Goal: Task Accomplishment & Management: Manage account settings

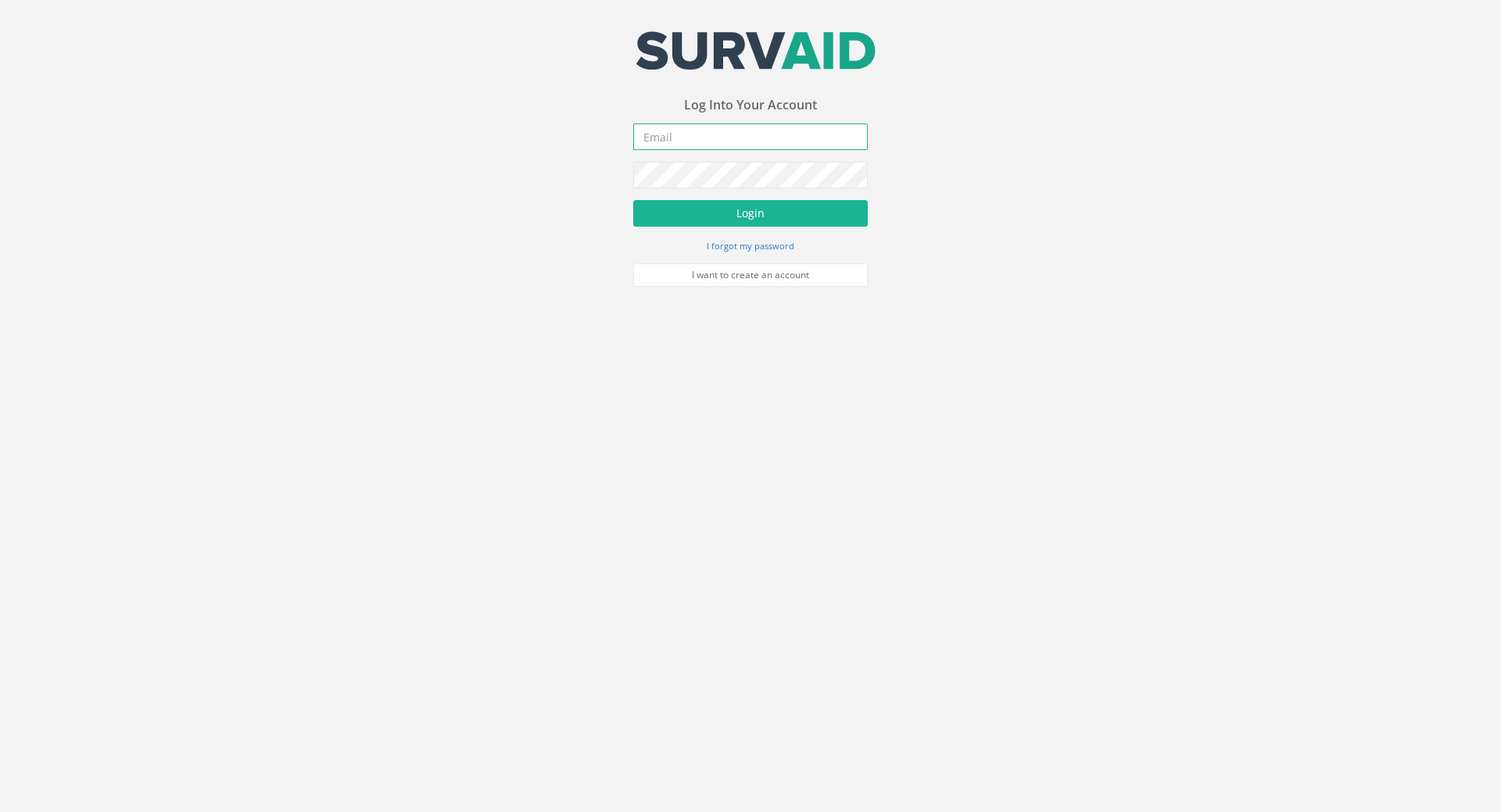
click at [691, 136] on input "email" at bounding box center [750, 137] width 235 height 27
type input "[PERSON_NAME][EMAIL_ADDRESS][DOMAIN_NAME]"
click at [634, 200] on button "Login" at bounding box center [750, 213] width 235 height 27
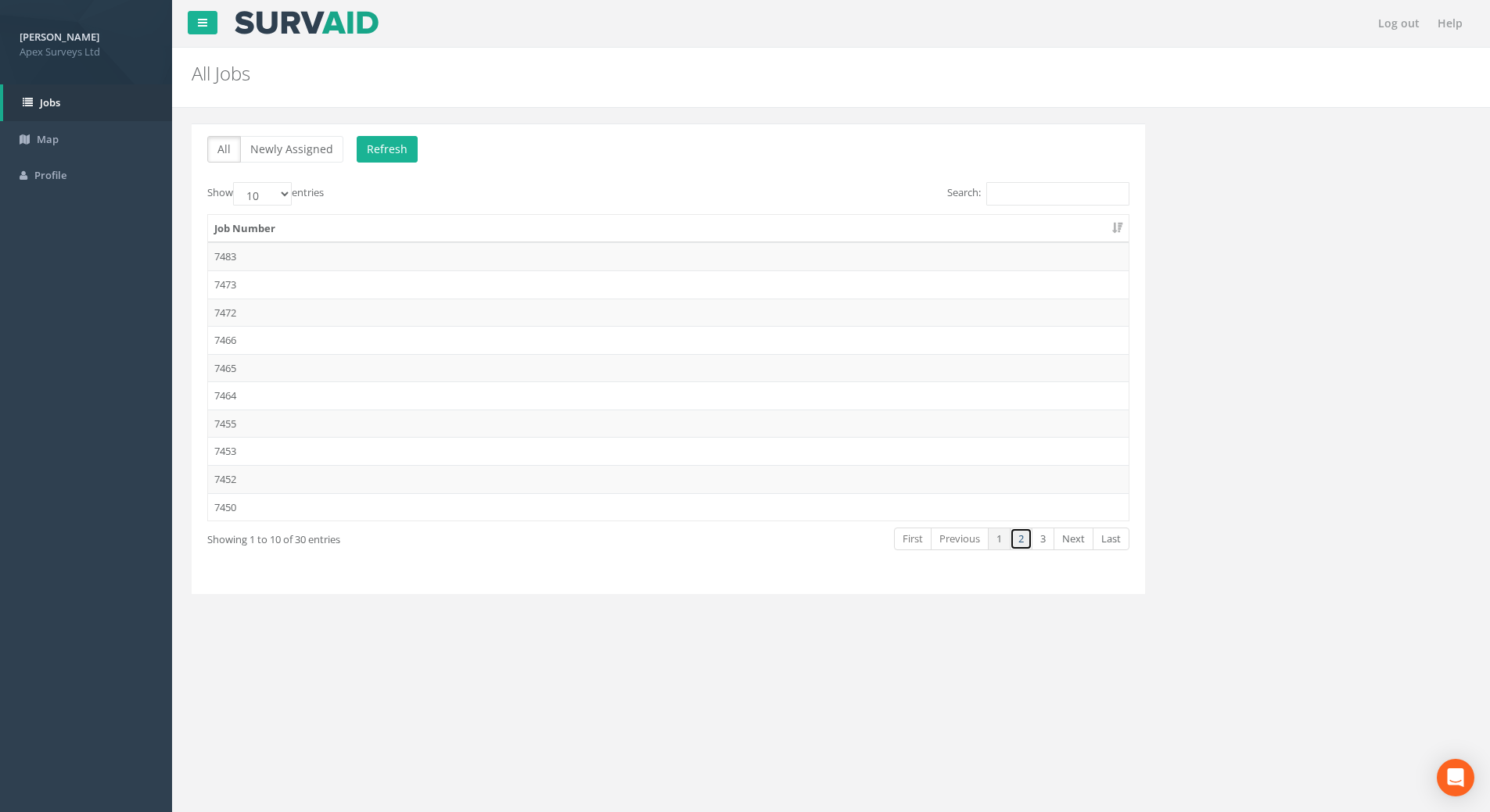
click at [1015, 536] on link "2" at bounding box center [1020, 538] width 22 height 22
click at [1045, 538] on link "3" at bounding box center [1043, 538] width 22 height 22
click at [229, 253] on td "7432" at bounding box center [668, 257] width 920 height 29
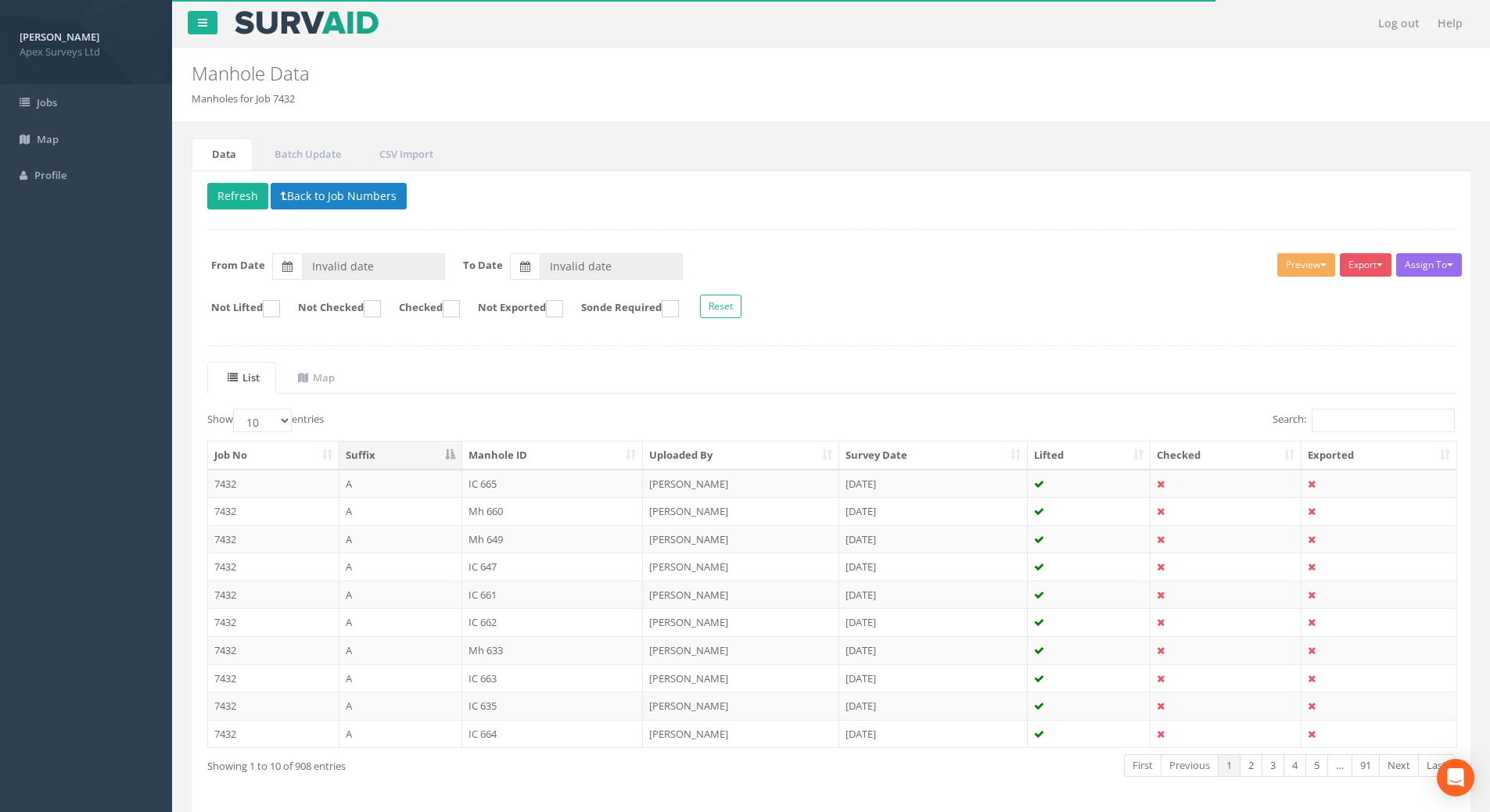
type input "[DATE]"
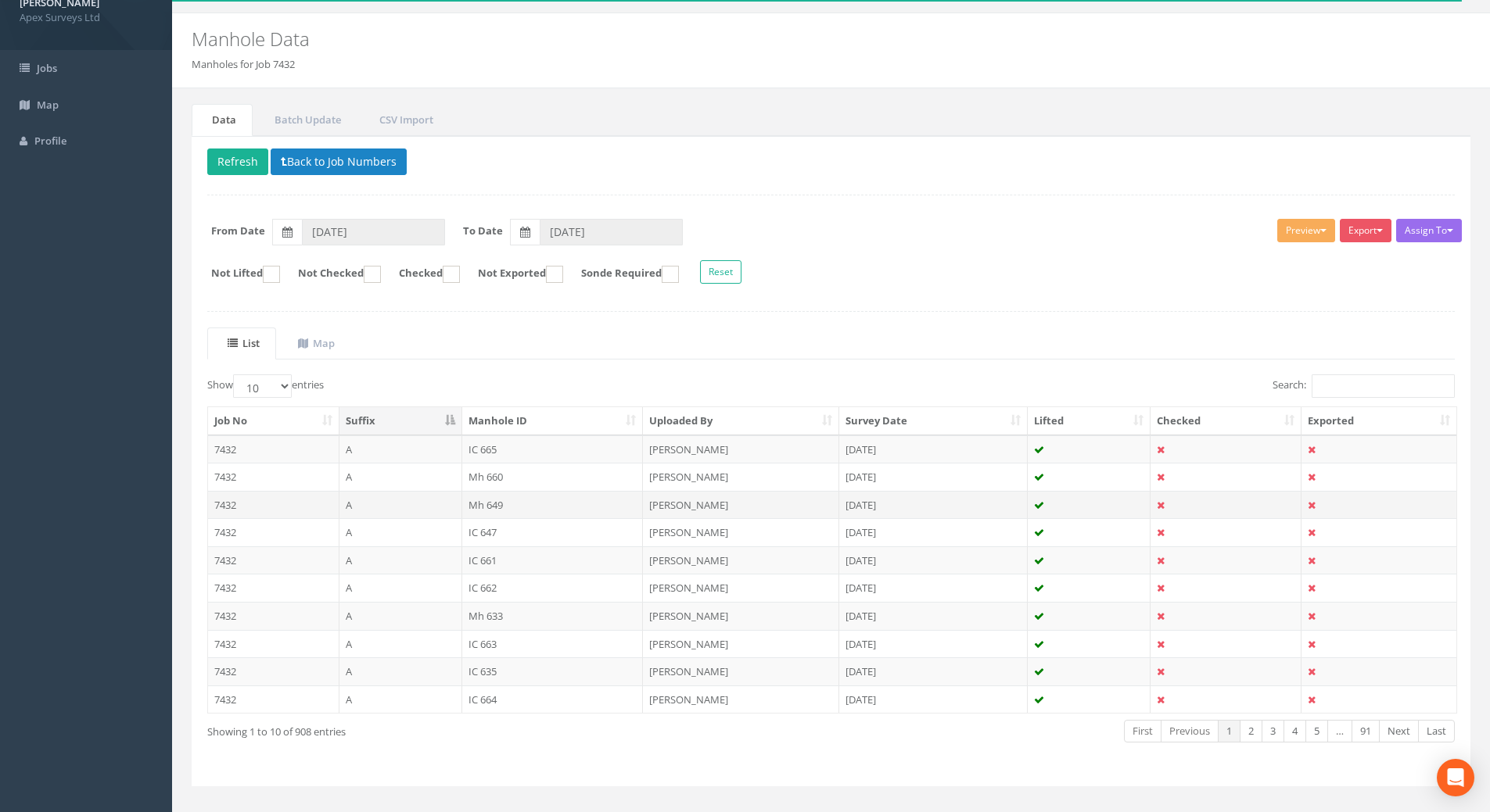
scroll to position [60, 0]
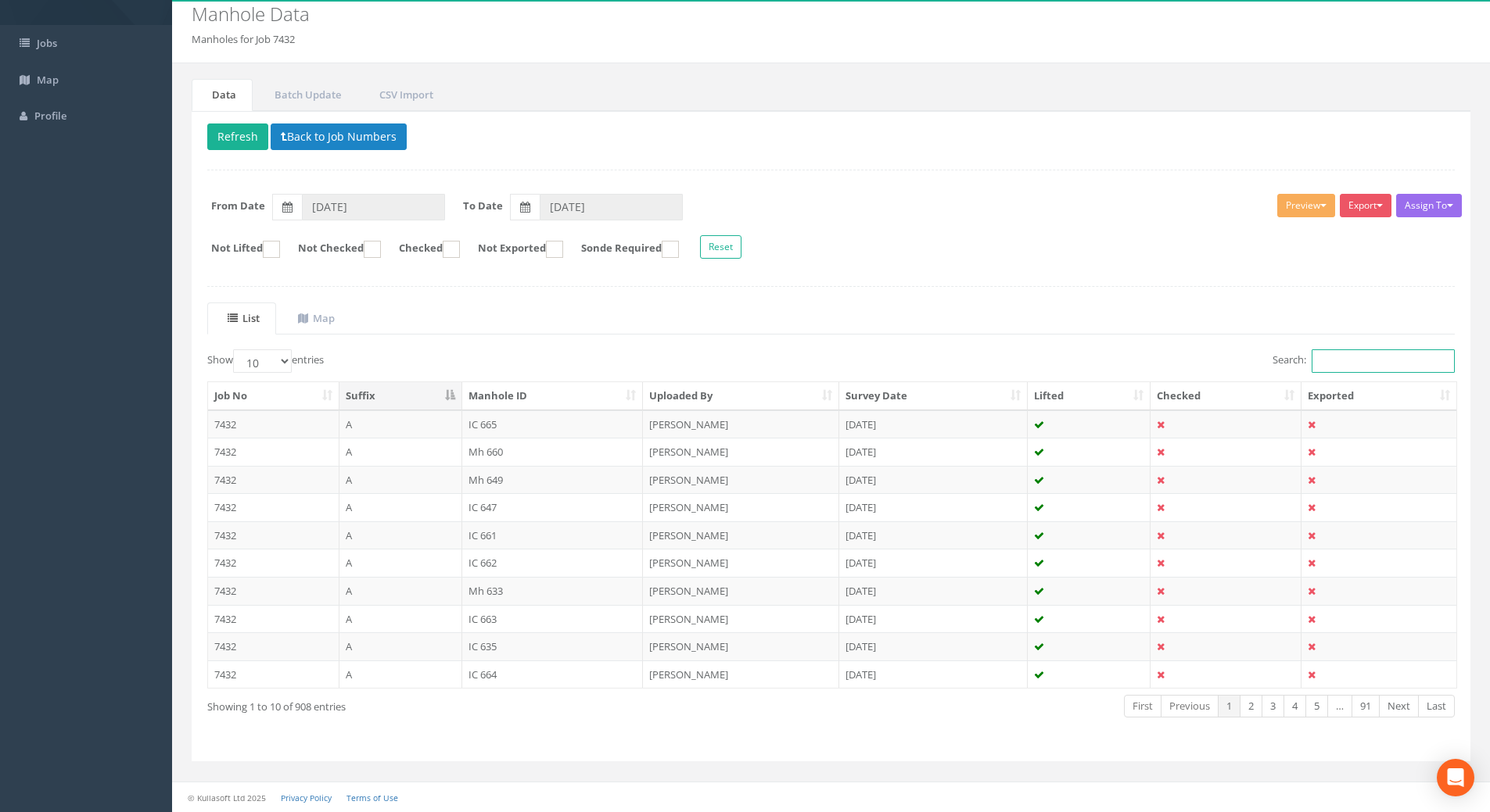
click at [1348, 360] on input "Search:" at bounding box center [1383, 361] width 143 height 23
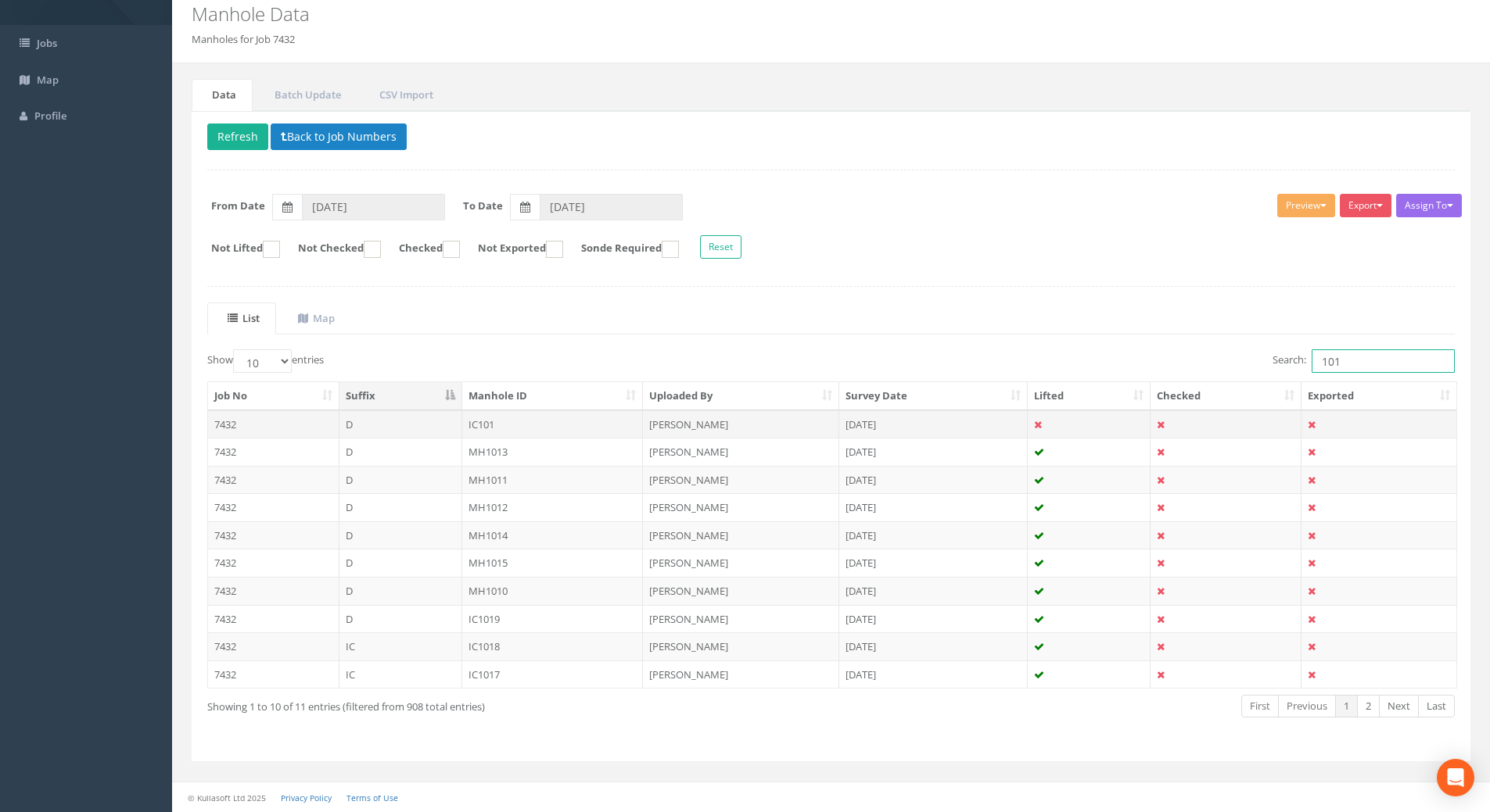
type input "101"
click at [487, 426] on td "IC101" at bounding box center [553, 425] width 181 height 29
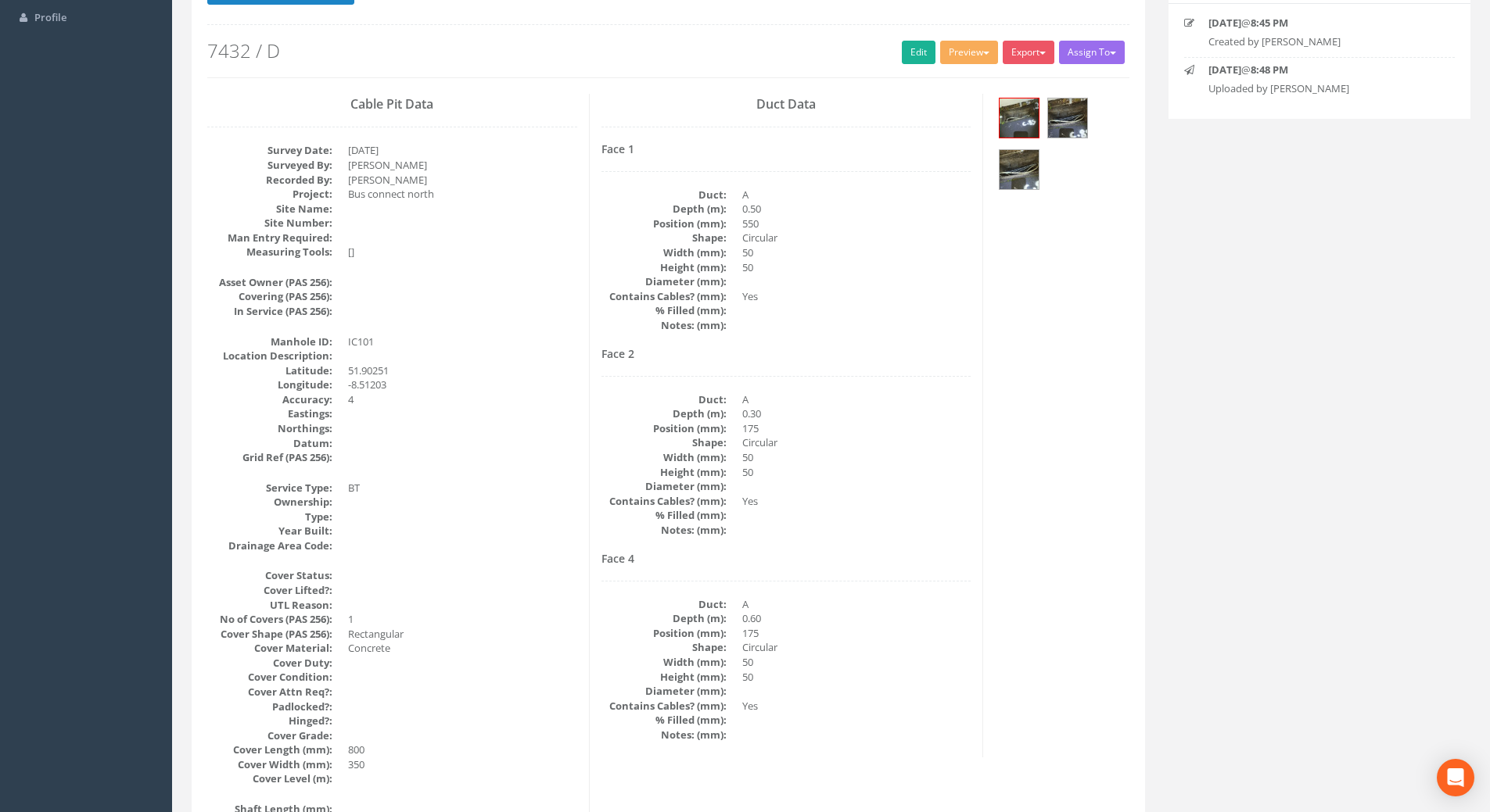
scroll to position [0, 0]
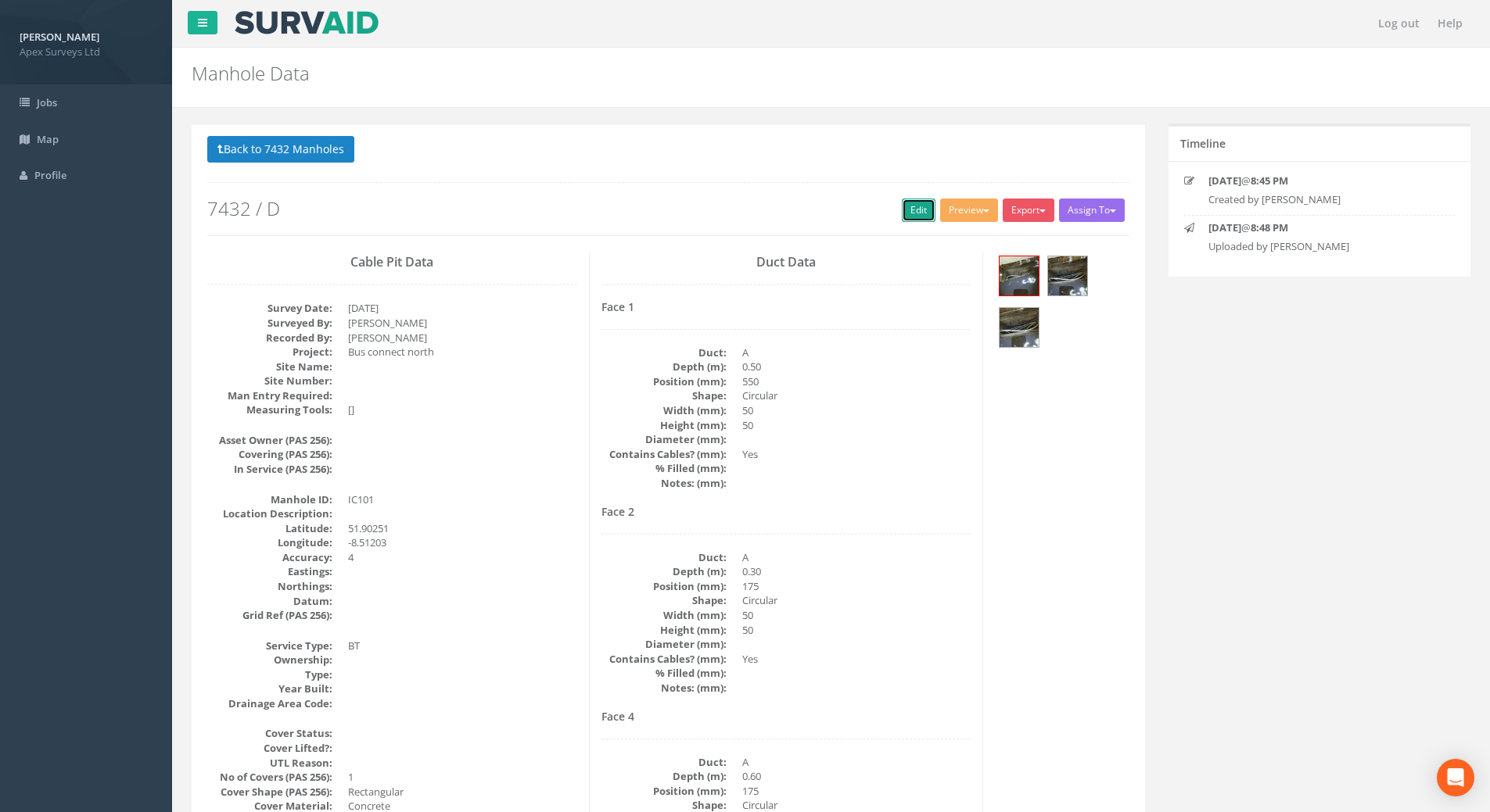
click at [906, 206] on link "Edit" at bounding box center [919, 211] width 34 height 23
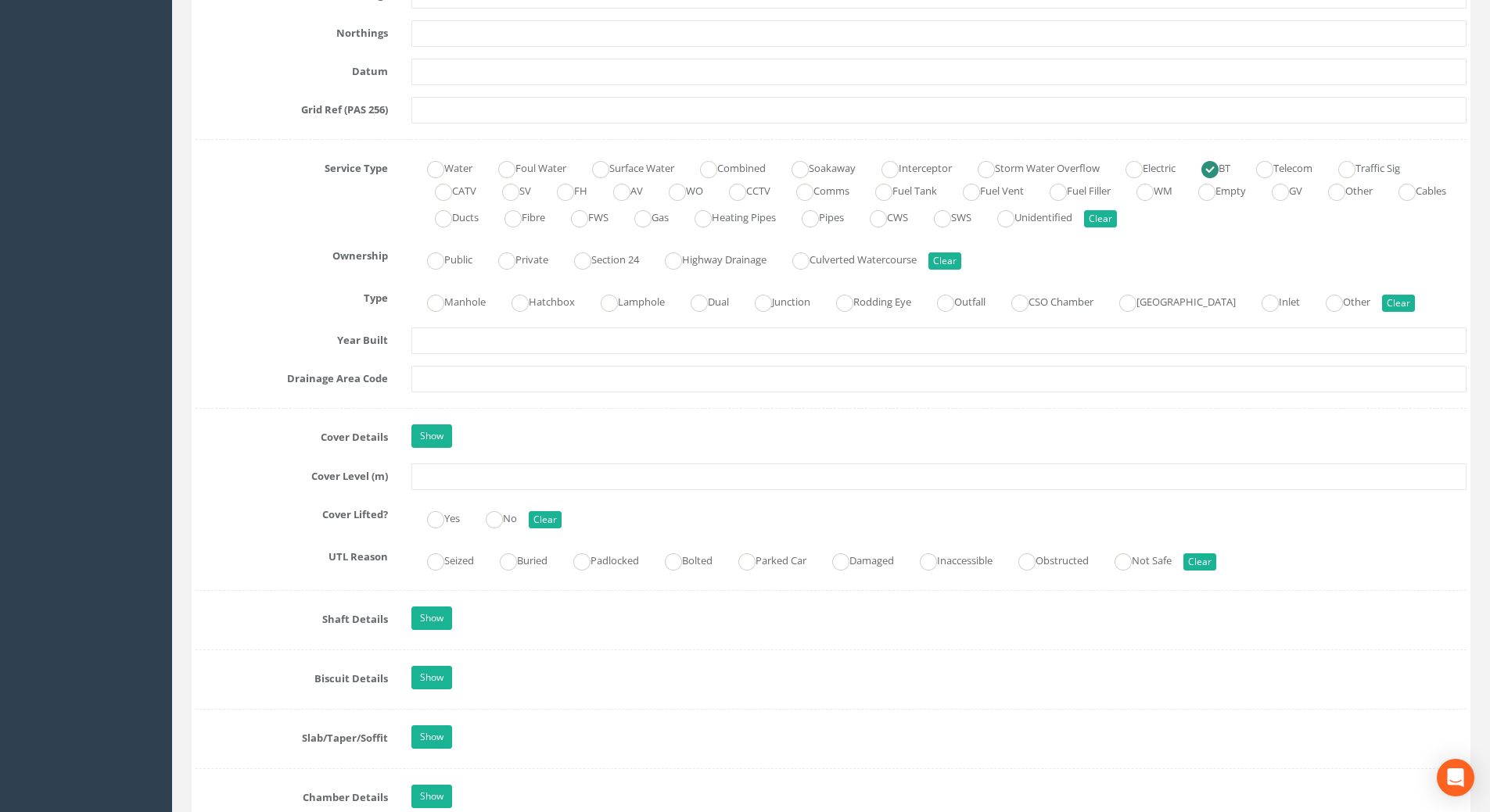
scroll to position [1094, 0]
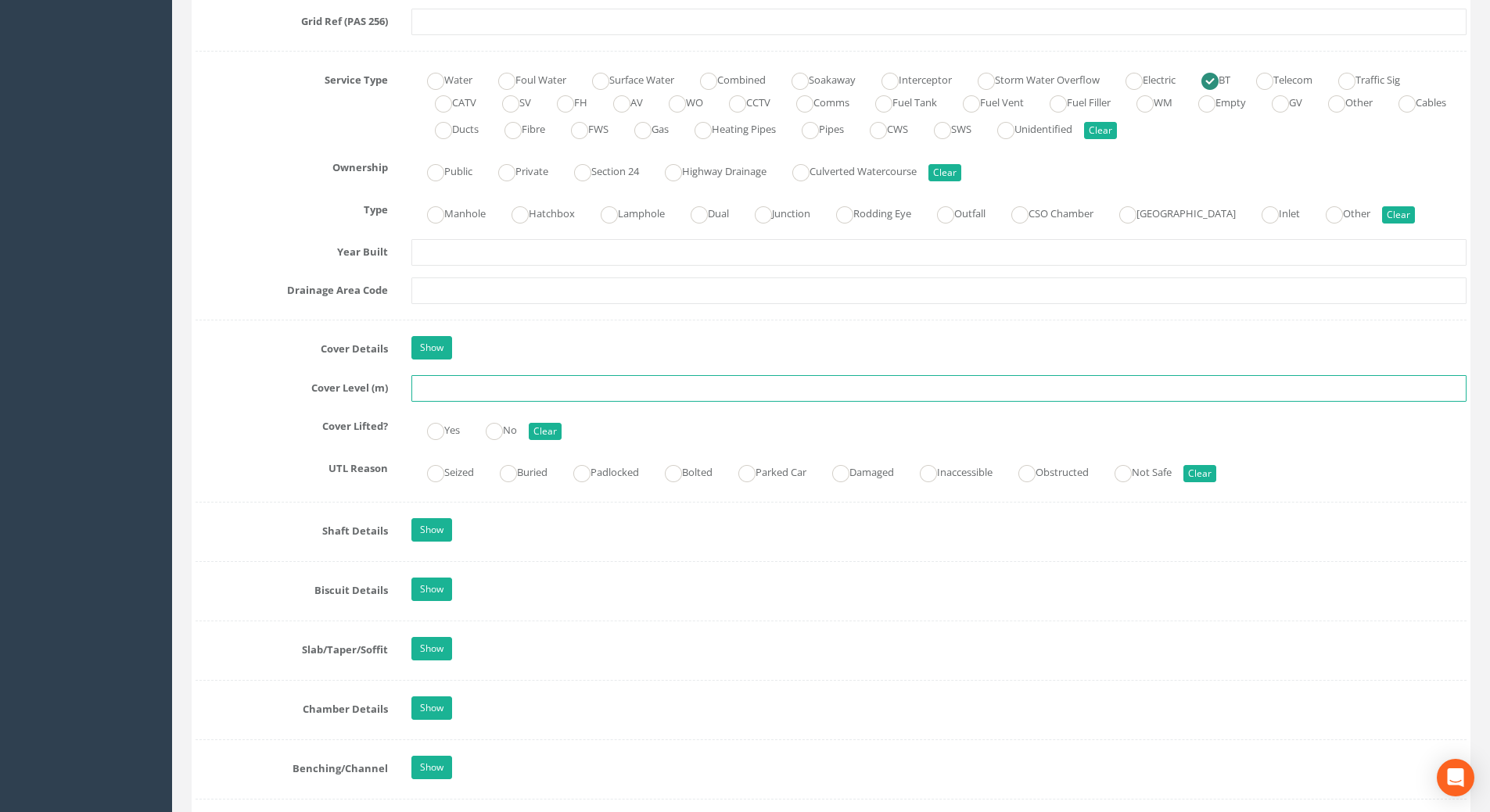
click at [455, 383] on input "text" at bounding box center [939, 389] width 1055 height 27
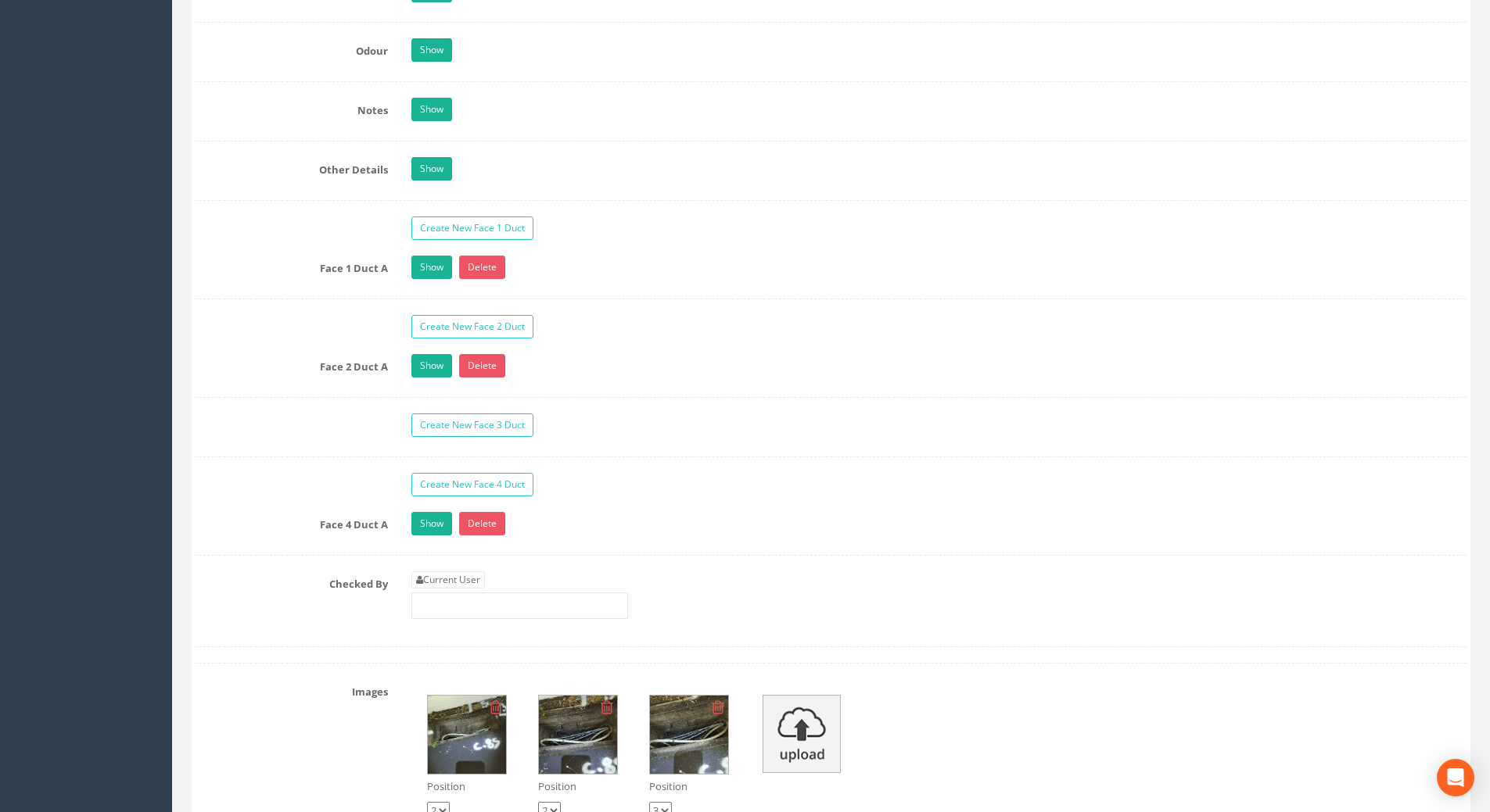
scroll to position [2501, 0]
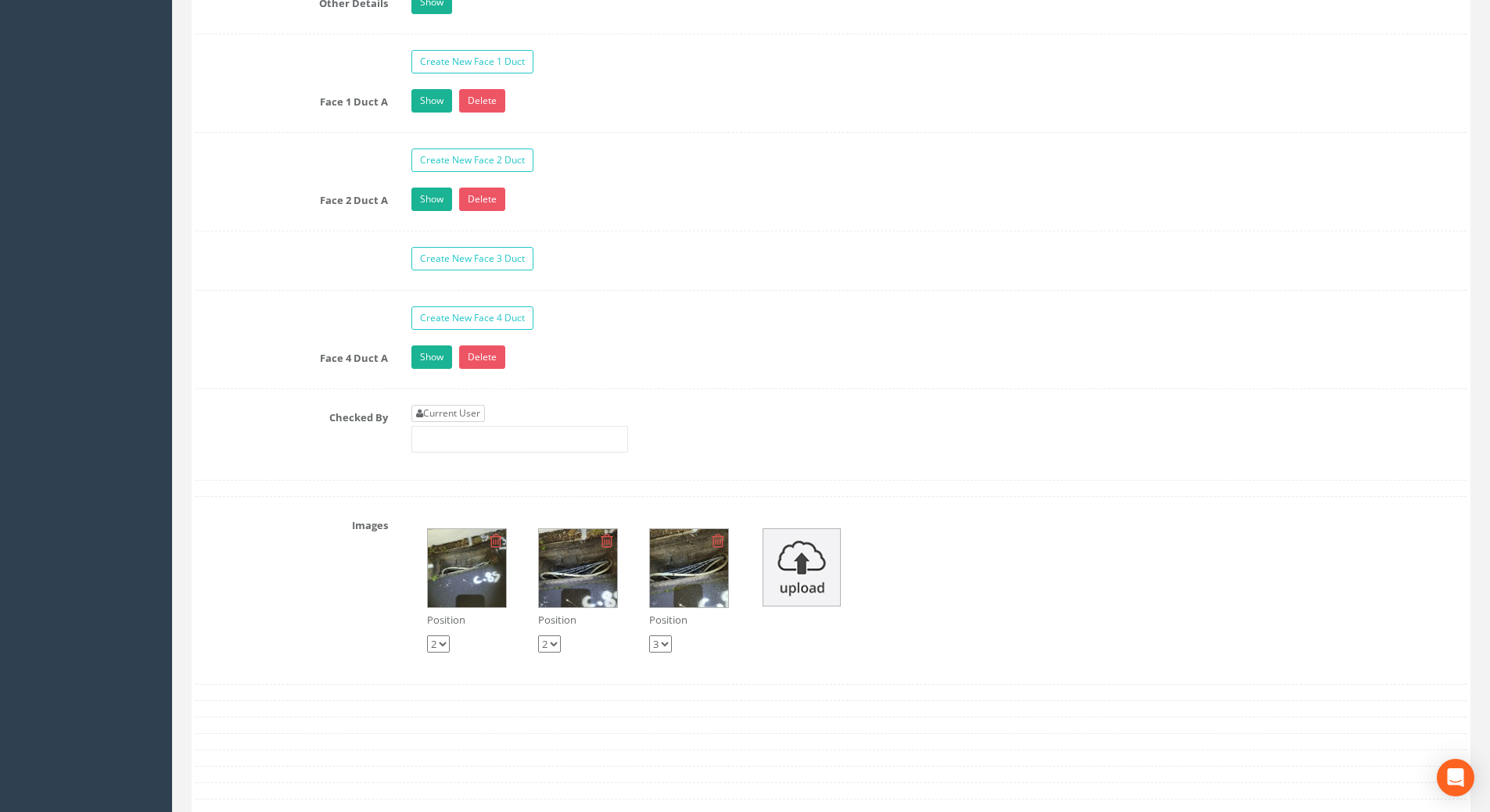
type input "110.94"
click at [460, 411] on link "Current User" at bounding box center [448, 413] width 73 height 17
type input "[PERSON_NAME]"
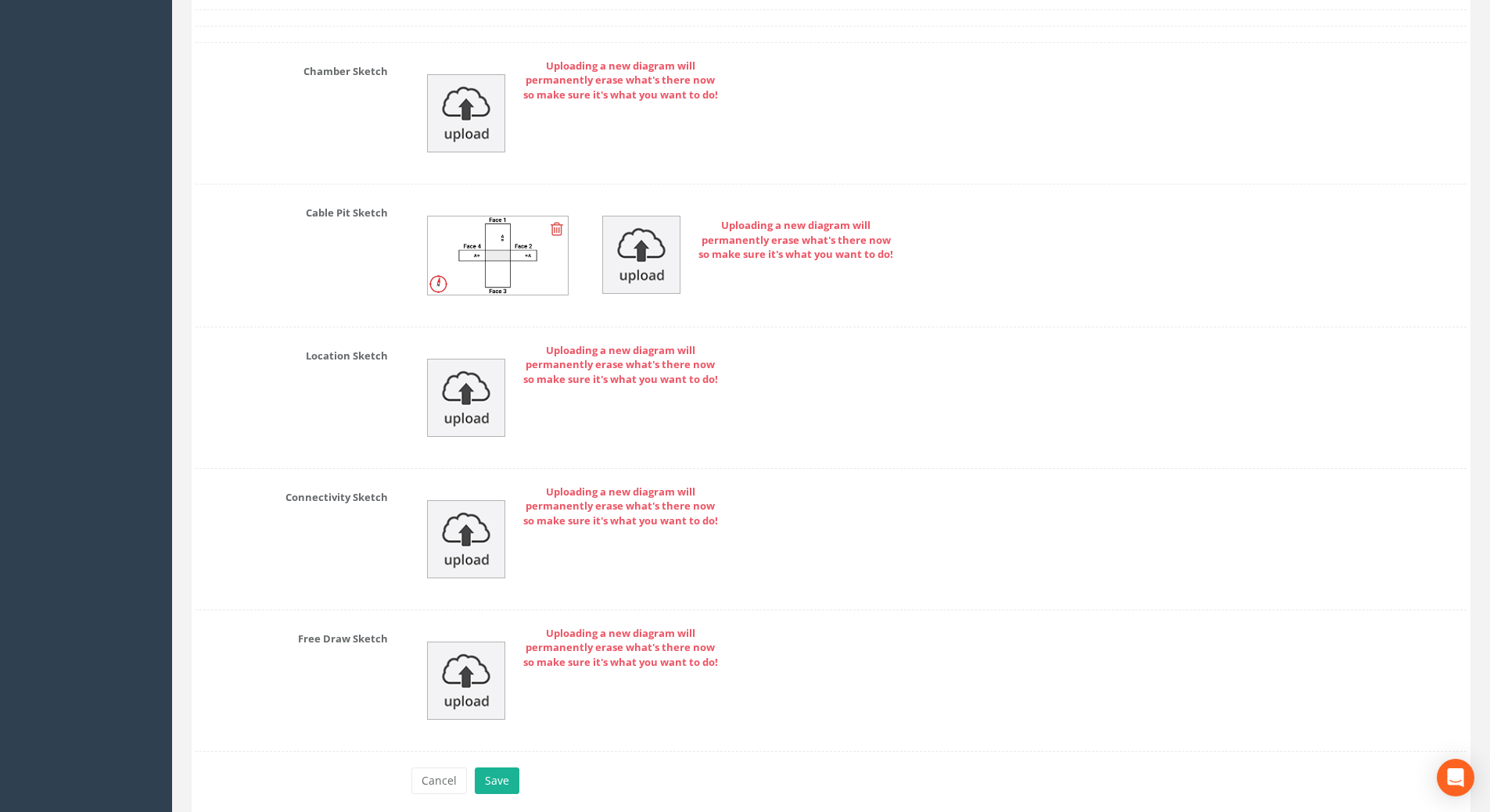
scroll to position [3421, 0]
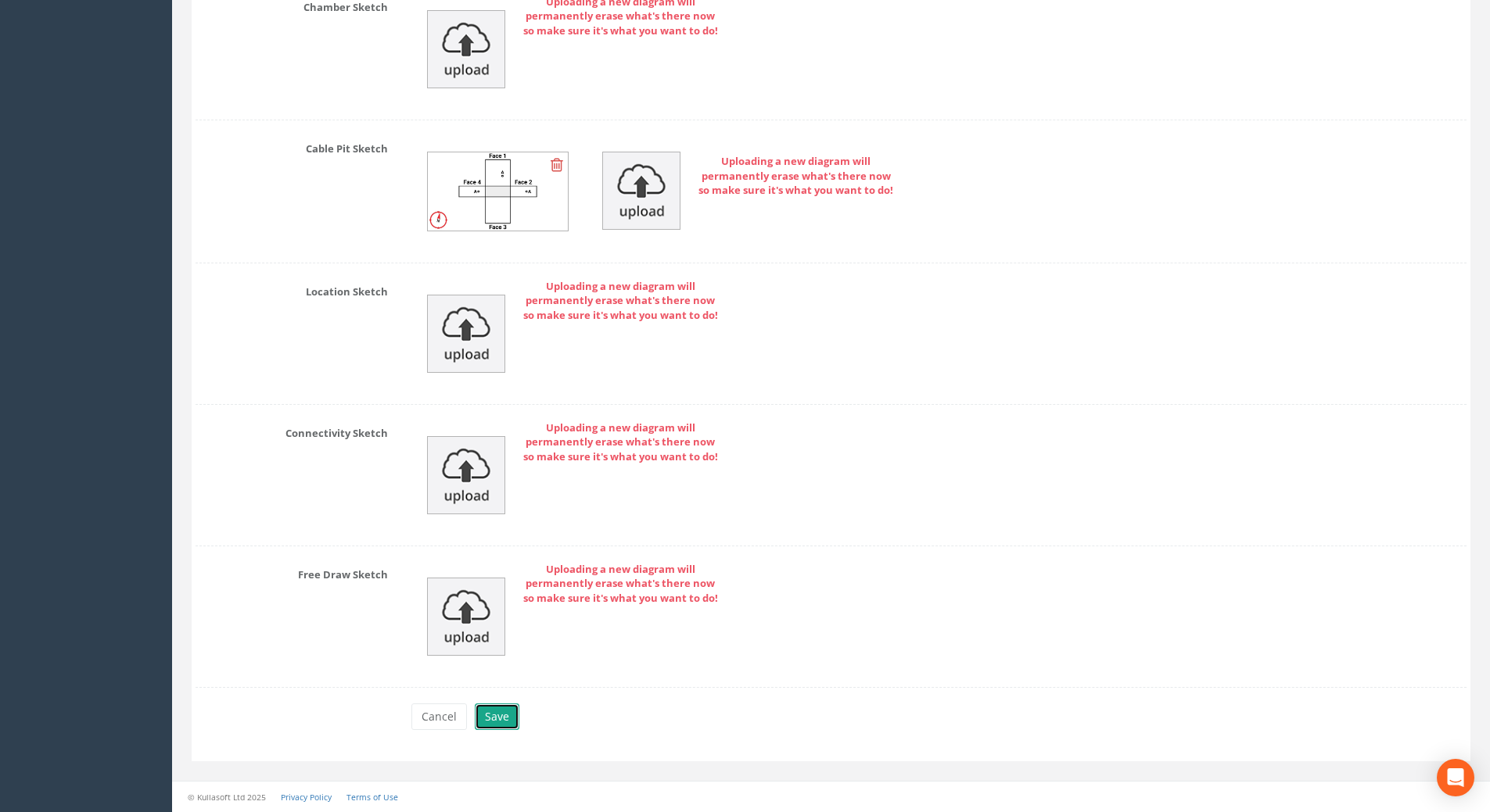
click at [493, 723] on button "Save" at bounding box center [497, 717] width 45 height 27
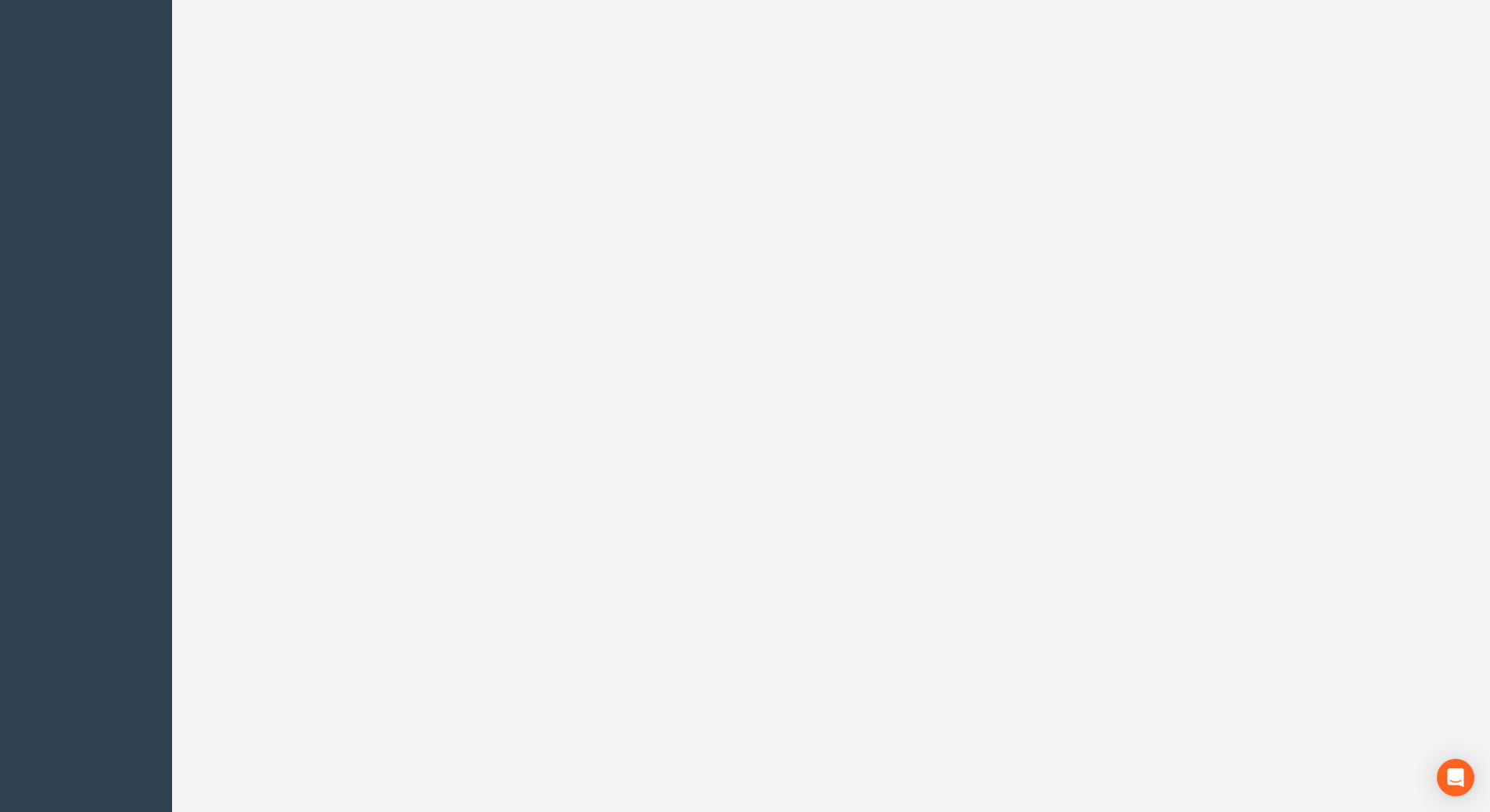
scroll to position [0, 0]
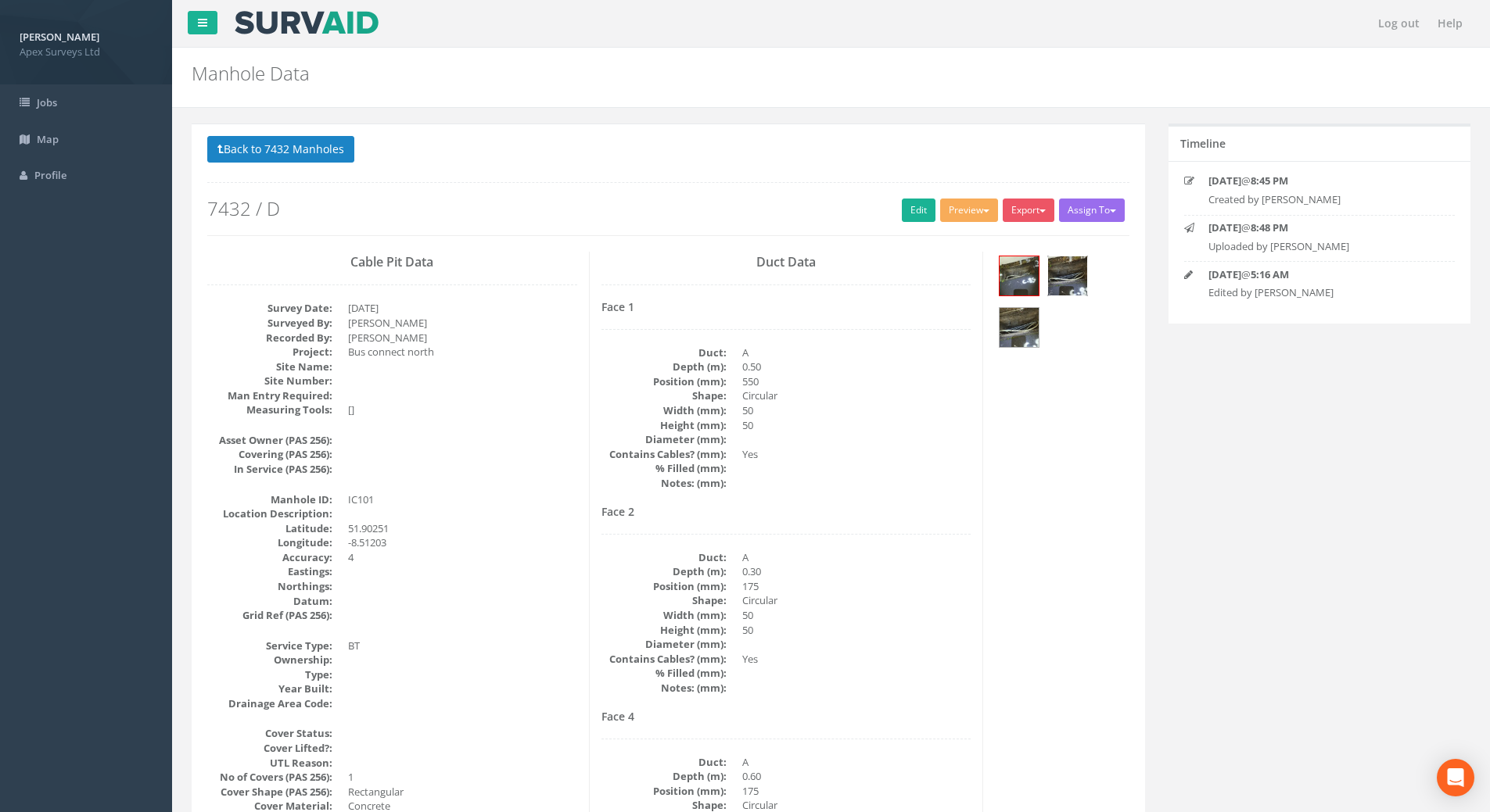
click at [1069, 272] on img at bounding box center [1068, 276] width 39 height 39
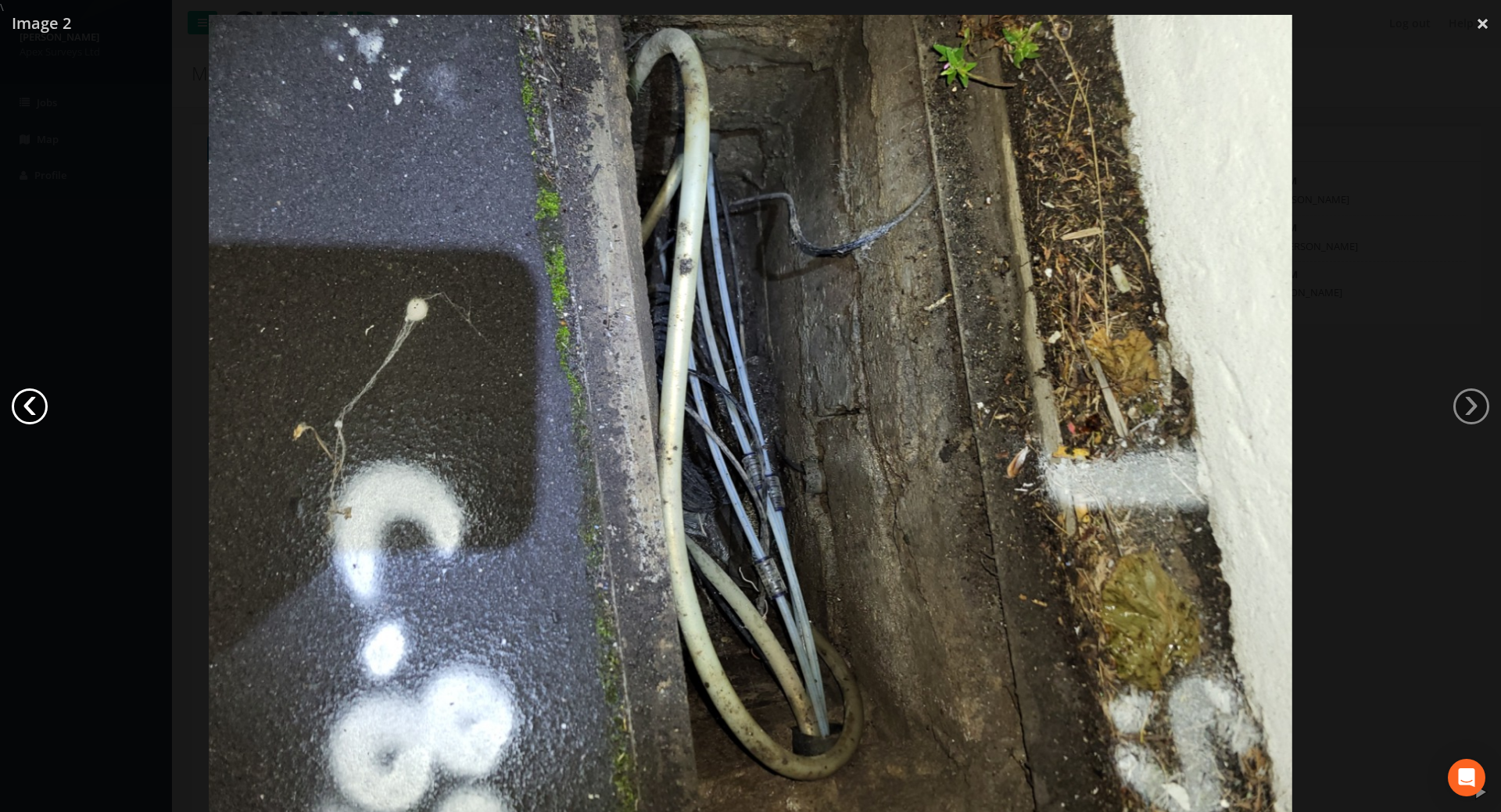
click at [39, 402] on link "‹" at bounding box center [29, 406] width 36 height 36
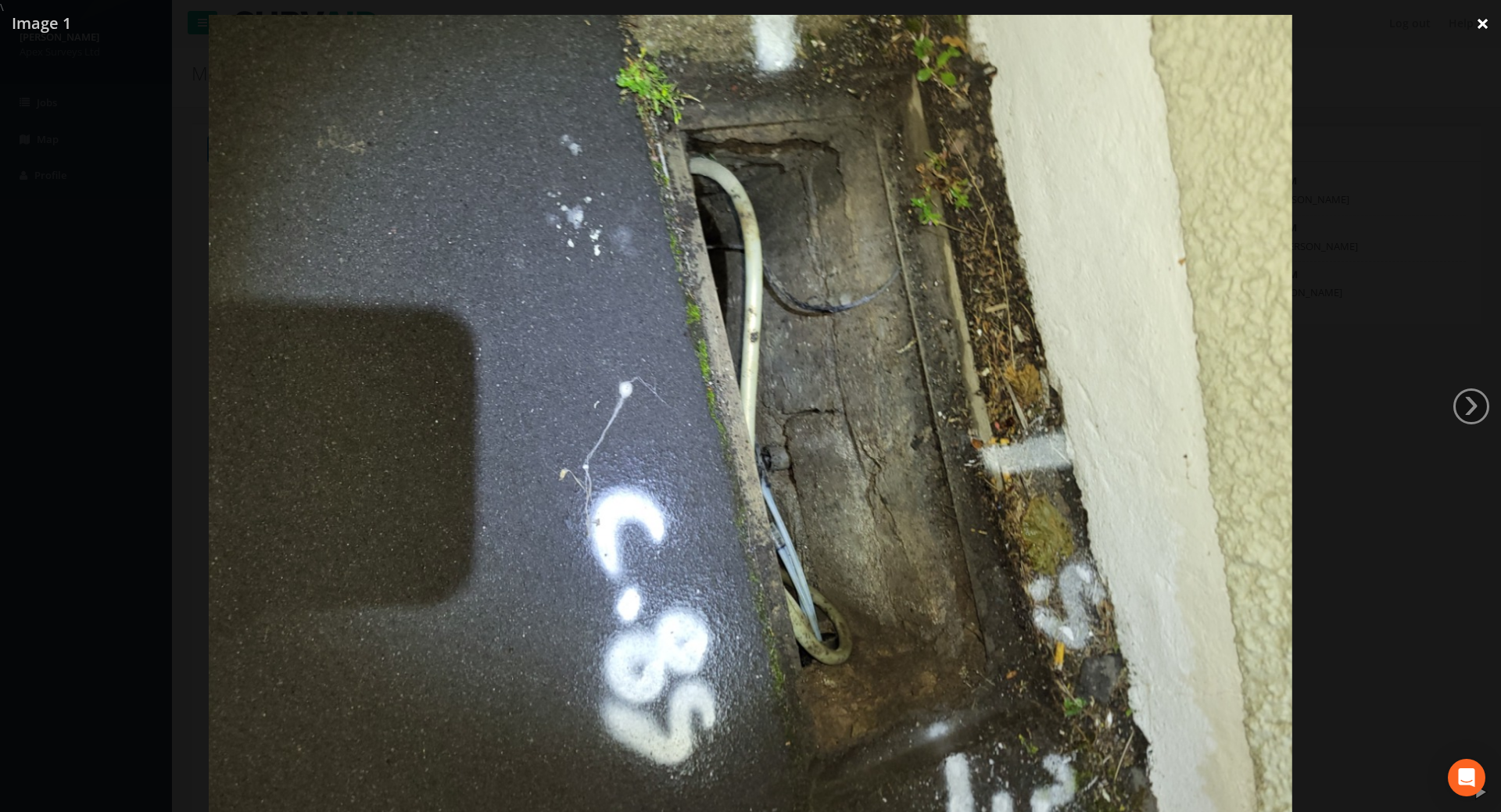
click at [1489, 19] on link "×" at bounding box center [1482, 23] width 37 height 47
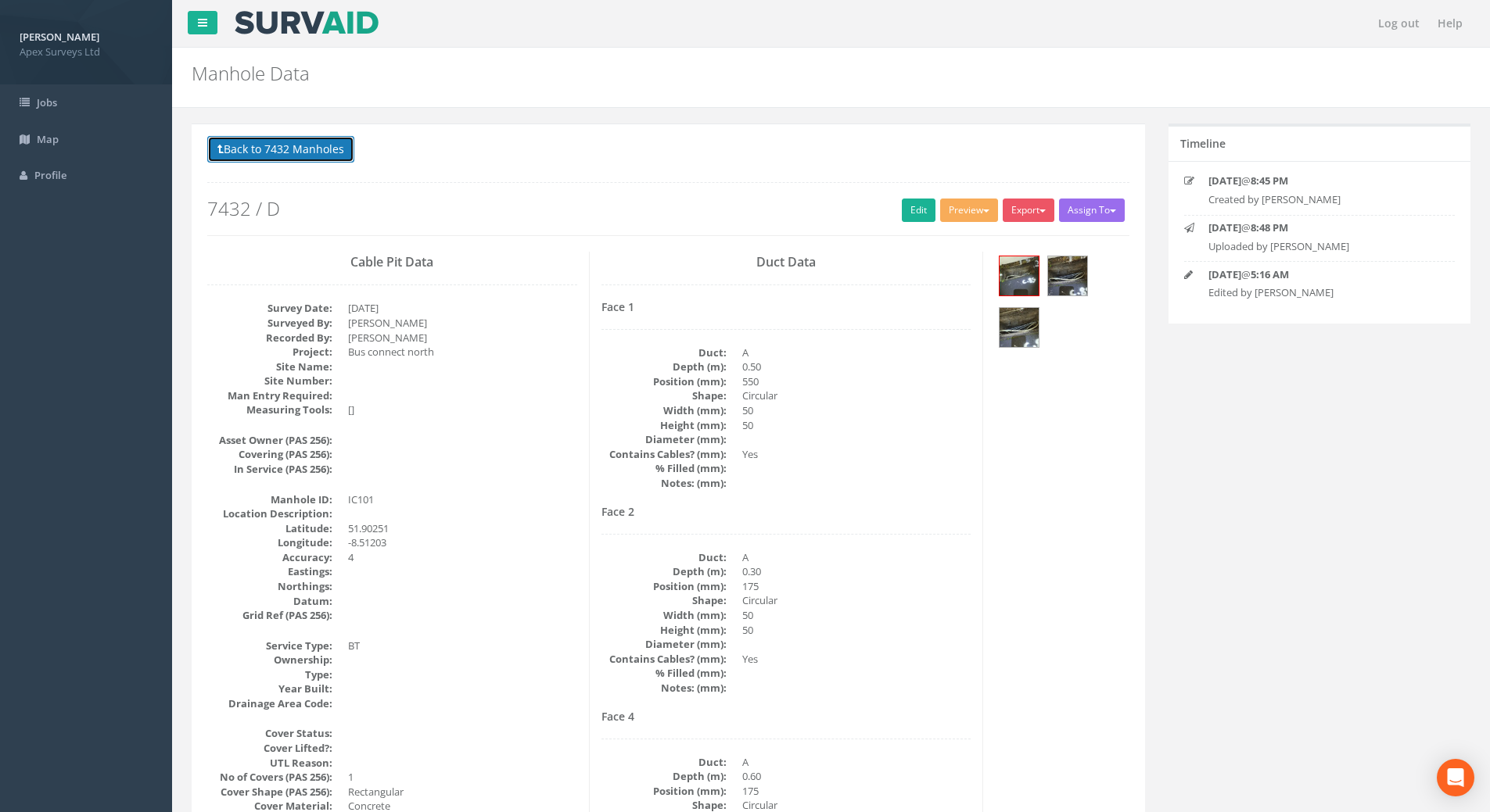
click at [307, 145] on button "Back to 7432 Manholes" at bounding box center [280, 149] width 147 height 27
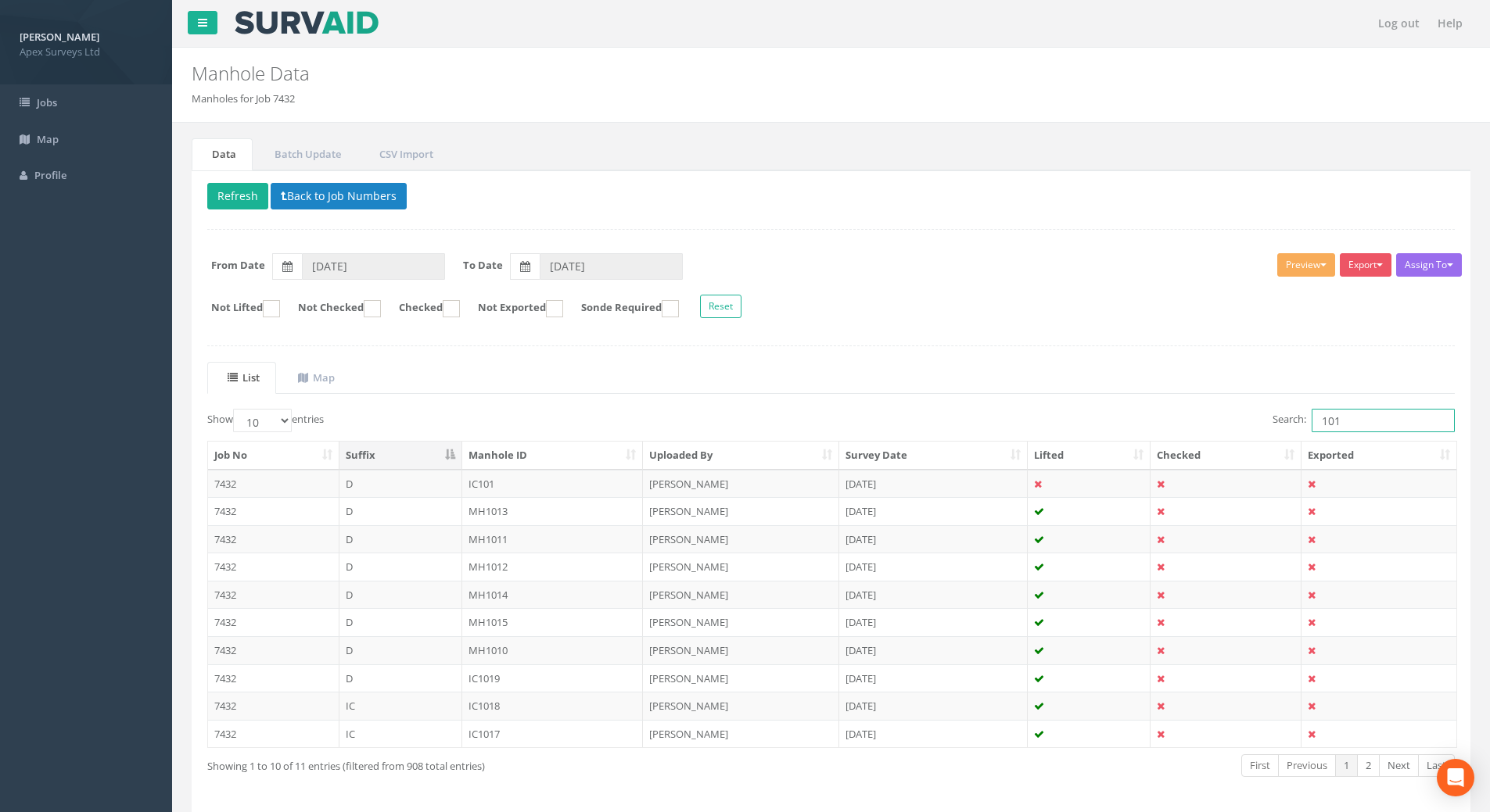
click at [1353, 412] on input "101" at bounding box center [1383, 420] width 143 height 23
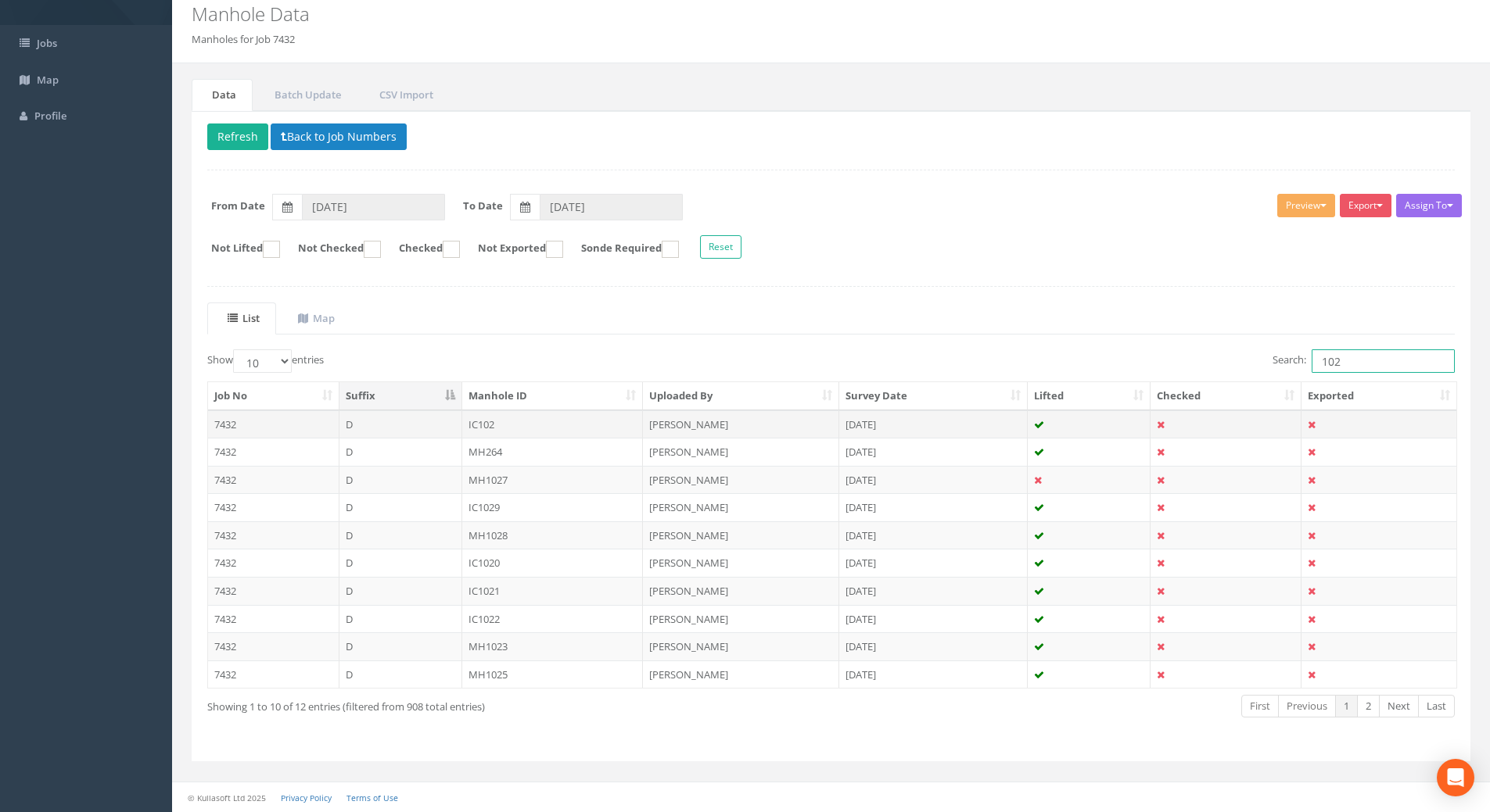
type input "102"
click at [484, 423] on td "IC102" at bounding box center [553, 425] width 181 height 29
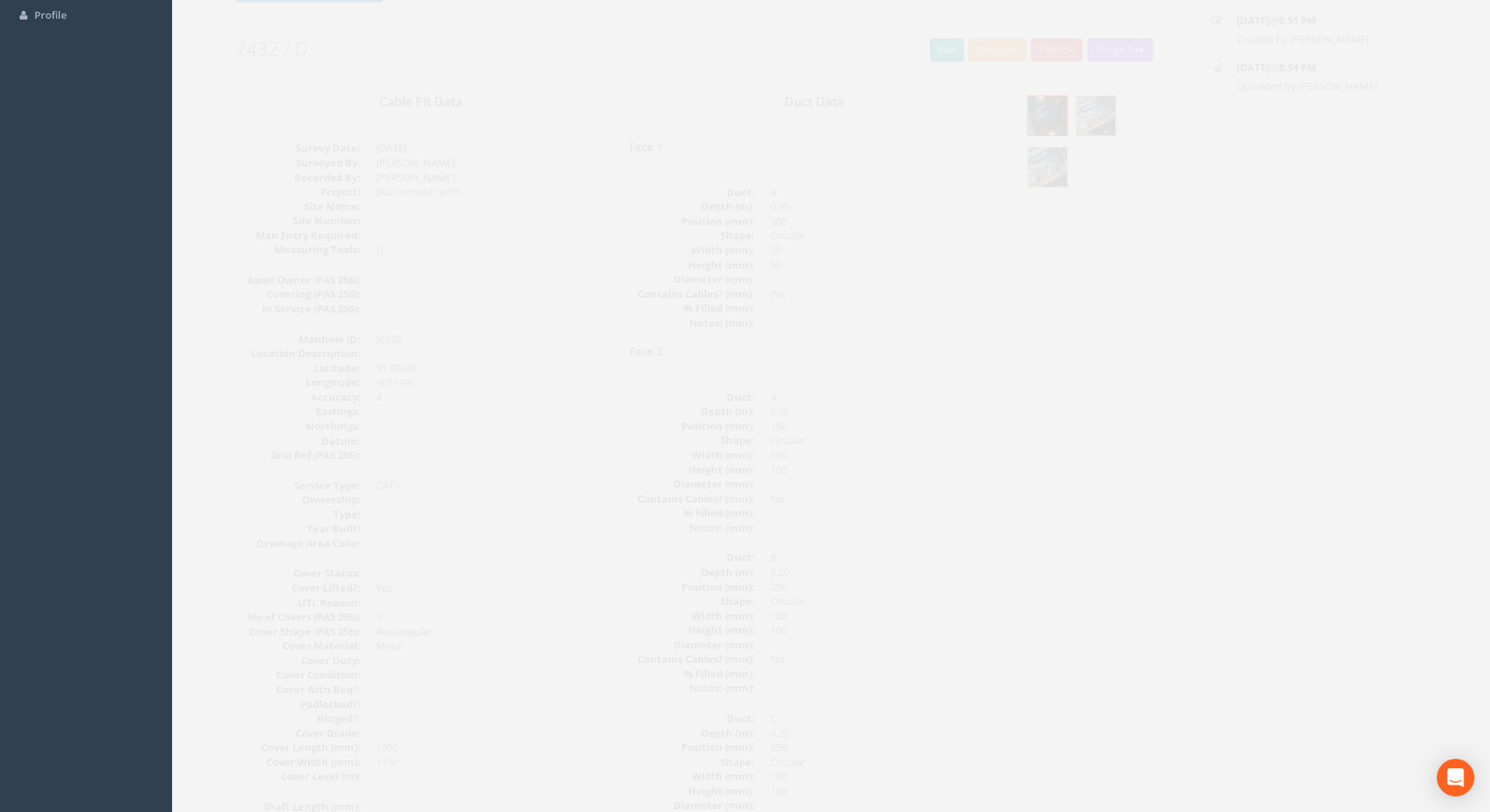
scroll to position [0, 0]
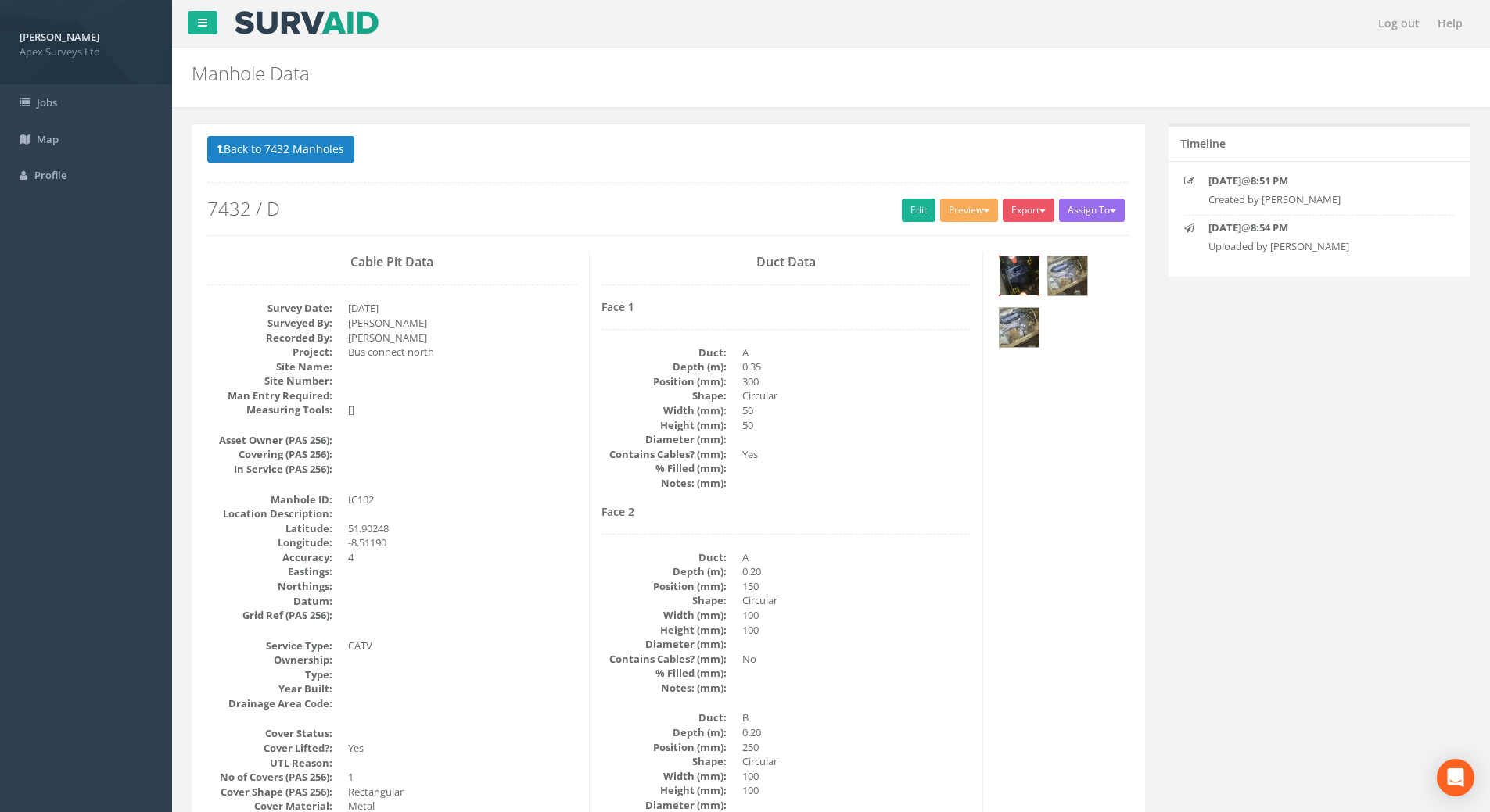
click at [1030, 265] on img at bounding box center [1020, 276] width 39 height 39
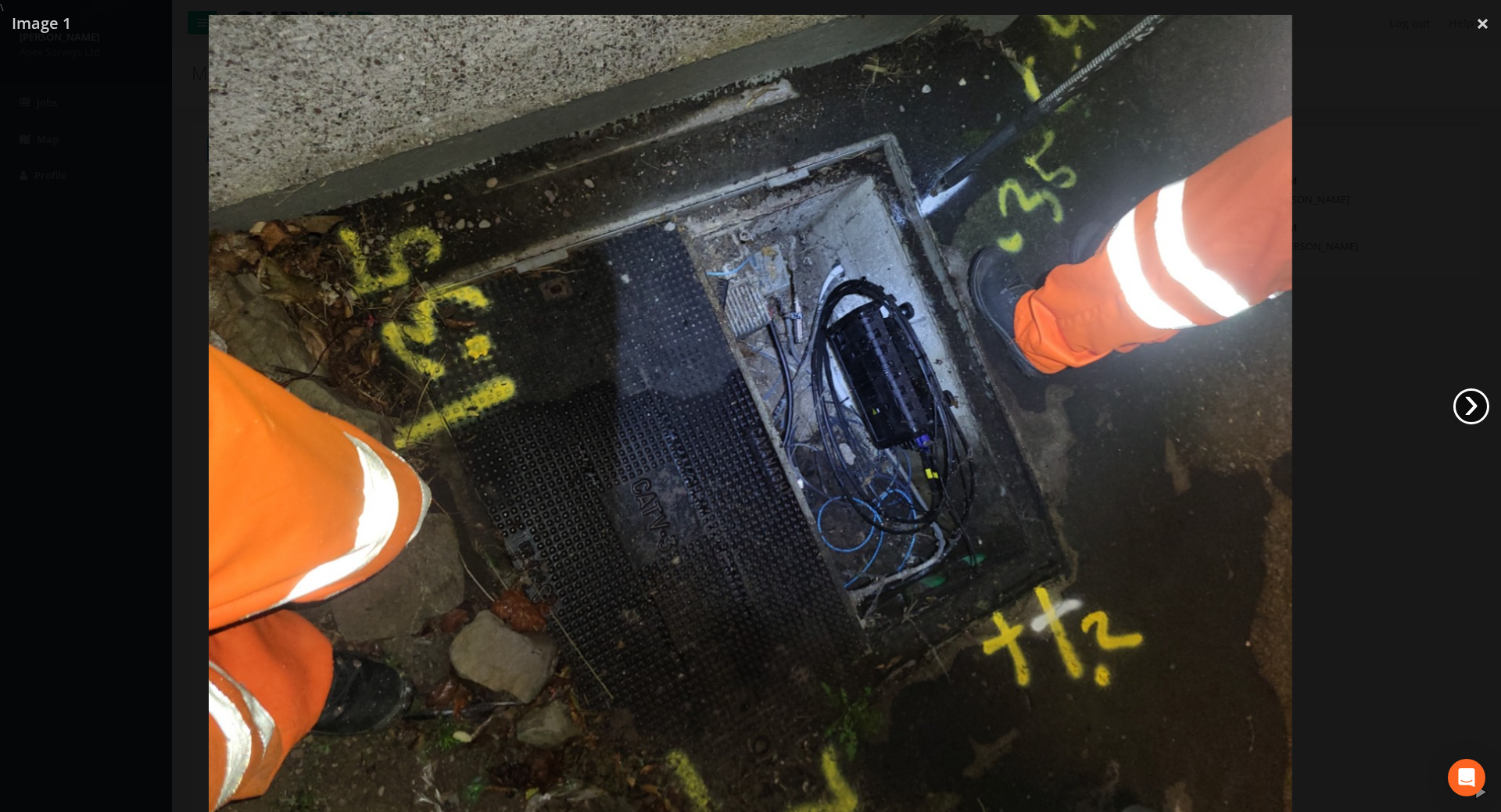
click at [1469, 407] on link "›" at bounding box center [1472, 406] width 36 height 36
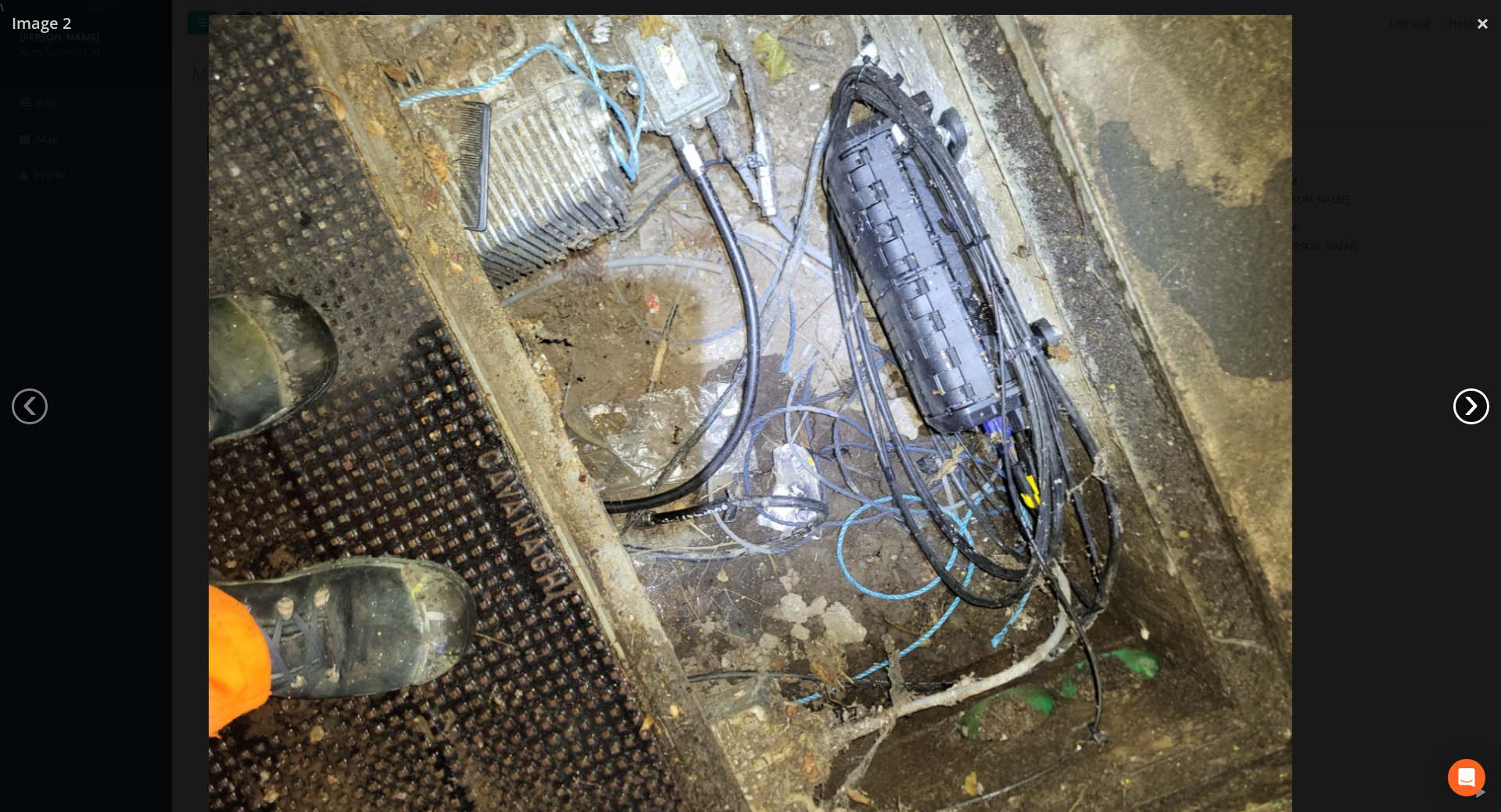
click at [1469, 407] on link "›" at bounding box center [1472, 406] width 36 height 36
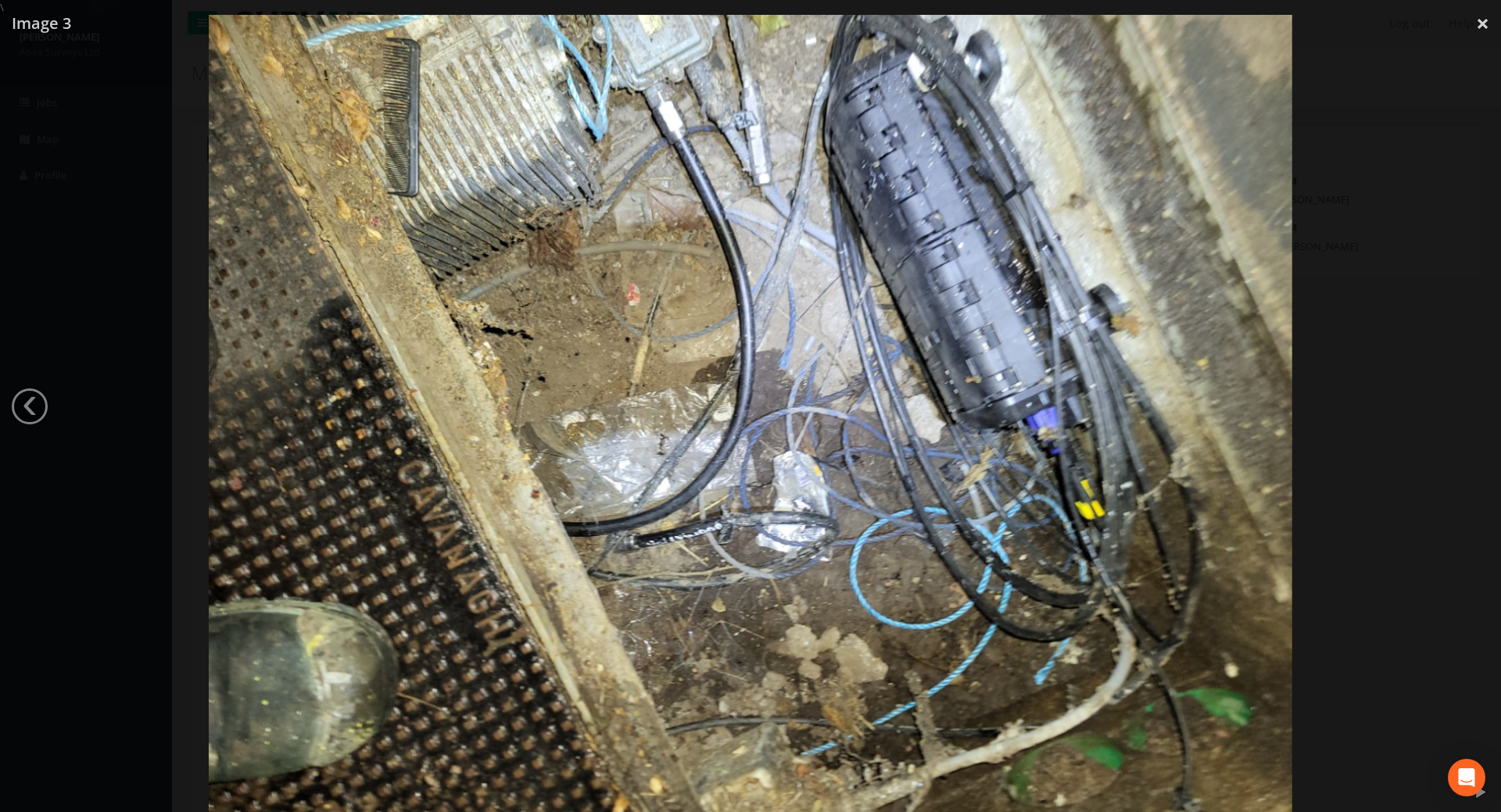
click at [1469, 407] on div at bounding box center [750, 421] width 1501 height 812
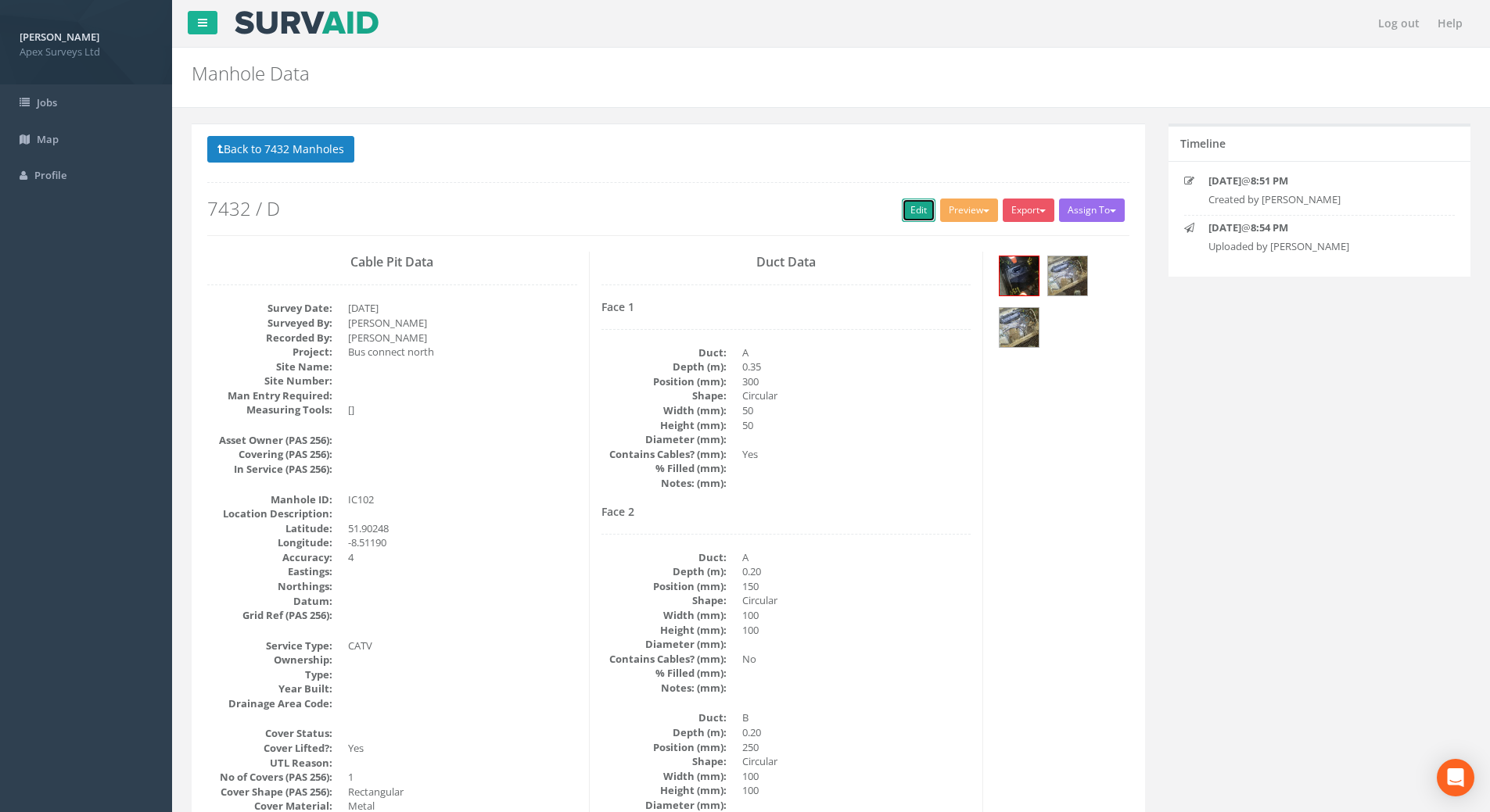
click at [918, 213] on link "Edit" at bounding box center [919, 211] width 34 height 23
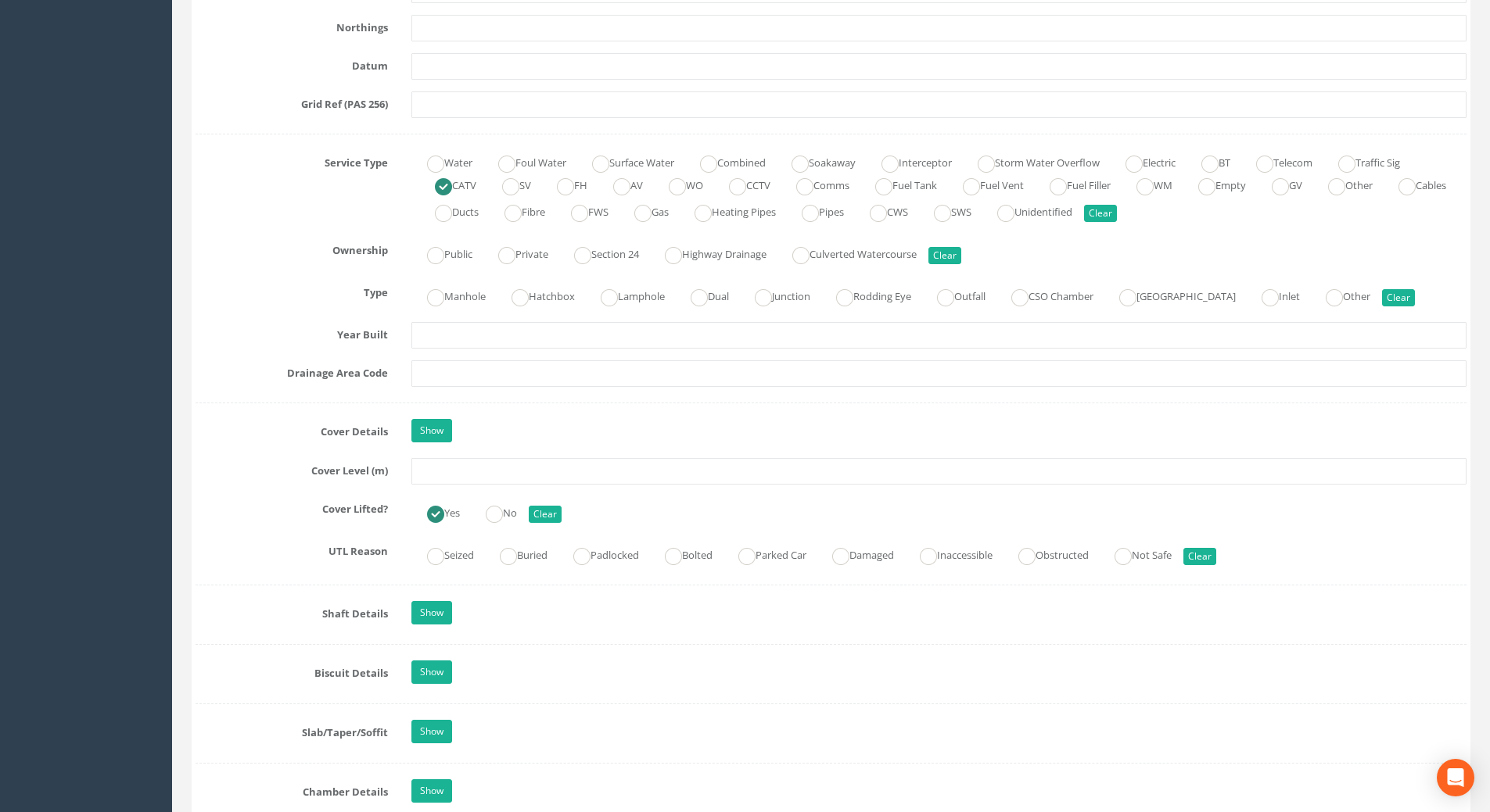
scroll to position [1016, 0]
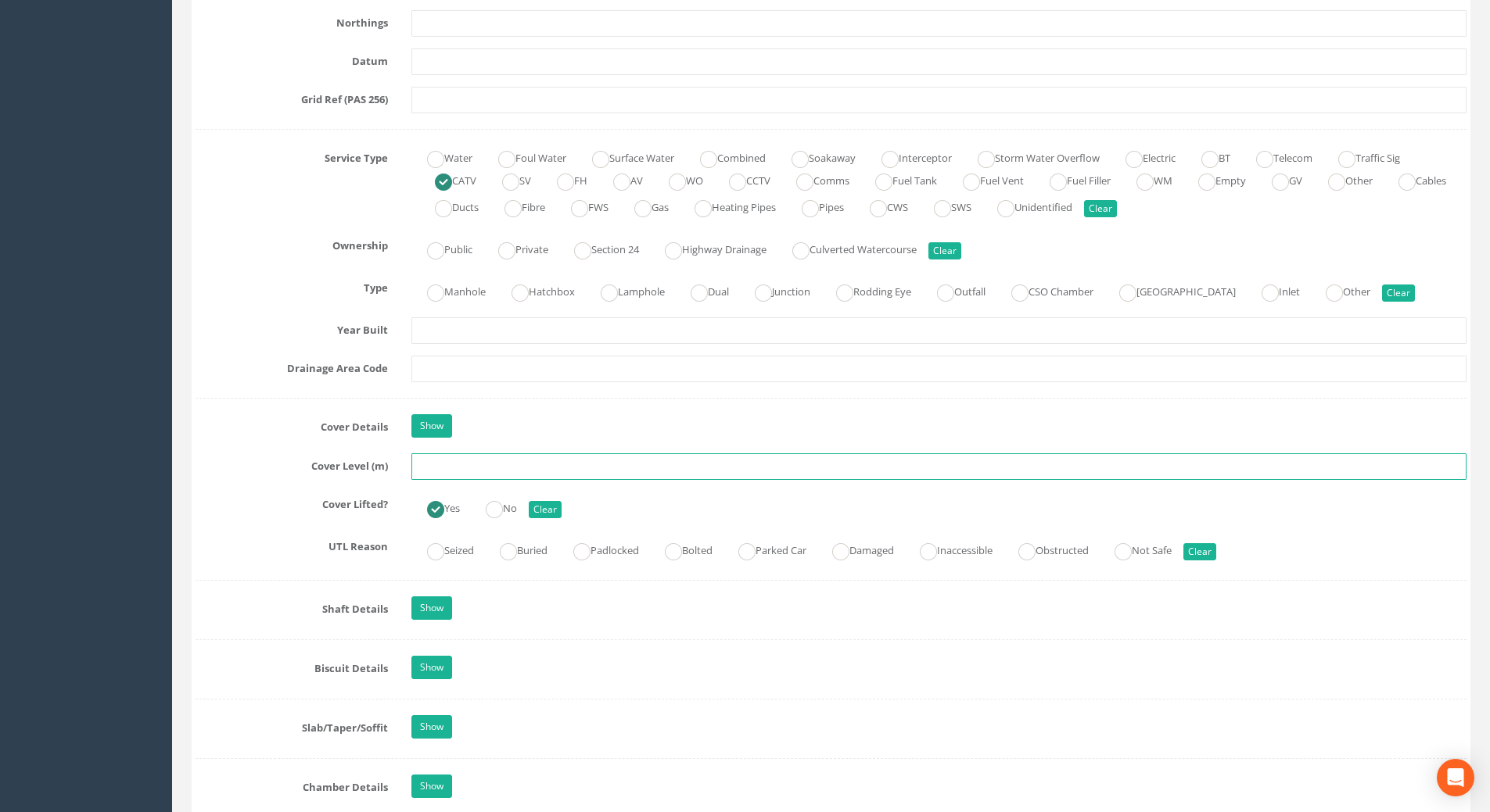
click at [459, 471] on input "text" at bounding box center [939, 467] width 1055 height 27
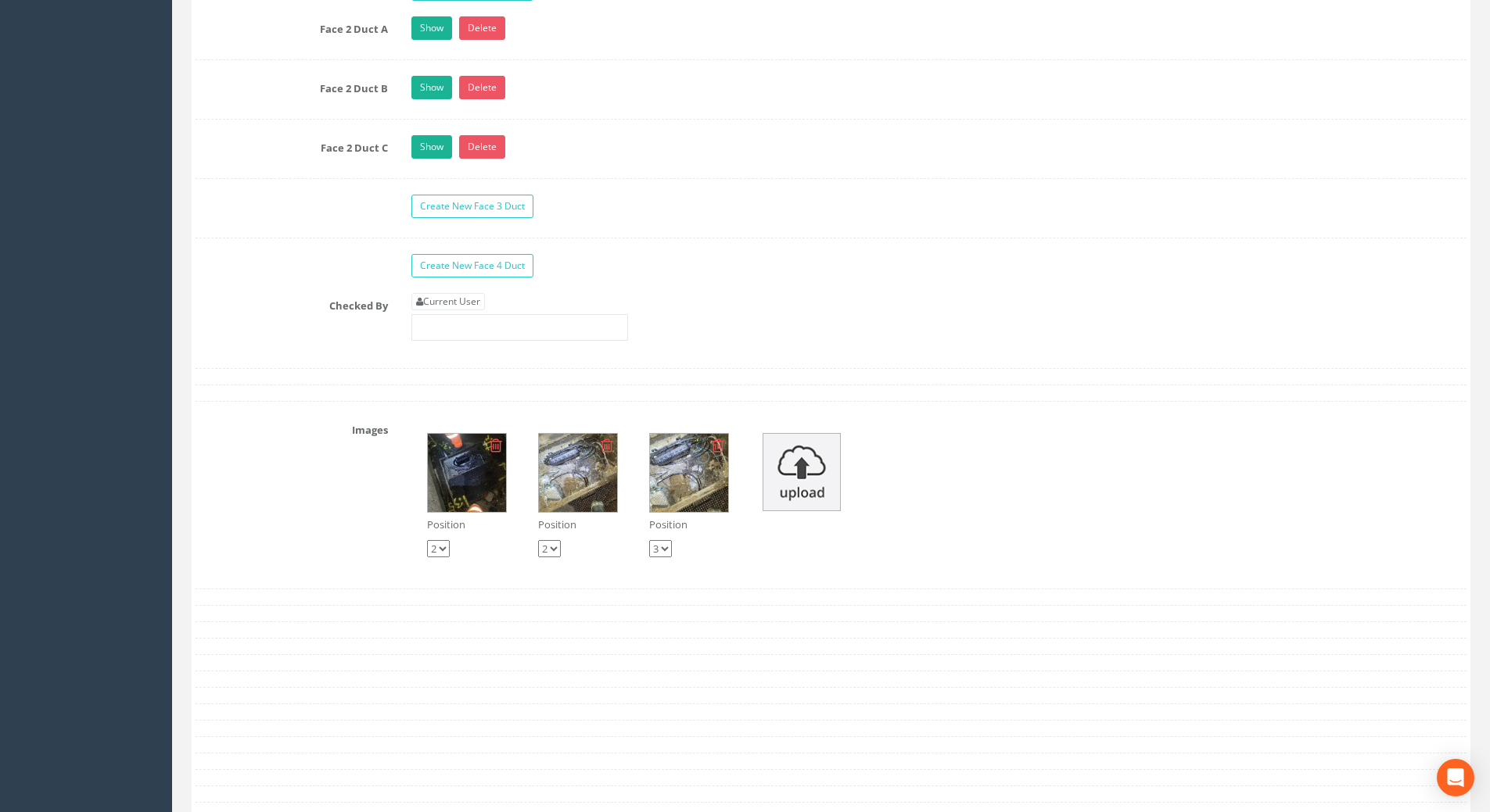
scroll to position [2814, 0]
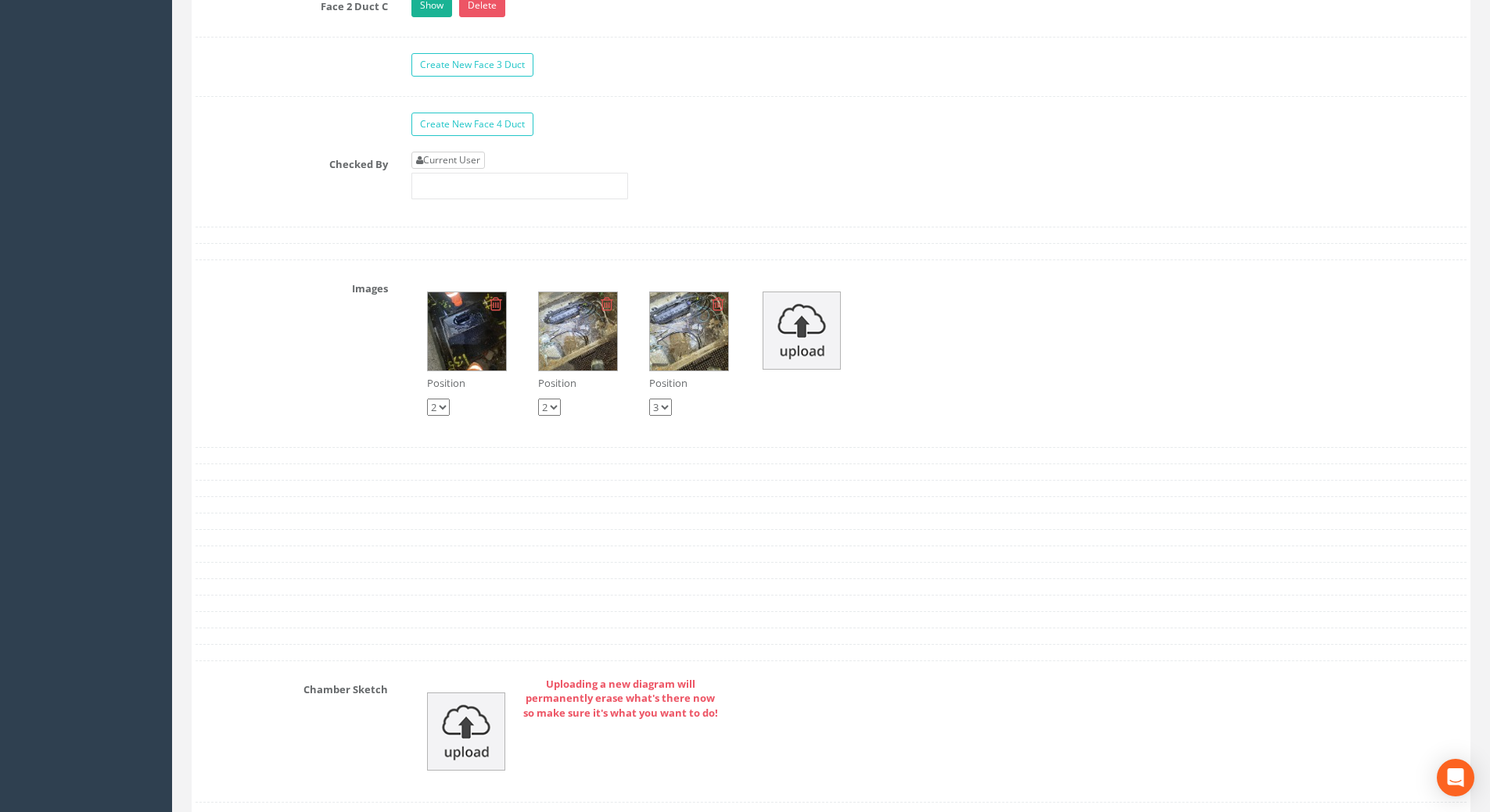
type input "110.93"
click at [447, 161] on link "Current User" at bounding box center [448, 160] width 73 height 17
type input "[PERSON_NAME]"
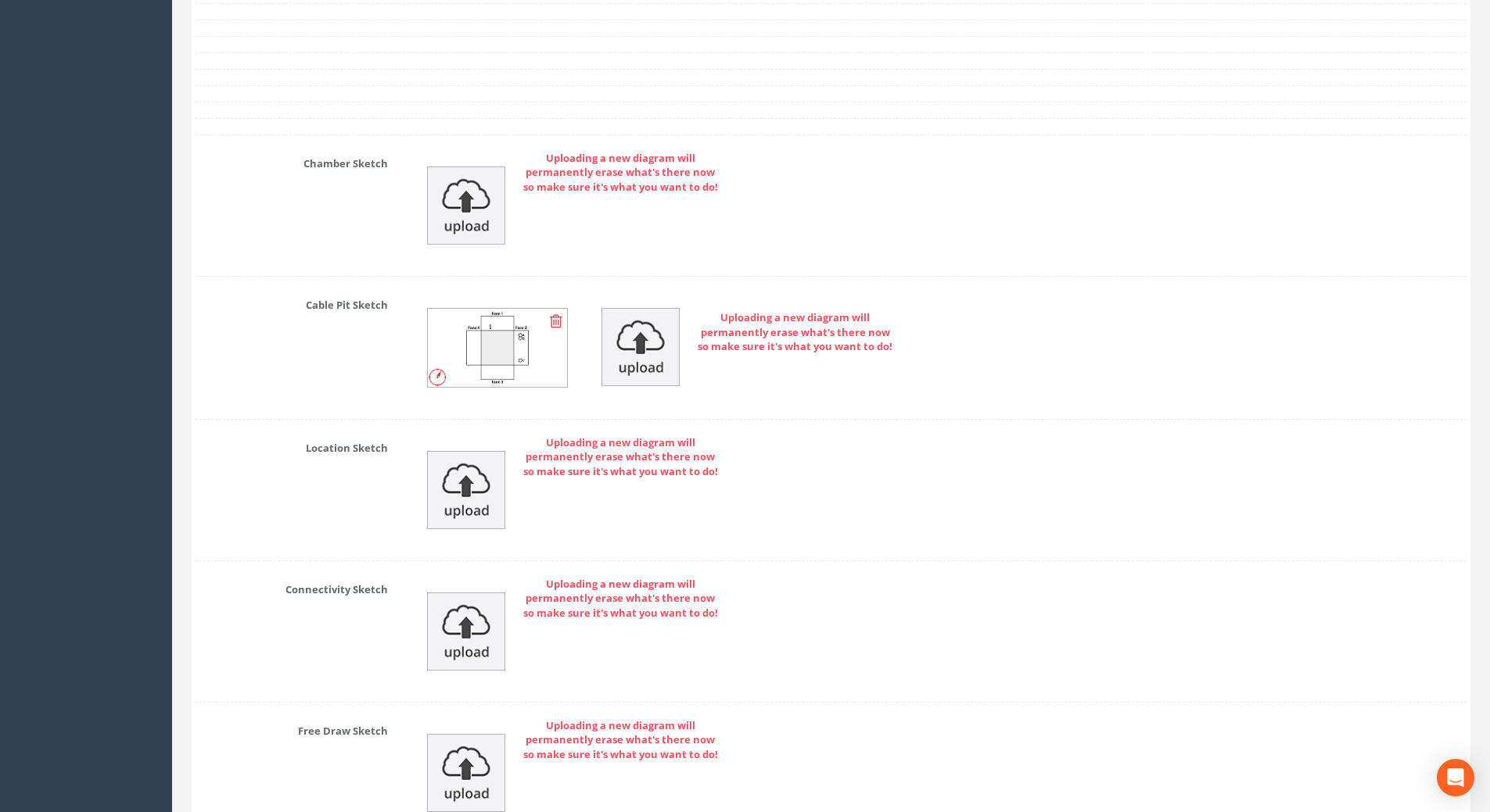
scroll to position [3497, 0]
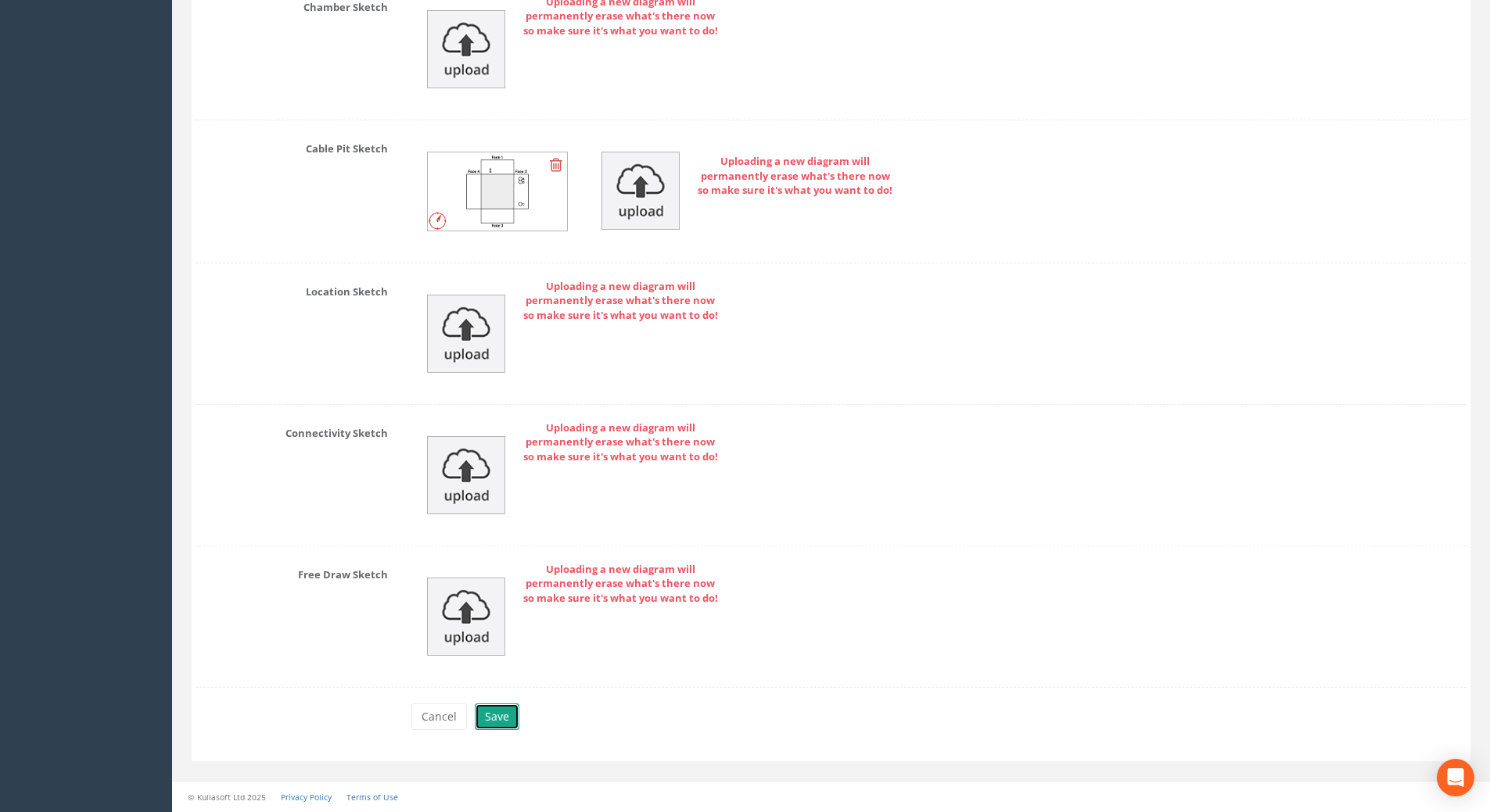
click at [494, 709] on button "Save" at bounding box center [497, 717] width 45 height 27
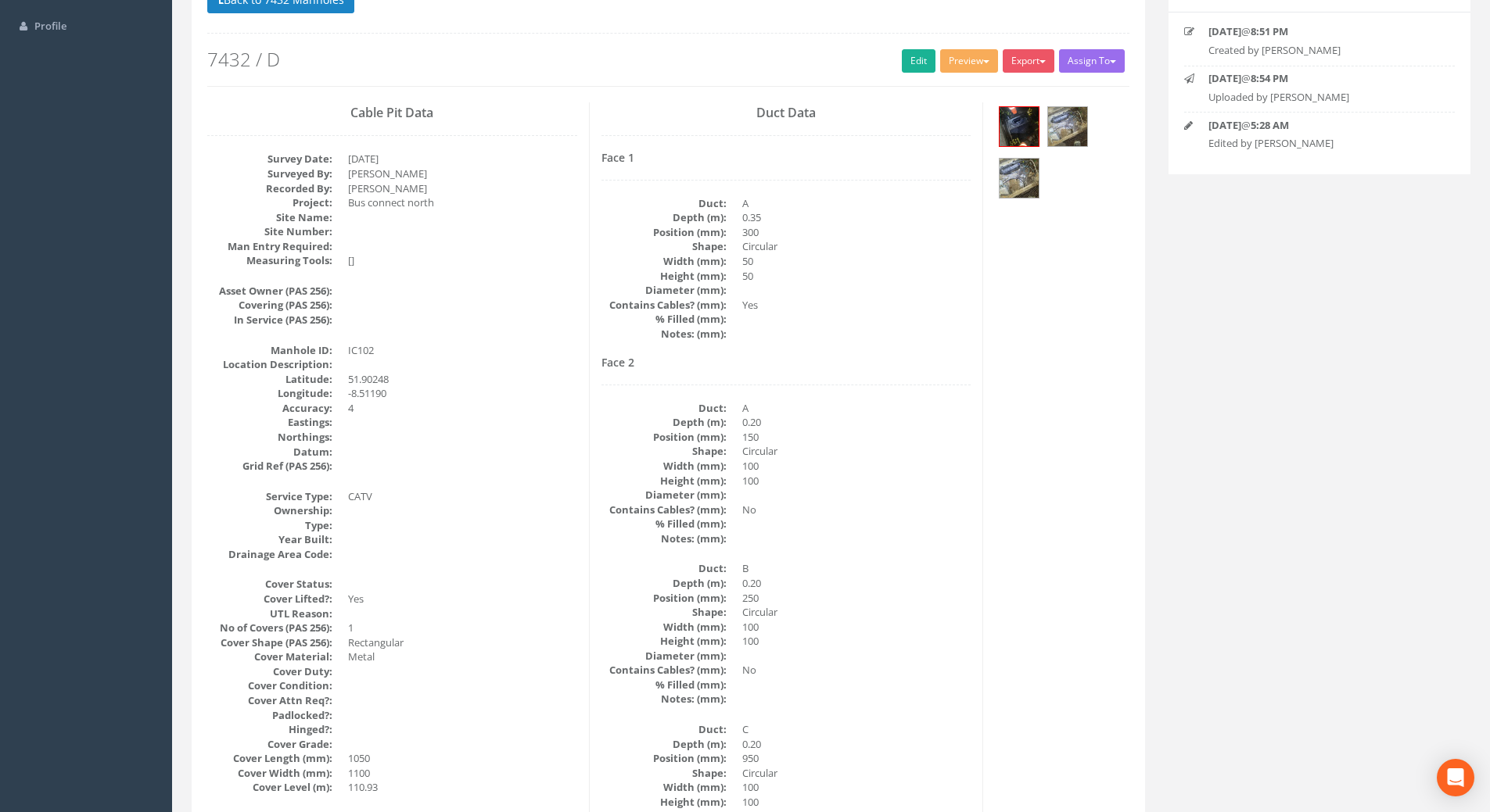
scroll to position [0, 0]
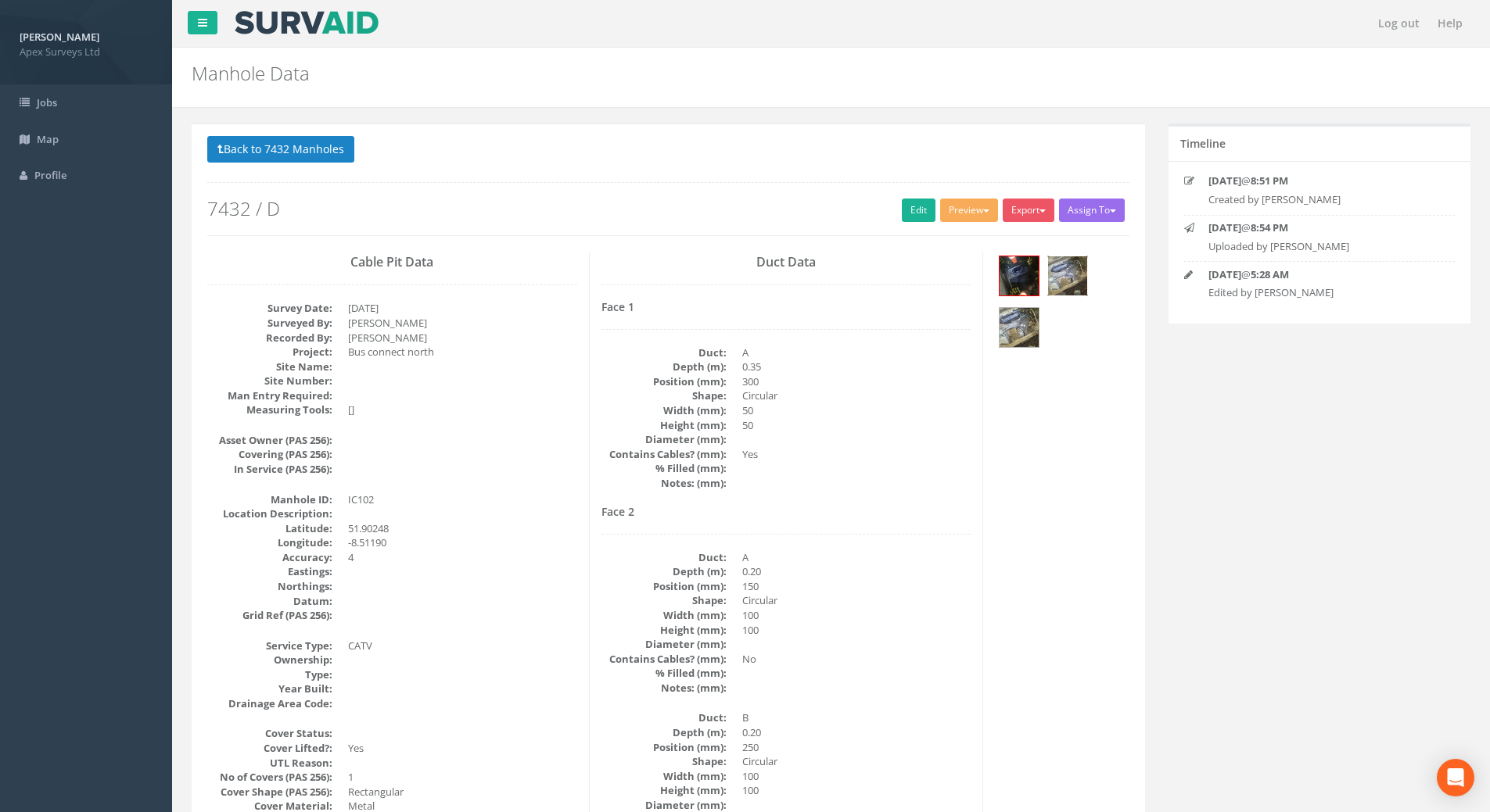
click at [1068, 268] on img at bounding box center [1068, 276] width 39 height 39
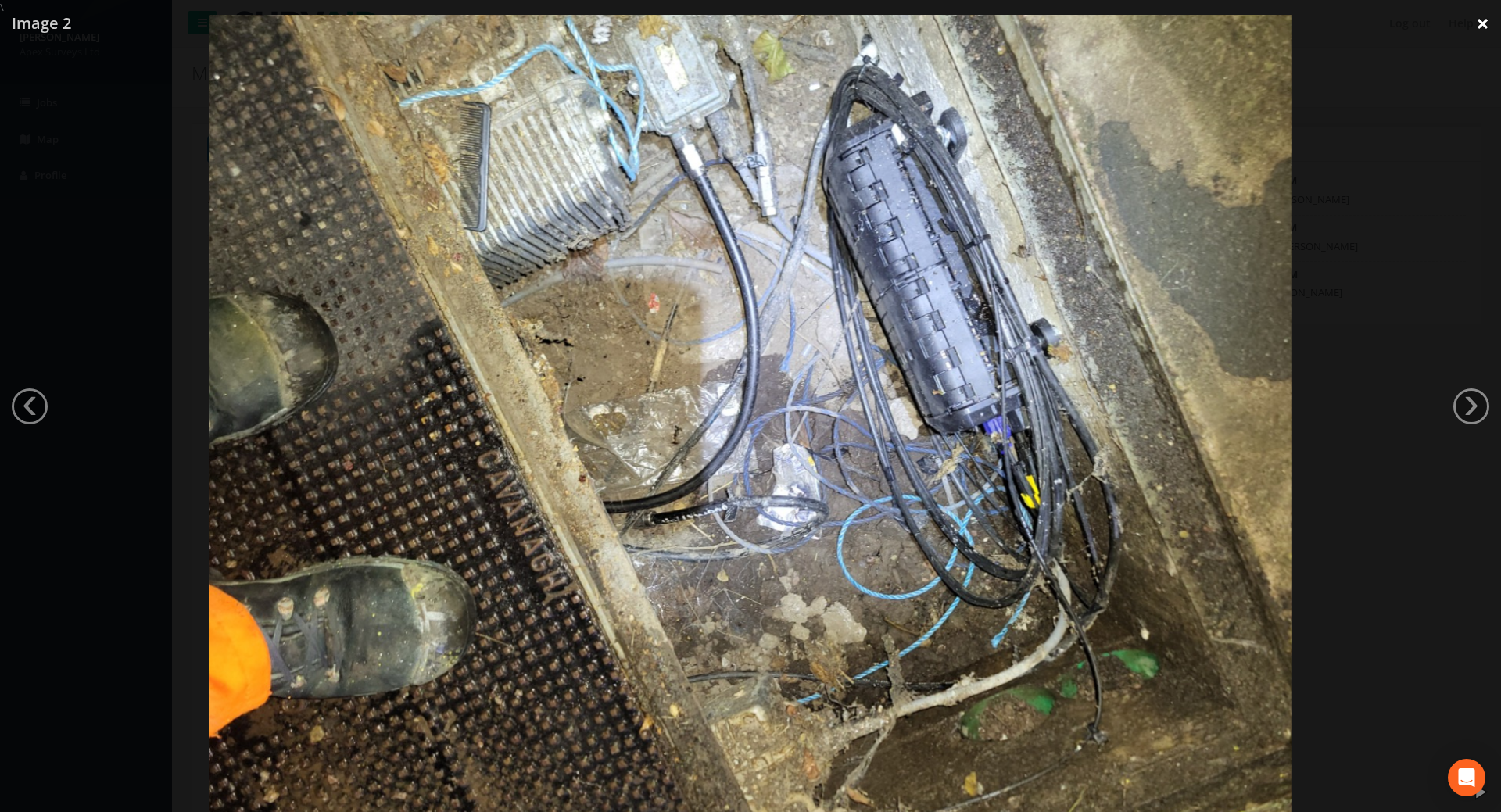
click at [1480, 26] on link "×" at bounding box center [1482, 23] width 37 height 47
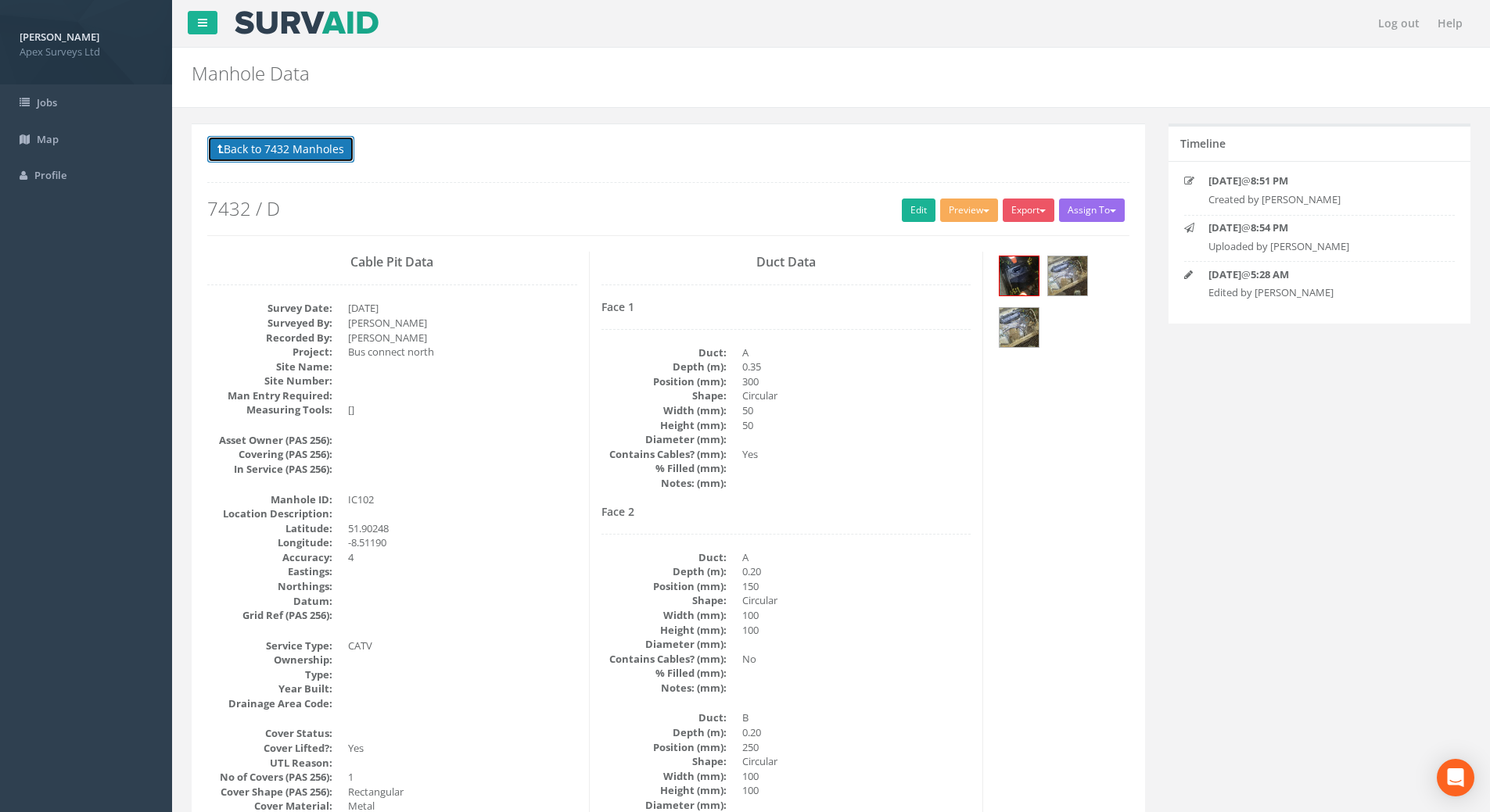
click at [287, 154] on button "Back to 7432 Manholes" at bounding box center [280, 149] width 147 height 27
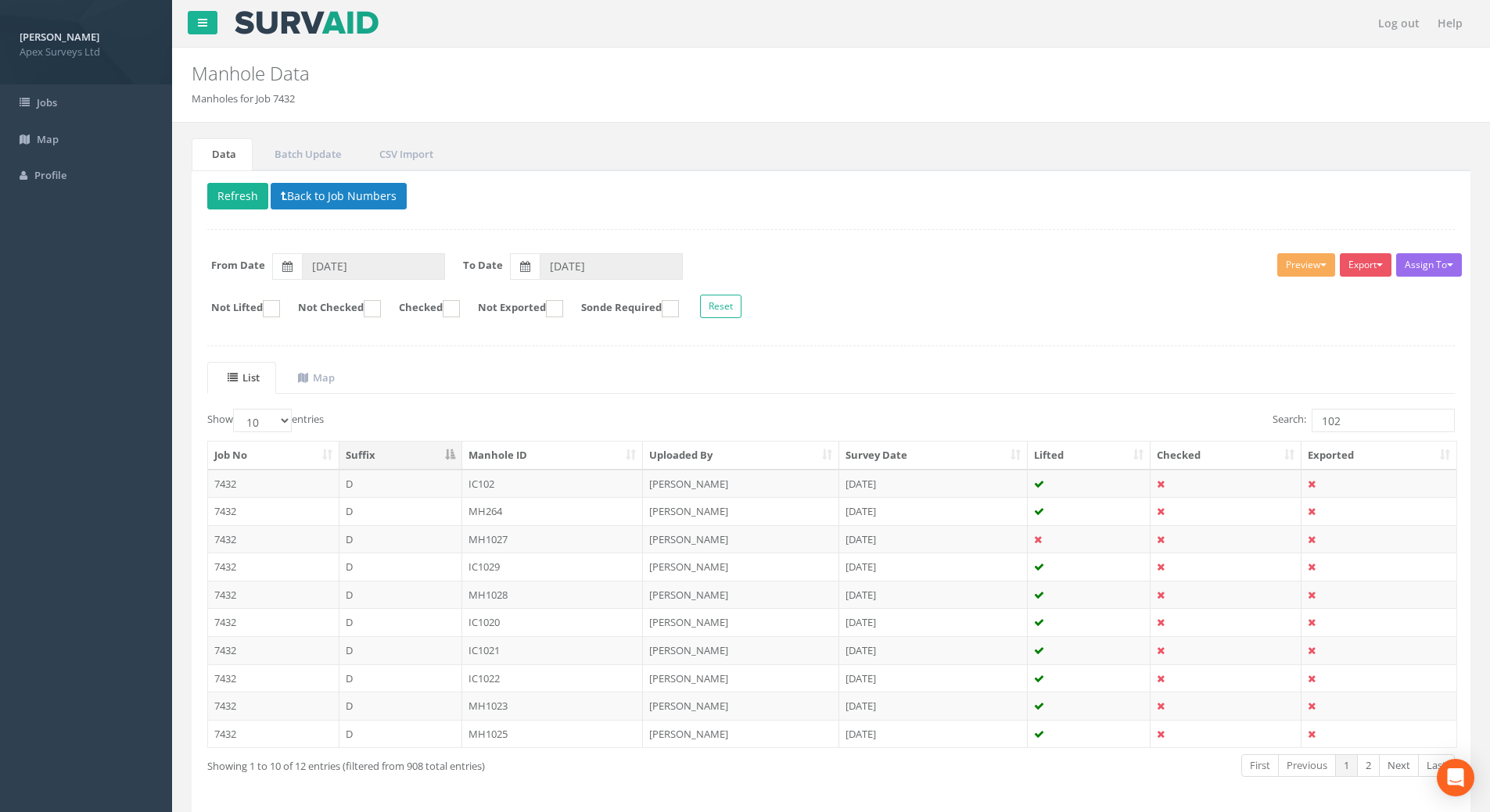
scroll to position [60, 0]
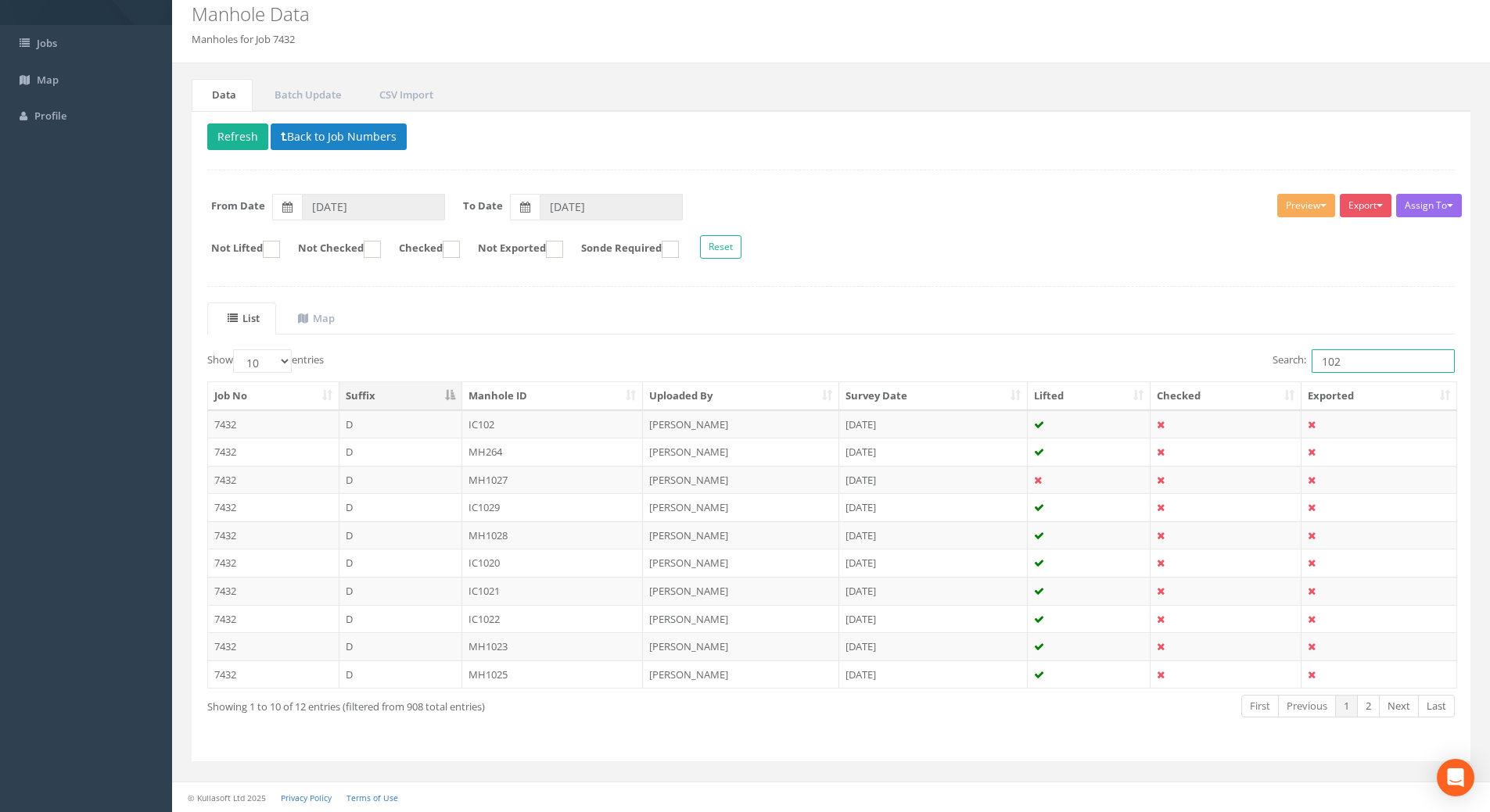
click at [1361, 362] on input "102" at bounding box center [1383, 361] width 143 height 23
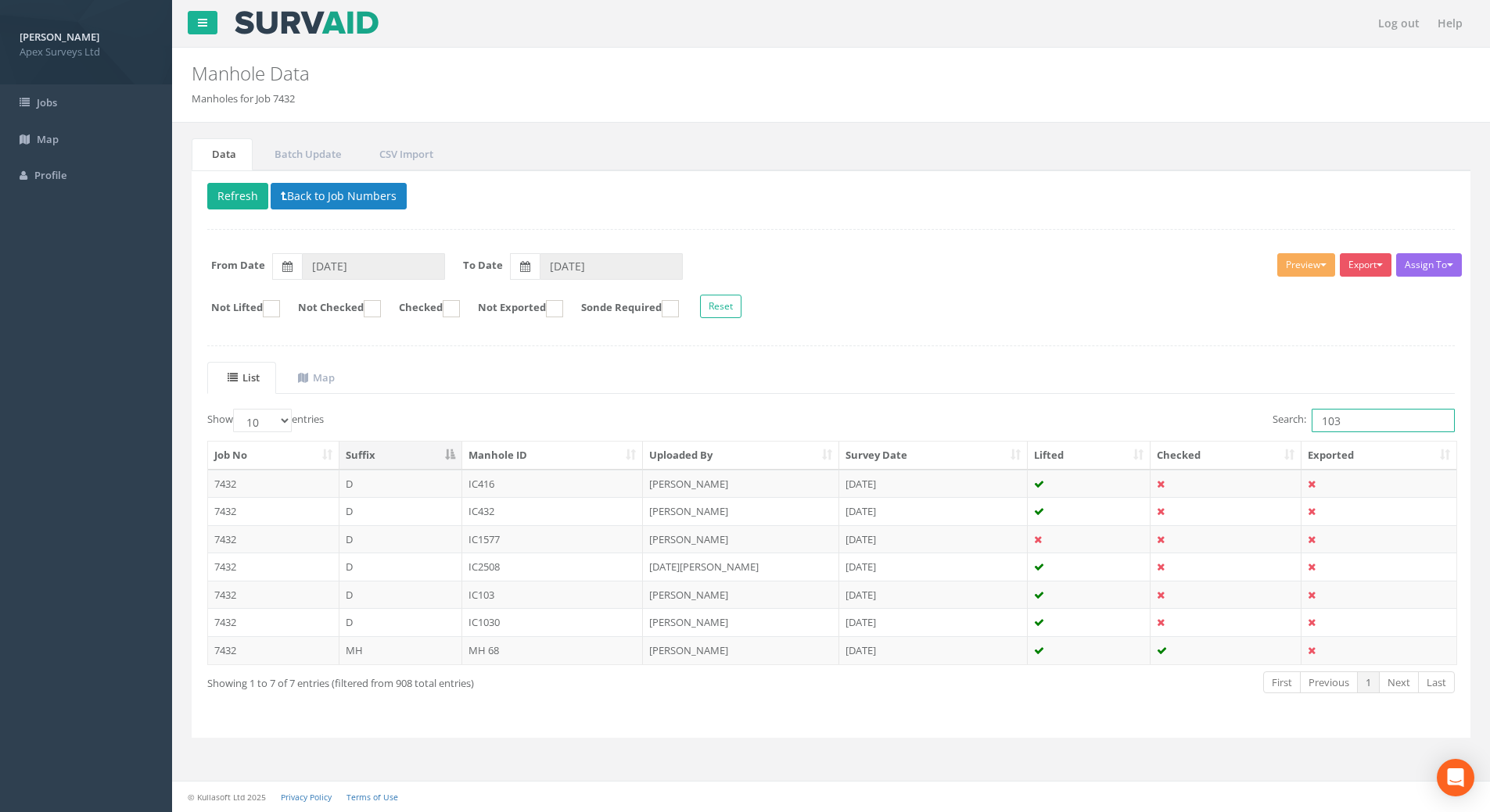
scroll to position [0, 0]
type input "103"
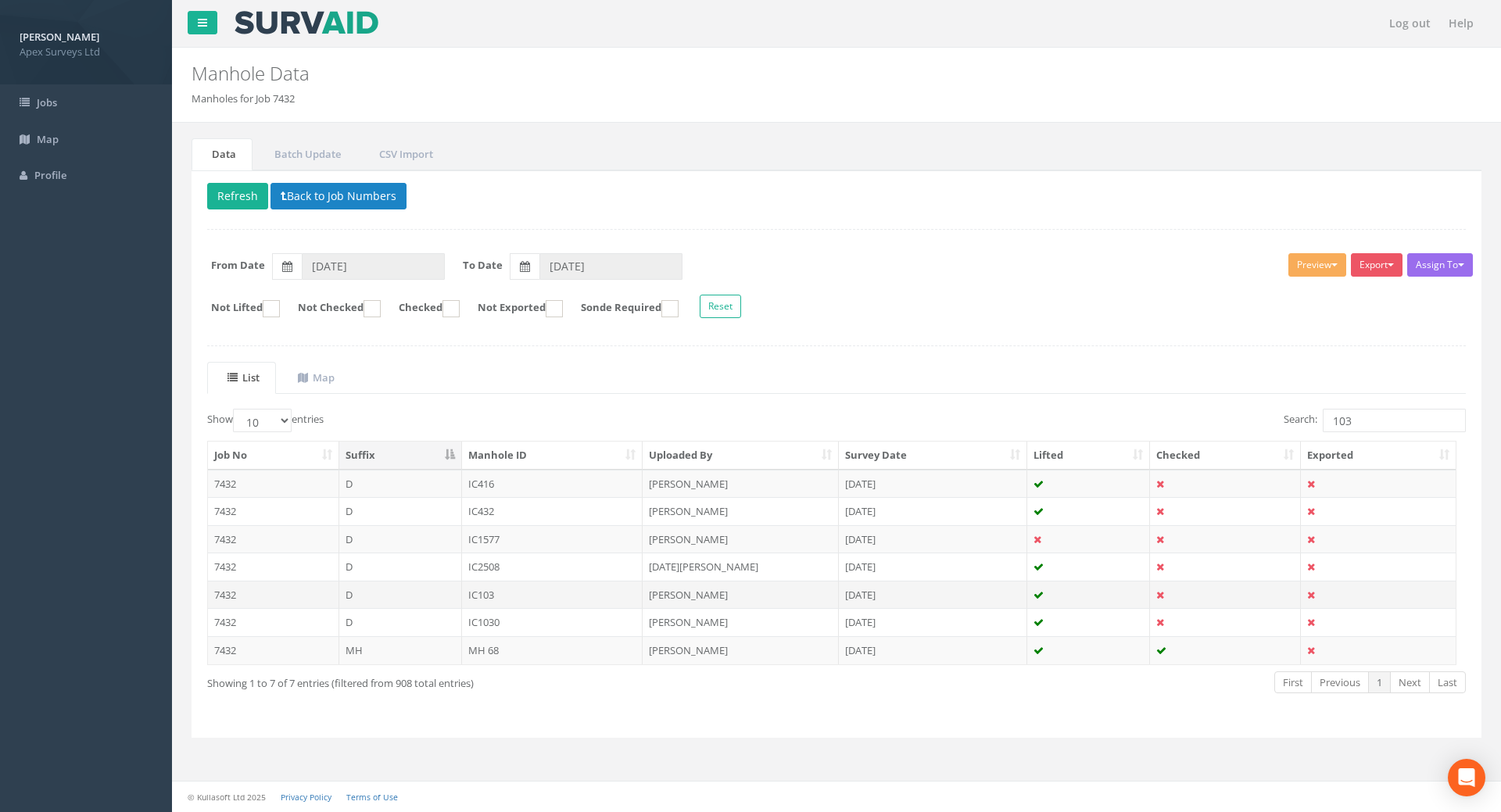
click at [480, 593] on td "IC103" at bounding box center [552, 595] width 181 height 29
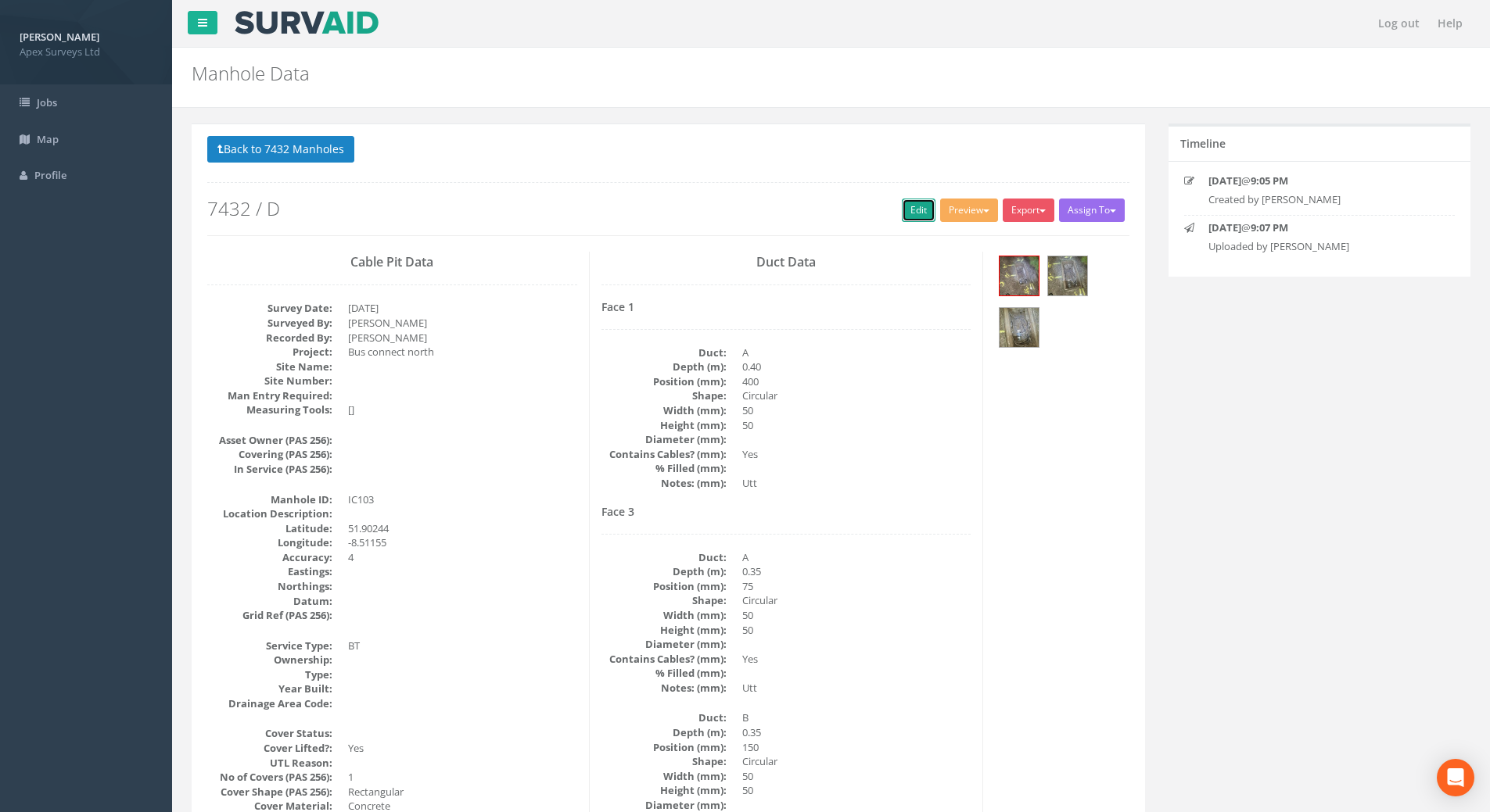
click at [911, 211] on link "Edit" at bounding box center [919, 211] width 34 height 23
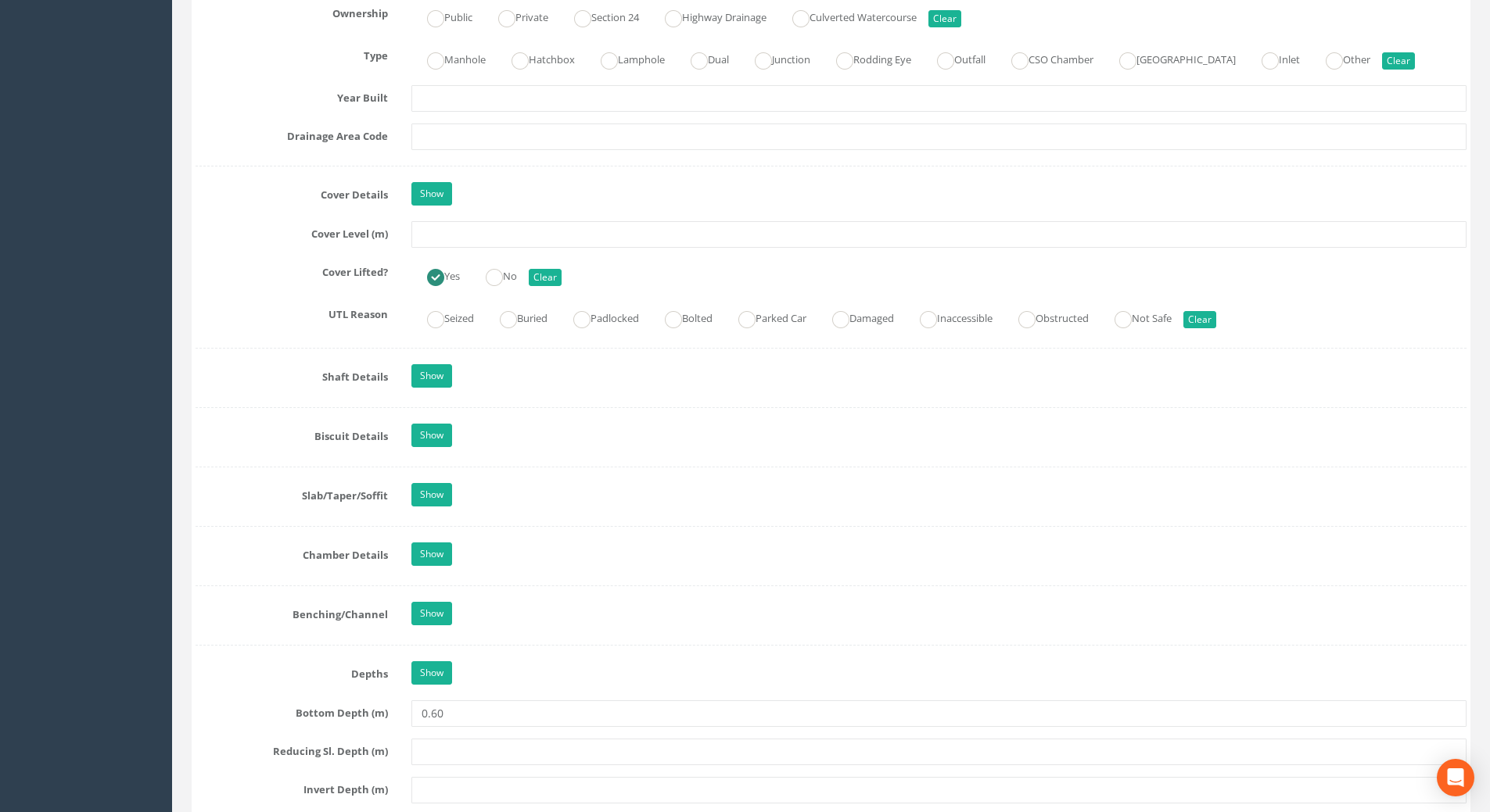
scroll to position [1251, 0]
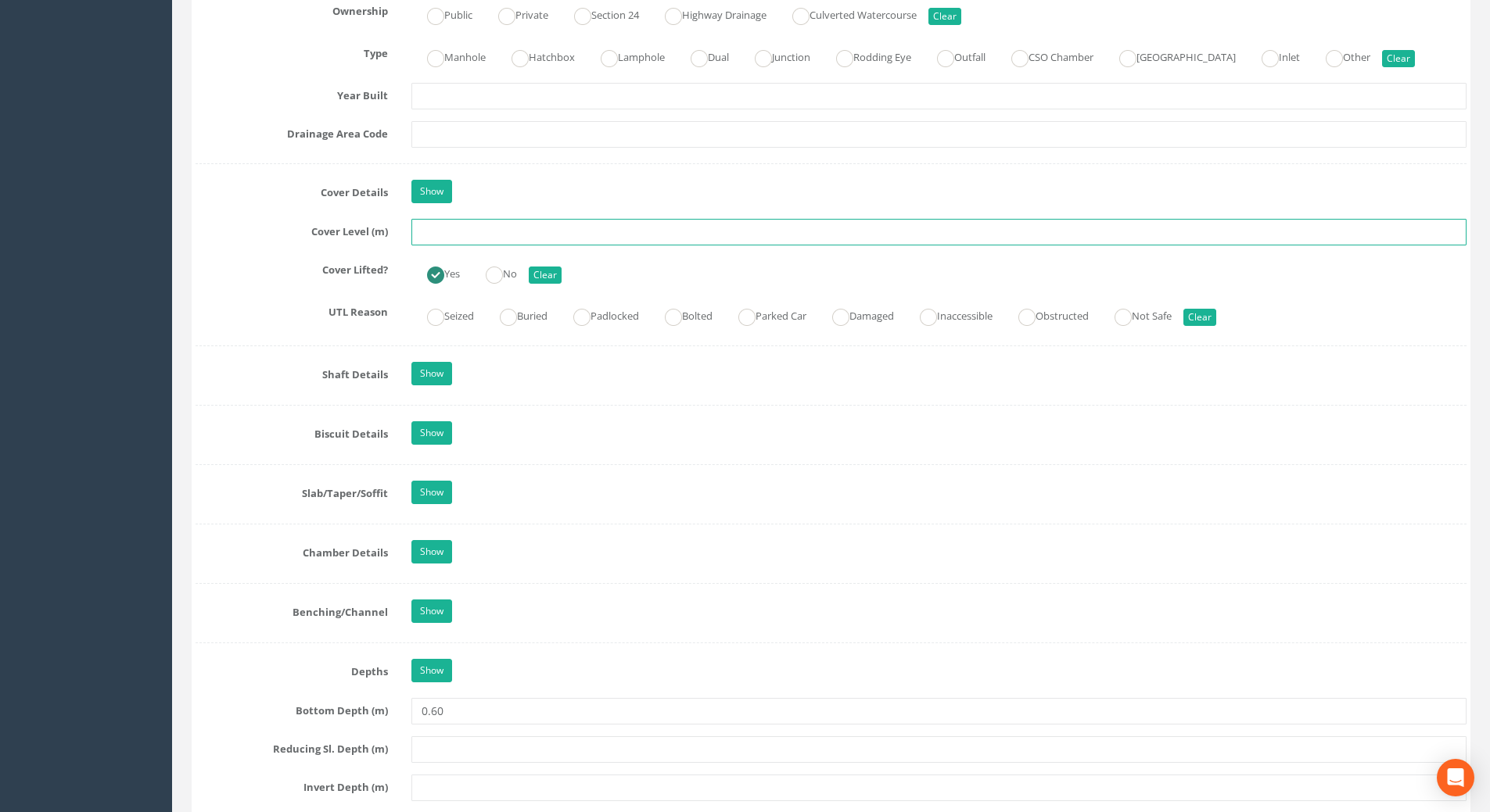
click at [443, 230] on input "text" at bounding box center [939, 232] width 1055 height 27
type input "109.42"
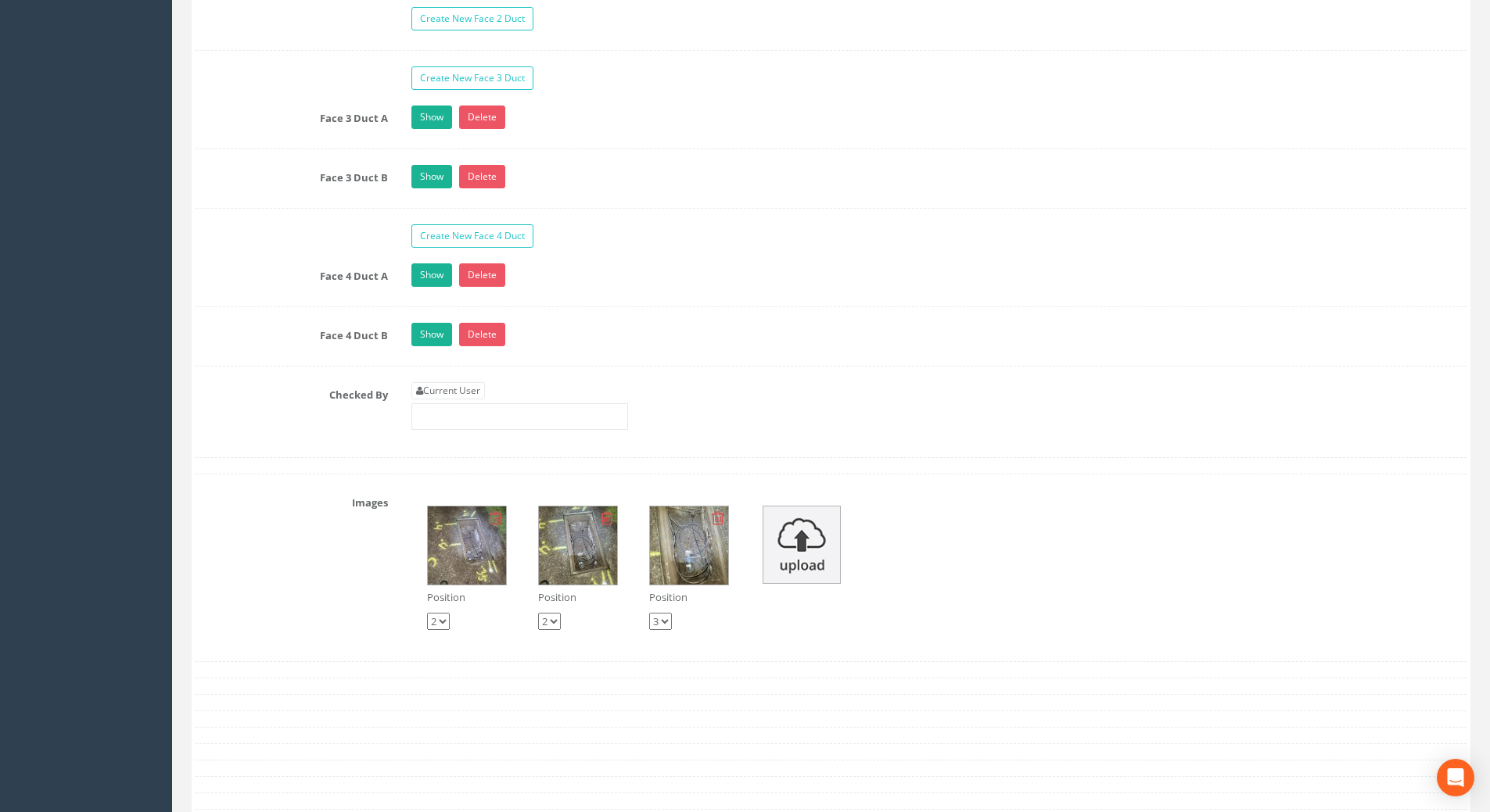
scroll to position [2658, 0]
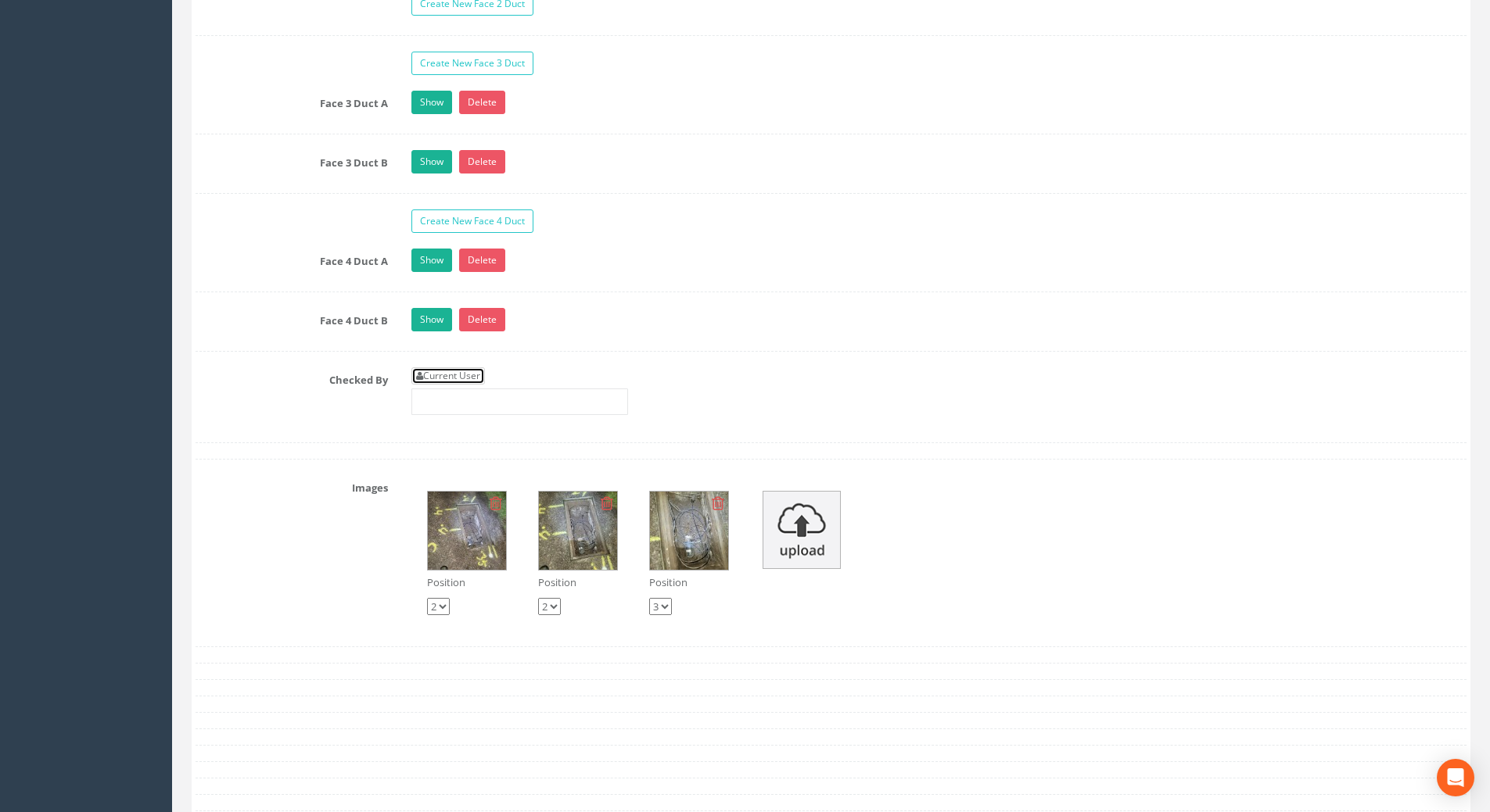
click at [433, 377] on link "Current User" at bounding box center [448, 376] width 73 height 17
type input "[PERSON_NAME]"
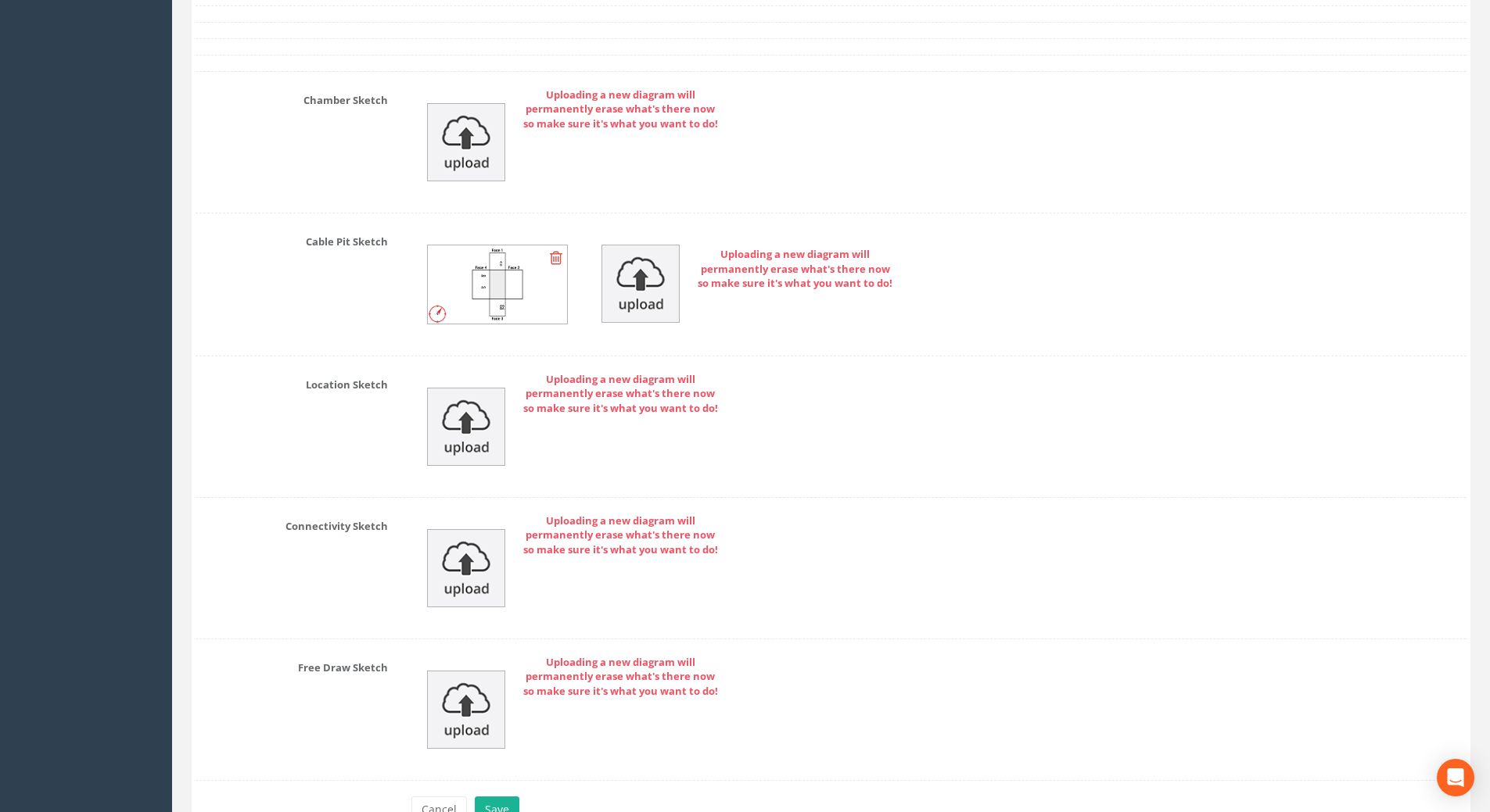
scroll to position [3540, 0]
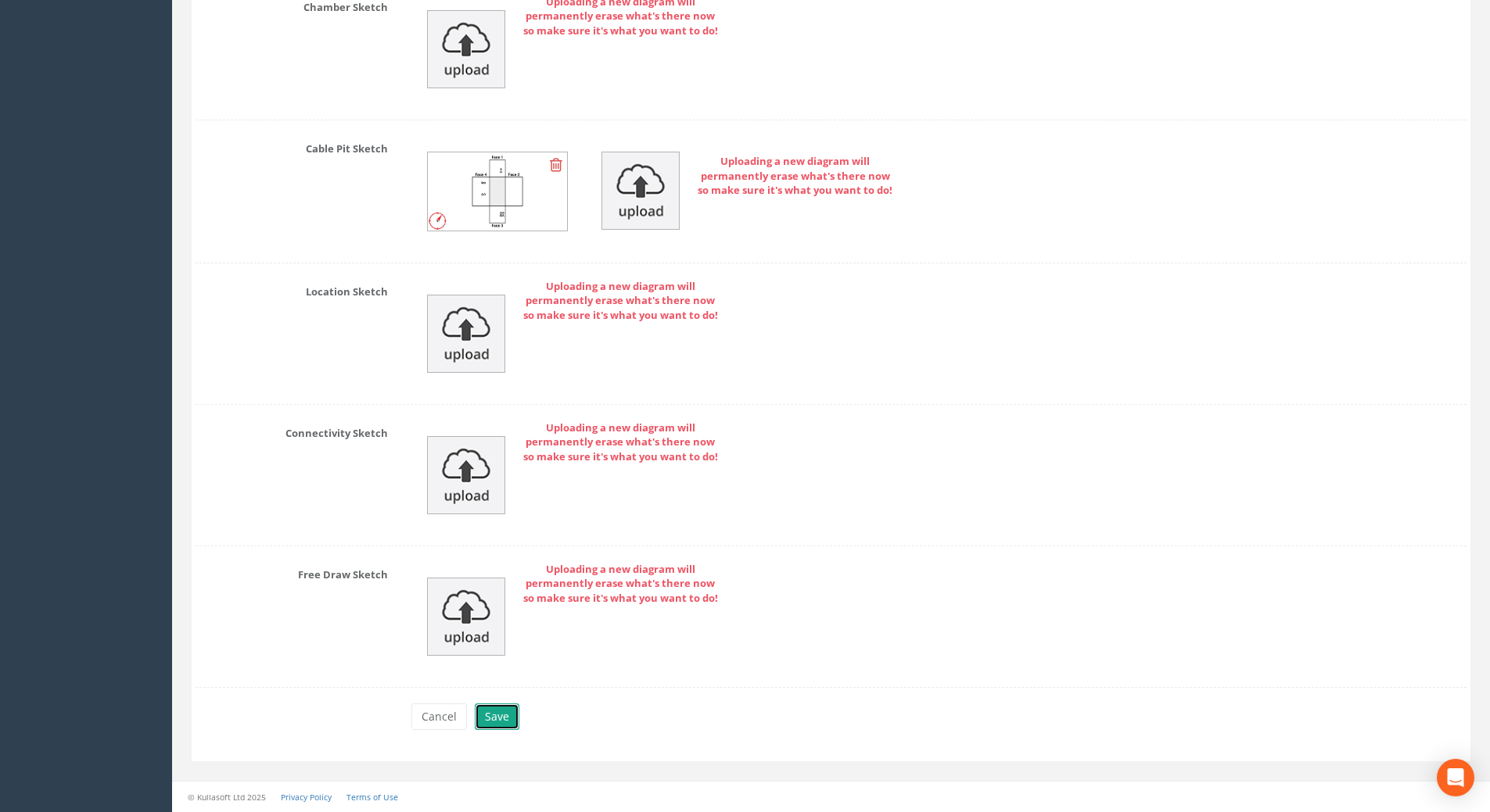
click at [497, 719] on button "Save" at bounding box center [497, 717] width 45 height 27
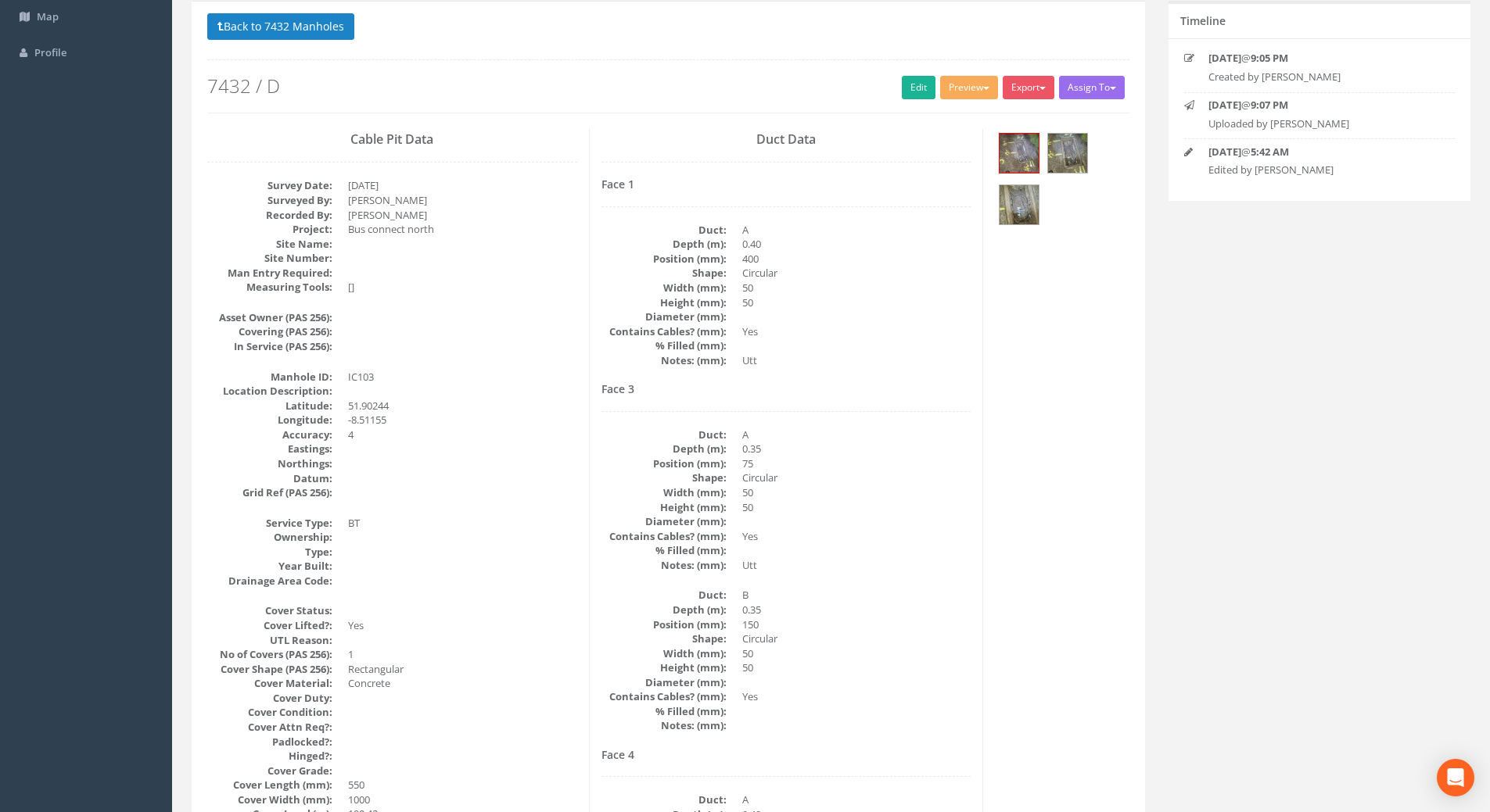
scroll to position [0, 0]
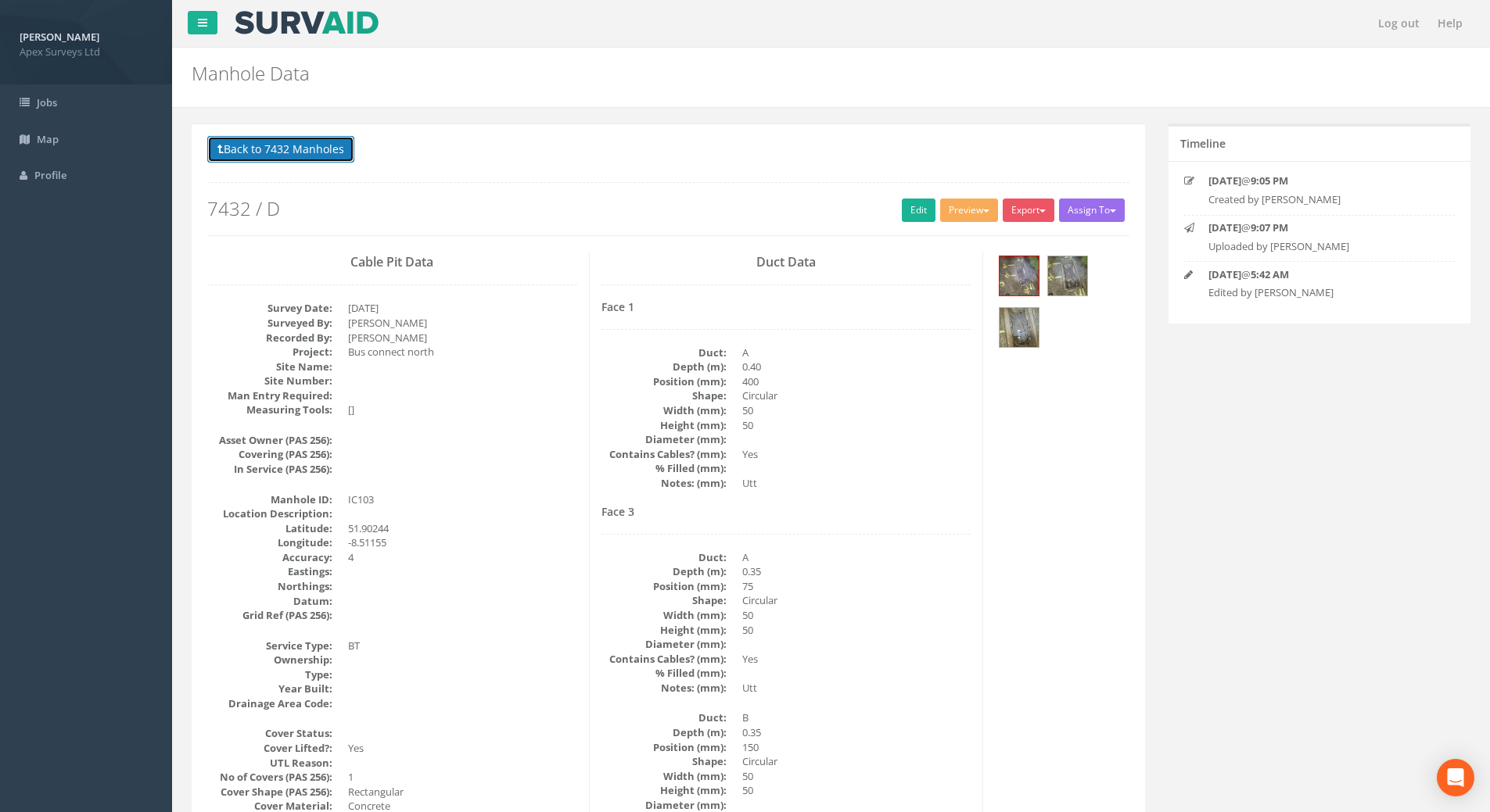
click at [319, 153] on button "Back to 7432 Manholes" at bounding box center [280, 149] width 147 height 27
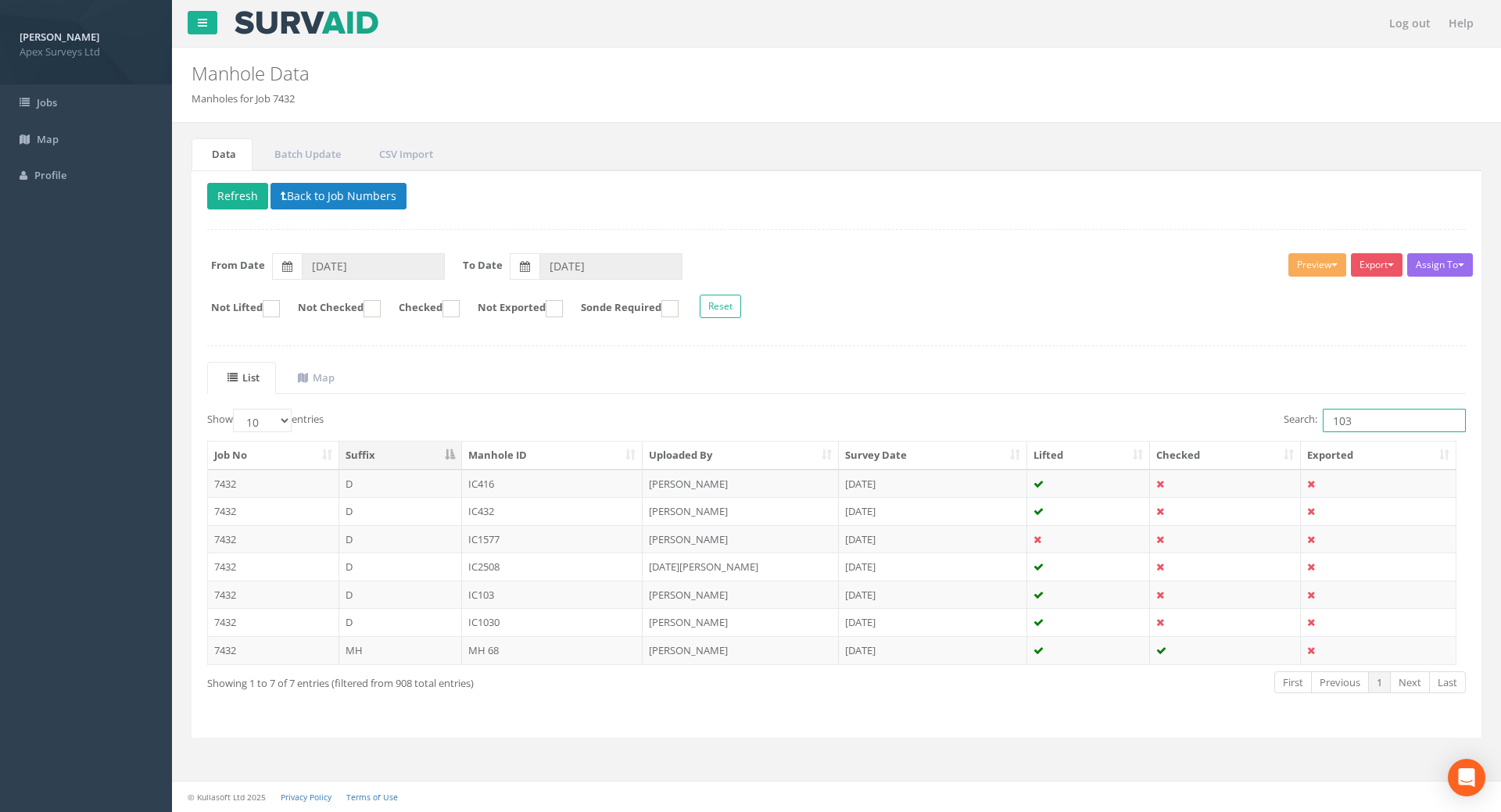
click at [1359, 426] on input "103" at bounding box center [1394, 420] width 143 height 23
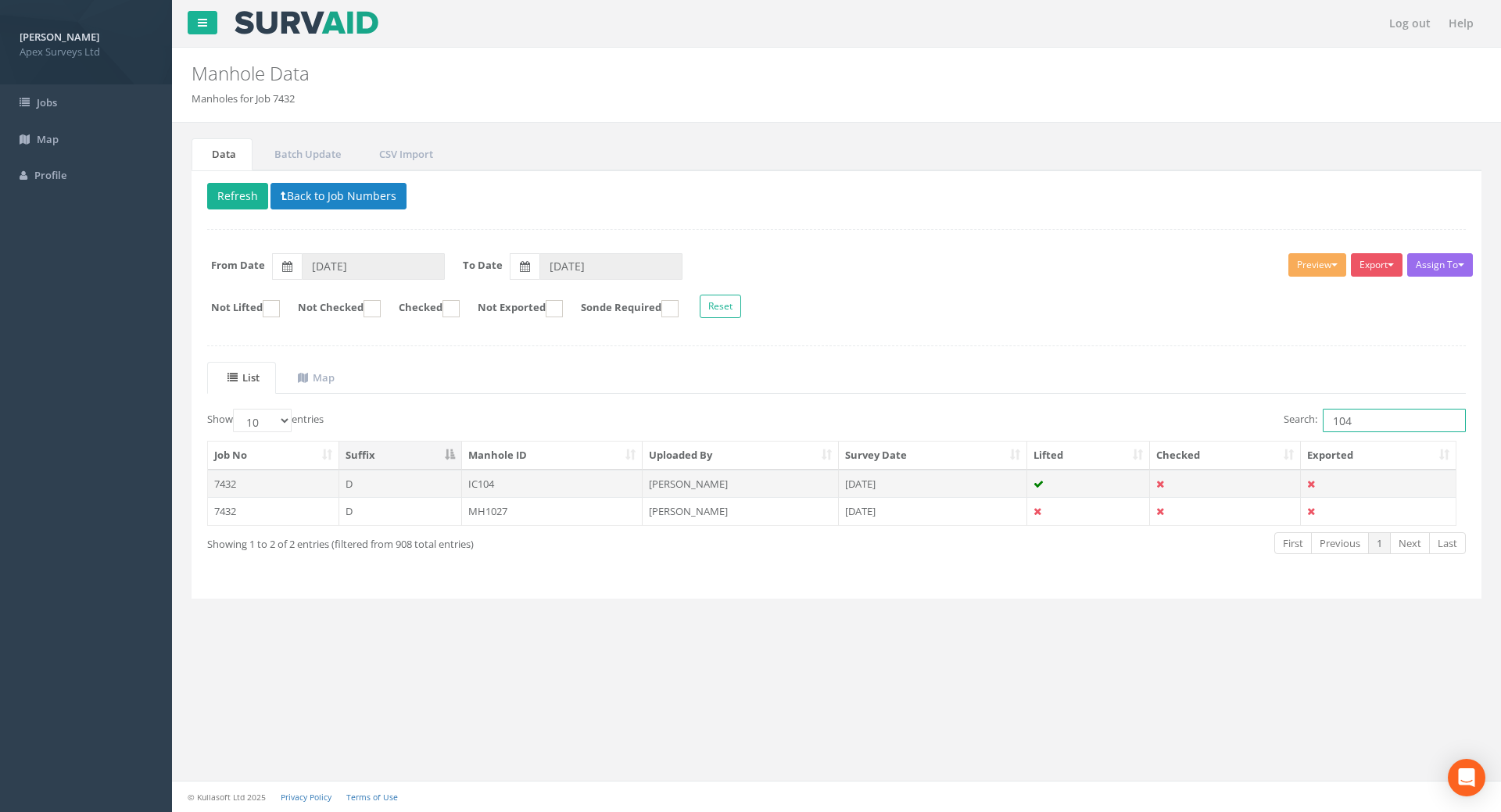
type input "104"
click at [495, 485] on td "IC104" at bounding box center [552, 485] width 181 height 29
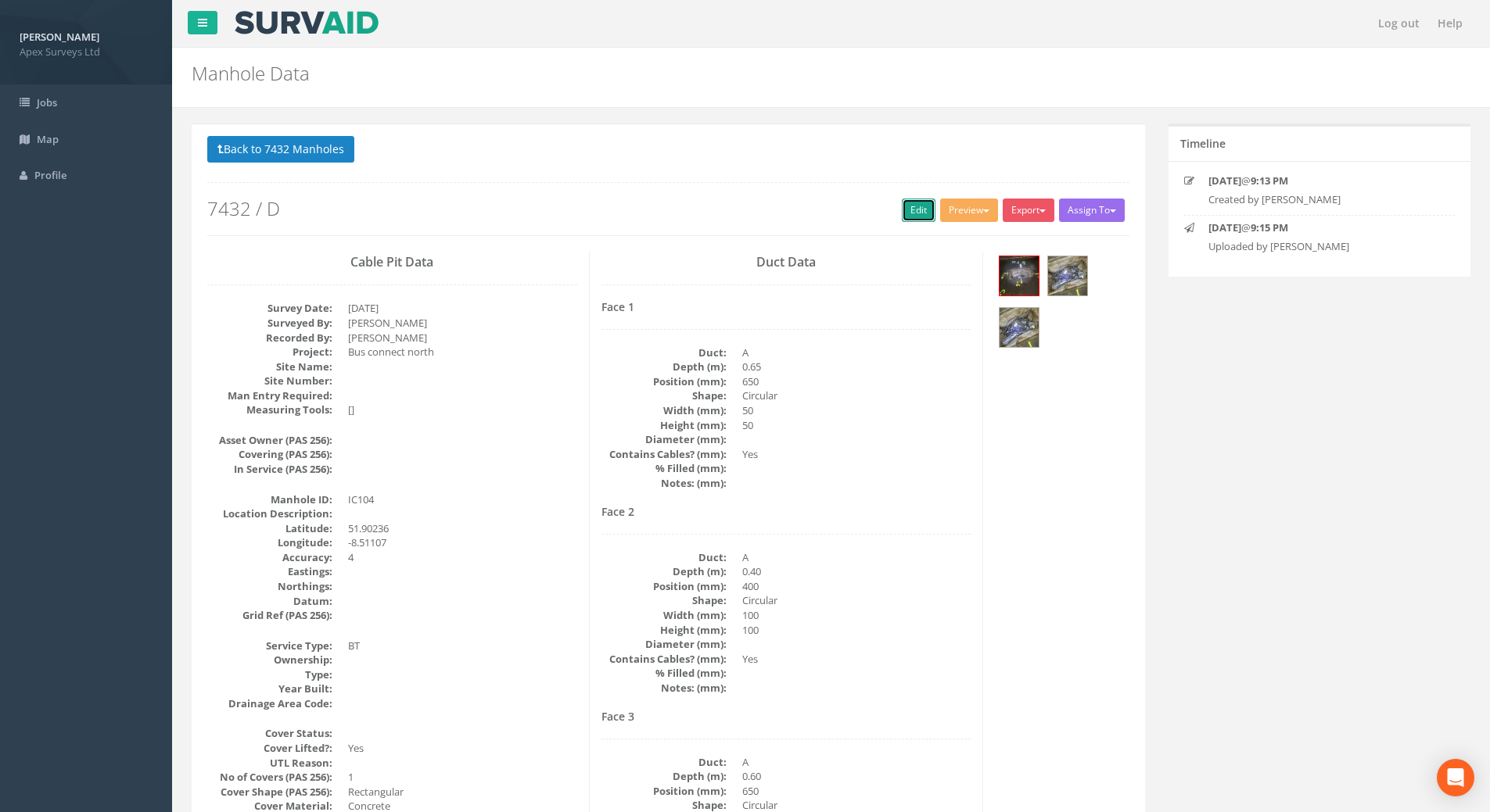
click at [911, 205] on link "Edit" at bounding box center [919, 211] width 34 height 23
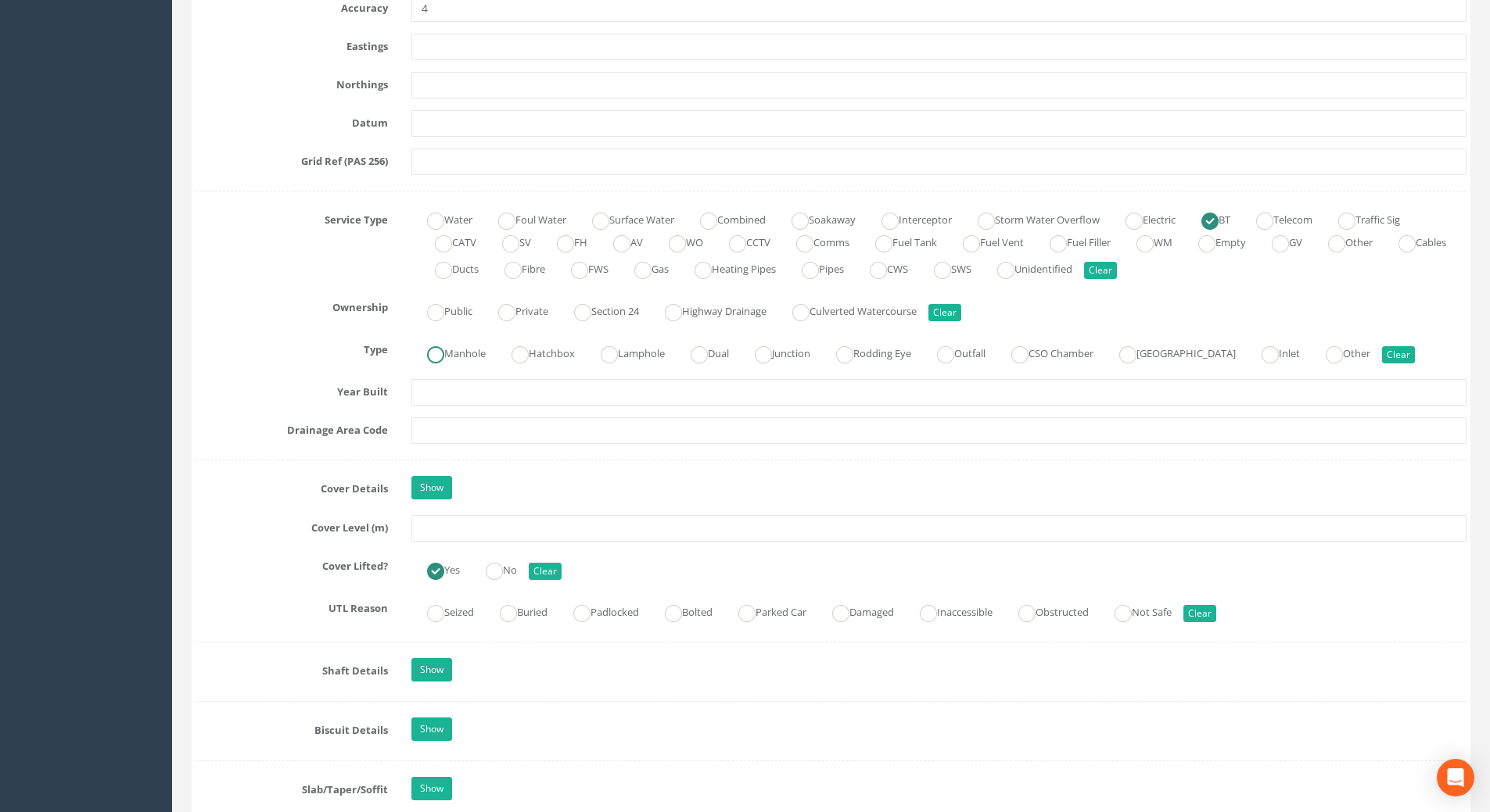
scroll to position [1094, 0]
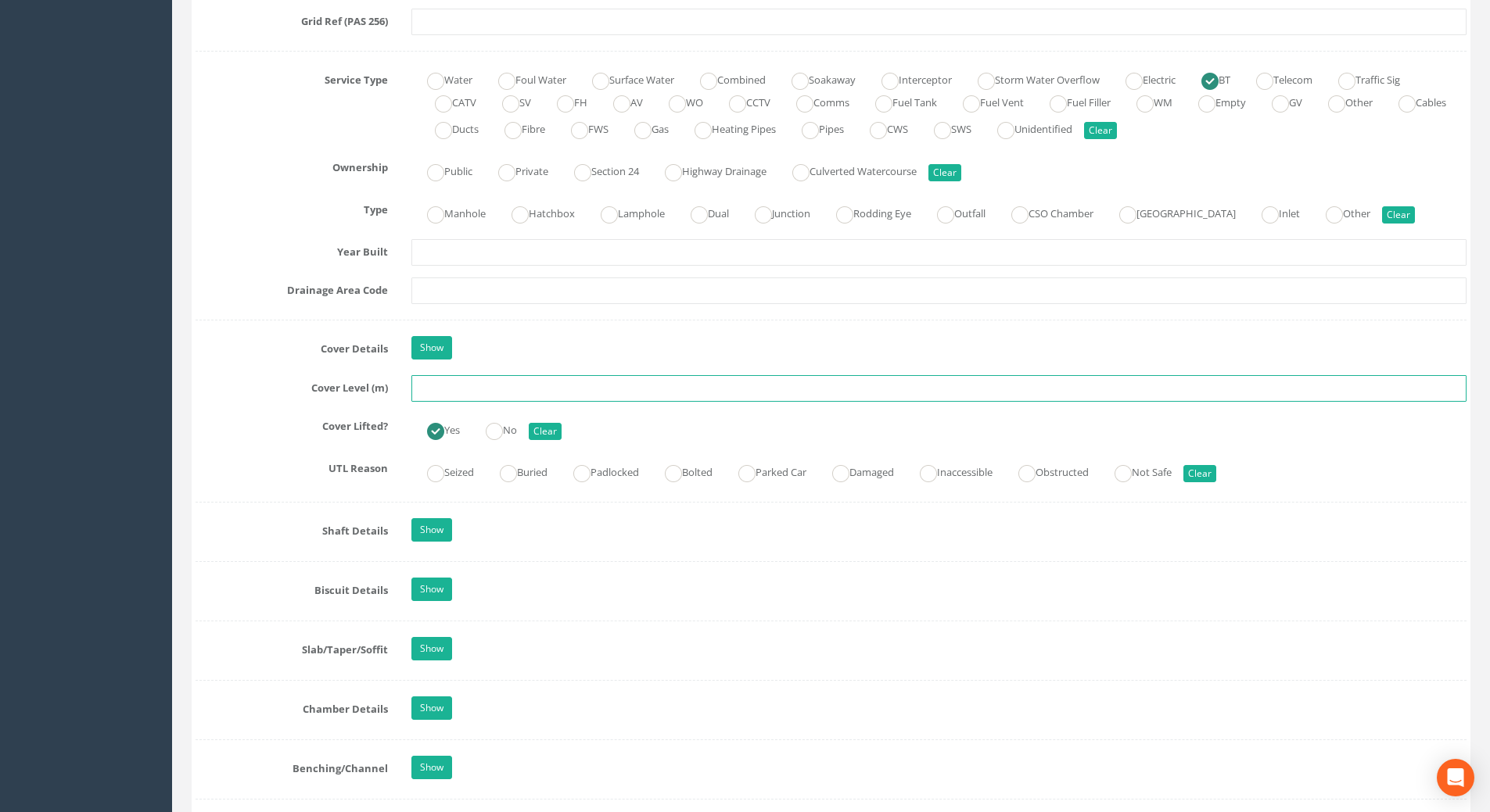
click at [466, 381] on input "text" at bounding box center [939, 389] width 1055 height 27
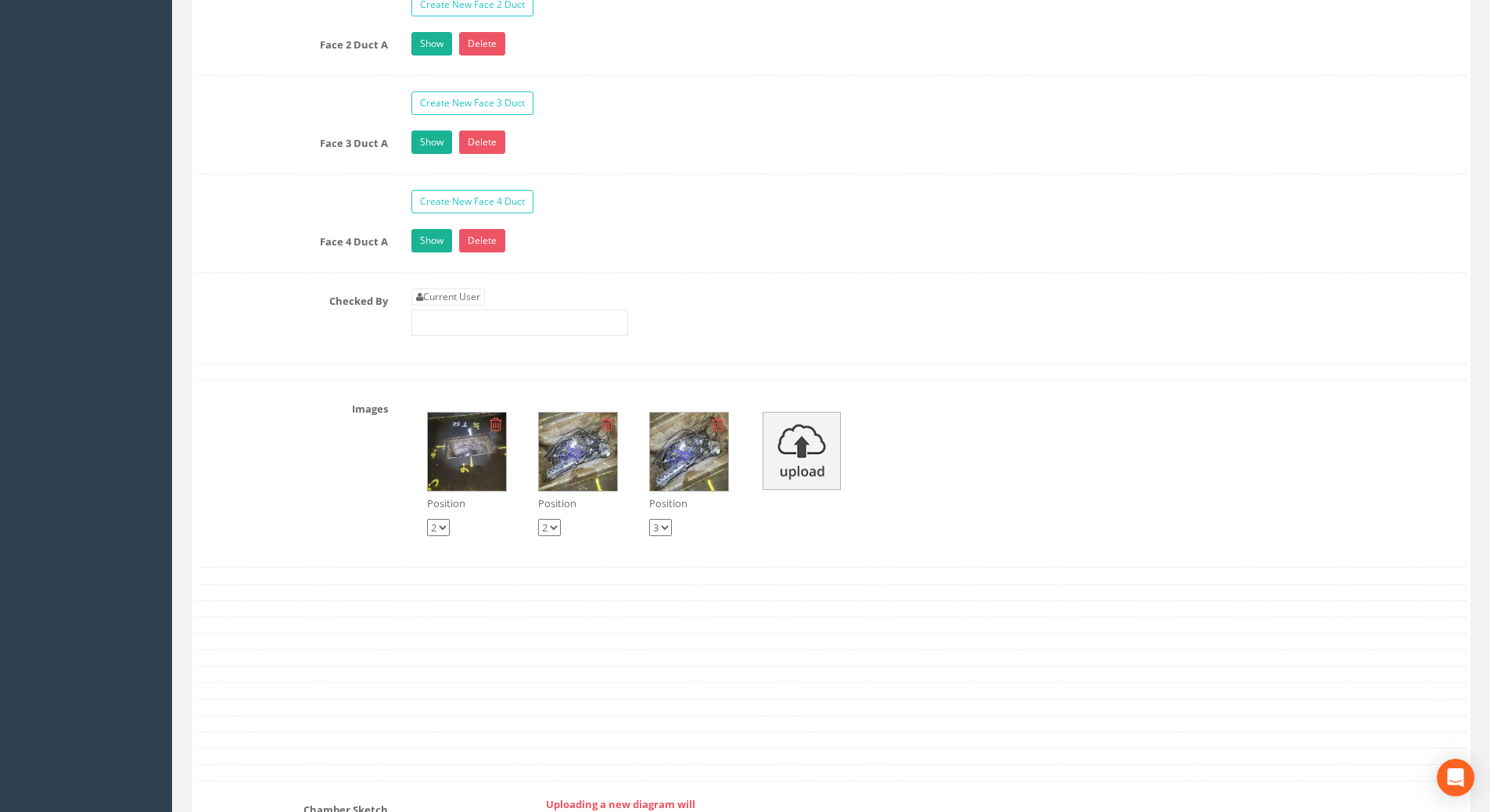
scroll to position [2658, 0]
type input "108.99"
click at [464, 295] on link "Current User" at bounding box center [448, 295] width 73 height 17
type input "[PERSON_NAME]"
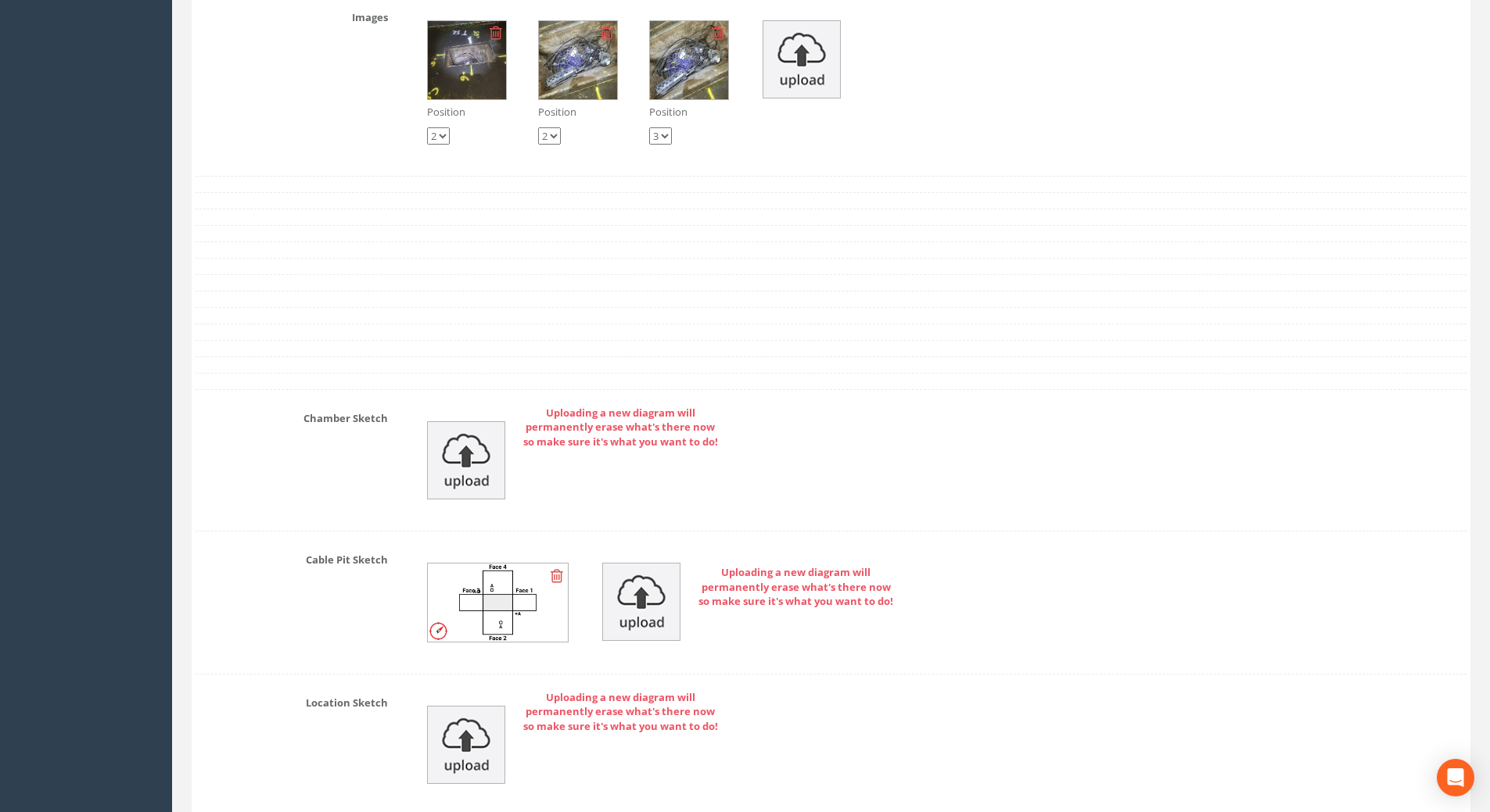
scroll to position [3459, 0]
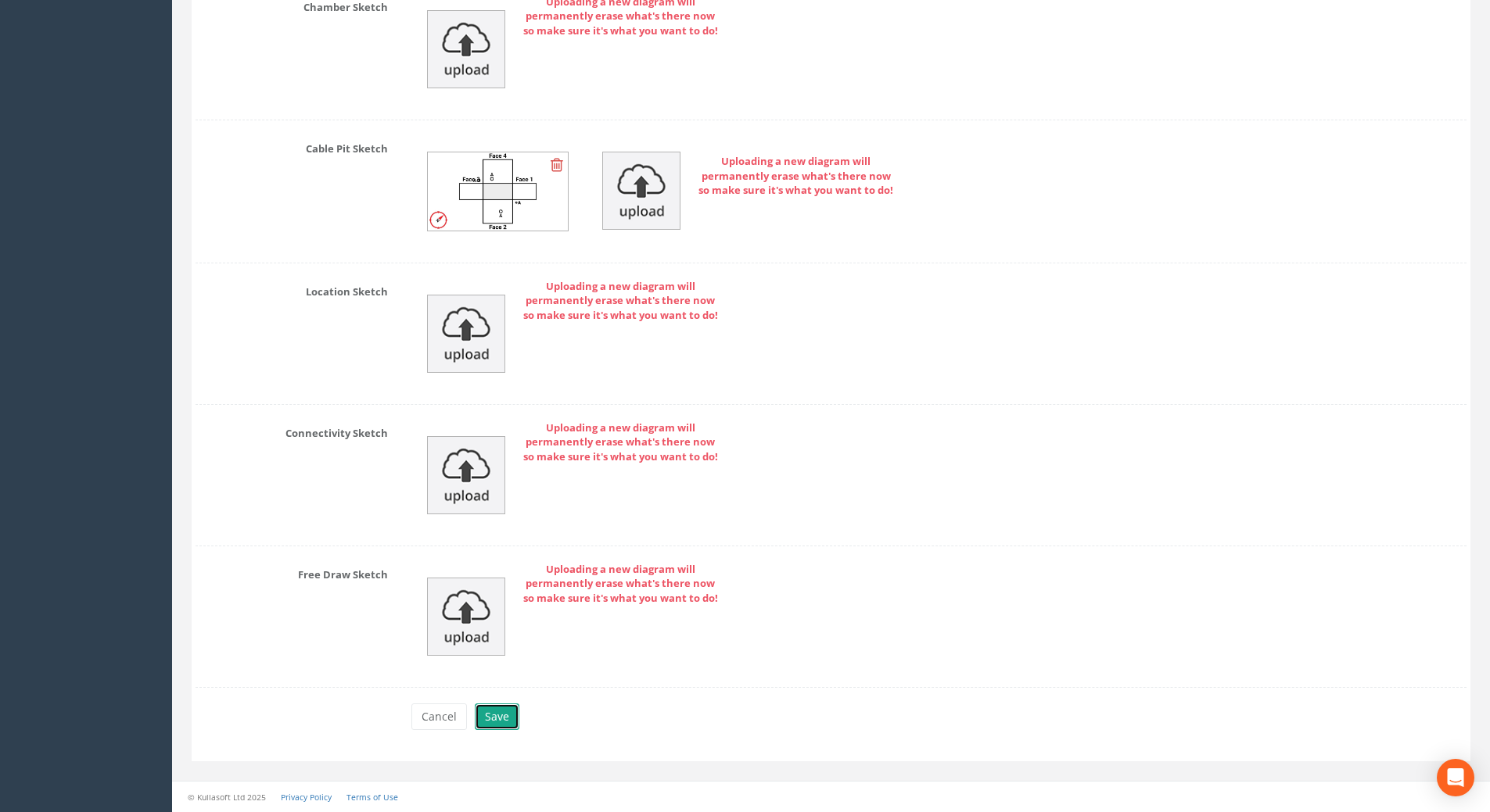
click at [502, 719] on button "Save" at bounding box center [497, 717] width 45 height 27
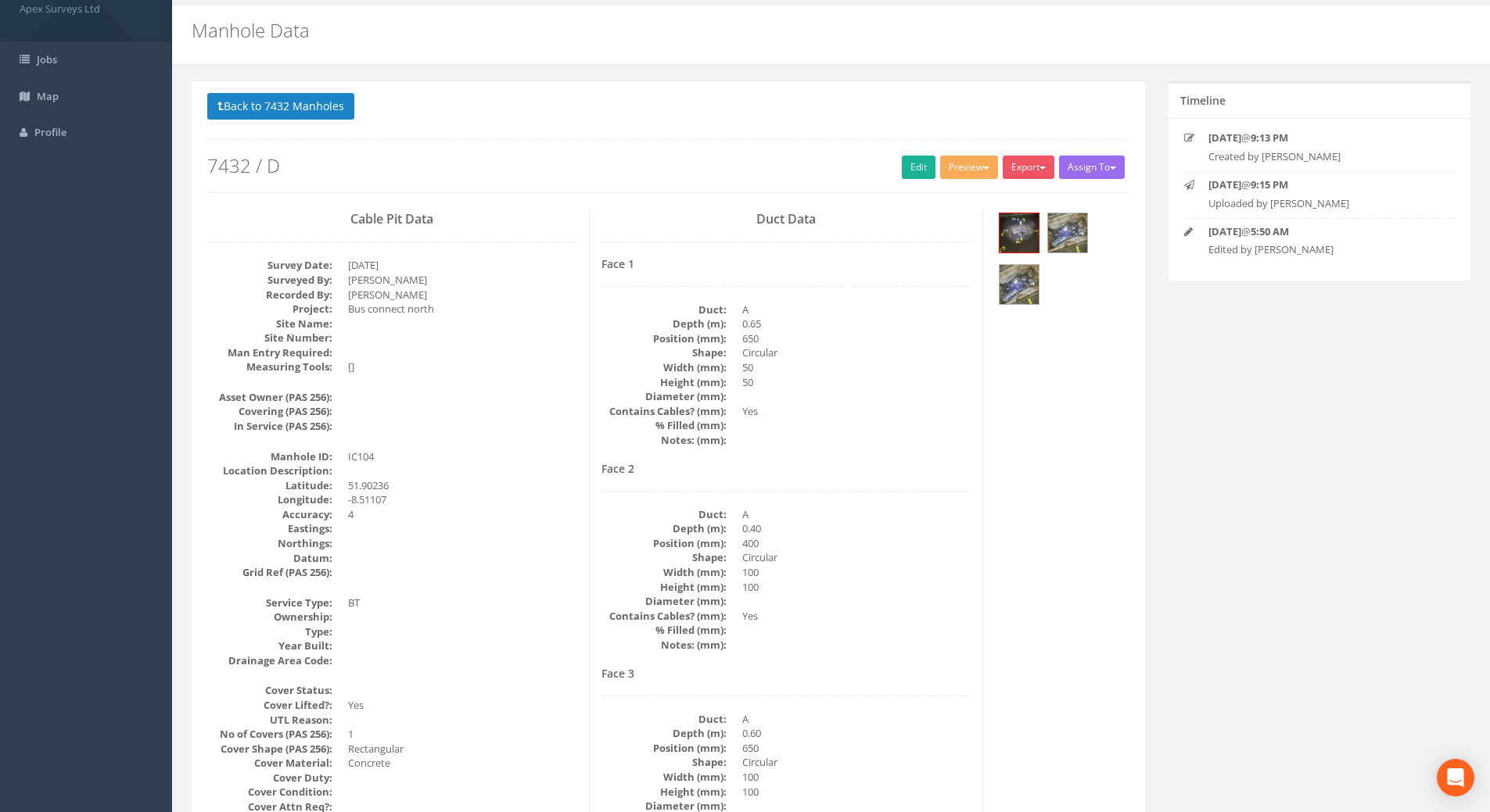
scroll to position [0, 0]
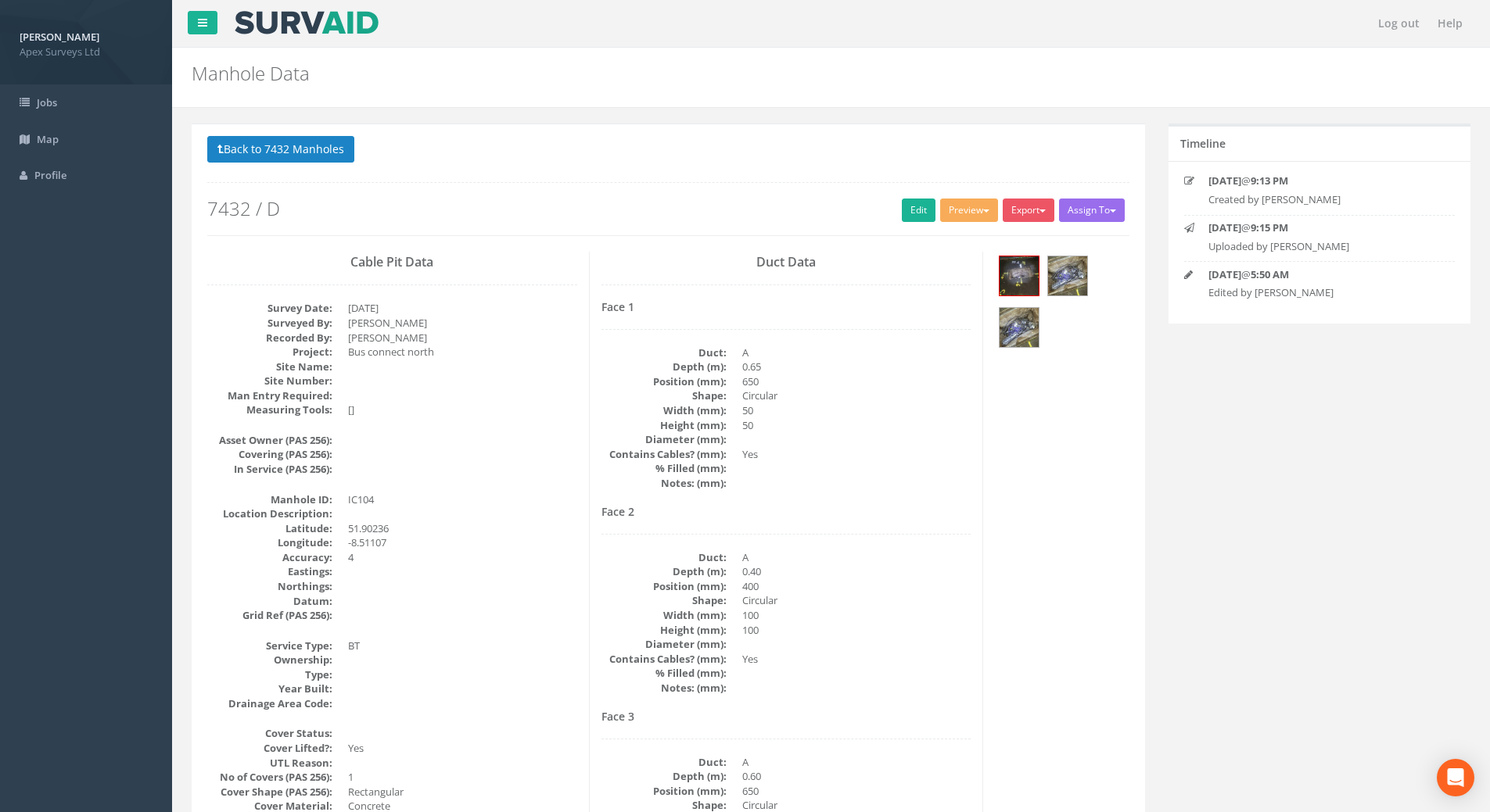
click at [1089, 269] on div at bounding box center [1061, 303] width 134 height 104
click at [1080, 270] on img at bounding box center [1068, 276] width 39 height 39
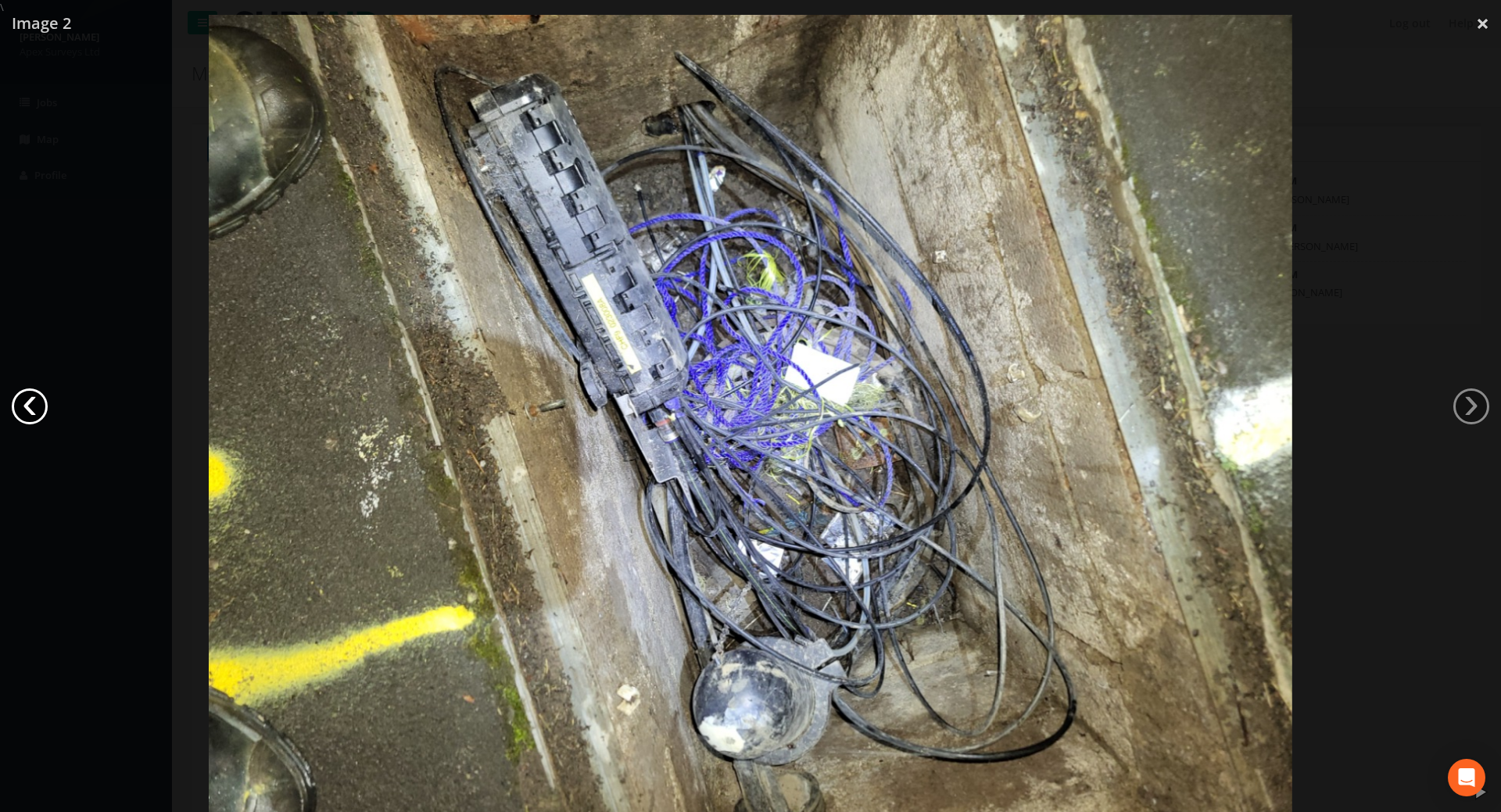
click at [28, 402] on link "‹" at bounding box center [29, 406] width 36 height 36
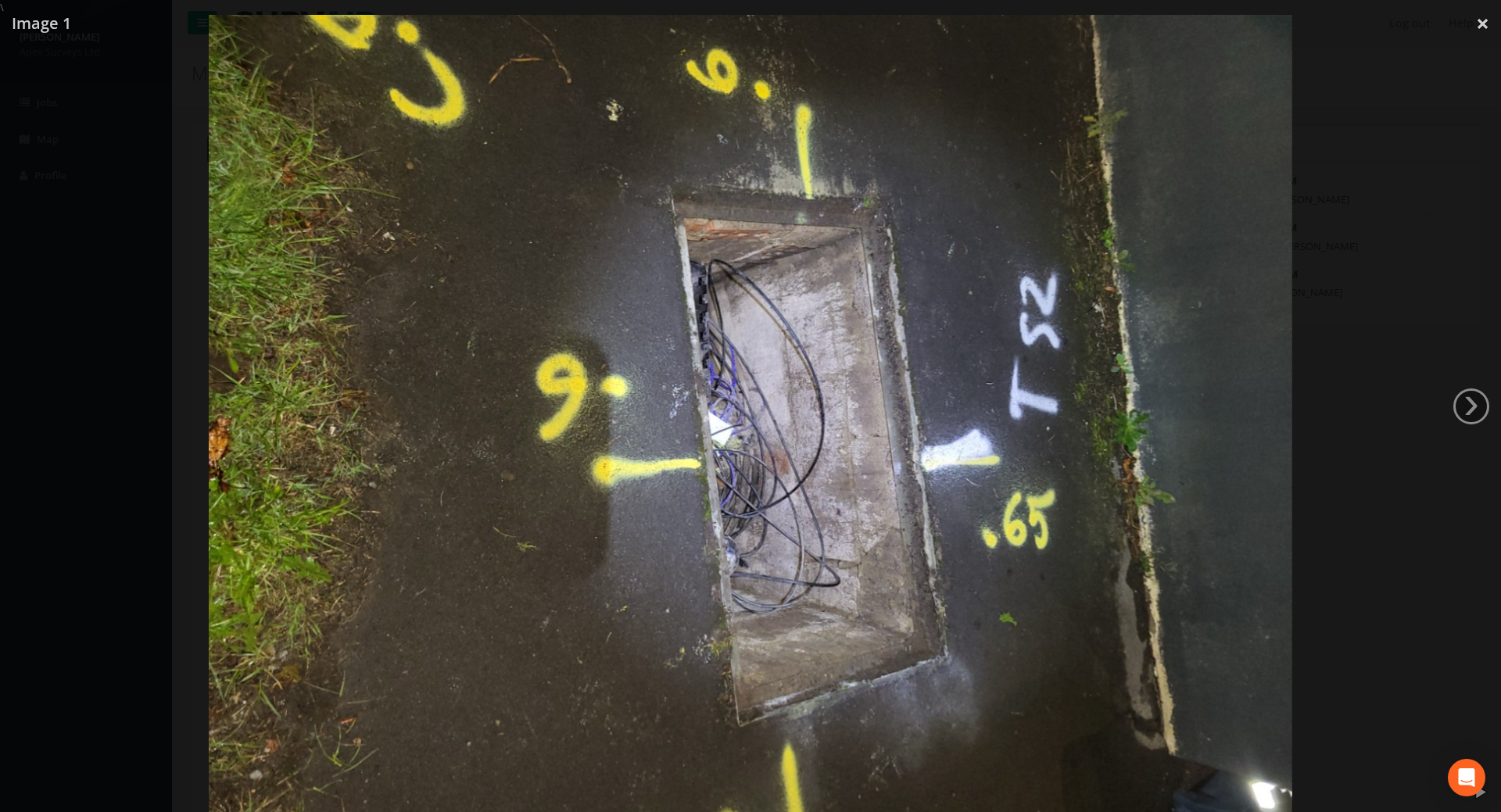
click at [28, 402] on div at bounding box center [750, 421] width 1501 height 812
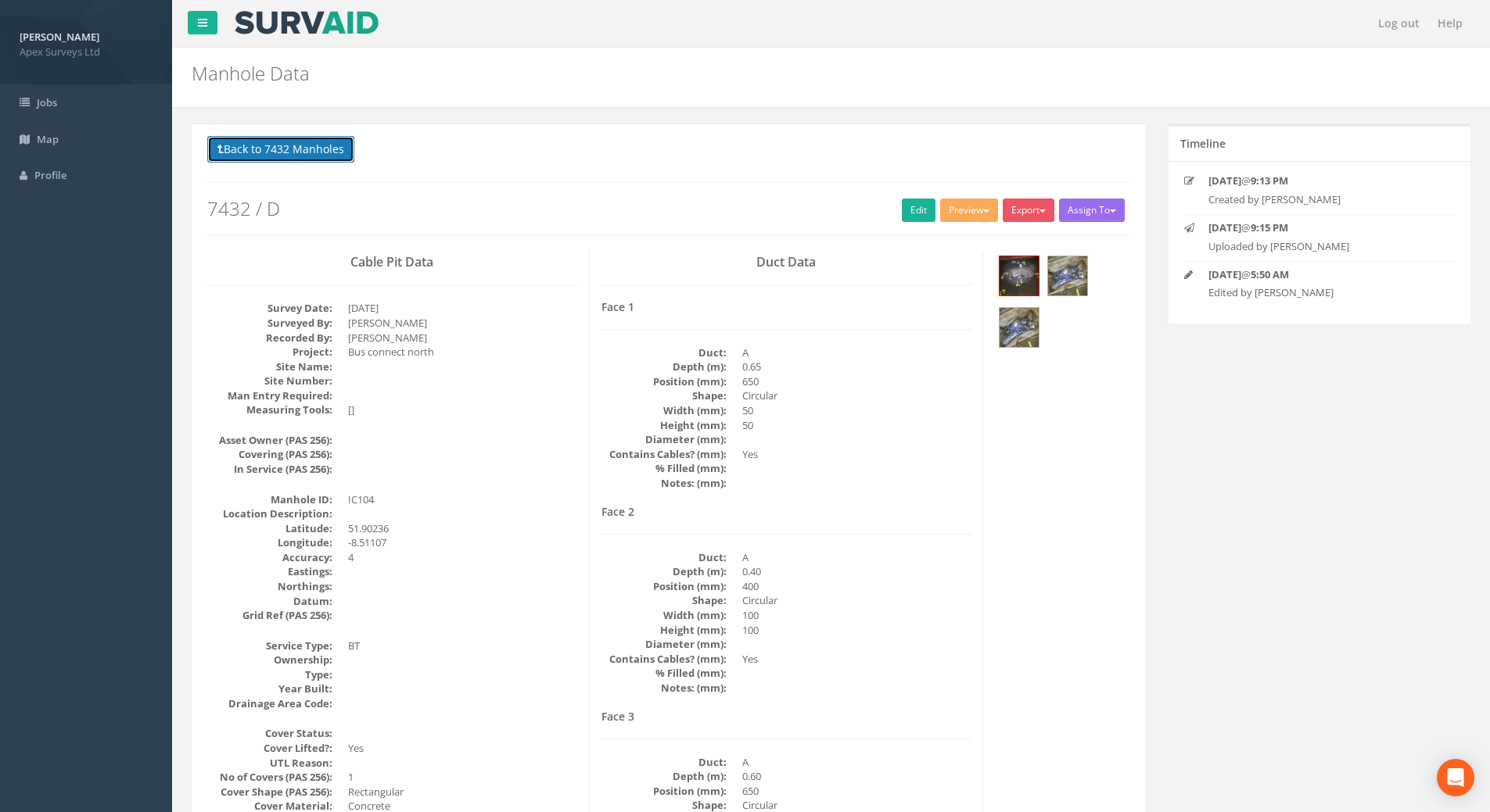
click at [309, 148] on button "Back to 7432 Manholes" at bounding box center [280, 149] width 147 height 27
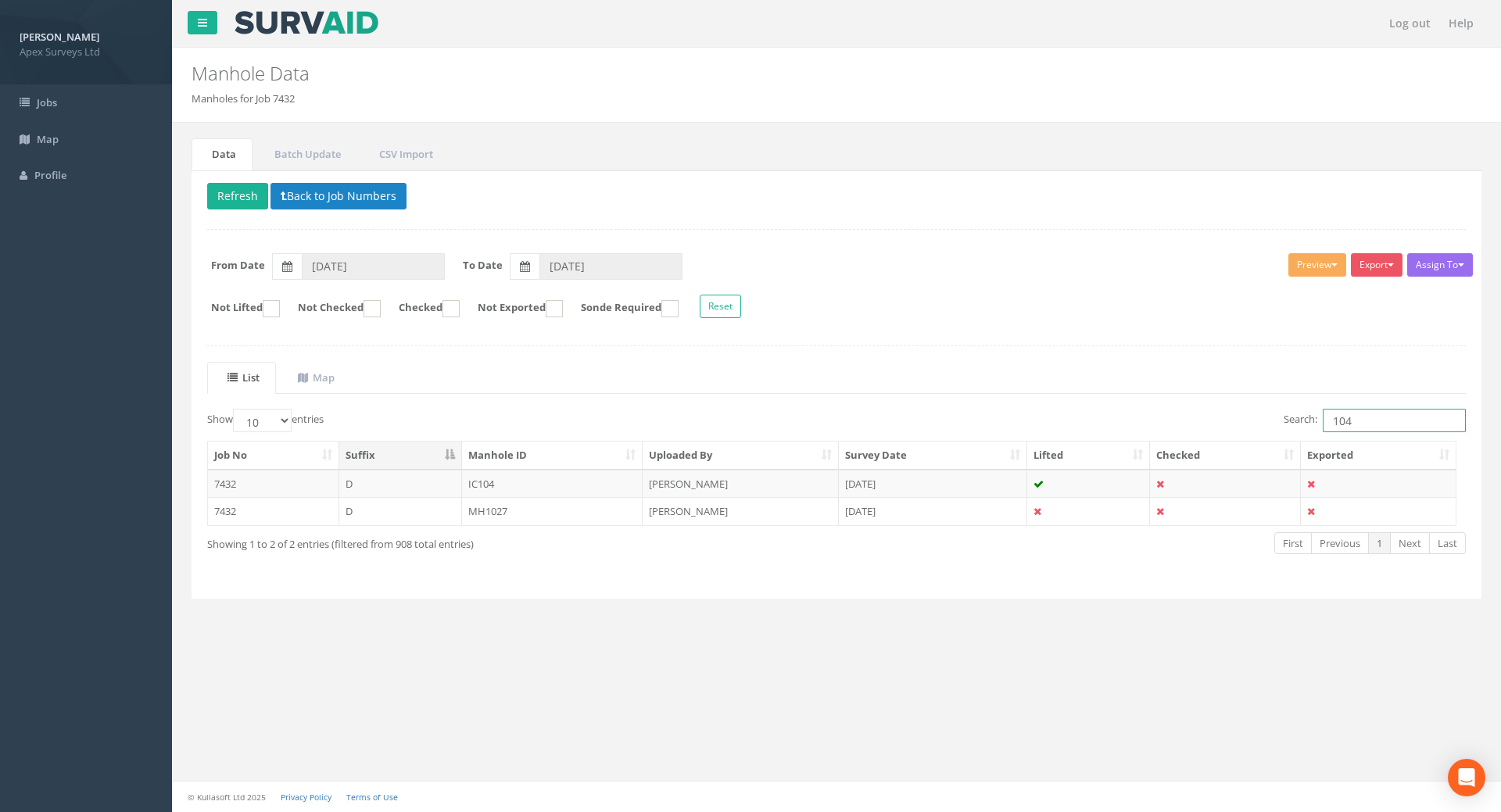
click at [1372, 426] on input "104" at bounding box center [1394, 420] width 143 height 23
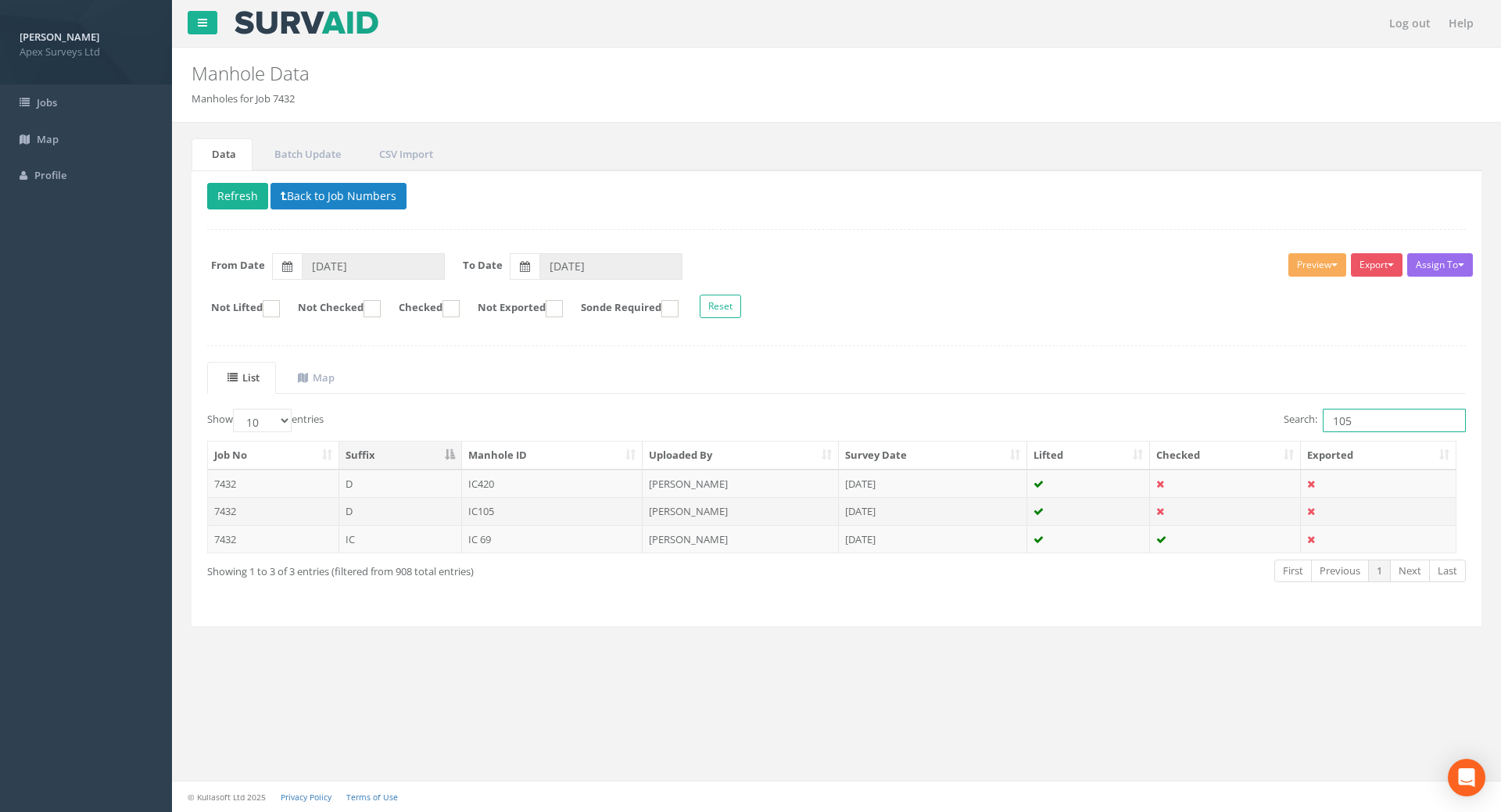
type input "105"
click at [483, 509] on td "IC105" at bounding box center [552, 511] width 181 height 29
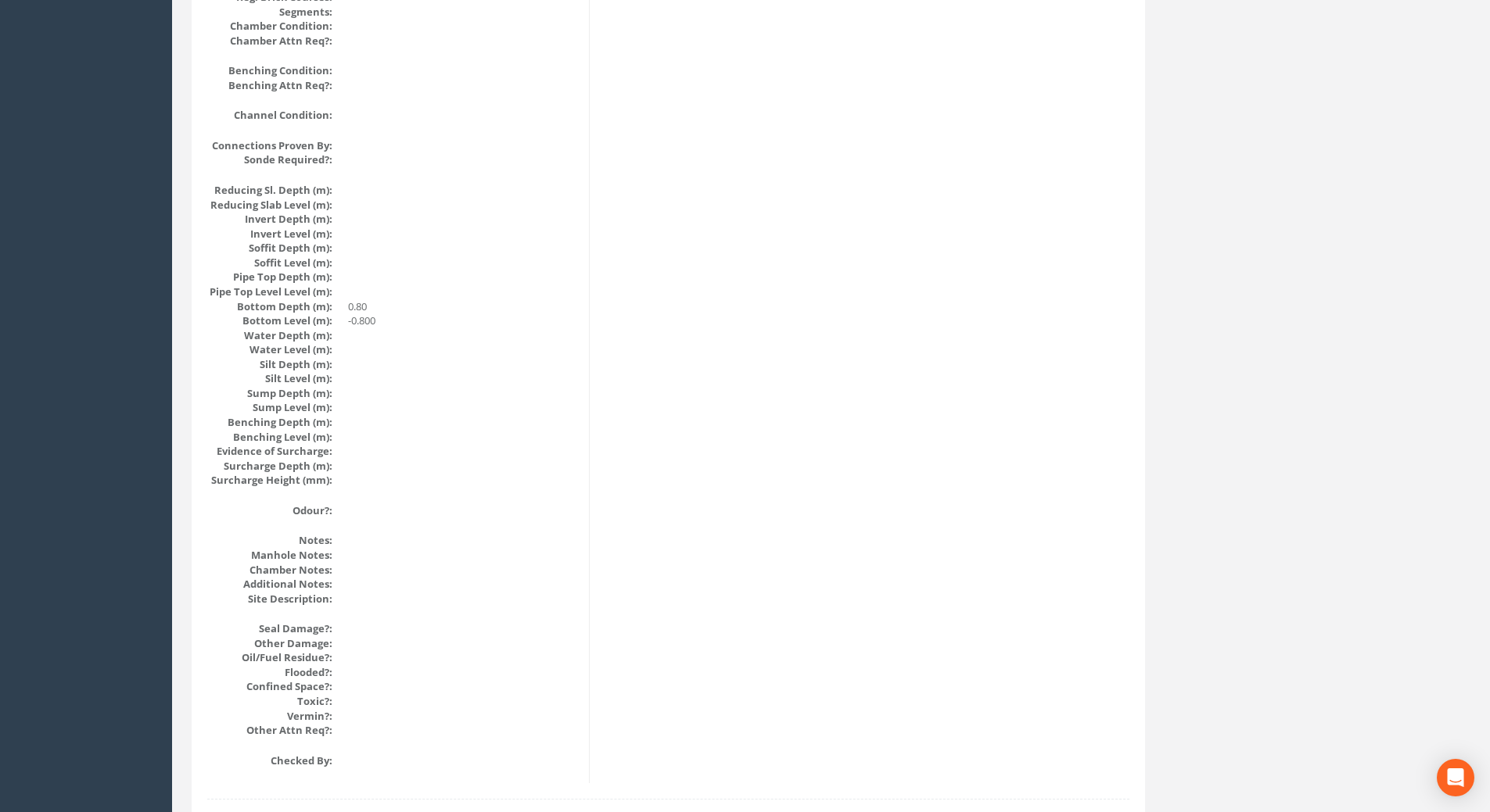
scroll to position [1599, 0]
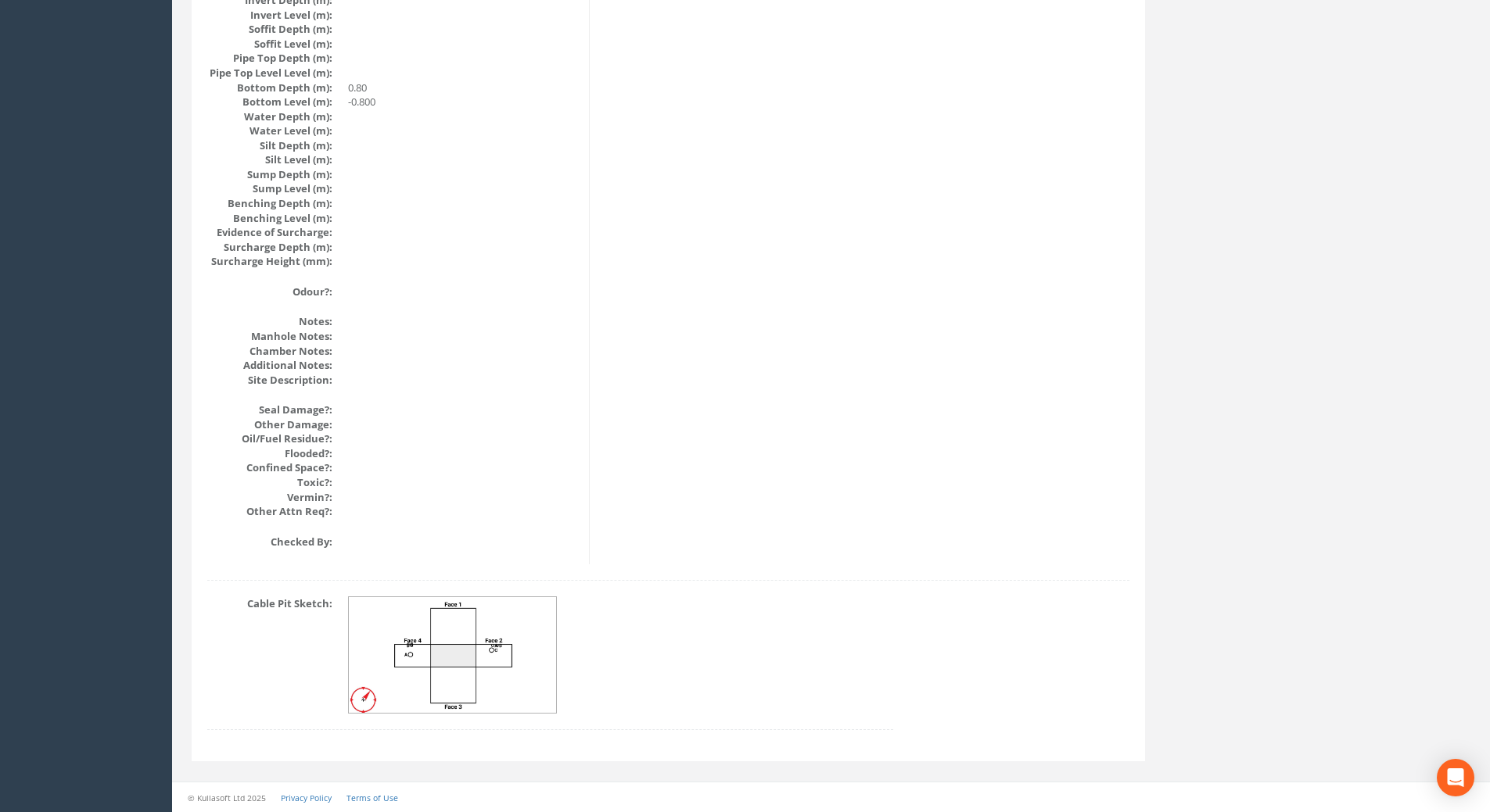
click at [412, 647] on img at bounding box center [454, 655] width 209 height 117
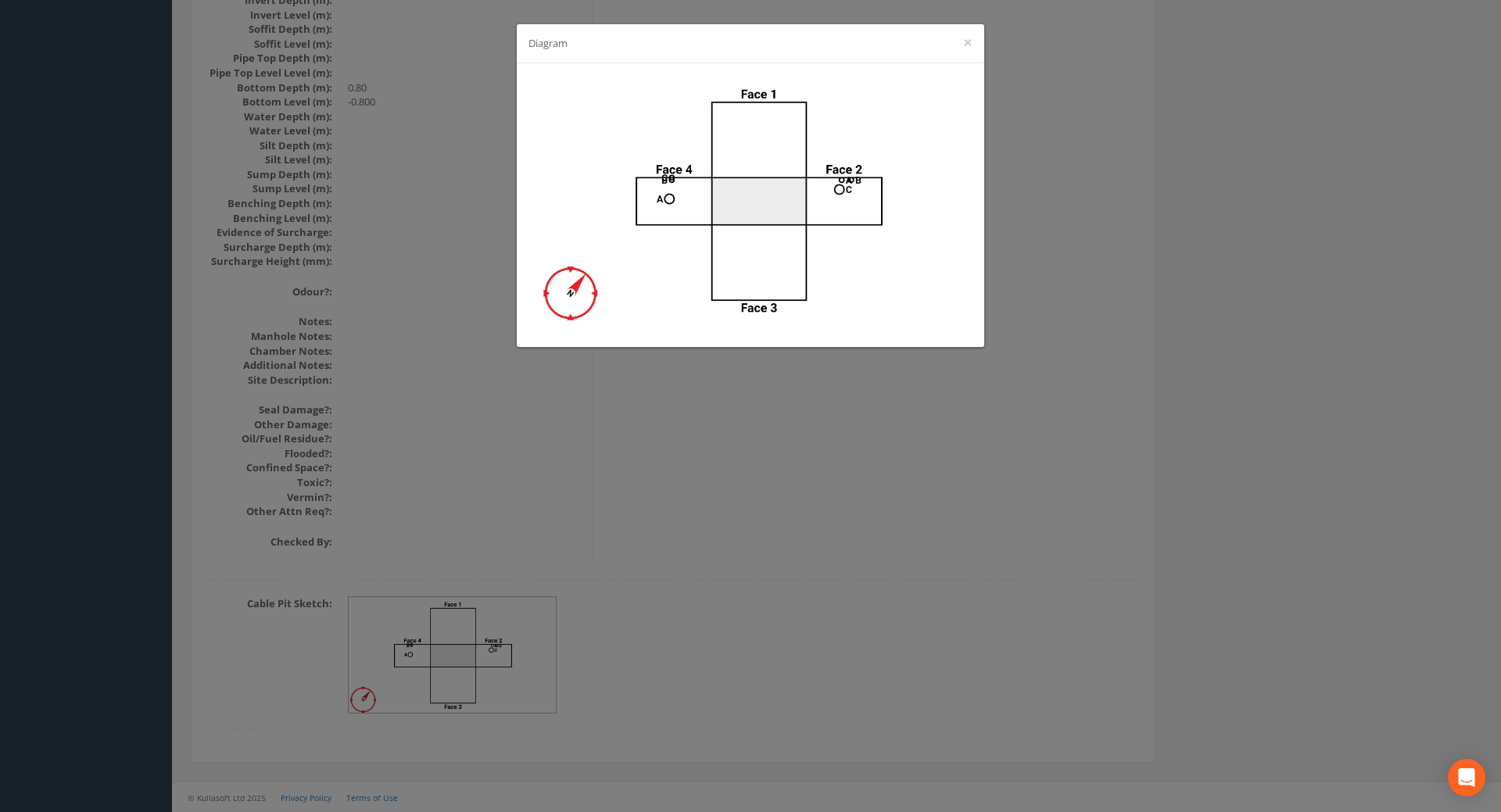
click at [844, 543] on div "Diagram ×" at bounding box center [750, 406] width 1501 height 812
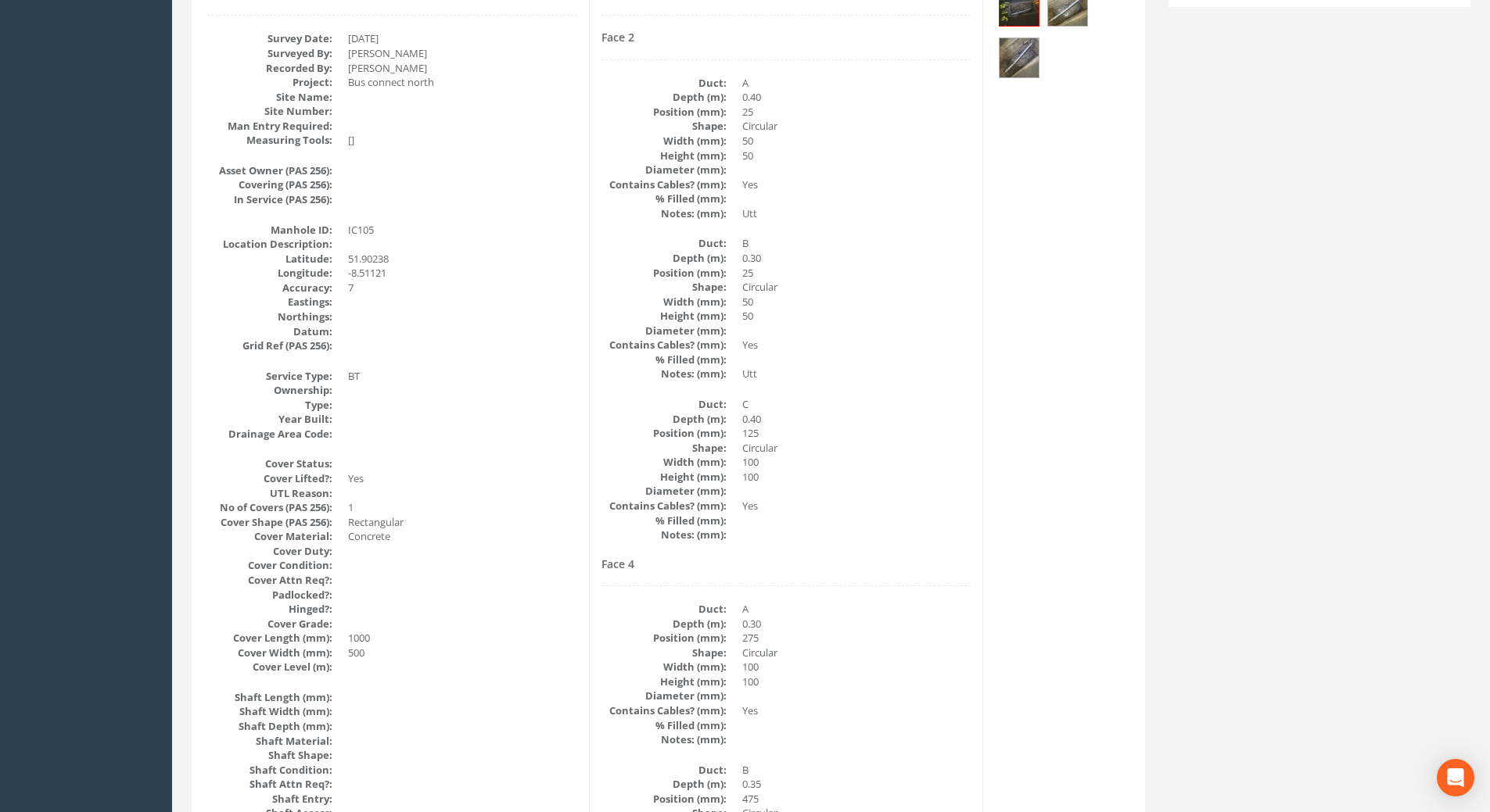
scroll to position [0, 0]
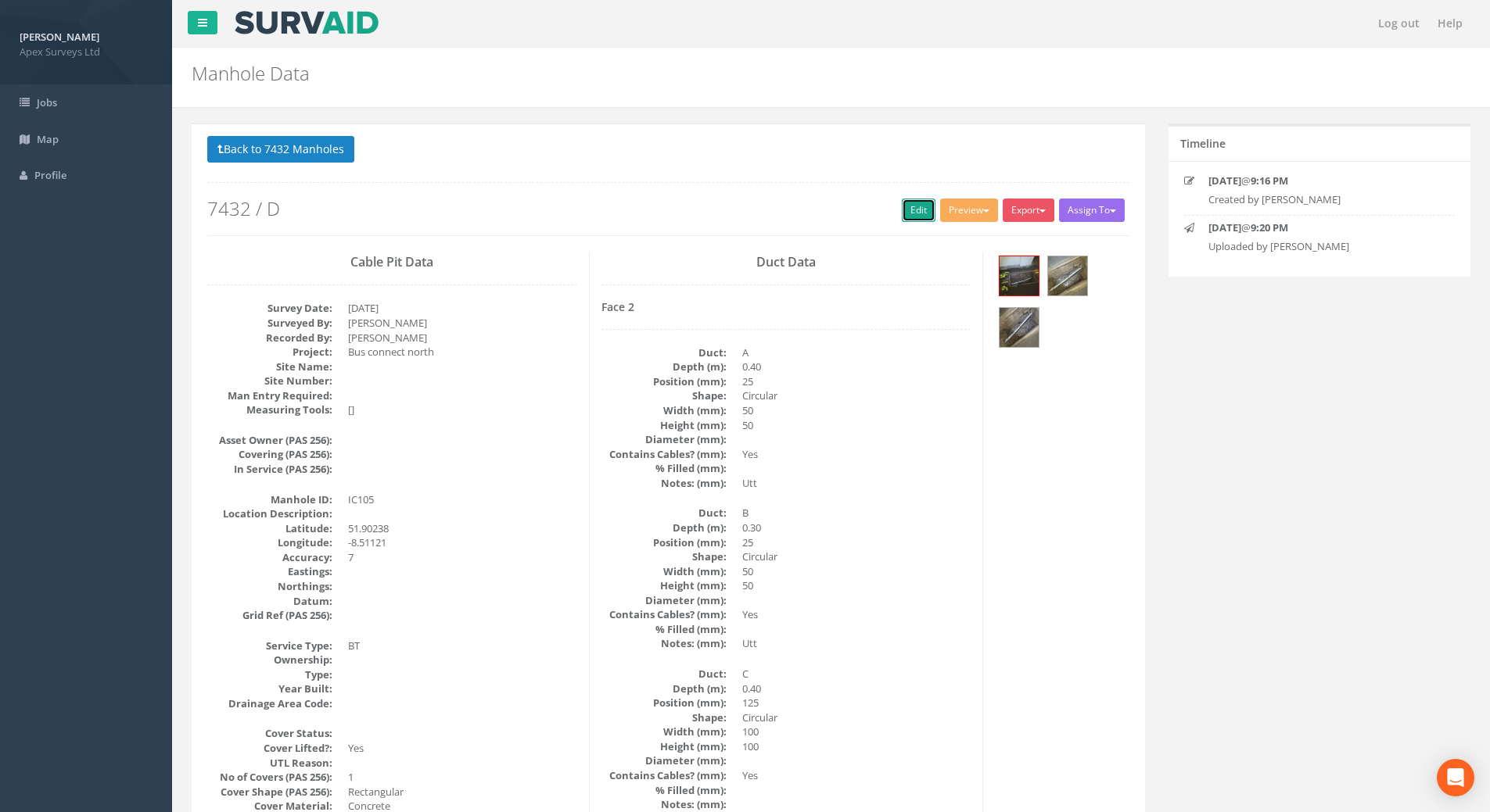
click at [903, 205] on link "Edit" at bounding box center [919, 211] width 34 height 23
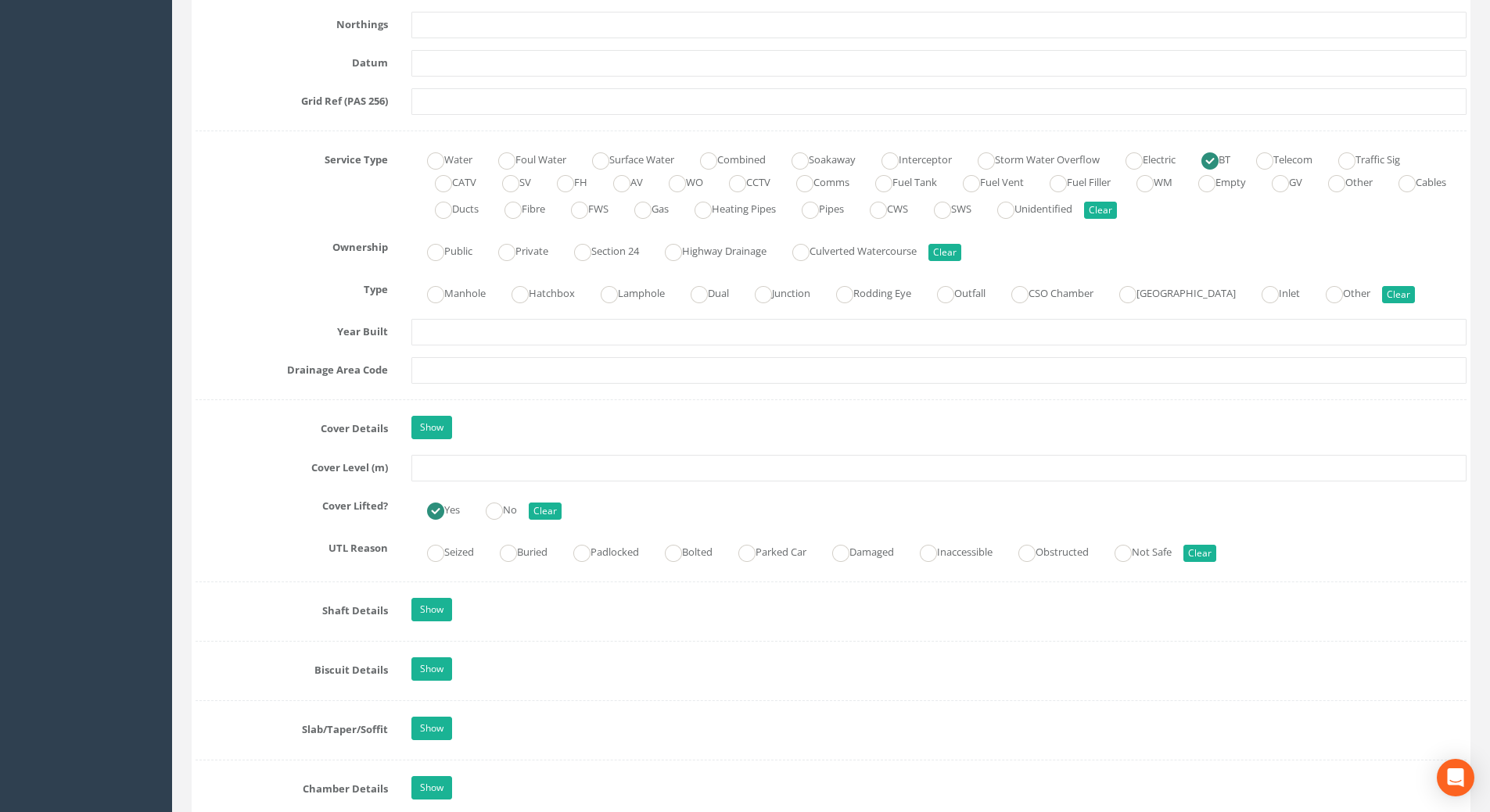
scroll to position [1016, 0]
click at [438, 462] on input "text" at bounding box center [939, 467] width 1055 height 27
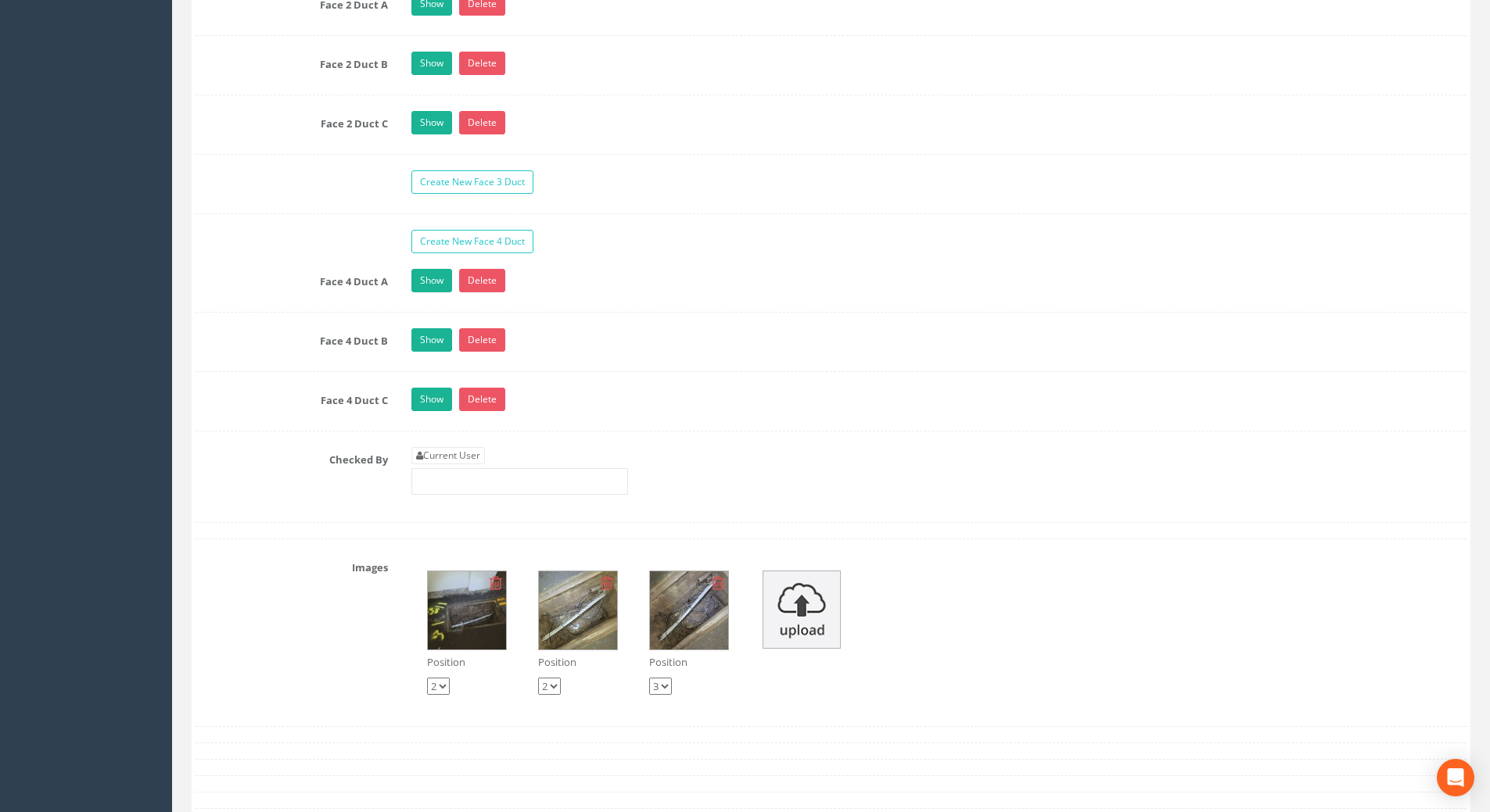
scroll to position [2970, 0]
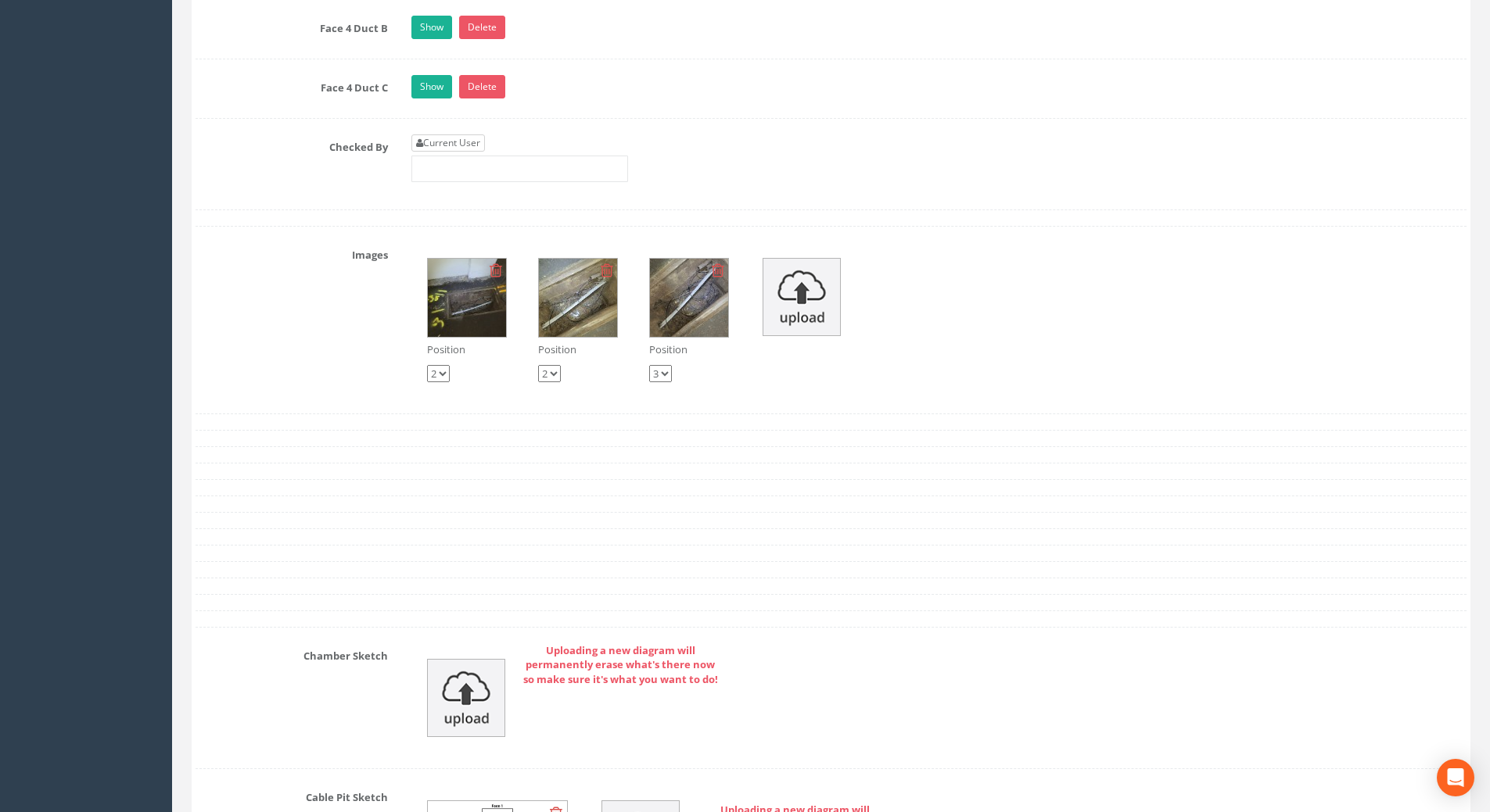
type input "108.22"
click at [470, 142] on link "Current User" at bounding box center [448, 143] width 73 height 17
type input "[PERSON_NAME]"
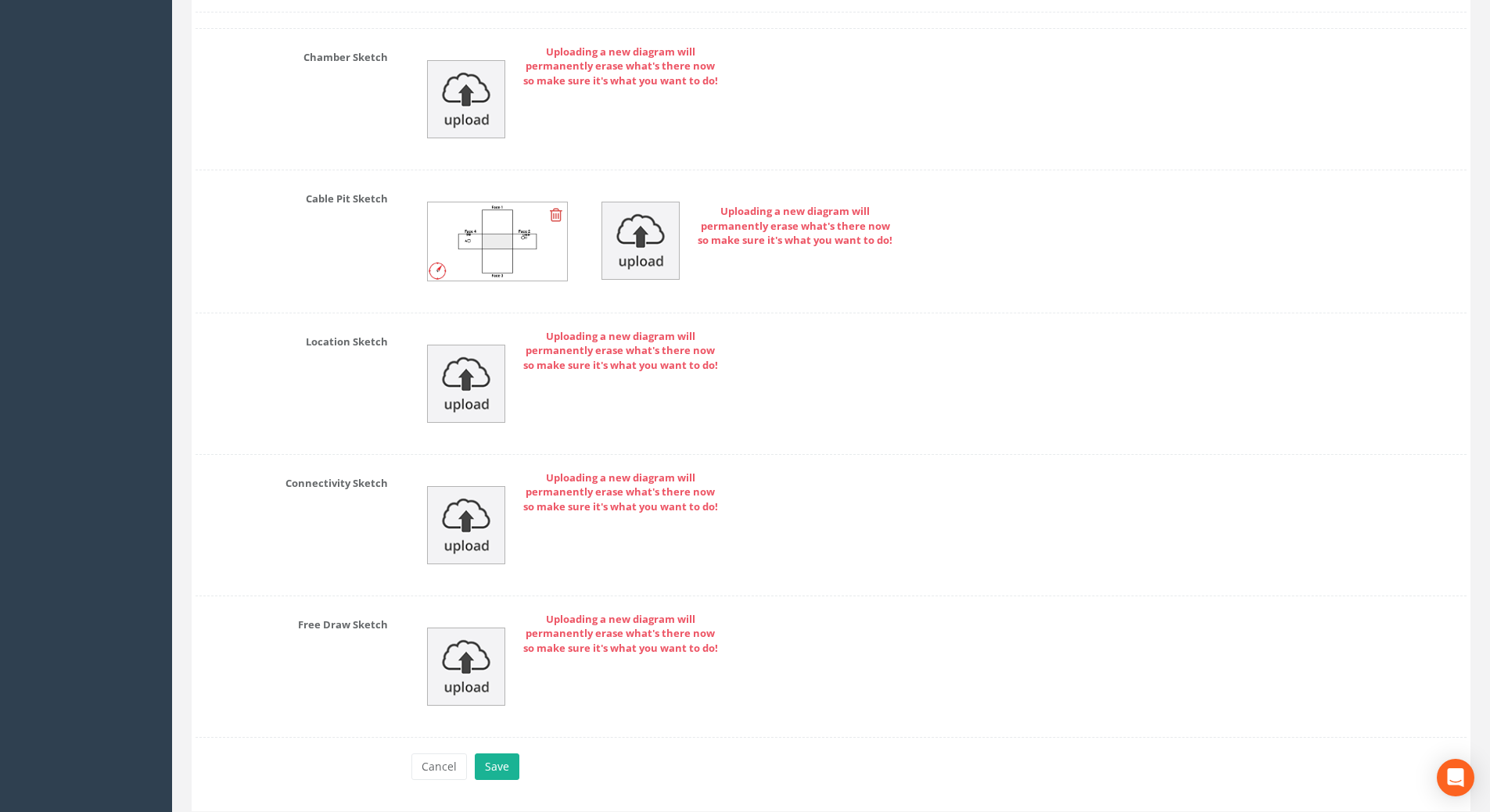
scroll to position [3619, 0]
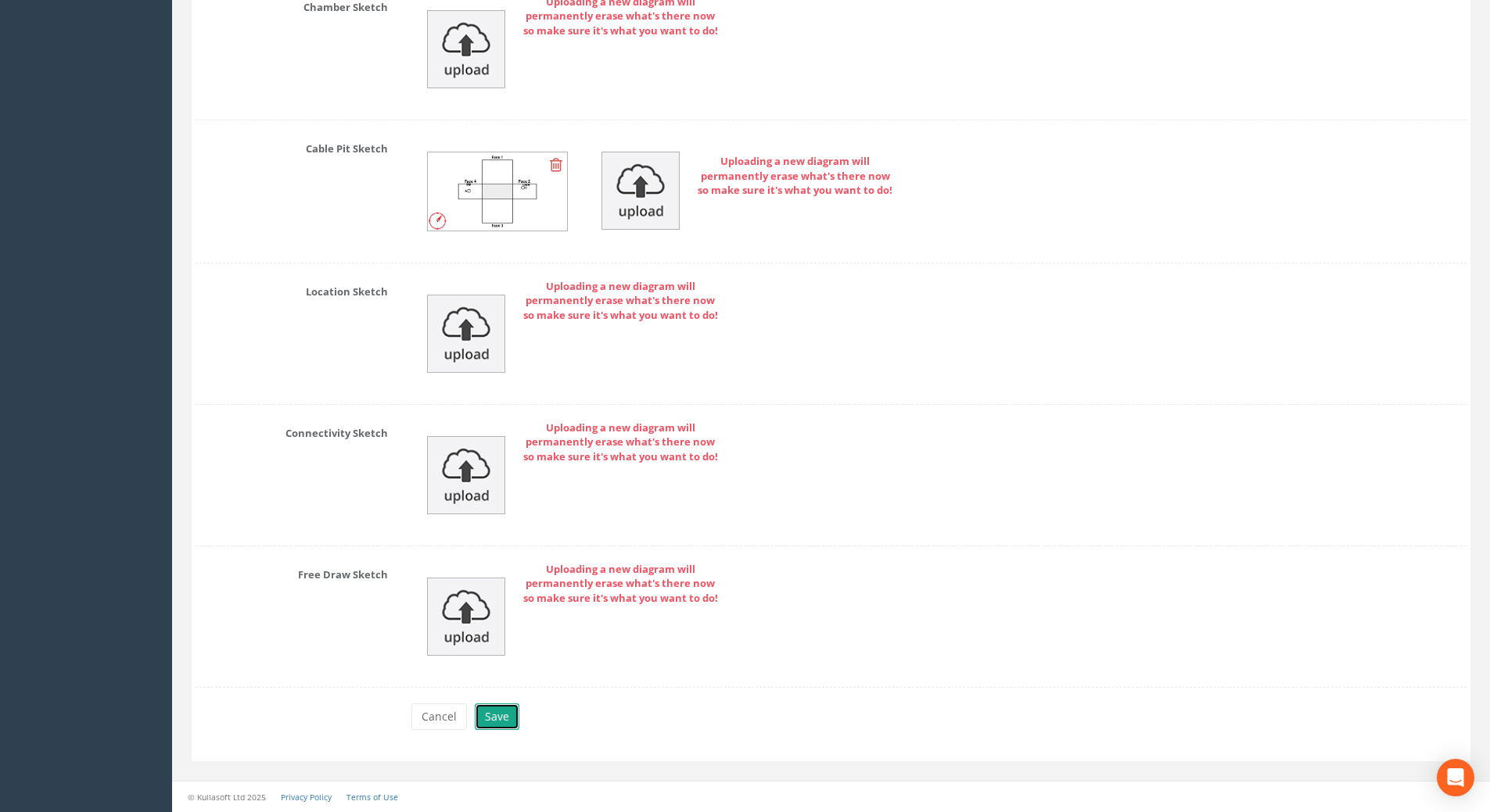
click at [503, 709] on button "Save" at bounding box center [497, 717] width 45 height 27
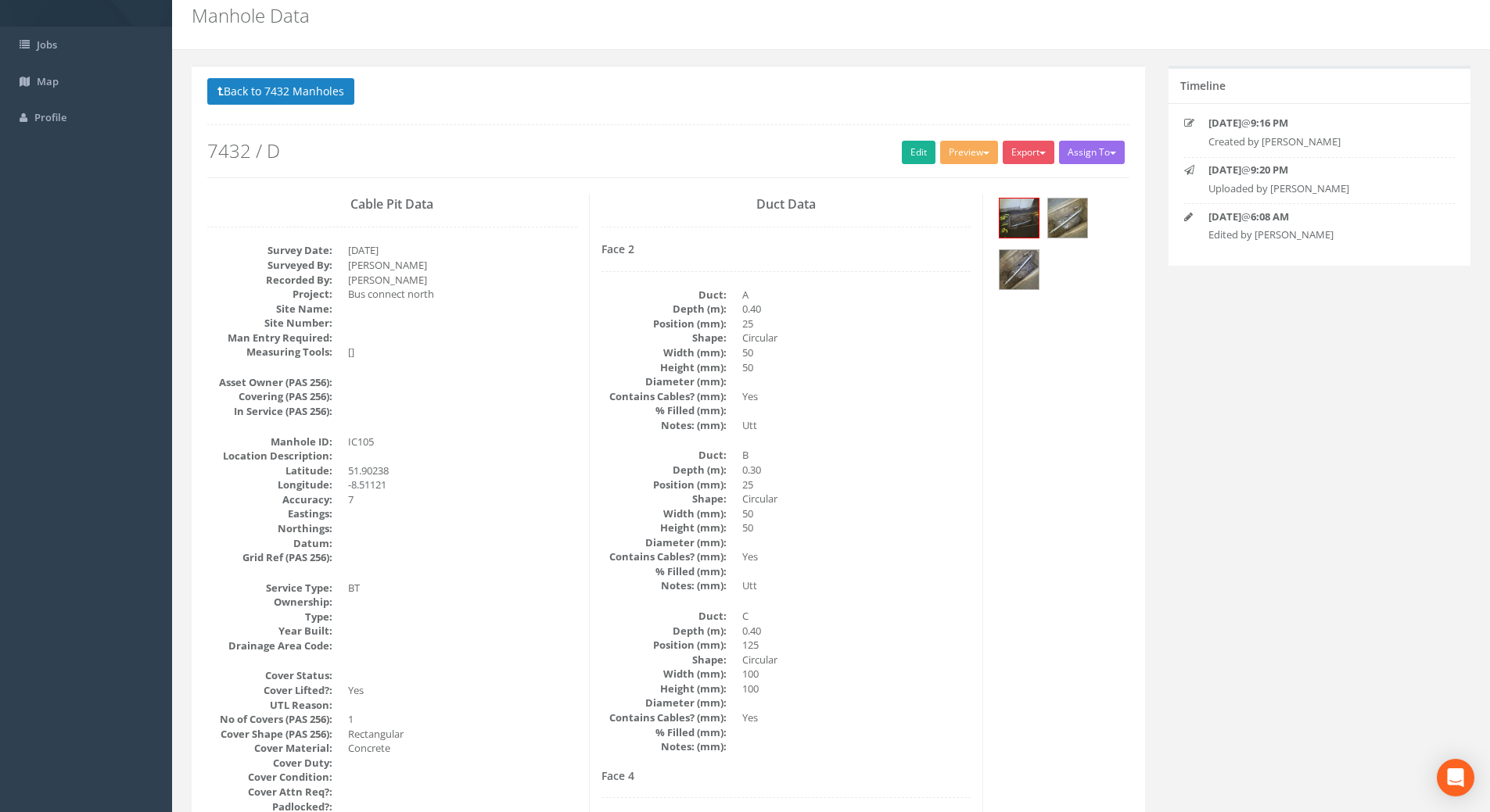
scroll to position [0, 0]
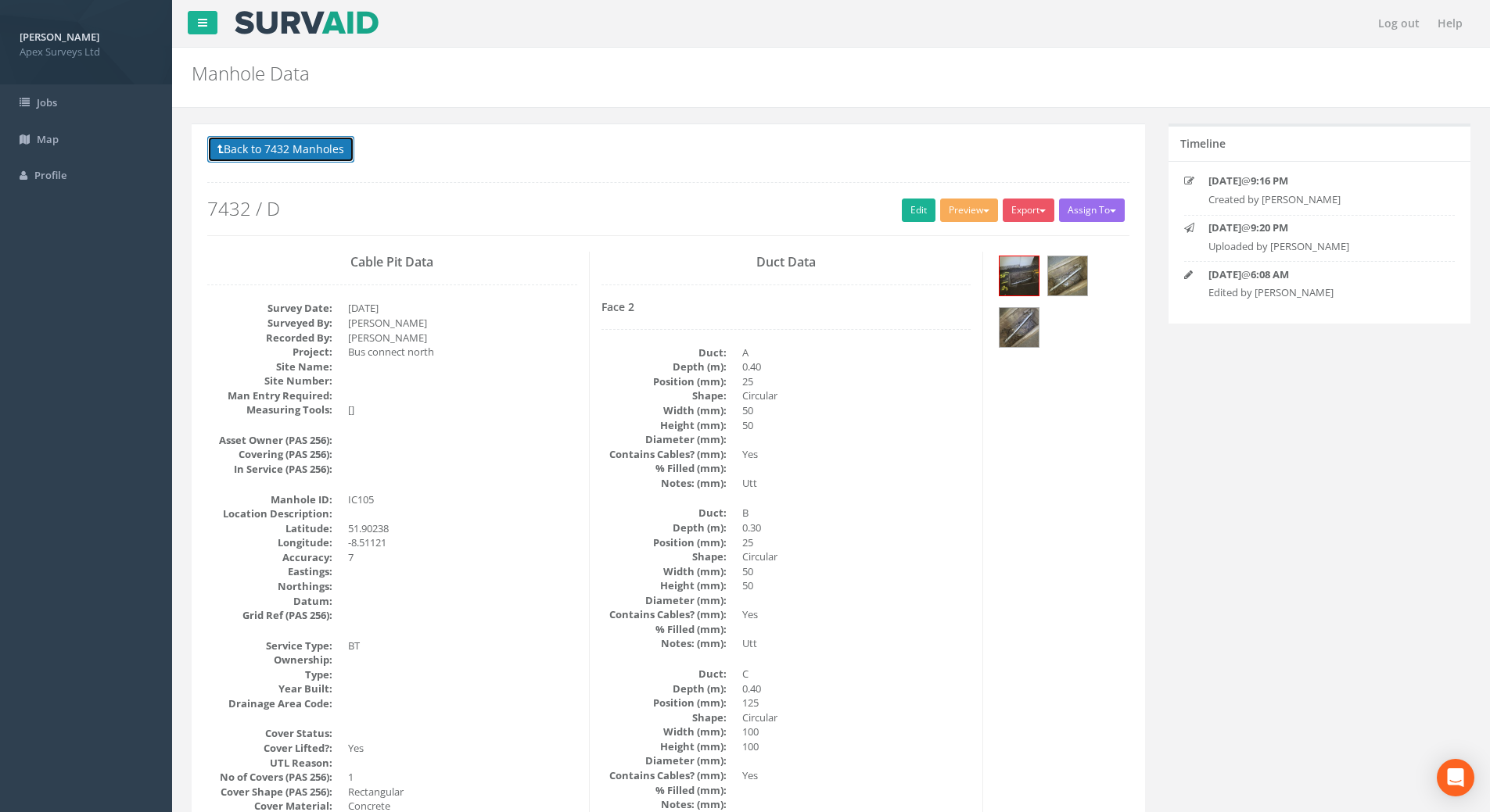
click at [311, 149] on button "Back to 7432 Manholes" at bounding box center [280, 149] width 147 height 27
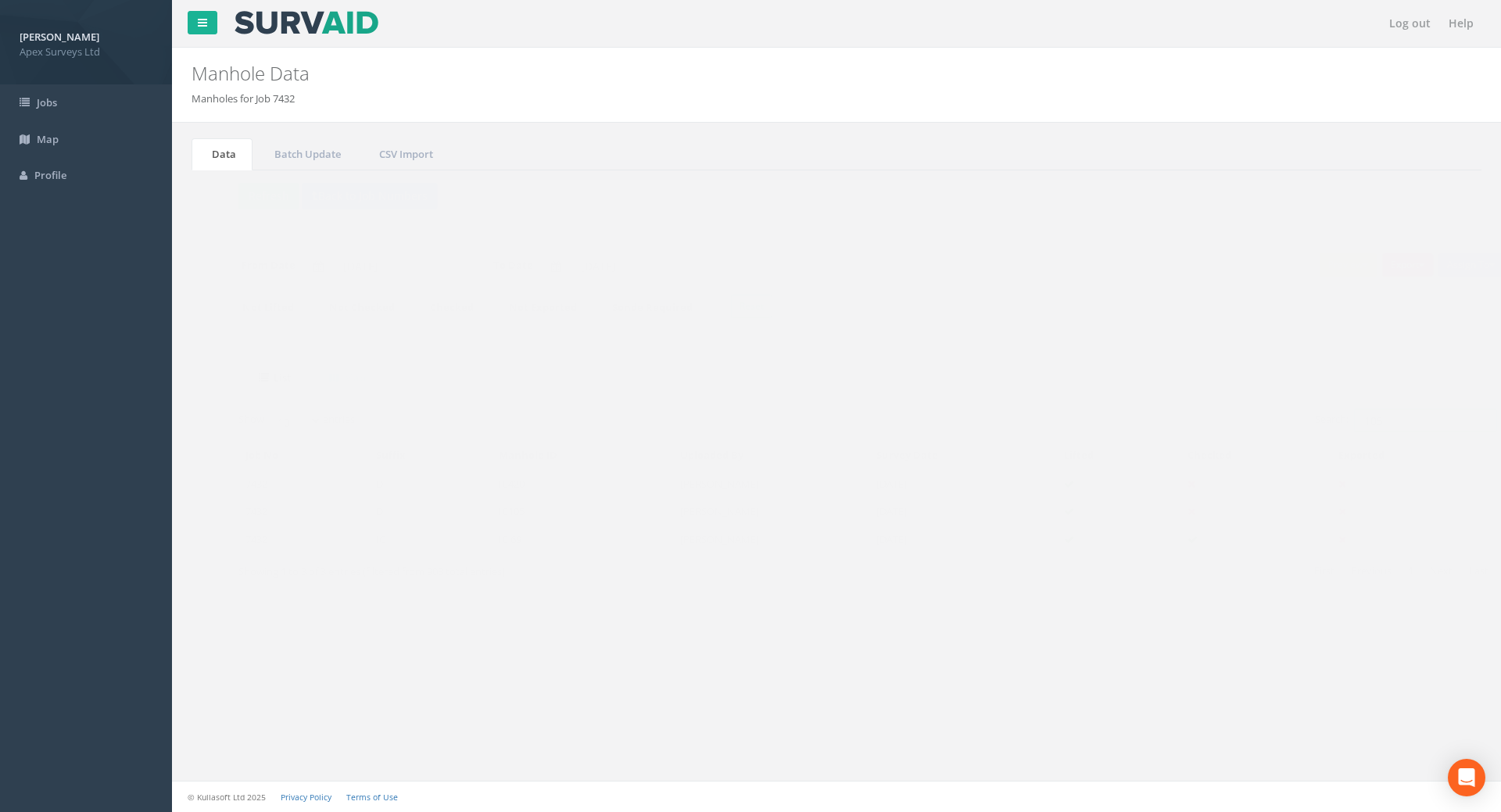
click at [1368, 422] on input "105" at bounding box center [1394, 420] width 143 height 23
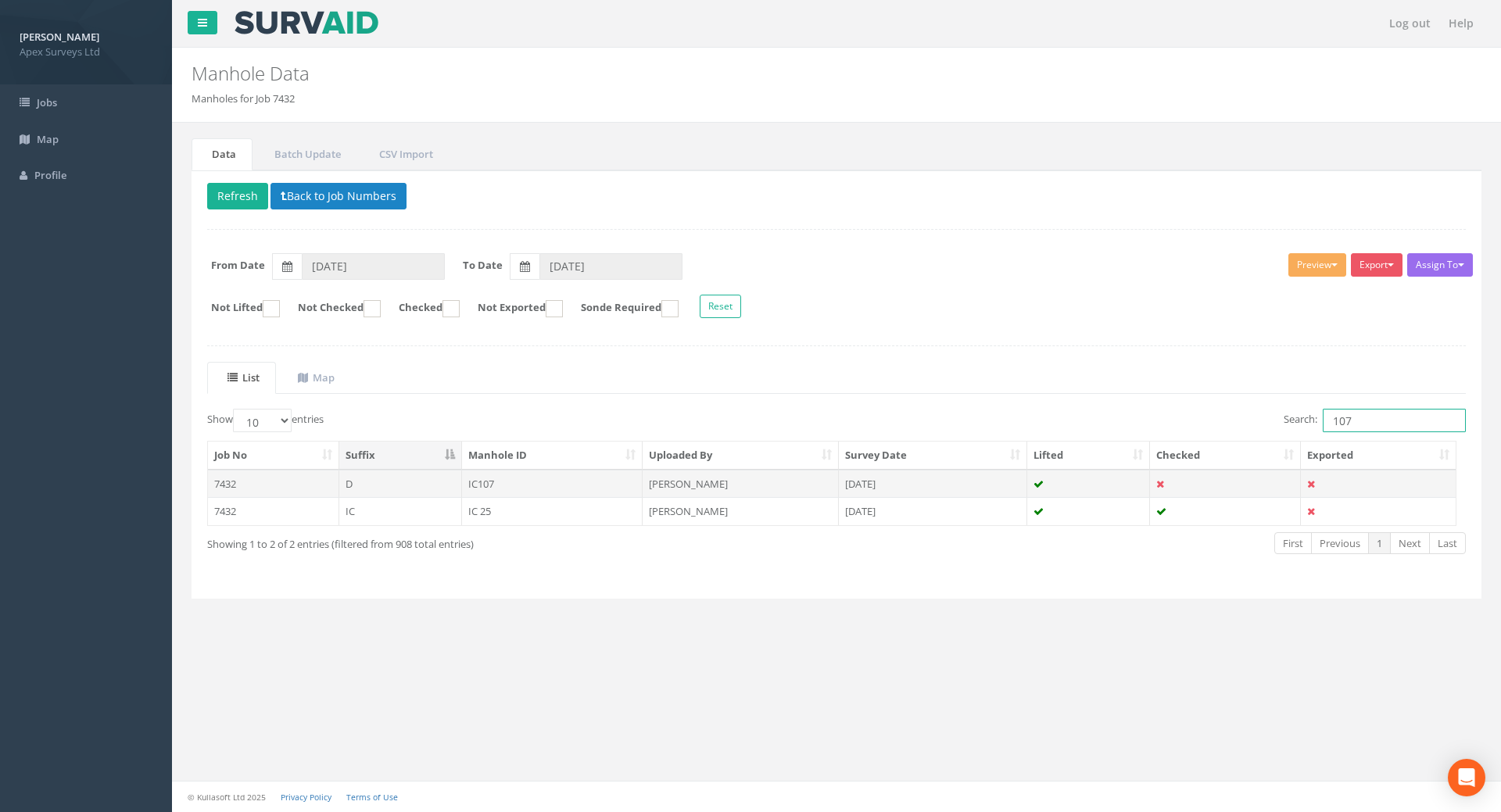
type input "107"
click at [491, 477] on td "IC107" at bounding box center [552, 485] width 181 height 29
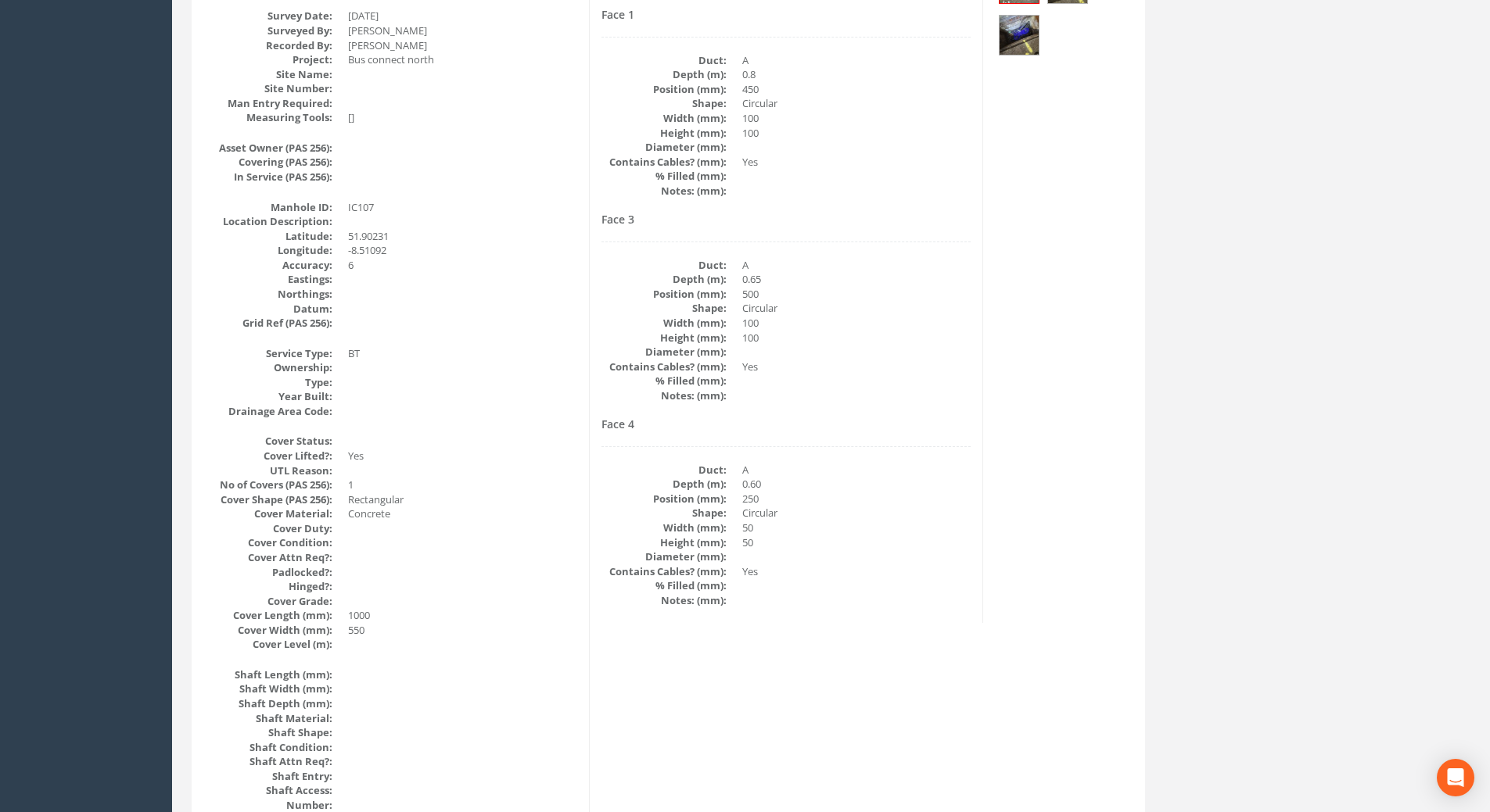
scroll to position [35, 0]
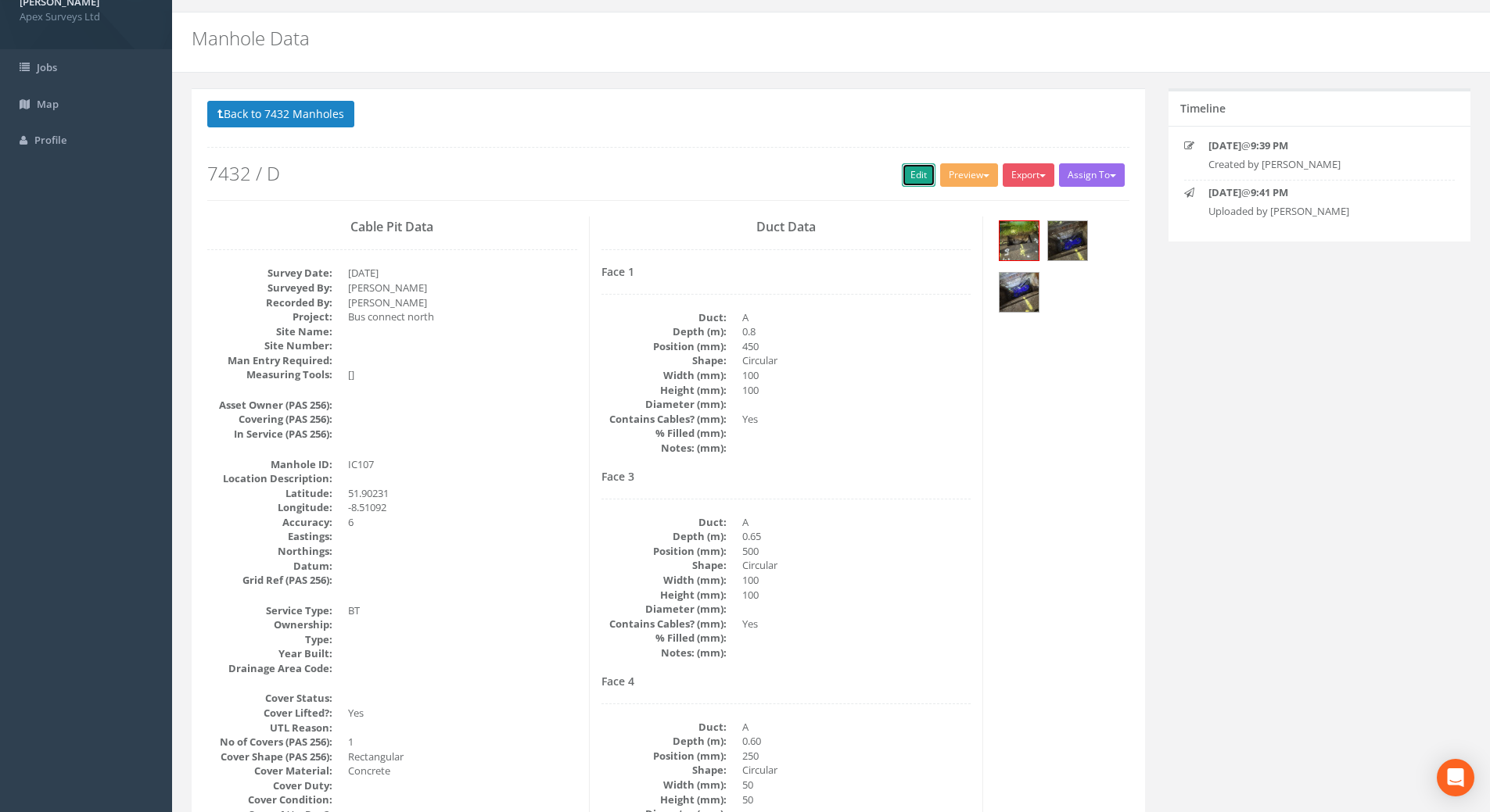
click at [902, 173] on link "Edit" at bounding box center [919, 175] width 34 height 23
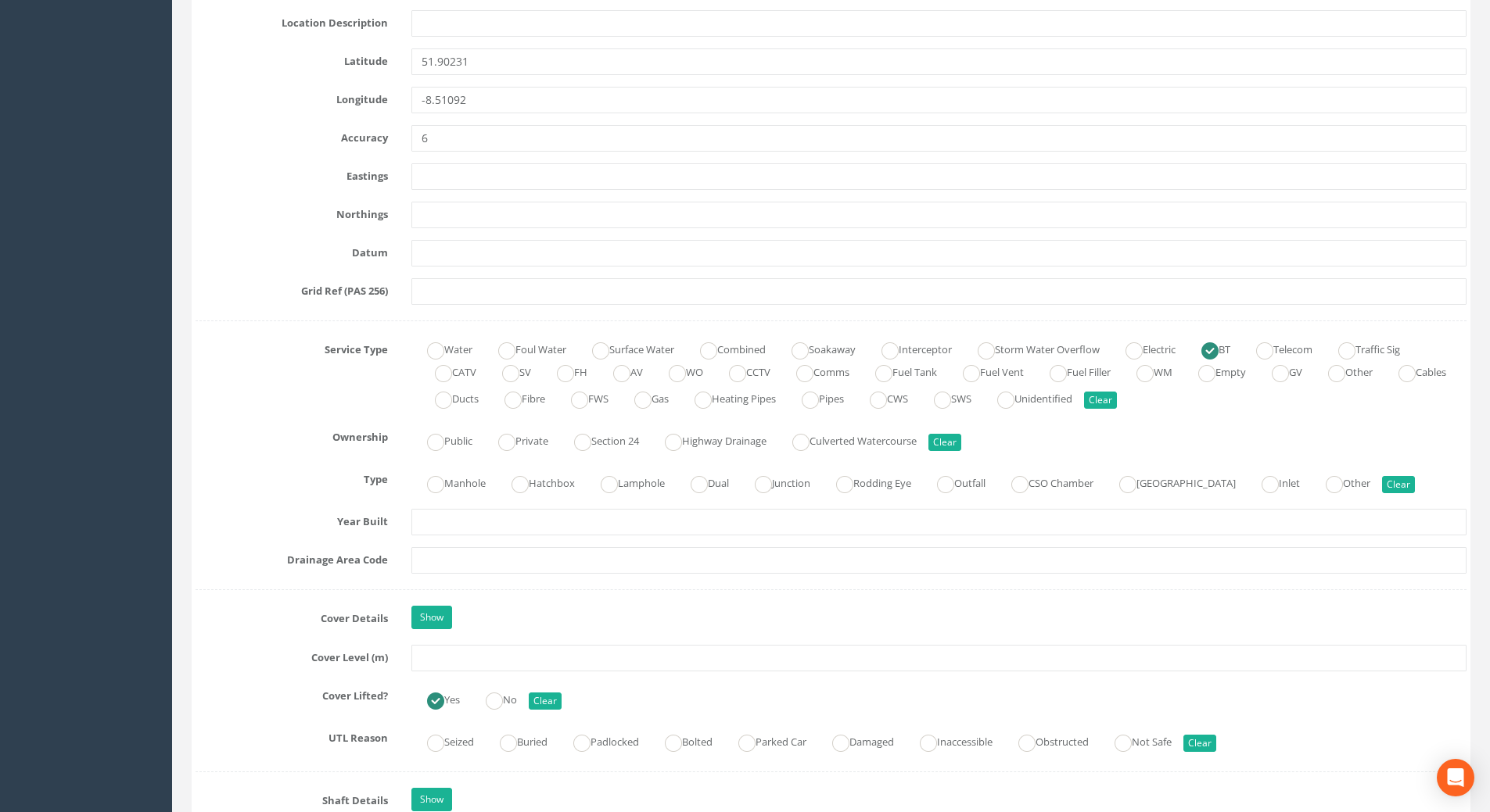
scroll to position [1051, 0]
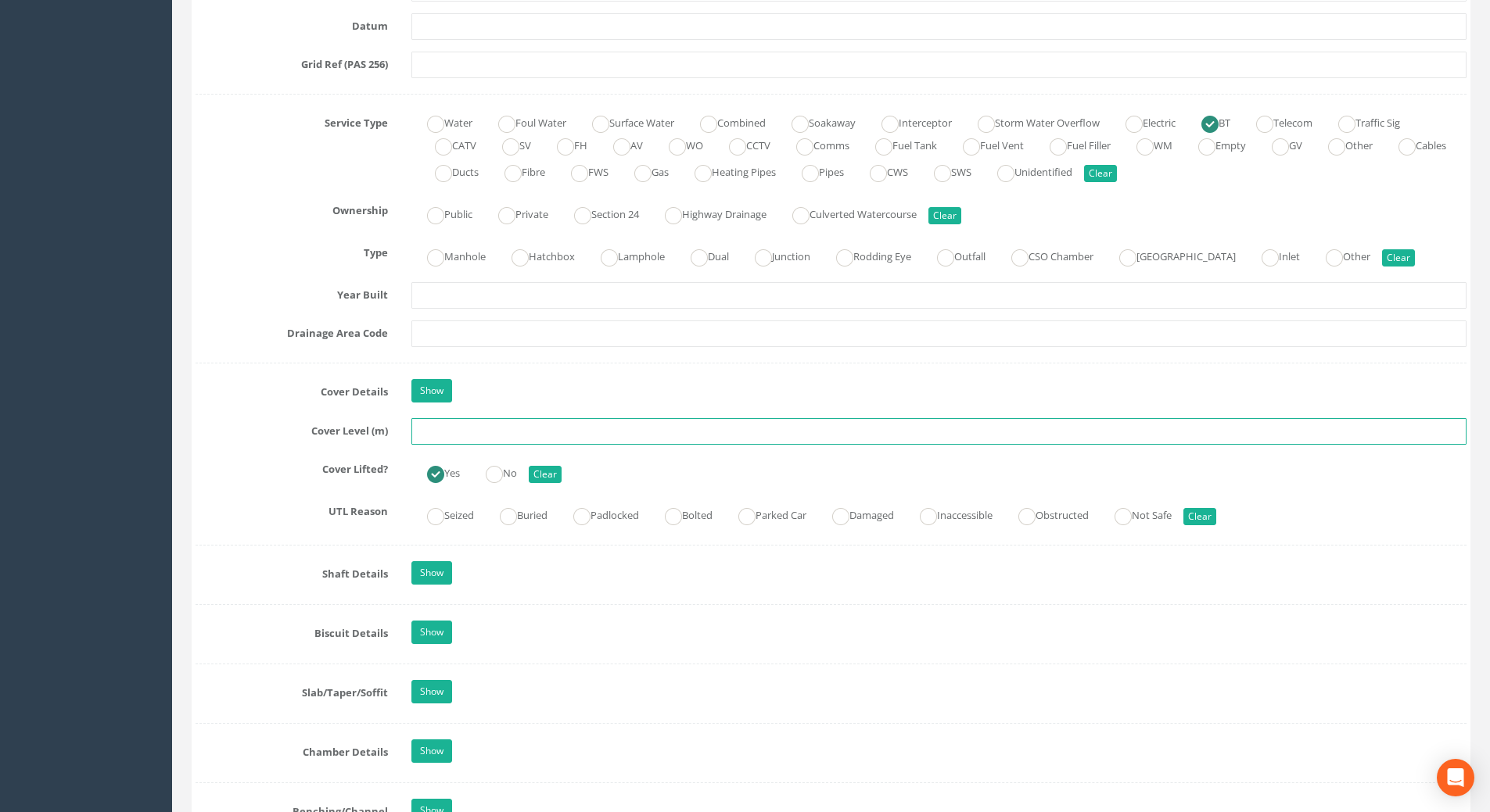
click at [457, 426] on input "text" at bounding box center [939, 432] width 1055 height 27
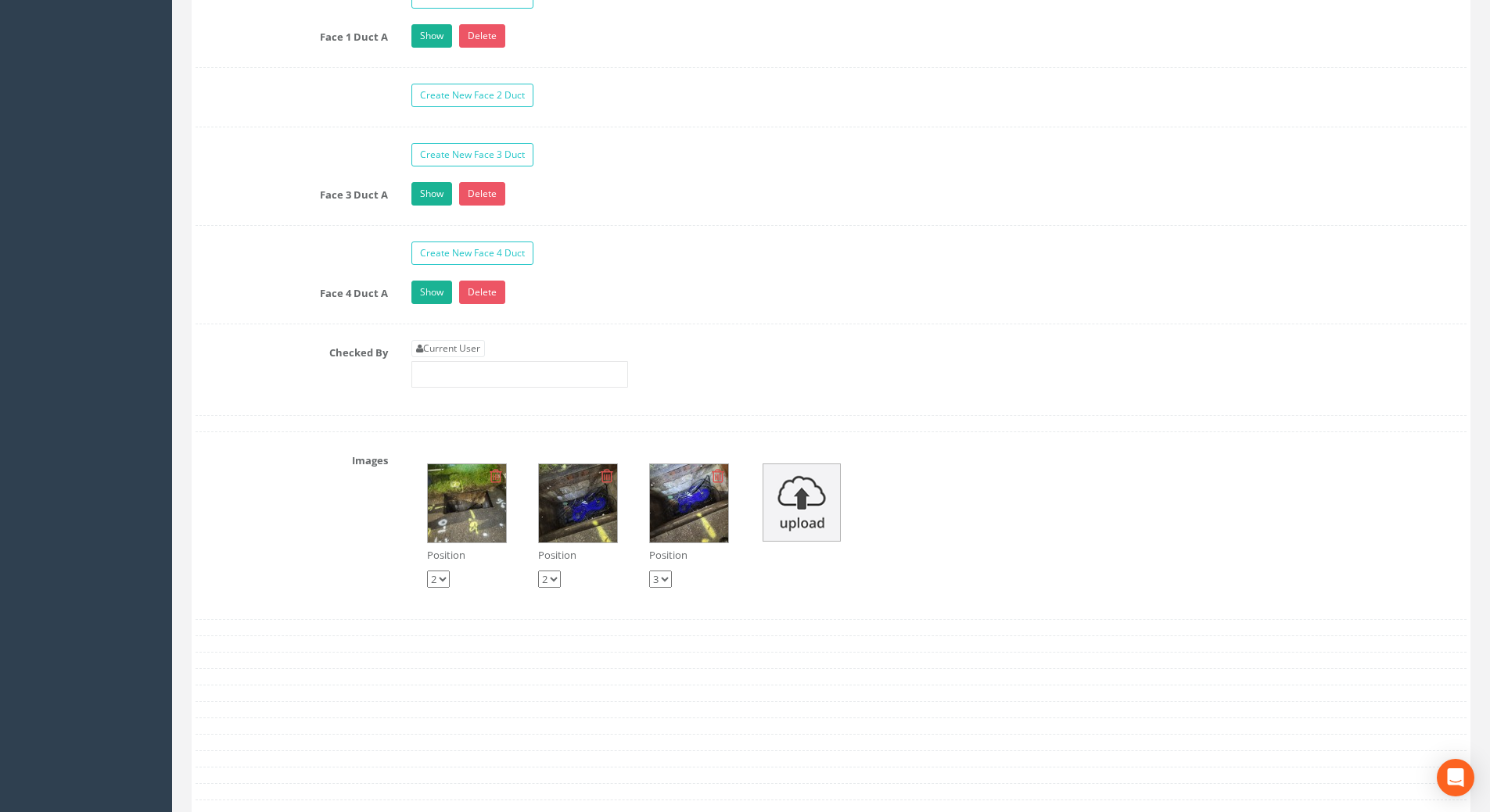
scroll to position [2772, 0]
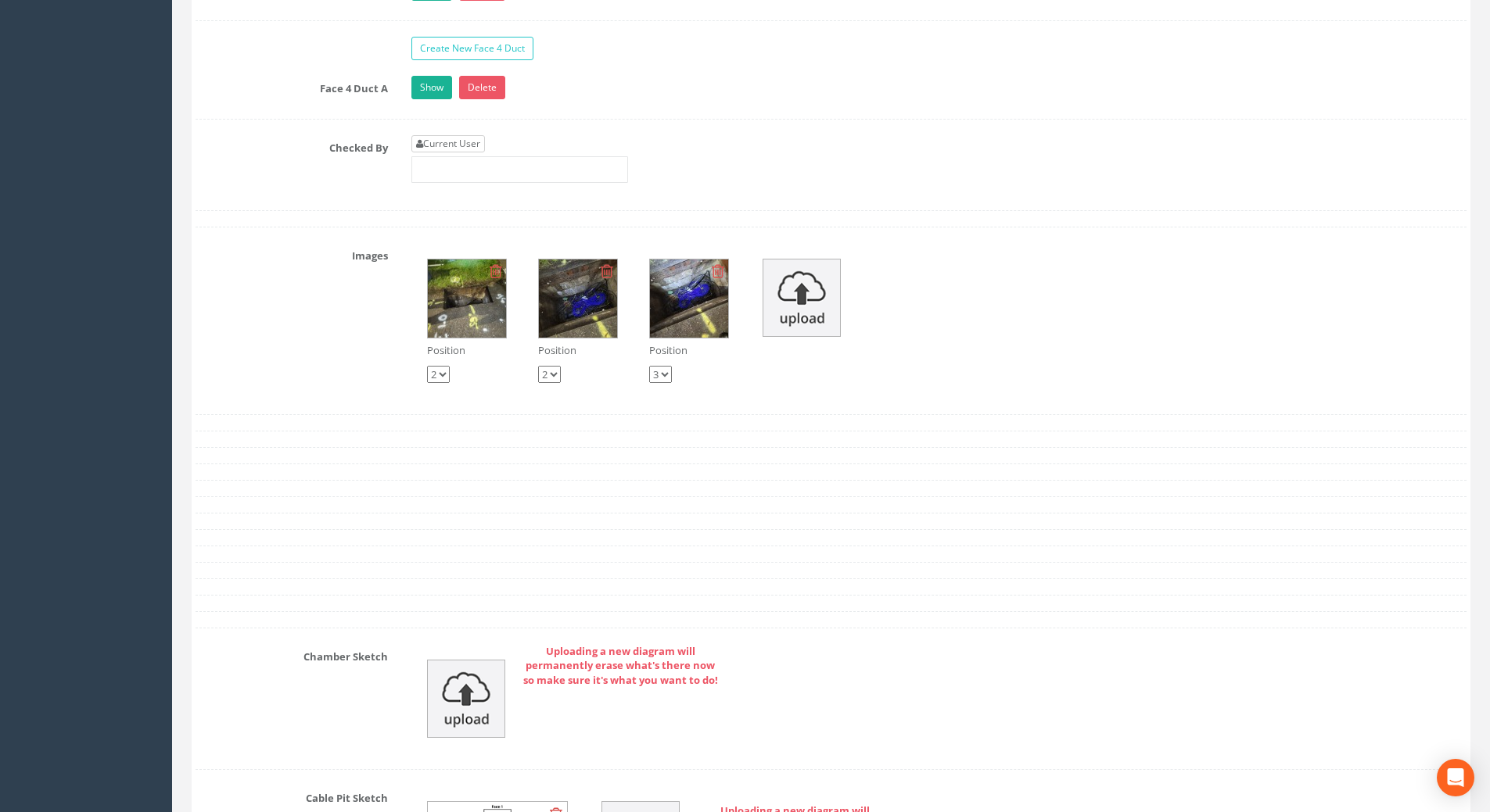
type input "109.06"
click at [458, 143] on link "Current User" at bounding box center [448, 144] width 73 height 17
type input "[PERSON_NAME]"
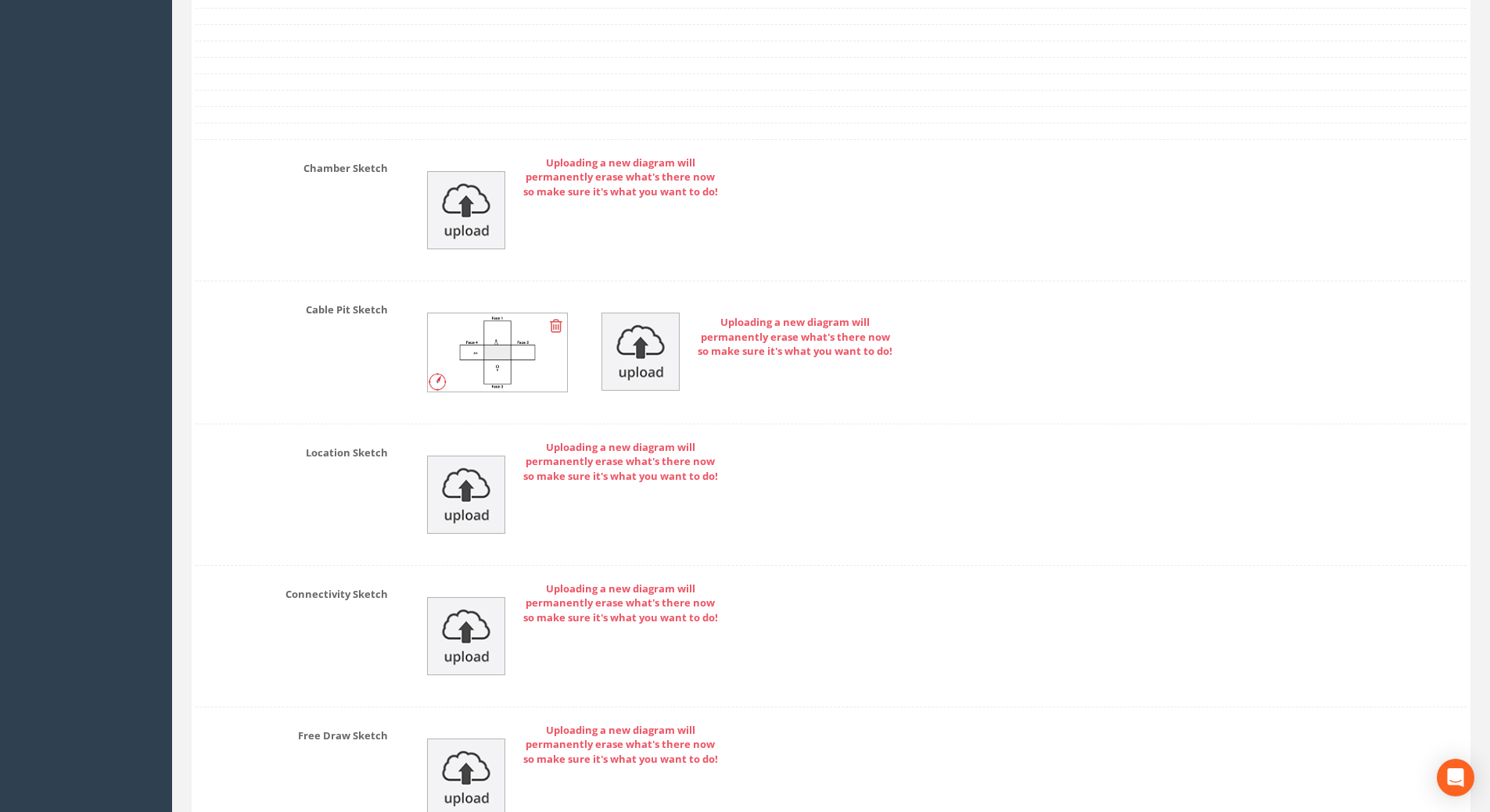
scroll to position [3421, 0]
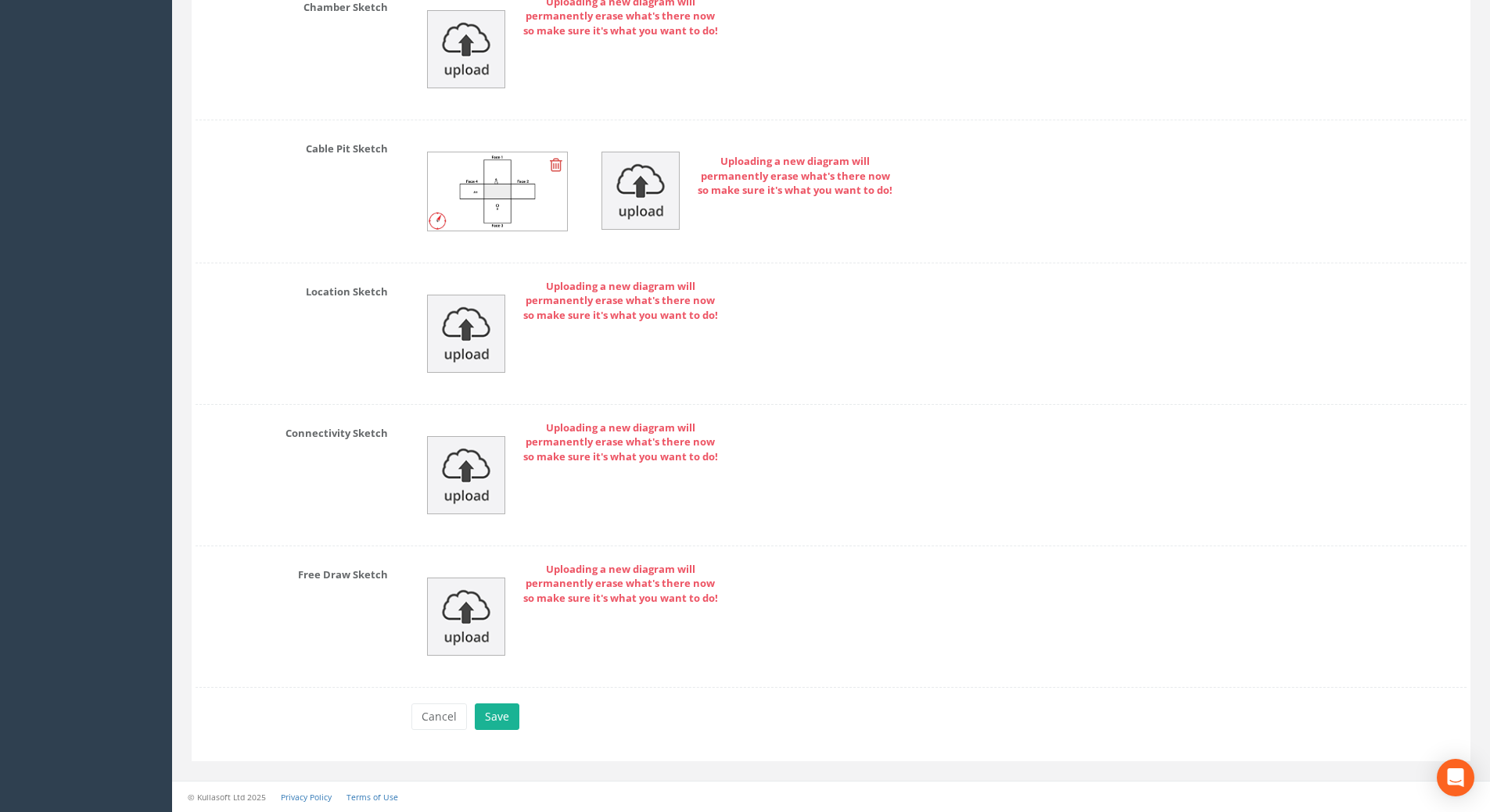
drag, startPoint x: 533, startPoint y: 627, endPoint x: 516, endPoint y: 668, distance: 44.4
click at [526, 639] on div "Uploading a new diagram will permanently erase what's there now so make sure it…" at bounding box center [939, 617] width 1078 height 110
click at [503, 713] on button "Save" at bounding box center [497, 717] width 45 height 27
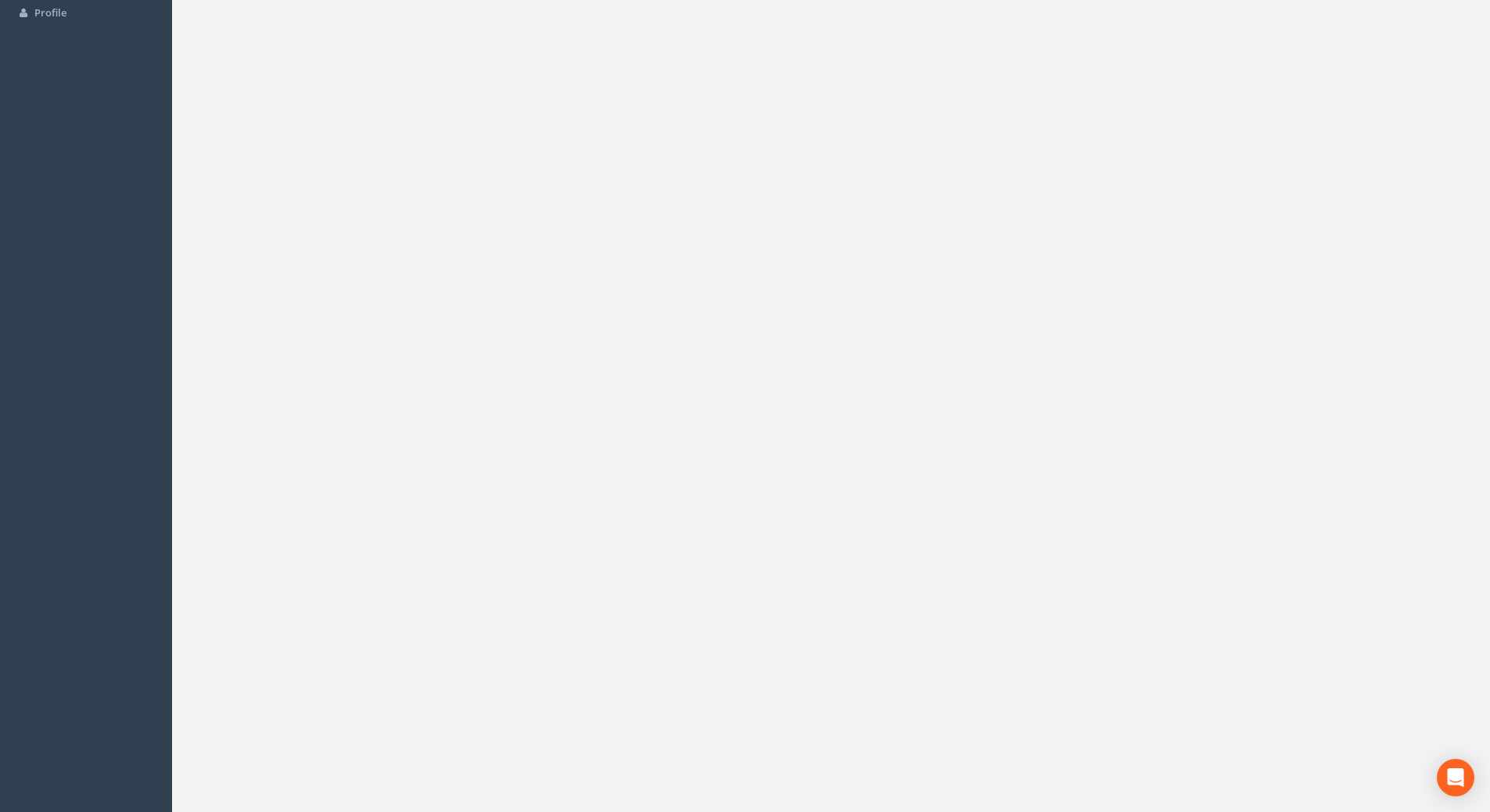
scroll to position [0, 0]
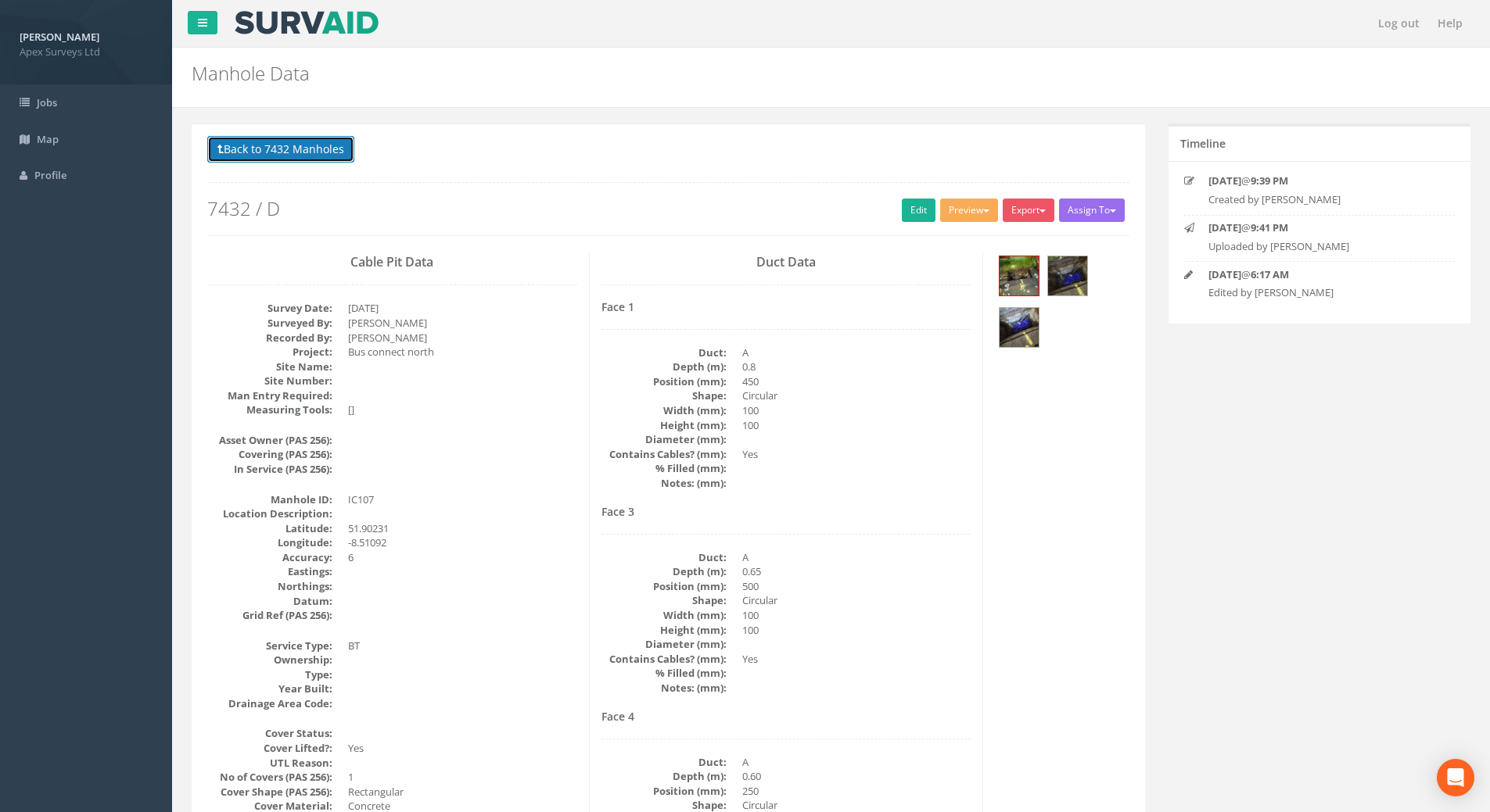
drag, startPoint x: 288, startPoint y: 151, endPoint x: 246, endPoint y: 163, distance: 43.7
click at [288, 151] on button "Back to 7432 Manholes" at bounding box center [280, 149] width 147 height 27
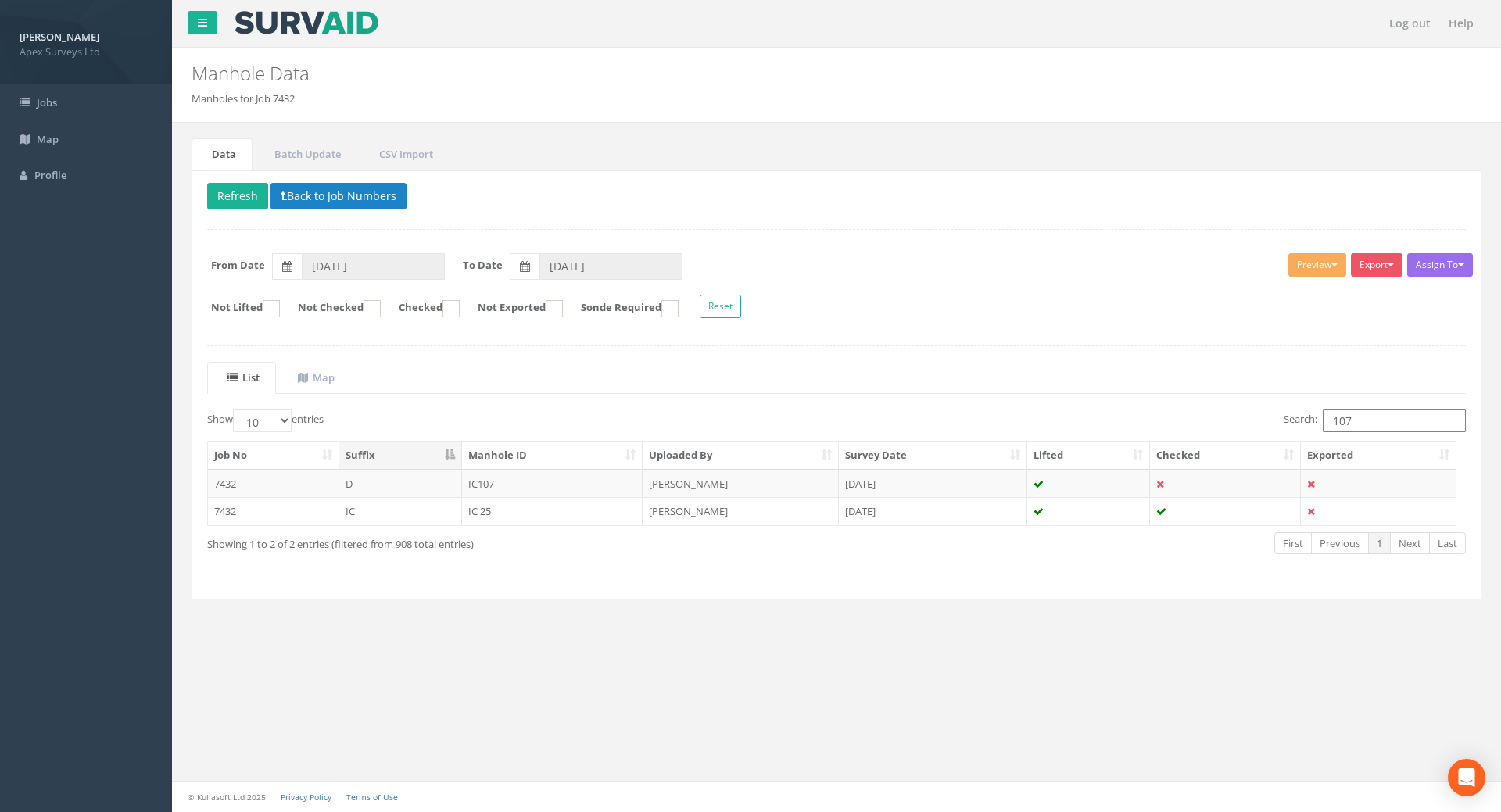
click at [1350, 424] on input "107" at bounding box center [1394, 420] width 143 height 23
type input "106"
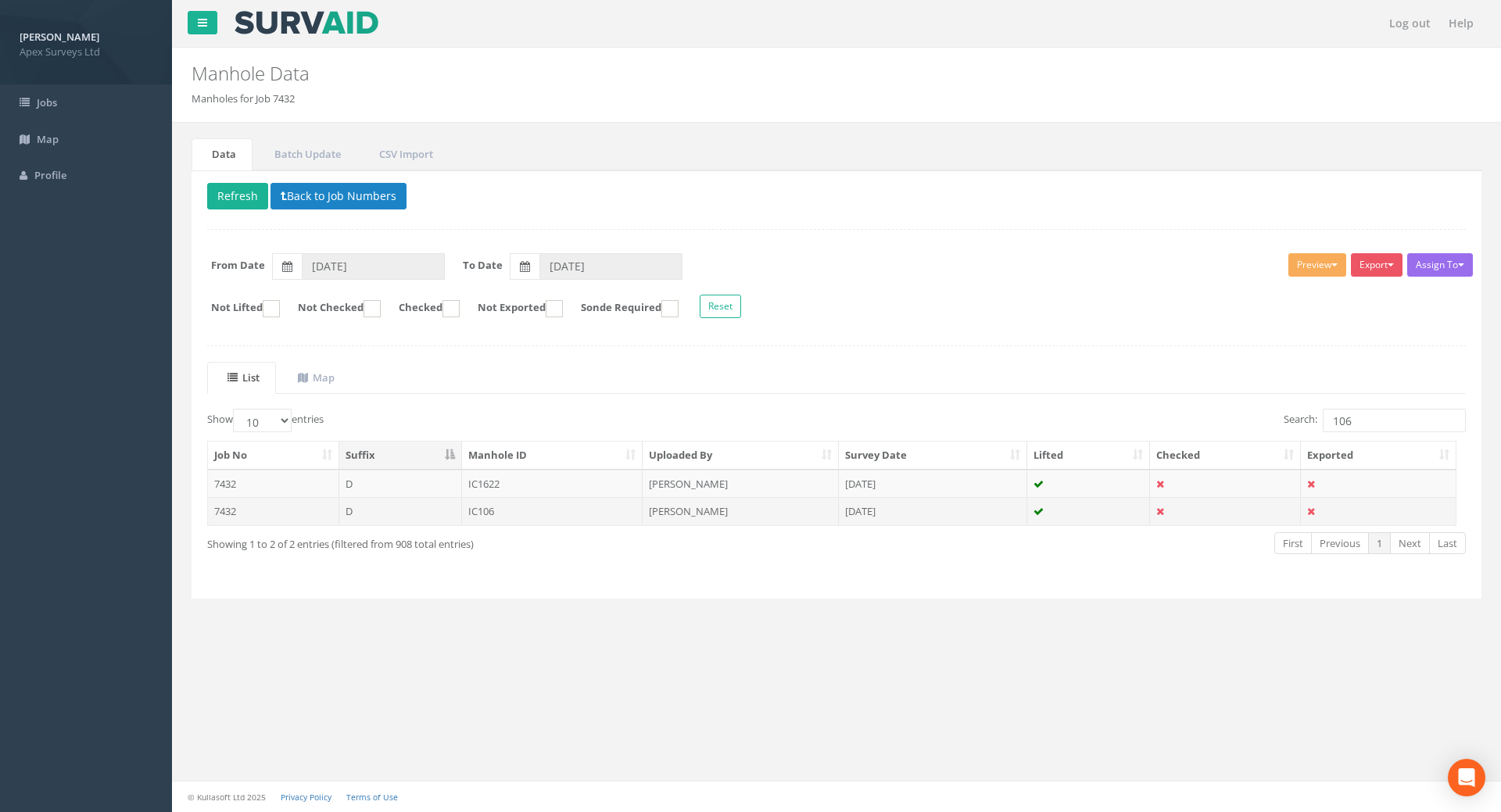
click at [485, 513] on td "IC106" at bounding box center [552, 511] width 181 height 29
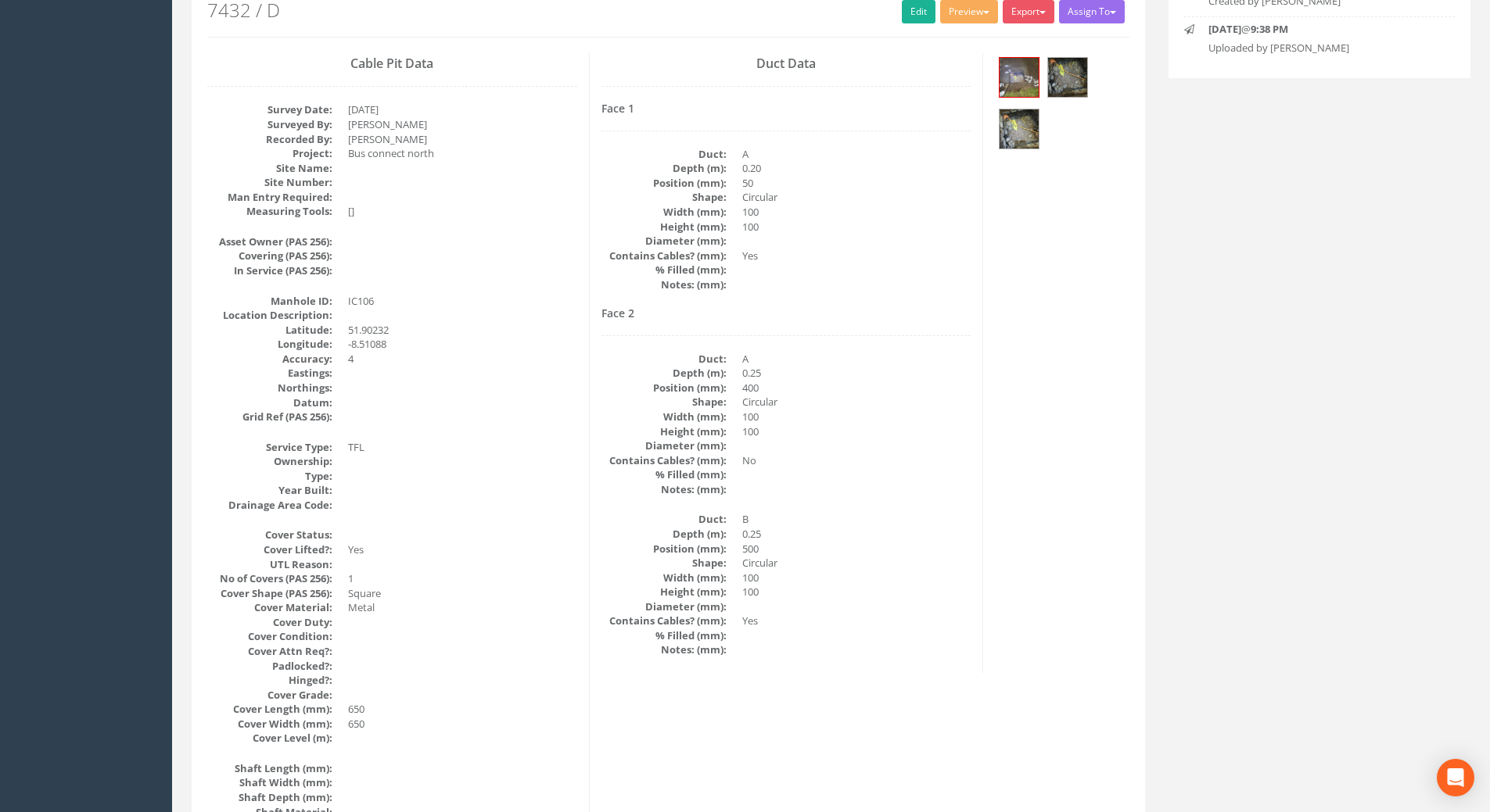
scroll to position [192, 0]
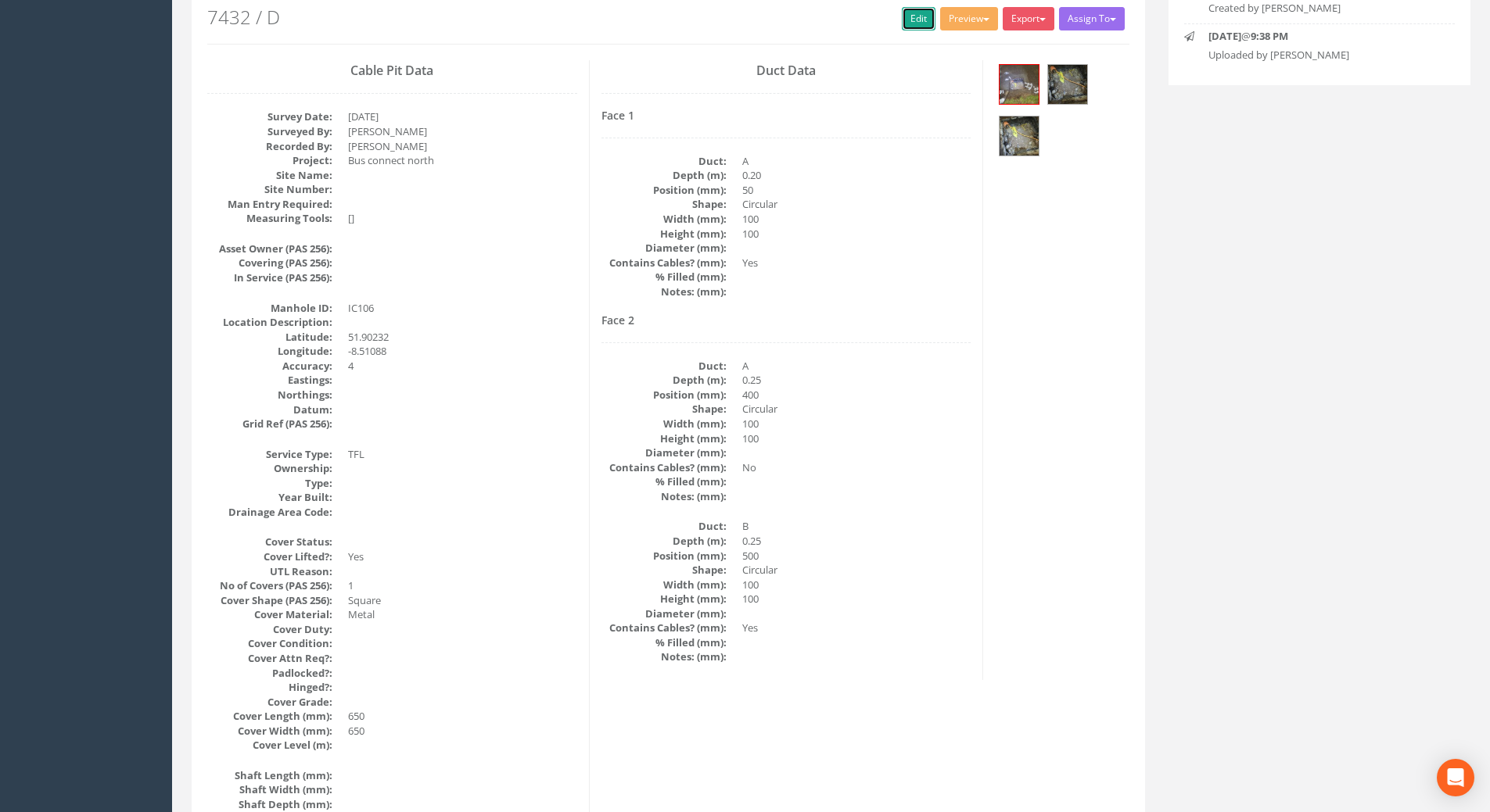
click at [909, 16] on link "Edit" at bounding box center [919, 19] width 34 height 23
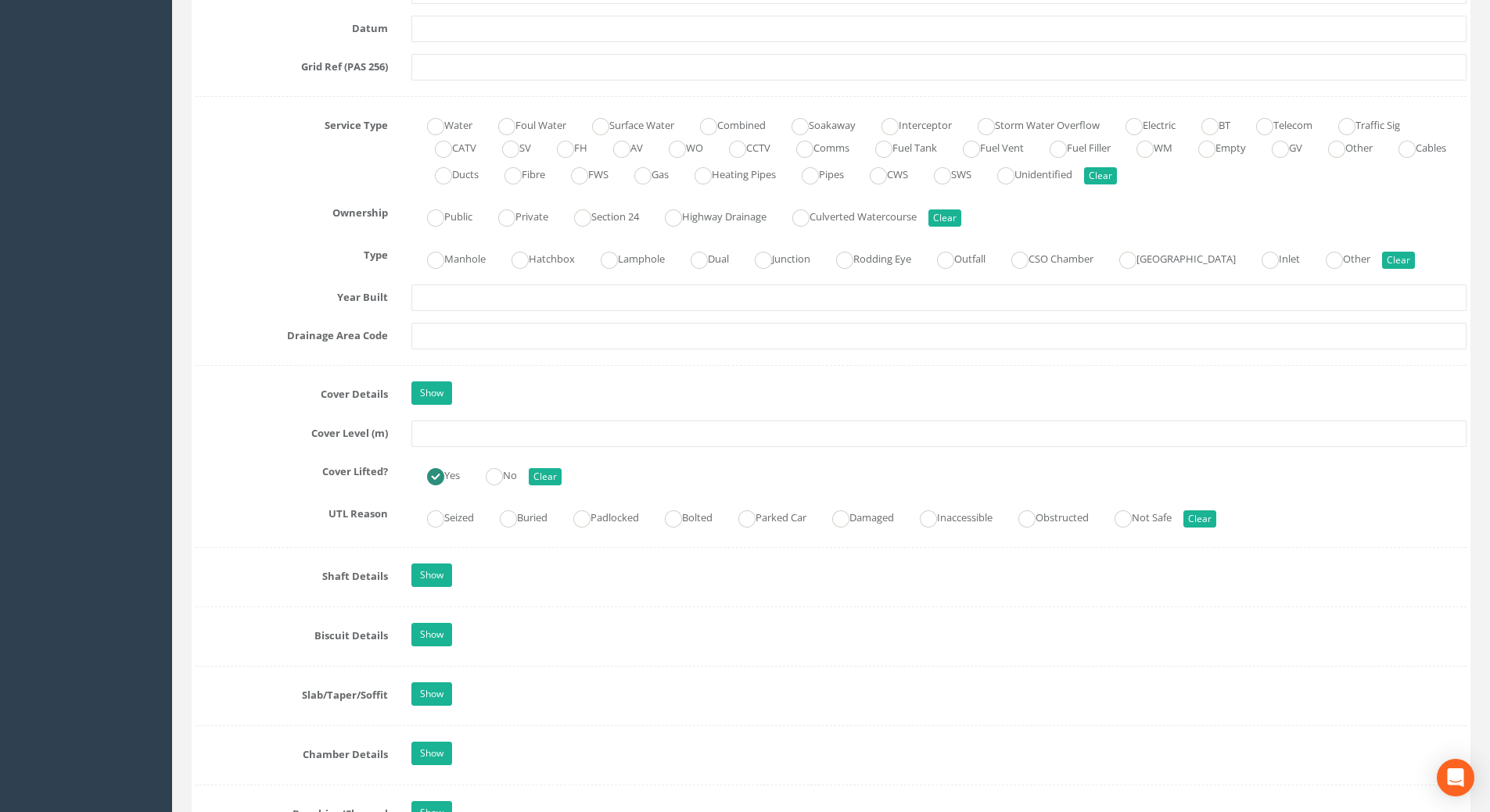
scroll to position [1051, 0]
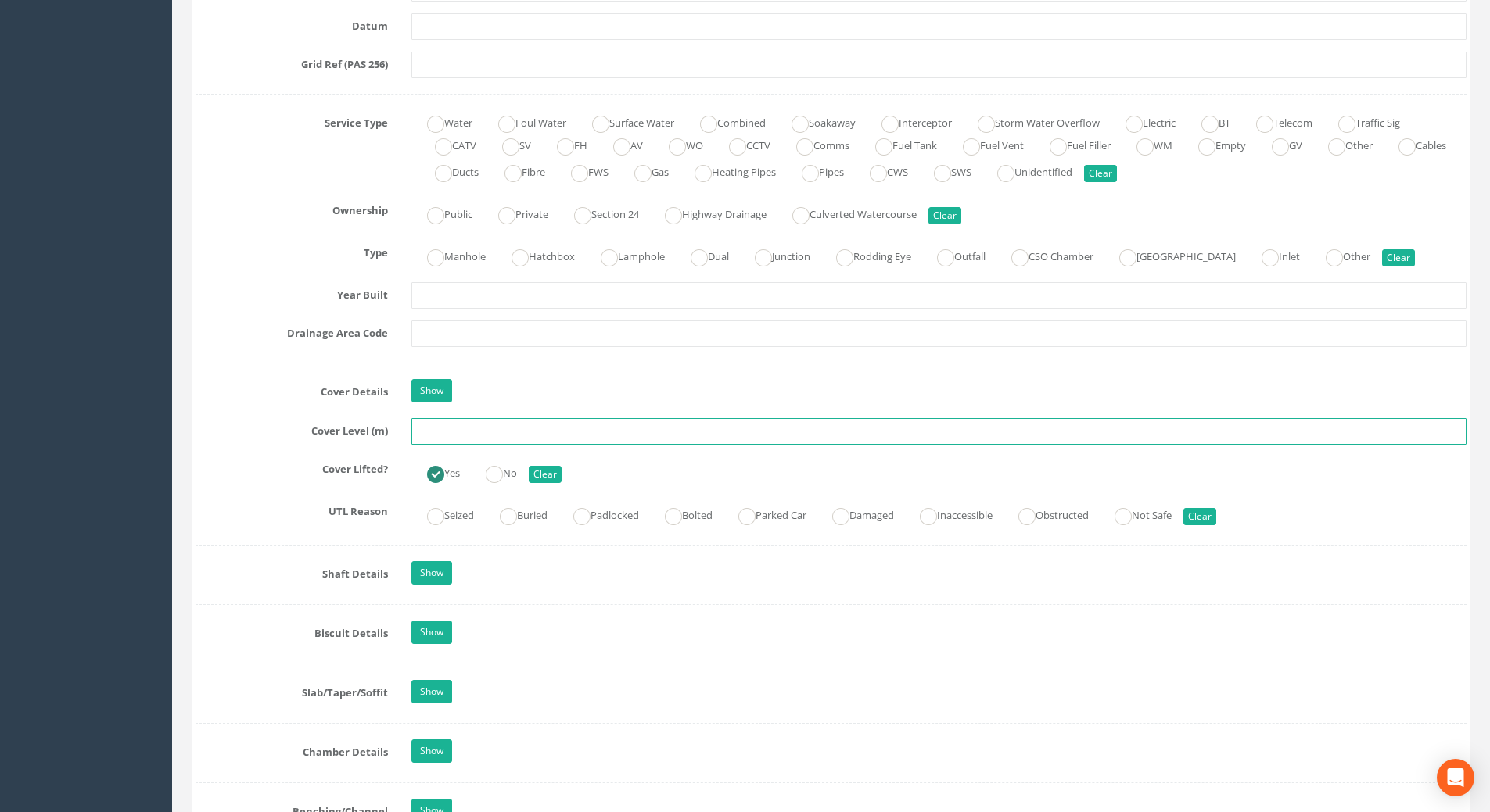
click at [435, 438] on input "text" at bounding box center [939, 432] width 1055 height 27
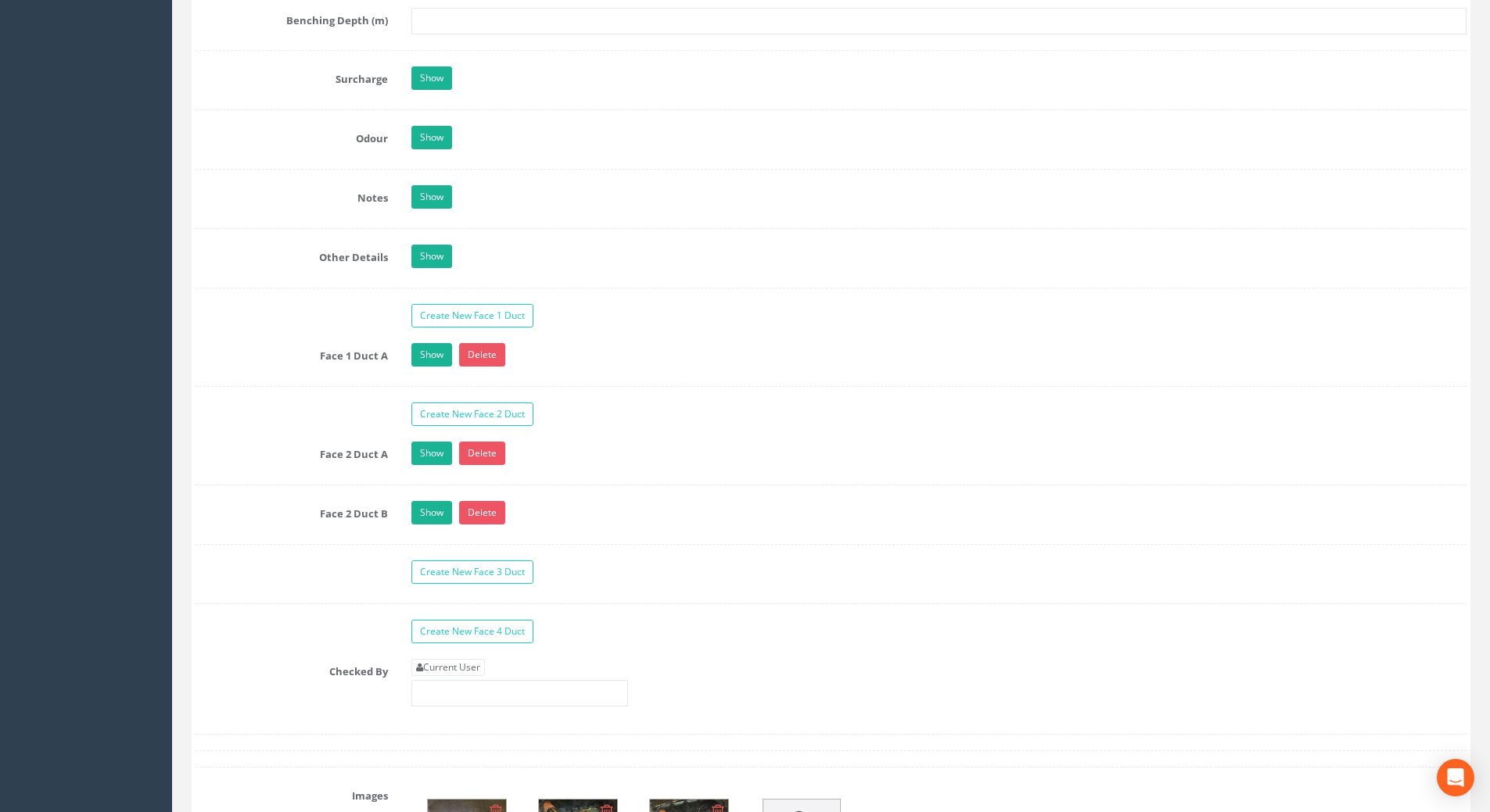
scroll to position [2458, 0]
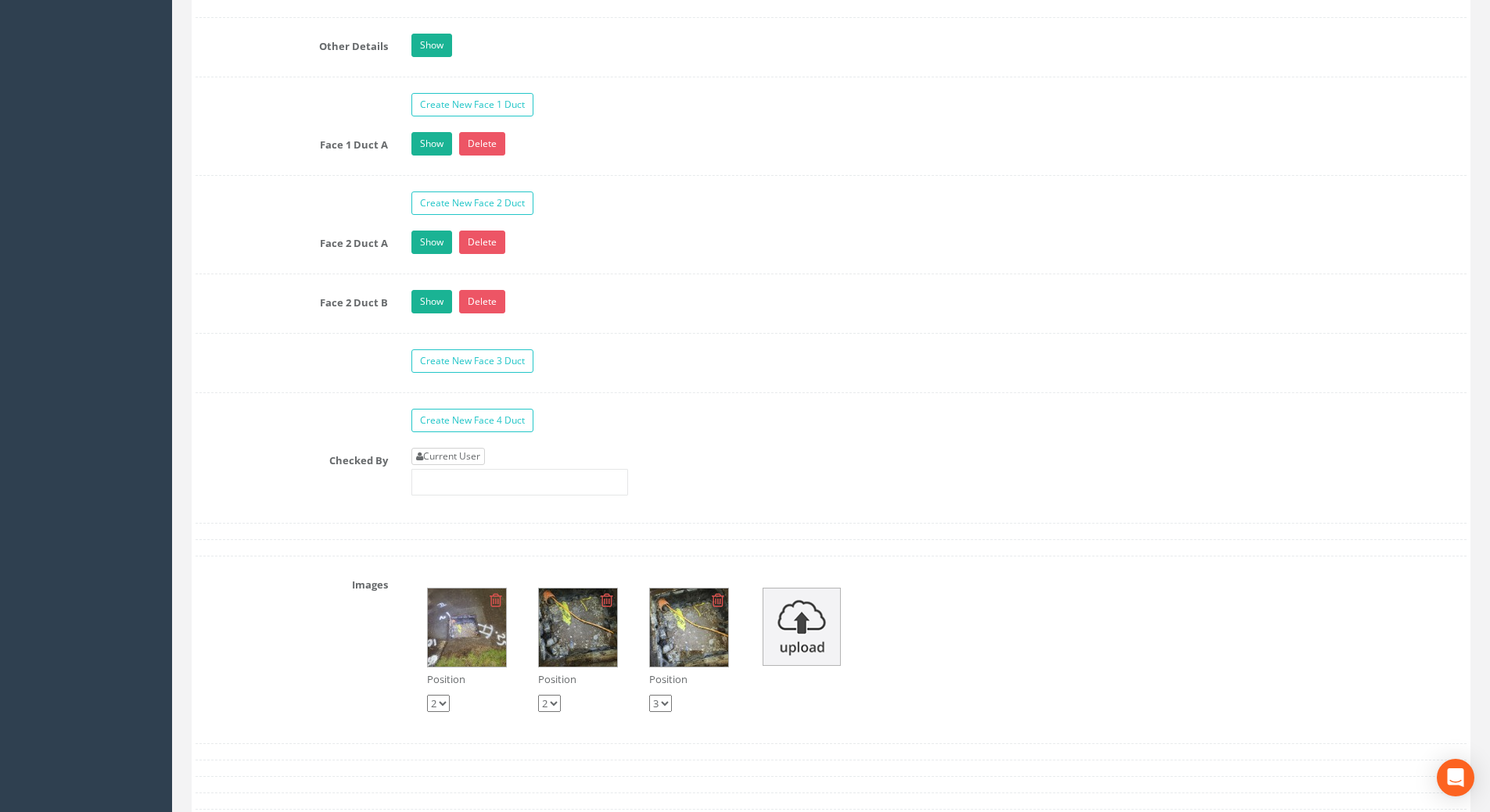
type input "109.22"
click at [438, 452] on link "Current User" at bounding box center [448, 456] width 73 height 17
type input "[PERSON_NAME]"
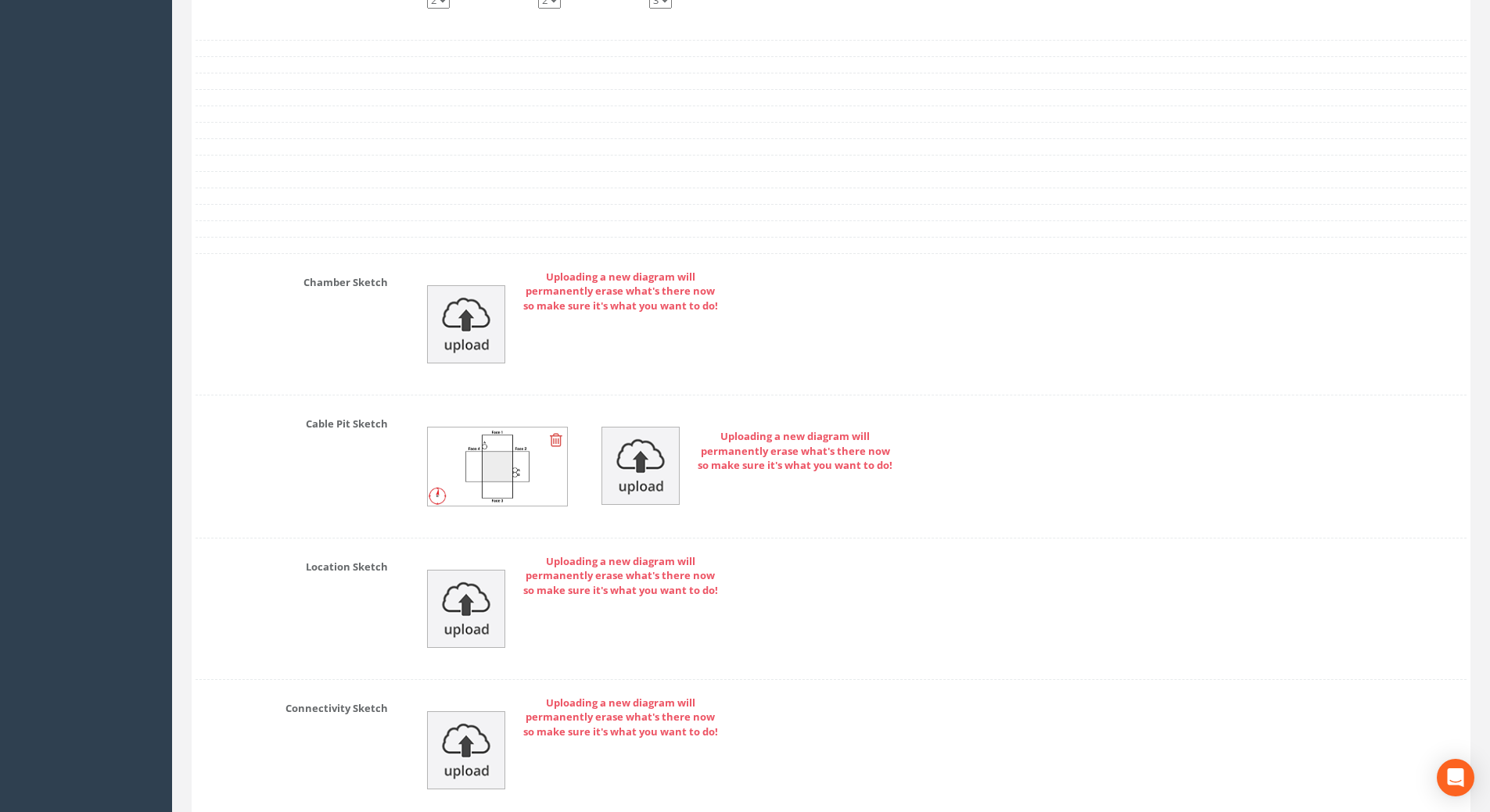
scroll to position [3437, 0]
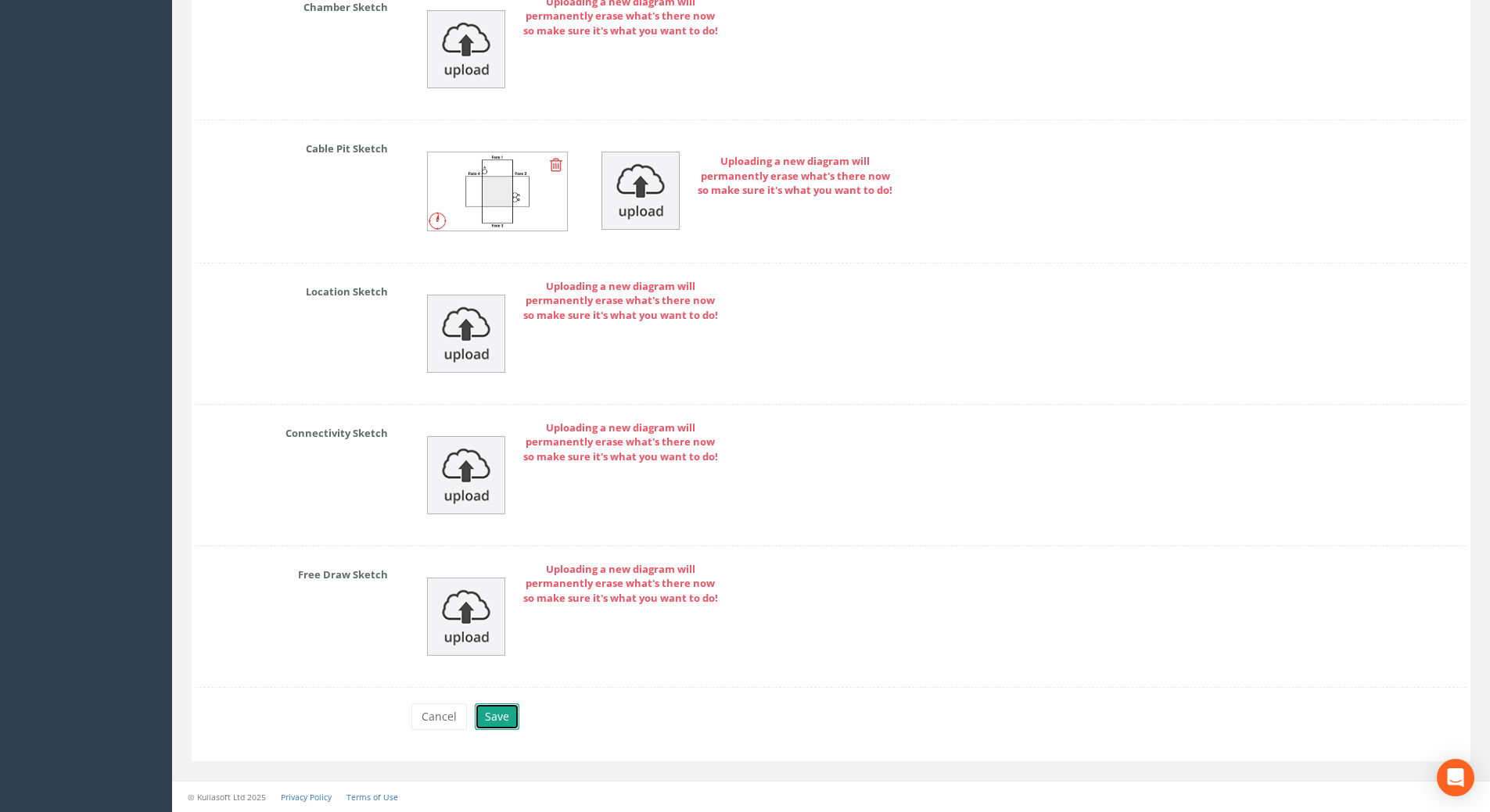
click at [479, 718] on button "Save" at bounding box center [497, 717] width 45 height 27
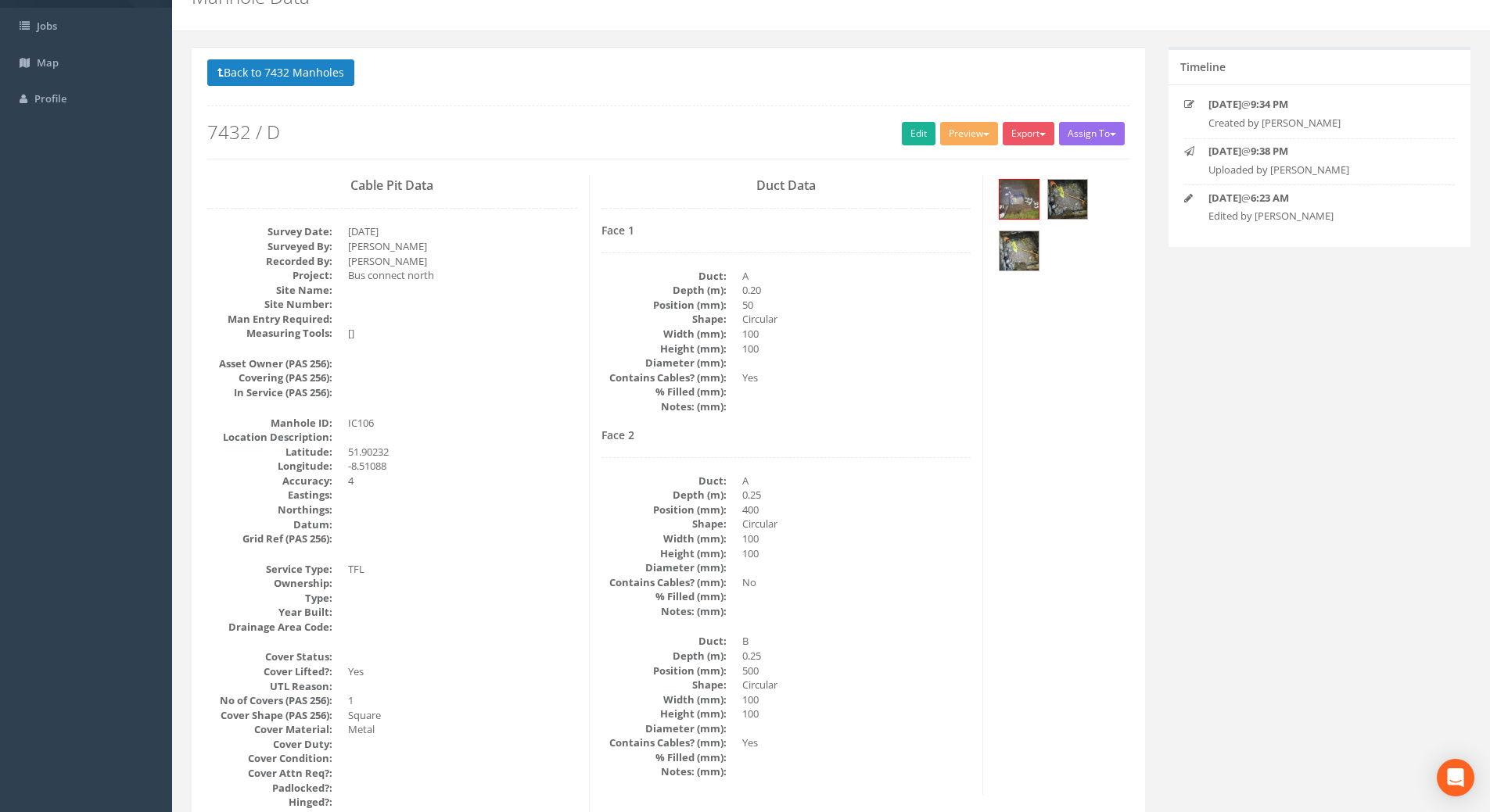
scroll to position [0, 0]
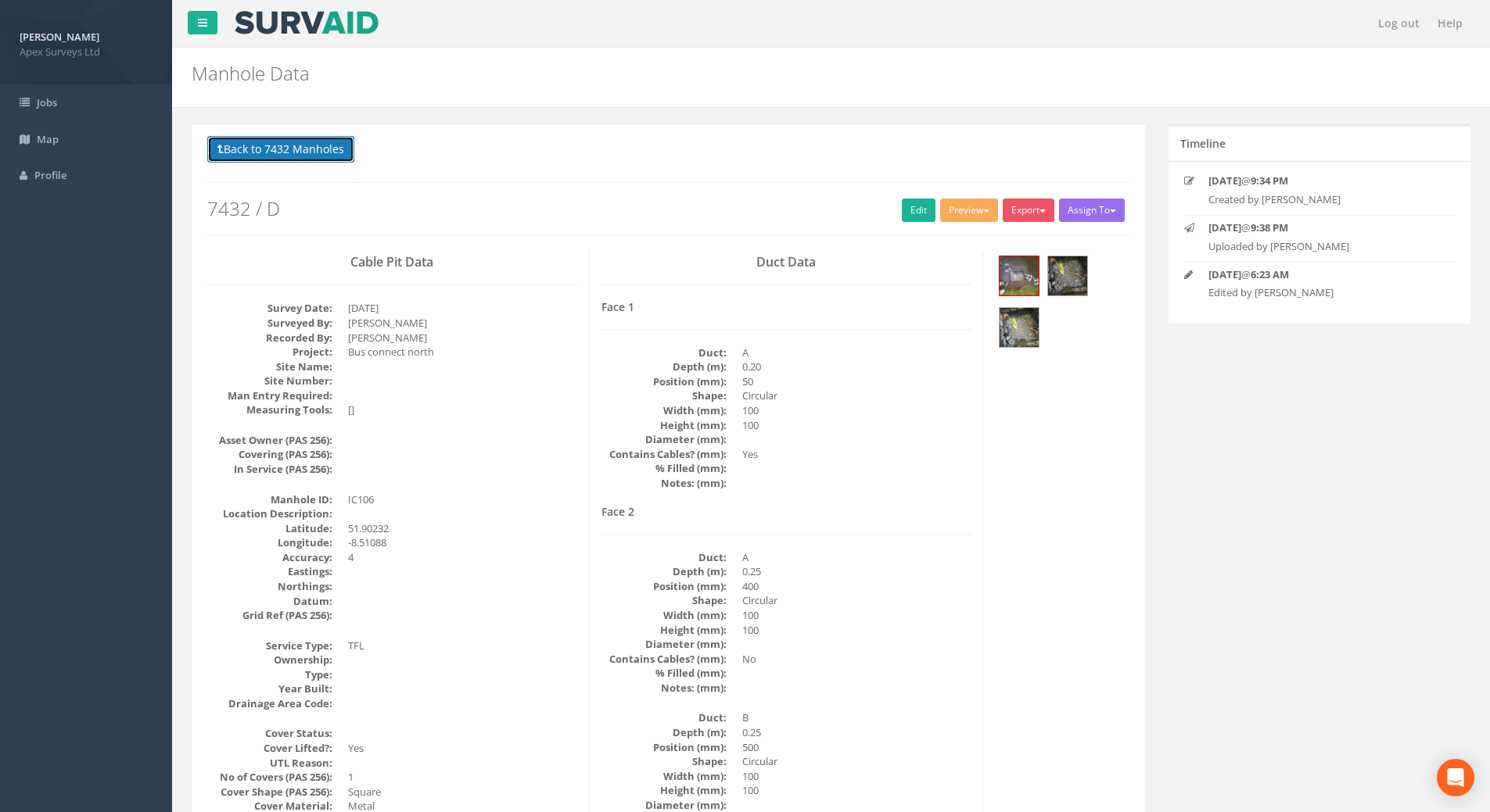
click at [301, 153] on button "Back to 7432 Manholes" at bounding box center [280, 149] width 147 height 27
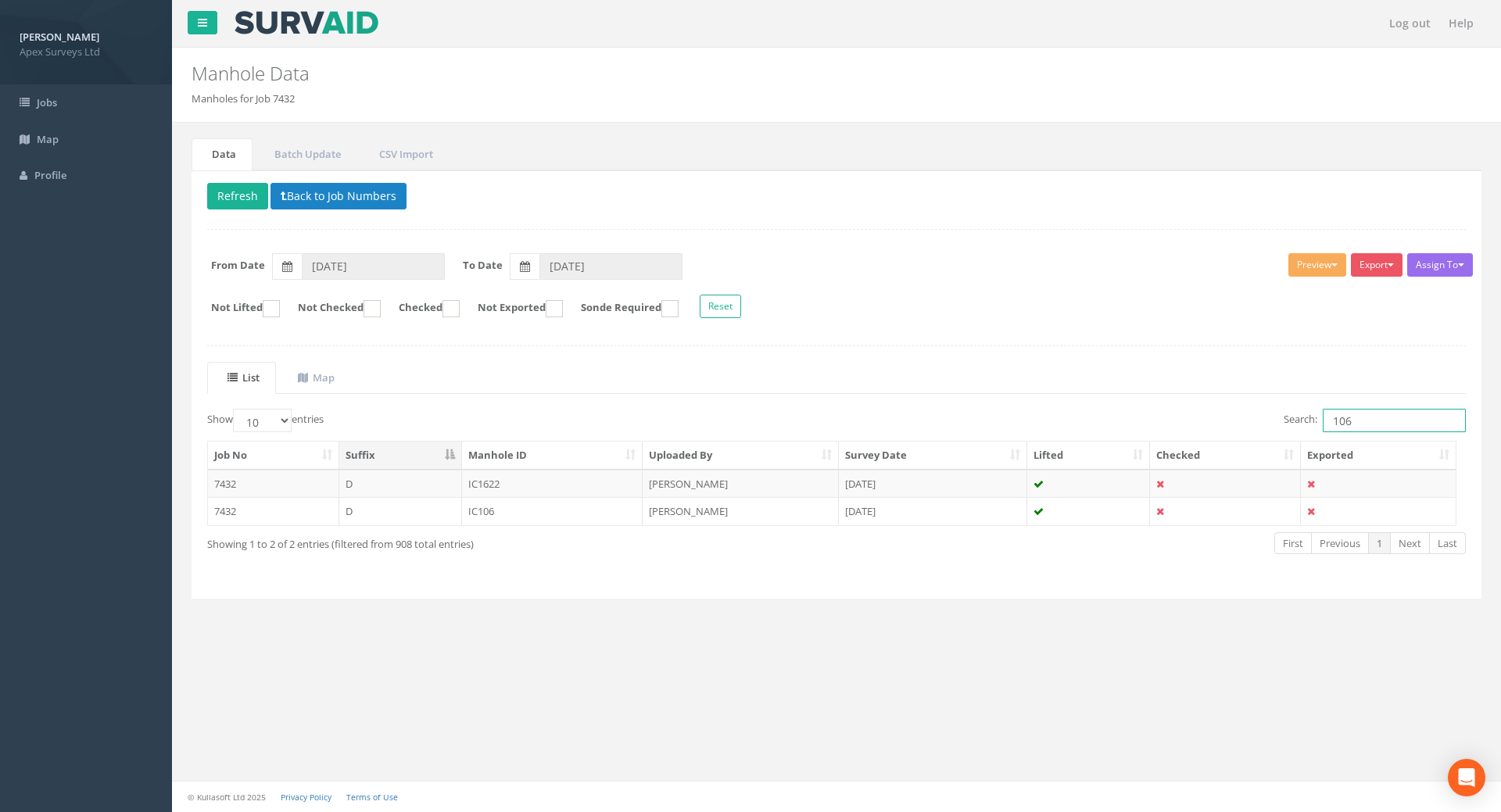
click at [1359, 425] on input "106" at bounding box center [1394, 420] width 143 height 23
type input "108"
click at [507, 483] on td "IC108" at bounding box center [552, 485] width 181 height 29
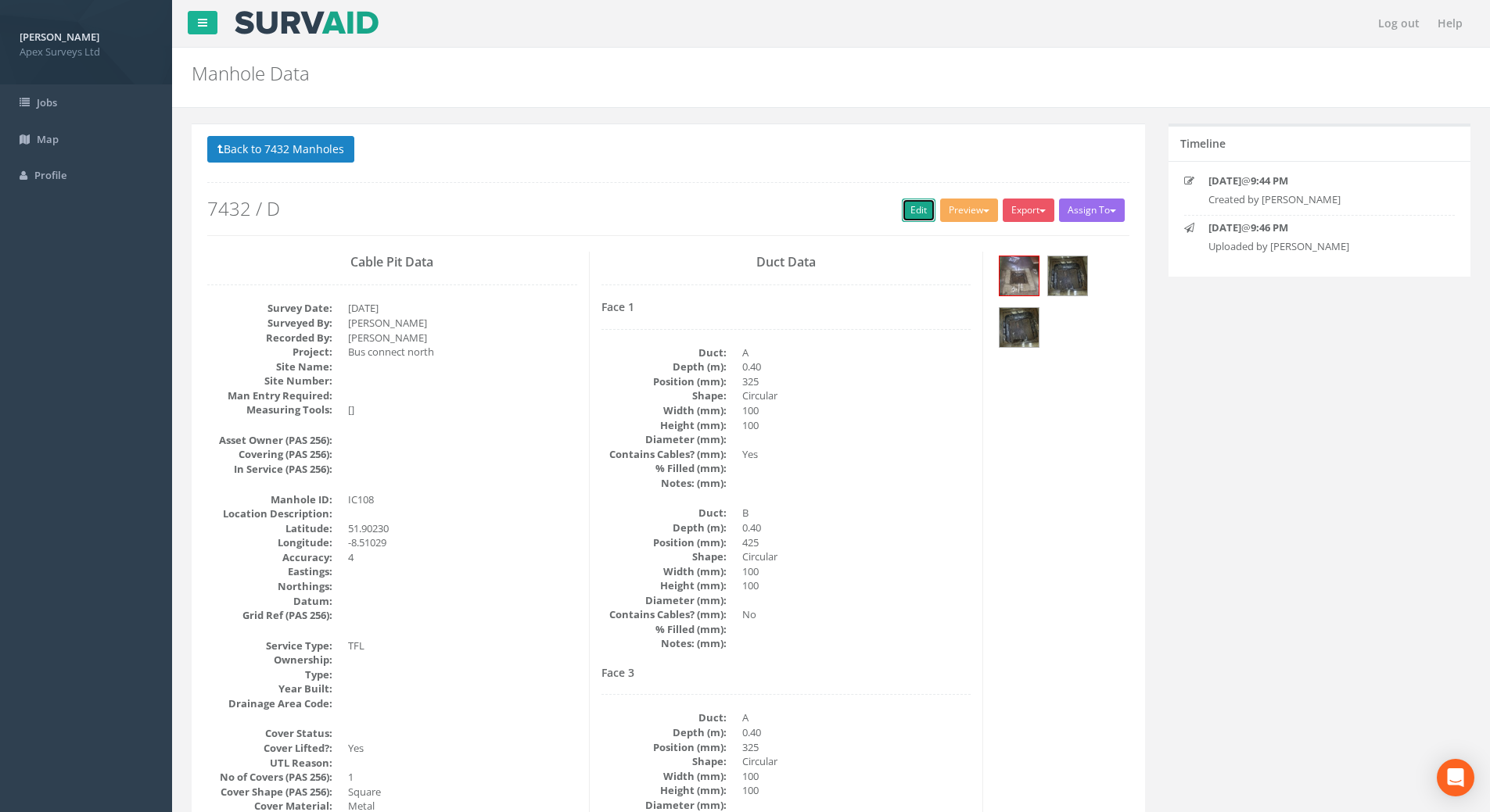
click at [904, 205] on link "Edit" at bounding box center [919, 211] width 34 height 23
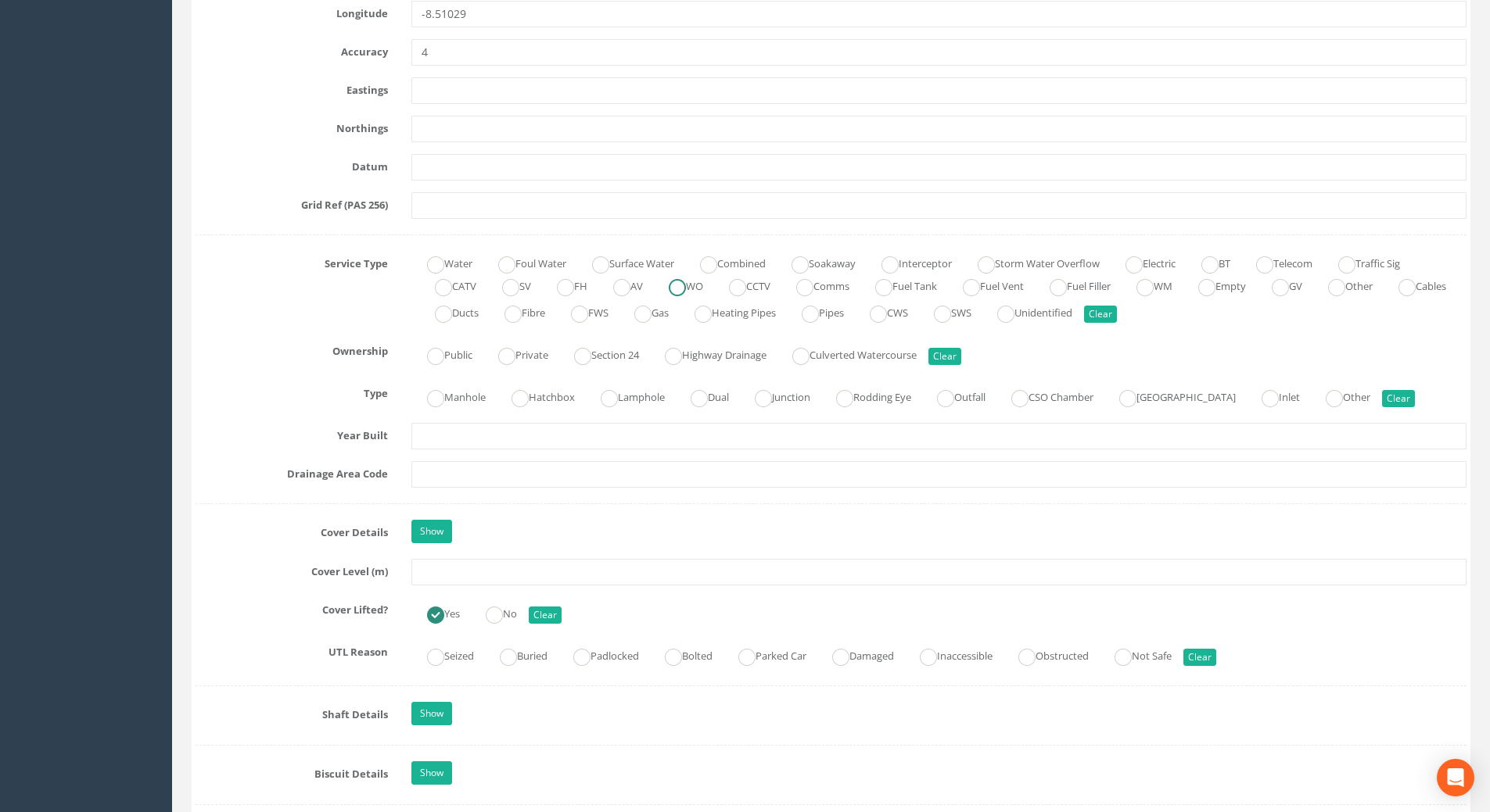
scroll to position [938, 0]
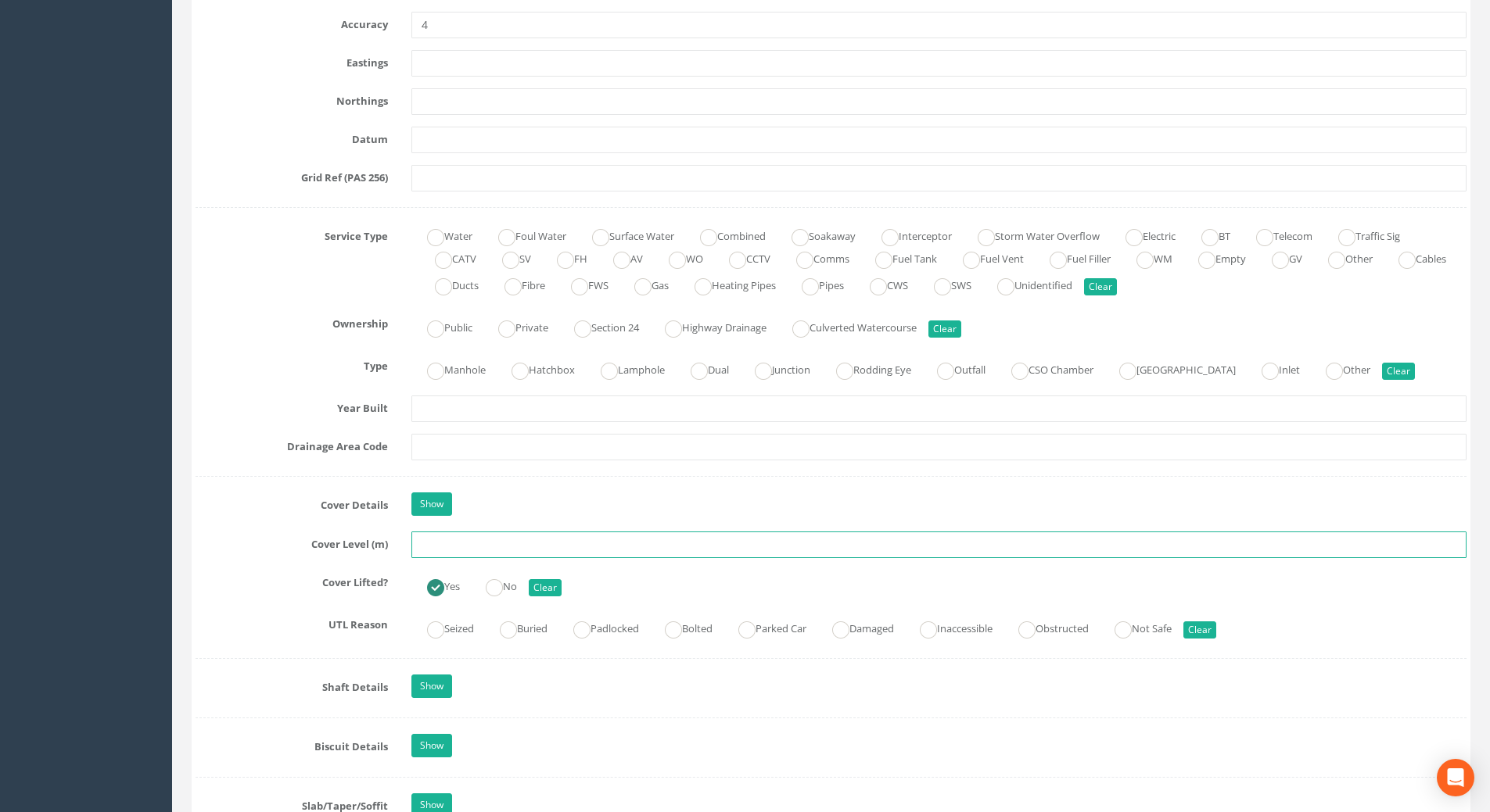
click at [460, 547] on input "text" at bounding box center [939, 545] width 1055 height 27
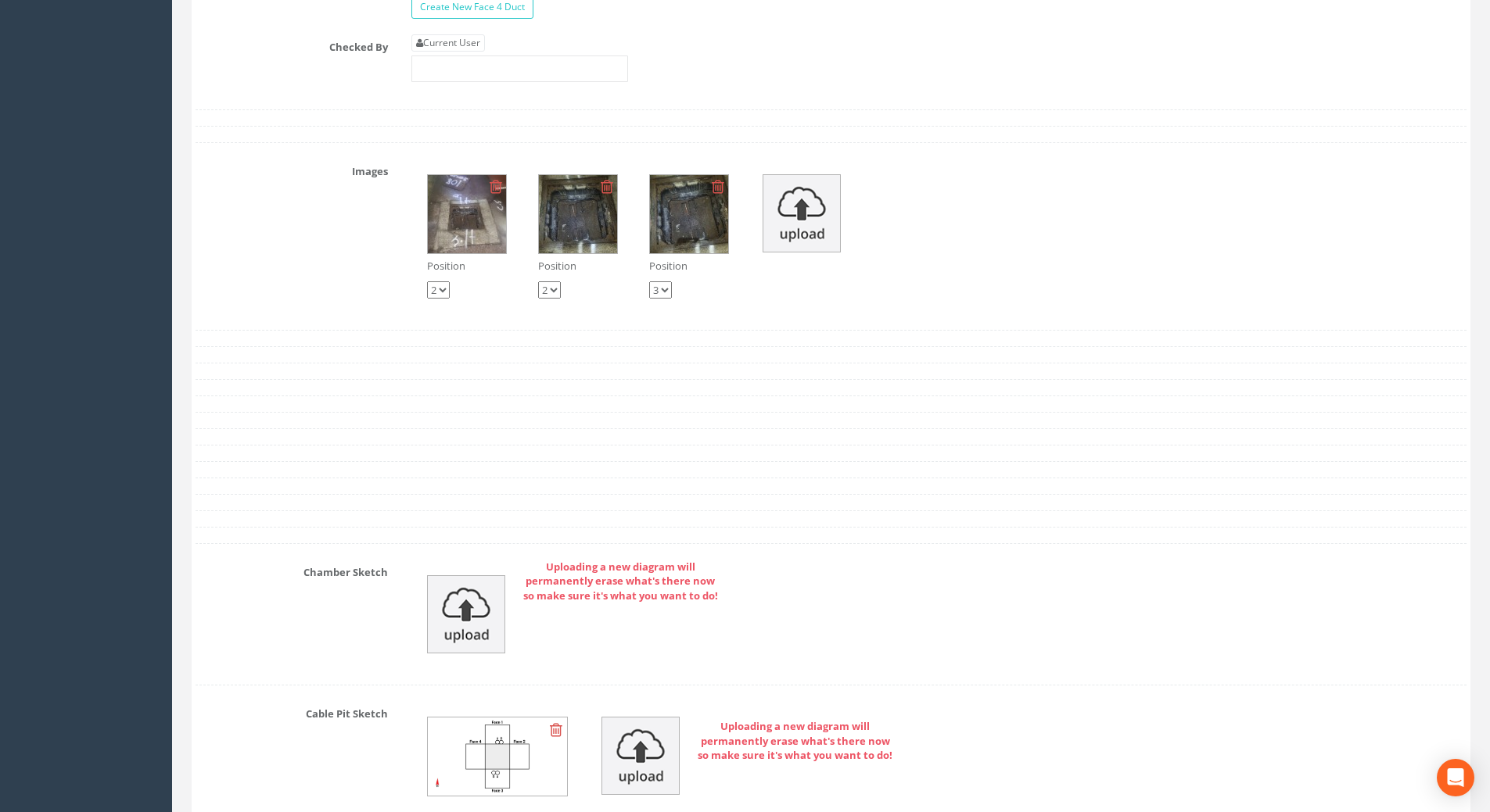
scroll to position [2736, 0]
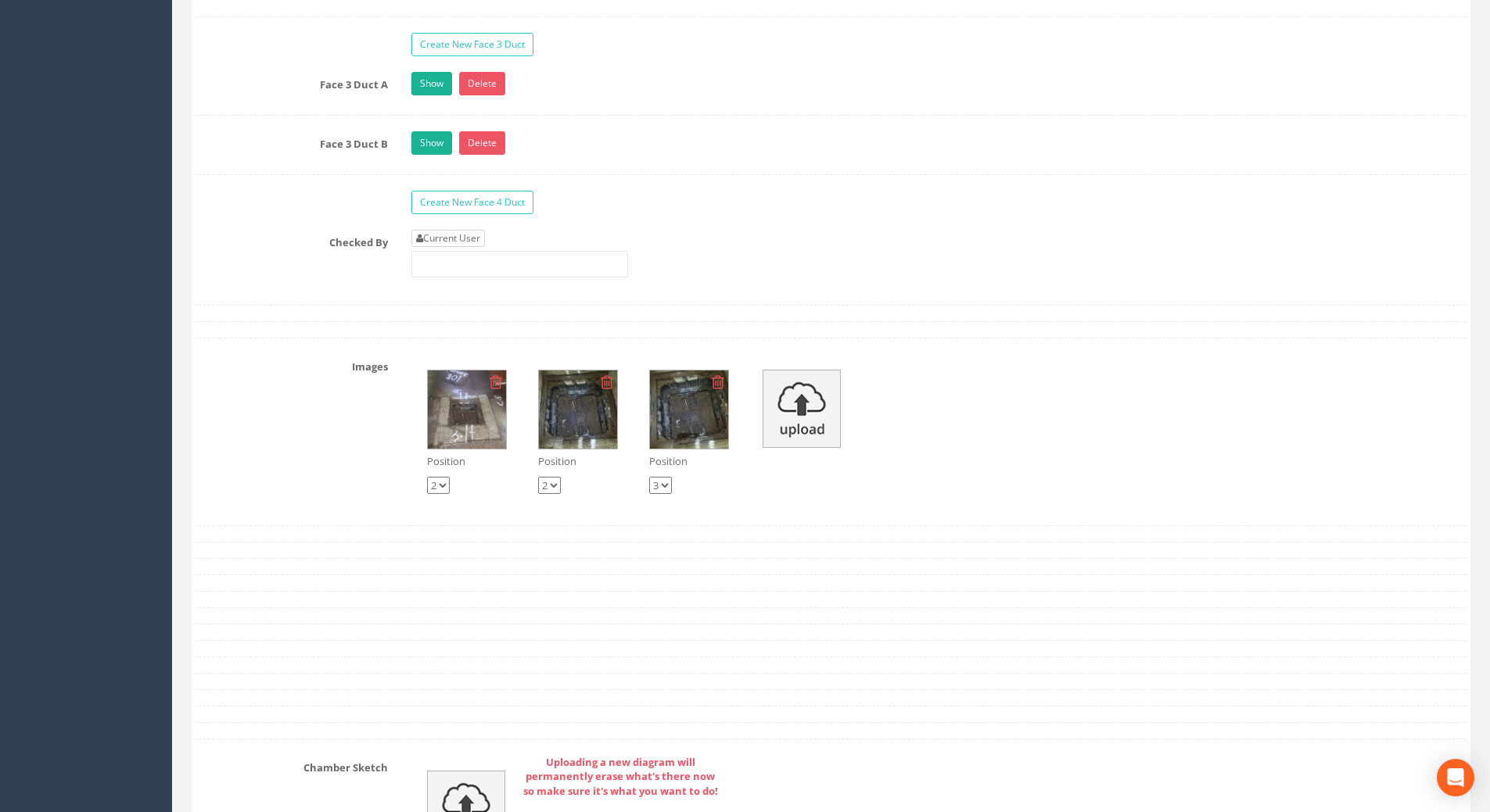
type input "108.44"
click at [448, 236] on link "Current User" at bounding box center [448, 238] width 73 height 17
type input "[PERSON_NAME]"
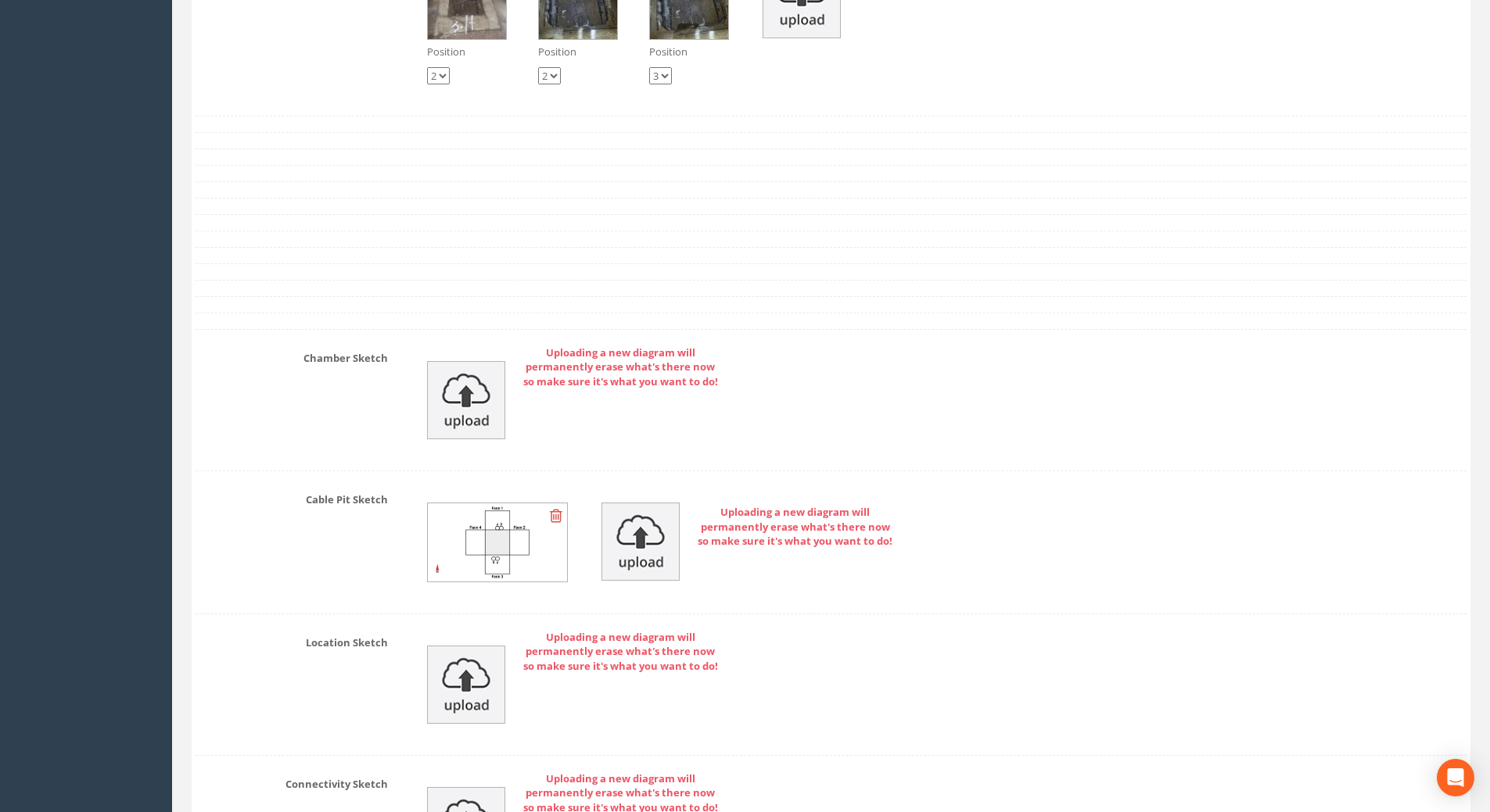
scroll to position [3497, 0]
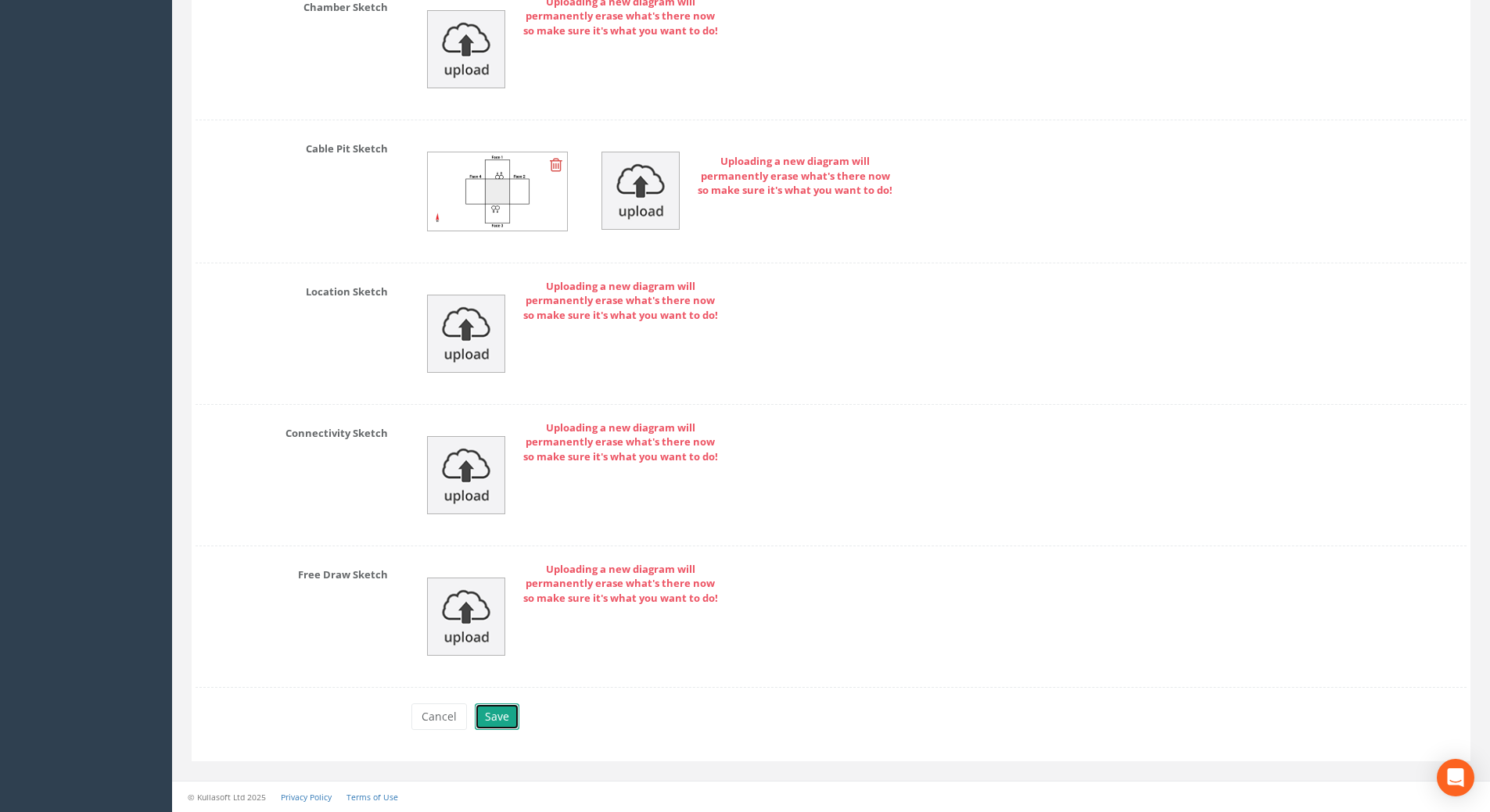
click at [500, 725] on button "Save" at bounding box center [497, 717] width 45 height 27
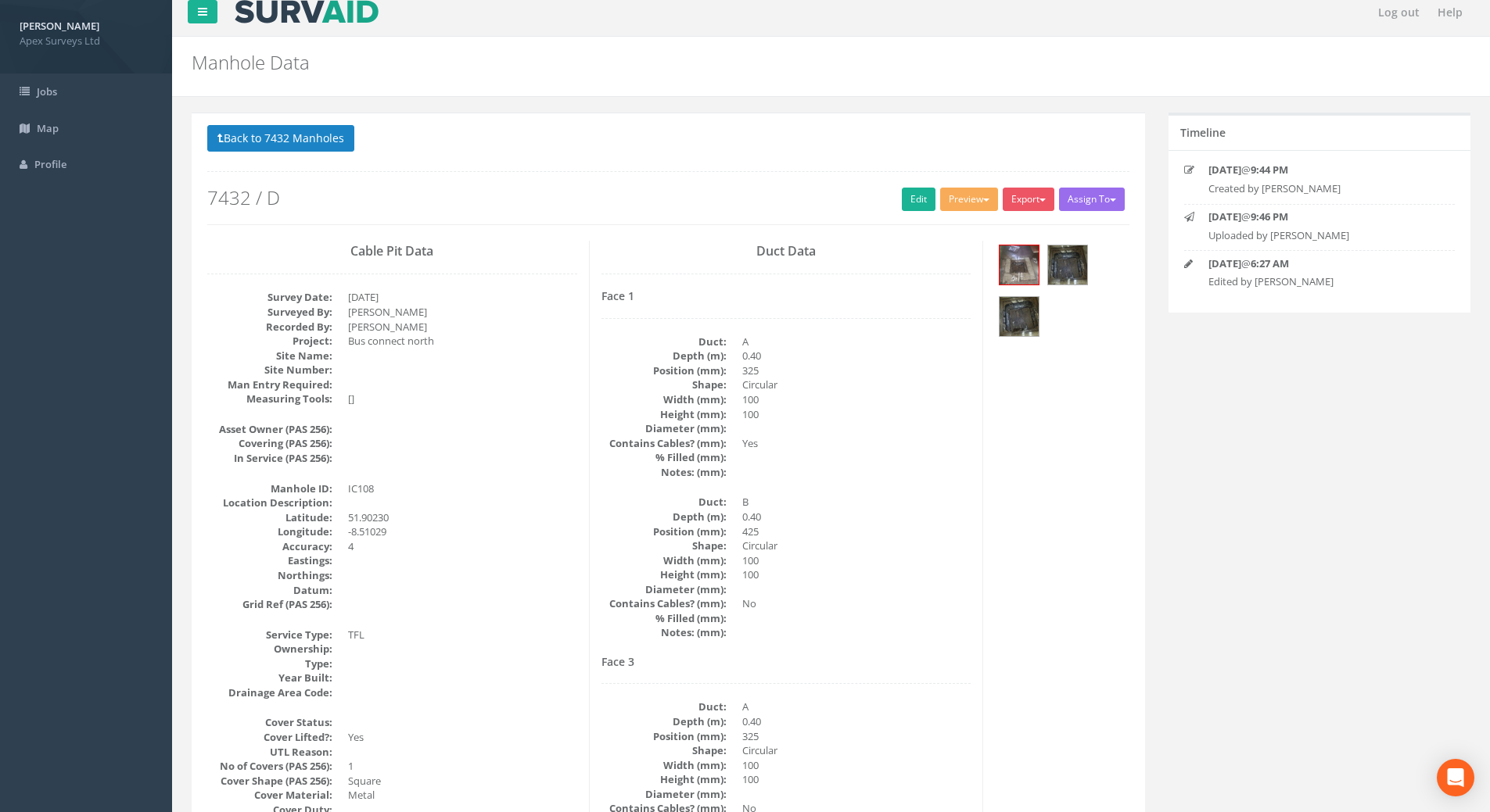
scroll to position [0, 0]
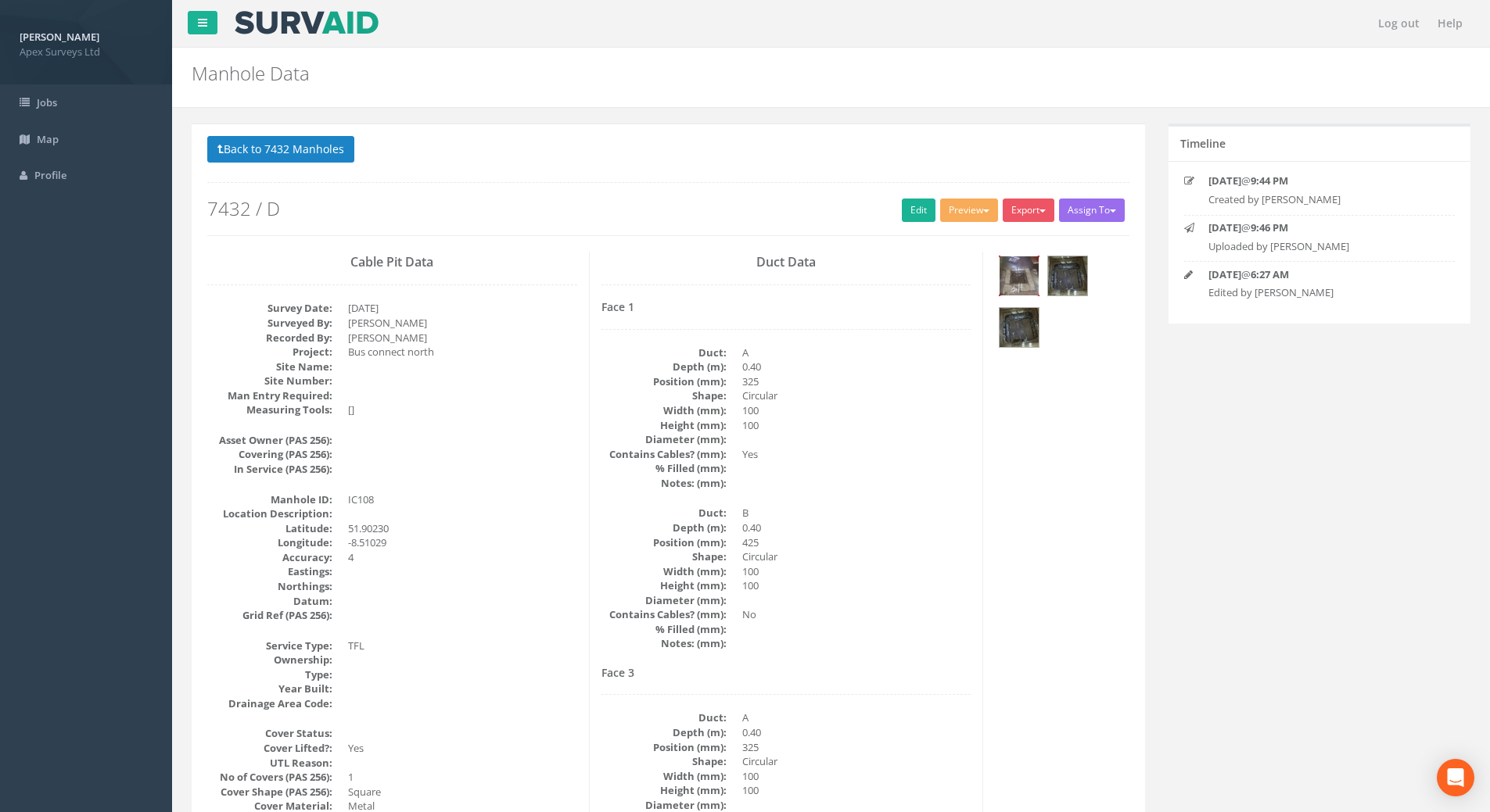
click at [1030, 273] on img at bounding box center [1020, 276] width 39 height 39
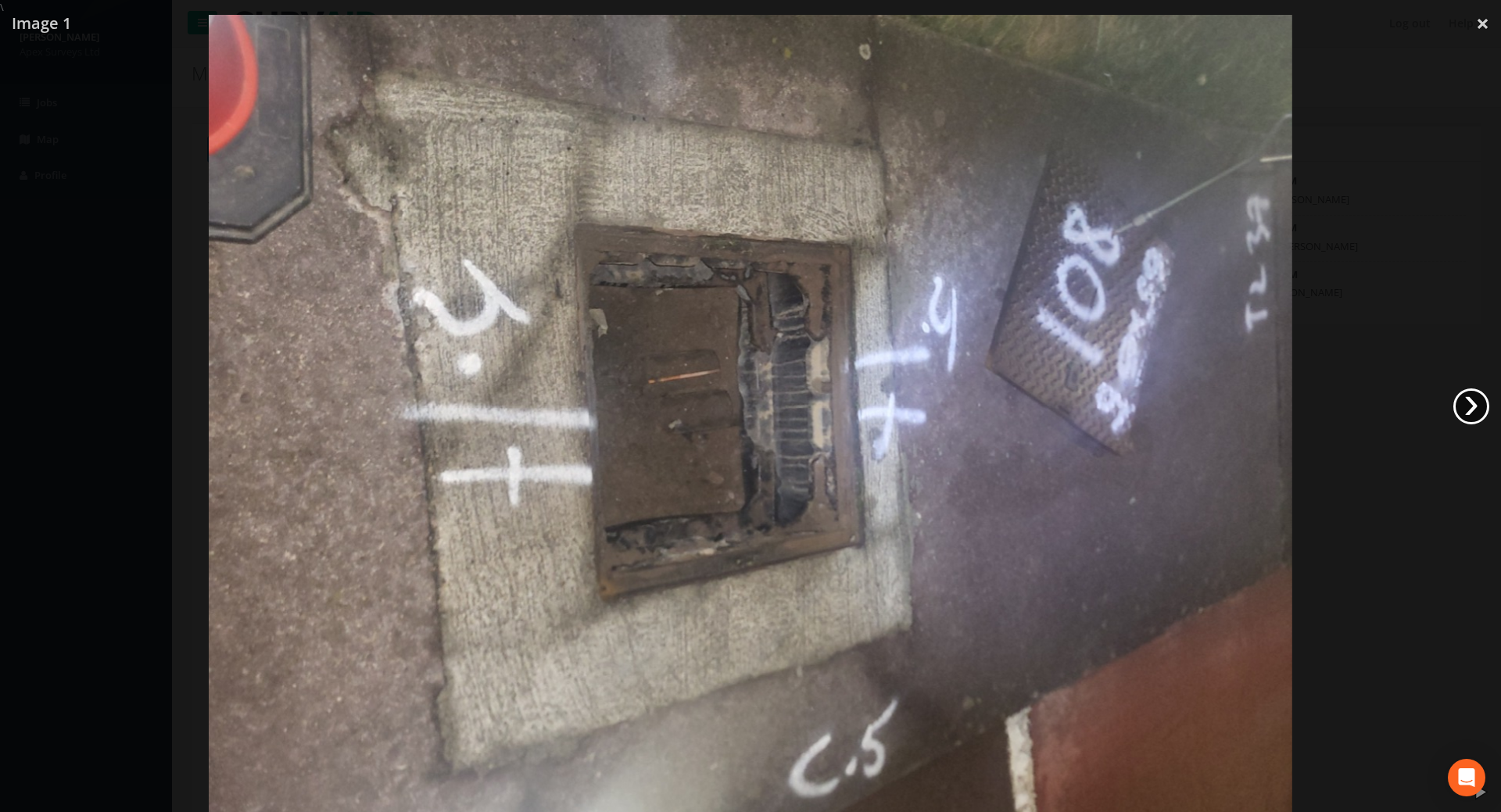
click at [1475, 407] on link "›" at bounding box center [1472, 406] width 36 height 36
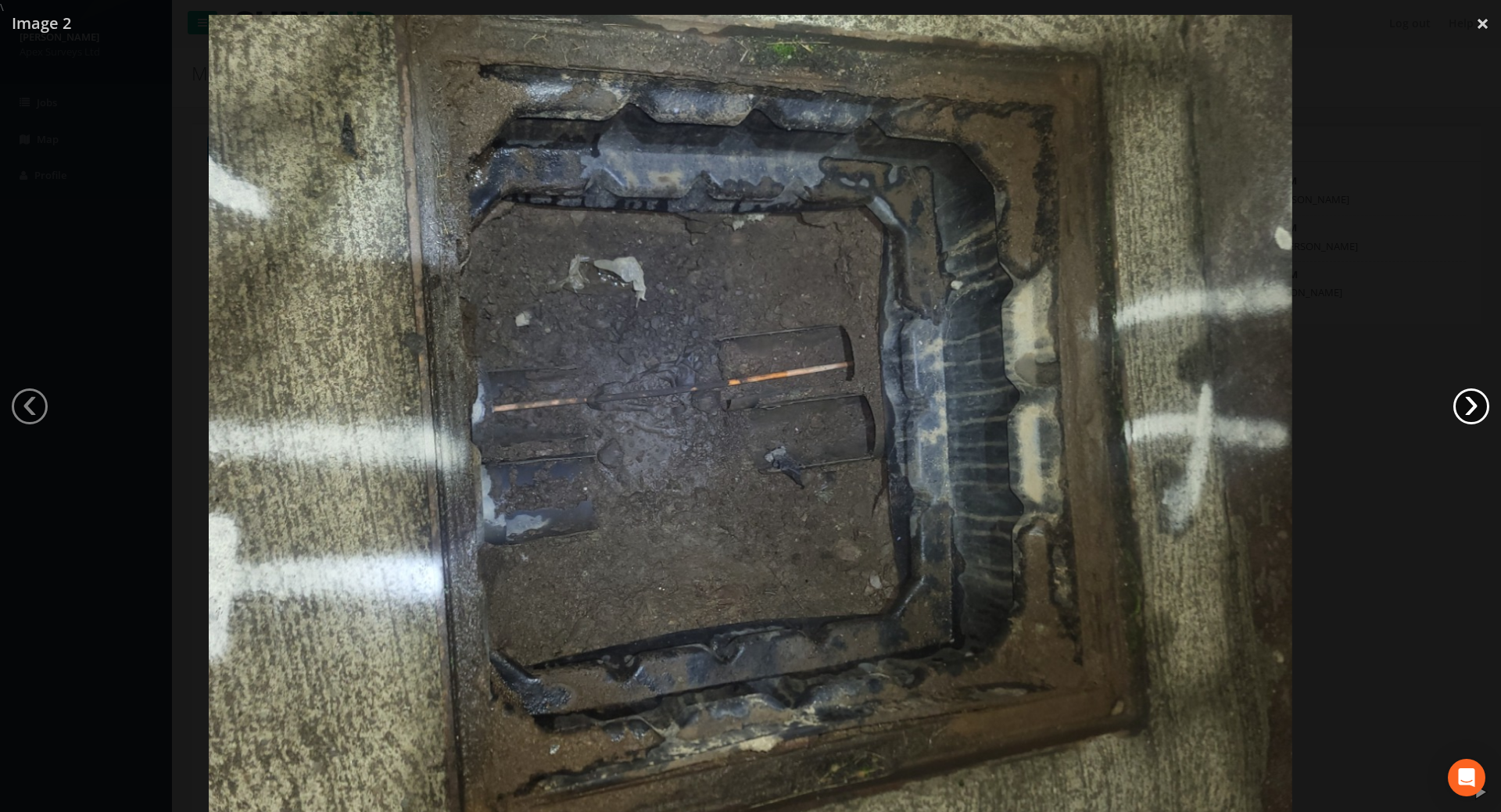
click at [1475, 404] on link "›" at bounding box center [1472, 406] width 36 height 36
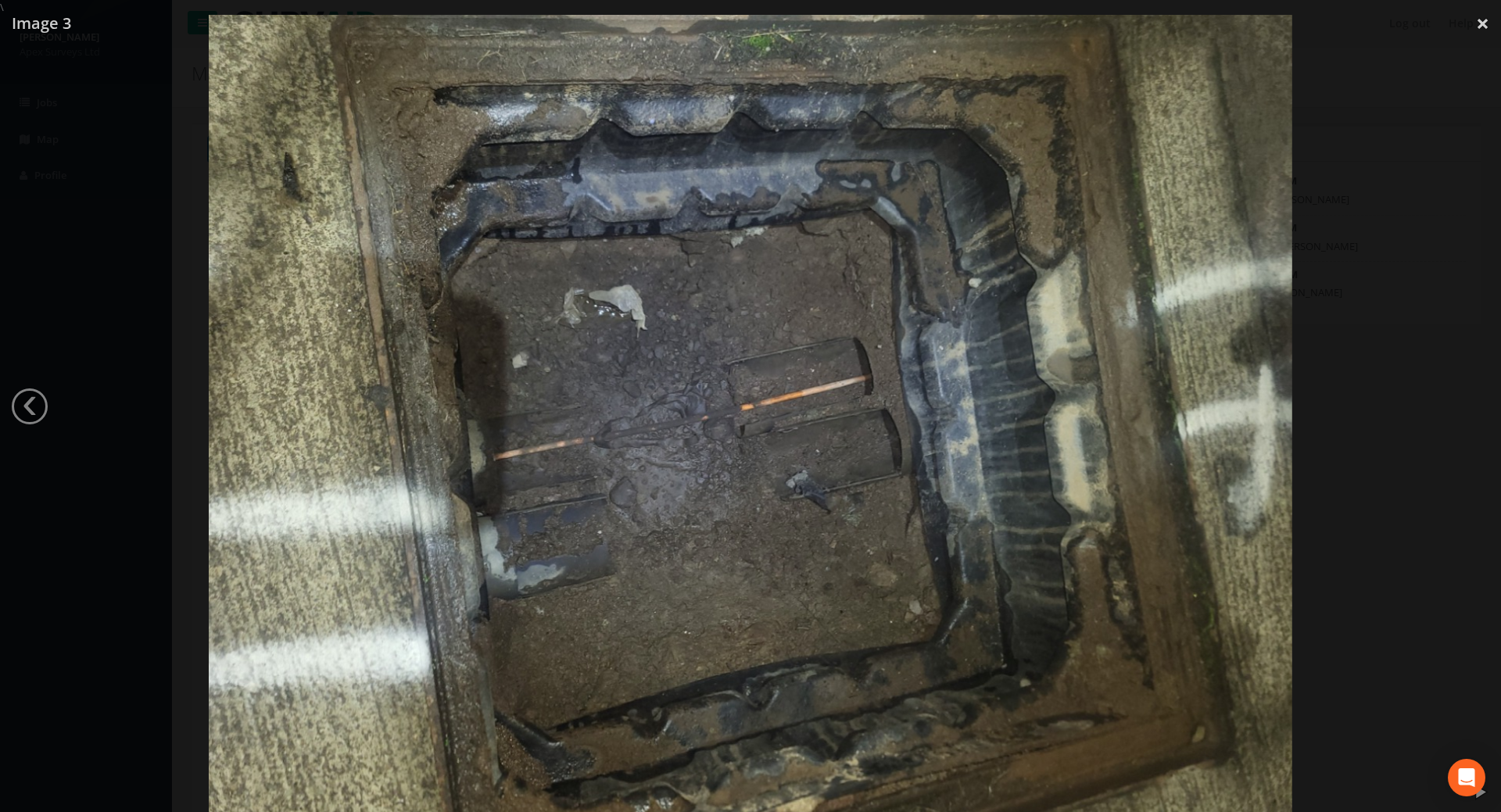
click at [1475, 404] on div at bounding box center [750, 421] width 1501 height 812
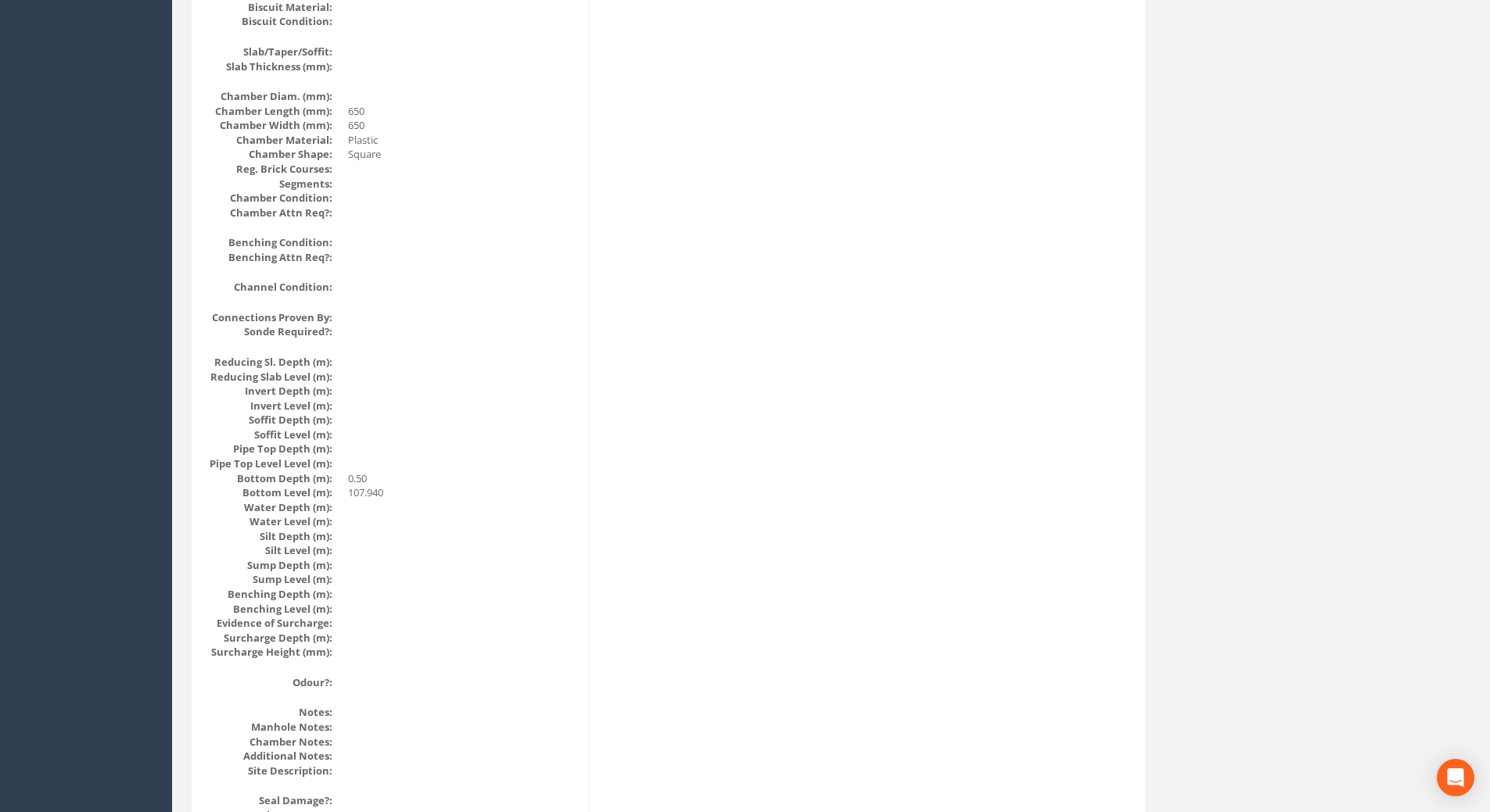
scroll to position [1599, 0]
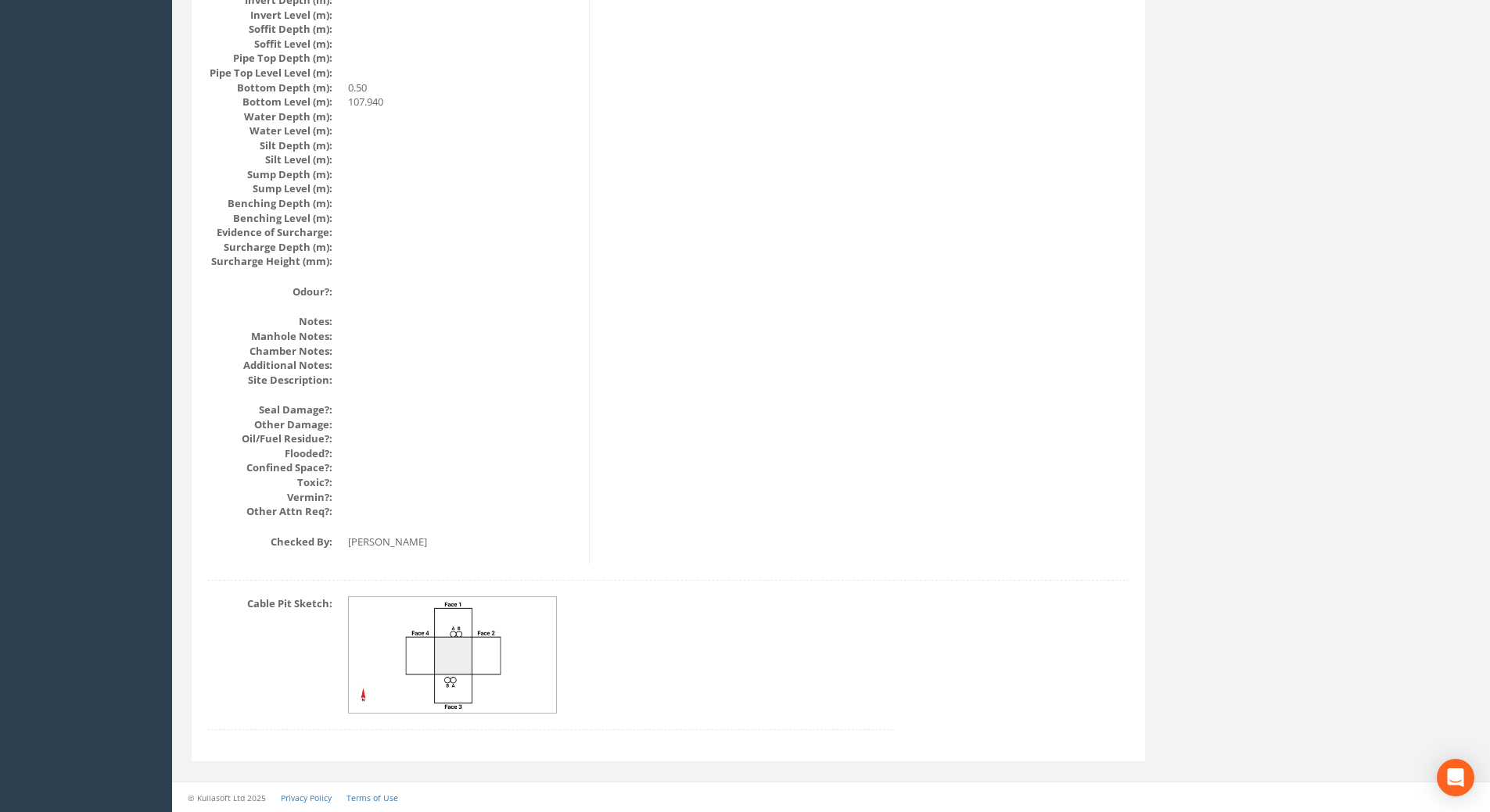
click at [438, 626] on img at bounding box center [454, 655] width 209 height 117
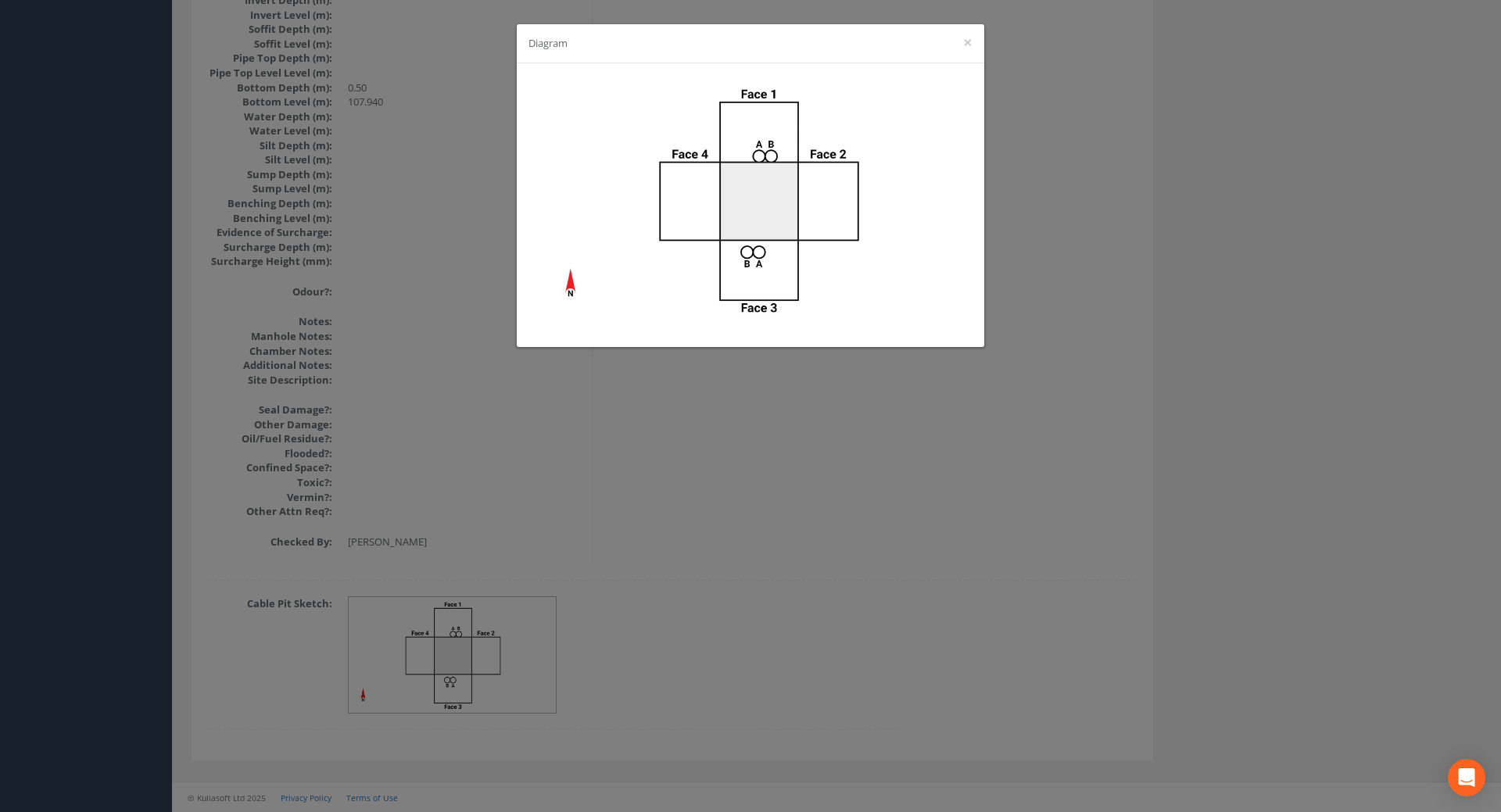
click at [921, 601] on div "Diagram ×" at bounding box center [750, 406] width 1501 height 812
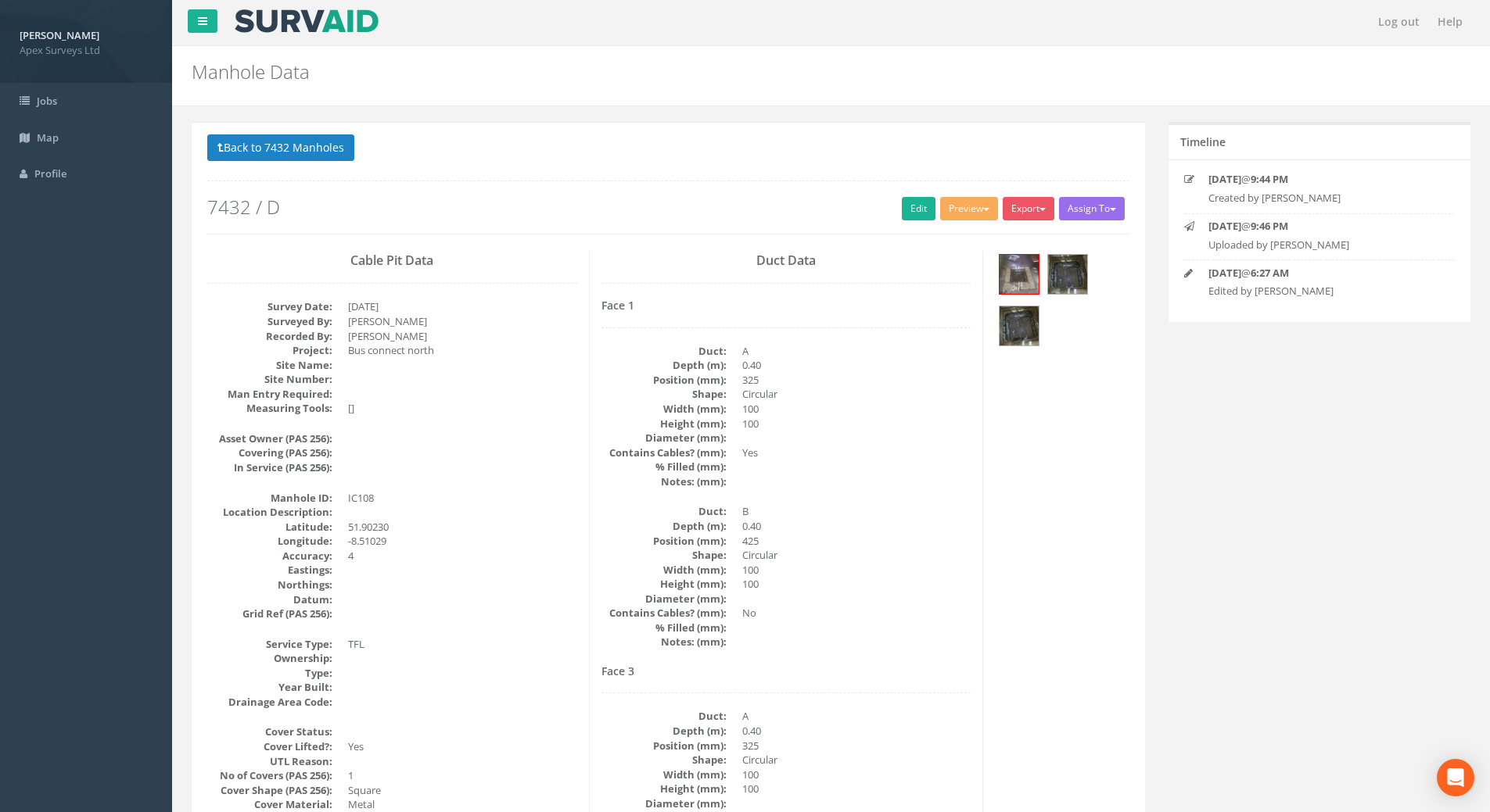
scroll to position [0, 0]
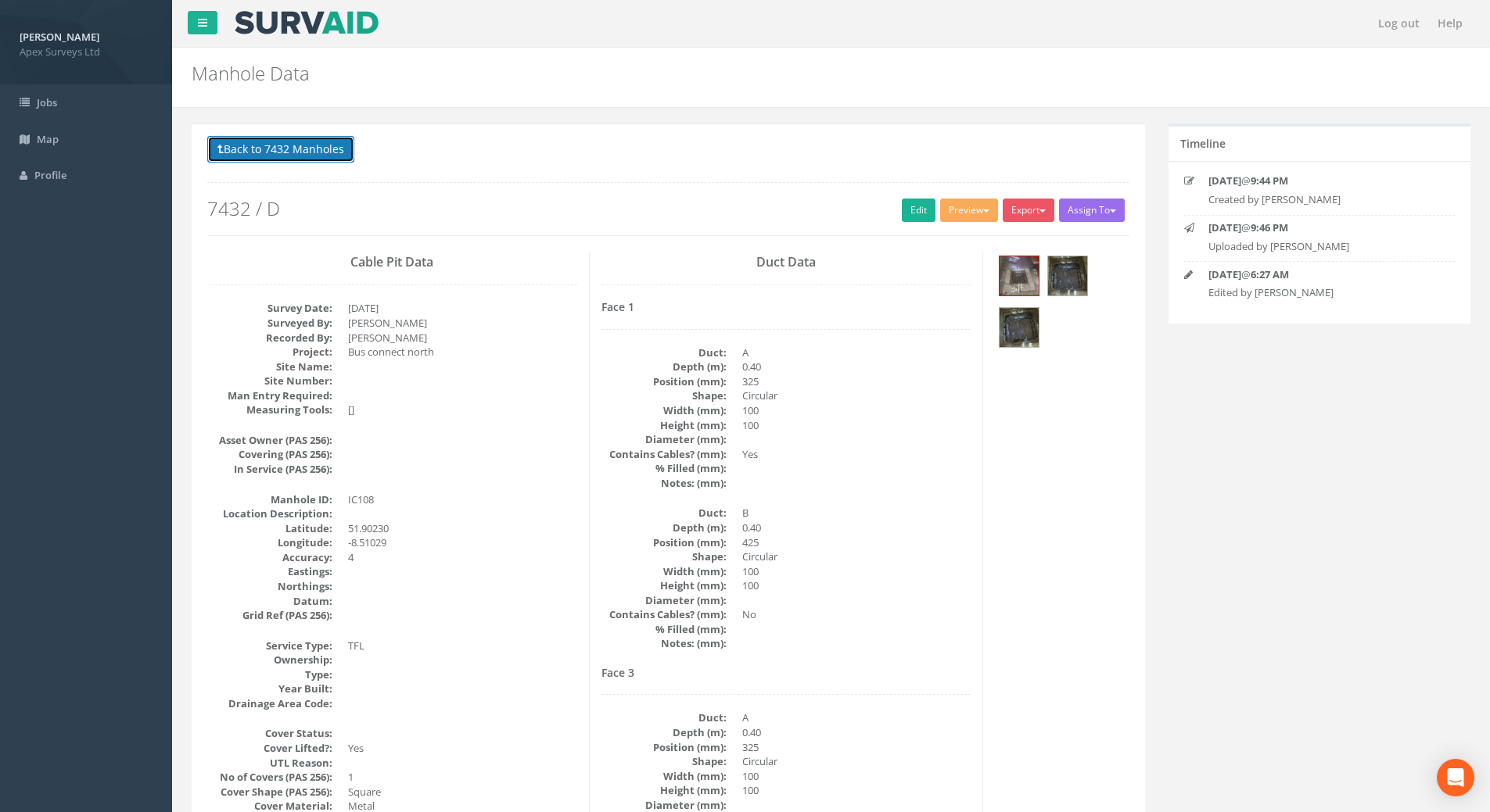
click at [257, 158] on button "Back to 7432 Manholes" at bounding box center [280, 149] width 147 height 27
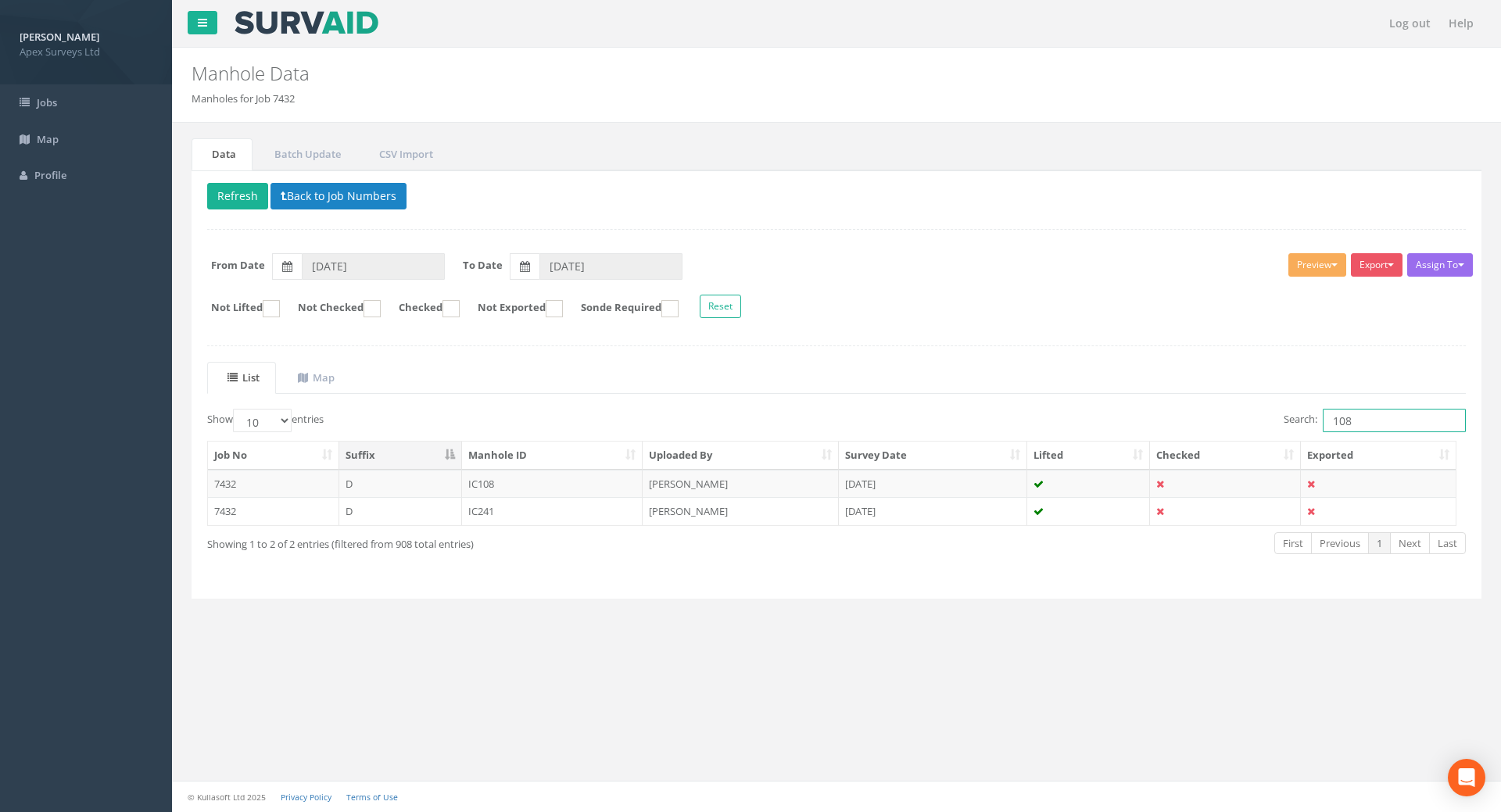
click at [1376, 422] on input "108" at bounding box center [1394, 420] width 143 height 23
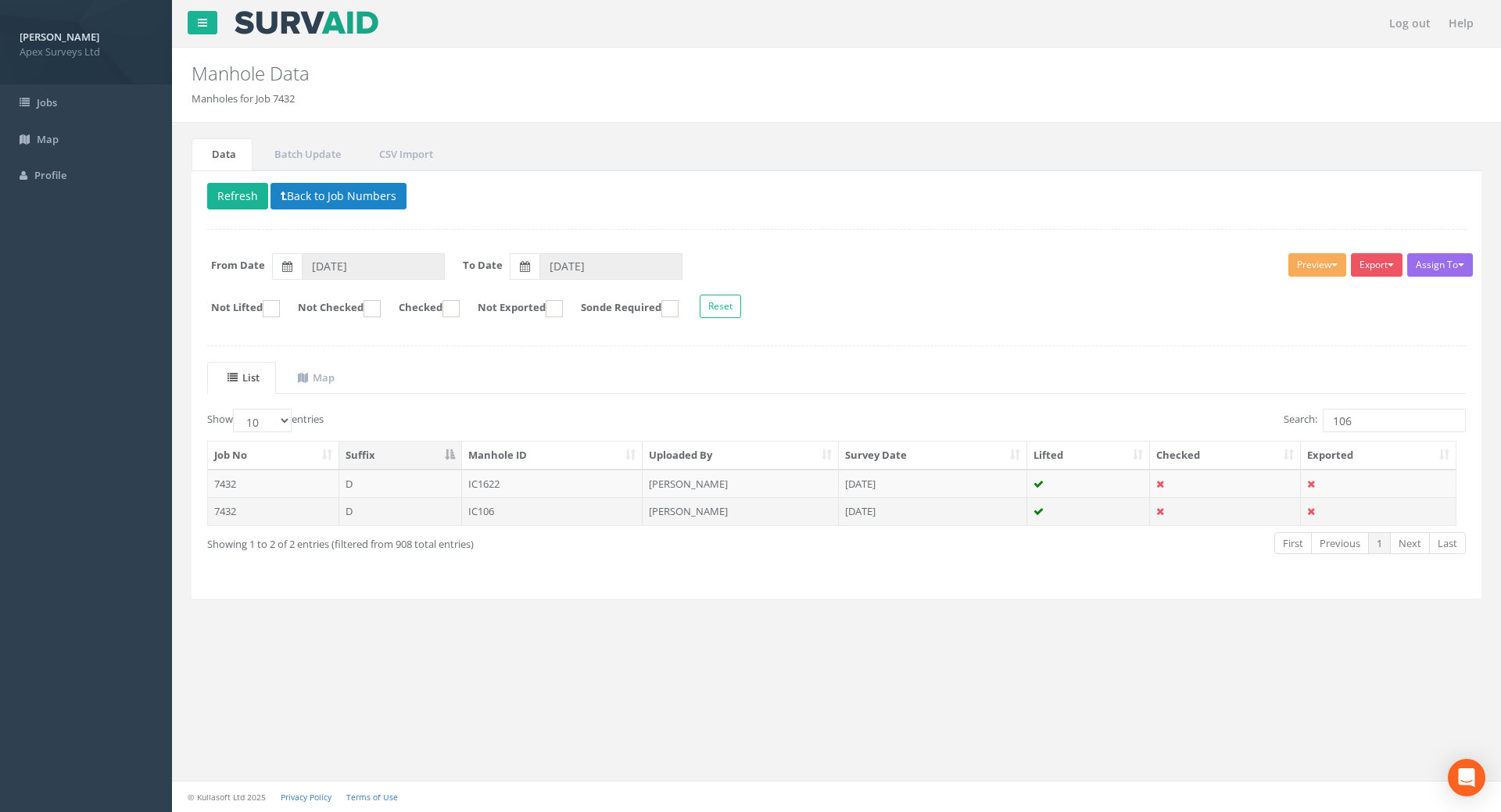
click at [485, 512] on td "IC106" at bounding box center [552, 511] width 181 height 29
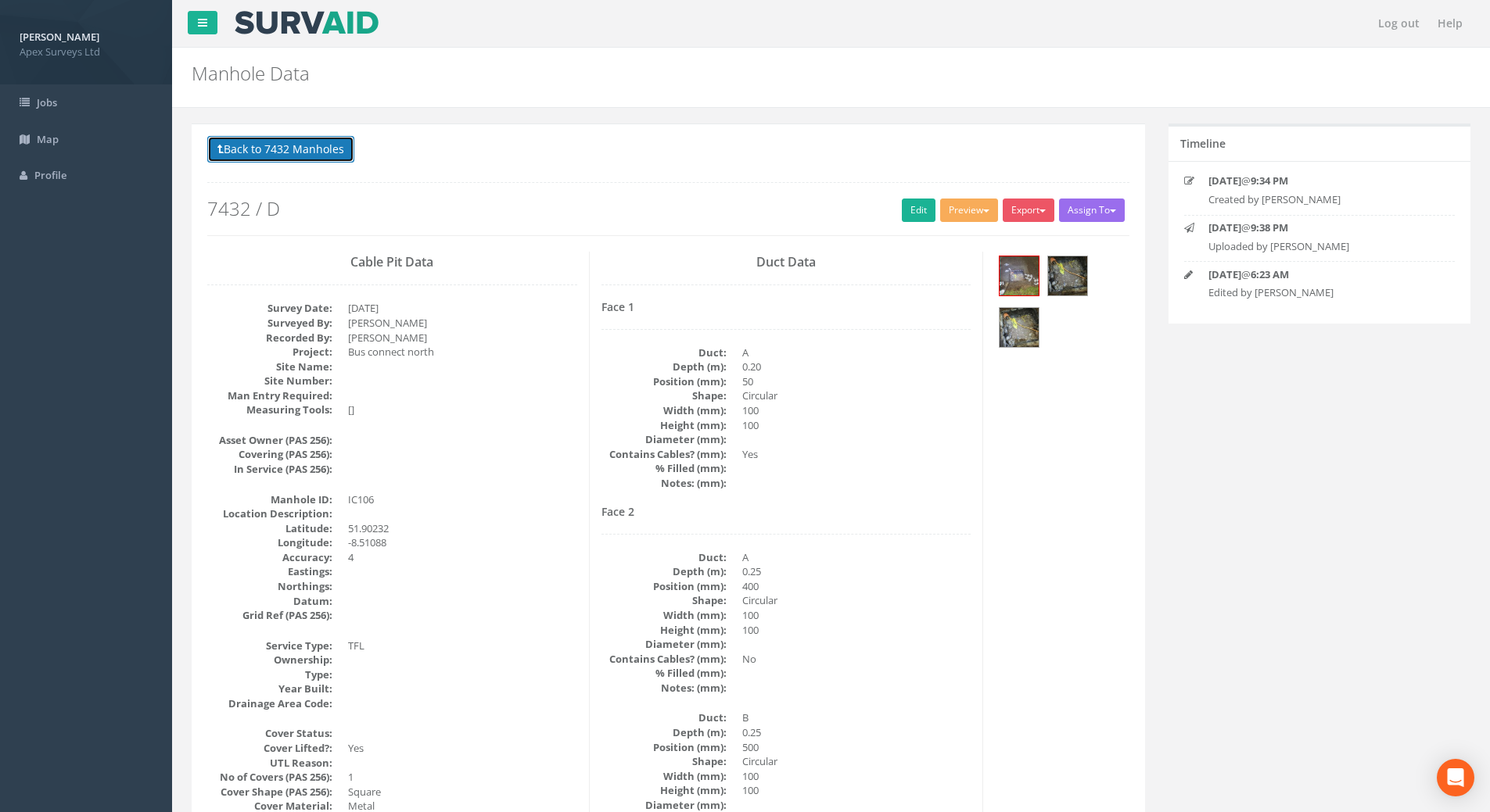
drag, startPoint x: 323, startPoint y: 148, endPoint x: 355, endPoint y: 149, distance: 32.0
click at [323, 148] on button "Back to 7432 Manholes" at bounding box center [280, 149] width 147 height 27
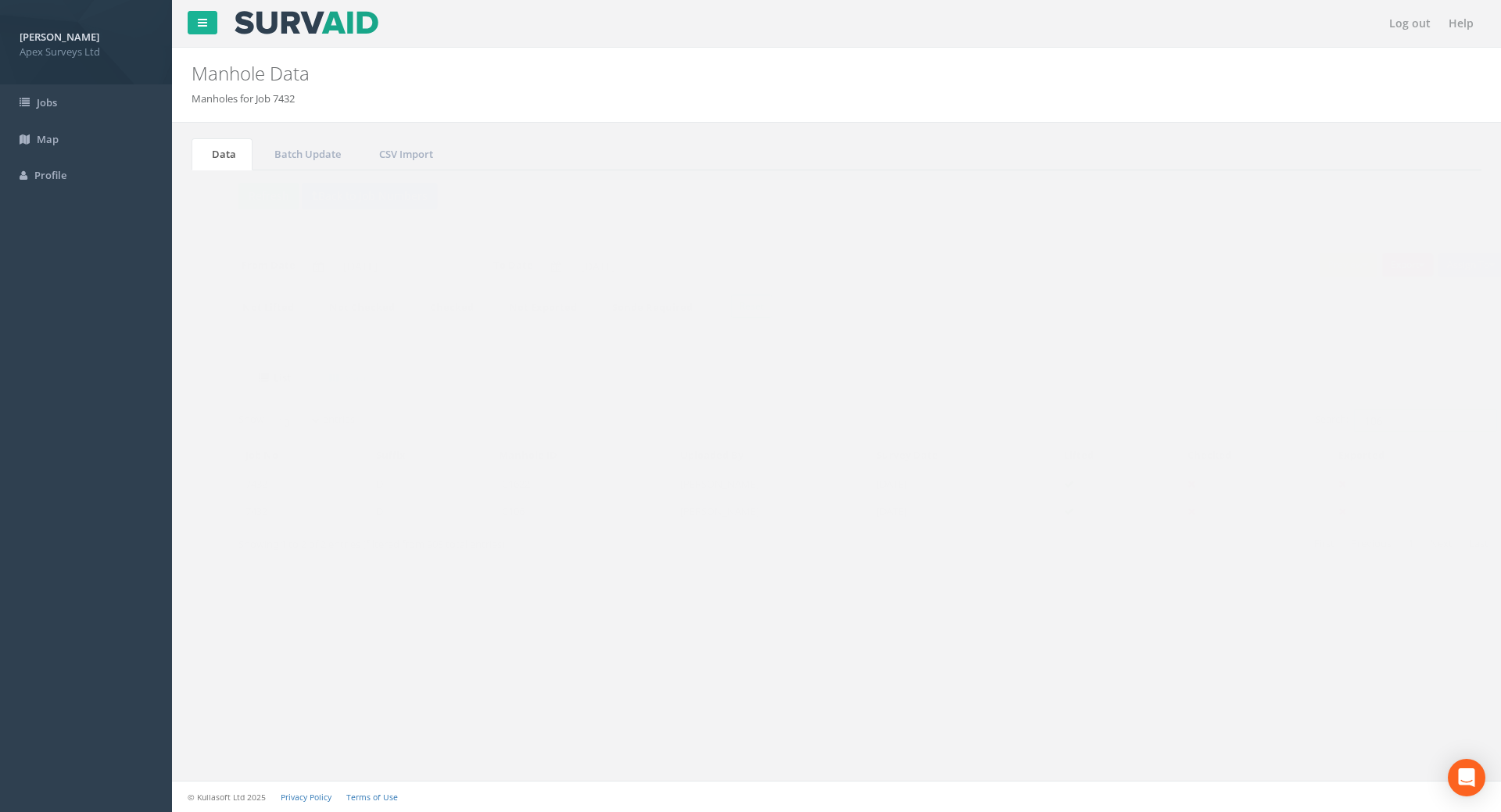
click at [1378, 426] on input "106" at bounding box center [1394, 420] width 143 height 23
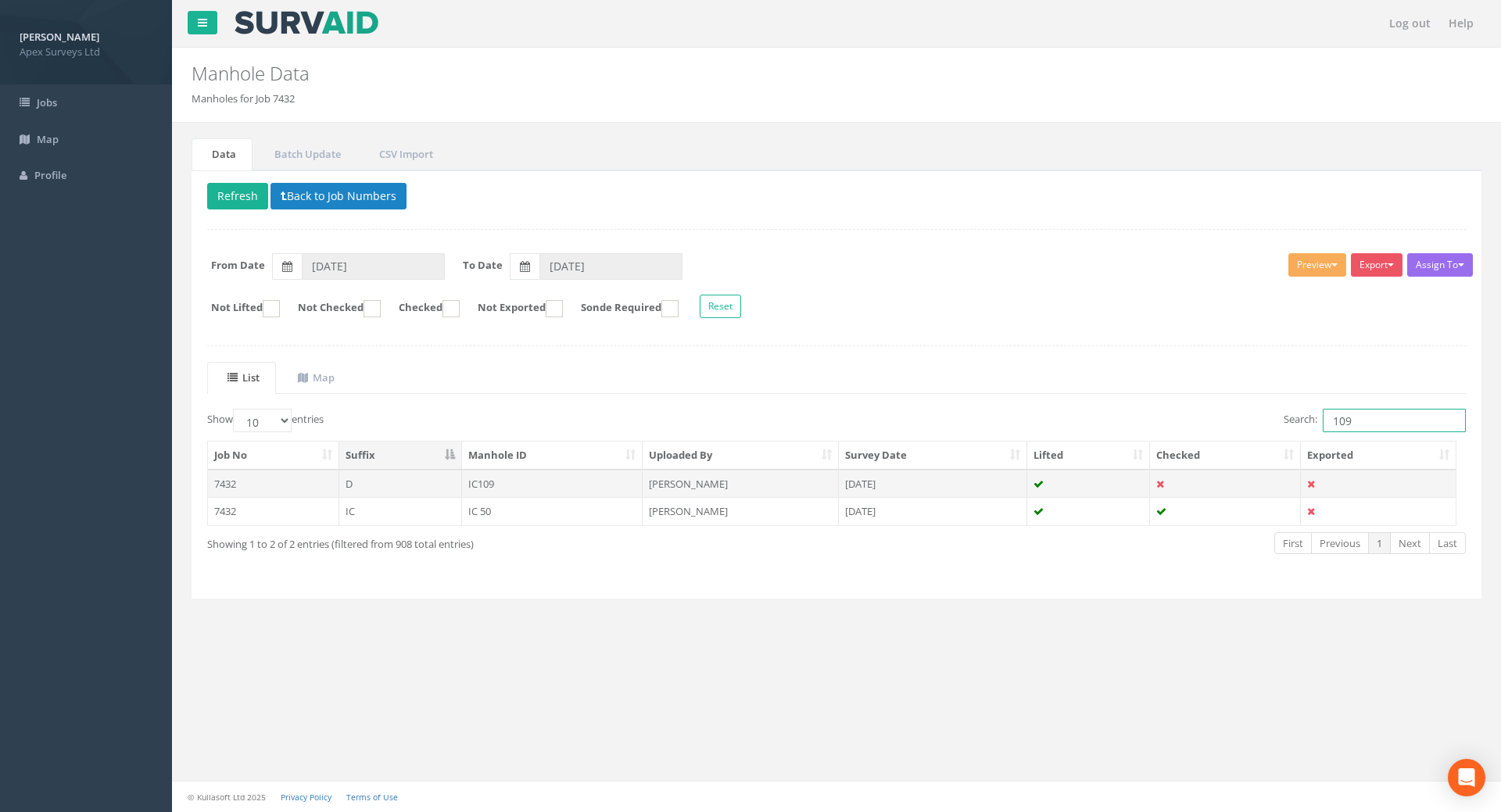
type input "109"
click at [478, 485] on td "IC109" at bounding box center [552, 485] width 181 height 29
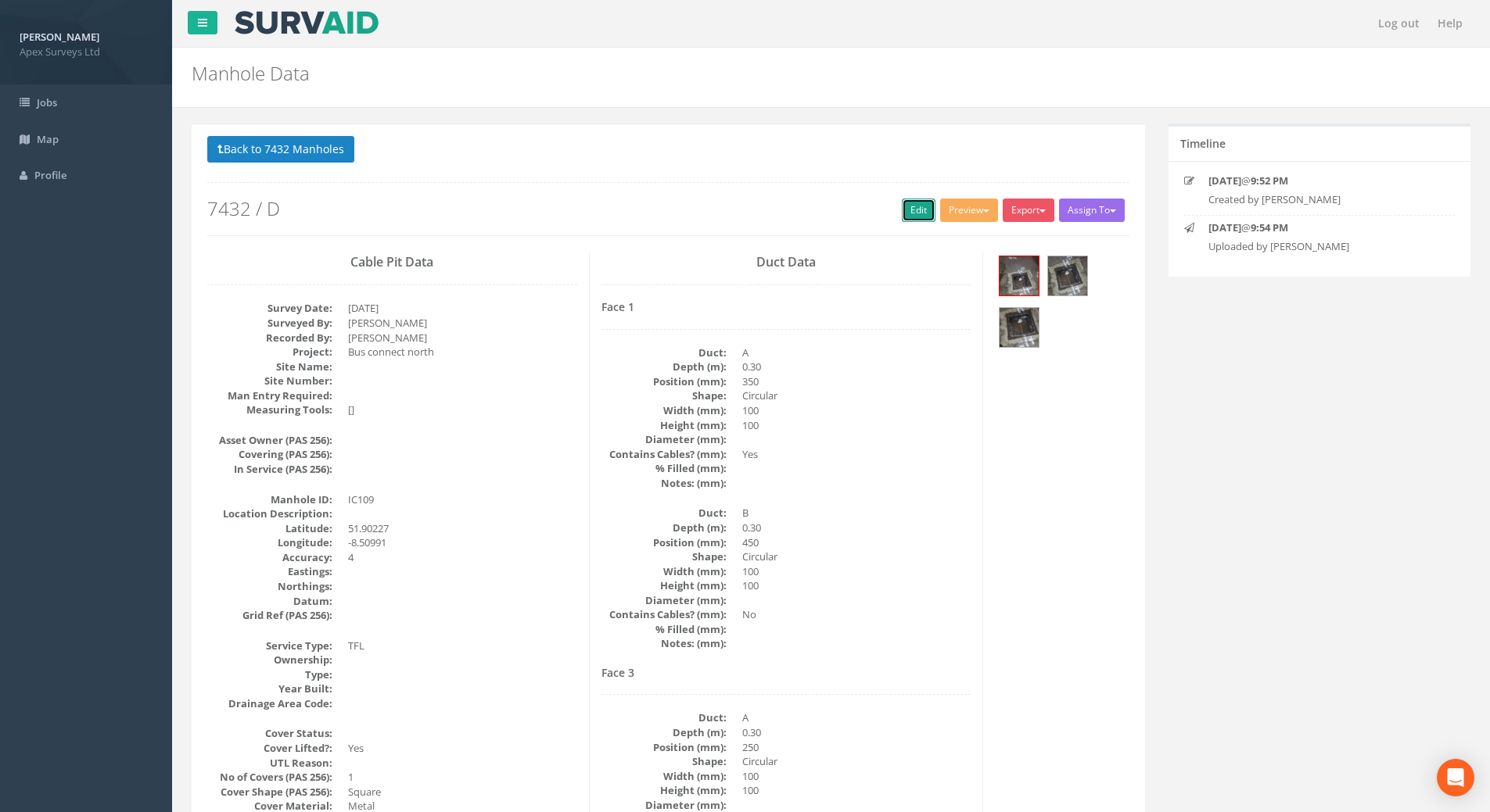
click at [902, 205] on link "Edit" at bounding box center [919, 211] width 34 height 23
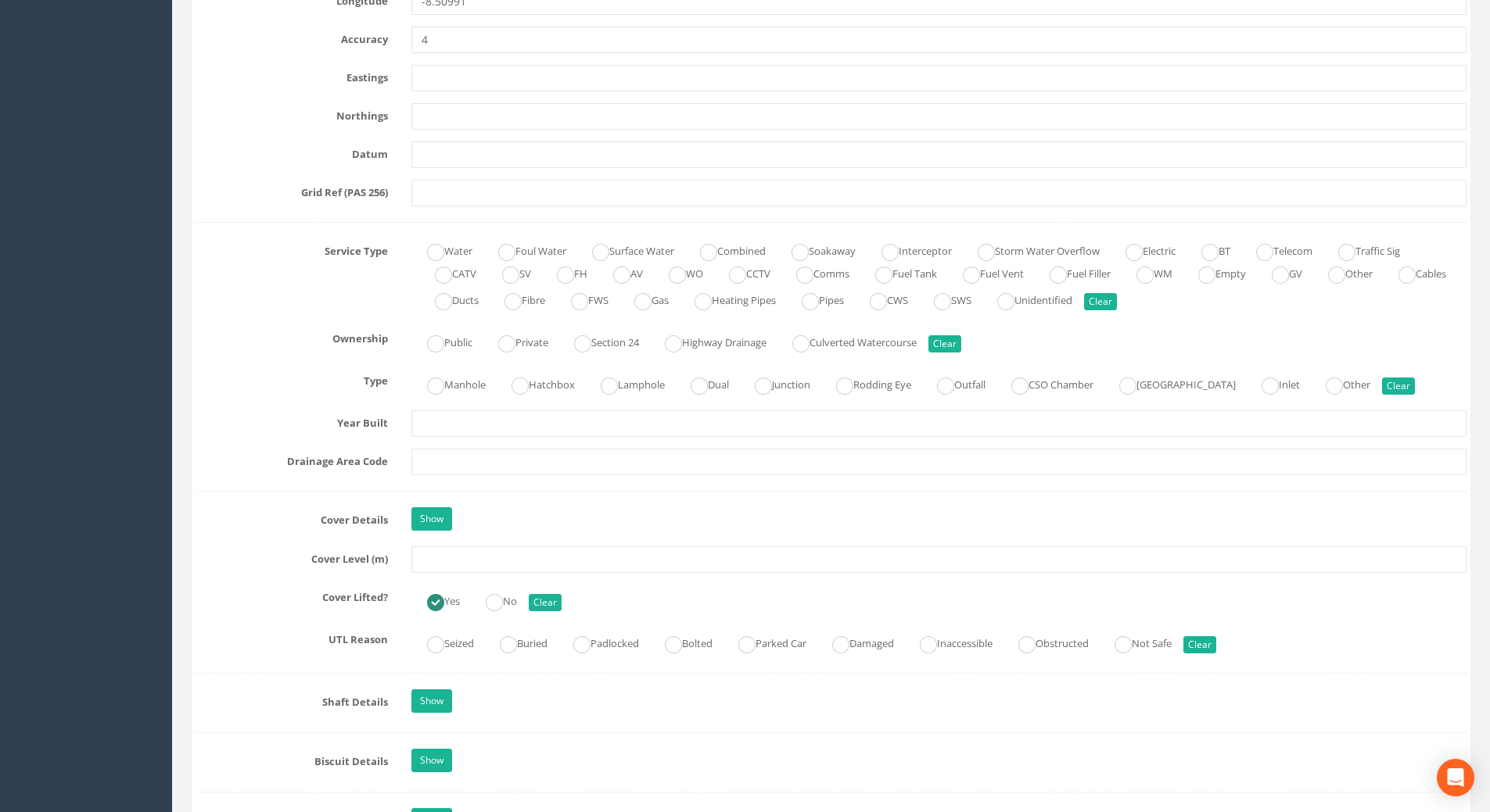
scroll to position [938, 0]
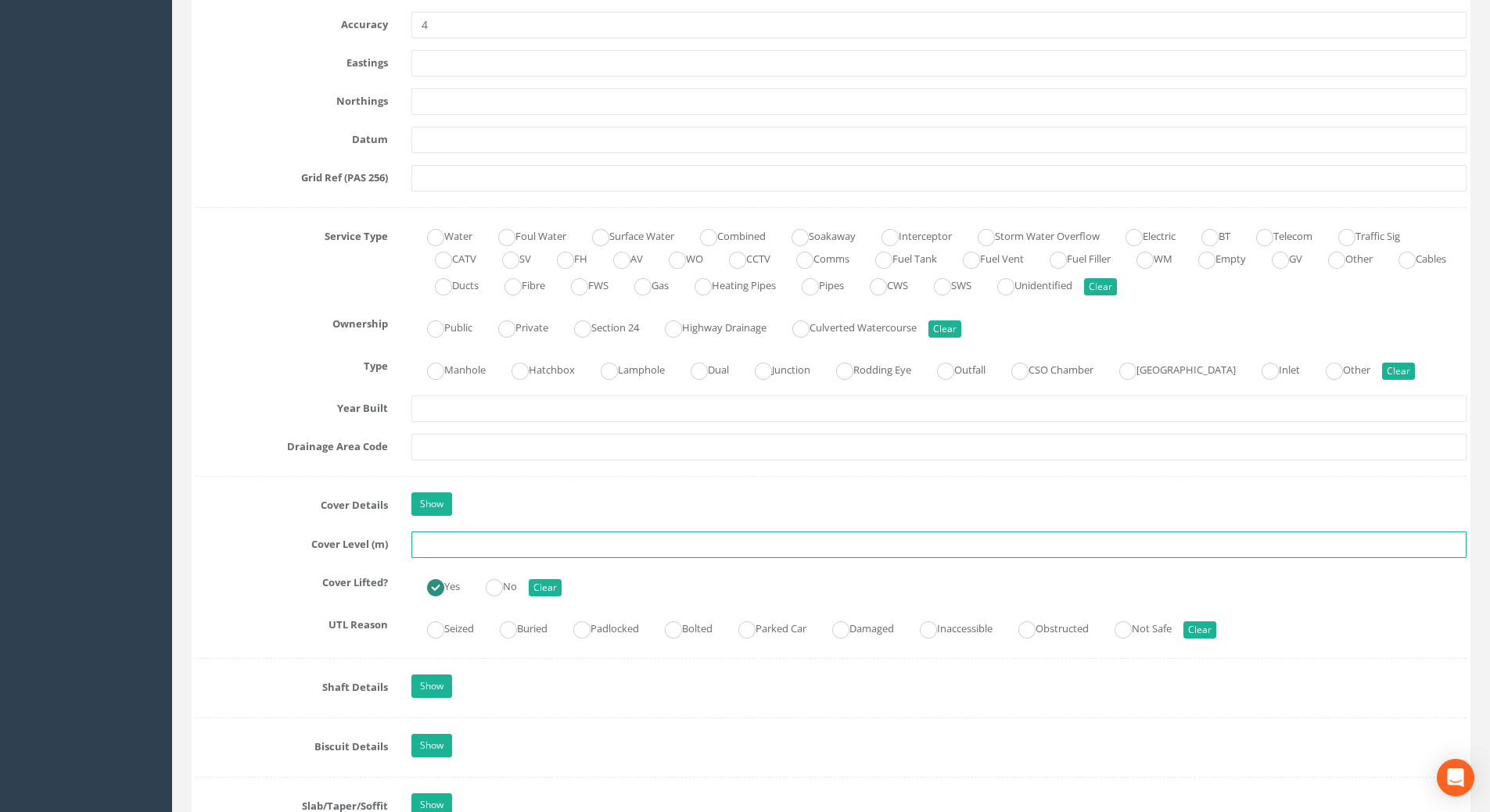
click at [438, 551] on input "text" at bounding box center [939, 545] width 1055 height 27
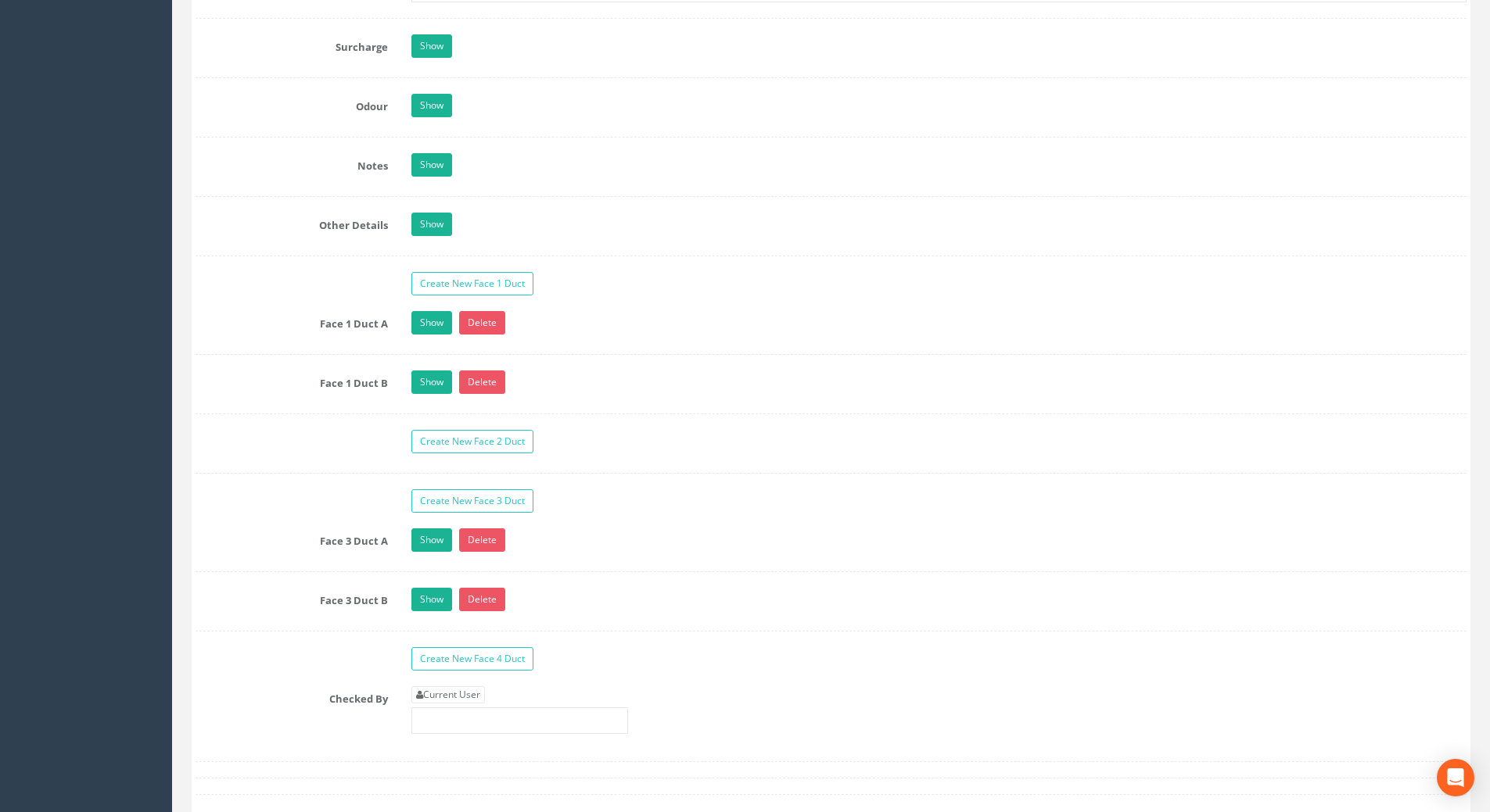
scroll to position [2424, 0]
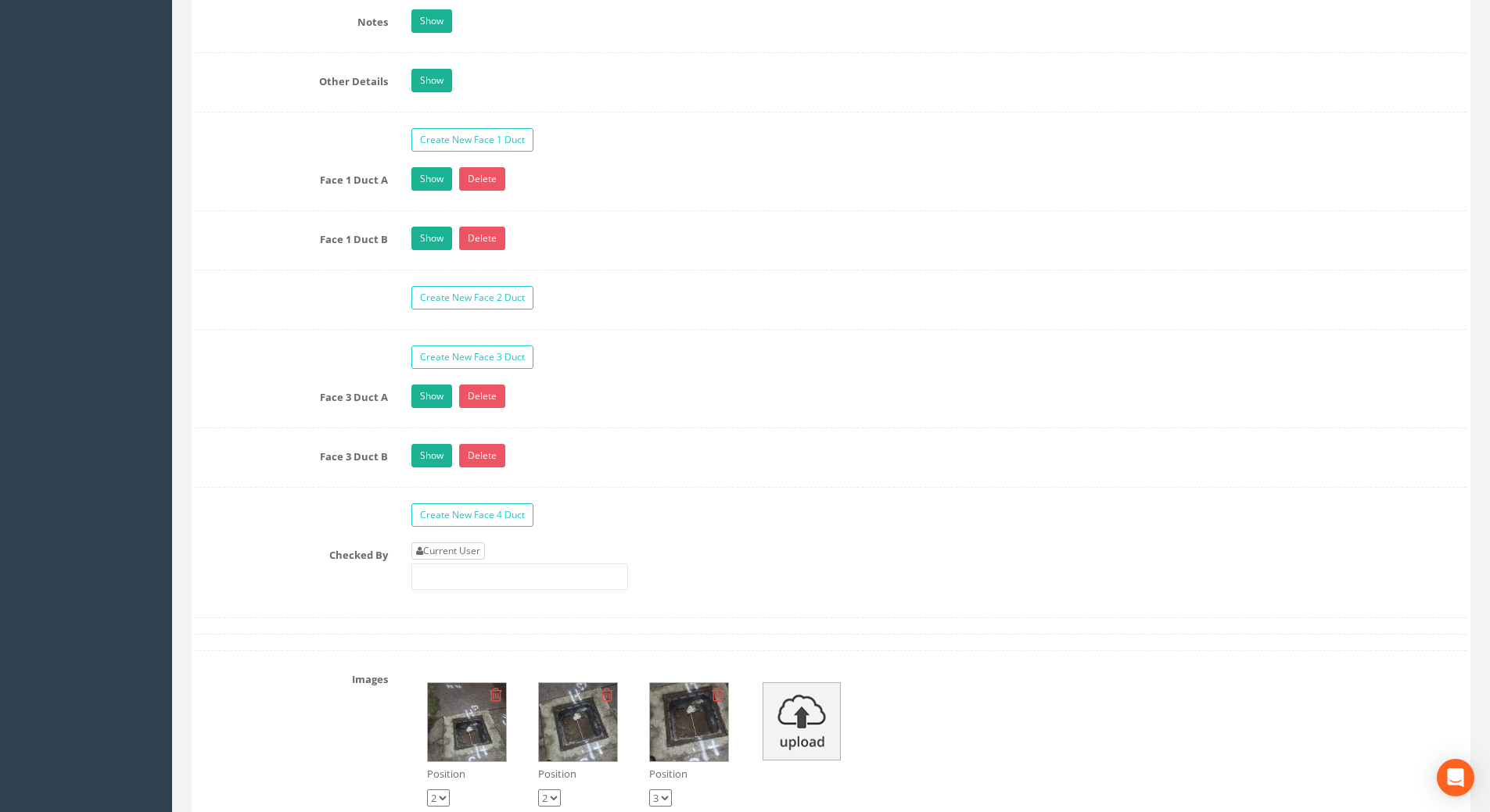
type input "108.71"
click at [453, 550] on link "Current User" at bounding box center [448, 551] width 73 height 17
type input "[PERSON_NAME]"
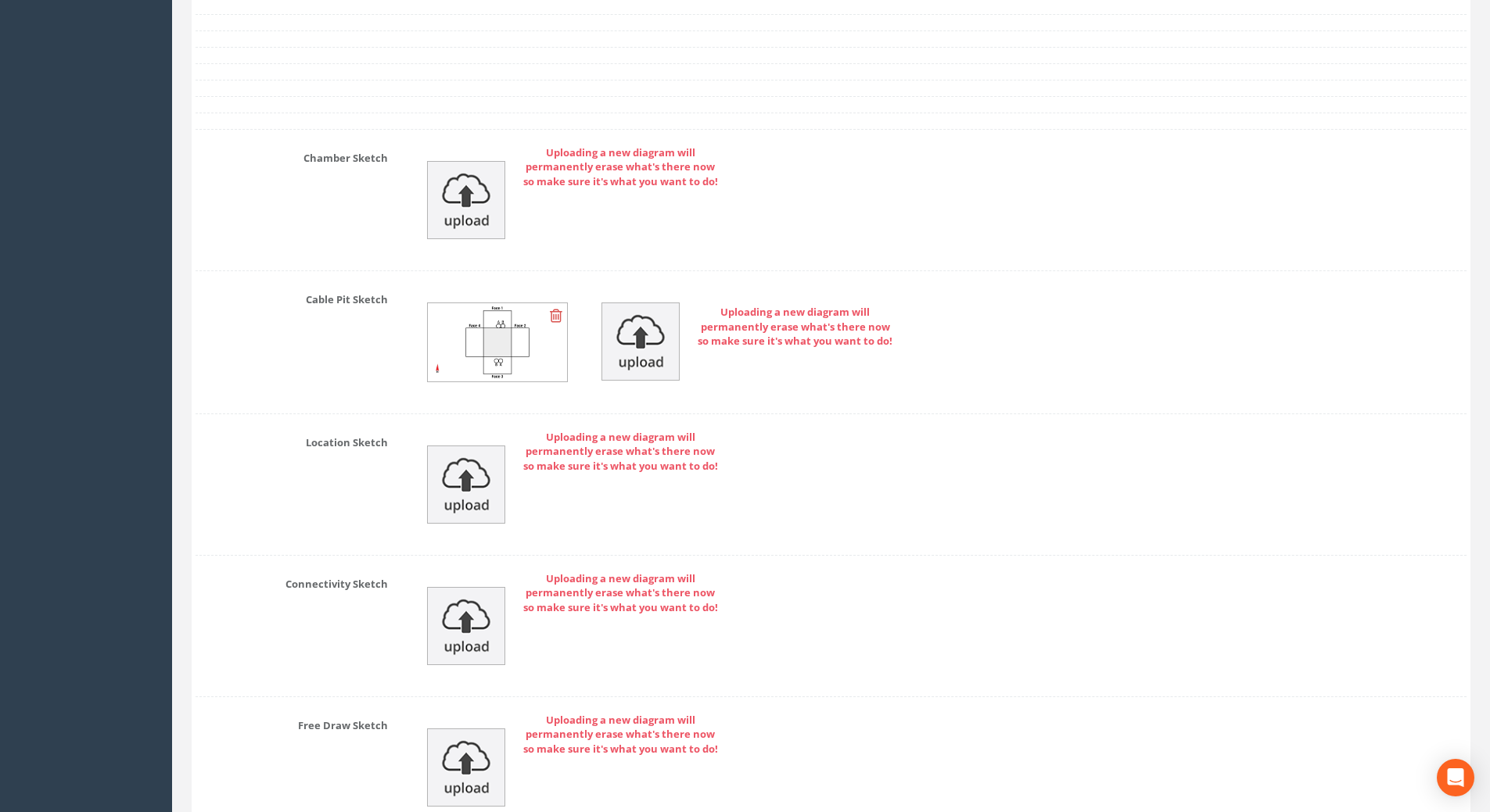
scroll to position [3497, 0]
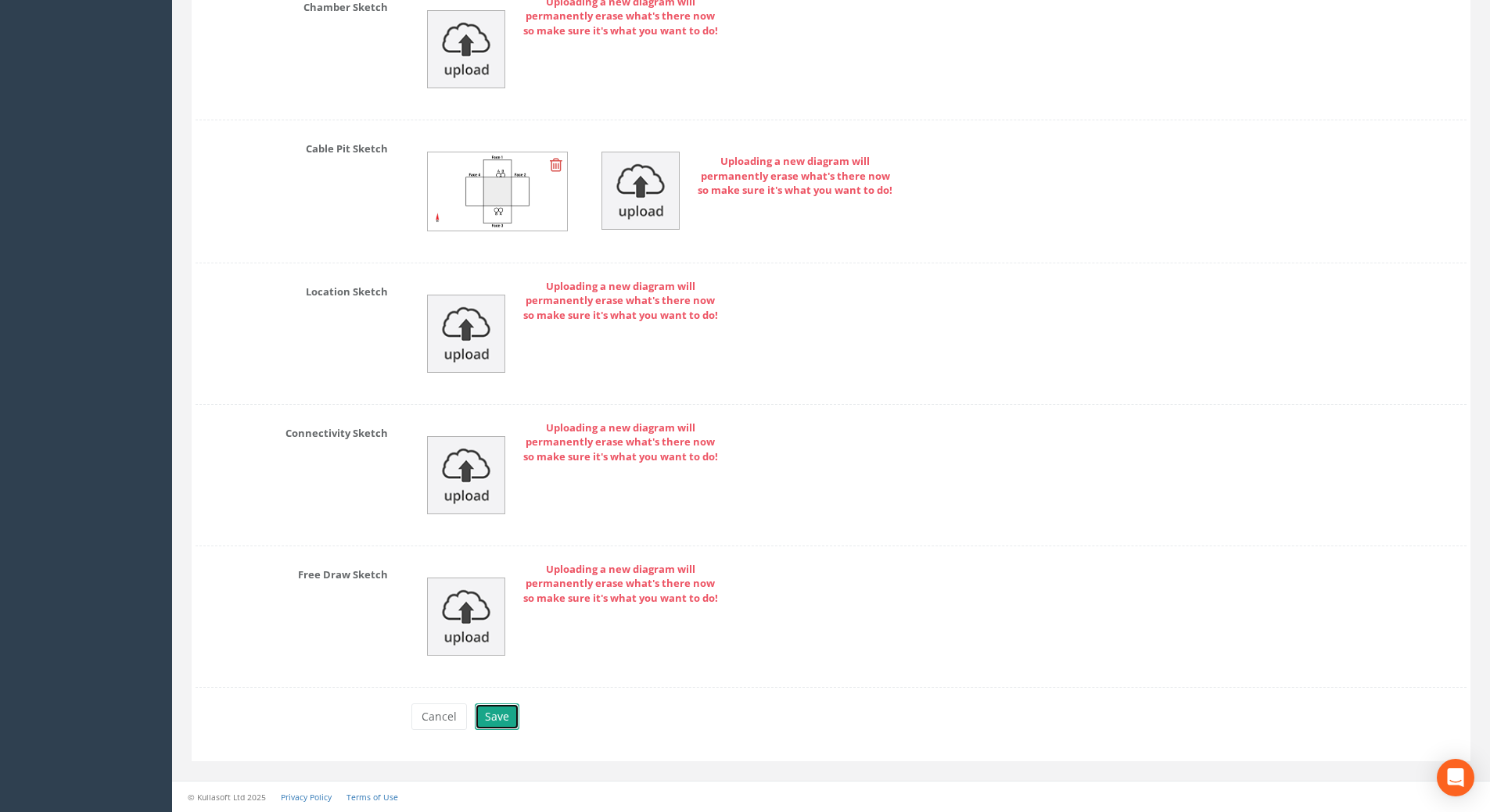
click at [505, 722] on button "Save" at bounding box center [497, 717] width 45 height 27
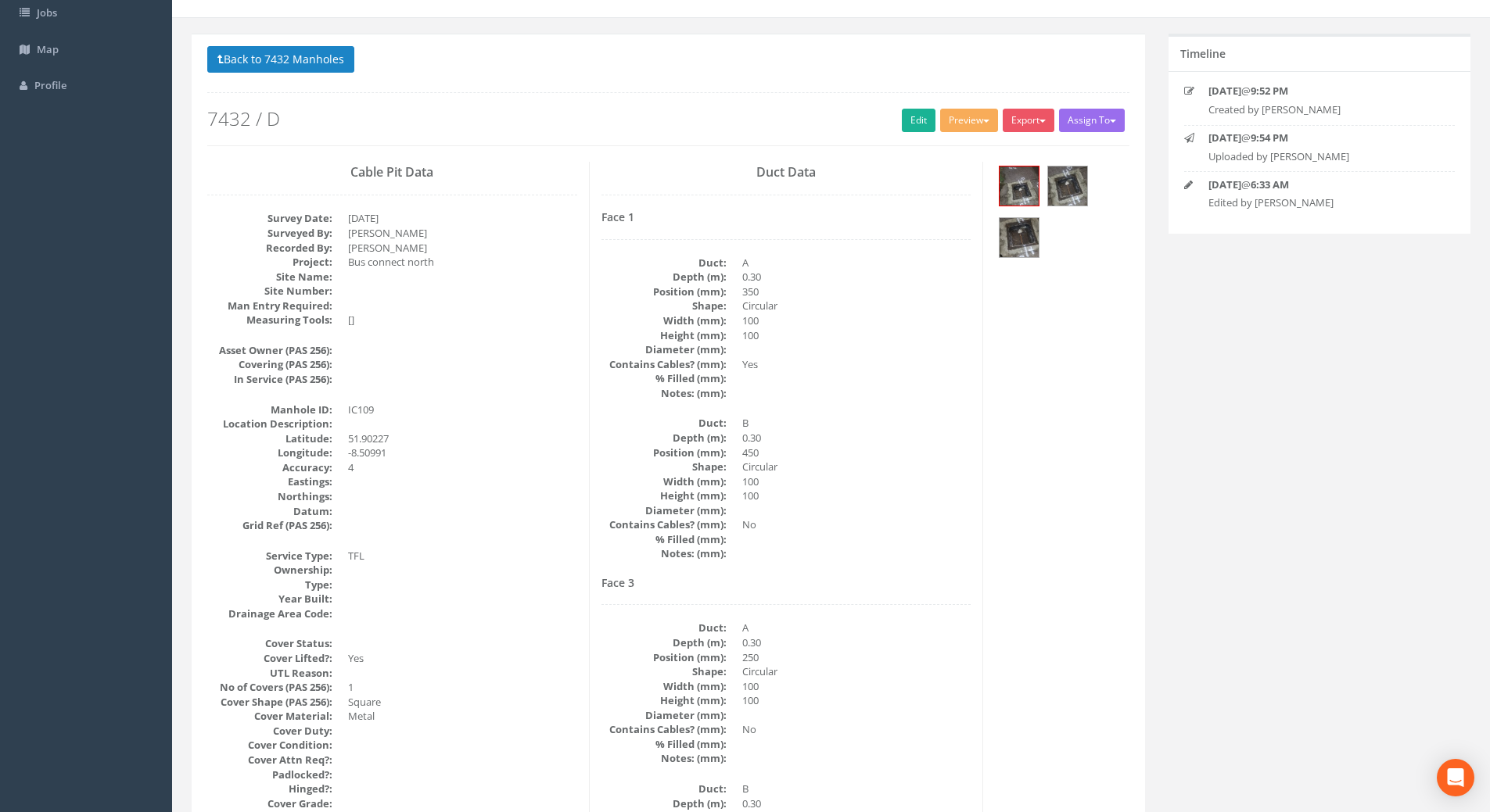
scroll to position [0, 0]
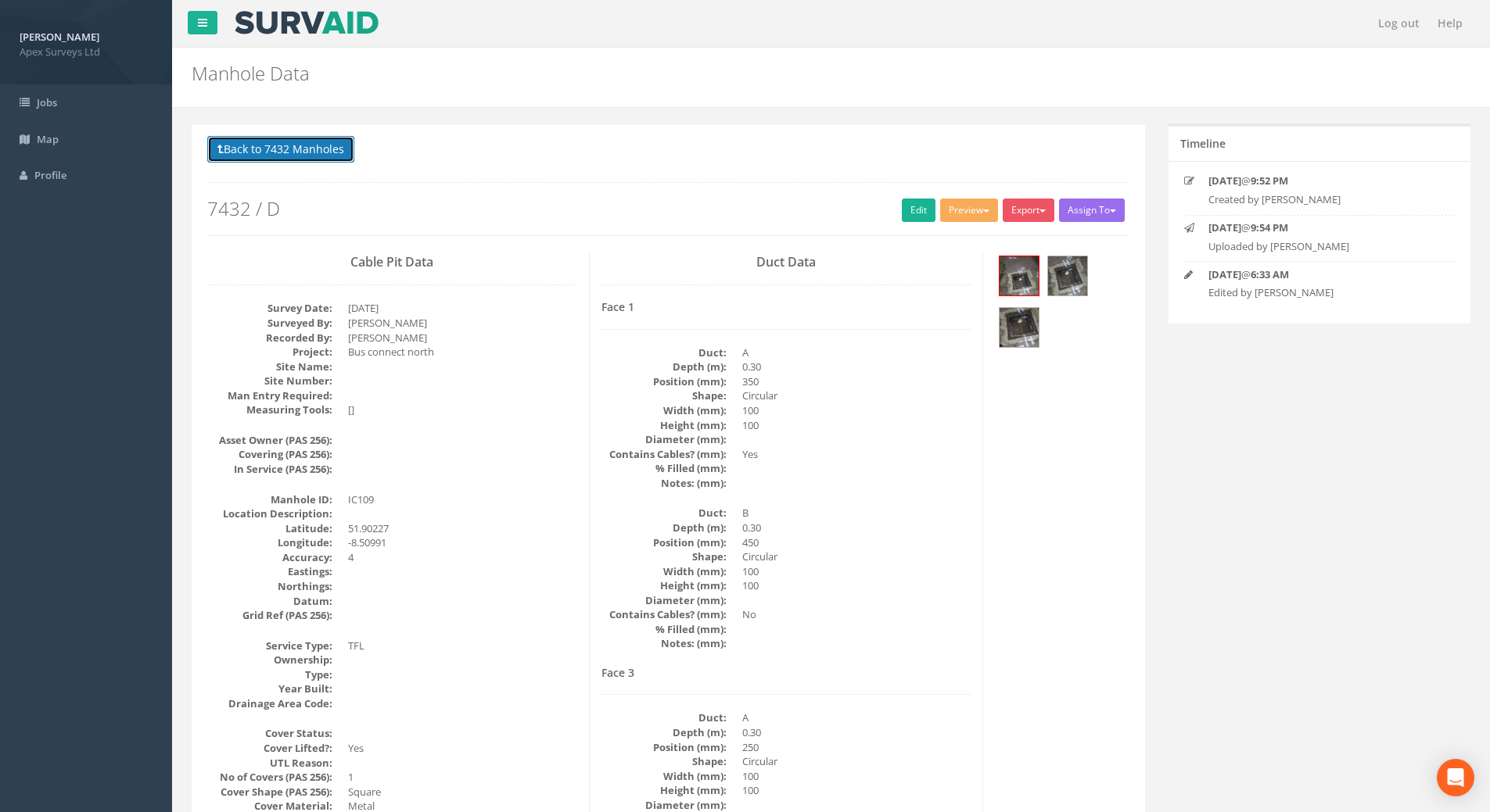
click at [304, 150] on button "Back to 7432 Manholes" at bounding box center [280, 149] width 147 height 27
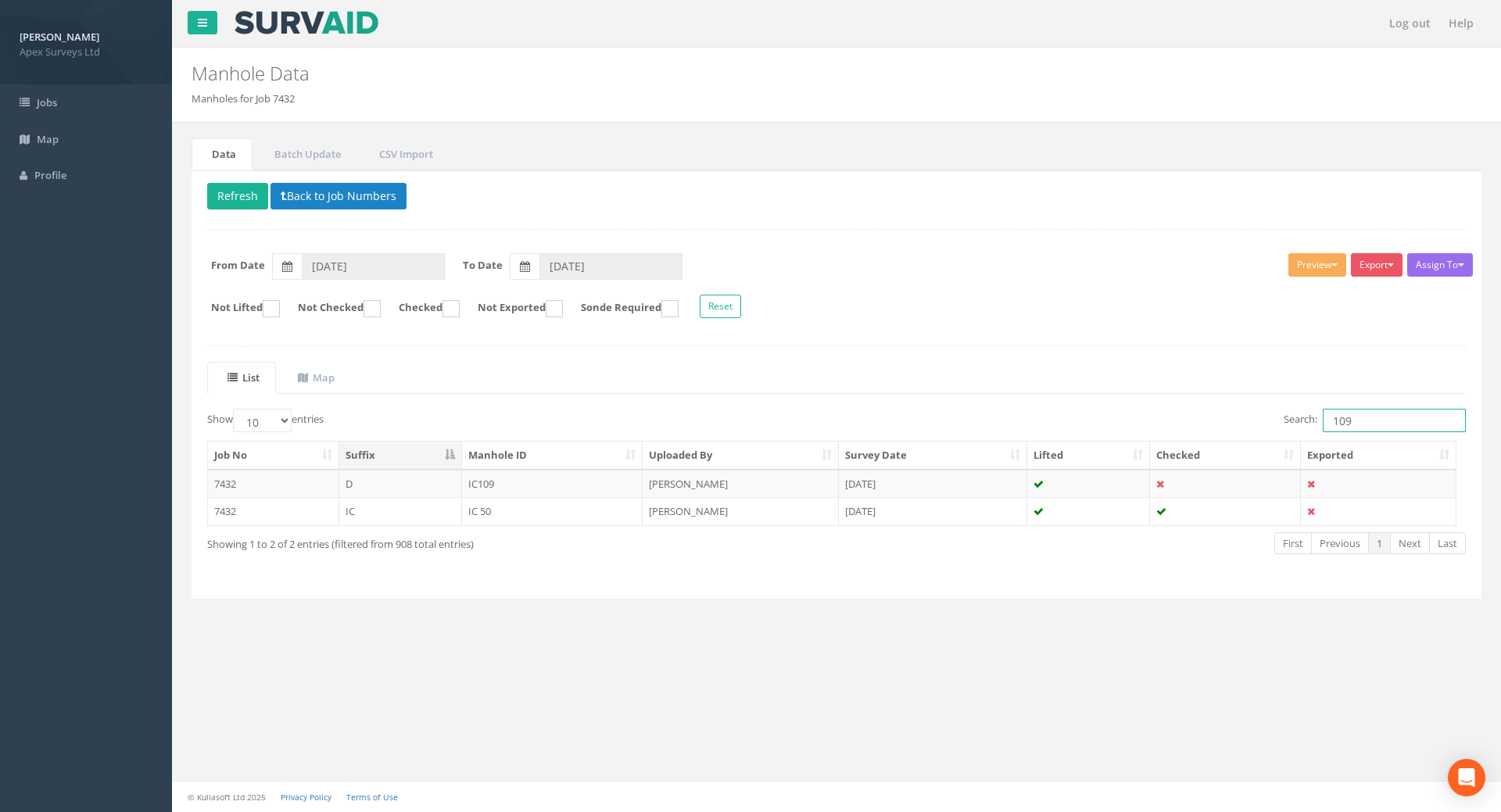
click at [1361, 427] on input "109" at bounding box center [1394, 420] width 143 height 23
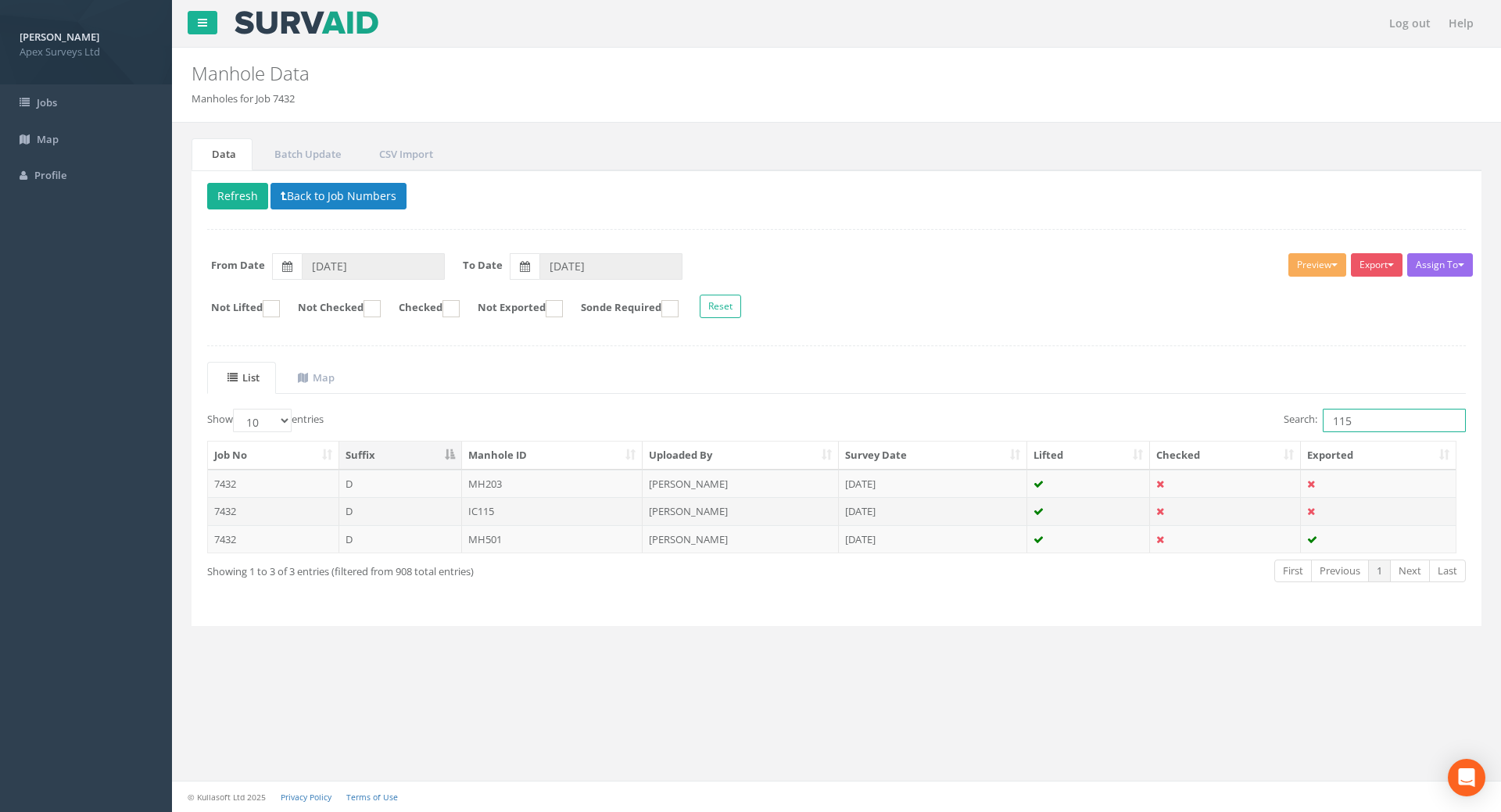
type input "115"
click at [493, 512] on td "IC115" at bounding box center [552, 511] width 181 height 29
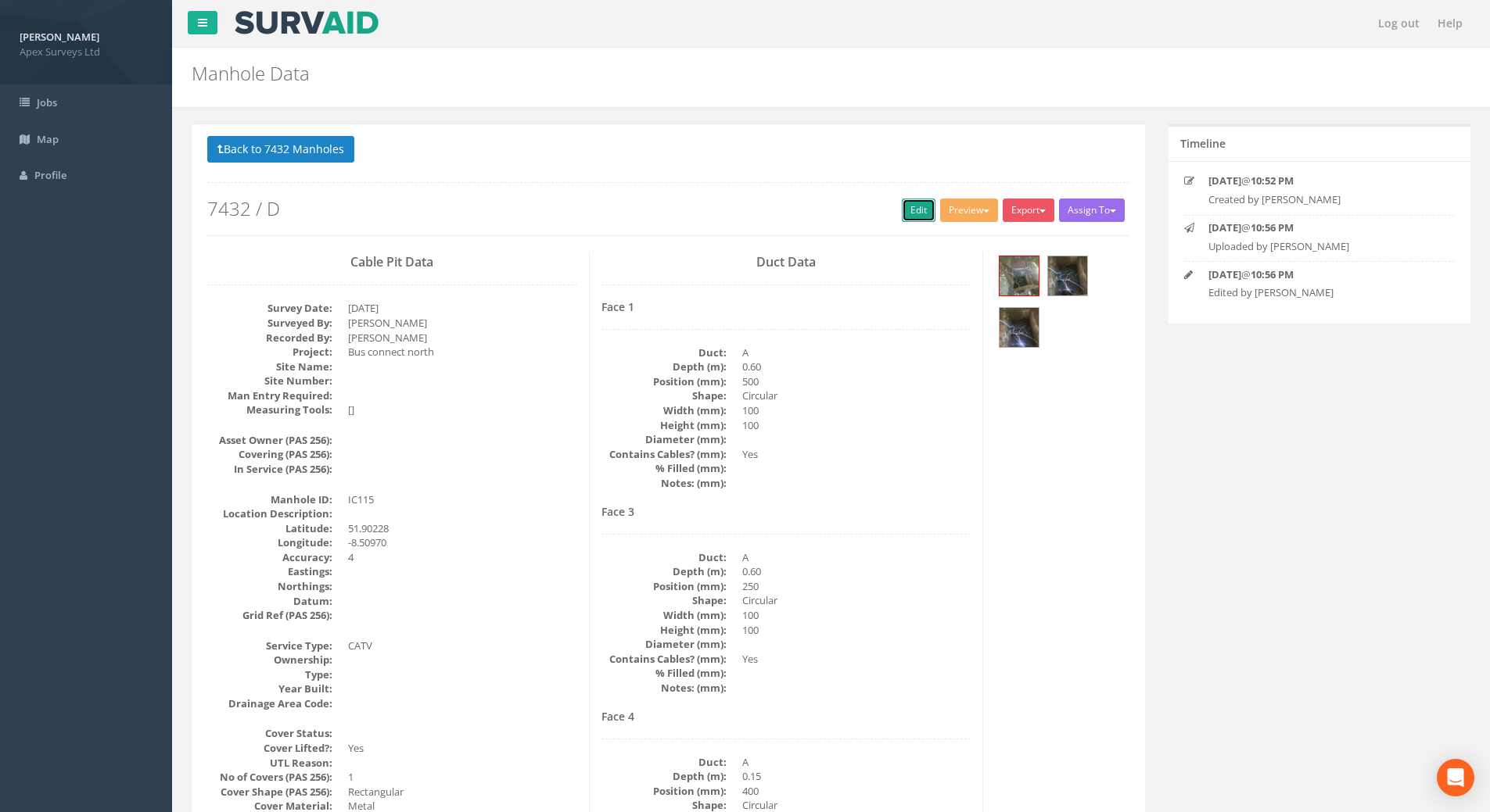
click at [906, 211] on link "Edit" at bounding box center [919, 211] width 34 height 23
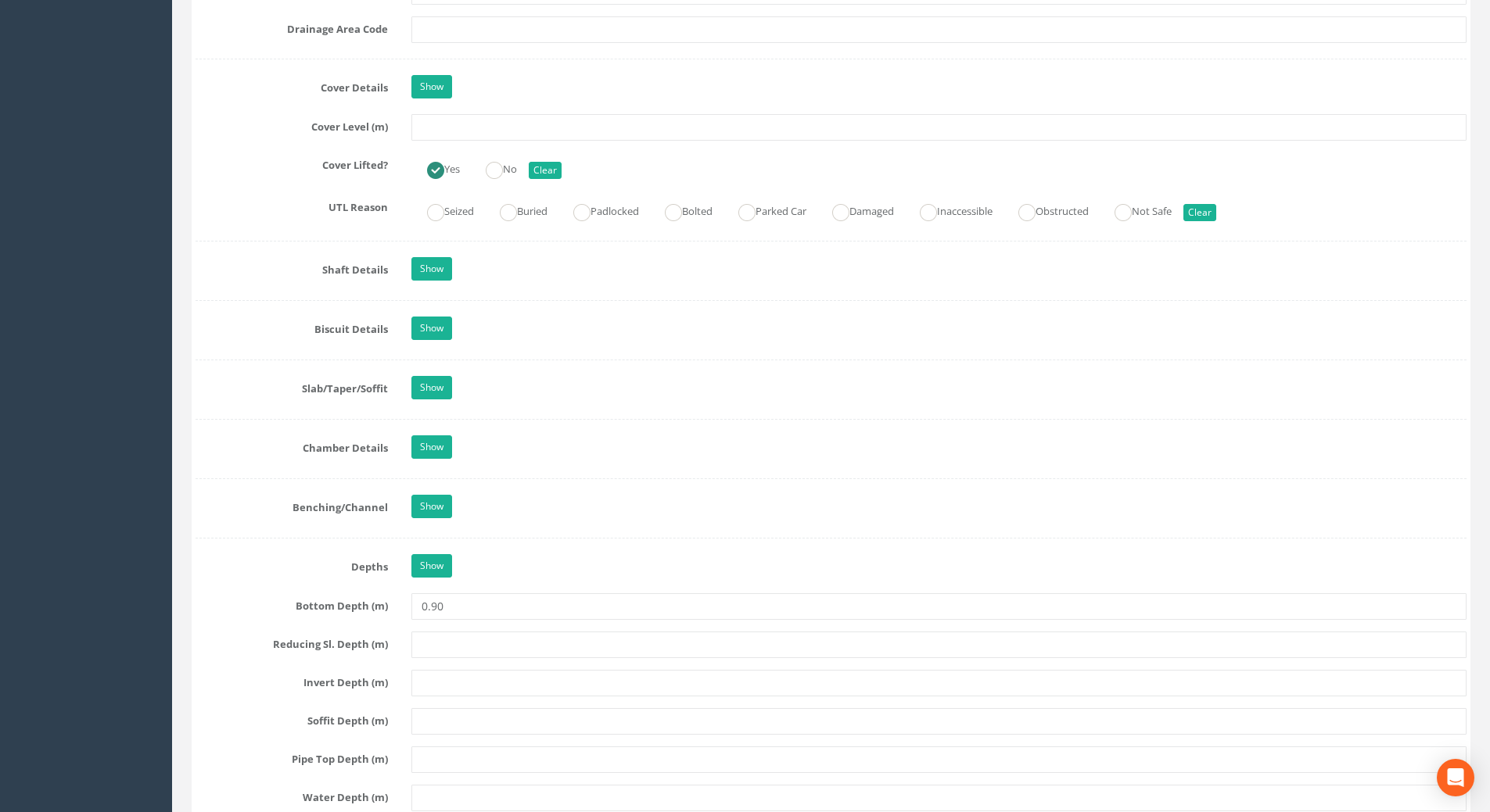
scroll to position [1329, 0]
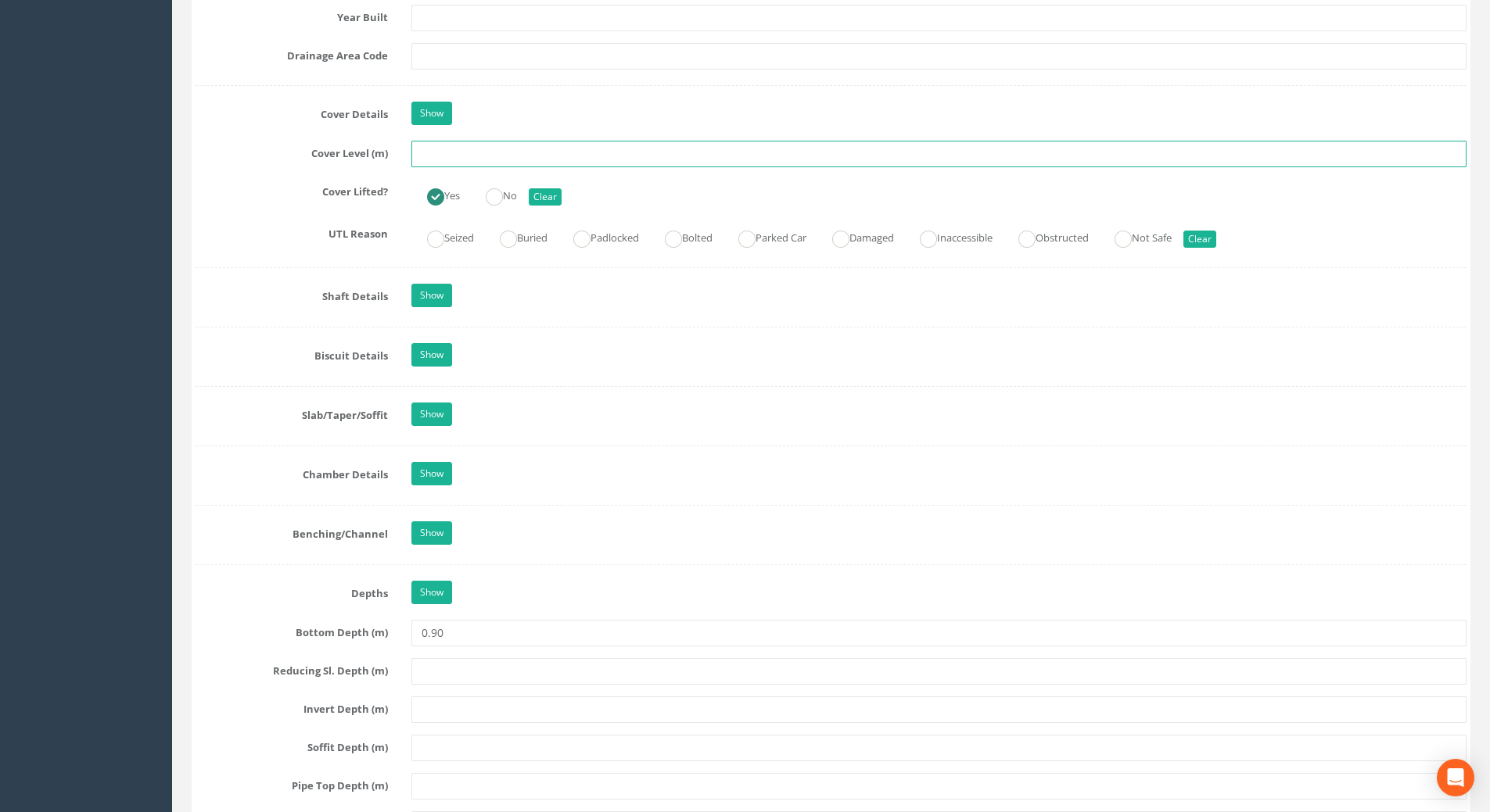
click at [436, 153] on input "text" at bounding box center [939, 154] width 1055 height 27
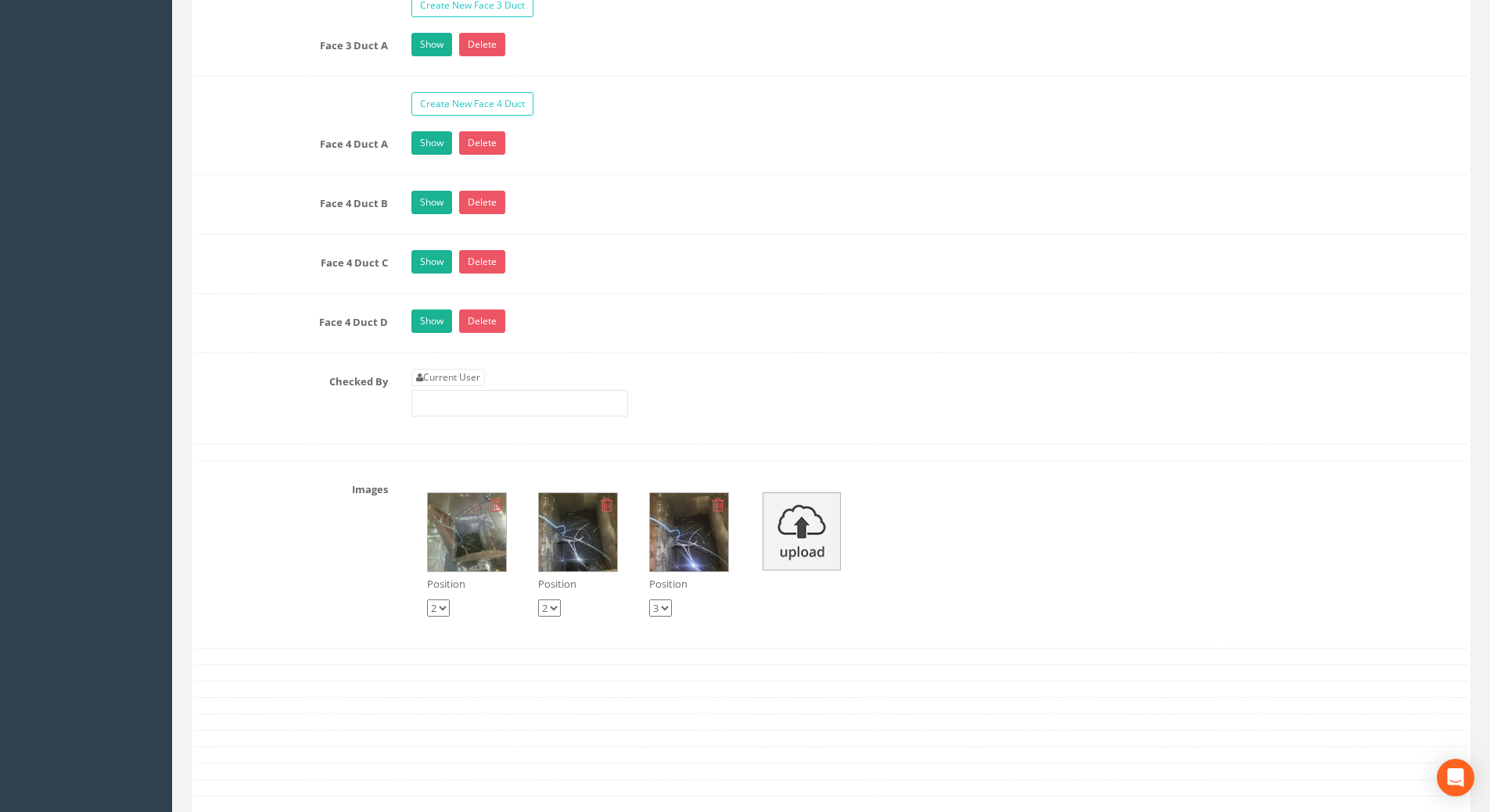
scroll to position [2970, 0]
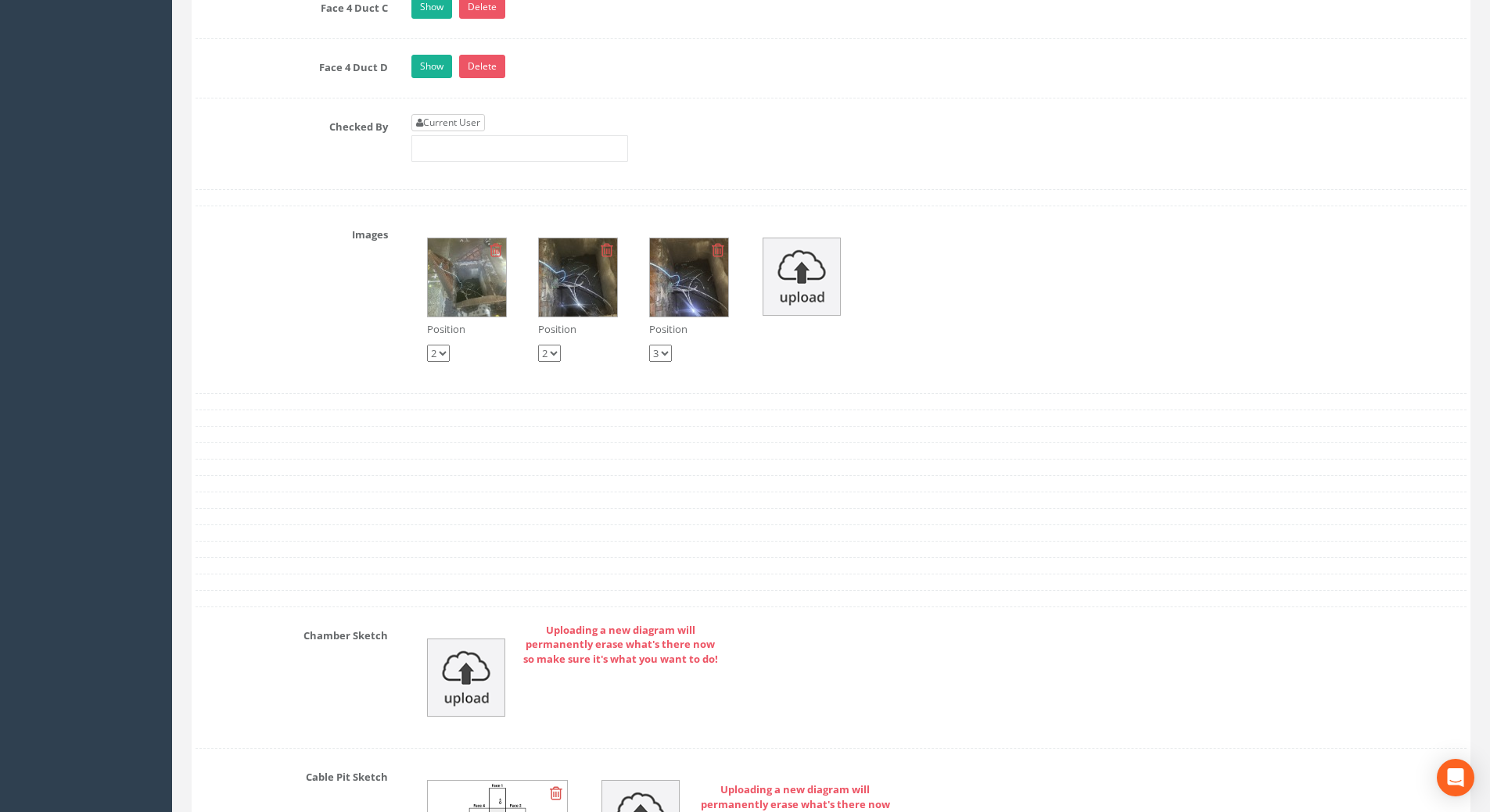
type input "109.26"
click at [462, 118] on link "Current User" at bounding box center [448, 122] width 73 height 17
type input "[PERSON_NAME]"
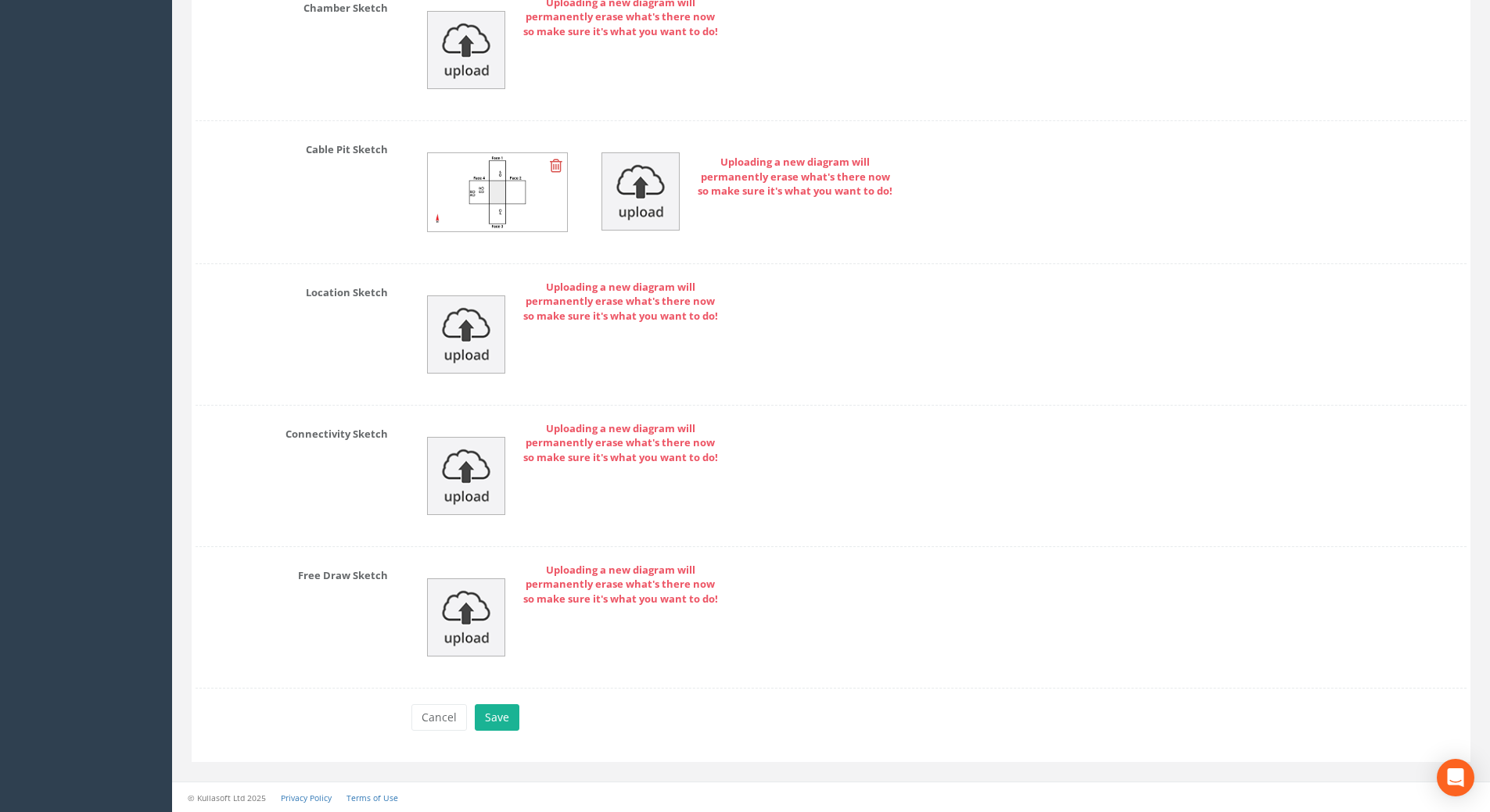
scroll to position [3599, 0]
click at [496, 717] on button "Save" at bounding box center [497, 717] width 45 height 27
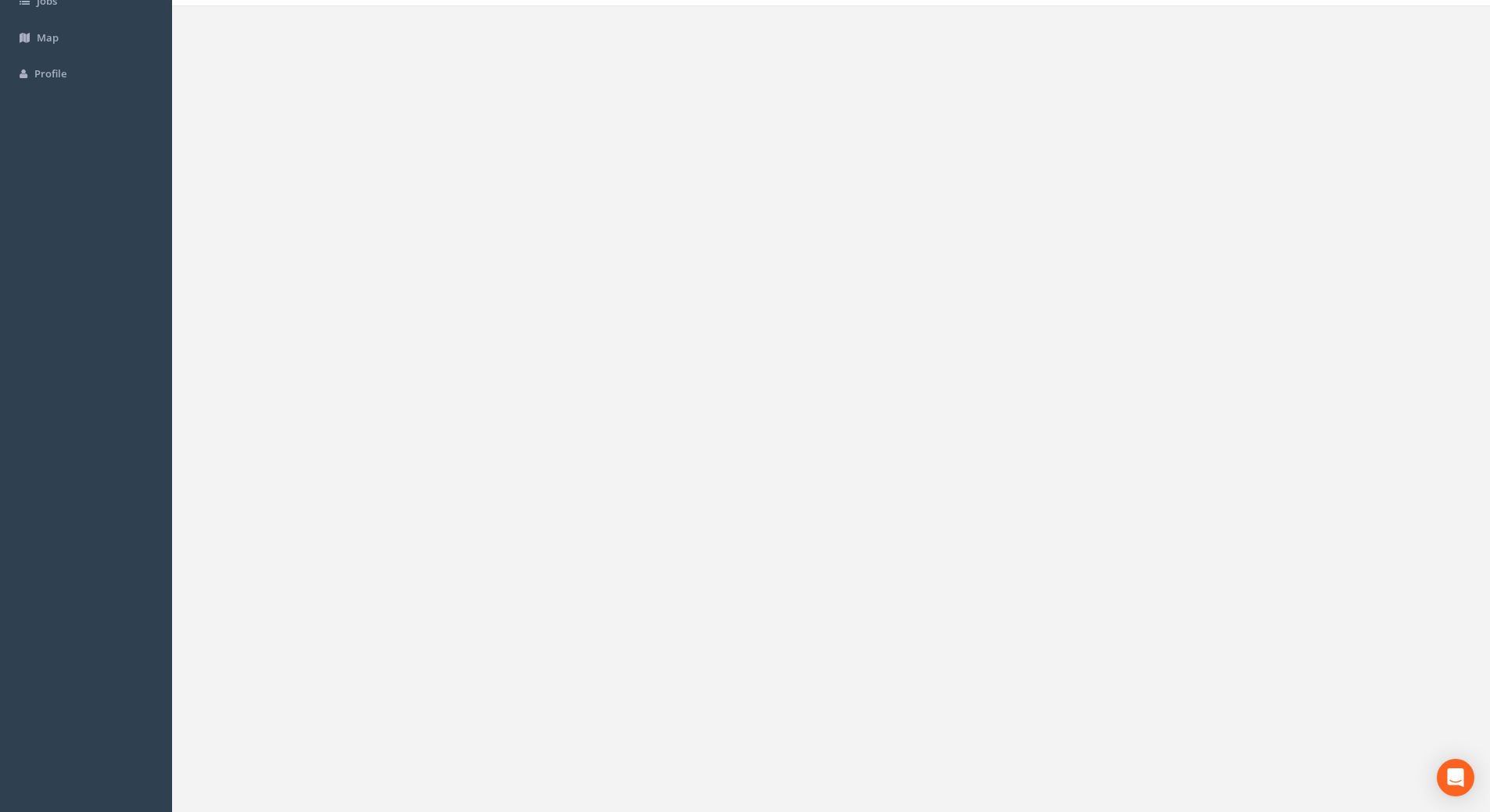
scroll to position [0, 0]
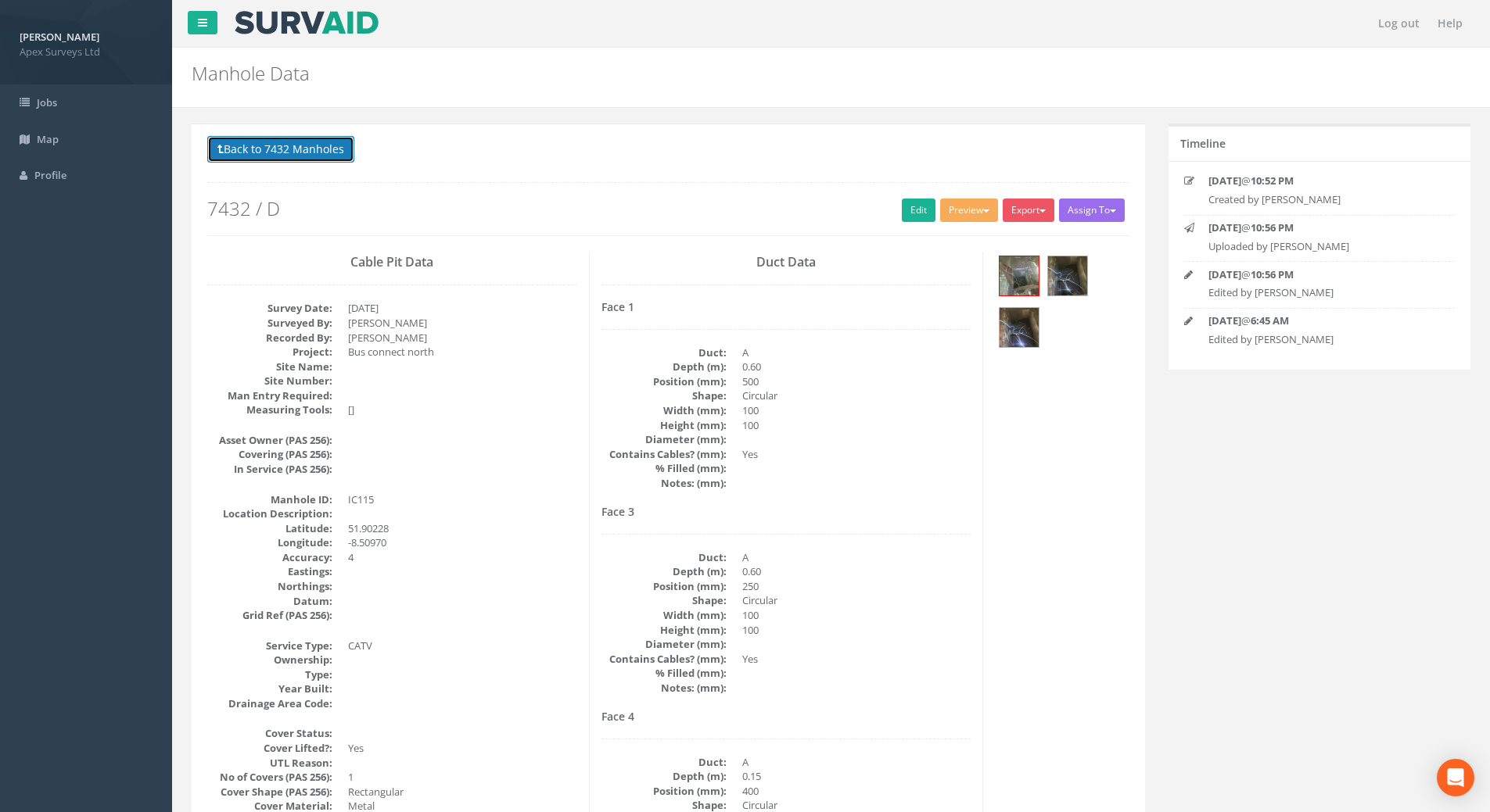
drag, startPoint x: 314, startPoint y: 144, endPoint x: 353, endPoint y: 153, distance: 40.0
click at [314, 144] on button "Back to 7432 Manholes" at bounding box center [280, 149] width 147 height 27
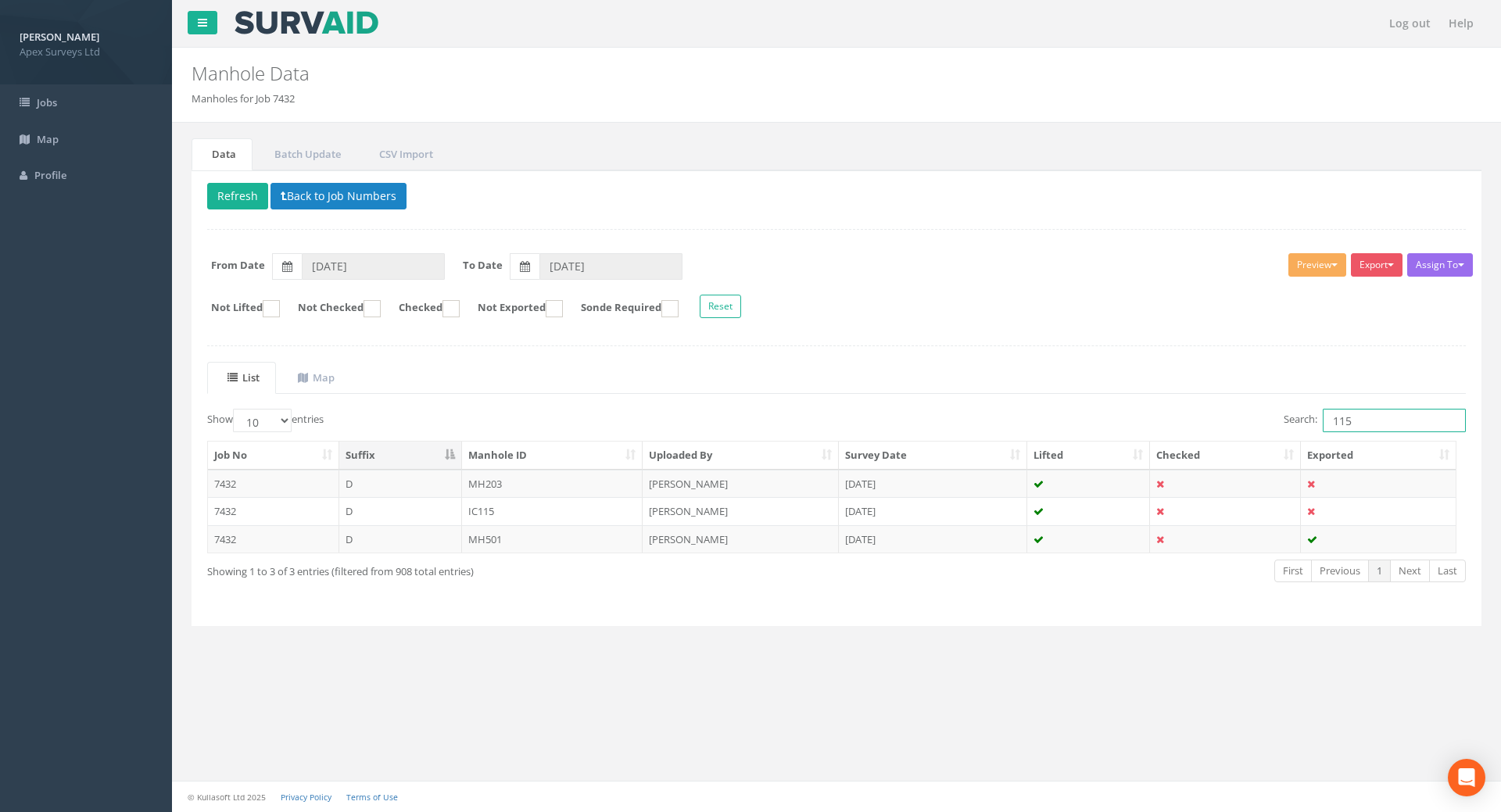
click at [1360, 423] on input "115" at bounding box center [1394, 420] width 143 height 23
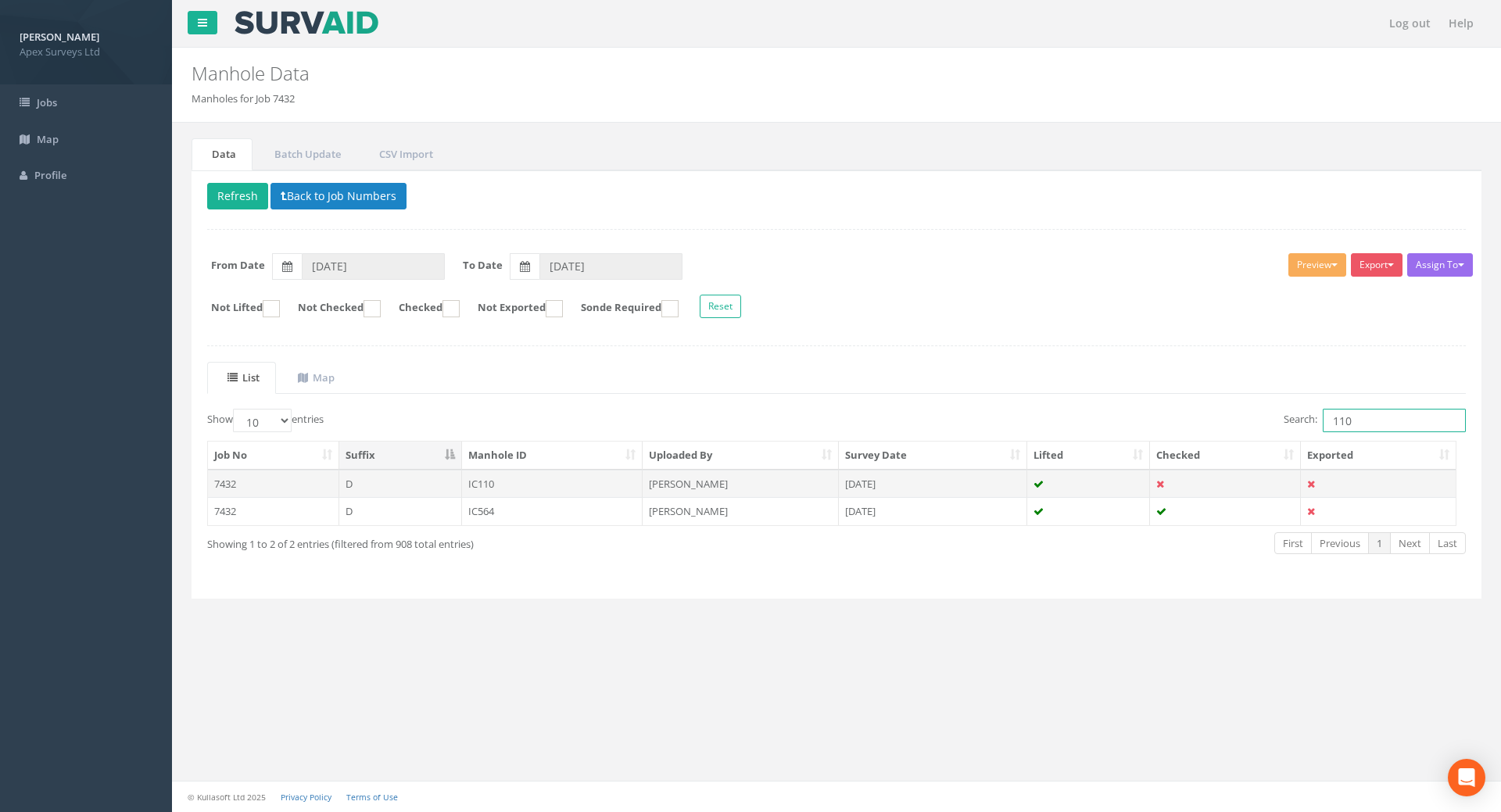
type input "110"
click at [498, 480] on td "IC110" at bounding box center [552, 485] width 181 height 29
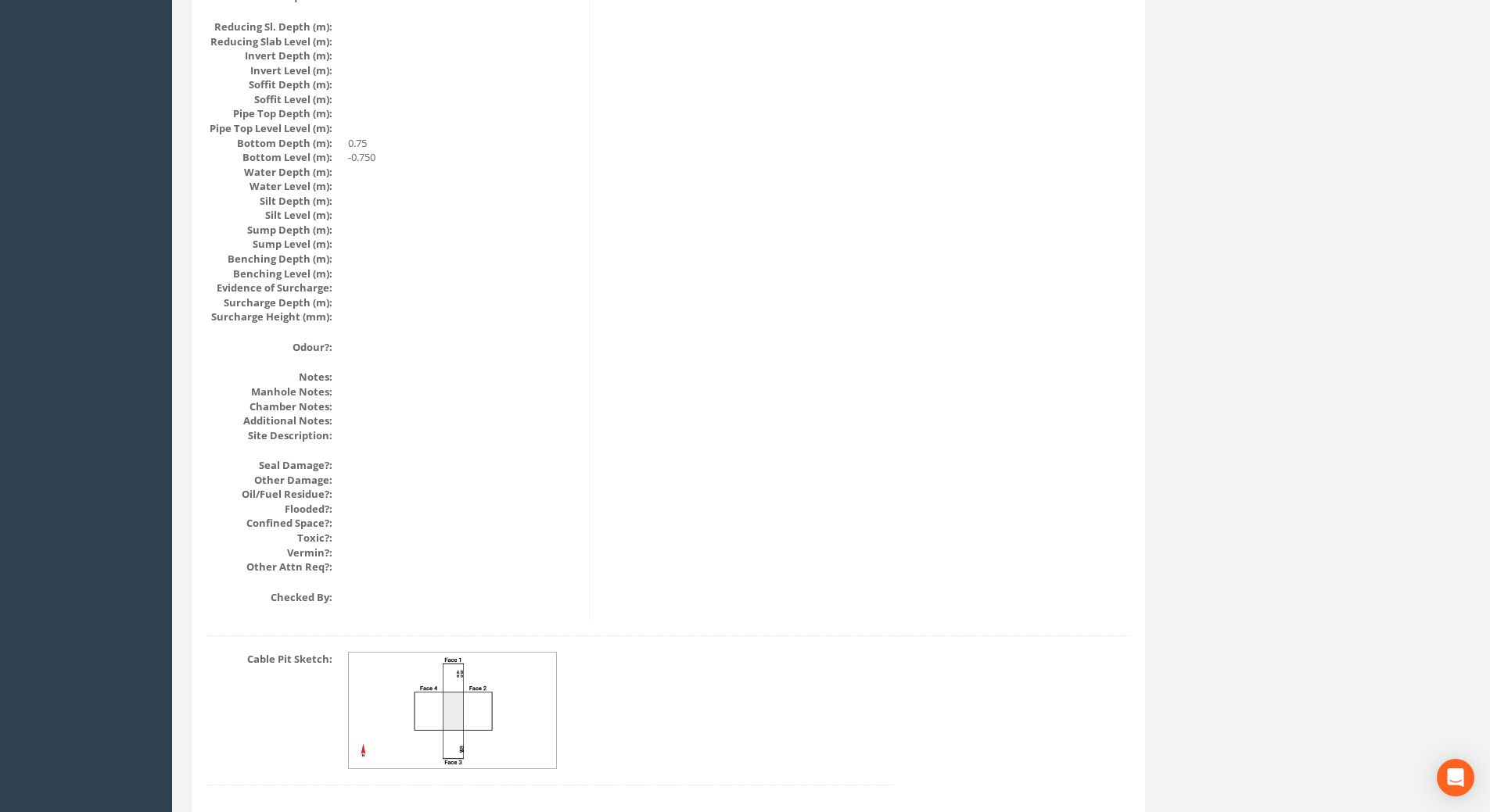
scroll to position [1599, 0]
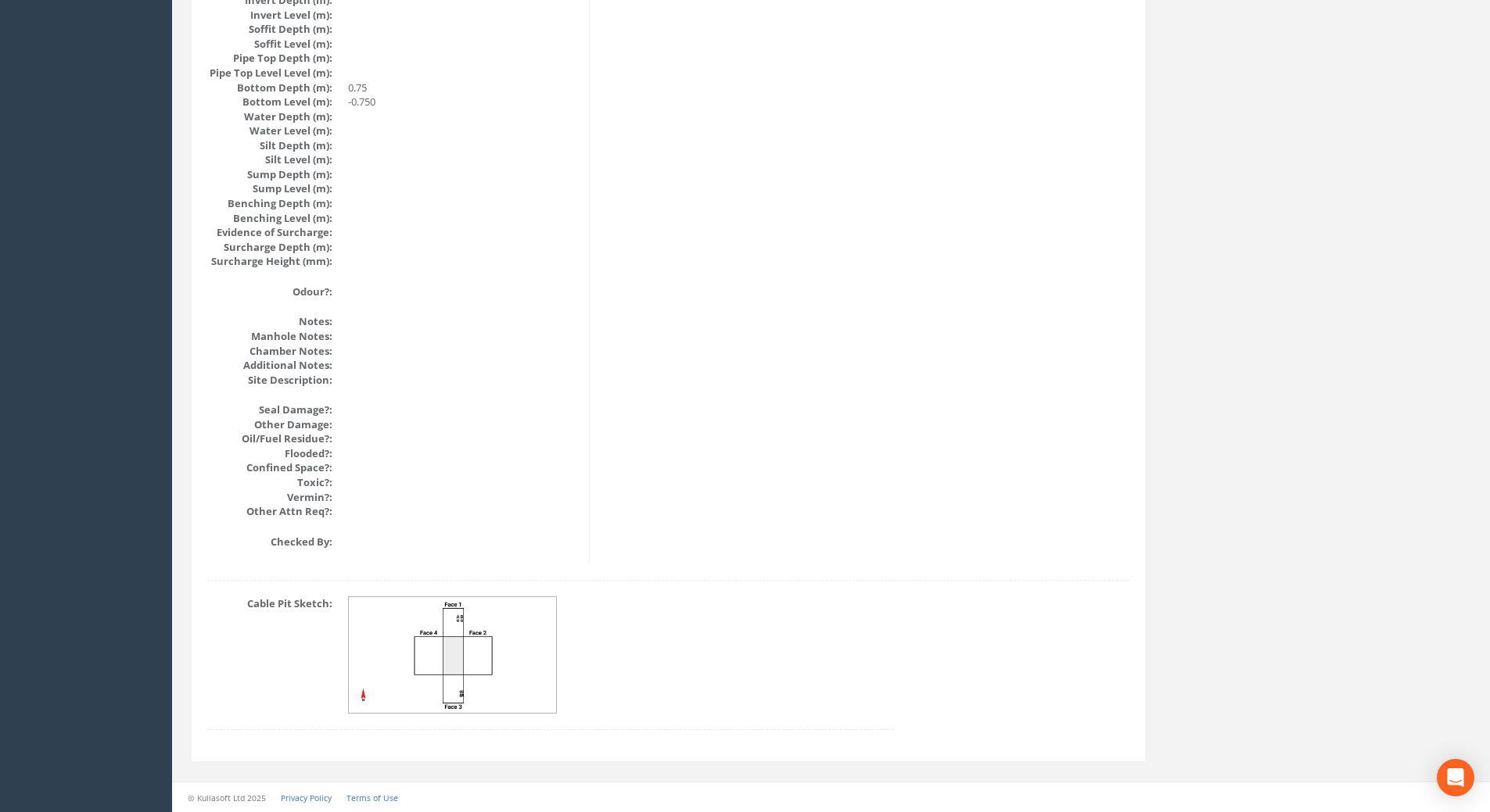
click at [486, 669] on img at bounding box center [454, 655] width 209 height 117
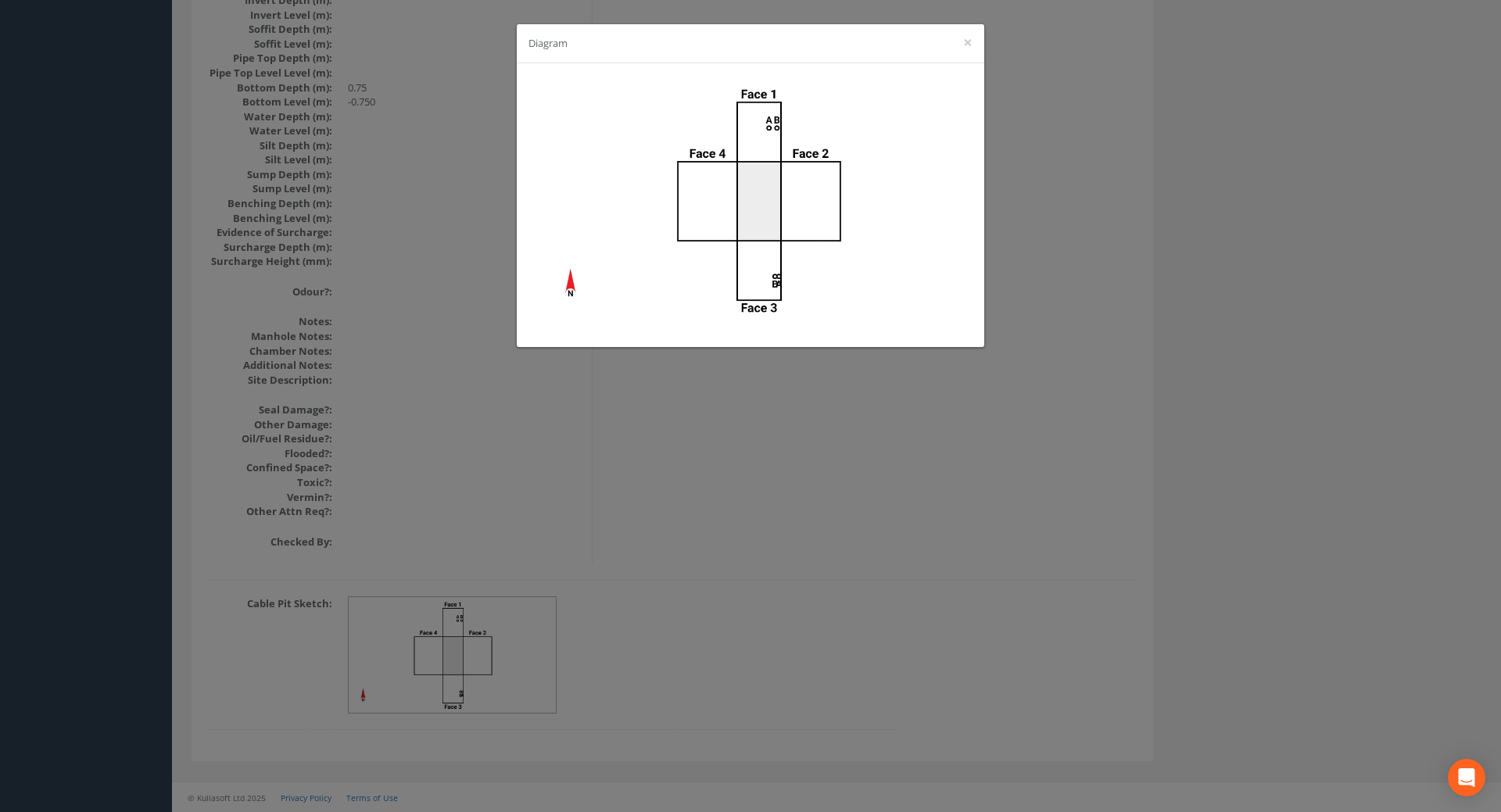
click at [728, 508] on div "Diagram ×" at bounding box center [750, 406] width 1501 height 812
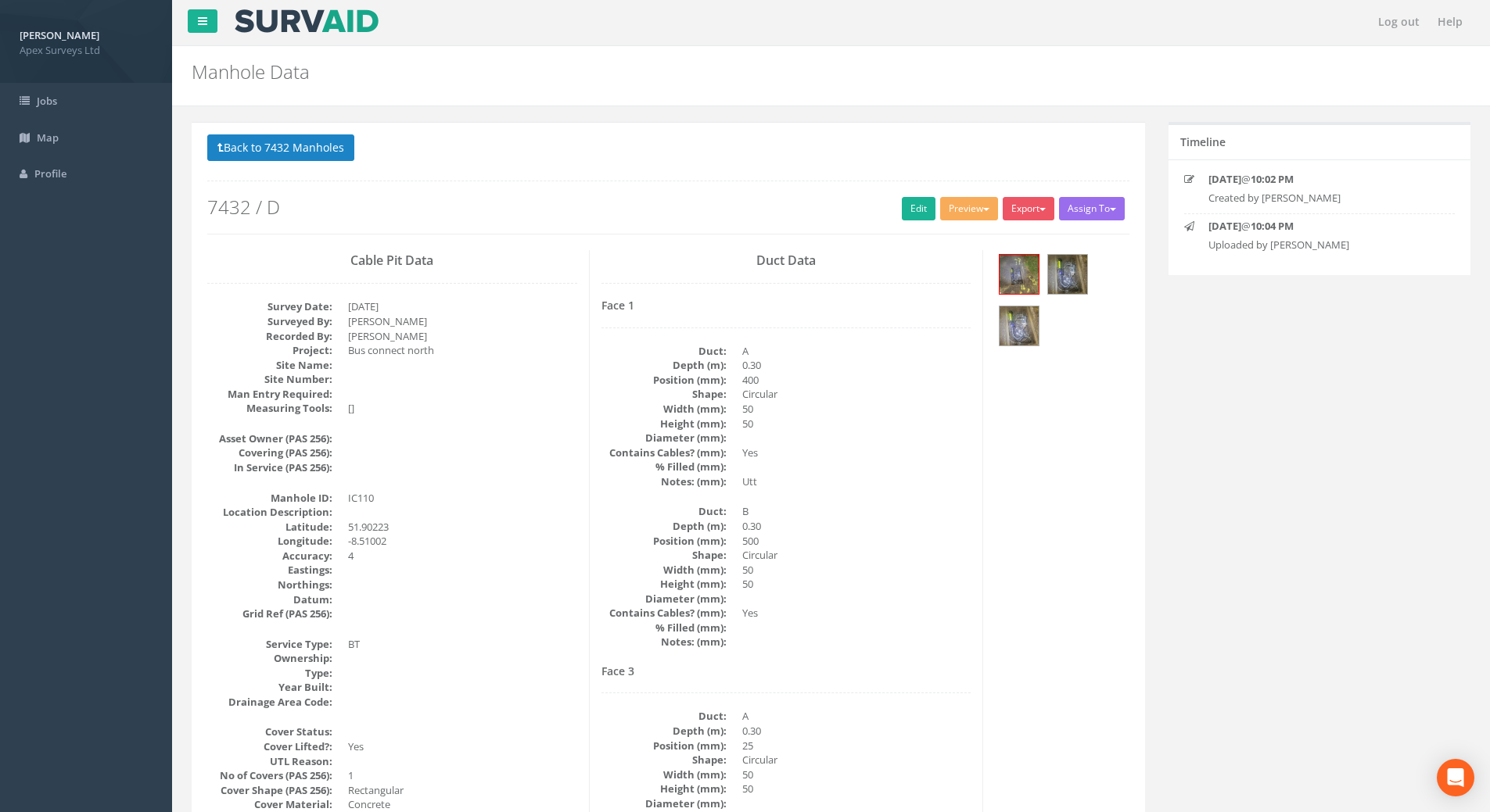
scroll to position [0, 0]
drag, startPoint x: 896, startPoint y: 208, endPoint x: 6, endPoint y: 250, distance: 891.0
click at [902, 208] on link "Edit" at bounding box center [919, 211] width 34 height 23
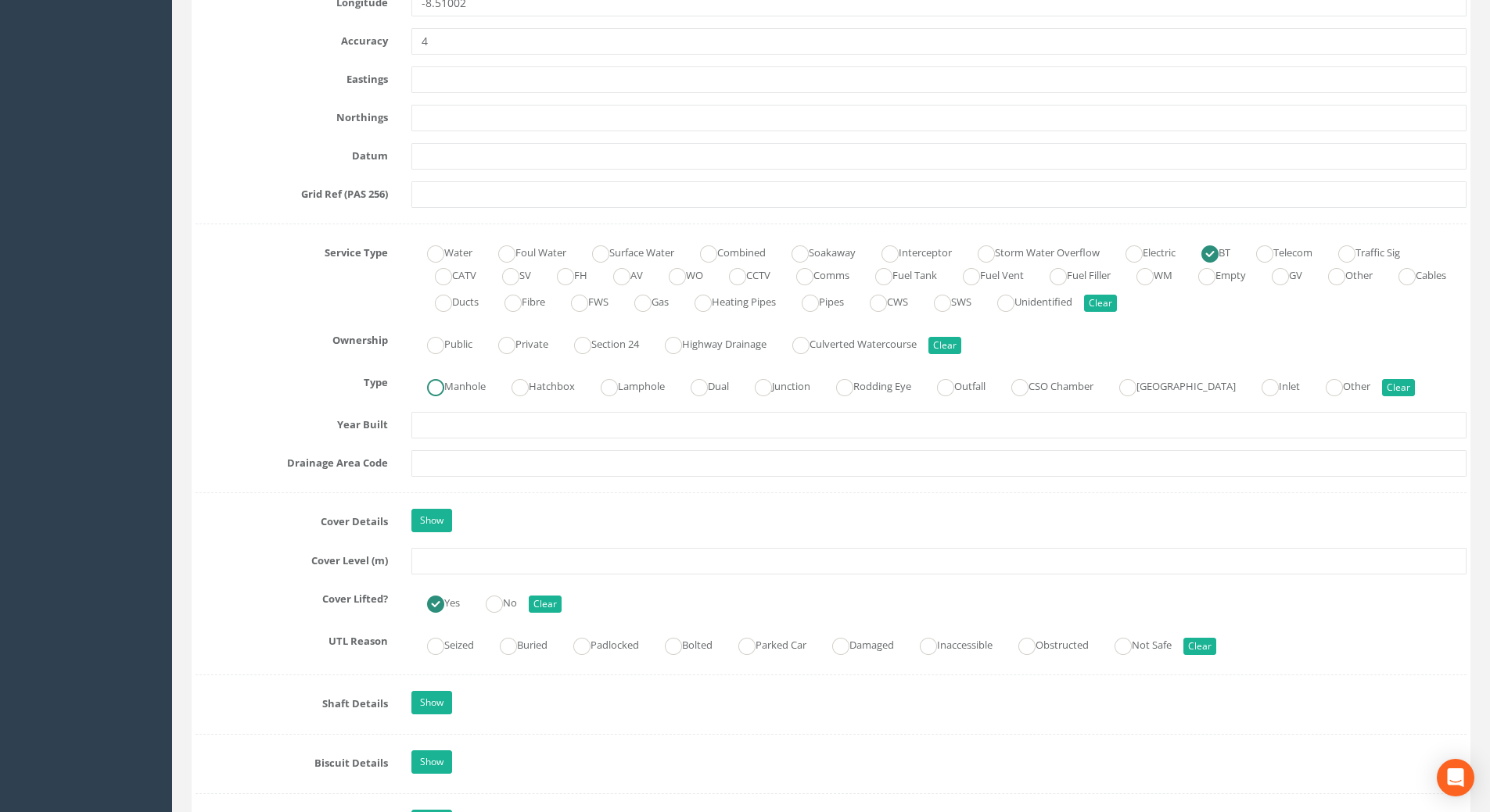
scroll to position [1016, 0]
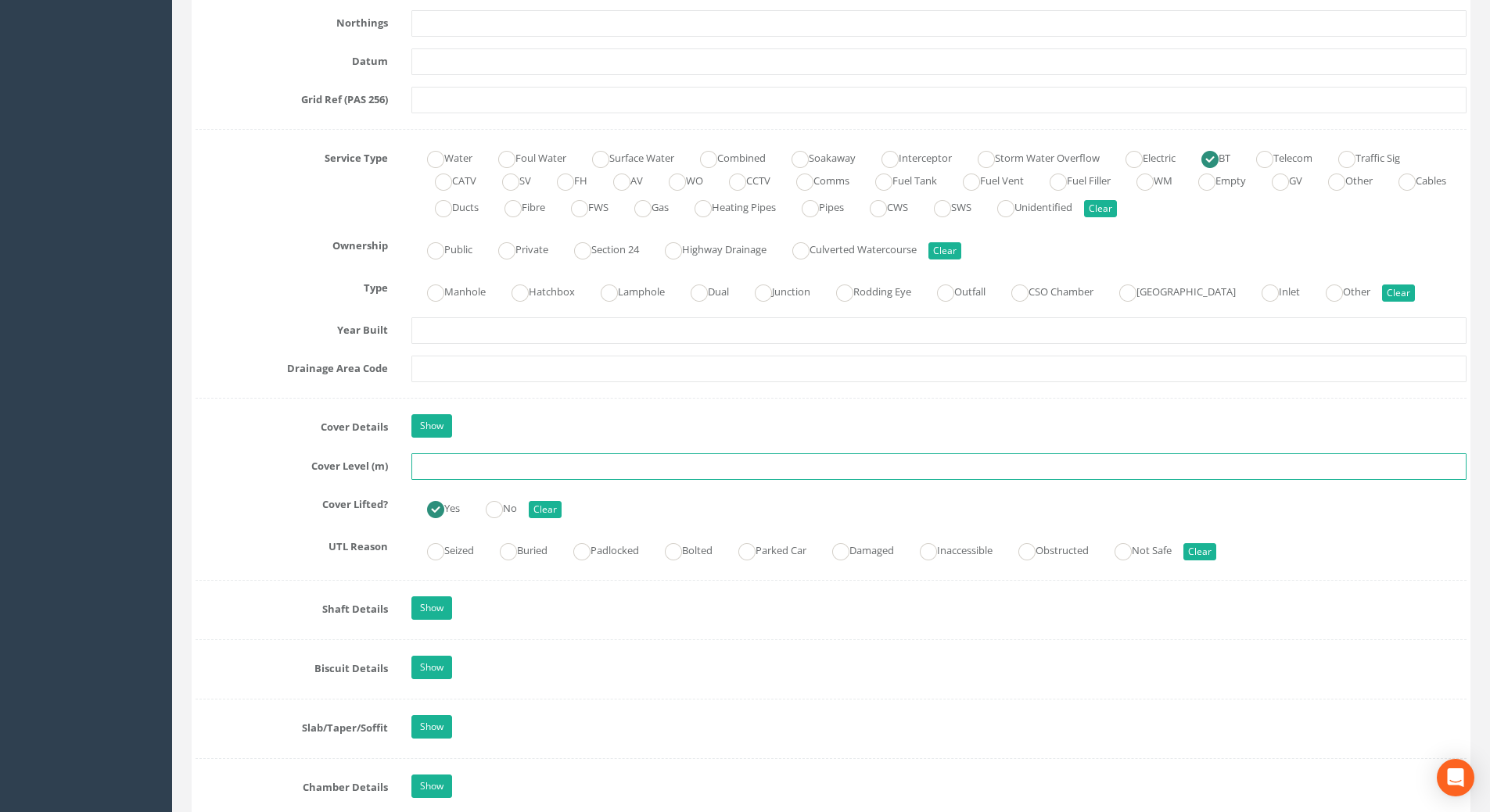
click at [447, 473] on input "text" at bounding box center [939, 467] width 1055 height 27
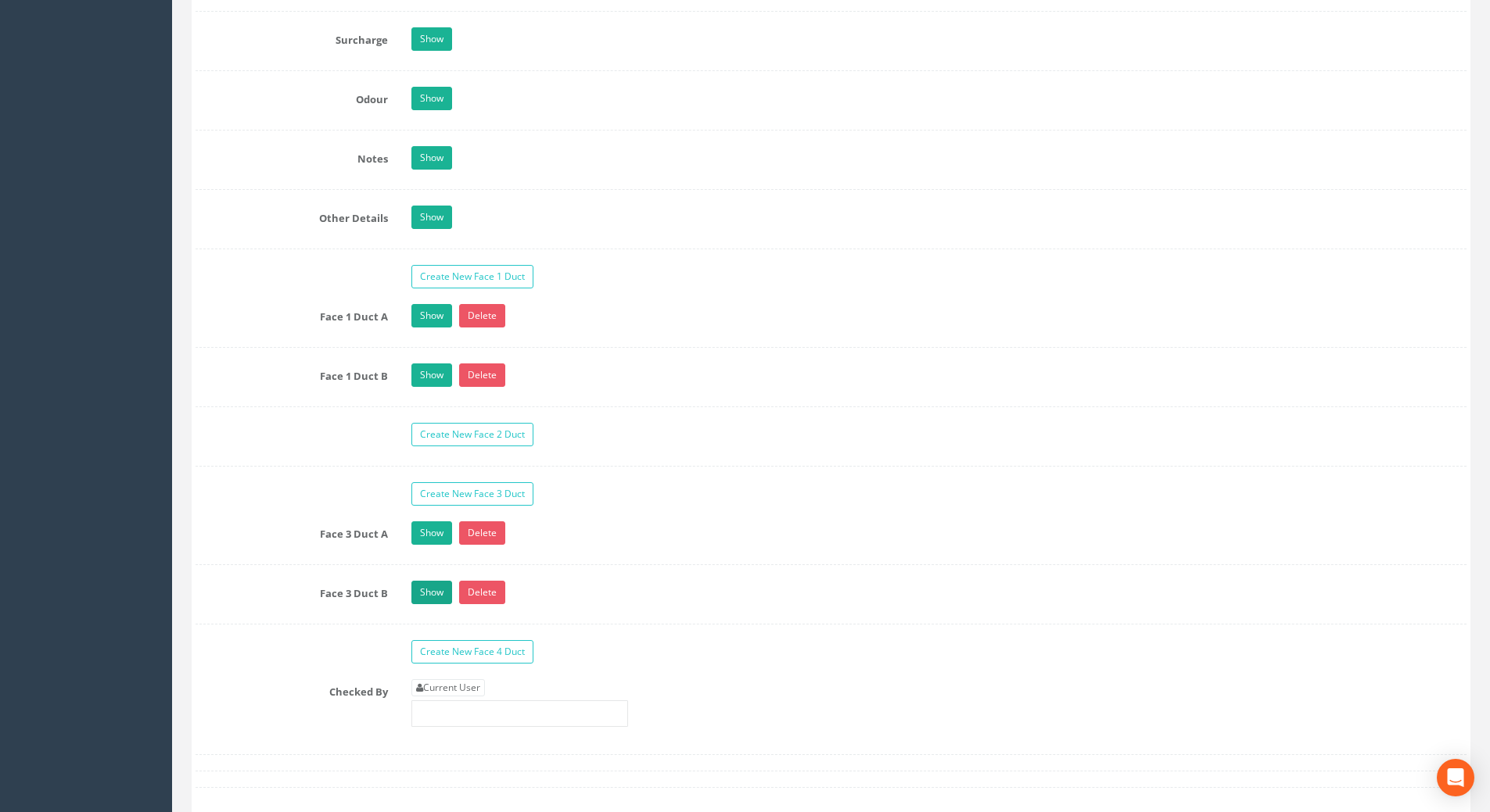
scroll to position [2424, 0]
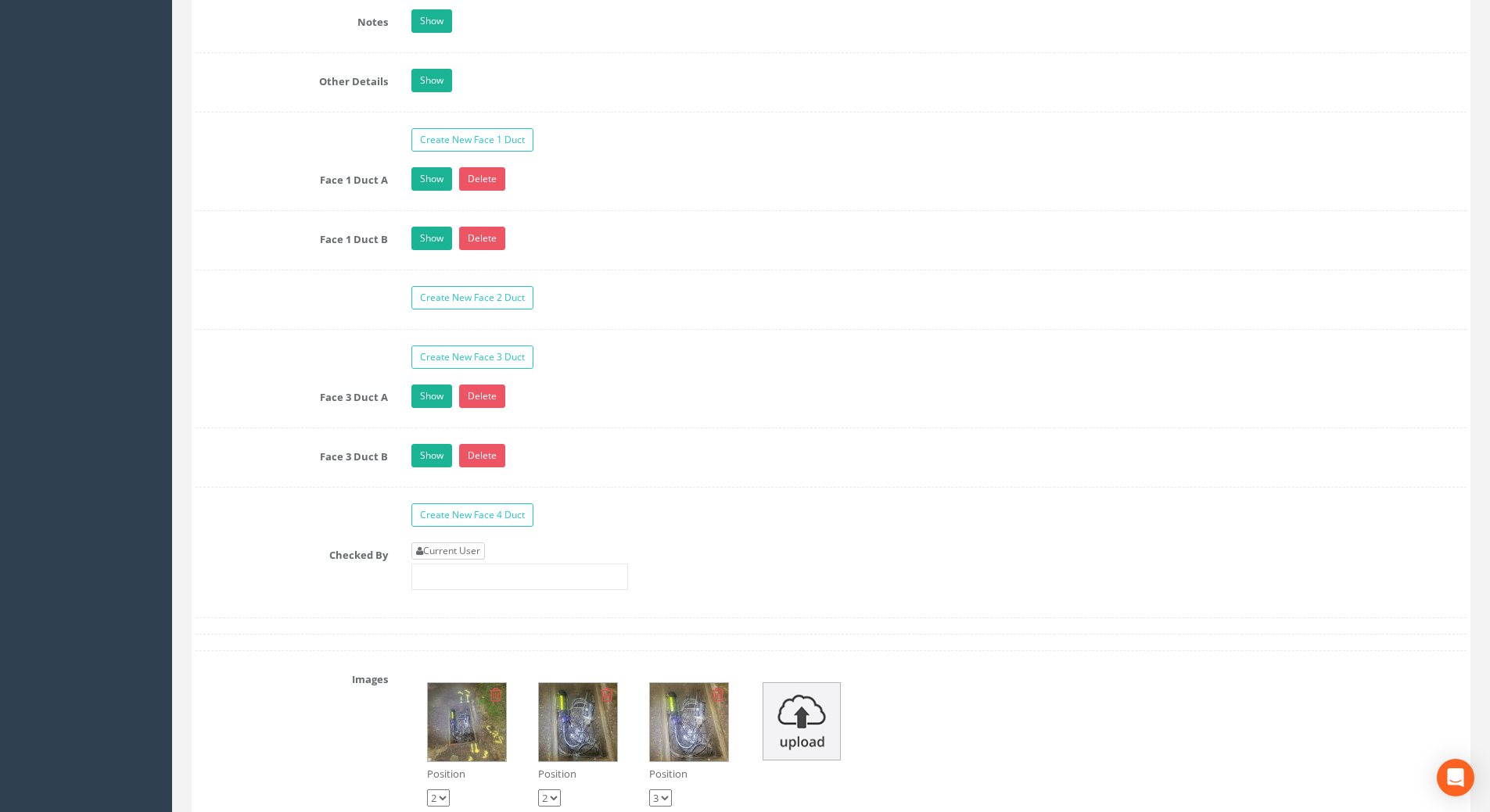
type input "106.94"
click at [439, 543] on link "Current User" at bounding box center [448, 551] width 73 height 17
type input "[PERSON_NAME]"
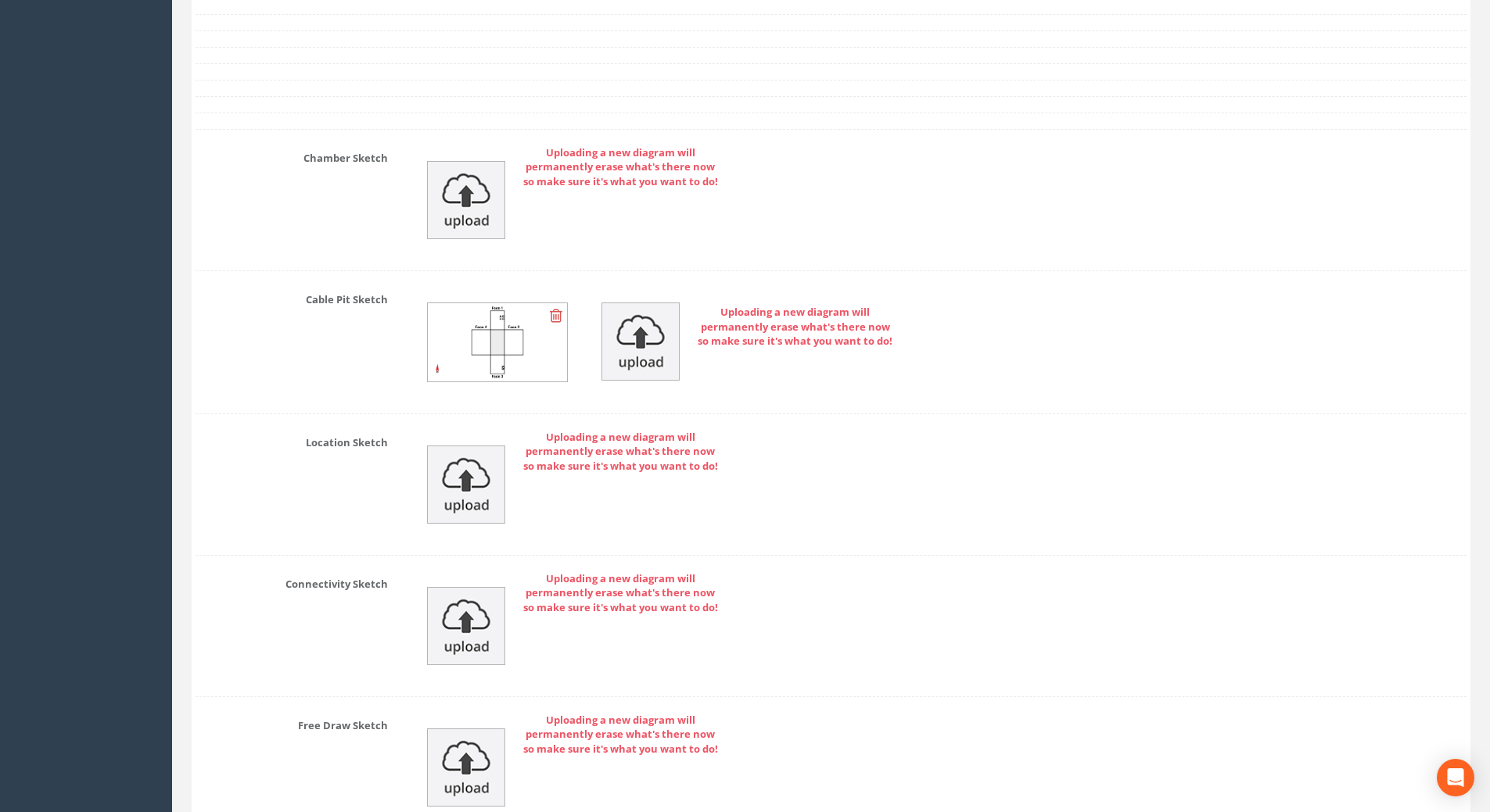
scroll to position [3497, 0]
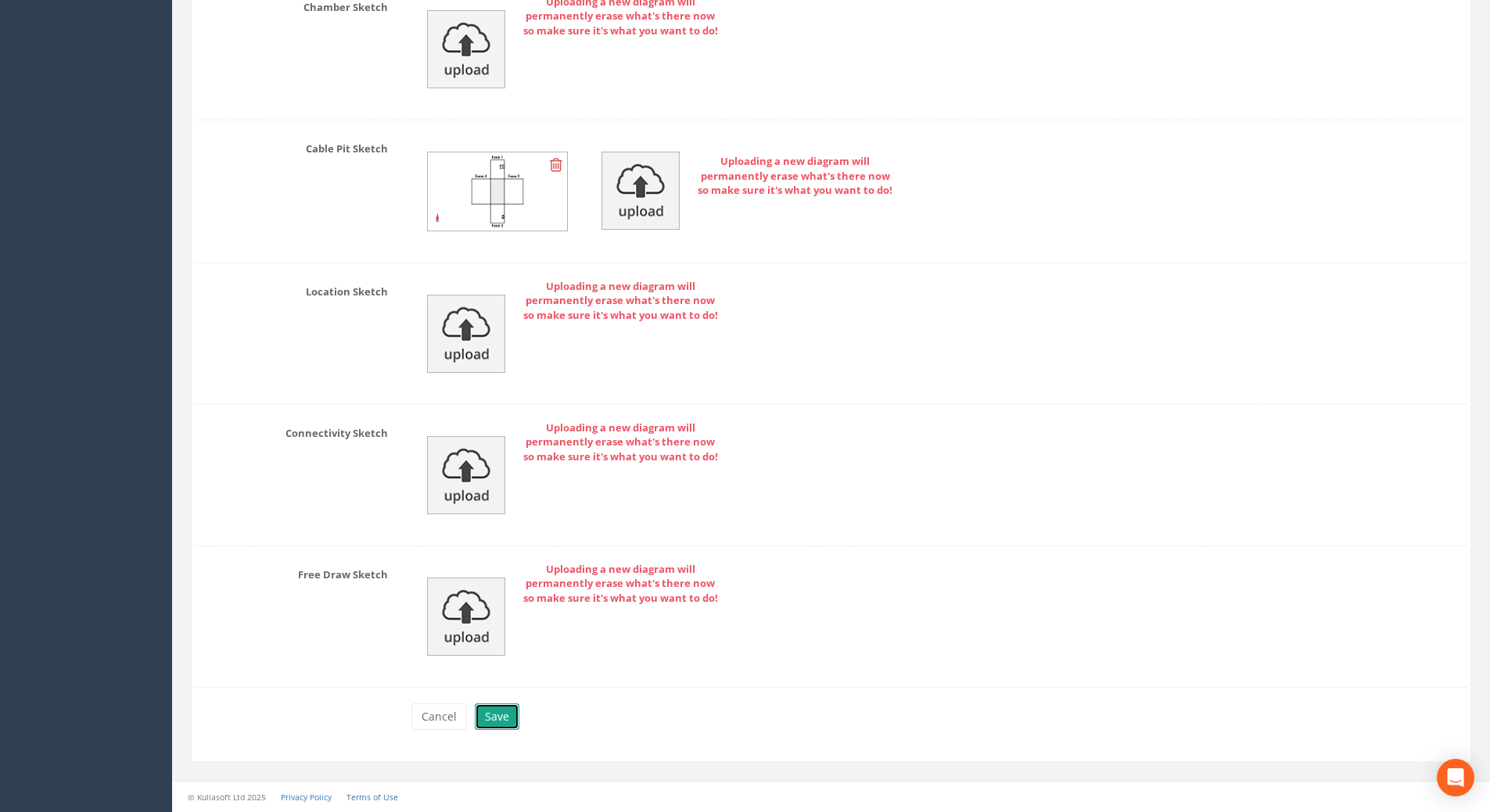
click at [492, 714] on button "Save" at bounding box center [497, 717] width 45 height 27
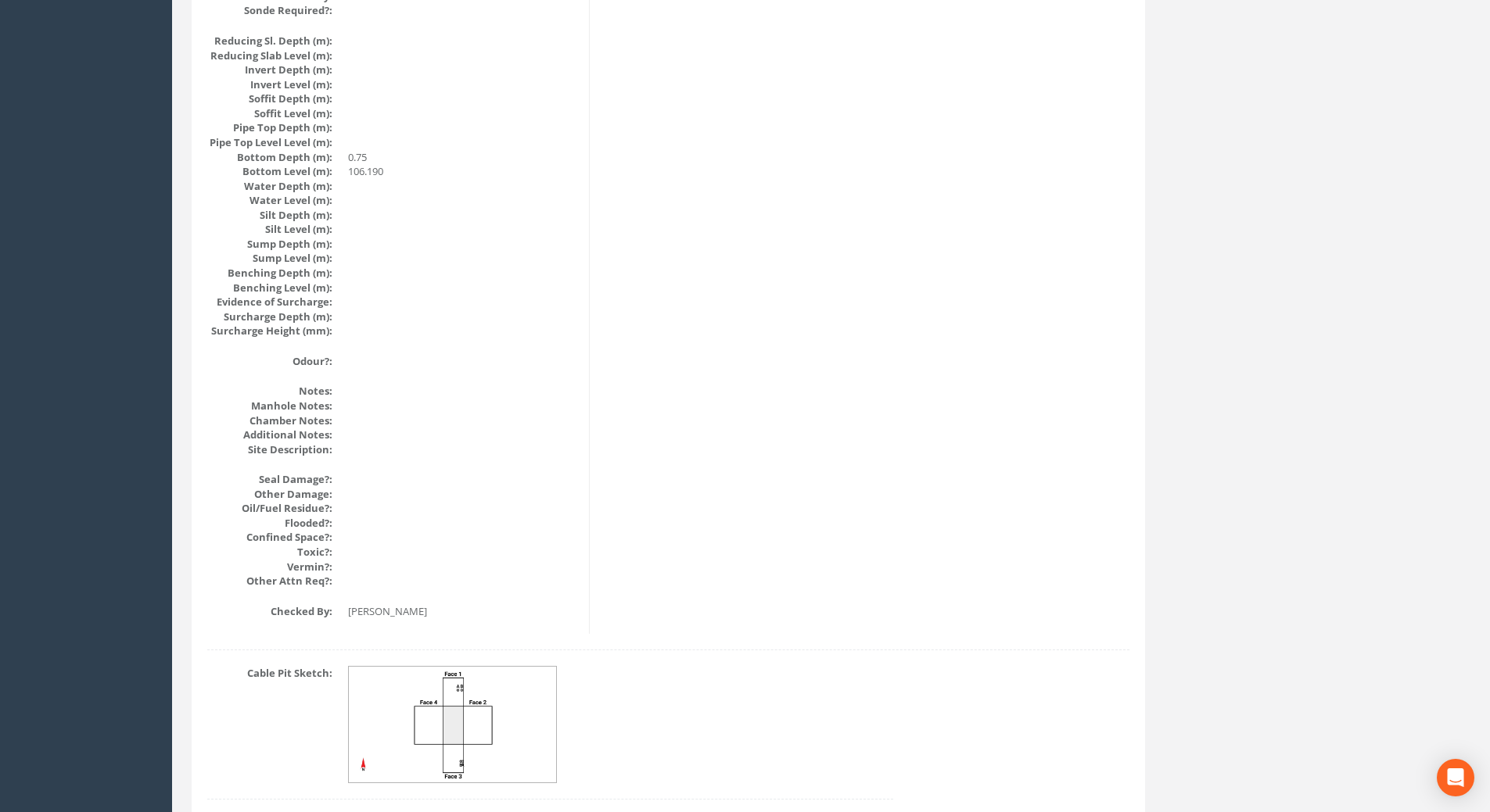
scroll to position [1599, 0]
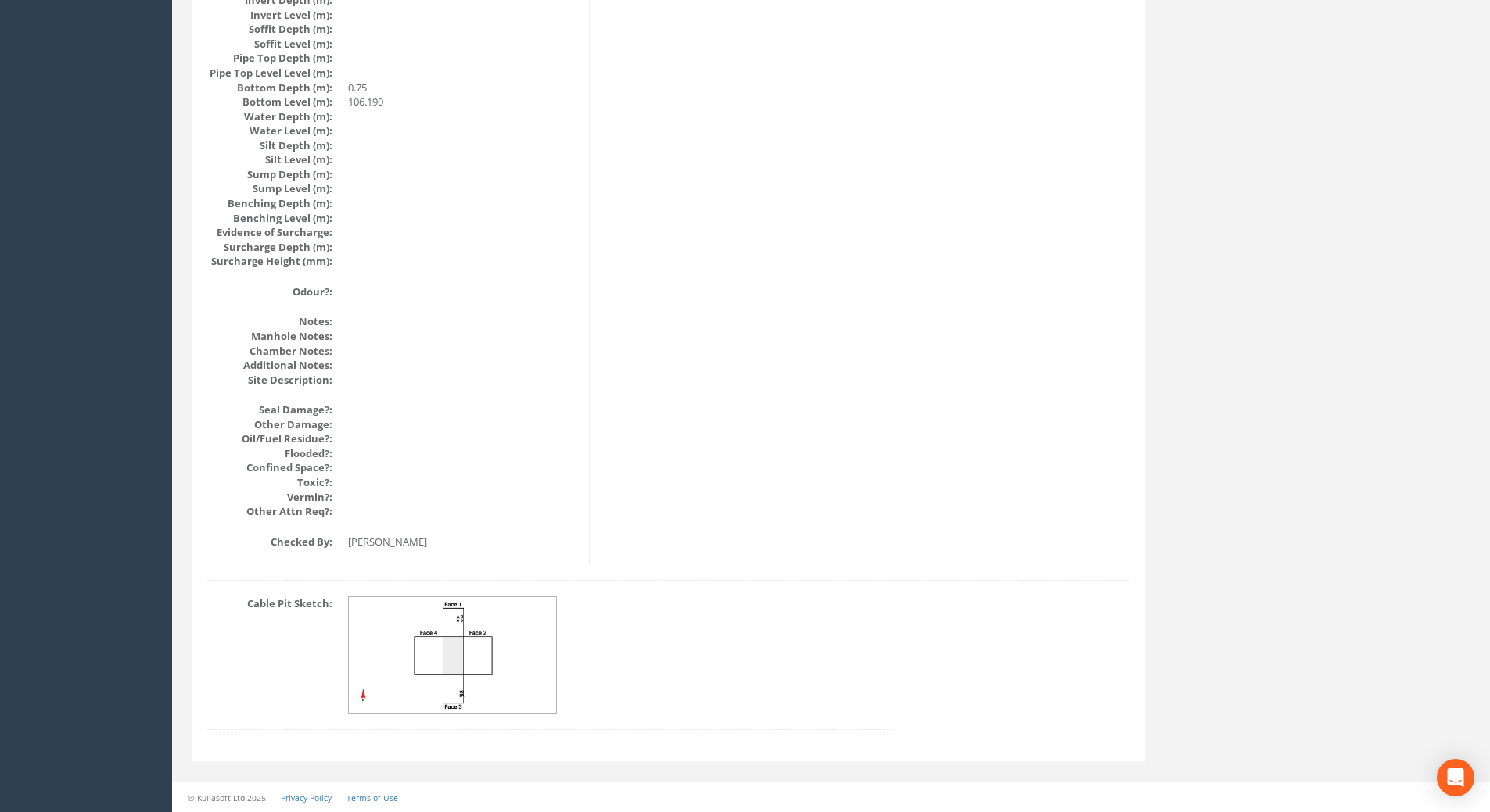
click at [470, 621] on img at bounding box center [454, 655] width 209 height 117
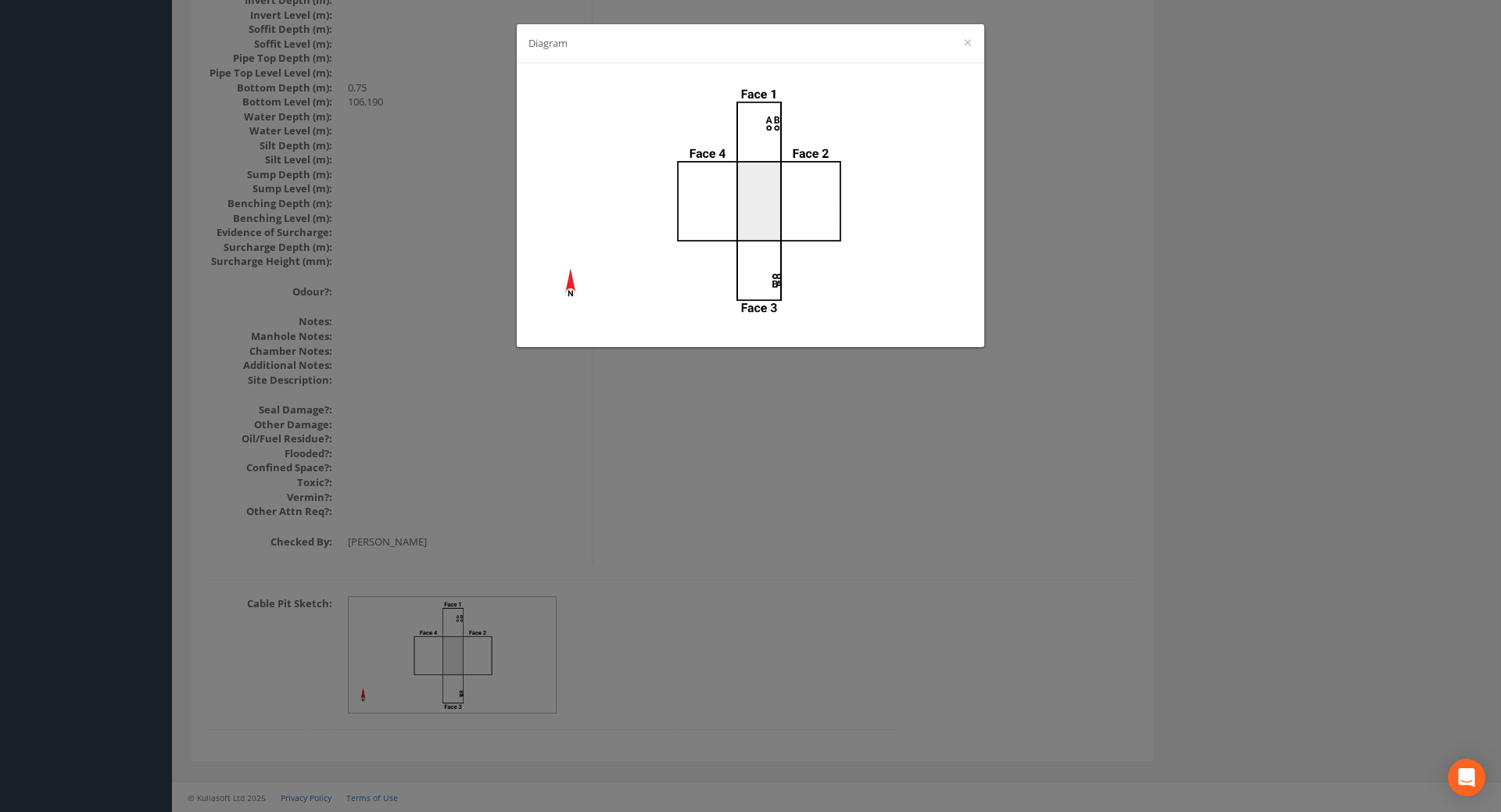
click at [658, 518] on div "Diagram ×" at bounding box center [750, 406] width 1501 height 812
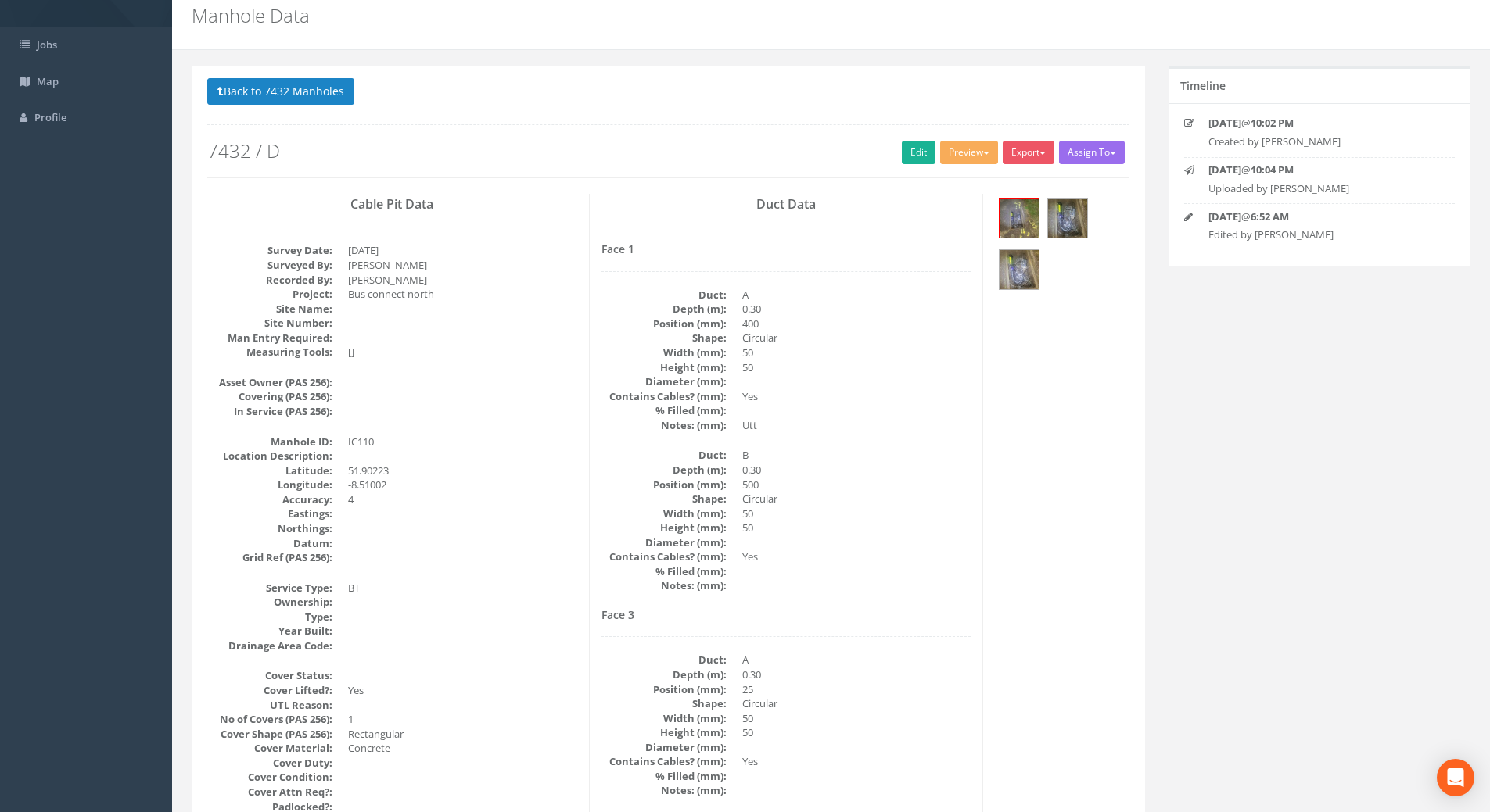
scroll to position [0, 0]
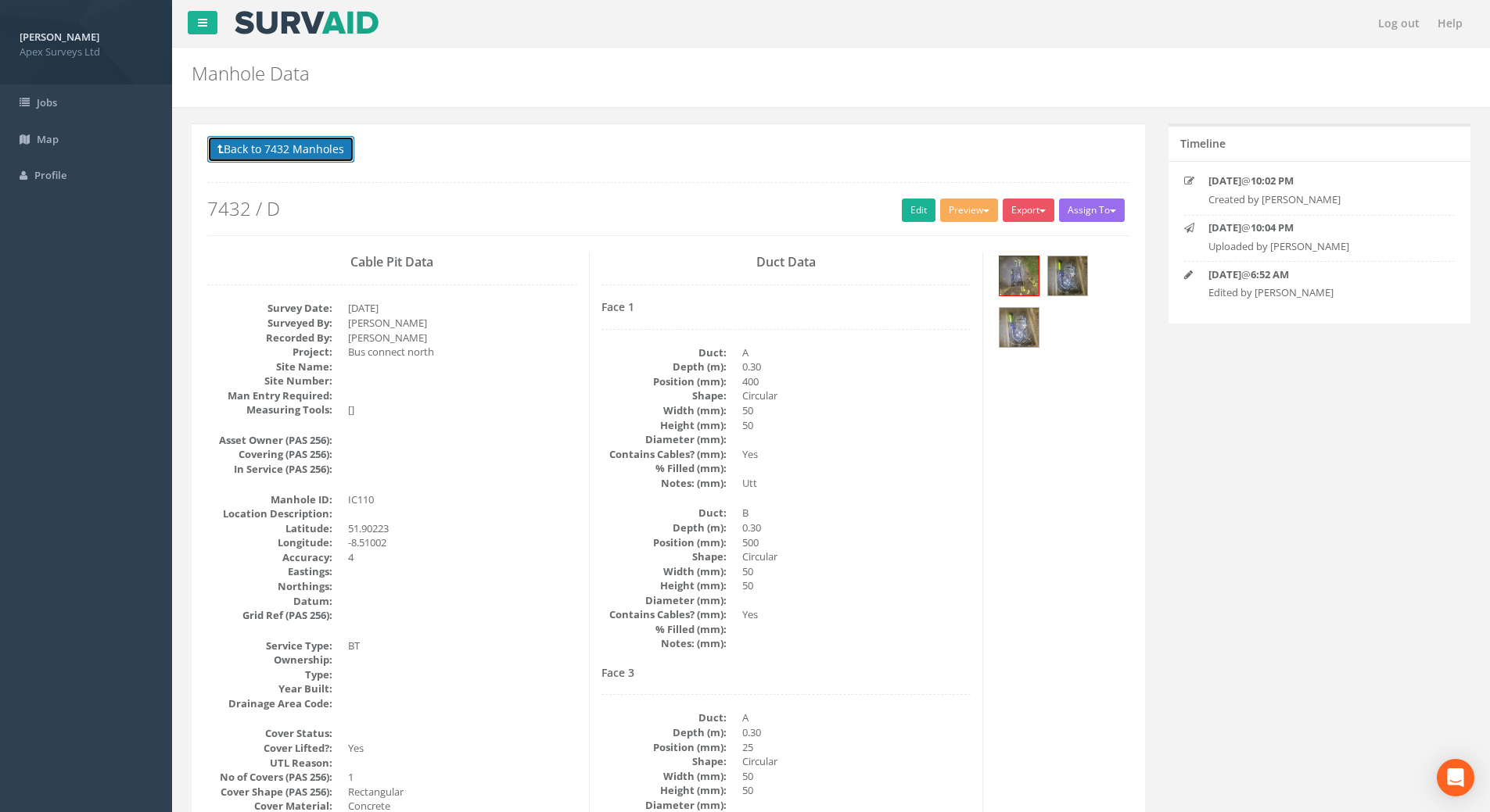
click at [286, 145] on button "Back to 7432 Manholes" at bounding box center [280, 149] width 147 height 27
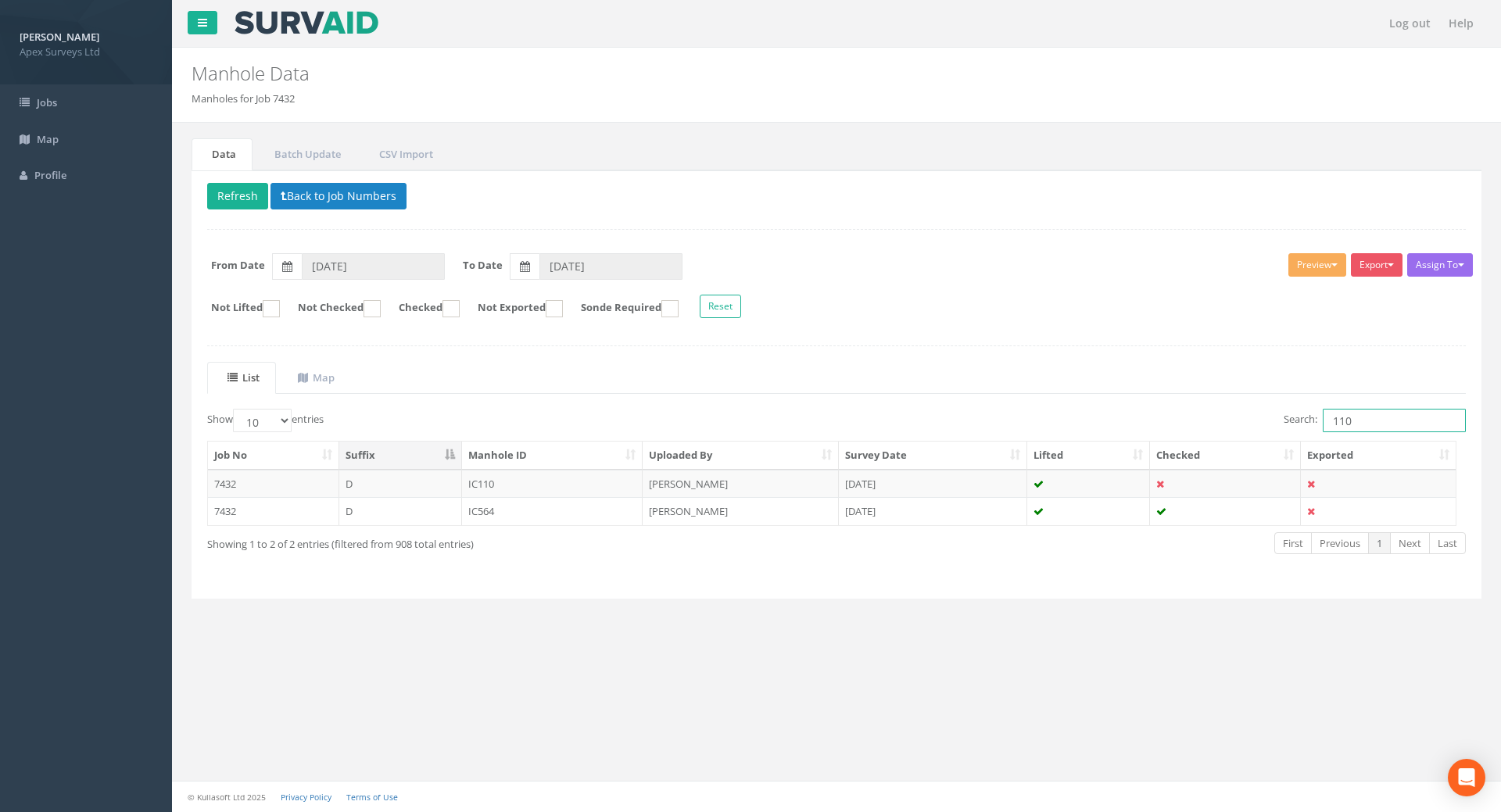
click at [1381, 416] on input "110" at bounding box center [1394, 420] width 143 height 23
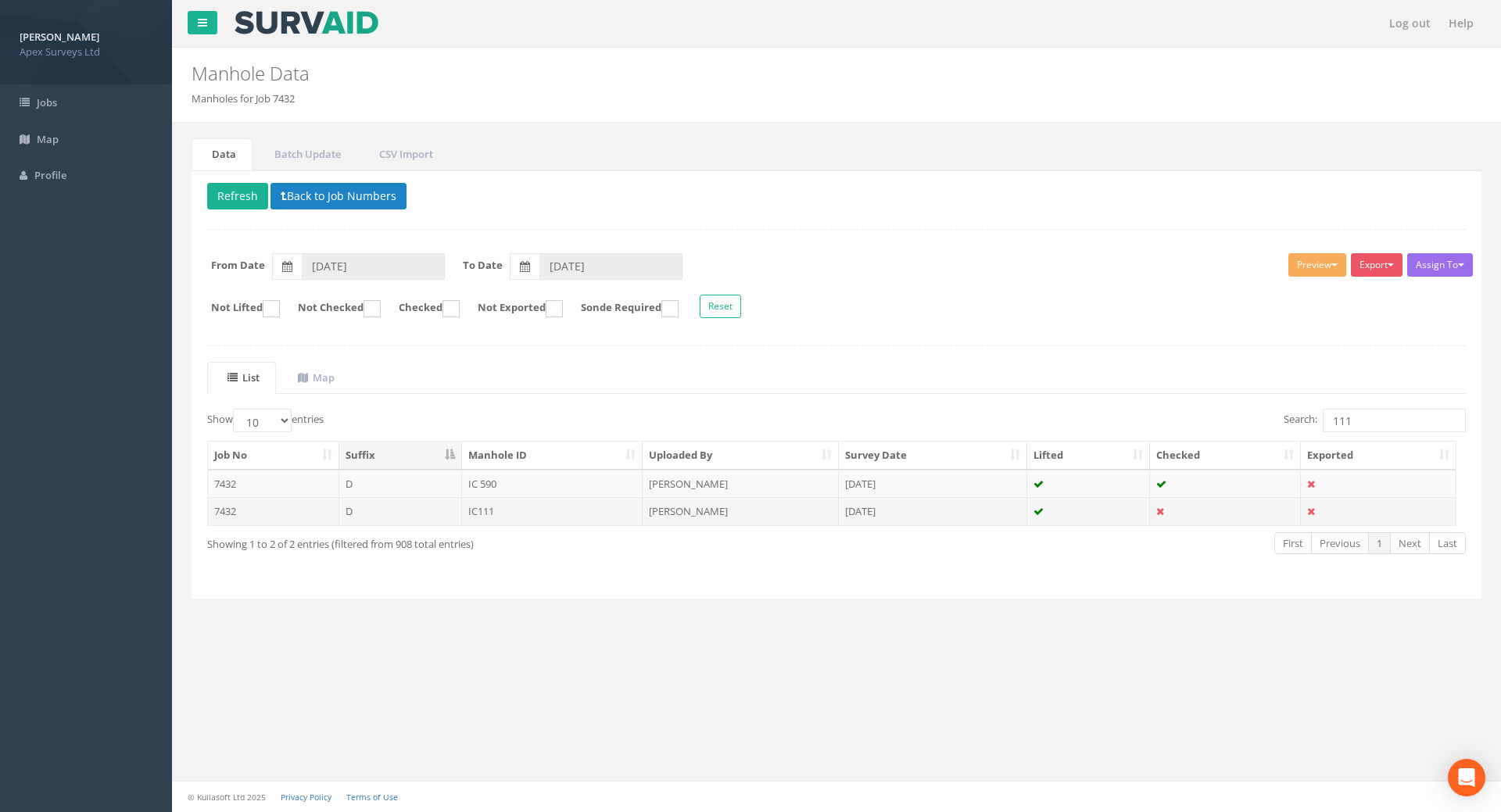
click at [488, 517] on td "IC111" at bounding box center [552, 511] width 181 height 29
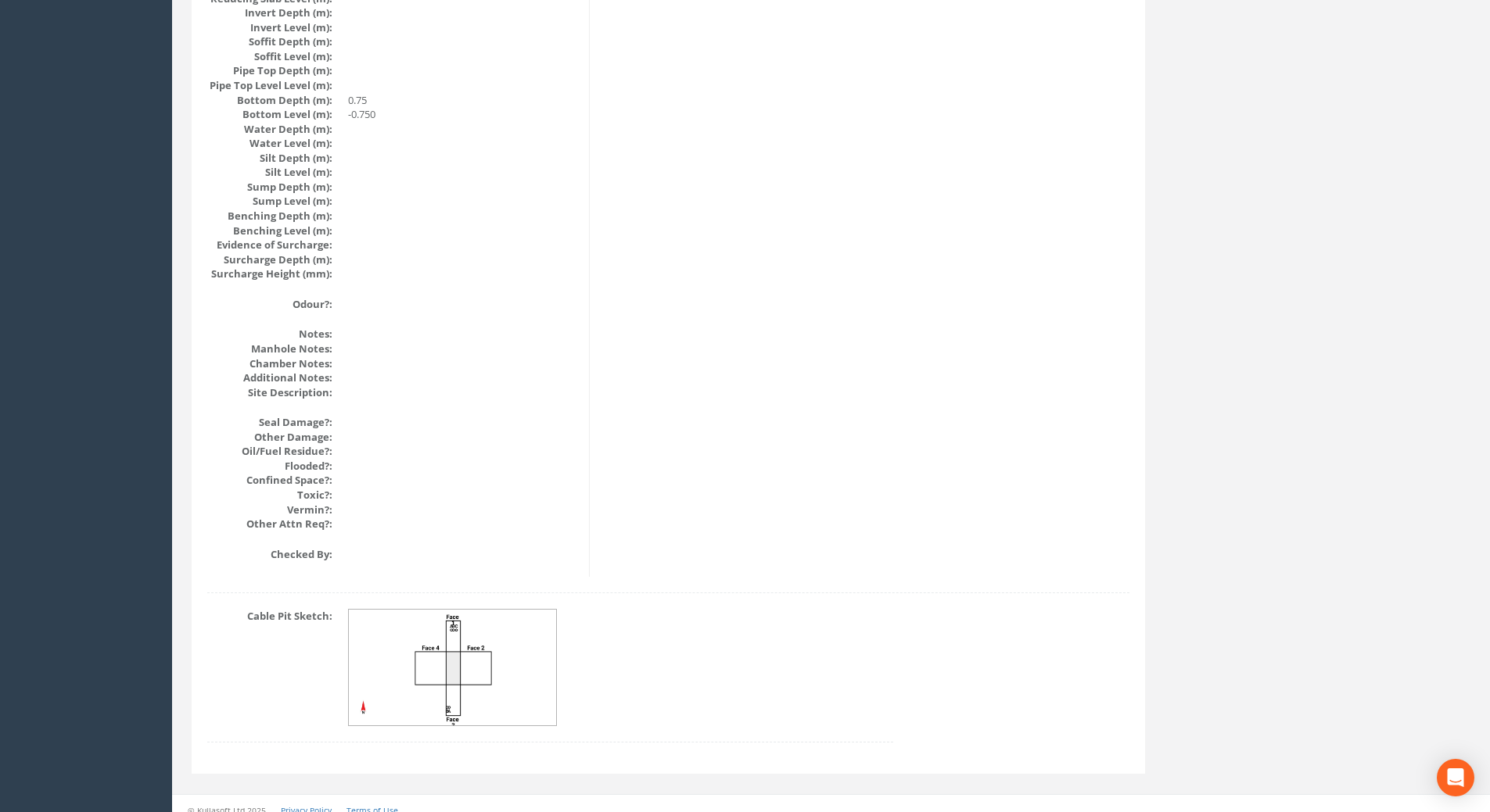
scroll to position [1599, 0]
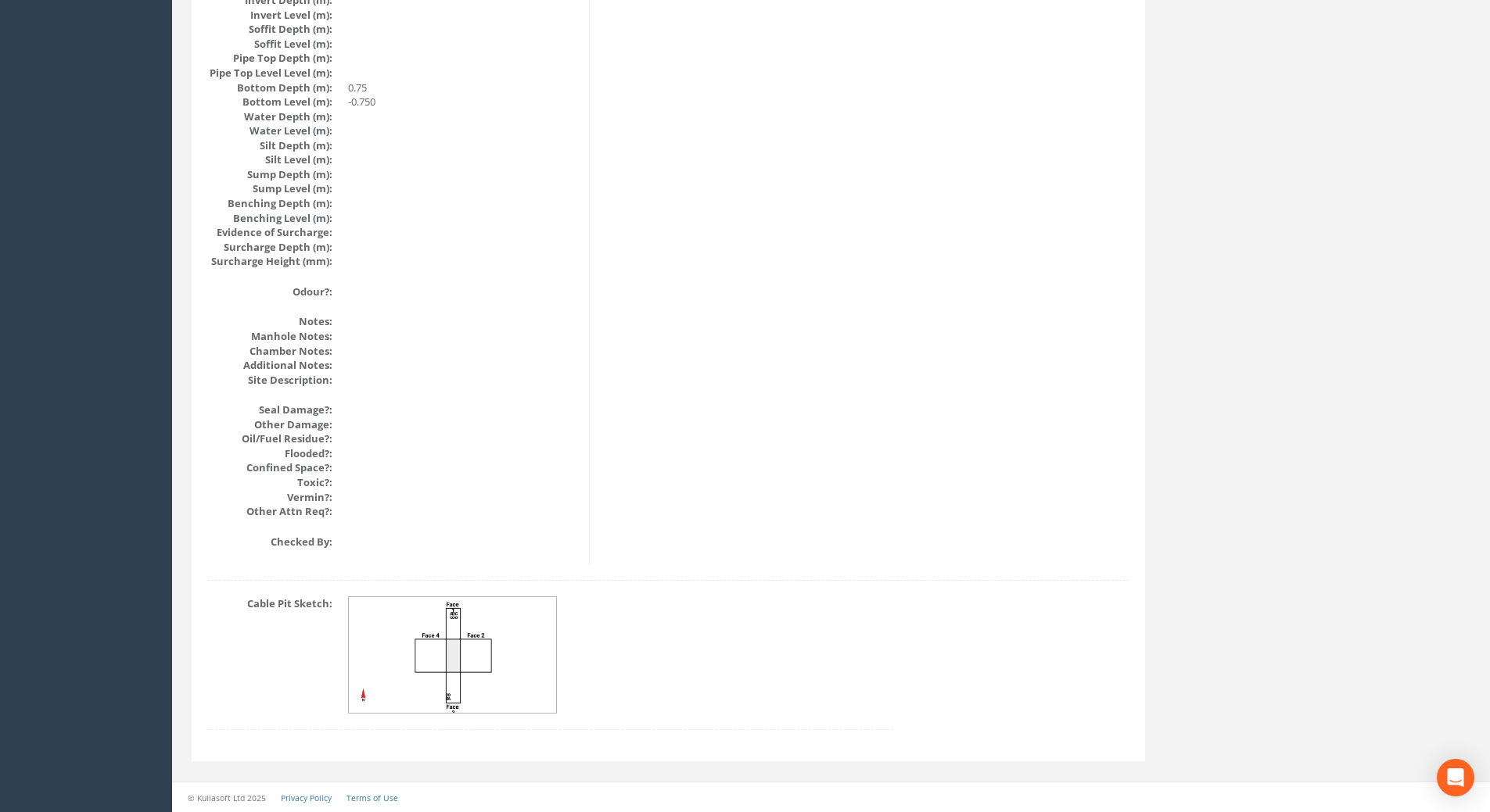
click at [471, 629] on img at bounding box center [454, 655] width 209 height 117
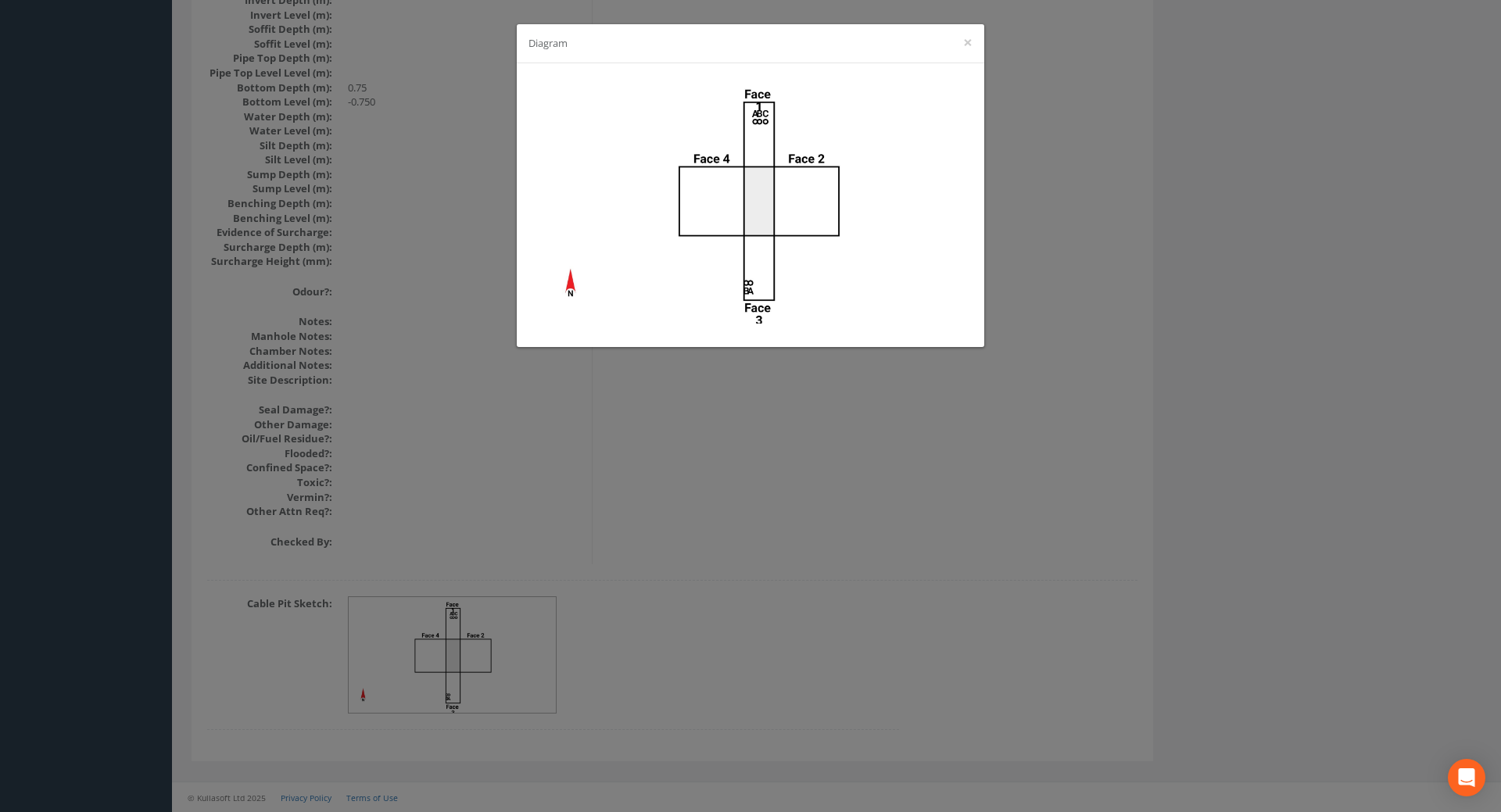
click at [854, 576] on div "Diagram ×" at bounding box center [750, 406] width 1501 height 812
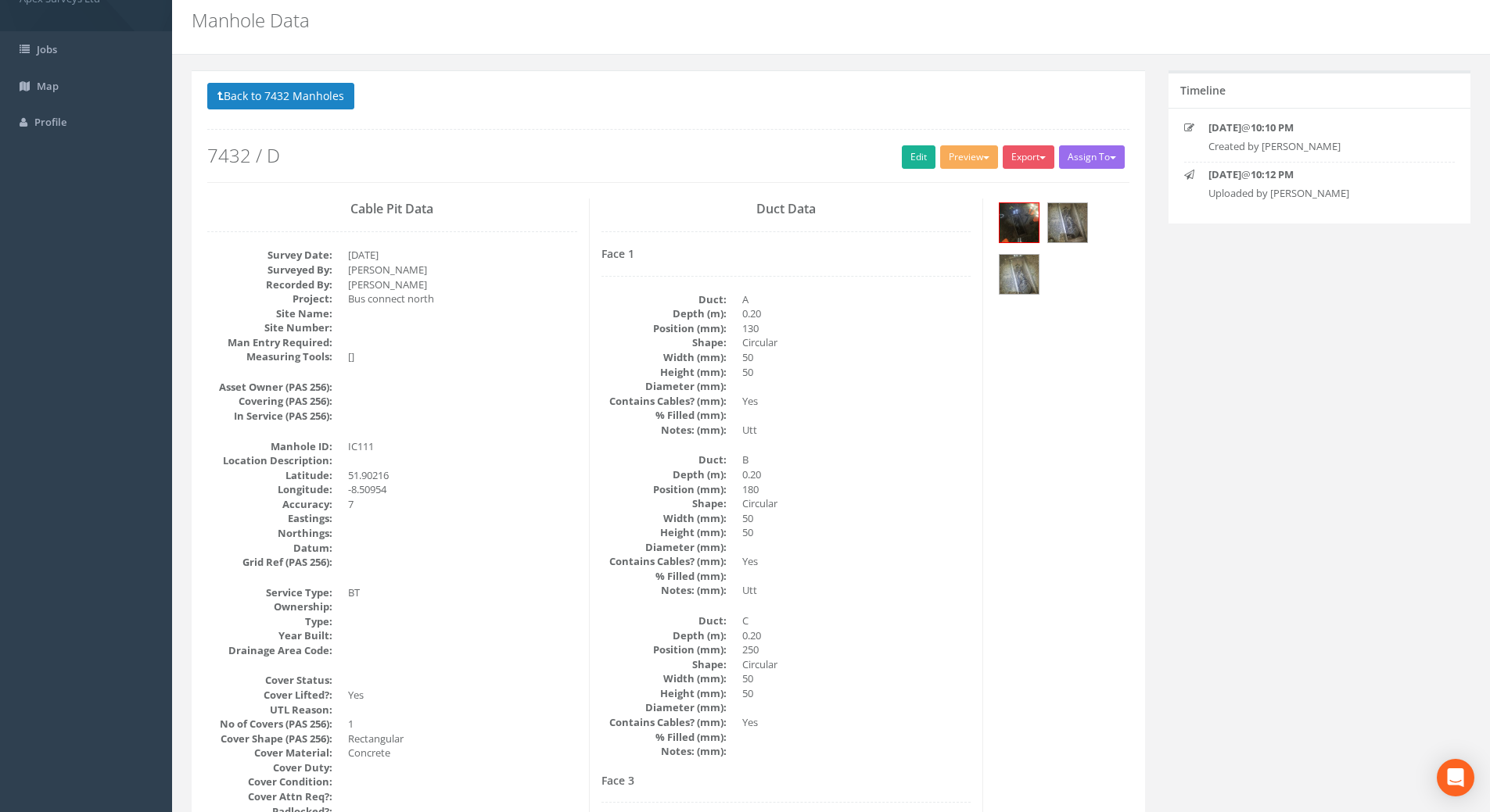
scroll to position [0, 0]
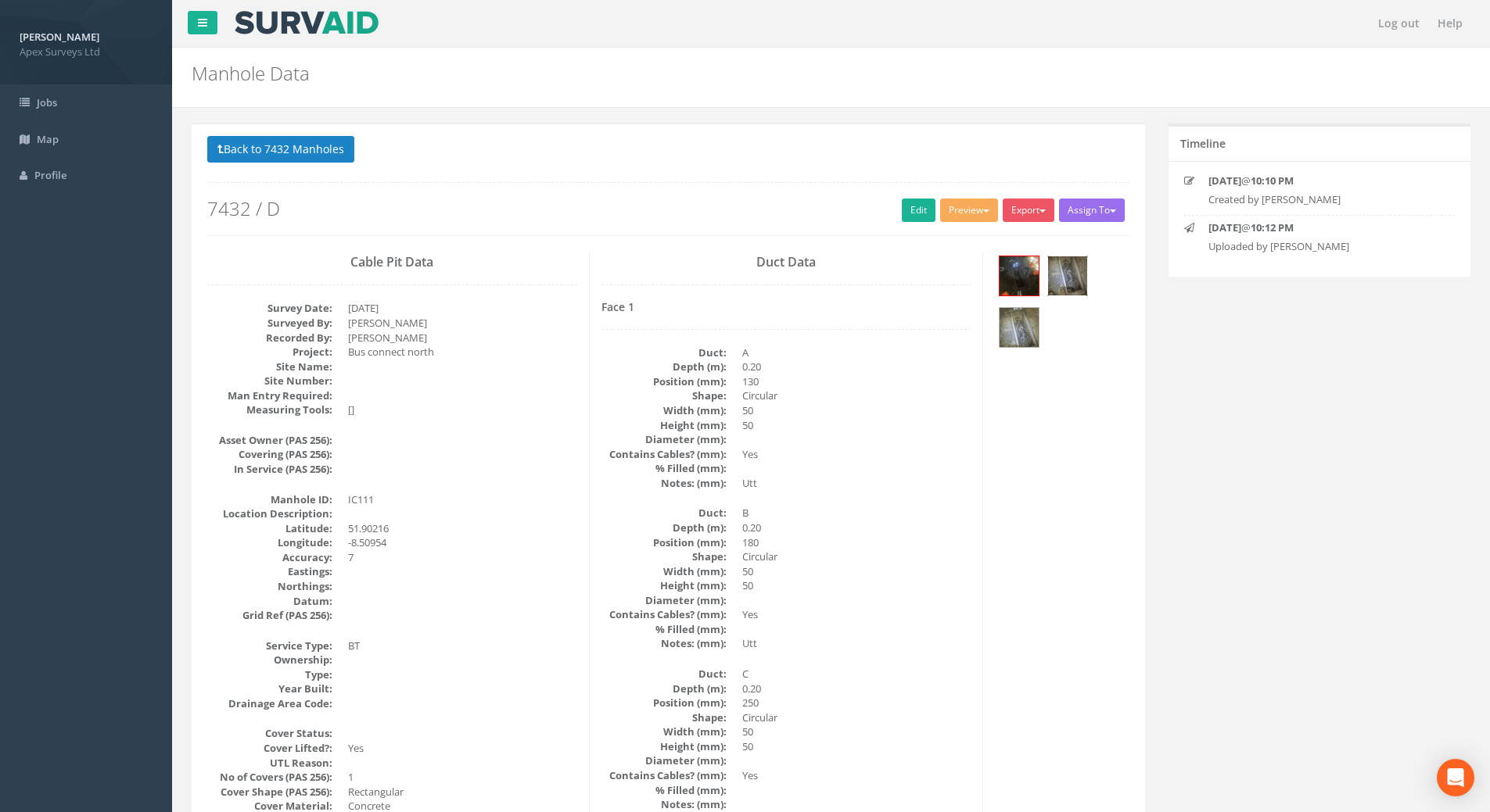
click at [1074, 273] on img at bounding box center [1068, 276] width 39 height 39
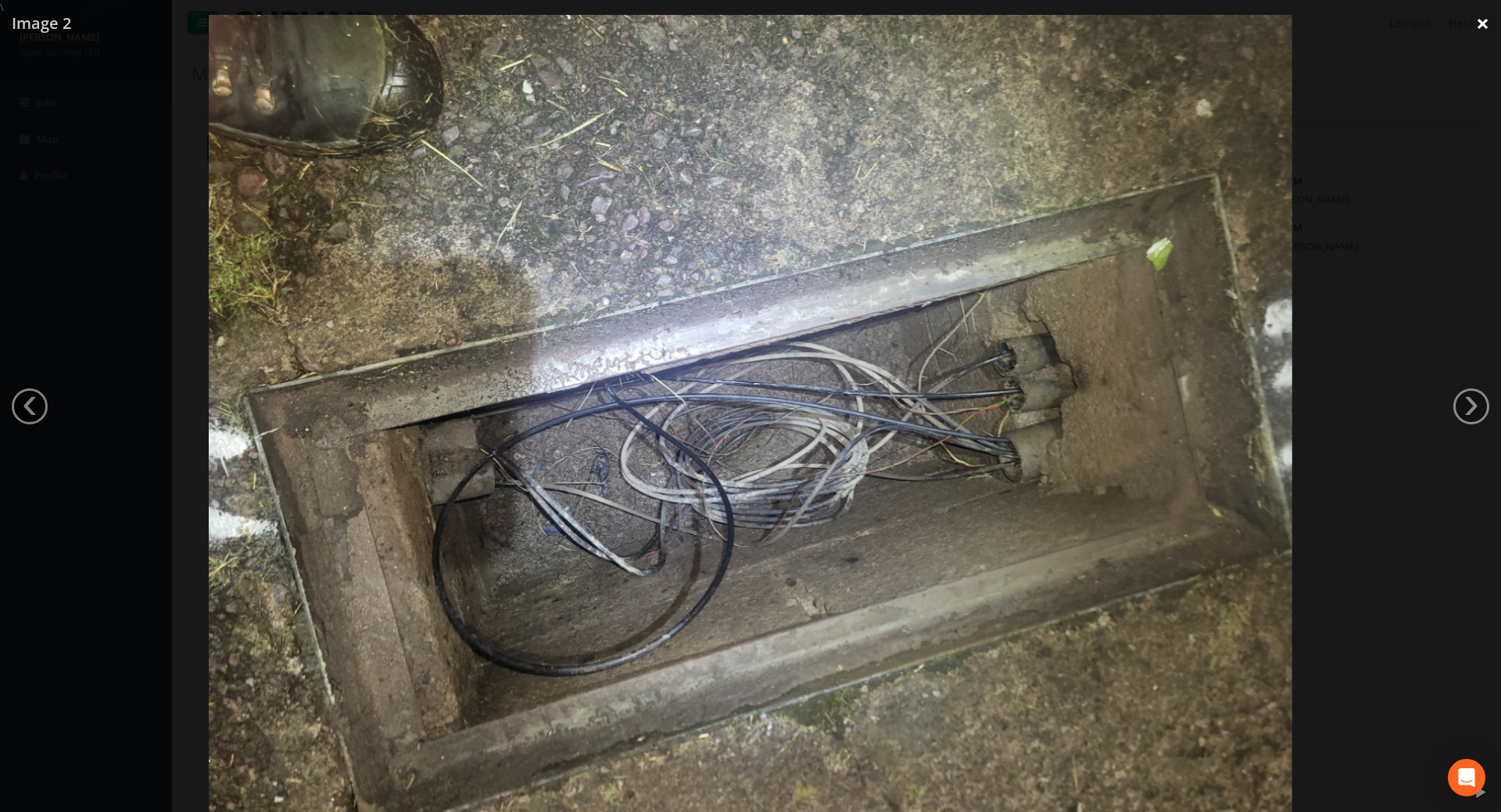
click at [1480, 26] on link "×" at bounding box center [1482, 23] width 37 height 47
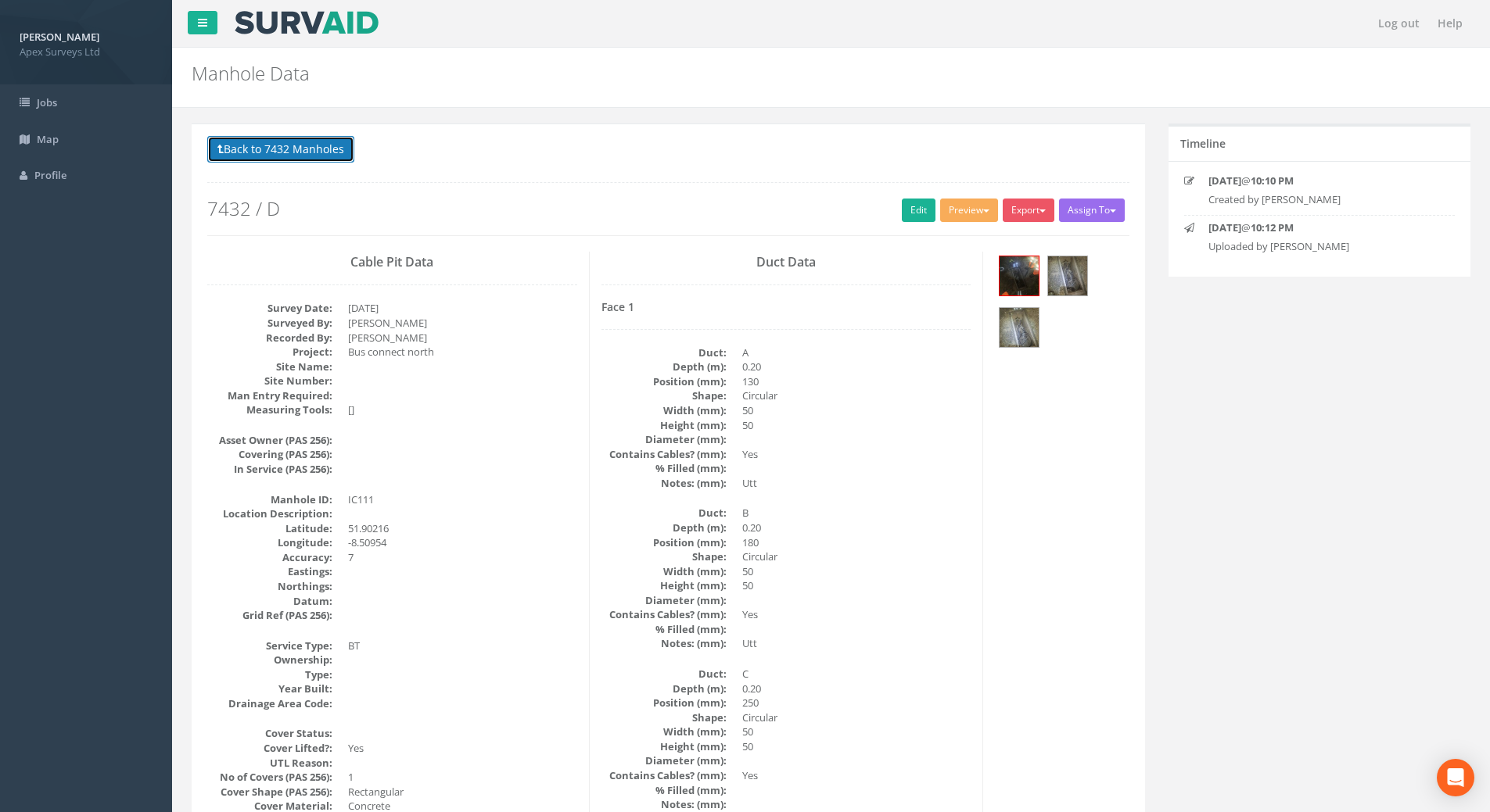
click at [272, 159] on button "Back to 7432 Manholes" at bounding box center [280, 149] width 147 height 27
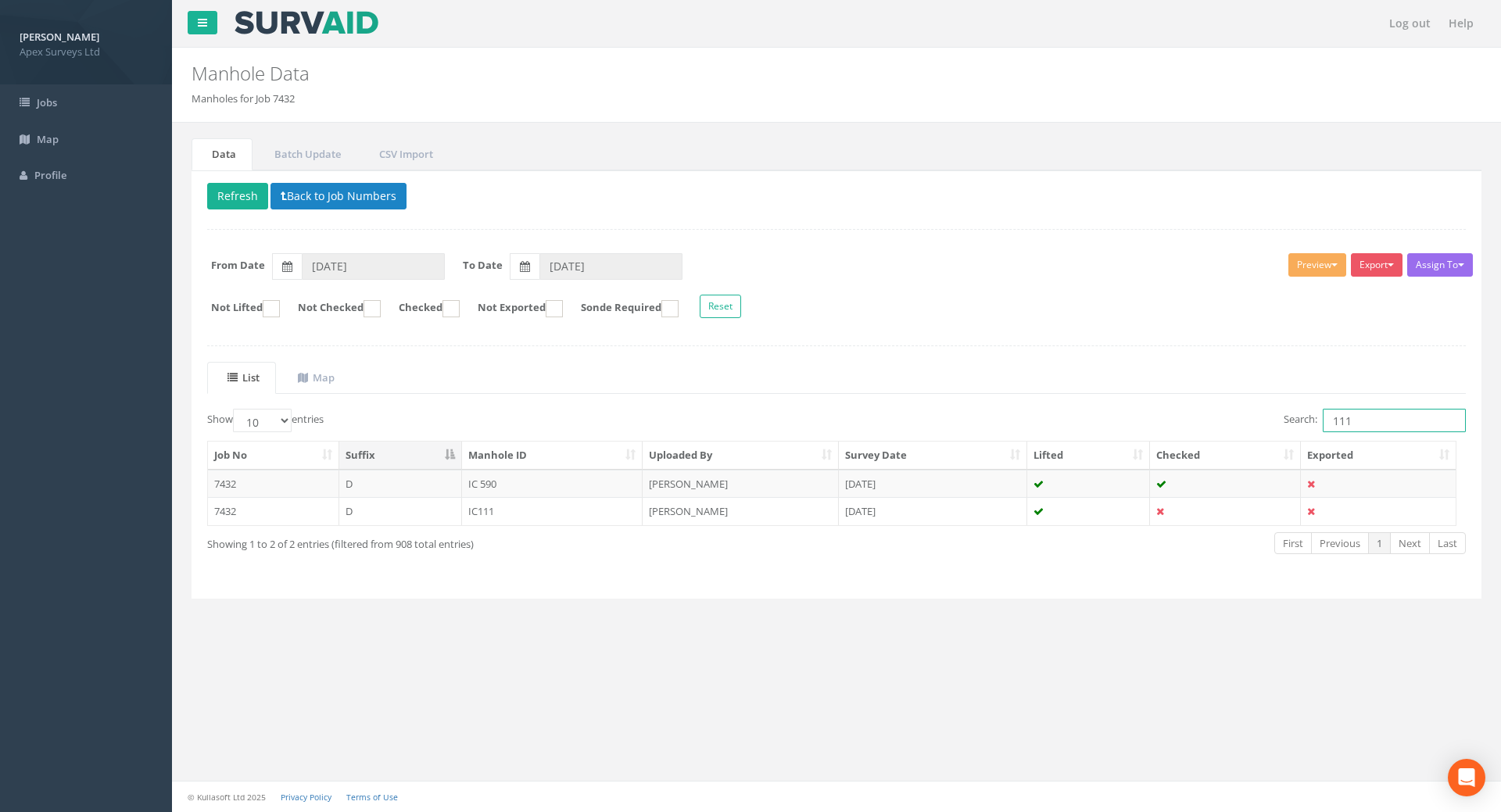
click at [1385, 418] on input "111" at bounding box center [1394, 420] width 143 height 23
click at [497, 477] on td "IC110" at bounding box center [552, 485] width 181 height 29
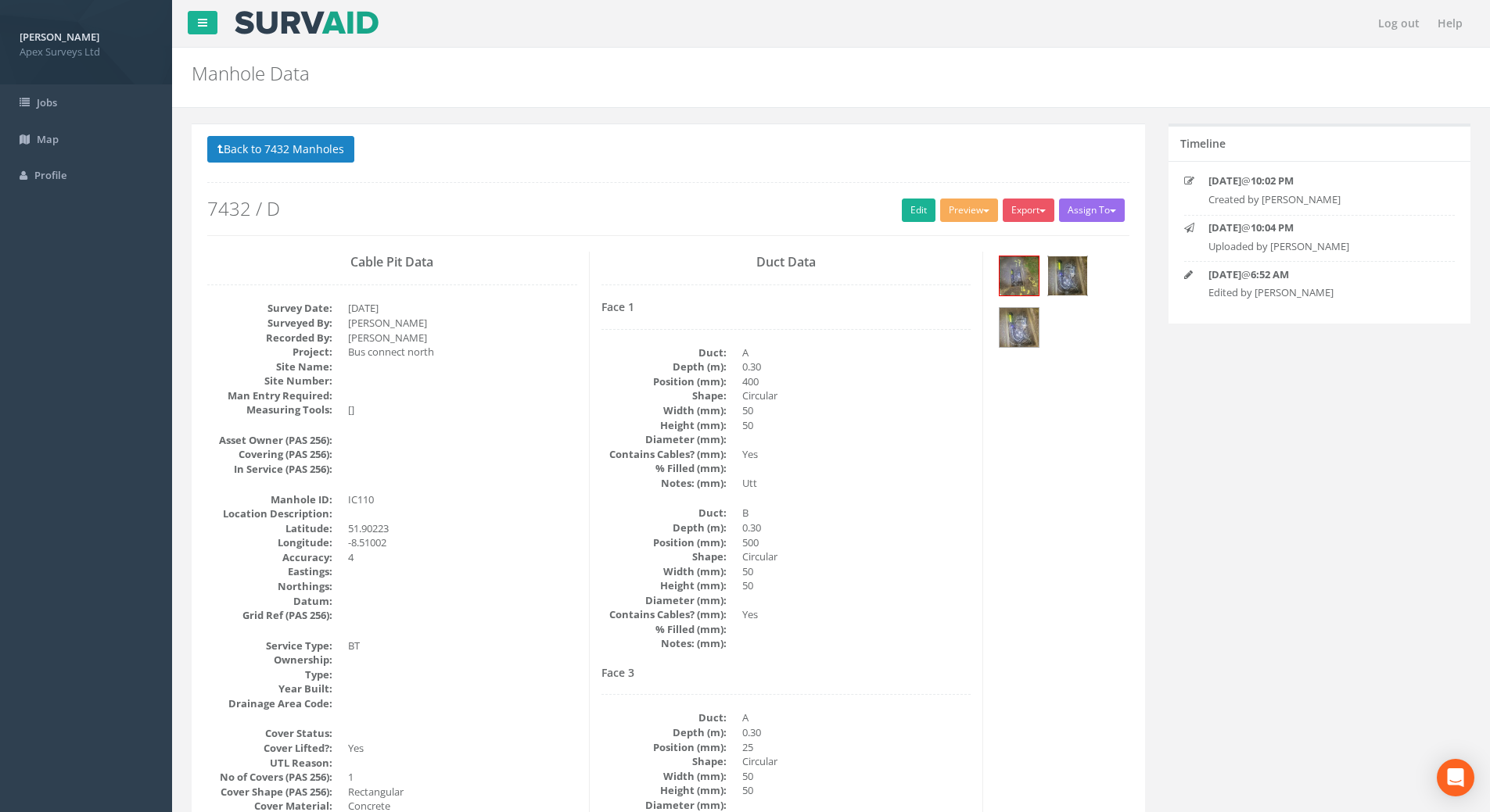
click at [1070, 271] on img at bounding box center [1068, 276] width 39 height 39
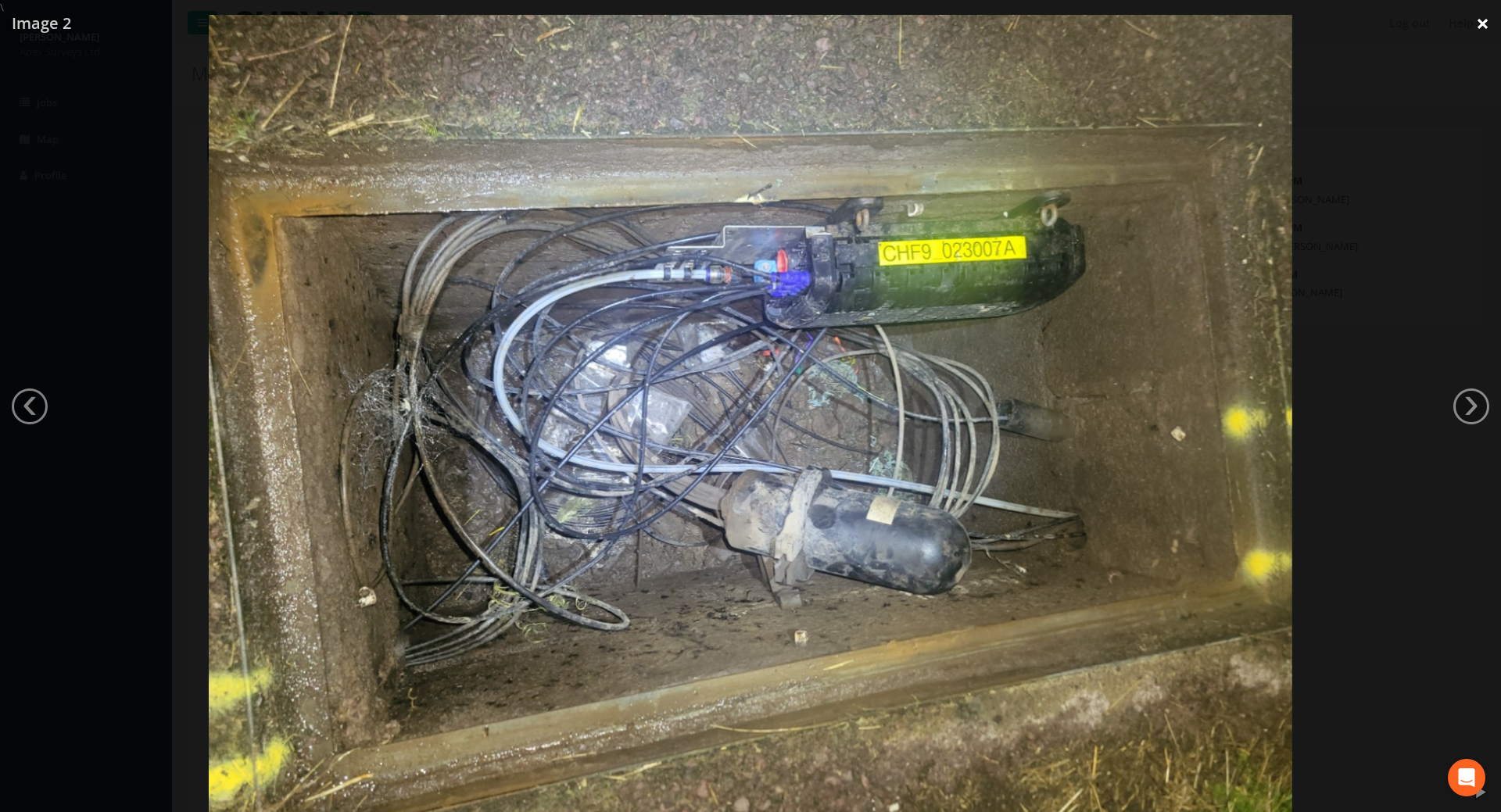
click at [1471, 25] on link "×" at bounding box center [1482, 23] width 37 height 47
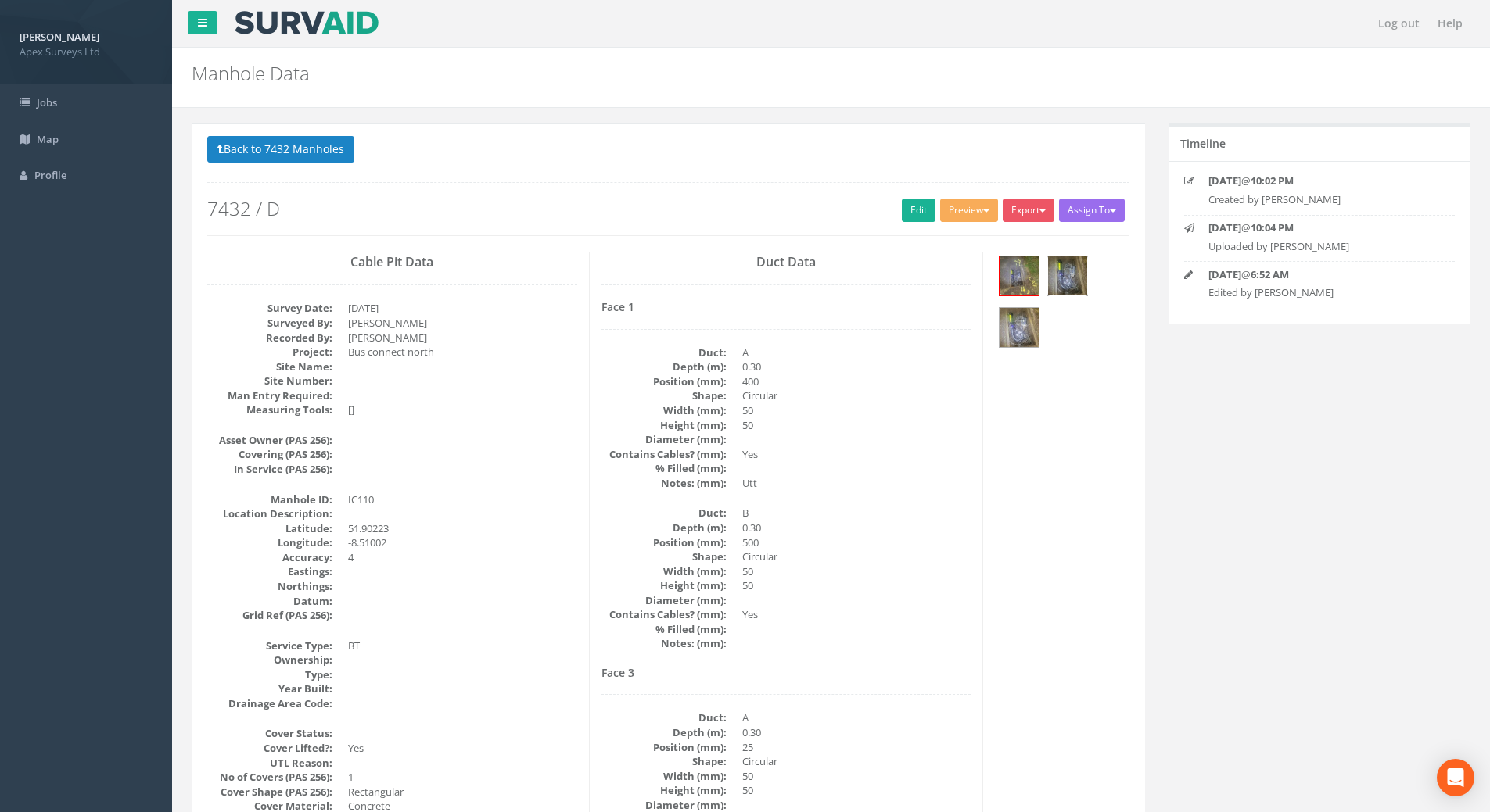
click at [1067, 265] on img at bounding box center [1068, 276] width 39 height 39
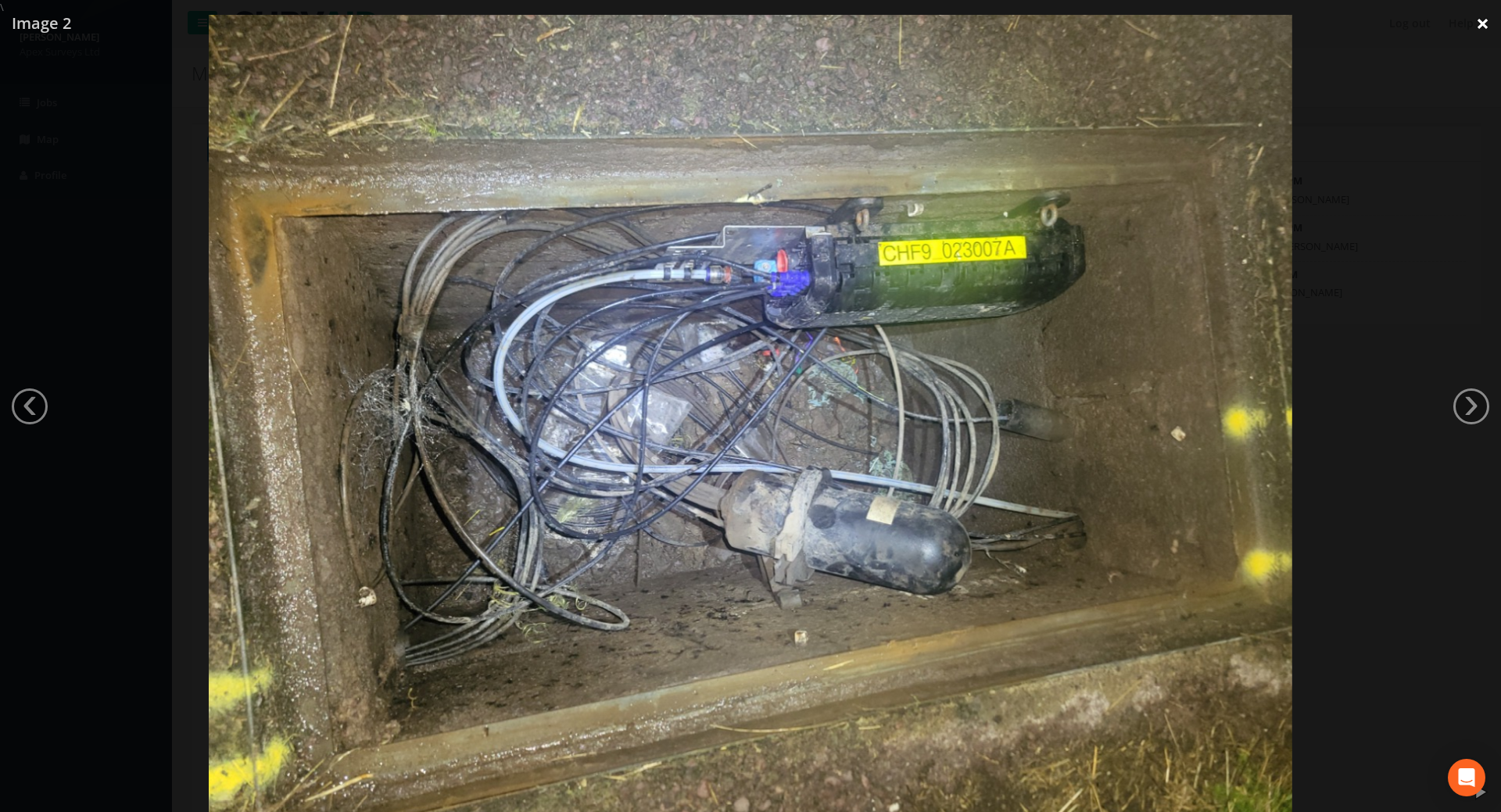
click at [1475, 22] on link "×" at bounding box center [1482, 23] width 37 height 47
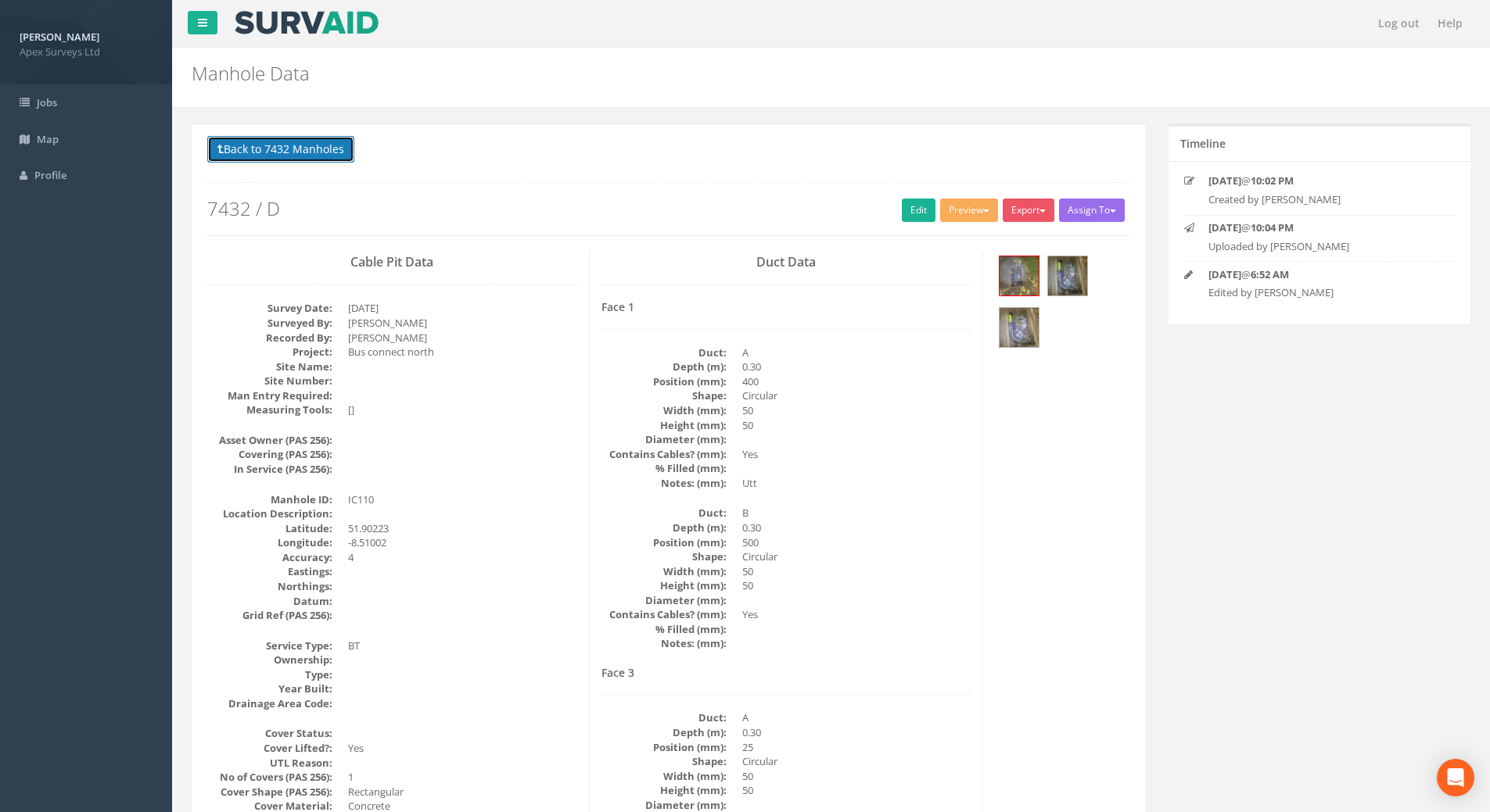
click at [270, 145] on button "Back to 7432 Manholes" at bounding box center [280, 149] width 147 height 27
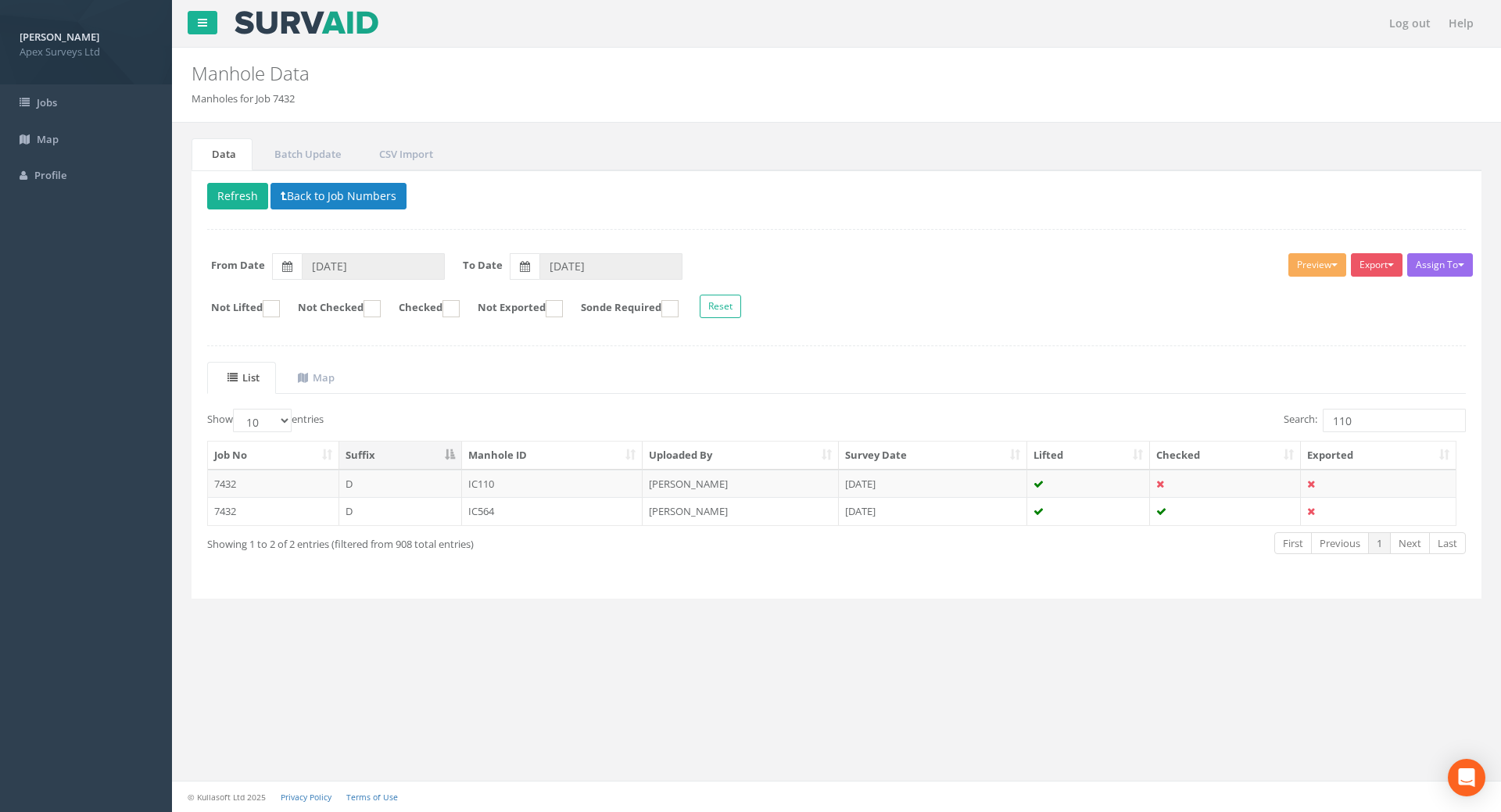
click at [1359, 433] on div "Search: 110" at bounding box center [1157, 422] width 618 height 28
click at [1367, 425] on input "110" at bounding box center [1394, 420] width 143 height 23
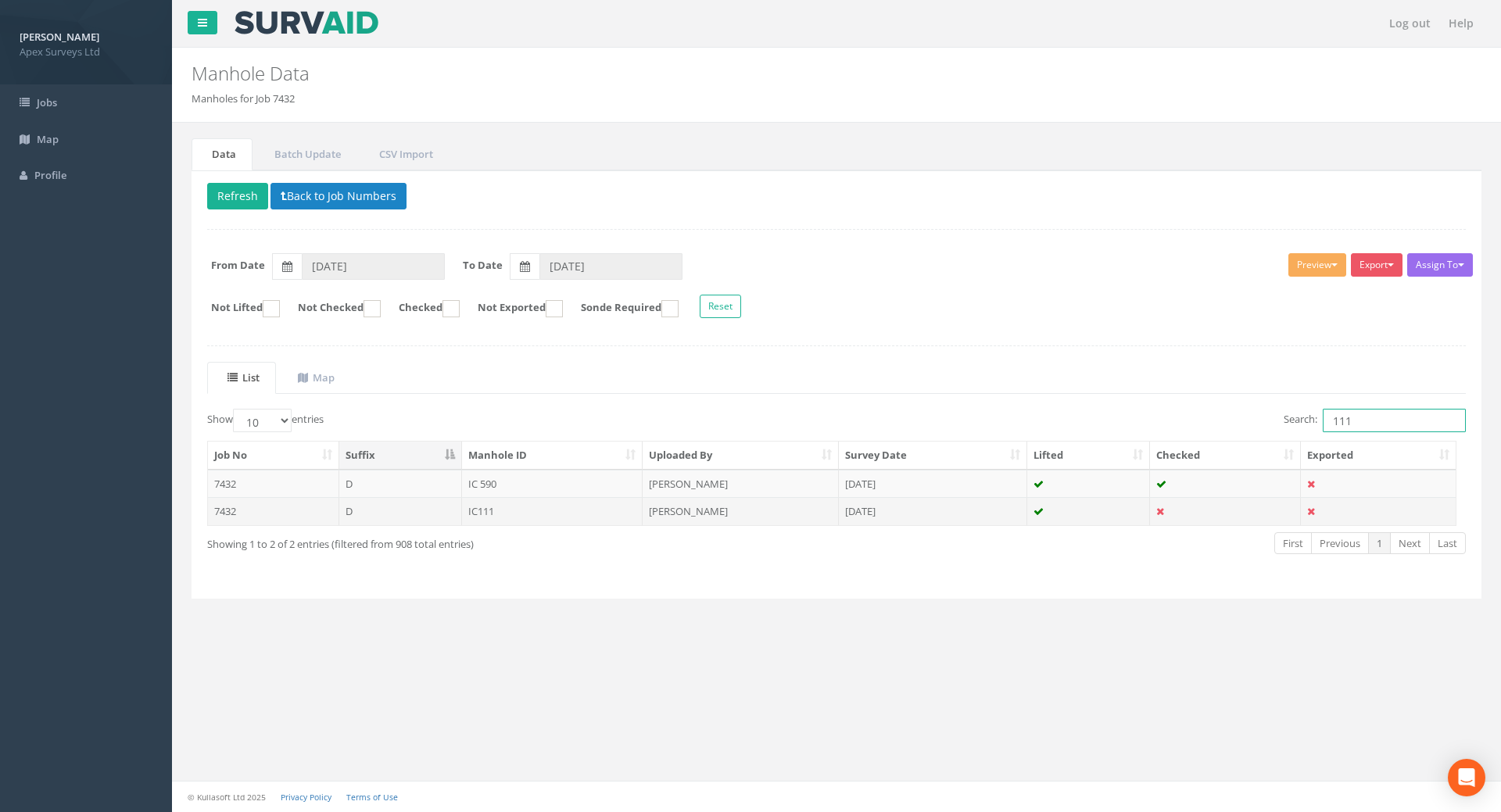
type input "111"
click at [477, 512] on td "IC111" at bounding box center [552, 511] width 181 height 29
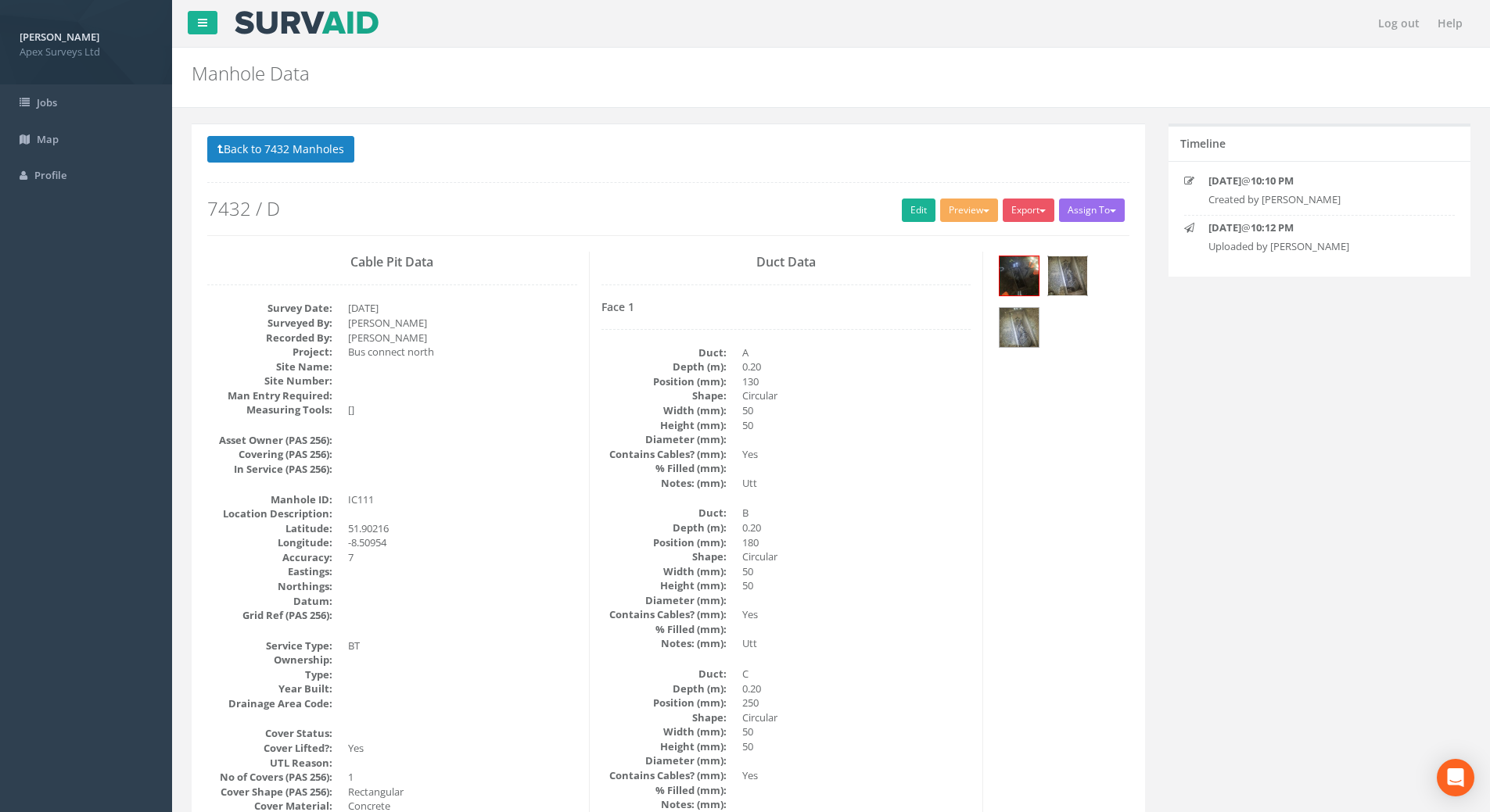
click at [1072, 276] on img at bounding box center [1068, 276] width 39 height 39
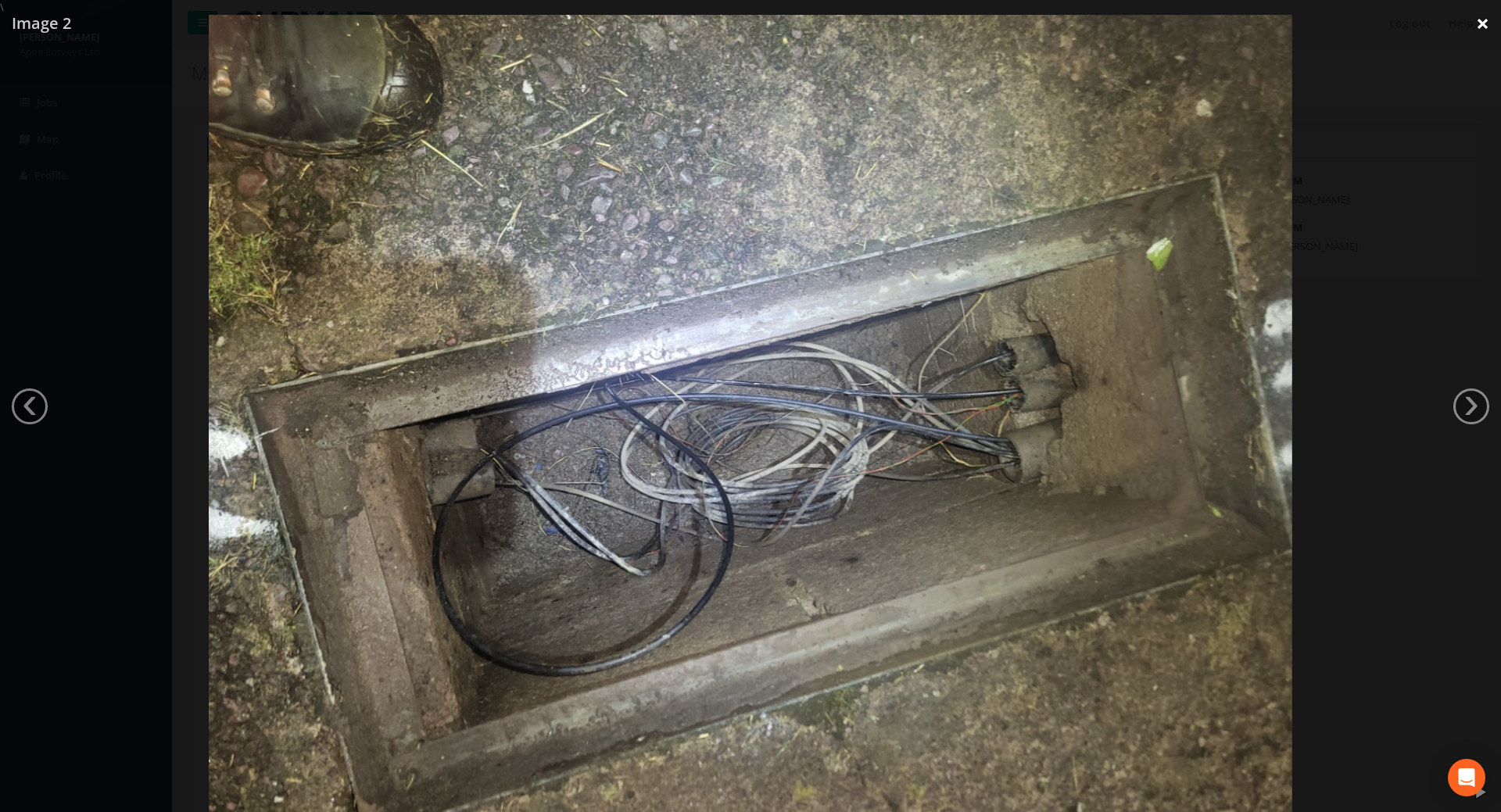
click at [1477, 22] on link "×" at bounding box center [1482, 23] width 37 height 47
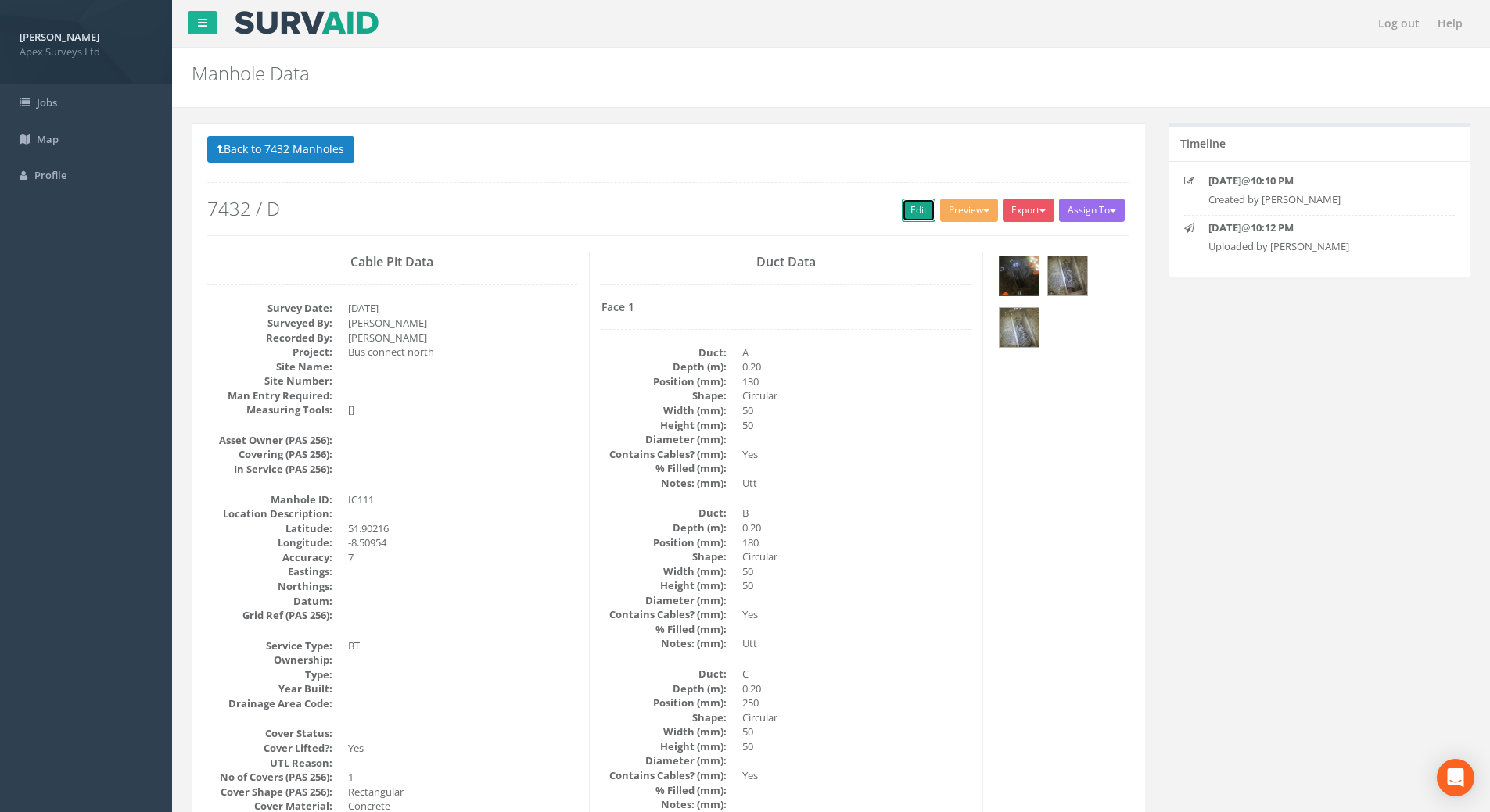
click at [902, 204] on link "Edit" at bounding box center [919, 211] width 34 height 23
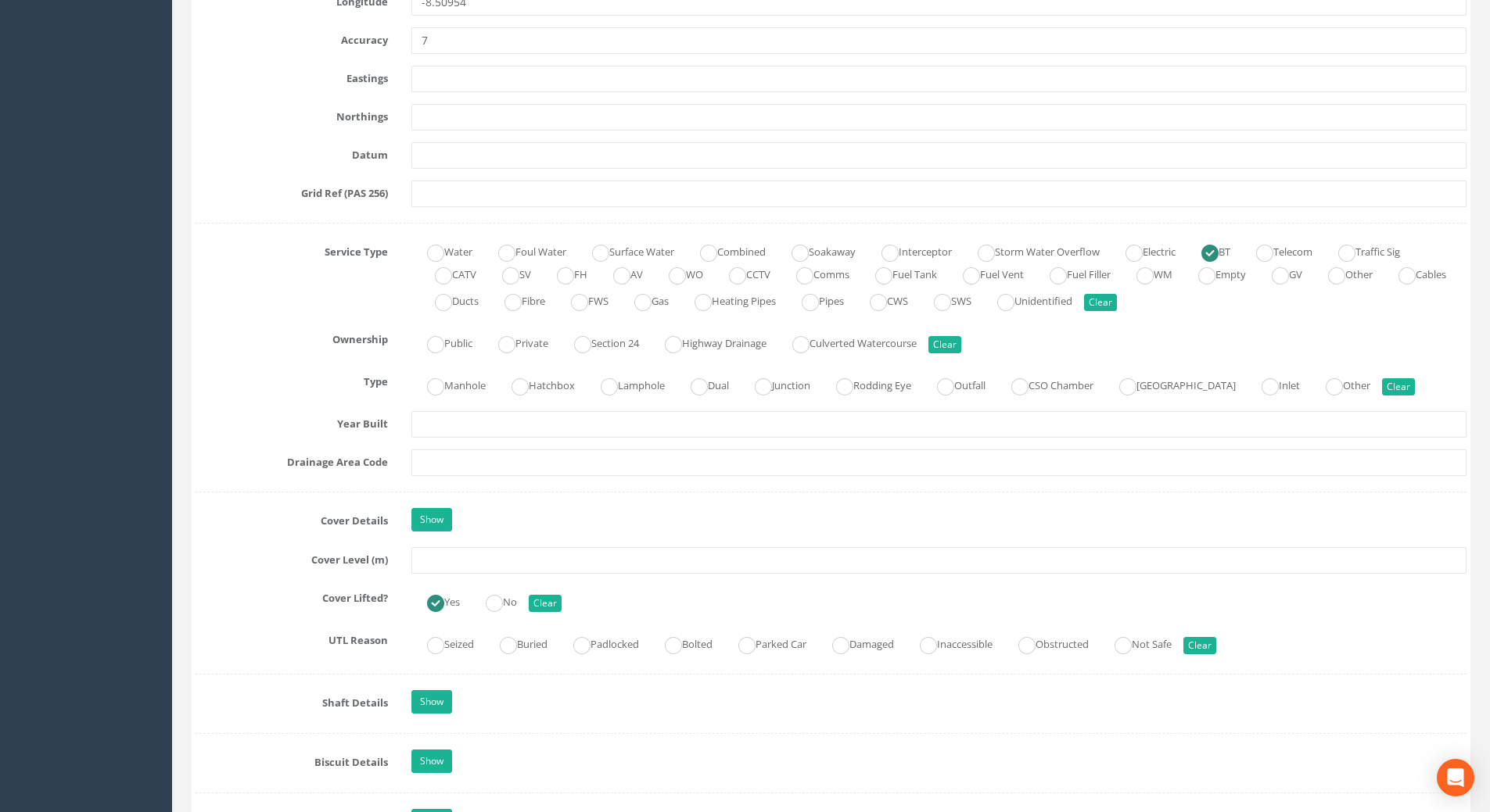
scroll to position [938, 0]
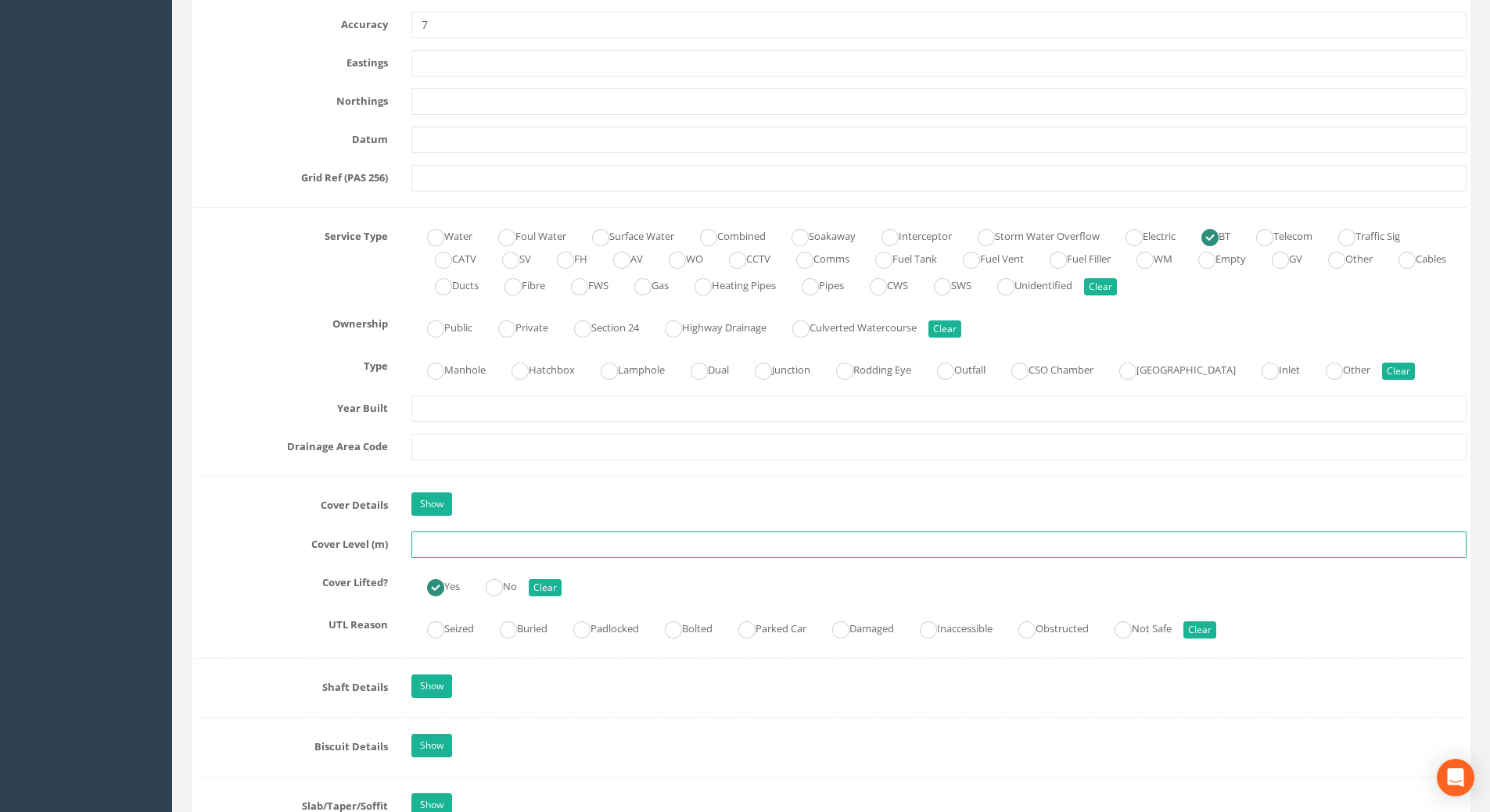
click at [427, 551] on input "text" at bounding box center [939, 545] width 1055 height 27
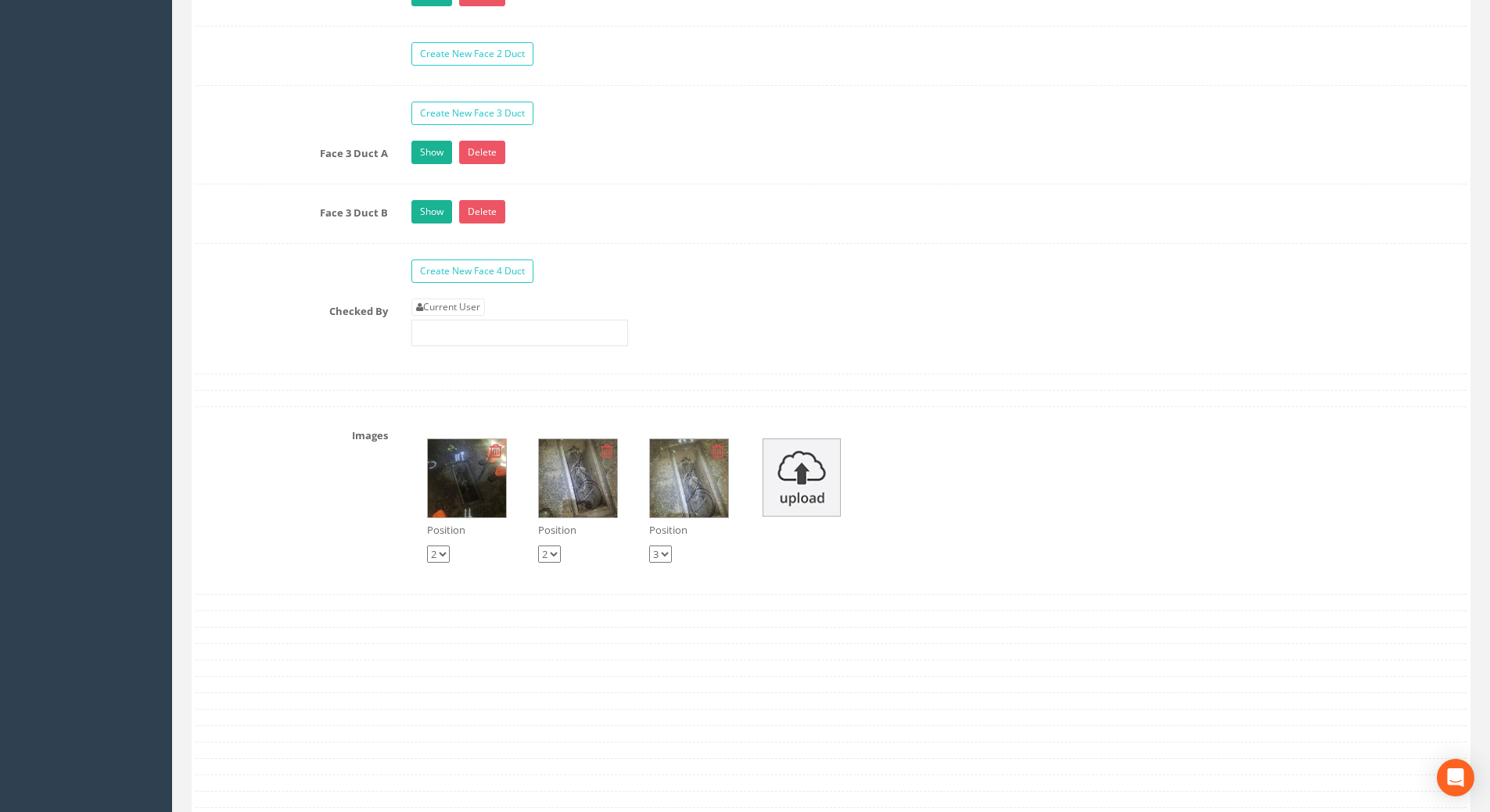
scroll to position [2736, 0]
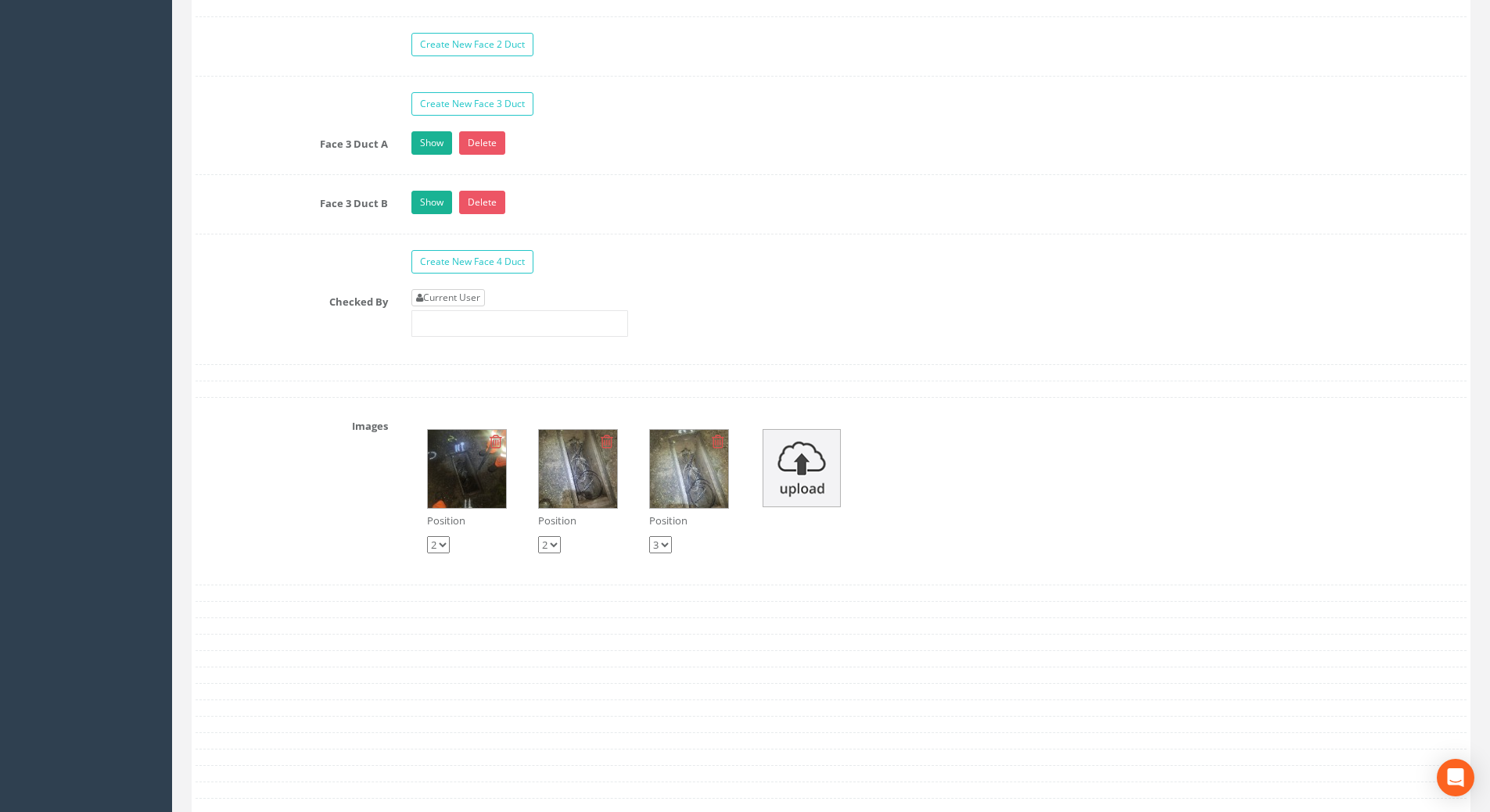
type input "106.63"
click at [456, 294] on link "Current User" at bounding box center [448, 297] width 73 height 17
type input "[PERSON_NAME]"
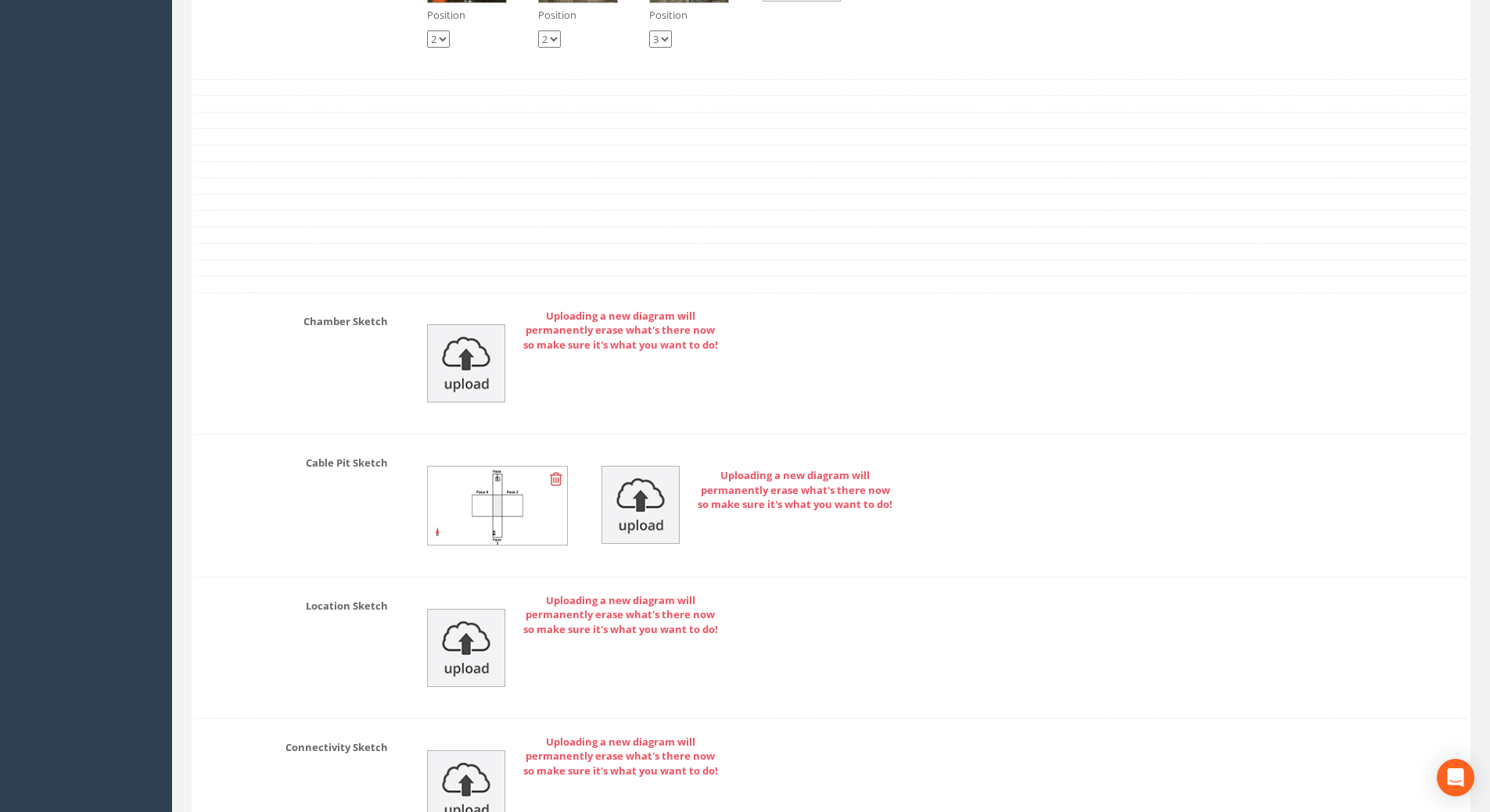
scroll to position [3556, 0]
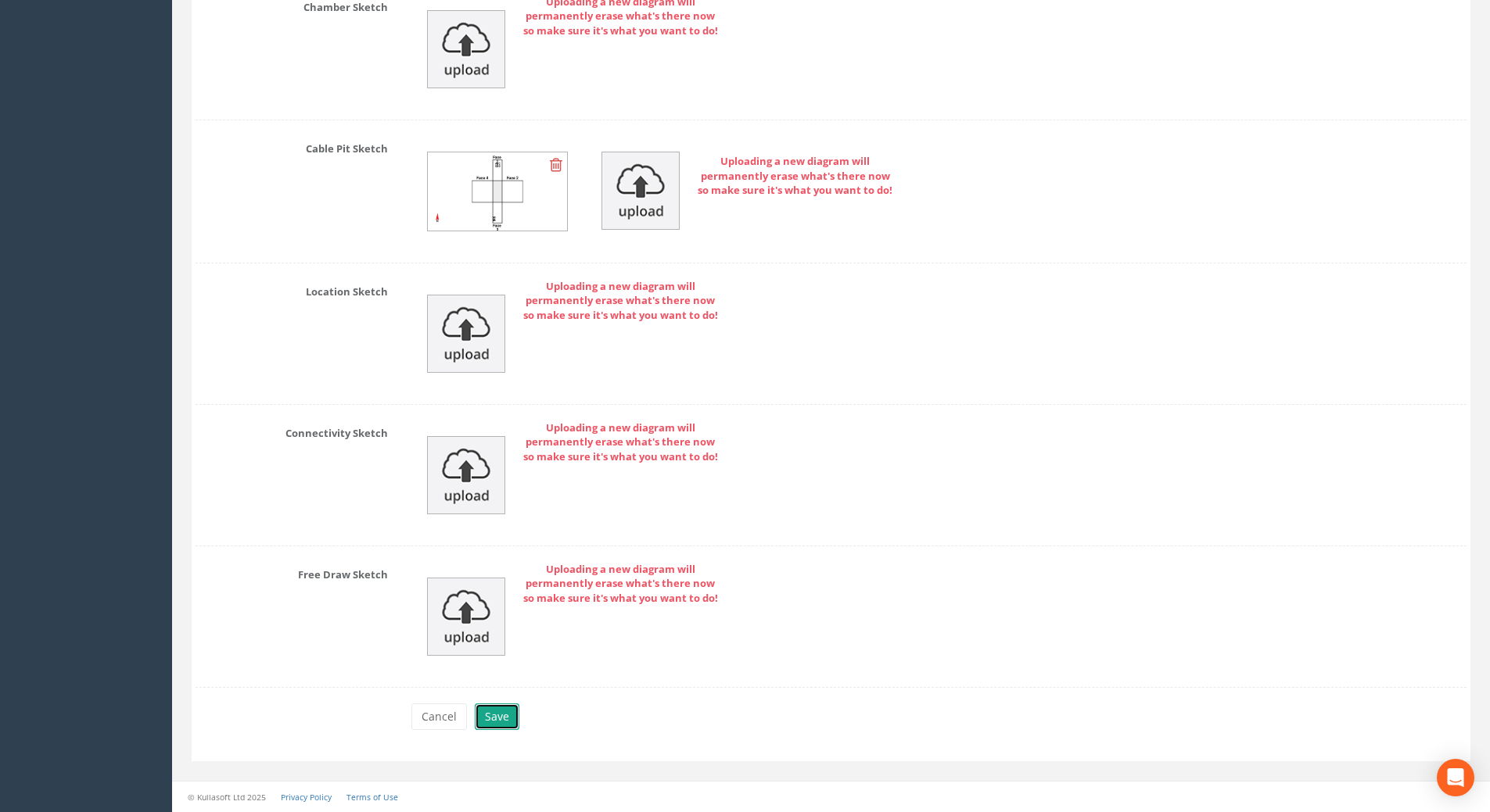
click at [492, 718] on button "Save" at bounding box center [497, 717] width 45 height 27
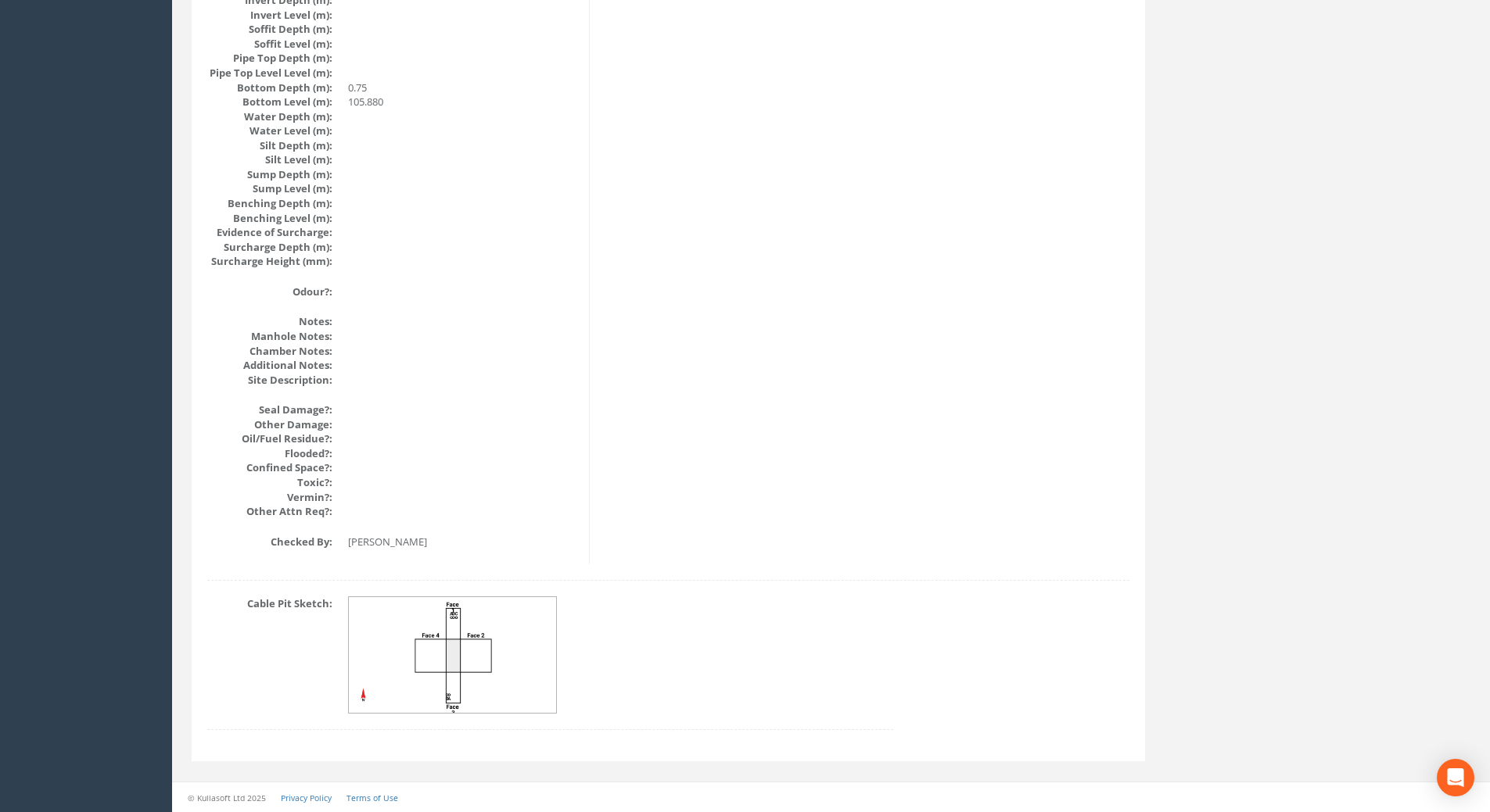
click at [483, 650] on img at bounding box center [454, 655] width 209 height 117
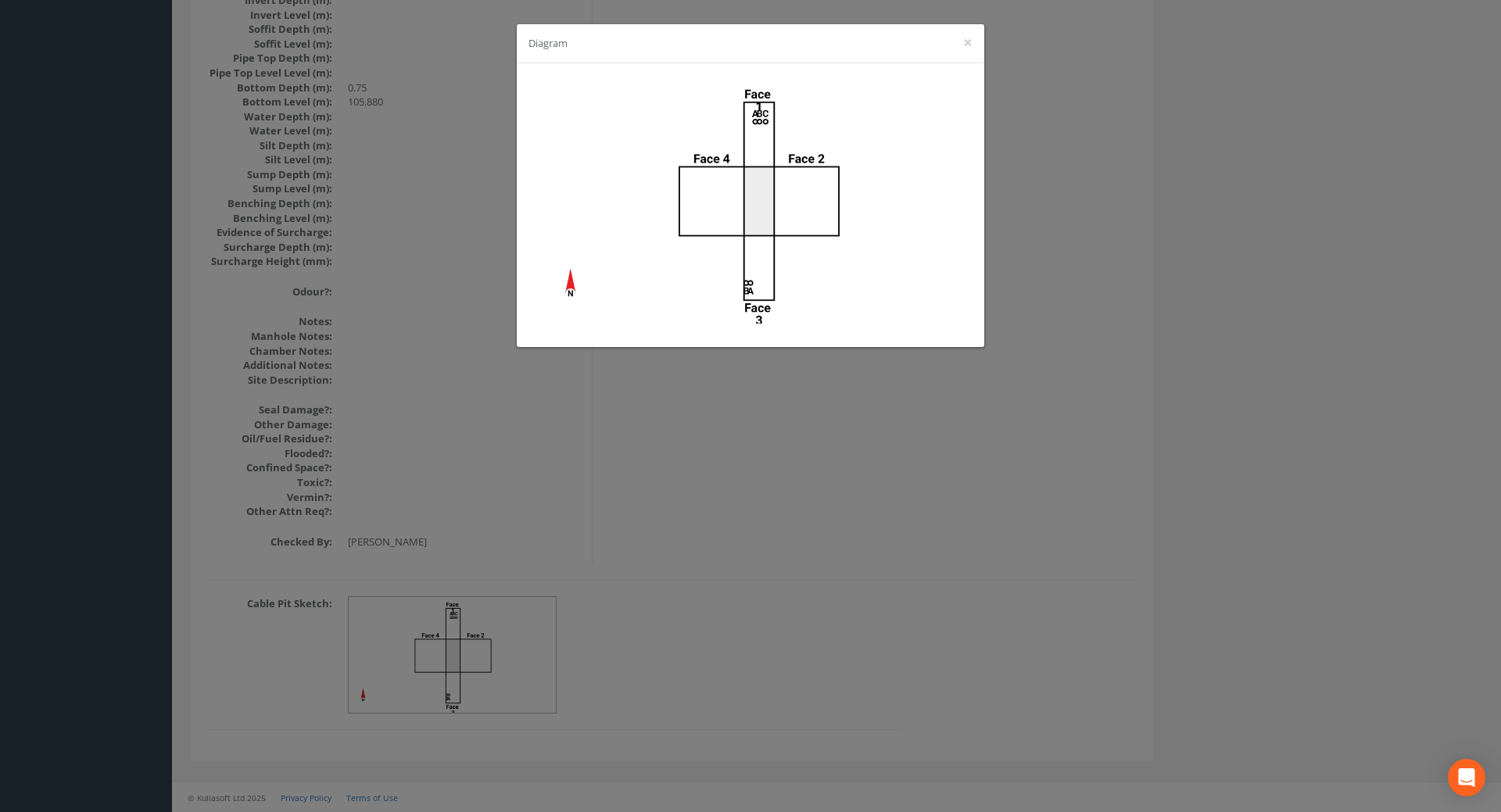
click at [740, 501] on div "Diagram ×" at bounding box center [750, 406] width 1501 height 812
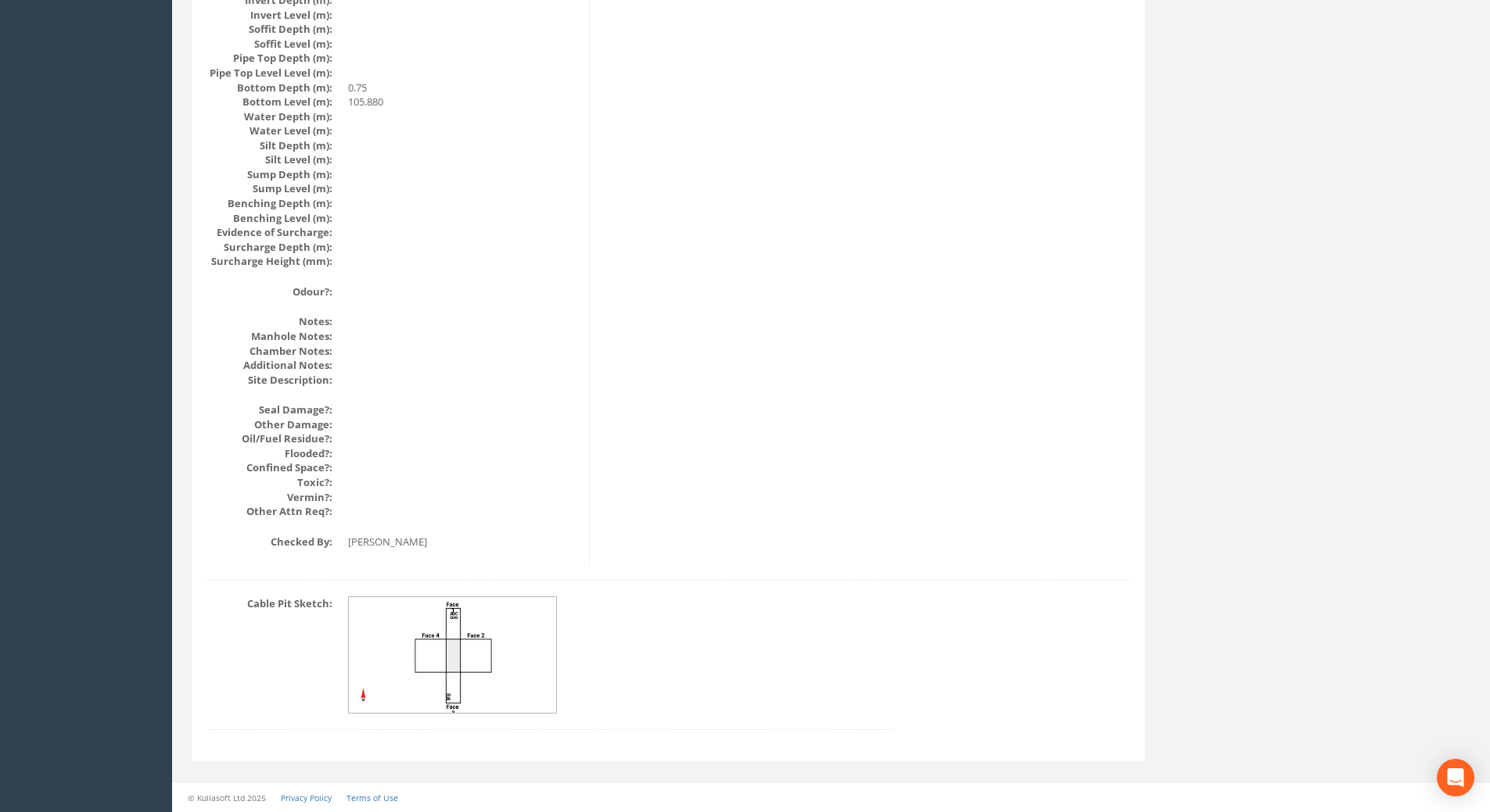
drag, startPoint x: 607, startPoint y: 363, endPoint x: 621, endPoint y: 390, distance: 30.4
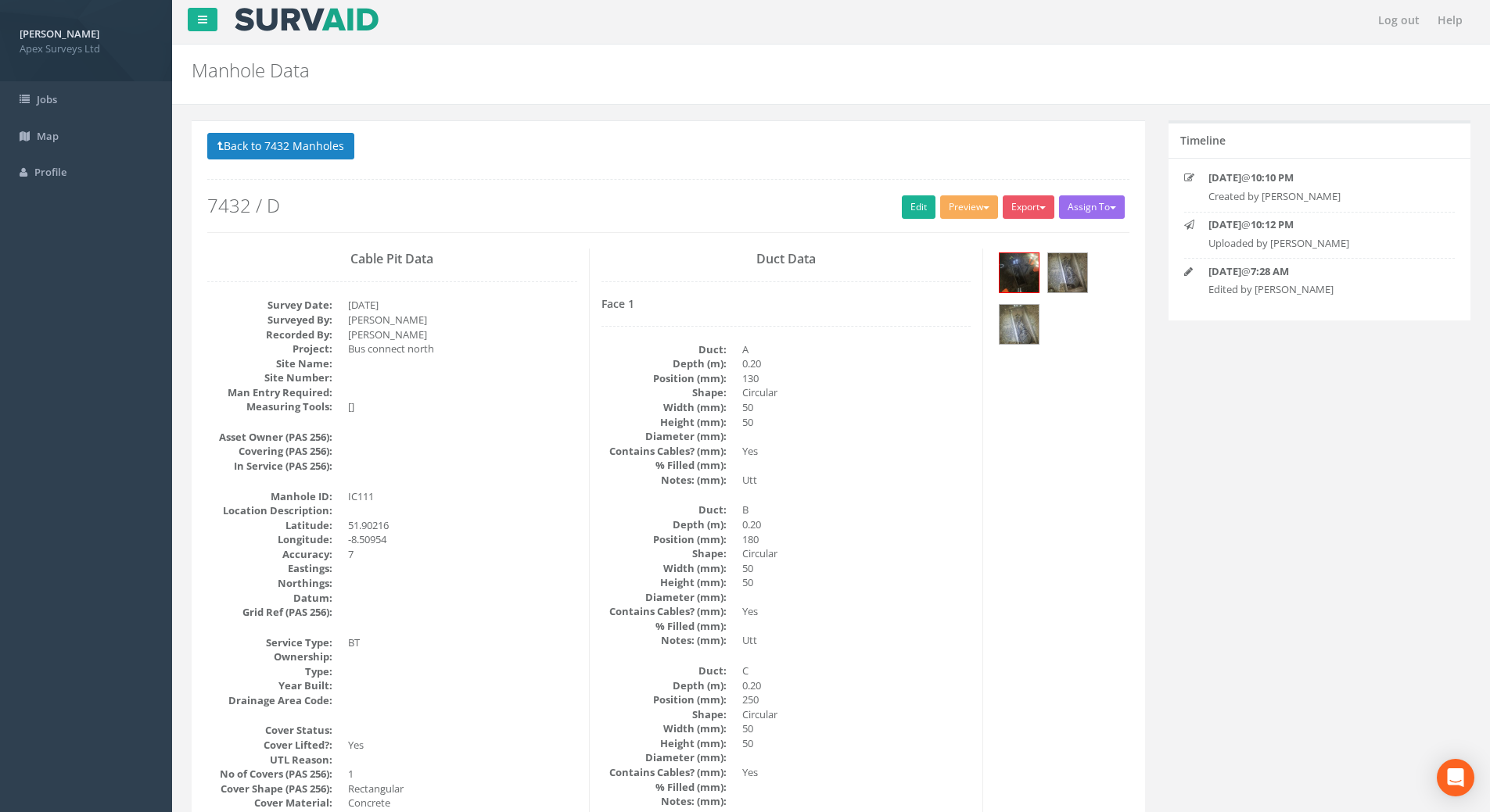
scroll to position [0, 0]
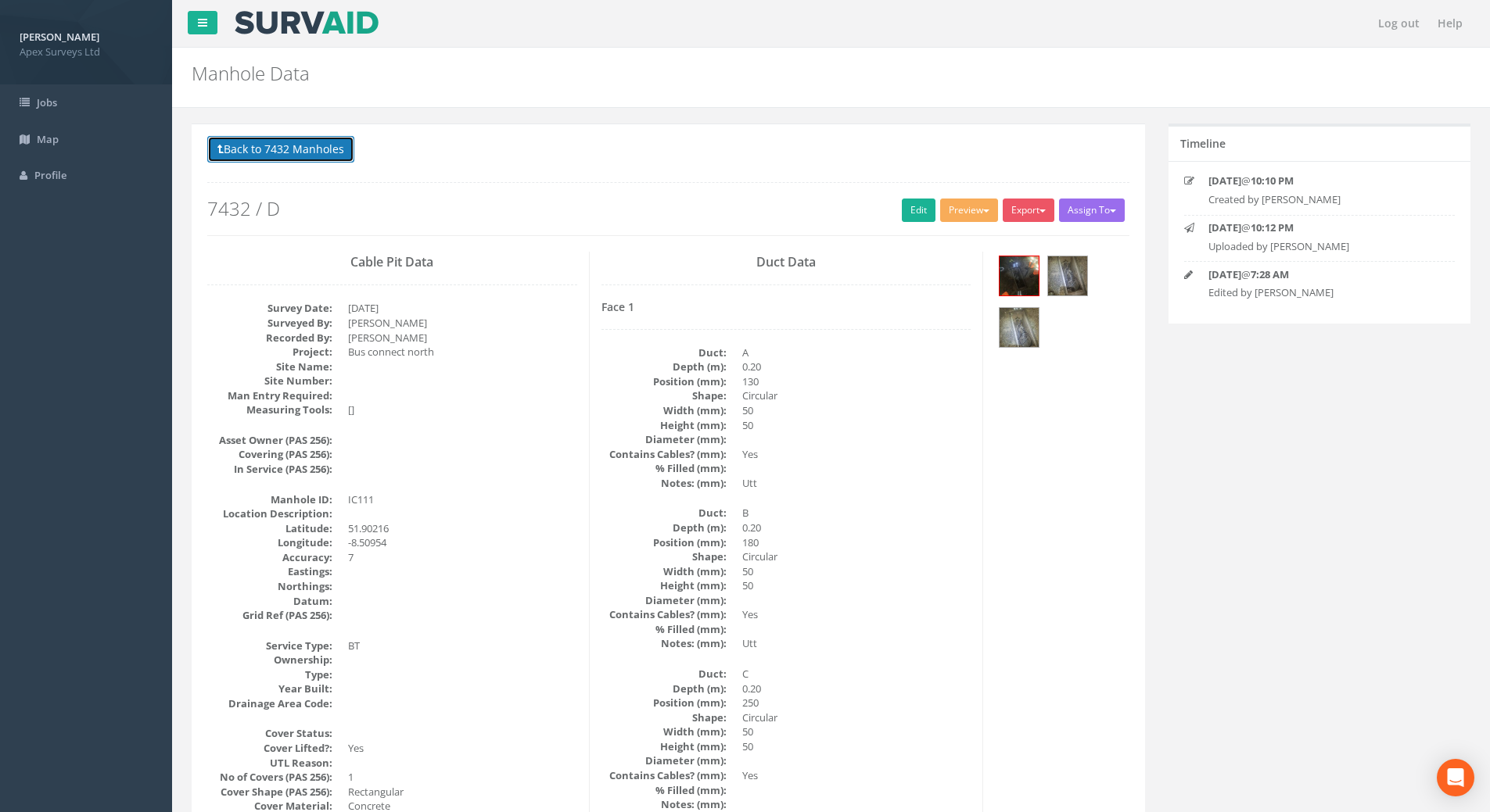
click at [263, 145] on button "Back to 7432 Manholes" at bounding box center [280, 149] width 147 height 27
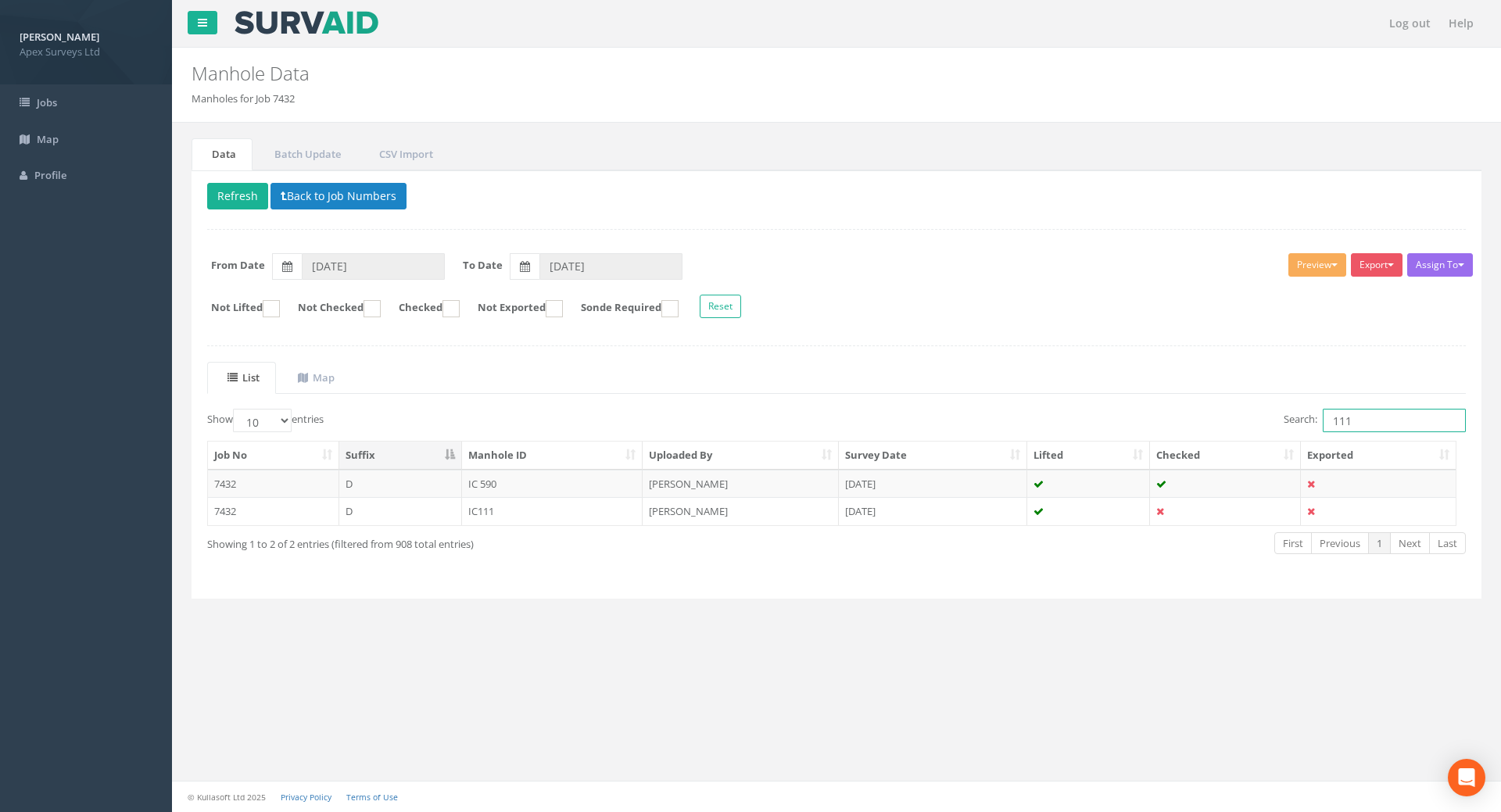
click at [1387, 427] on input "111" at bounding box center [1394, 420] width 143 height 23
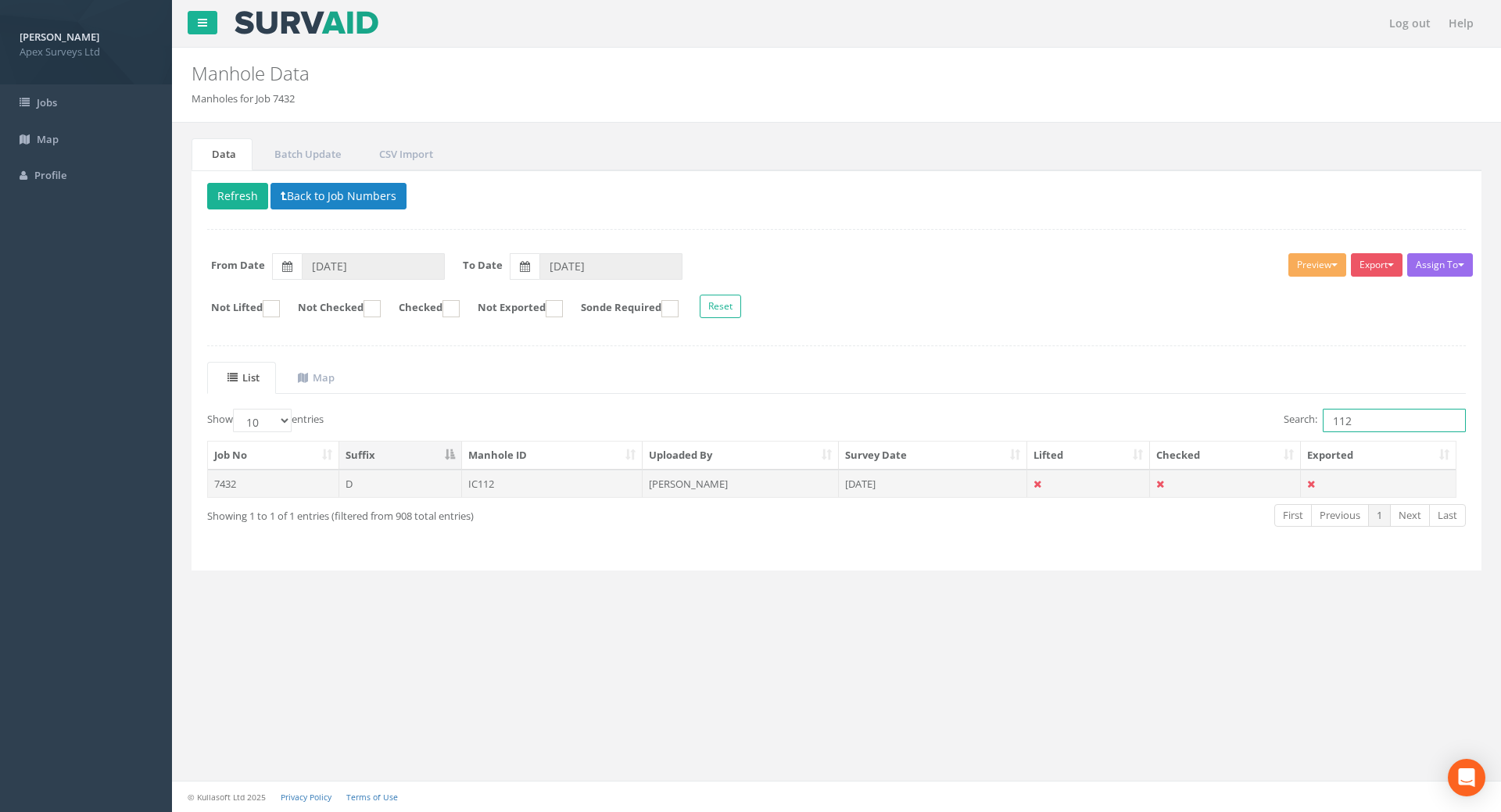
type input "112"
click at [470, 485] on td "IC112" at bounding box center [552, 485] width 181 height 29
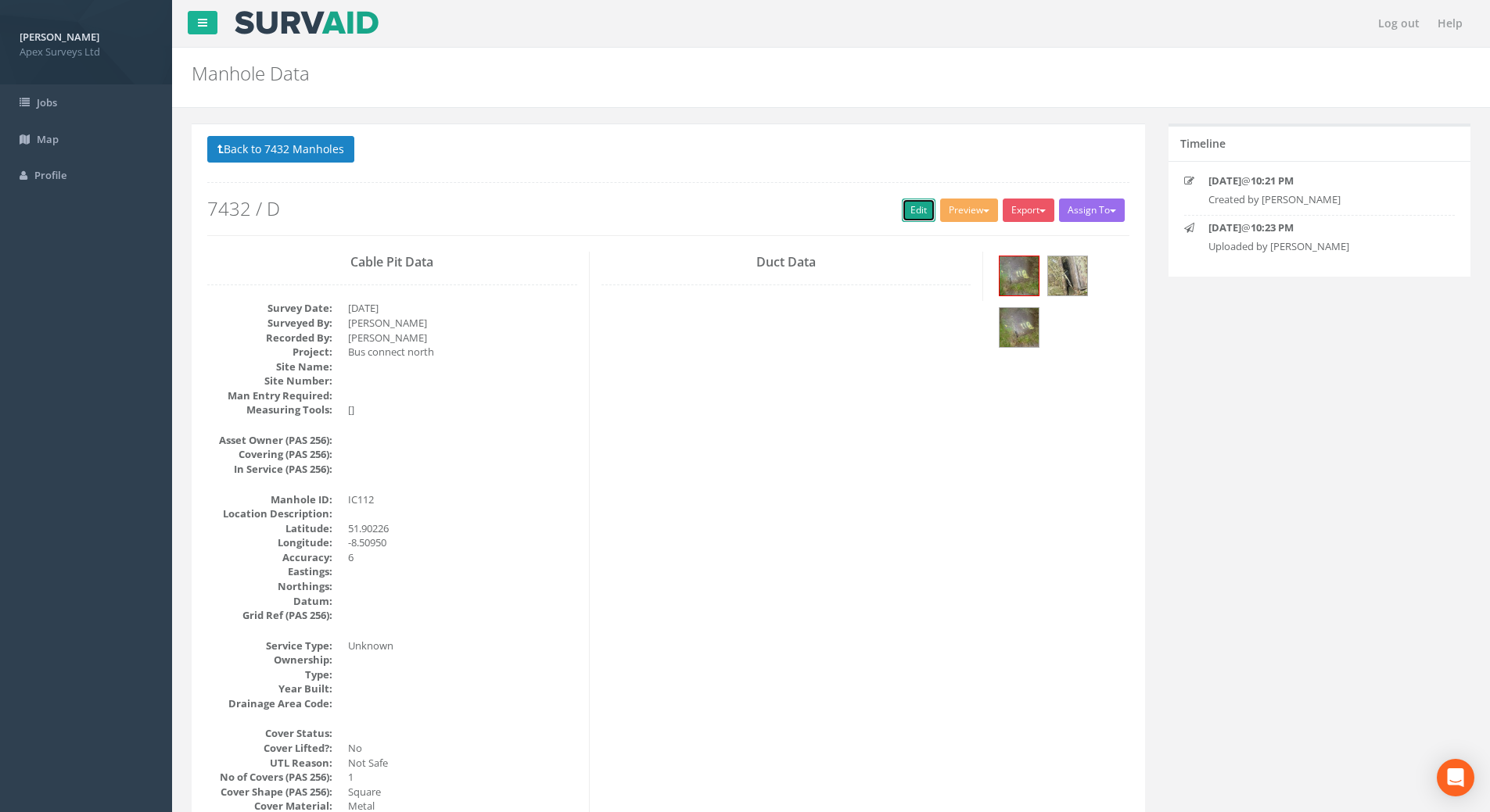
click at [902, 209] on link "Edit" at bounding box center [919, 211] width 34 height 23
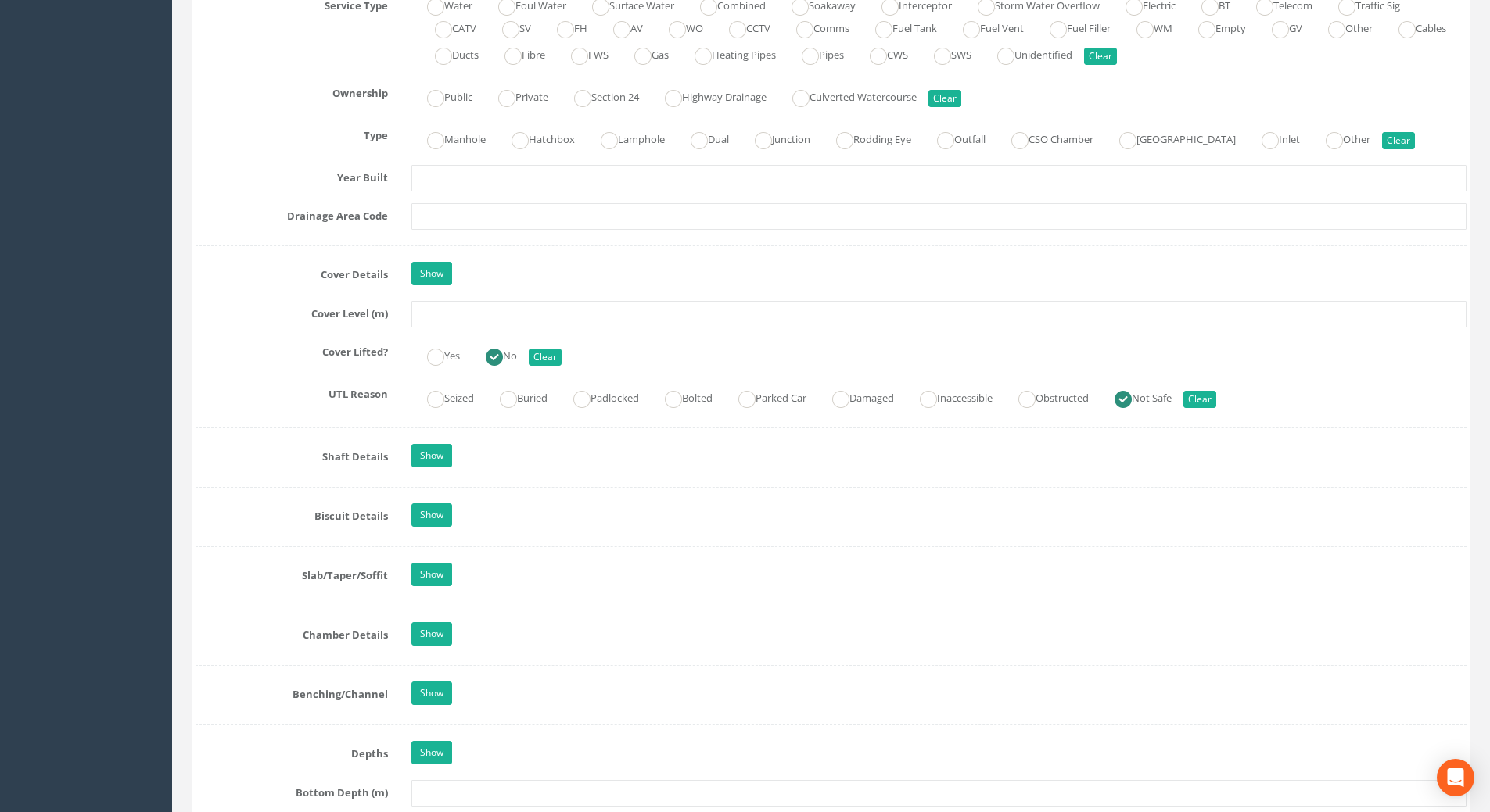
scroll to position [1172, 0]
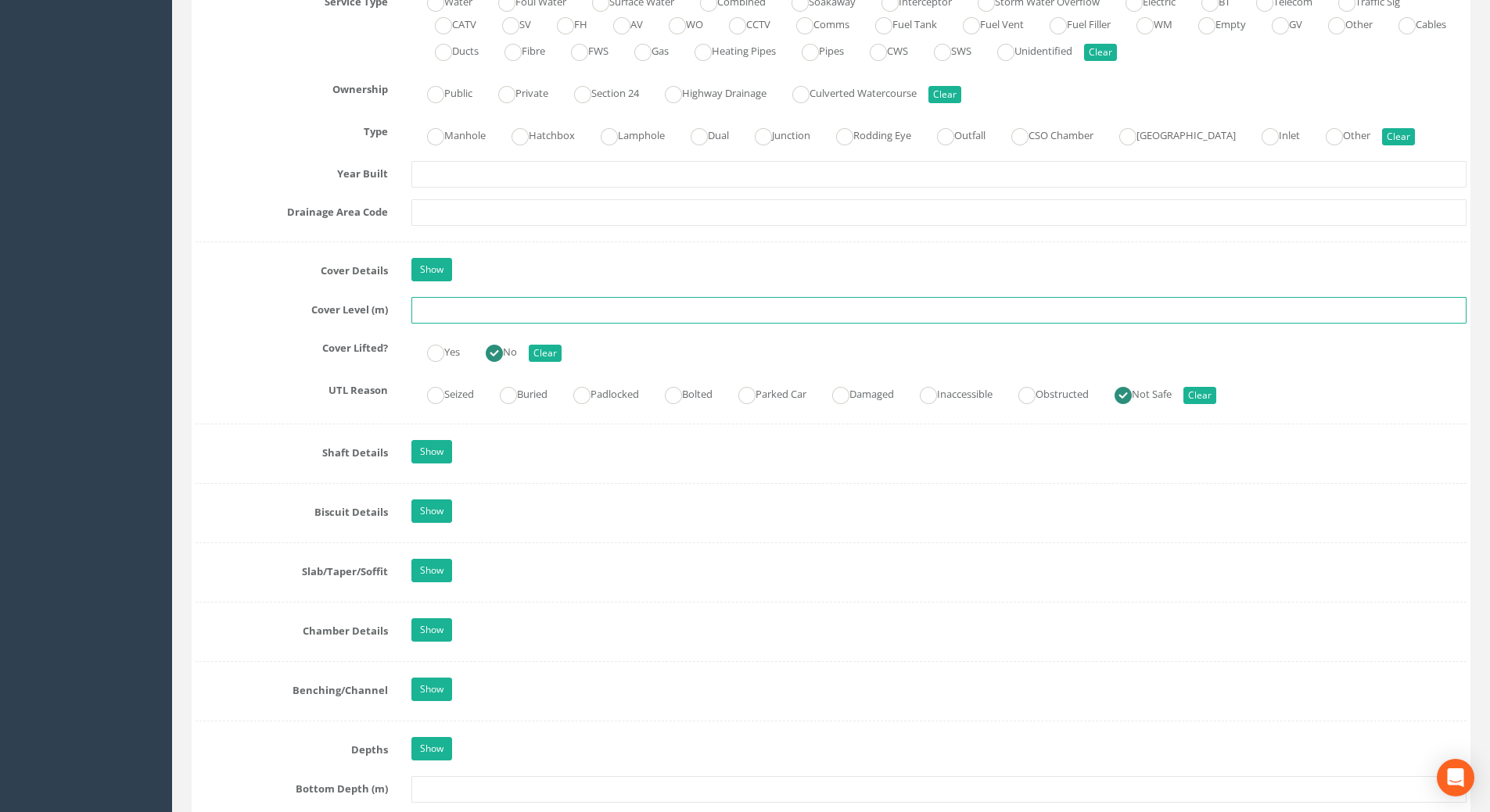
click at [435, 311] on input "text" at bounding box center [939, 311] width 1055 height 27
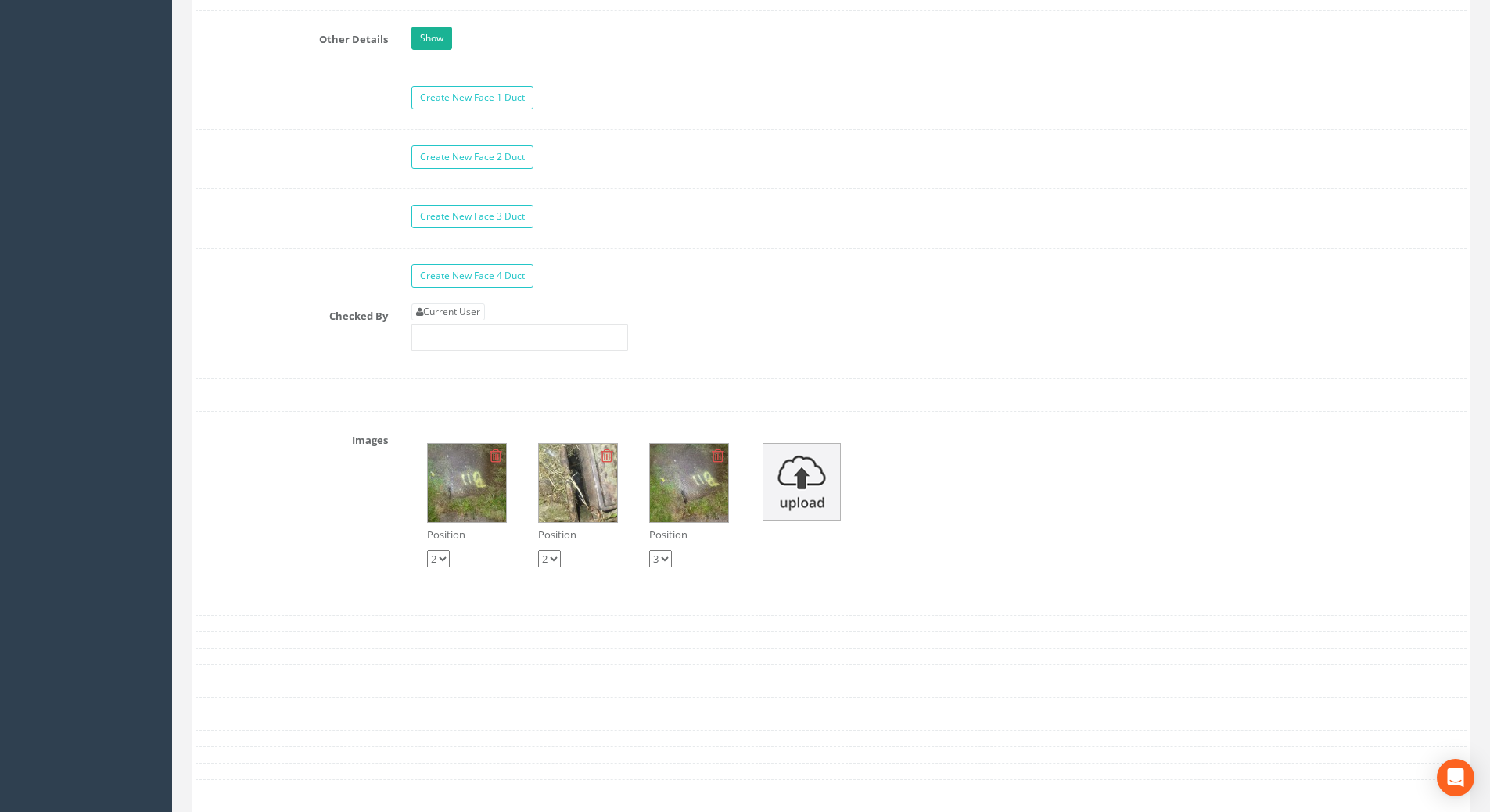
scroll to position [2501, 0]
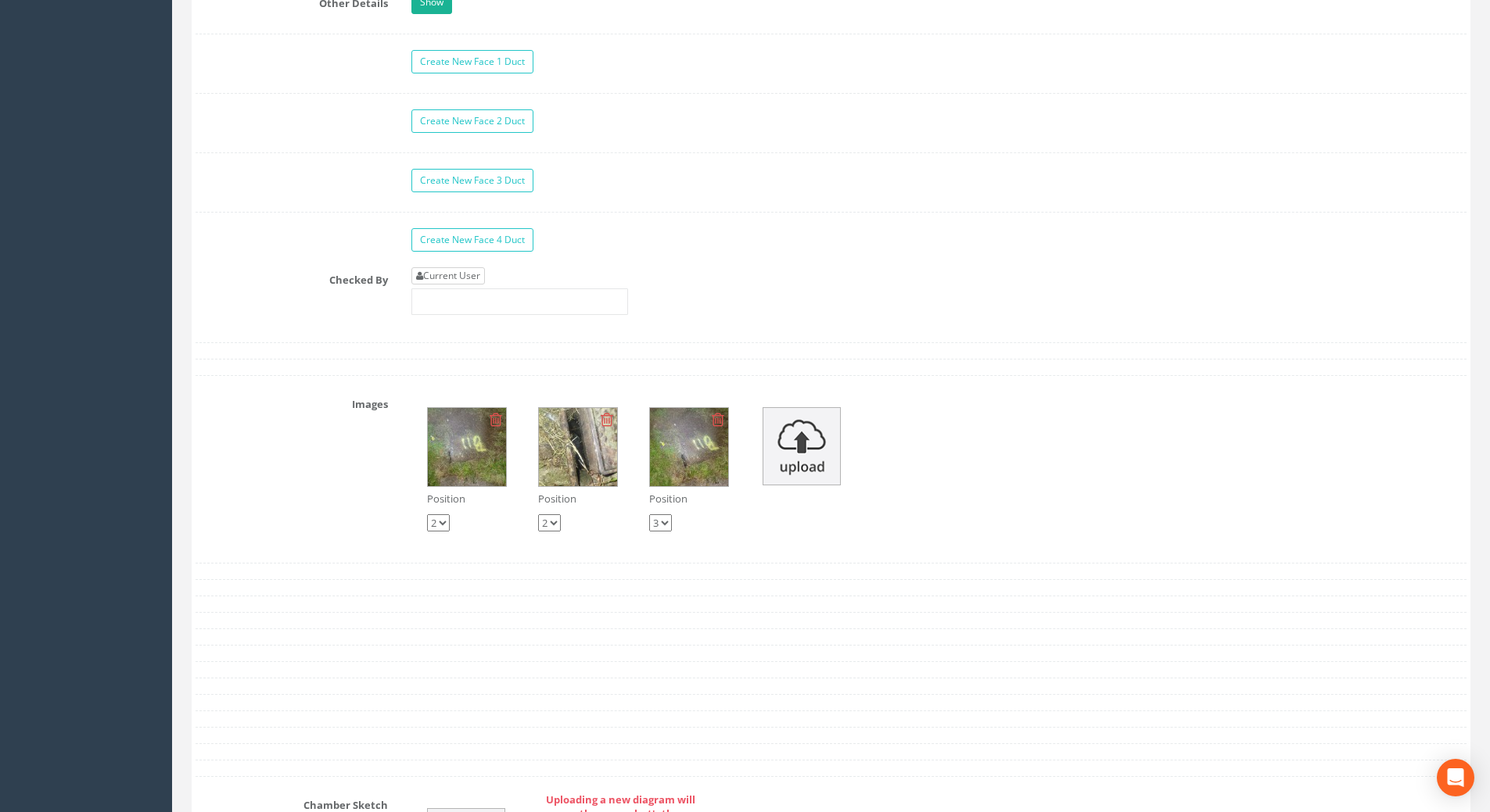
type input "108.19"
click at [442, 277] on link "Current User" at bounding box center [448, 276] width 73 height 17
type input "[PERSON_NAME]"
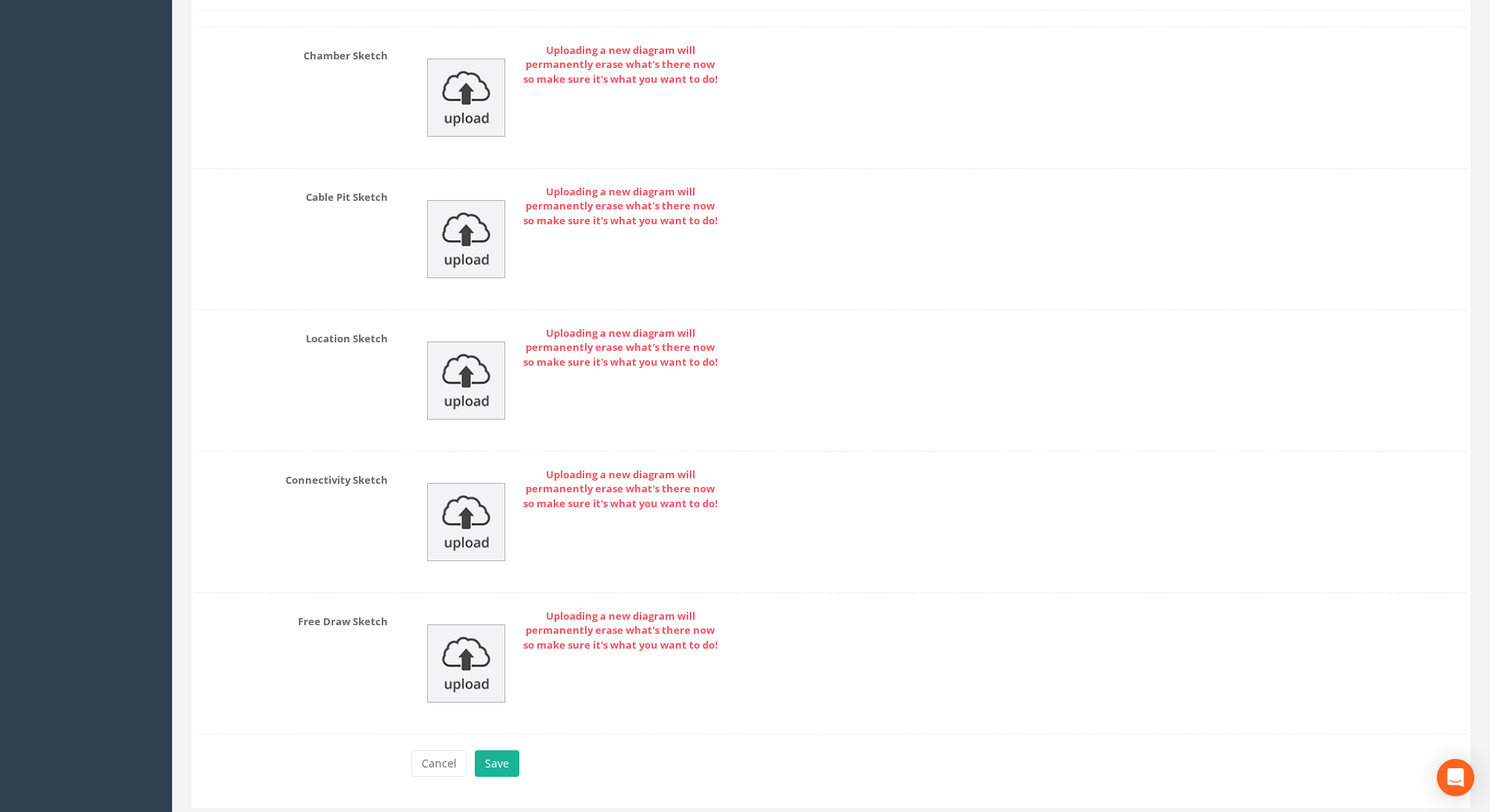
scroll to position [3298, 0]
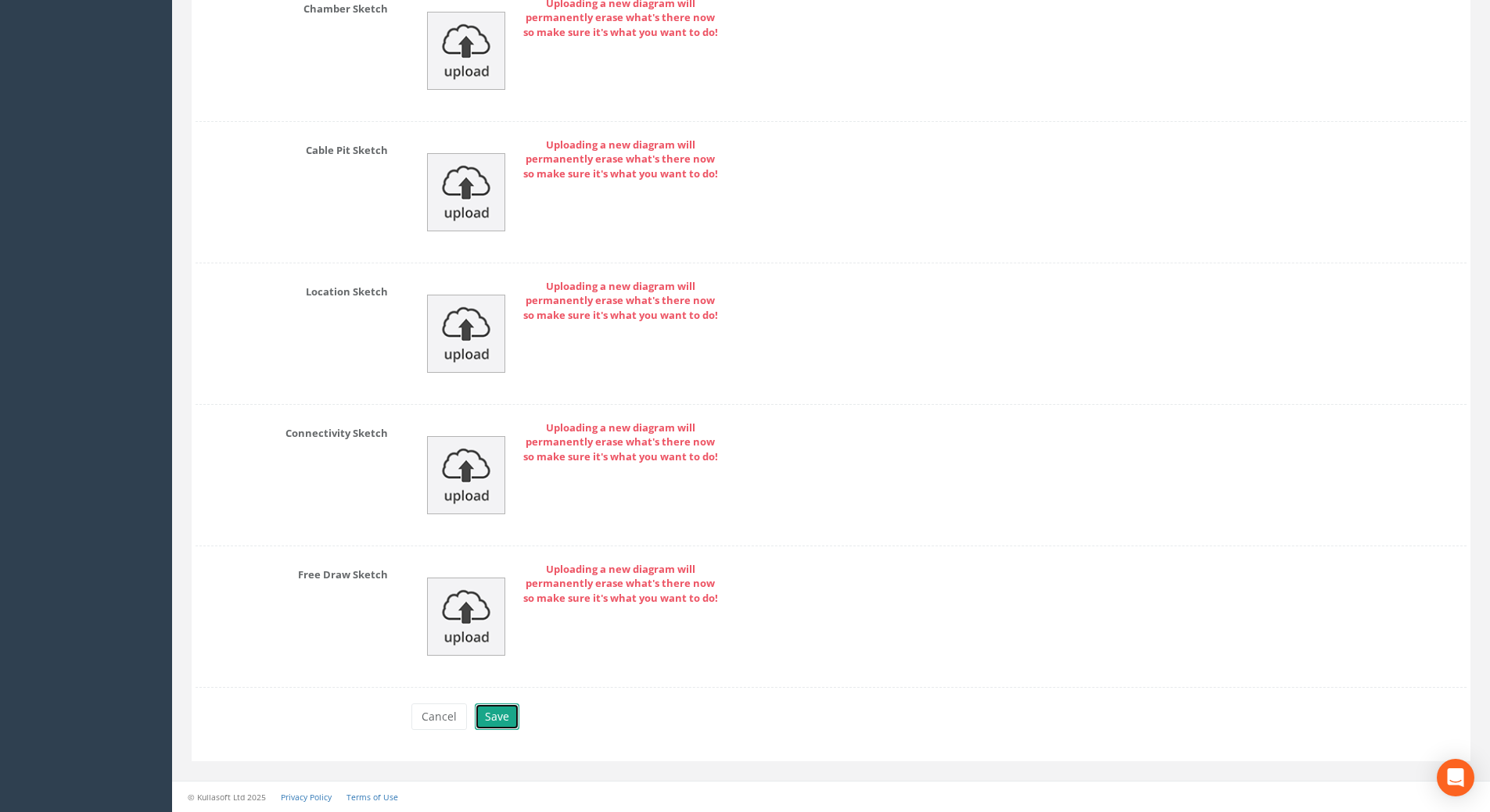
click at [482, 716] on button "Save" at bounding box center [497, 717] width 45 height 27
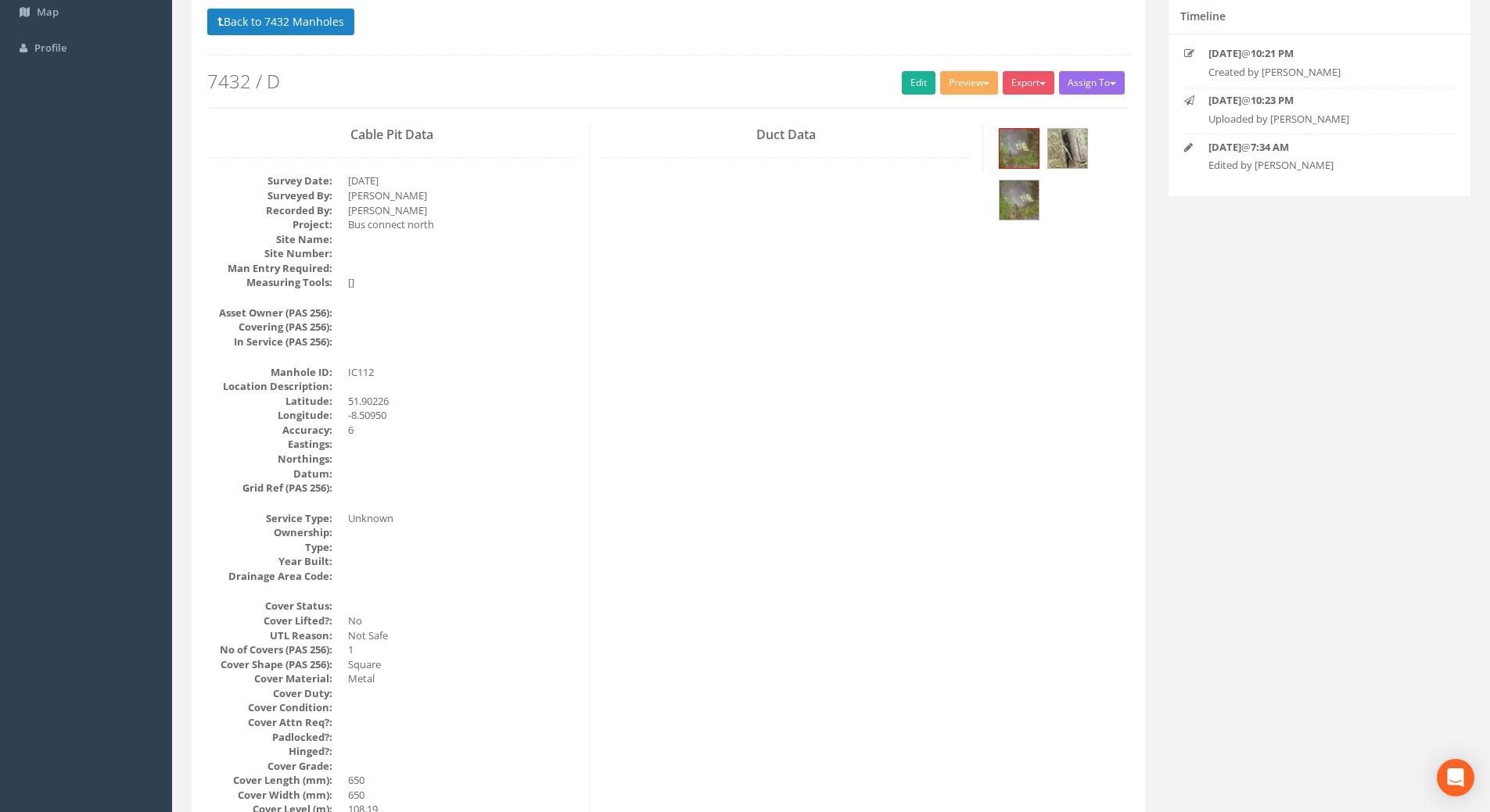
scroll to position [0, 0]
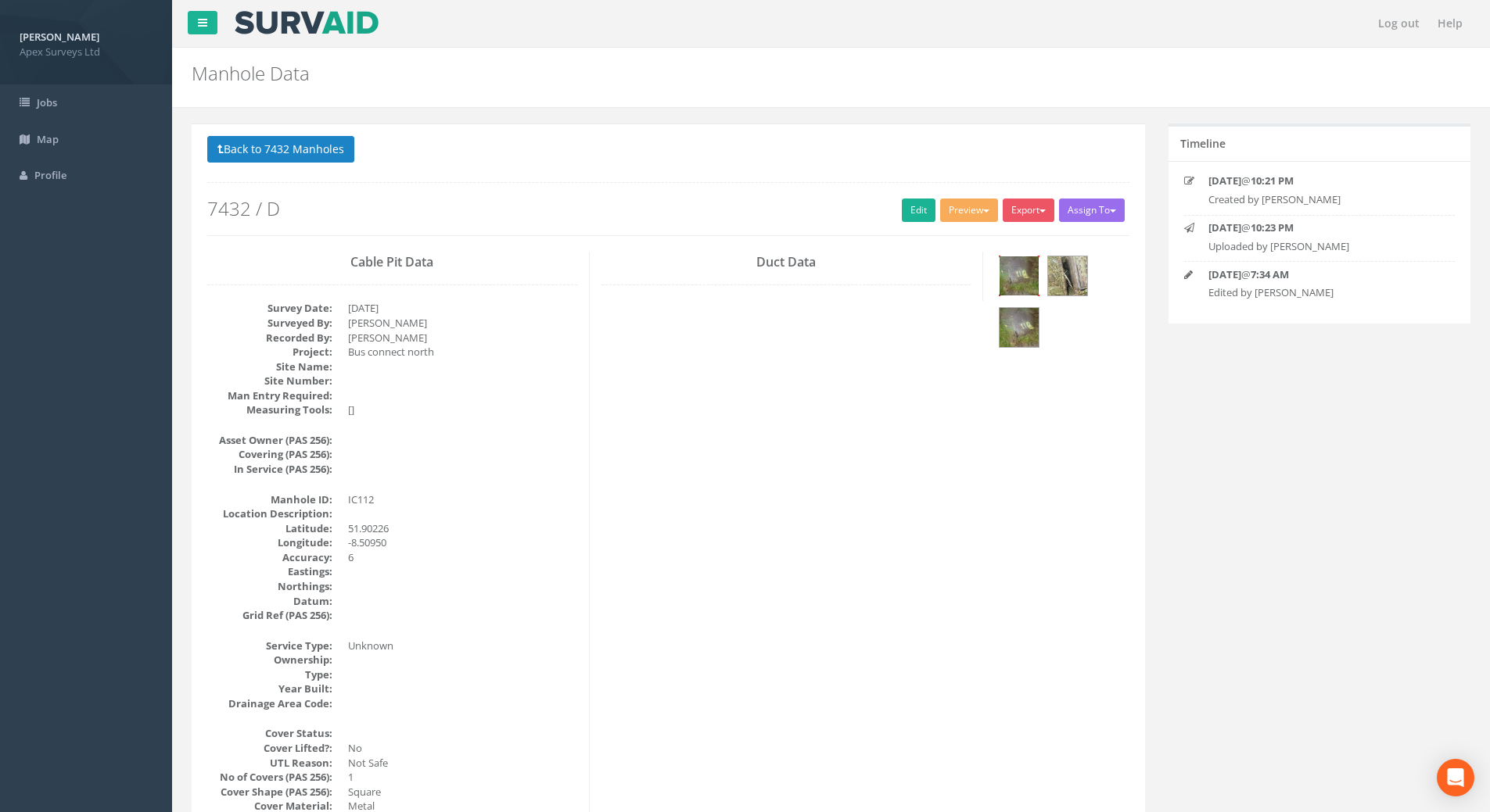
click at [1024, 269] on img at bounding box center [1020, 276] width 39 height 39
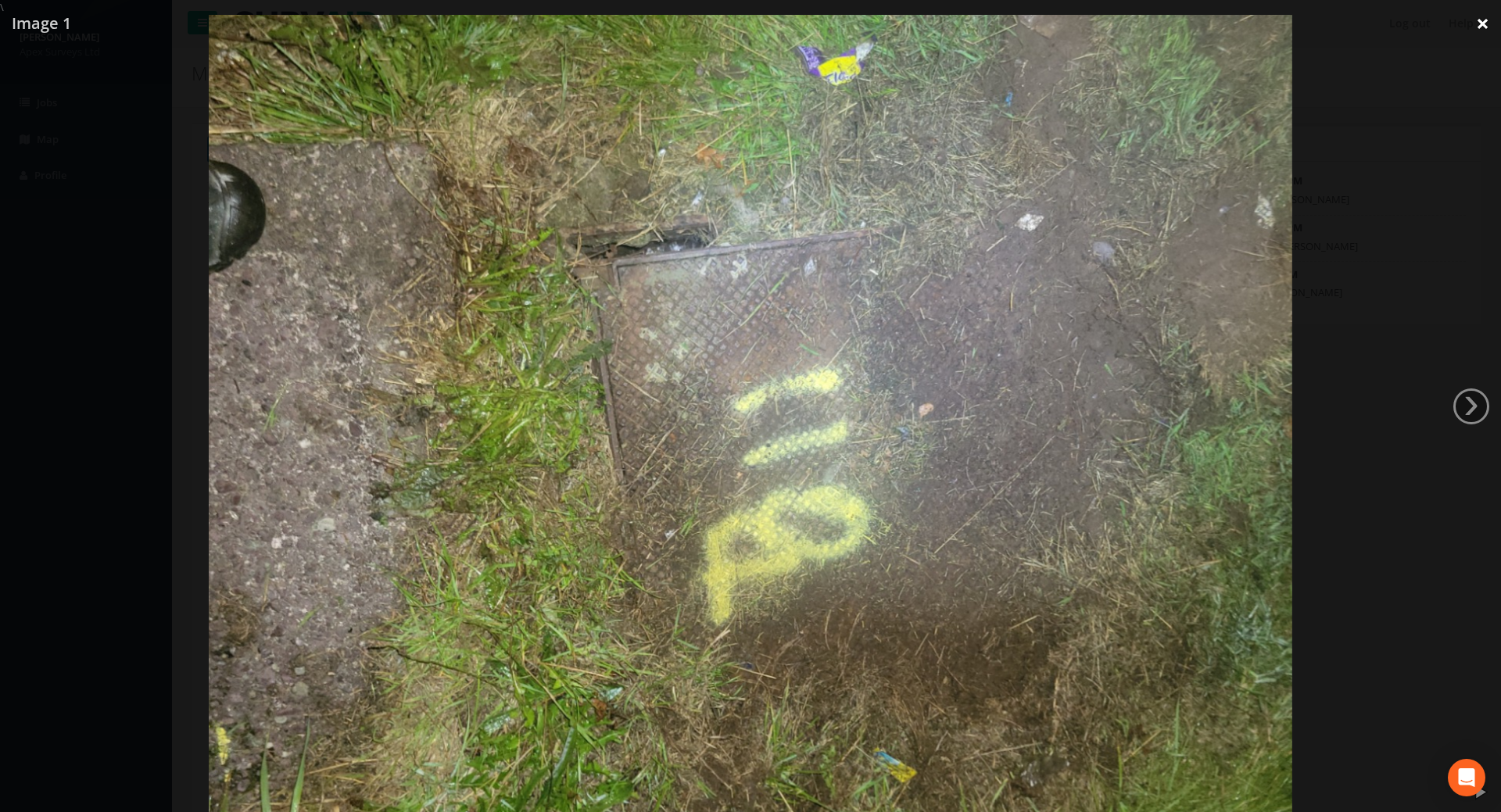
click at [1487, 29] on link "×" at bounding box center [1482, 23] width 37 height 47
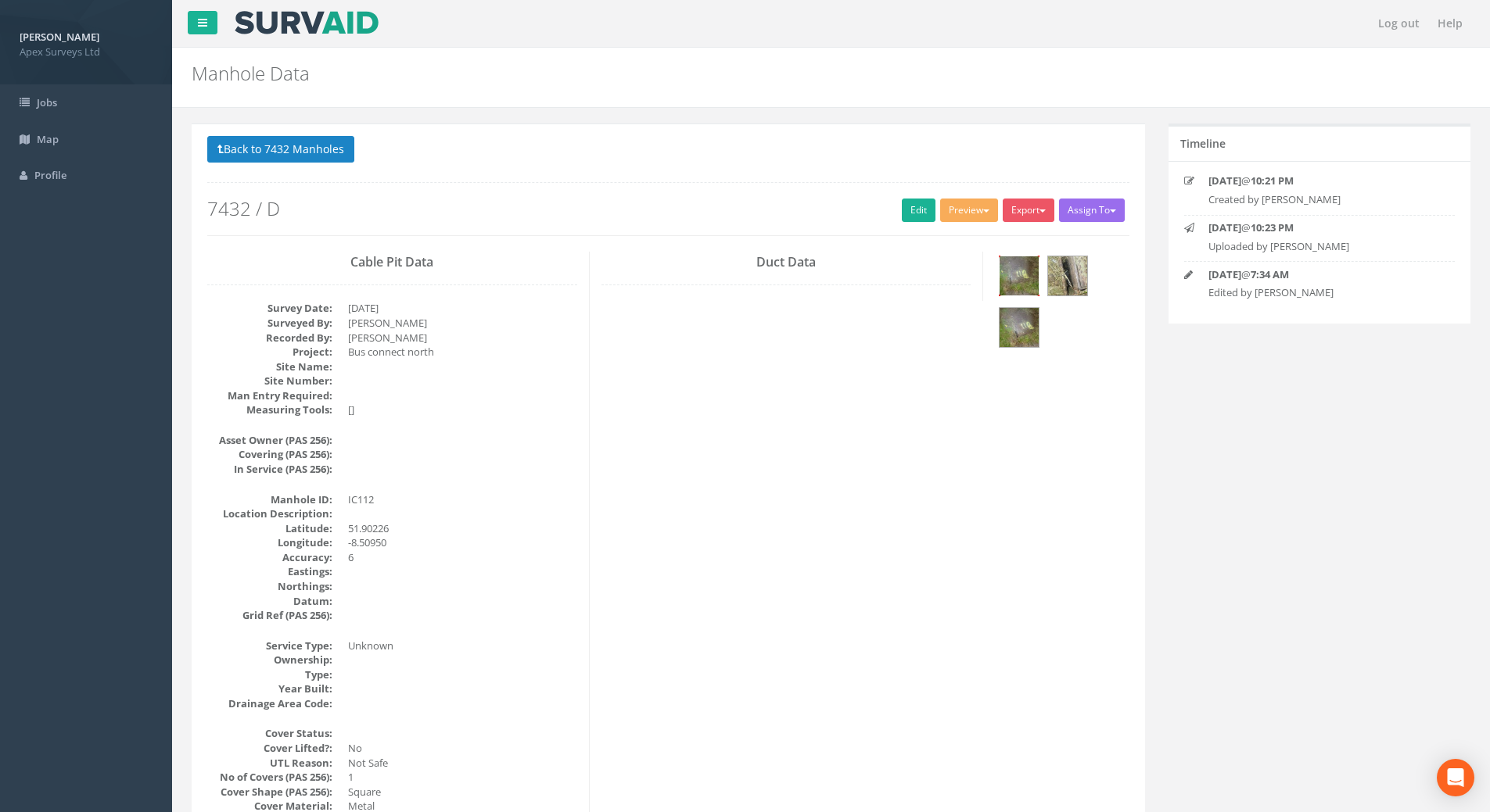
click at [1032, 272] on img at bounding box center [1020, 276] width 39 height 39
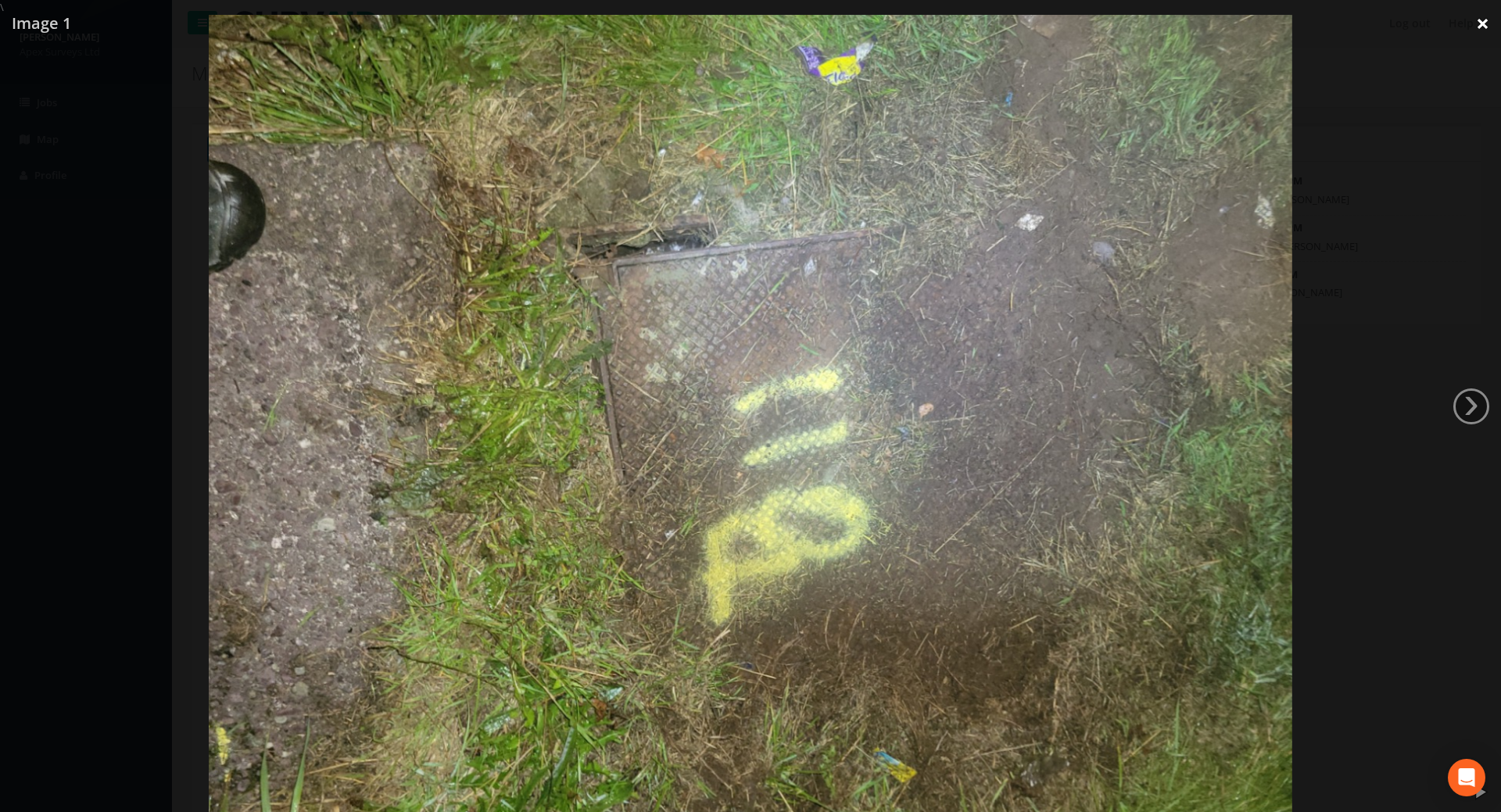
click at [1477, 23] on link "×" at bounding box center [1482, 23] width 37 height 47
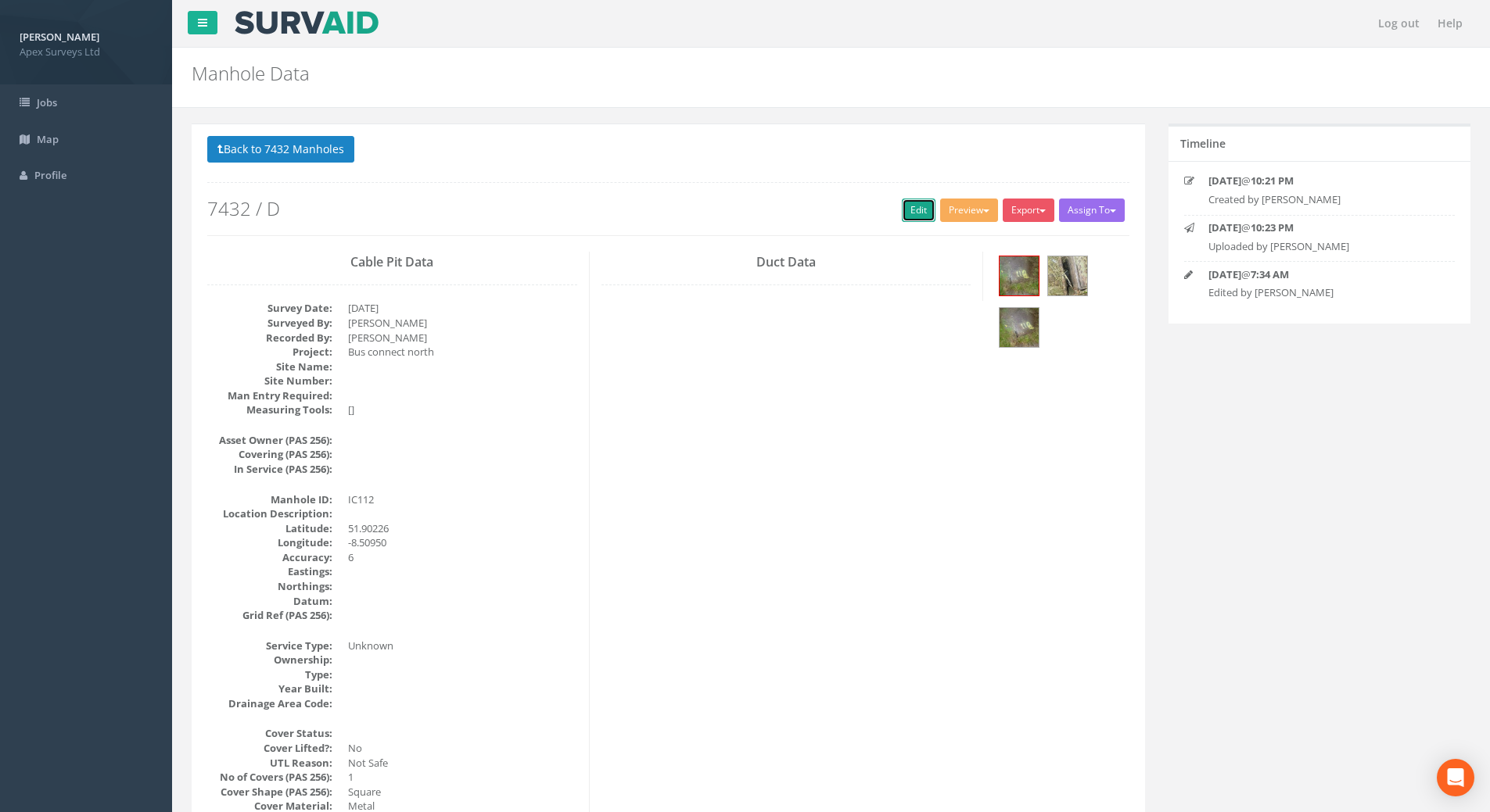
click at [921, 215] on link "Edit" at bounding box center [919, 211] width 34 height 23
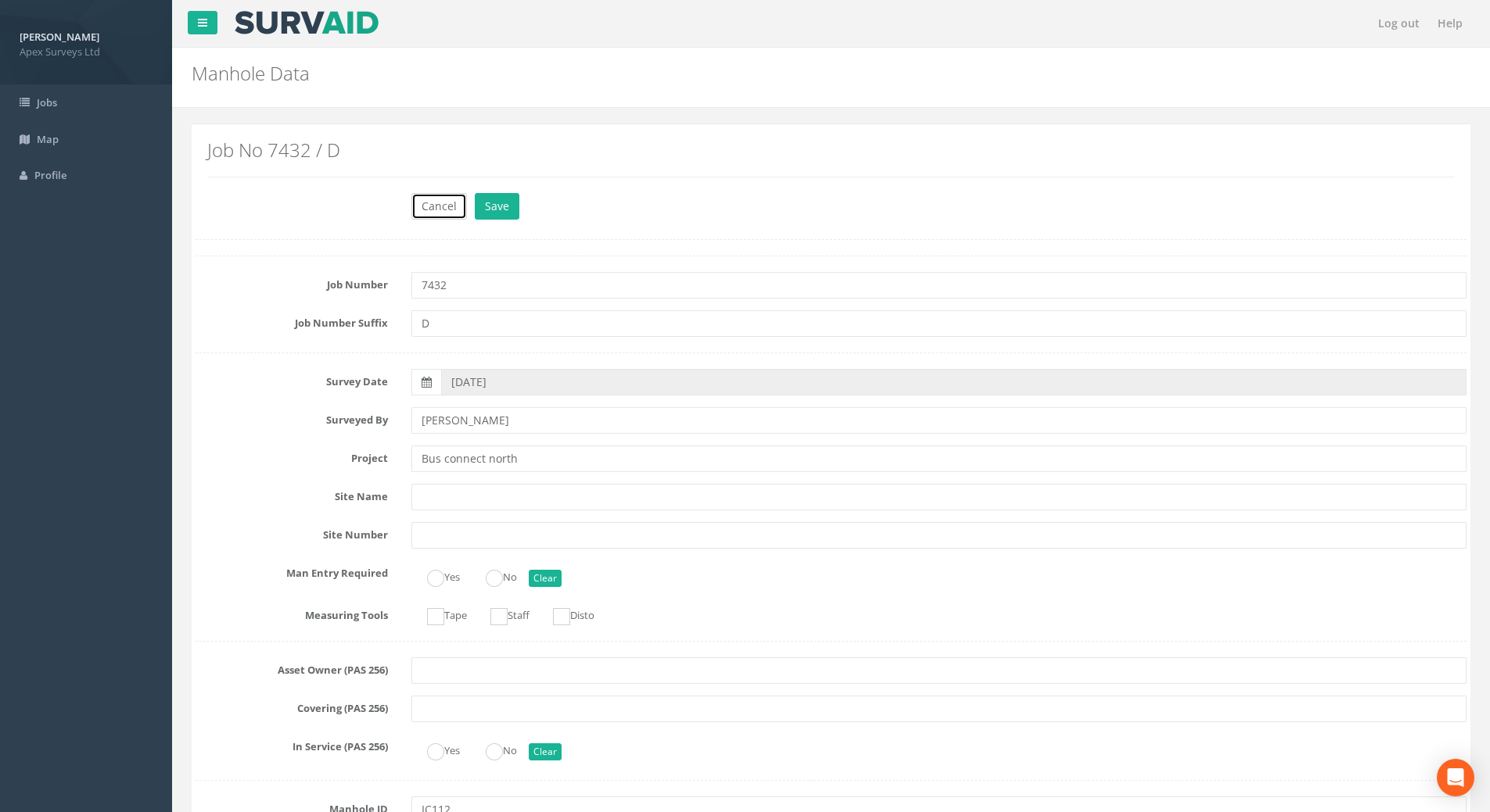
click at [434, 205] on button "Cancel" at bounding box center [439, 206] width 55 height 27
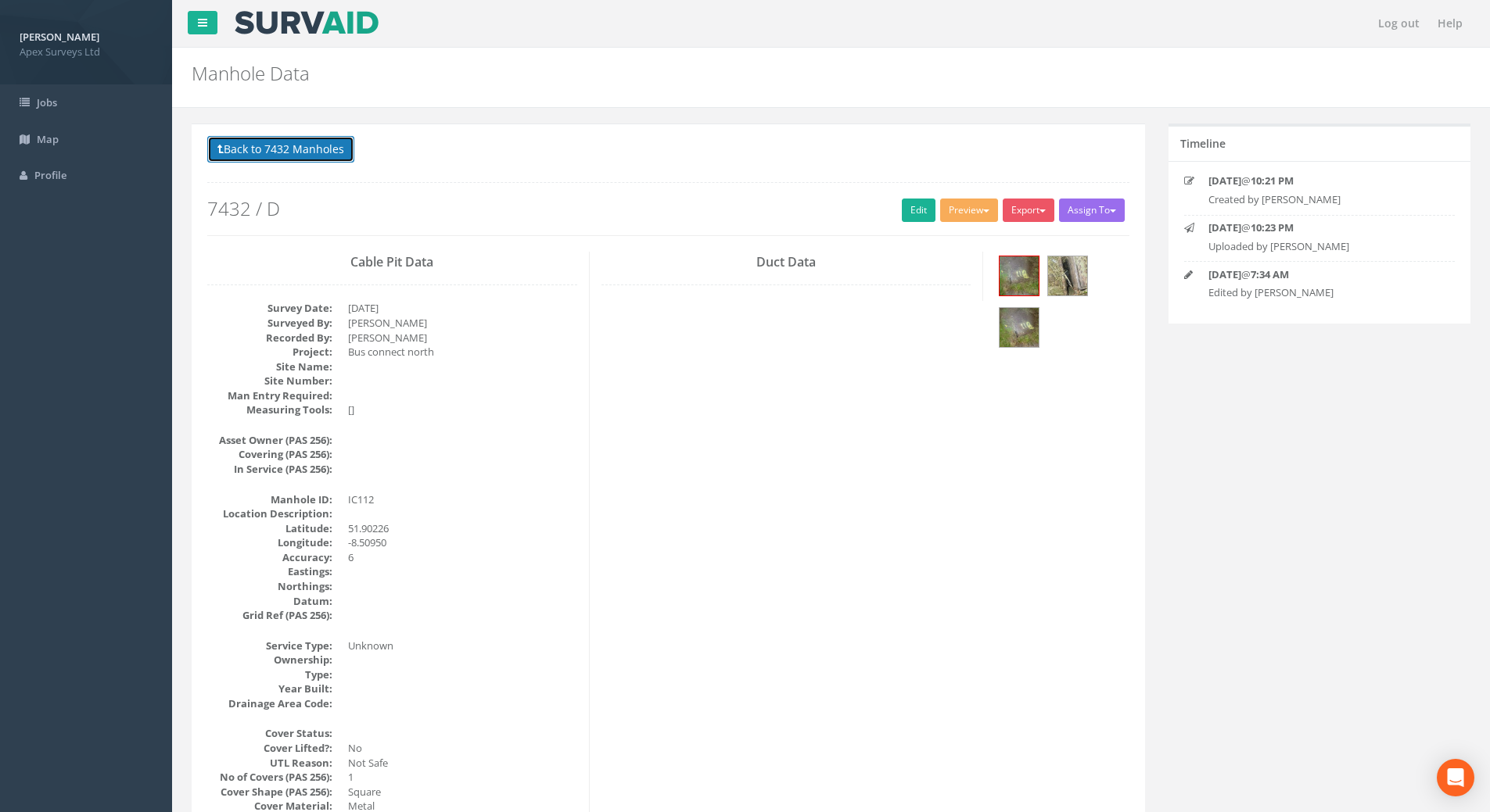
click at [341, 143] on button "Back to 7432 Manholes" at bounding box center [280, 149] width 147 height 27
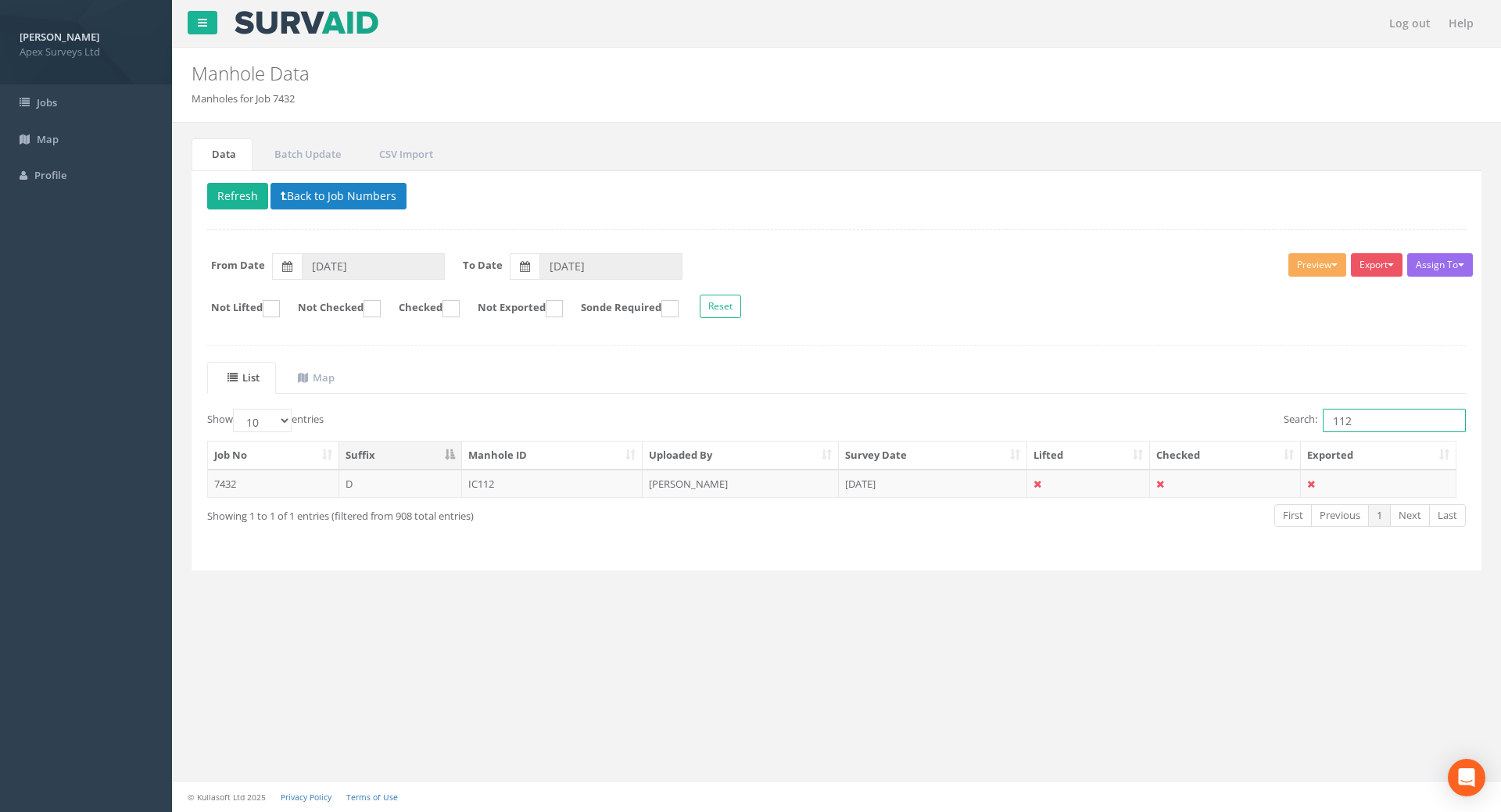
click at [1364, 422] on input "112" at bounding box center [1394, 420] width 143 height 23
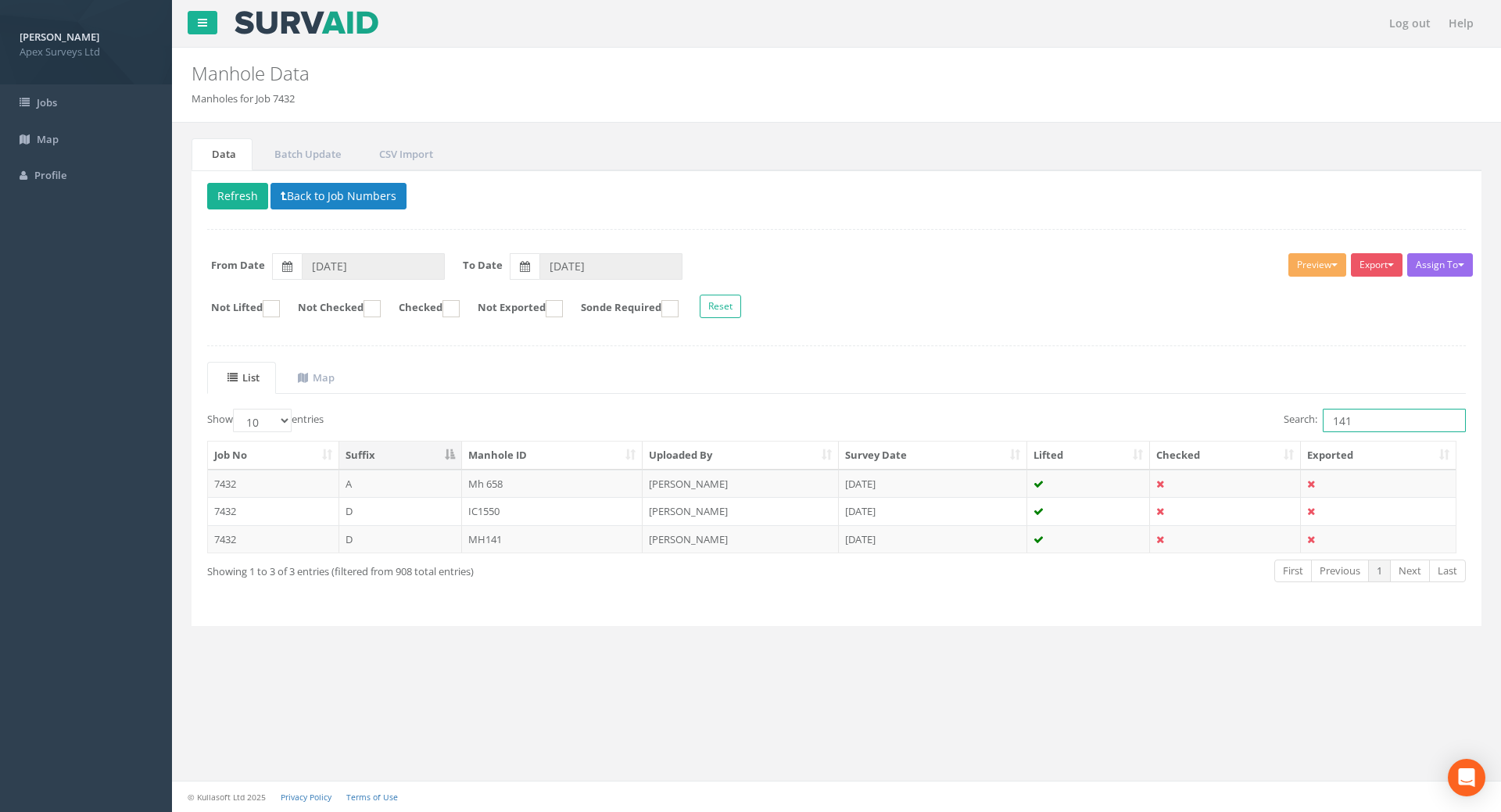
type input "141"
click at [497, 541] on td "MH141" at bounding box center [552, 540] width 181 height 29
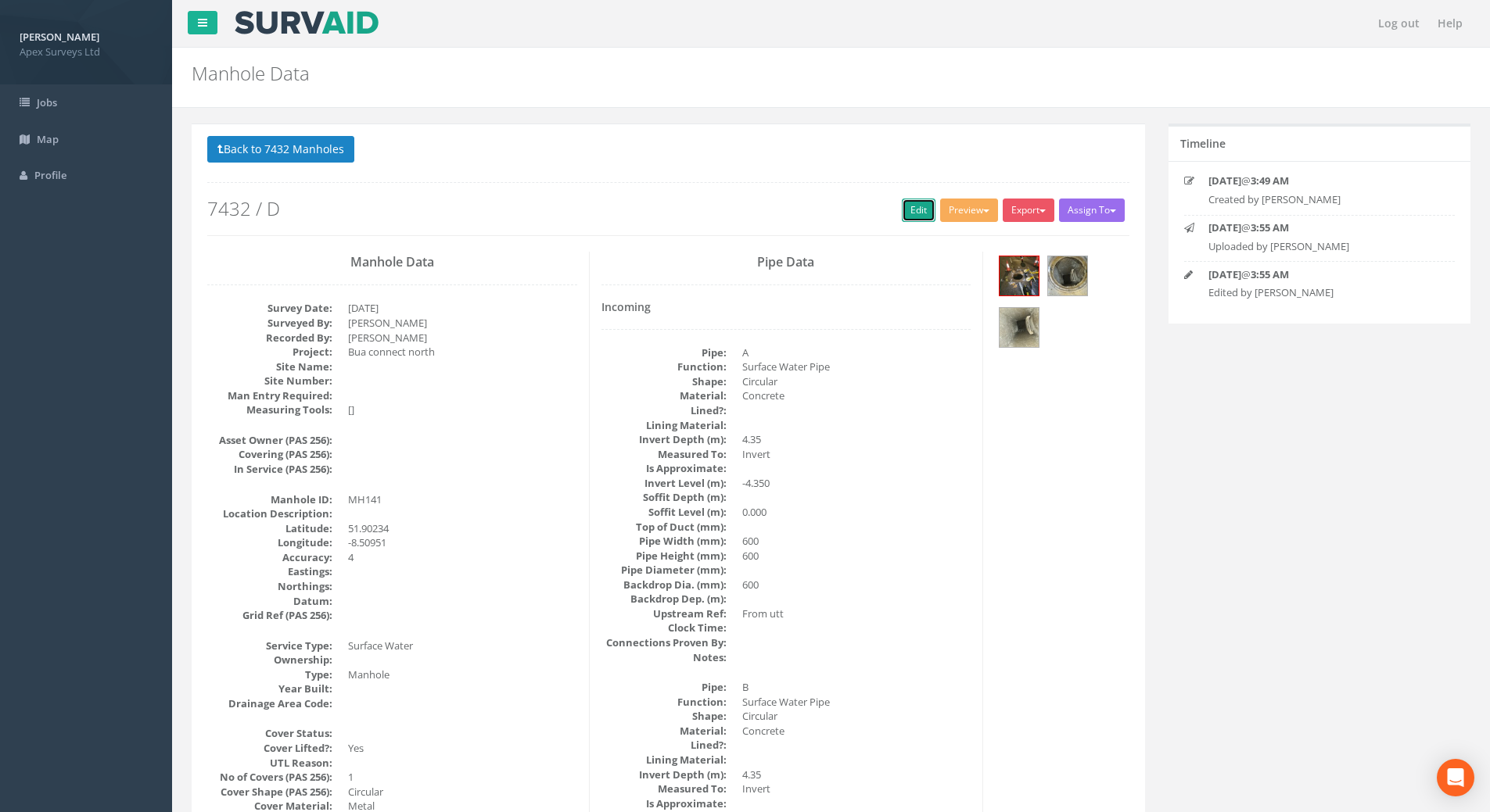
click at [906, 201] on link "Edit" at bounding box center [919, 211] width 34 height 23
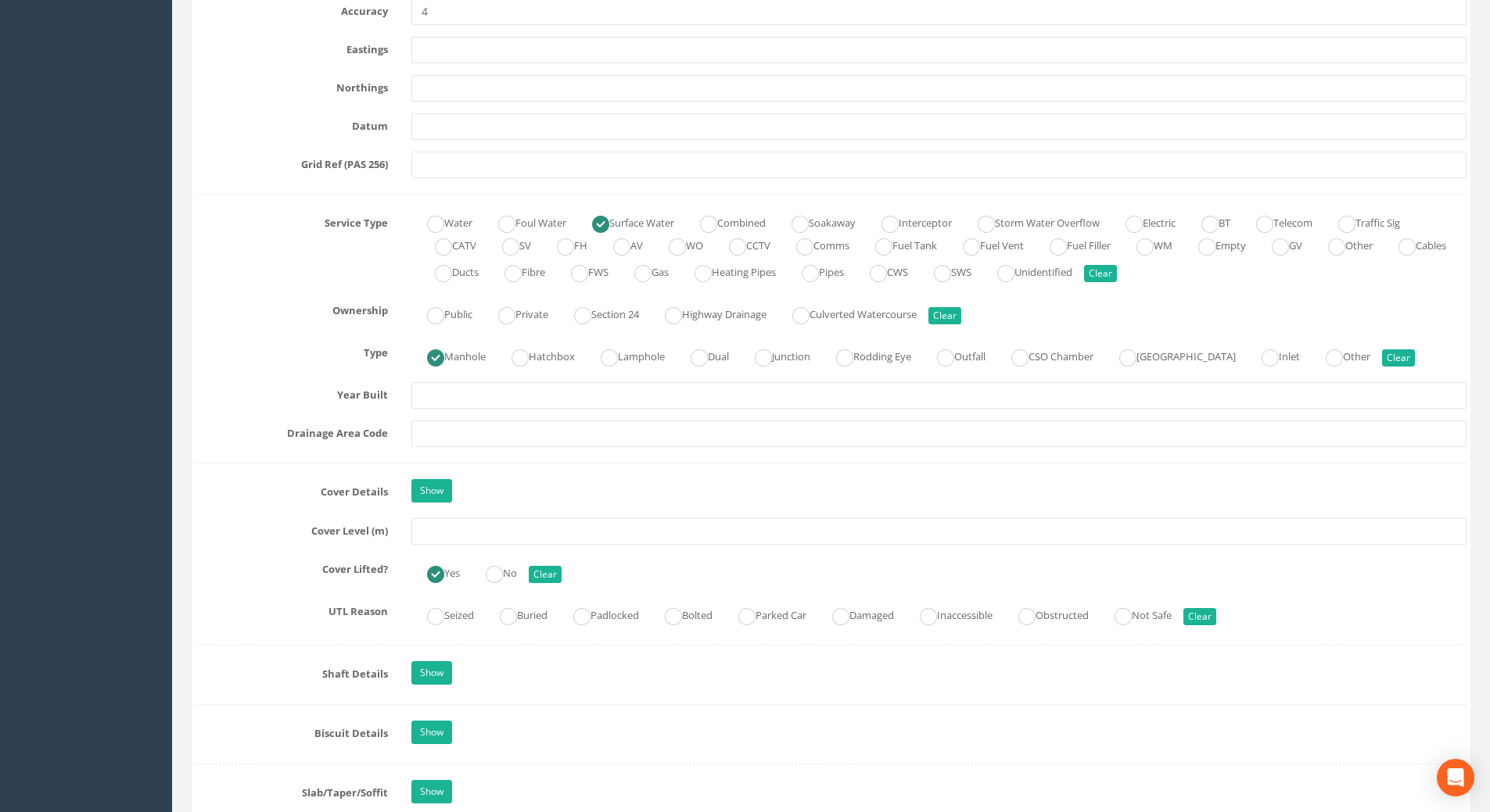
scroll to position [1094, 0]
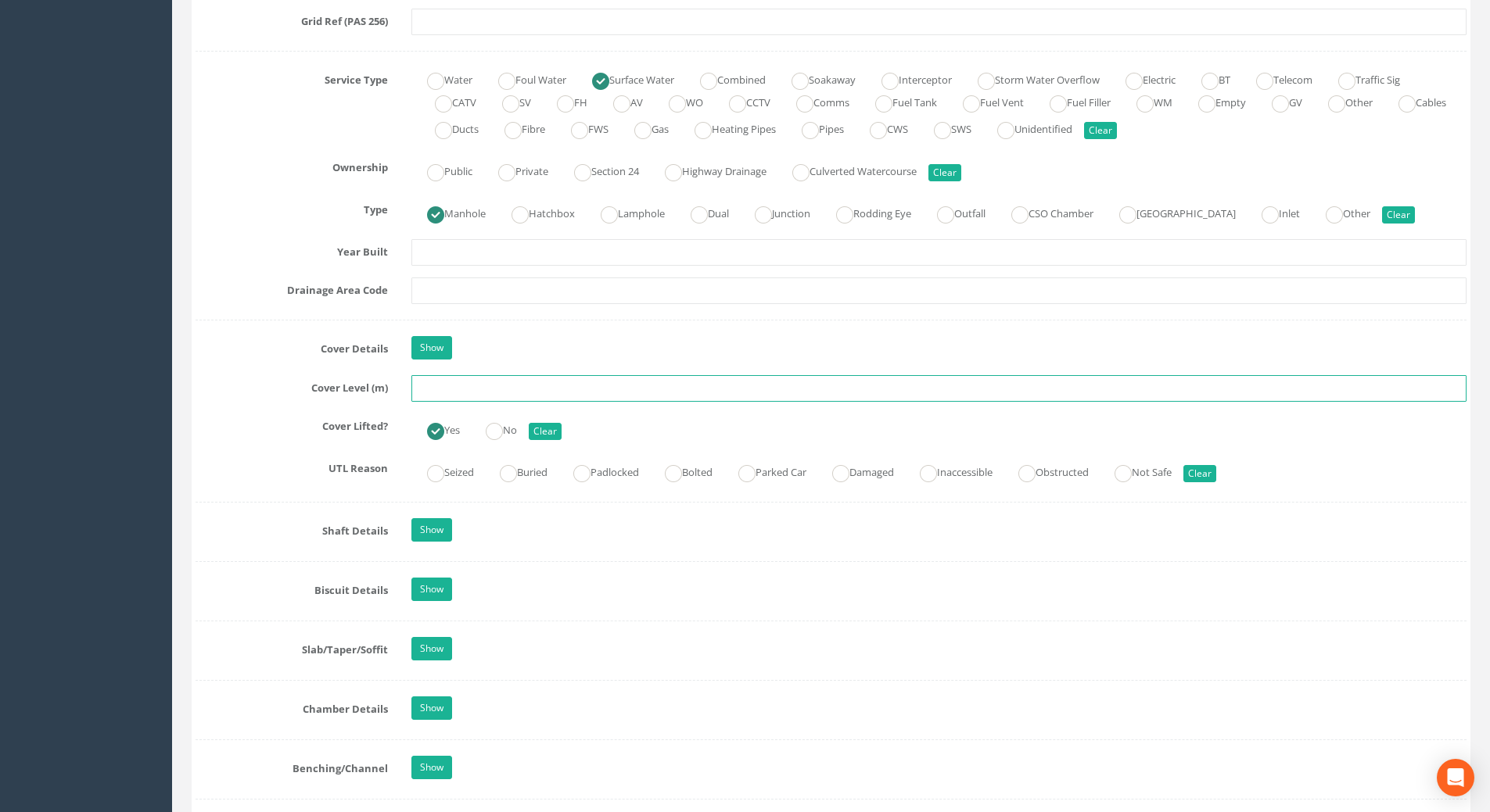
click at [453, 388] on input "text" at bounding box center [939, 389] width 1055 height 27
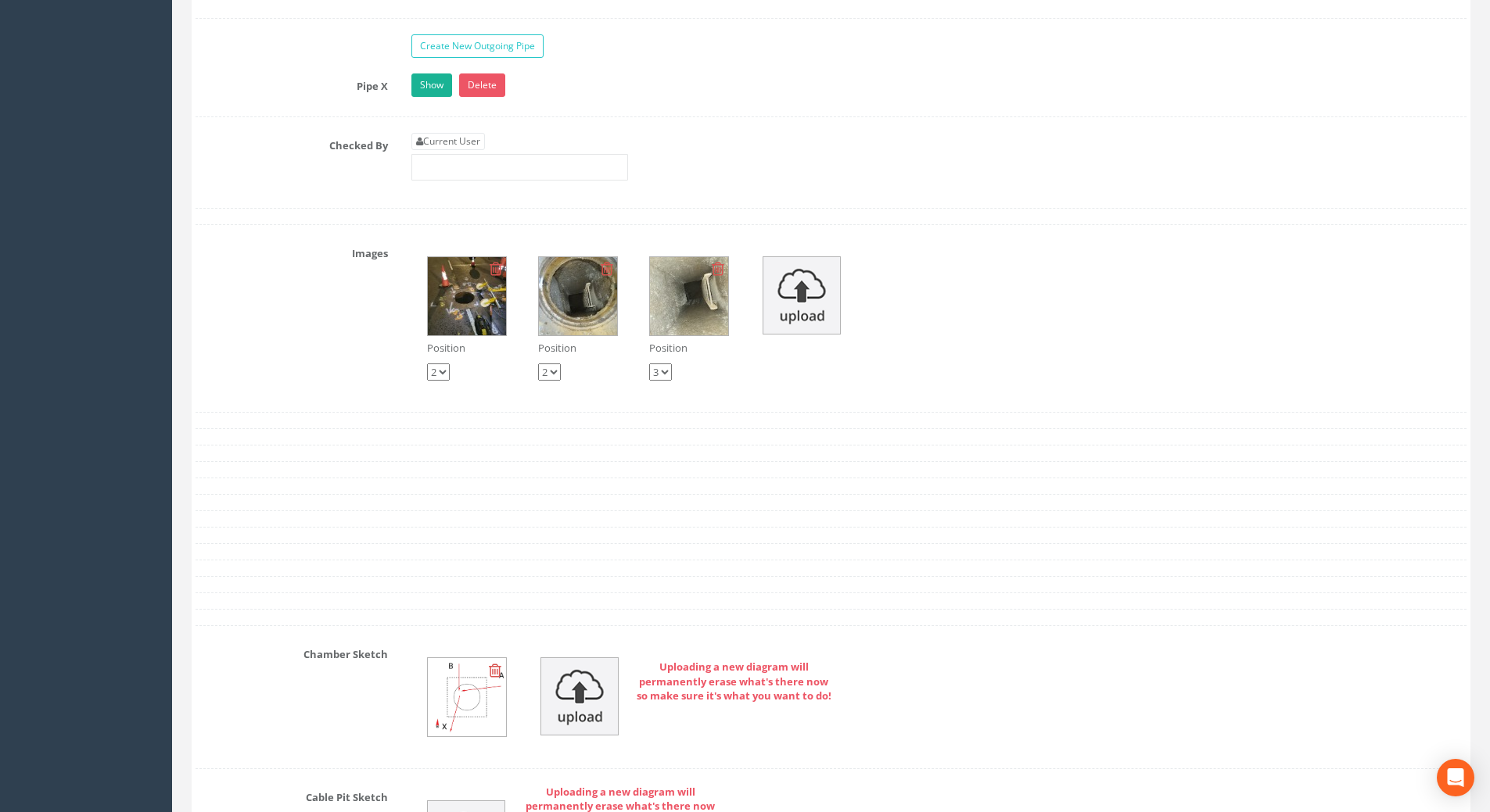
scroll to position [2580, 0]
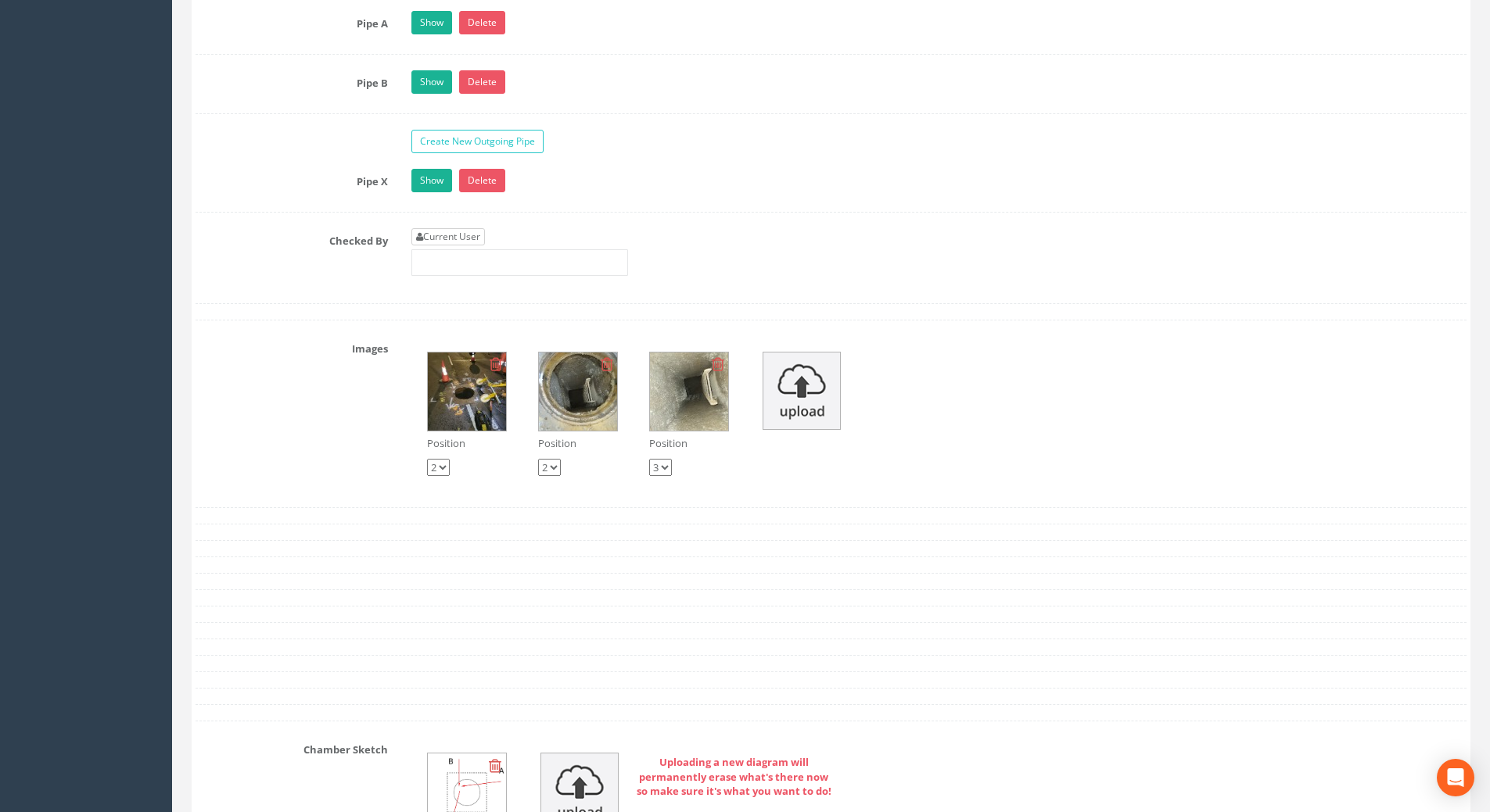
type input "109.43"
click at [464, 233] on link "Current User" at bounding box center [448, 236] width 73 height 17
type input "[PERSON_NAME]"
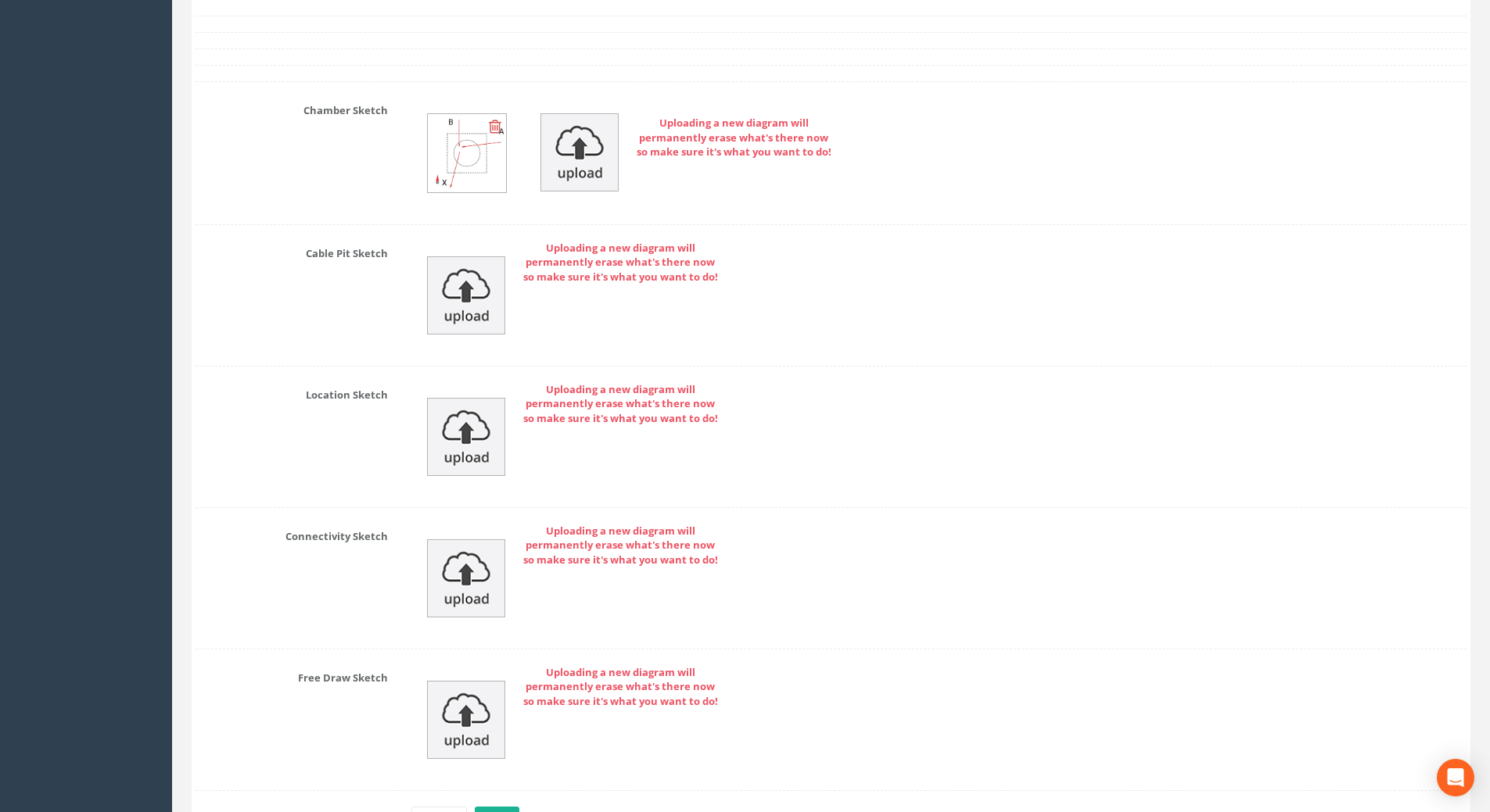
scroll to position [3322, 0]
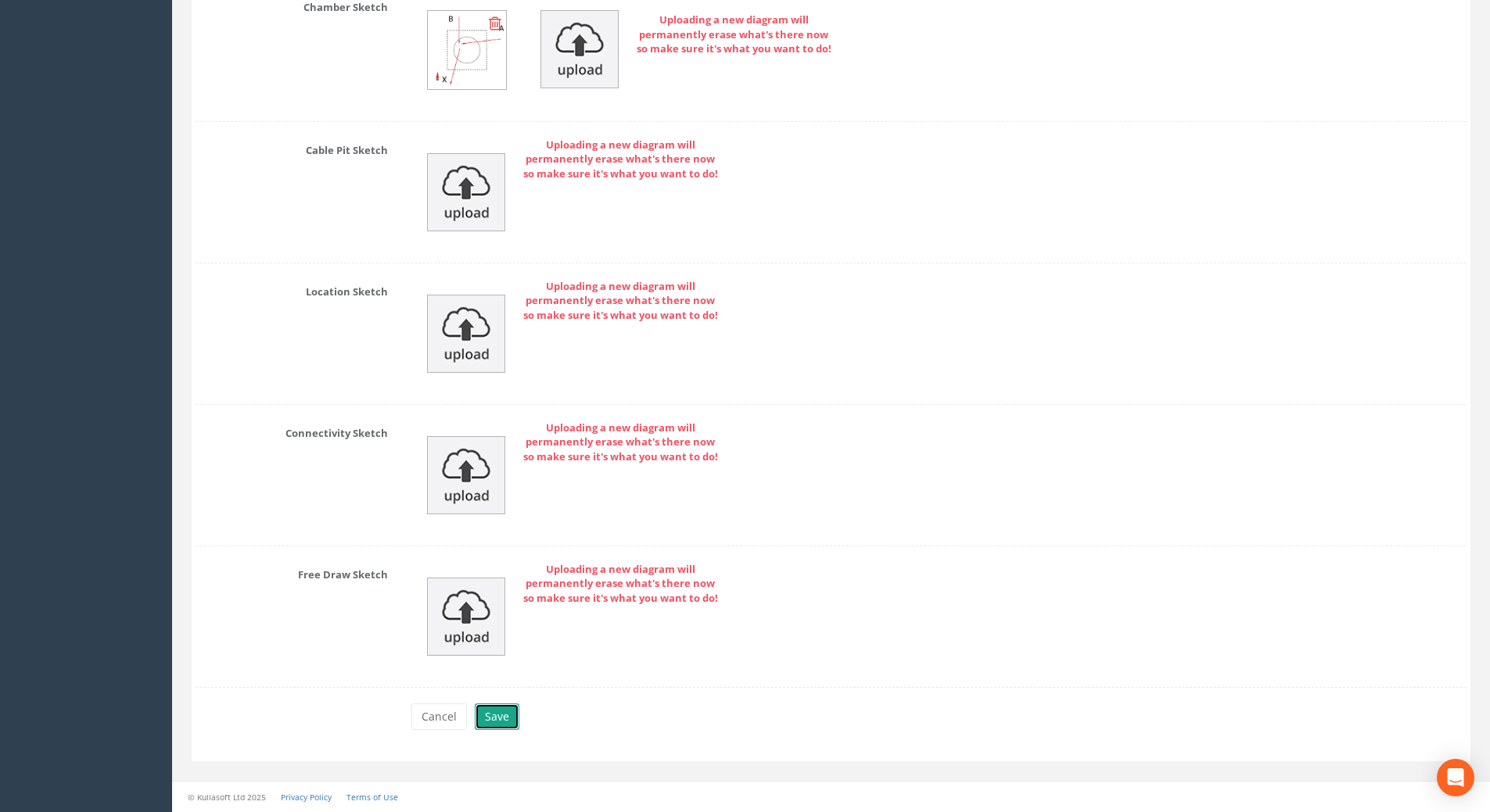
click at [489, 715] on button "Save" at bounding box center [497, 717] width 45 height 27
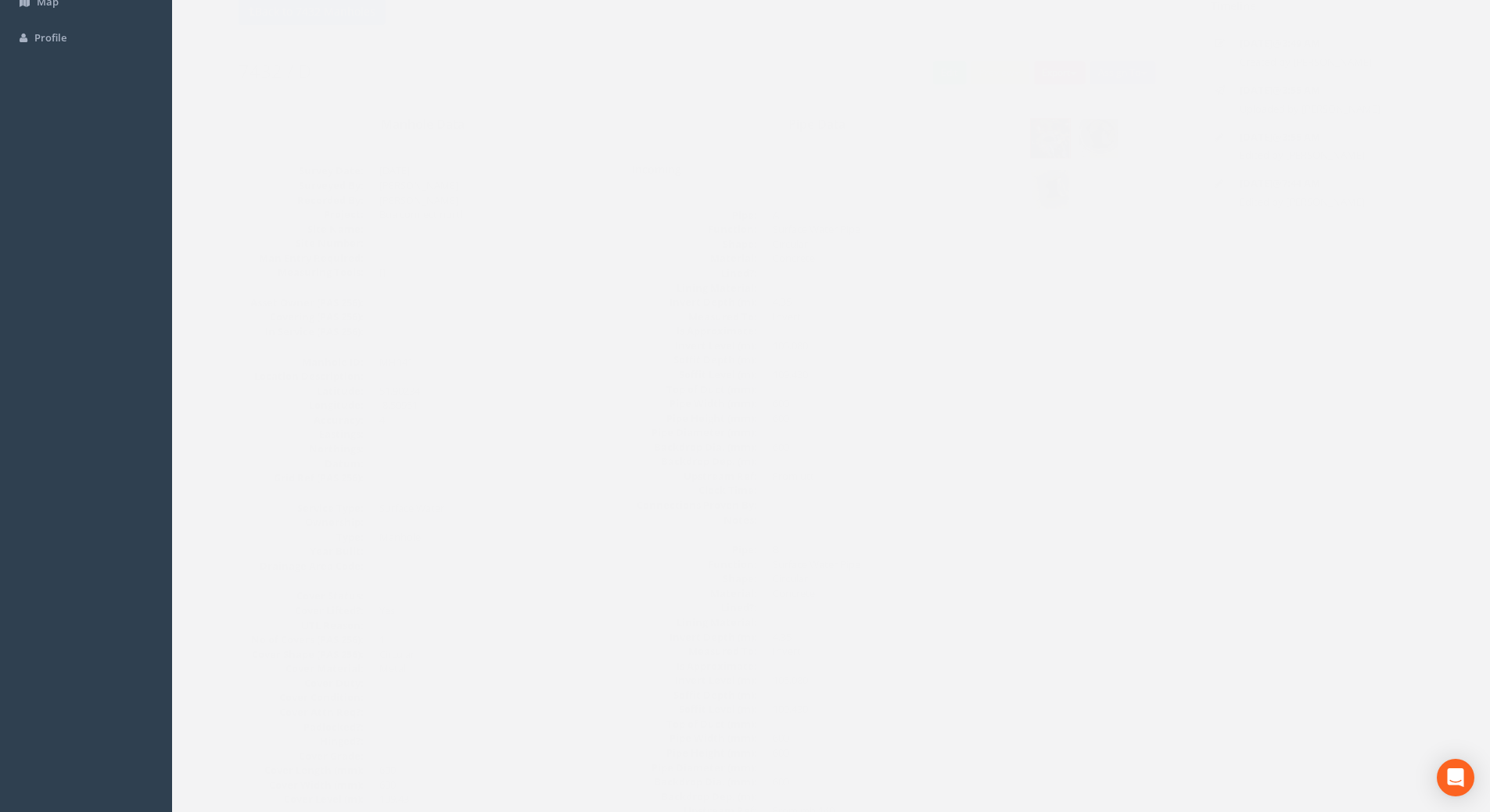
scroll to position [0, 0]
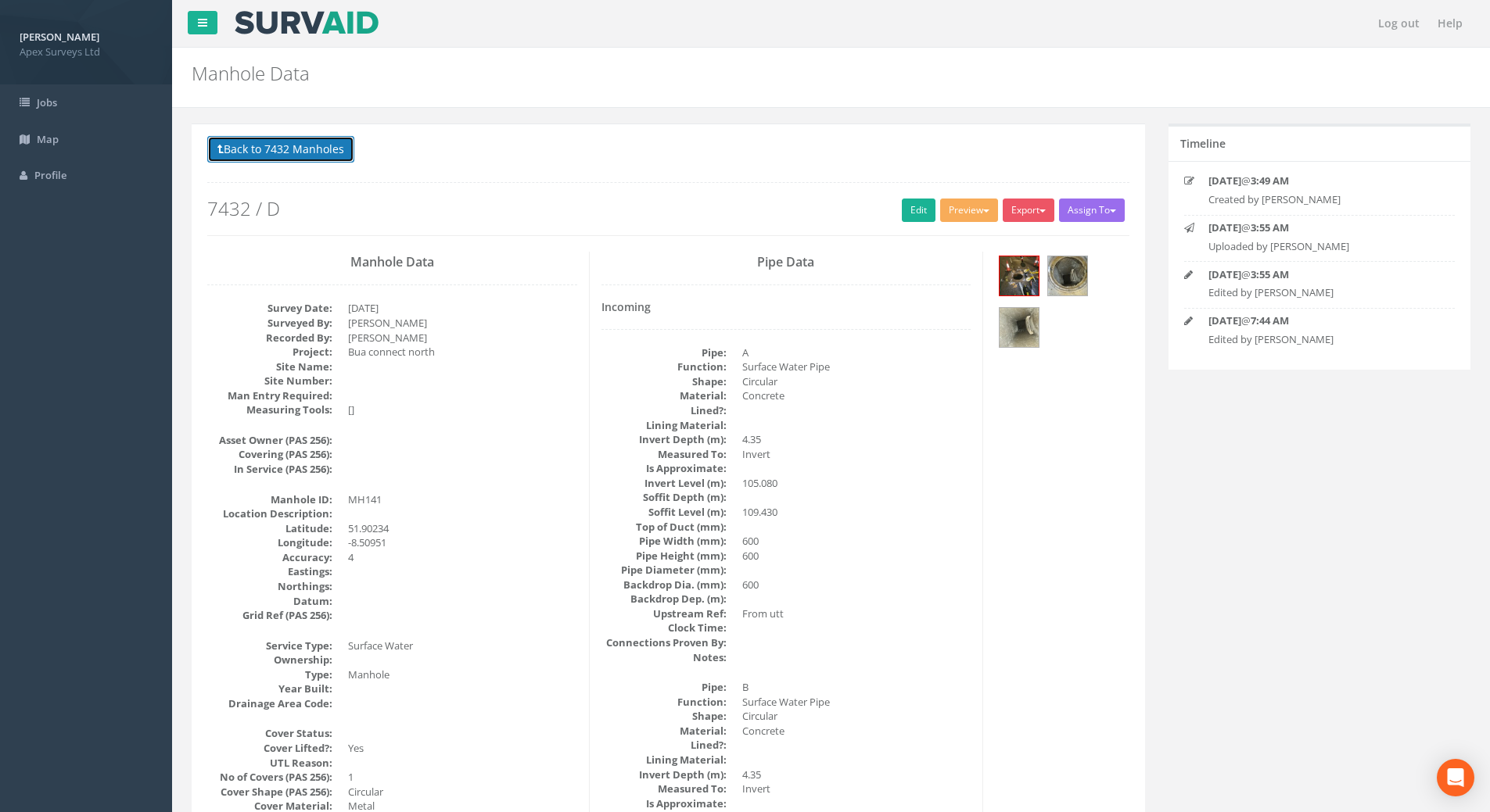
click at [286, 154] on button "Back to 7432 Manholes" at bounding box center [280, 149] width 147 height 27
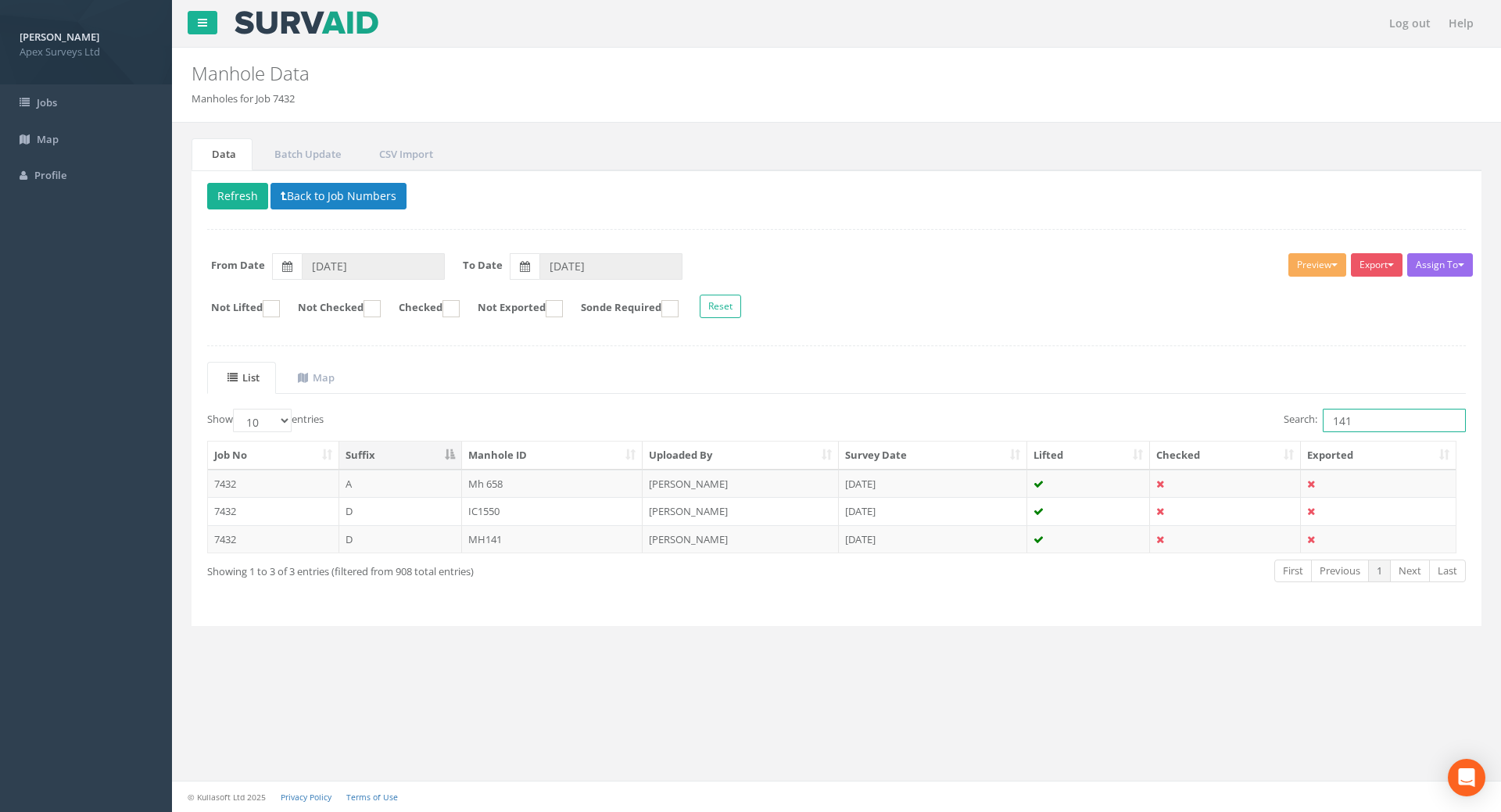
drag, startPoint x: 1362, startPoint y: 426, endPoint x: 1157, endPoint y: 453, distance: 206.8
click at [1159, 452] on div "Show 10 25 50 100 entries Search: 141 Job No Suffix Manhole ID Uploaded By Surv…" at bounding box center [836, 510] width 1258 height 202
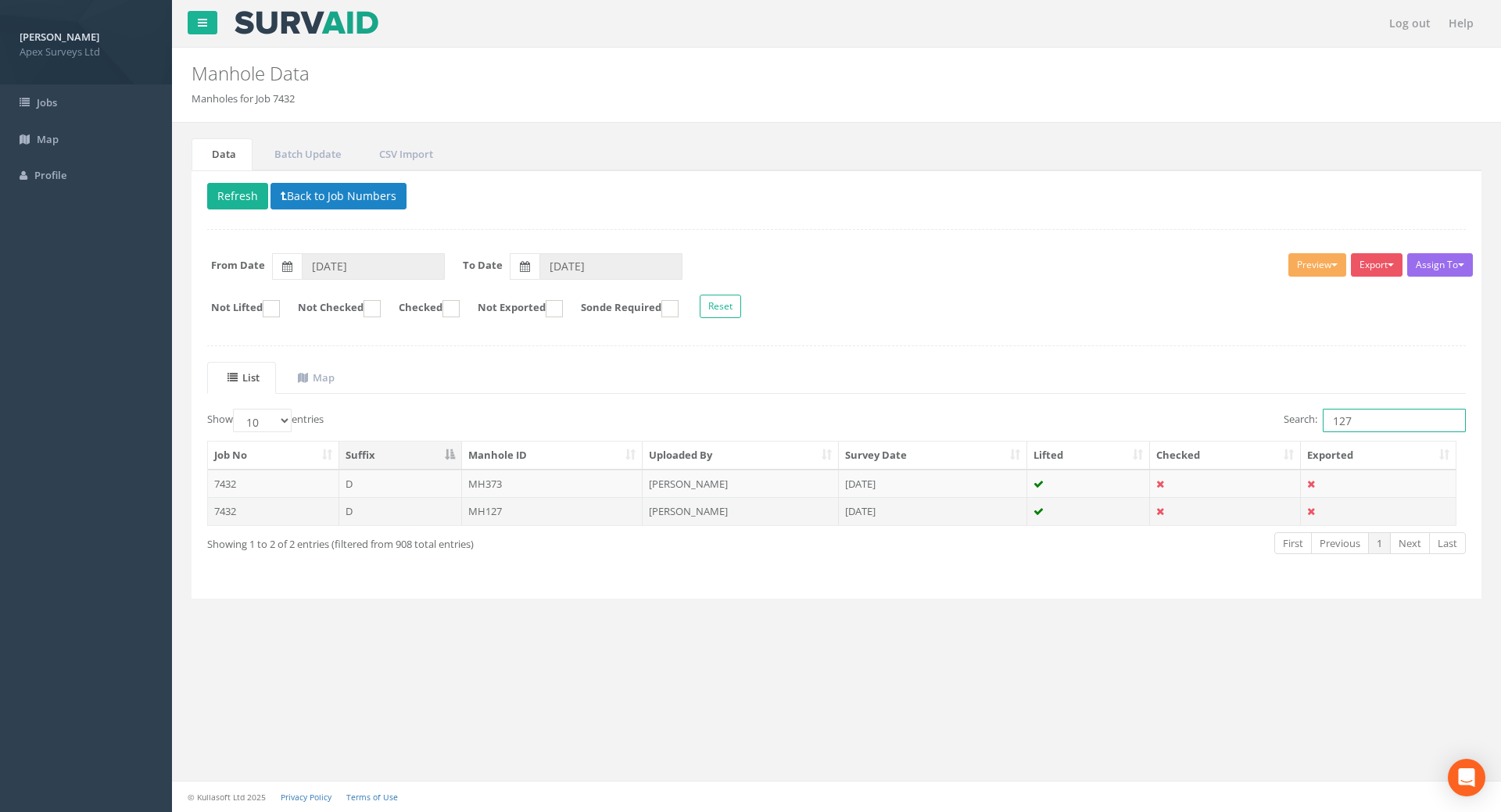
type input "127"
click at [477, 508] on td "MH127" at bounding box center [552, 511] width 181 height 29
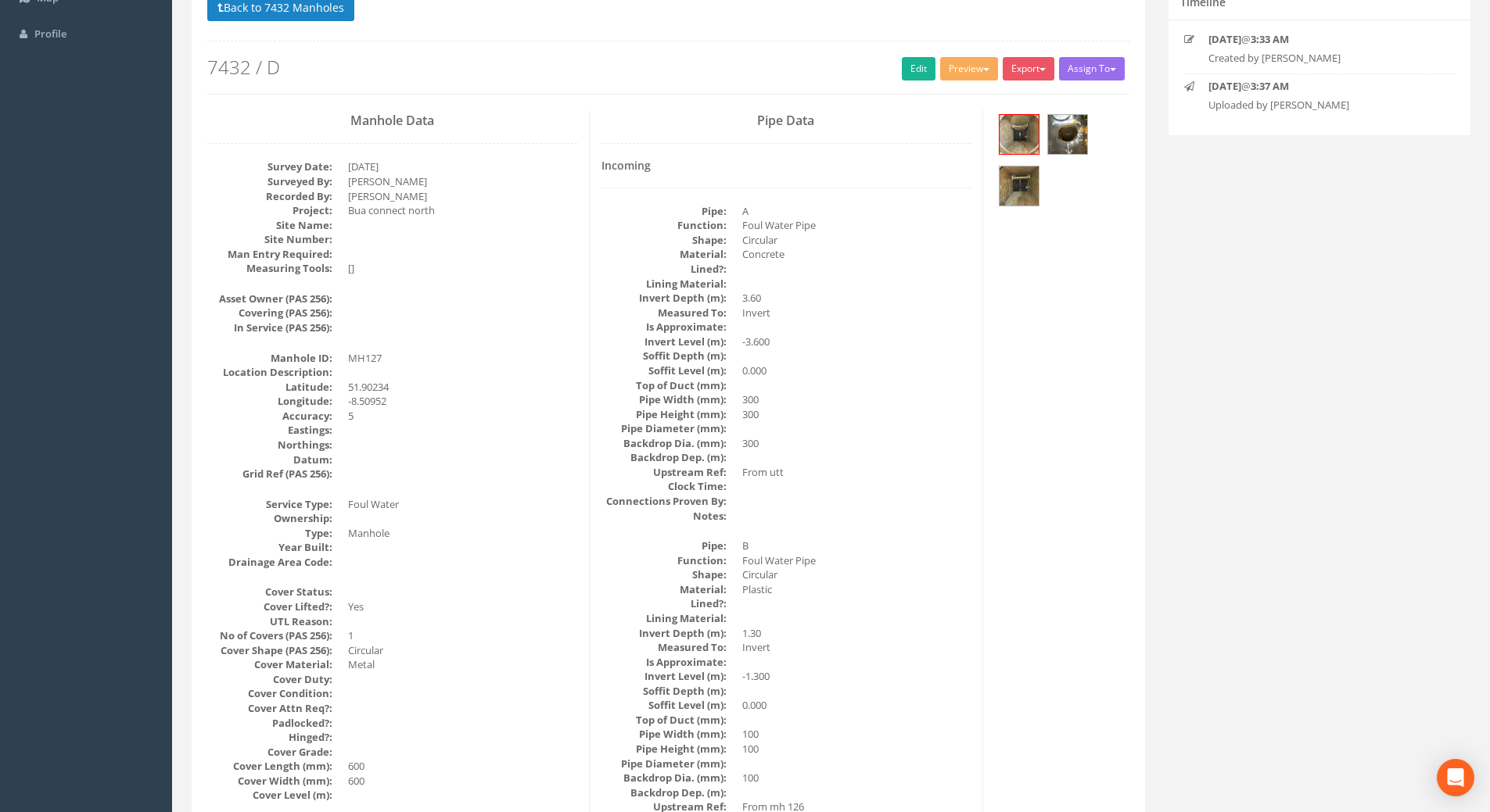
scroll to position [113, 0]
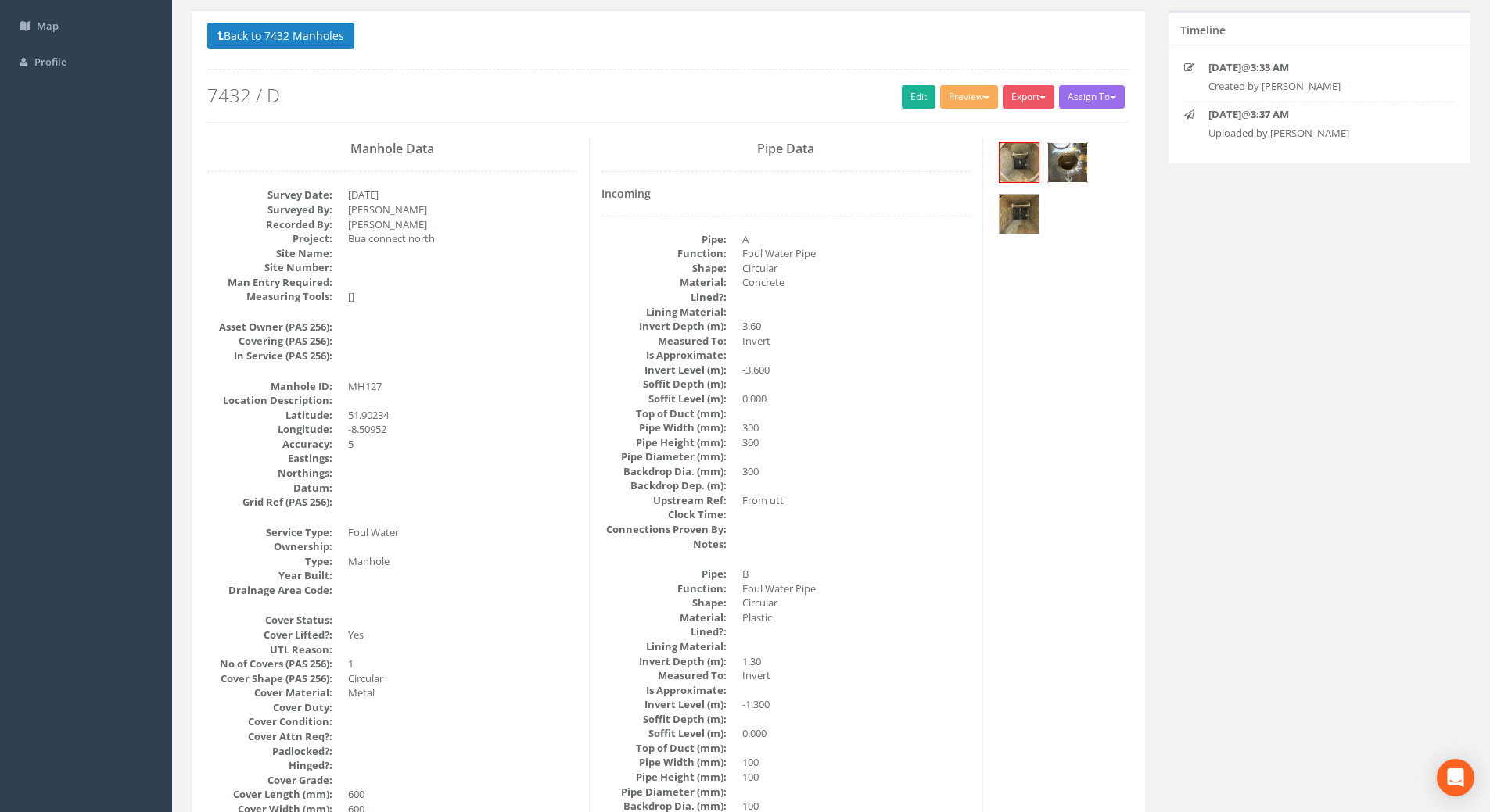
click at [1054, 163] on img at bounding box center [1068, 162] width 39 height 39
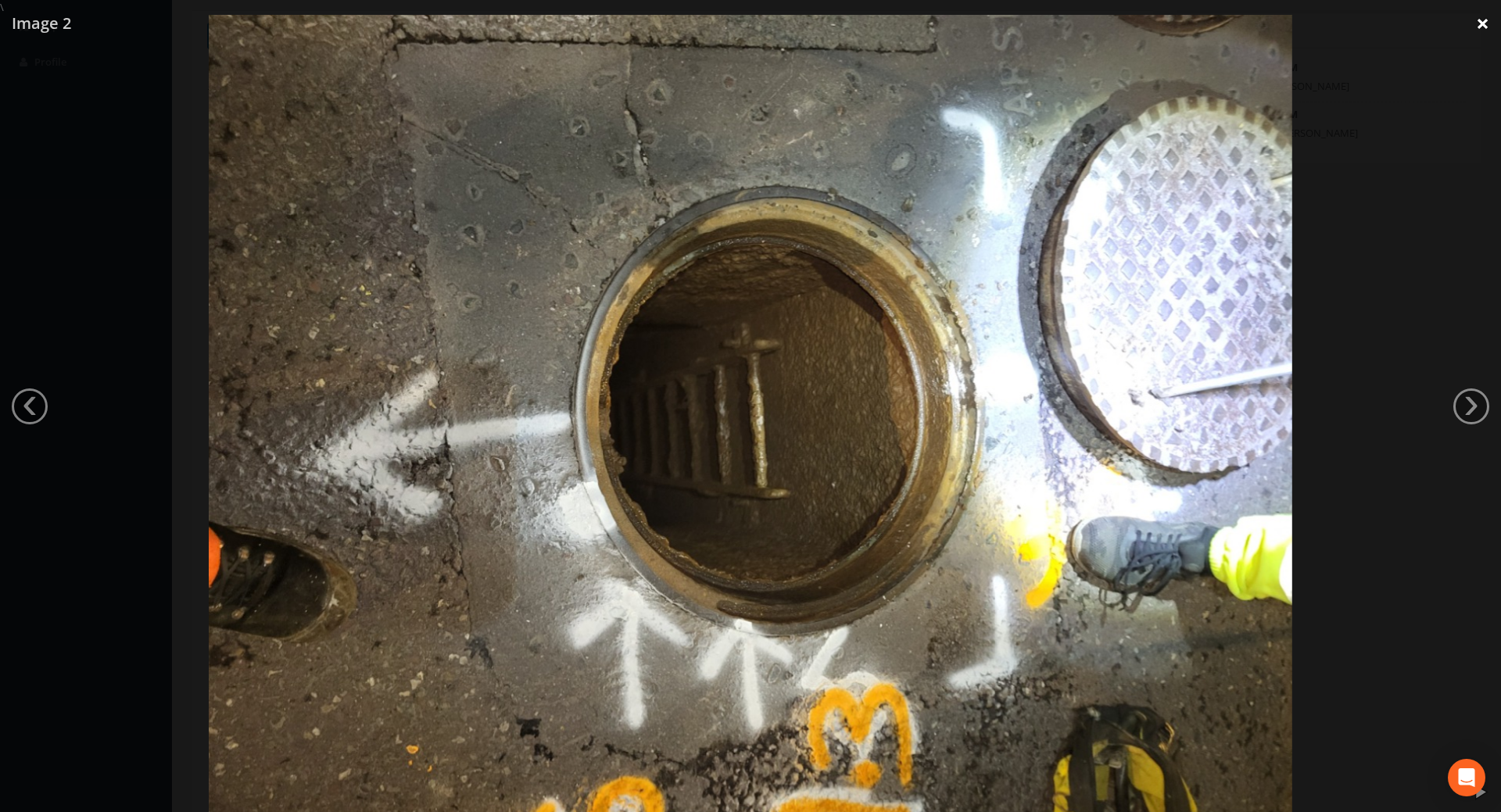
click at [1477, 16] on link "×" at bounding box center [1482, 23] width 37 height 47
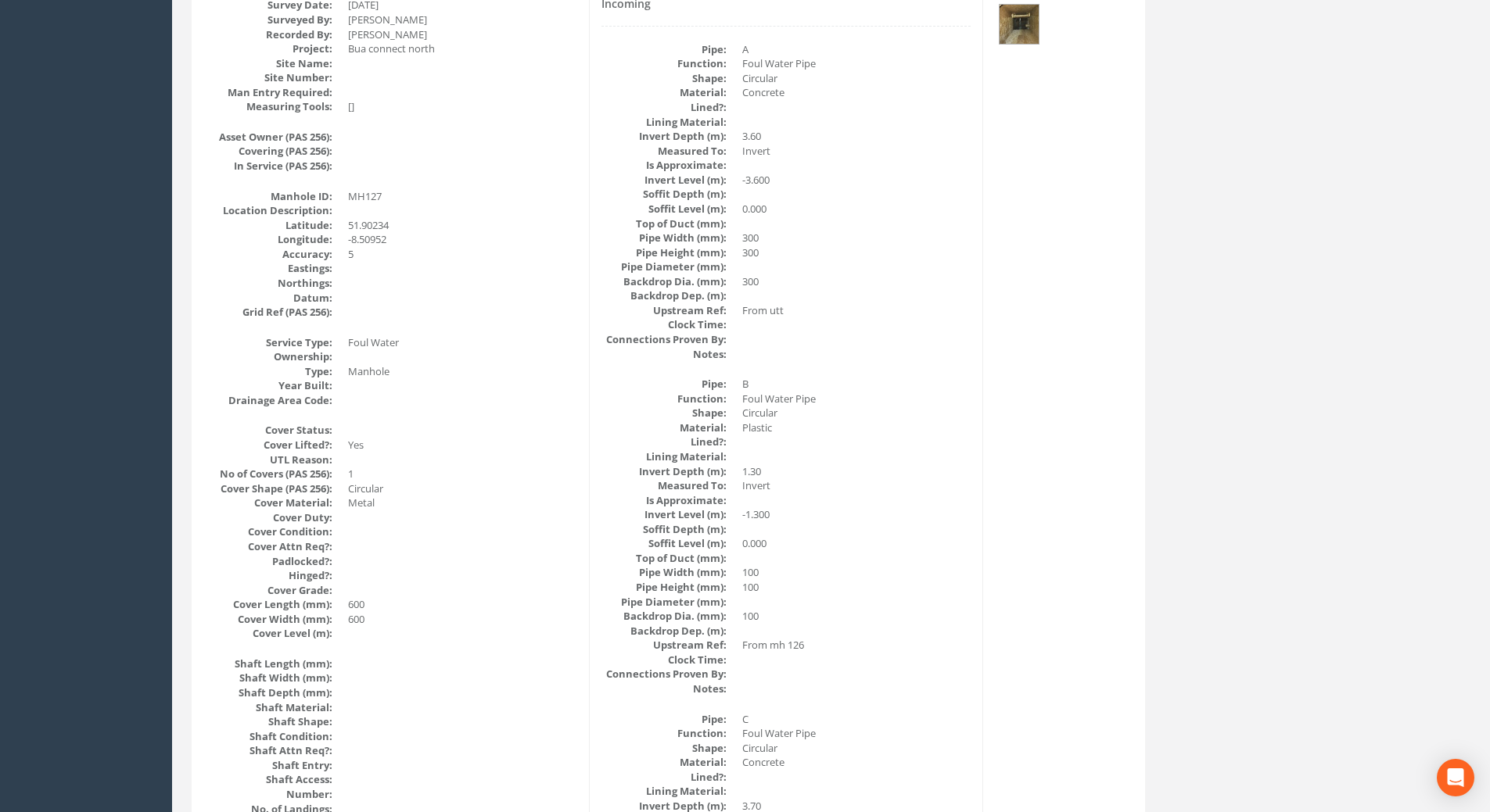
scroll to position [0, 0]
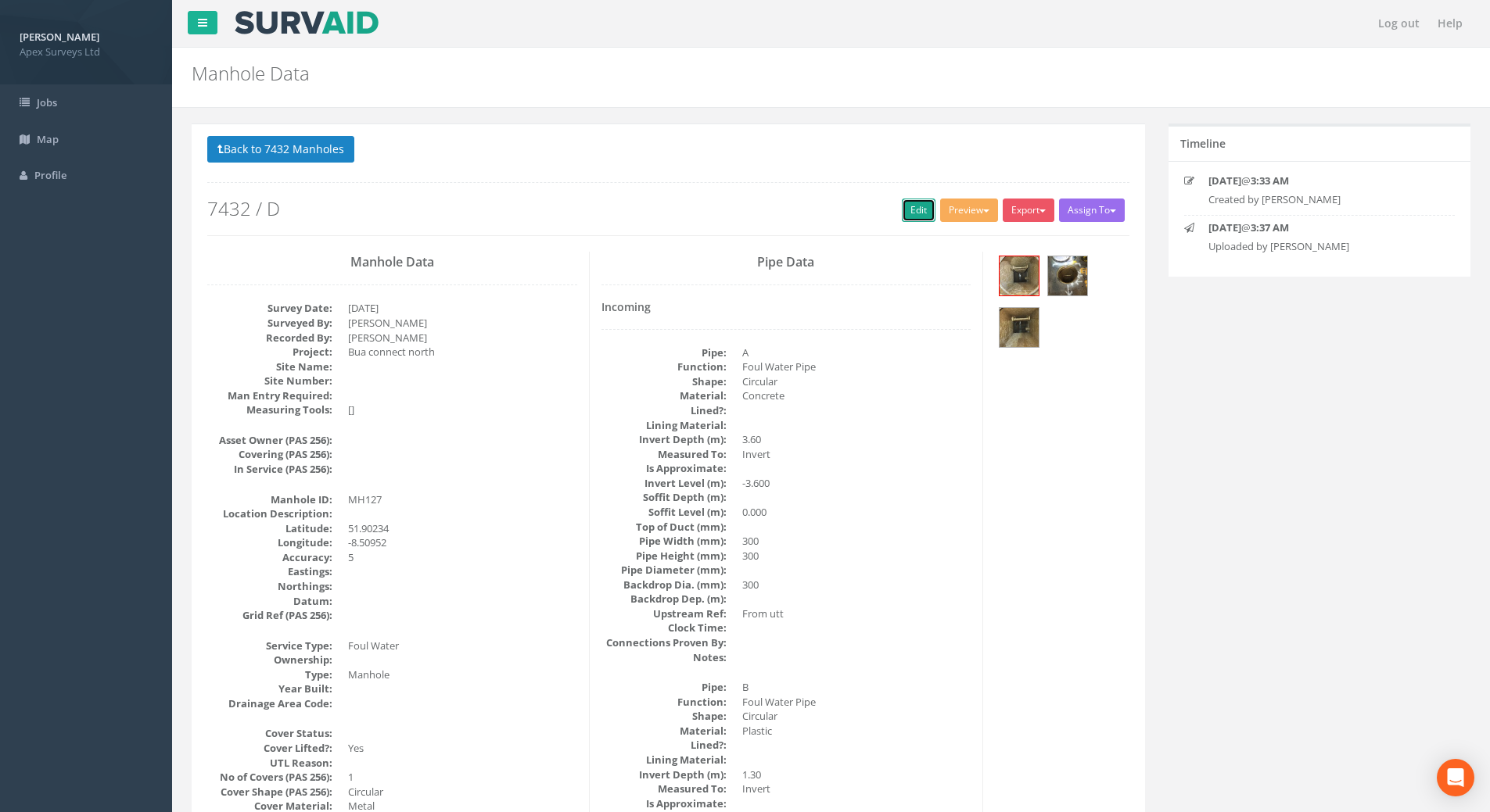
click at [907, 208] on link "Edit" at bounding box center [919, 211] width 34 height 23
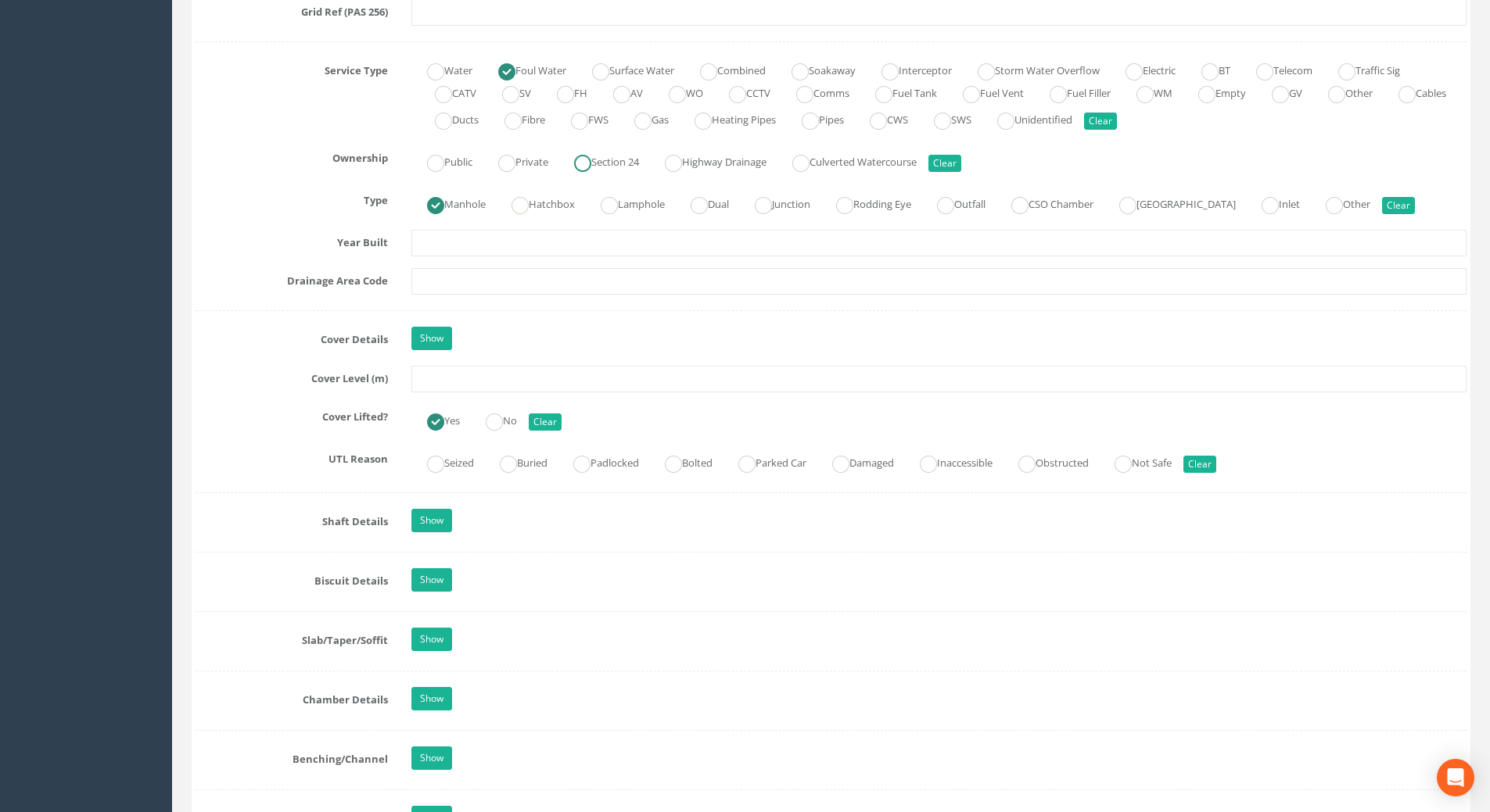
scroll to position [1329, 0]
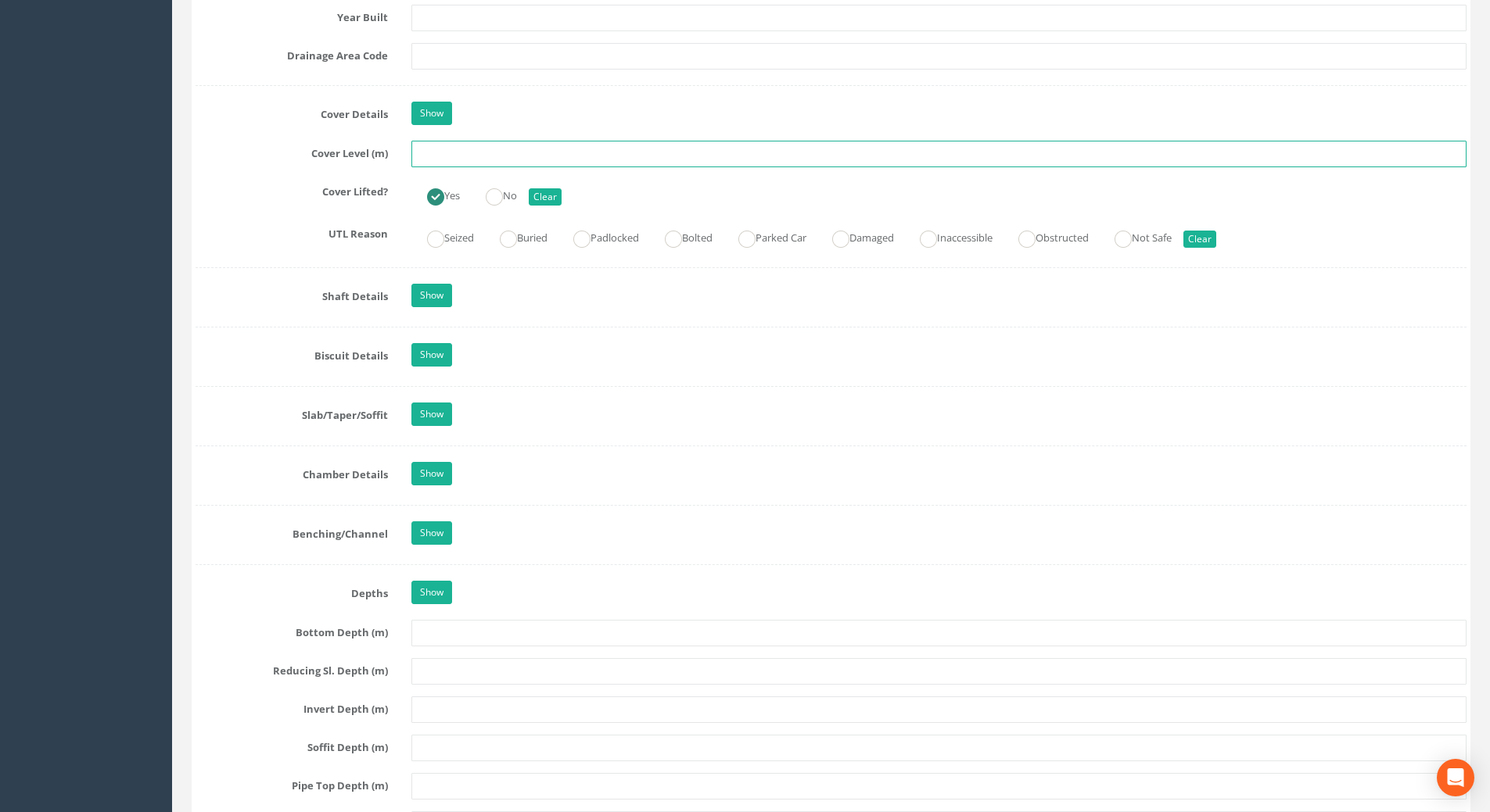
click at [448, 158] on input "text" at bounding box center [939, 154] width 1055 height 27
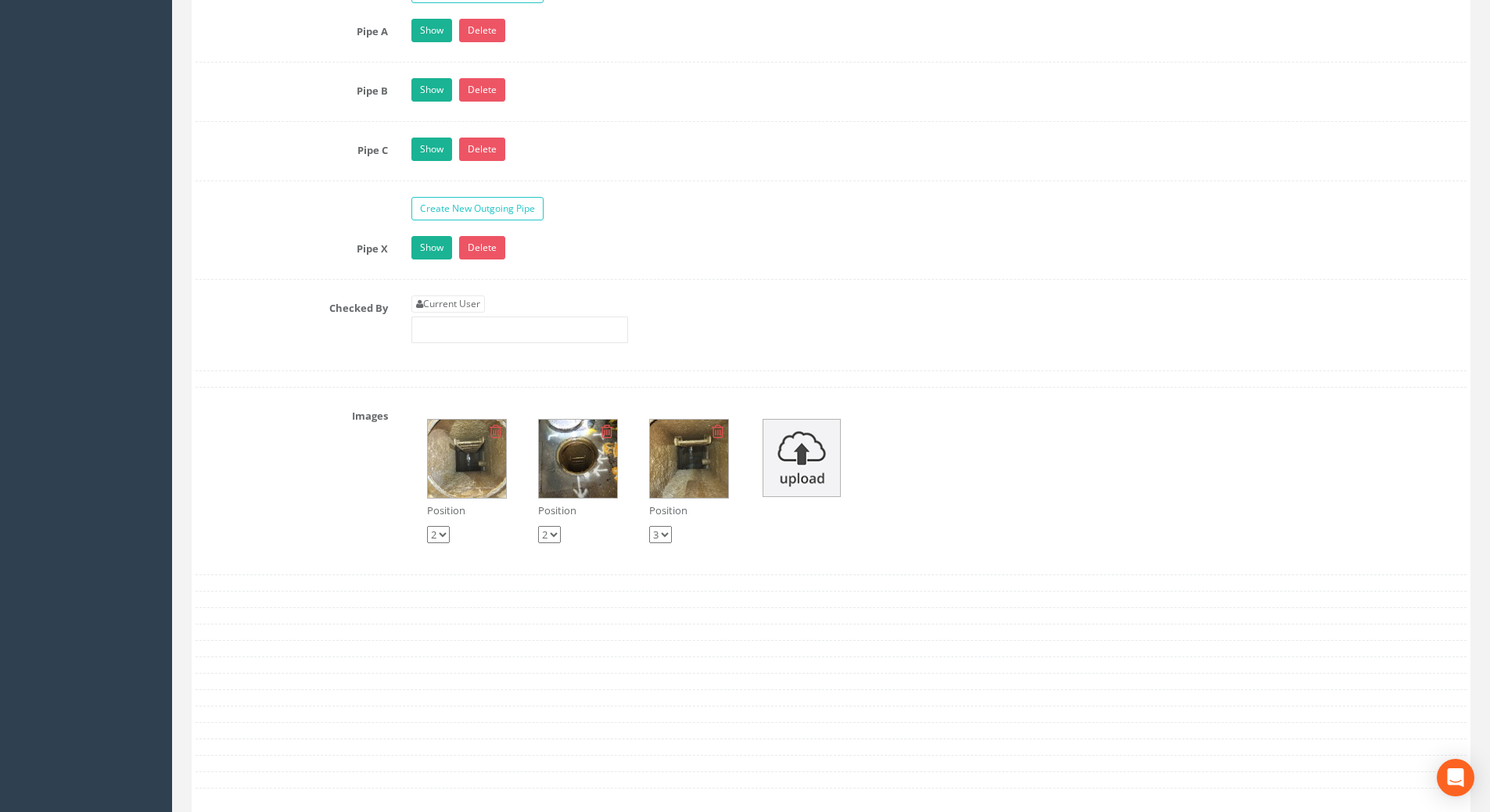
scroll to position [2814, 0]
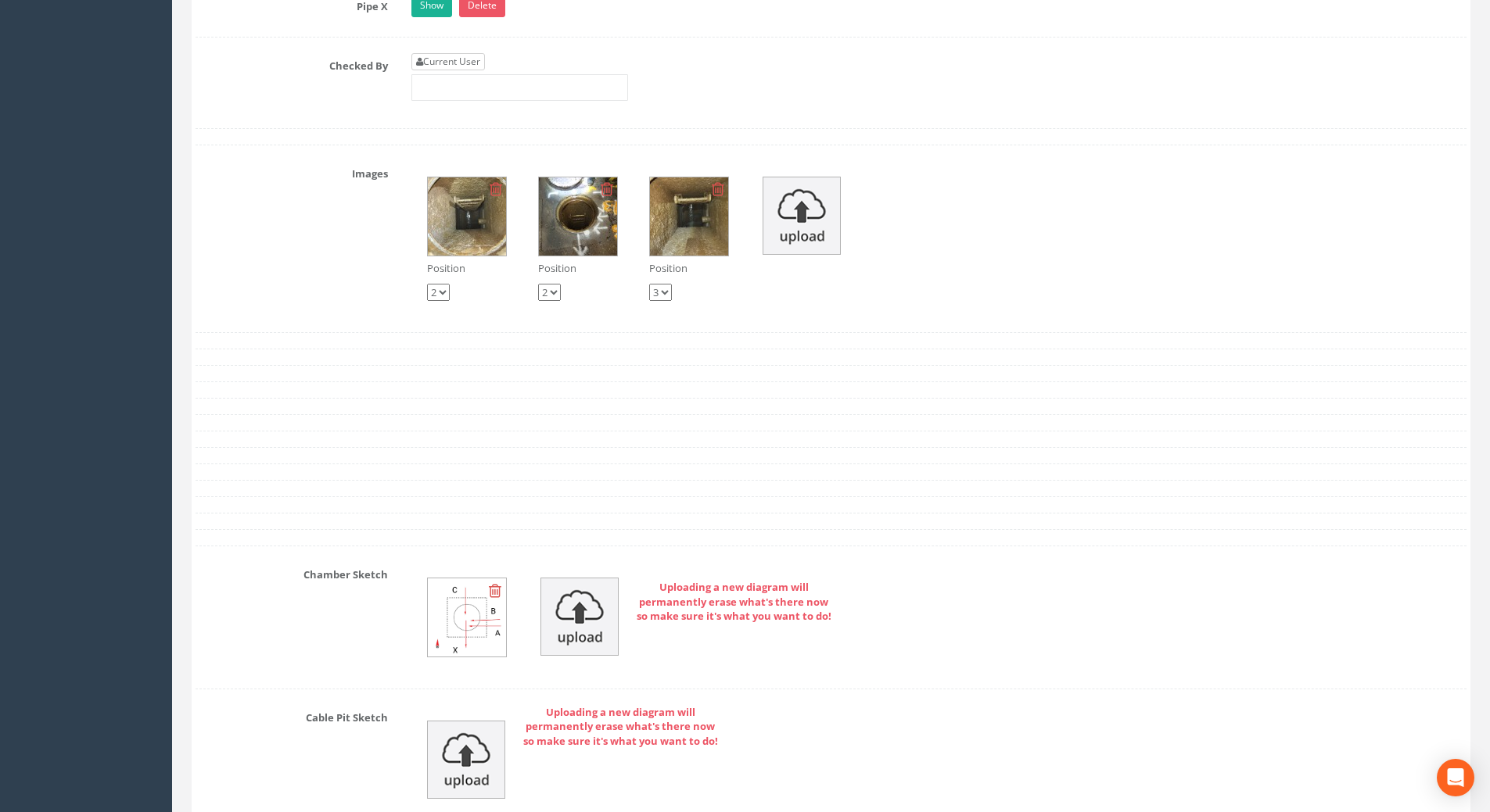
type input "109.42"
click at [471, 61] on link "Current User" at bounding box center [448, 62] width 73 height 17
type input "[PERSON_NAME]"
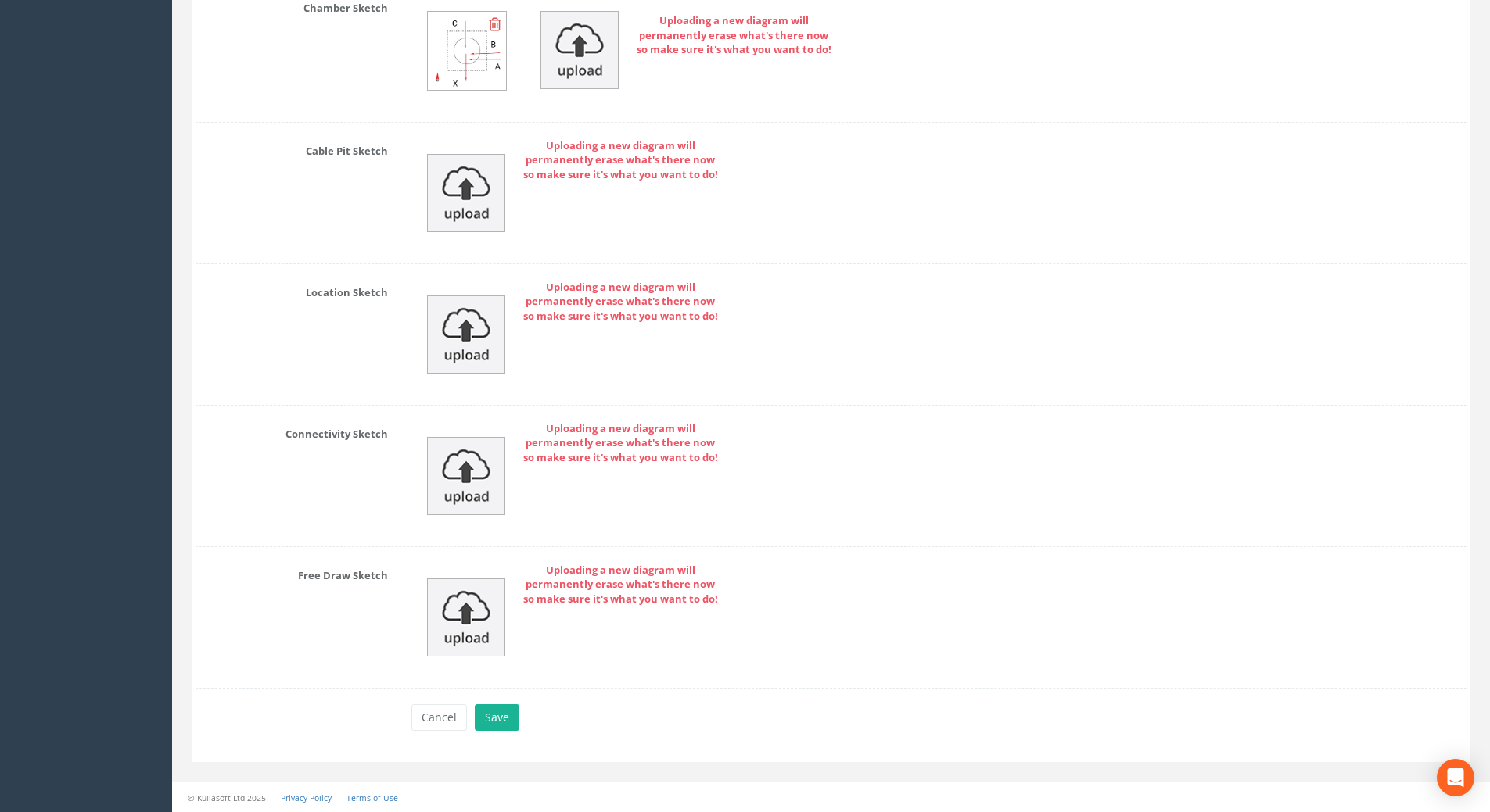
scroll to position [3382, 0]
click at [501, 722] on button "Save" at bounding box center [497, 717] width 45 height 27
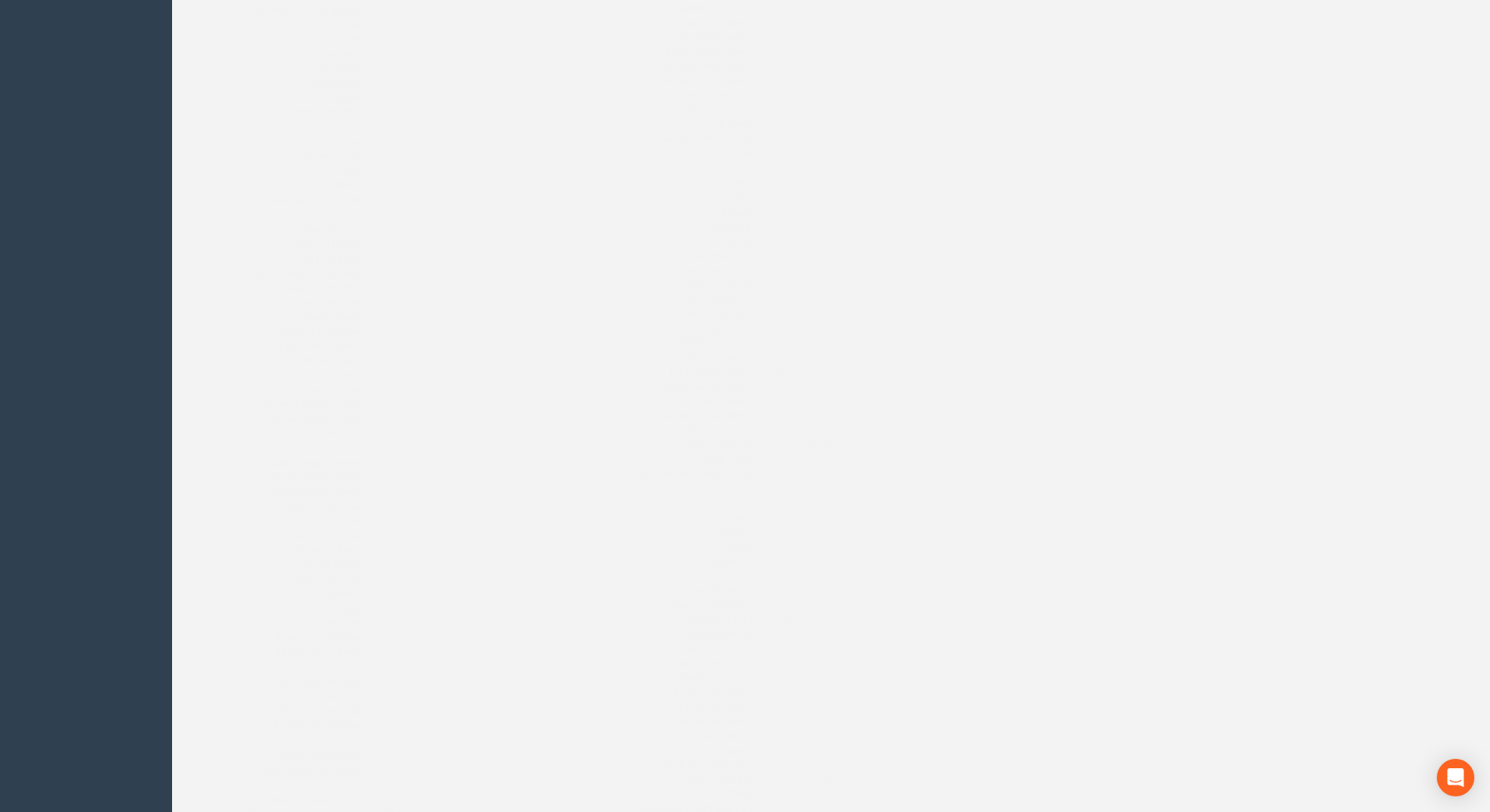
scroll to position [0, 0]
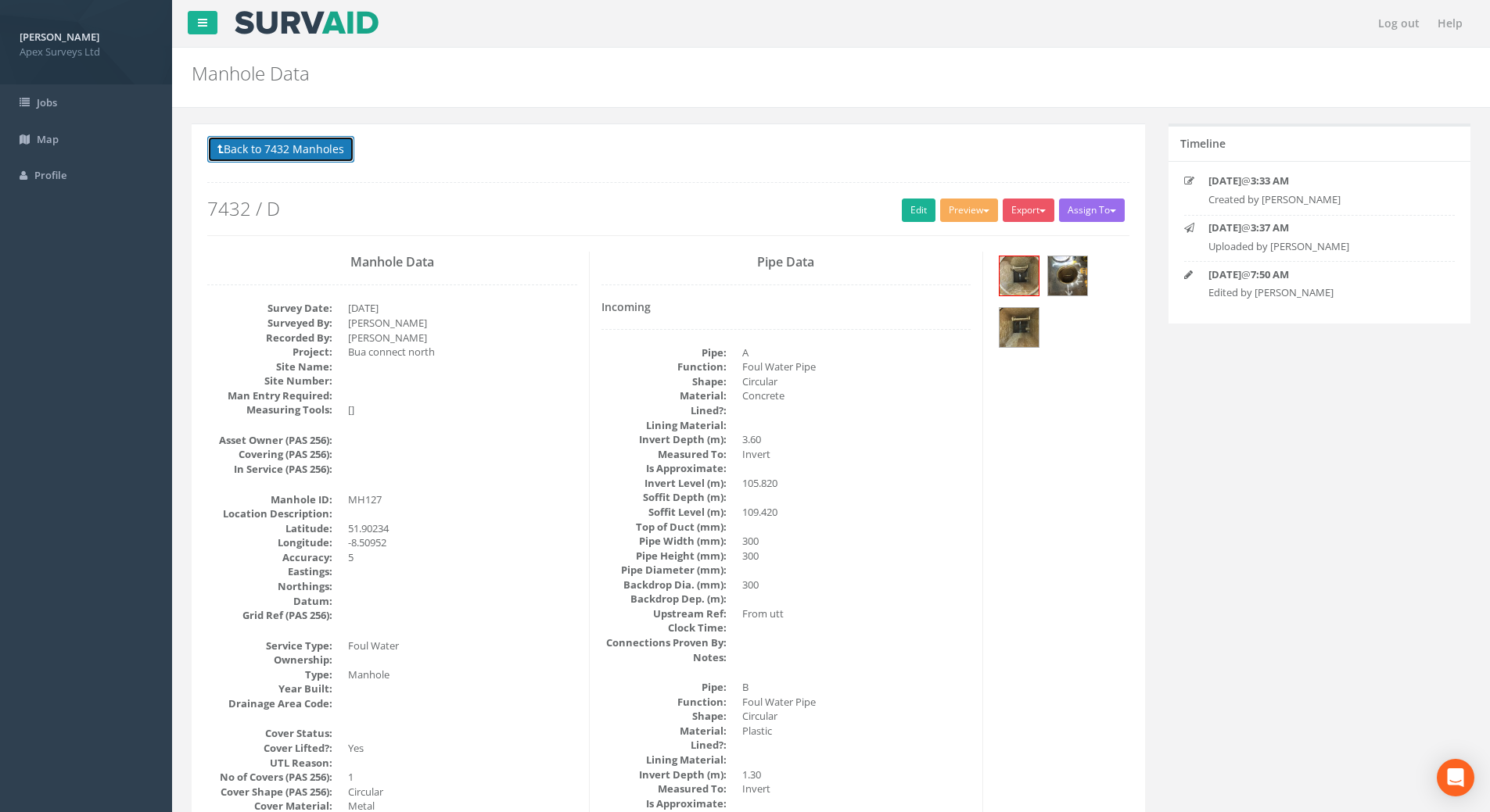
click at [281, 139] on button "Back to 7432 Manholes" at bounding box center [280, 149] width 147 height 27
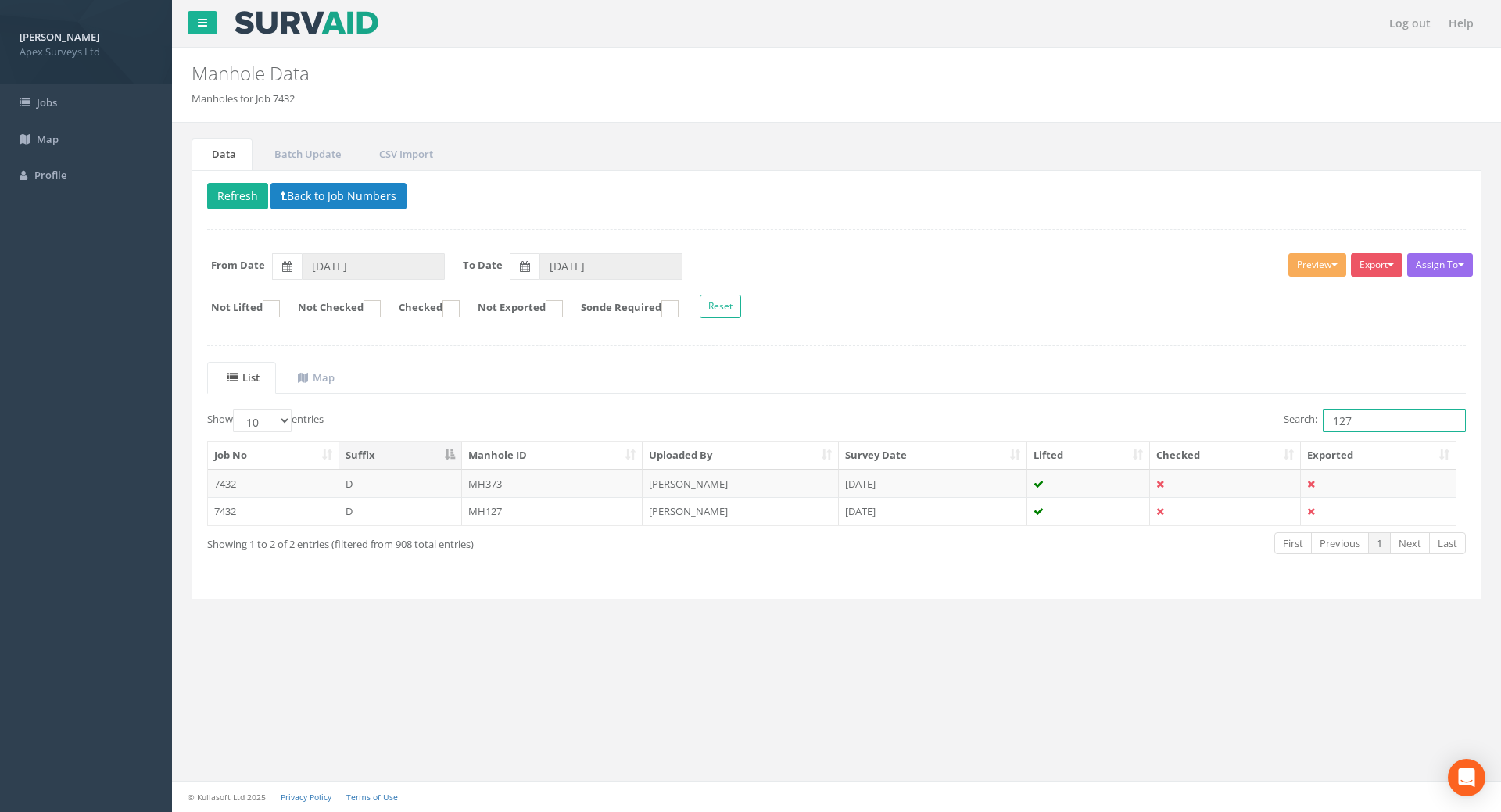
click at [1377, 426] on input "127" at bounding box center [1394, 420] width 143 height 23
type input "126"
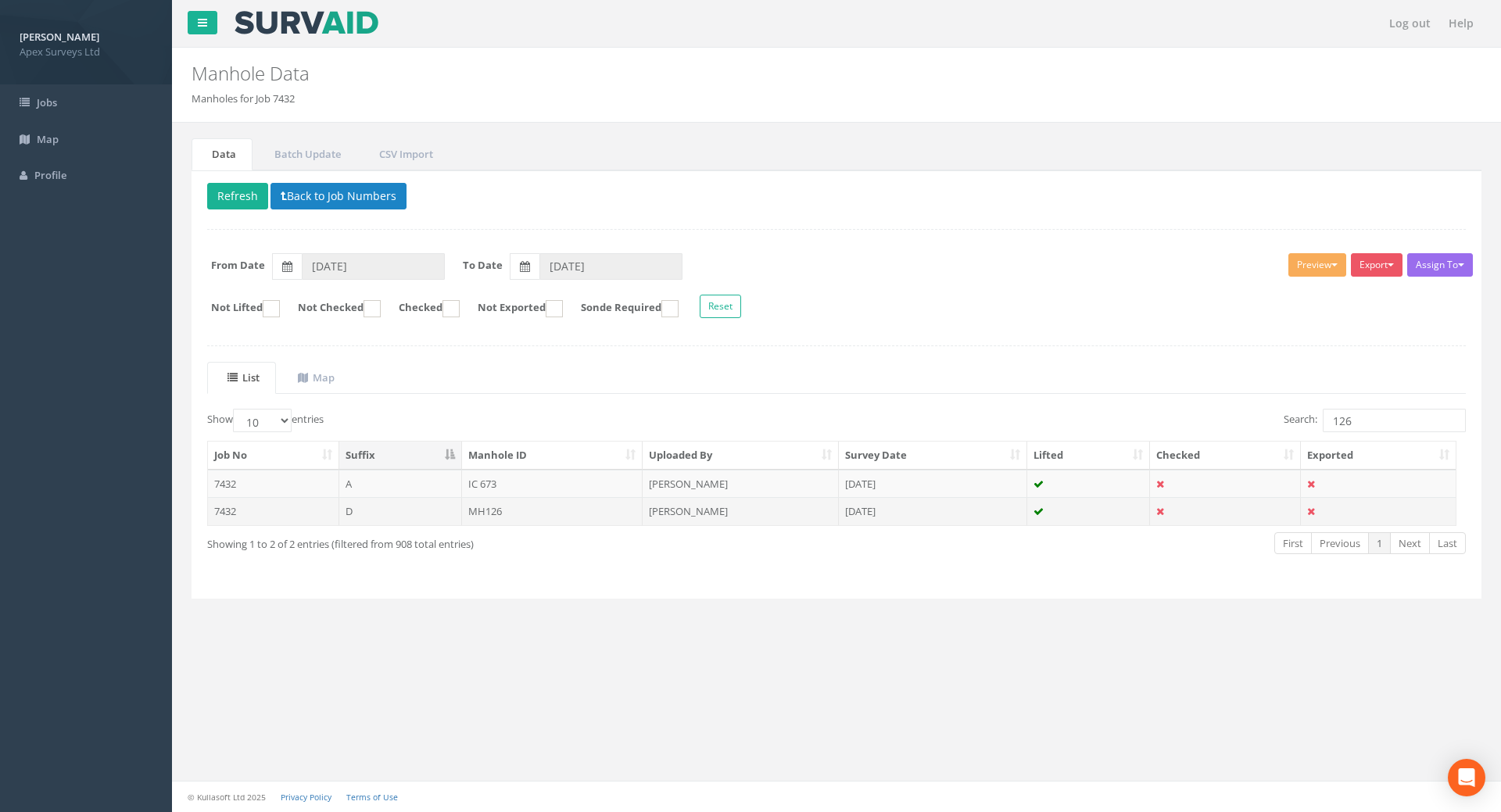
click at [500, 510] on td "MH126" at bounding box center [552, 511] width 181 height 29
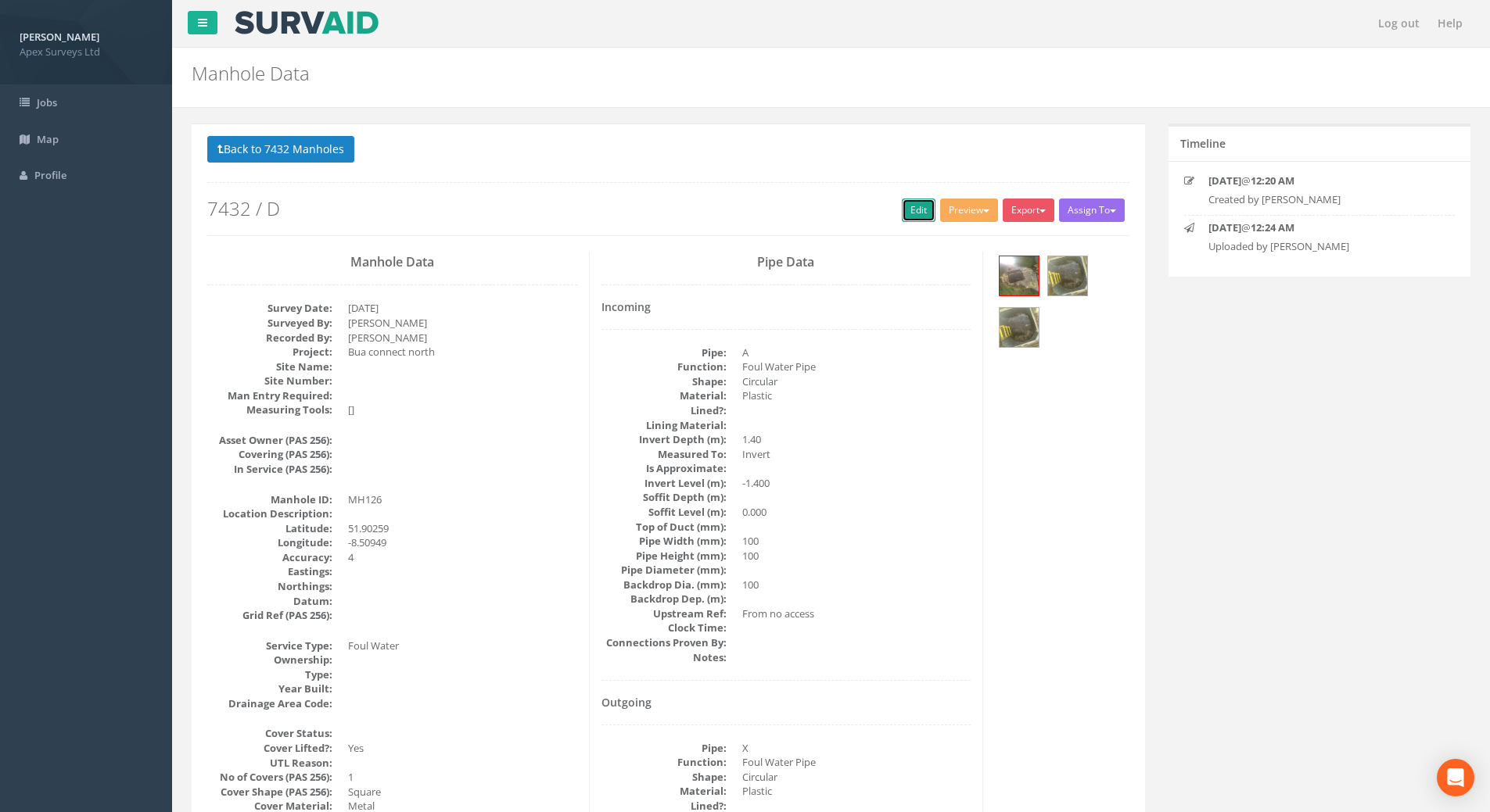
click at [905, 215] on link "Edit" at bounding box center [919, 211] width 34 height 23
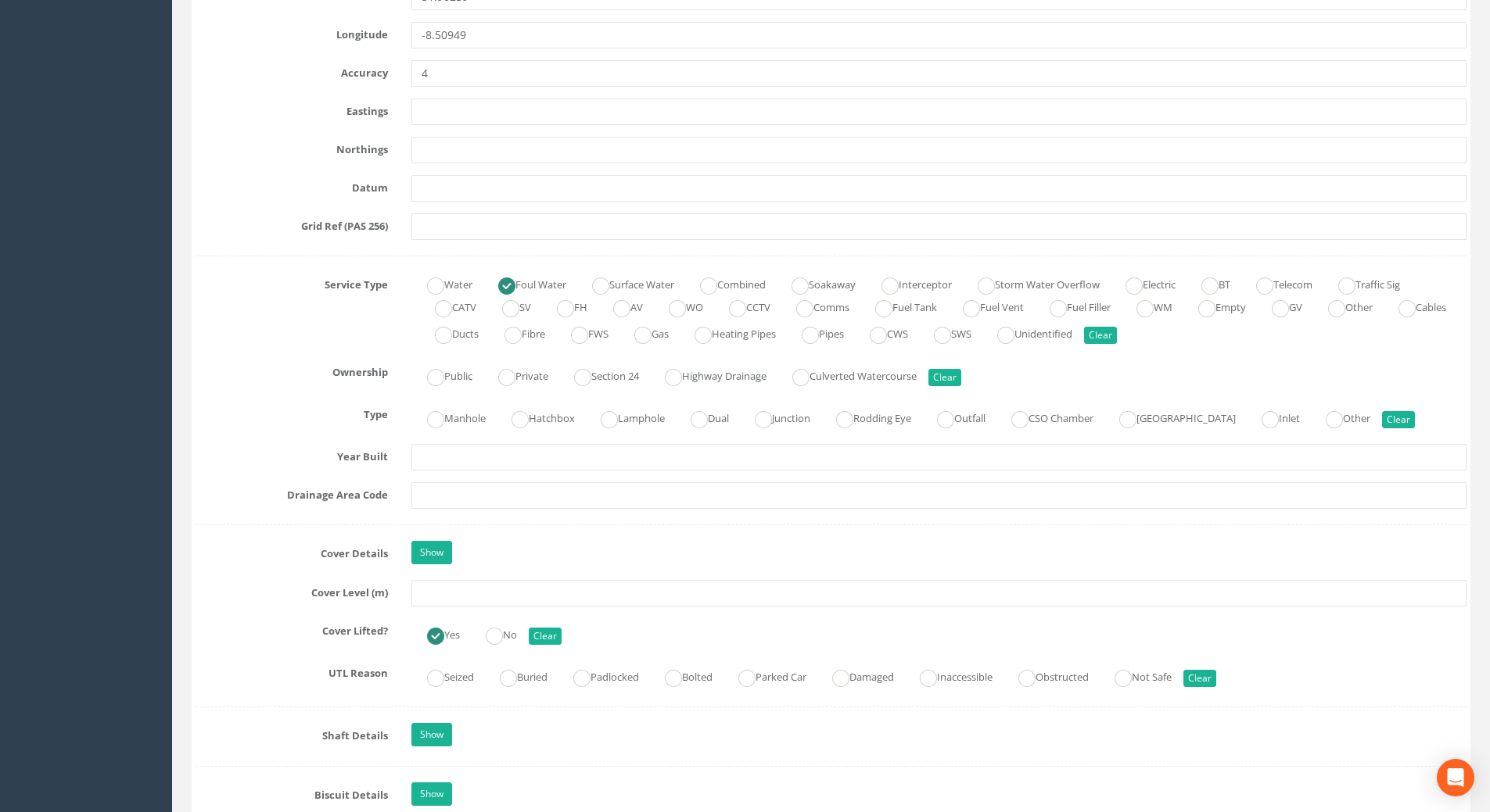
scroll to position [938, 0]
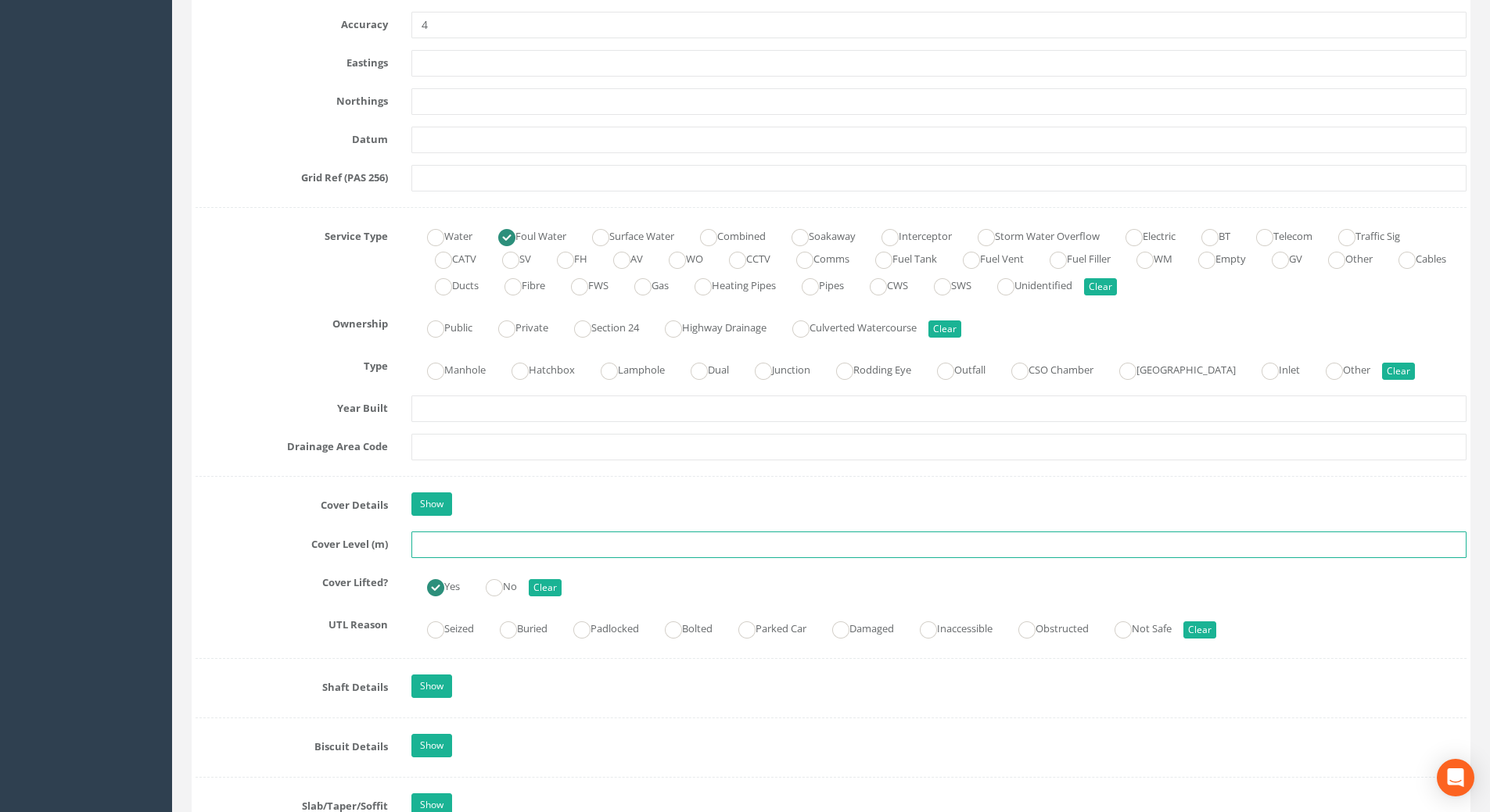
click at [425, 551] on input "text" at bounding box center [939, 545] width 1055 height 27
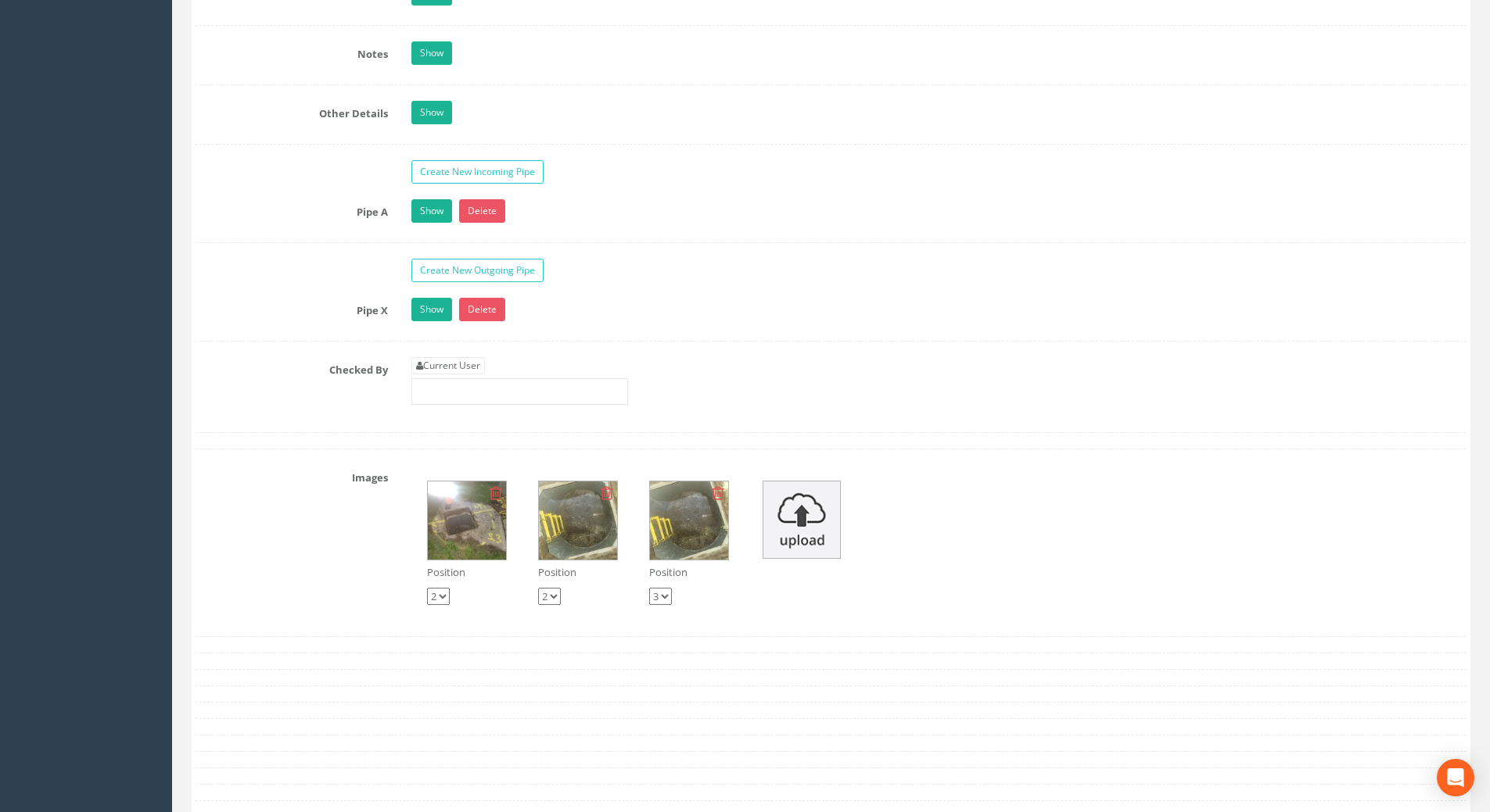
scroll to position [2580, 0]
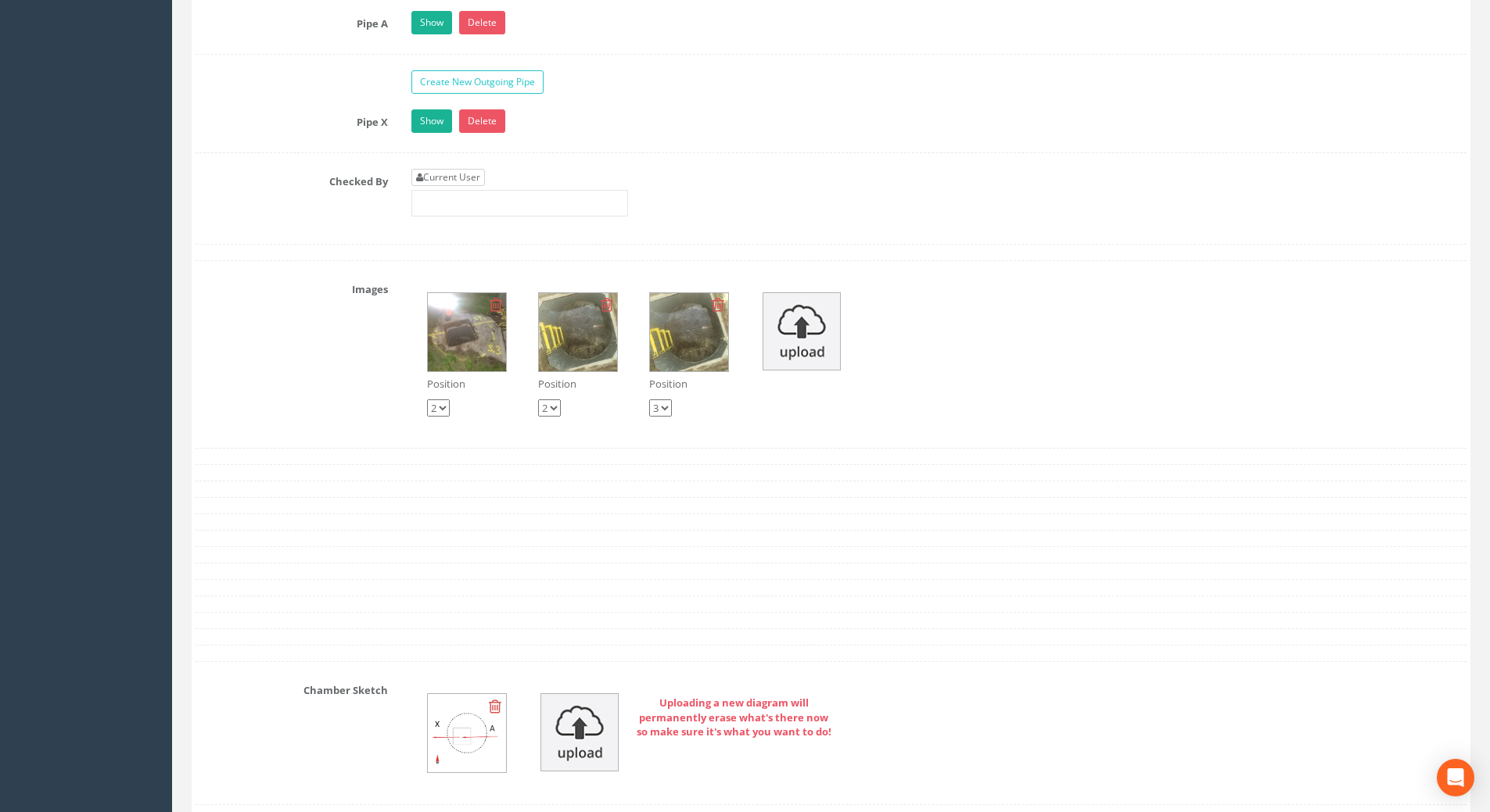
type input "111.23"
click at [459, 179] on link "Current User" at bounding box center [448, 177] width 73 height 17
type input "[PERSON_NAME]"
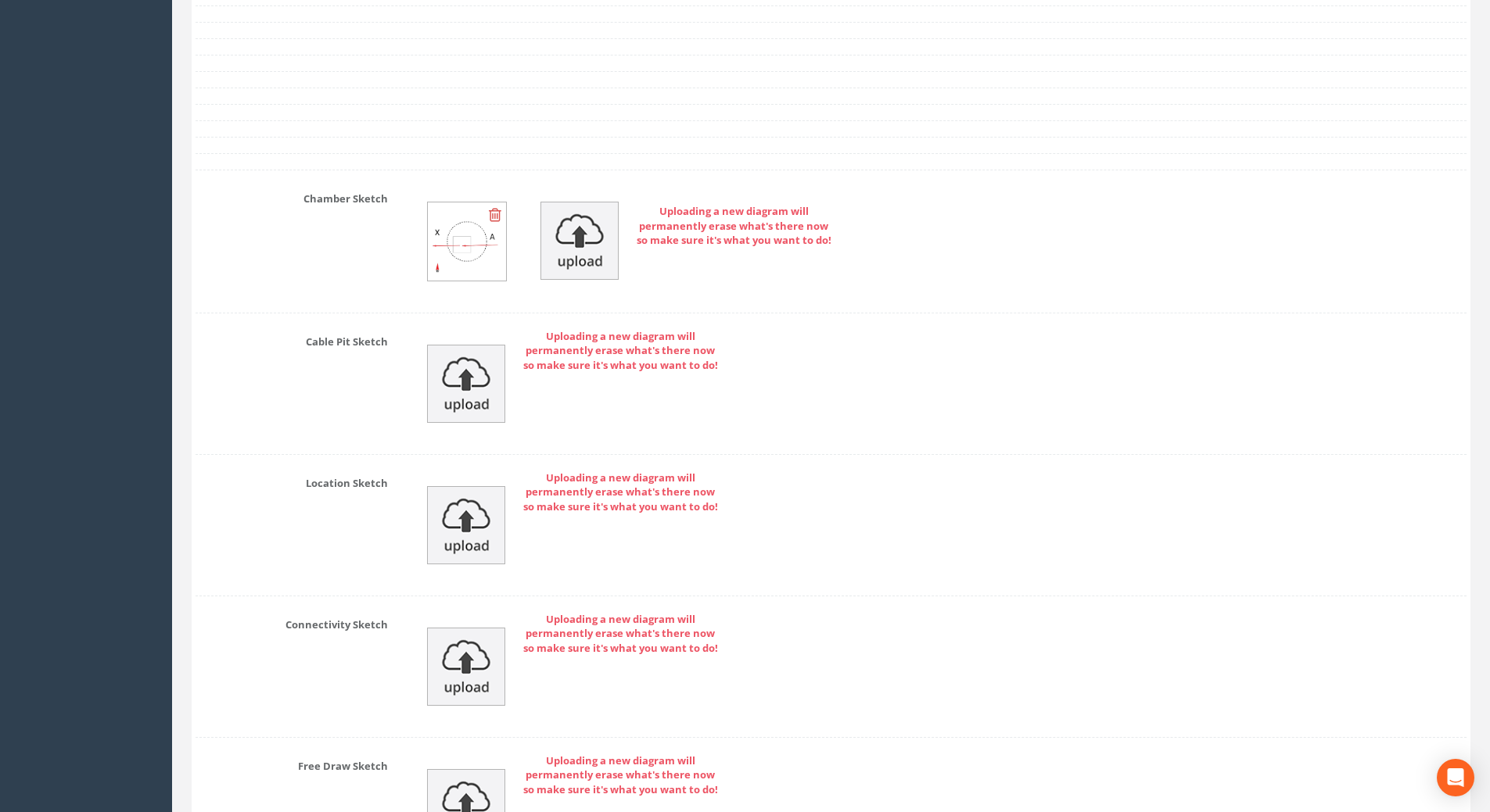
scroll to position [3263, 0]
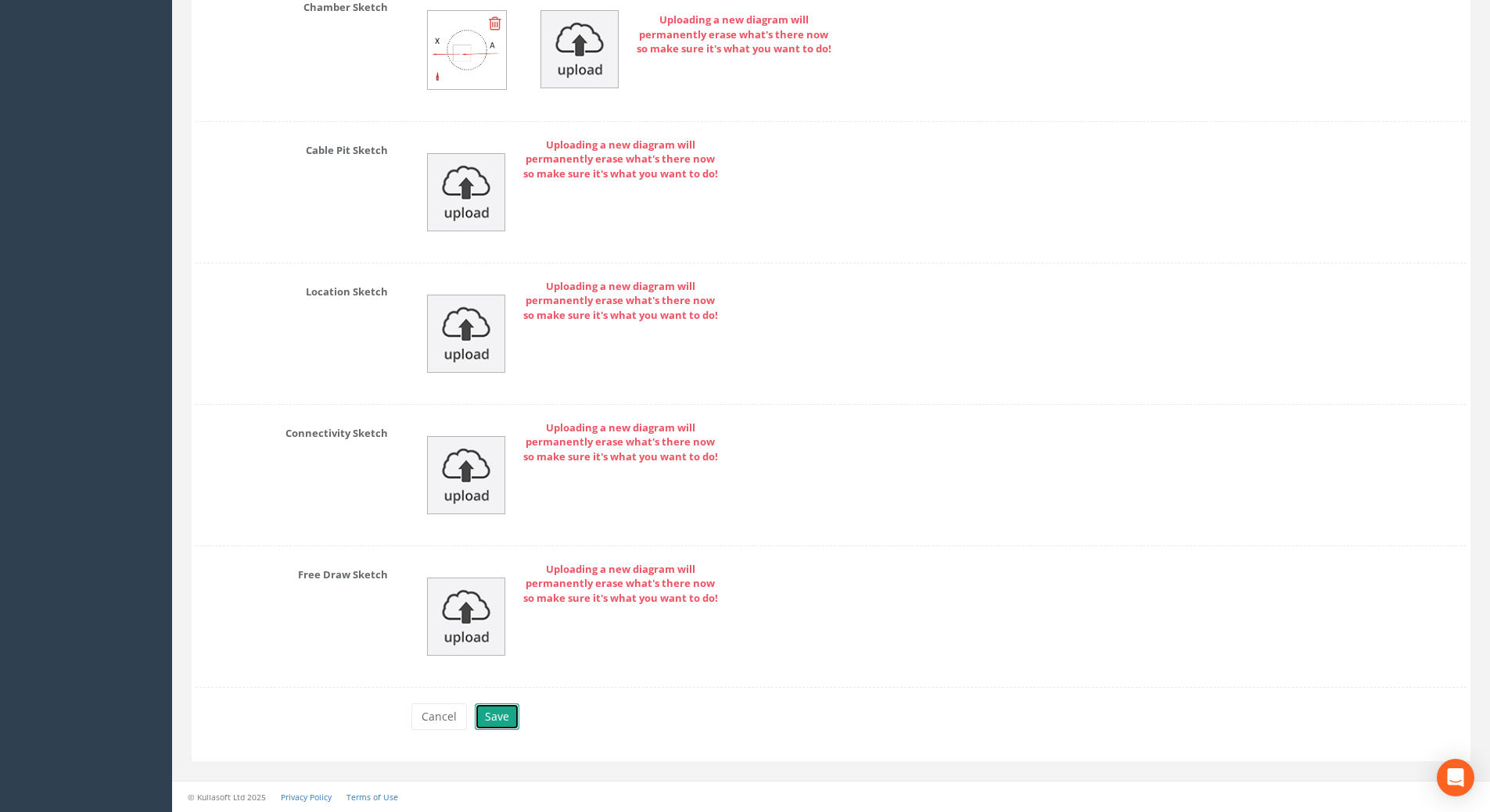
click at [489, 717] on button "Save" at bounding box center [497, 717] width 45 height 27
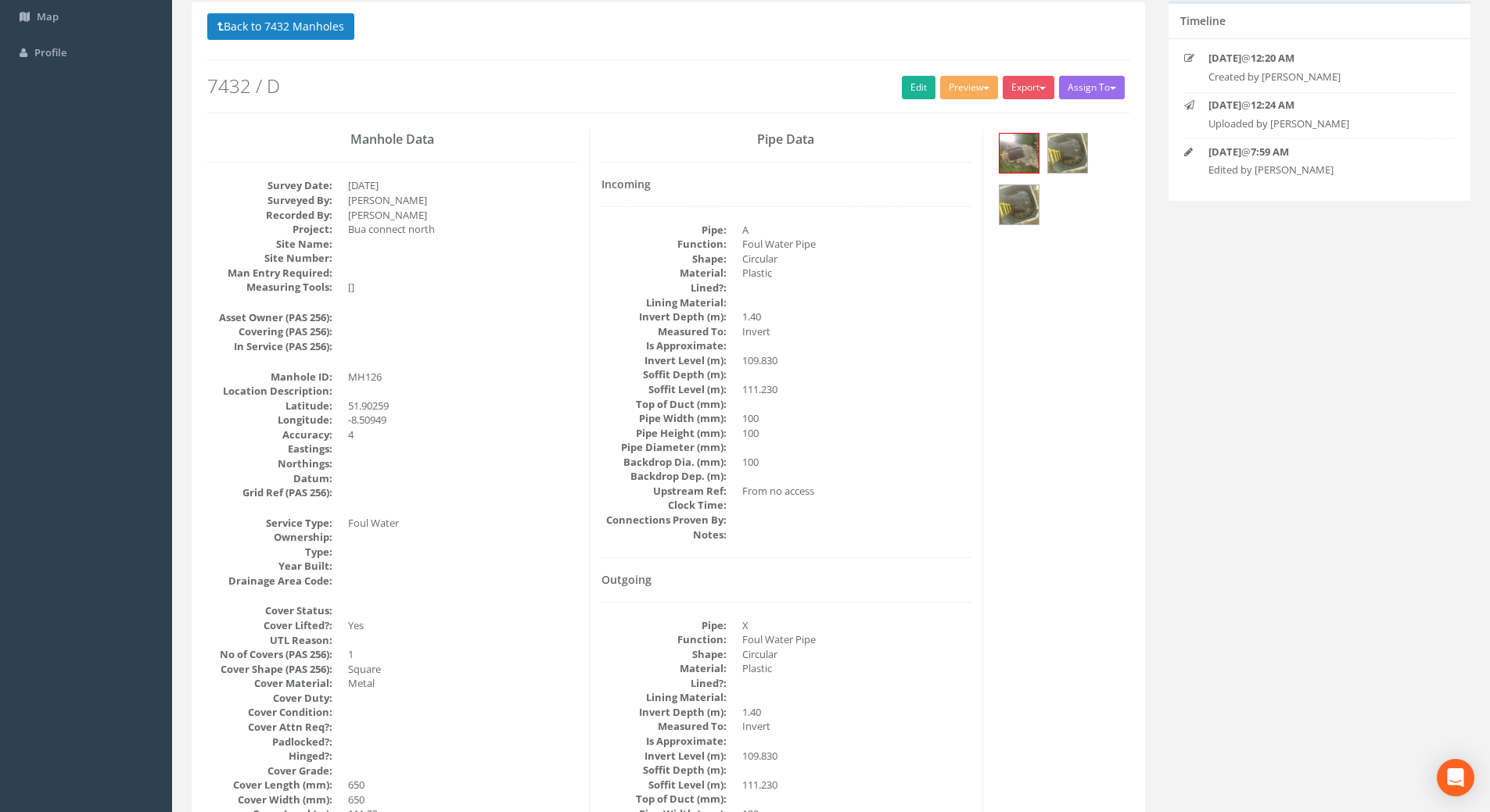
scroll to position [0, 0]
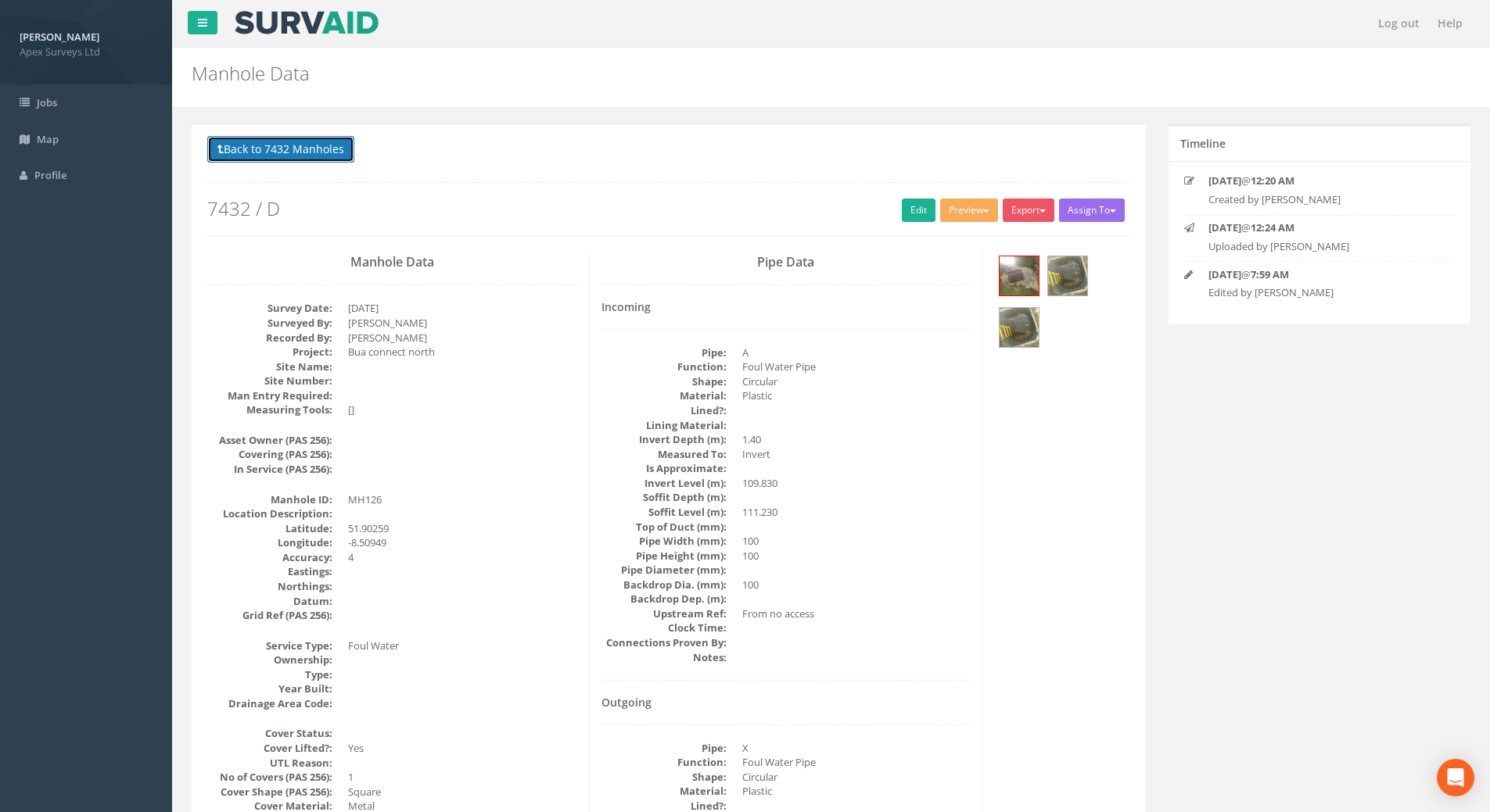
click at [281, 149] on button "Back to 7432 Manholes" at bounding box center [280, 149] width 147 height 27
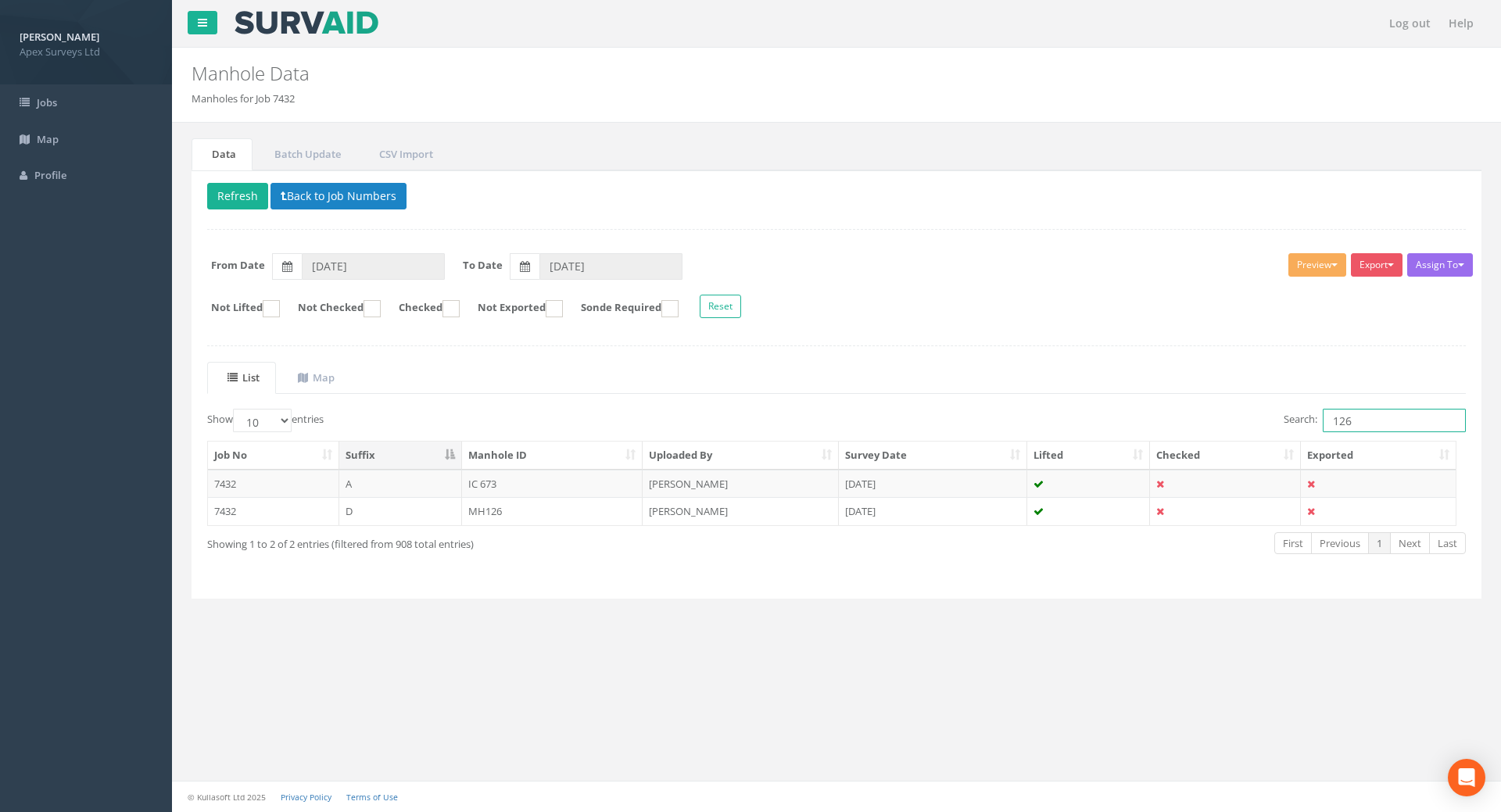
click at [1372, 416] on input "126" at bounding box center [1394, 420] width 143 height 23
type input "124"
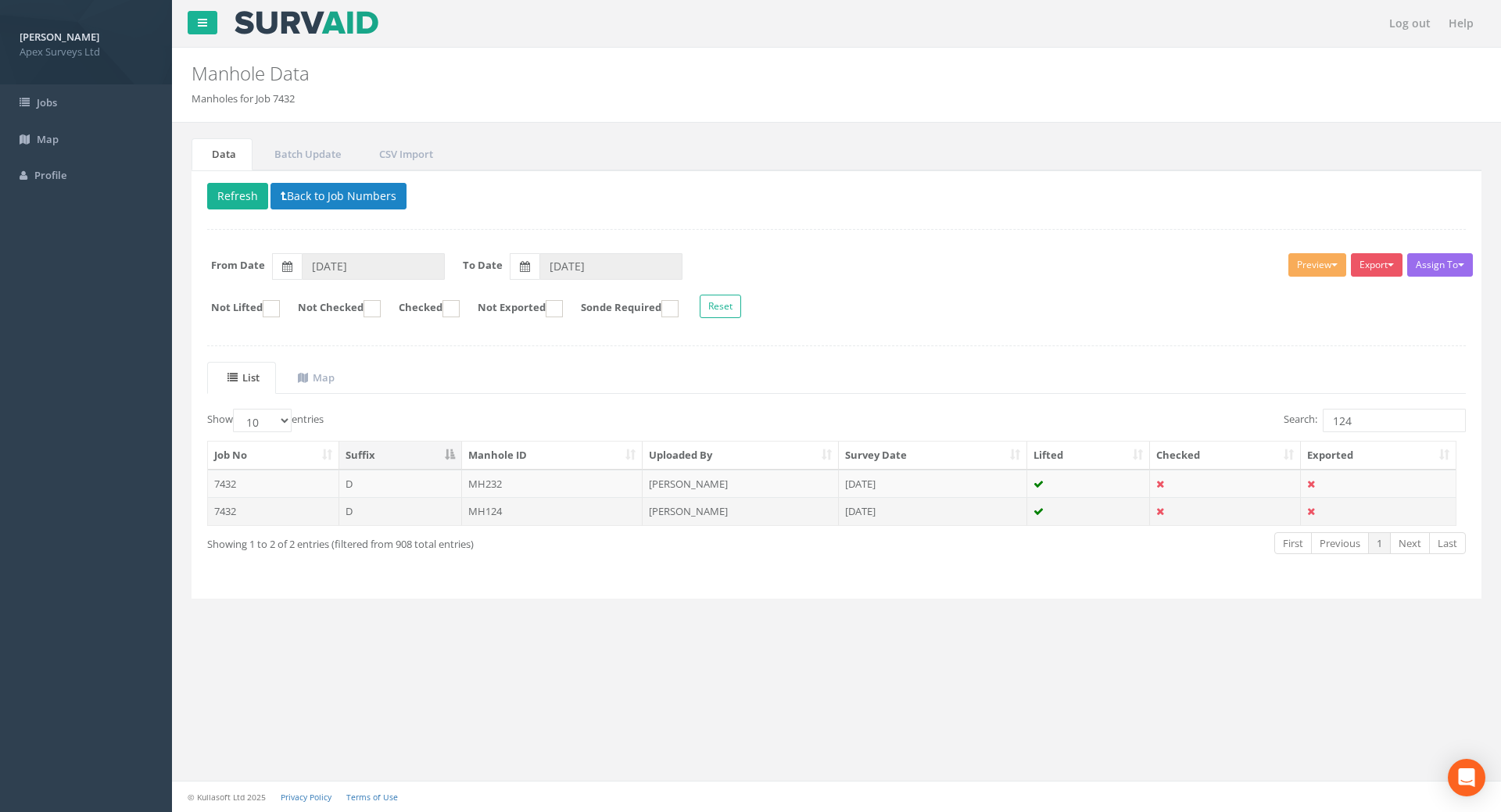
click at [483, 510] on td "MH124" at bounding box center [552, 511] width 181 height 29
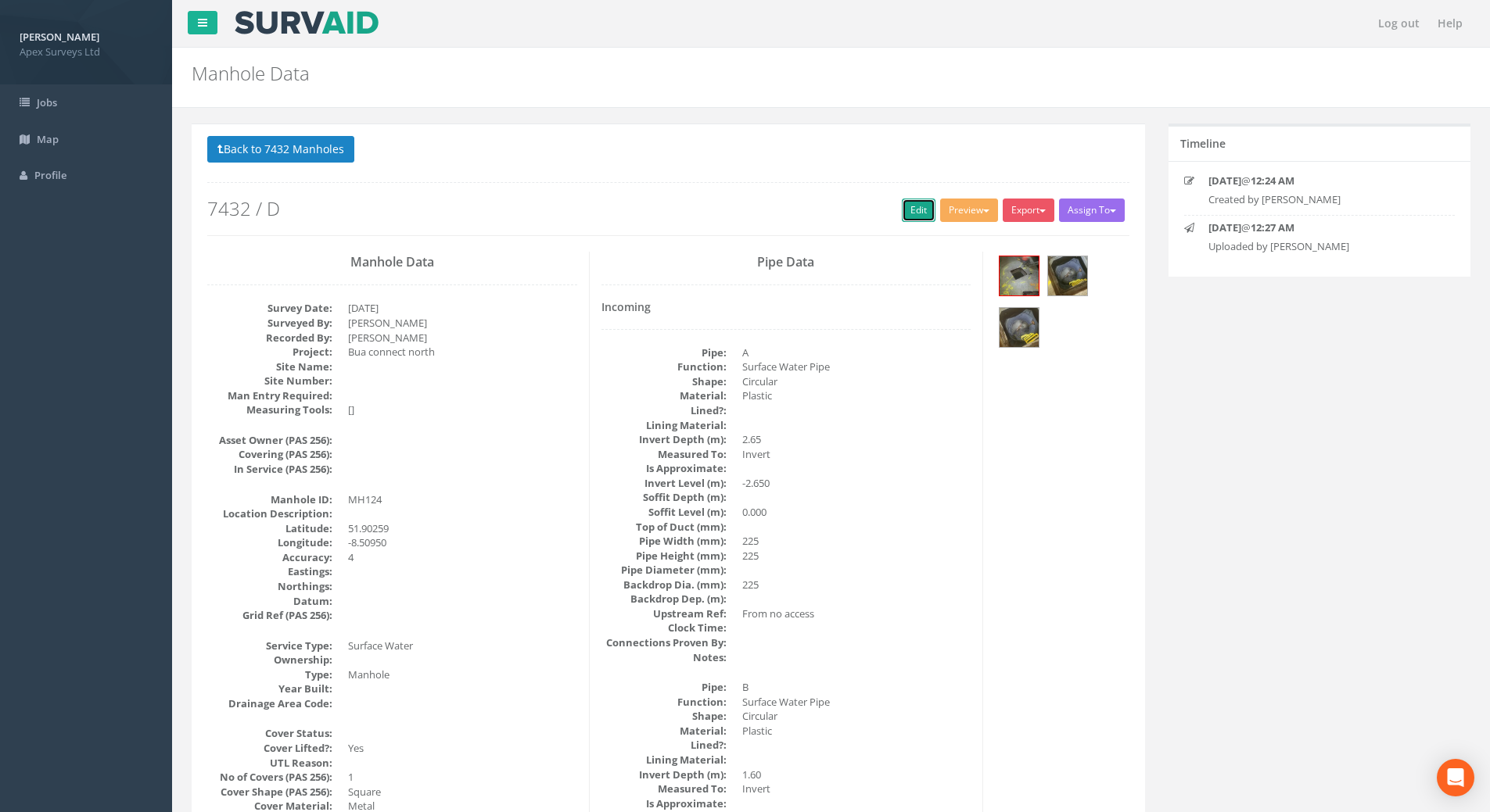
click at [905, 209] on link "Edit" at bounding box center [919, 211] width 34 height 23
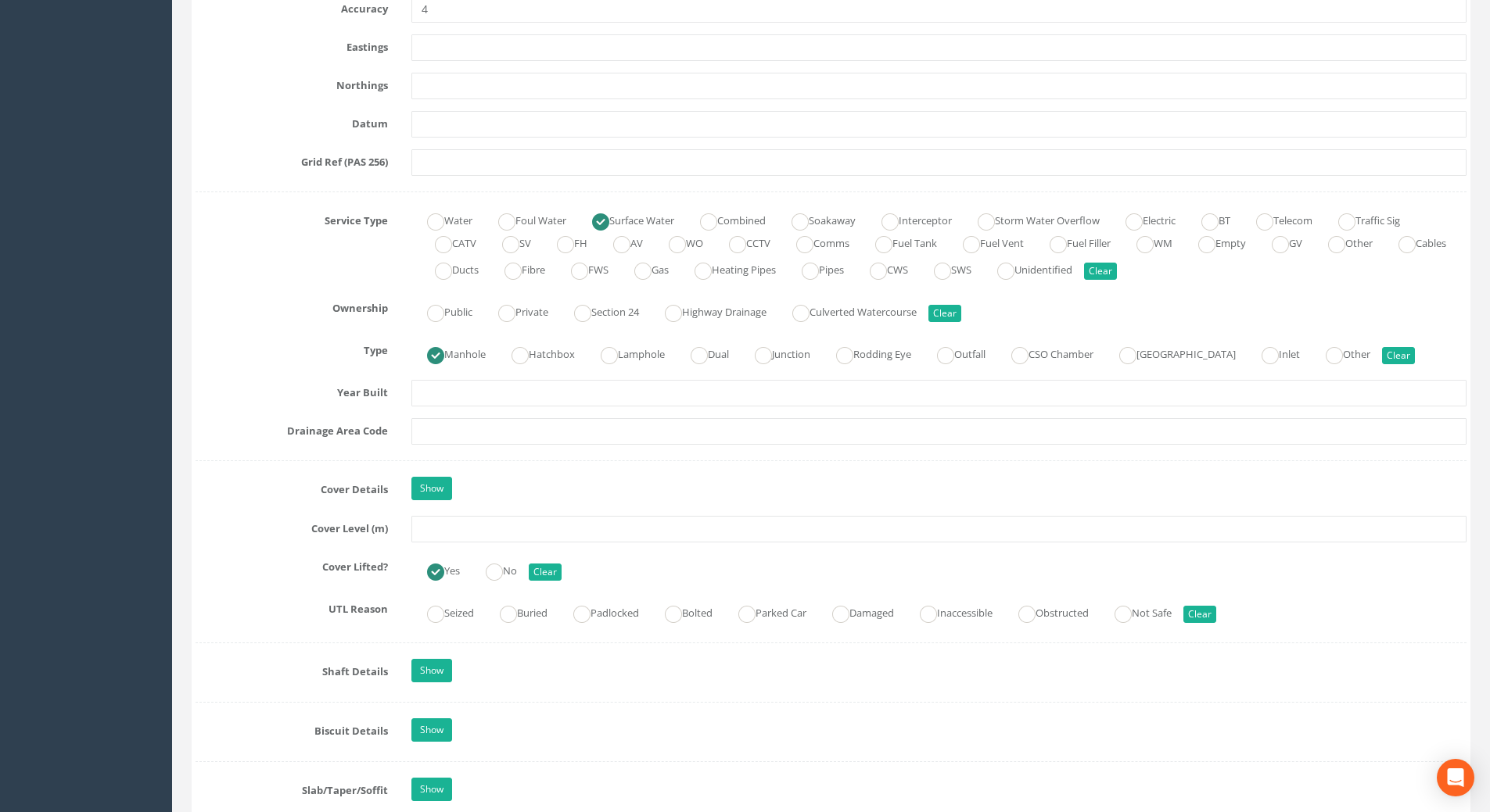
scroll to position [1094, 0]
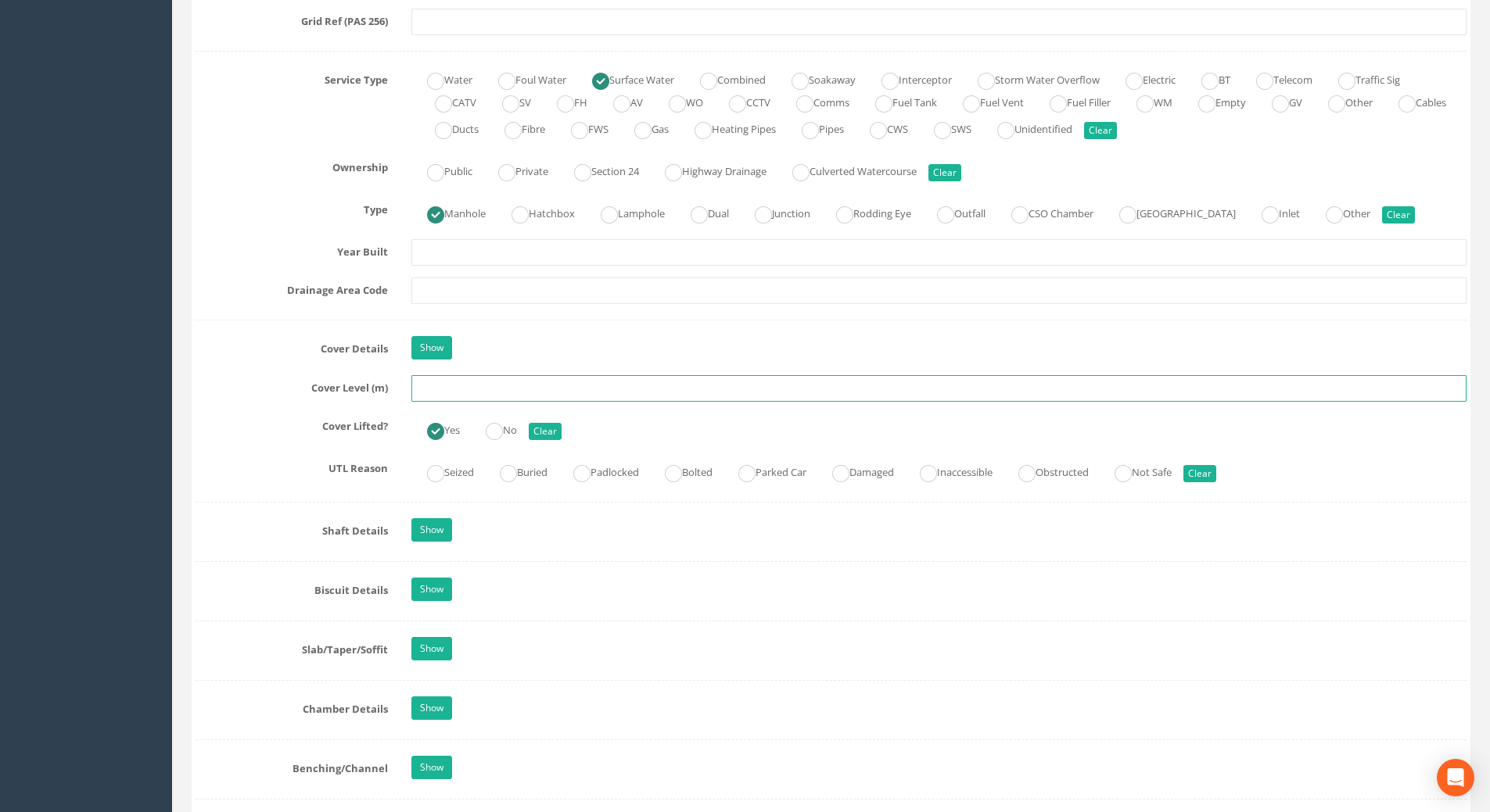
click at [445, 386] on input "text" at bounding box center [939, 389] width 1055 height 27
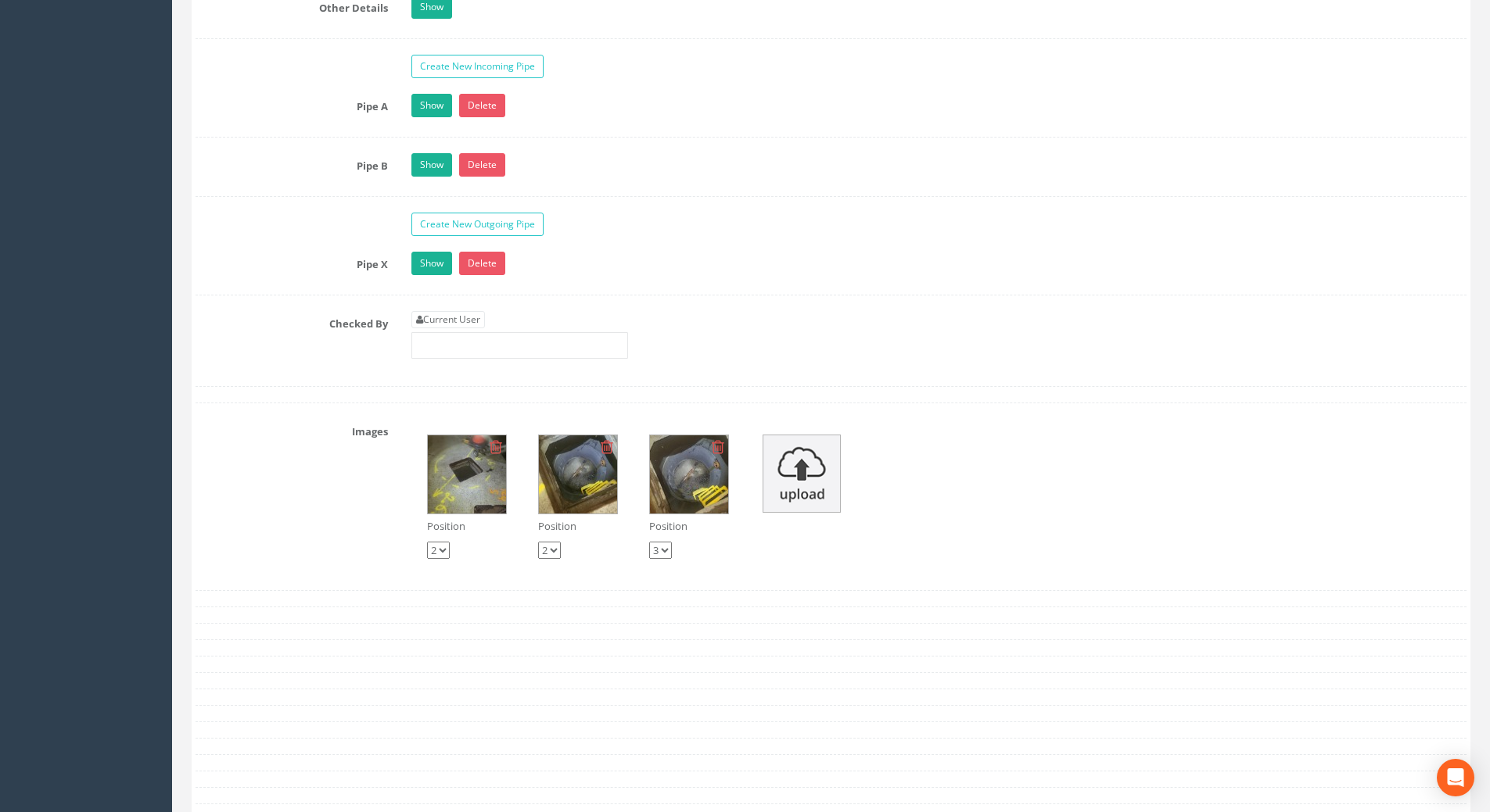
scroll to position [2658, 0]
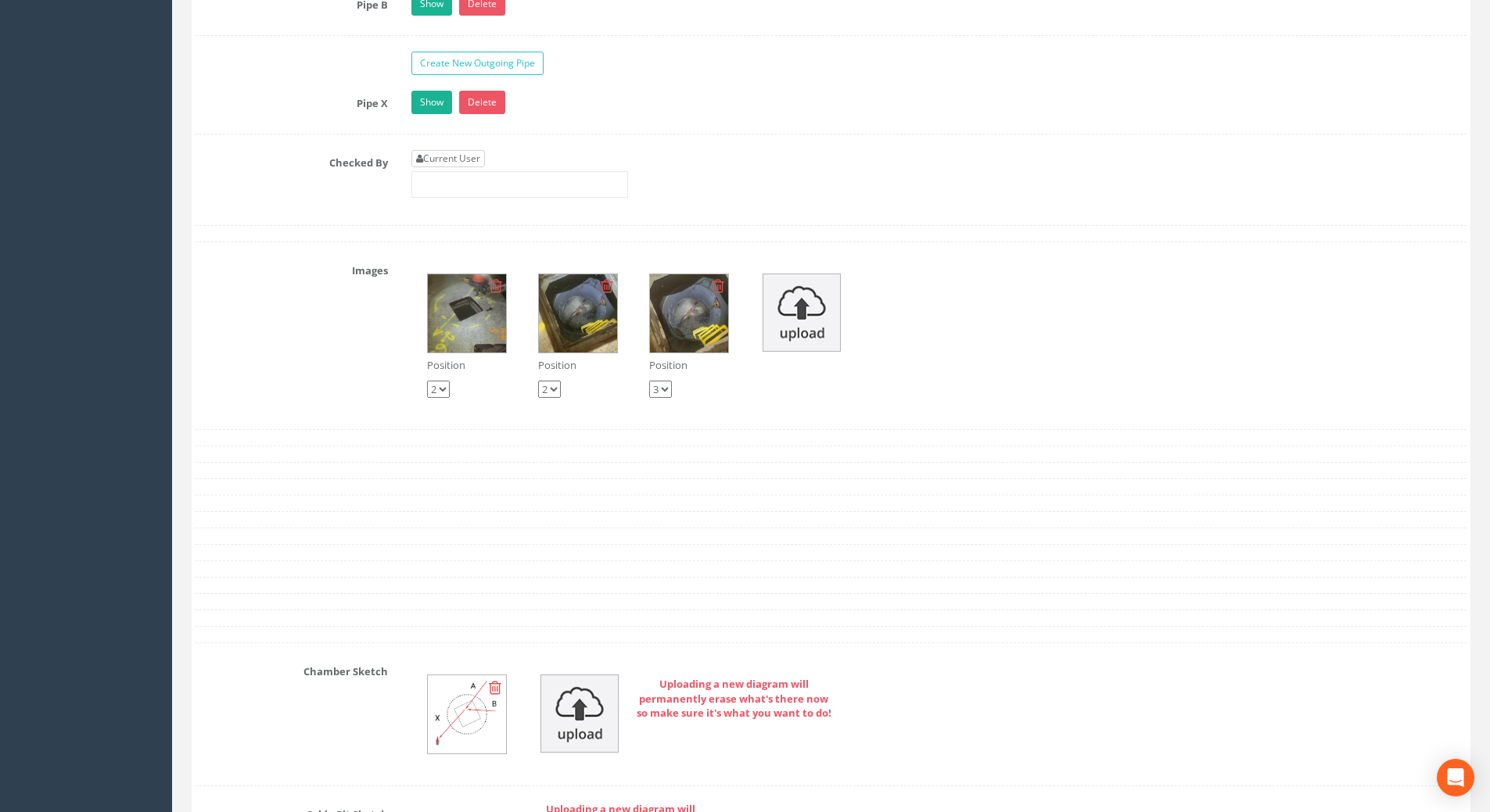
type input "111.30"
click at [463, 162] on link "Current User" at bounding box center [448, 158] width 73 height 17
type input "[PERSON_NAME]"
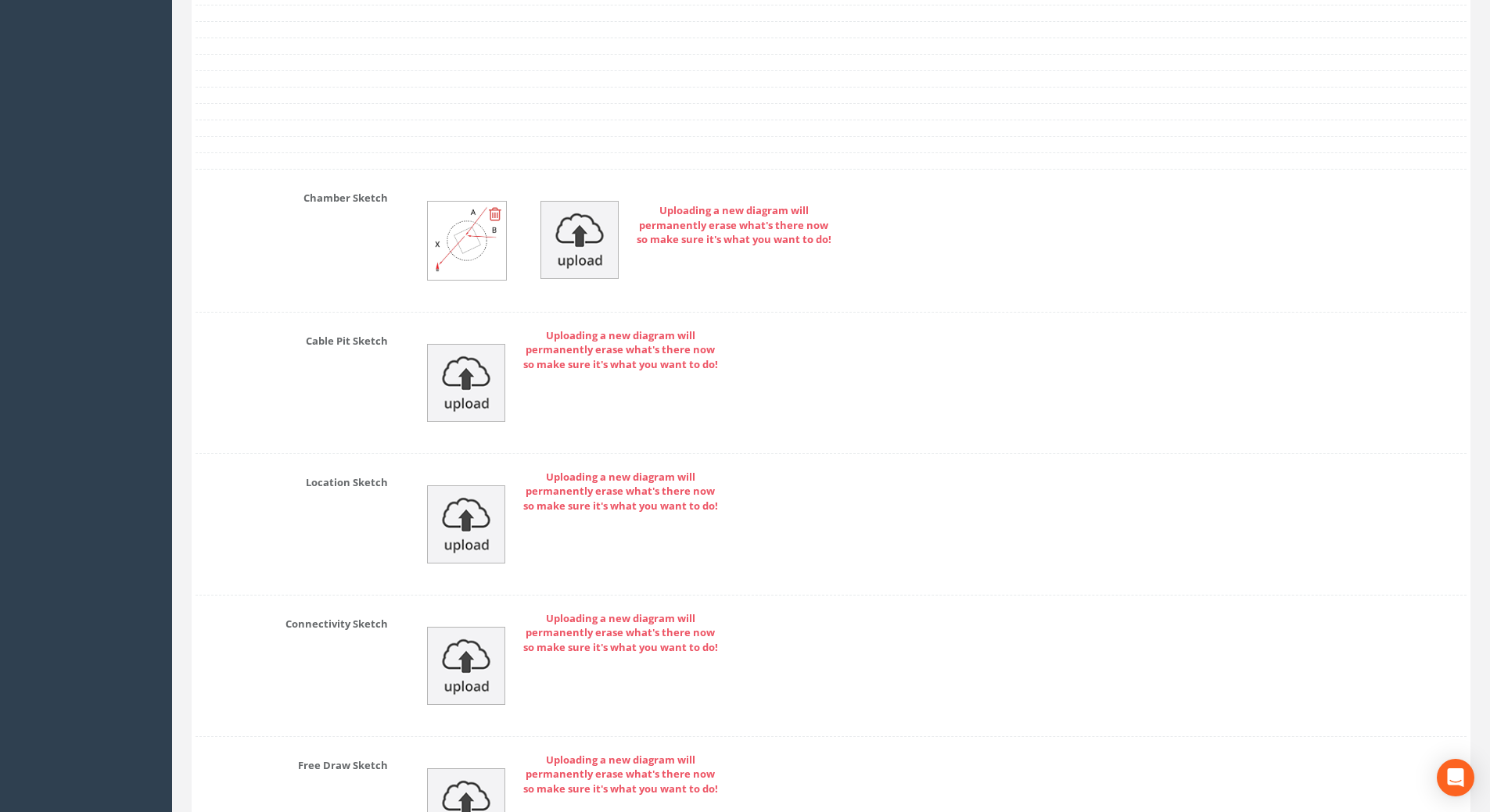
scroll to position [3322, 0]
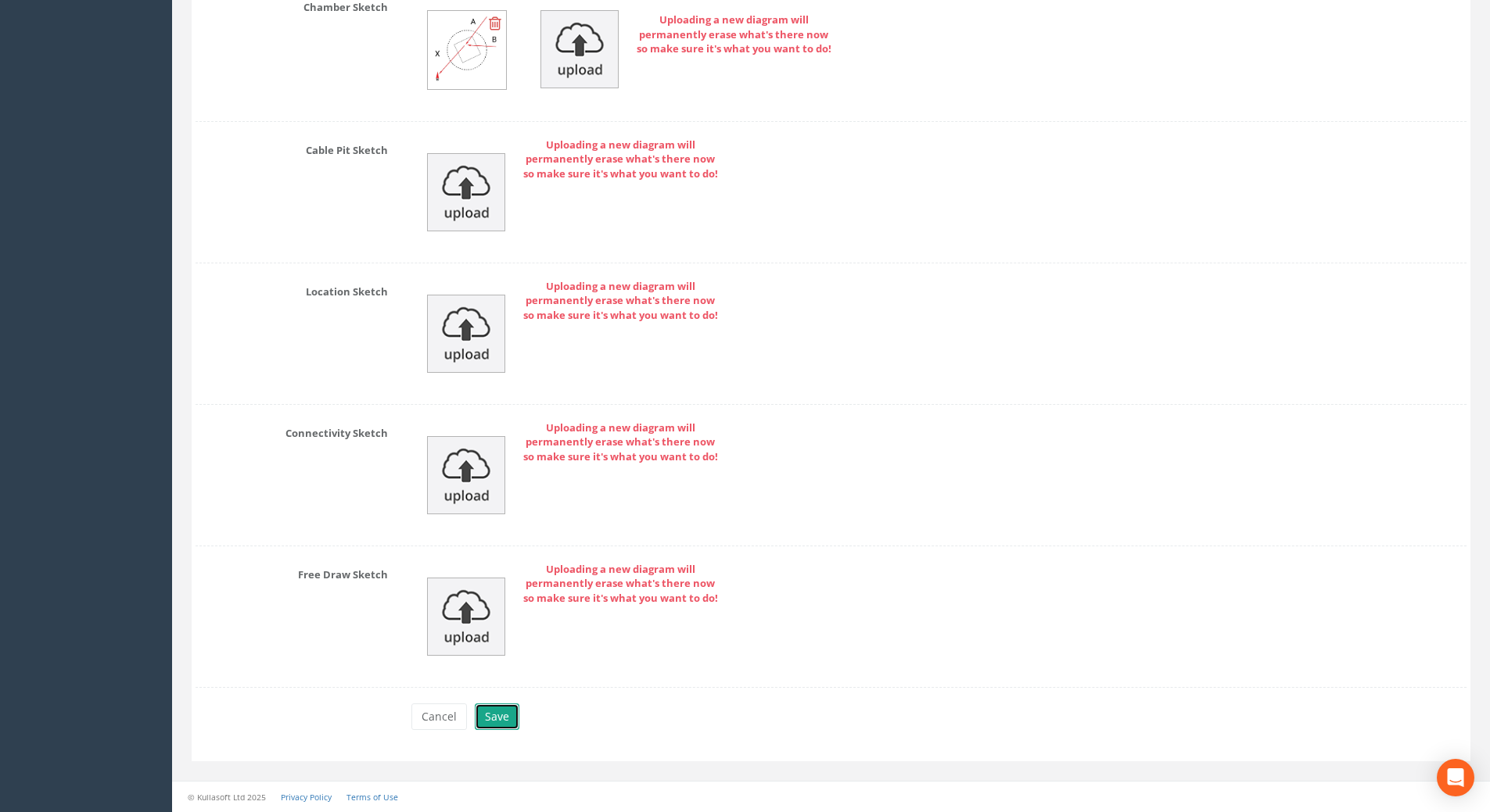
click at [495, 716] on button "Save" at bounding box center [497, 717] width 45 height 27
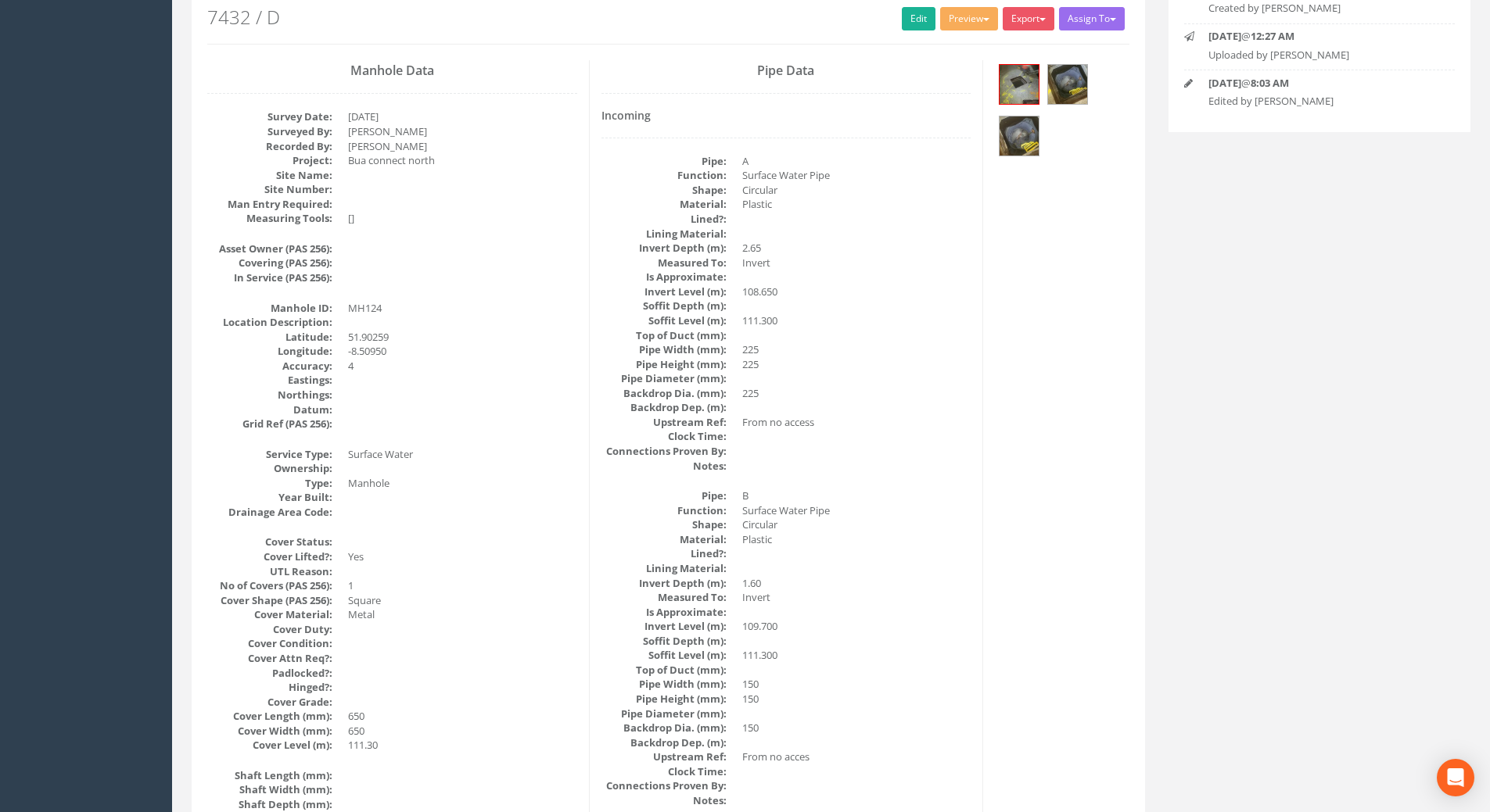
scroll to position [0, 0]
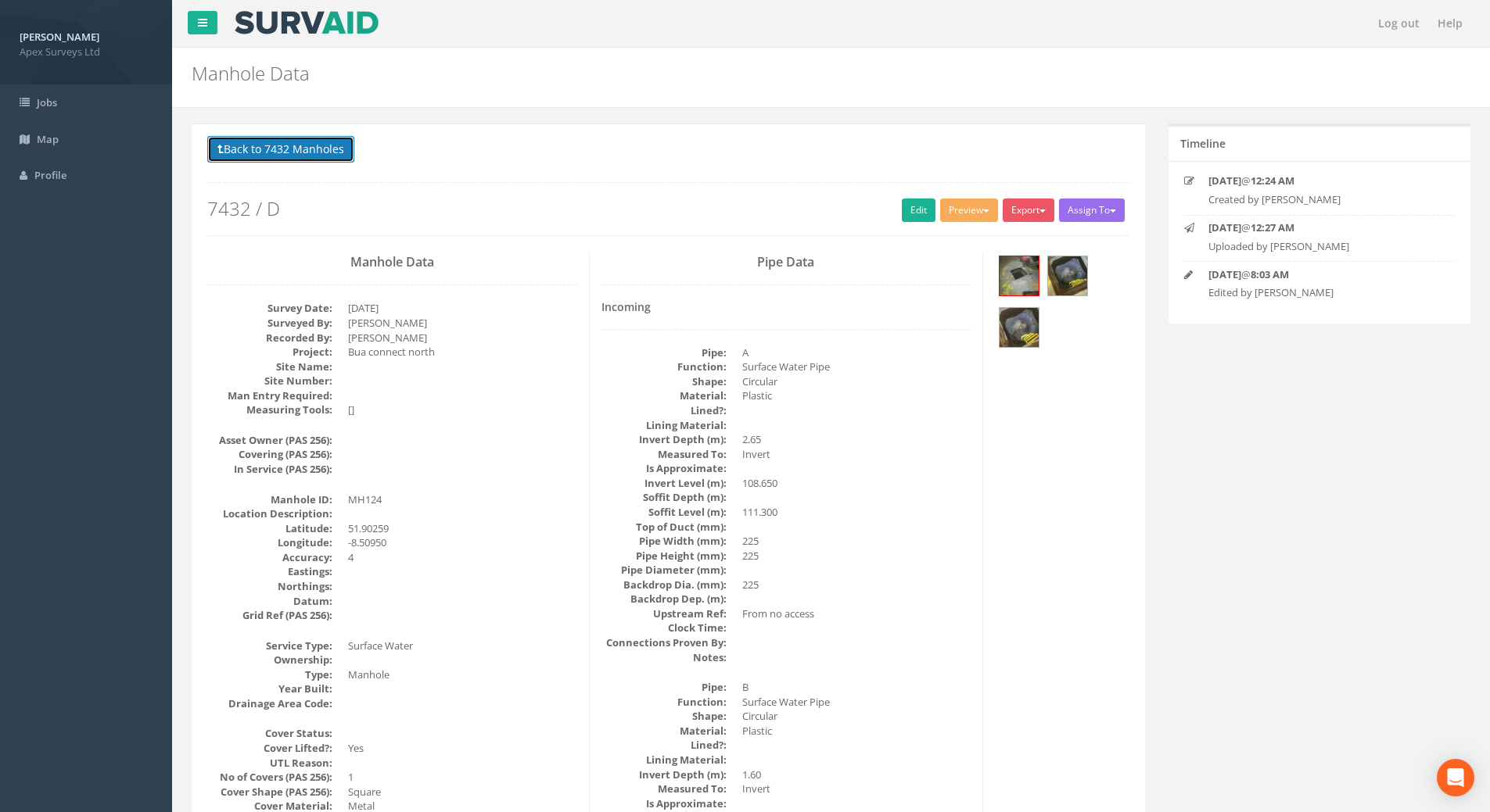
click at [281, 154] on button "Back to 7432 Manholes" at bounding box center [280, 149] width 147 height 27
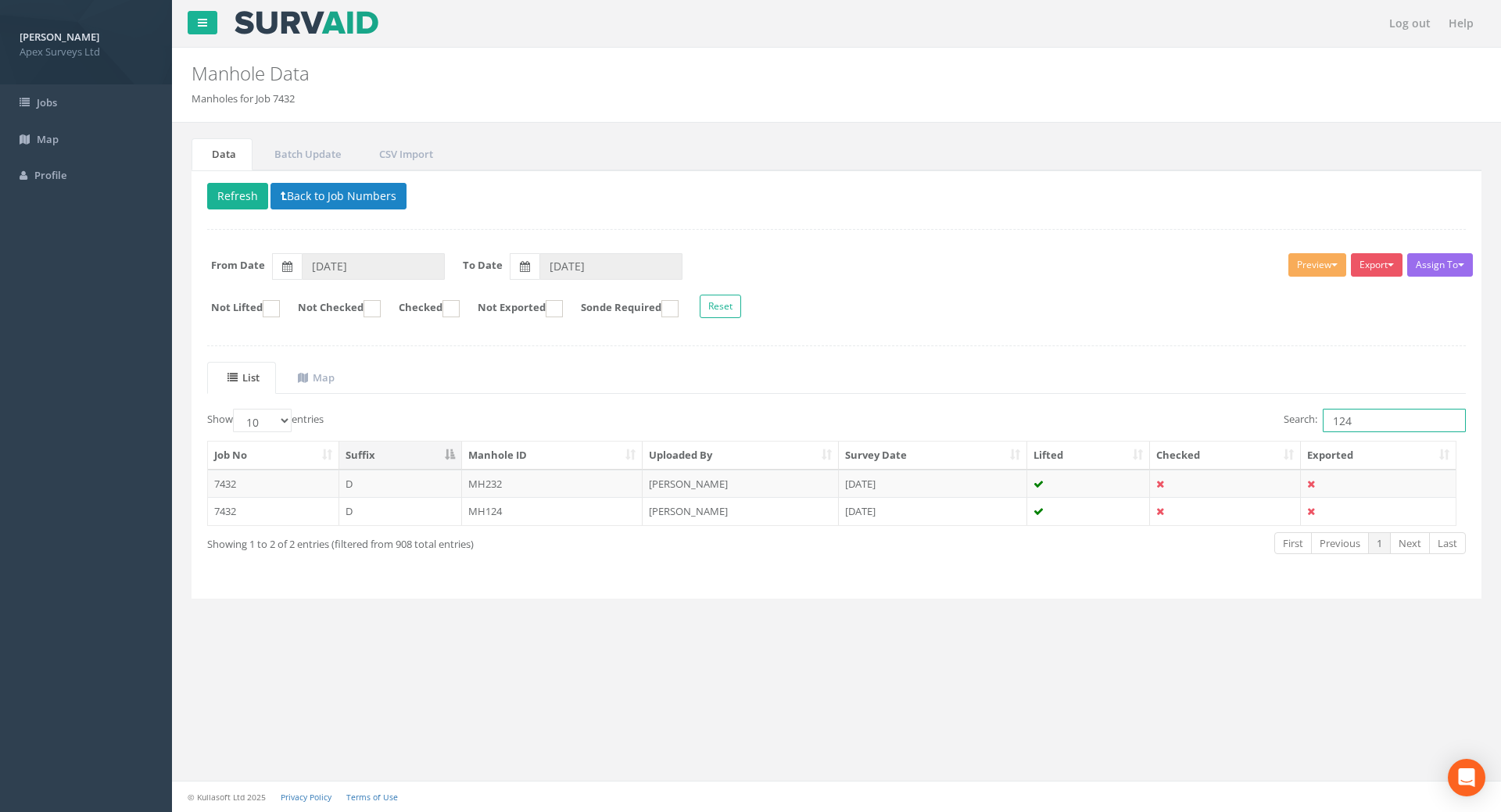
click at [1366, 421] on input "124" at bounding box center [1394, 420] width 143 height 23
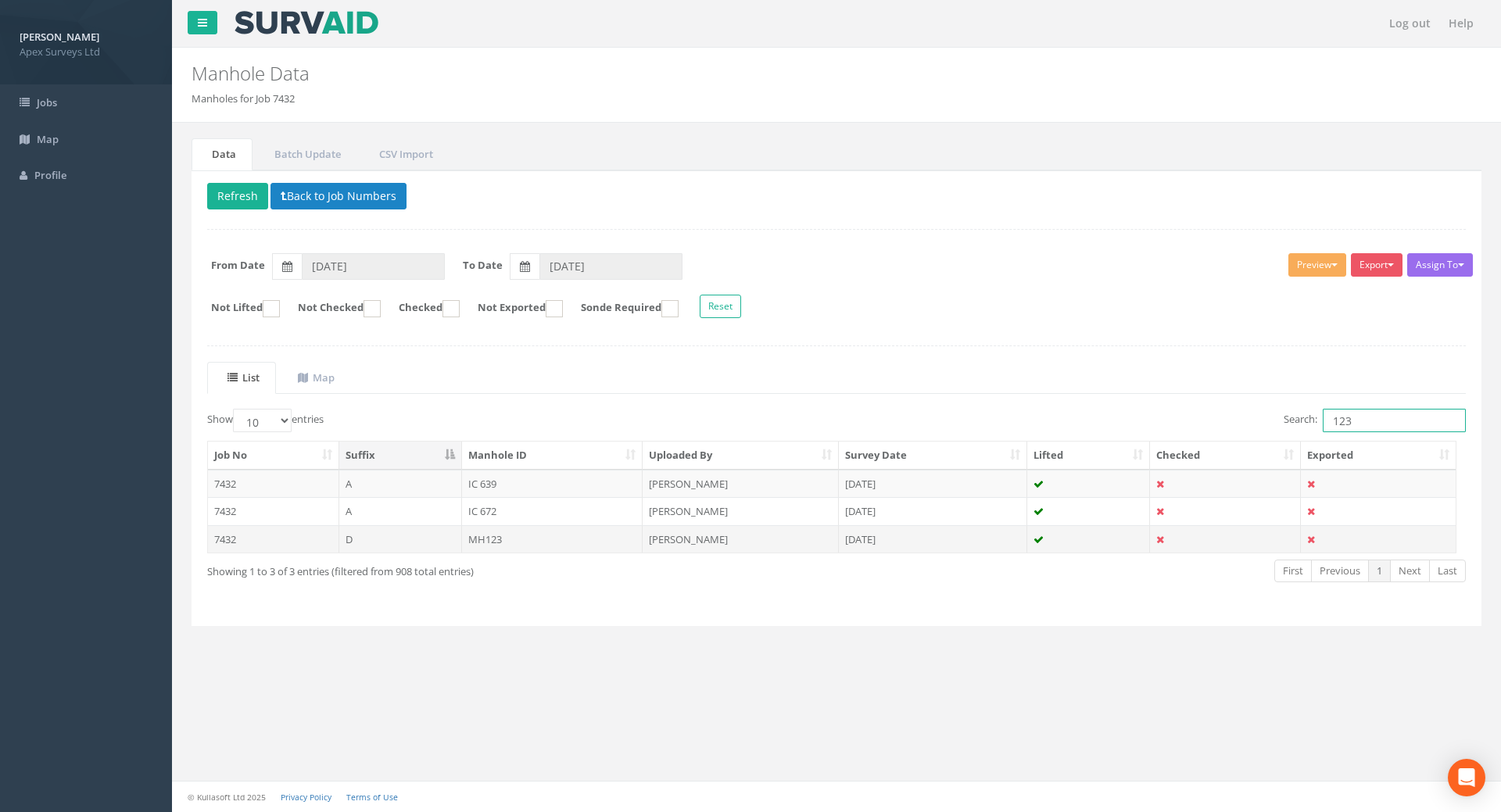
type input "123"
click at [501, 536] on td "MH123" at bounding box center [552, 540] width 181 height 29
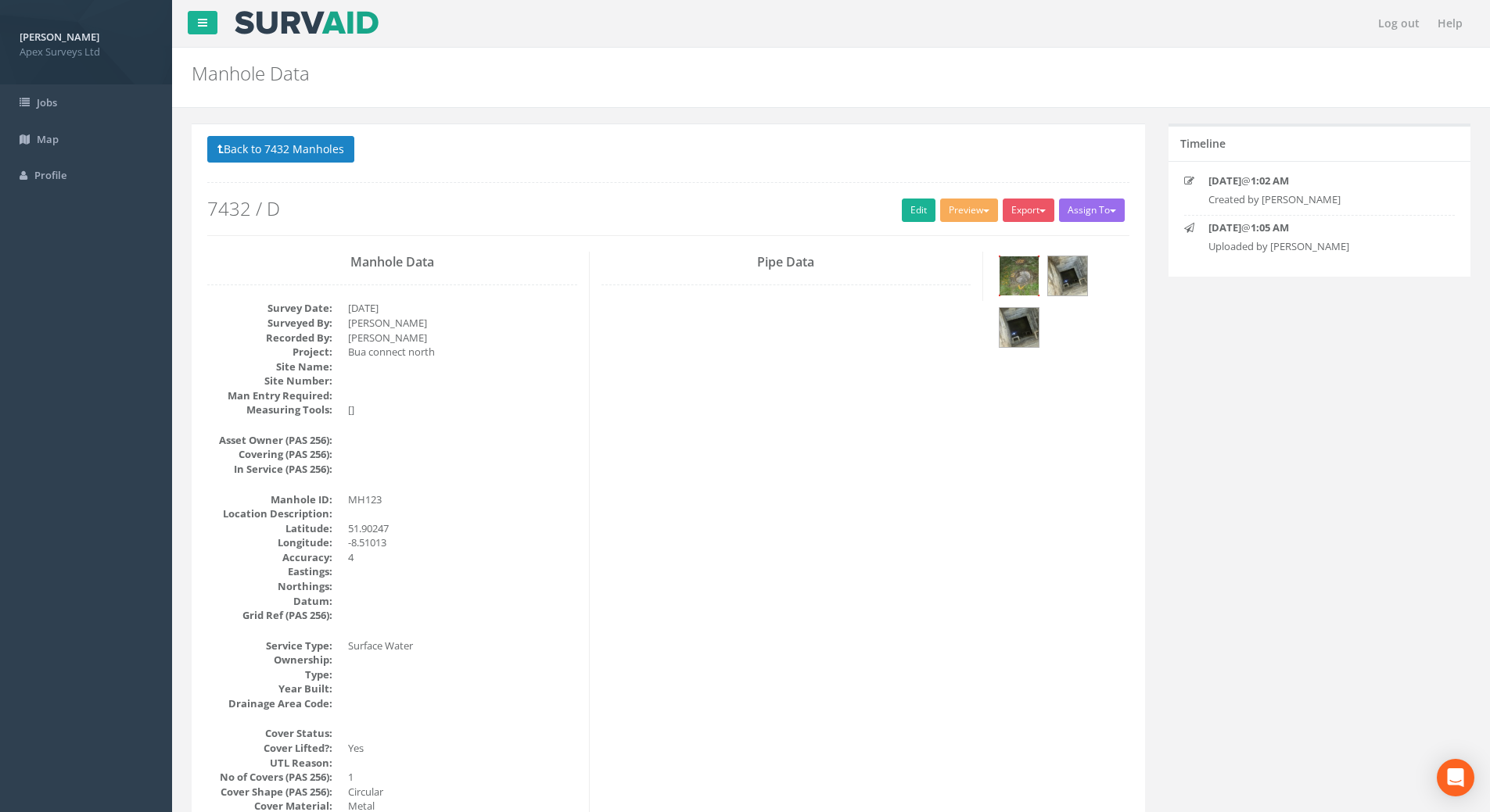
click at [1028, 274] on img at bounding box center [1020, 276] width 39 height 39
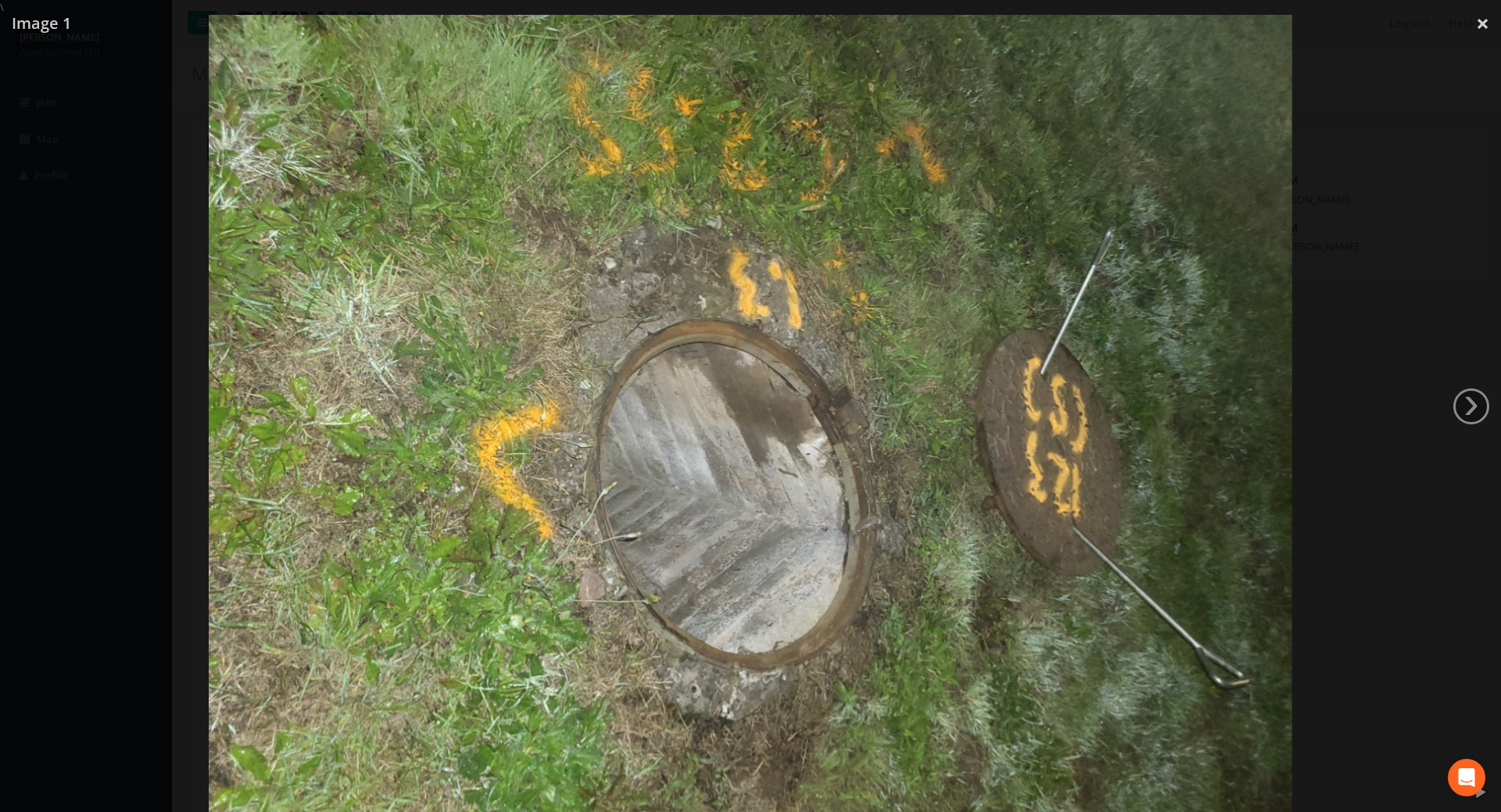
click at [886, 380] on img at bounding box center [750, 421] width 1082 height 812
click at [1395, 85] on div at bounding box center [750, 421] width 1501 height 812
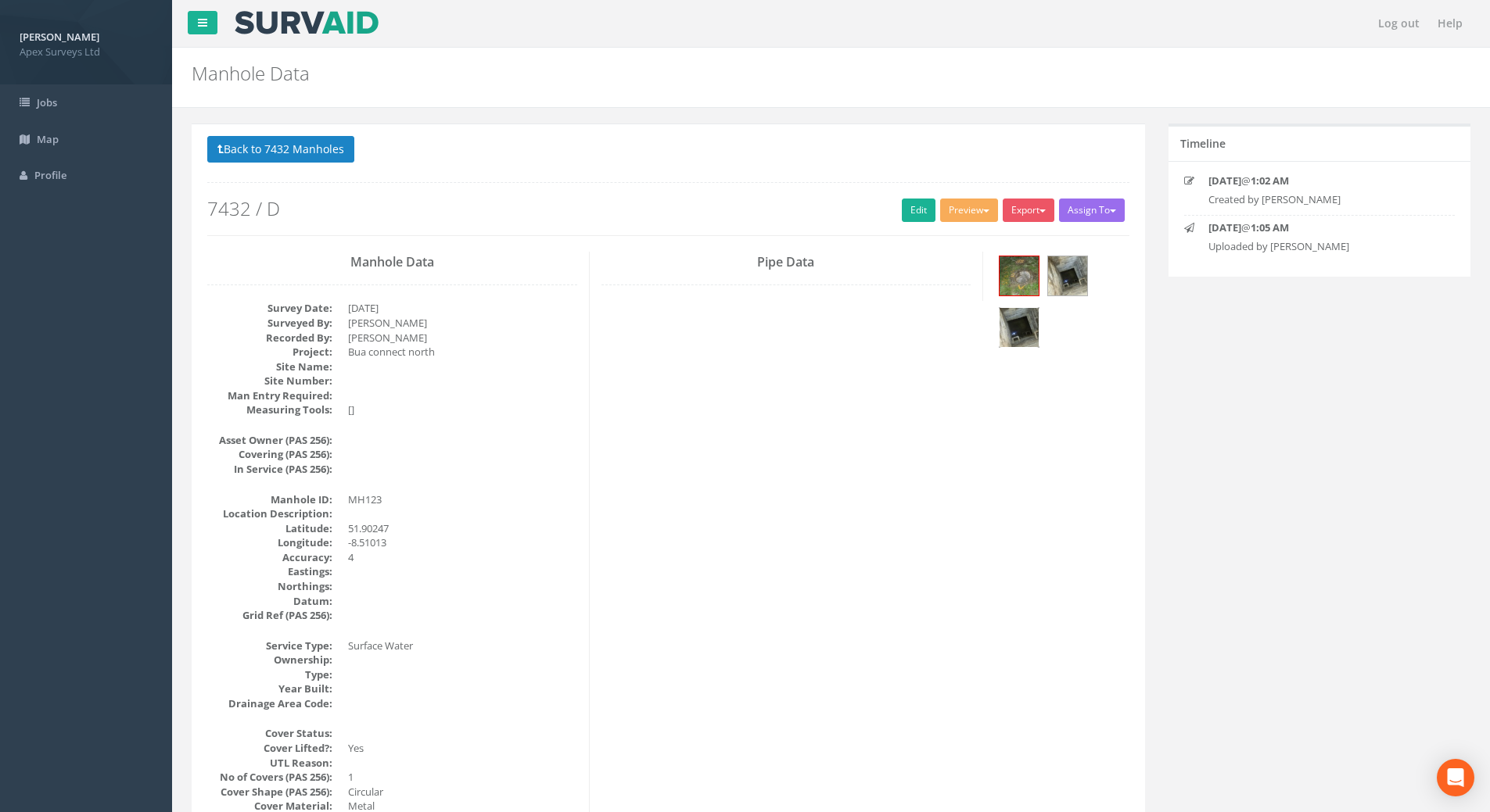
click at [1020, 329] on img at bounding box center [1020, 327] width 39 height 39
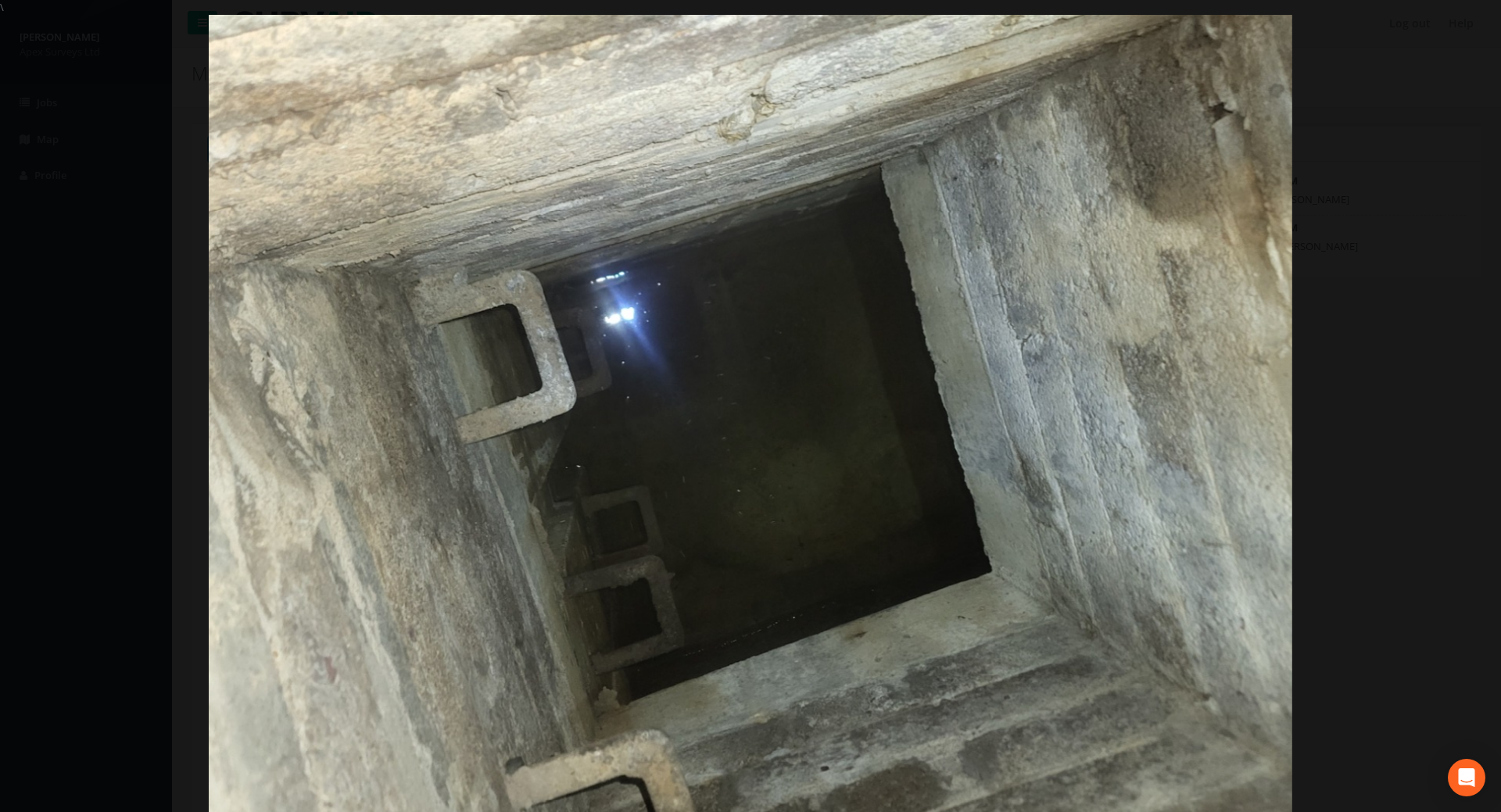
click at [594, 451] on img at bounding box center [750, 421] width 1082 height 812
click at [1480, 29] on link "×" at bounding box center [1482, 23] width 37 height 47
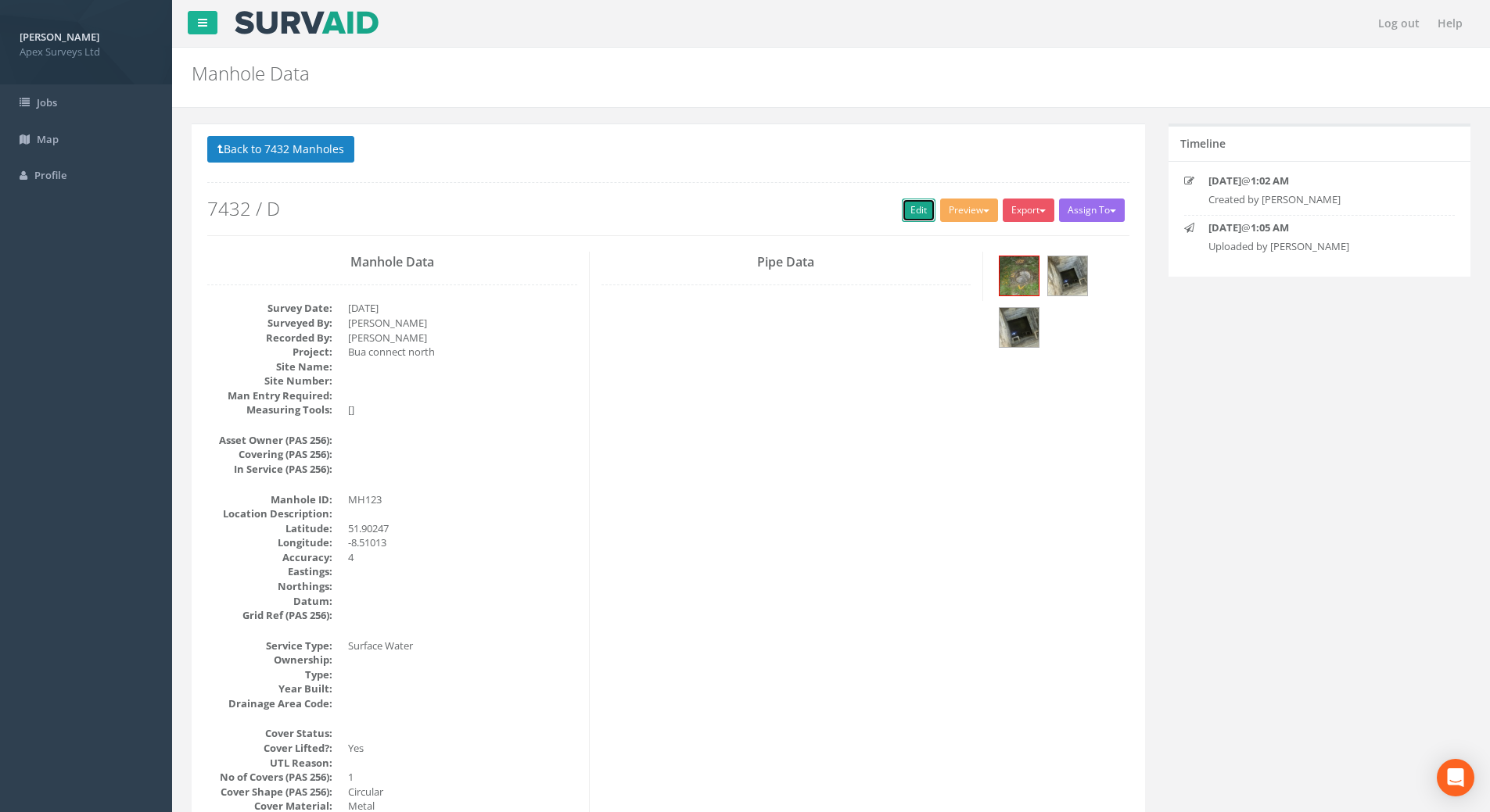
click at [911, 205] on link "Edit" at bounding box center [919, 211] width 34 height 23
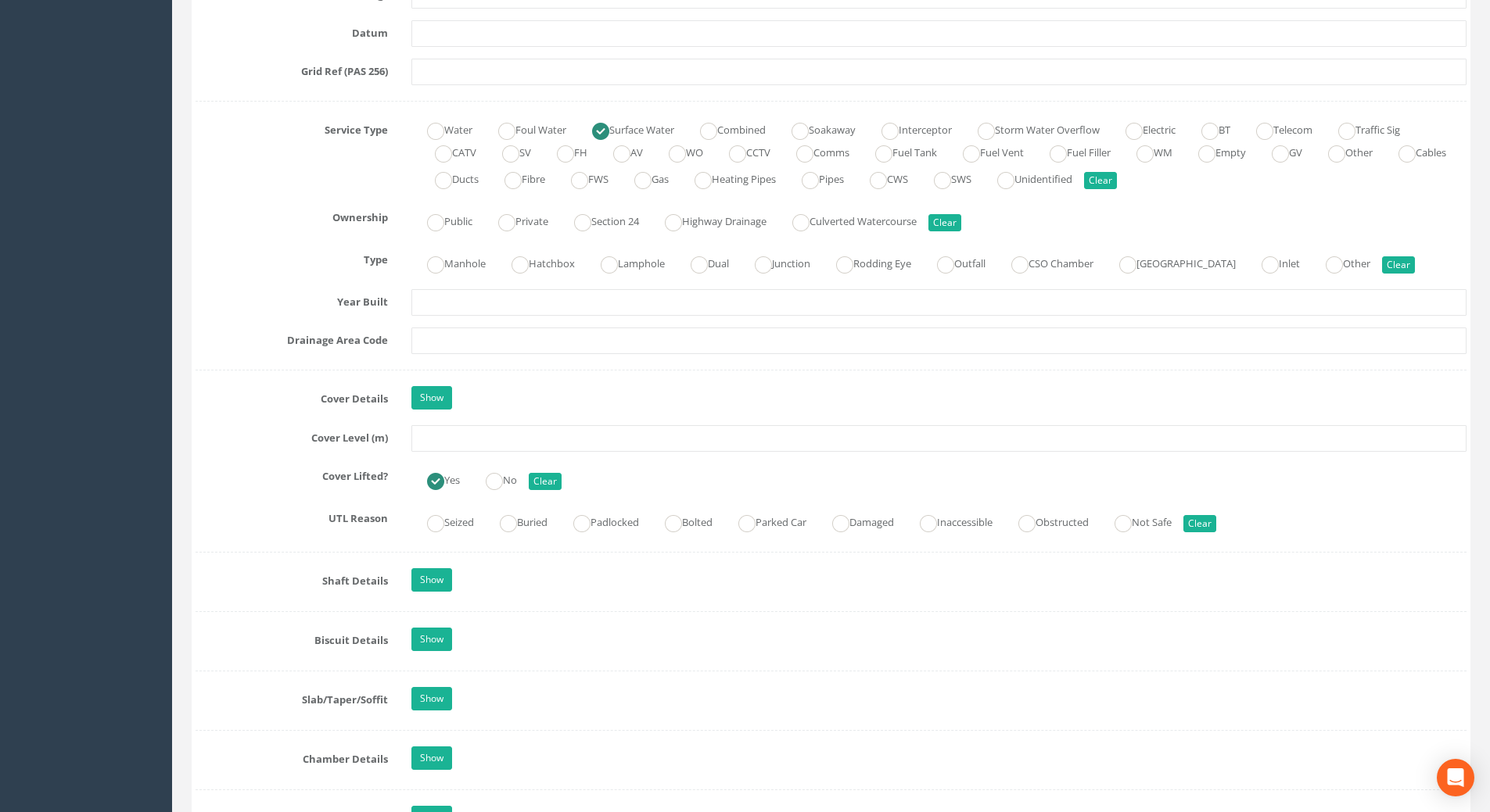
scroll to position [1094, 0]
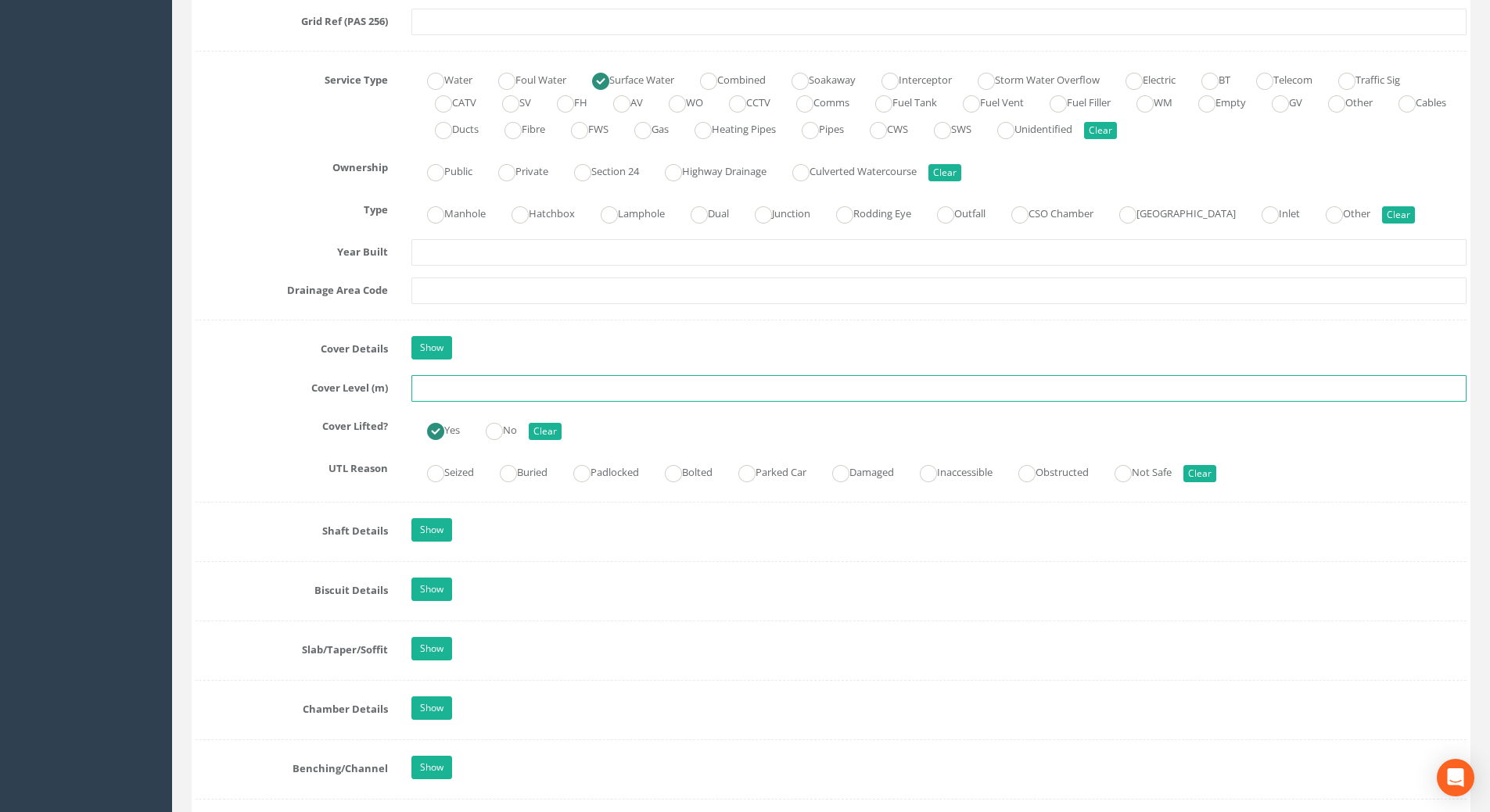
click at [449, 392] on input "text" at bounding box center [939, 389] width 1055 height 27
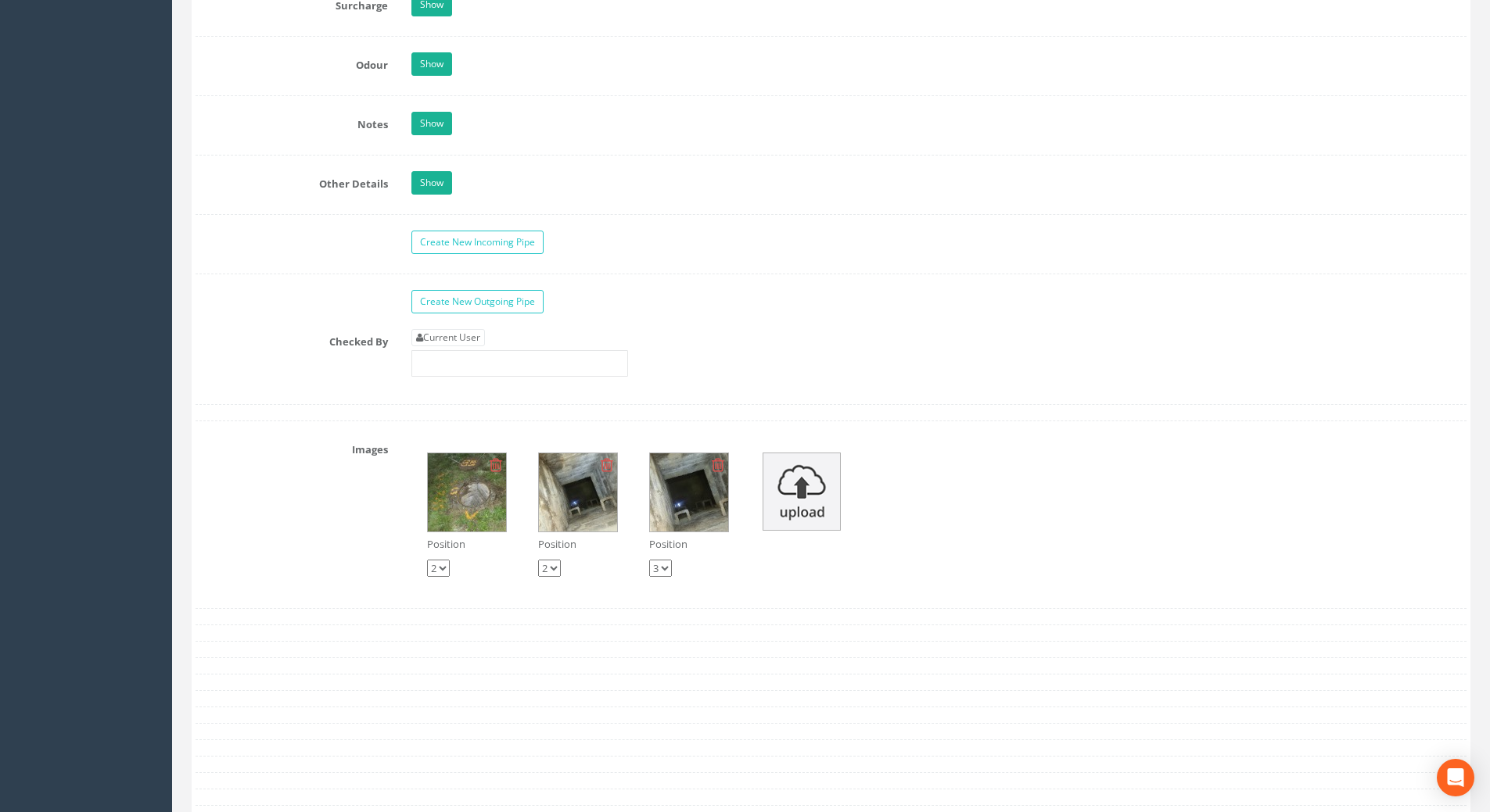
scroll to position [2345, 0]
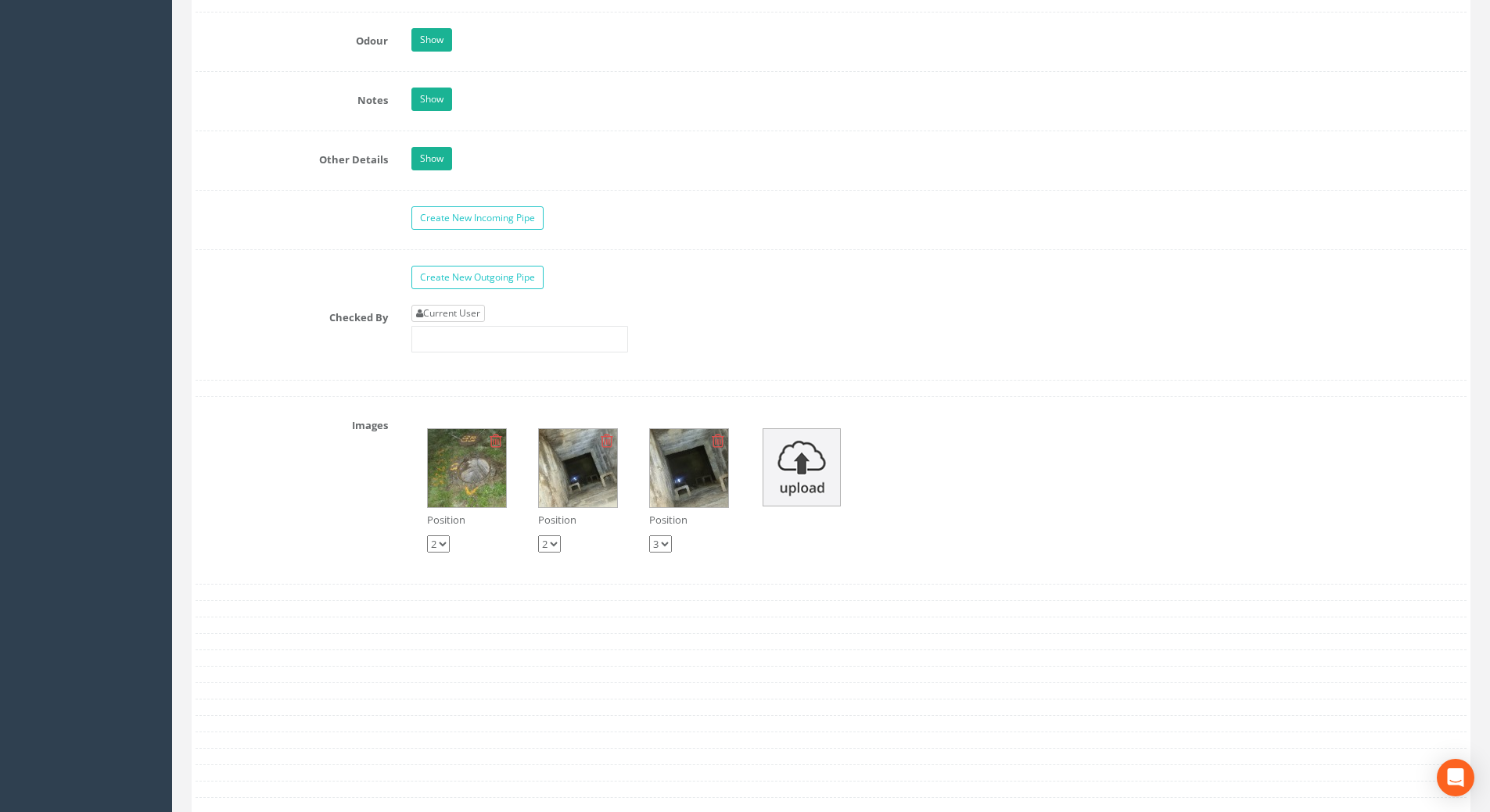
type input "109.53"
click at [435, 312] on link "Current User" at bounding box center [448, 313] width 73 height 17
type input "[PERSON_NAME]"
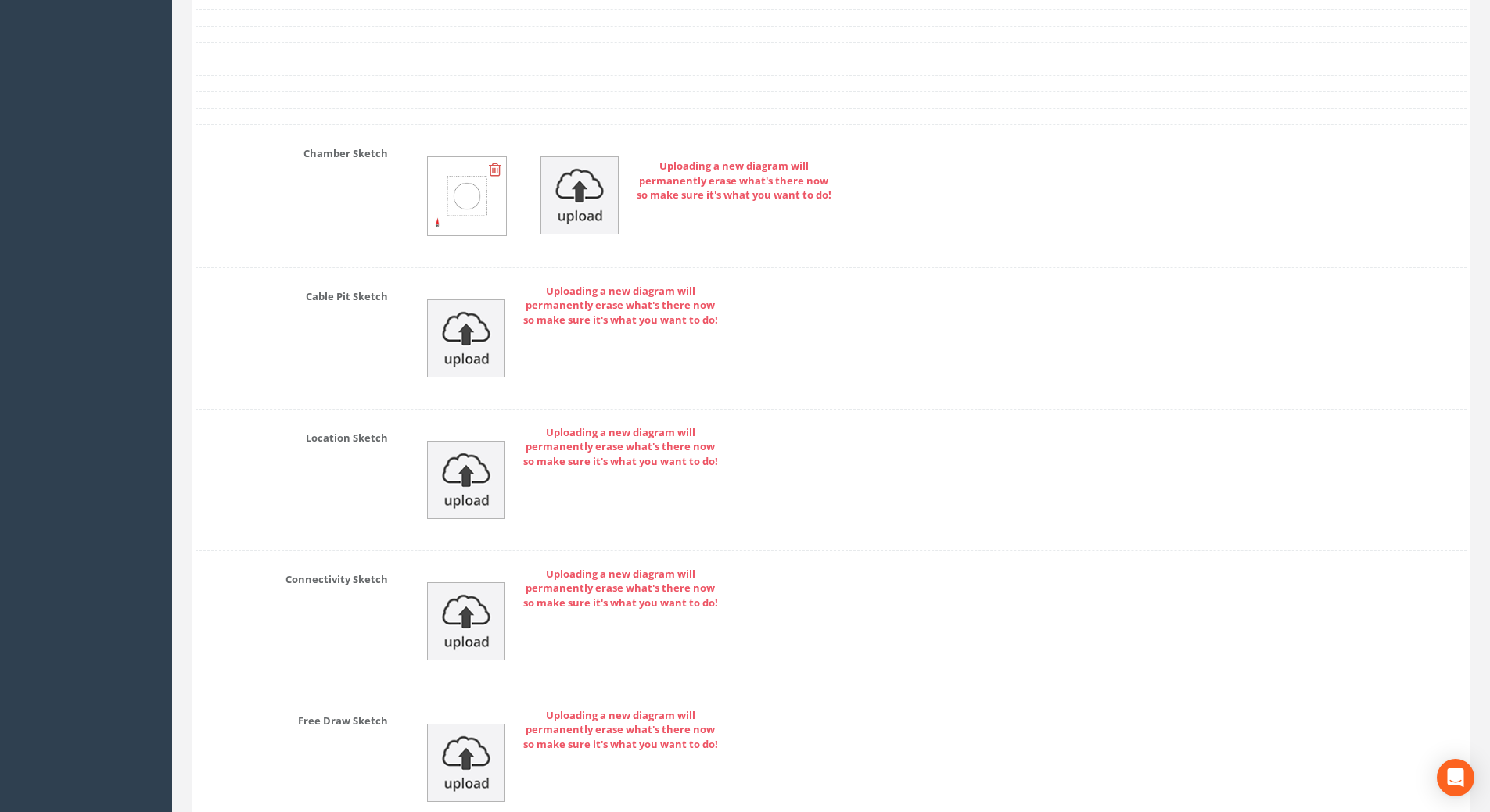
scroll to position [3164, 0]
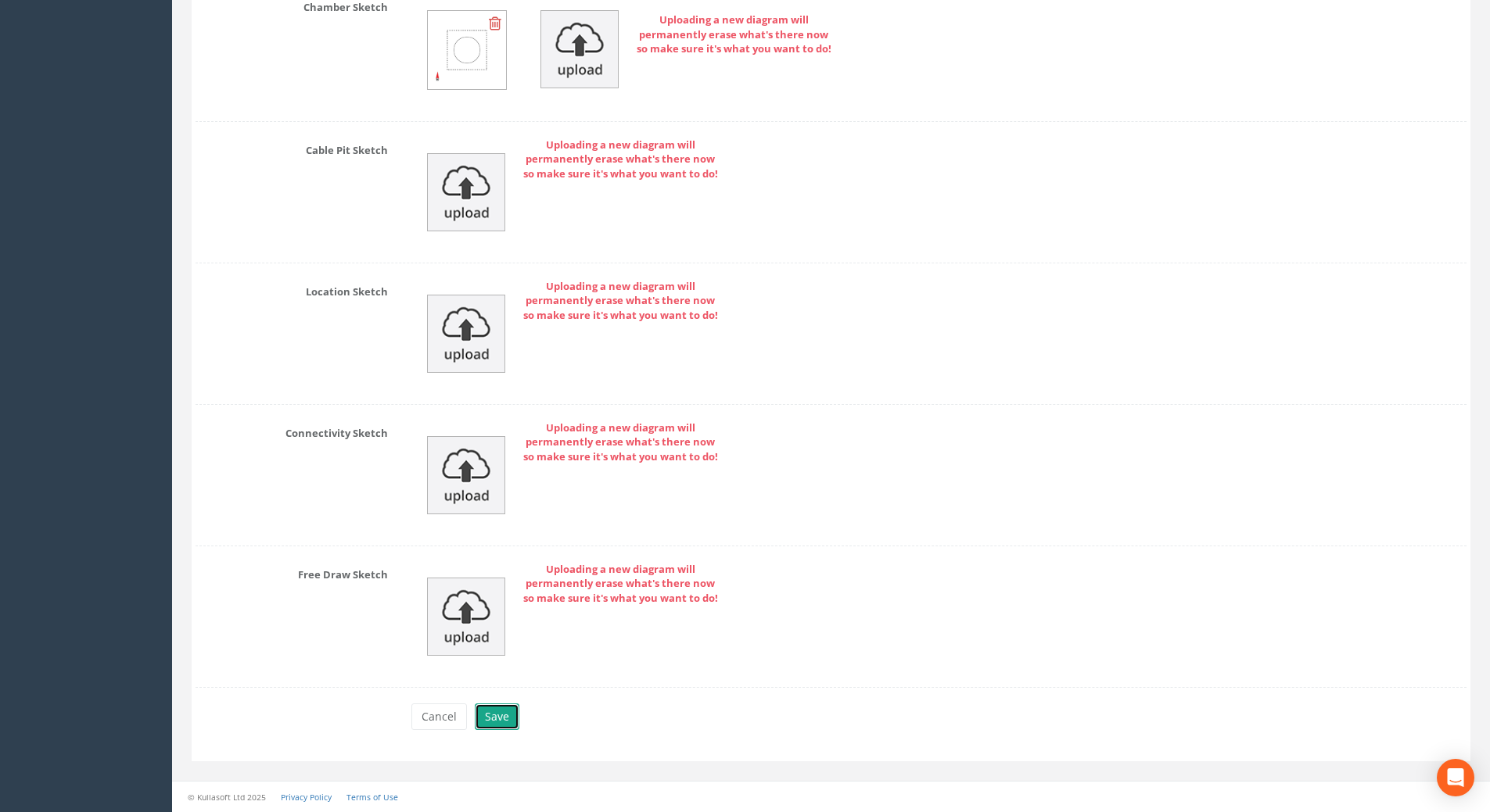
click at [485, 716] on button "Save" at bounding box center [497, 717] width 45 height 27
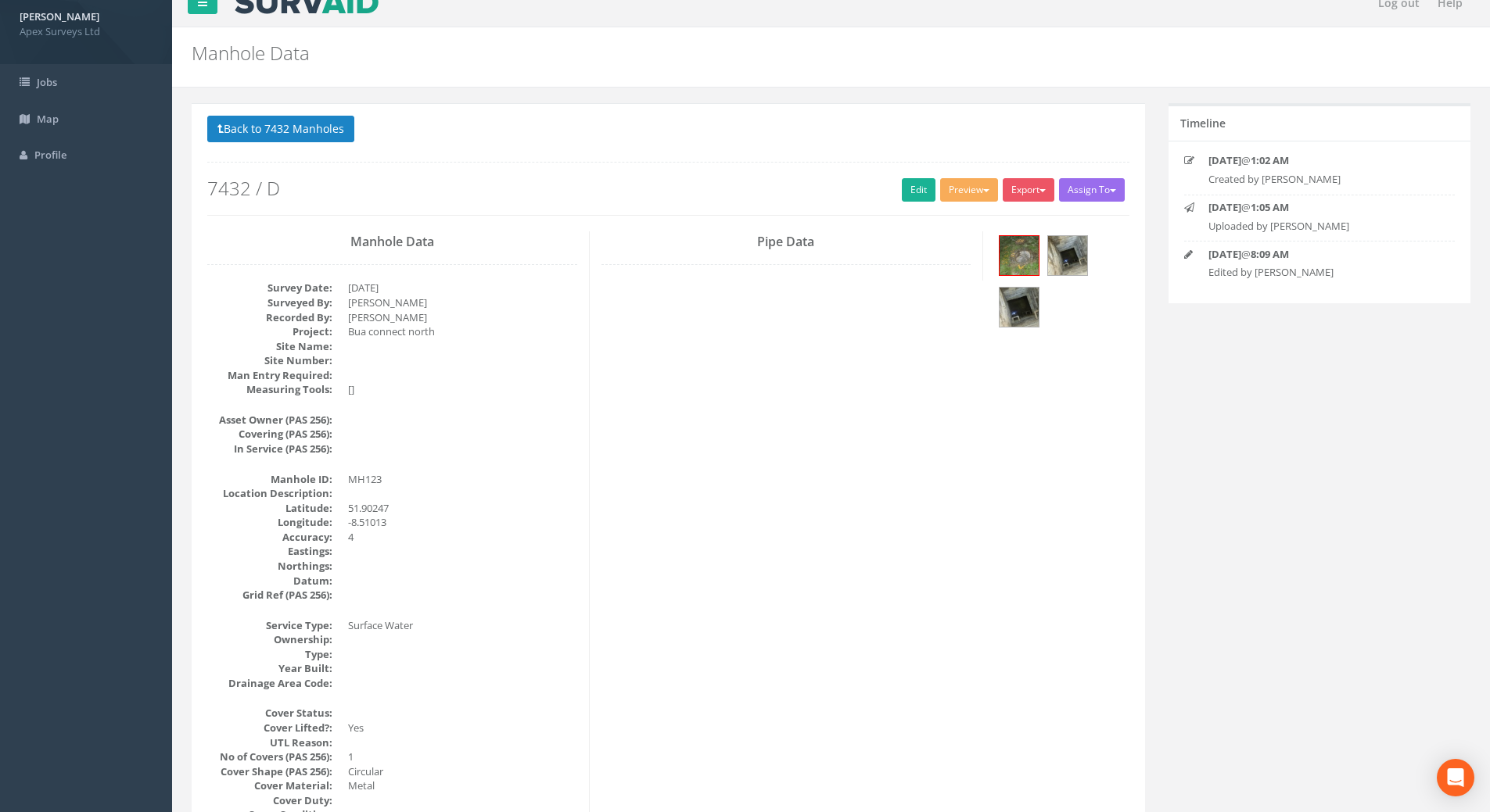
scroll to position [0, 0]
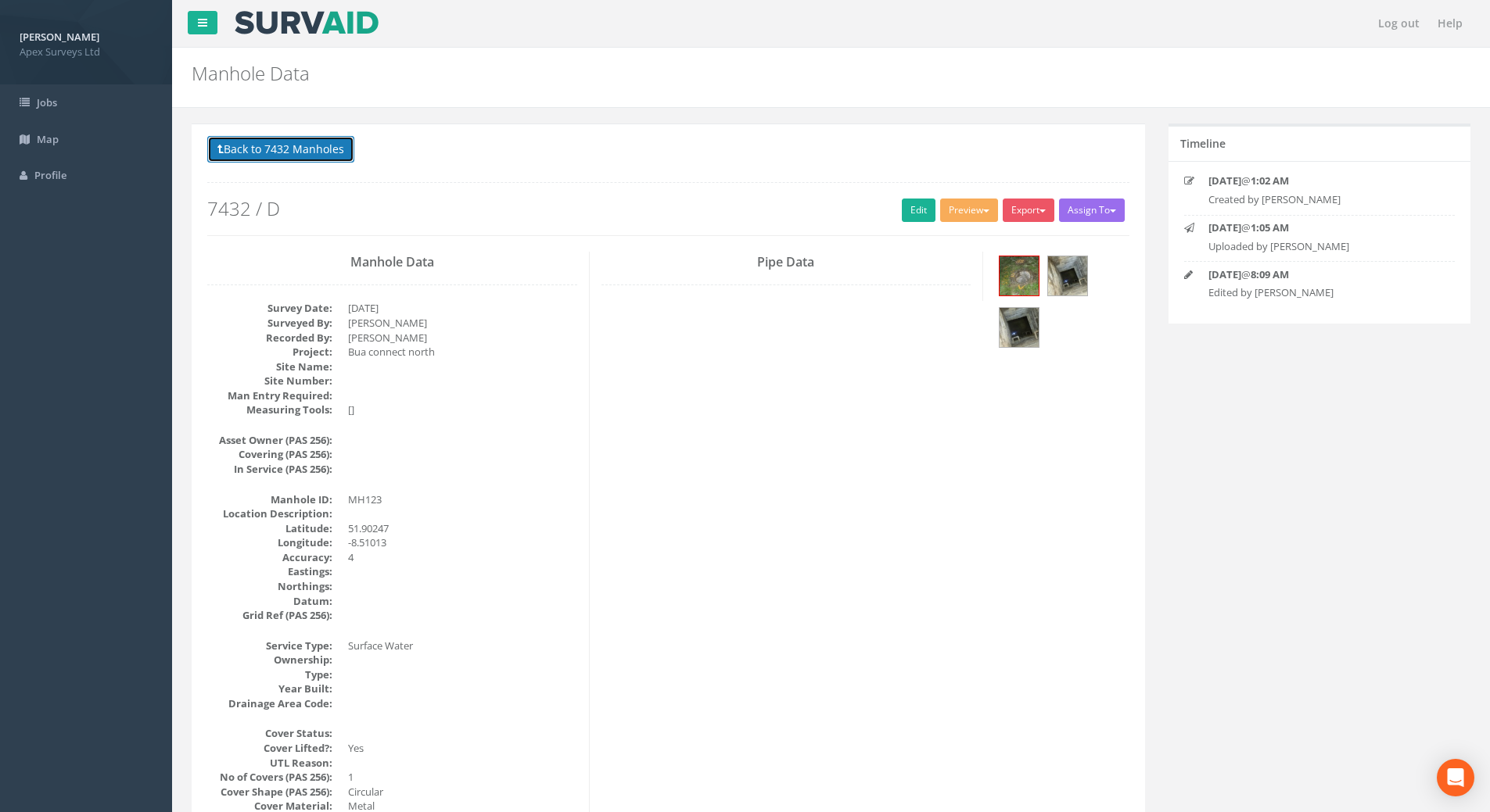
click at [251, 148] on button "Back to 7432 Manholes" at bounding box center [280, 149] width 147 height 27
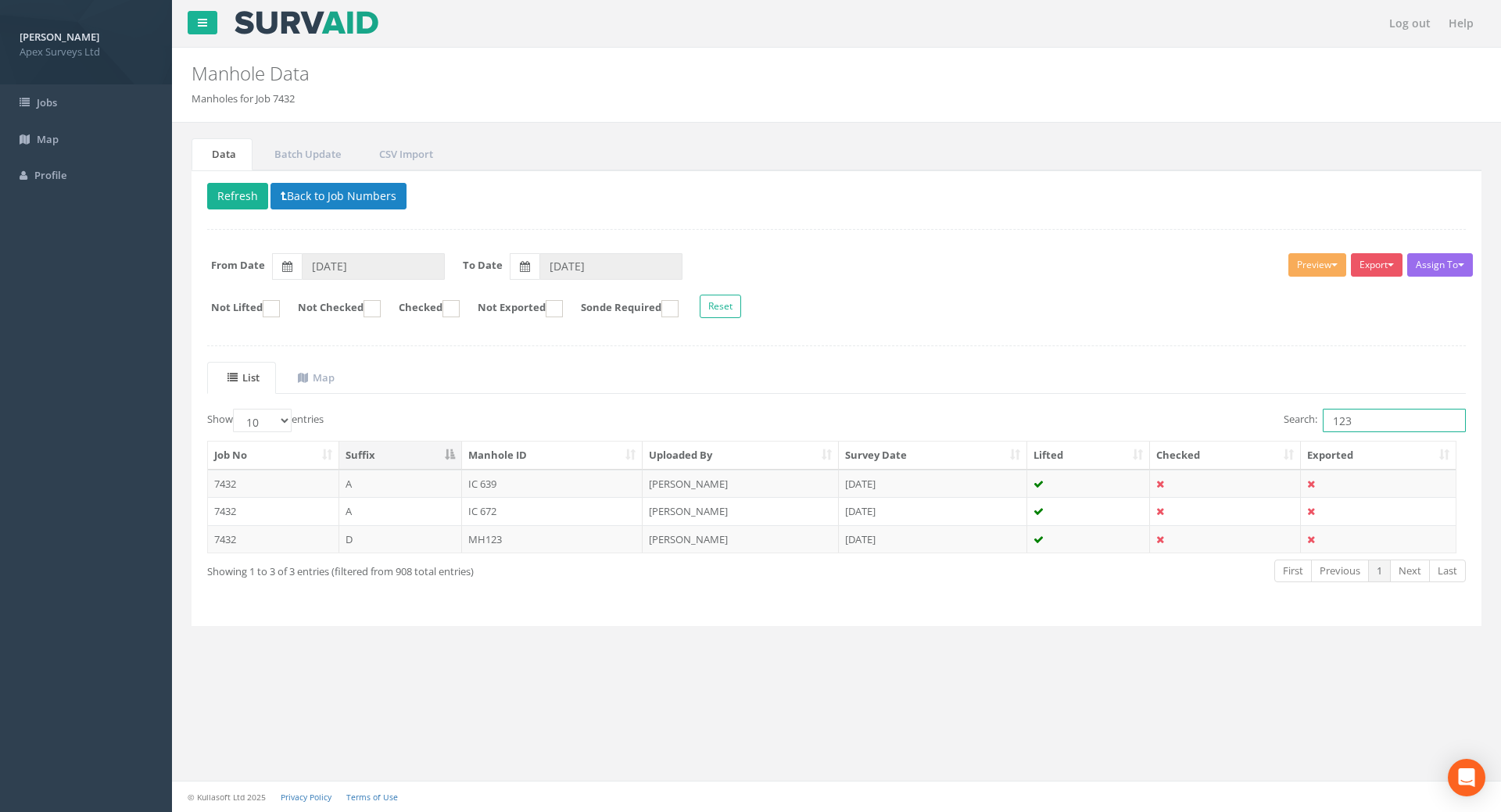
click at [1372, 414] on input "123" at bounding box center [1394, 420] width 143 height 23
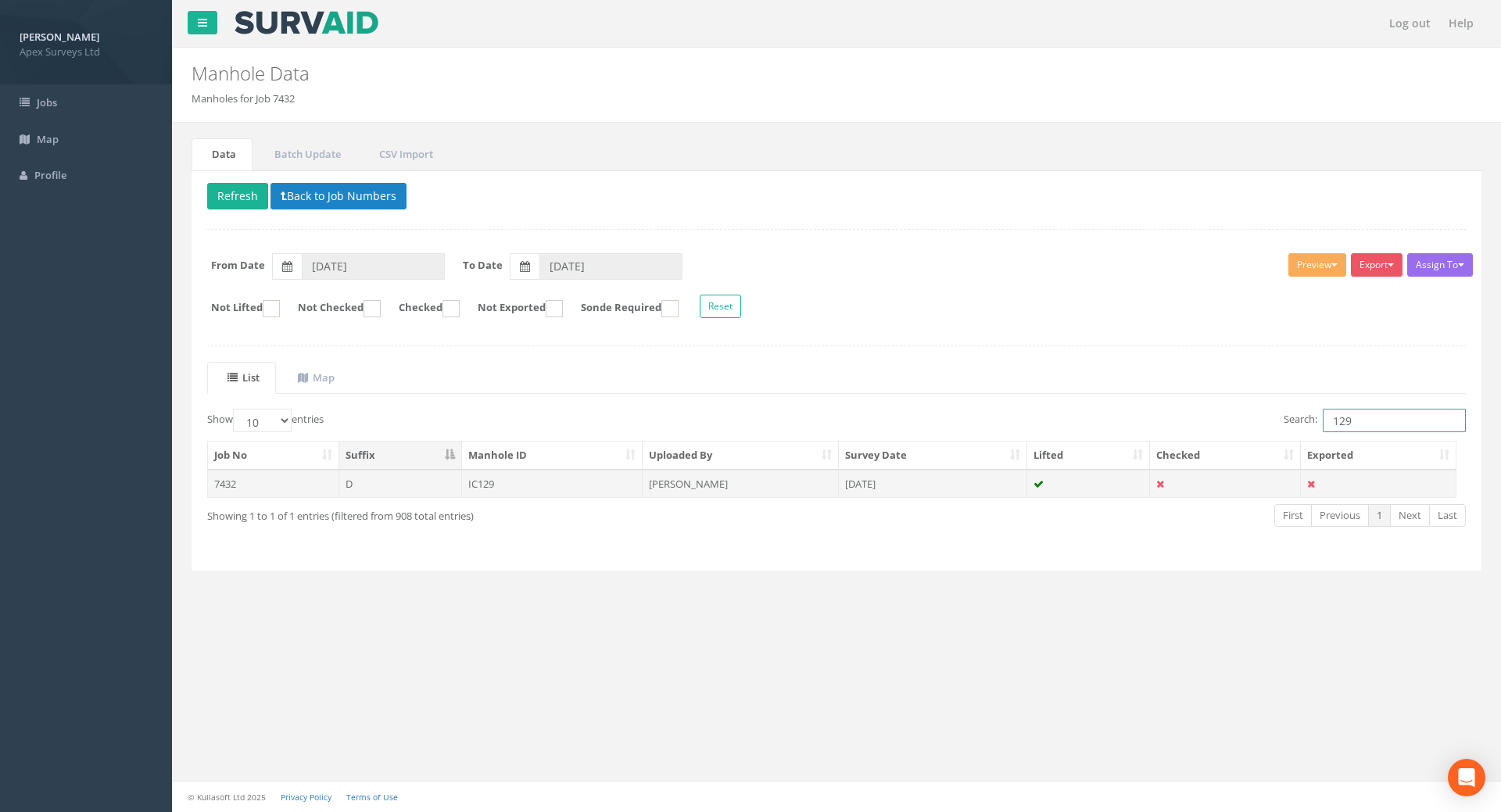
type input "129"
click at [494, 481] on td "IC129" at bounding box center [552, 485] width 181 height 29
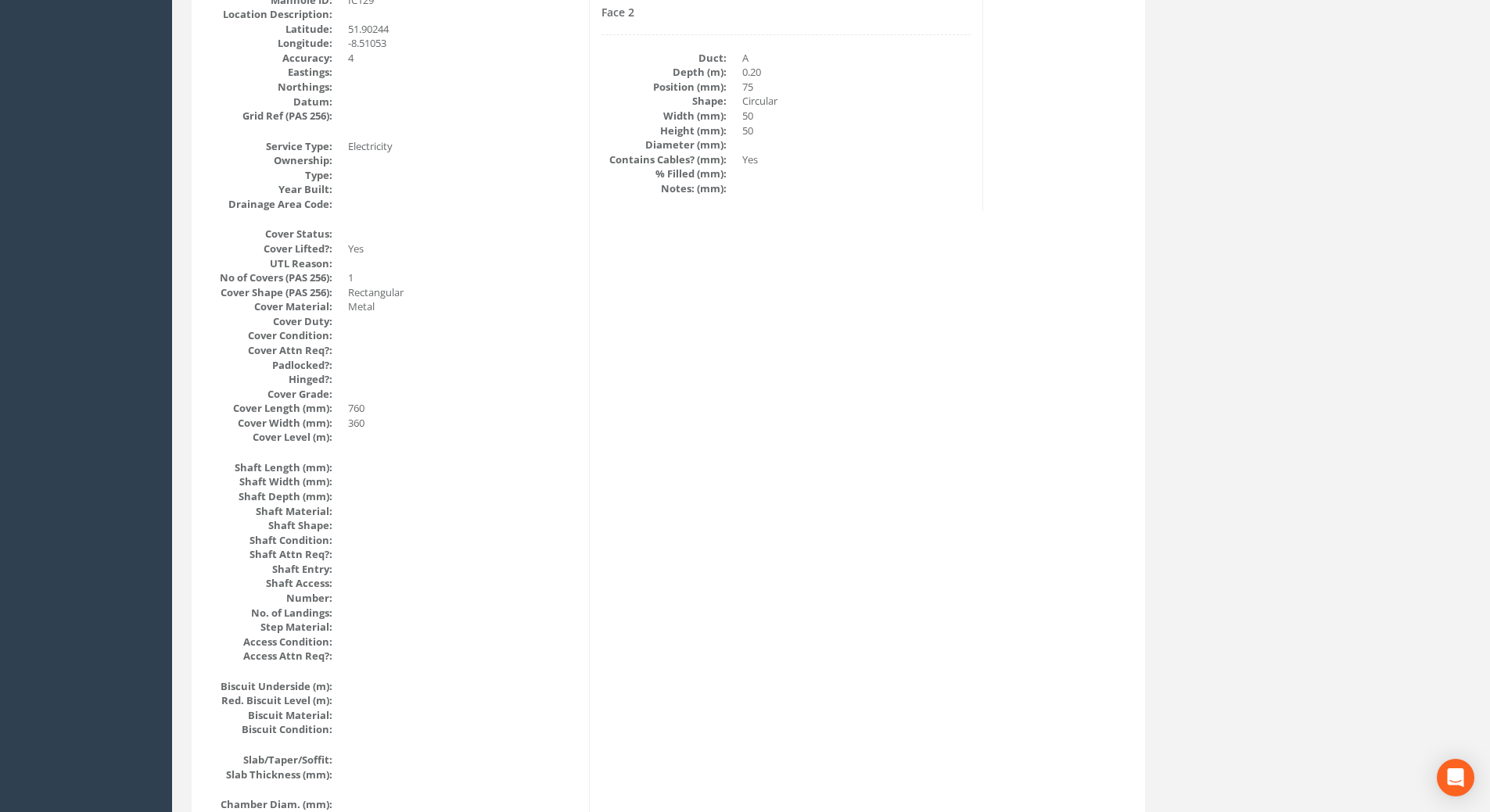
scroll to position [35, 0]
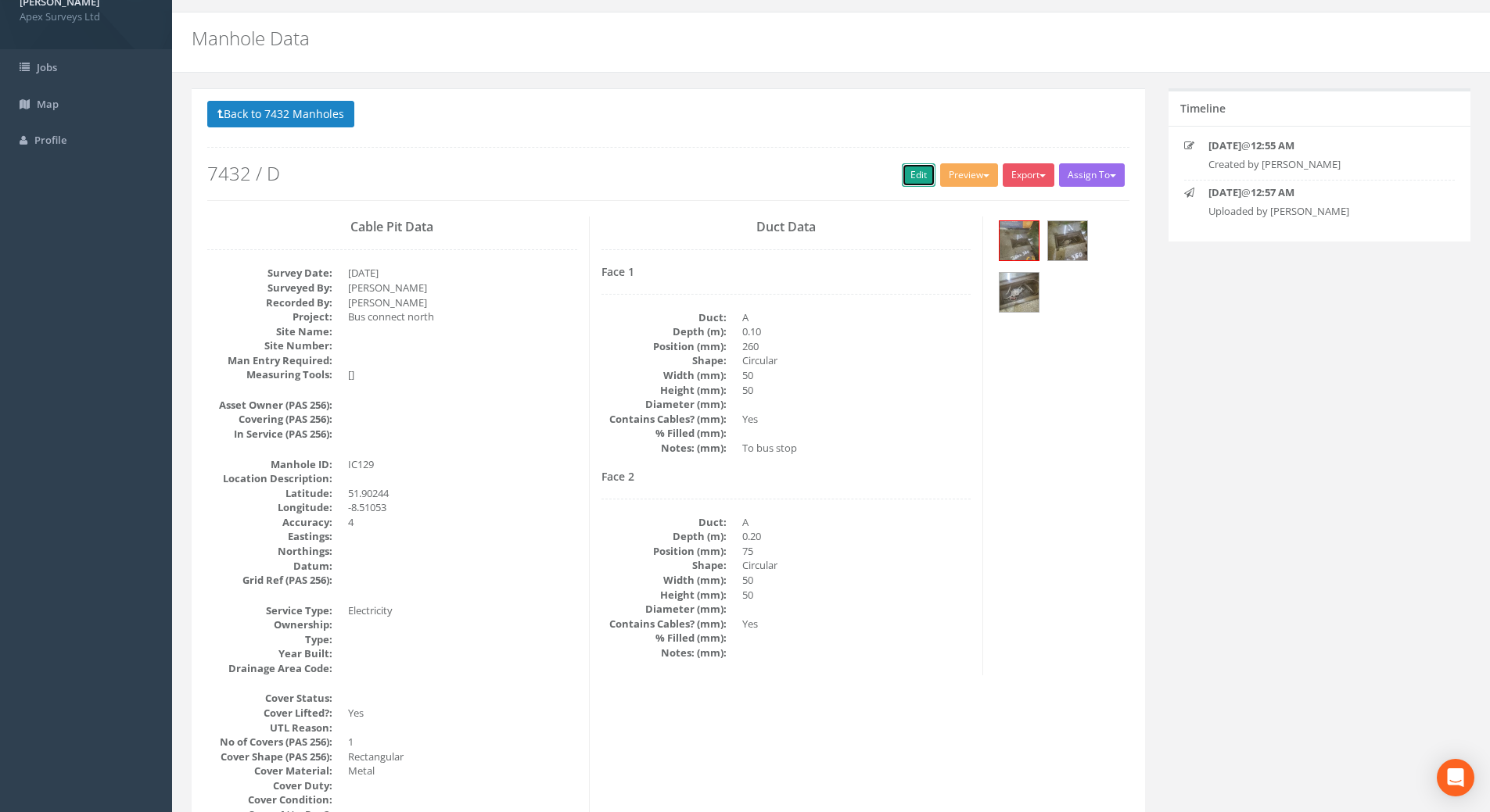
click at [922, 173] on link "Edit" at bounding box center [919, 175] width 34 height 23
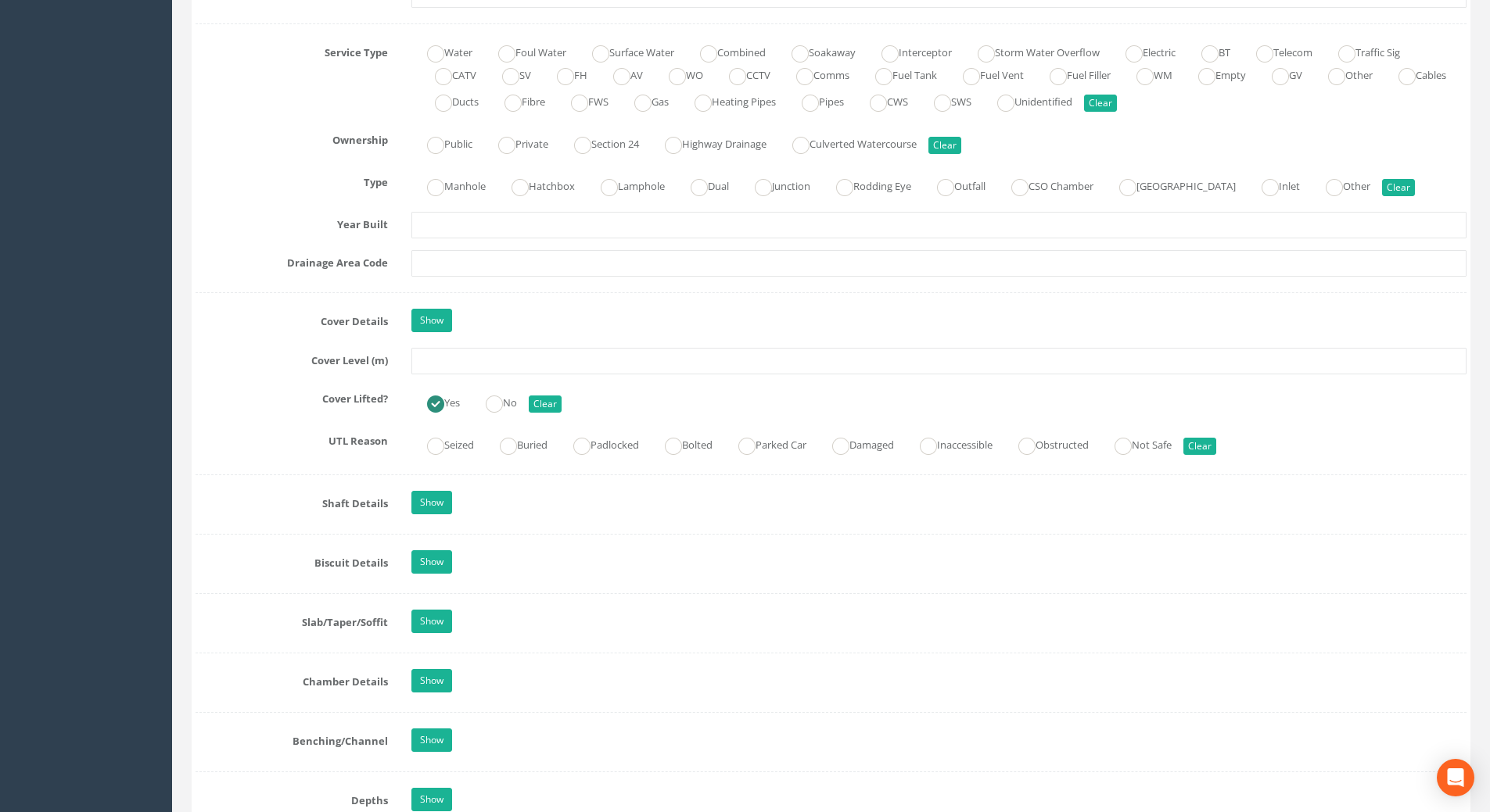
scroll to position [1130, 0]
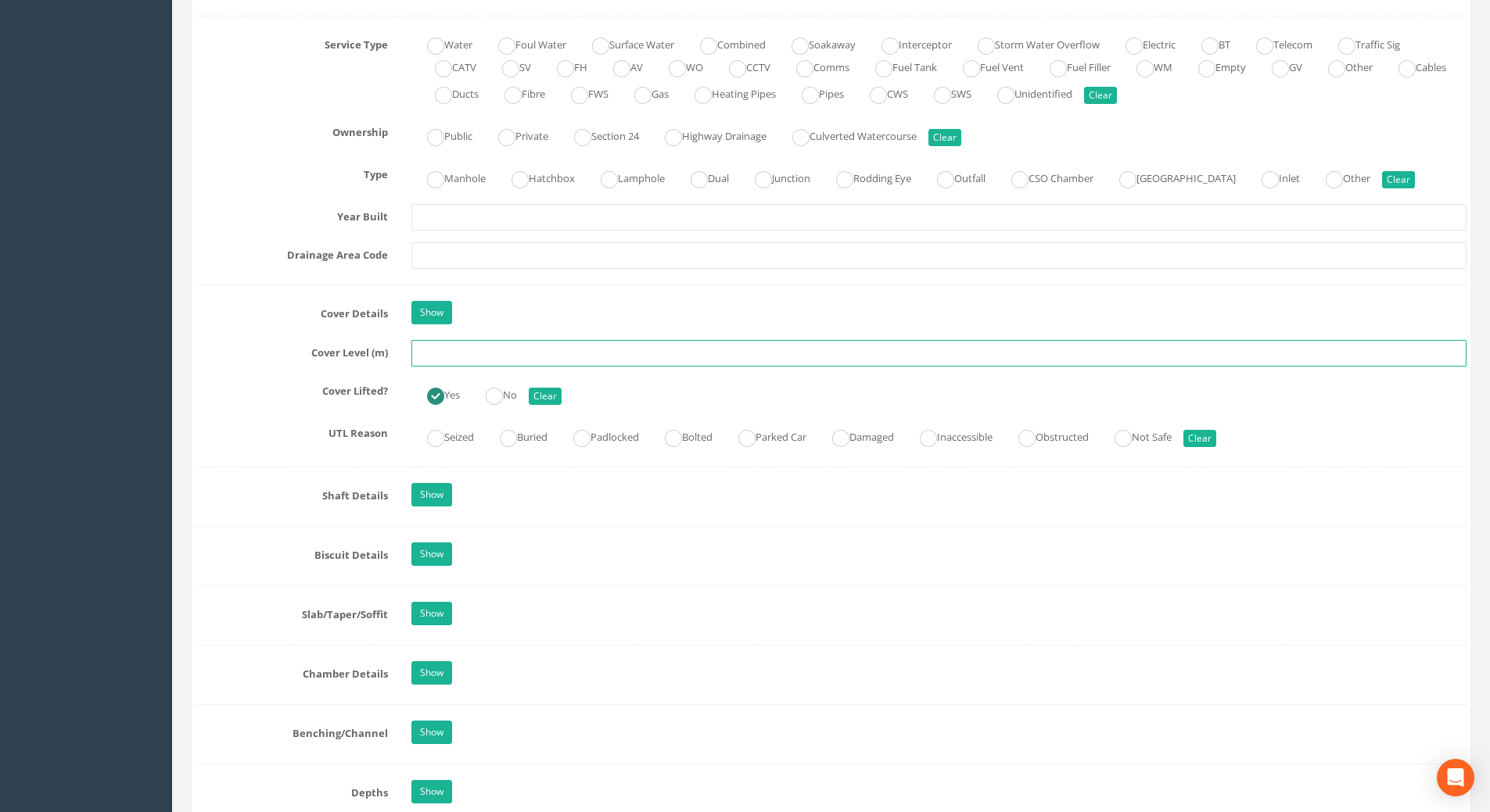
click at [450, 351] on input "text" at bounding box center [939, 353] width 1055 height 27
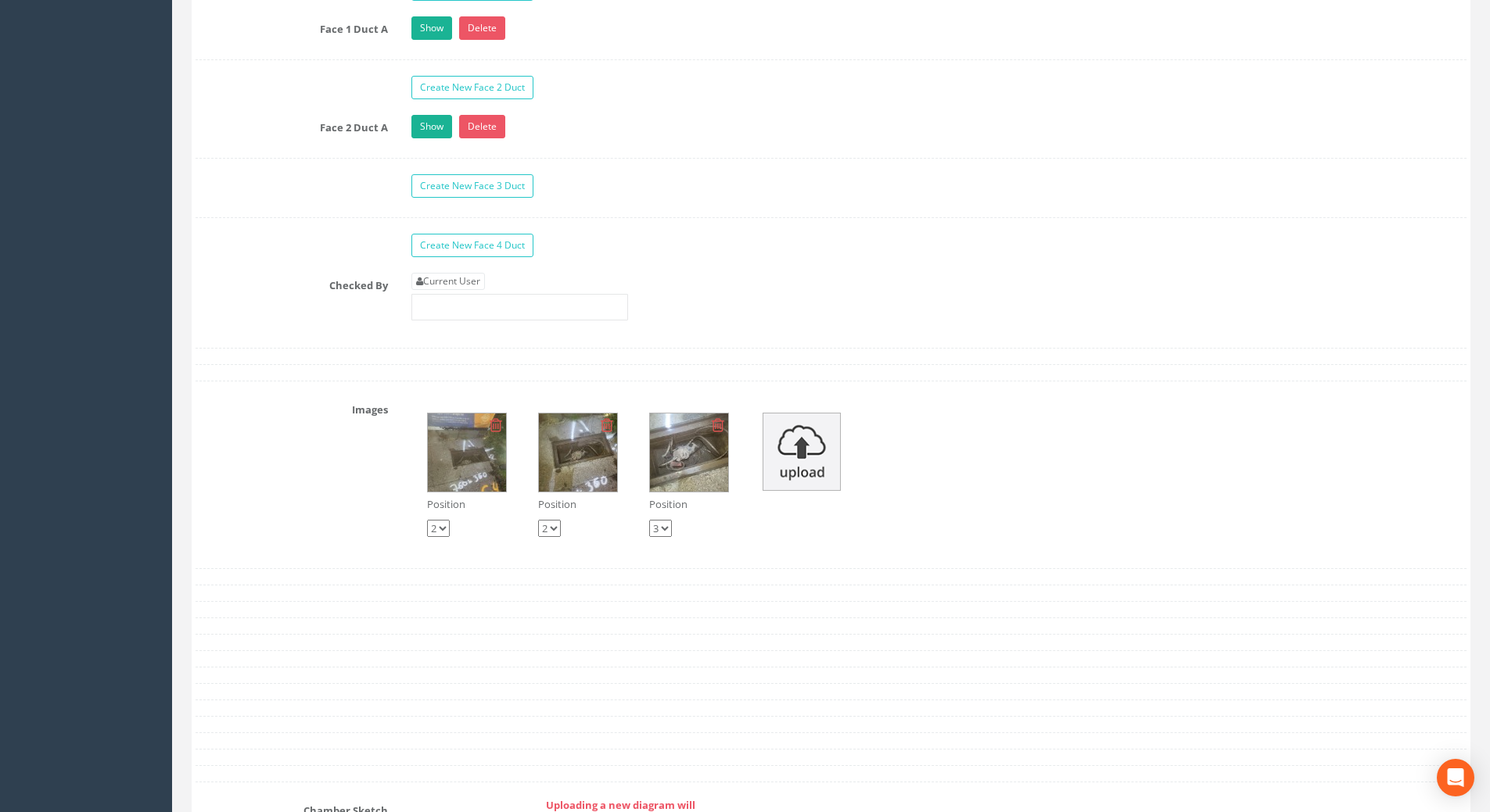
scroll to position [2772, 0]
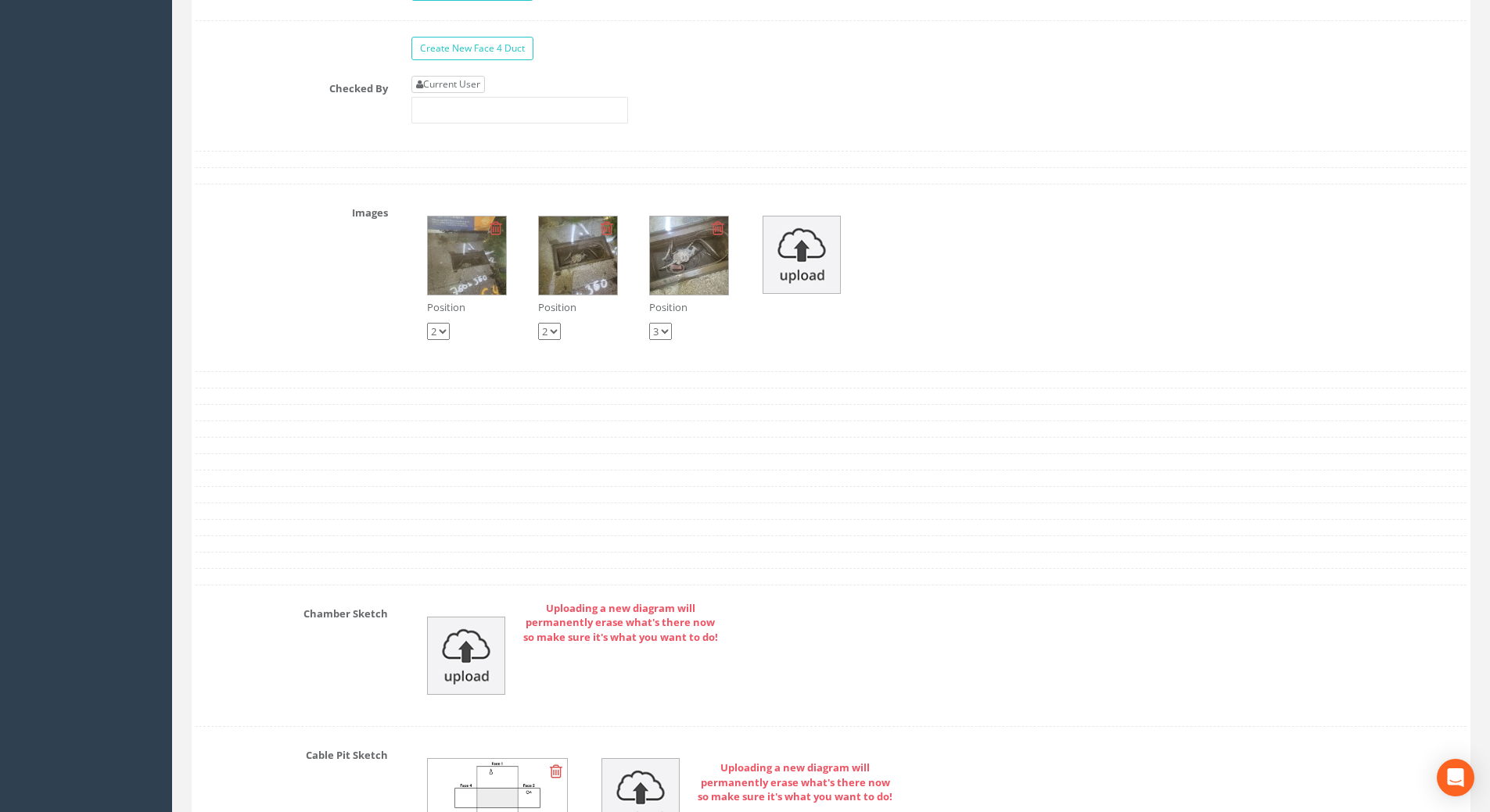
type input "108.41"
click at [444, 87] on link "Current User" at bounding box center [448, 84] width 73 height 17
type input "[PERSON_NAME]"
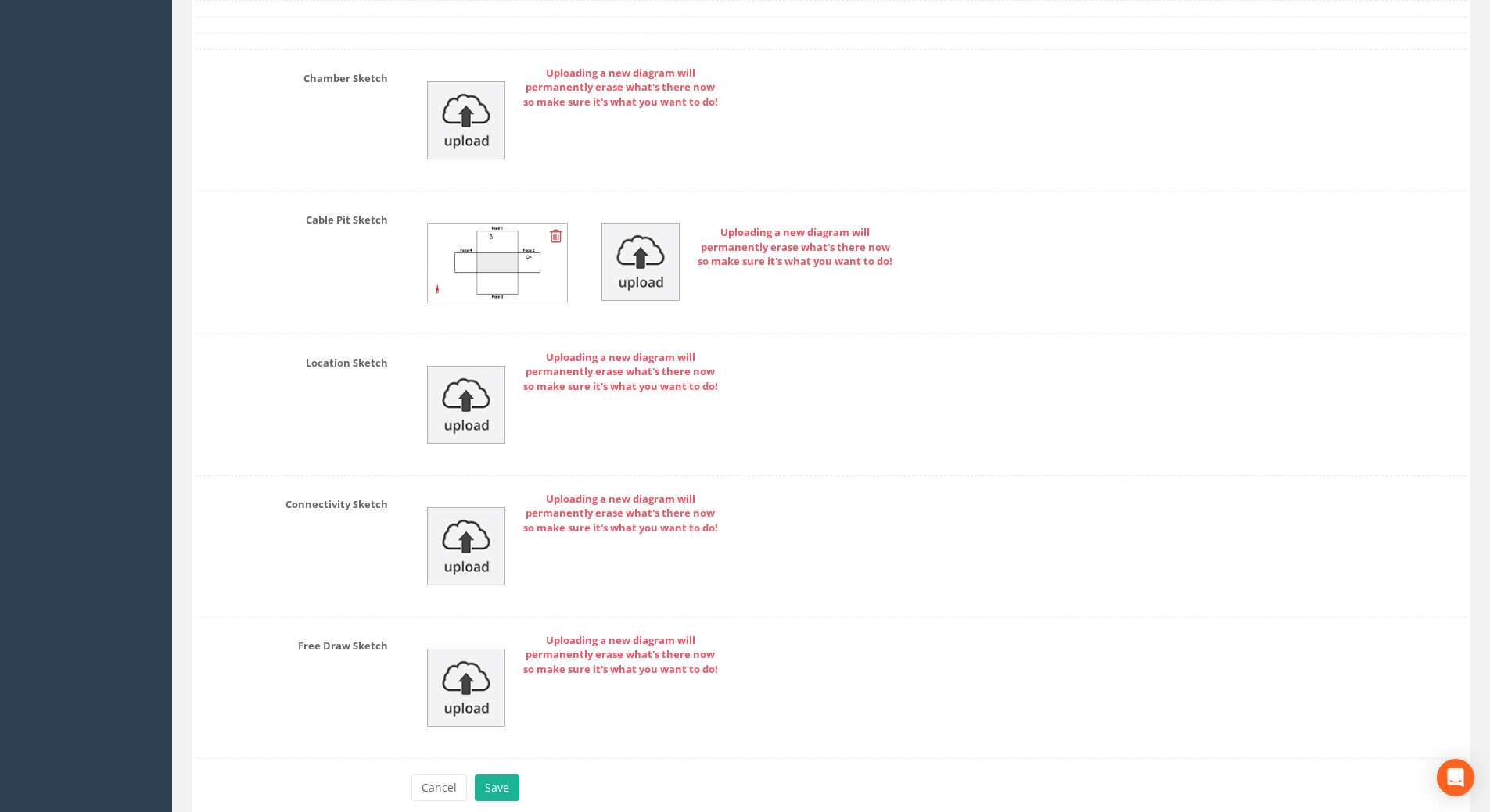
scroll to position [3377, 0]
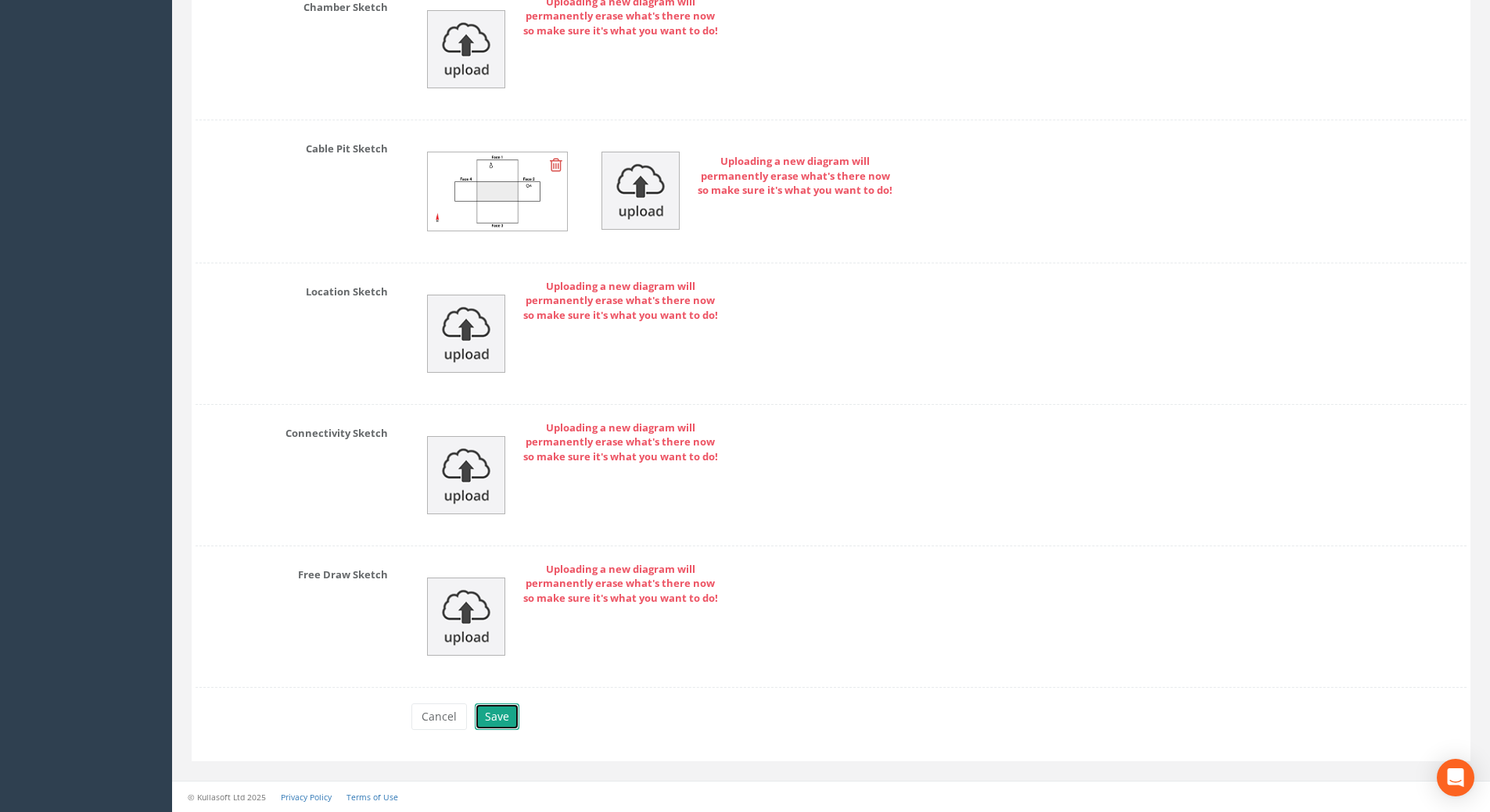
click at [506, 722] on button "Save" at bounding box center [497, 717] width 45 height 27
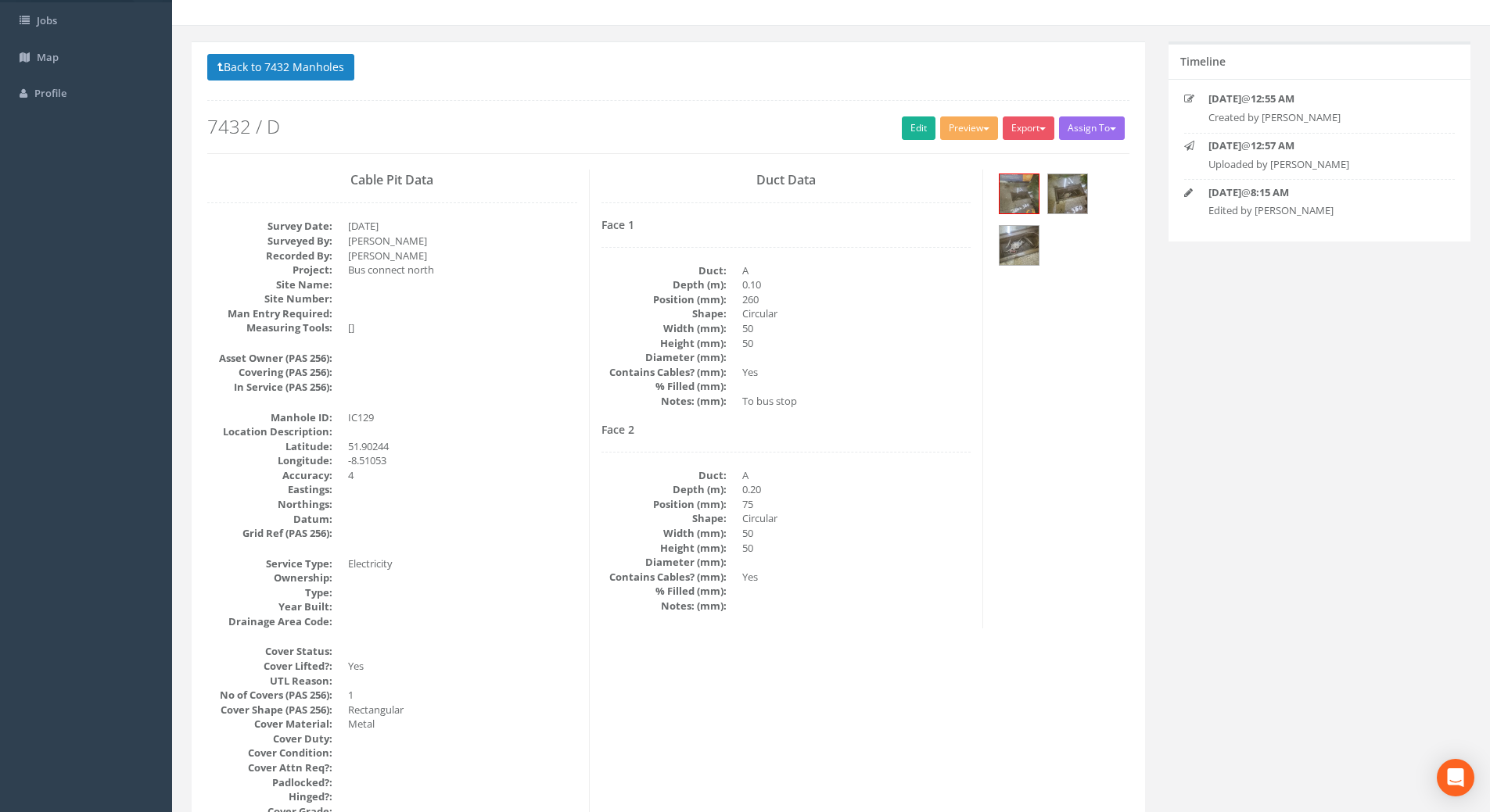
scroll to position [0, 0]
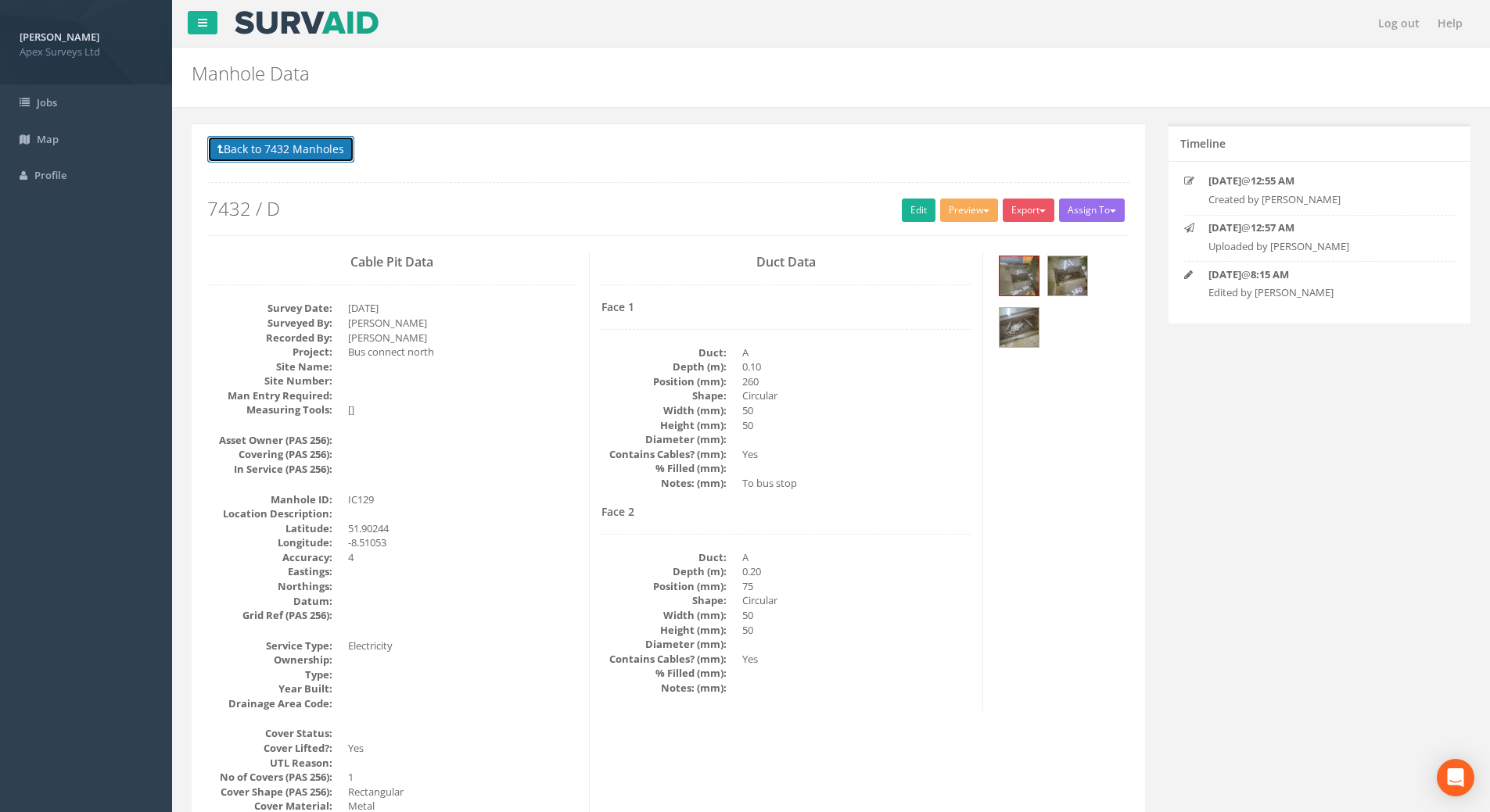
click at [284, 151] on button "Back to 7432 Manholes" at bounding box center [280, 149] width 147 height 27
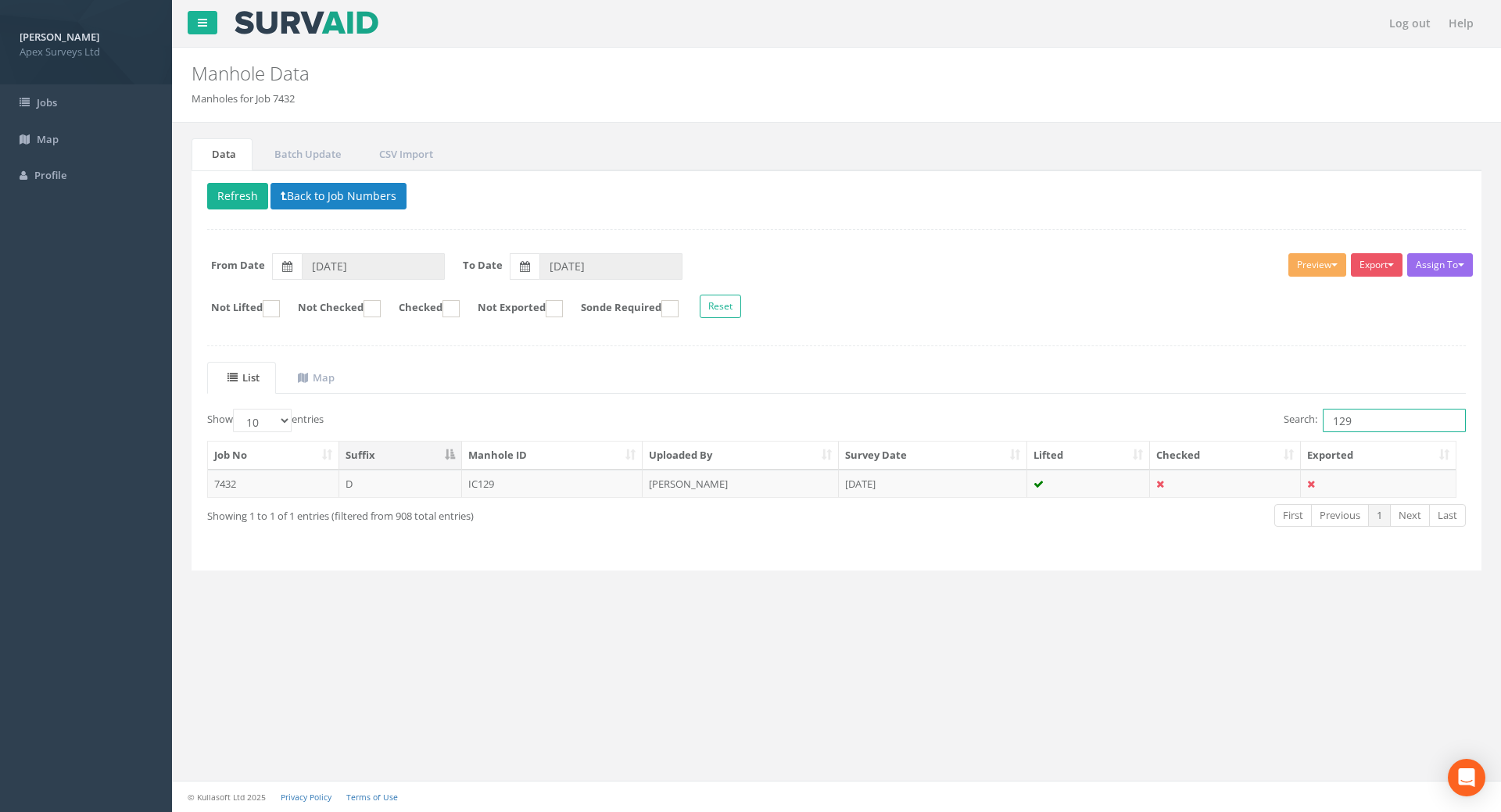
click at [1381, 419] on input "129" at bounding box center [1394, 420] width 143 height 23
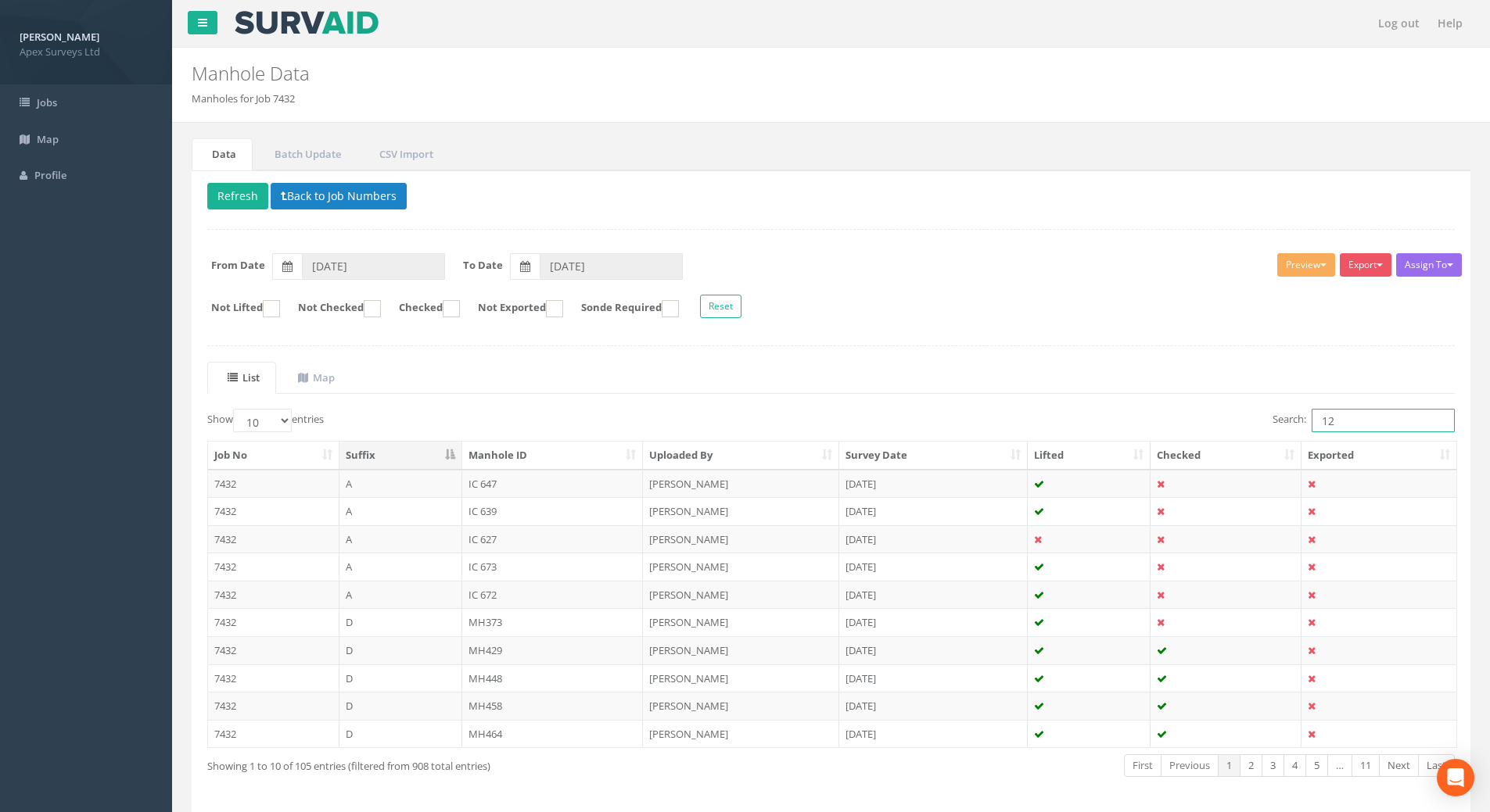
type input "1"
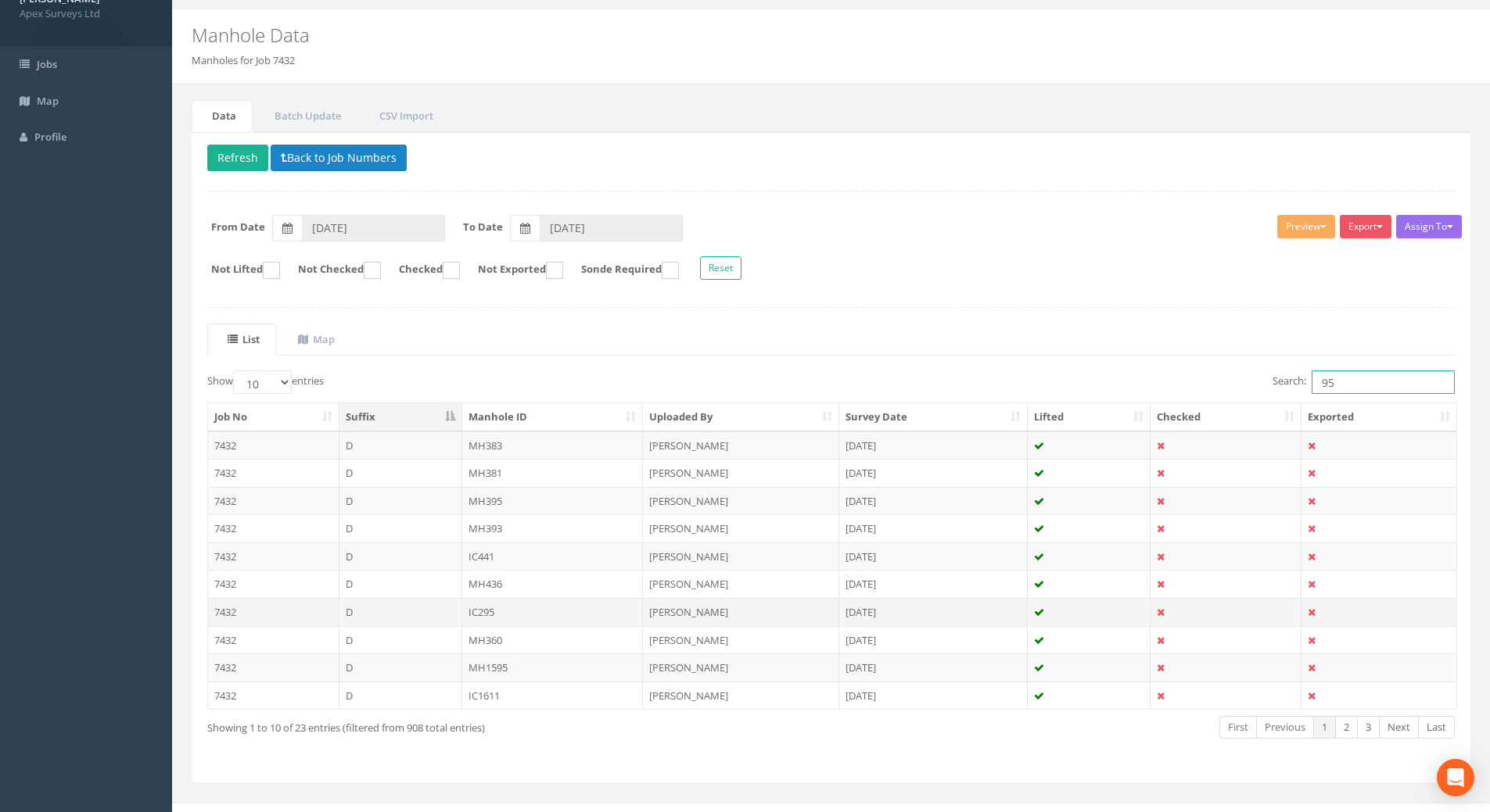
scroll to position [60, 0]
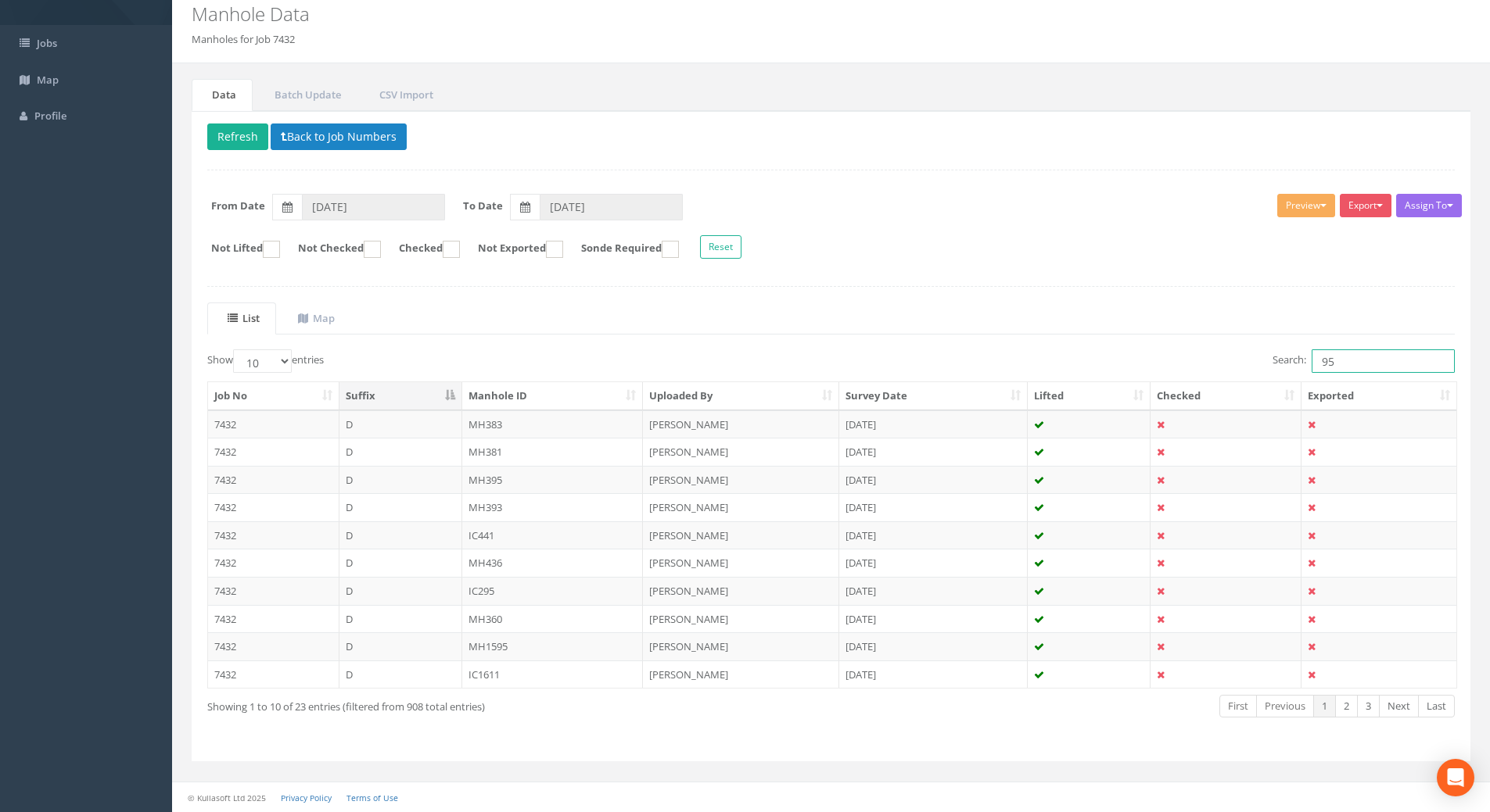
type input "95"
click at [287, 359] on select "10 25 50 100" at bounding box center [262, 361] width 59 height 23
select select "100"
click at [236, 350] on select "10 25 50 100" at bounding box center [262, 361] width 59 height 23
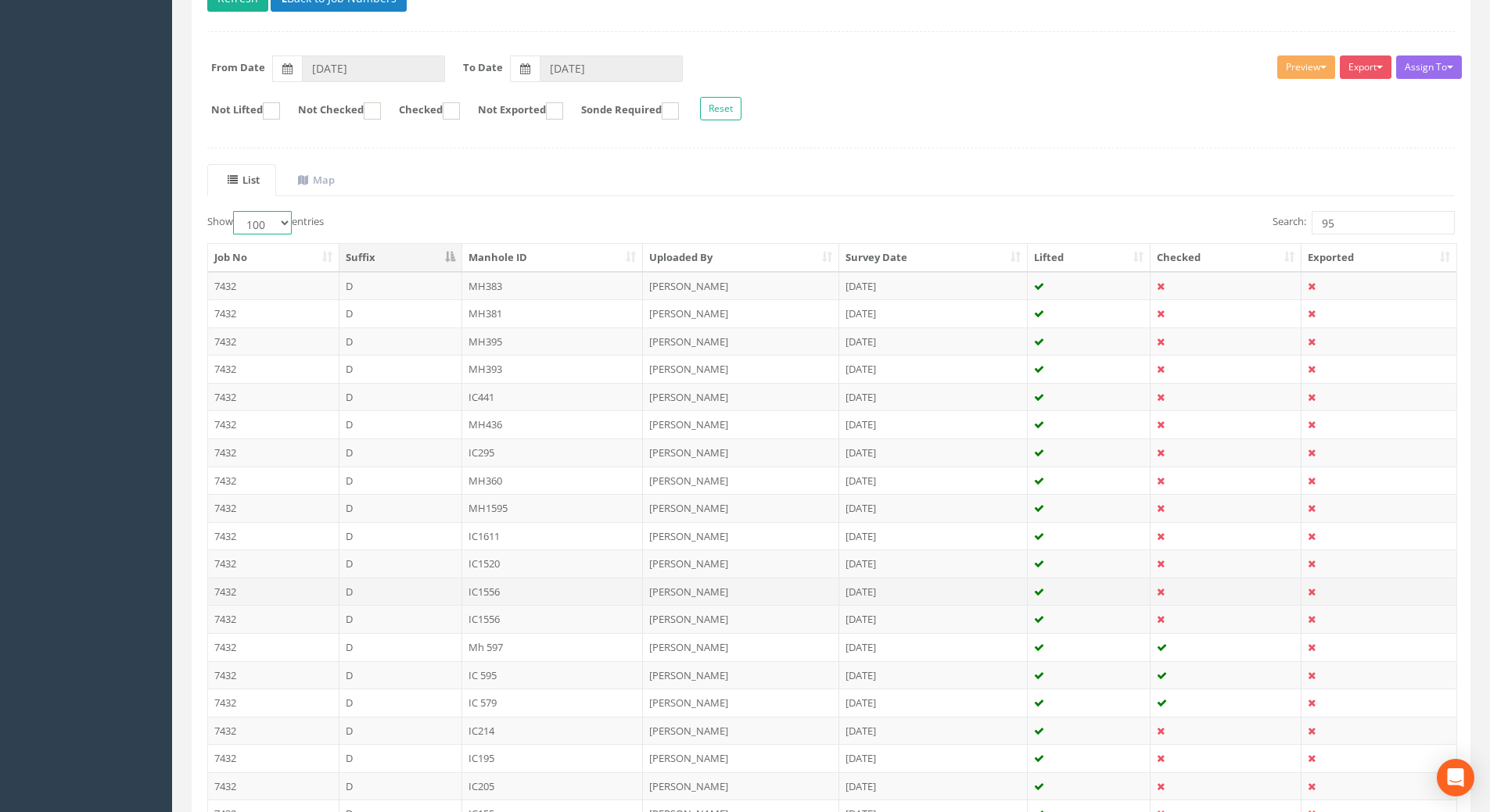
scroll to position [421, 0]
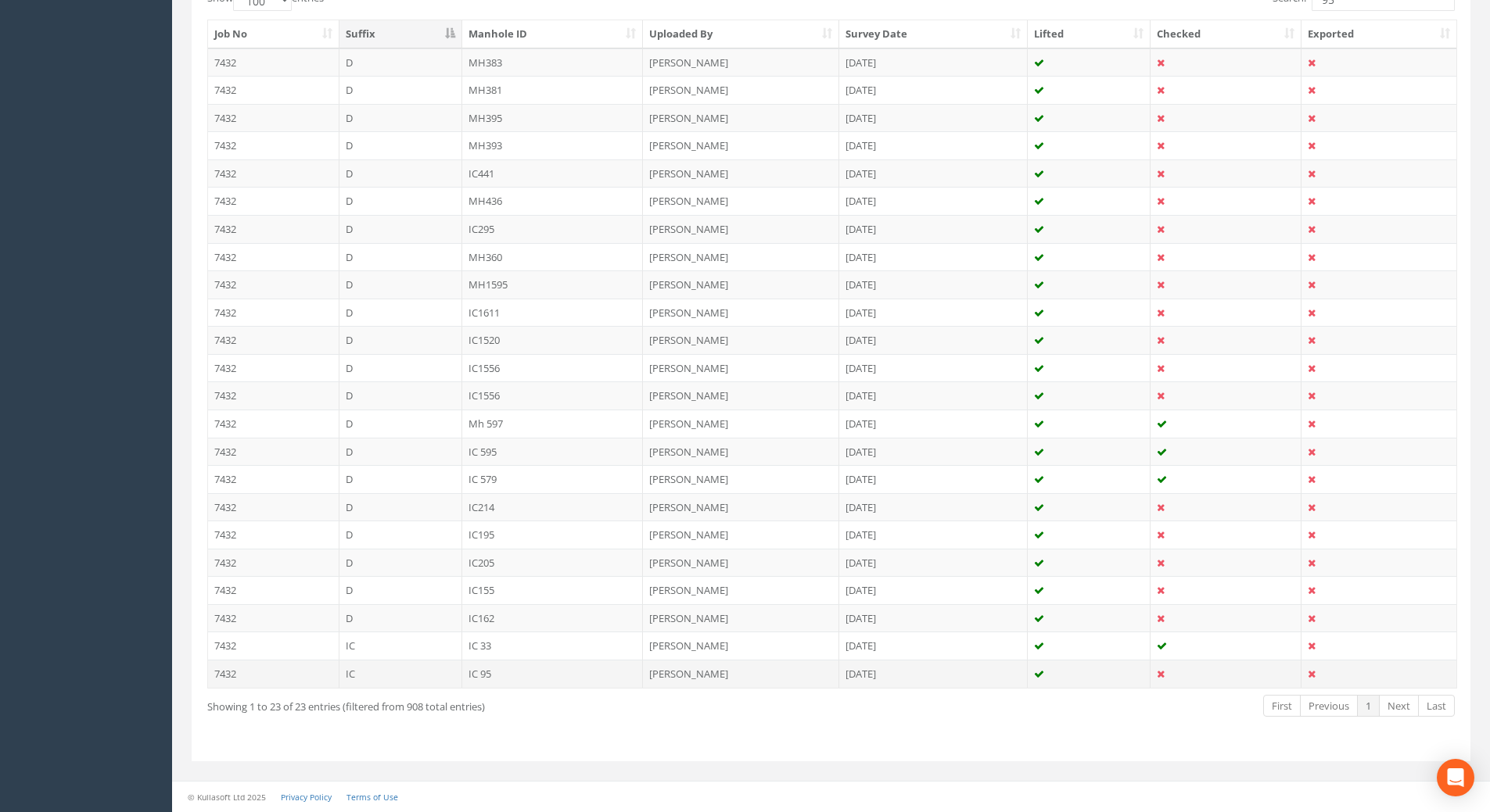
click at [478, 673] on td "IC 95" at bounding box center [553, 674] width 181 height 29
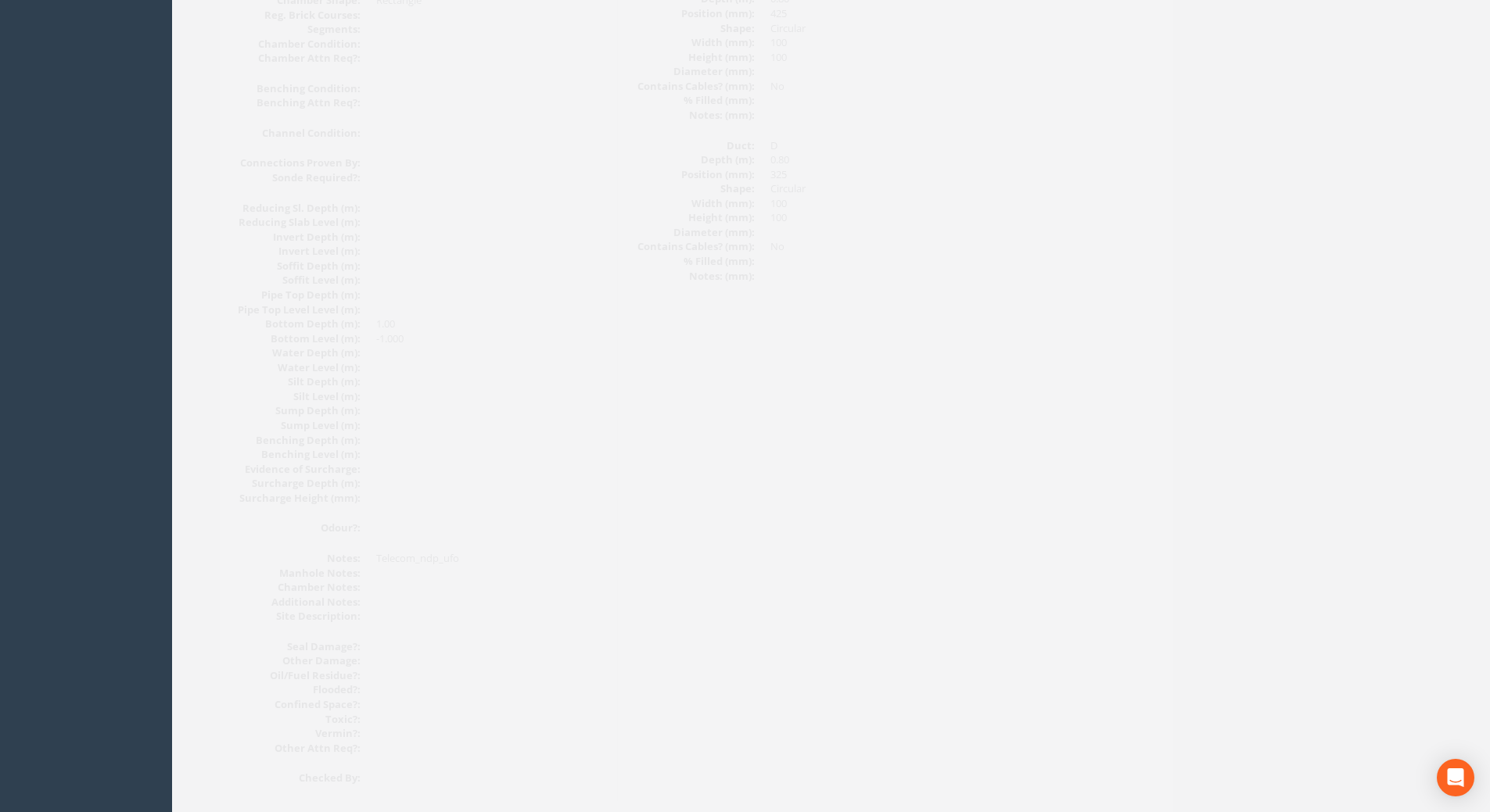
scroll to position [1599, 0]
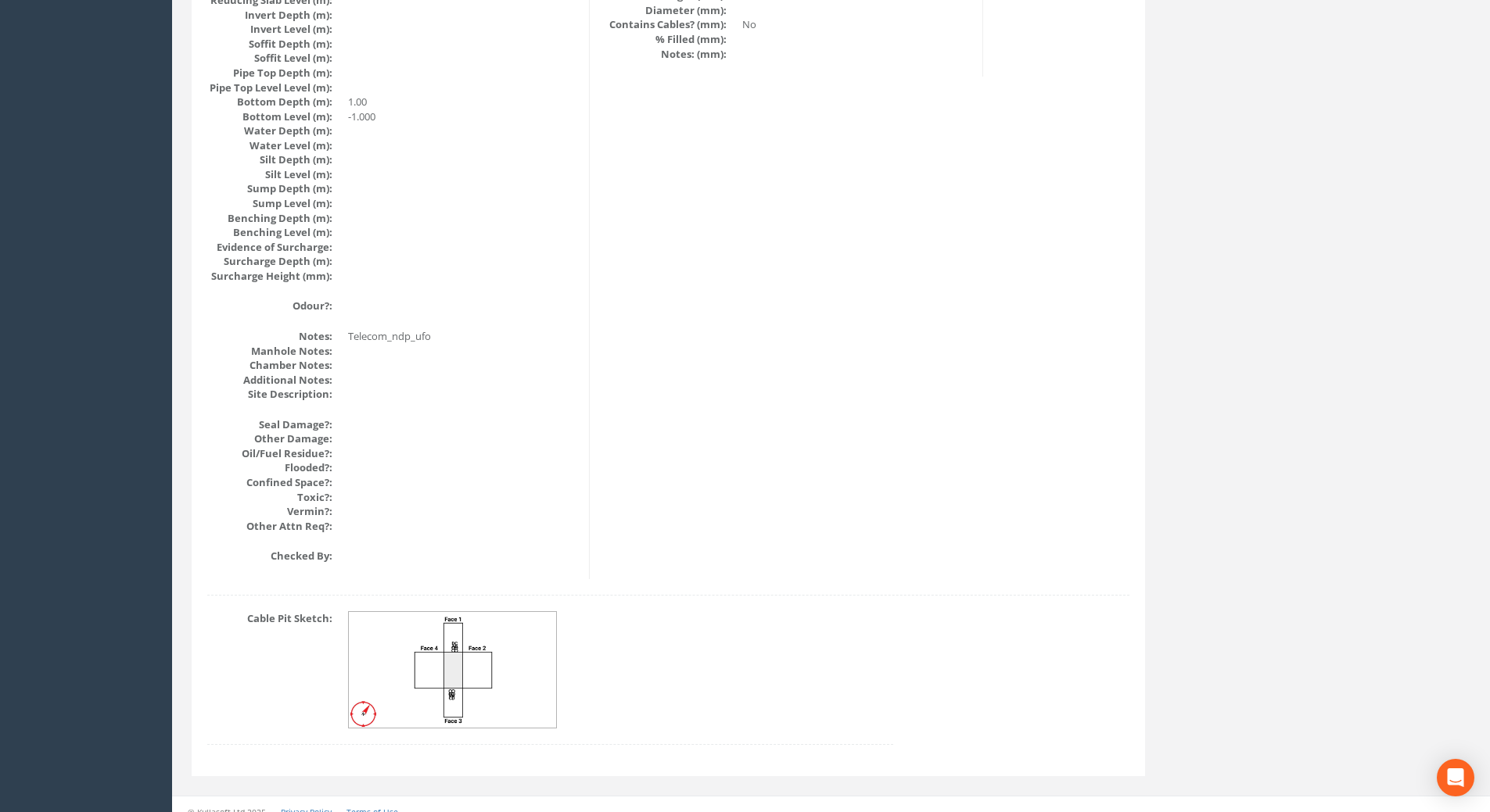
click at [438, 642] on img at bounding box center [454, 670] width 209 height 117
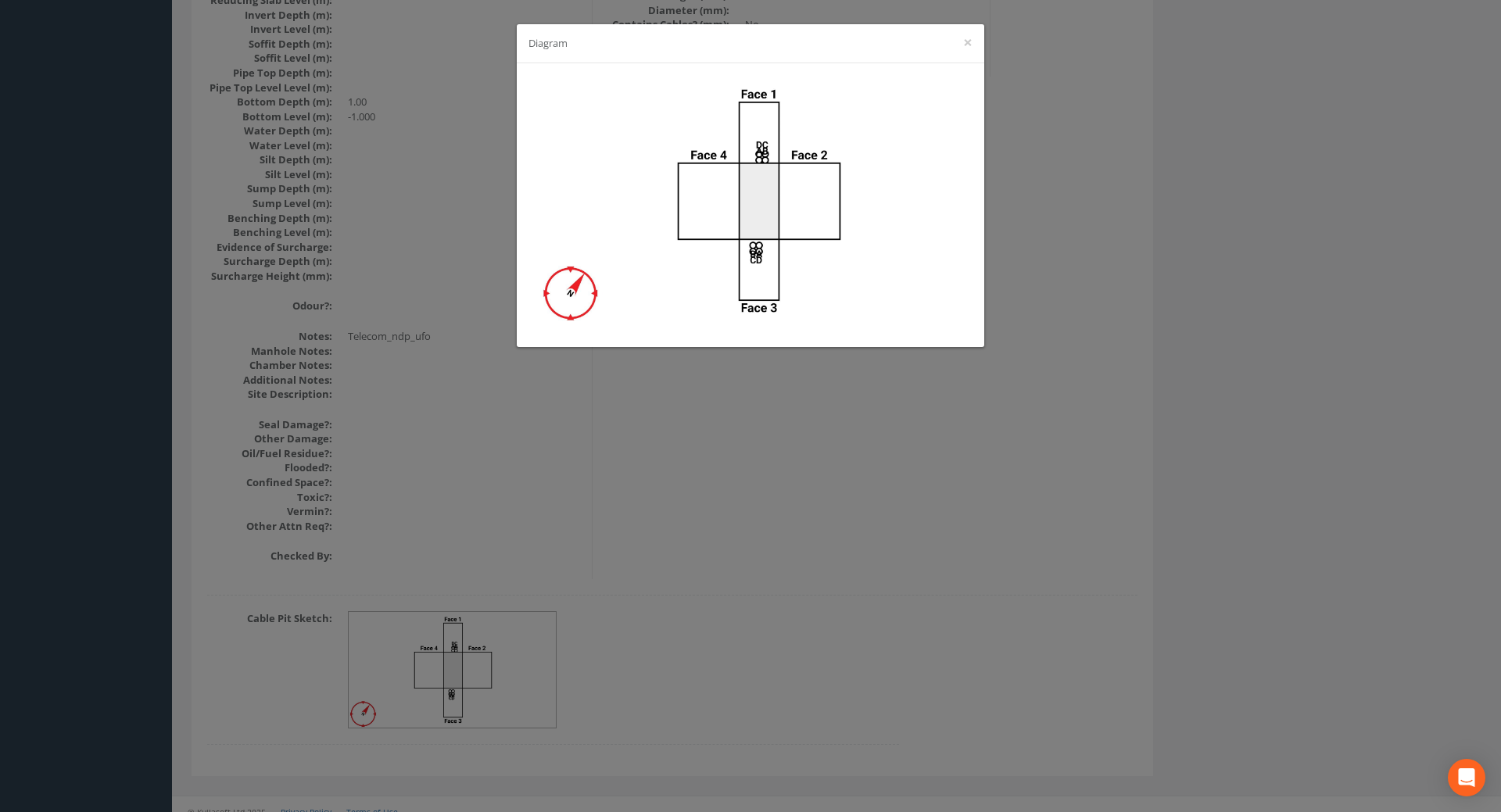
click at [788, 622] on div "Diagram ×" at bounding box center [750, 406] width 1501 height 812
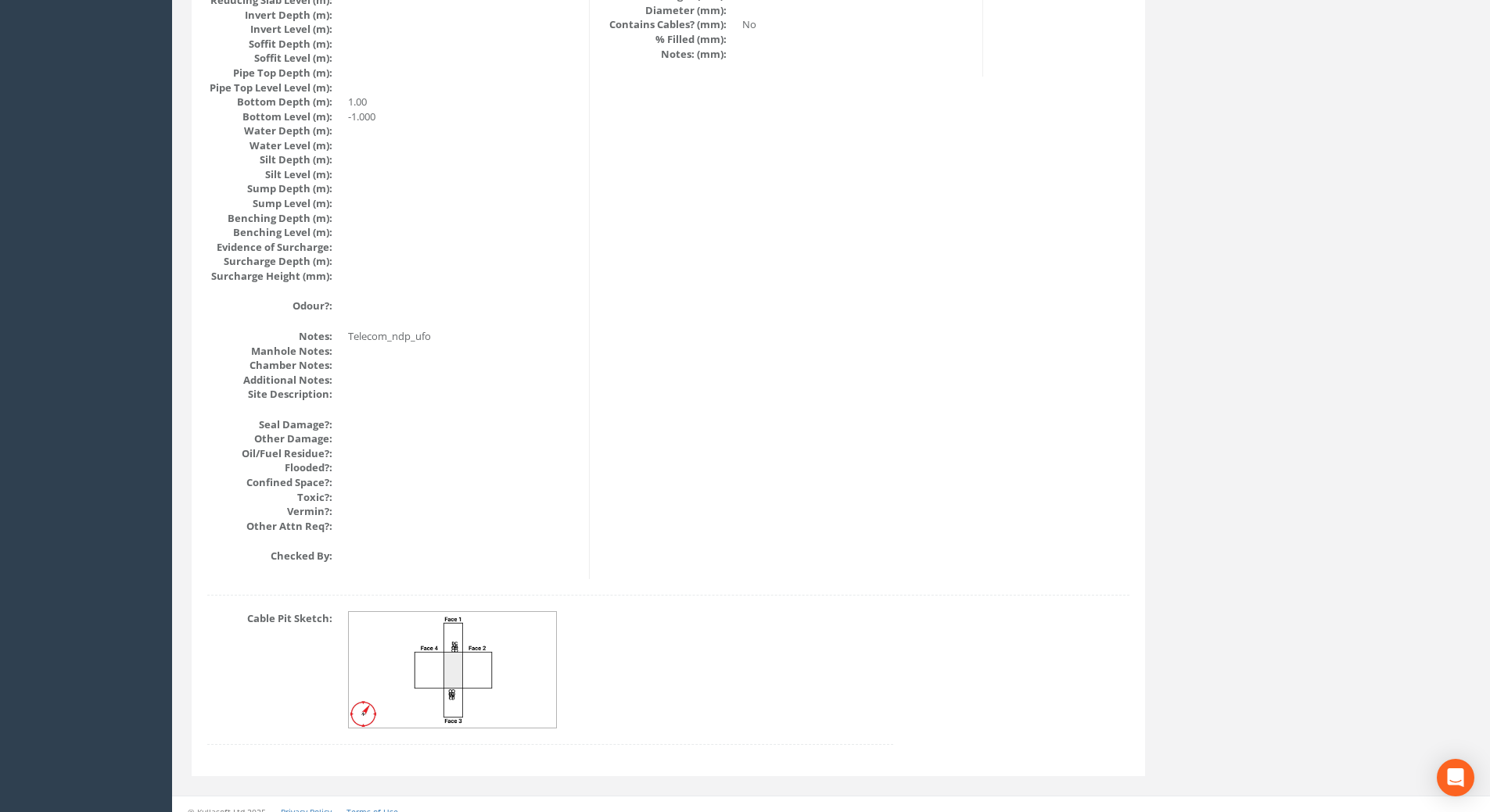
click at [487, 634] on img at bounding box center [454, 670] width 209 height 117
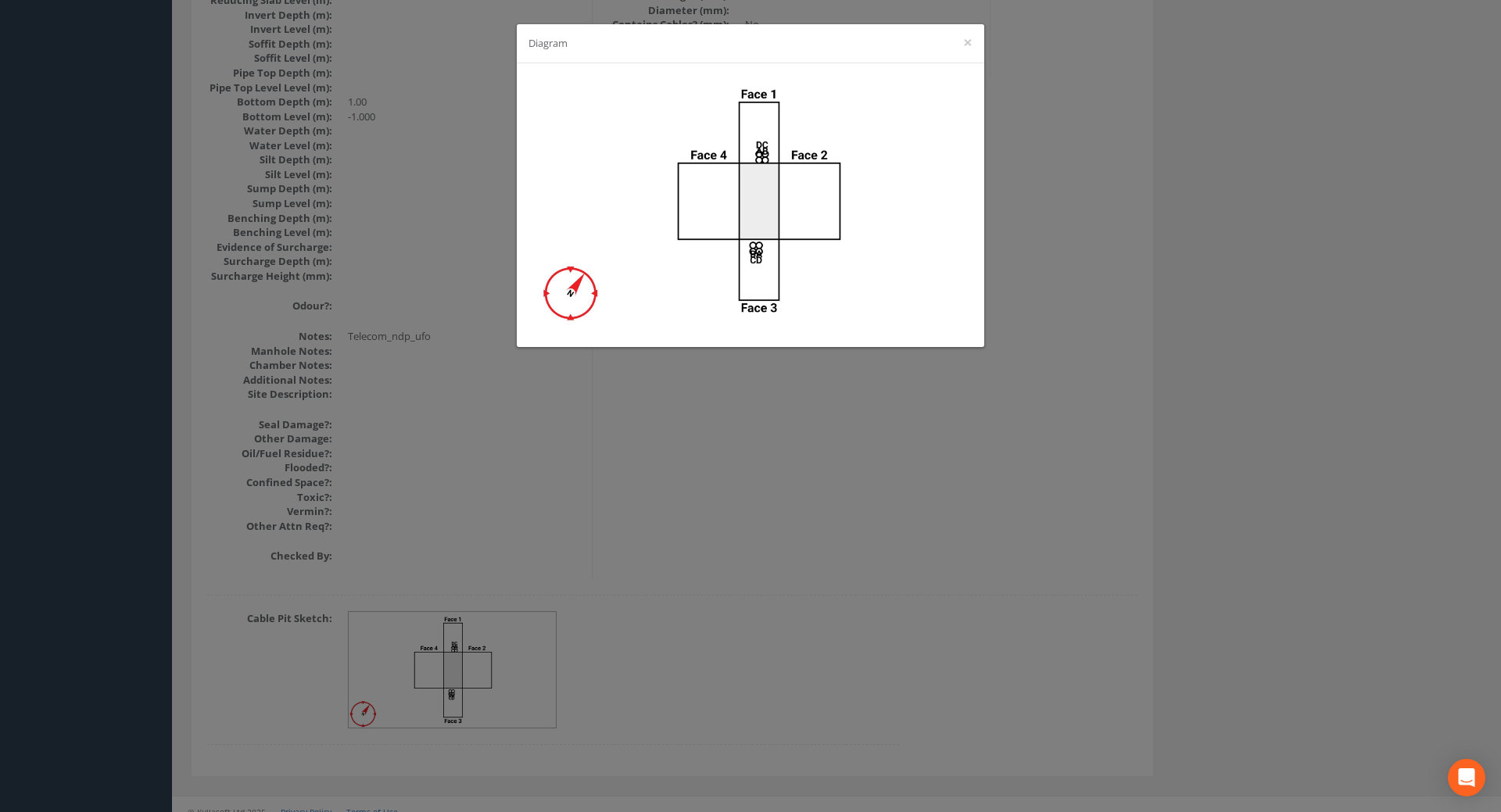
click at [877, 504] on div "Diagram ×" at bounding box center [750, 406] width 1501 height 812
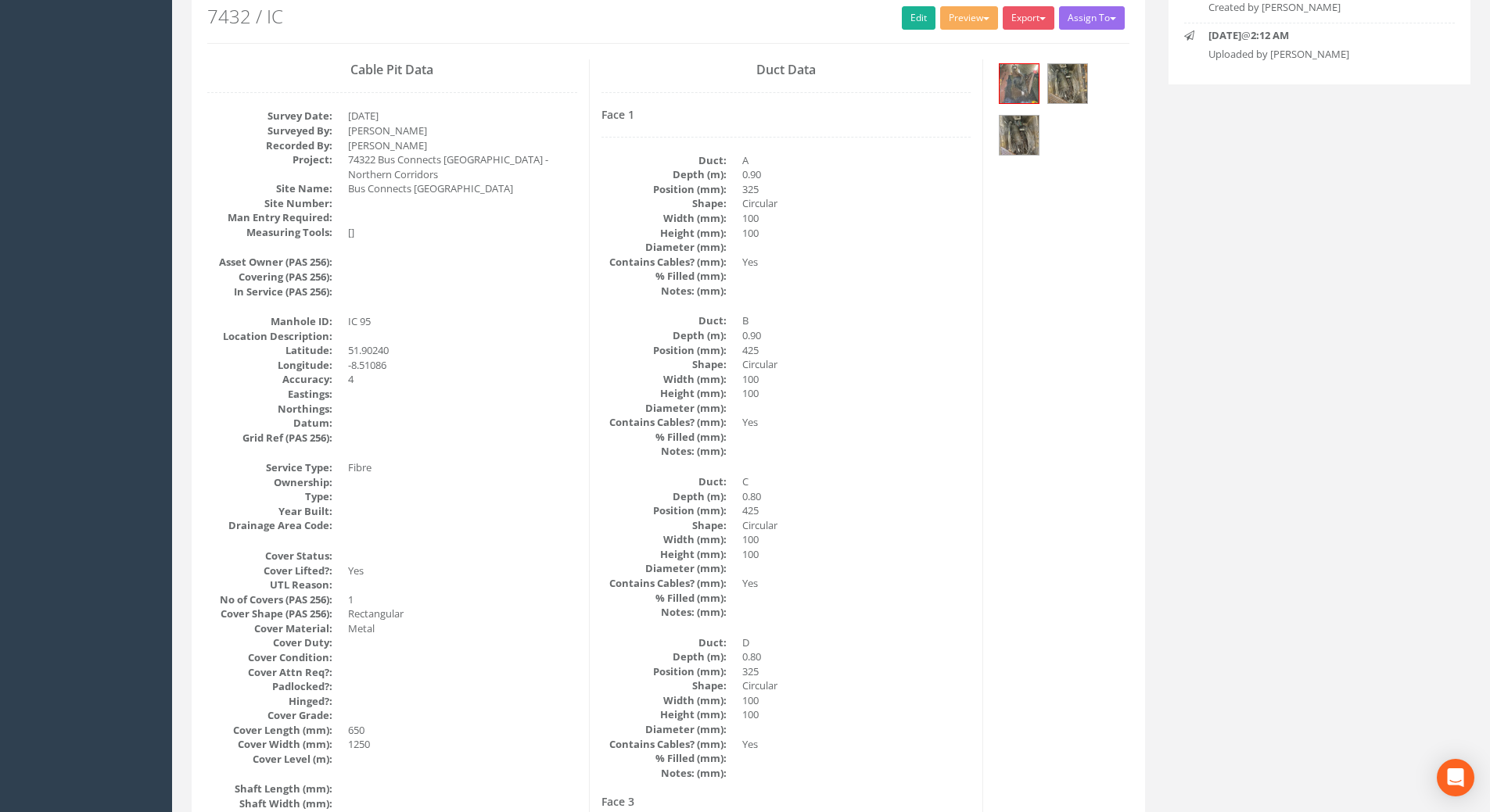
scroll to position [0, 0]
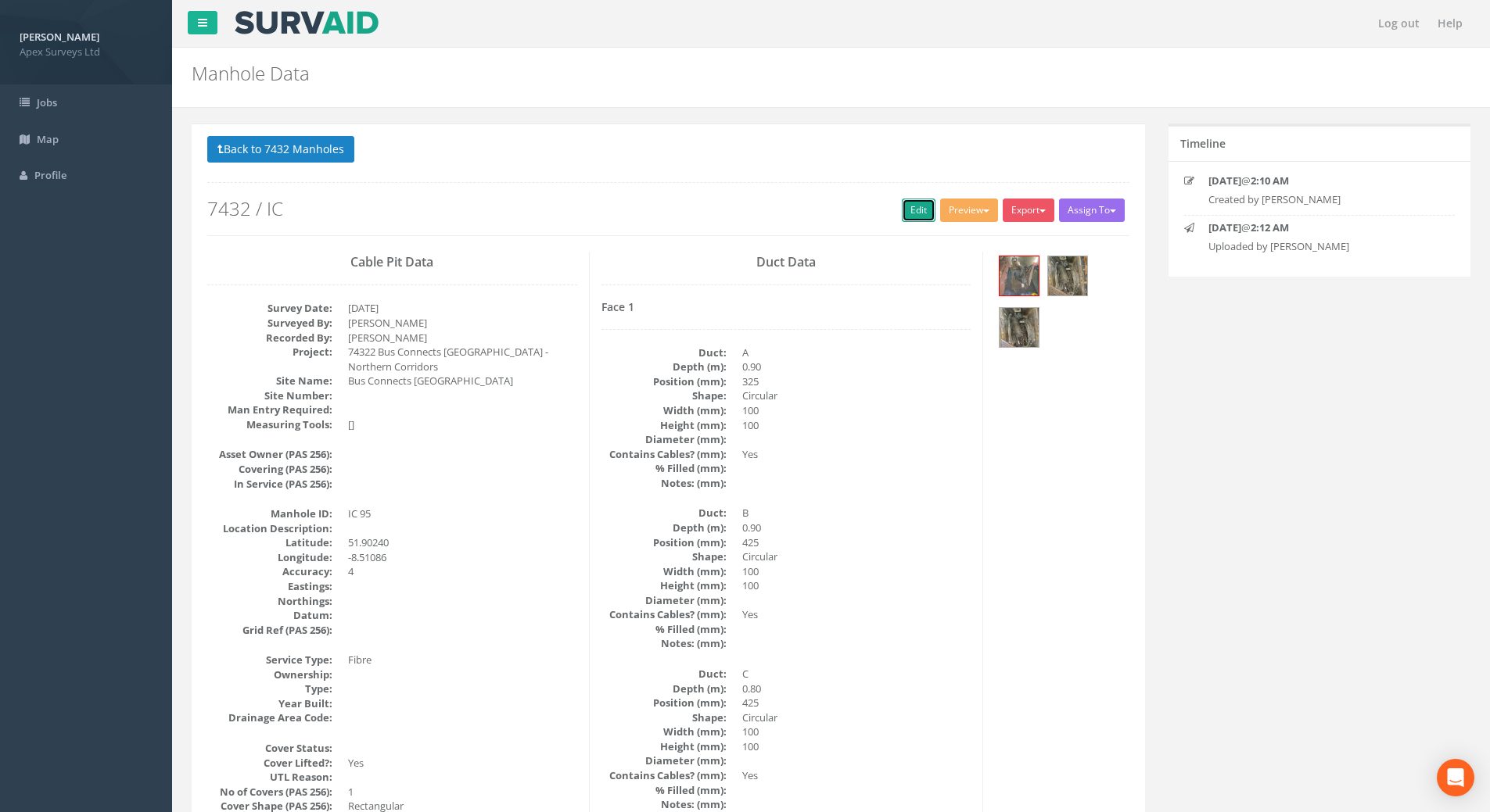
click at [917, 208] on link "Edit" at bounding box center [919, 211] width 34 height 23
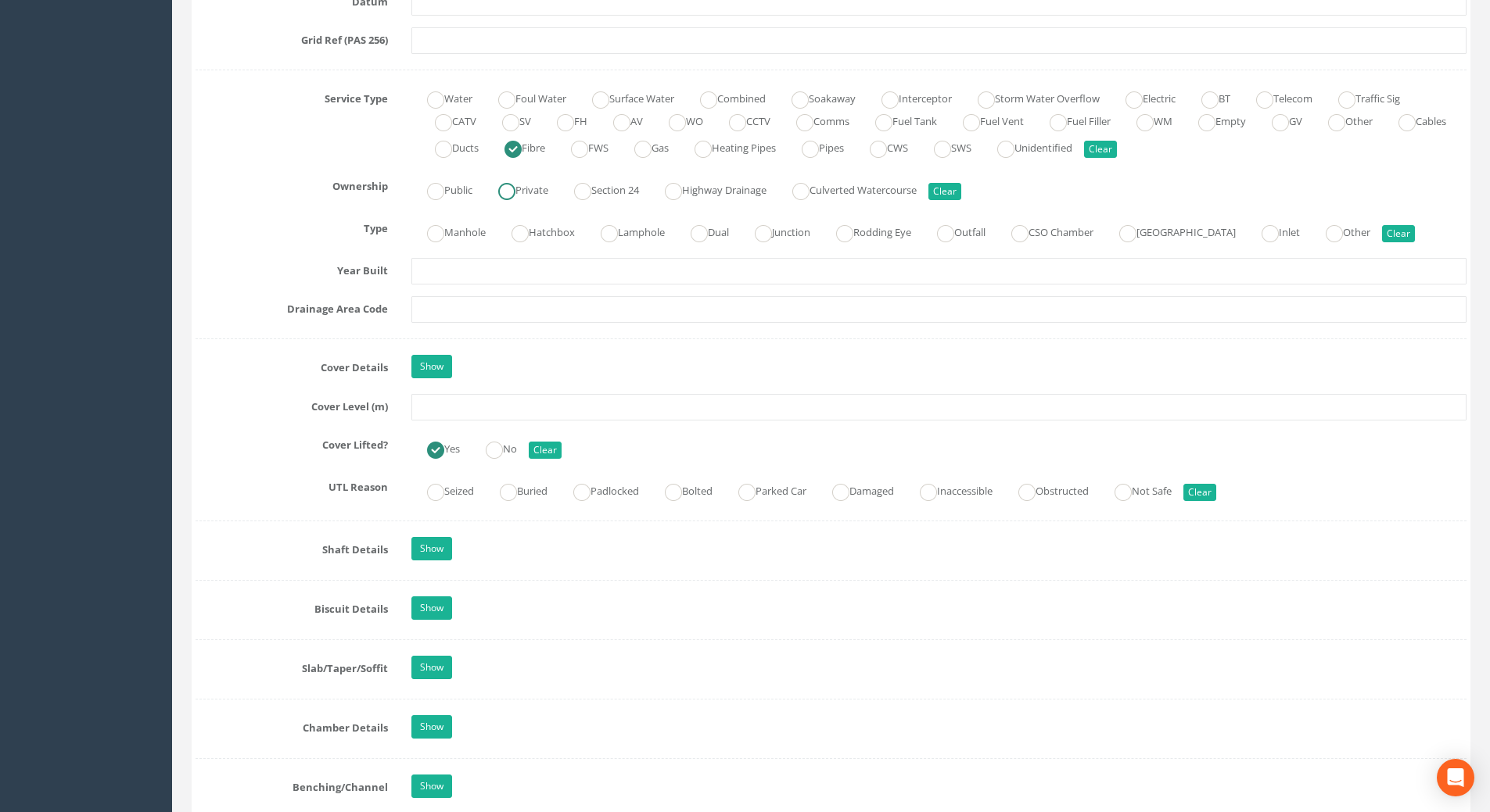
scroll to position [1094, 0]
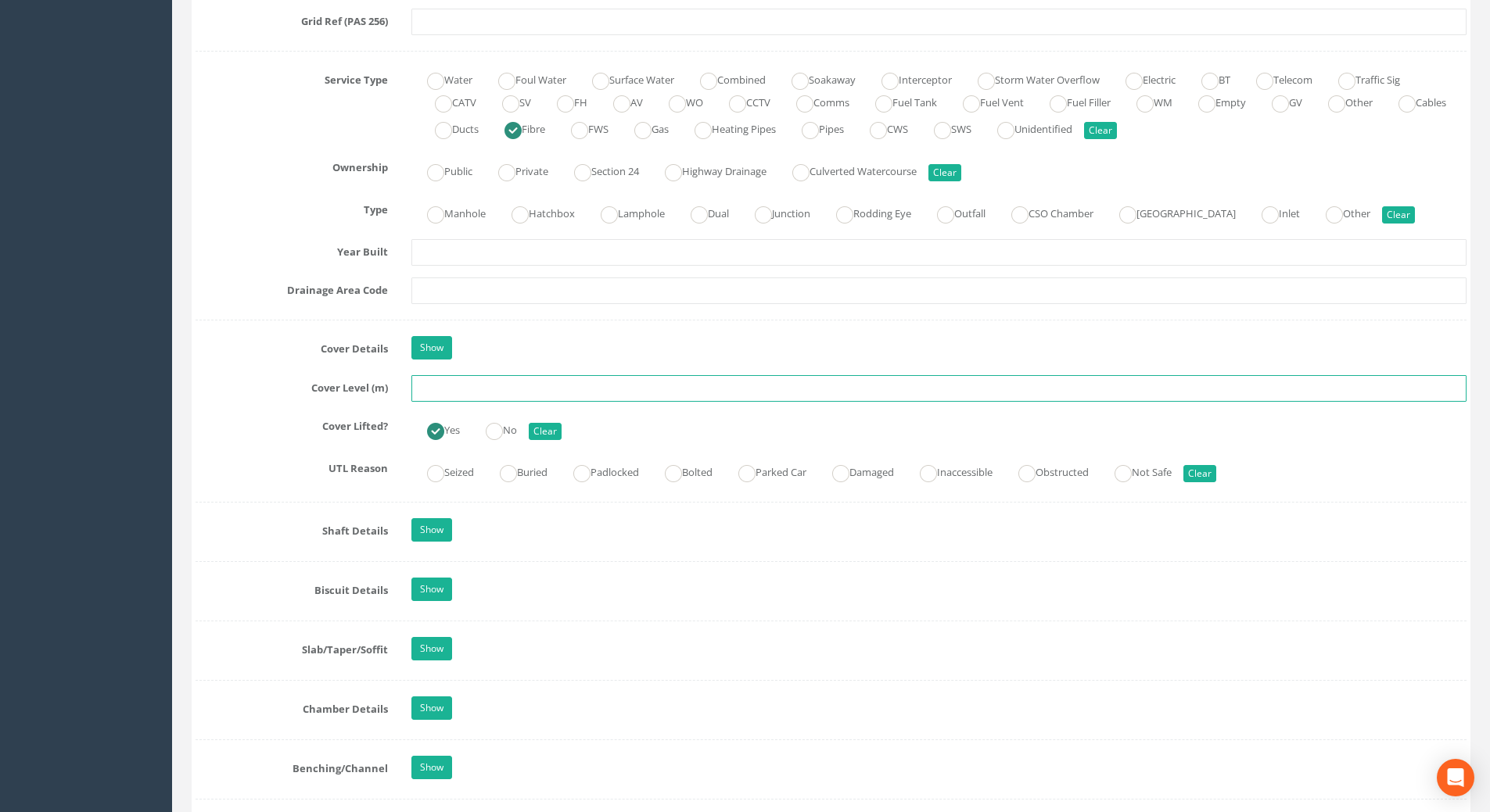
click at [424, 388] on input "text" at bounding box center [939, 389] width 1055 height 27
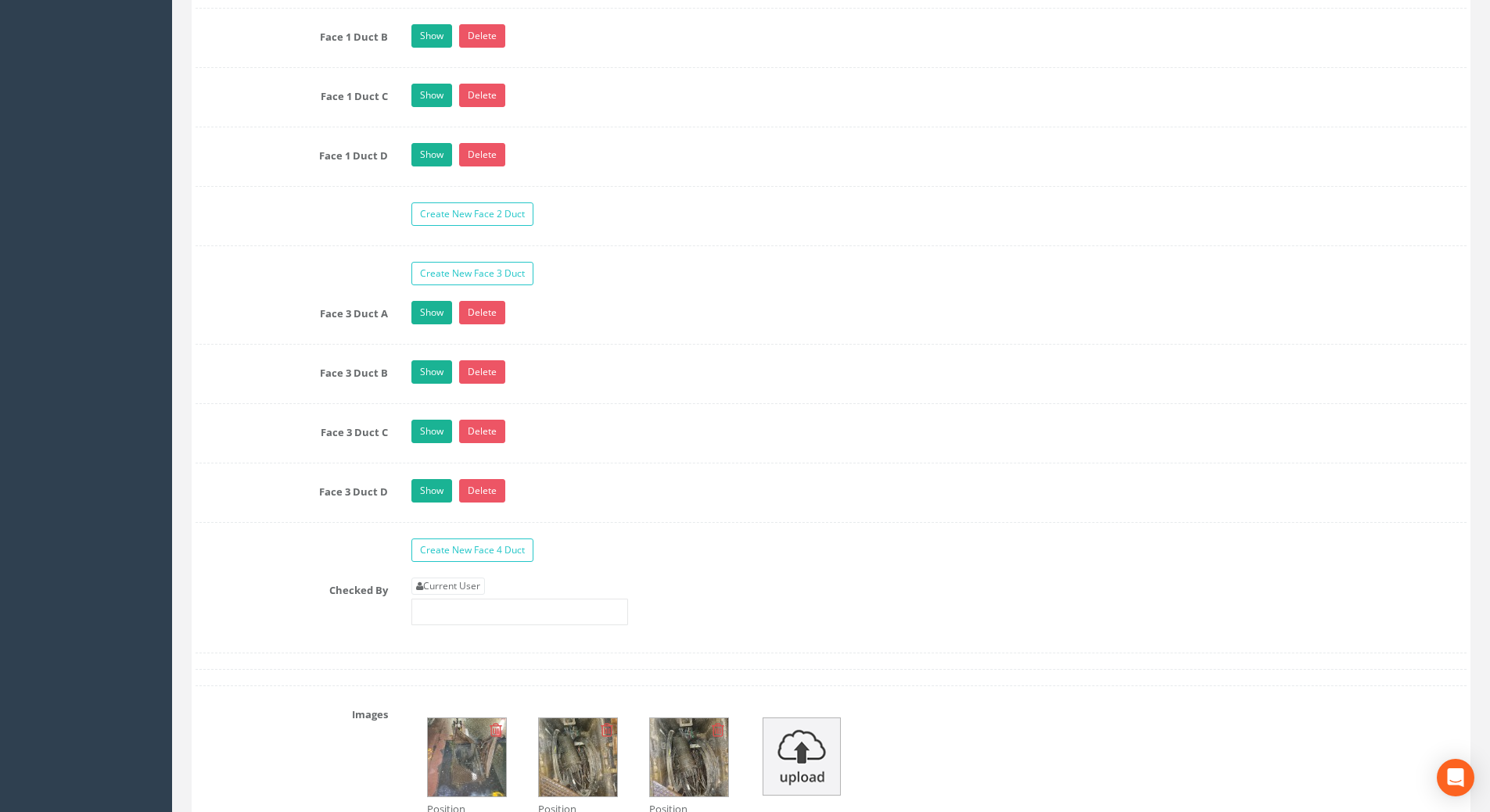
scroll to position [2814, 0]
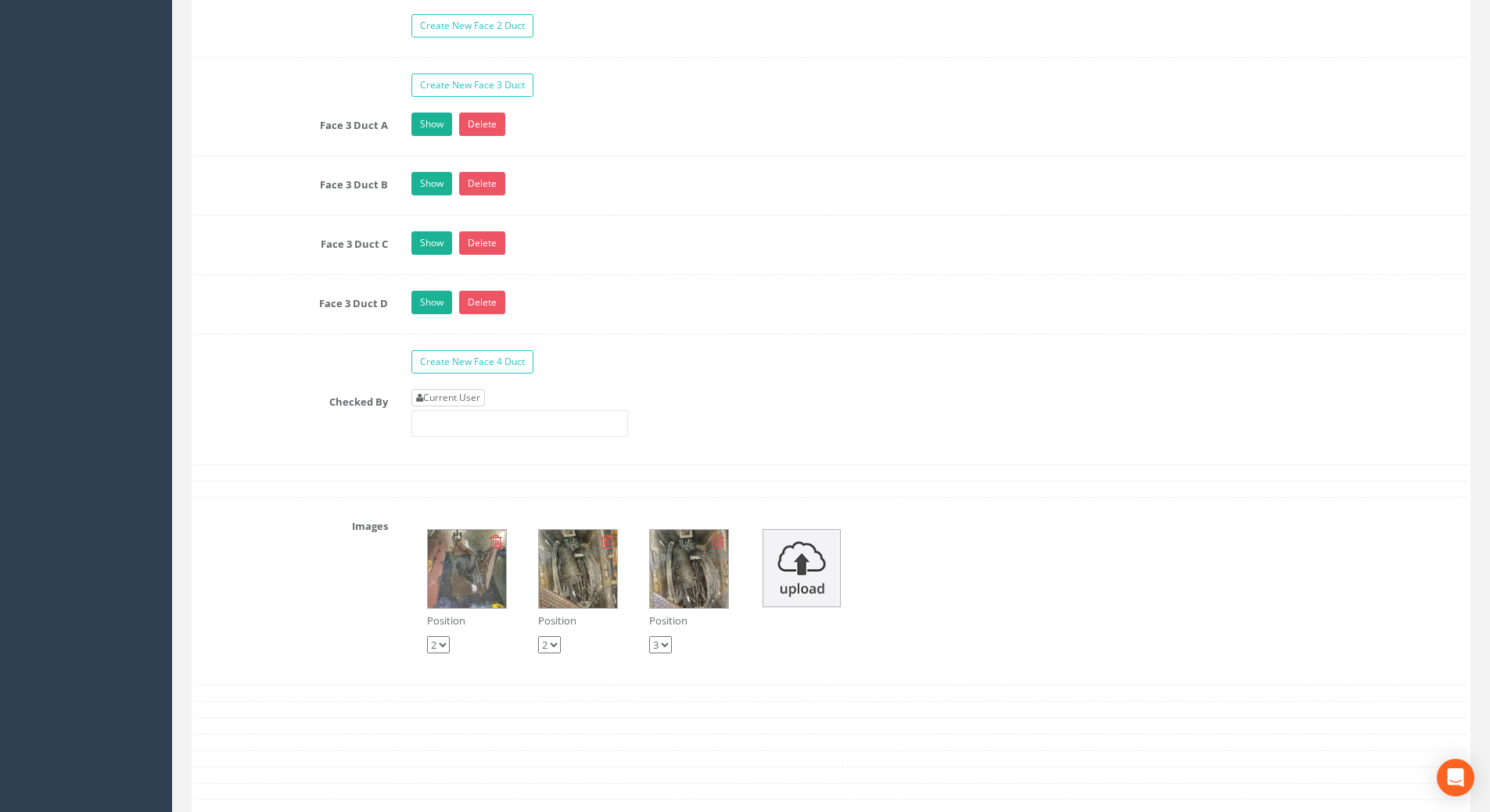
type input "109.28"
click at [439, 395] on link "Current User" at bounding box center [448, 397] width 73 height 17
type input "[PERSON_NAME]"
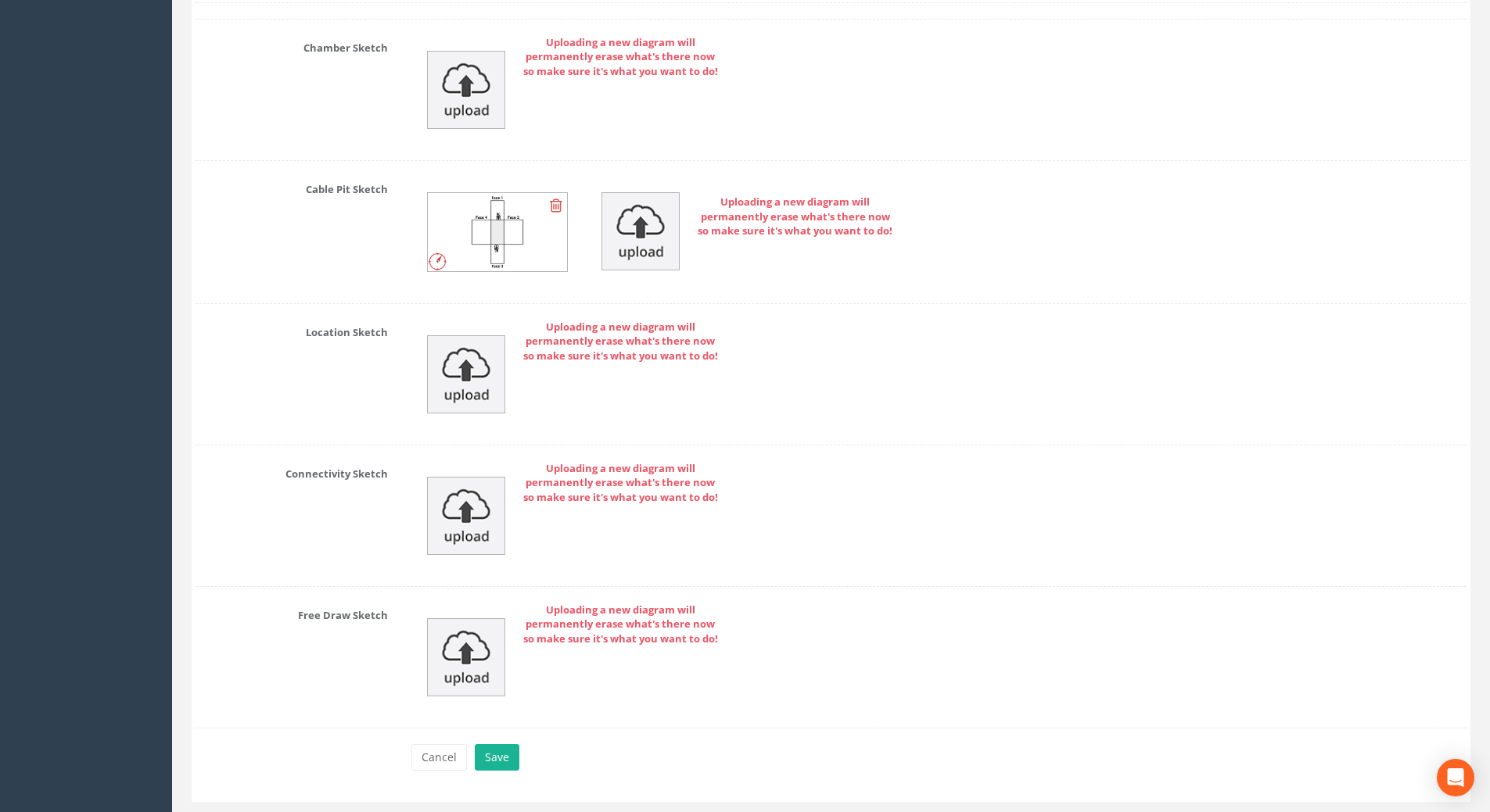
scroll to position [3734, 0]
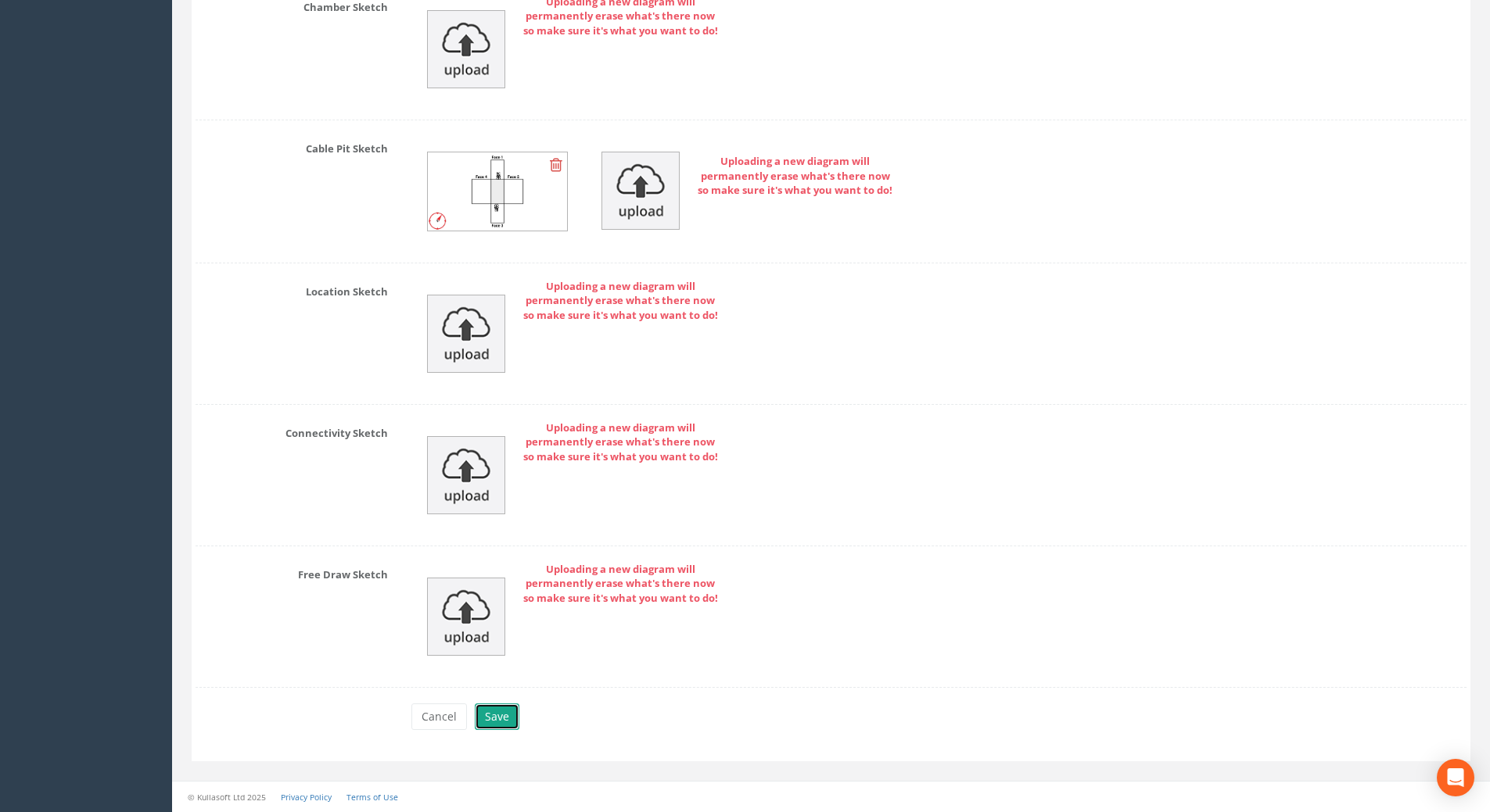
click at [510, 713] on button "Save" at bounding box center [497, 717] width 45 height 27
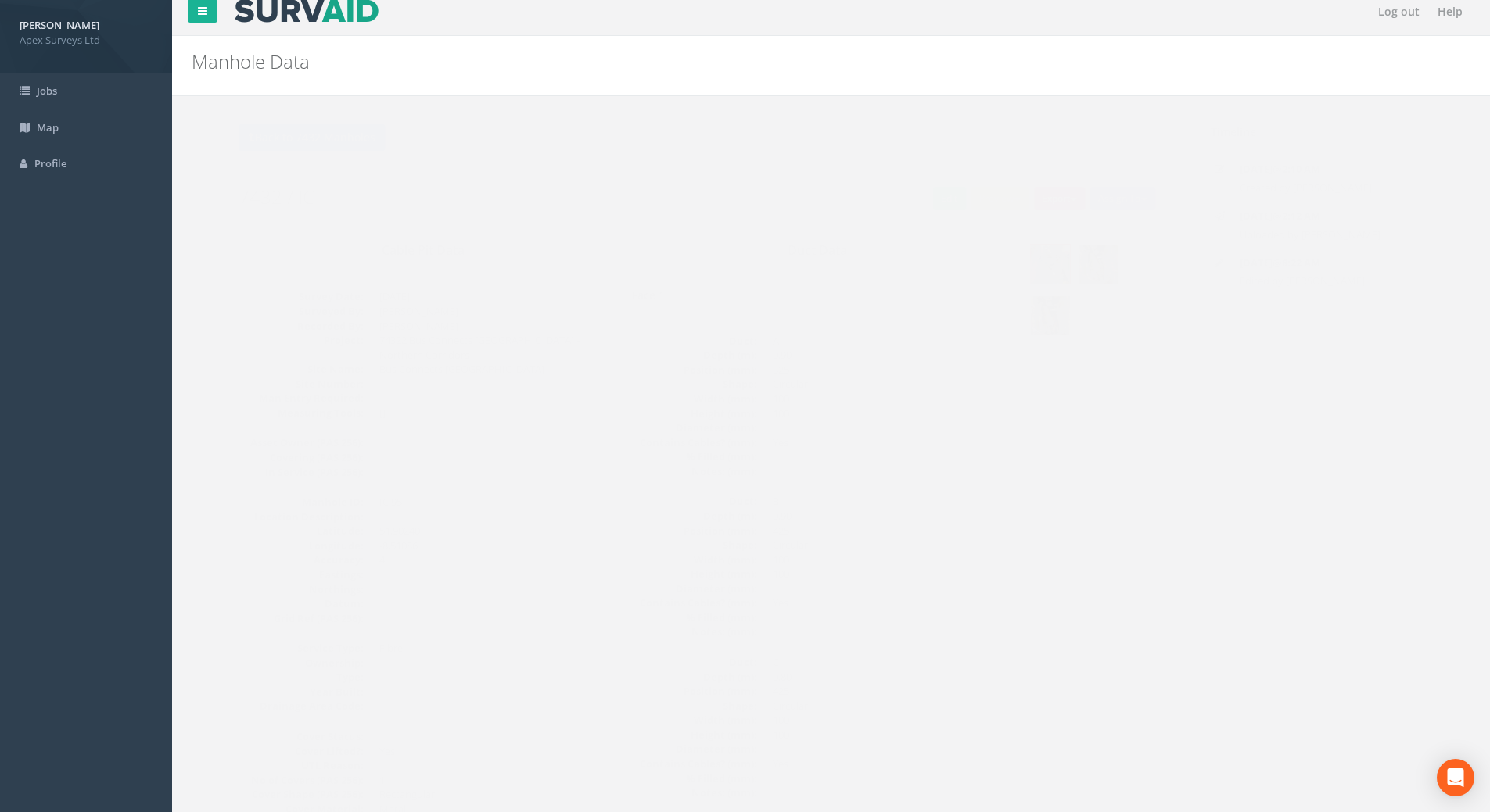
scroll to position [0, 0]
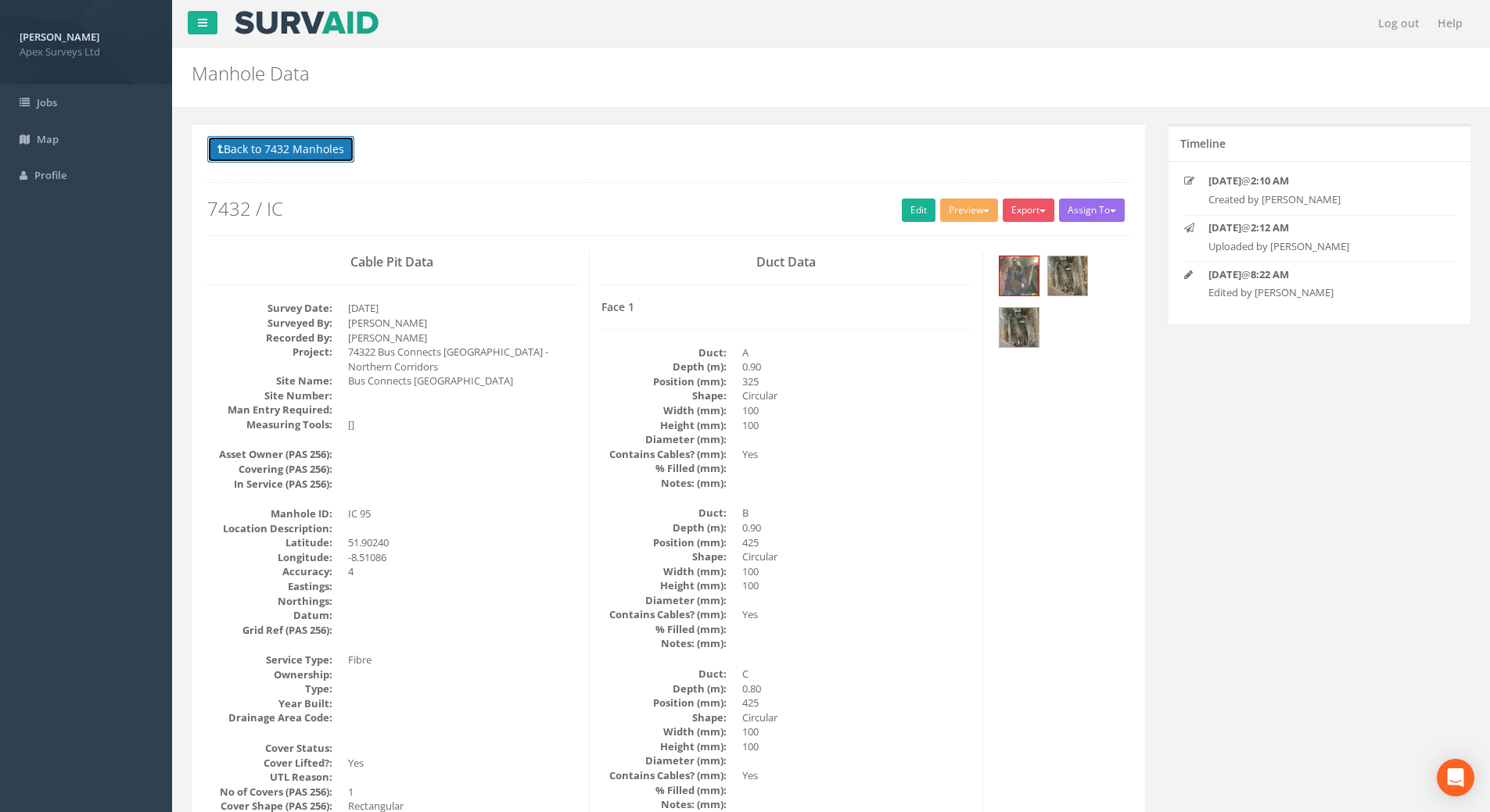
click at [249, 149] on button "Back to 7432 Manholes" at bounding box center [280, 149] width 147 height 27
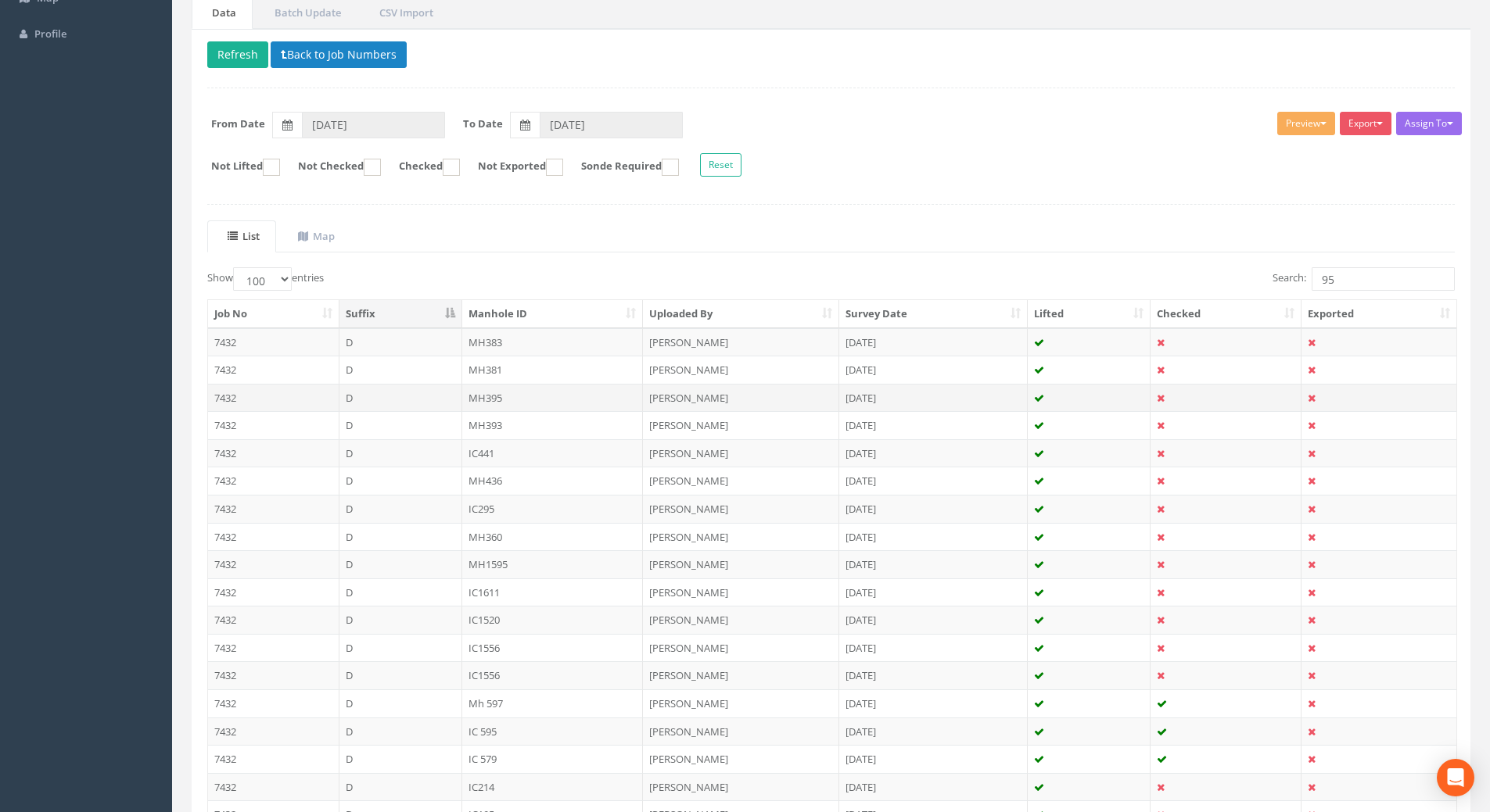
scroll to position [156, 0]
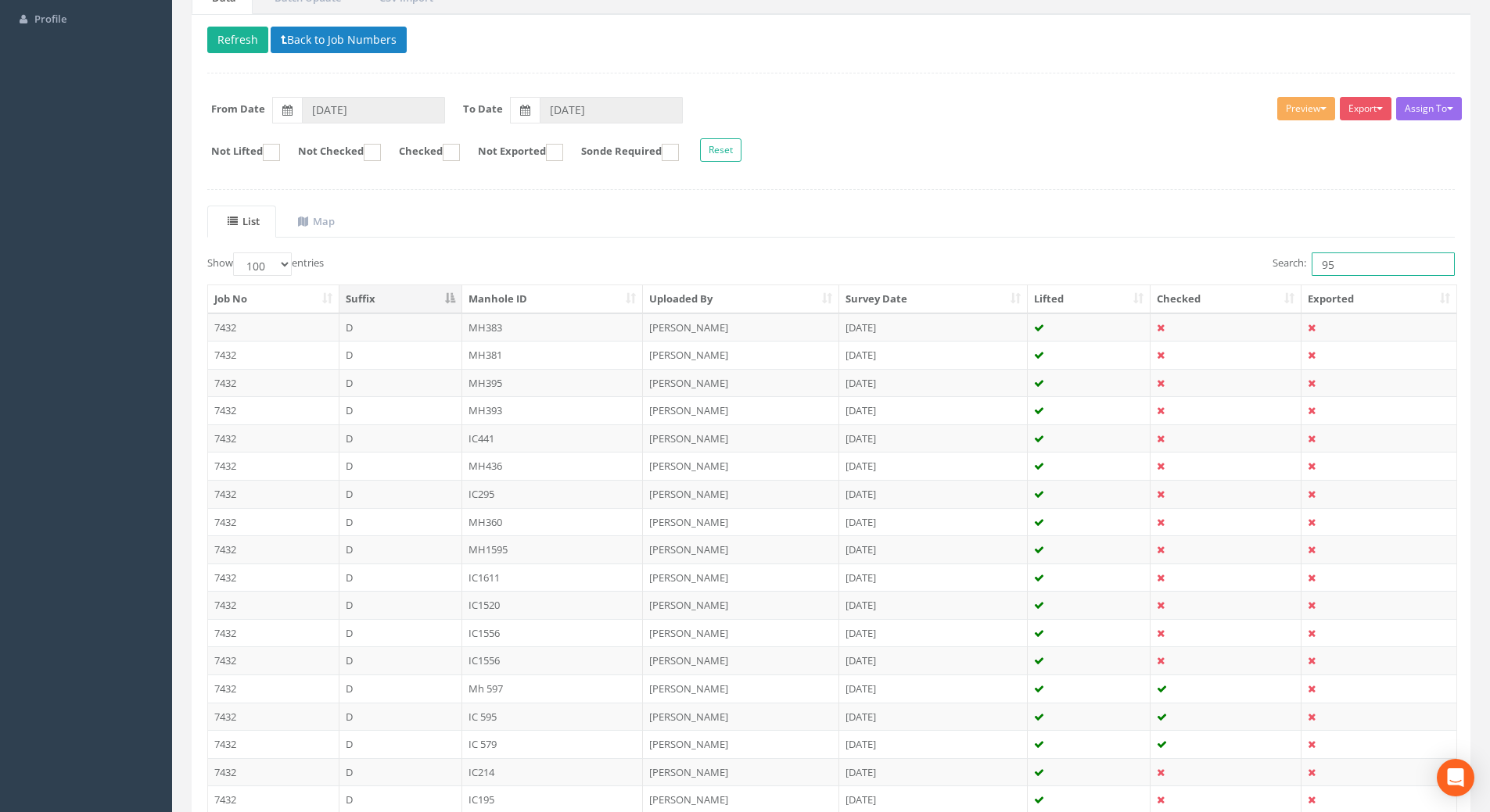
click at [1353, 267] on input "95" at bounding box center [1383, 264] width 143 height 23
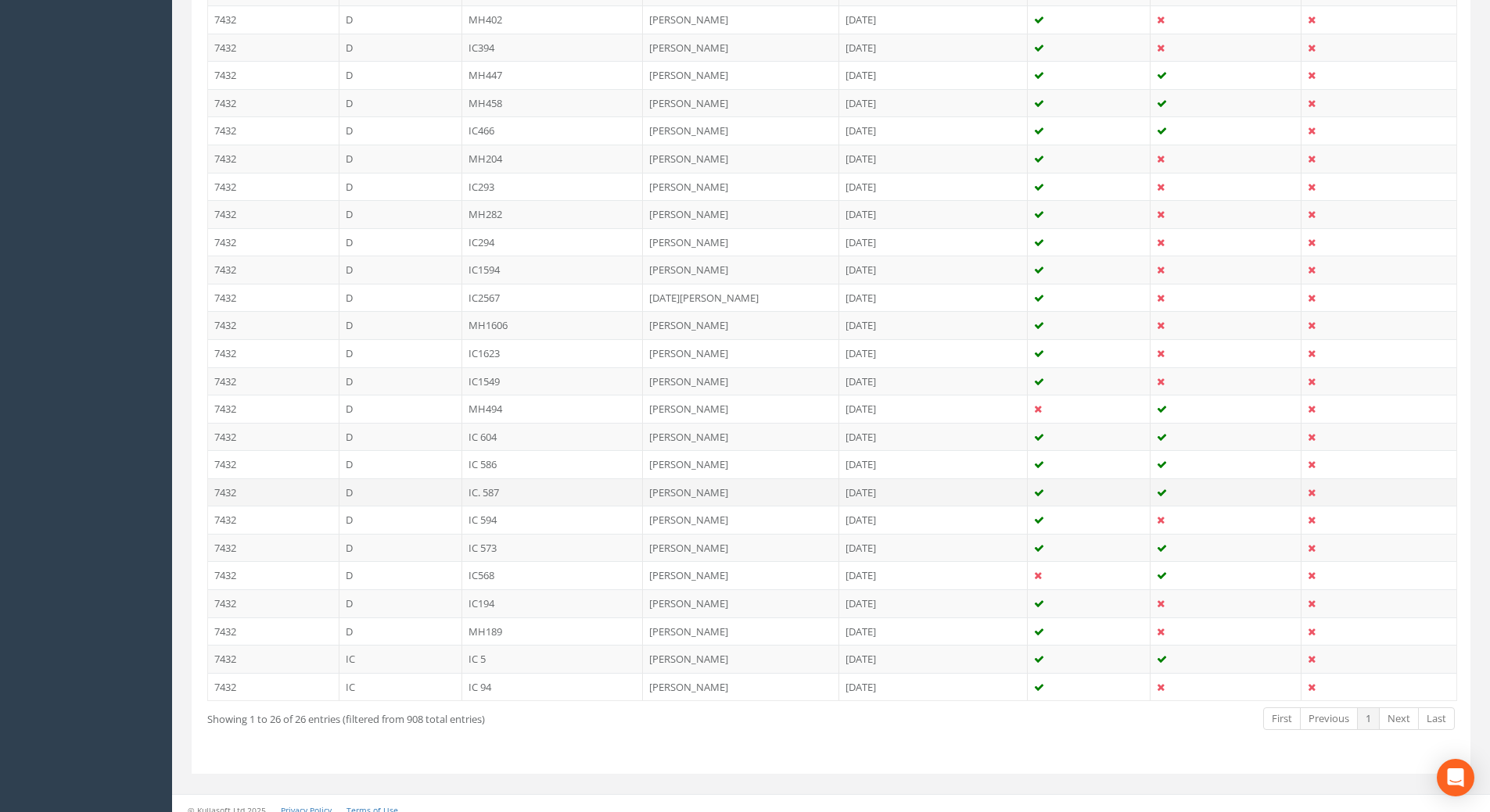
scroll to position [504, 0]
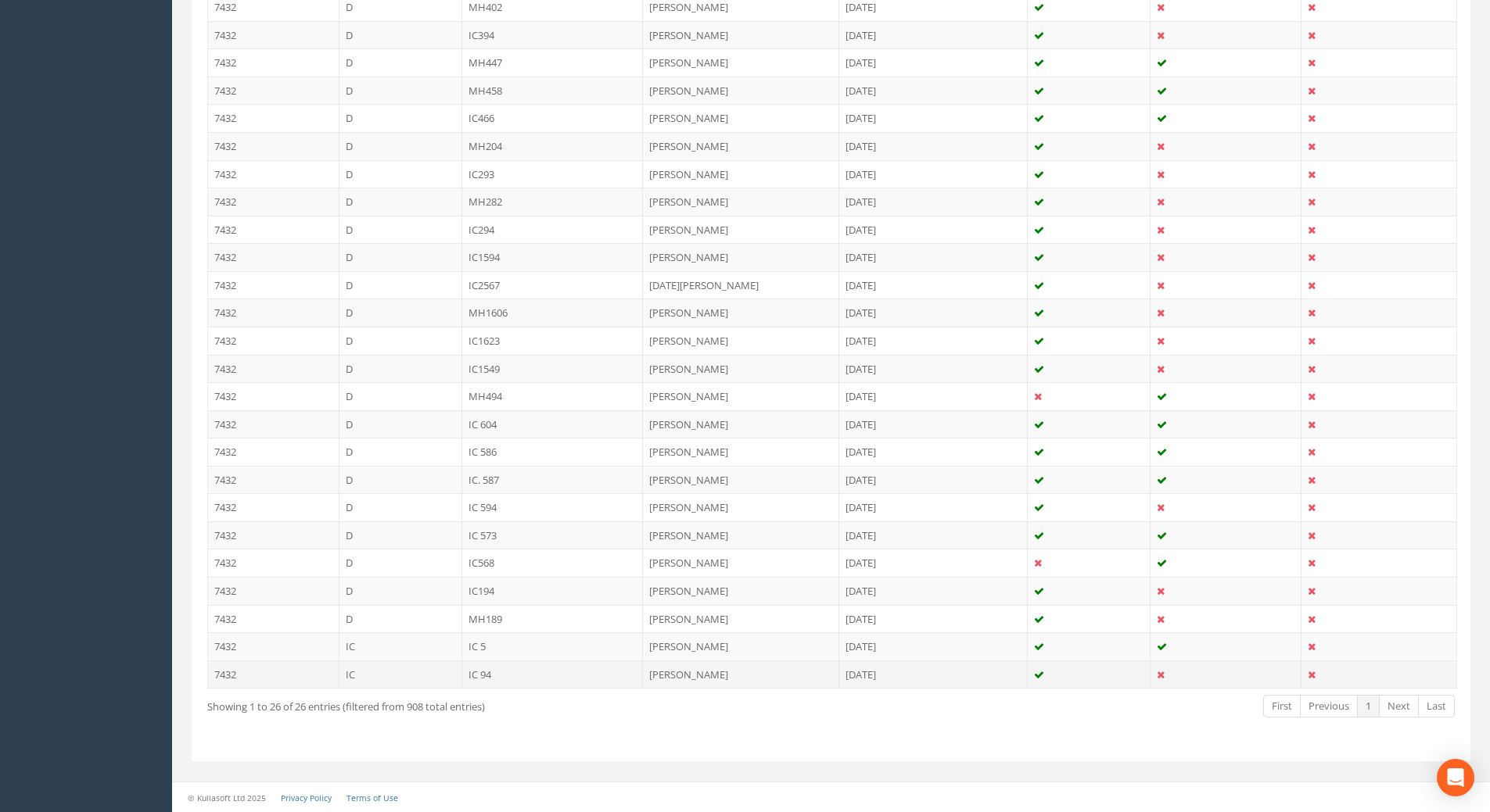
type input "94"
click at [489, 675] on td "IC 94" at bounding box center [553, 675] width 181 height 29
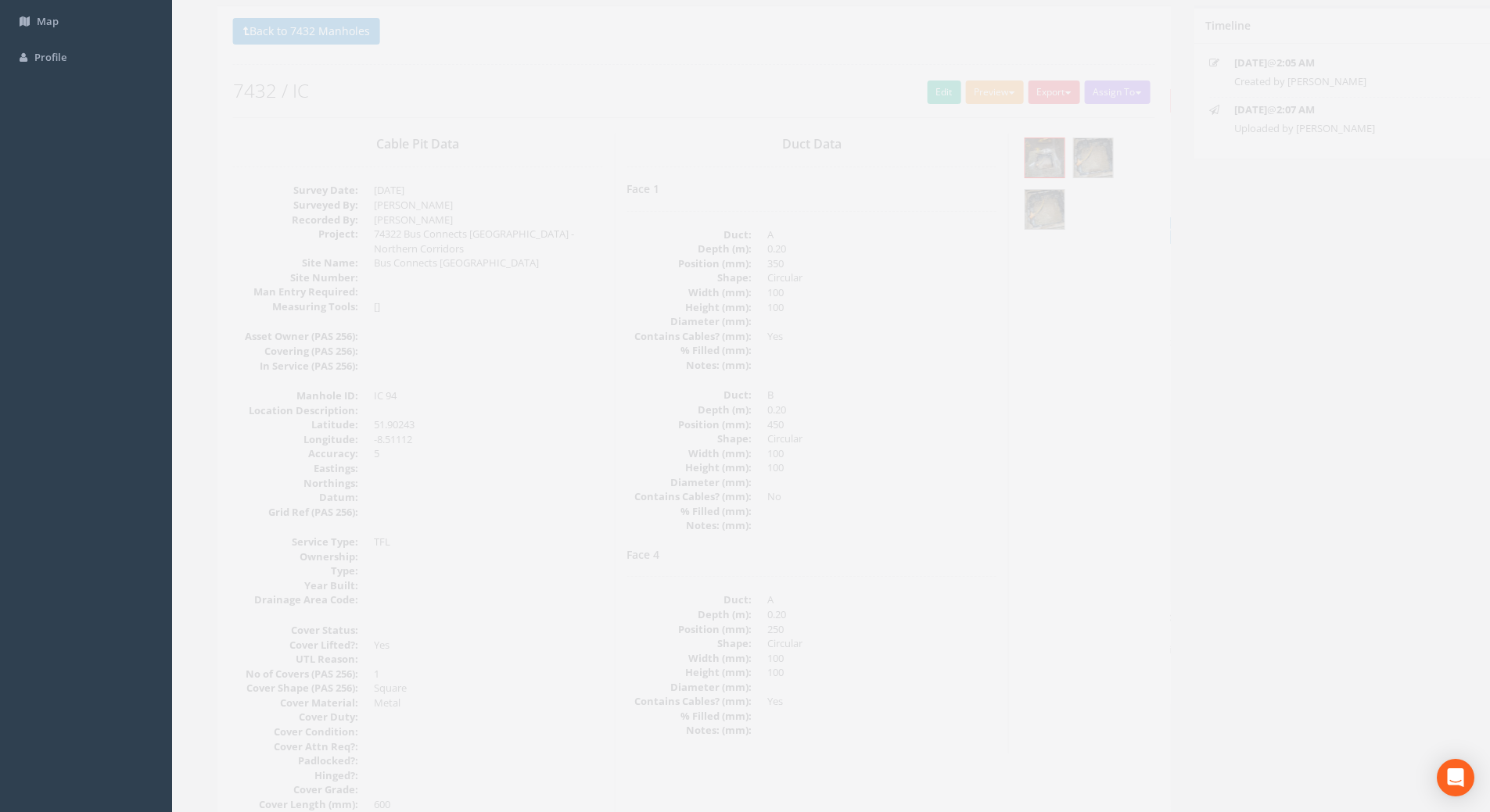
scroll to position [0, 0]
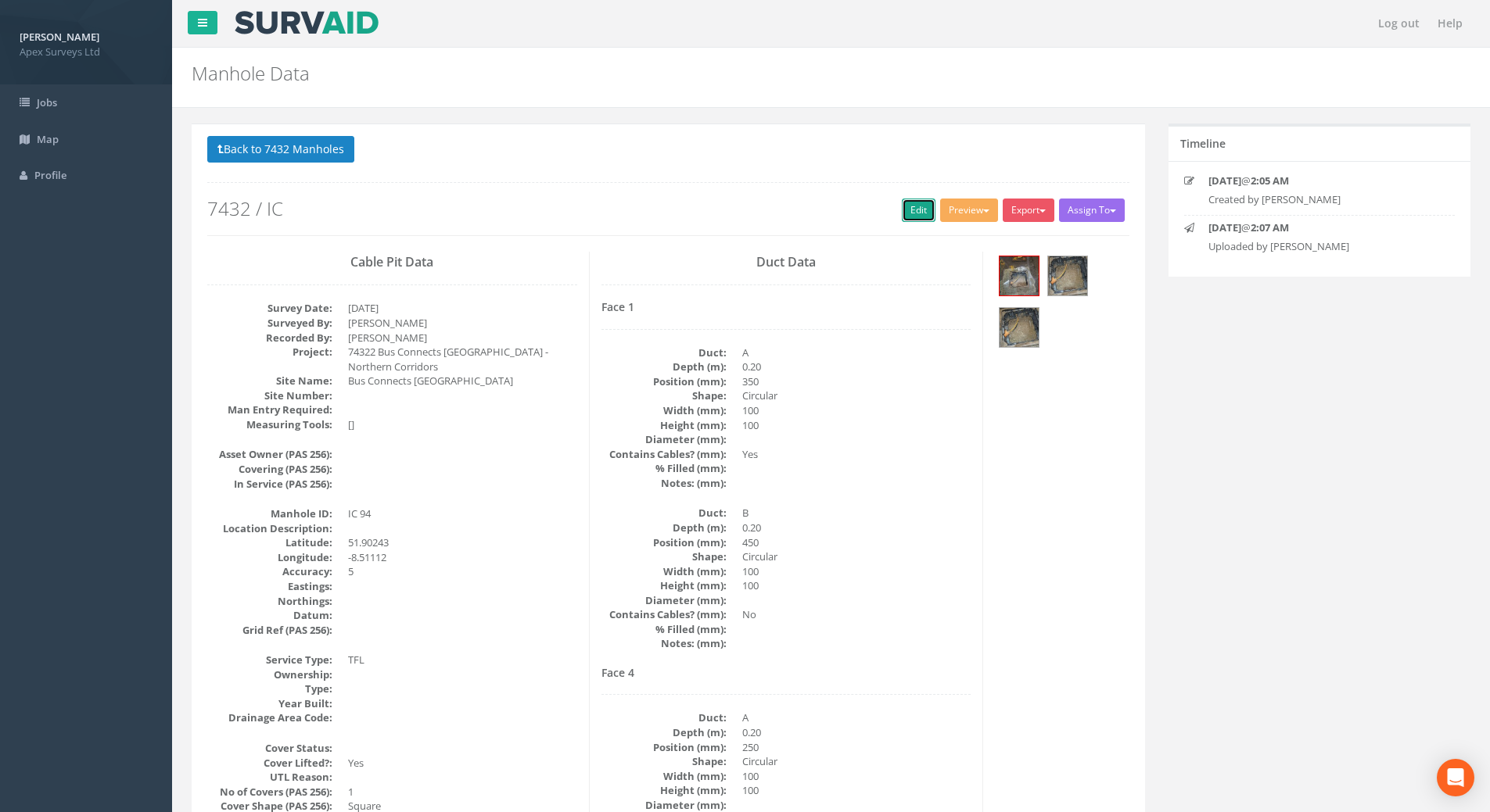
click at [928, 211] on link "Edit" at bounding box center [919, 211] width 34 height 23
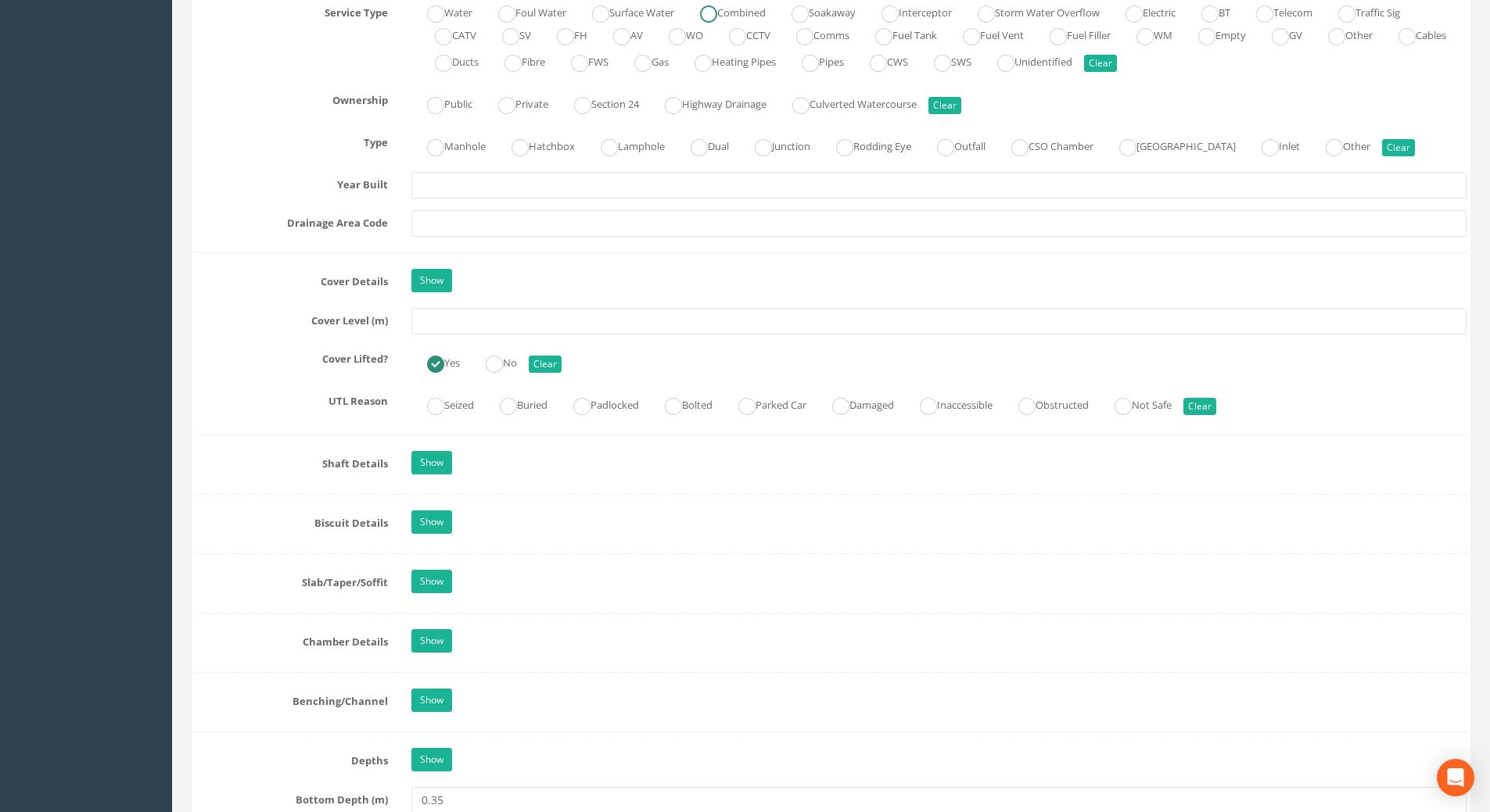
scroll to position [1172, 0]
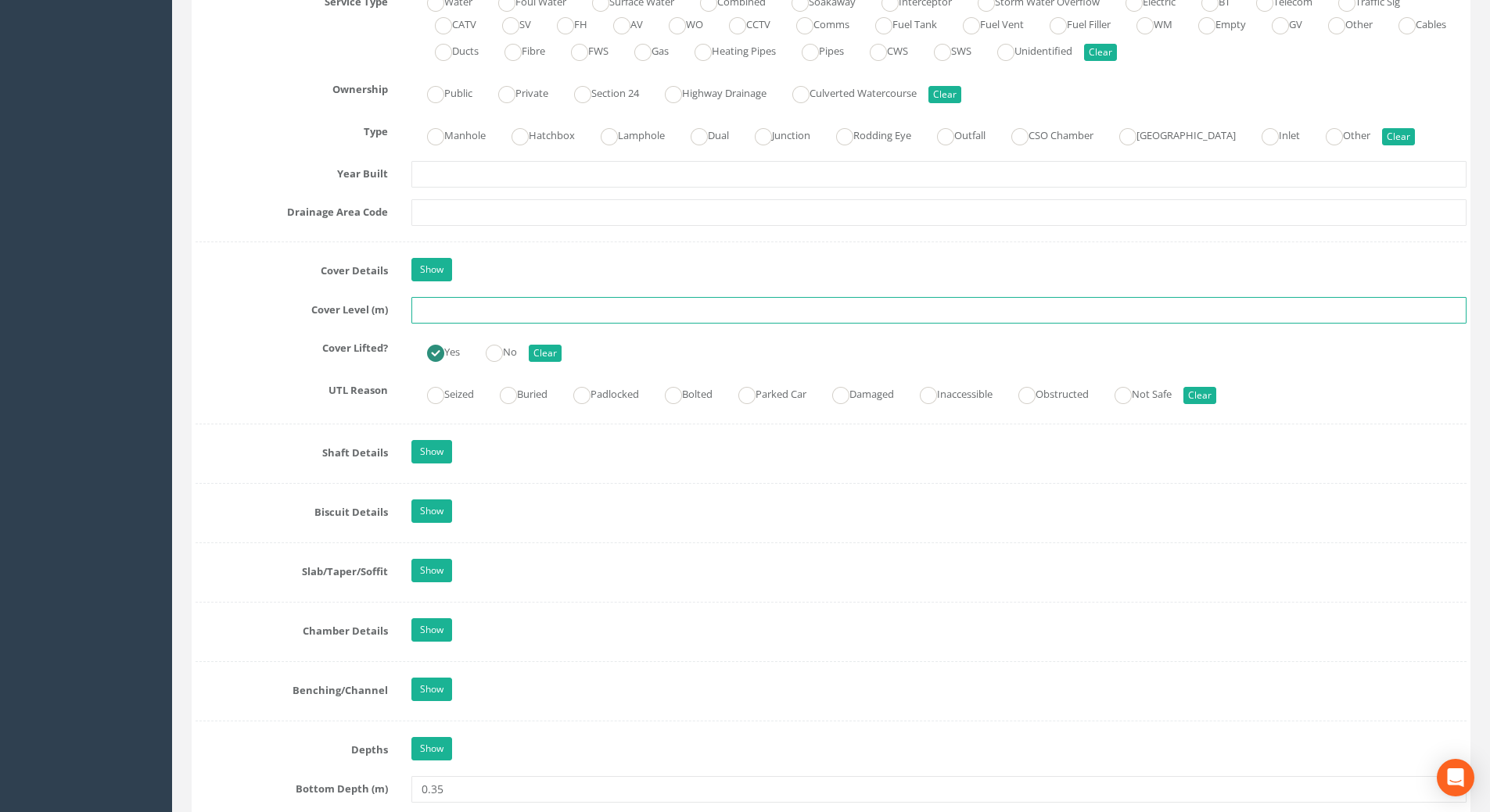
click at [445, 315] on input "text" at bounding box center [939, 311] width 1055 height 27
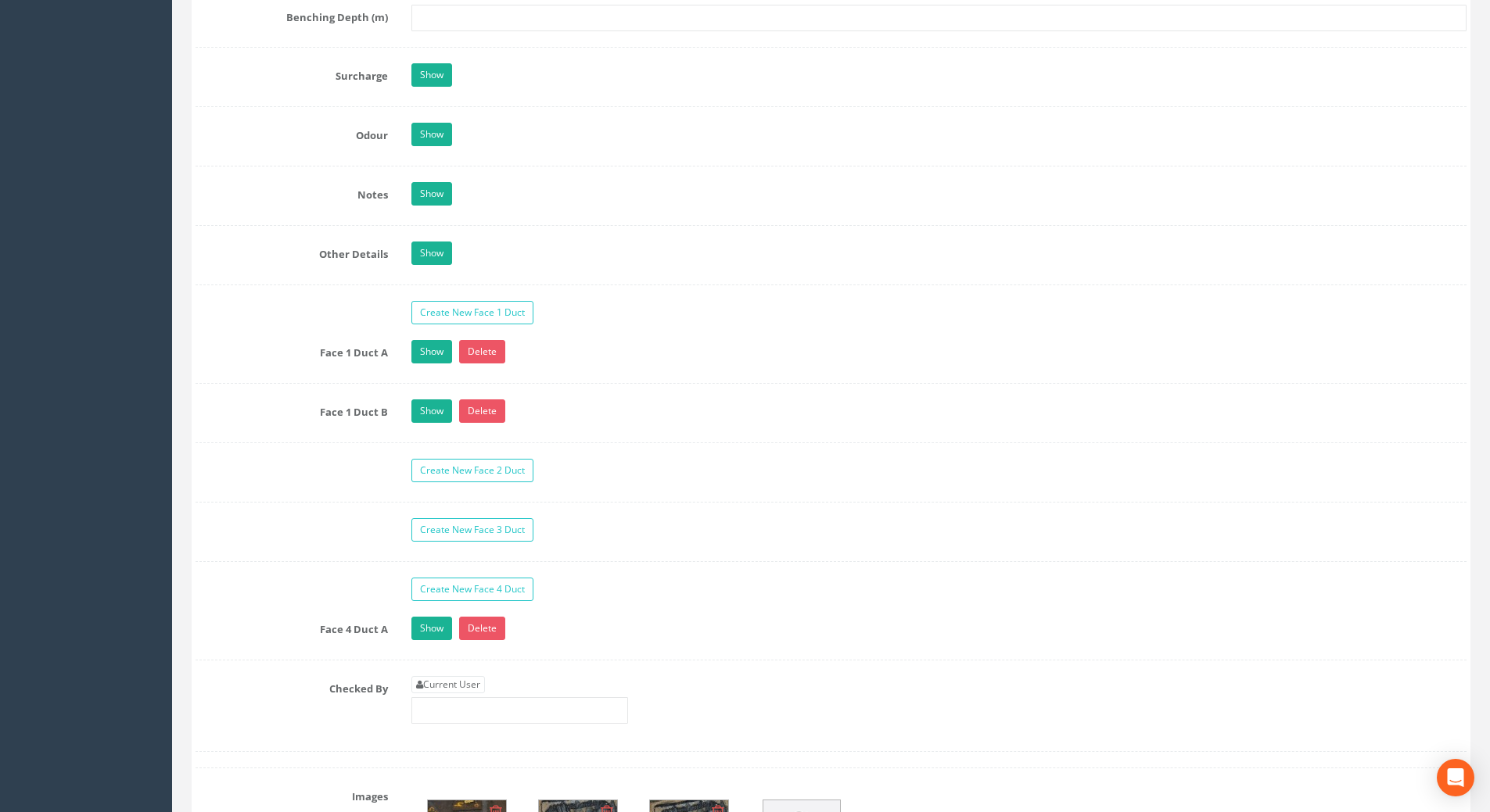
scroll to position [2424, 0]
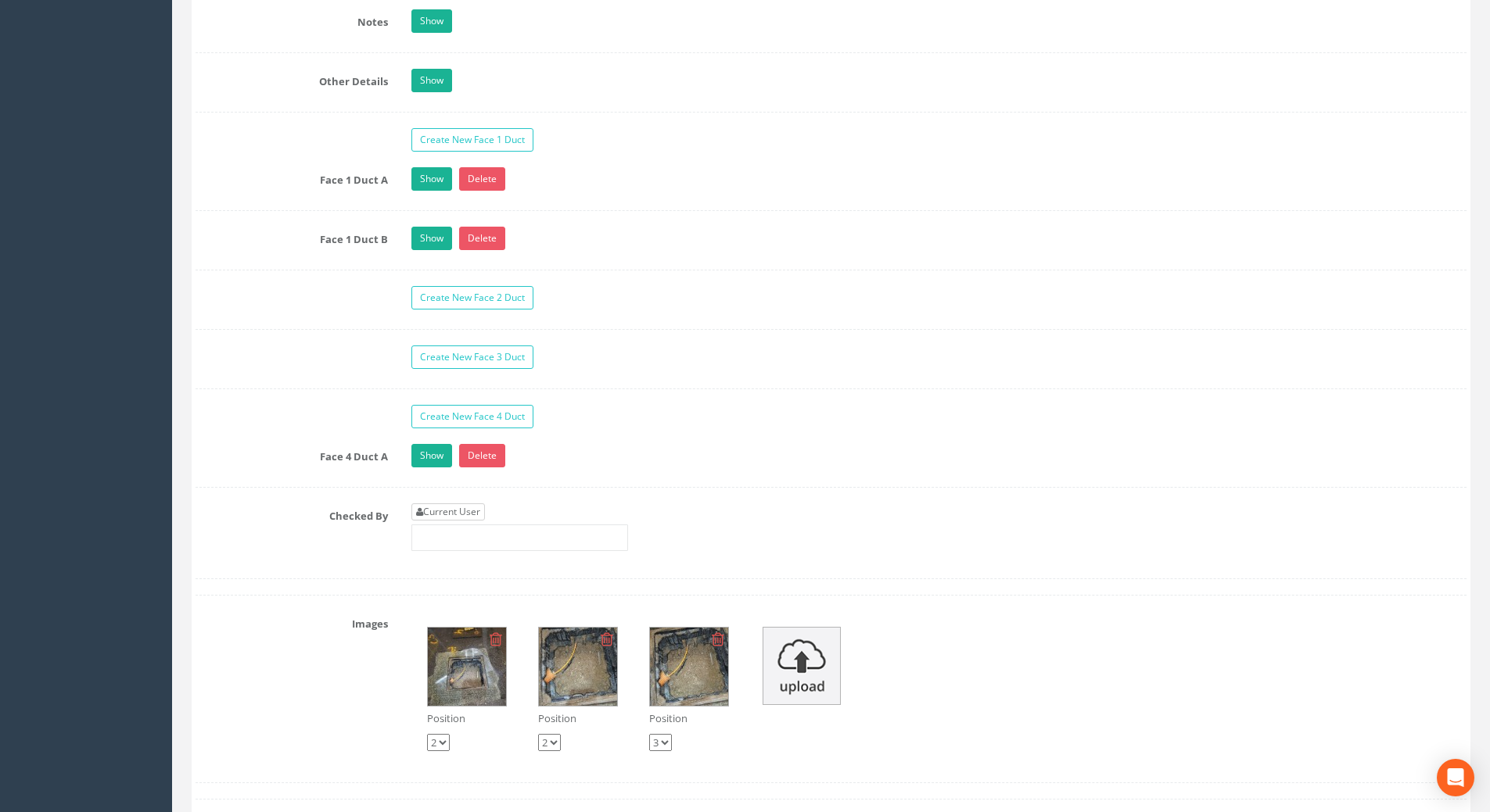
type input "110.27"
click at [441, 505] on link "Current User" at bounding box center [448, 511] width 73 height 17
type input "[PERSON_NAME]"
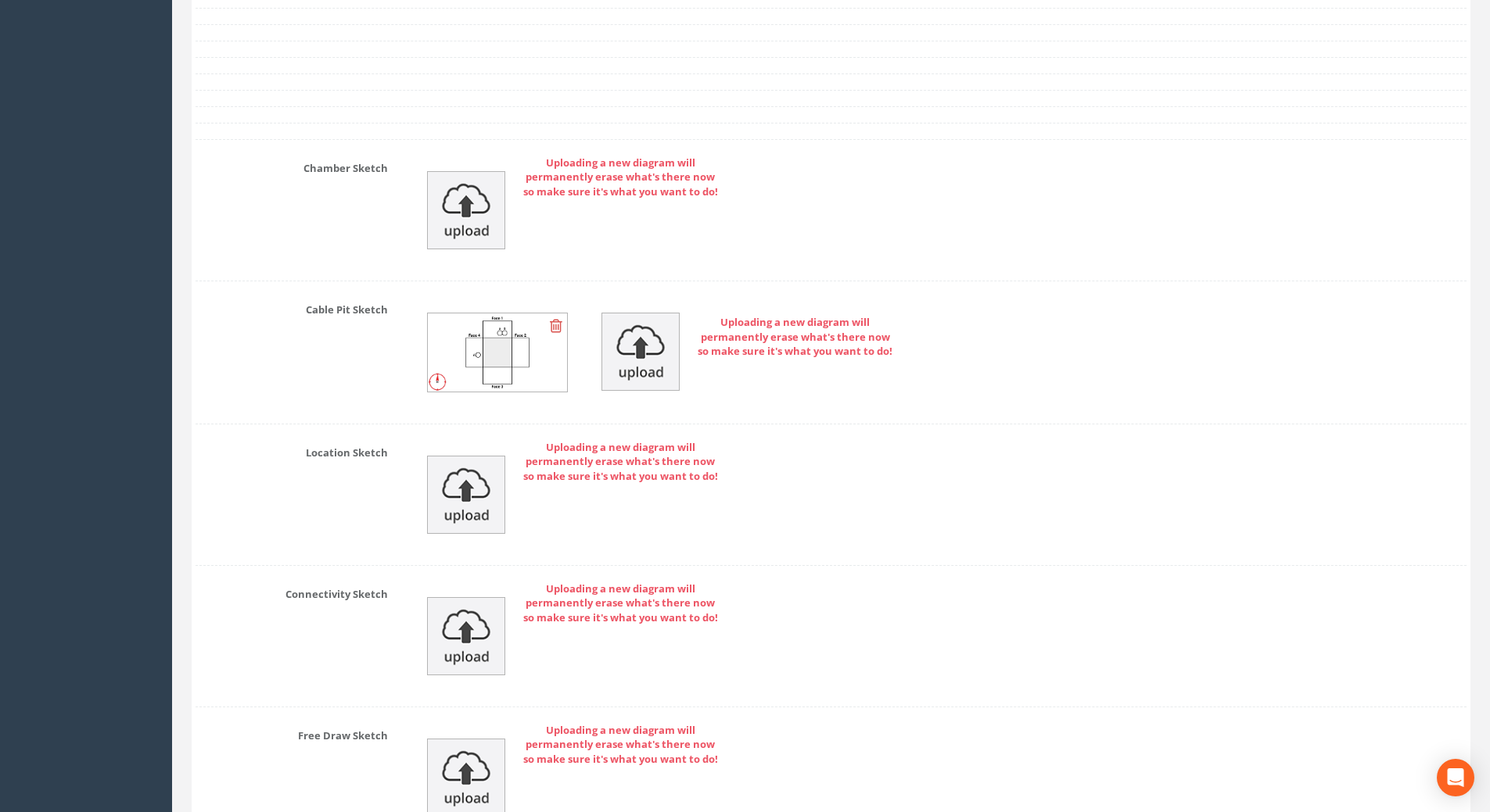
scroll to position [3441, 0]
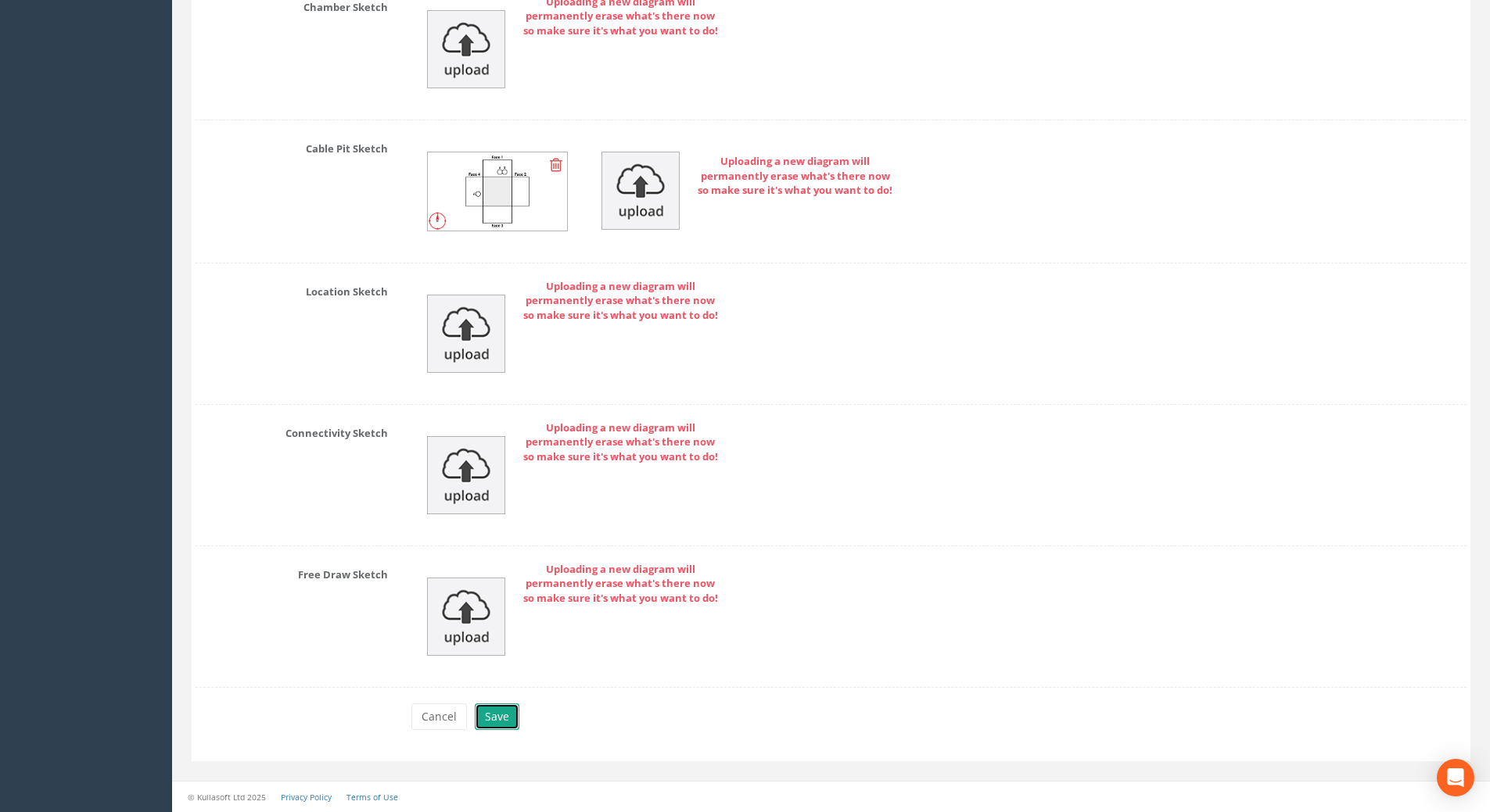
click at [501, 720] on button "Save" at bounding box center [497, 717] width 45 height 27
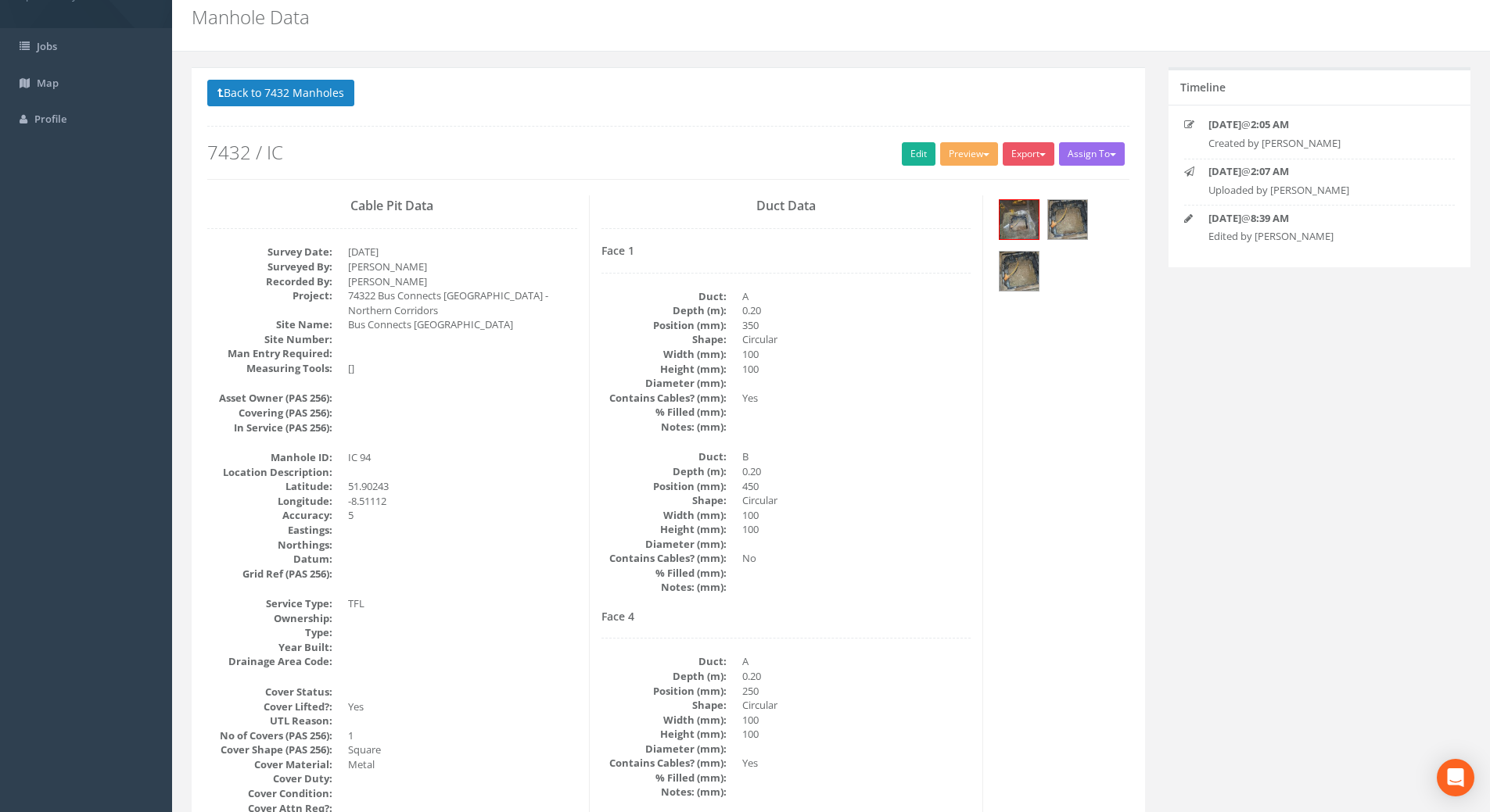
scroll to position [0, 0]
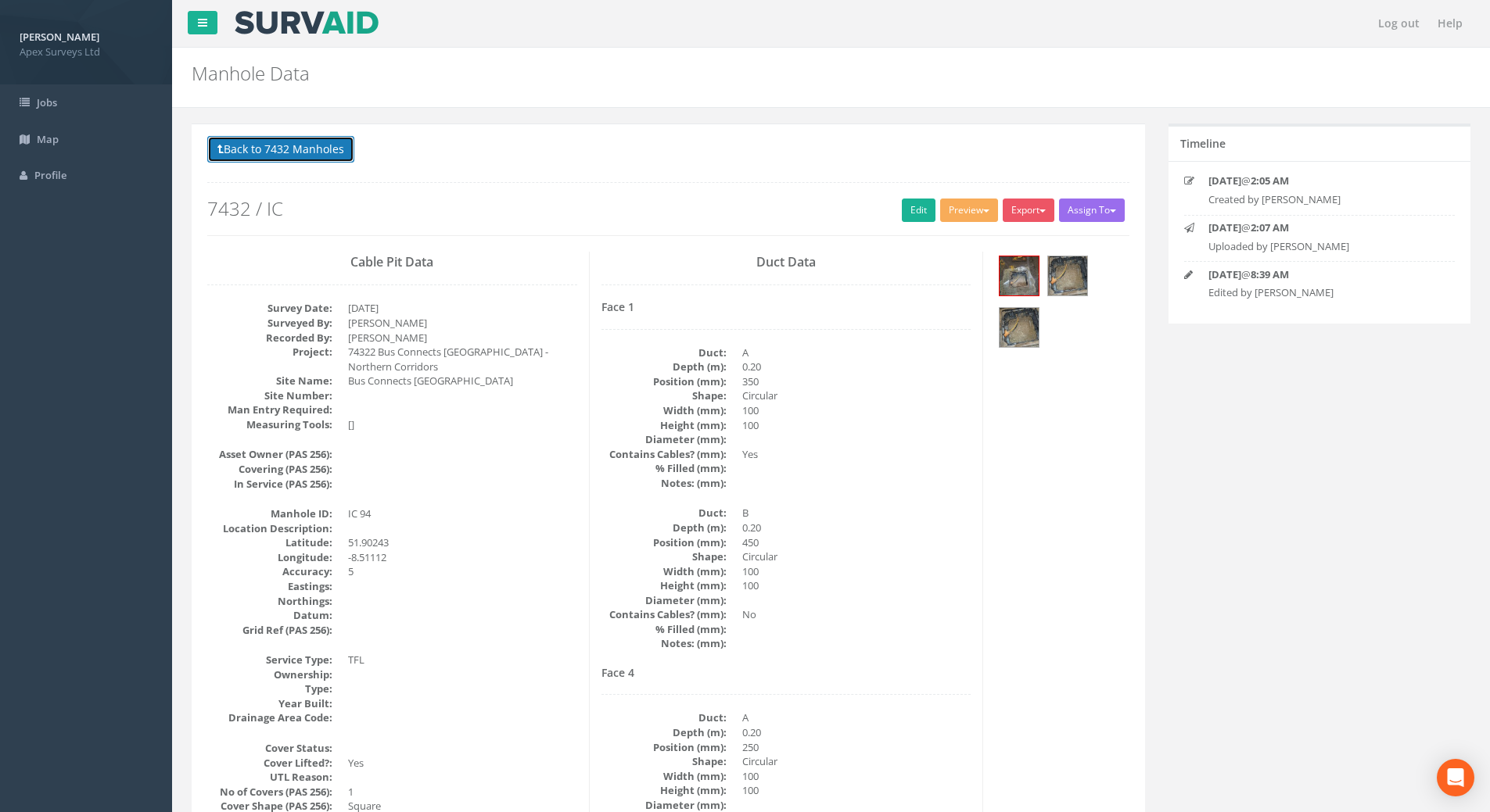
click at [303, 155] on button "Back to 7432 Manholes" at bounding box center [280, 149] width 147 height 27
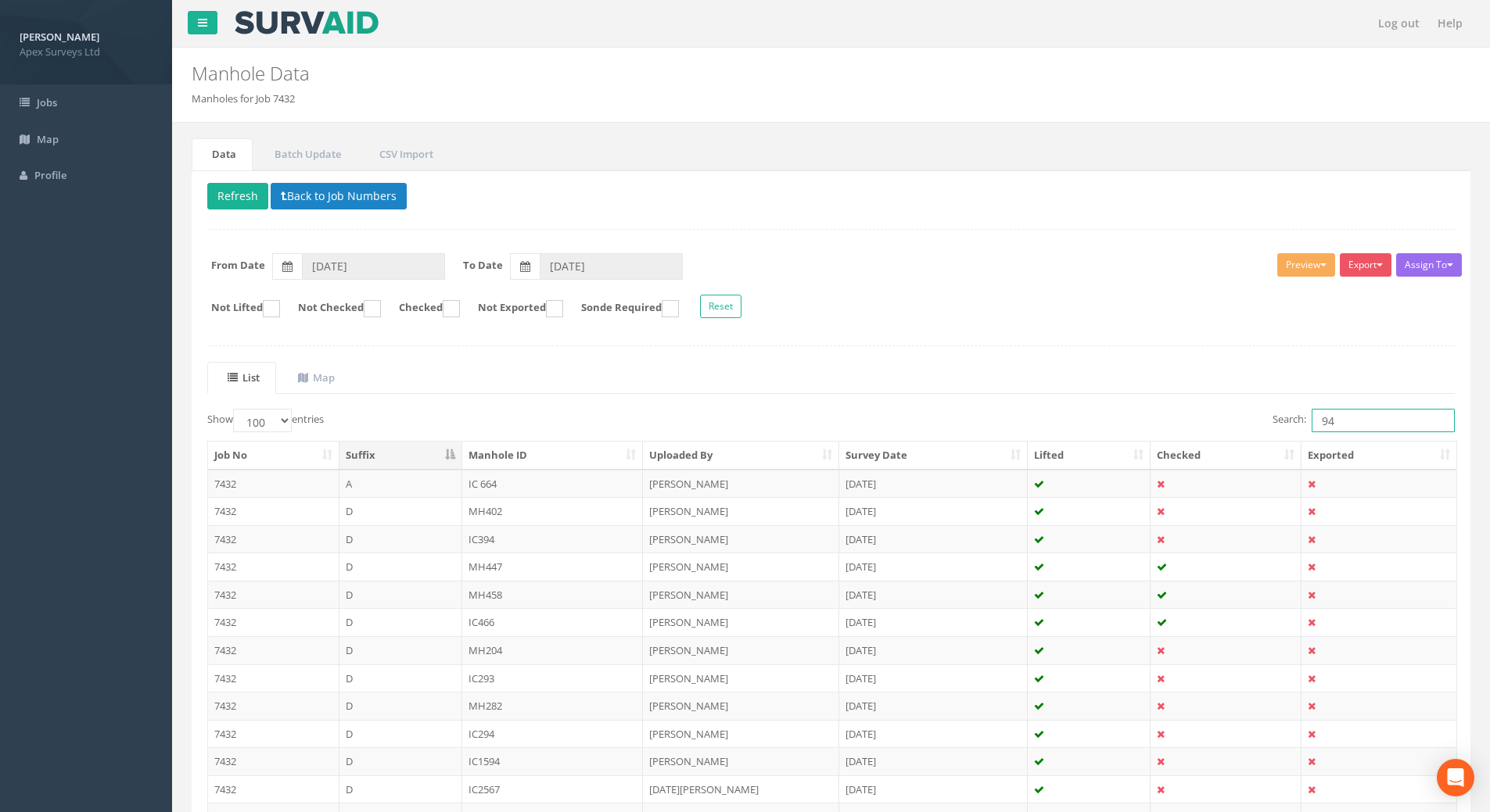
click at [1361, 421] on input "94" at bounding box center [1383, 420] width 143 height 23
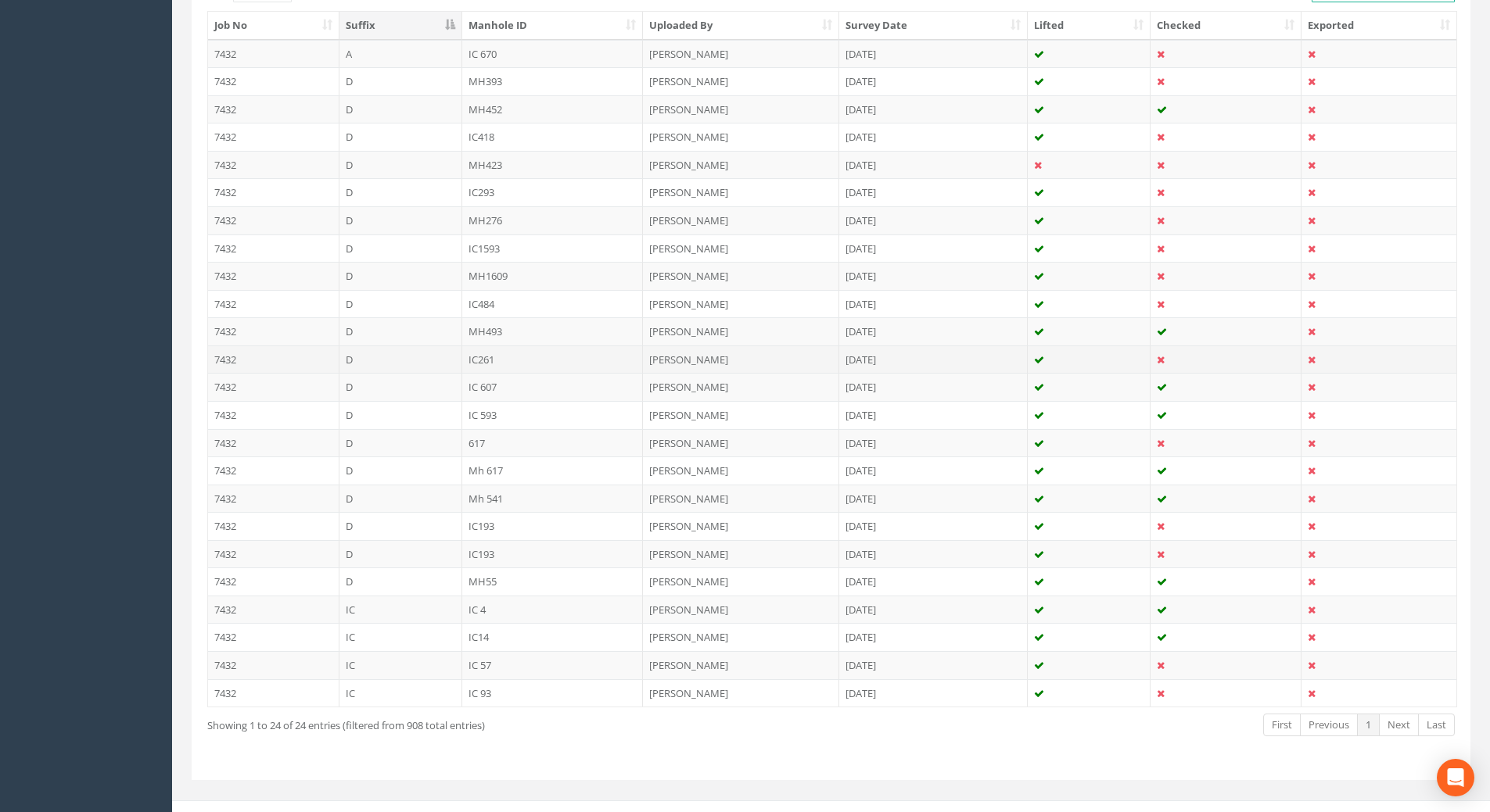
scroll to position [449, 0]
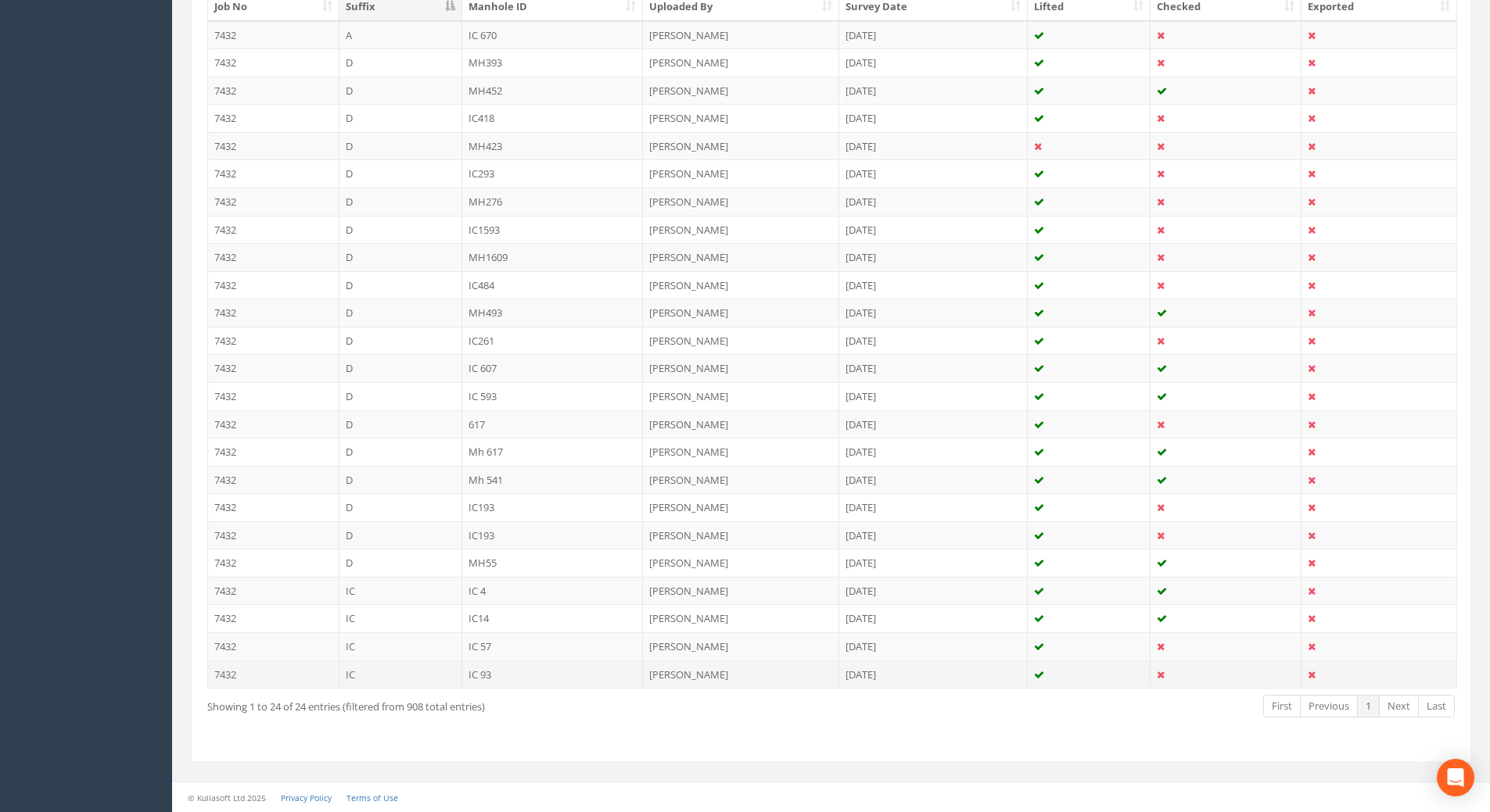
type input "93"
click at [478, 674] on td "IC 93" at bounding box center [553, 675] width 181 height 29
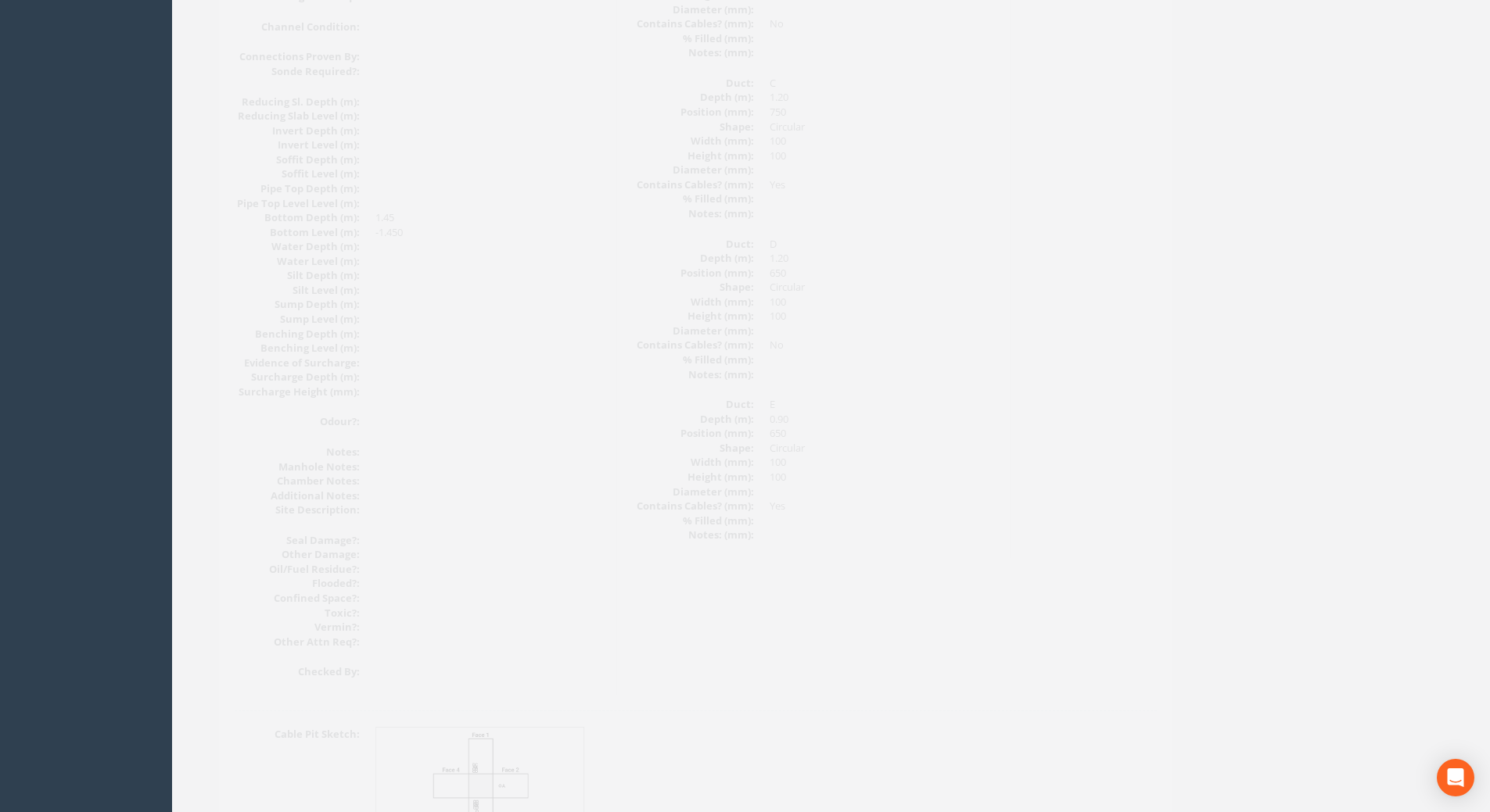
scroll to position [1599, 0]
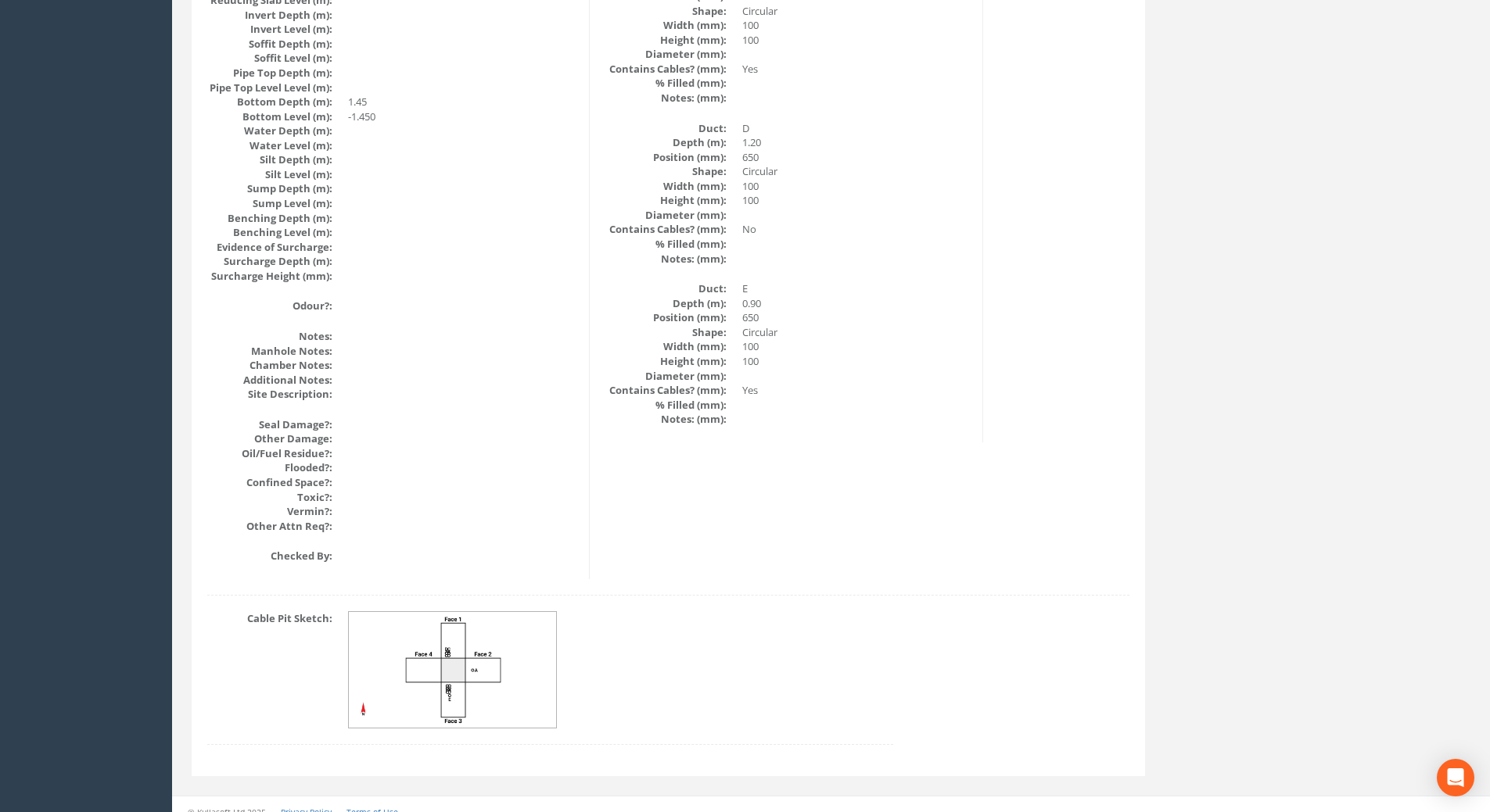
click at [472, 671] on img at bounding box center [454, 670] width 209 height 117
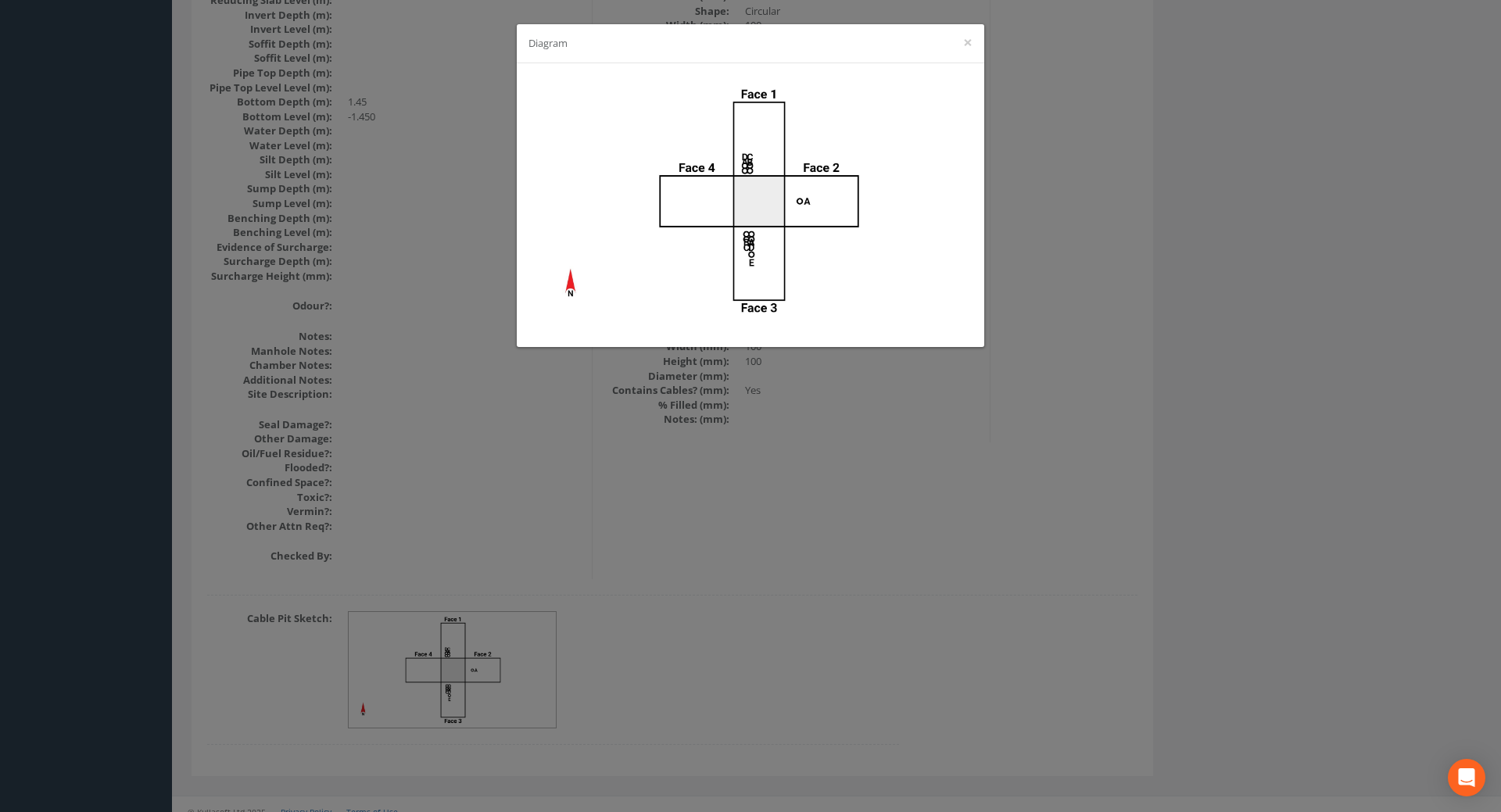
click at [788, 552] on div "Diagram ×" at bounding box center [750, 406] width 1501 height 812
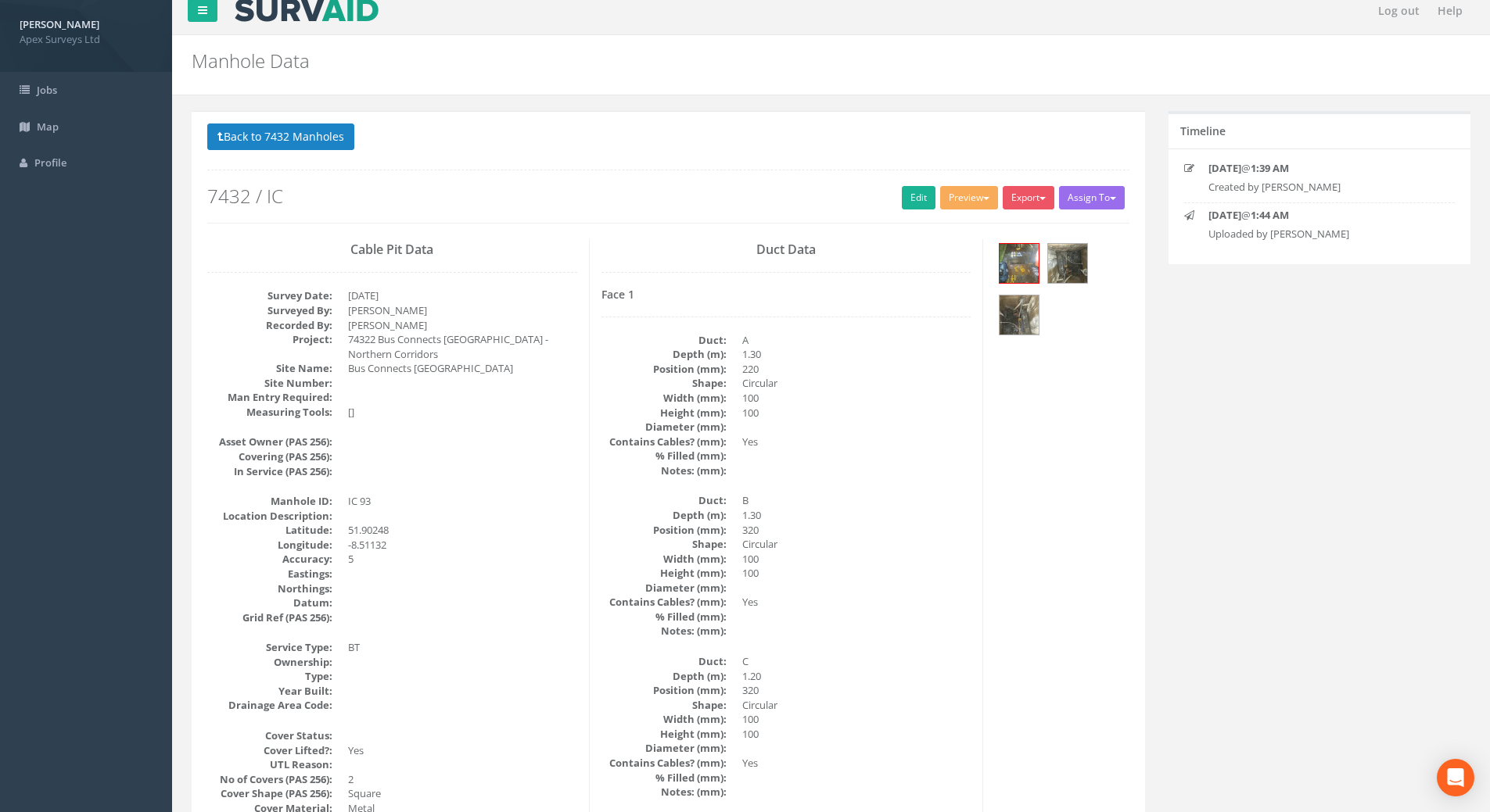
scroll to position [0, 0]
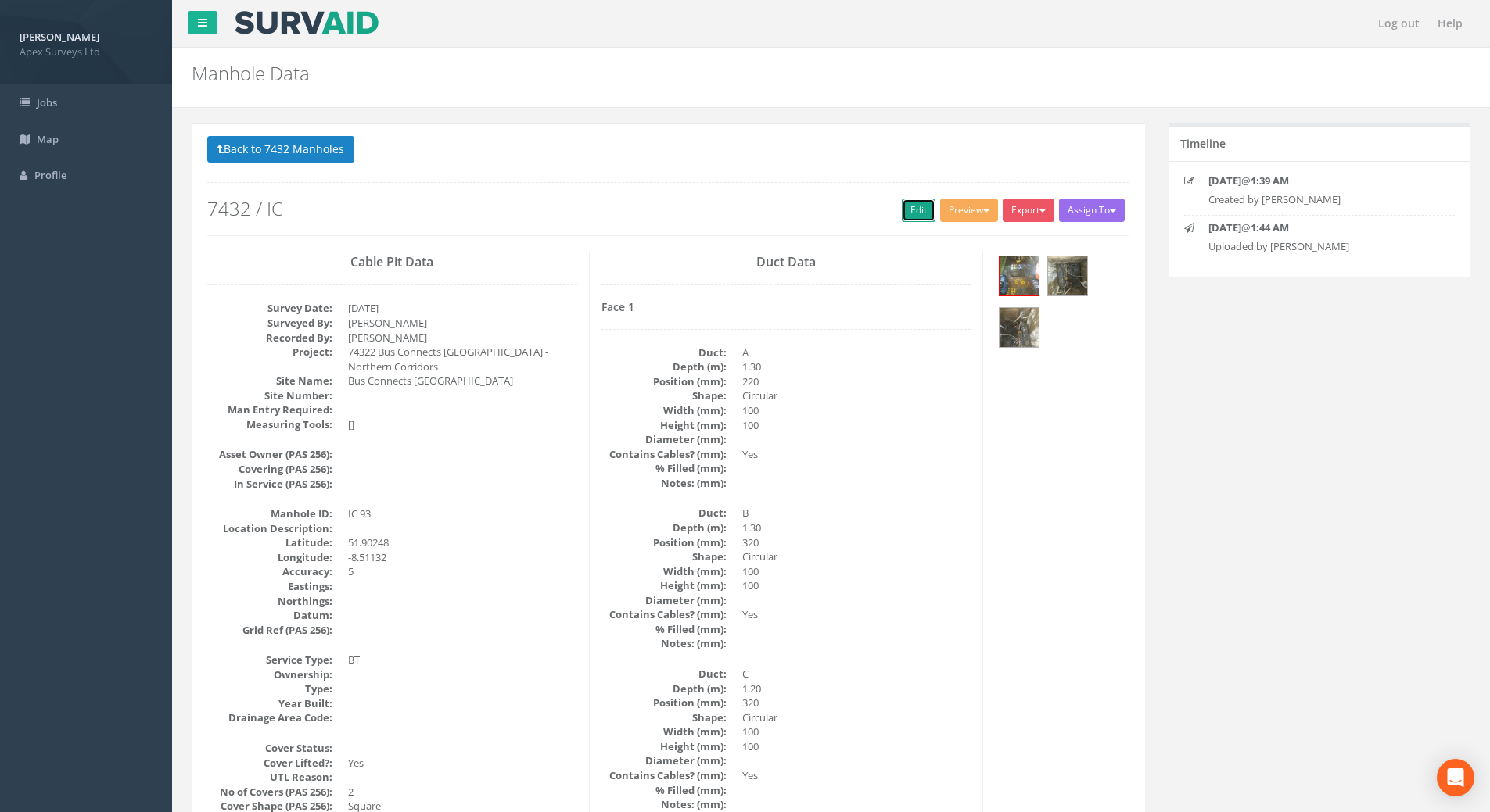
click at [913, 204] on link "Edit" at bounding box center [919, 211] width 34 height 23
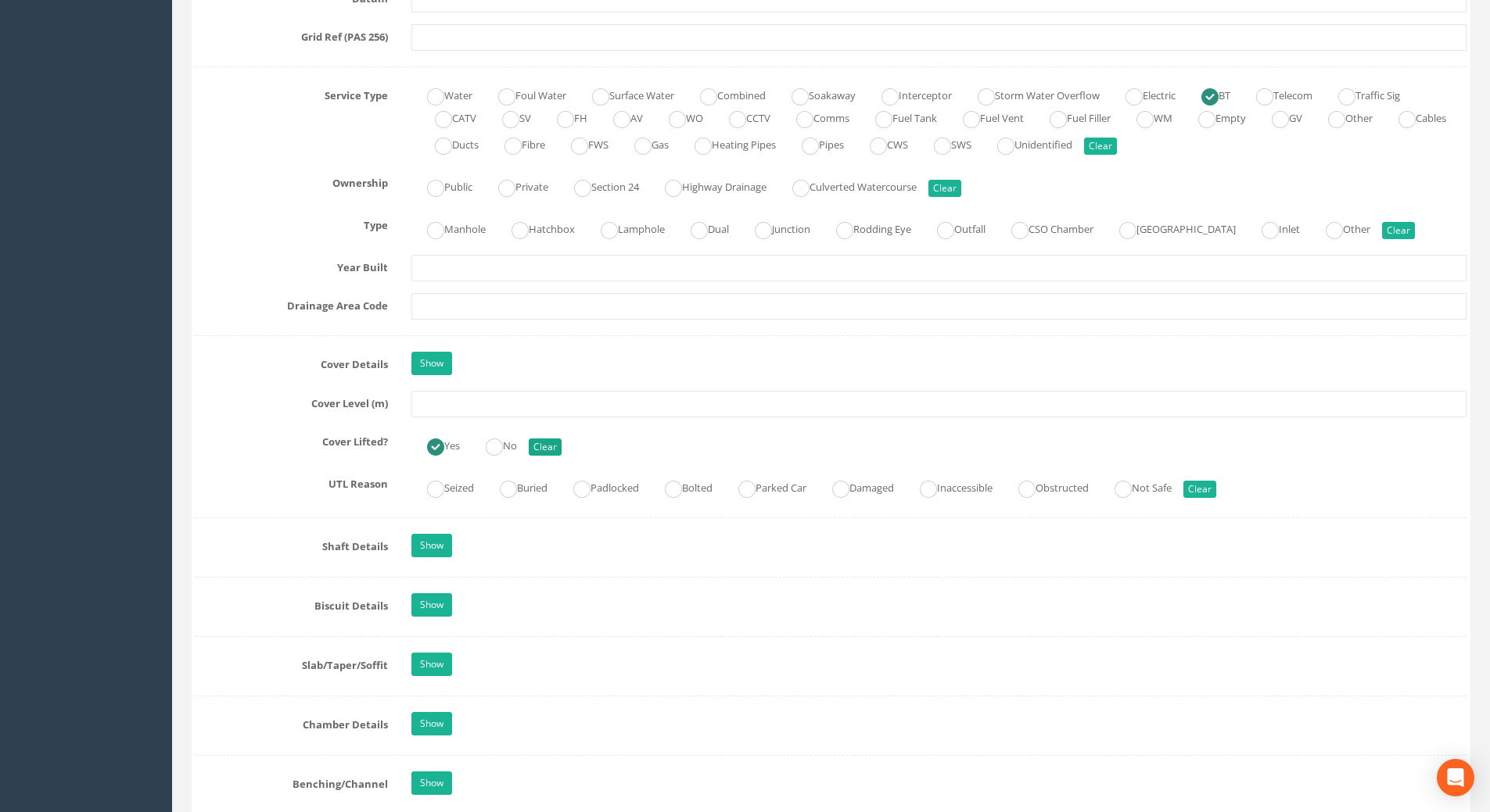
scroll to position [1094, 0]
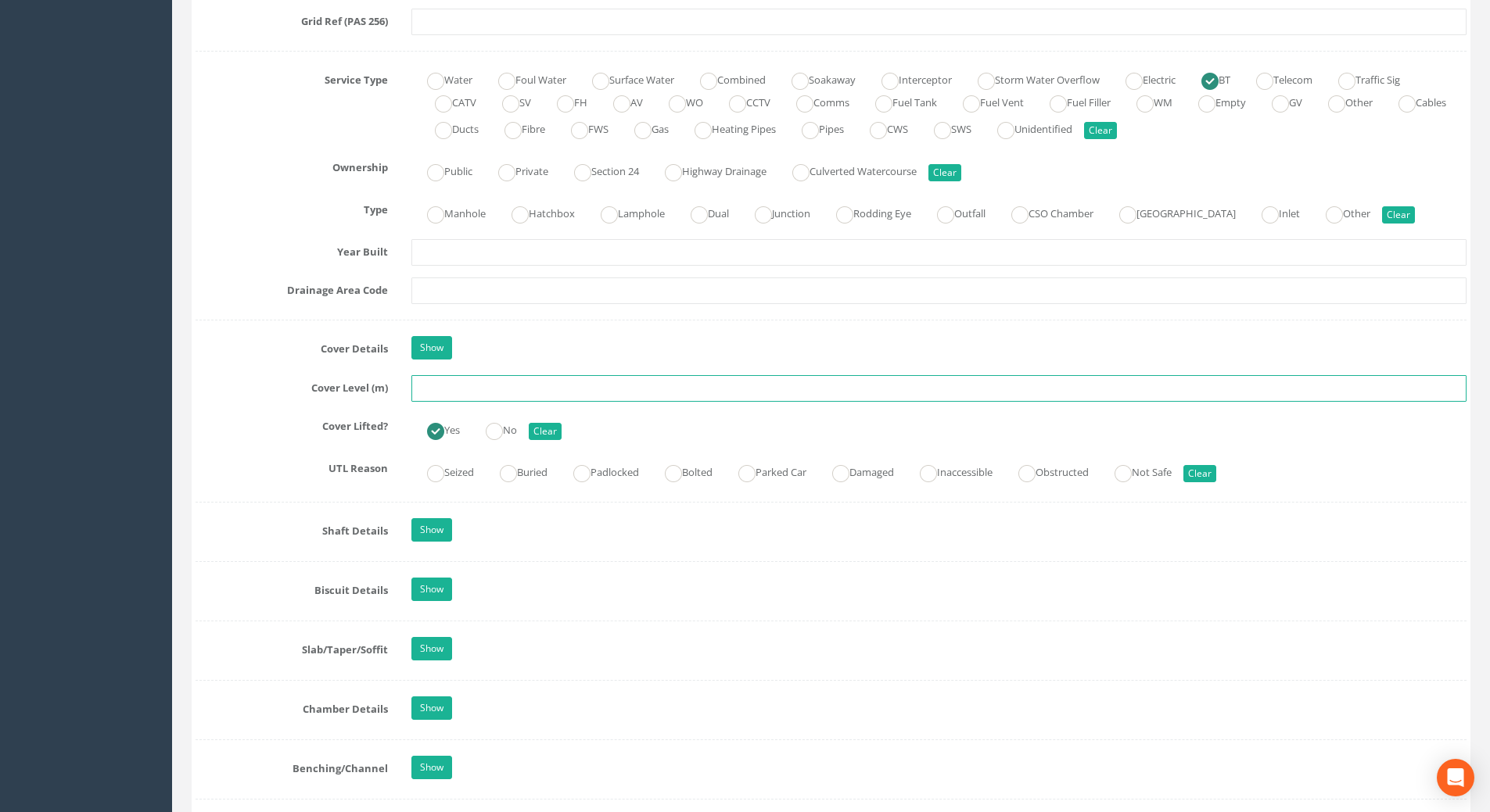
click at [451, 388] on input "text" at bounding box center [939, 389] width 1055 height 27
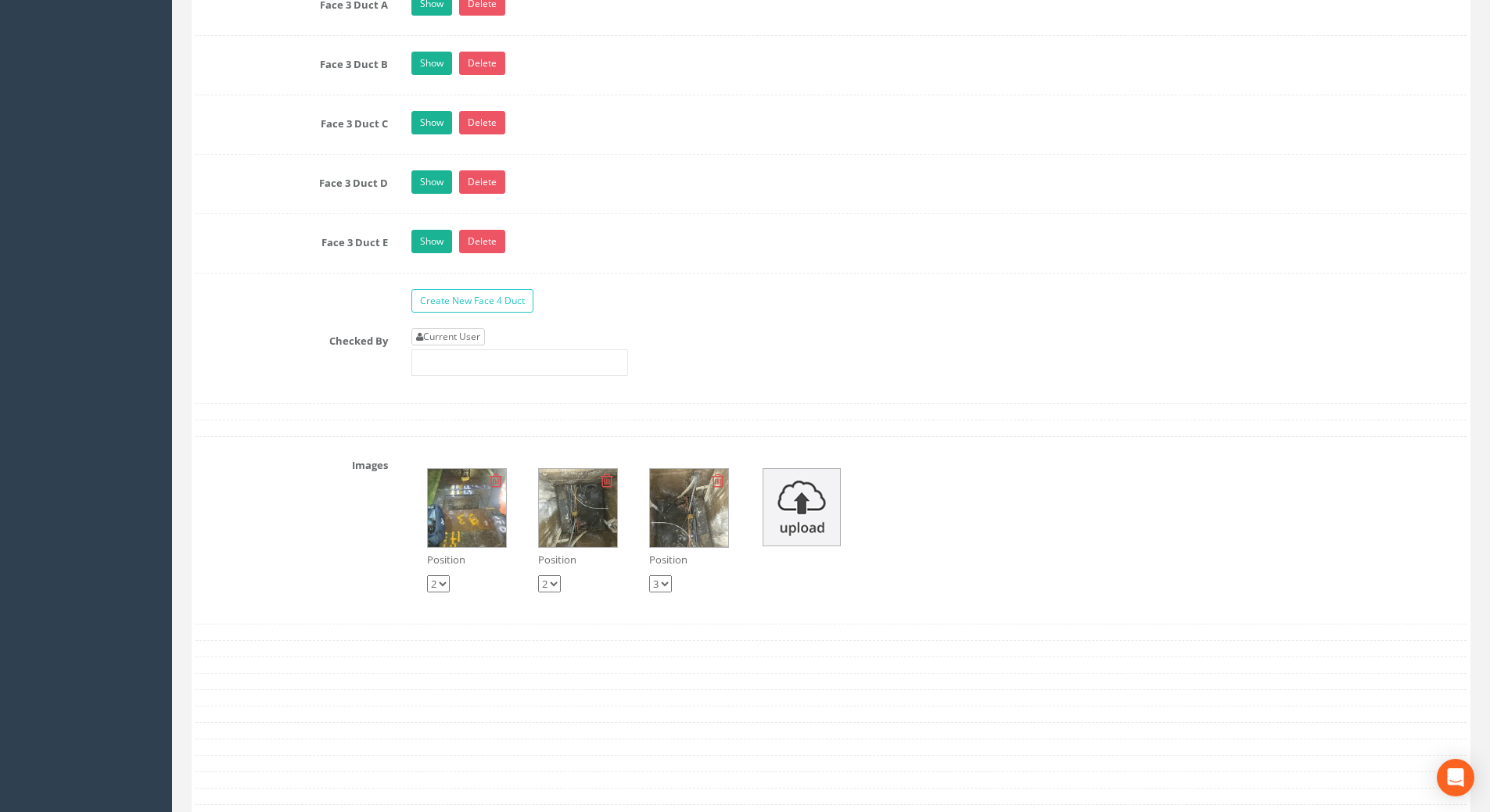
scroll to position [3049, 0]
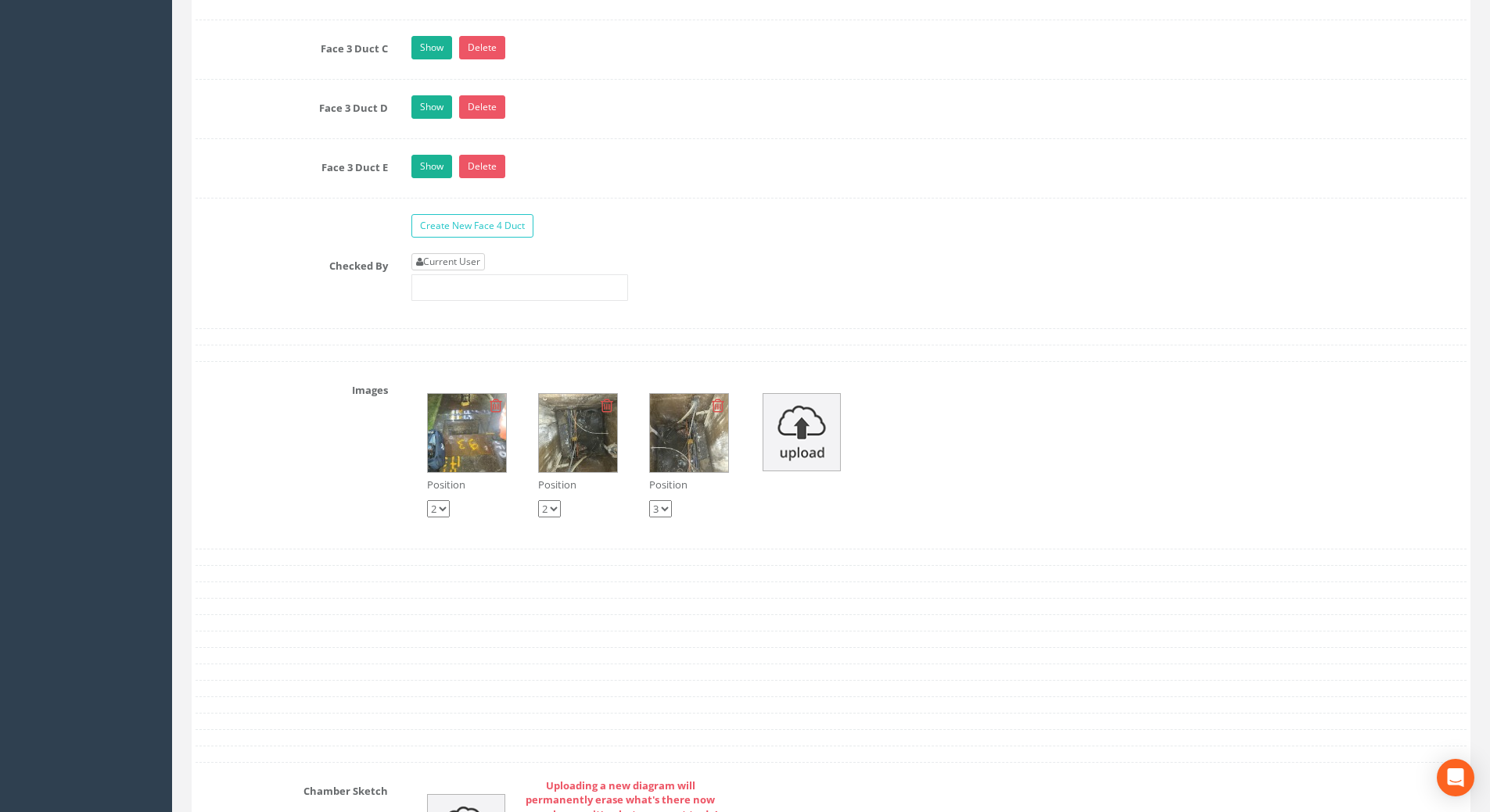
type input "110.87"
click at [457, 258] on link "Current User" at bounding box center [448, 261] width 73 height 17
type input "[PERSON_NAME]"
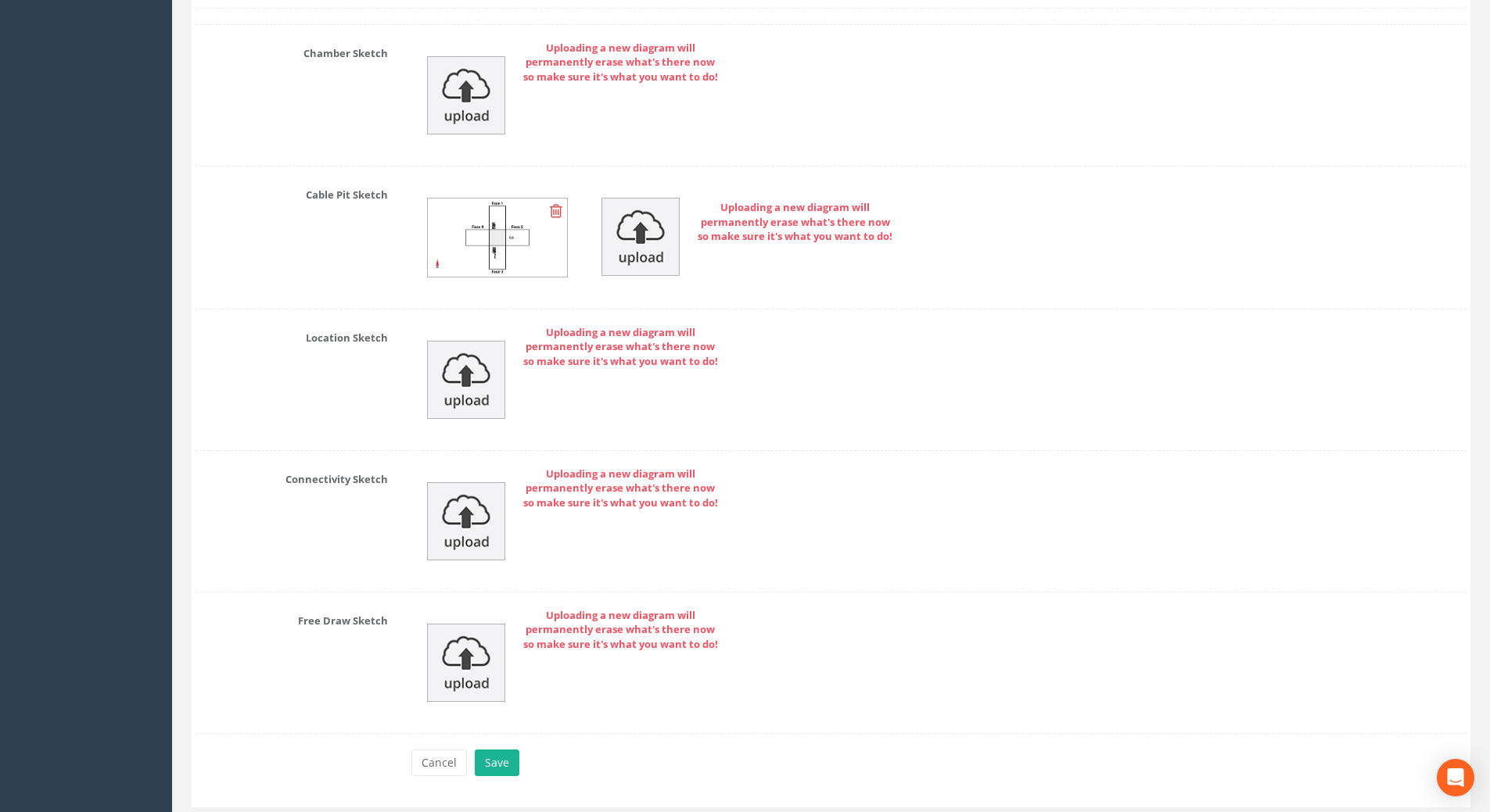
scroll to position [3832, 0]
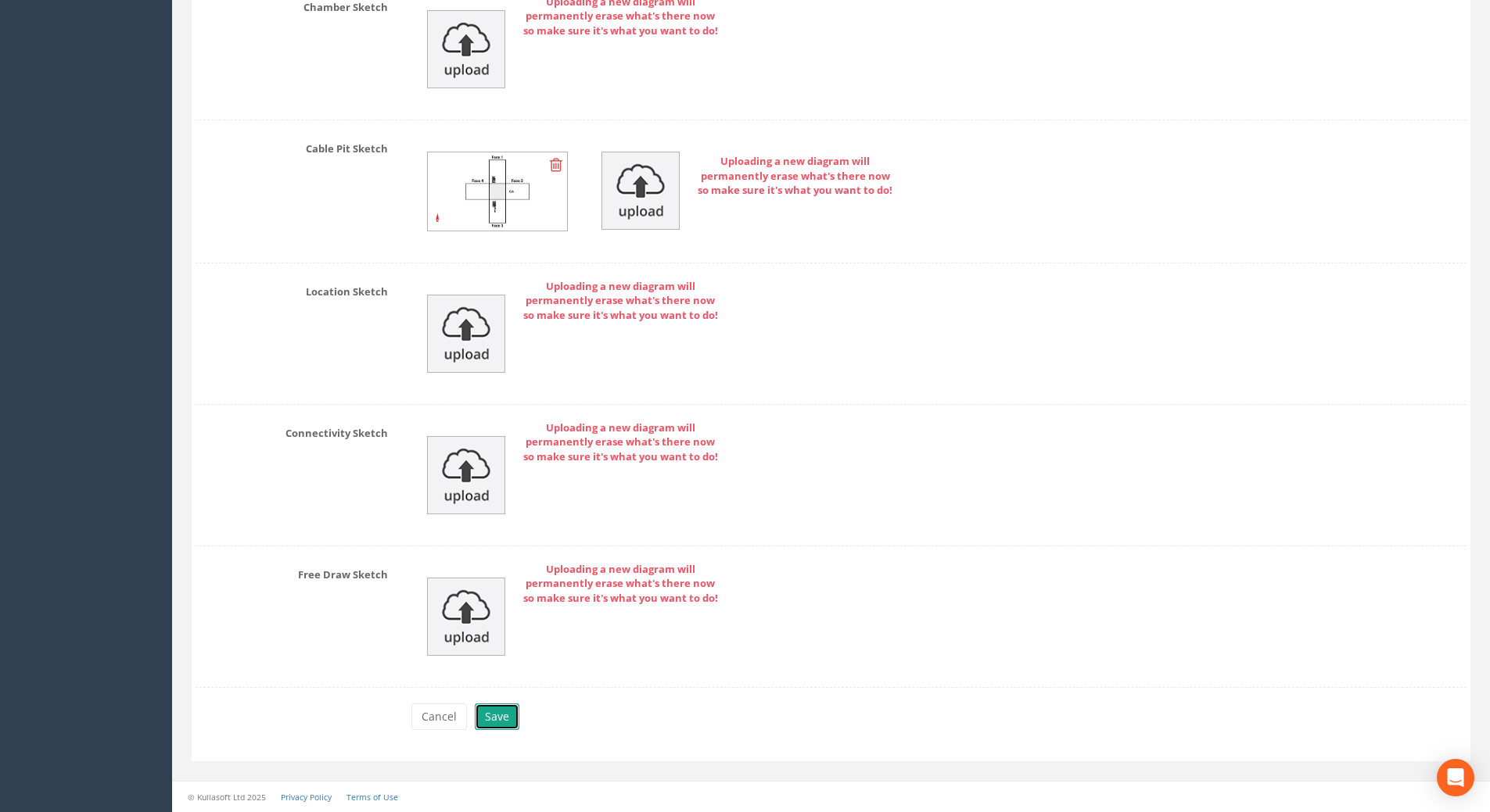
click at [500, 717] on button "Save" at bounding box center [497, 717] width 45 height 27
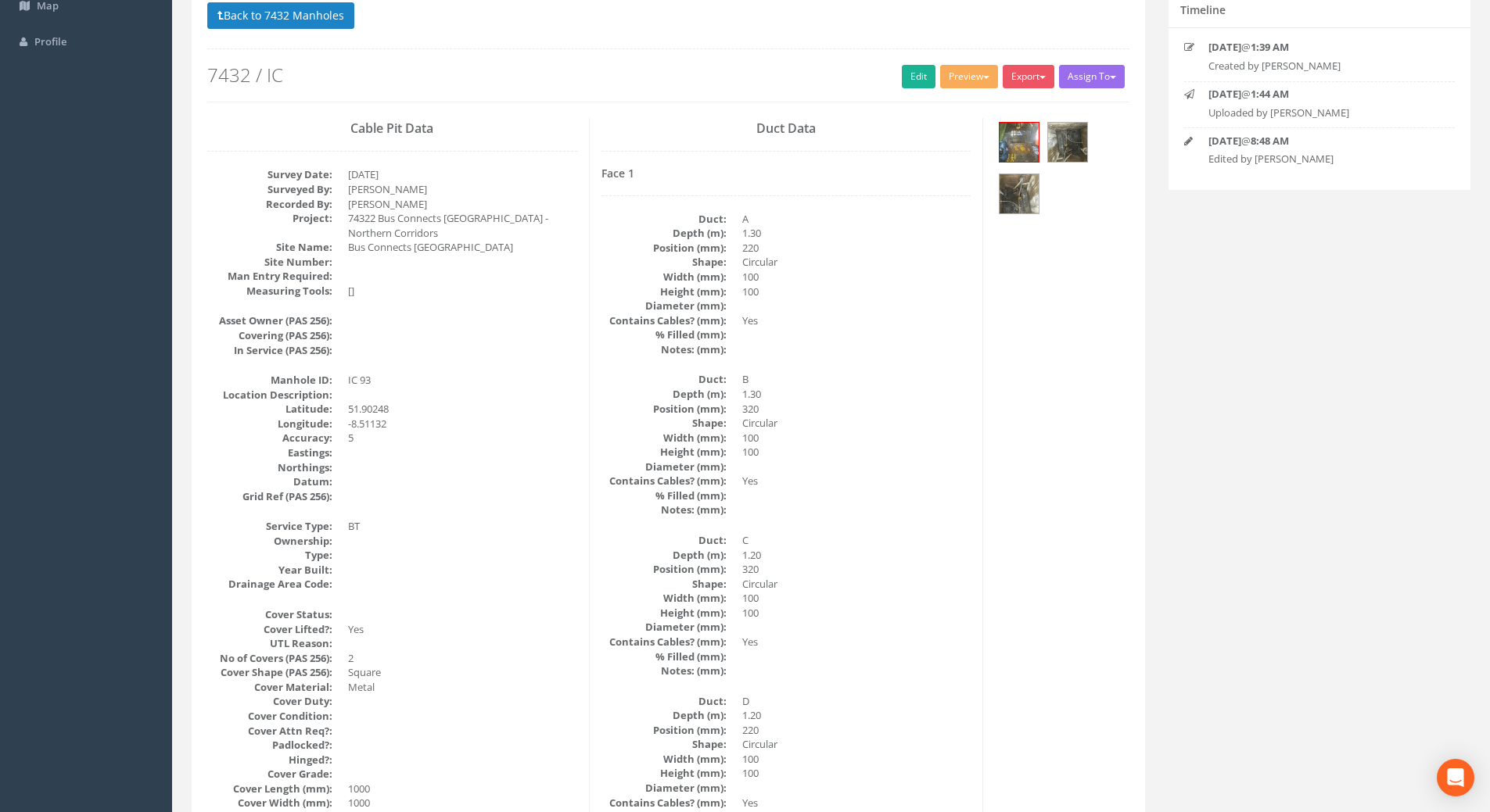
scroll to position [0, 0]
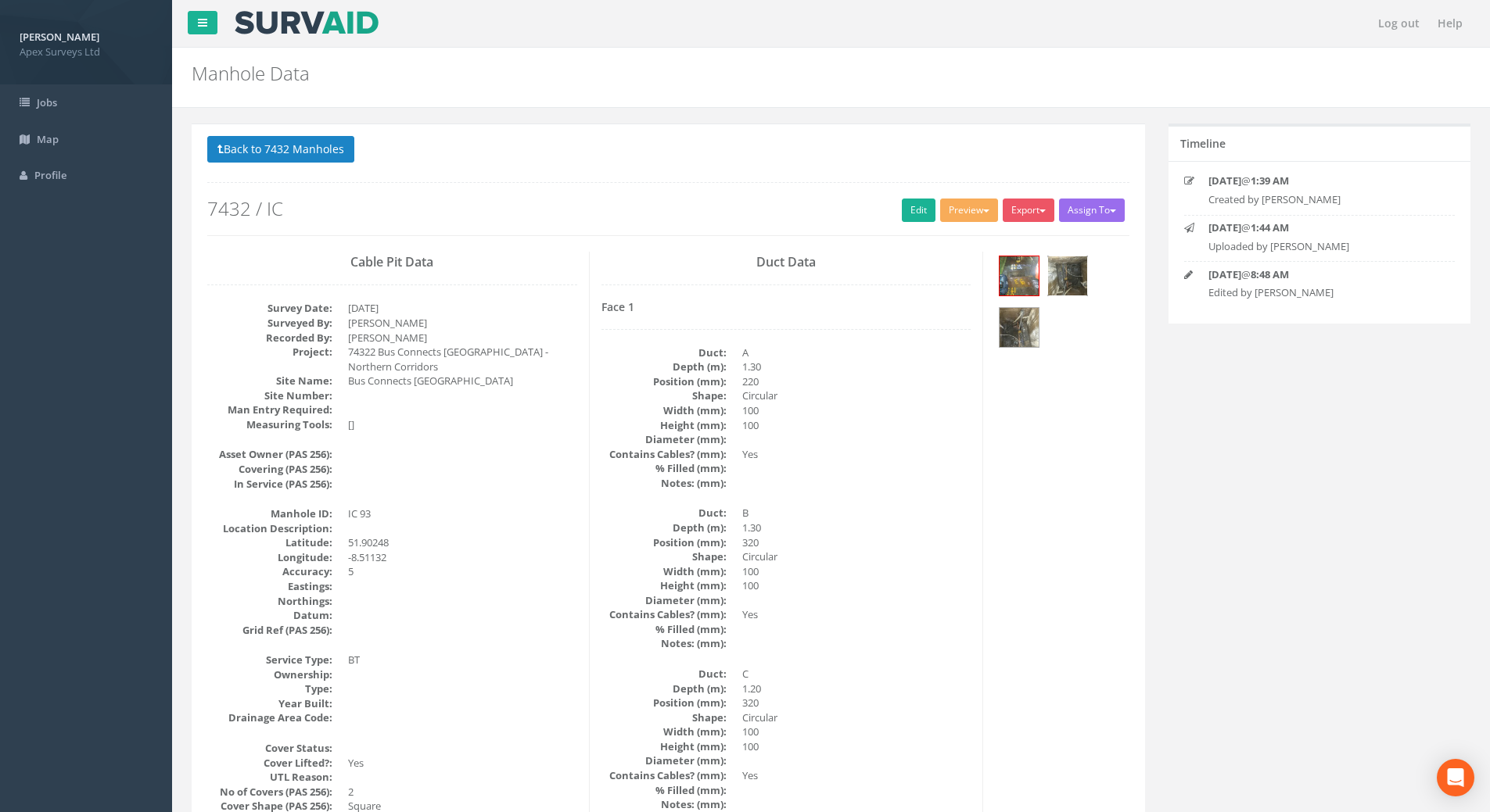
click at [1056, 263] on img at bounding box center [1068, 276] width 39 height 39
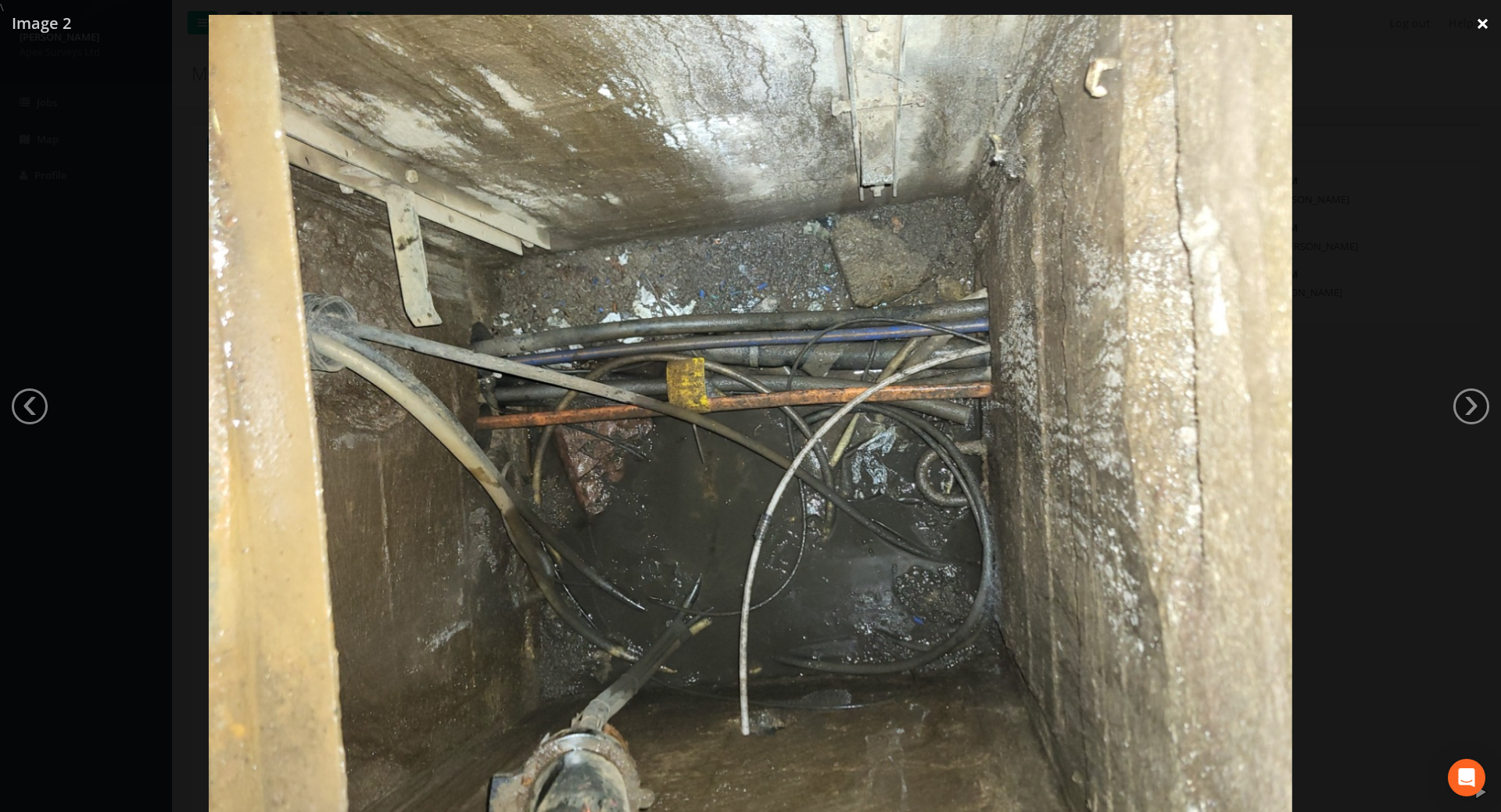
click at [1478, 22] on link "×" at bounding box center [1482, 23] width 37 height 47
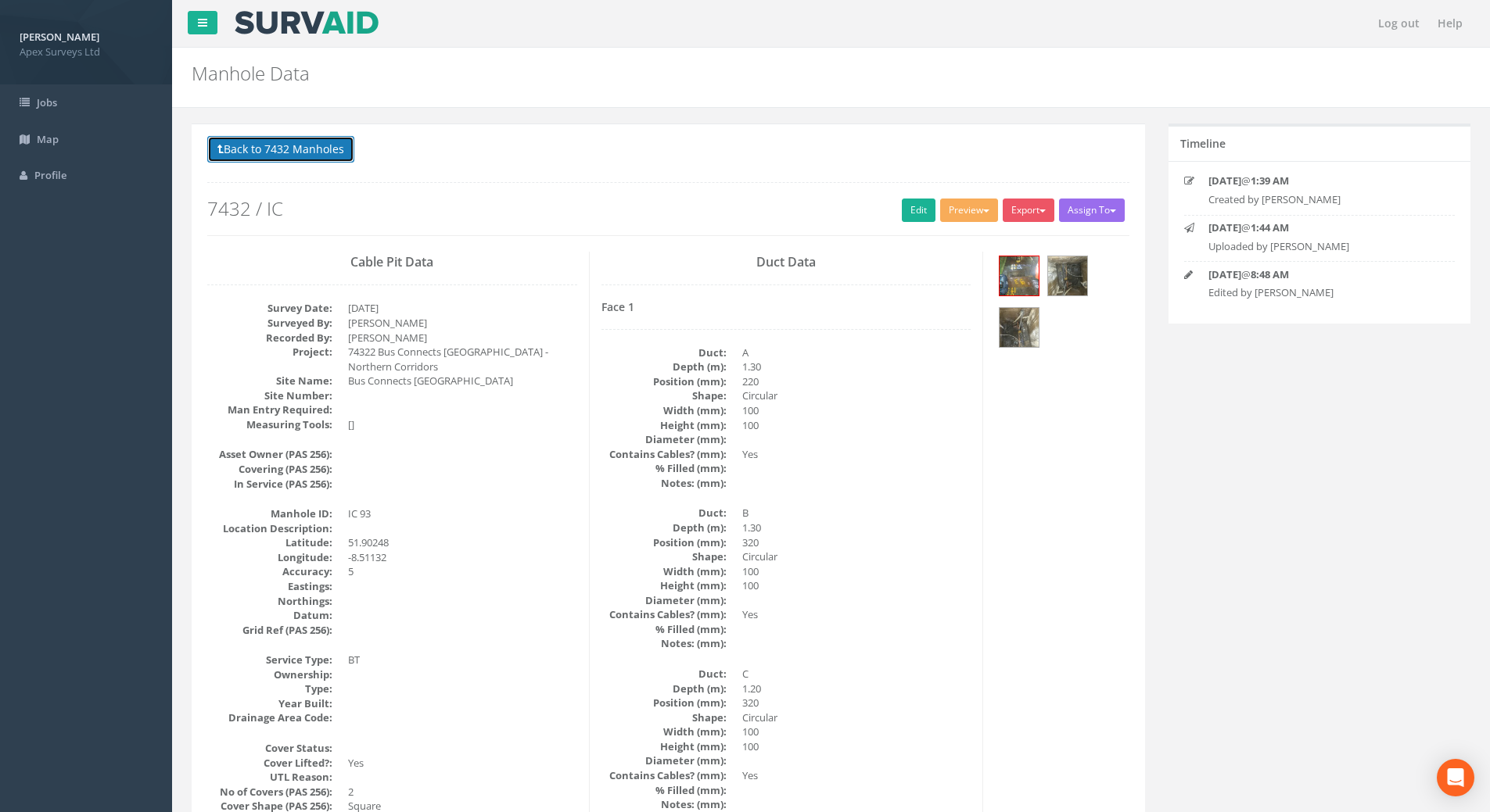
click at [313, 143] on button "Back to 7432 Manholes" at bounding box center [280, 149] width 147 height 27
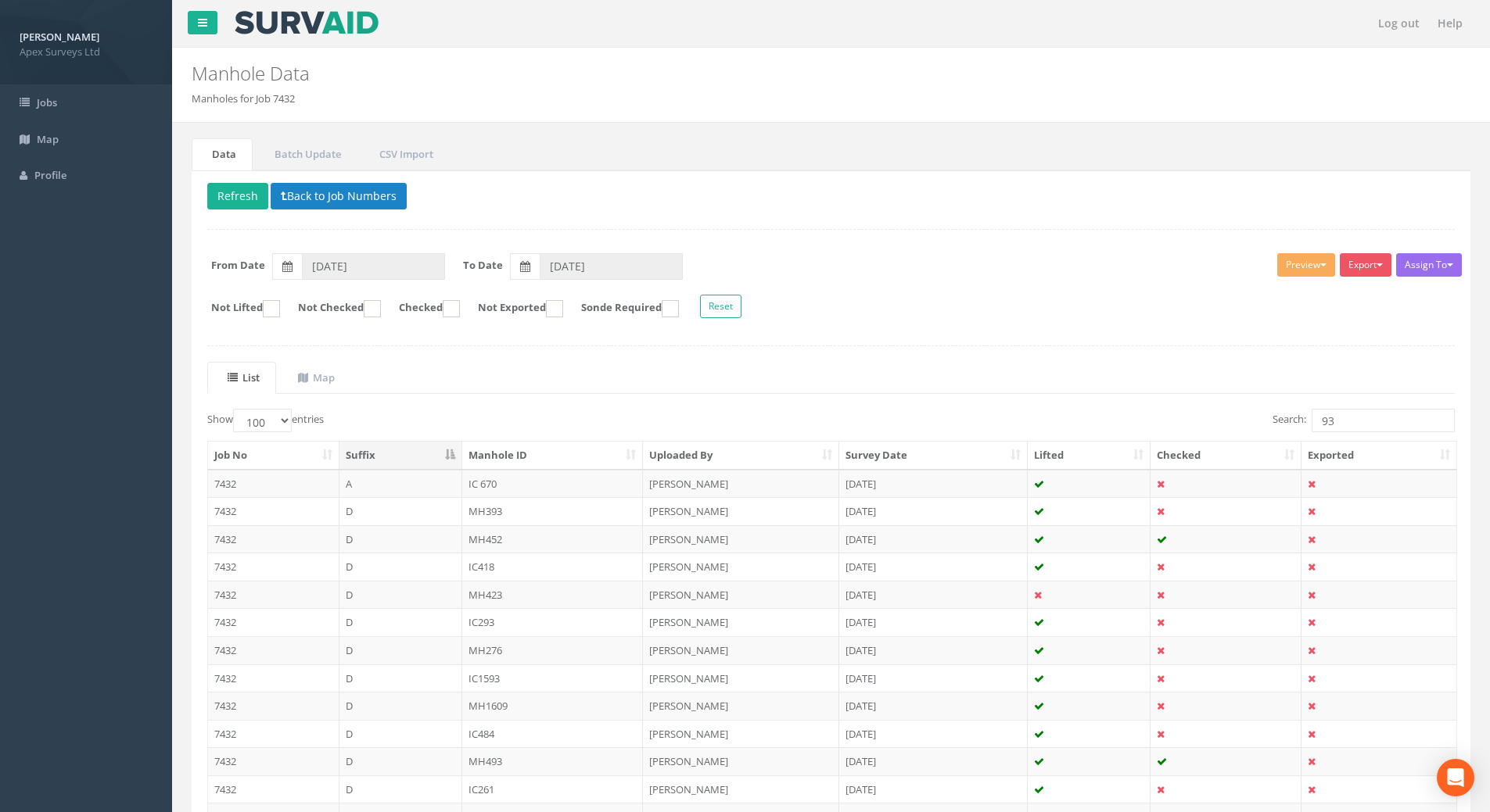
scroll to position [449, 0]
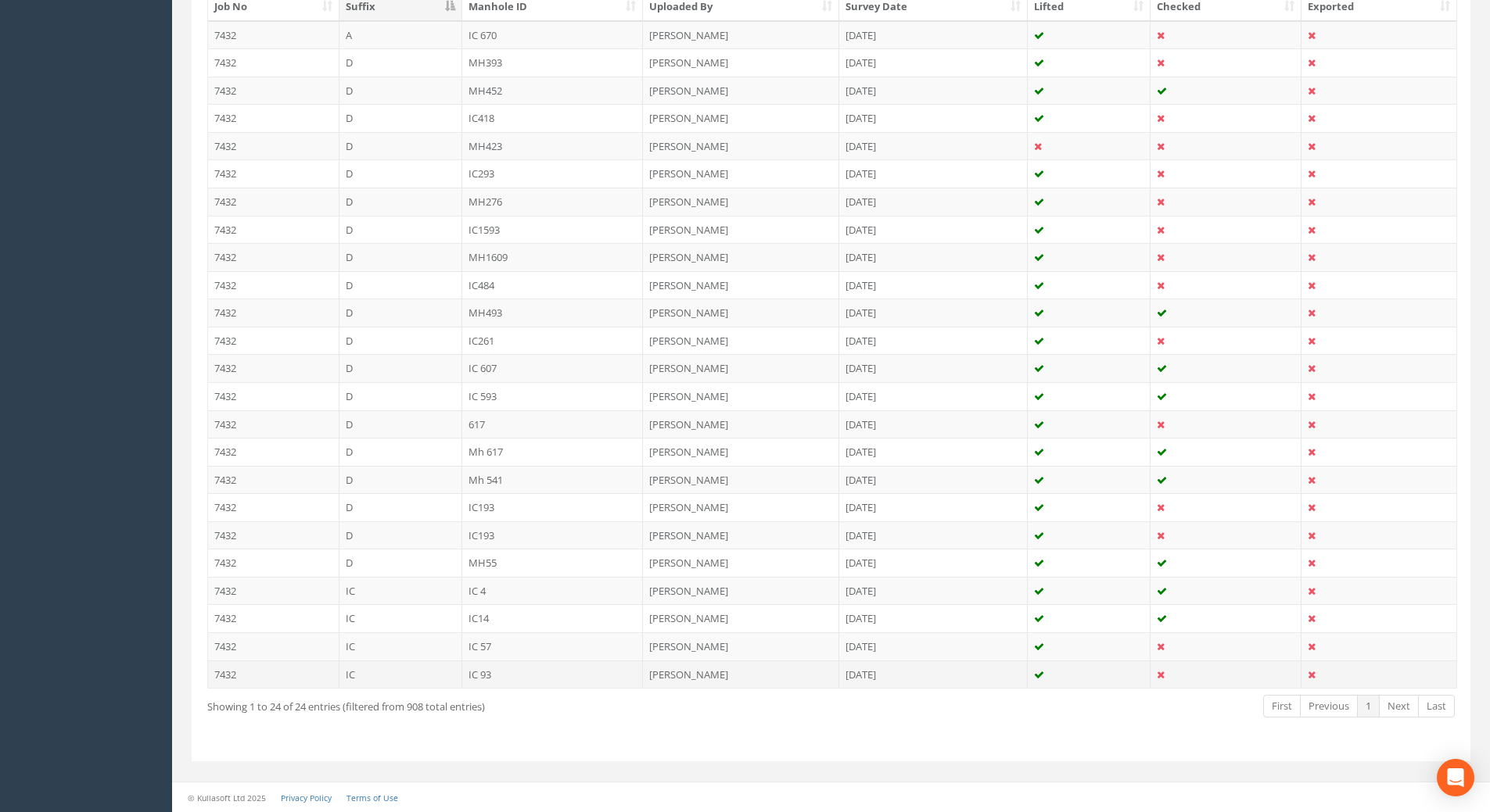
click at [484, 675] on td "IC 93" at bounding box center [553, 675] width 181 height 29
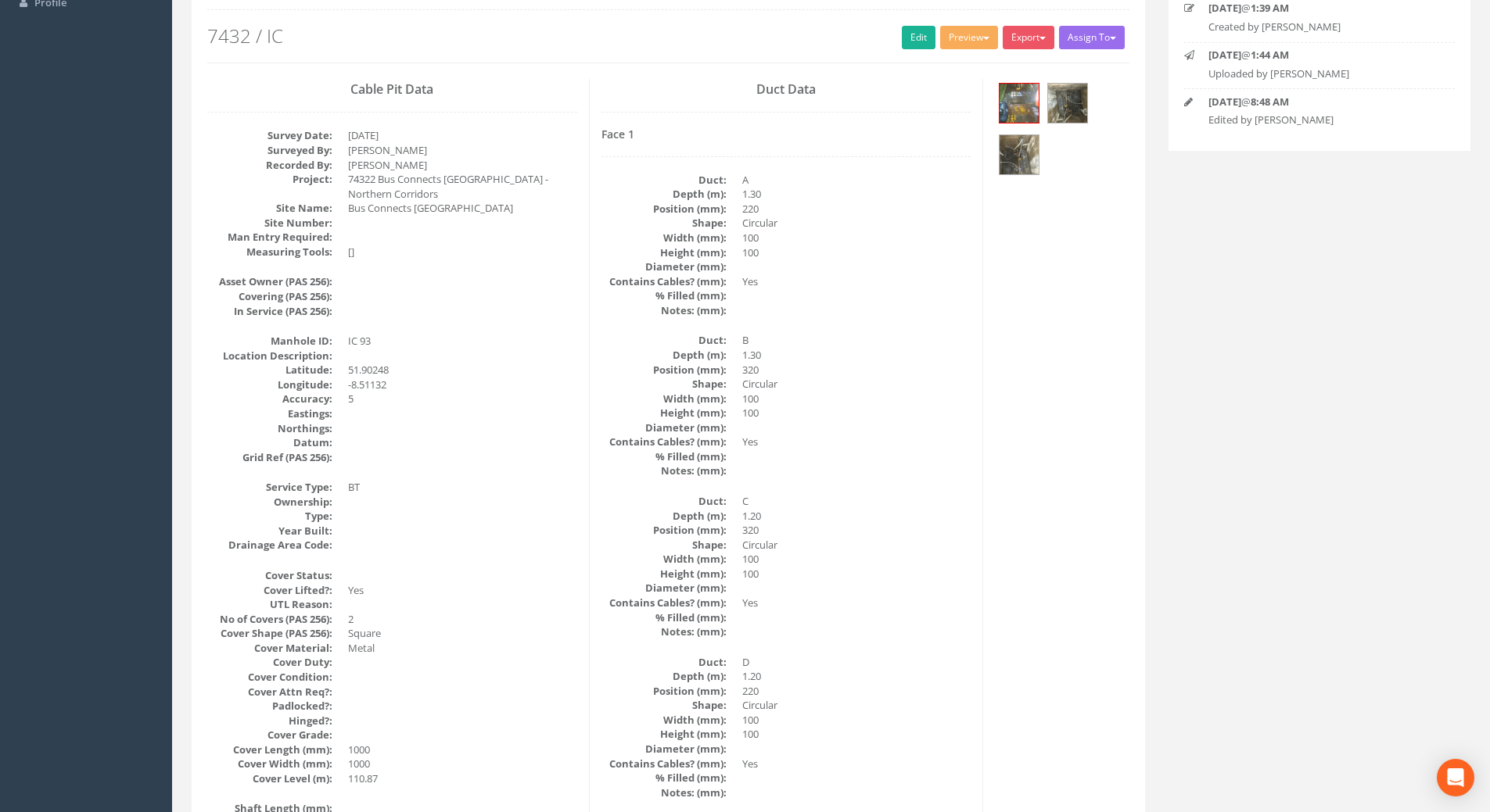
scroll to position [0, 0]
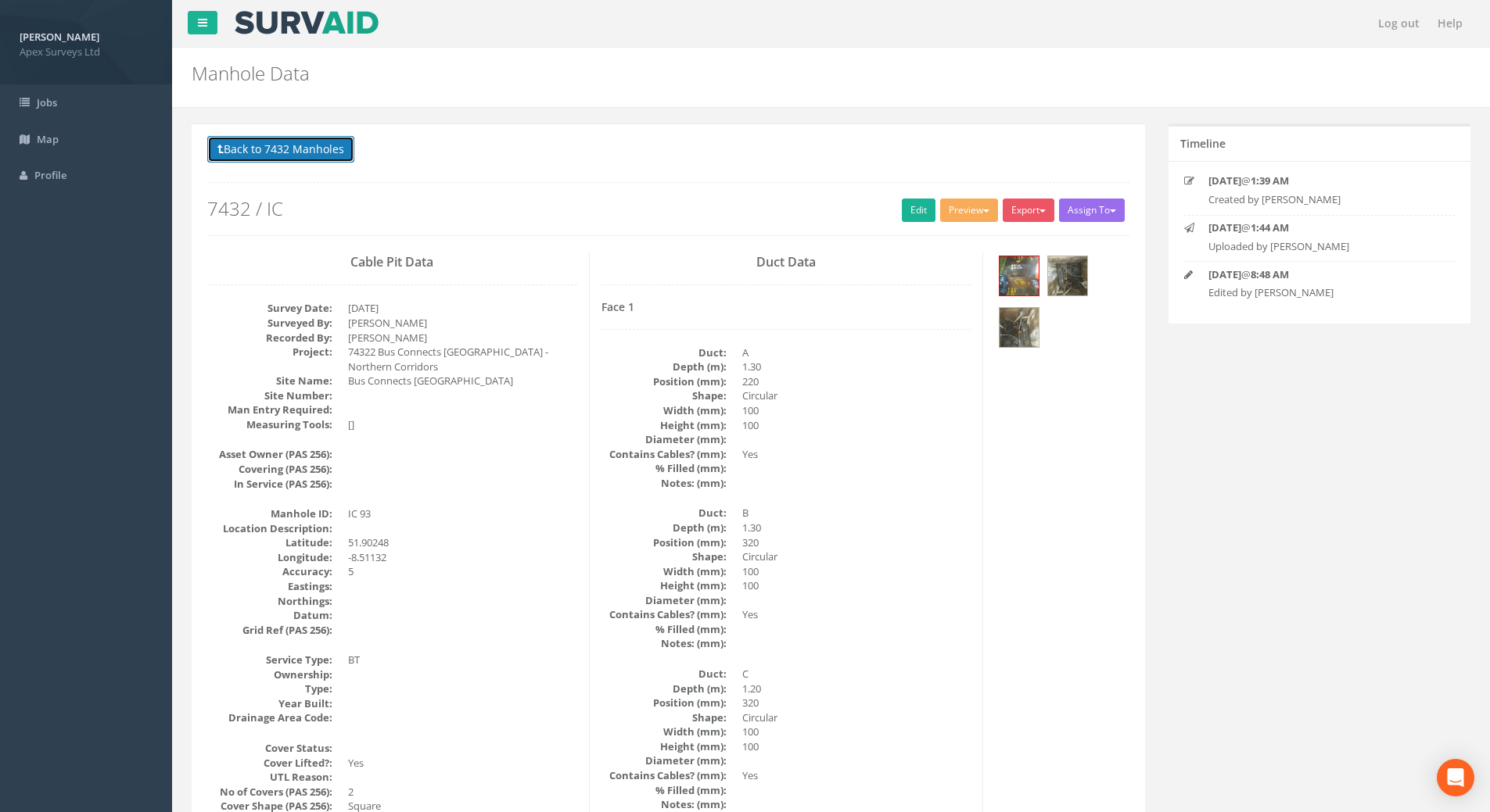
click at [305, 154] on button "Back to 7432 Manholes" at bounding box center [280, 149] width 147 height 27
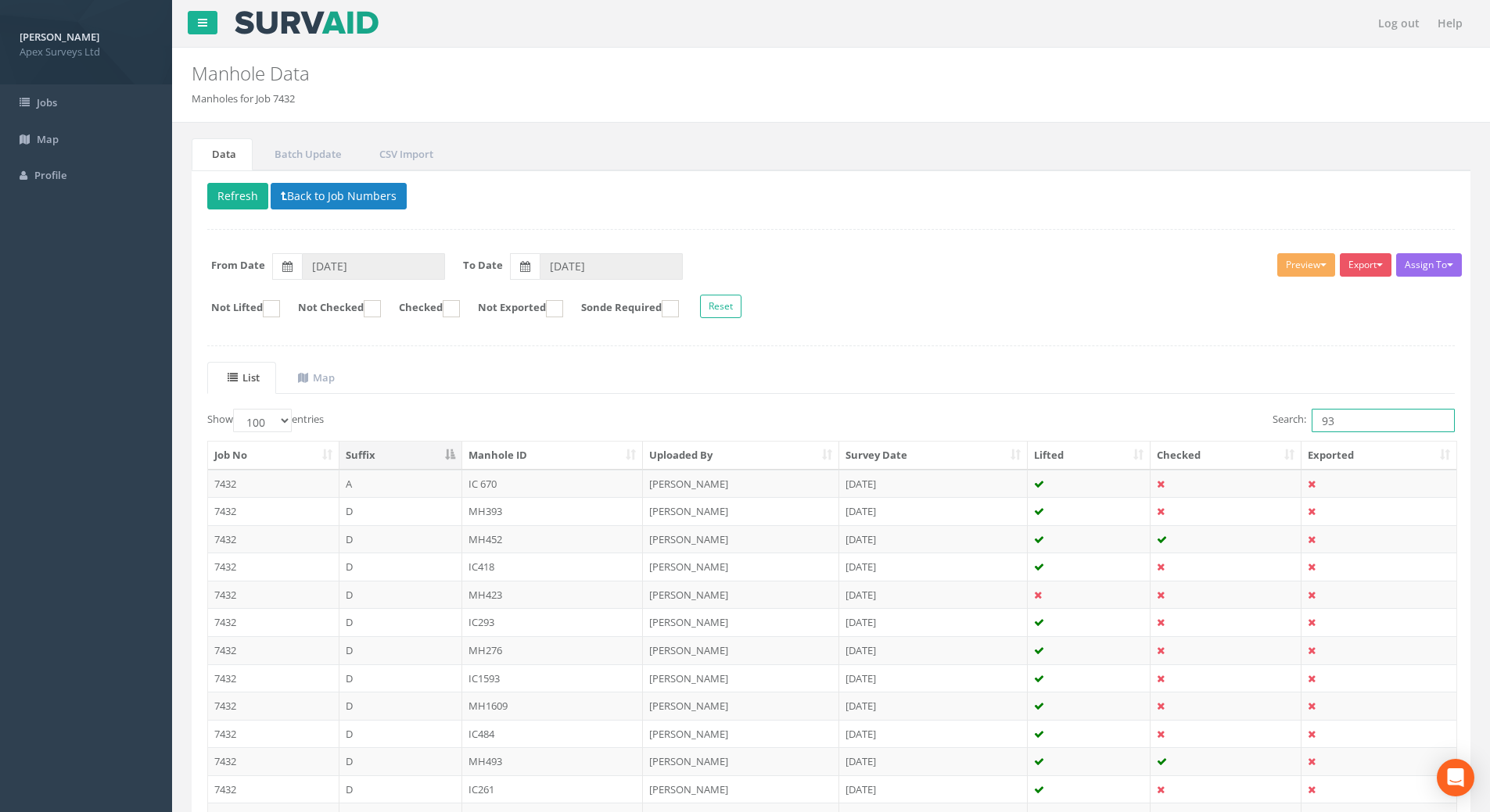
click at [1341, 423] on input "93" at bounding box center [1383, 420] width 143 height 23
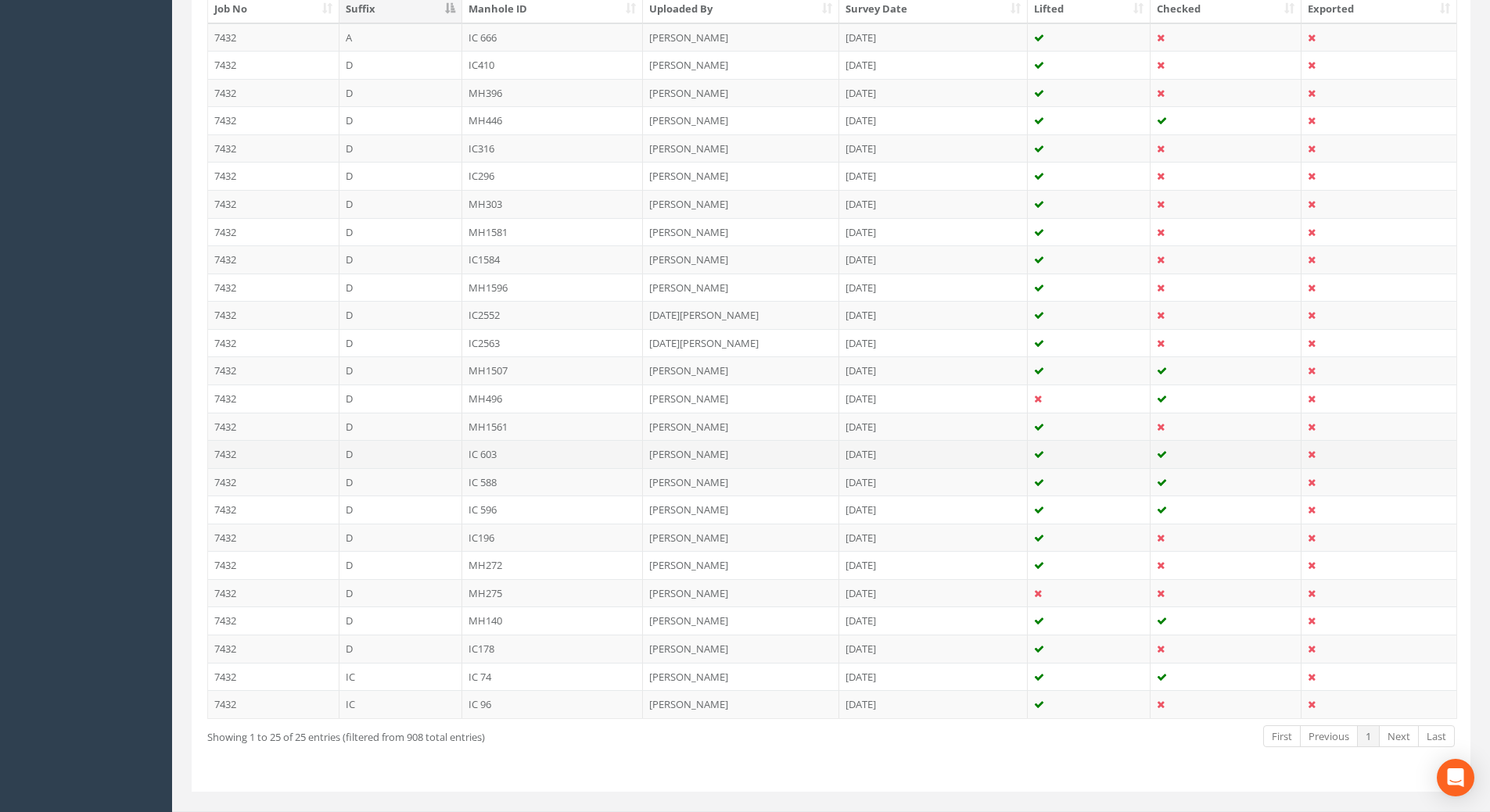
scroll to position [476, 0]
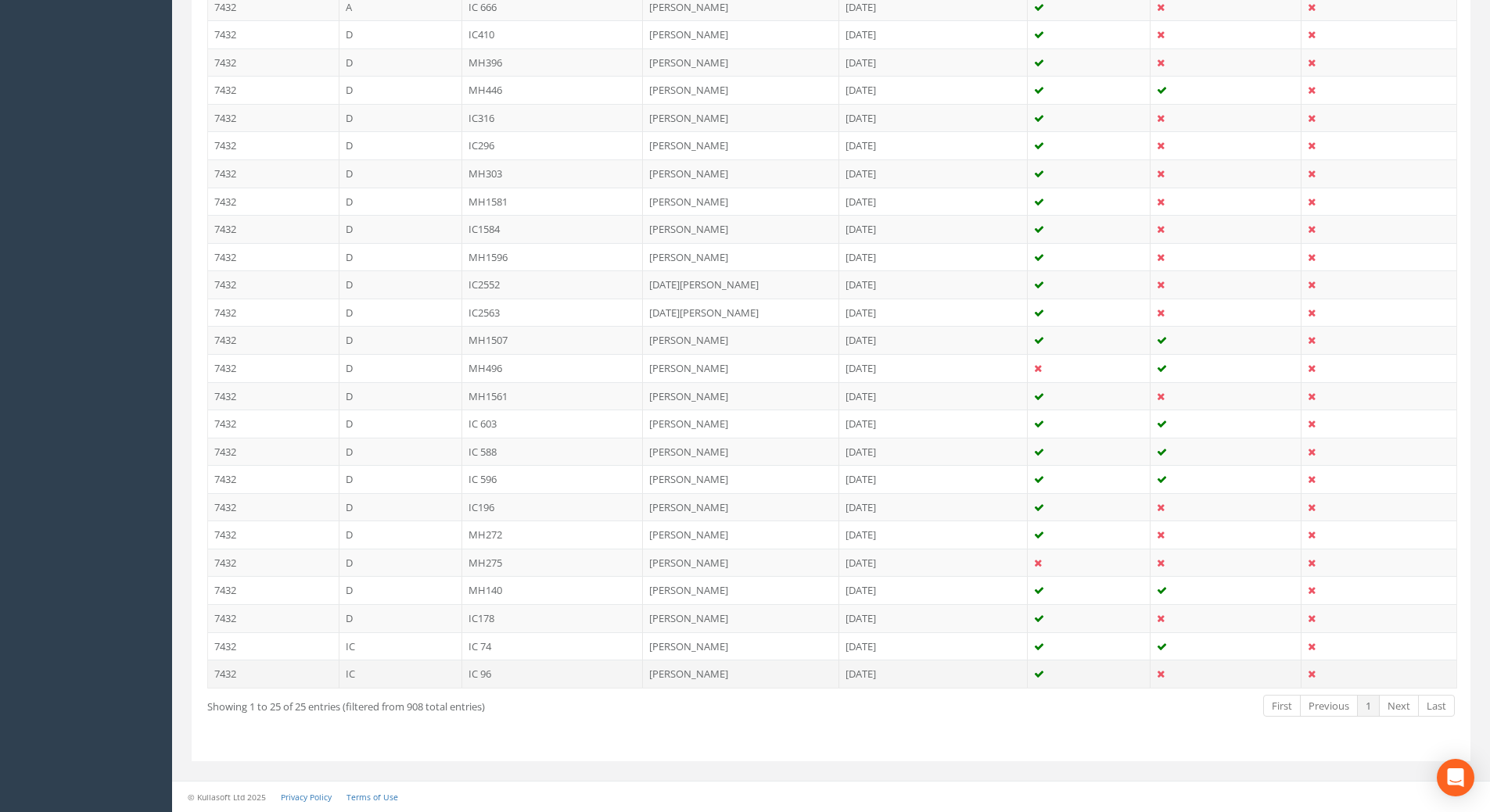
type input "96"
click at [482, 675] on td "IC 96" at bounding box center [553, 674] width 181 height 29
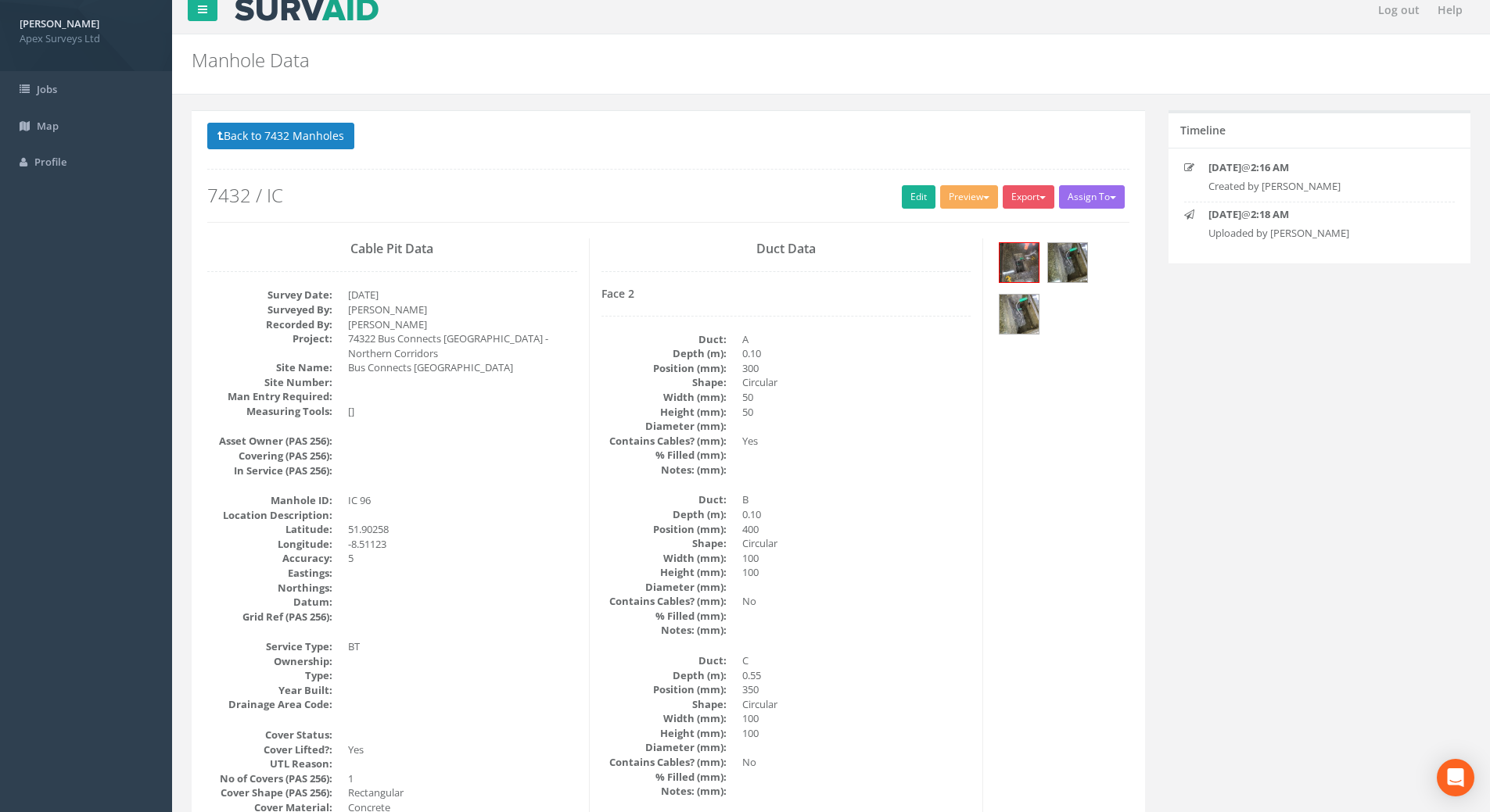
scroll to position [0, 0]
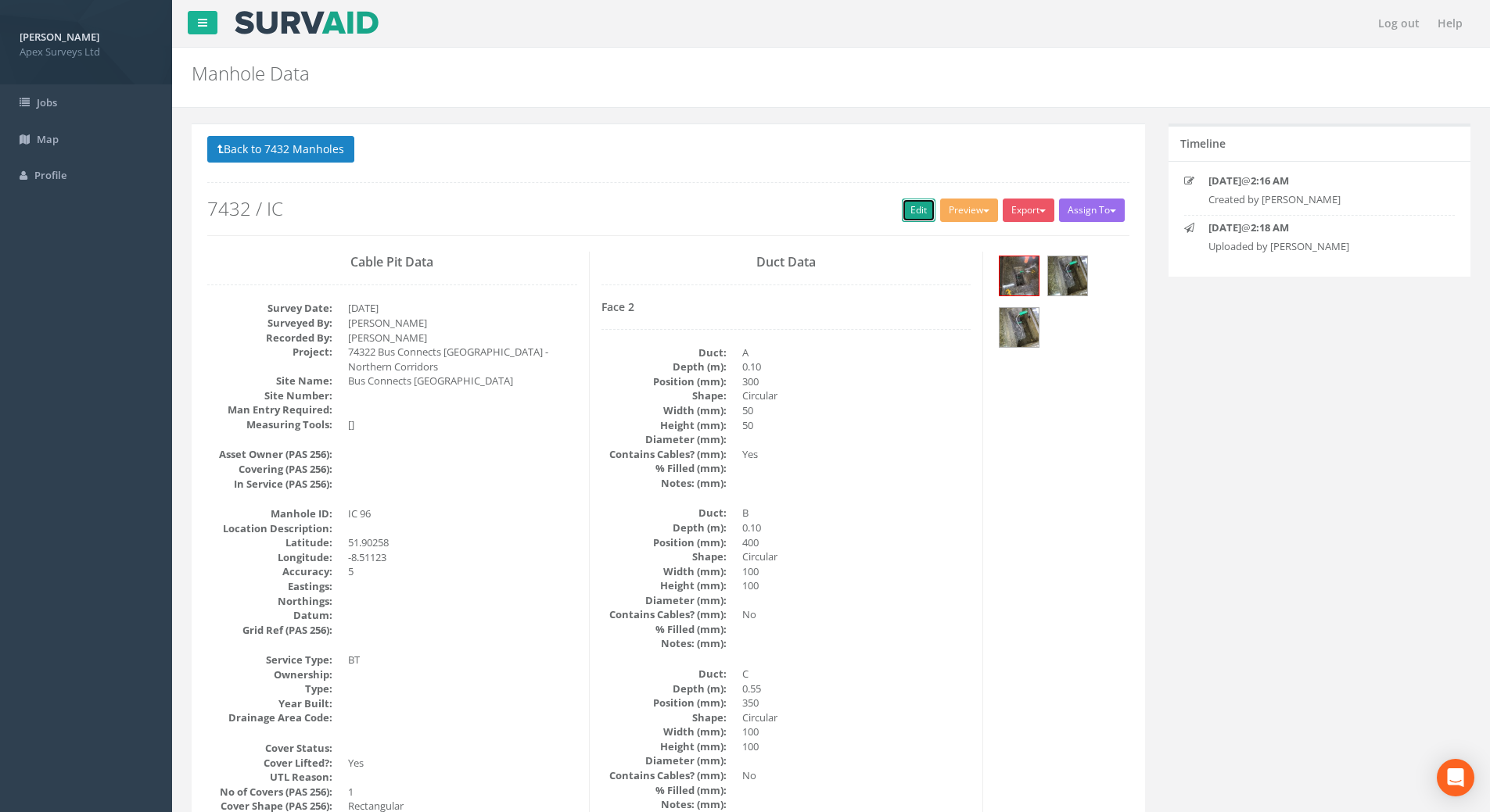
click at [907, 206] on link "Edit" at bounding box center [919, 211] width 34 height 23
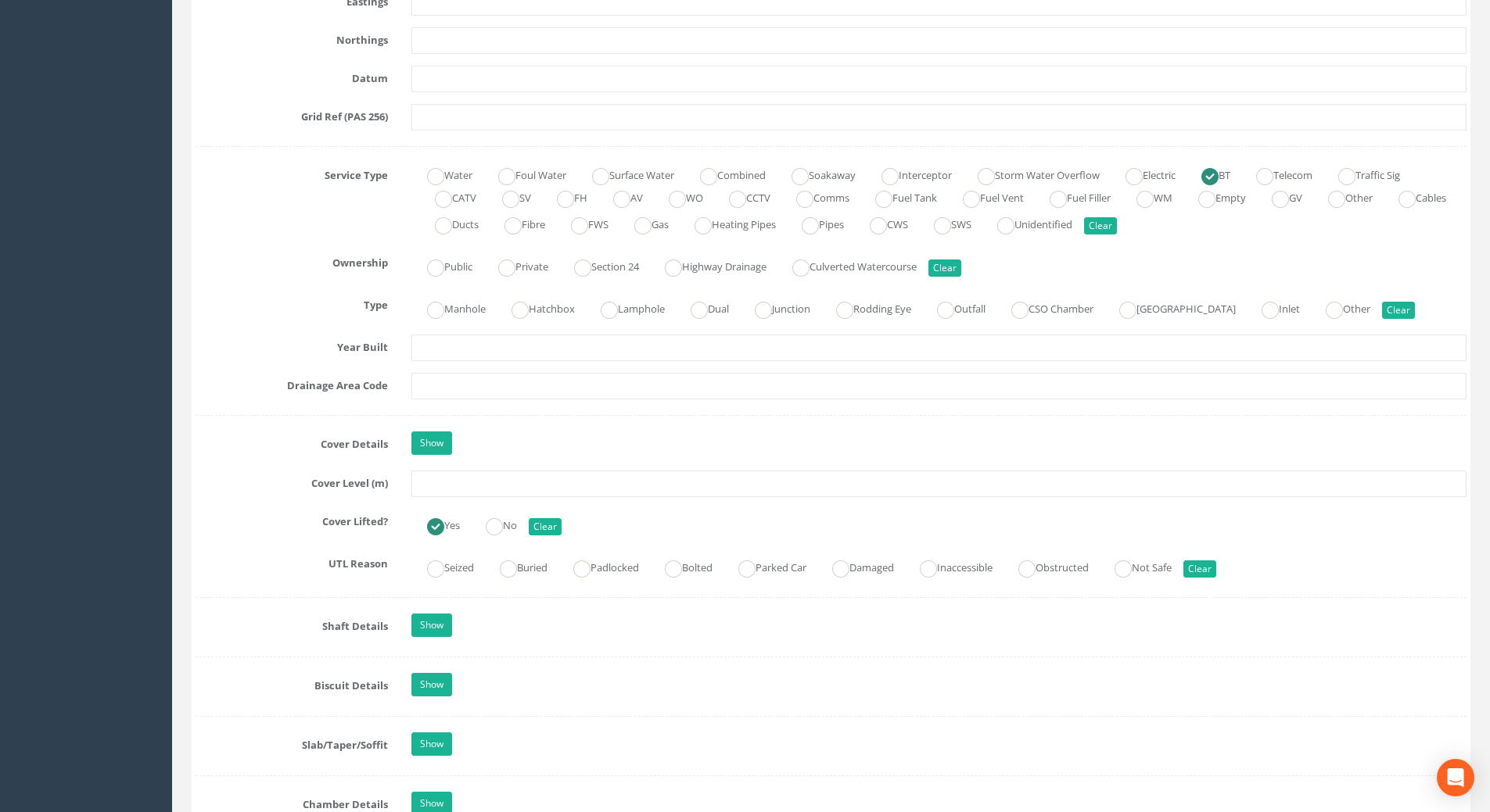
scroll to position [1172, 0]
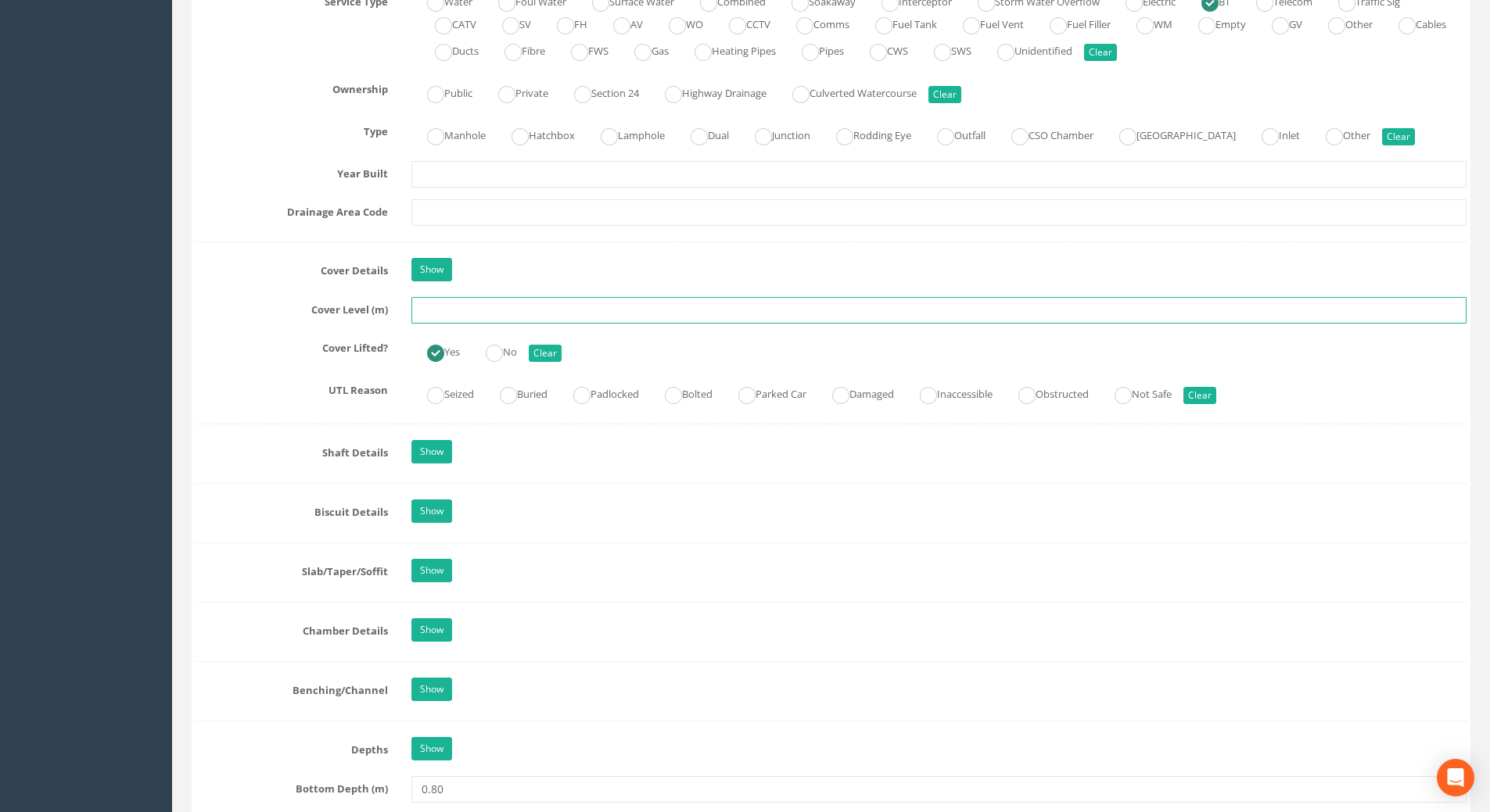
click at [437, 311] on input "text" at bounding box center [939, 311] width 1055 height 27
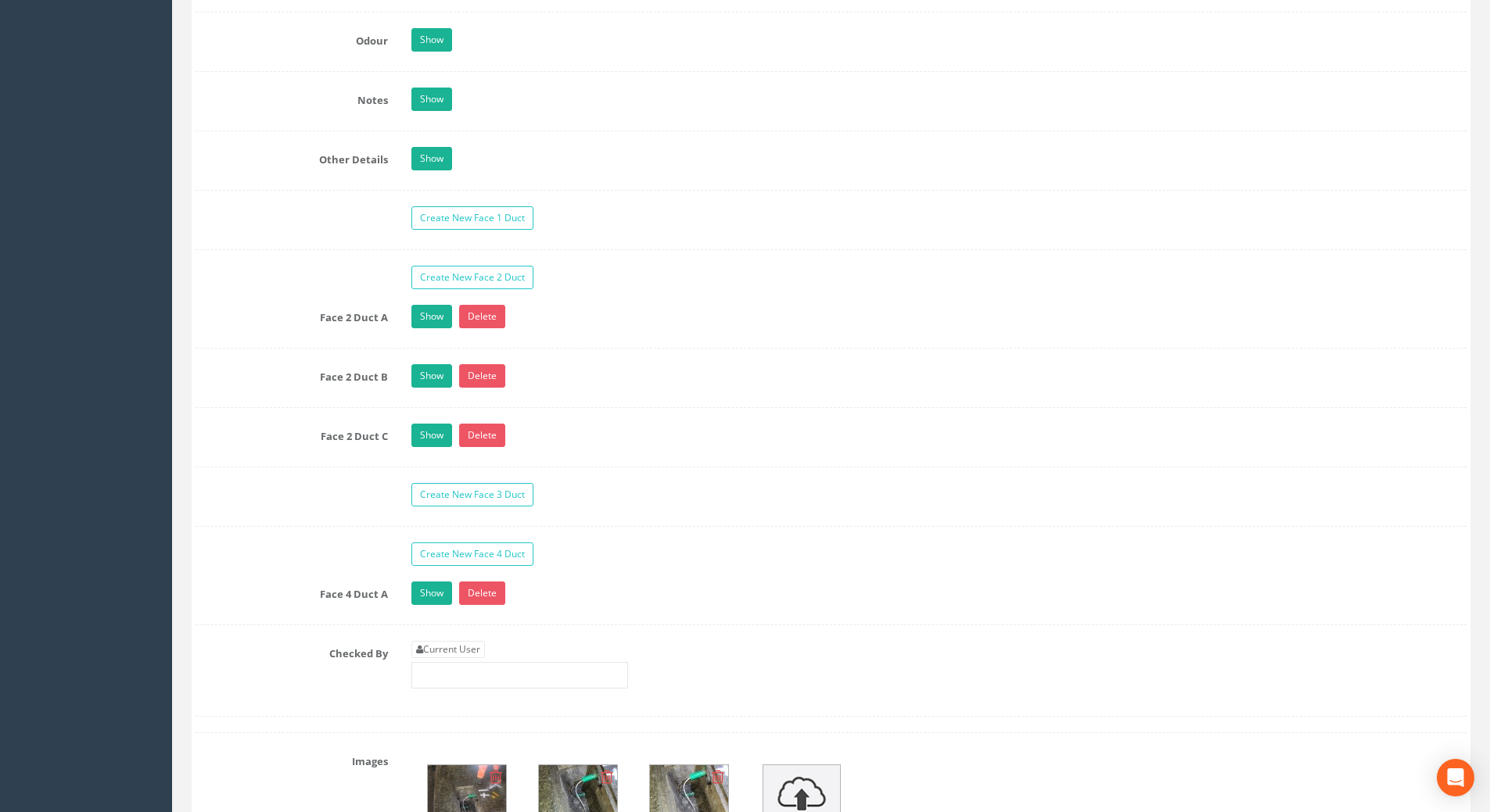
scroll to position [2658, 0]
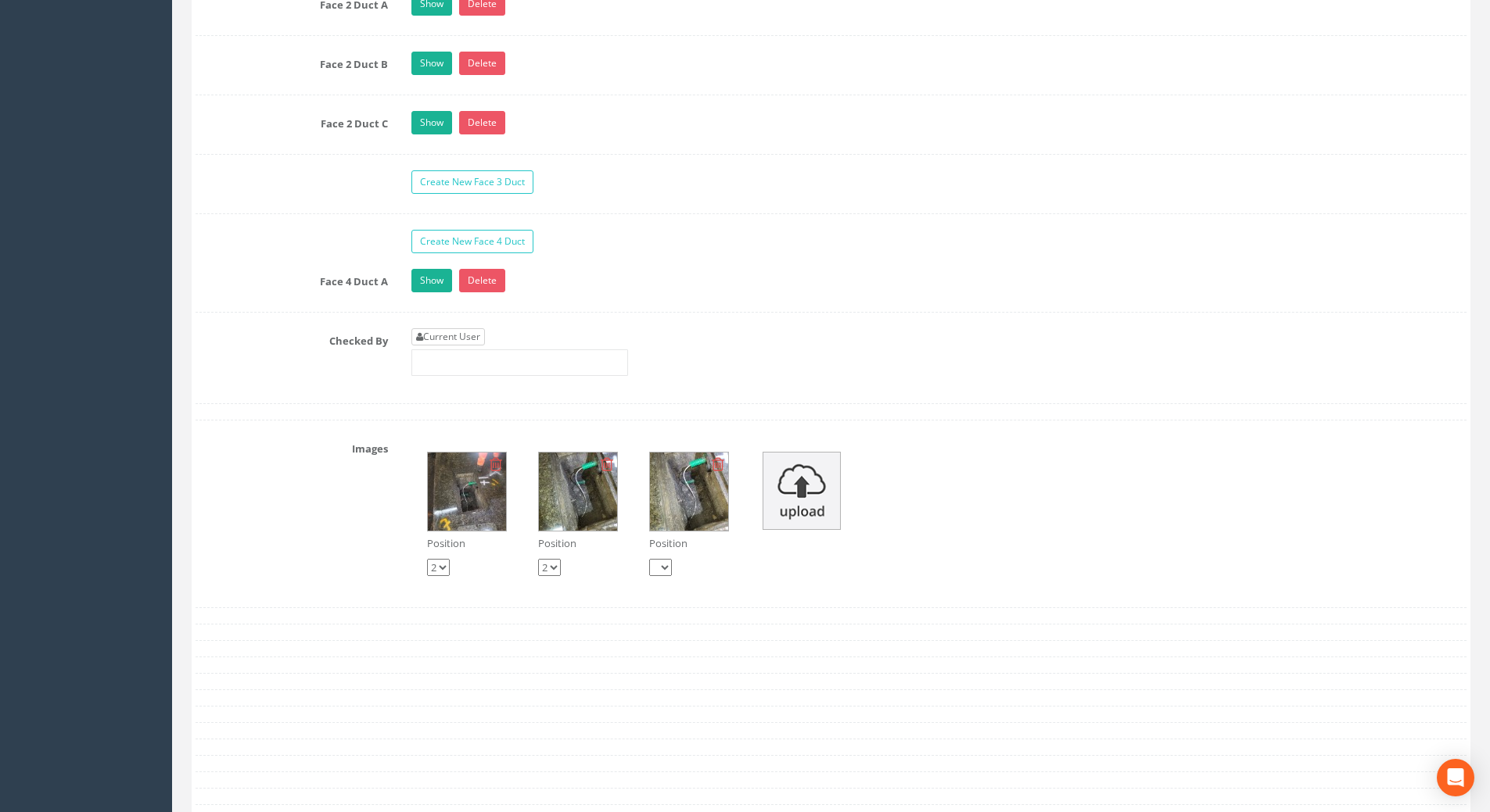
type input "110.44"
click at [463, 337] on link "Current User" at bounding box center [448, 336] width 73 height 17
type input "[PERSON_NAME]"
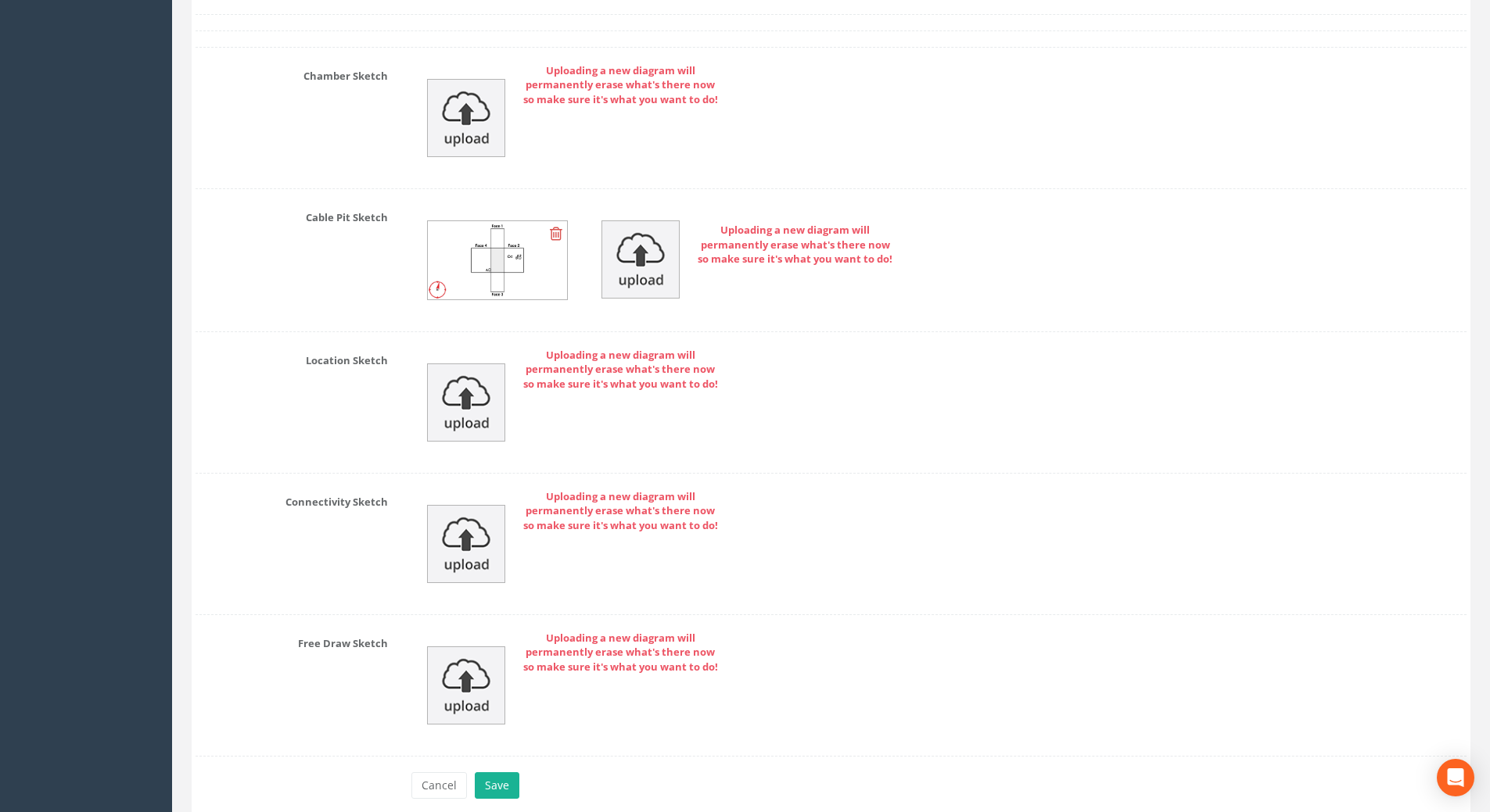
scroll to position [3501, 0]
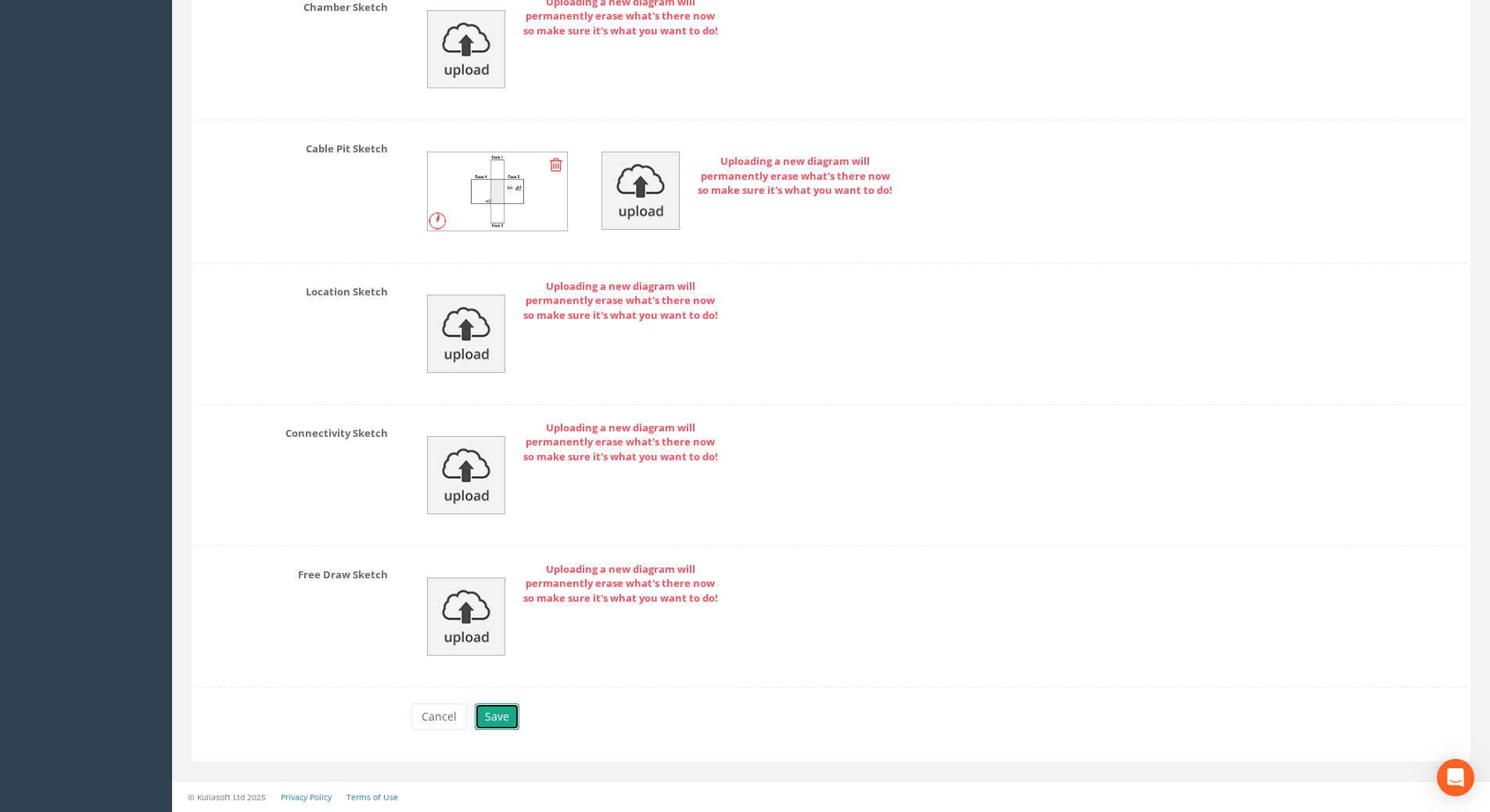
click at [488, 724] on button "Save" at bounding box center [497, 717] width 45 height 27
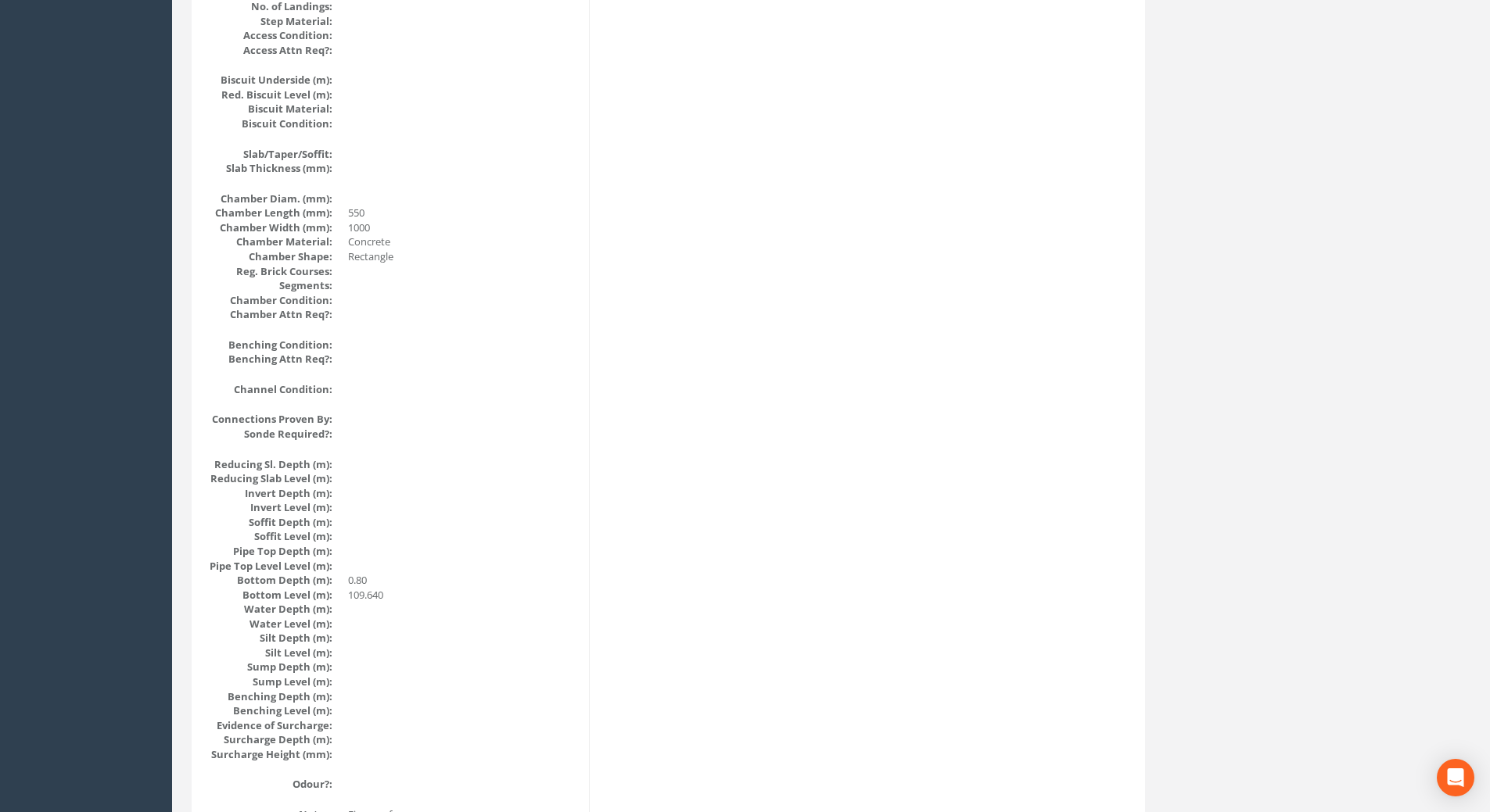
scroll to position [1599, 0]
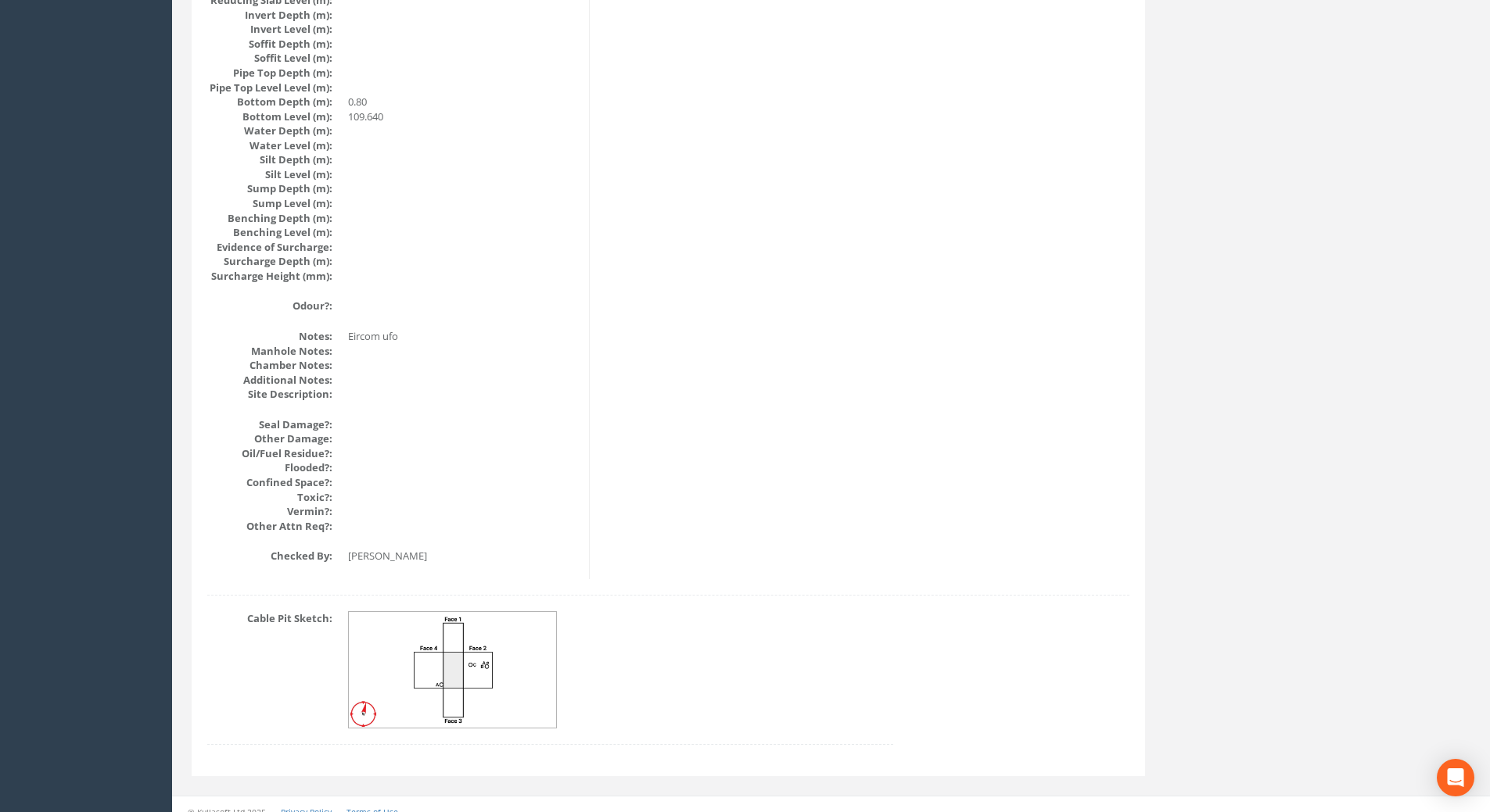
click at [455, 637] on img at bounding box center [454, 670] width 209 height 117
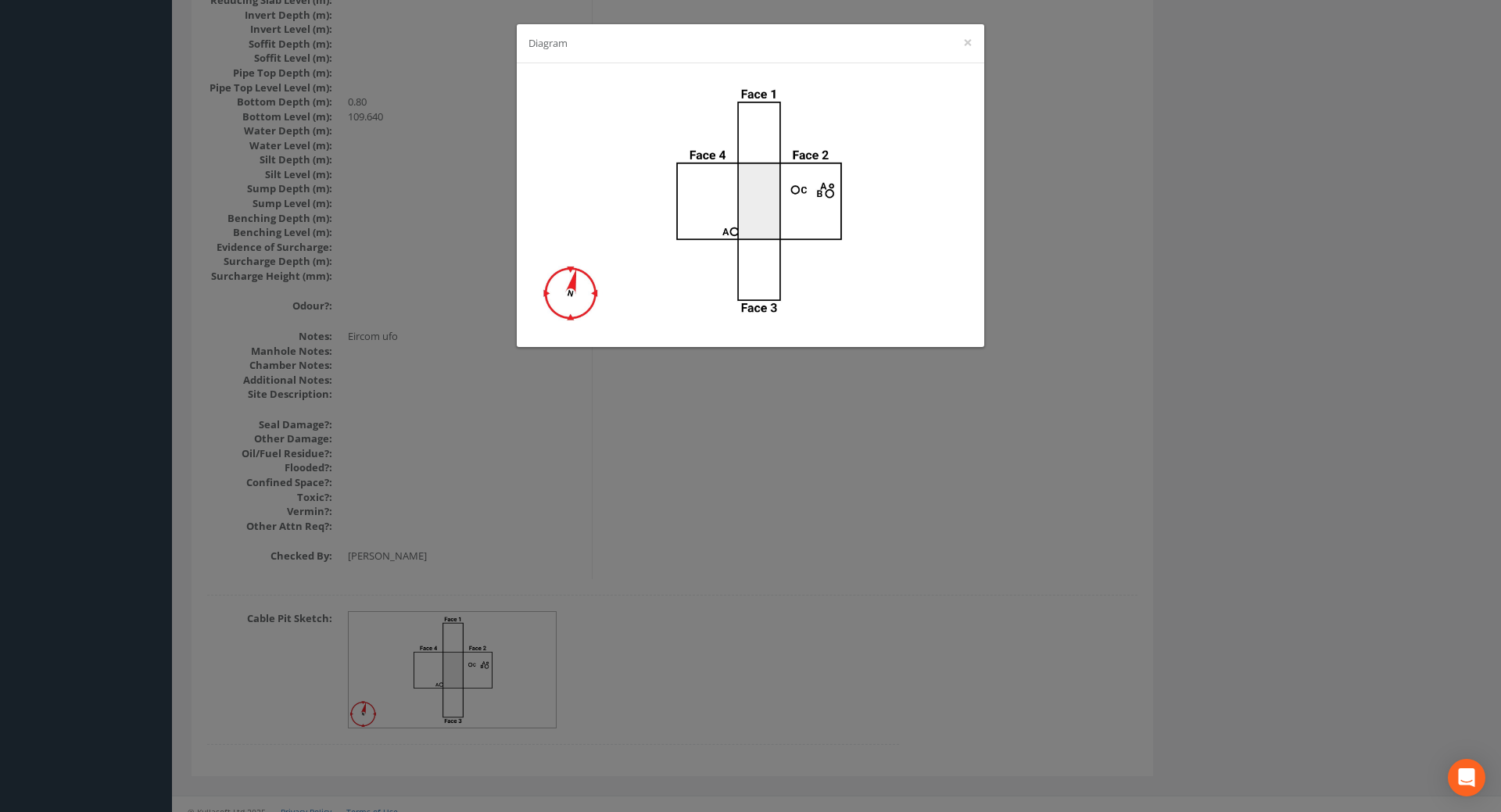
click at [818, 494] on div "Diagram ×" at bounding box center [750, 406] width 1501 height 812
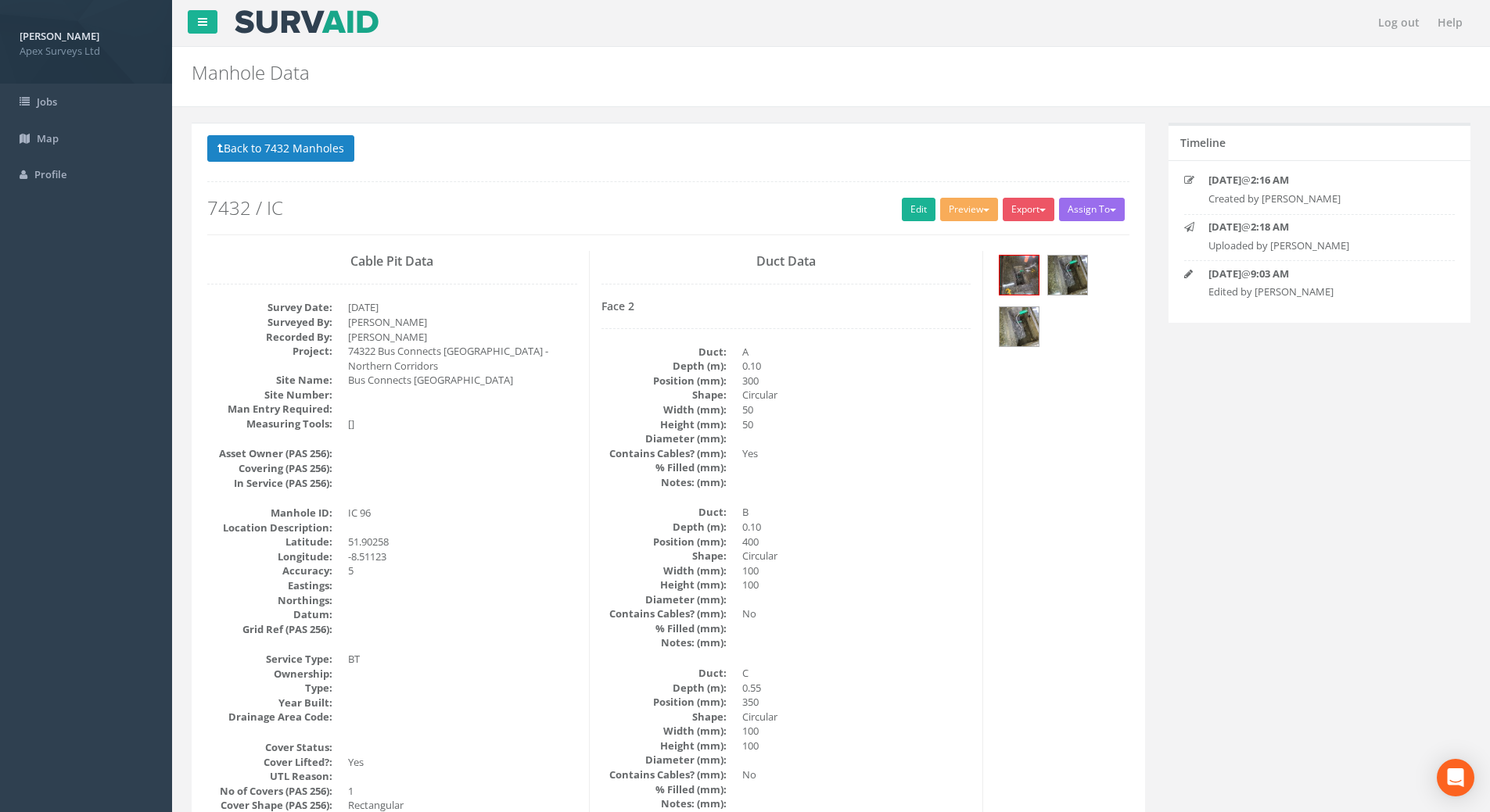
scroll to position [0, 0]
click at [345, 144] on button "Back to 7432 Manholes" at bounding box center [280, 149] width 147 height 27
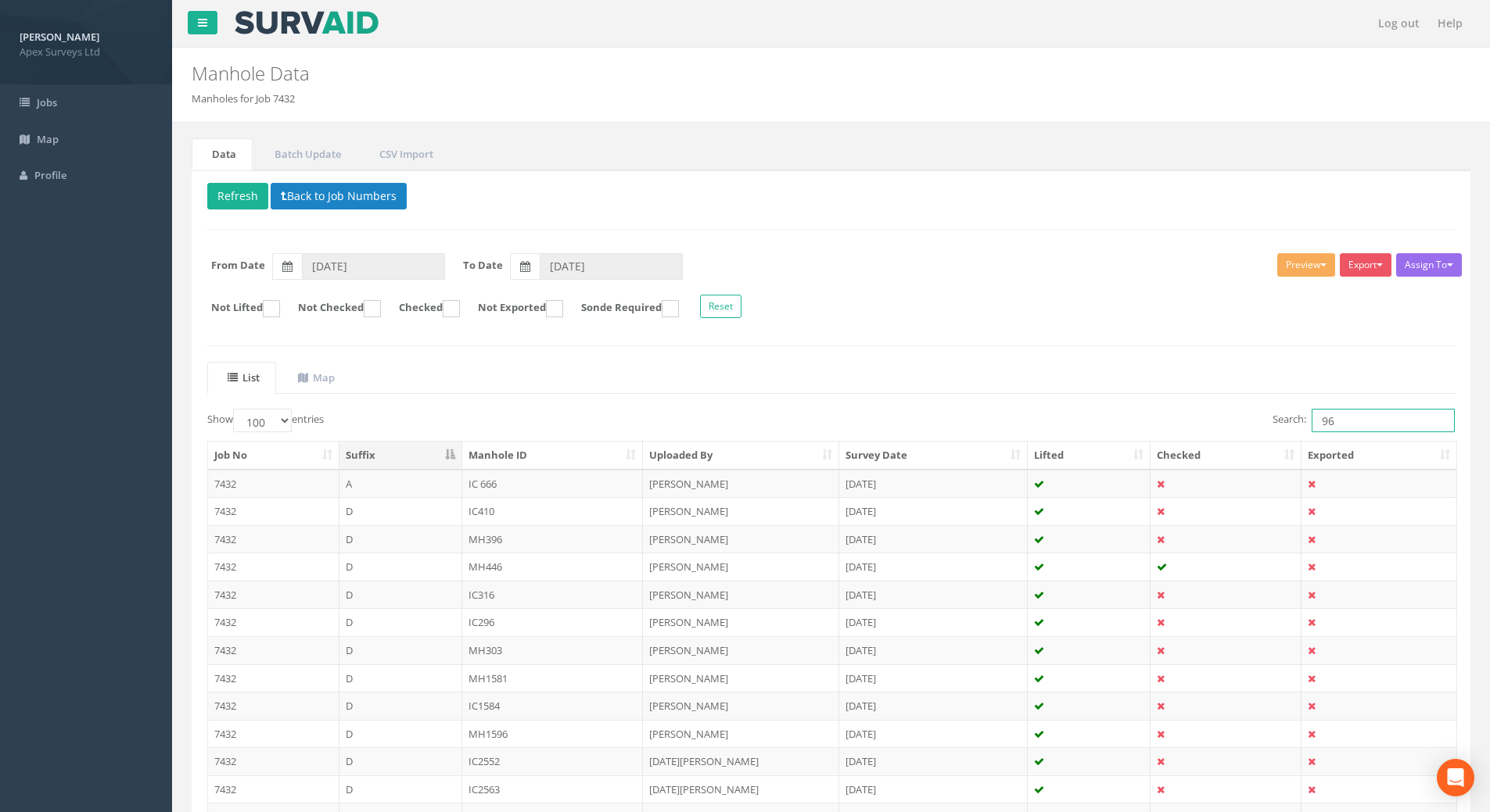
drag, startPoint x: 1359, startPoint y: 426, endPoint x: 1278, endPoint y: 418, distance: 81.4
click at [1275, 416] on label "Search: 96" at bounding box center [1363, 420] width 182 height 23
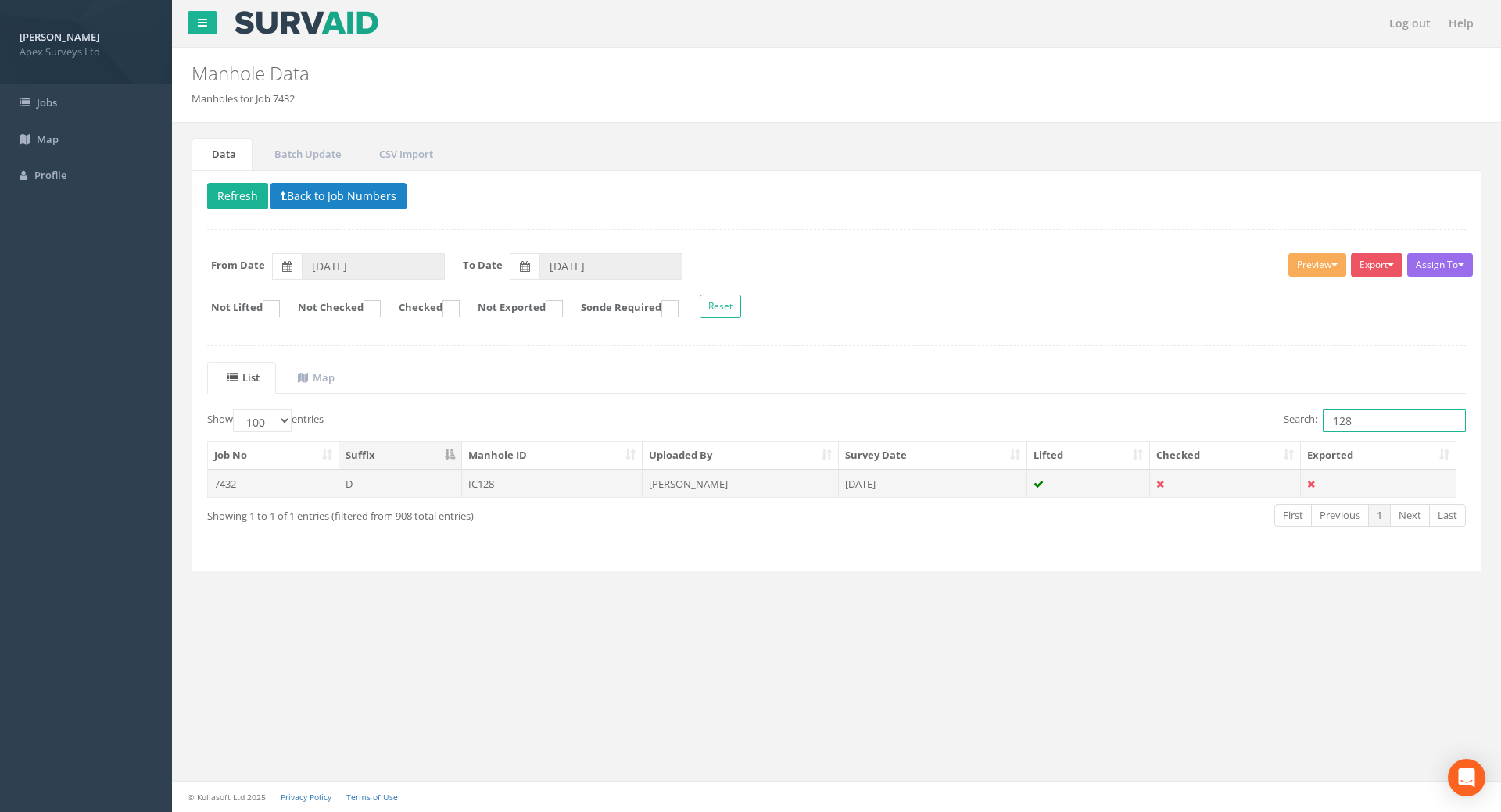
type input "128"
click at [485, 482] on td "IC128" at bounding box center [552, 485] width 181 height 29
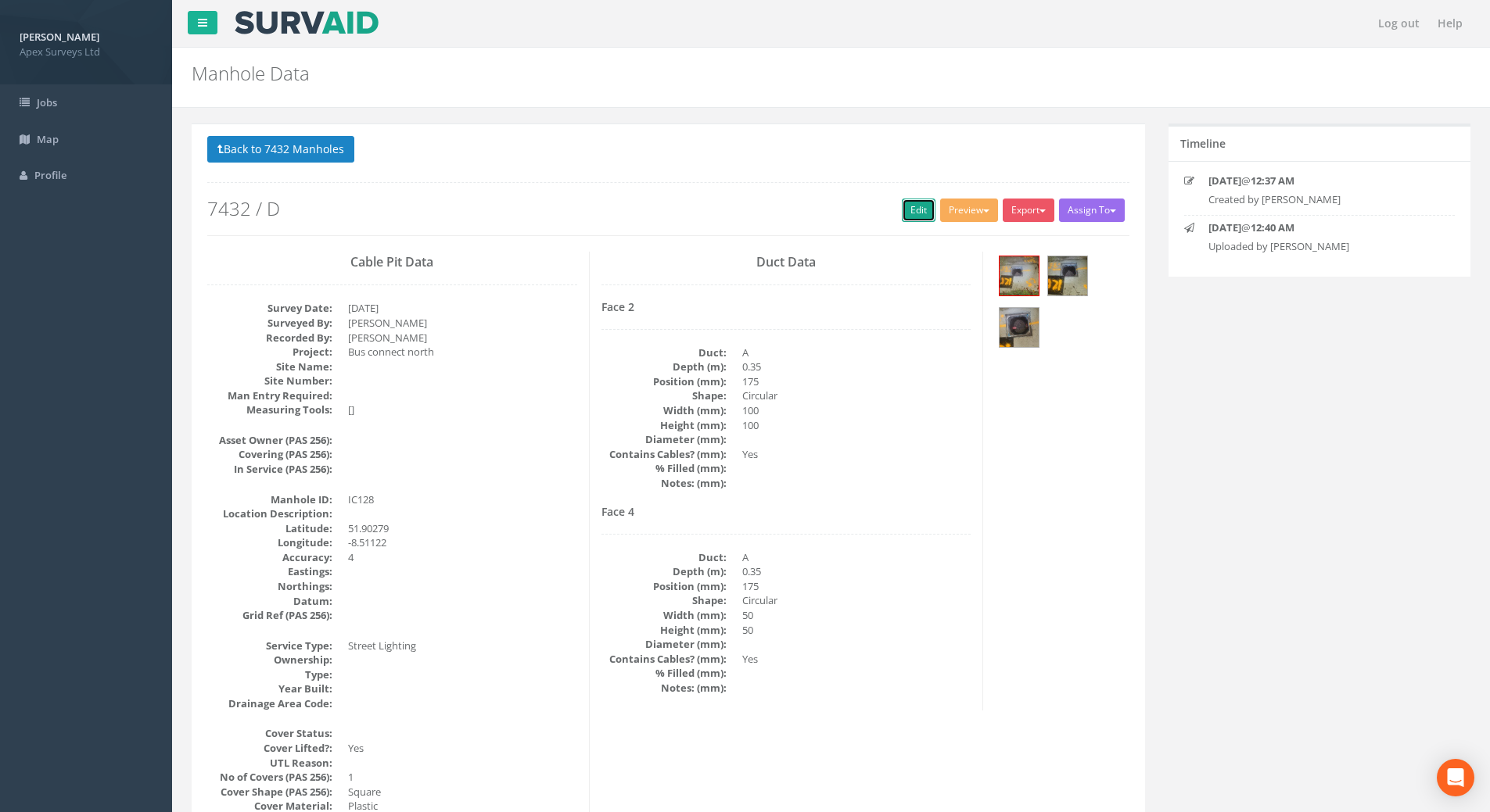
click at [905, 206] on link "Edit" at bounding box center [919, 211] width 34 height 23
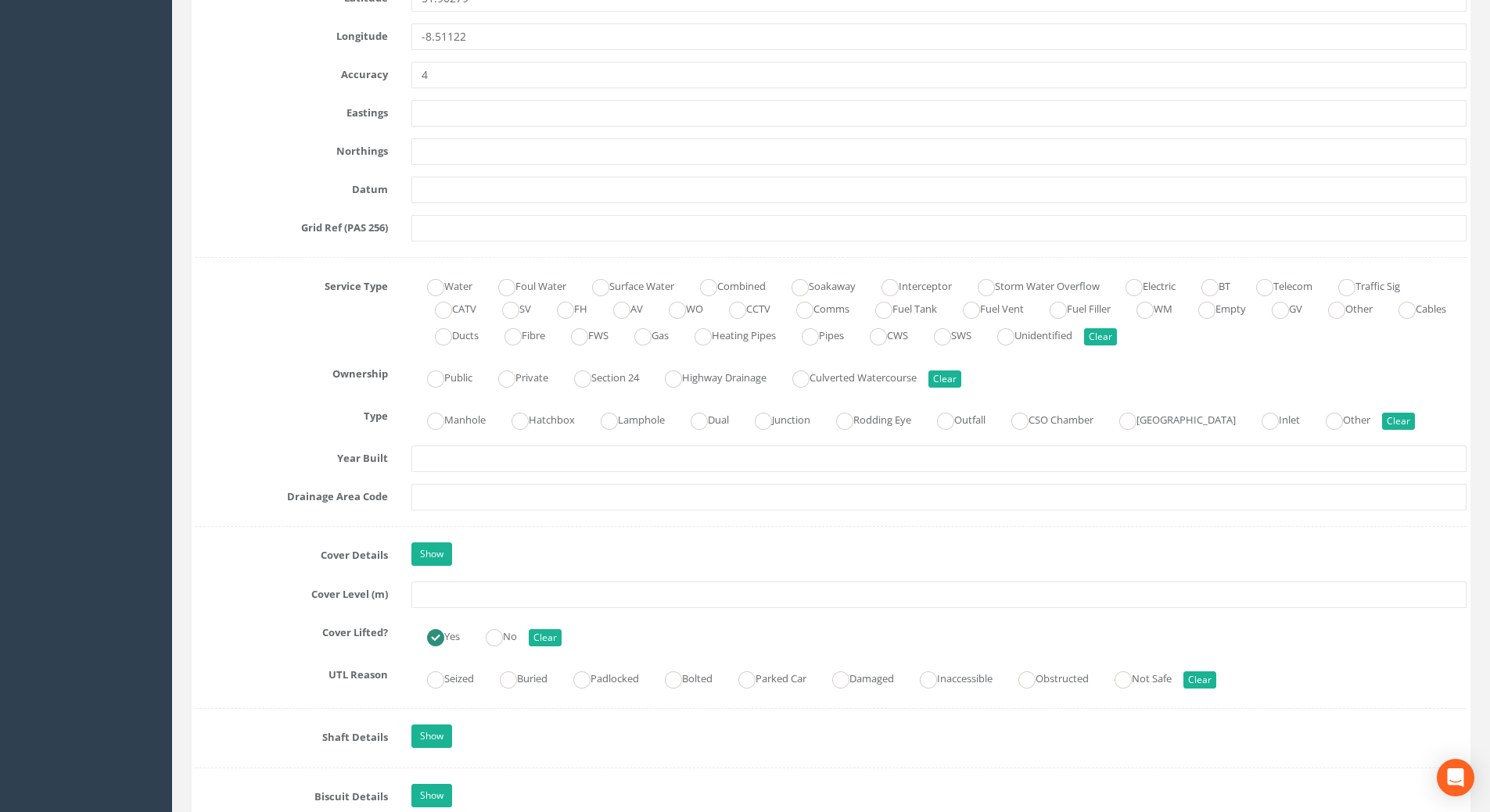
scroll to position [938, 0]
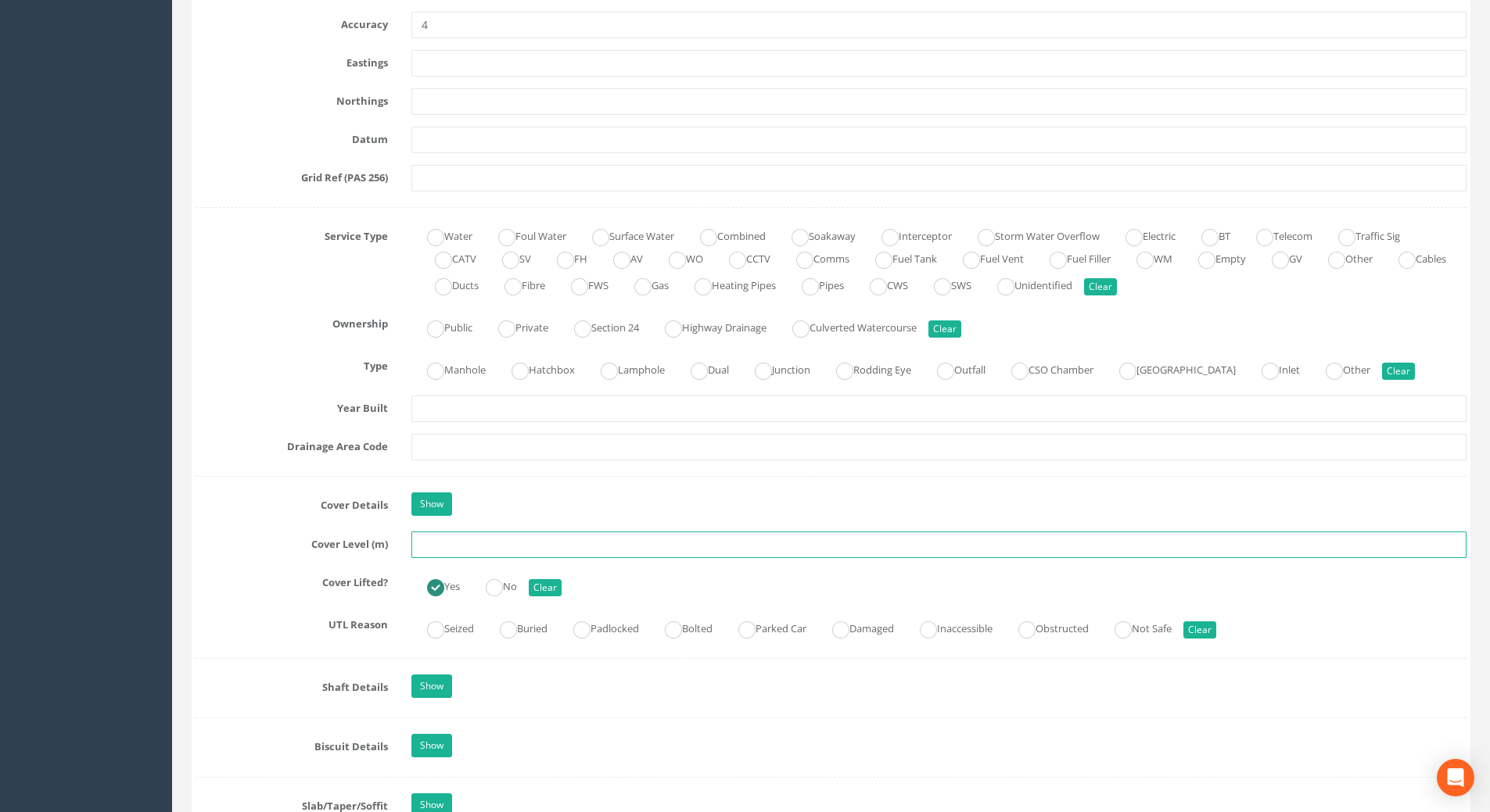
click at [438, 543] on input "text" at bounding box center [939, 545] width 1055 height 27
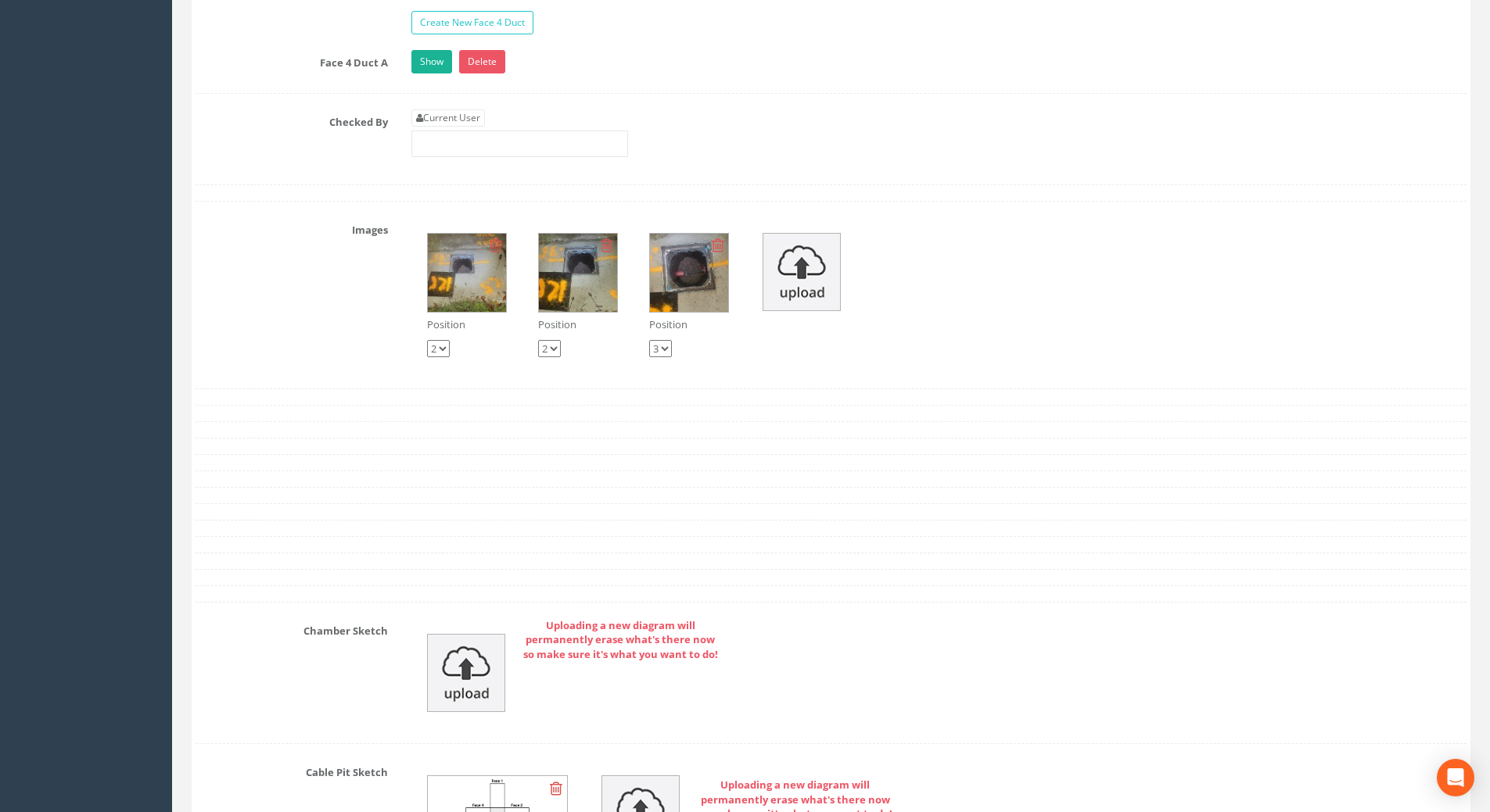
scroll to position [2814, 0]
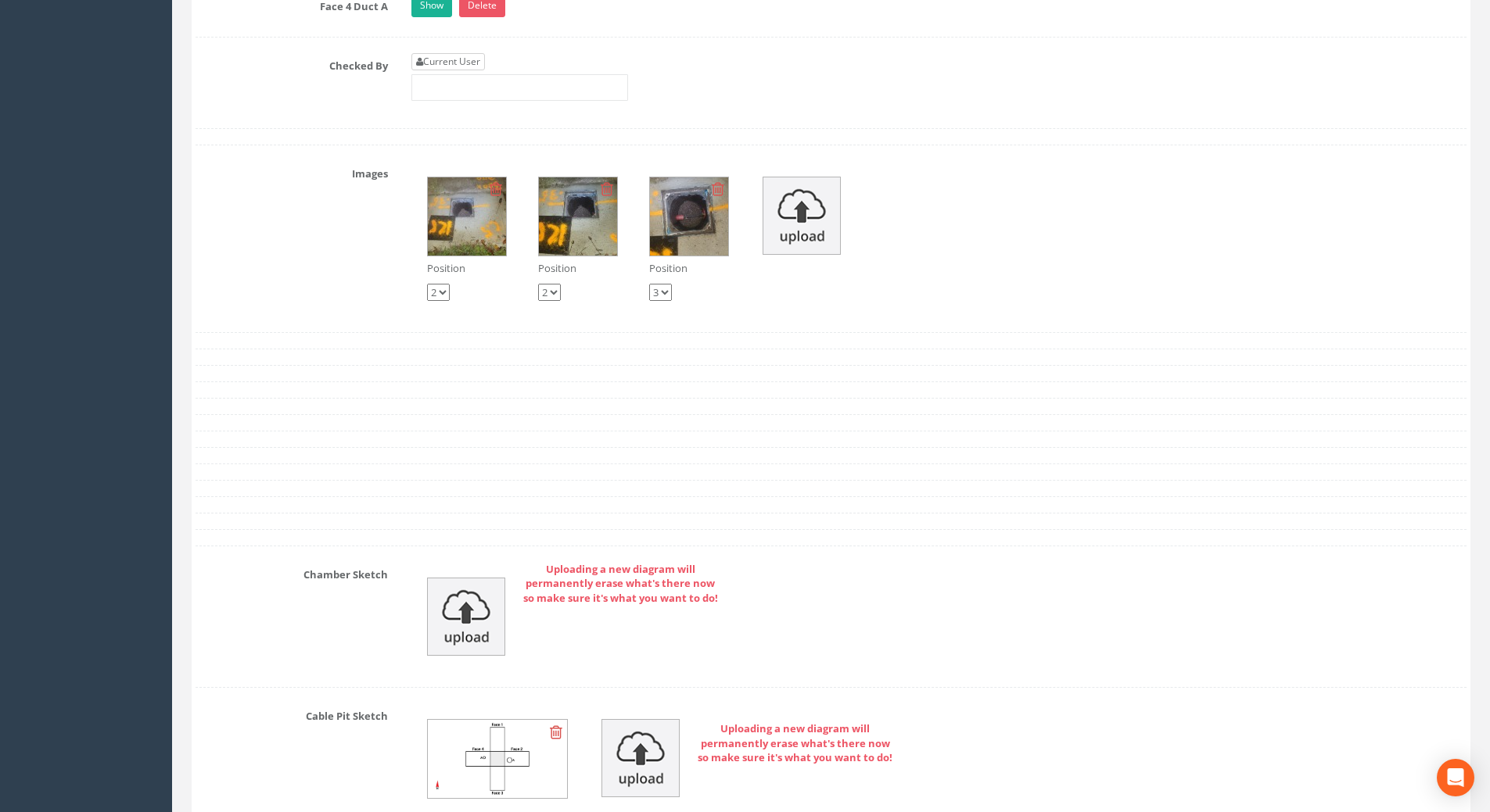
type input "111.63"
click at [459, 64] on link "Current User" at bounding box center [448, 62] width 73 height 17
type input "[PERSON_NAME]"
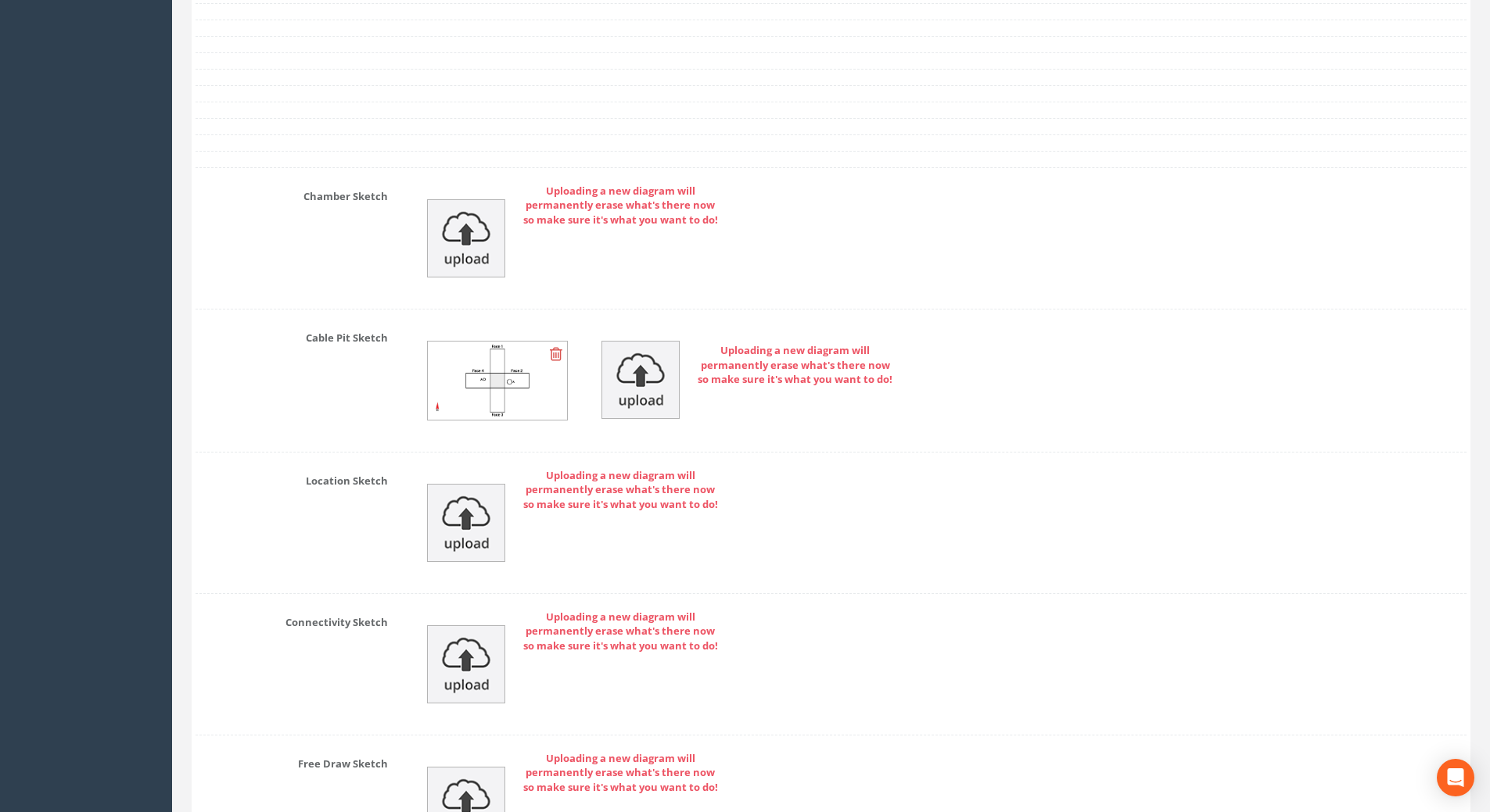
scroll to position [3382, 0]
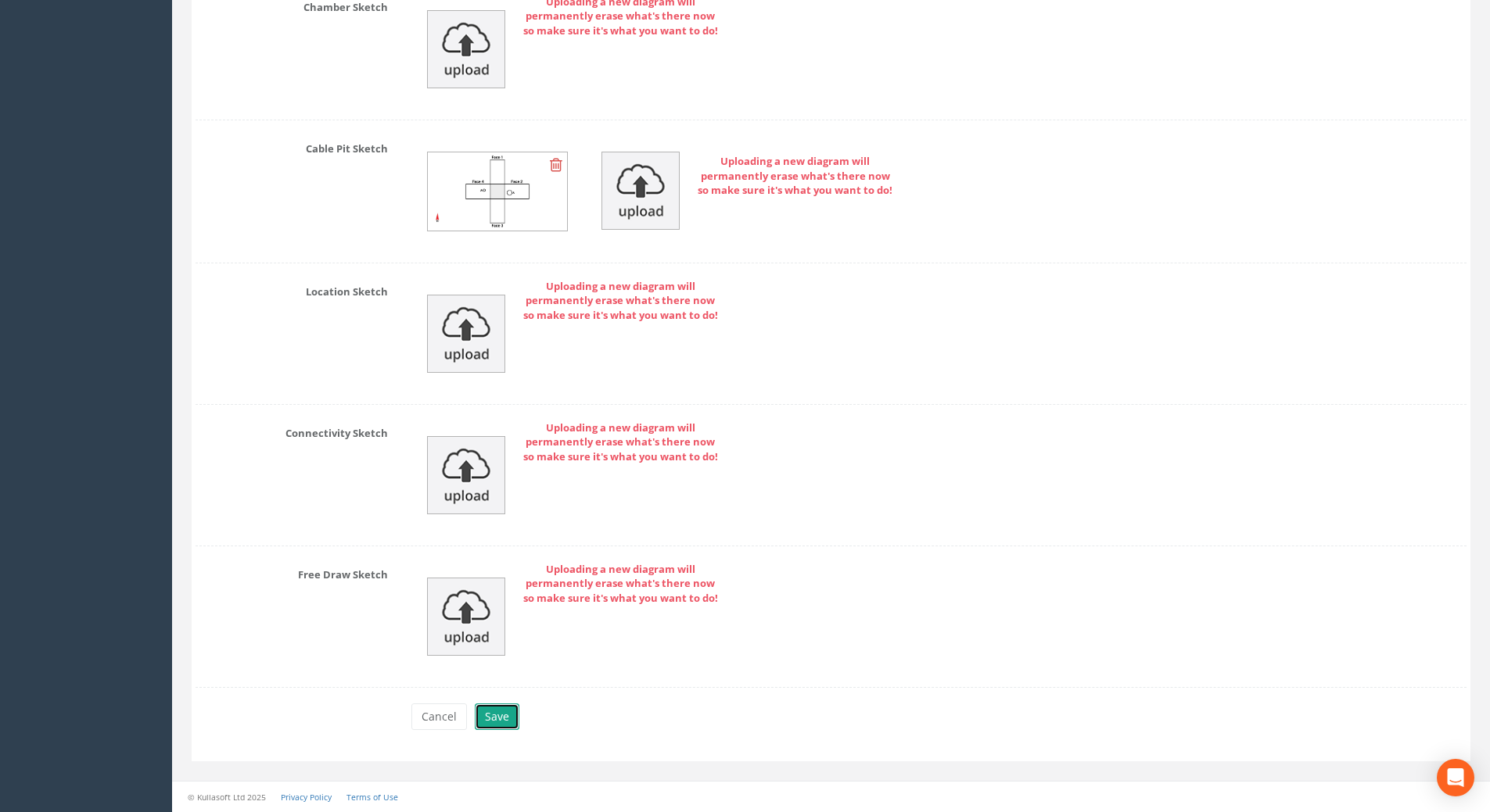
click at [495, 710] on button "Save" at bounding box center [497, 717] width 45 height 27
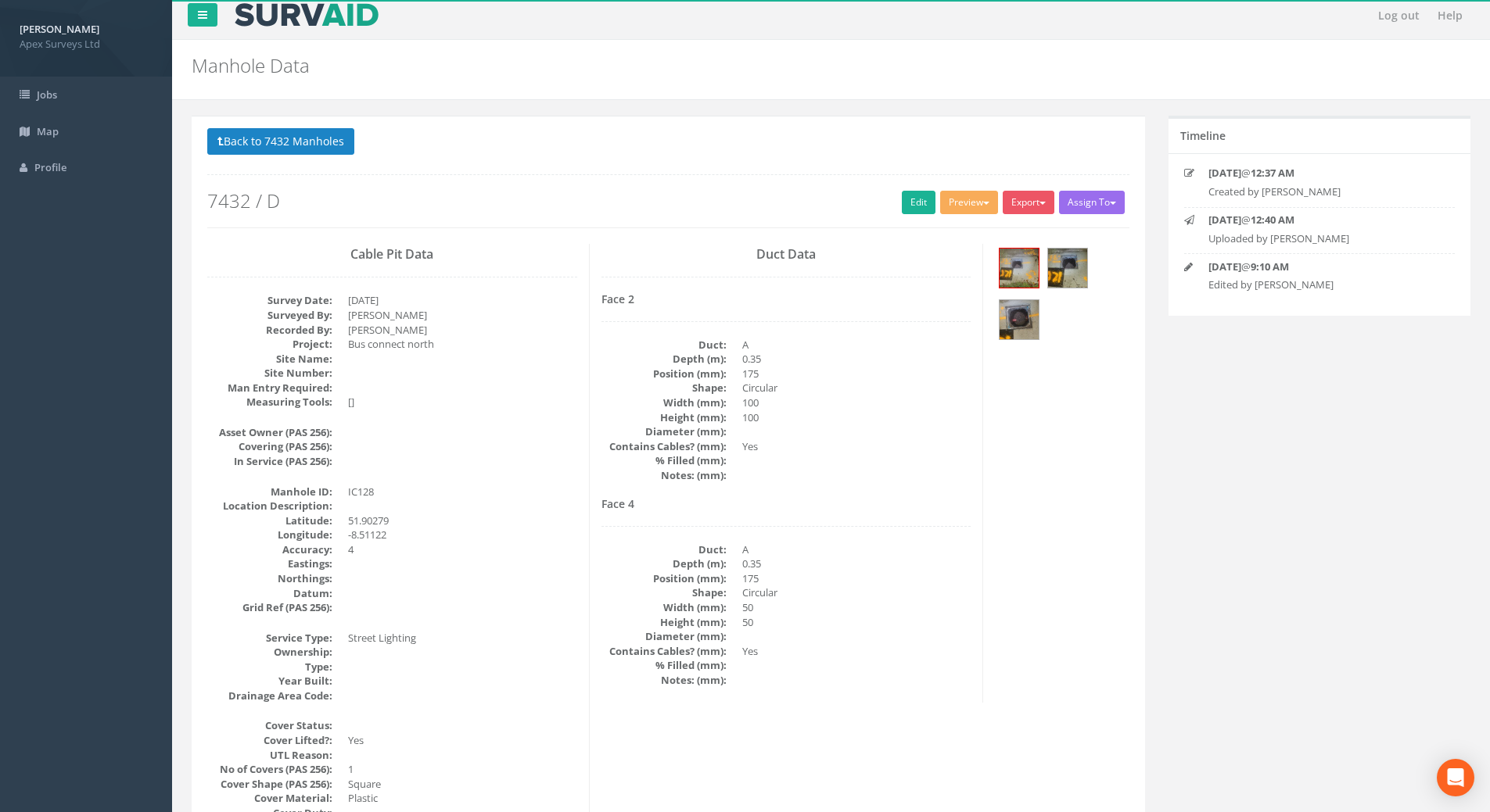
scroll to position [0, 0]
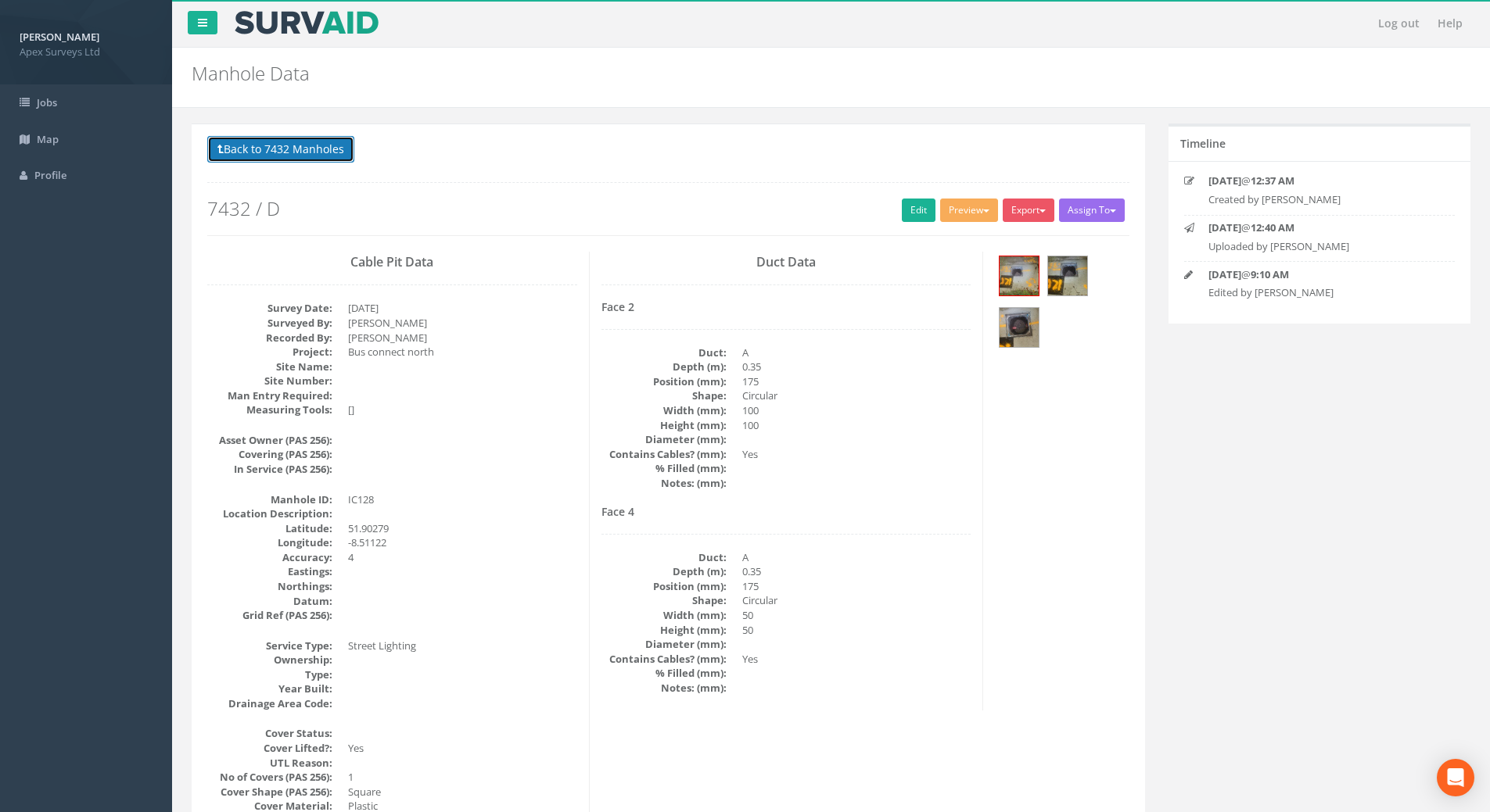
click at [307, 143] on button "Back to 7432 Manholes" at bounding box center [280, 149] width 147 height 27
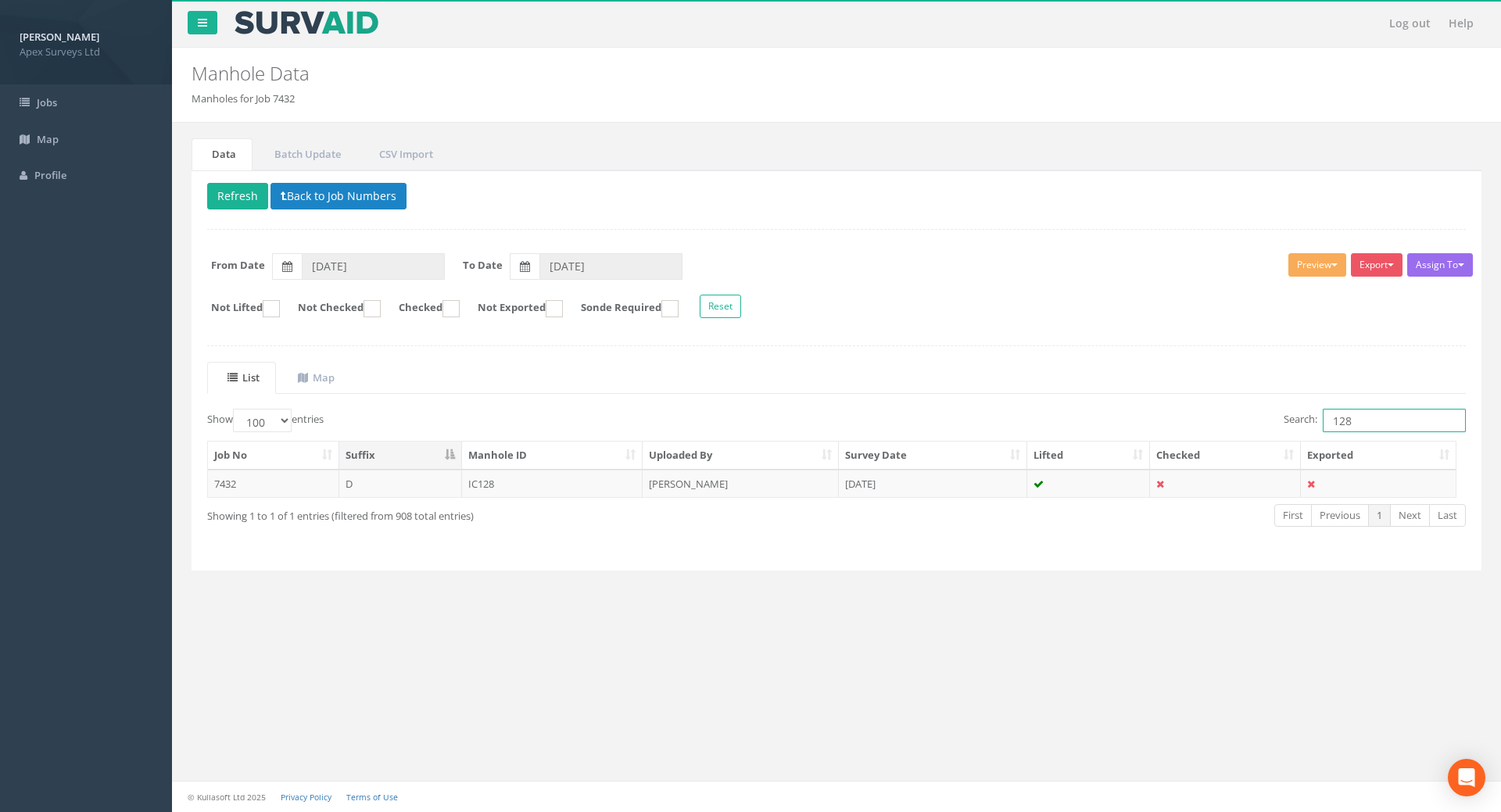
drag, startPoint x: 1368, startPoint y: 419, endPoint x: 1319, endPoint y: 417, distance: 49.0
click at [1319, 417] on label "Search: 128" at bounding box center [1375, 420] width 182 height 23
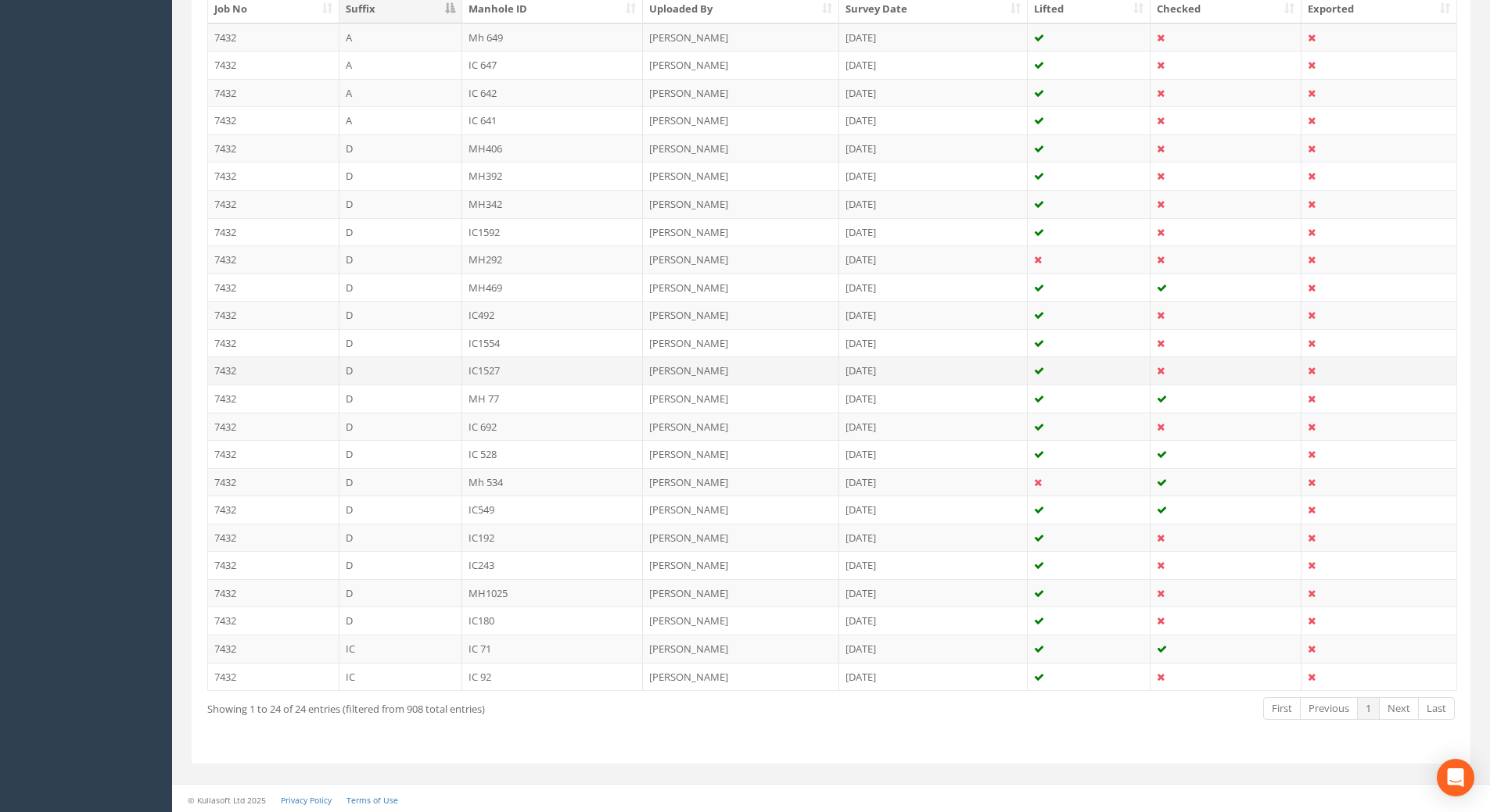
scroll to position [449, 0]
type input "92"
click at [495, 672] on td "IC 92" at bounding box center [553, 675] width 181 height 29
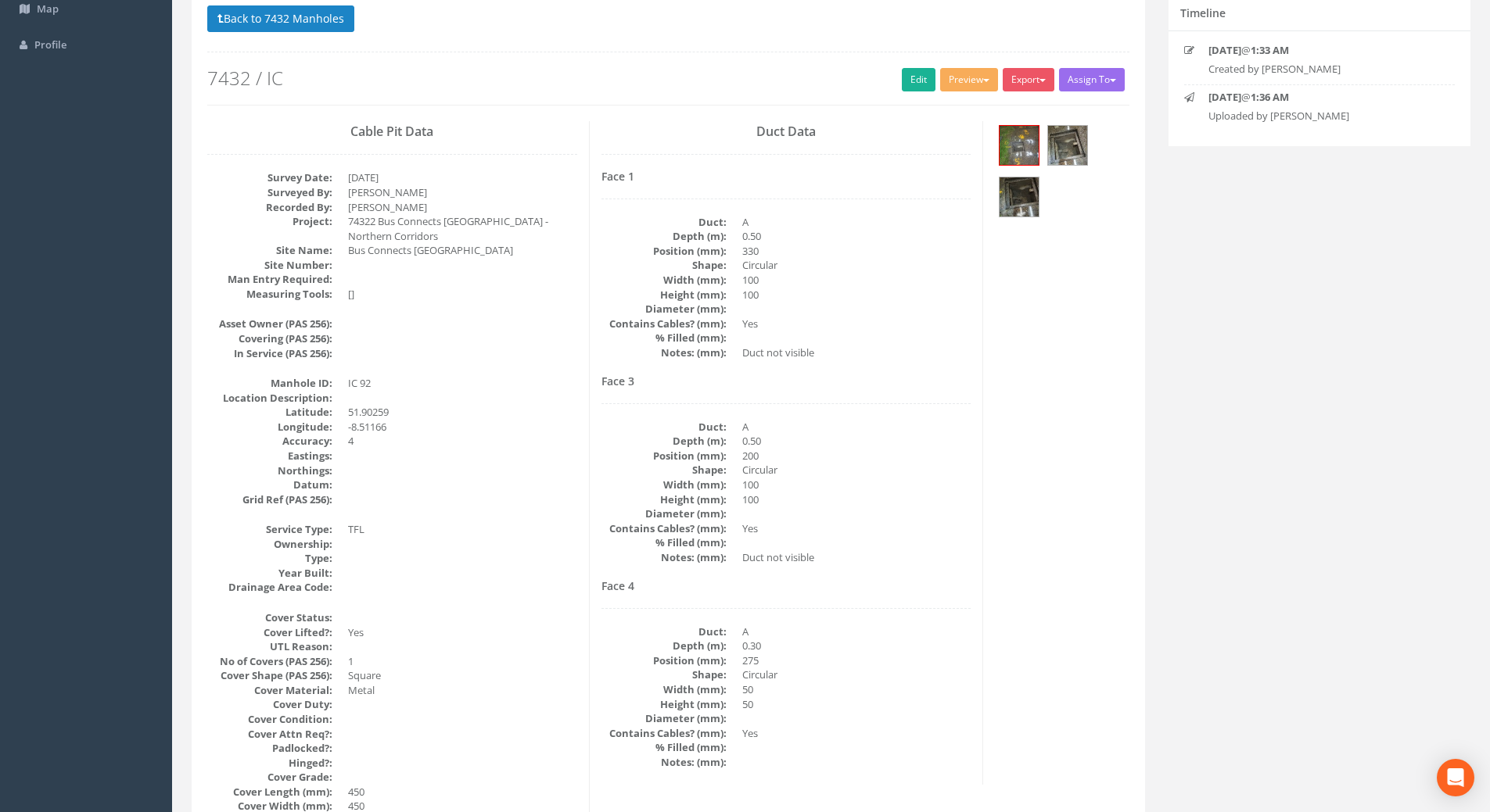
scroll to position [0, 0]
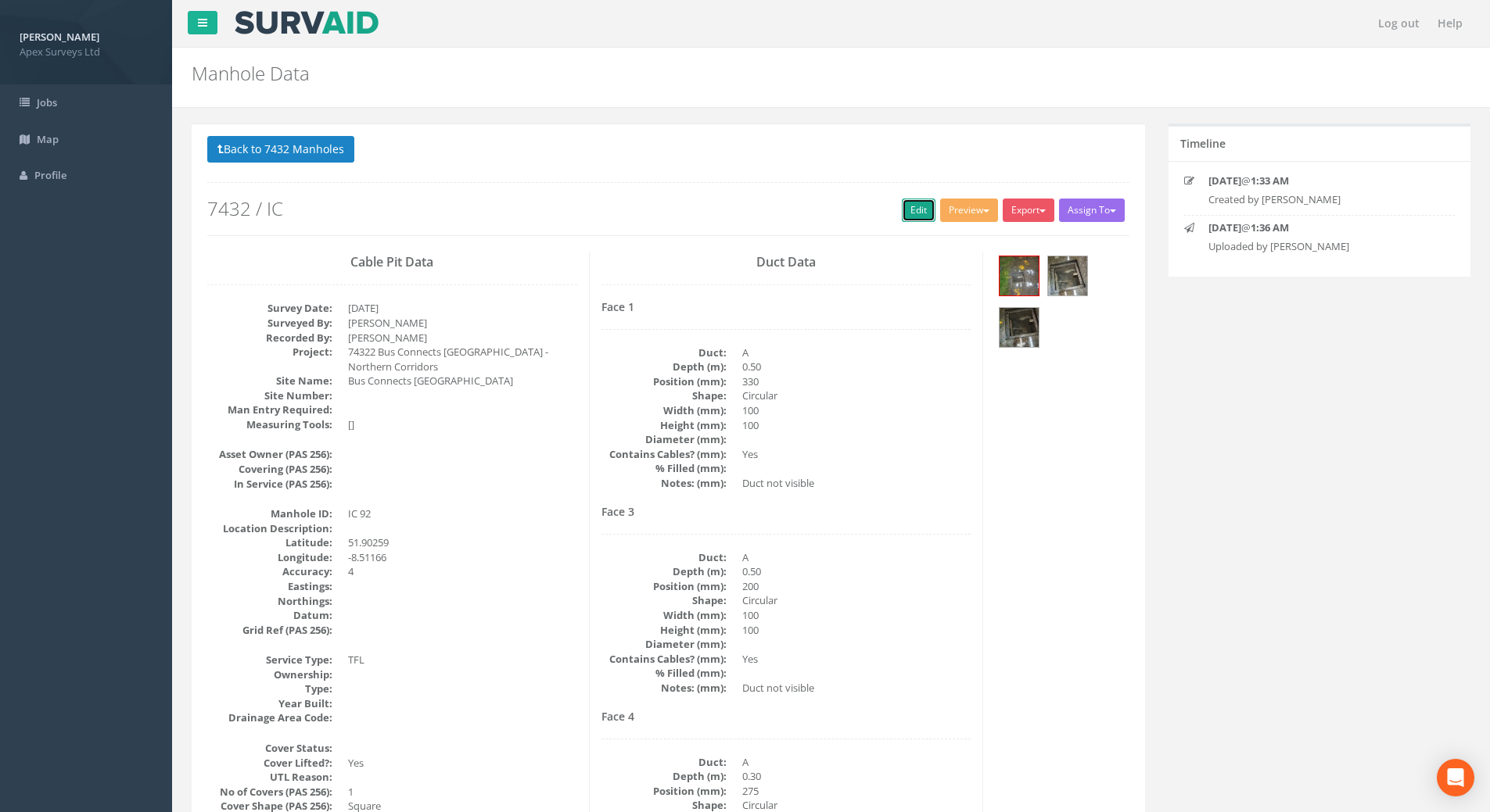
click at [909, 211] on link "Edit" at bounding box center [919, 211] width 34 height 23
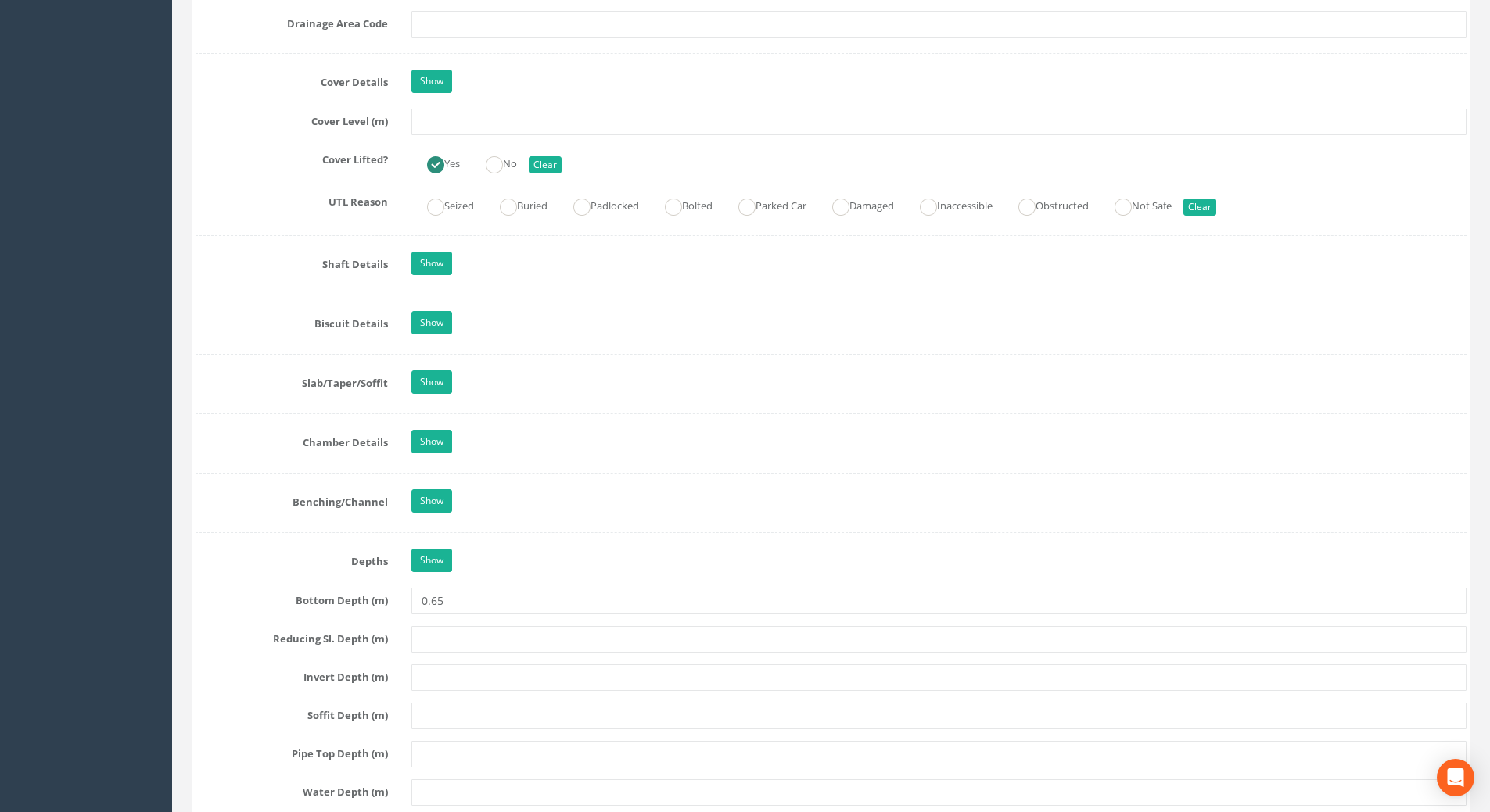
scroll to position [1329, 0]
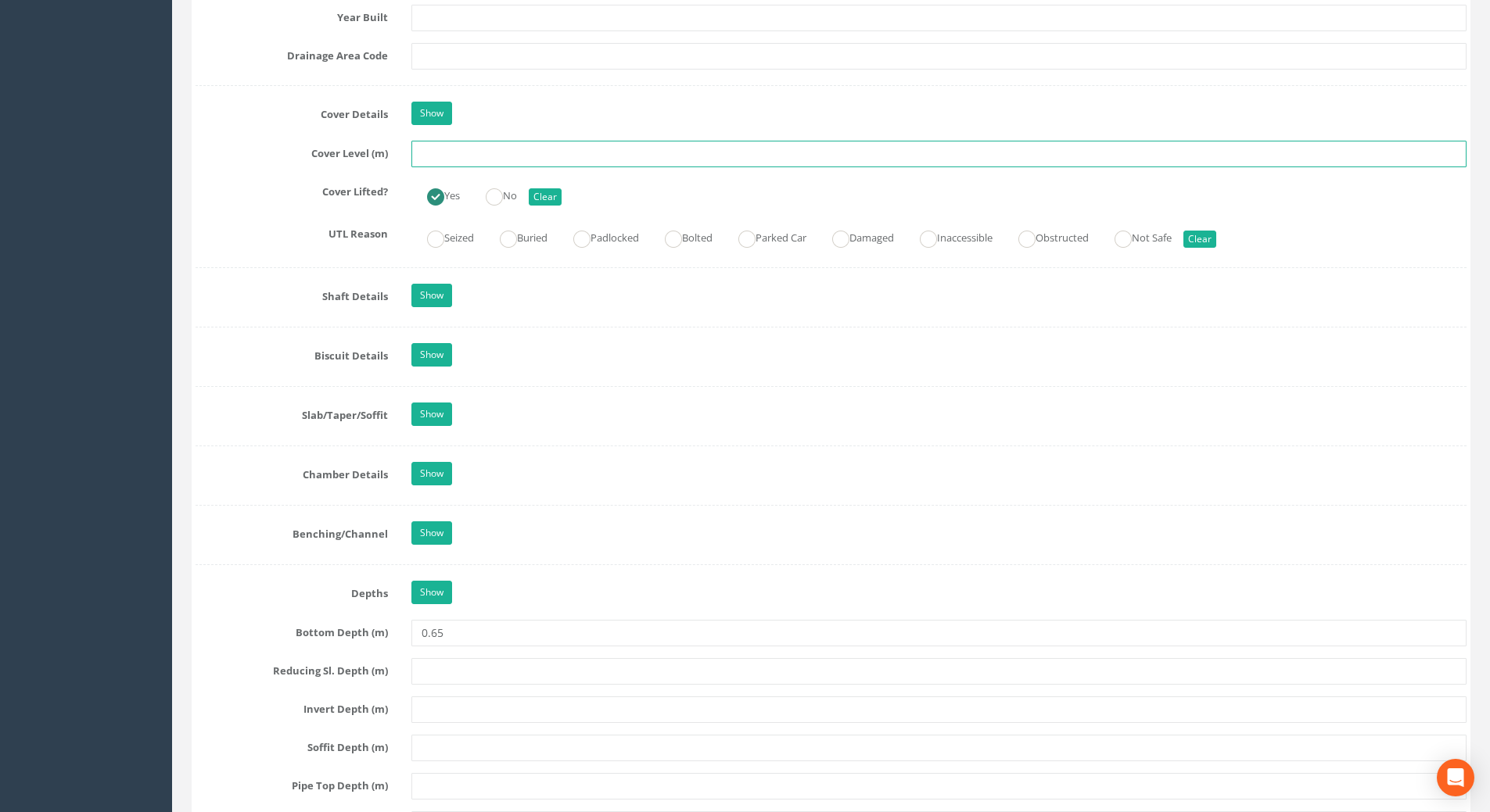
click at [432, 163] on input "text" at bounding box center [939, 154] width 1055 height 27
type input "111.83"
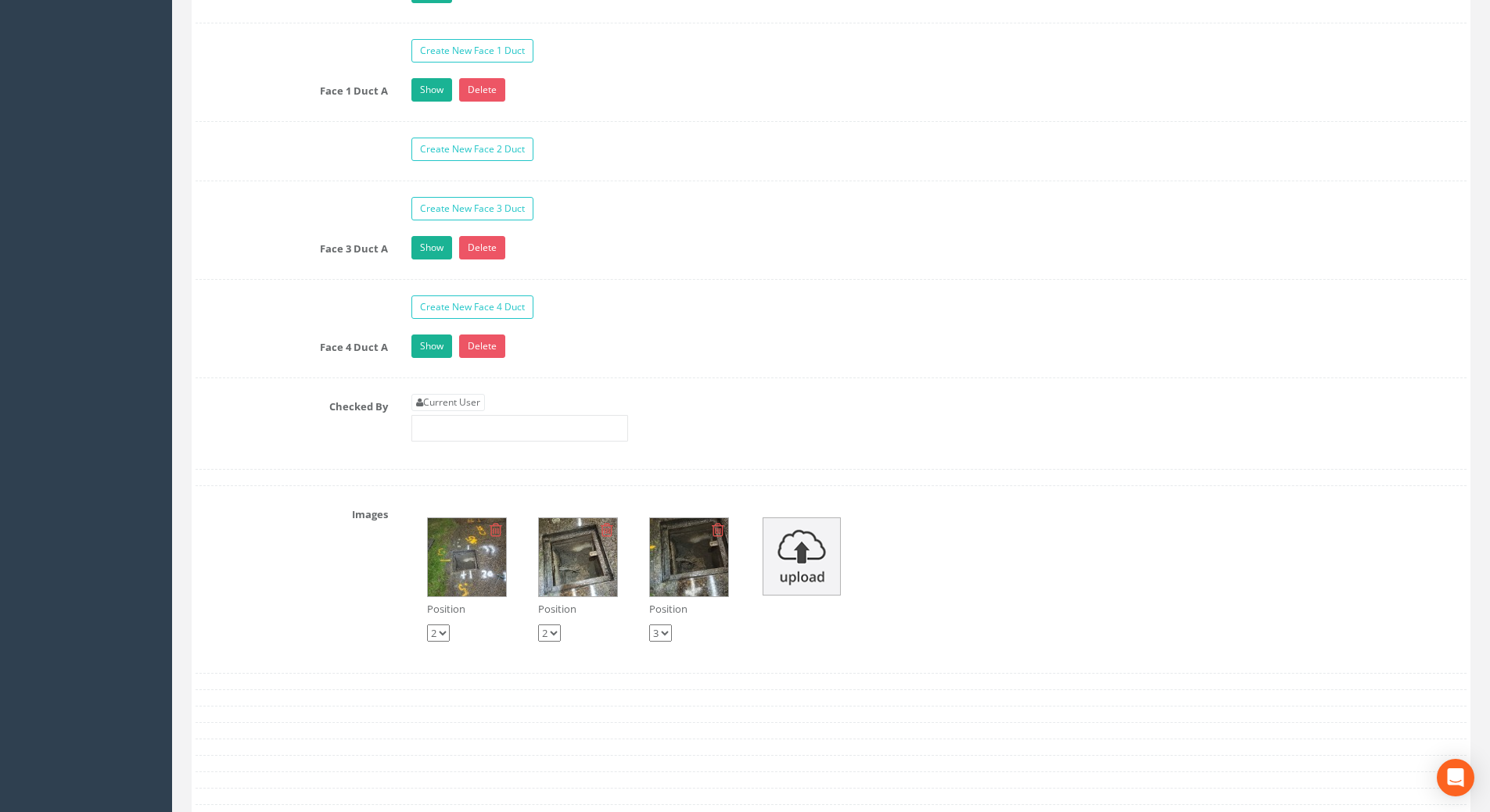
scroll to position [2501, 0]
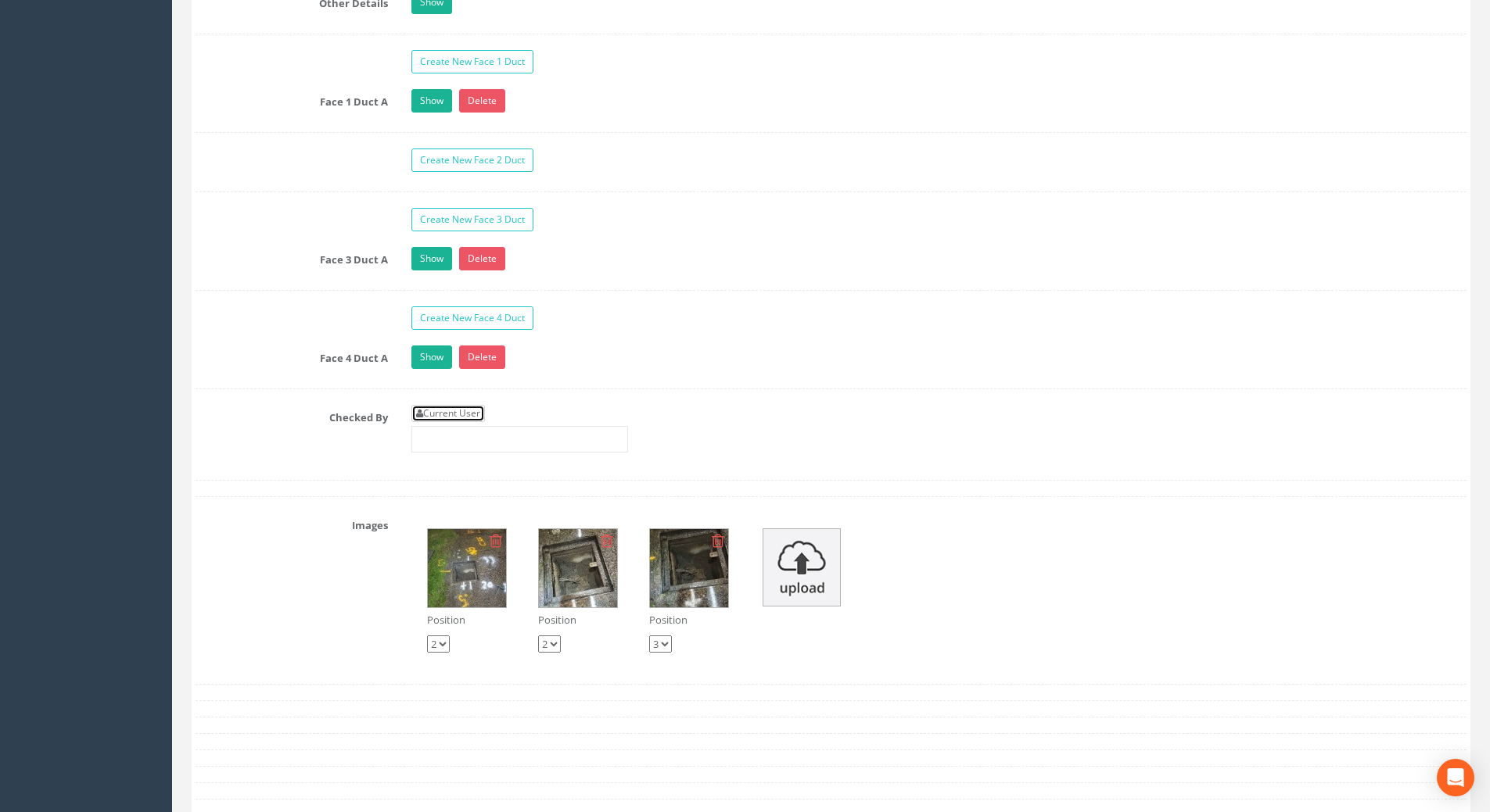
click at [473, 407] on link "Current User" at bounding box center [448, 413] width 73 height 17
type input "[PERSON_NAME]"
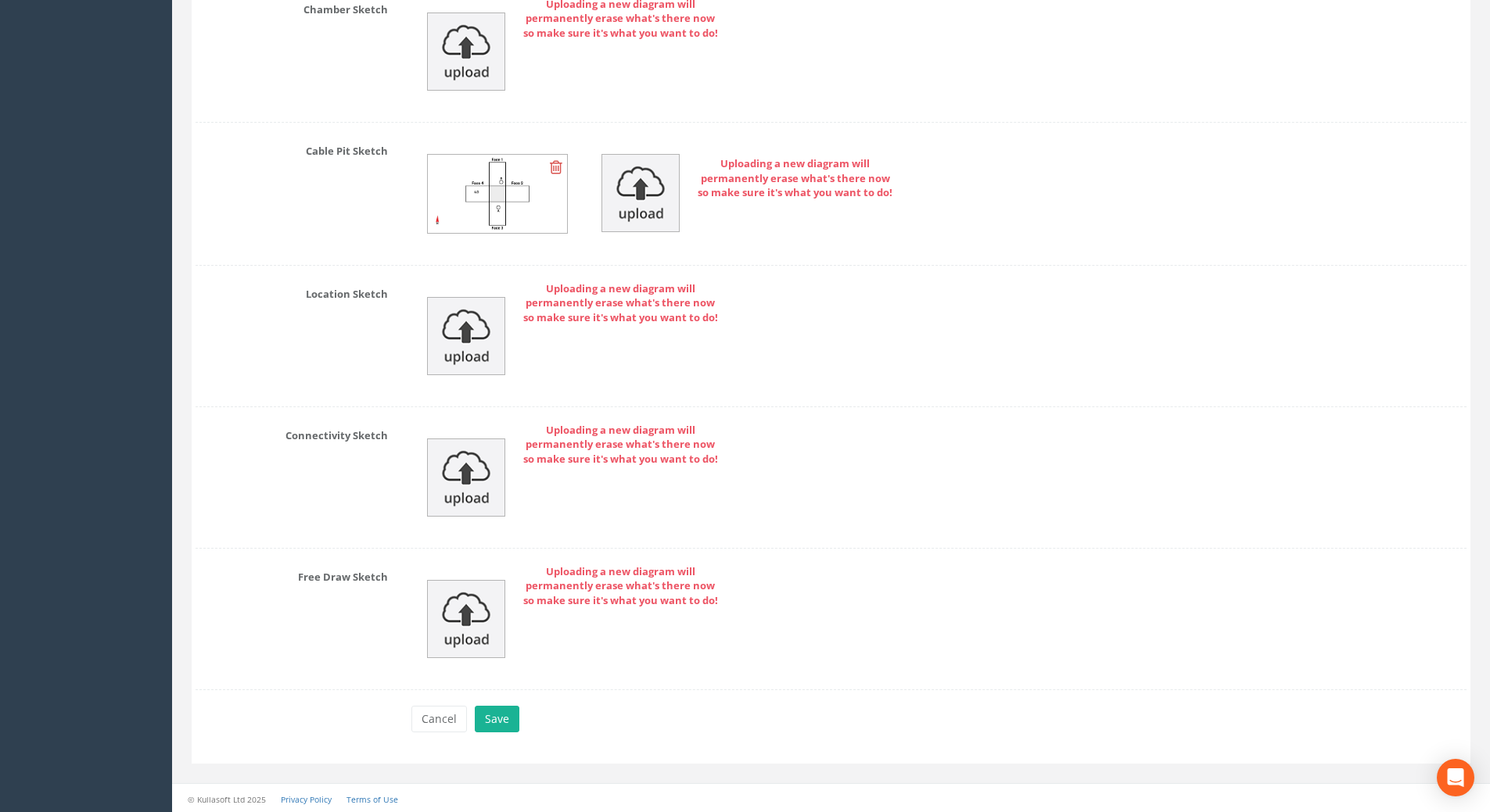
scroll to position [3421, 0]
click at [483, 716] on button "Save" at bounding box center [497, 717] width 45 height 27
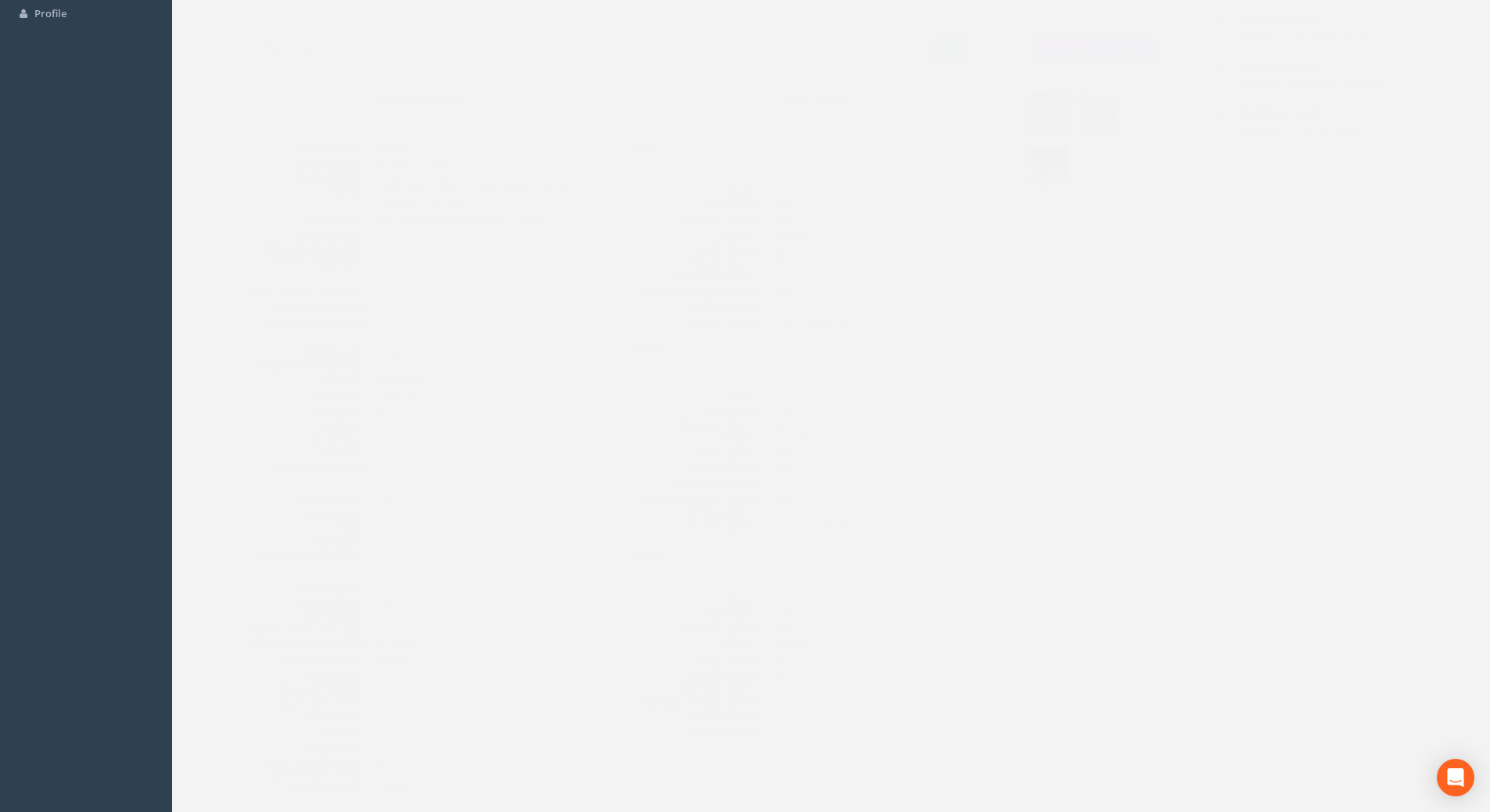
scroll to position [0, 0]
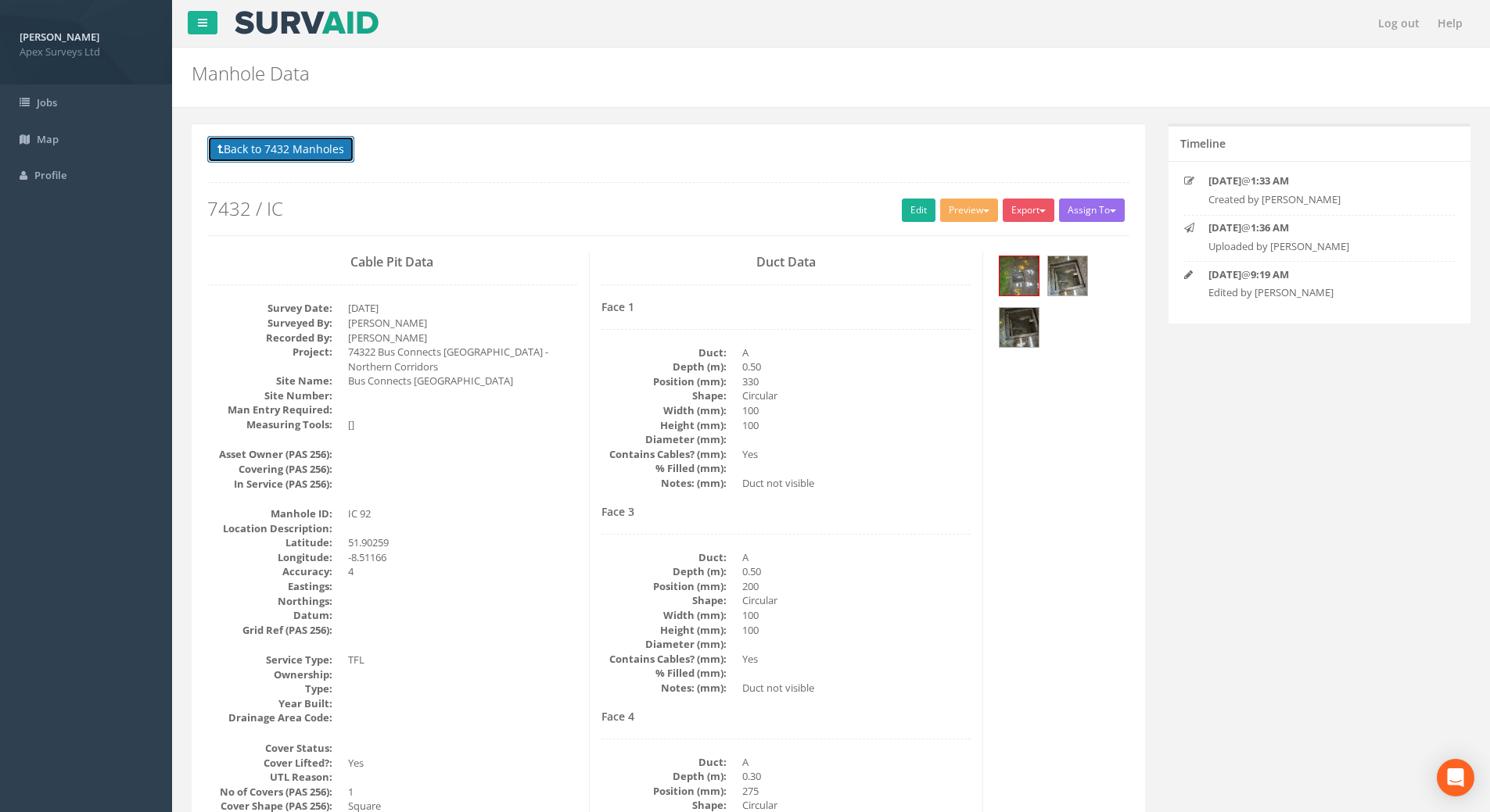
click at [323, 149] on button "Back to 7432 Manholes" at bounding box center [280, 149] width 147 height 27
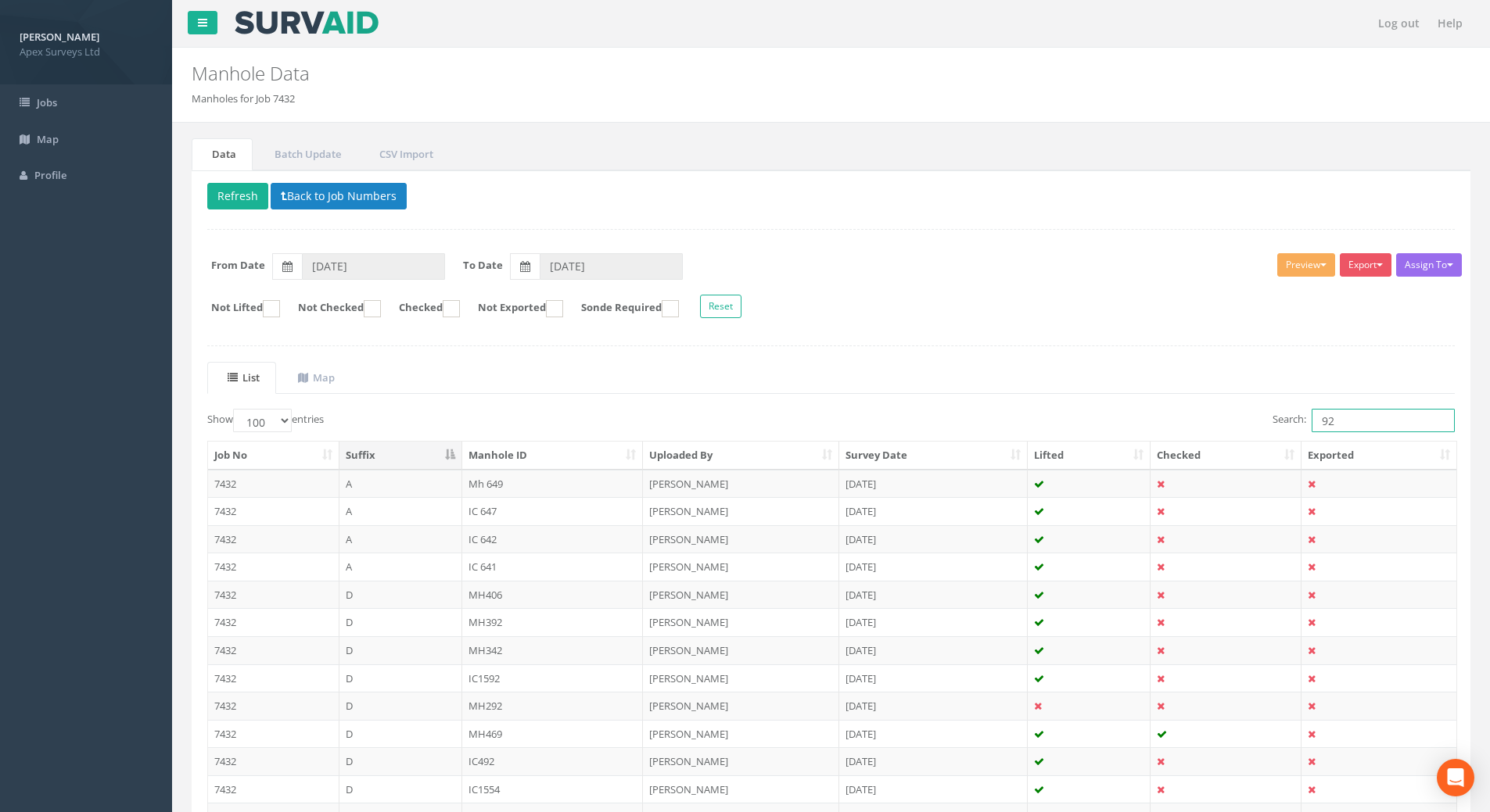
click at [1335, 423] on input "92" at bounding box center [1383, 420] width 143 height 23
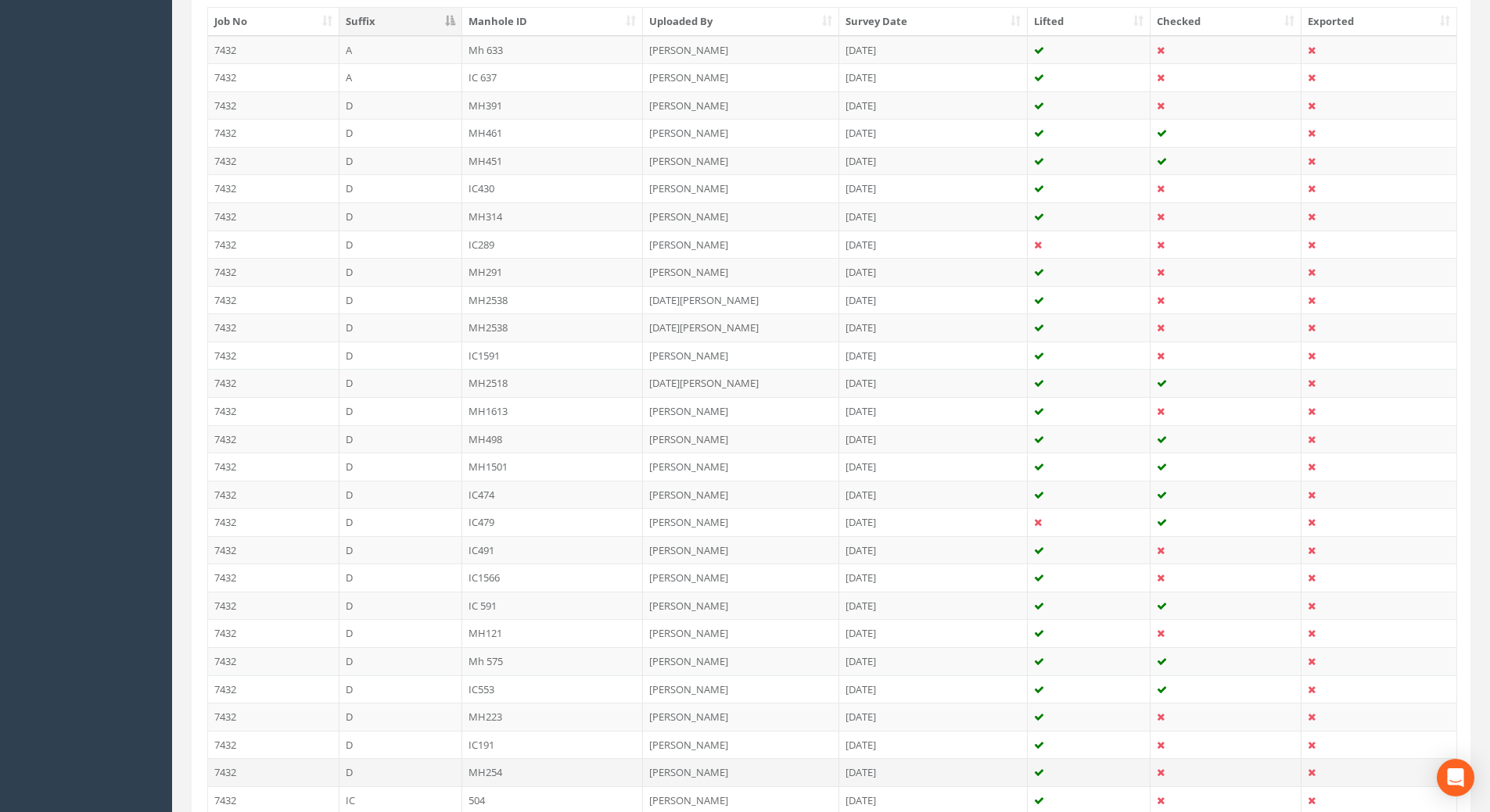
scroll to position [588, 0]
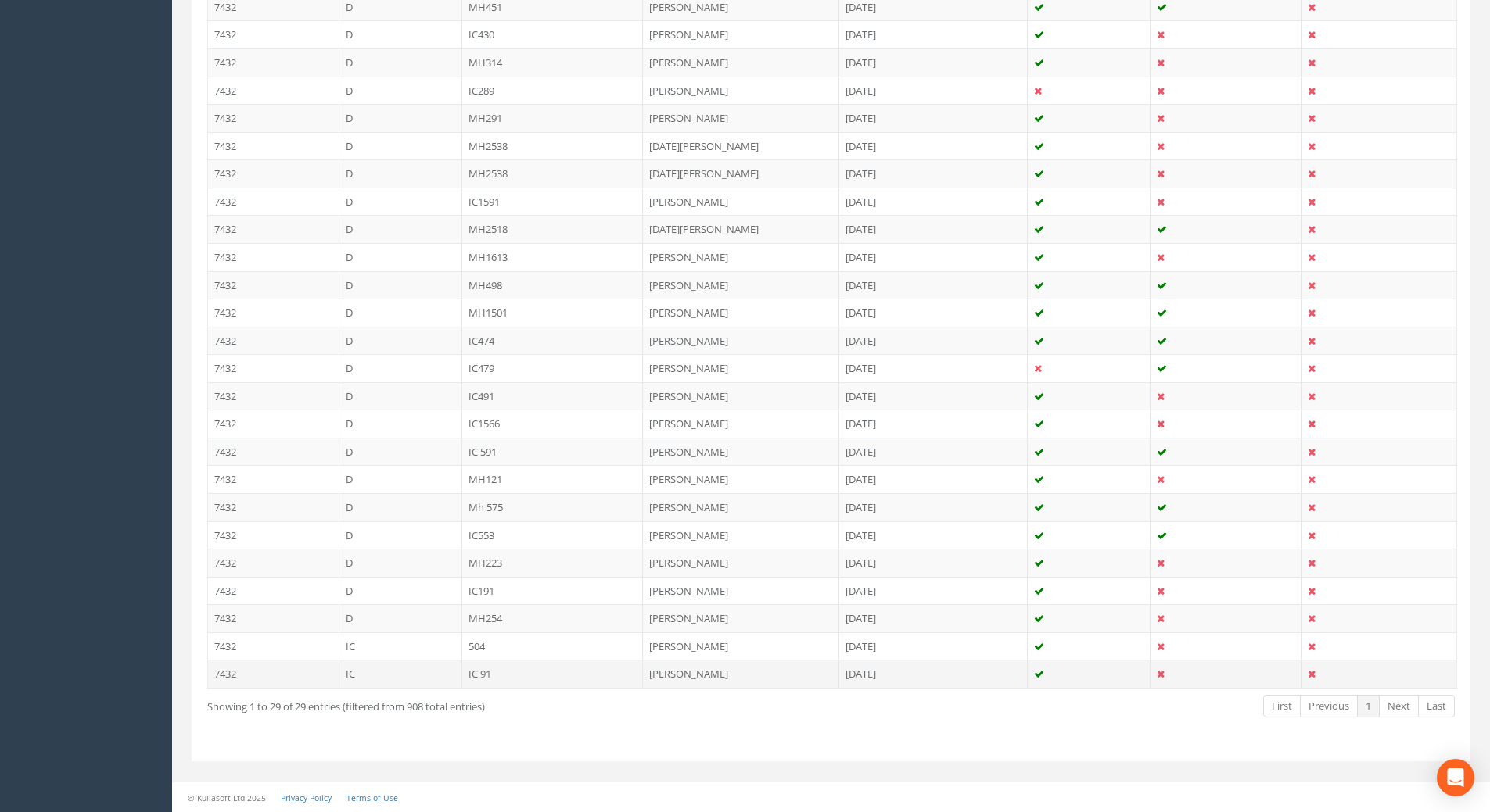
type input "91"
click at [489, 672] on td "IC 91" at bounding box center [553, 674] width 181 height 29
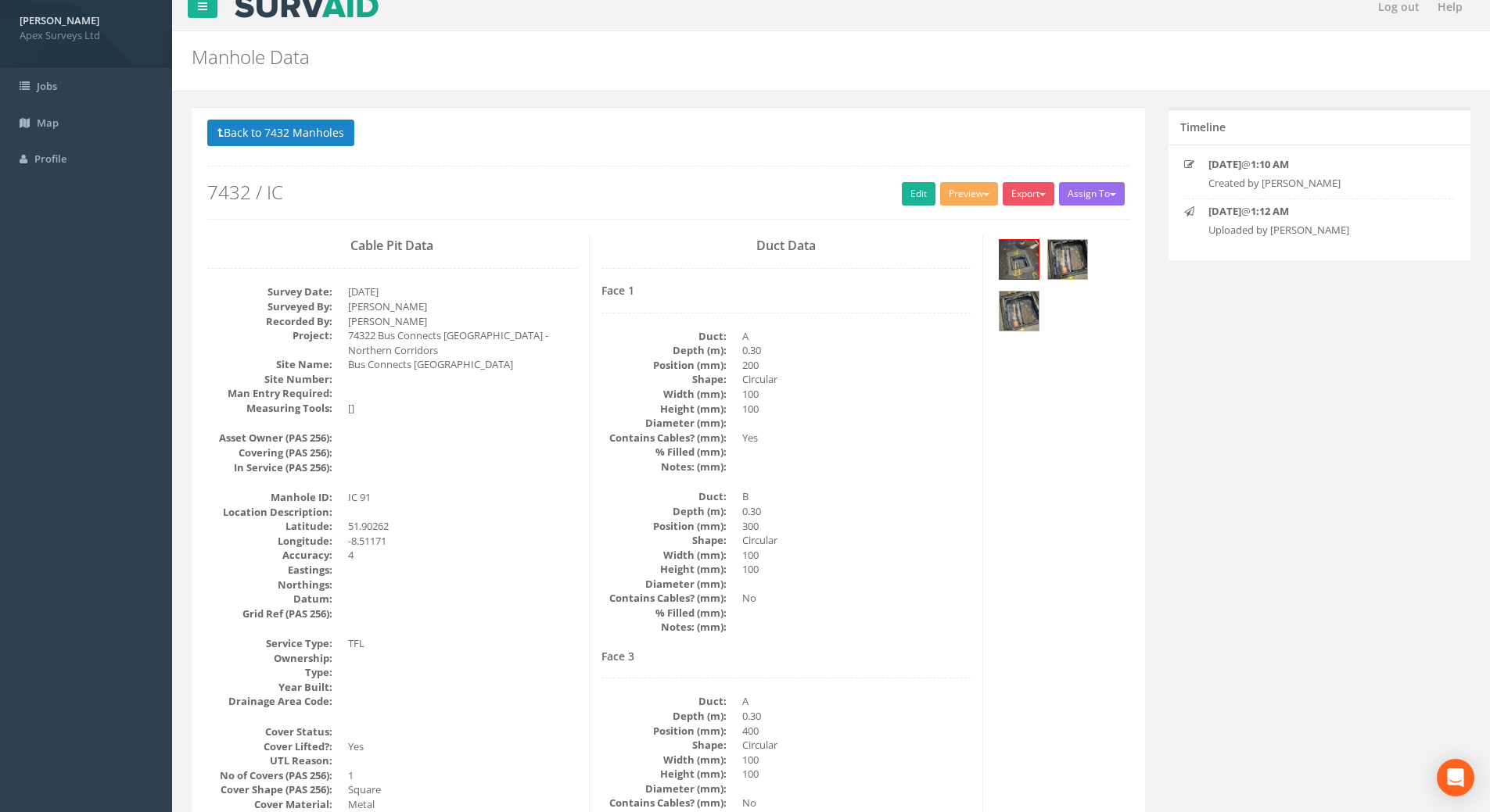
scroll to position [0, 0]
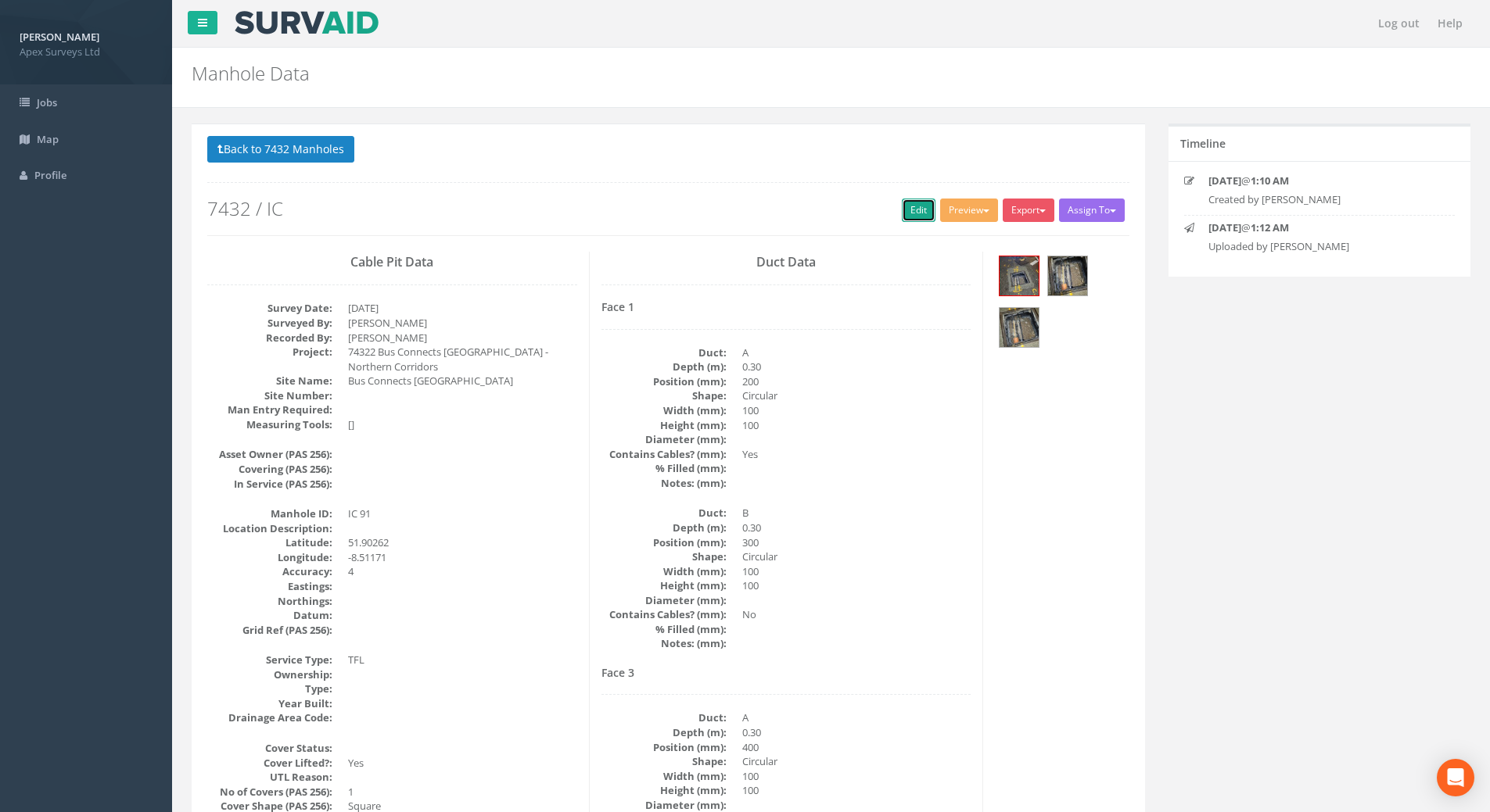
click at [909, 210] on link "Edit" at bounding box center [919, 211] width 34 height 23
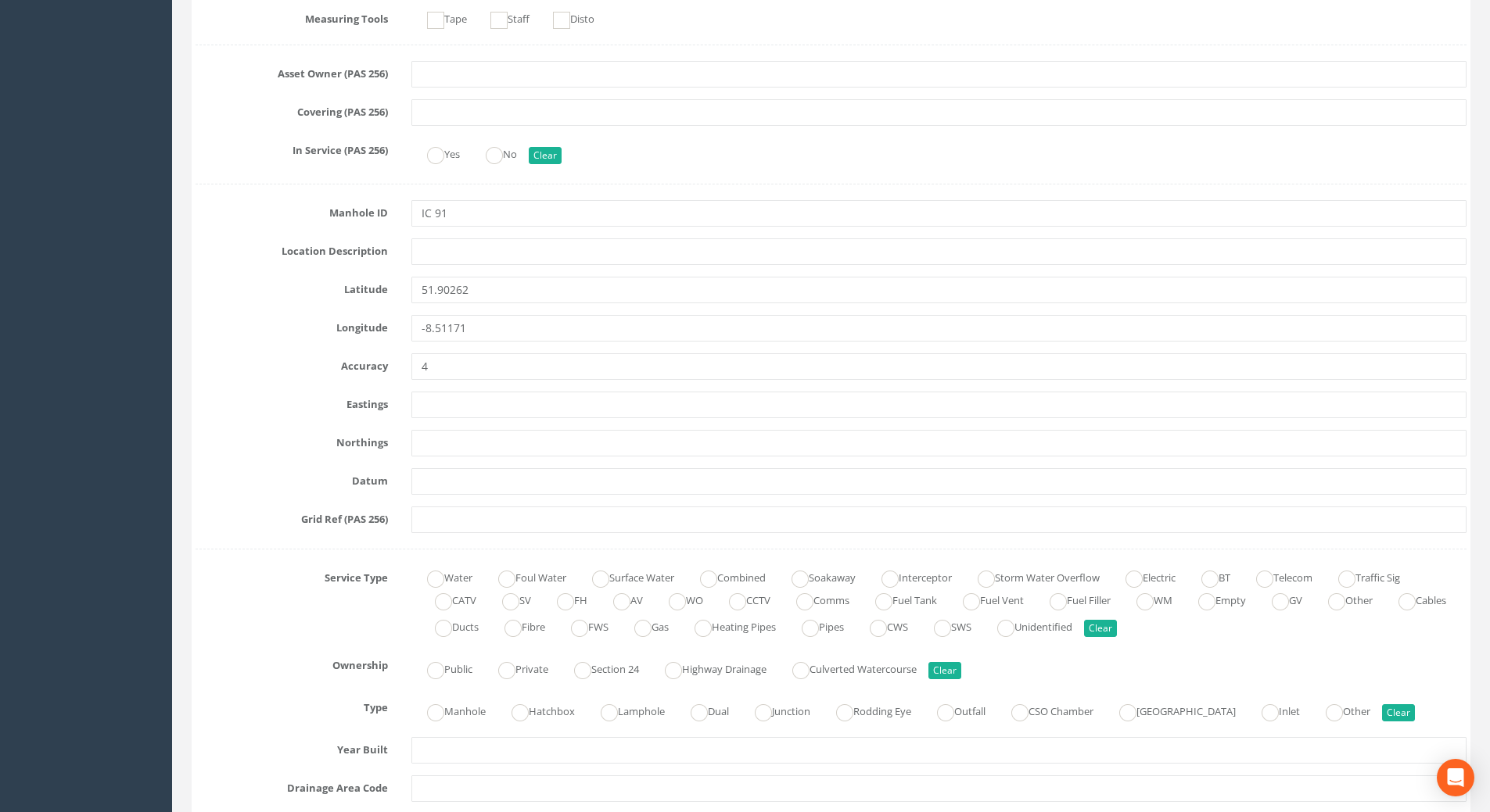
scroll to position [938, 0]
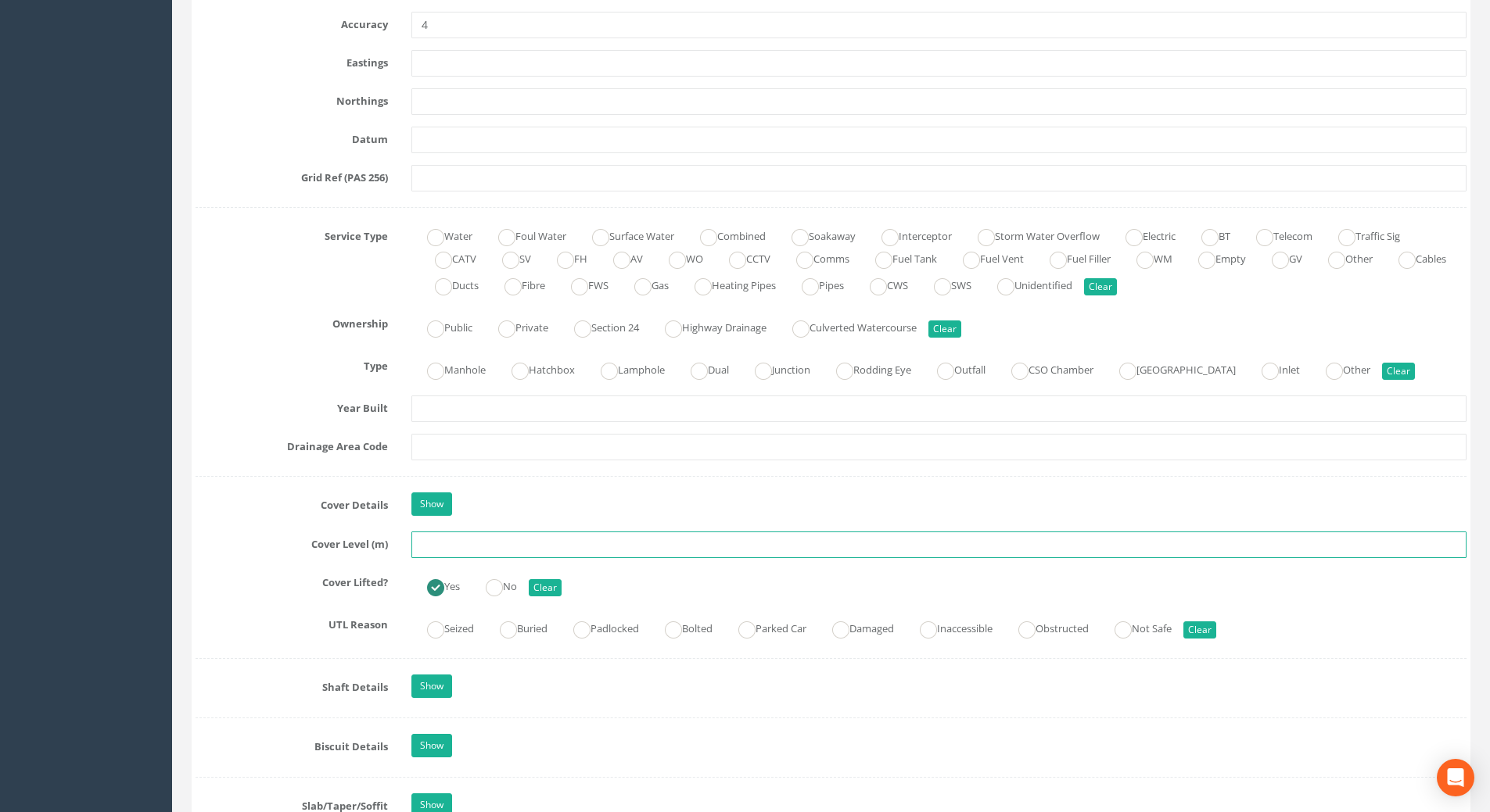
click at [444, 539] on input "text" at bounding box center [939, 545] width 1055 height 27
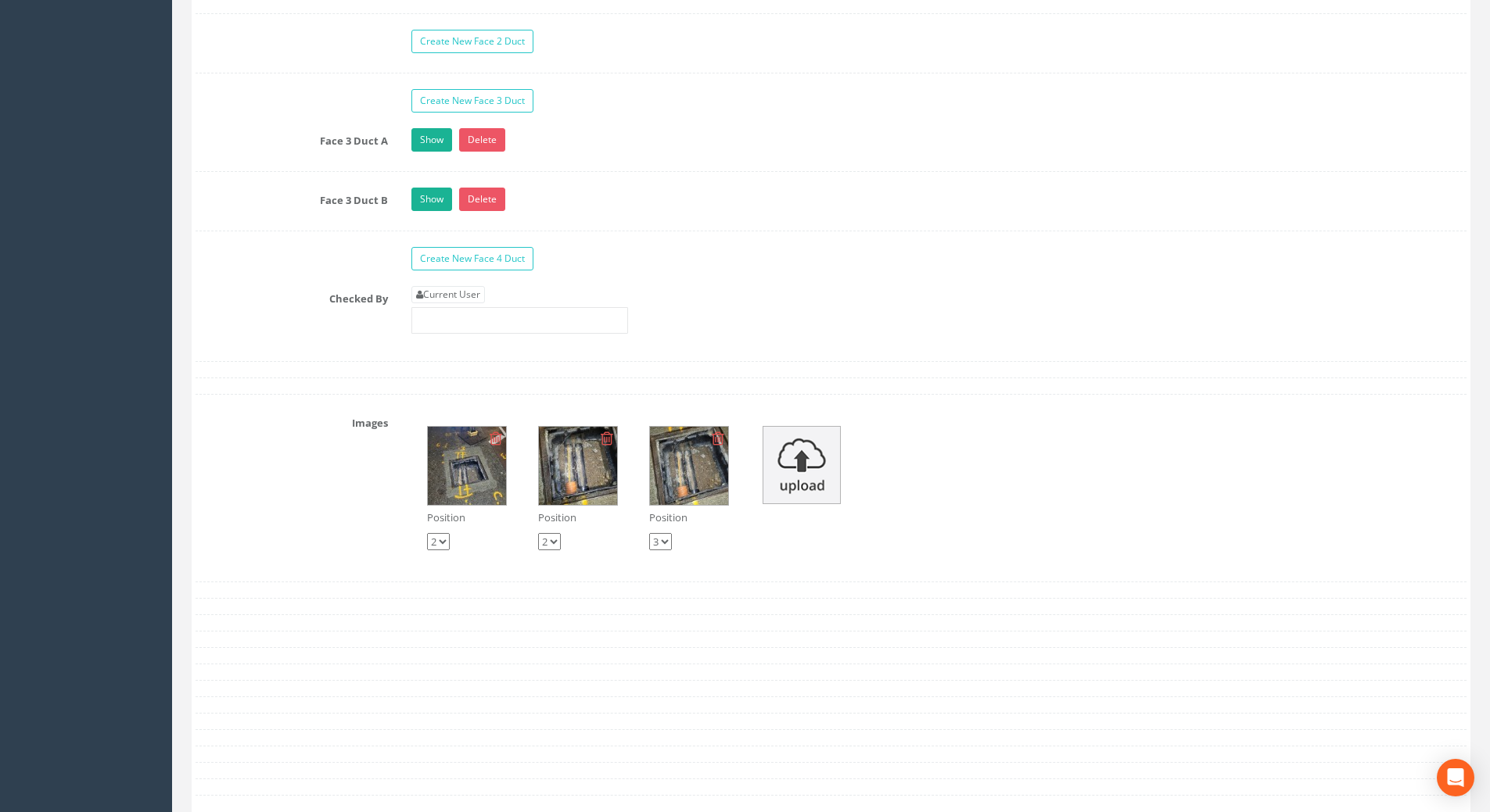
scroll to position [2658, 0]
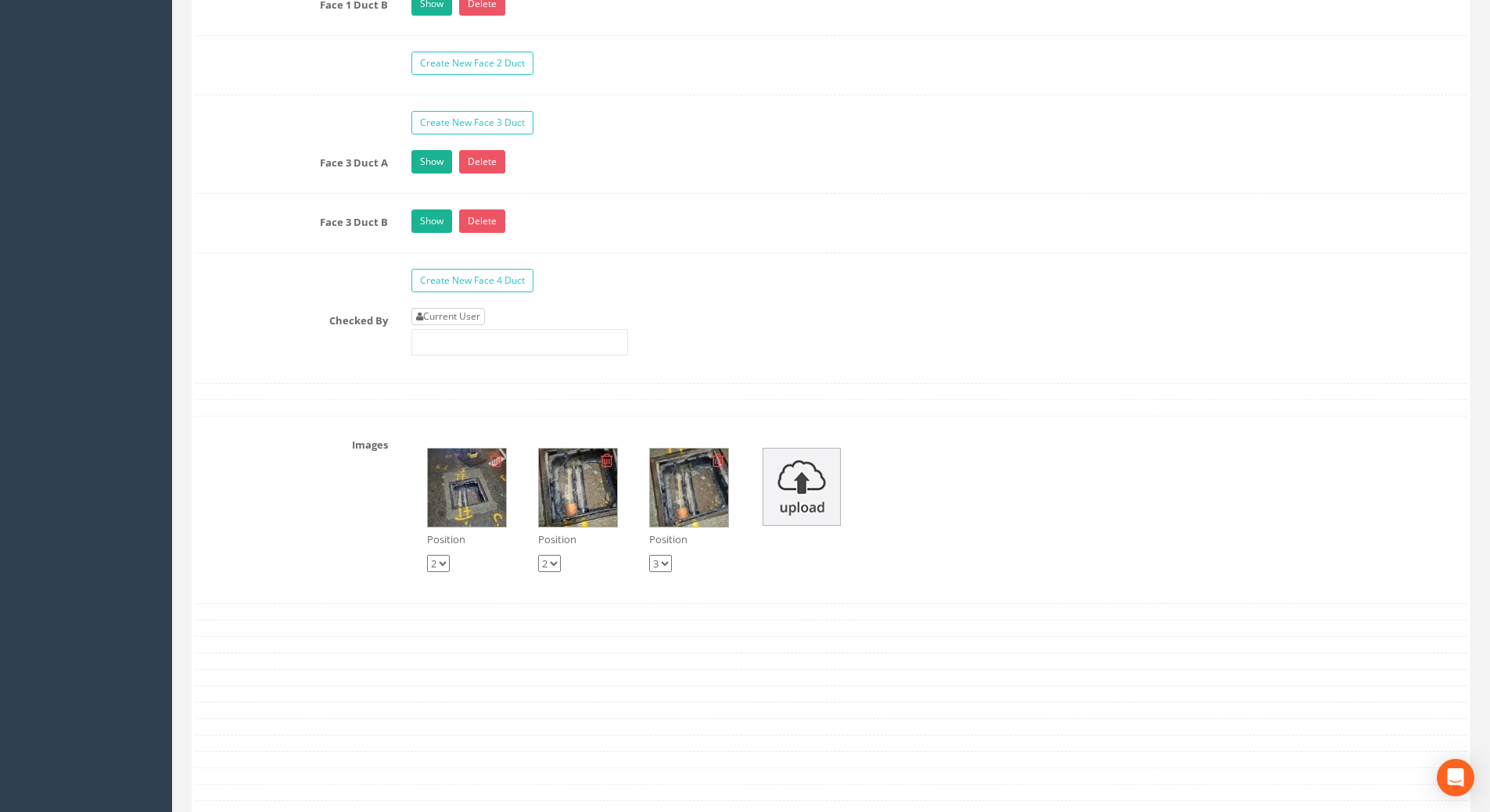
type input "112.02"
click at [470, 317] on link "Current User" at bounding box center [448, 316] width 73 height 17
type input "[PERSON_NAME]"
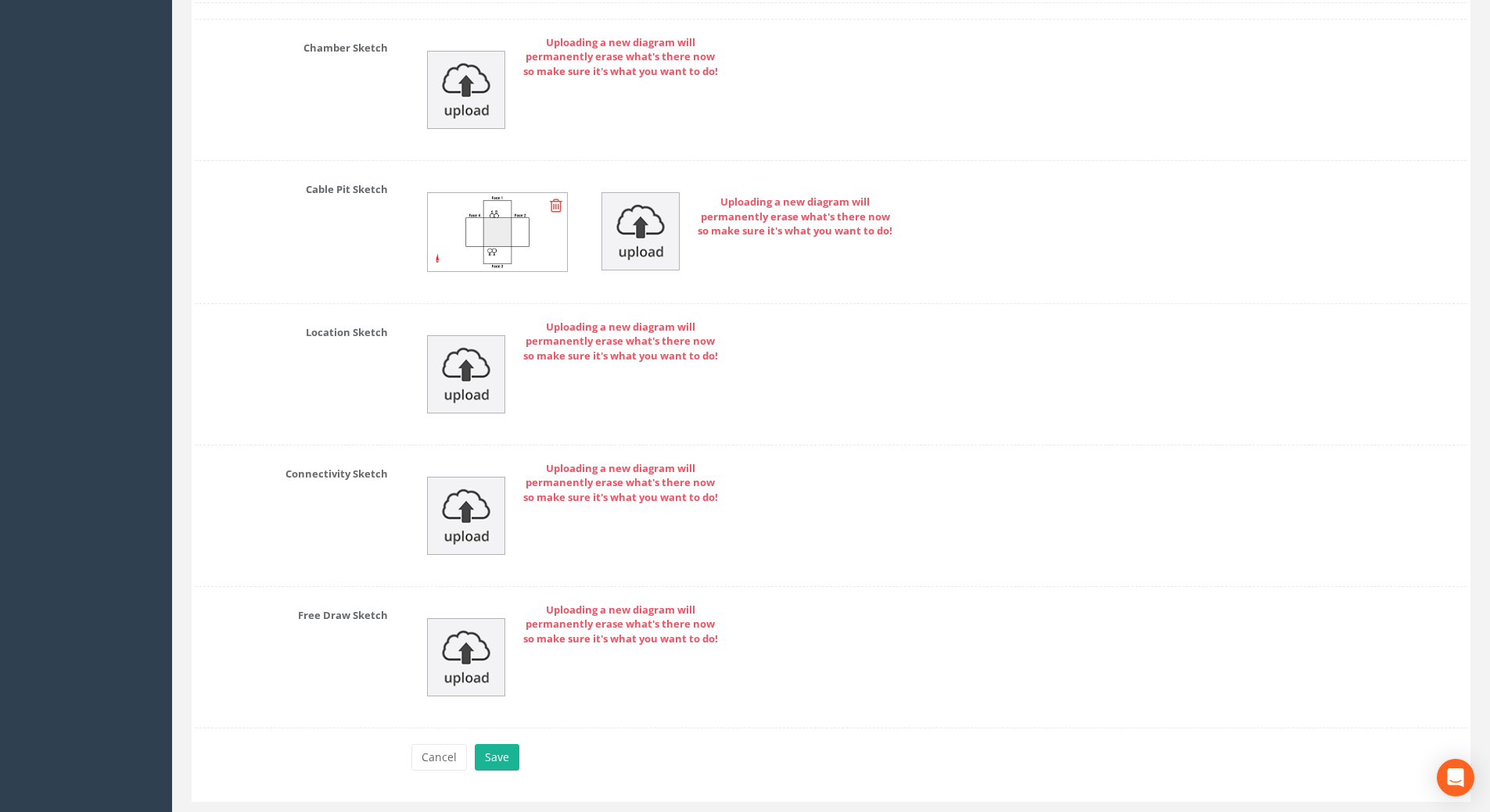
scroll to position [3497, 0]
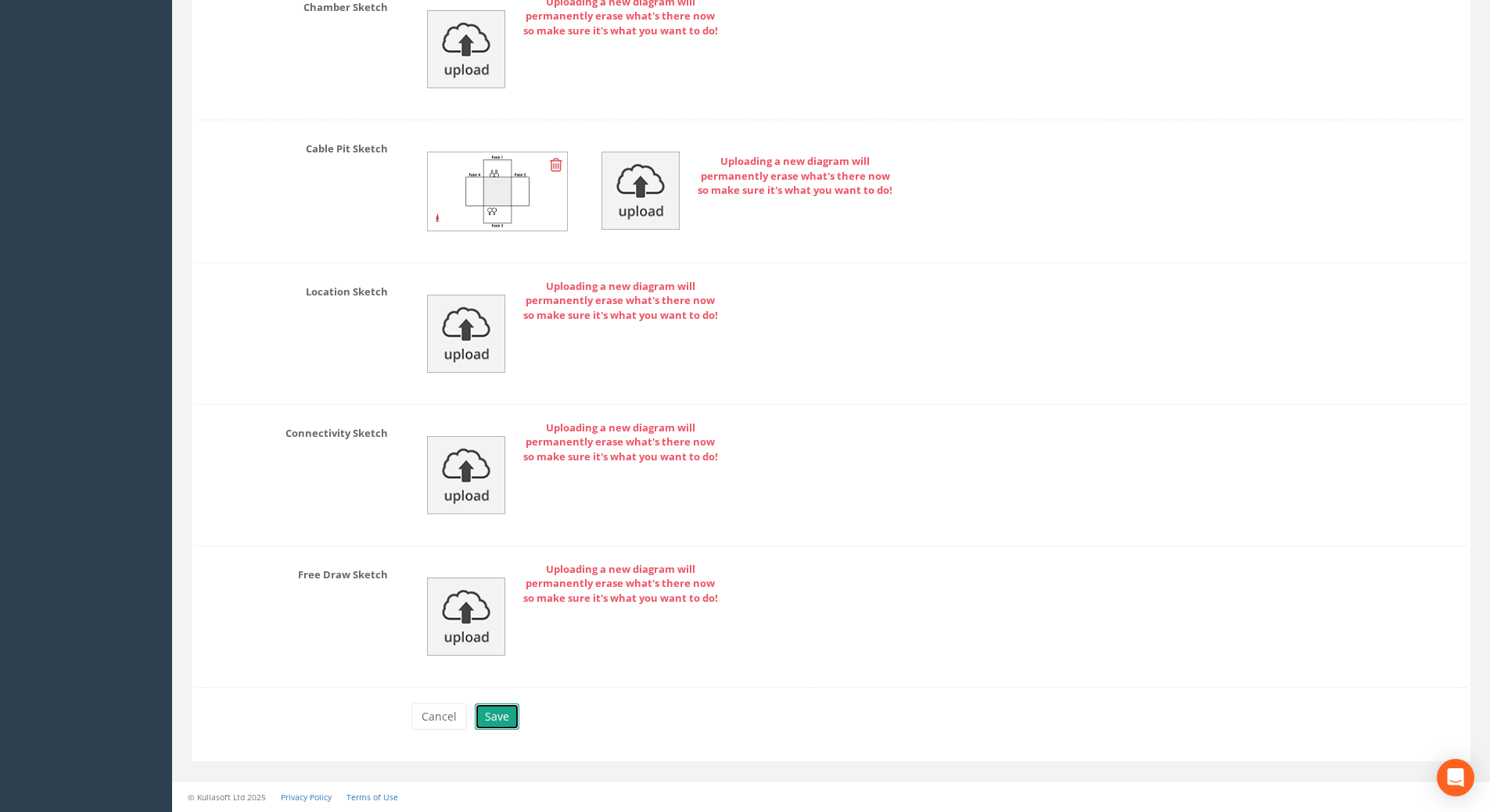
click at [495, 716] on button "Save" at bounding box center [497, 717] width 45 height 27
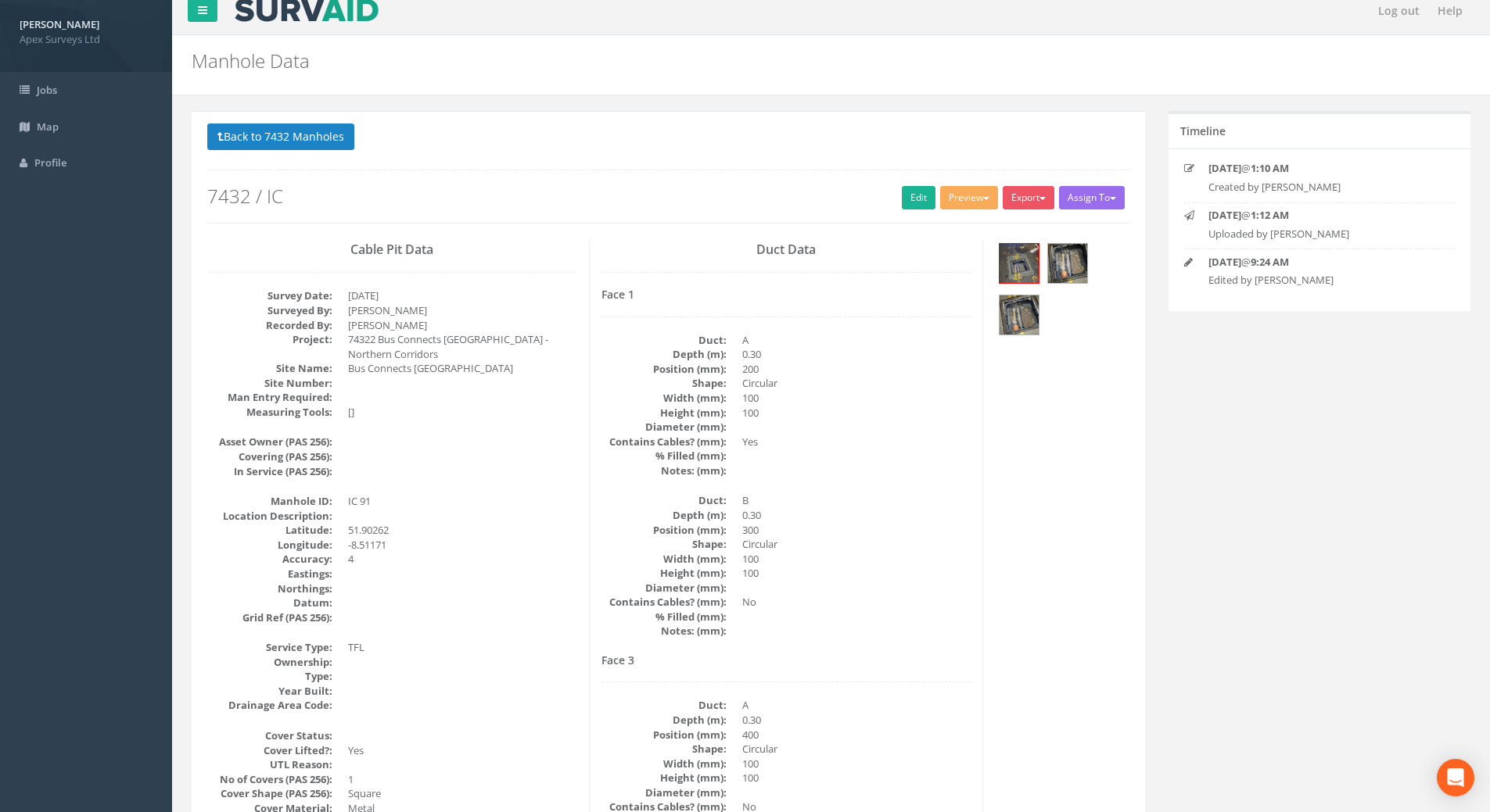
scroll to position [0, 0]
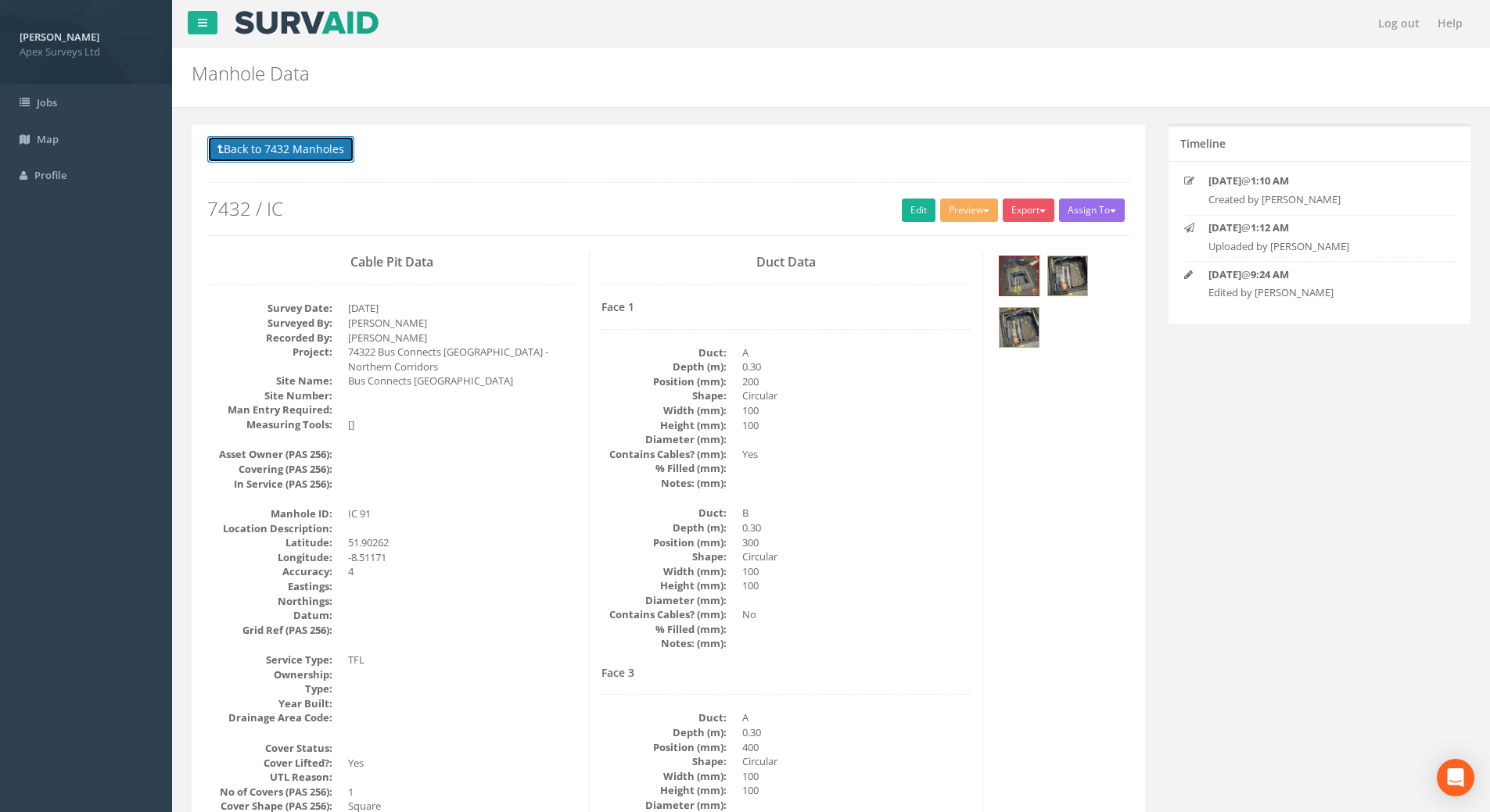
click at [319, 153] on button "Back to 7432 Manholes" at bounding box center [280, 149] width 147 height 27
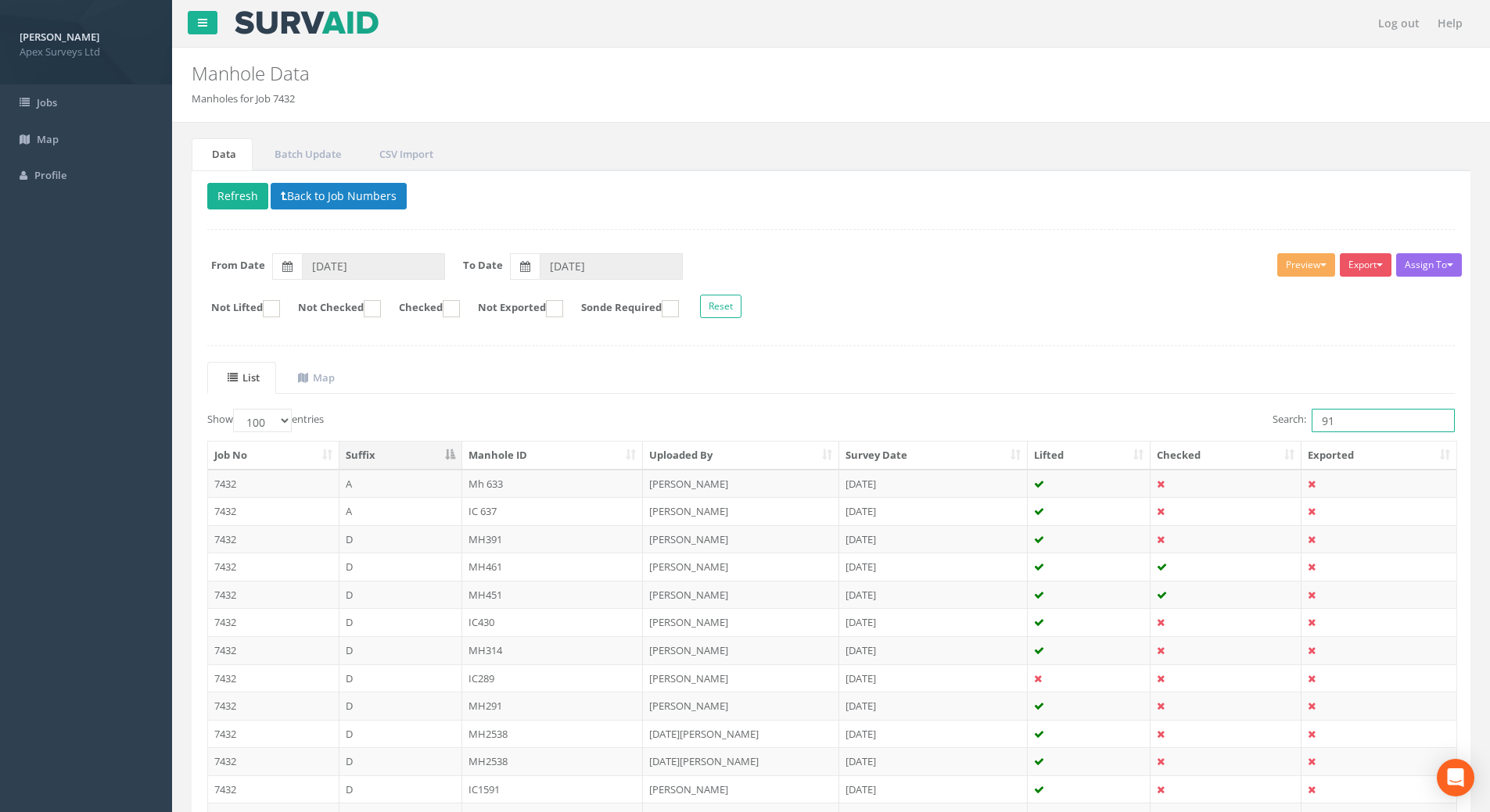
click at [1341, 419] on input "91" at bounding box center [1383, 420] width 143 height 23
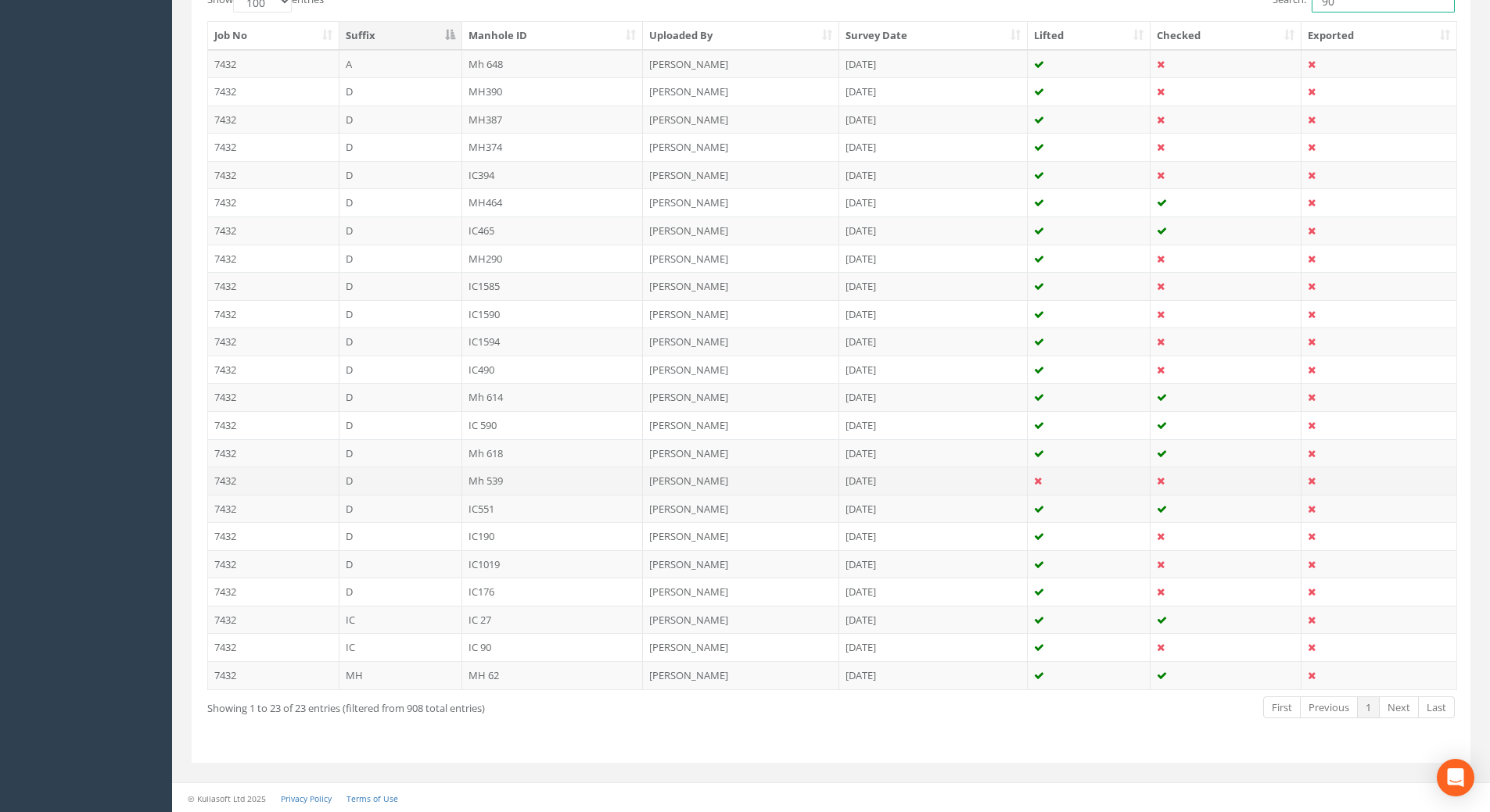
scroll to position [421, 0]
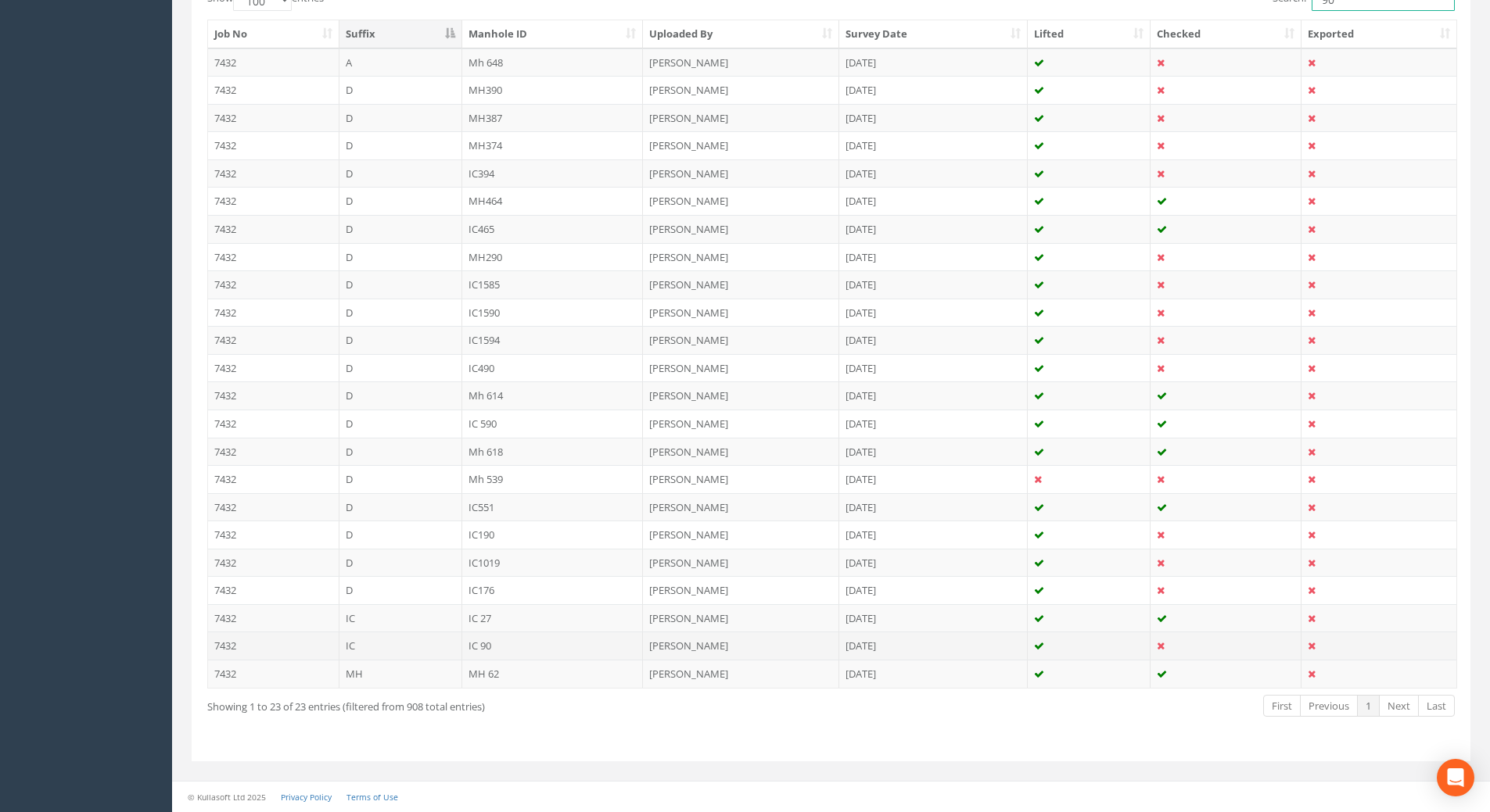
type input "90"
click at [467, 647] on td "IC 90" at bounding box center [553, 646] width 181 height 29
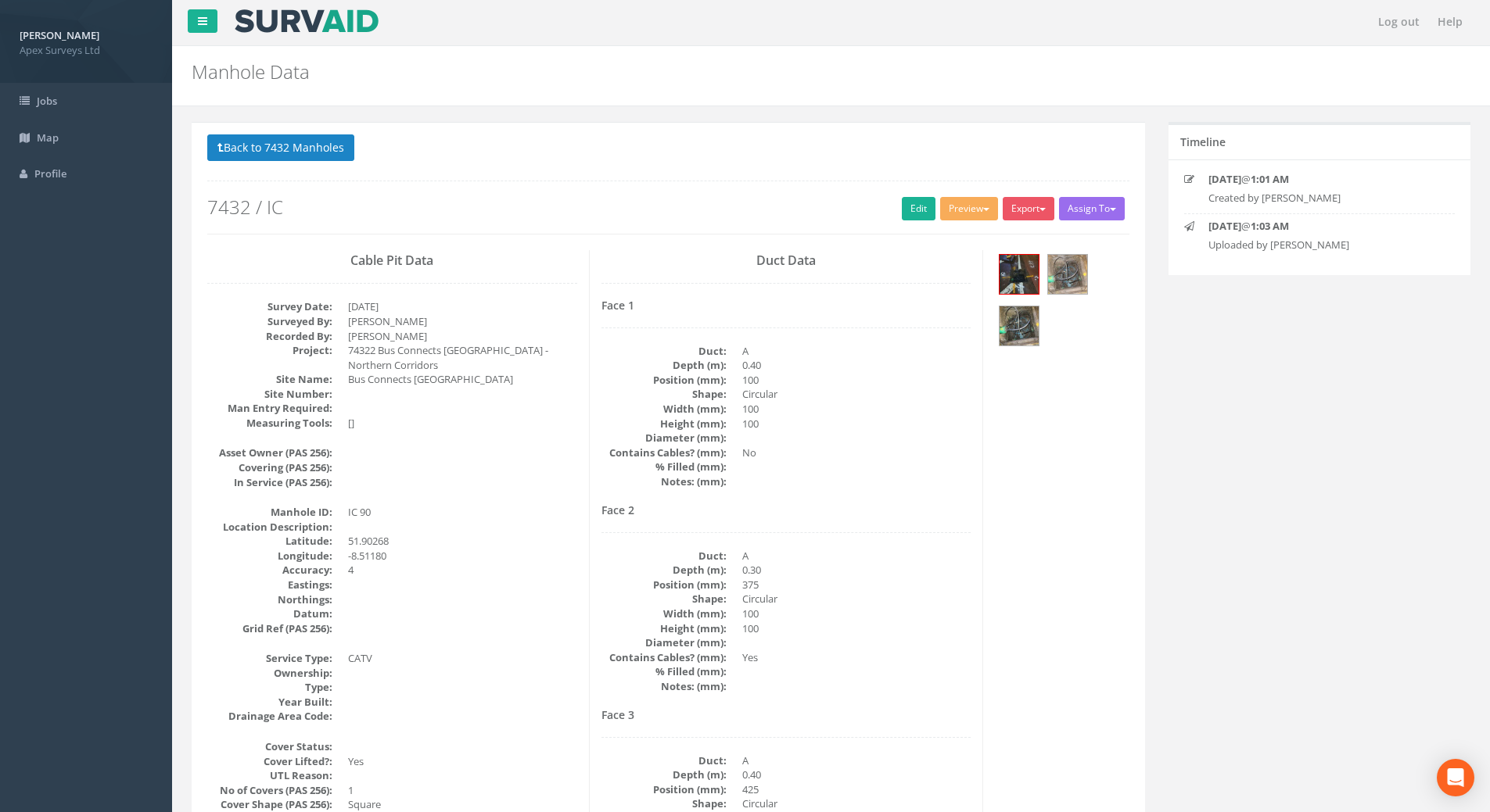
scroll to position [0, 0]
click at [911, 198] on div "Back to 7432 Manholes Back to Map Assign To No Companies Added Export Heathrow …" at bounding box center [668, 185] width 922 height 99
click at [902, 208] on link "Edit" at bounding box center [919, 211] width 34 height 23
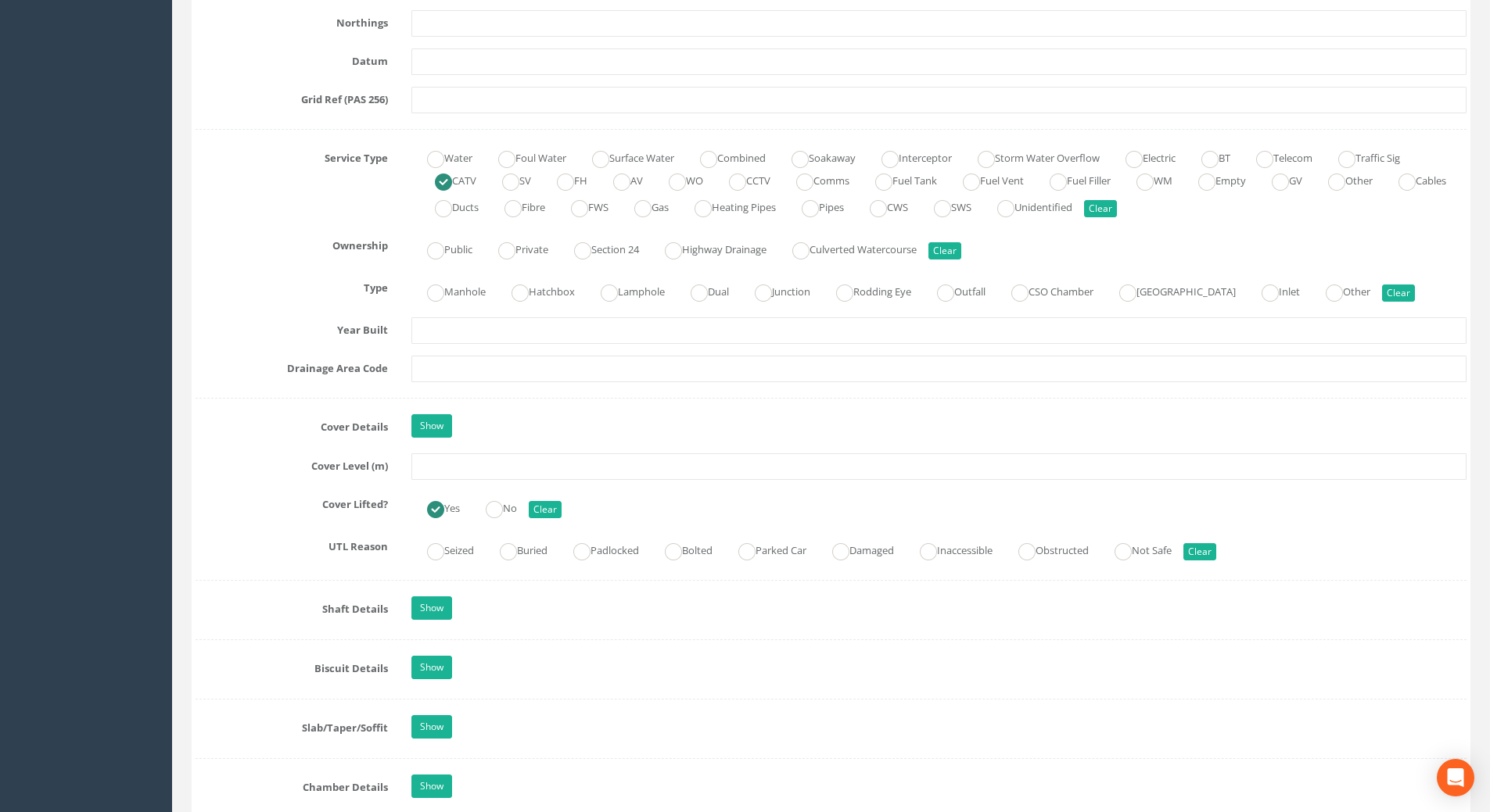
scroll to position [1094, 0]
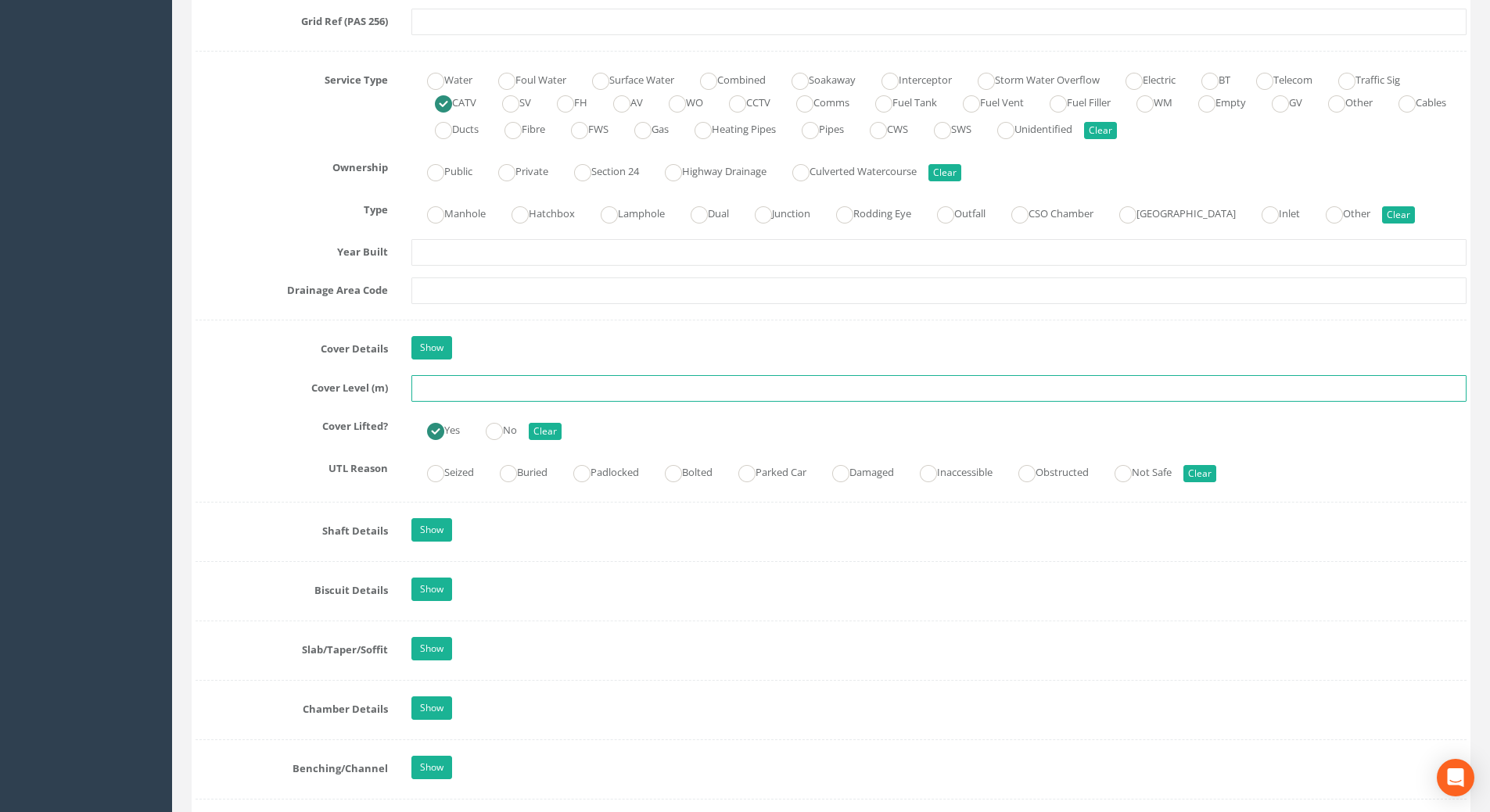
click at [459, 386] on input "text" at bounding box center [939, 389] width 1055 height 27
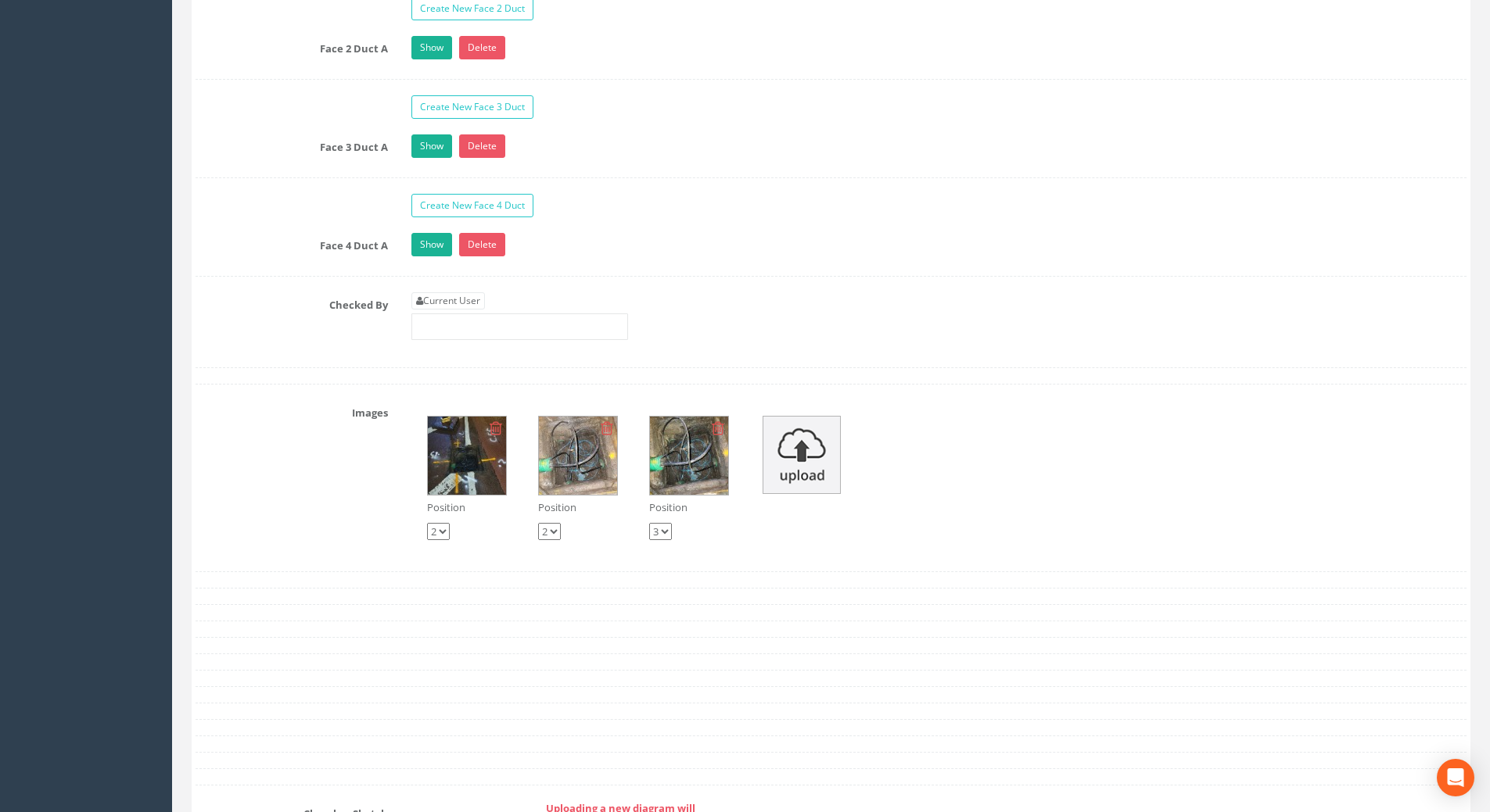
scroll to position [2658, 0]
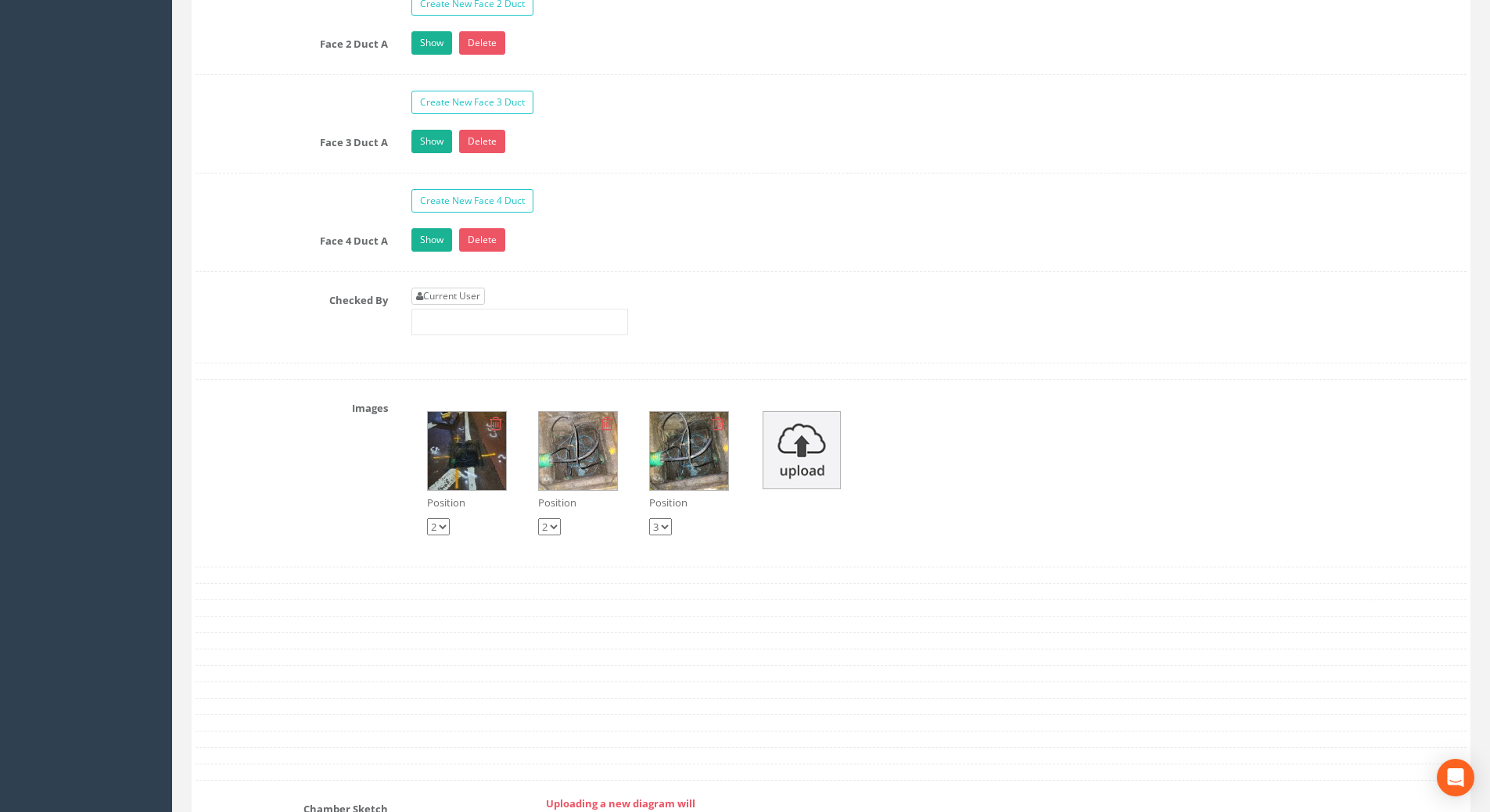
type input "112.11"
click at [432, 295] on link "Current User" at bounding box center [448, 295] width 73 height 17
type input "[PERSON_NAME]"
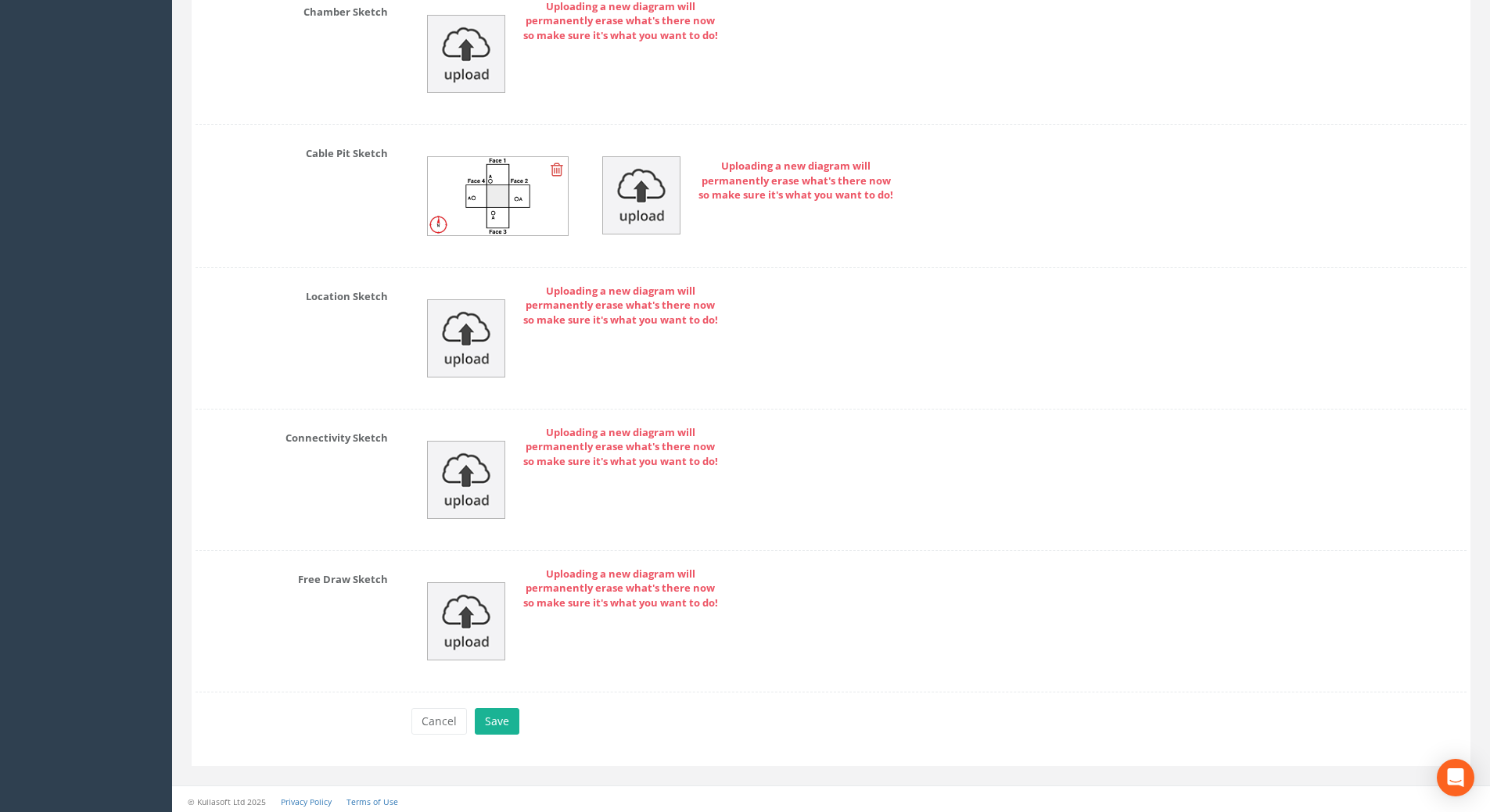
scroll to position [3459, 0]
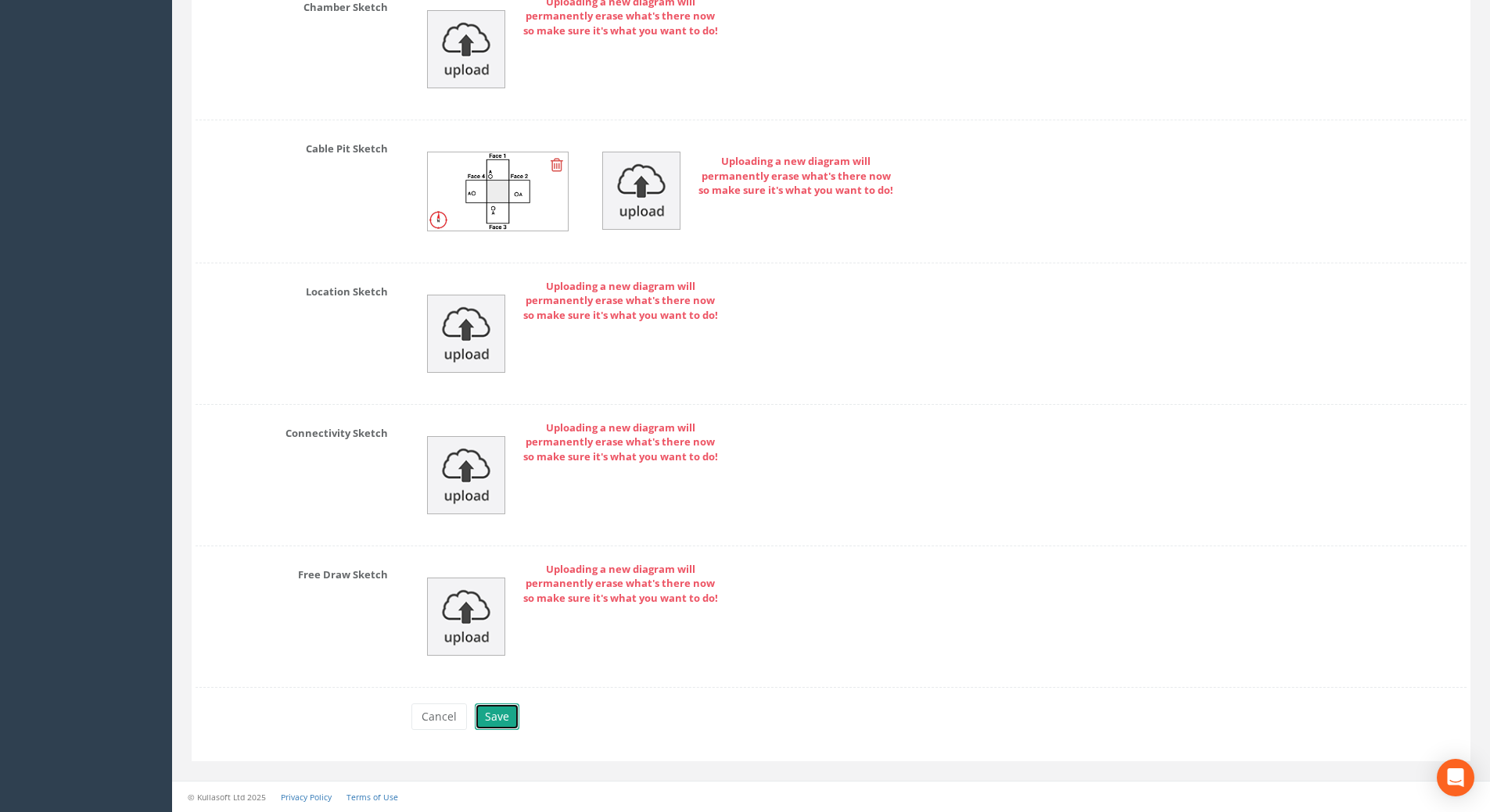
click at [485, 716] on button "Save" at bounding box center [497, 717] width 45 height 27
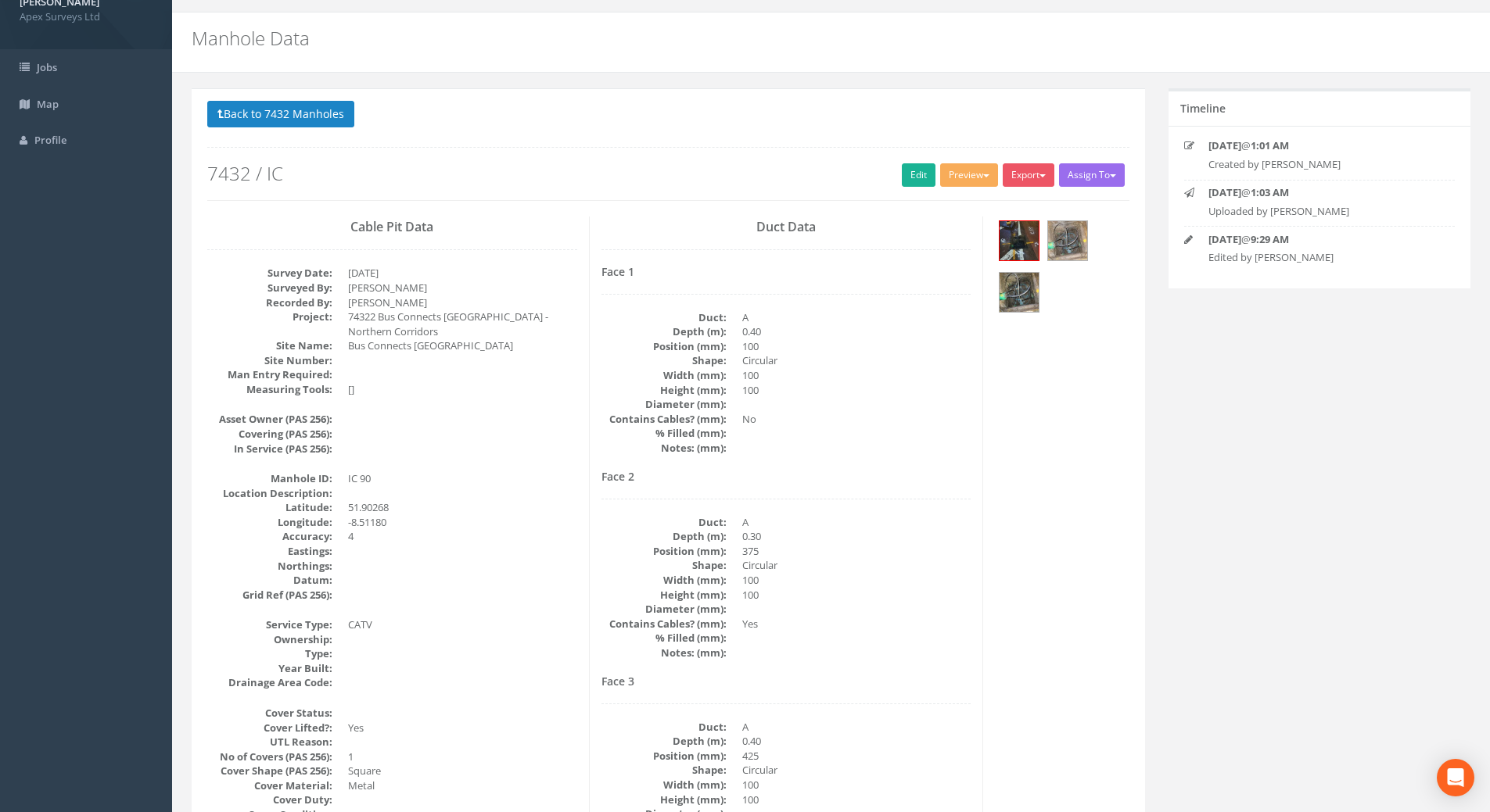
scroll to position [0, 0]
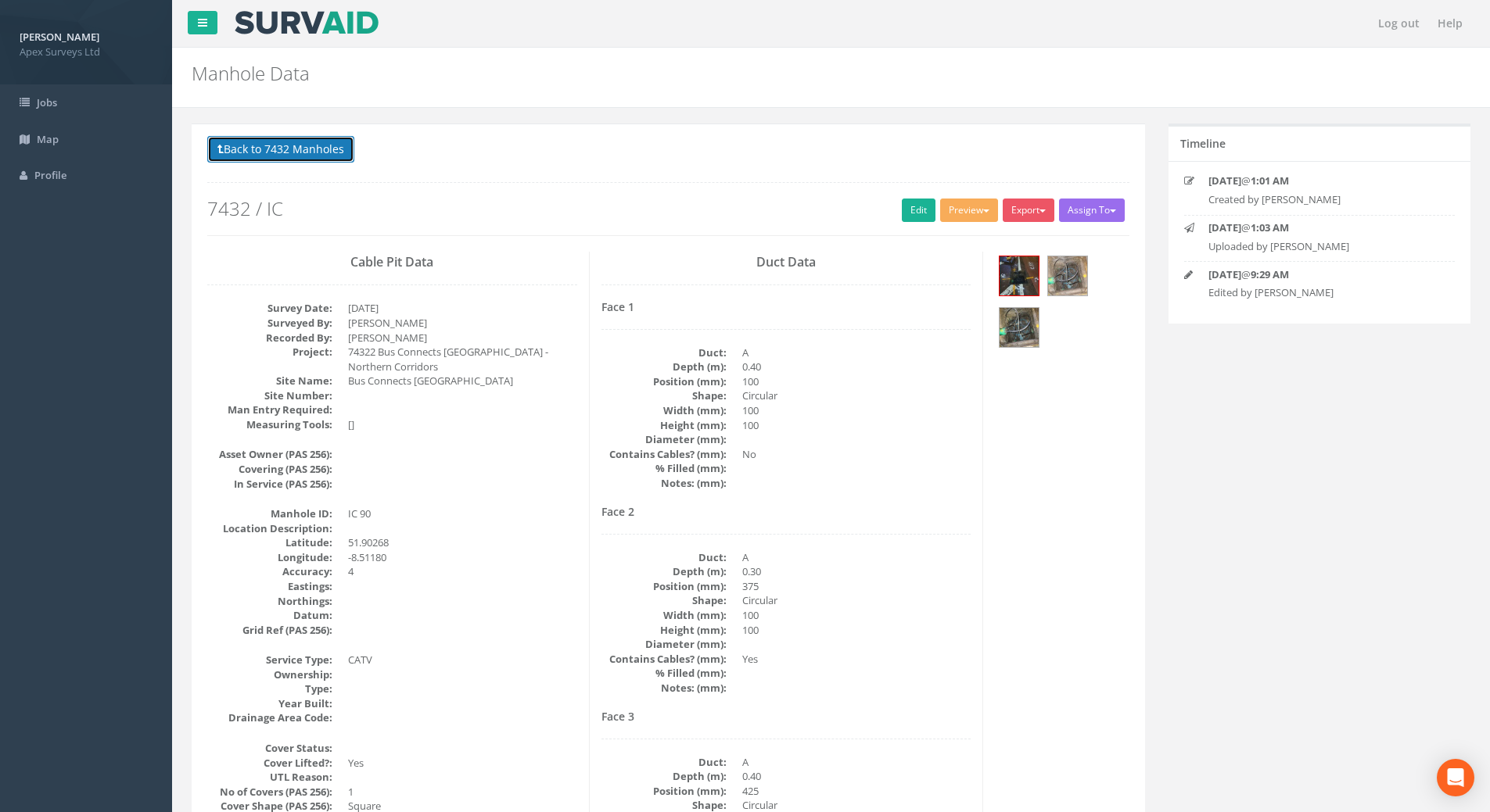
click at [306, 147] on button "Back to 7432 Manholes" at bounding box center [280, 149] width 147 height 27
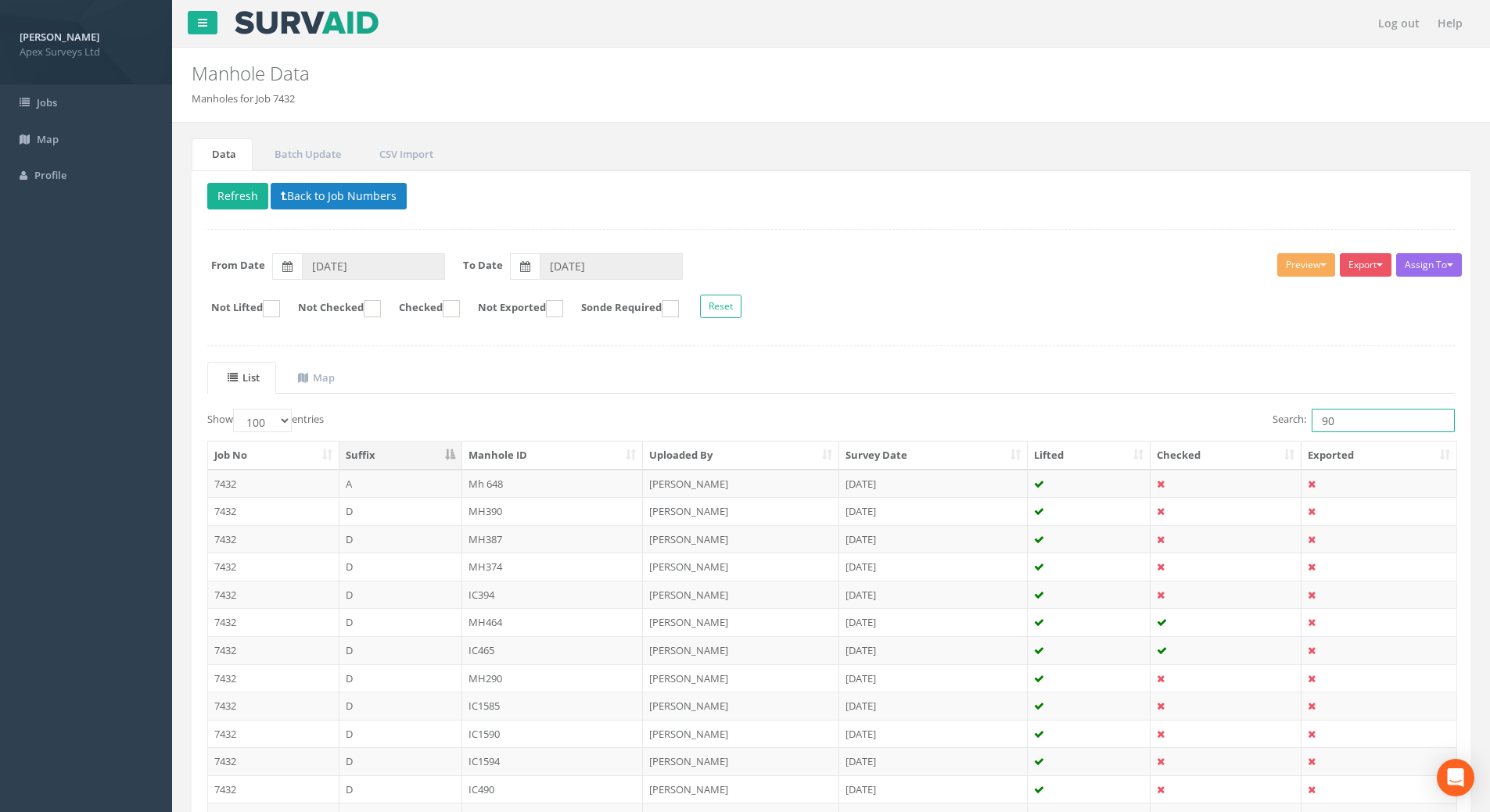
drag, startPoint x: 1358, startPoint y: 418, endPoint x: 1292, endPoint y: 416, distance: 66.0
click at [1292, 416] on label "Search: 90" at bounding box center [1363, 420] width 182 height 23
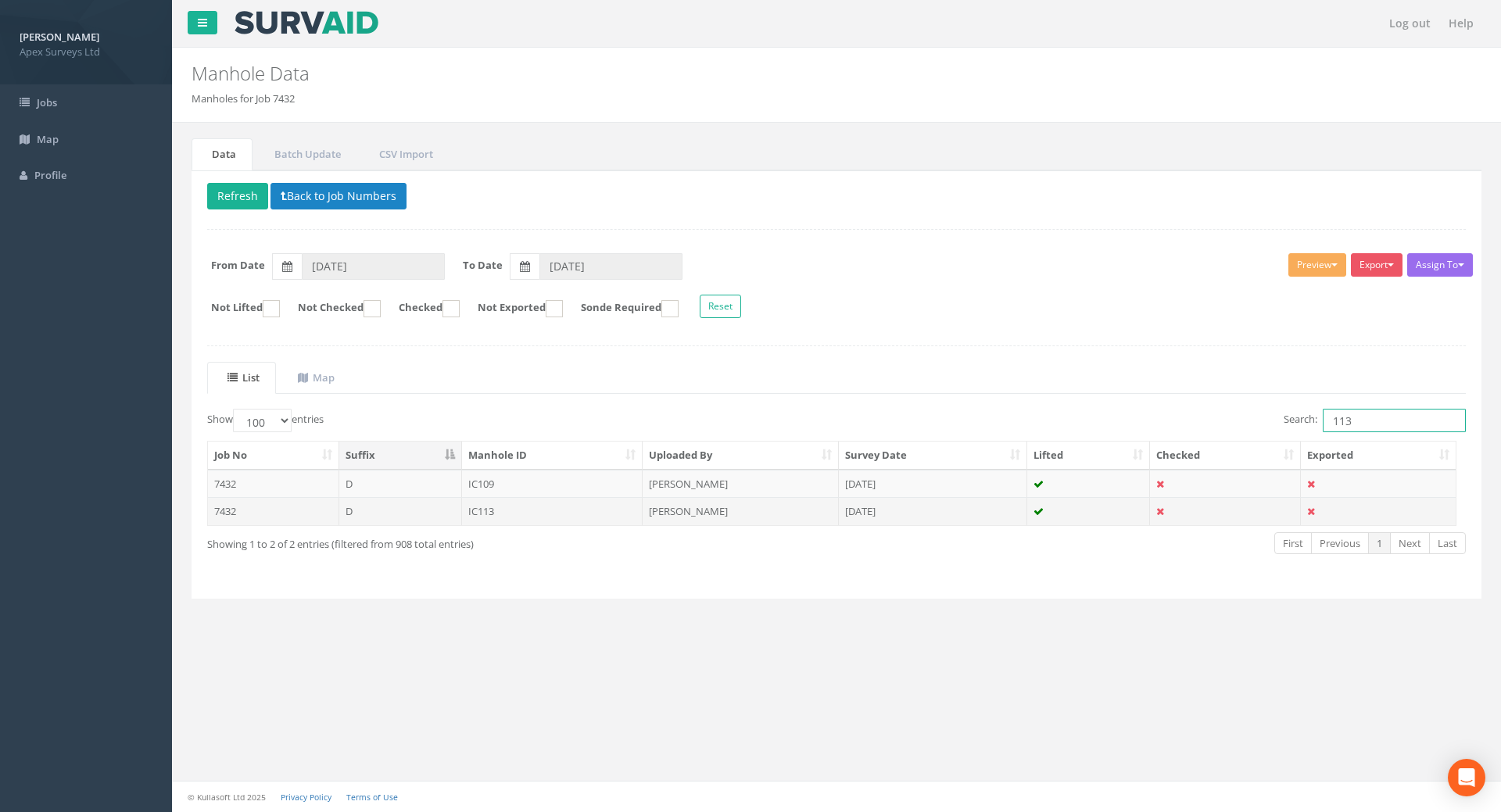
type input "113"
click at [498, 506] on td "IC113" at bounding box center [552, 511] width 181 height 29
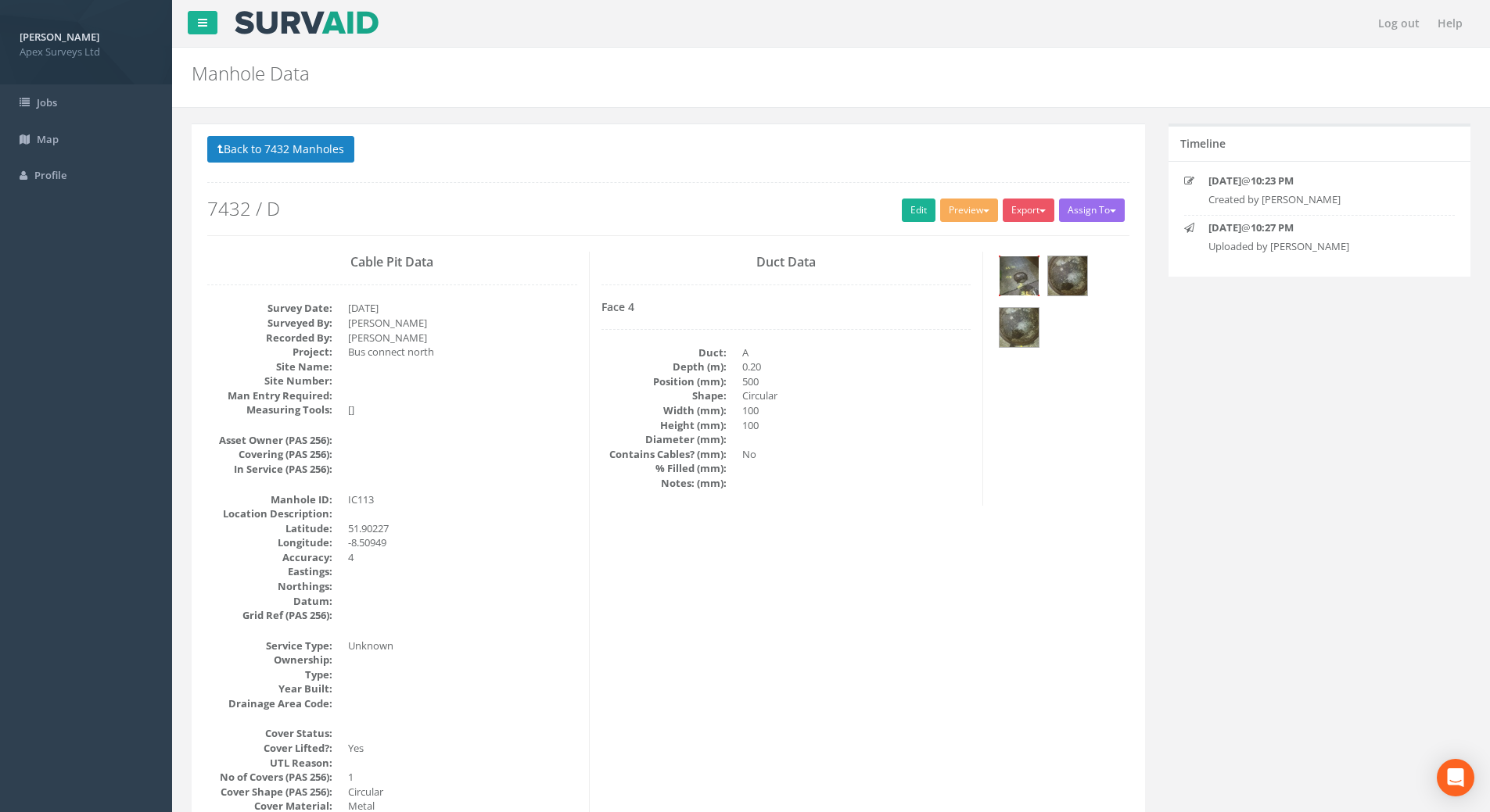
click at [1026, 274] on img at bounding box center [1020, 276] width 39 height 39
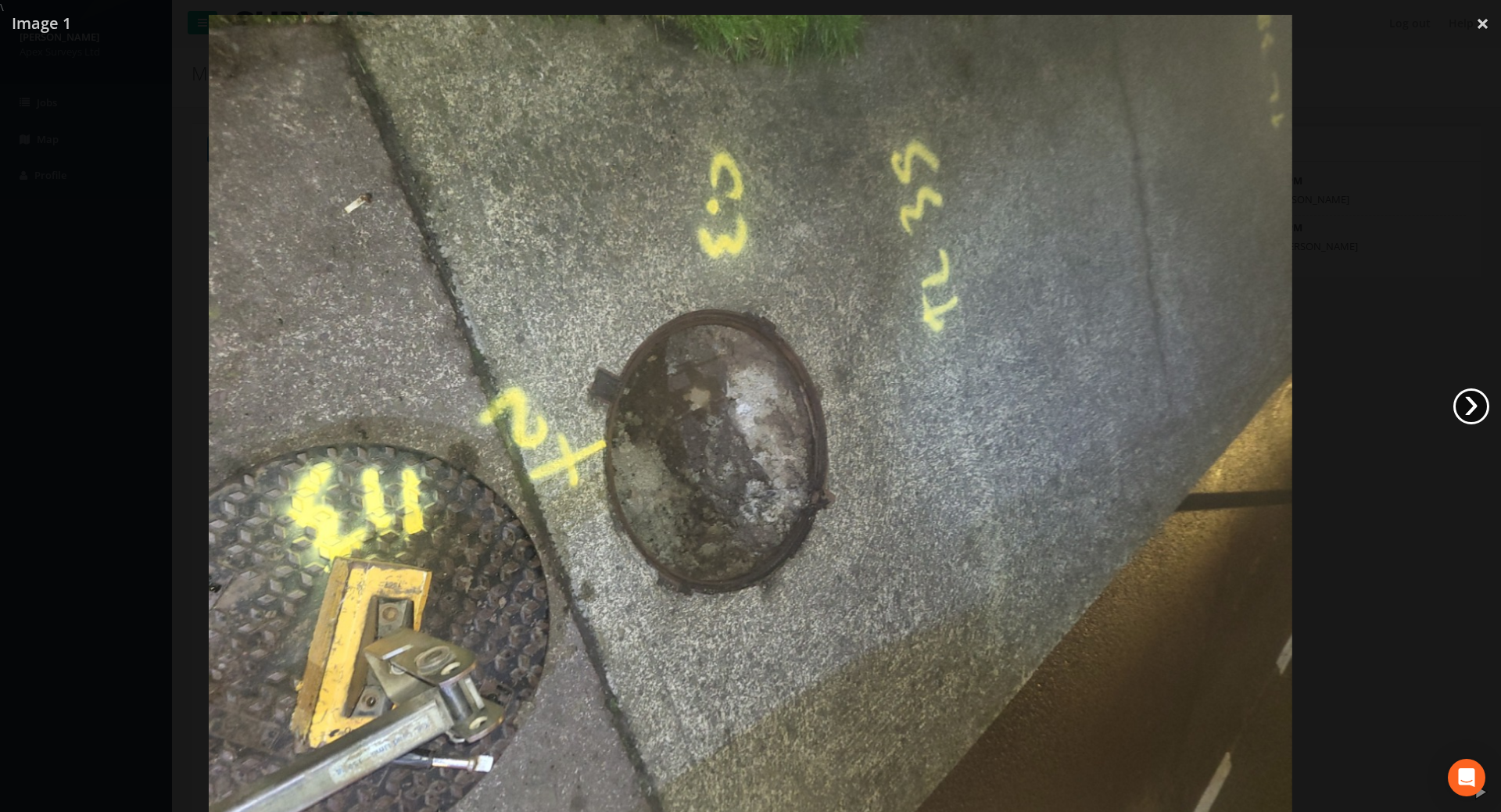
click at [1465, 413] on link "›" at bounding box center [1472, 406] width 36 height 36
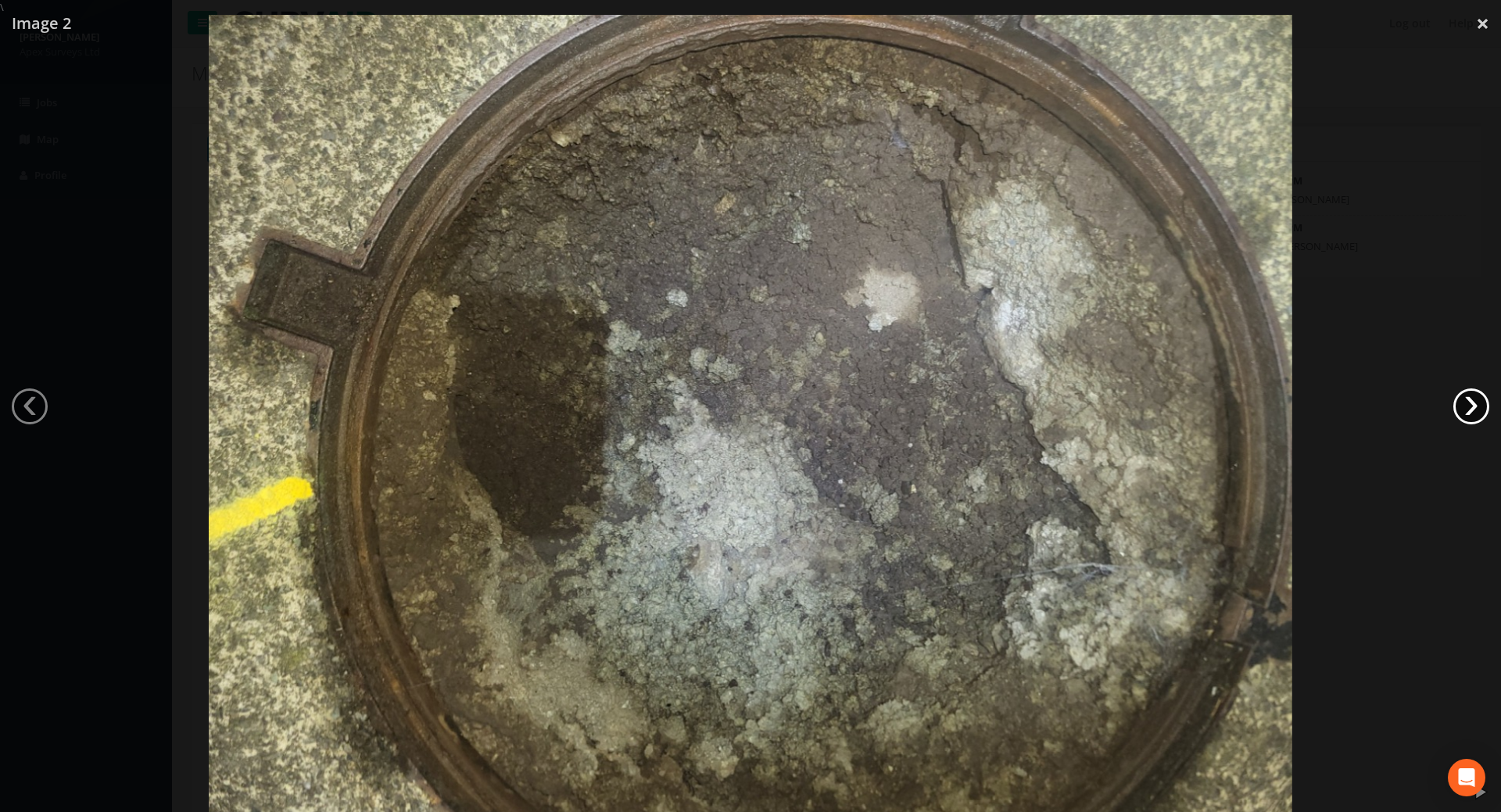
click at [1466, 413] on link "›" at bounding box center [1472, 406] width 36 height 36
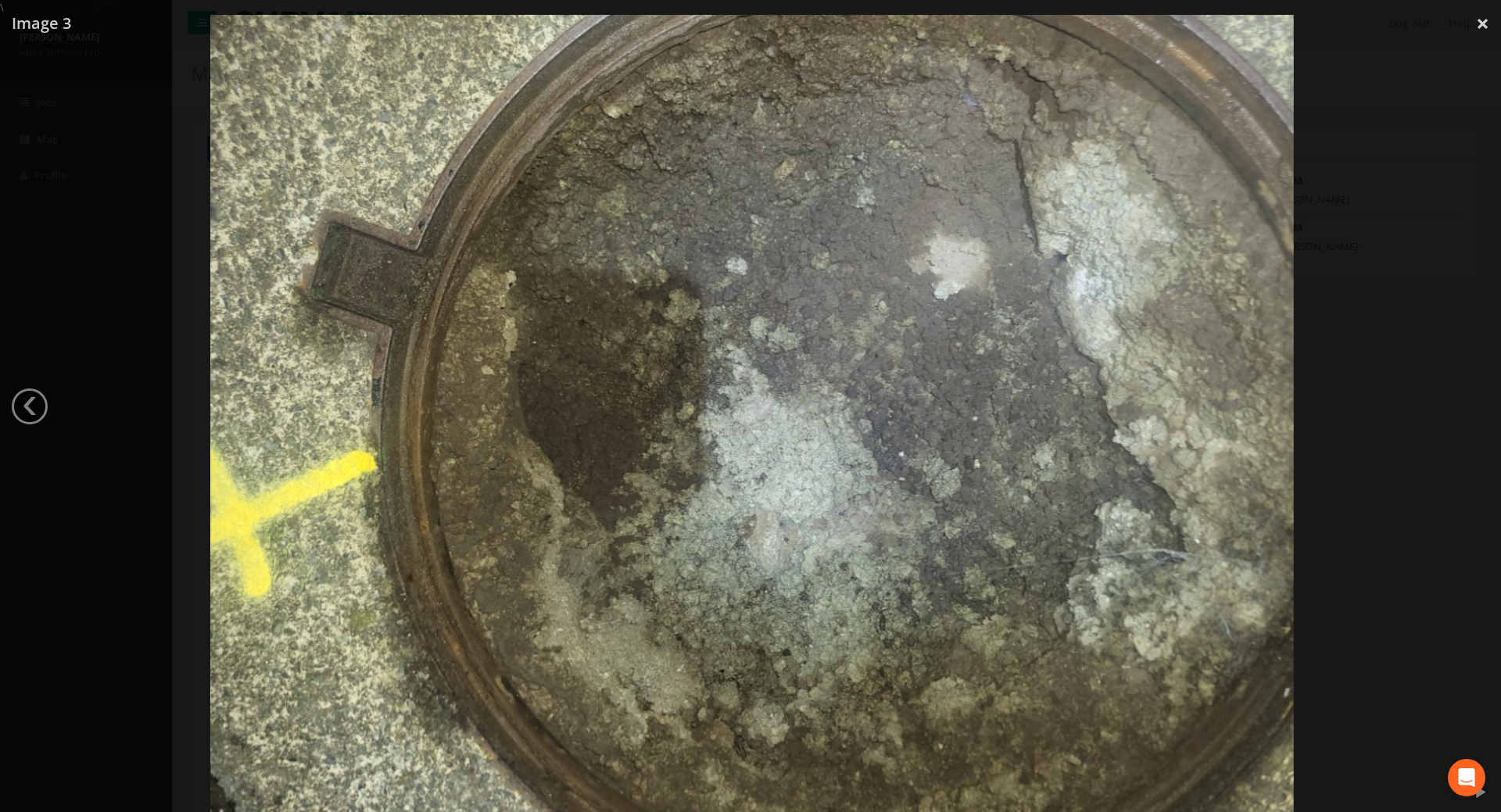
click at [1467, 412] on div at bounding box center [752, 421] width 1501 height 812
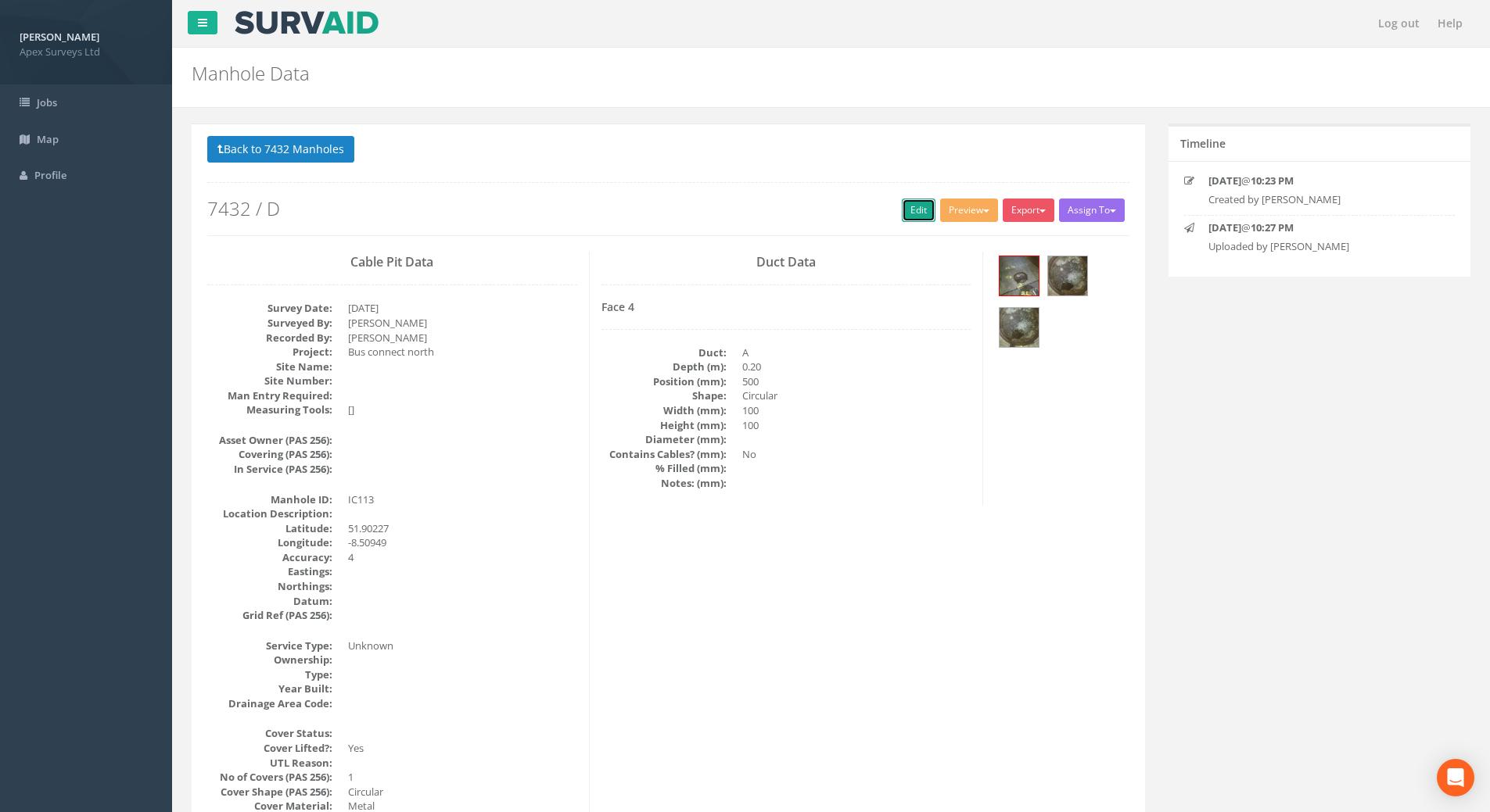
click at [908, 214] on link "Edit" at bounding box center [919, 211] width 34 height 23
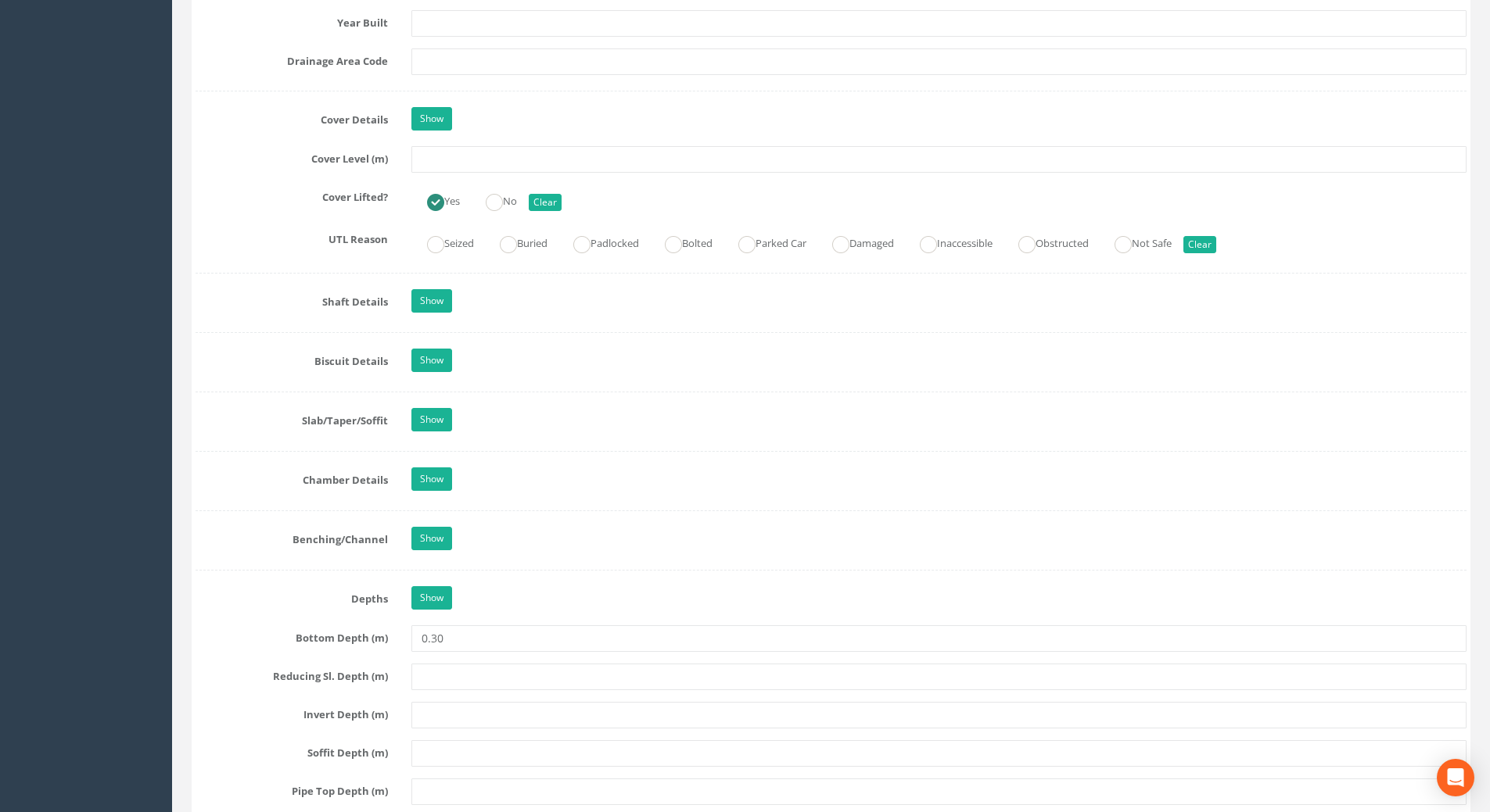
scroll to position [1329, 0]
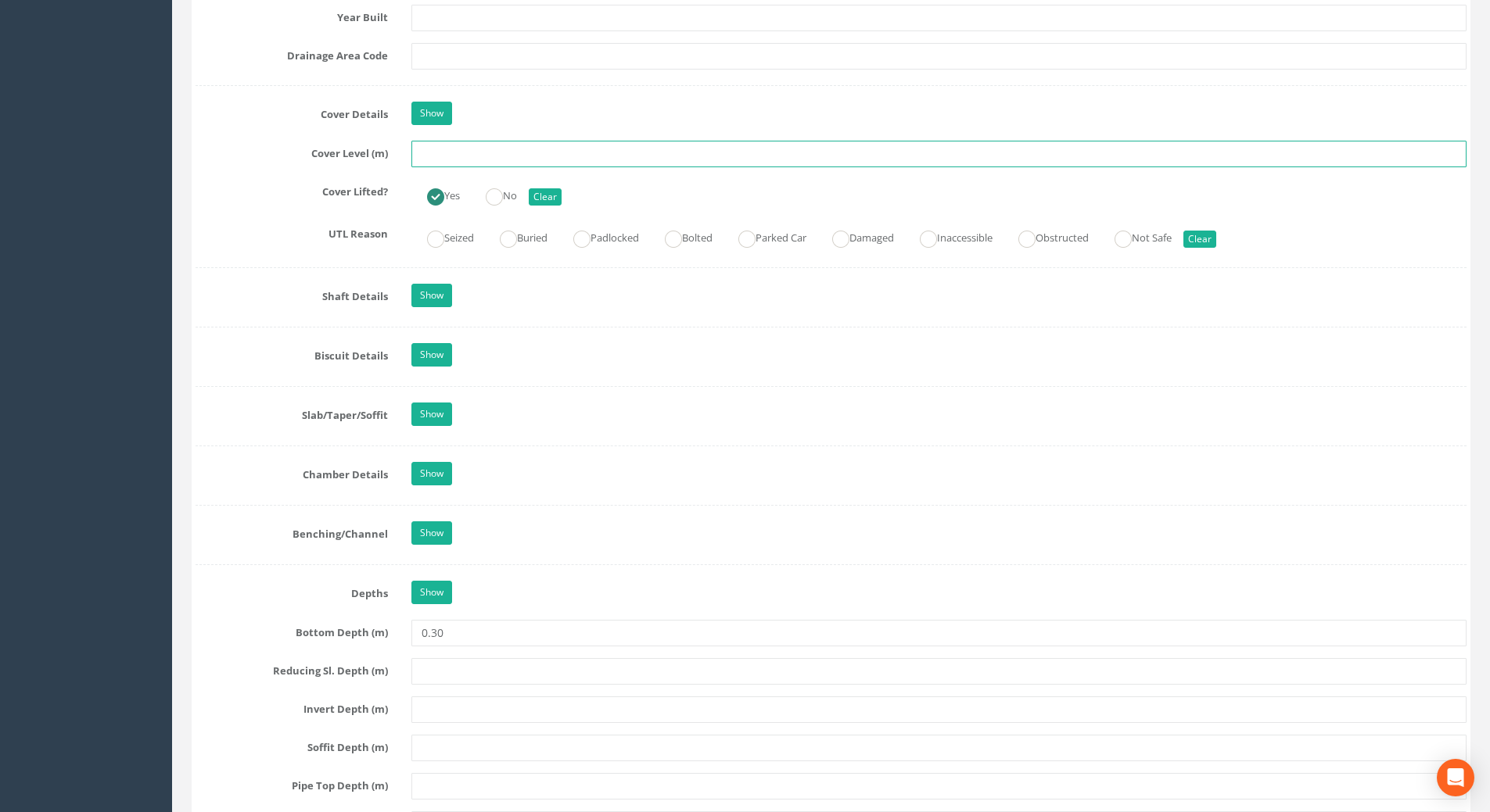
click at [451, 154] on input "text" at bounding box center [939, 154] width 1055 height 27
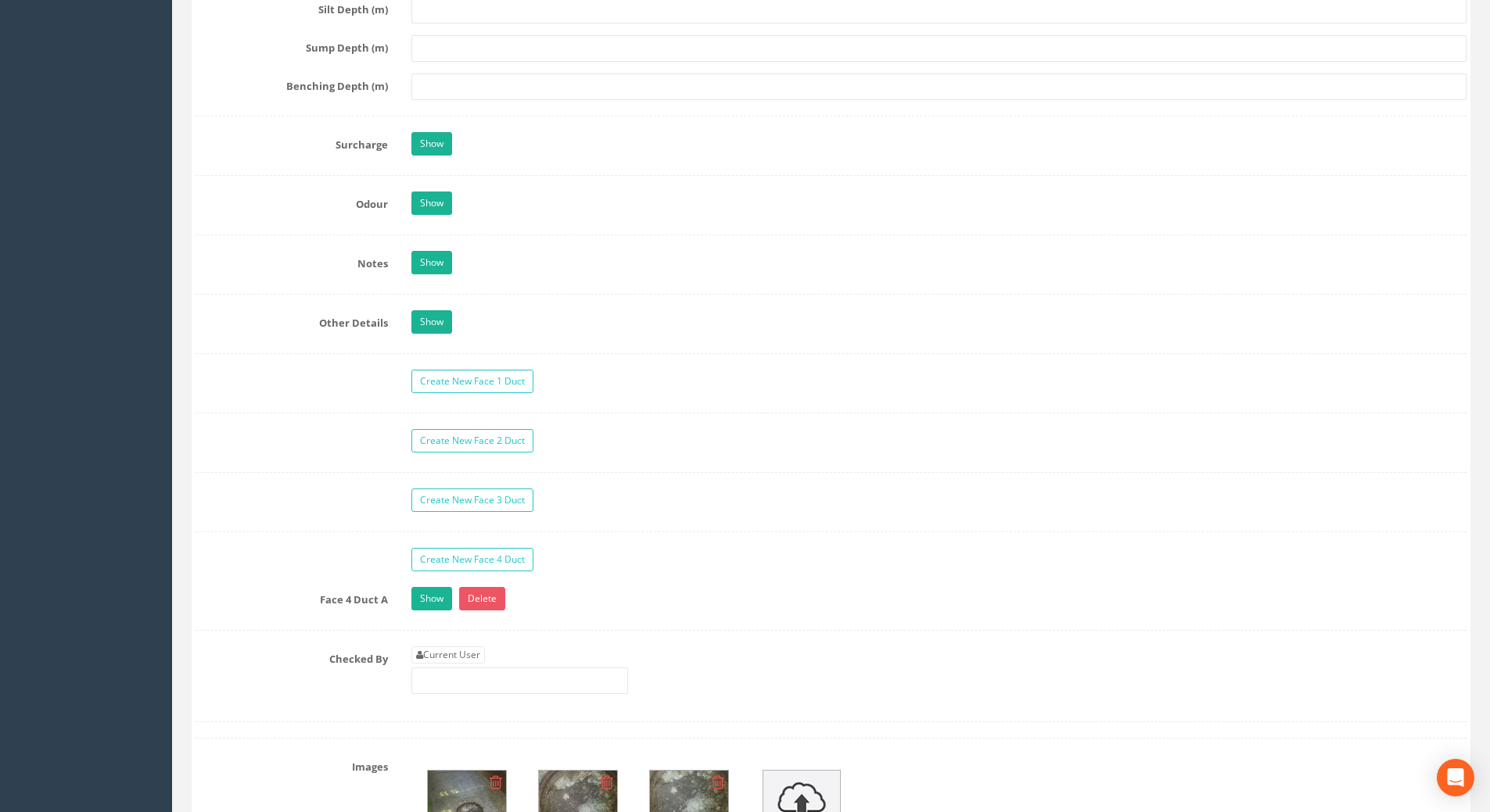
scroll to position [2424, 0]
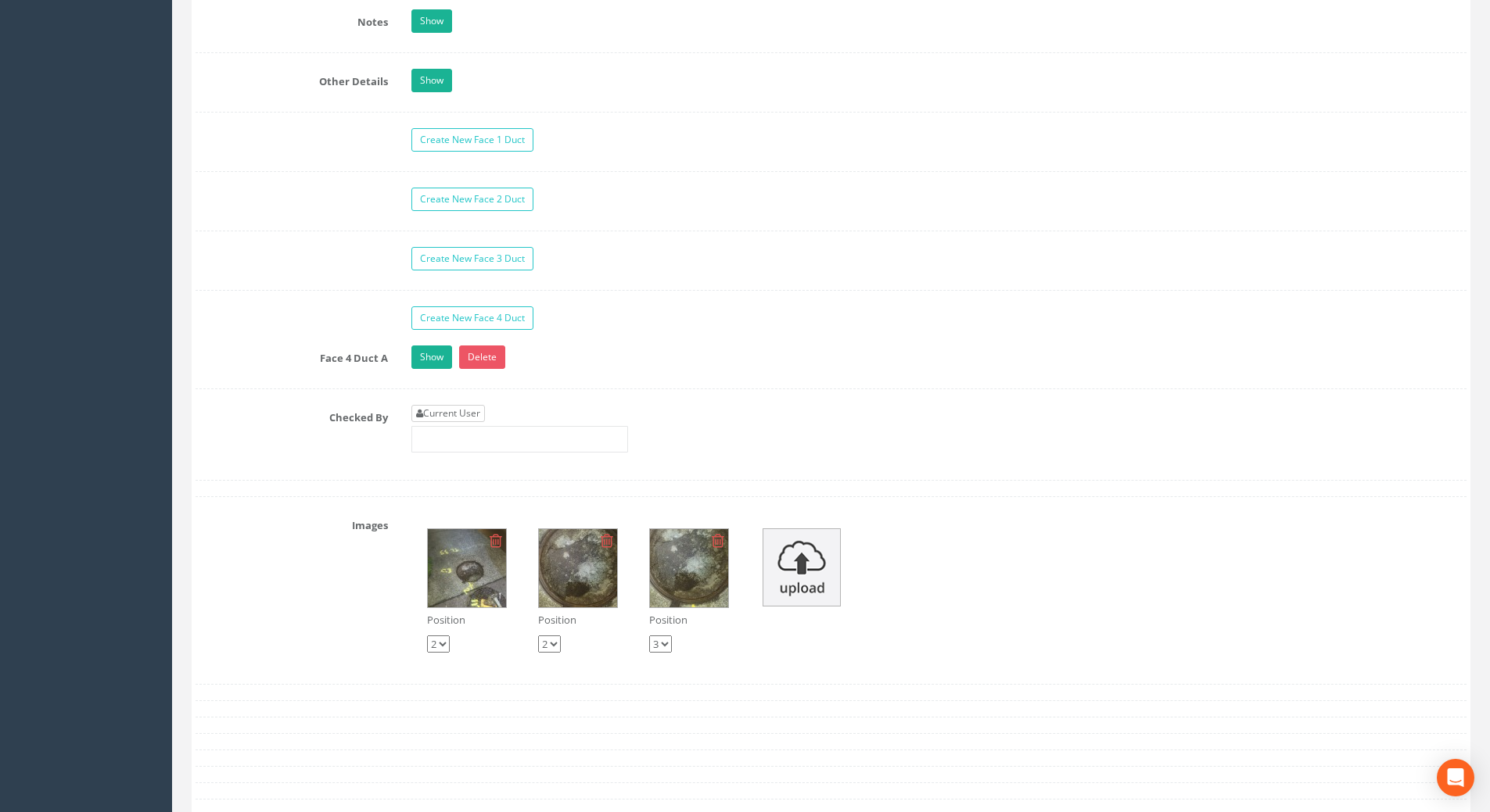
type input "109.47"
click at [451, 413] on link "Current User" at bounding box center [448, 413] width 73 height 17
type input "[PERSON_NAME]"
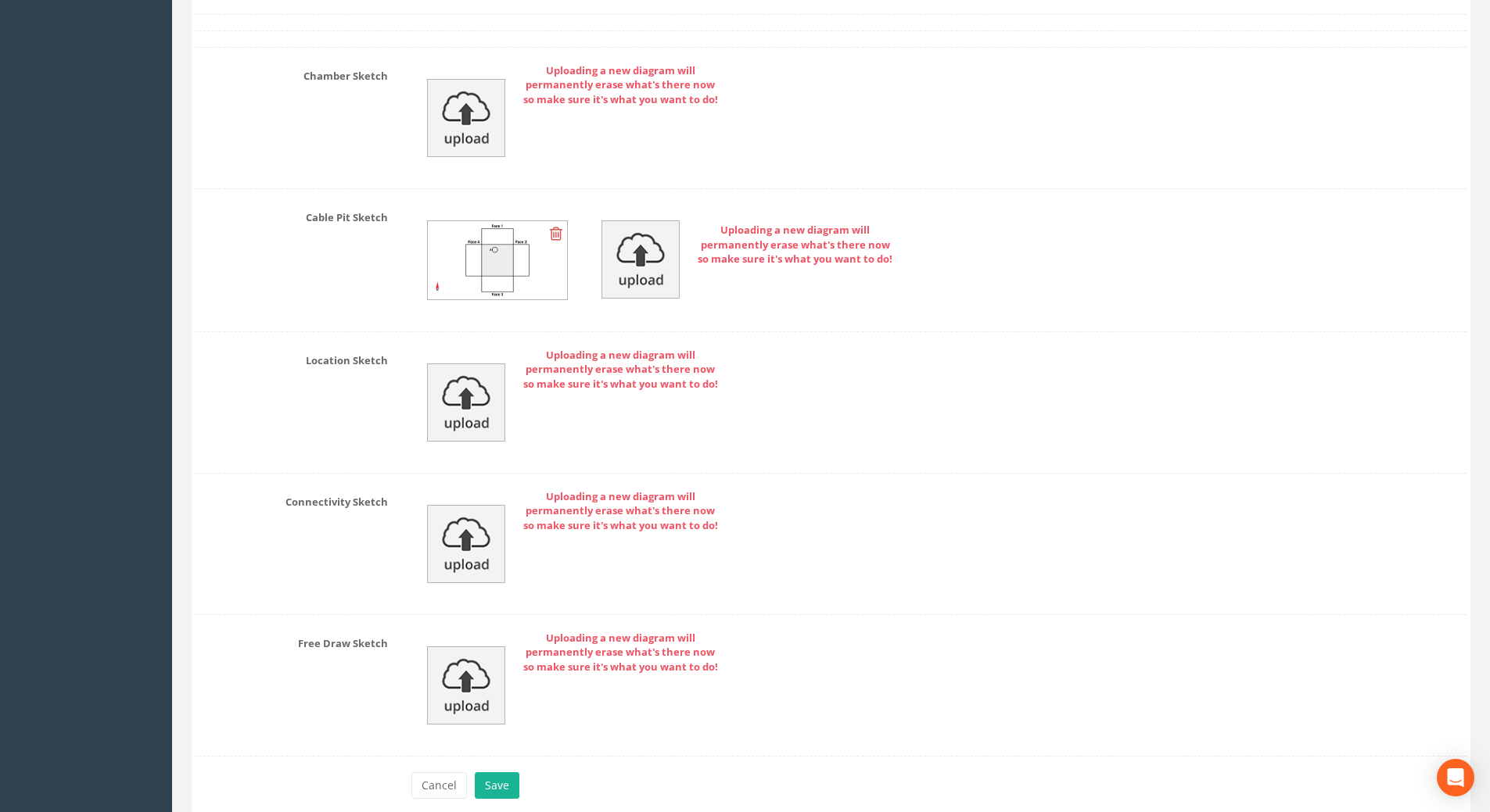
scroll to position [3343, 0]
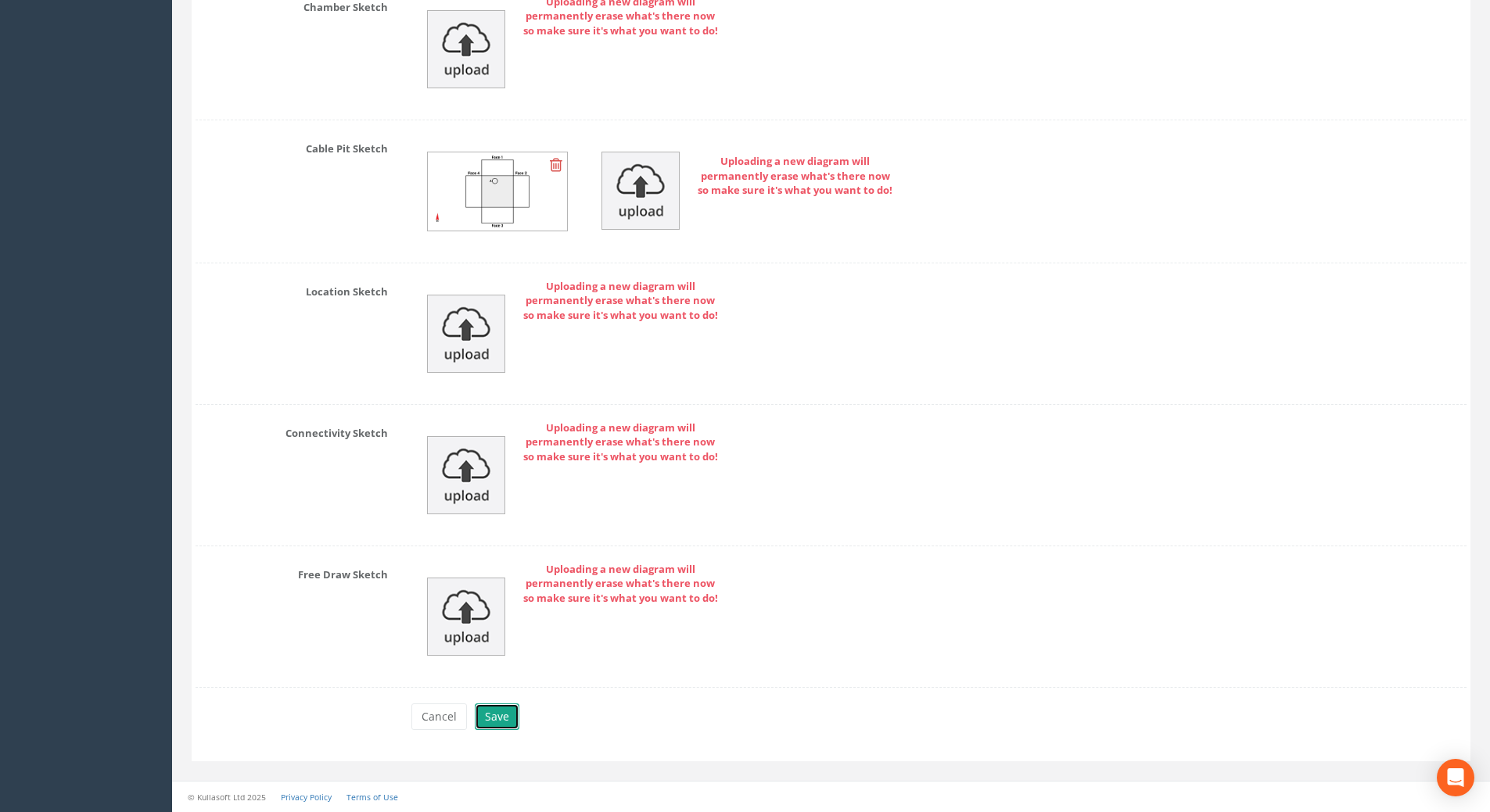
click at [487, 713] on button "Save" at bounding box center [497, 717] width 45 height 27
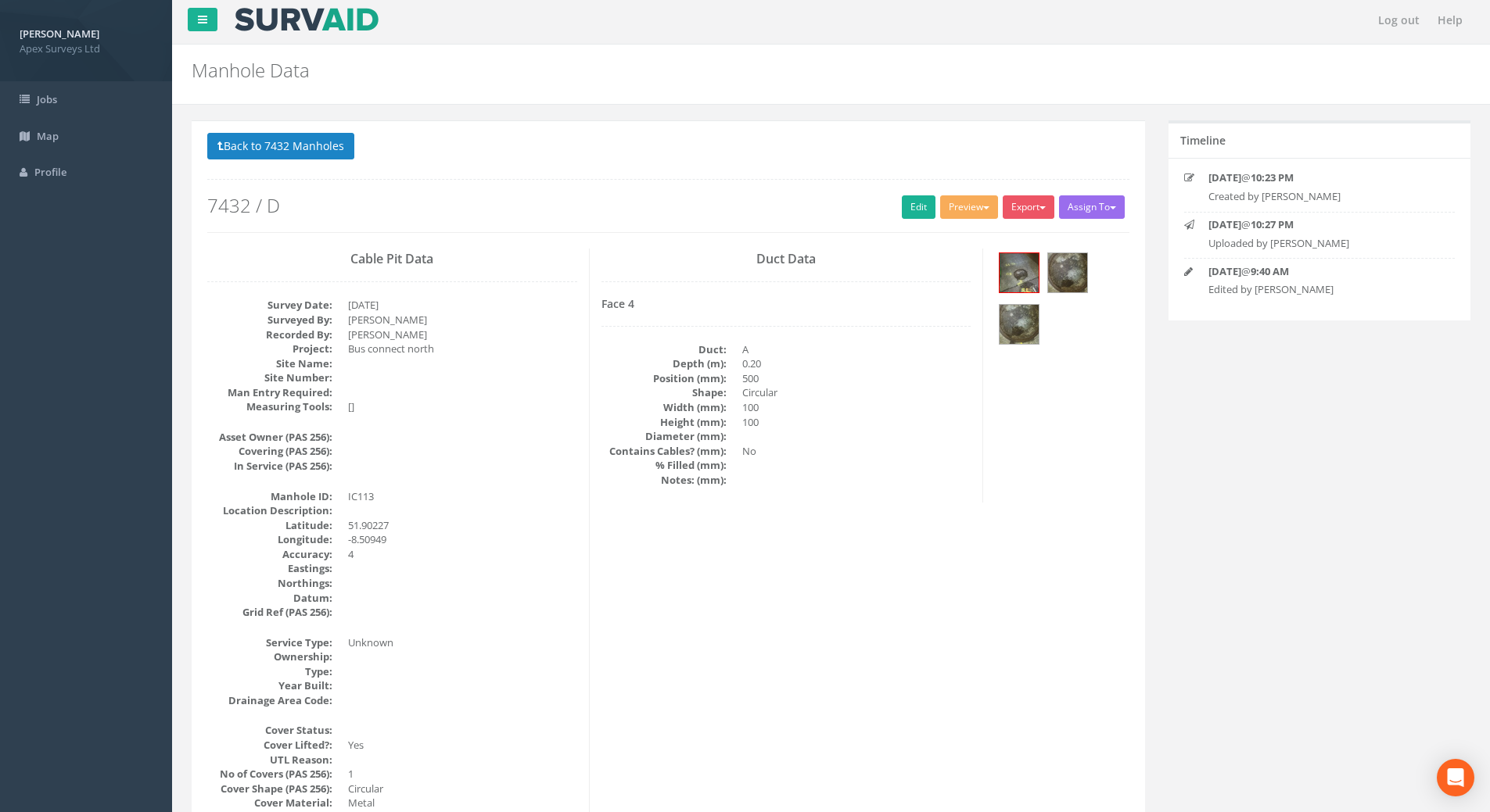
scroll to position [0, 0]
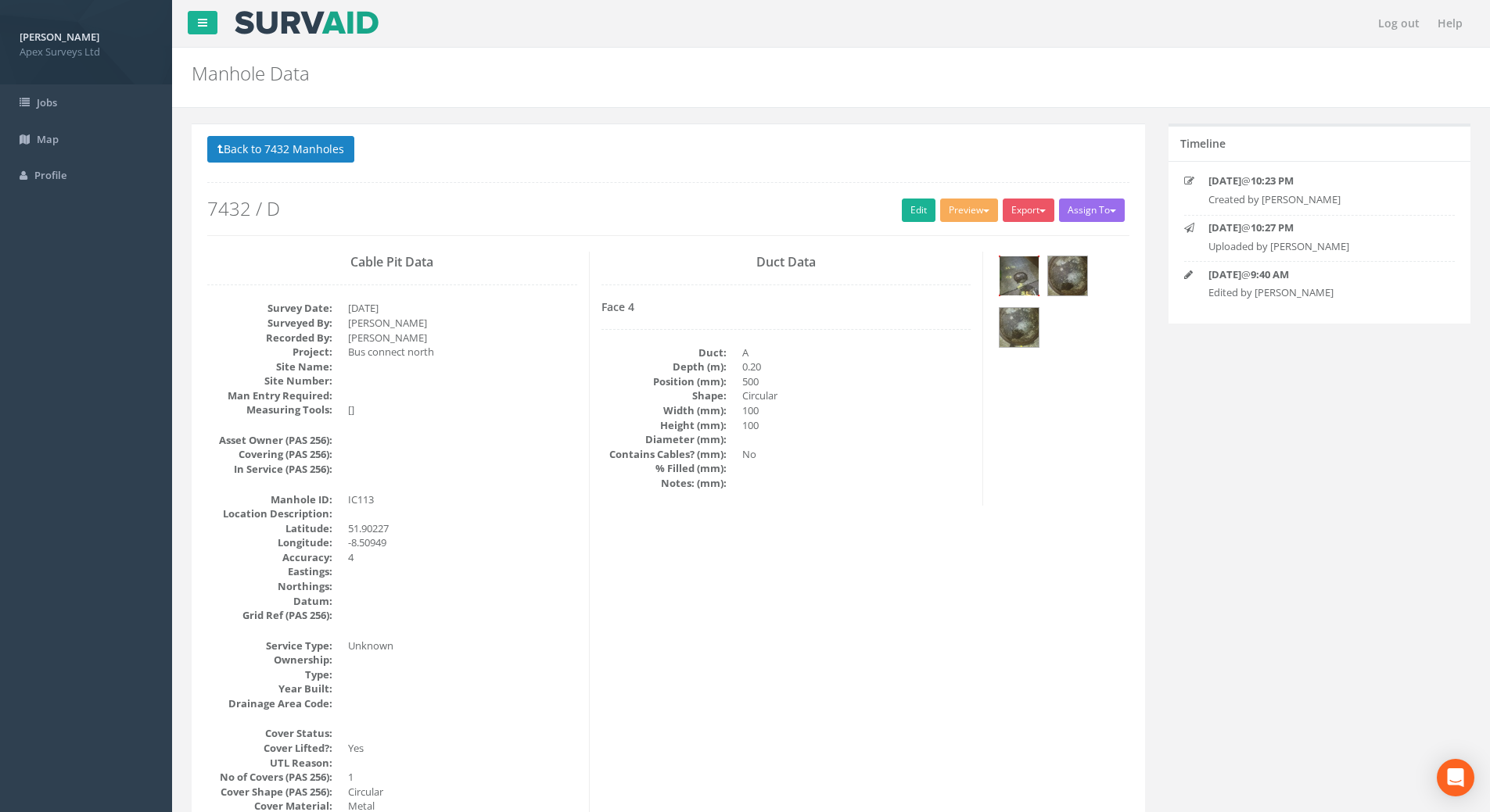
click at [1036, 274] on img at bounding box center [1020, 276] width 39 height 39
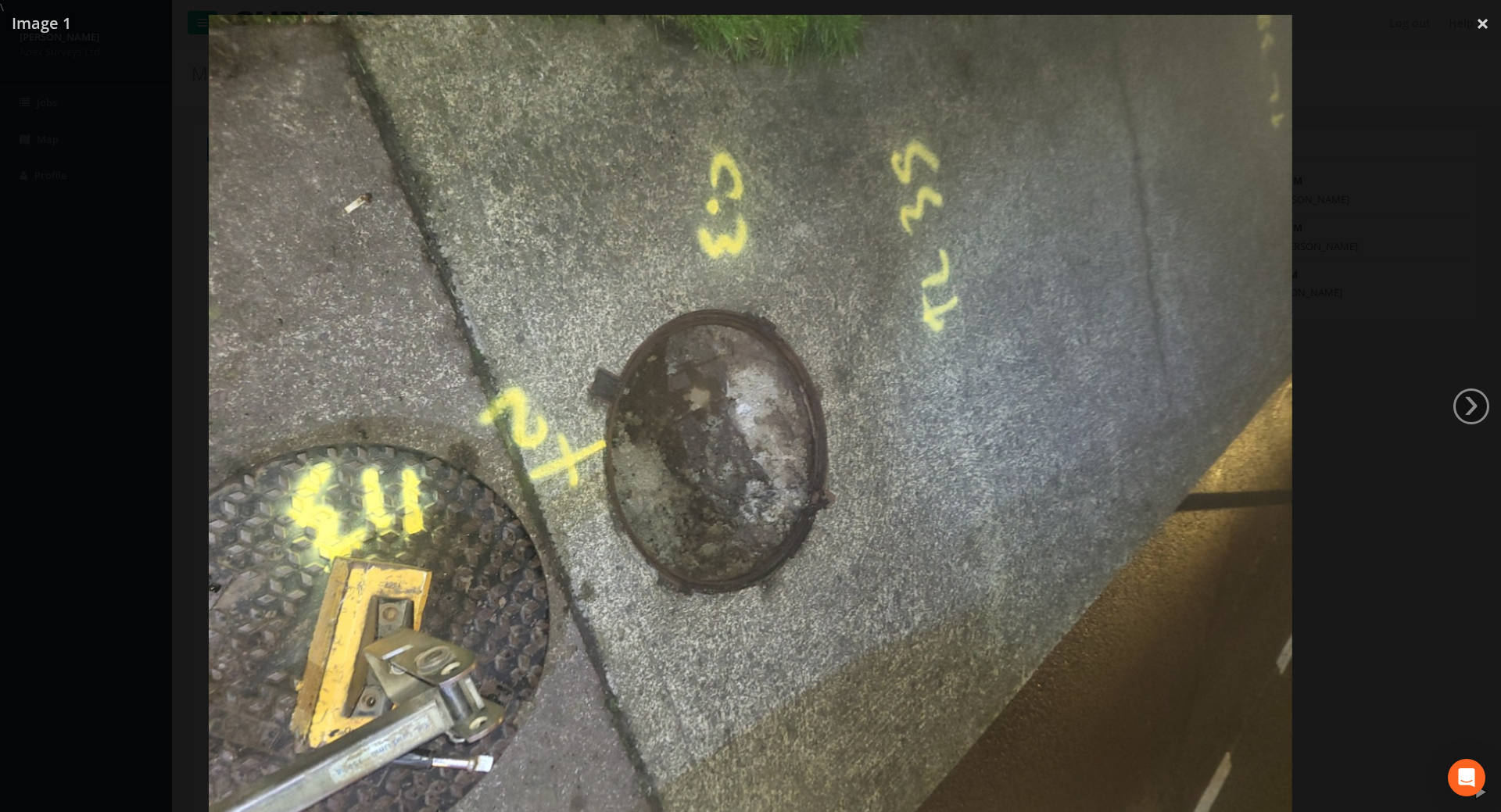
click at [1450, 392] on div at bounding box center [750, 421] width 1501 height 812
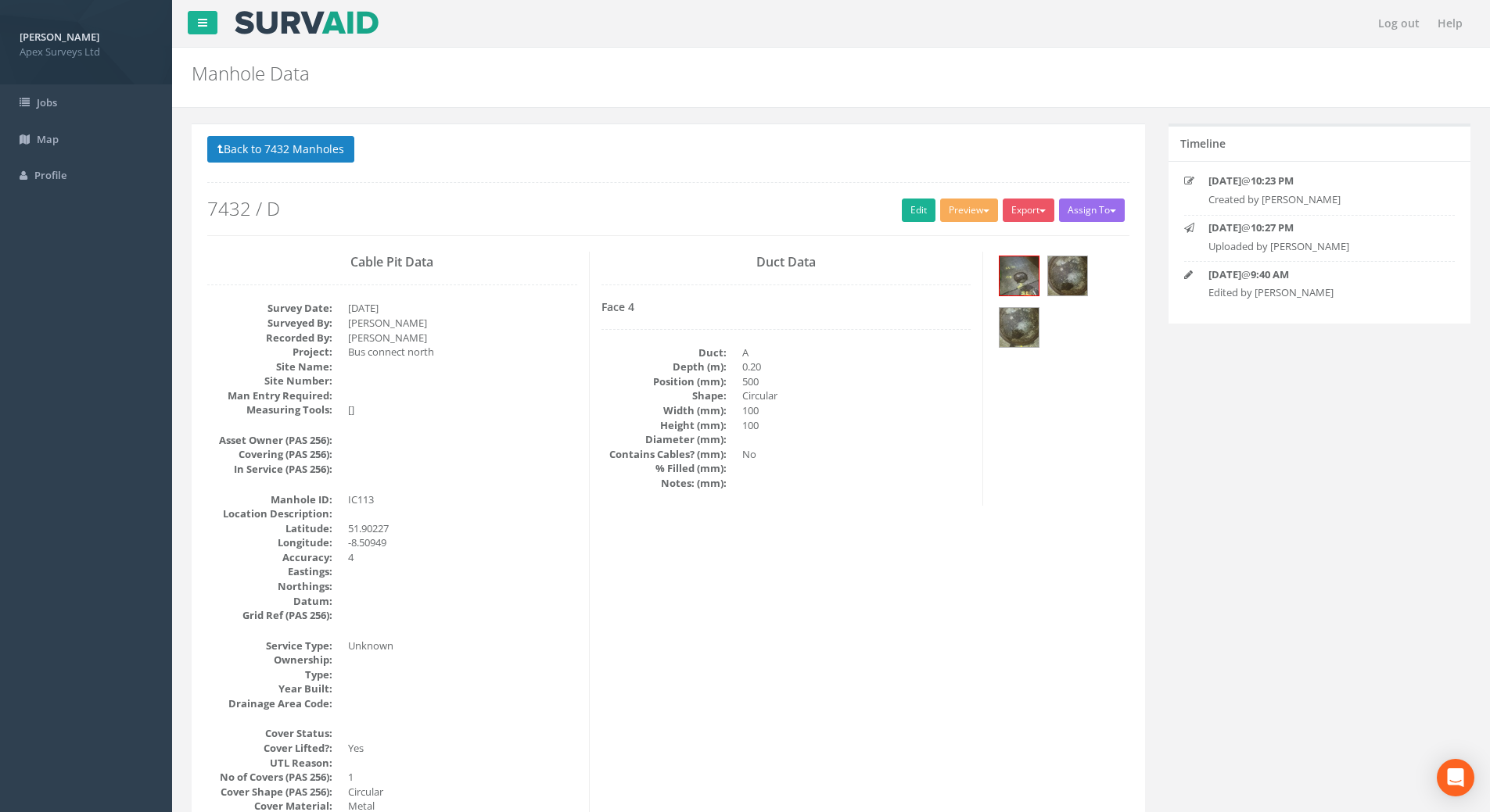
click at [1062, 297] on div at bounding box center [1061, 303] width 134 height 104
click at [1061, 281] on img at bounding box center [1068, 276] width 39 height 39
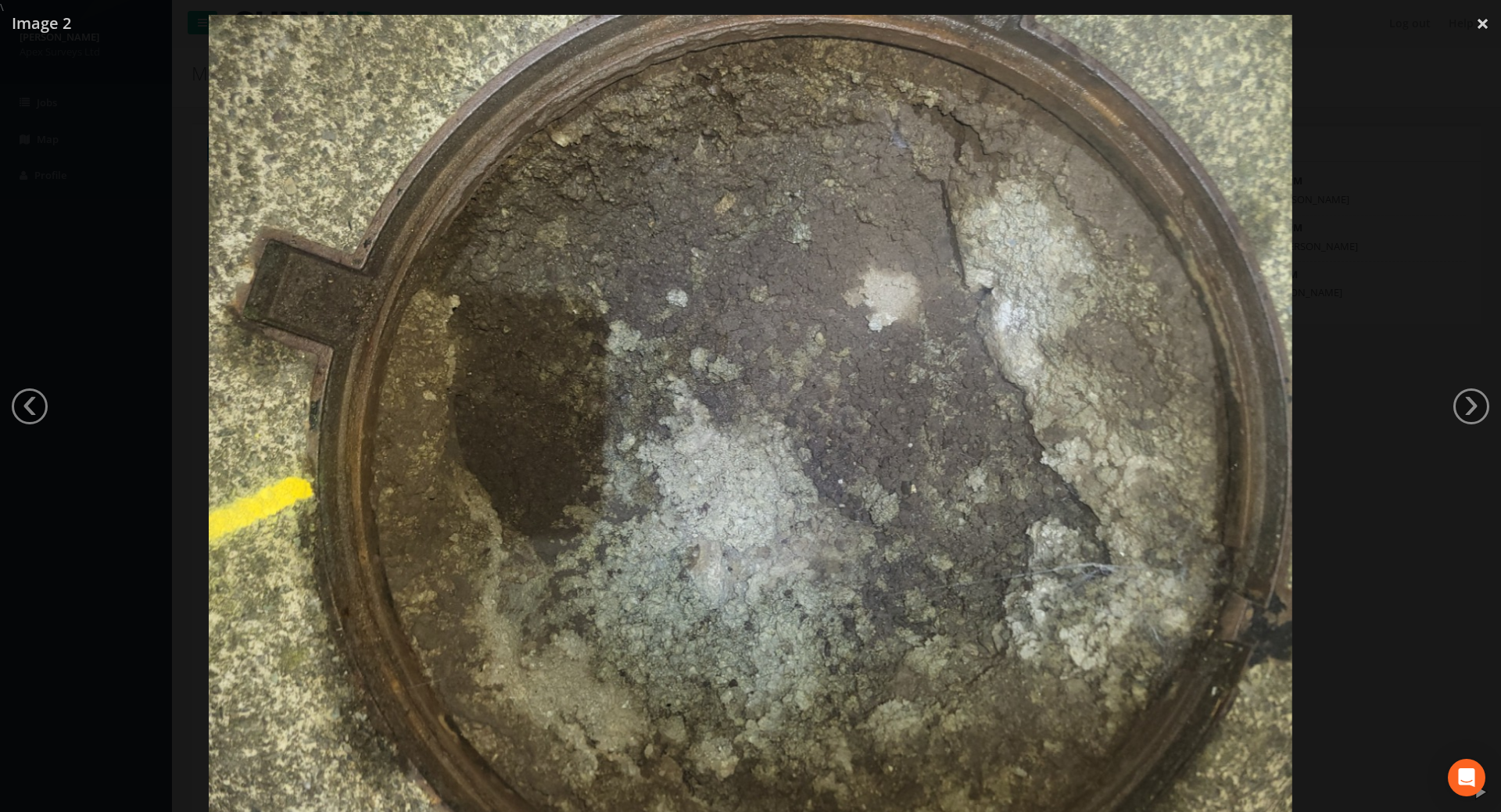
click at [1070, 309] on img at bounding box center [750, 421] width 1082 height 812
click at [1440, 98] on div at bounding box center [750, 421] width 1501 height 812
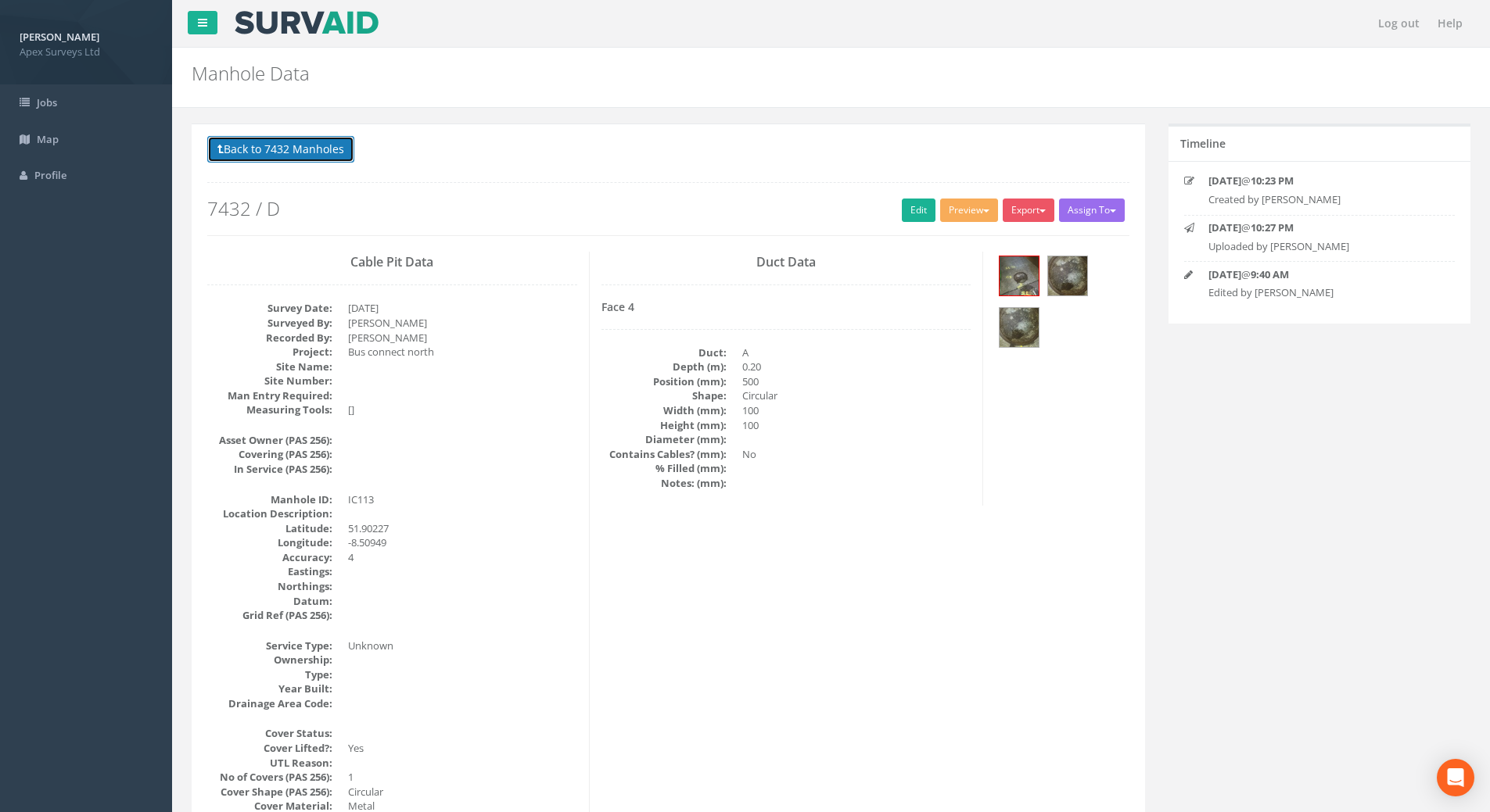
click at [312, 151] on button "Back to 7432 Manholes" at bounding box center [280, 149] width 147 height 27
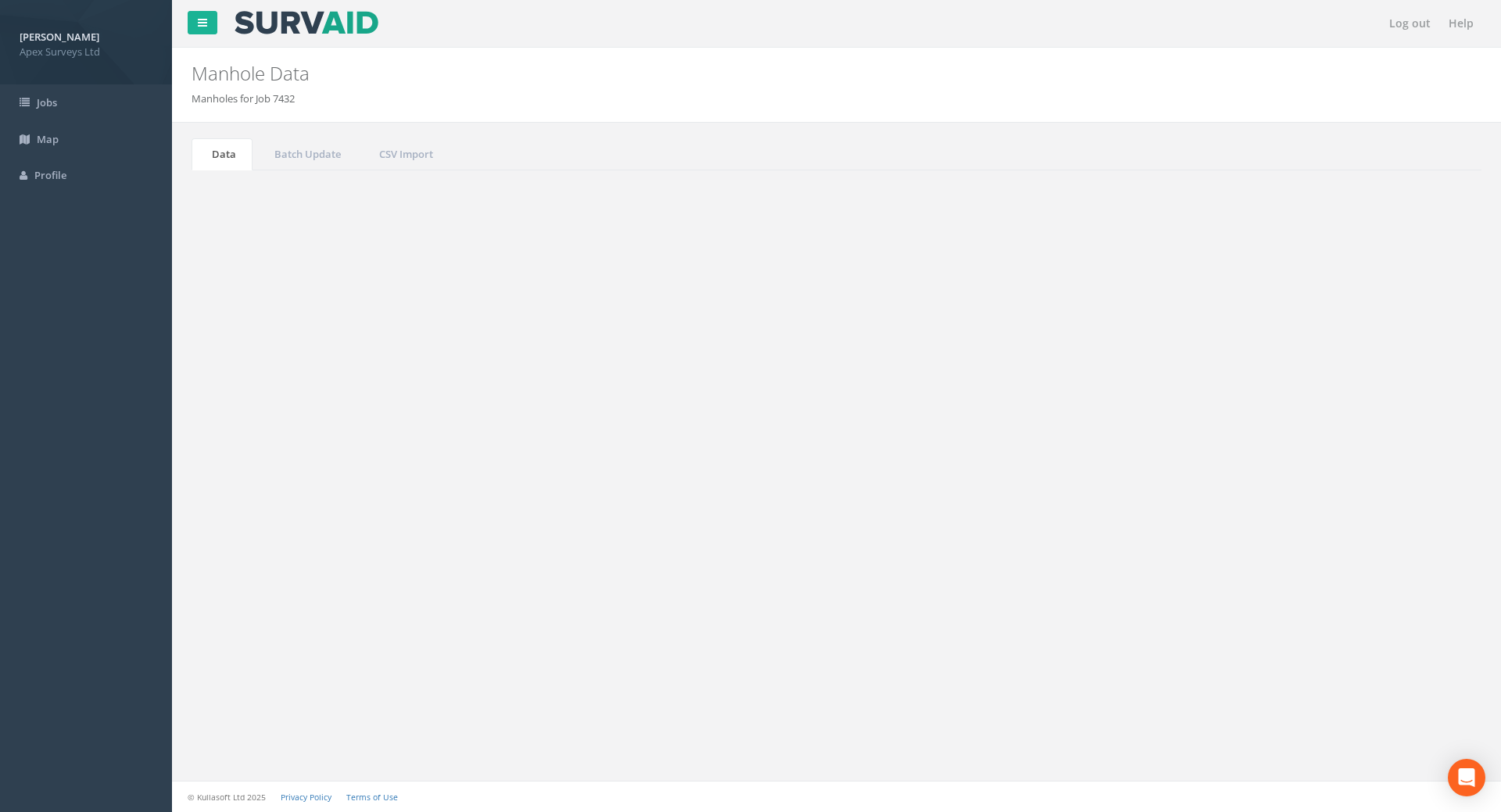
click at [1372, 426] on input "113" at bounding box center [1394, 420] width 143 height 23
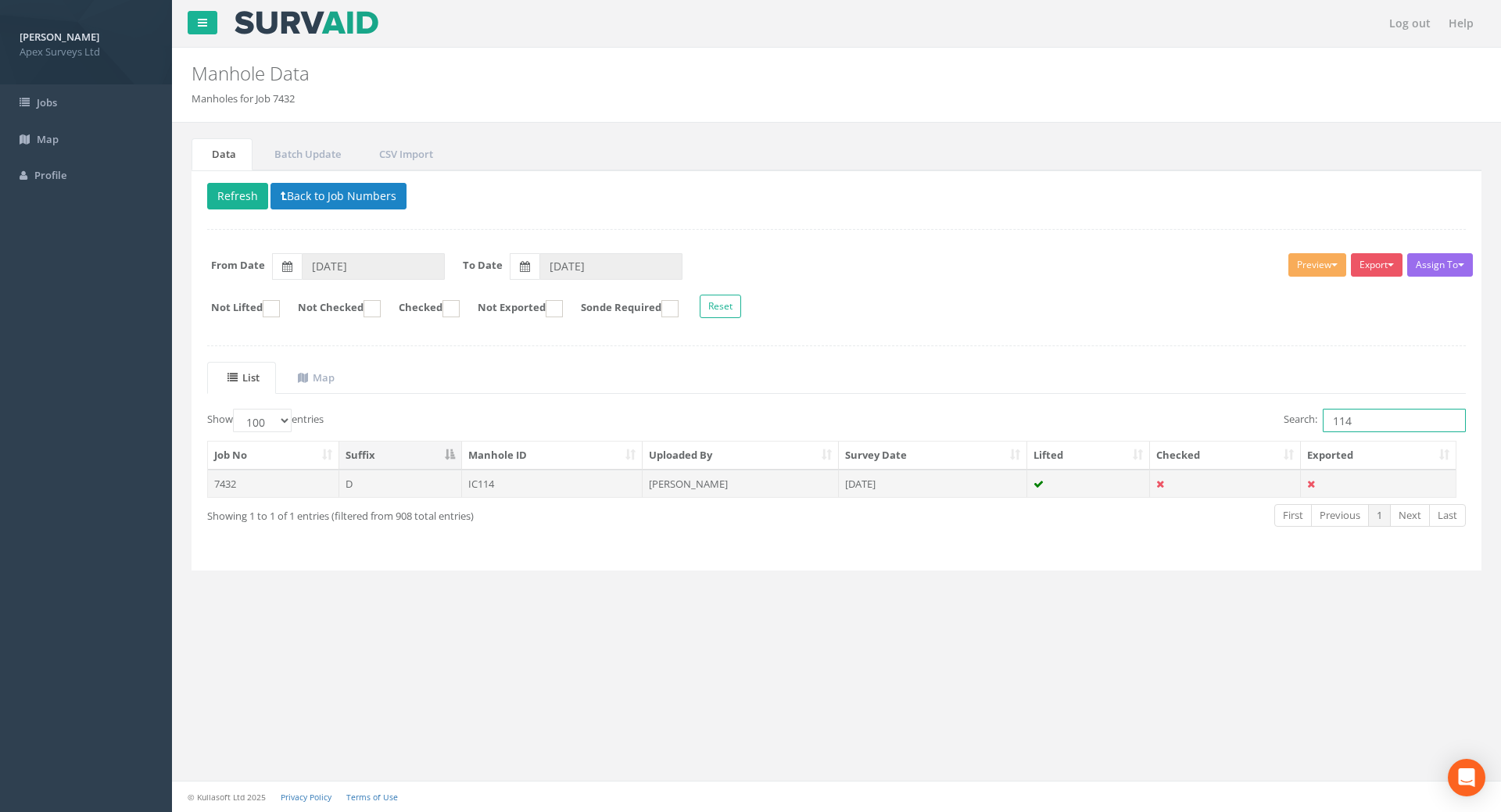
type input "114"
click at [507, 484] on td "IC114" at bounding box center [552, 485] width 181 height 29
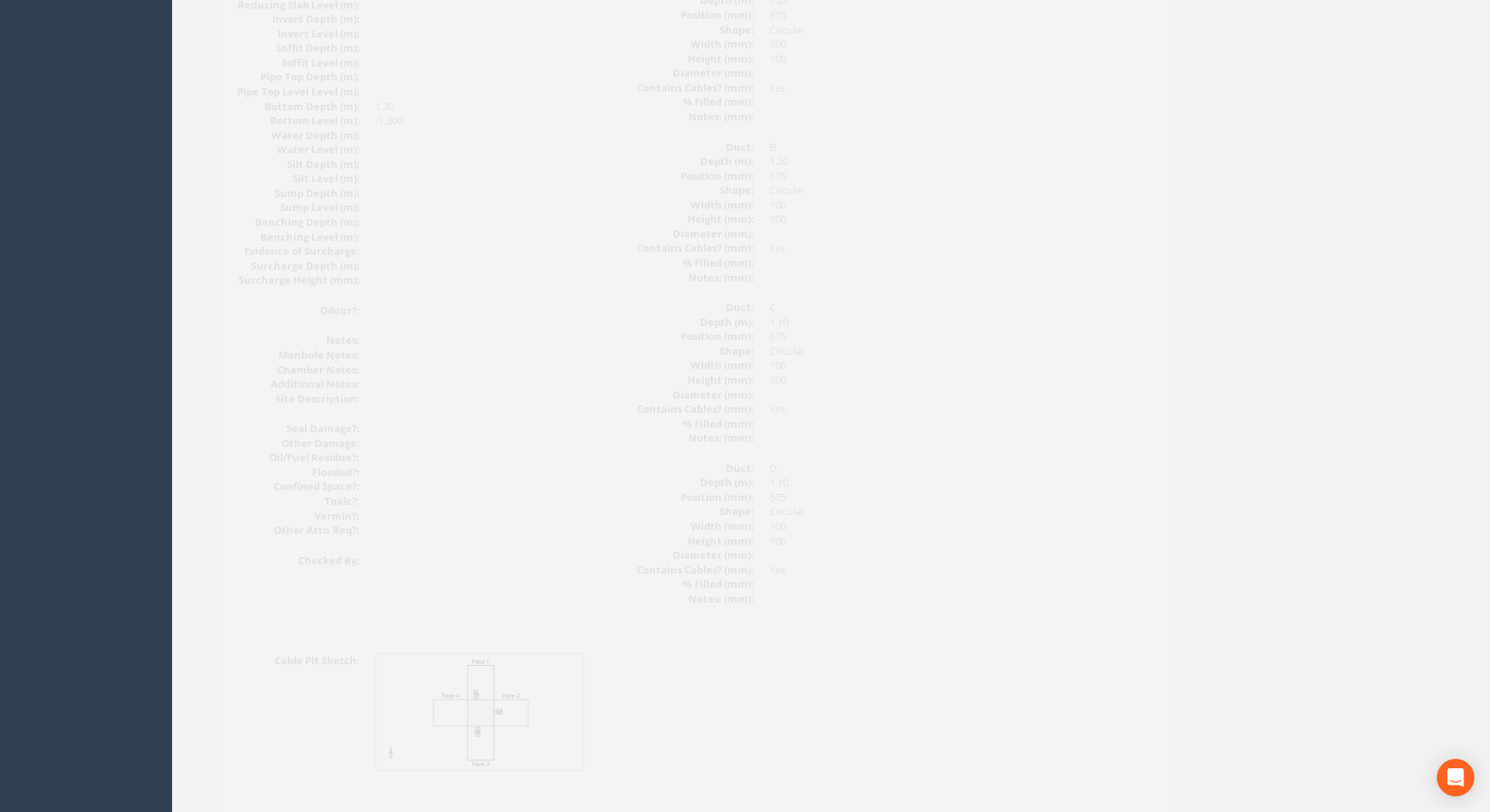
scroll to position [1636, 0]
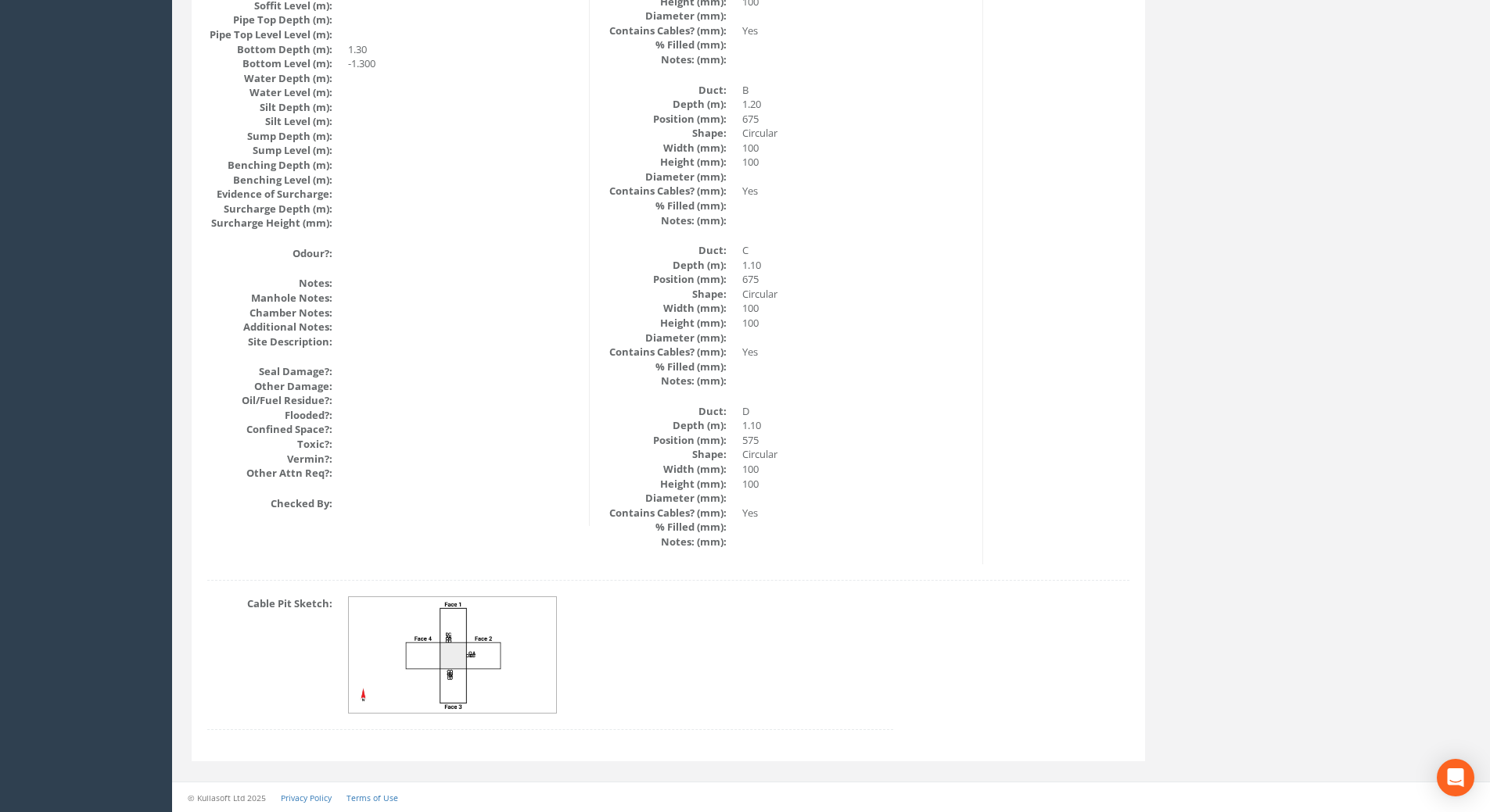
click at [514, 656] on img at bounding box center [454, 655] width 209 height 117
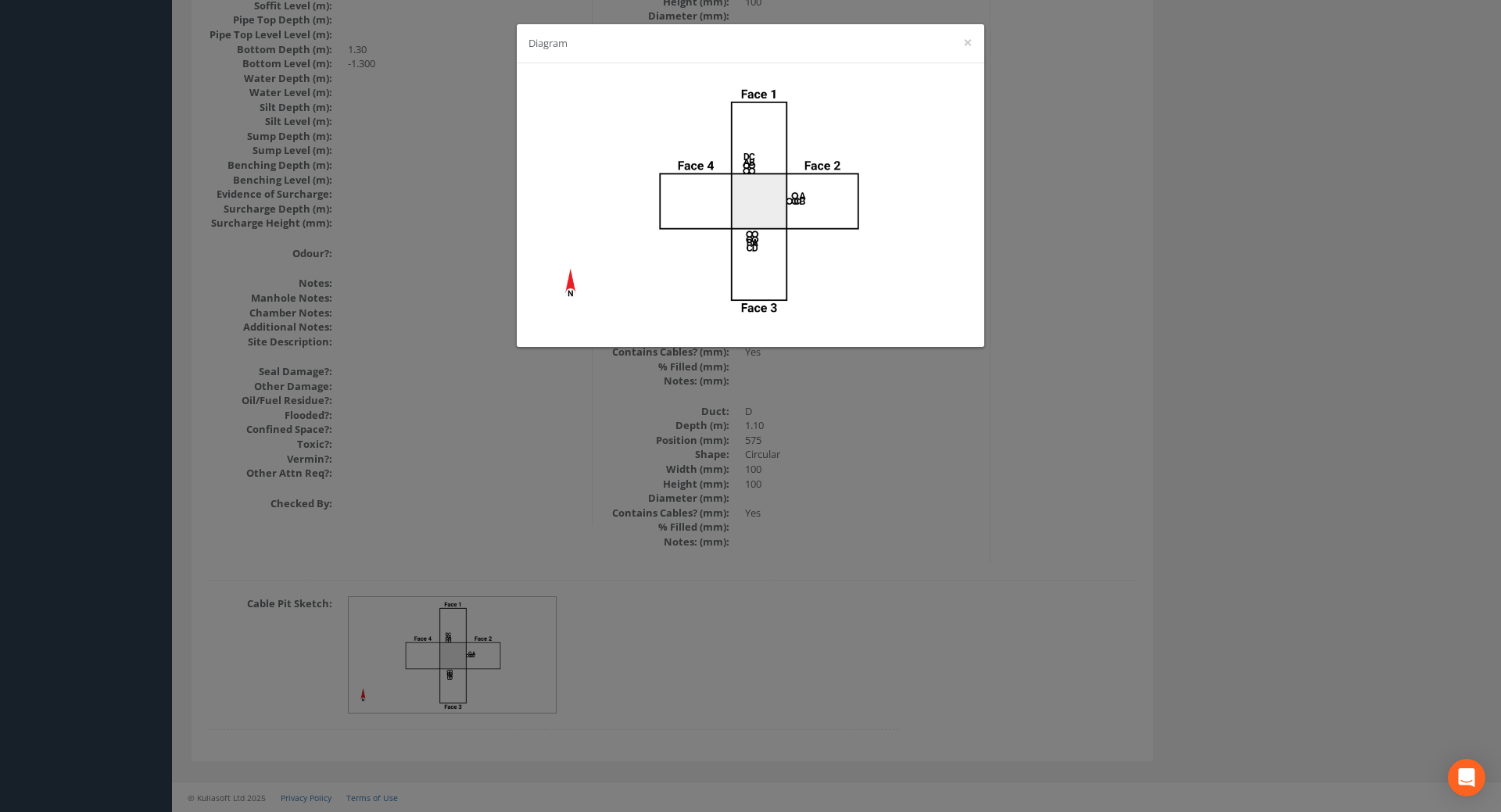
click at [848, 594] on div "Diagram ×" at bounding box center [750, 406] width 1501 height 812
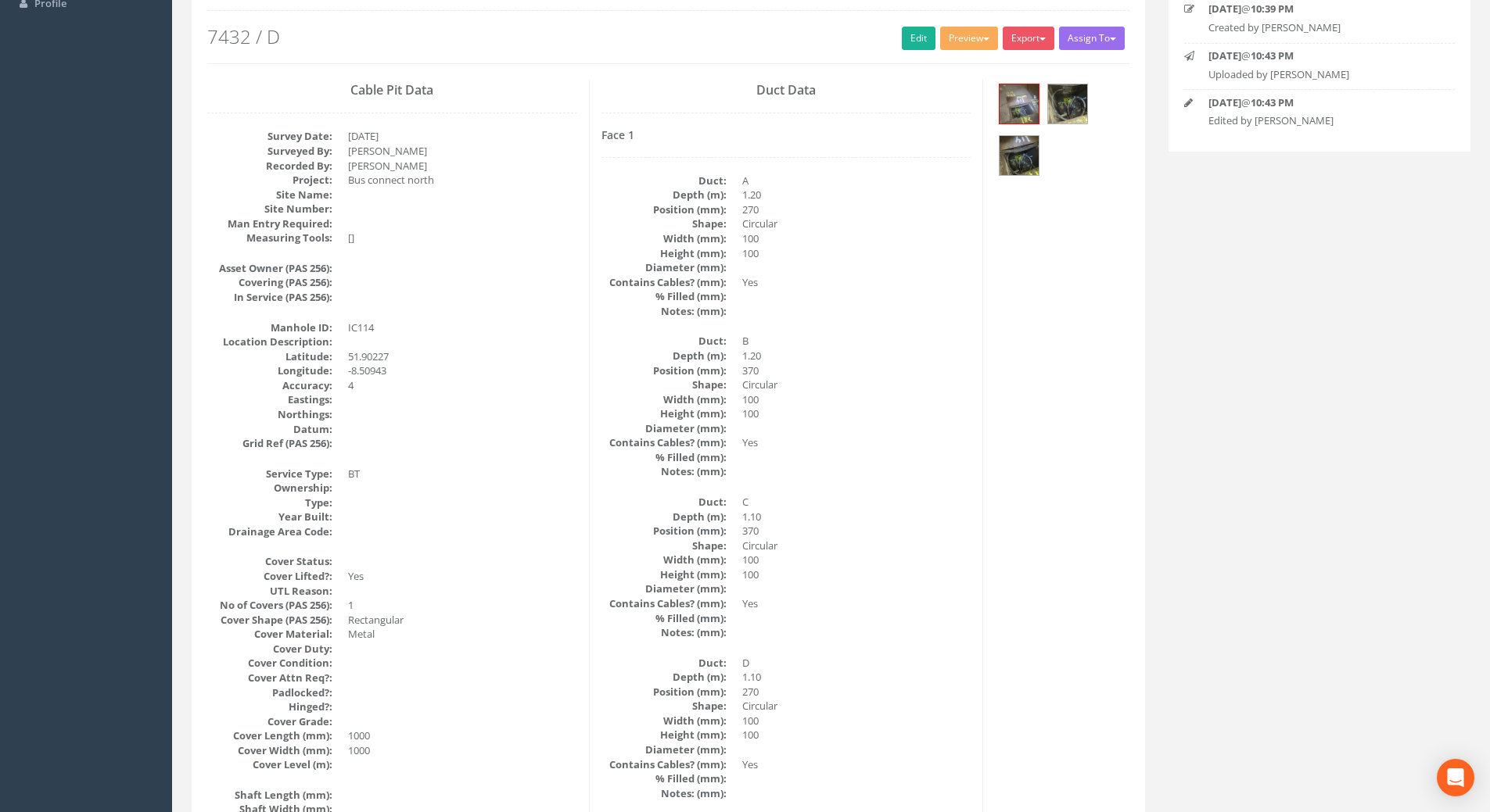
scroll to position [0, 0]
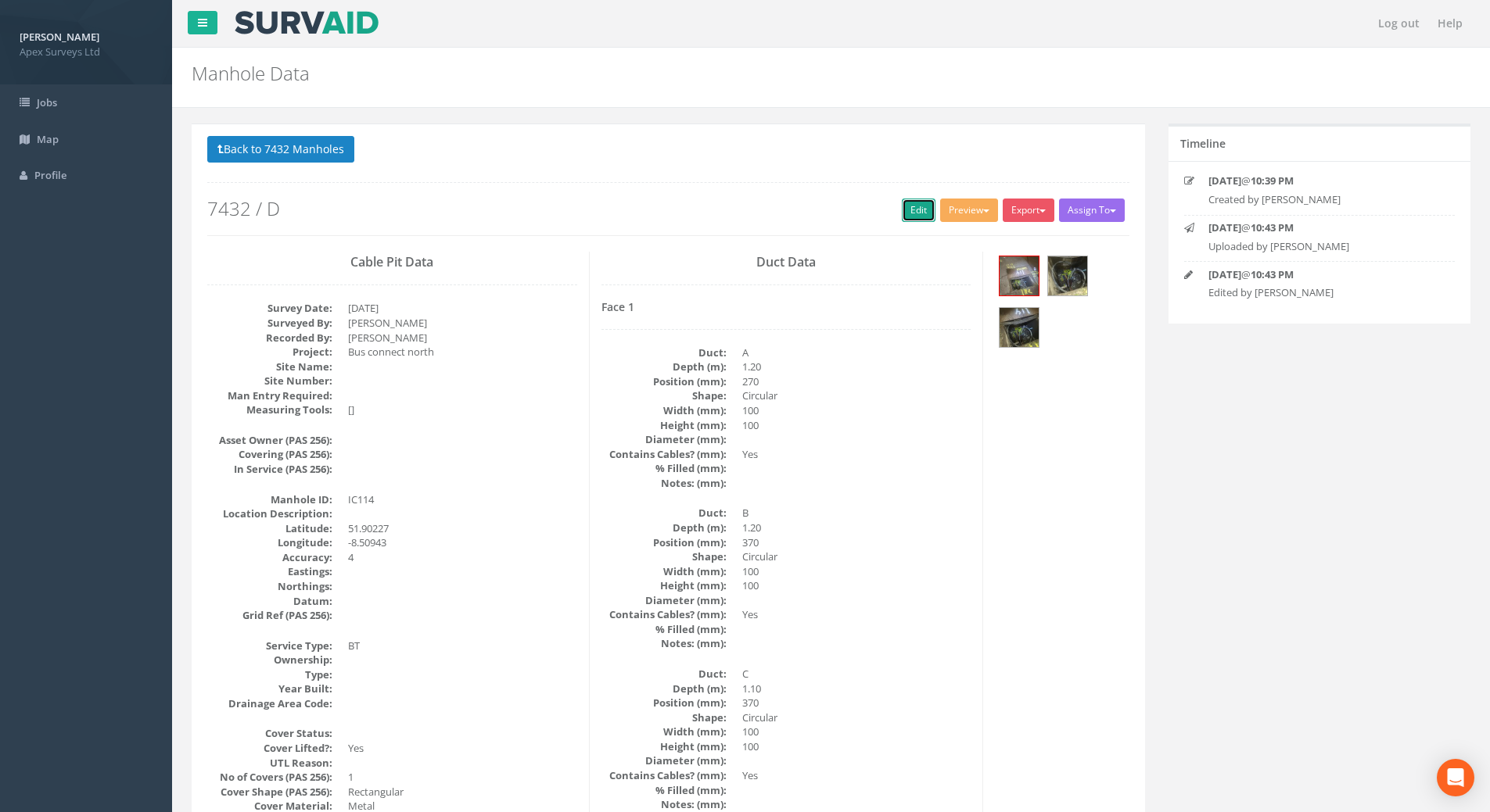
click at [904, 212] on link "Edit" at bounding box center [919, 211] width 34 height 23
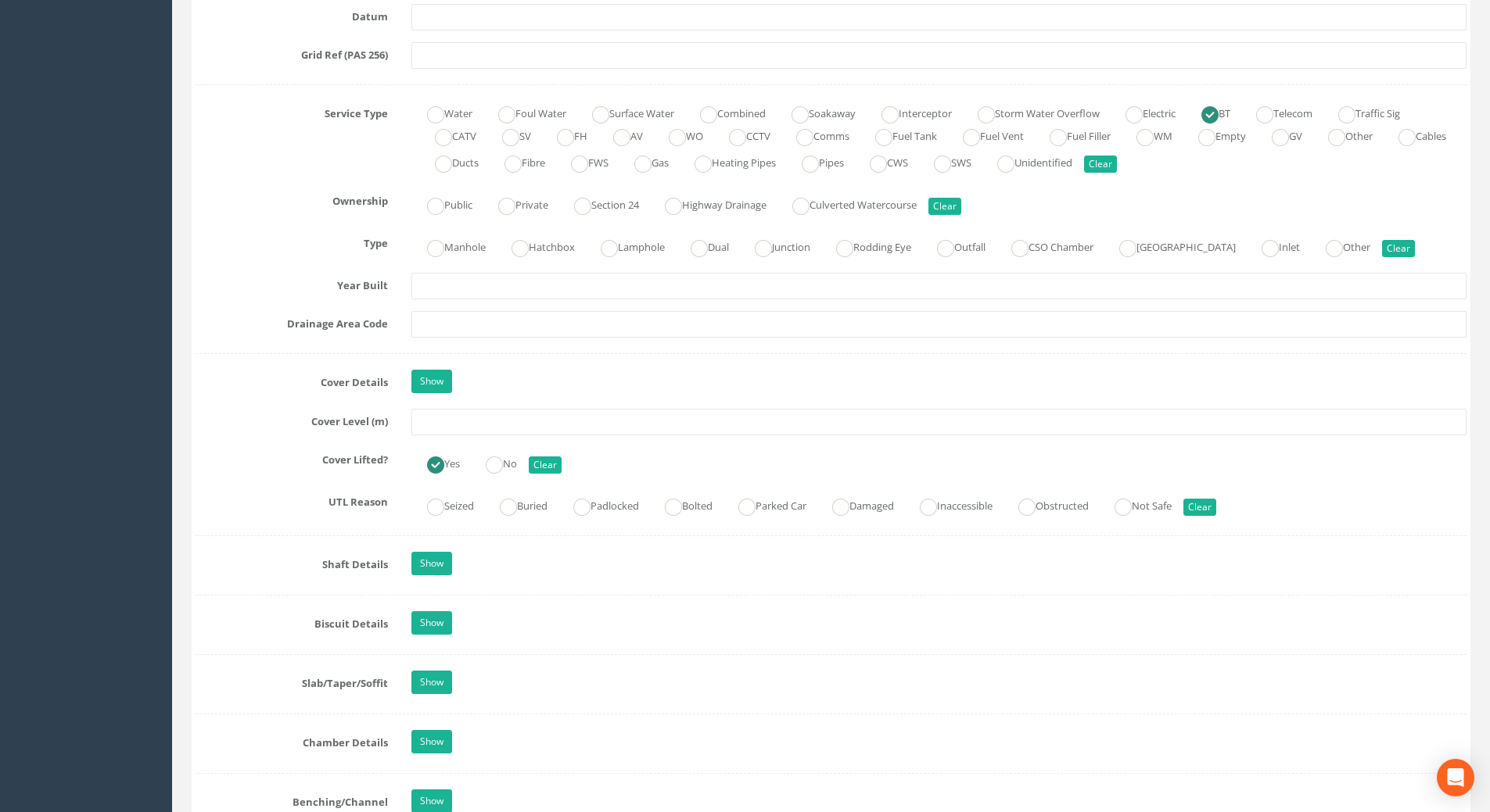
scroll to position [1329, 0]
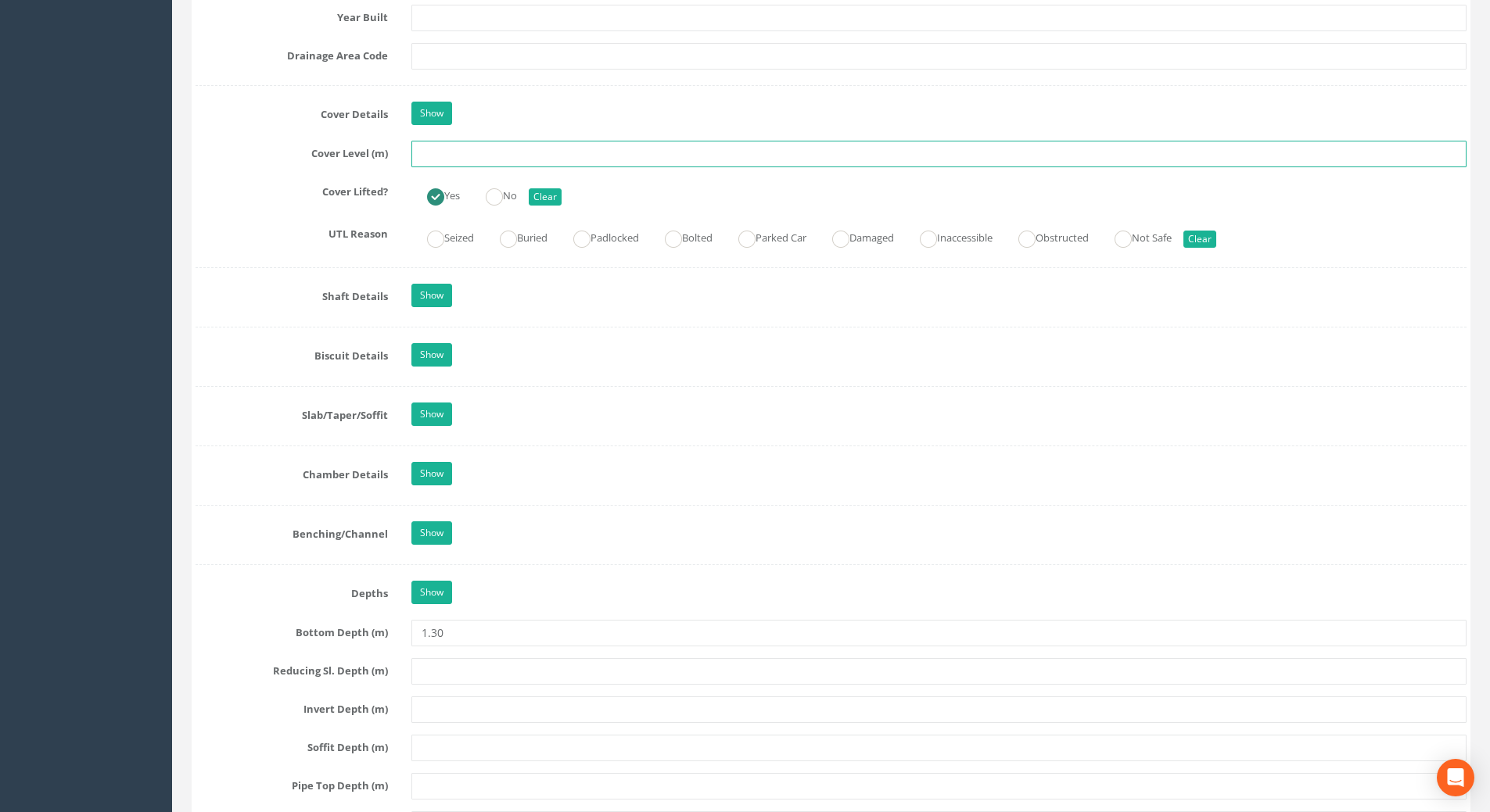
click at [438, 150] on input "text" at bounding box center [939, 154] width 1055 height 27
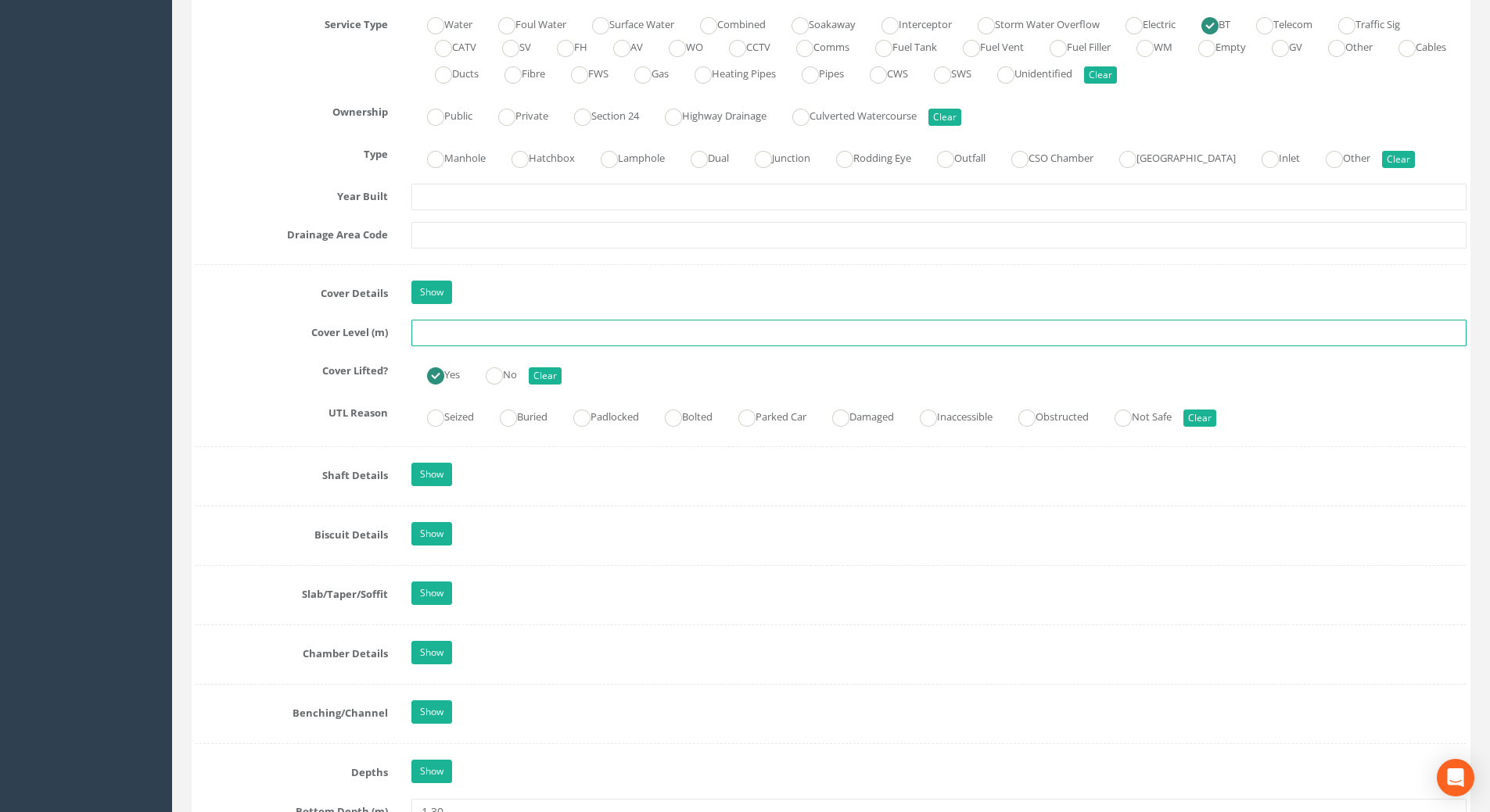
scroll to position [1172, 0]
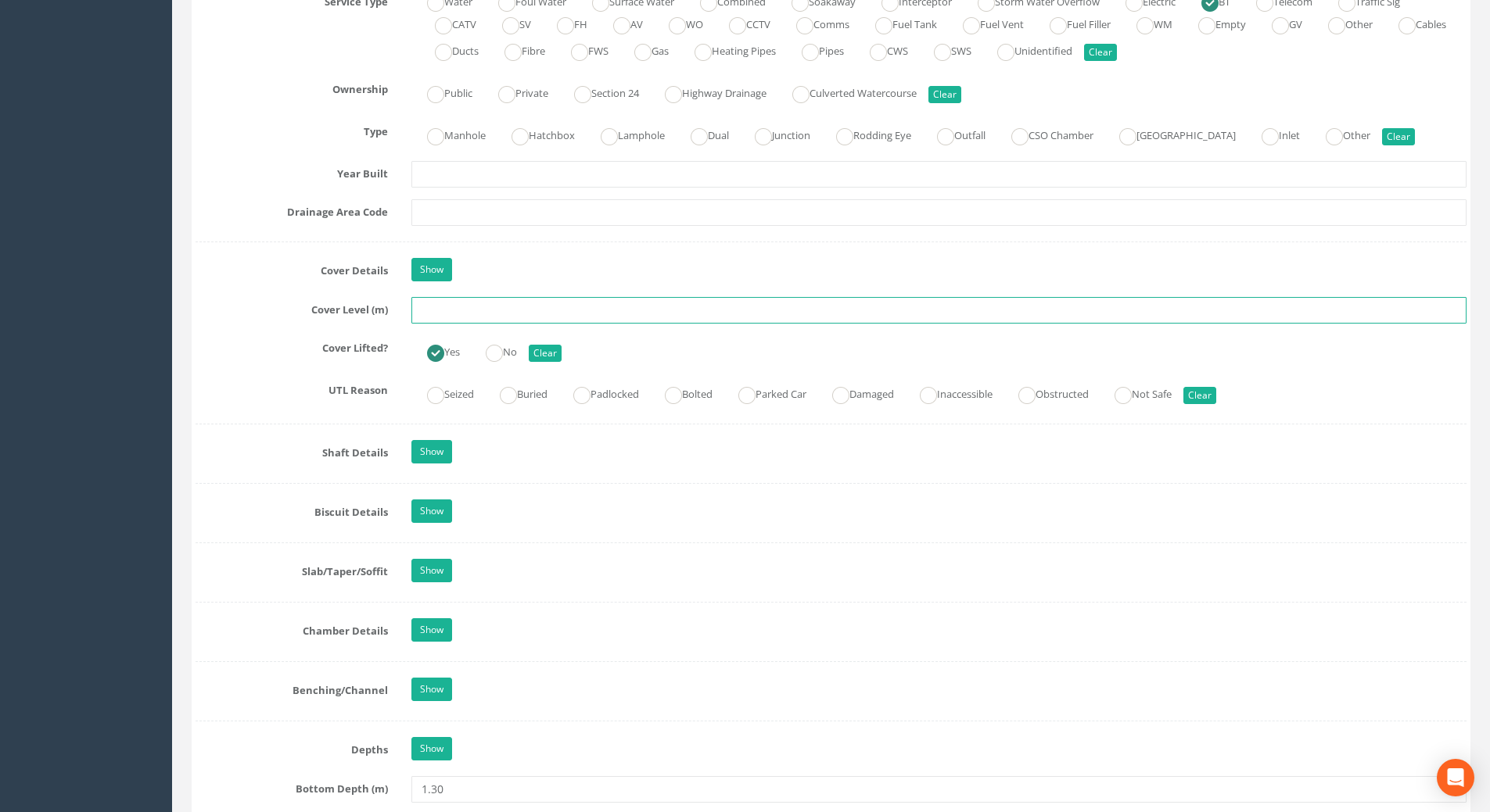
click at [464, 308] on input "text" at bounding box center [939, 311] width 1055 height 27
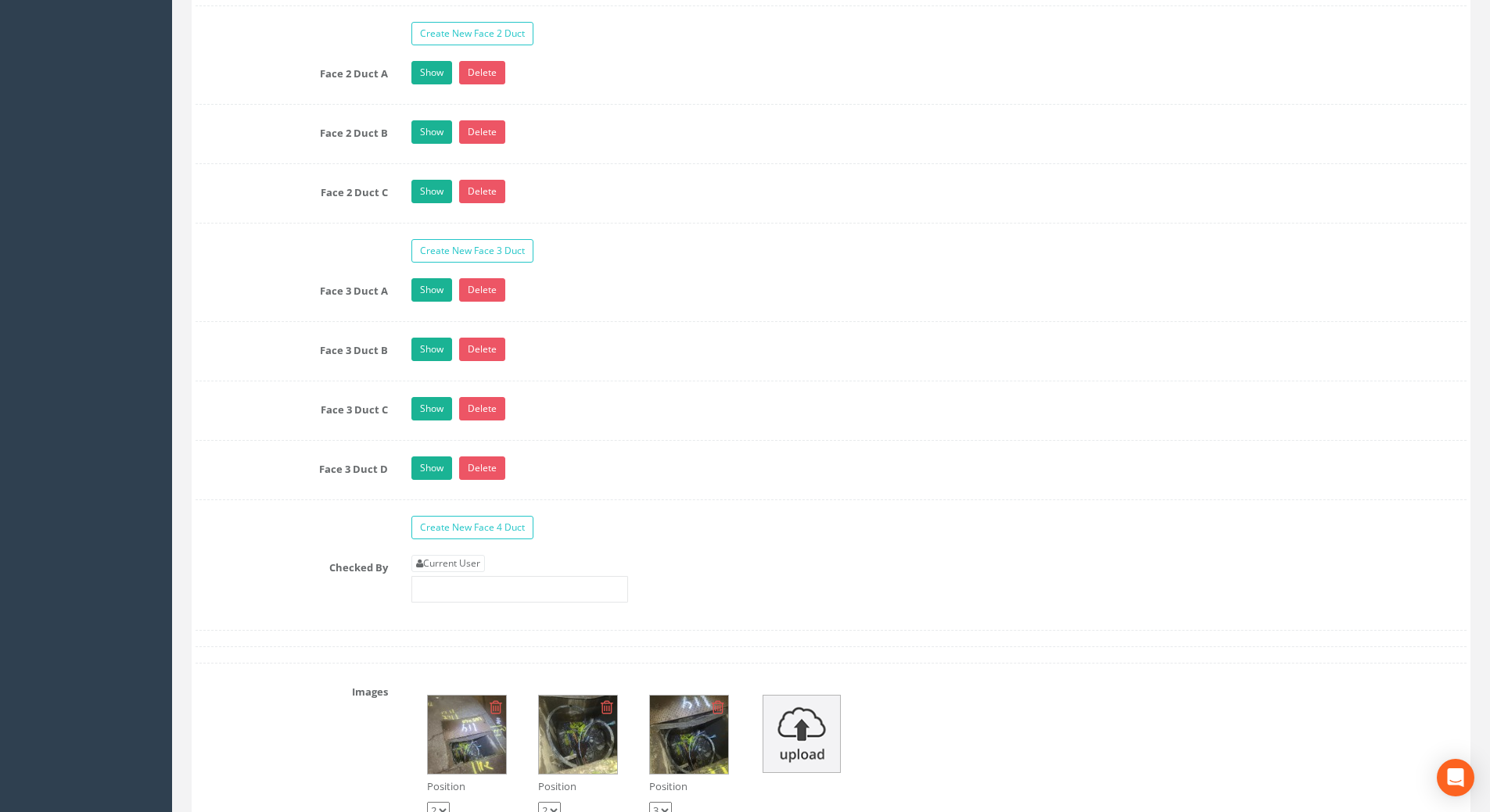
scroll to position [2970, 0]
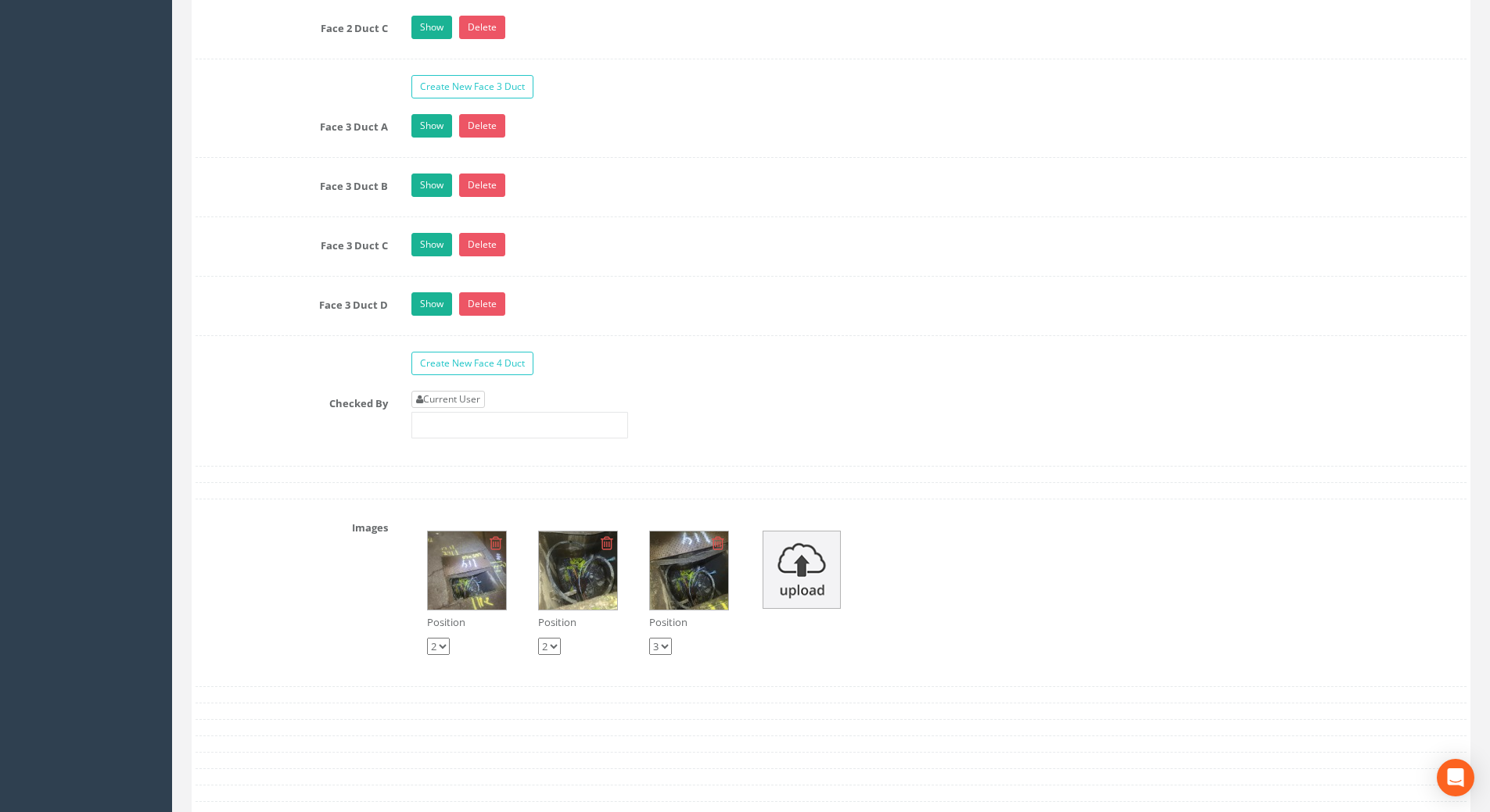
type input "109.53"
click at [465, 398] on link "Current User" at bounding box center [448, 399] width 73 height 17
type input "[PERSON_NAME]"
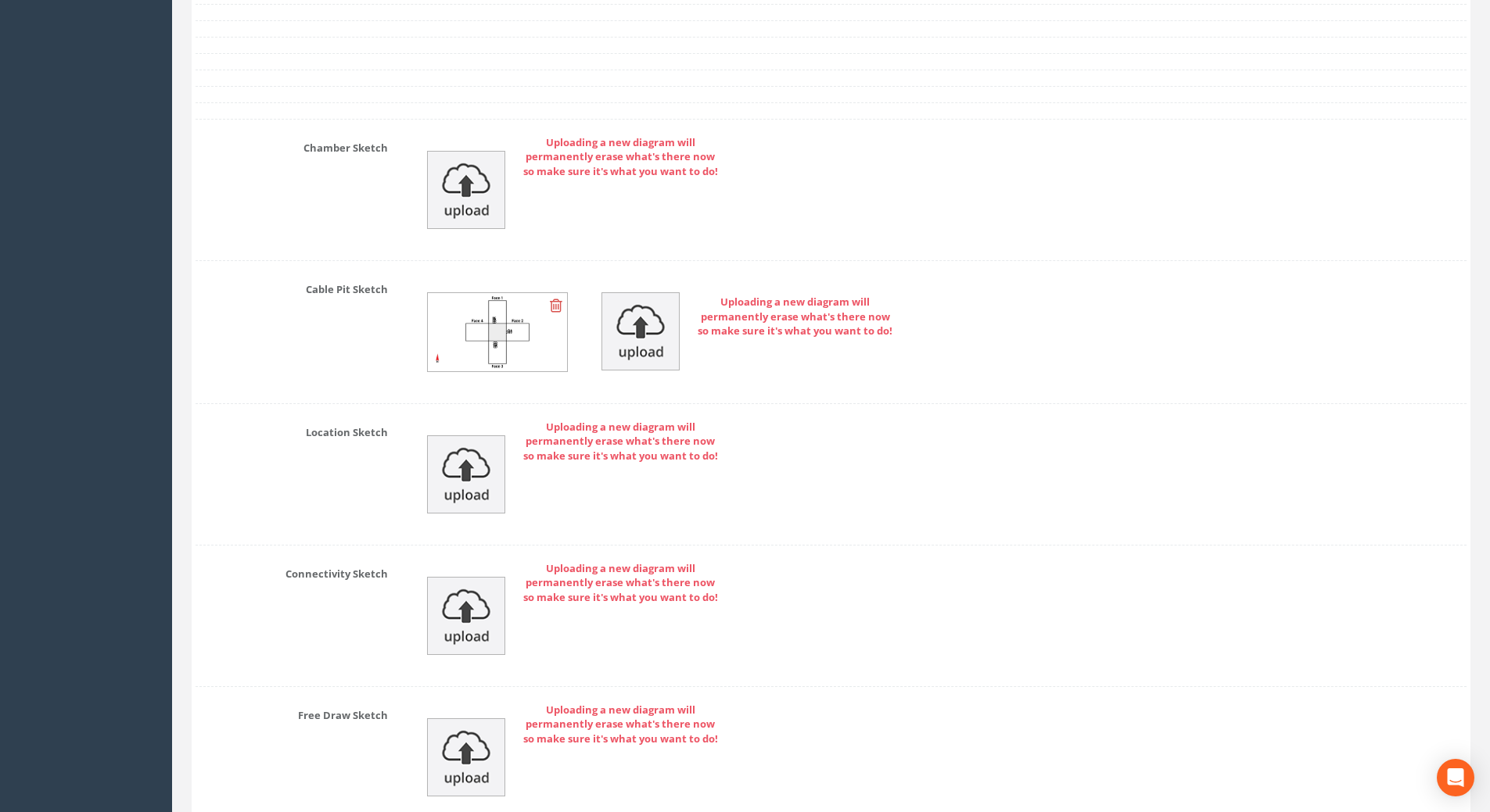
scroll to position [3892, 0]
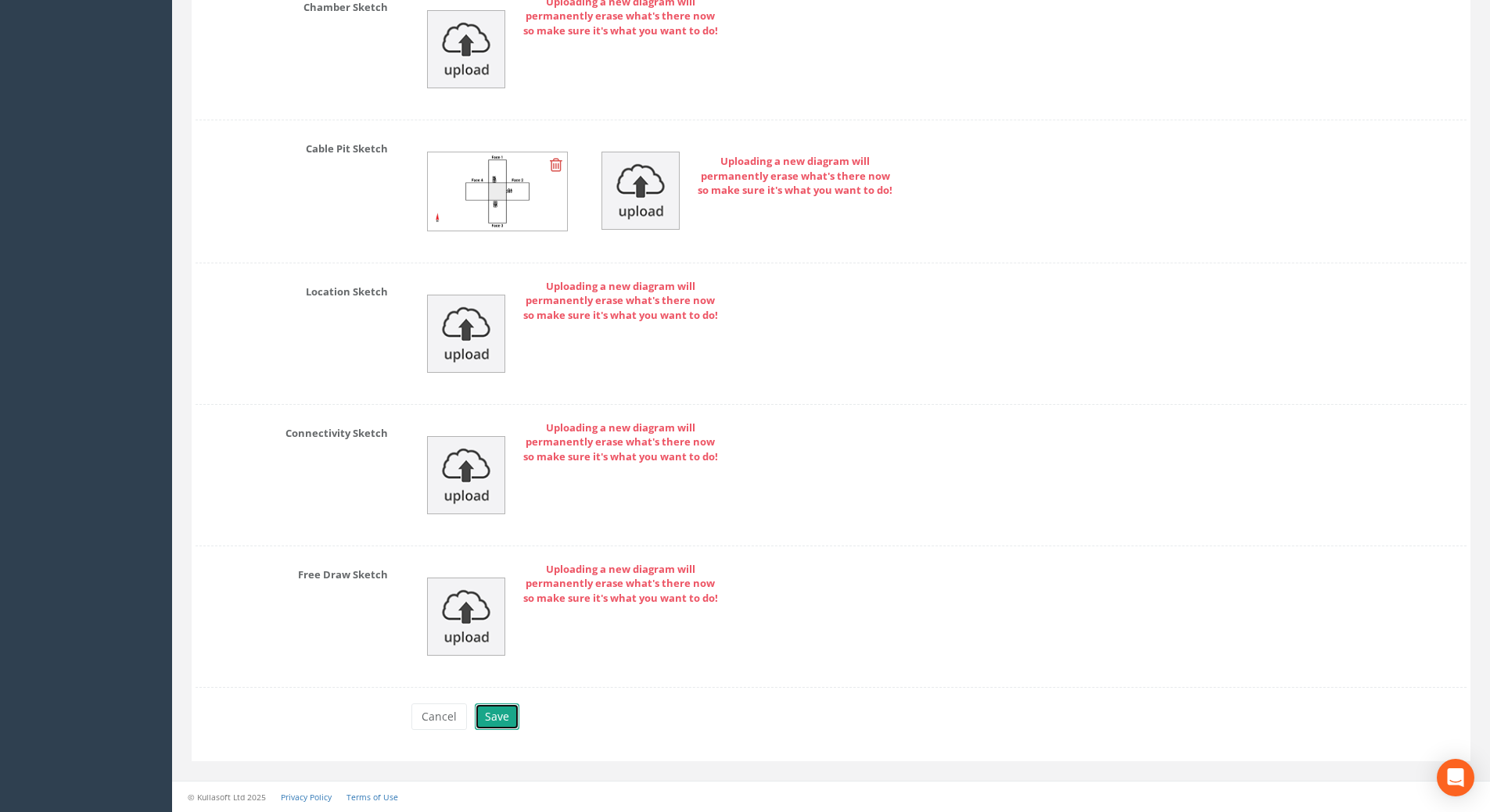
click at [492, 725] on button "Save" at bounding box center [497, 717] width 45 height 27
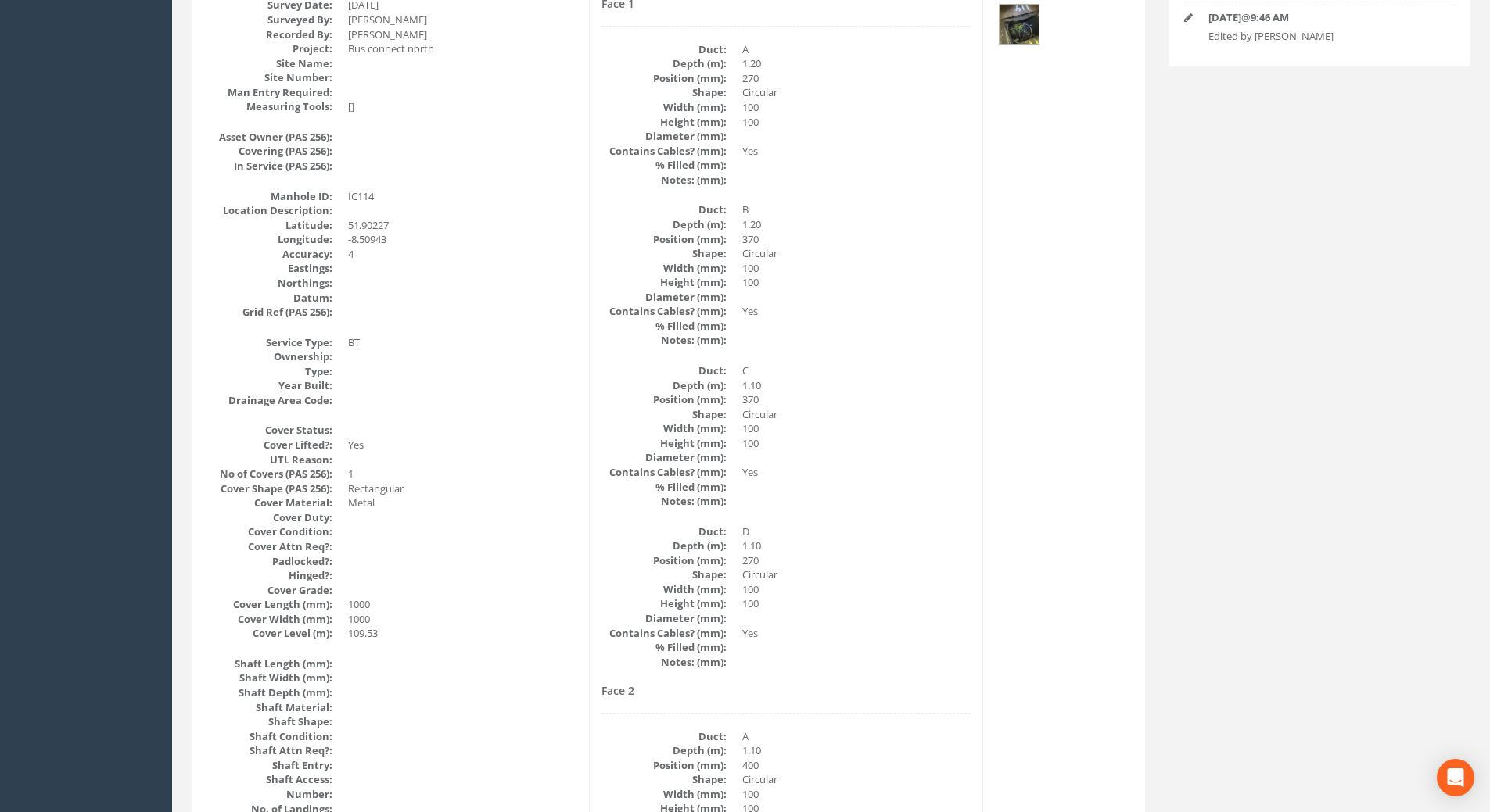
scroll to position [0, 0]
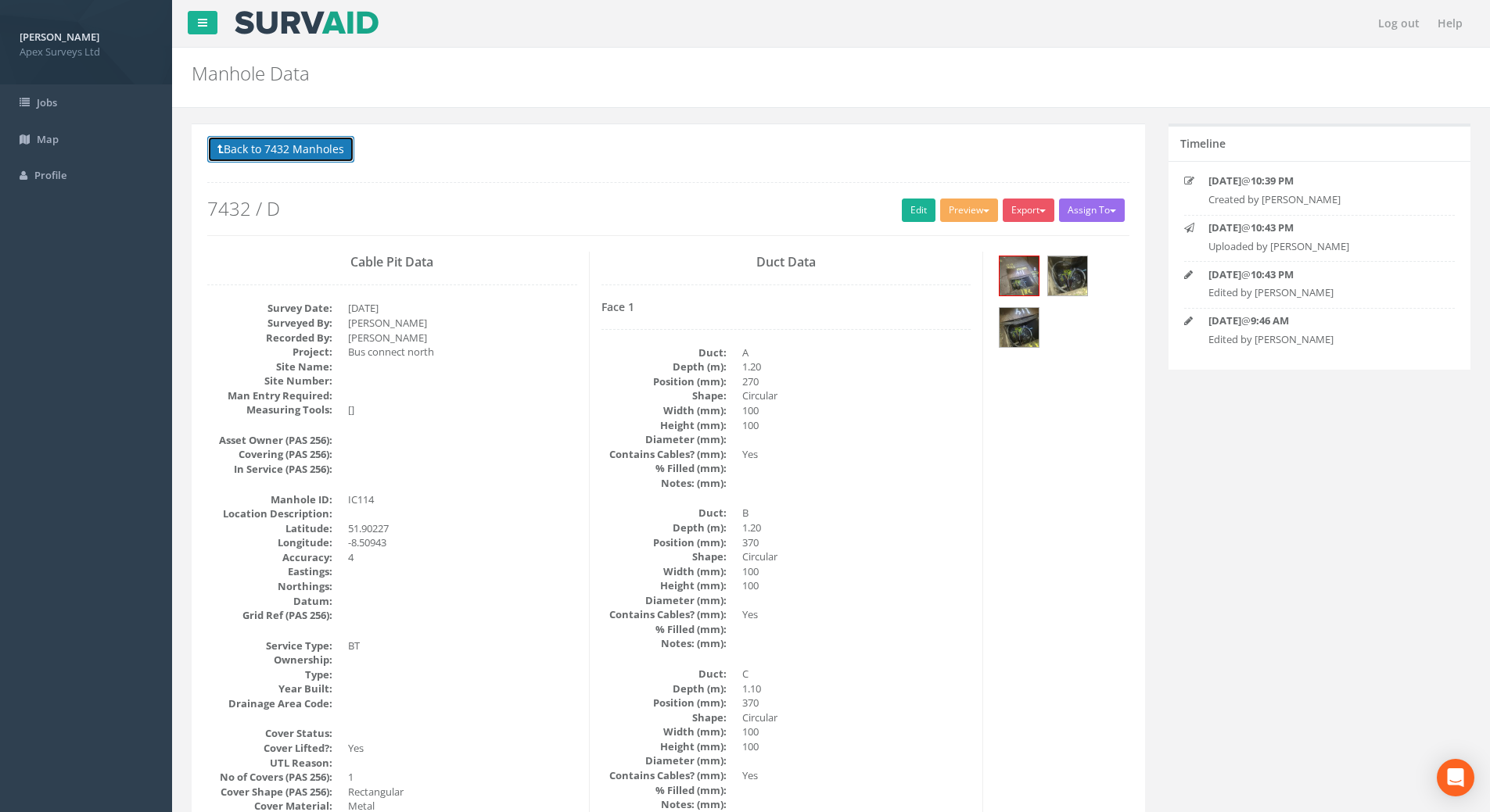
click at [301, 154] on button "Back to 7432 Manholes" at bounding box center [280, 149] width 147 height 27
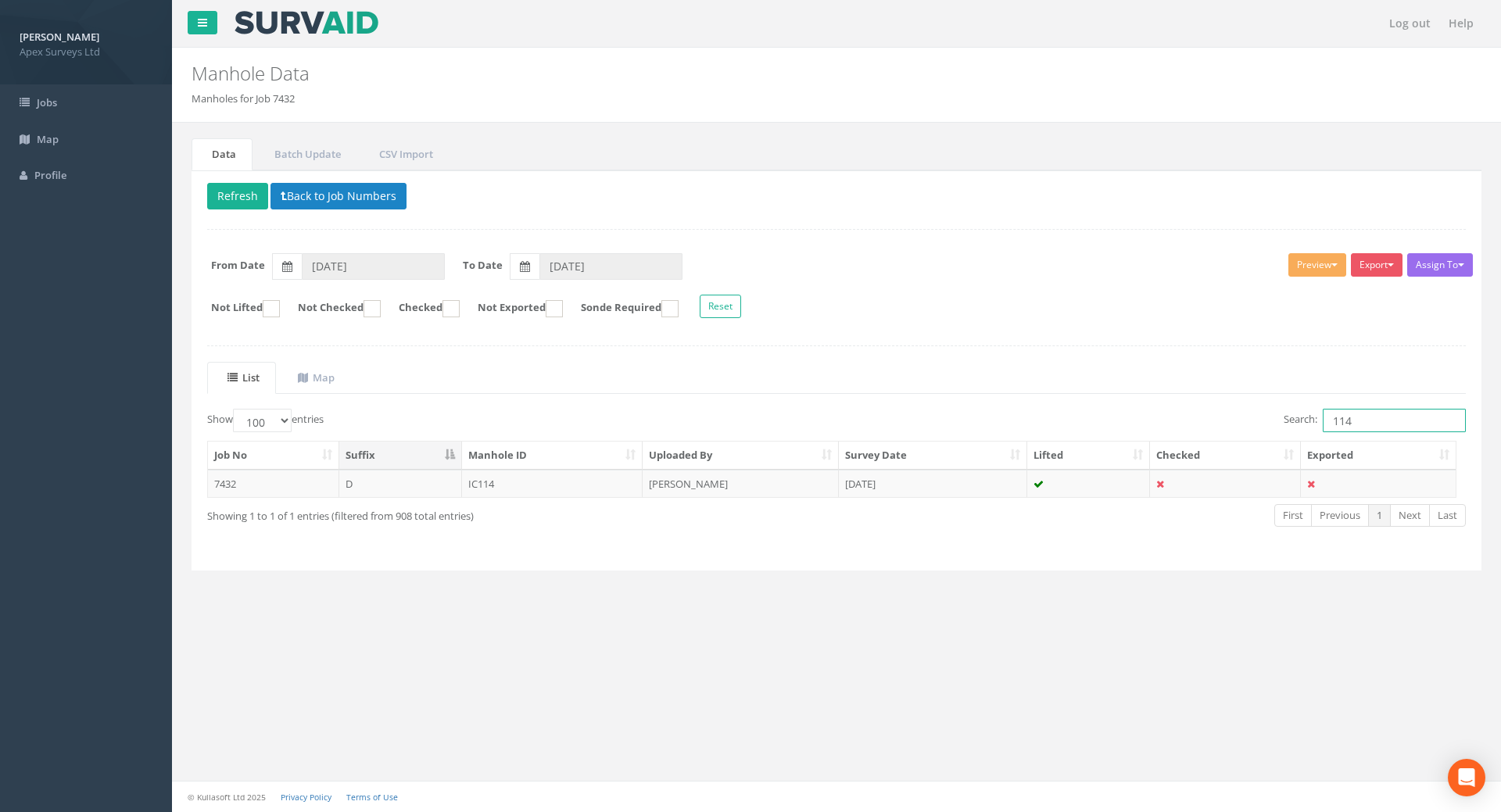
click at [1380, 419] on input "114" at bounding box center [1394, 420] width 143 height 23
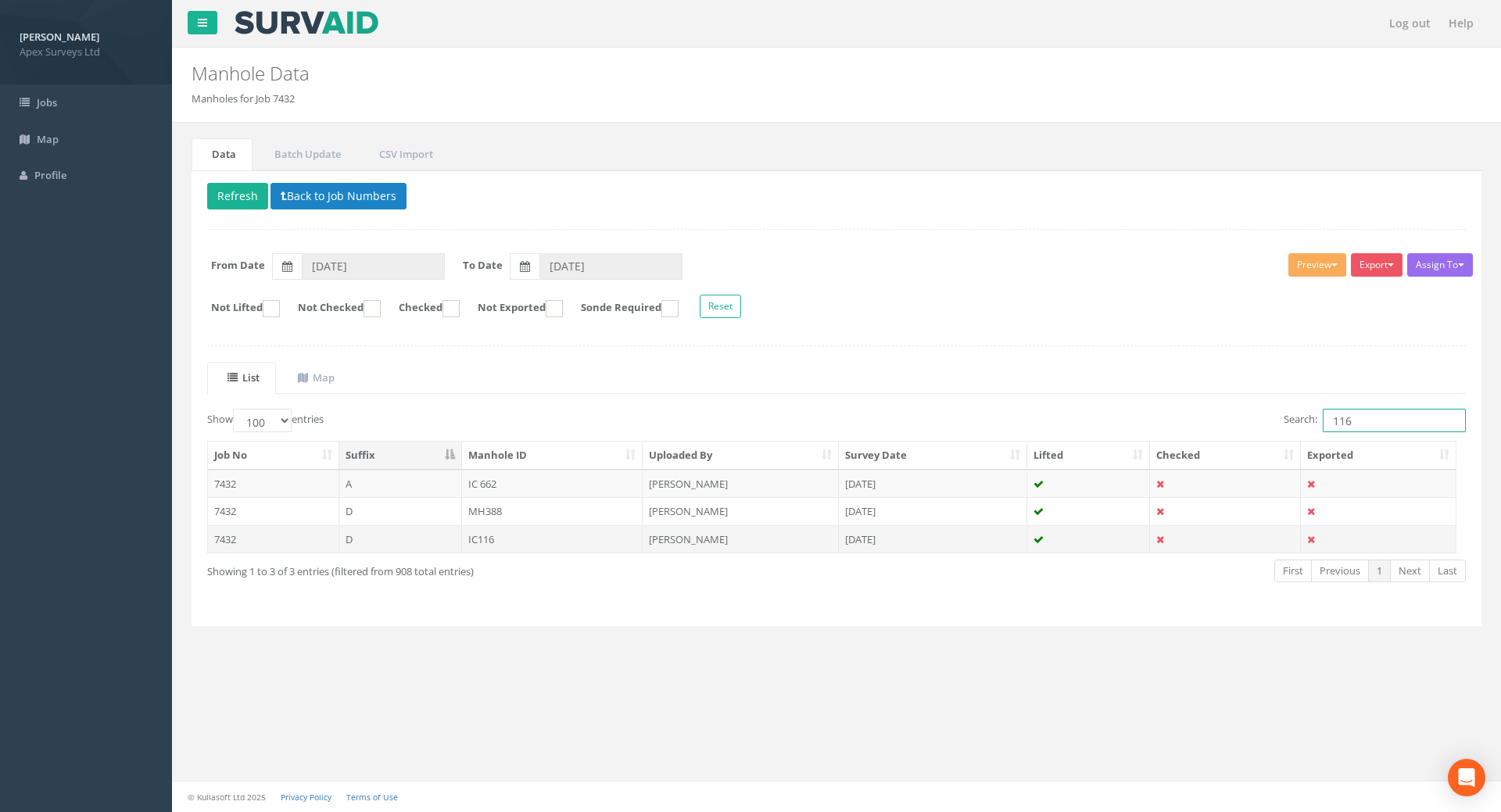
type input "116"
click at [479, 536] on td "IC116" at bounding box center [552, 540] width 181 height 29
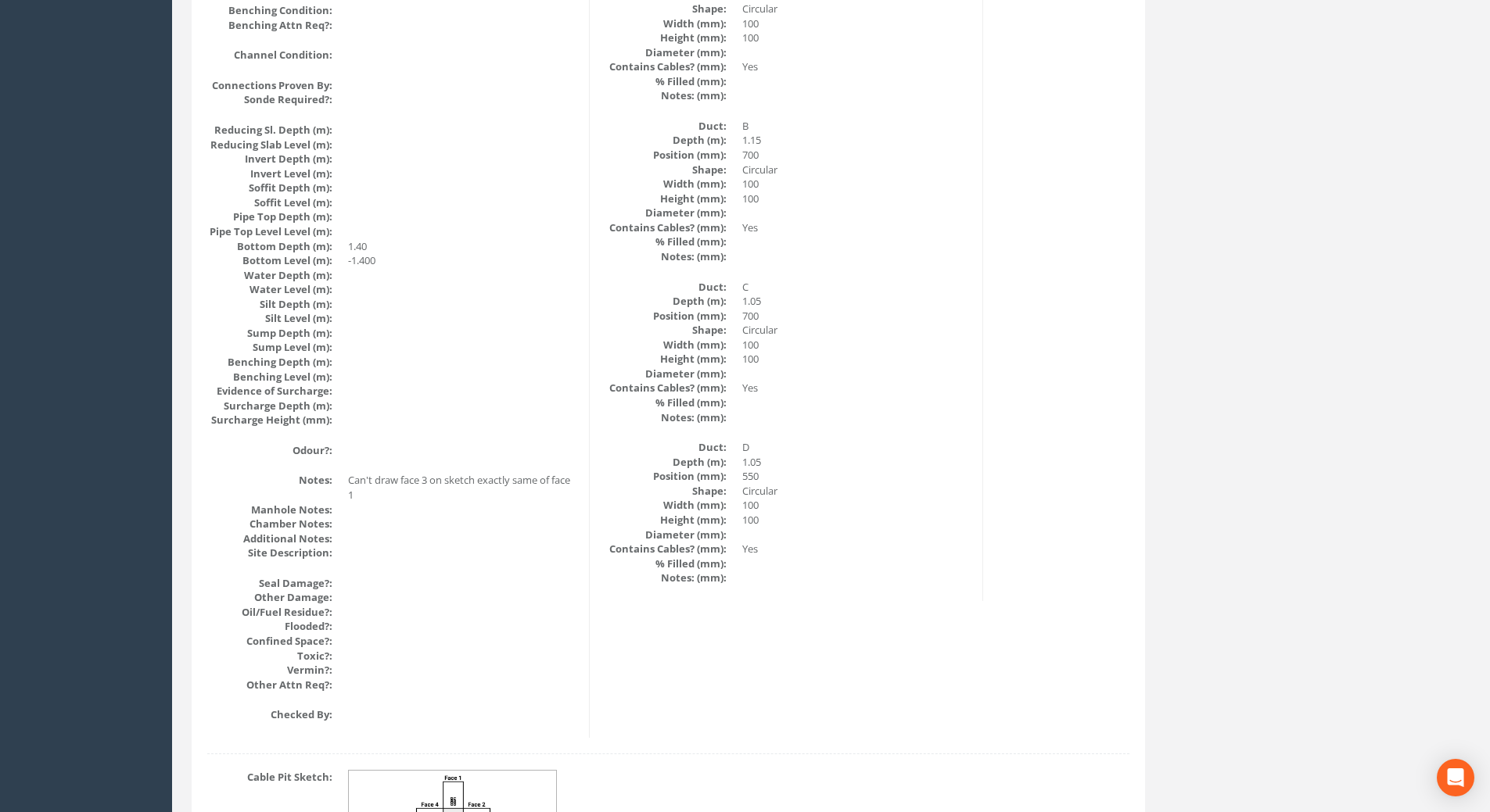
scroll to position [1613, 0]
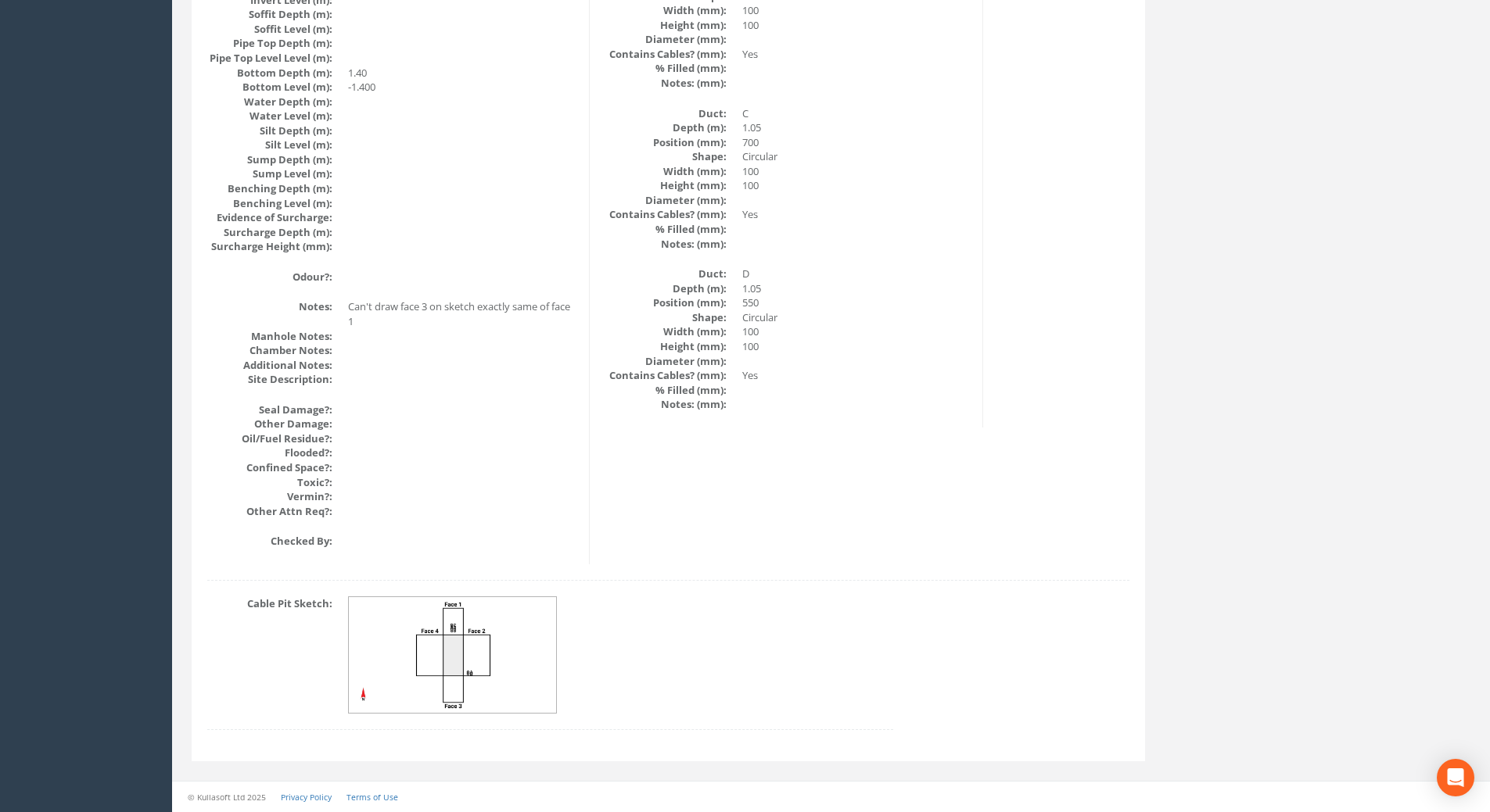
click at [467, 642] on img at bounding box center [454, 655] width 209 height 117
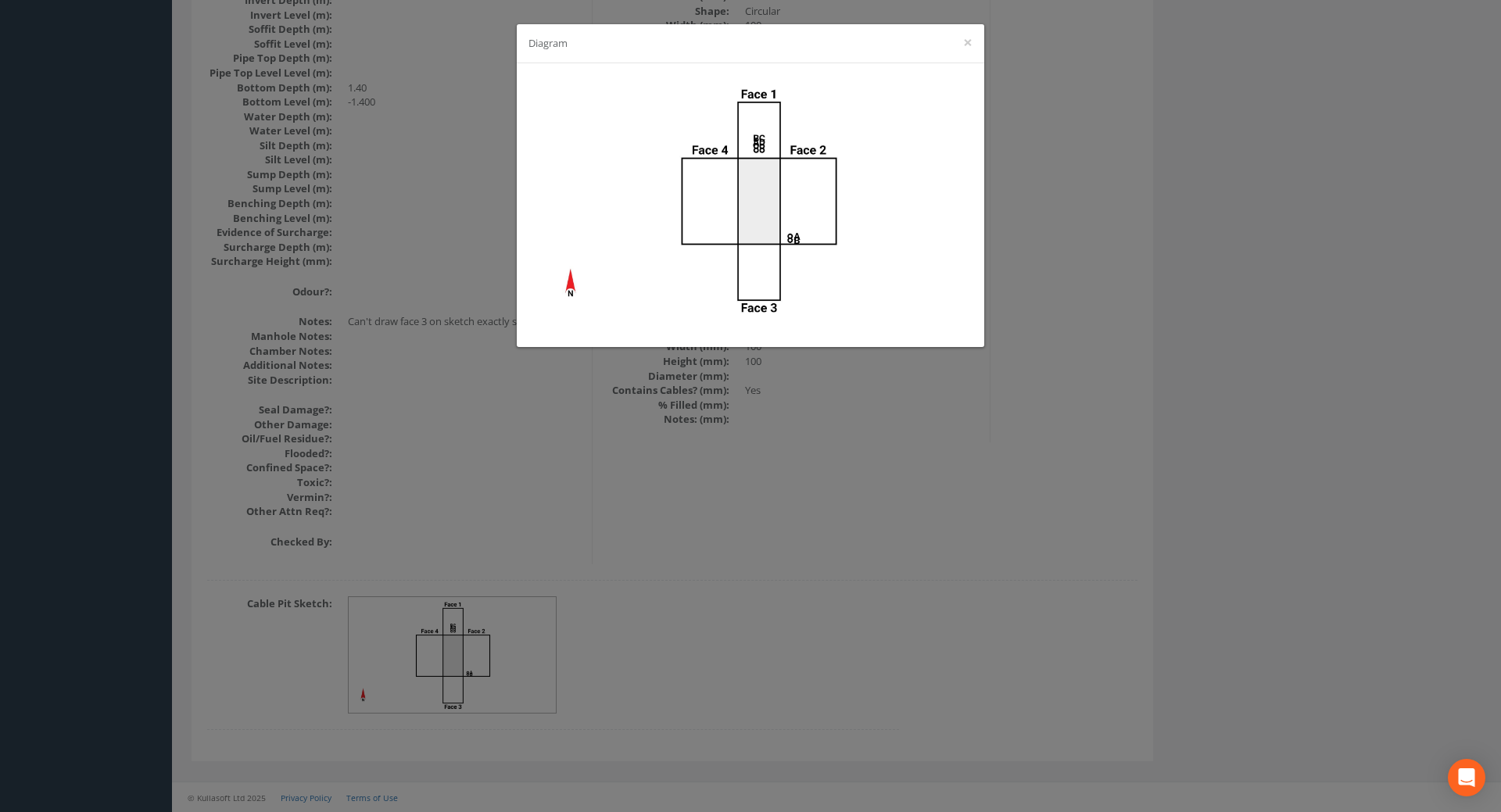
click at [829, 593] on div "Diagram ×" at bounding box center [750, 406] width 1501 height 812
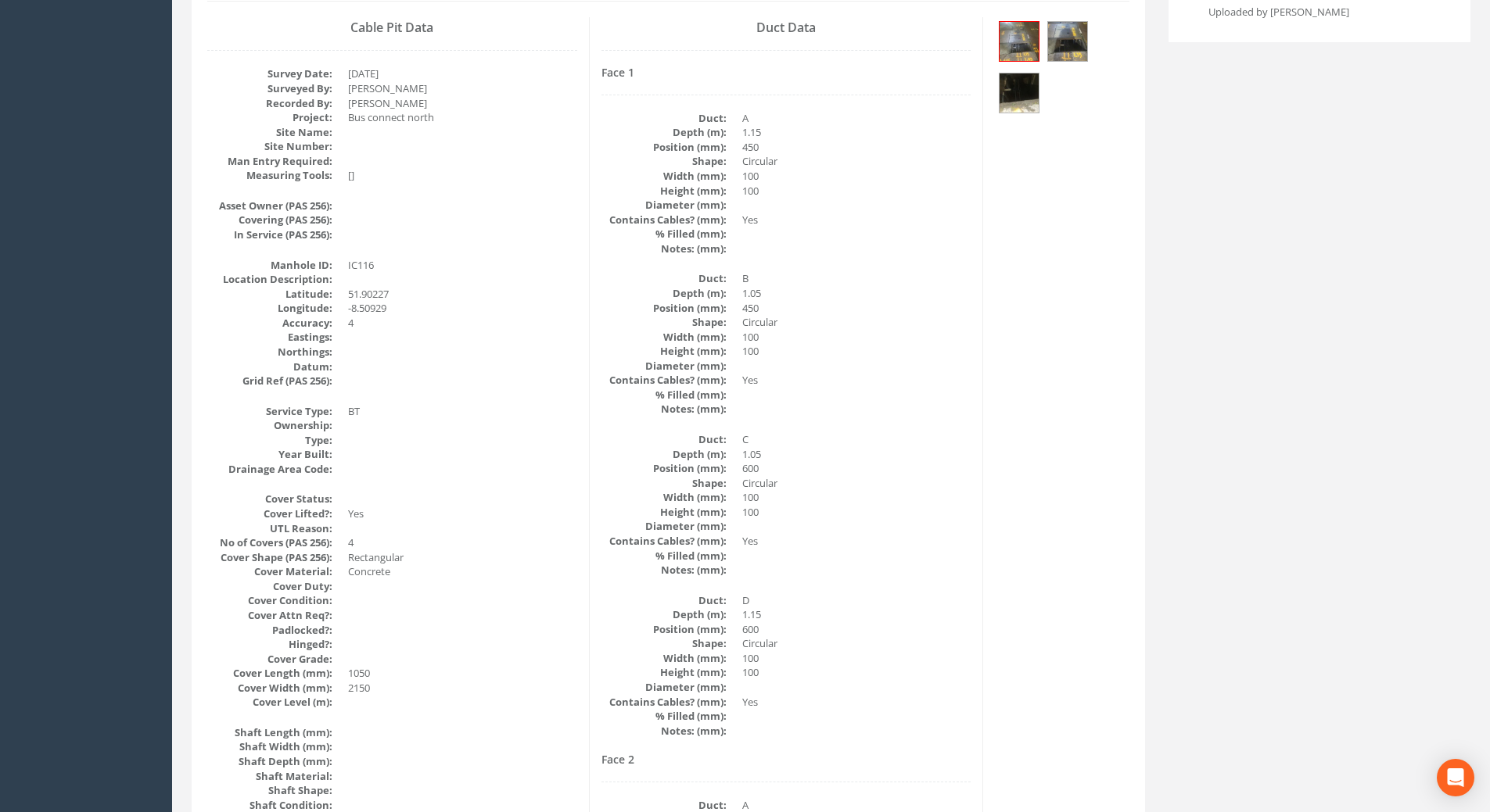
scroll to position [0, 0]
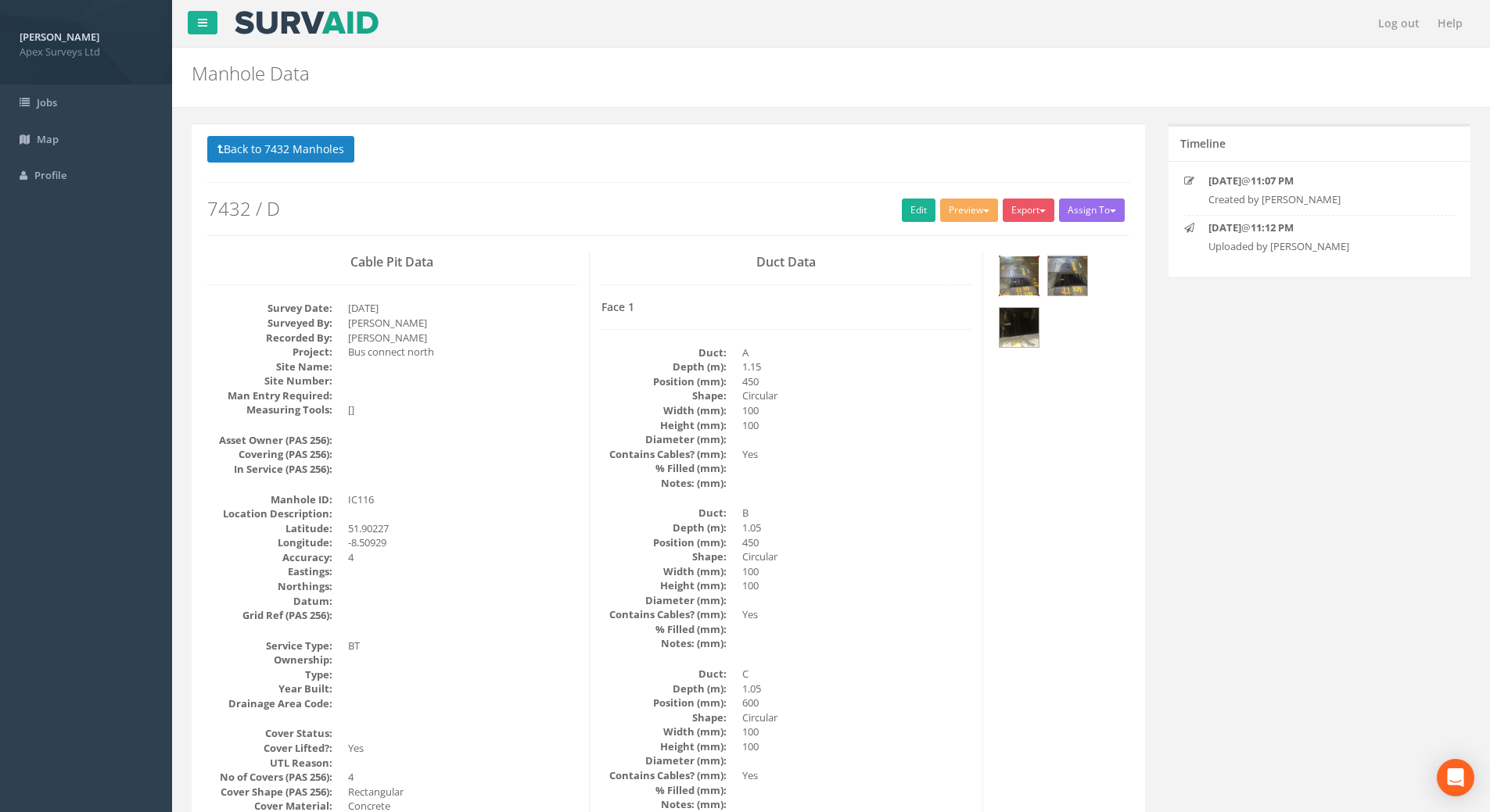
click at [1013, 276] on img at bounding box center [1020, 276] width 39 height 39
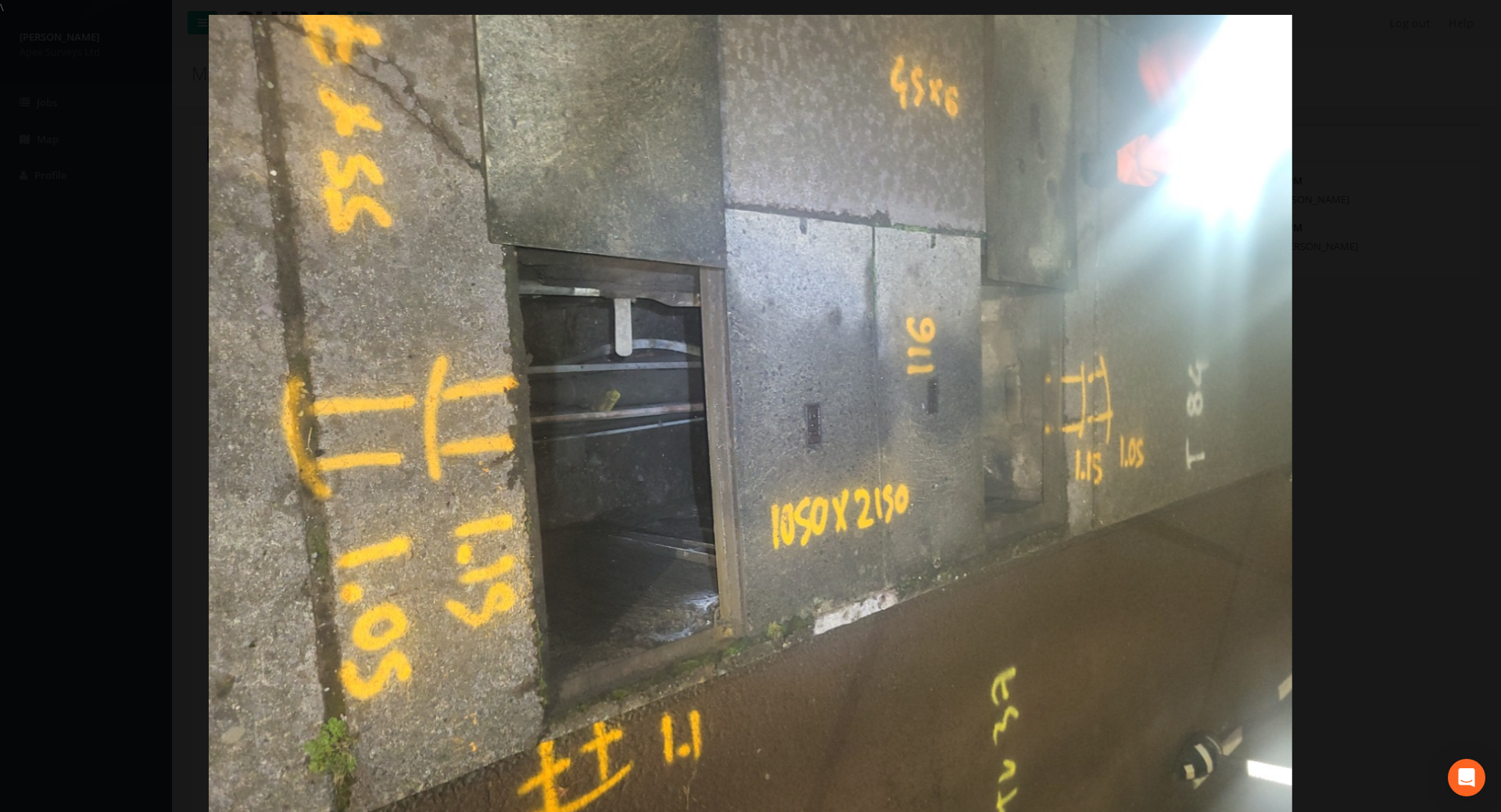
click at [1114, 370] on img at bounding box center [750, 421] width 1082 height 812
click at [1490, 23] on link "×" at bounding box center [1482, 23] width 37 height 47
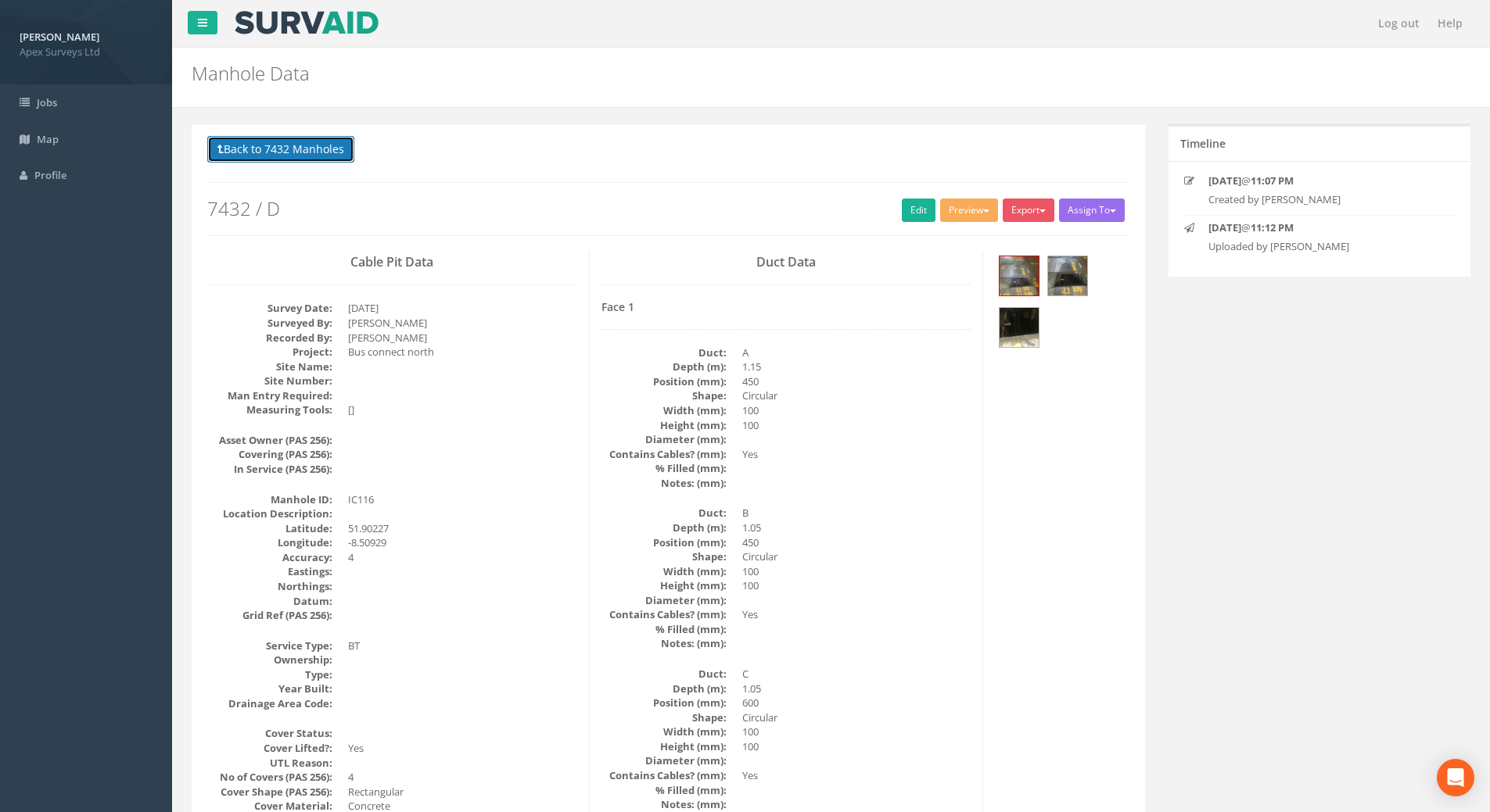
click at [256, 150] on button "Back to 7432 Manholes" at bounding box center [280, 149] width 147 height 27
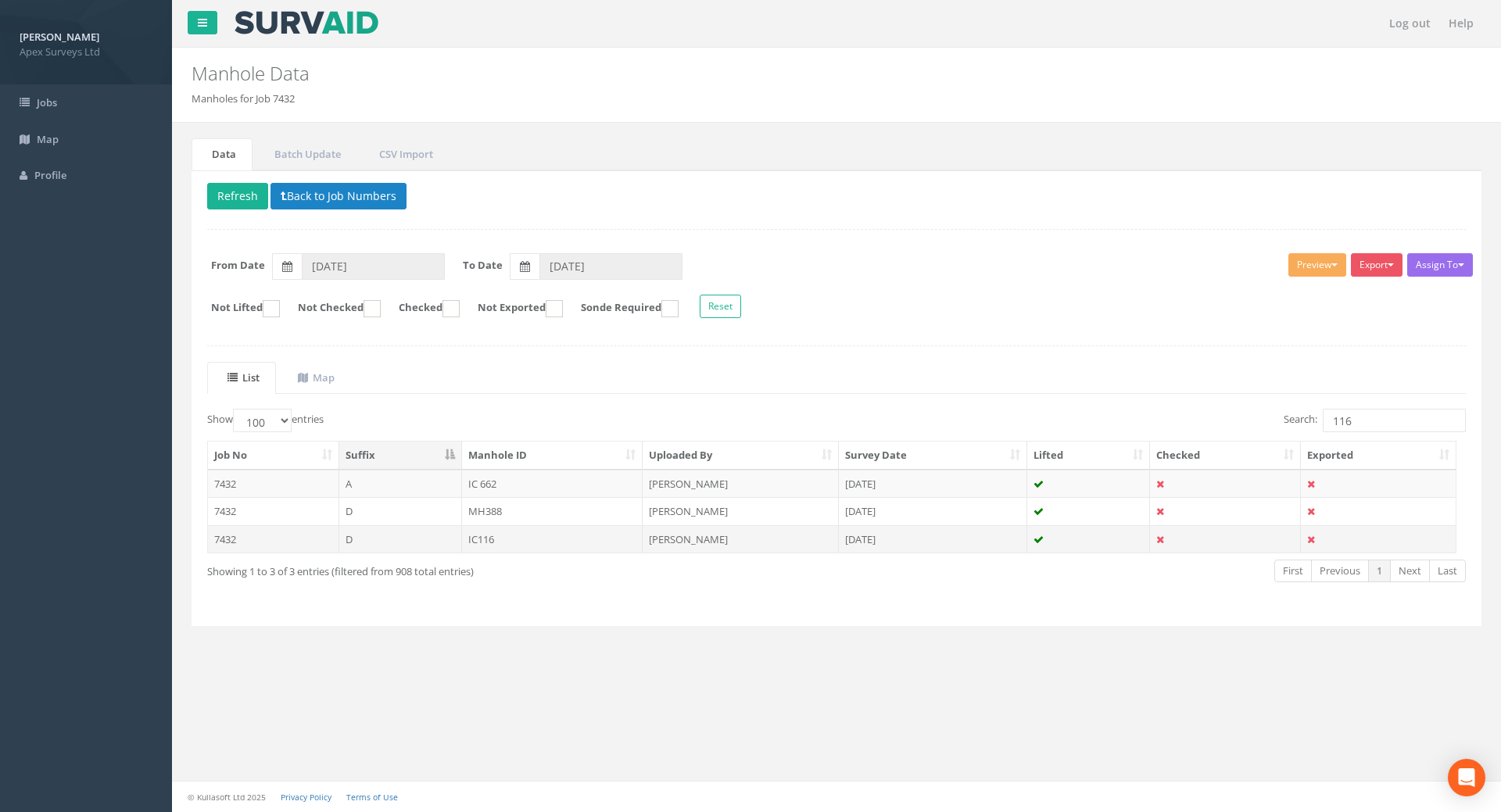
click at [527, 534] on td "IC116" at bounding box center [552, 540] width 181 height 29
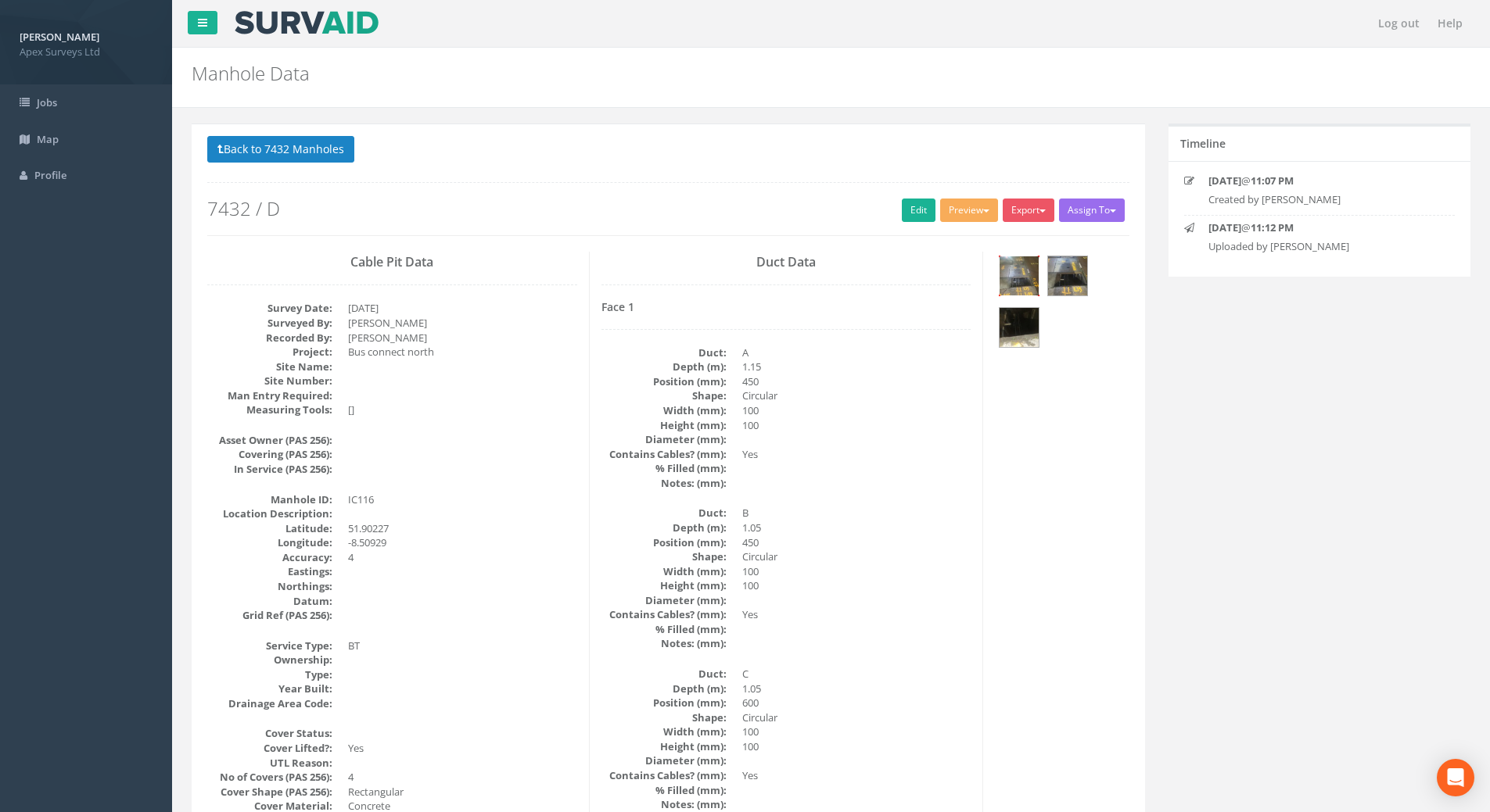
click at [1020, 274] on img at bounding box center [1020, 276] width 39 height 39
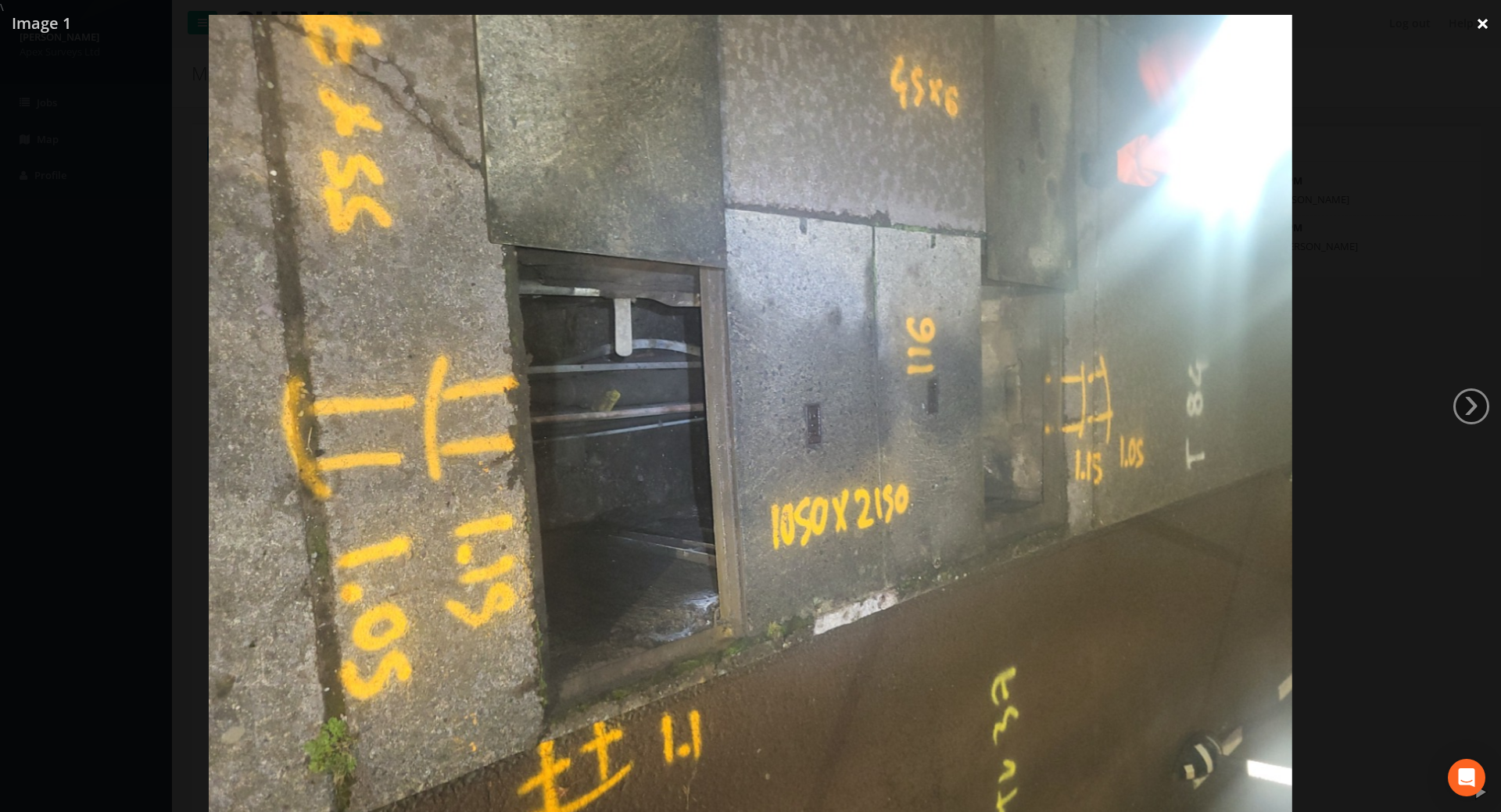
click at [1479, 21] on link "×" at bounding box center [1482, 23] width 37 height 47
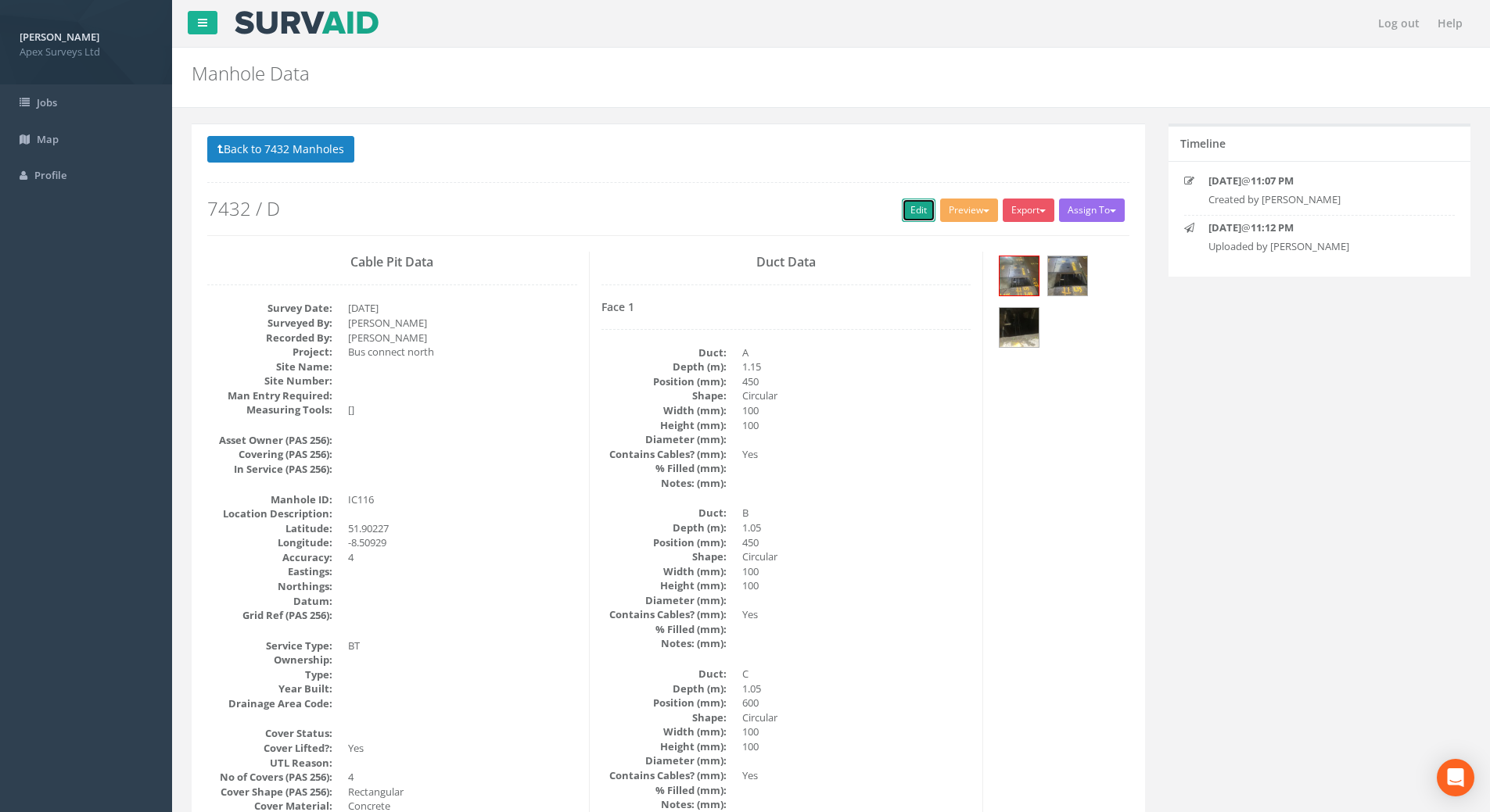
click at [902, 211] on link "Edit" at bounding box center [919, 211] width 34 height 23
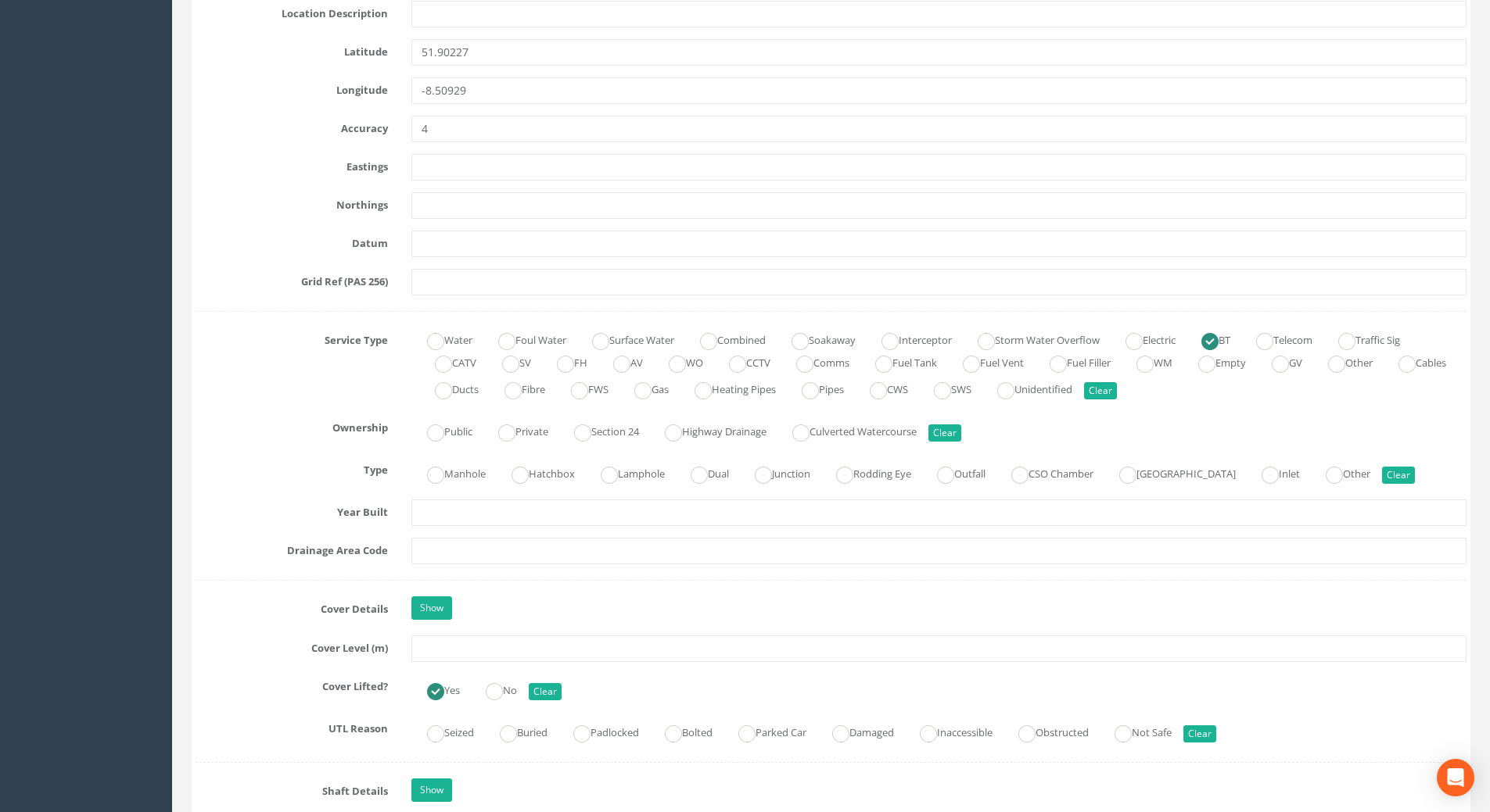
scroll to position [860, 0]
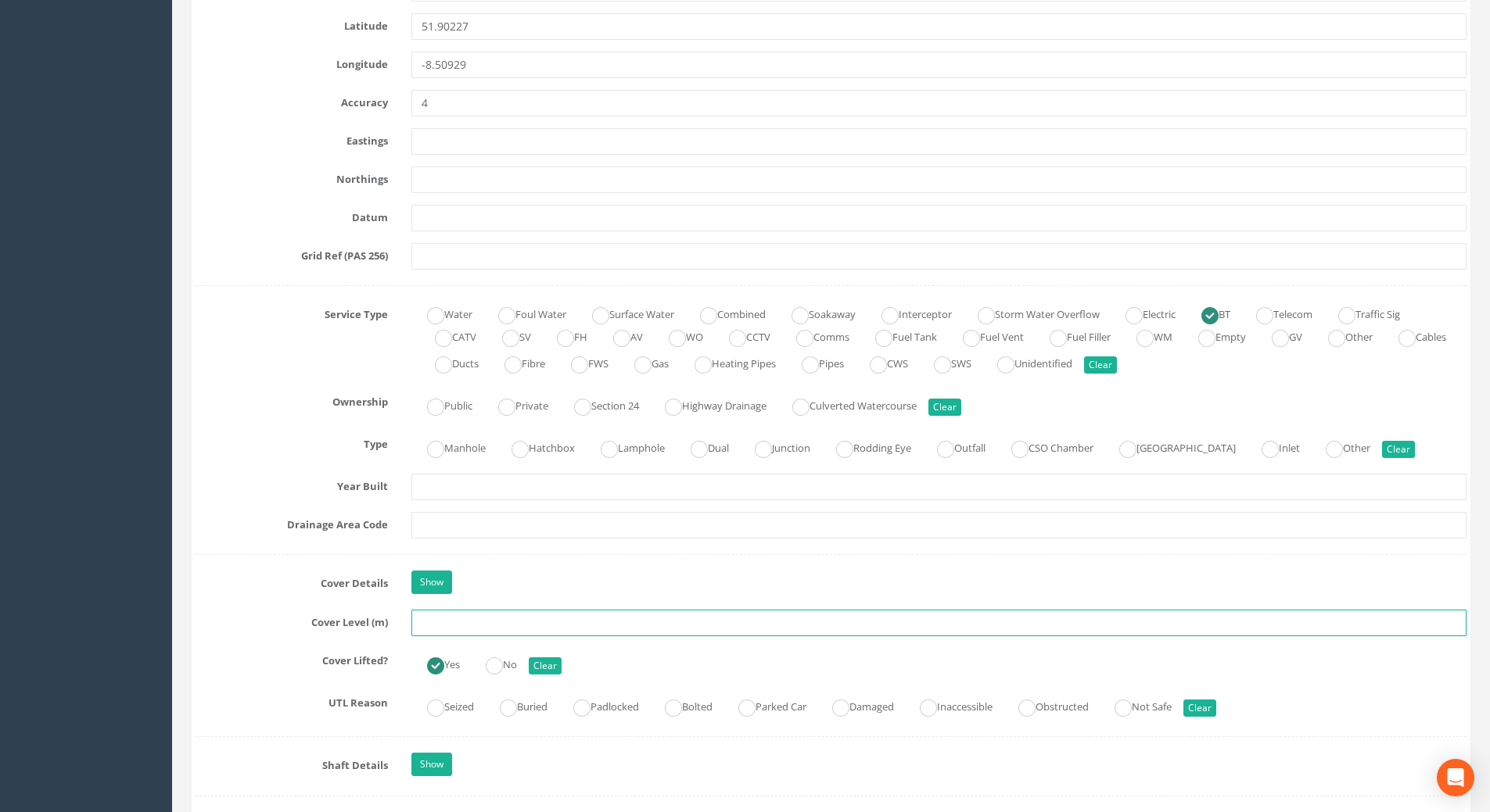
click at [470, 627] on input "text" at bounding box center [939, 623] width 1055 height 27
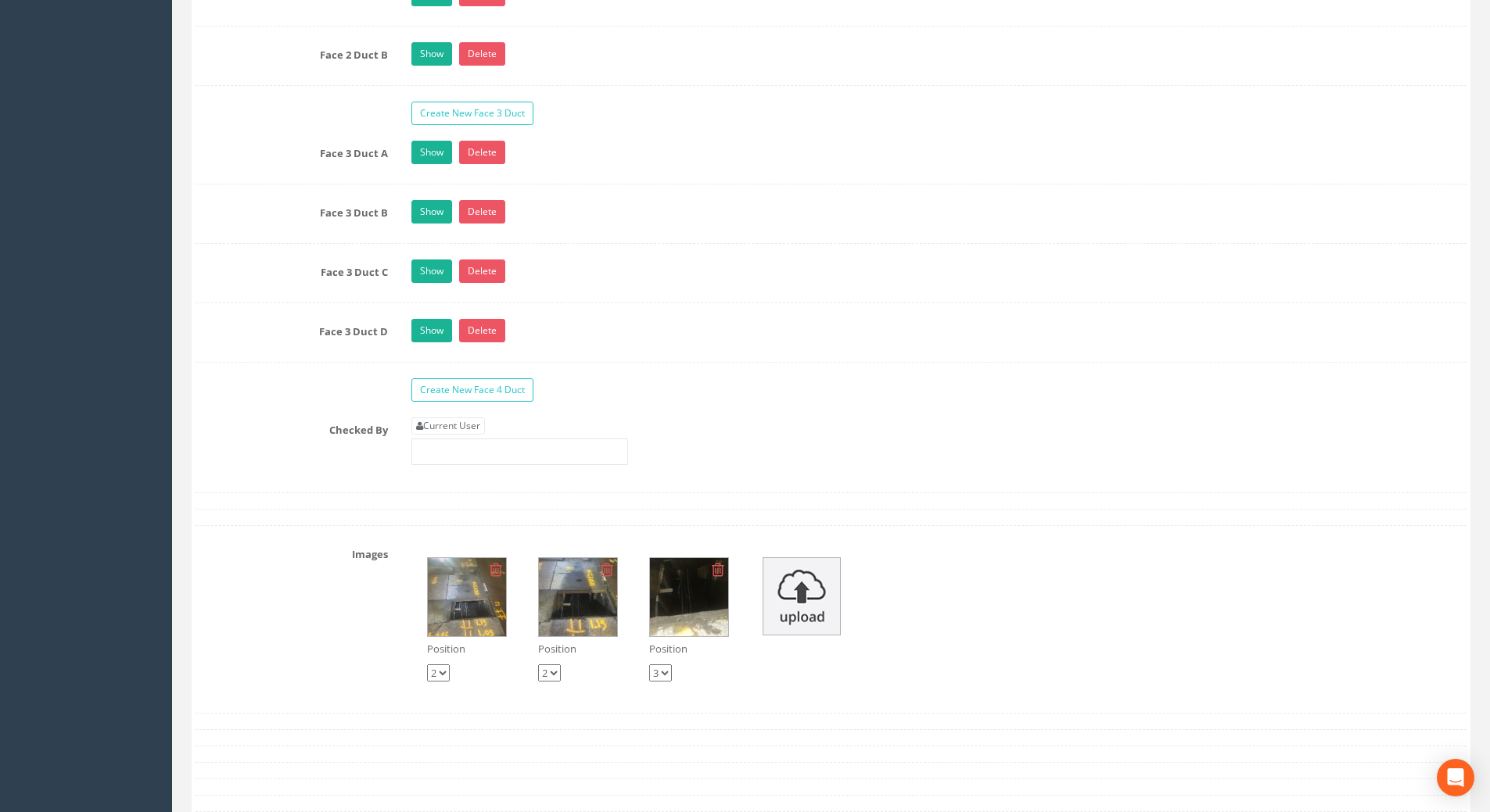
scroll to position [2892, 0]
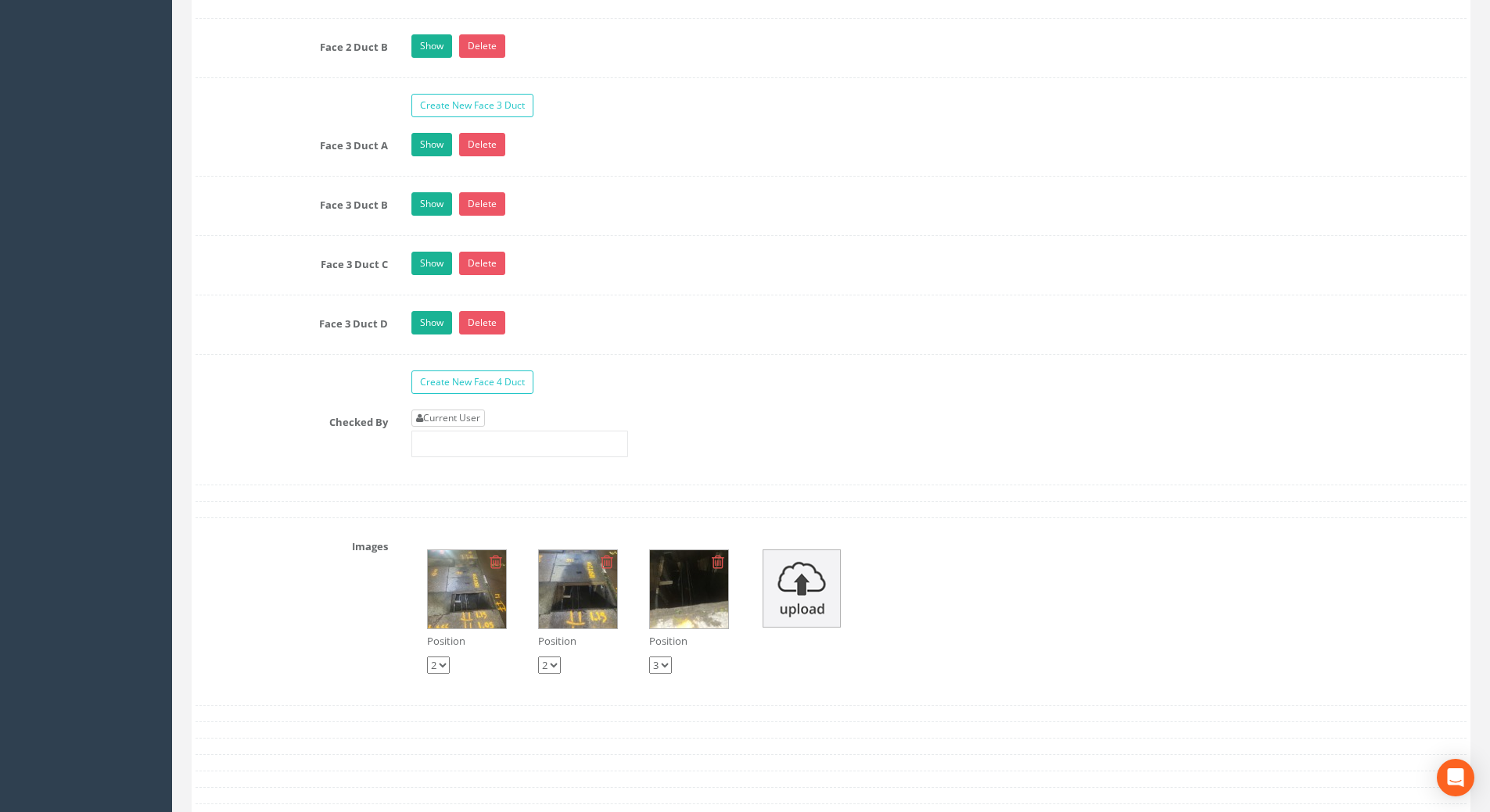
type input "109.60"
click at [481, 413] on link "Current User" at bounding box center [448, 418] width 73 height 17
type input "[PERSON_NAME]"
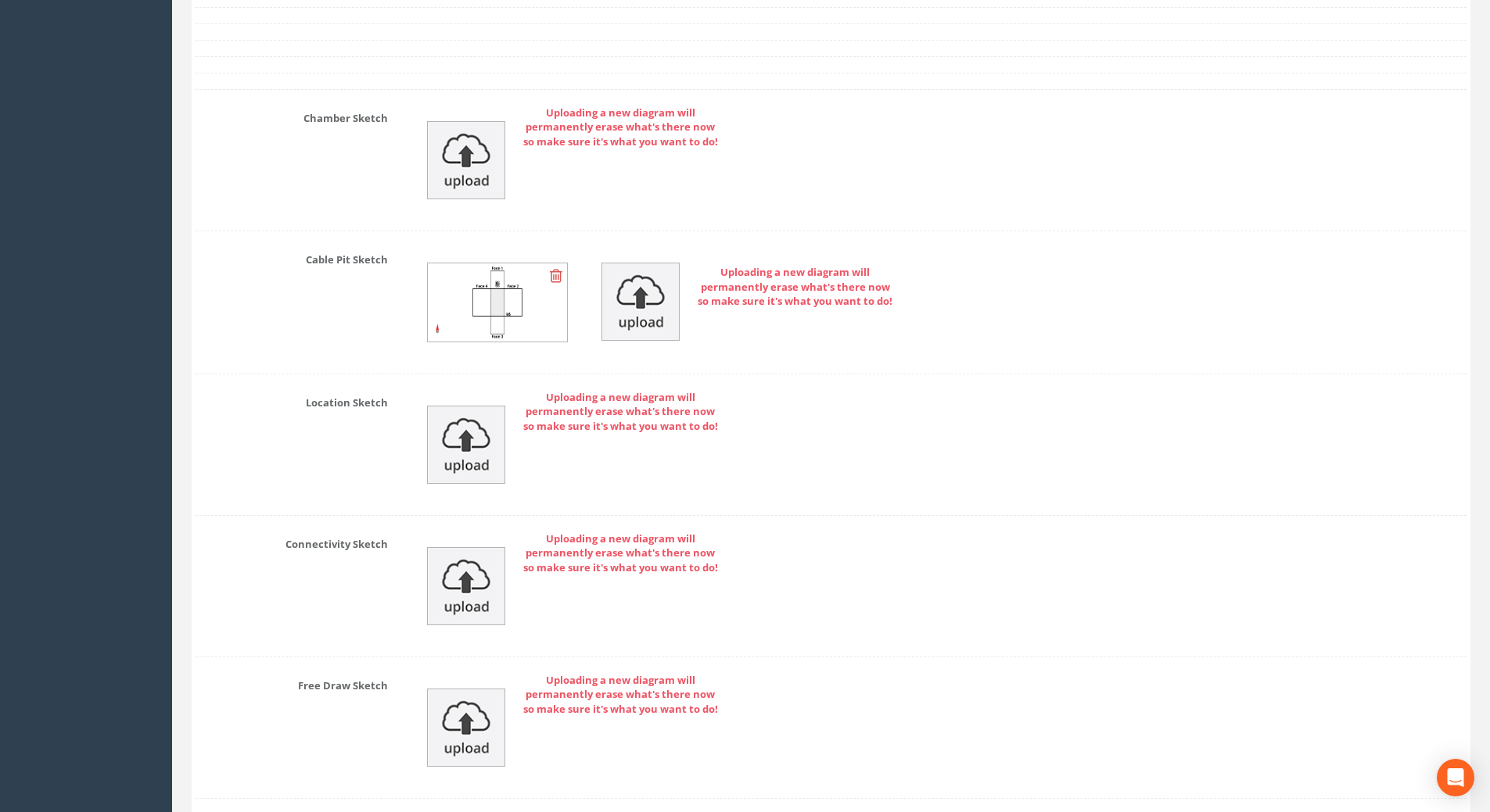
scroll to position [3832, 0]
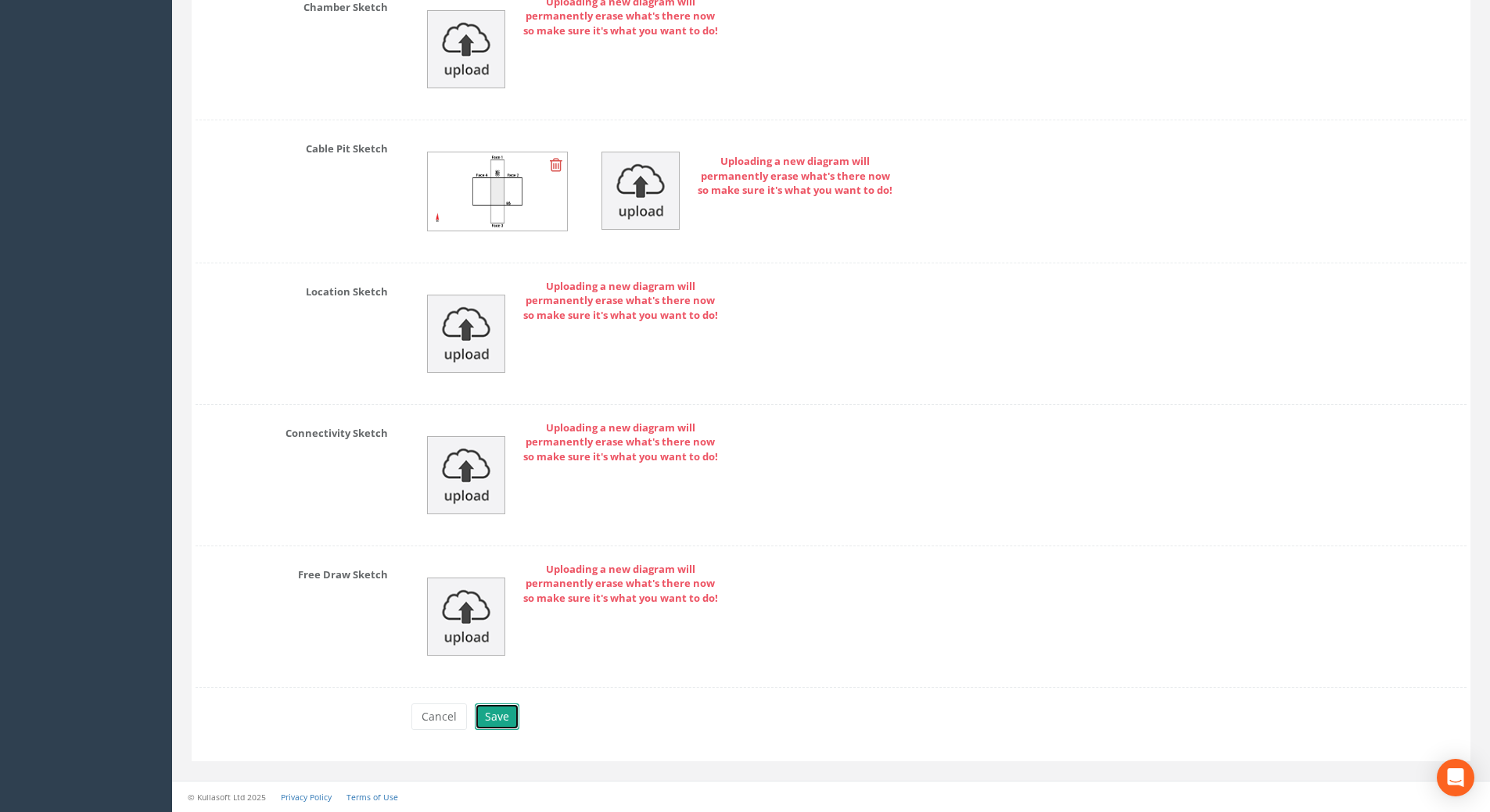
click at [493, 721] on button "Save" at bounding box center [497, 717] width 45 height 27
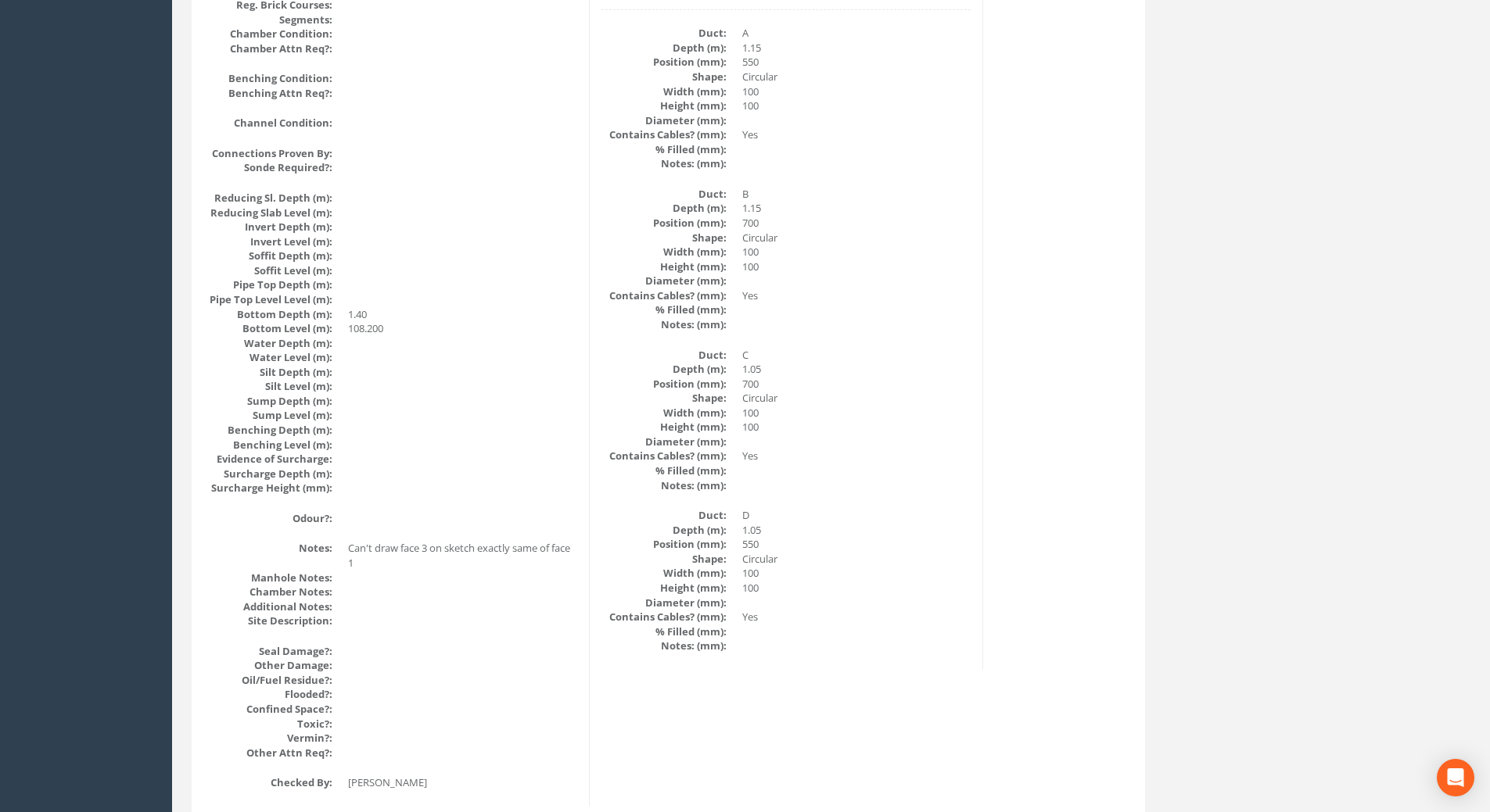
scroll to position [1613, 0]
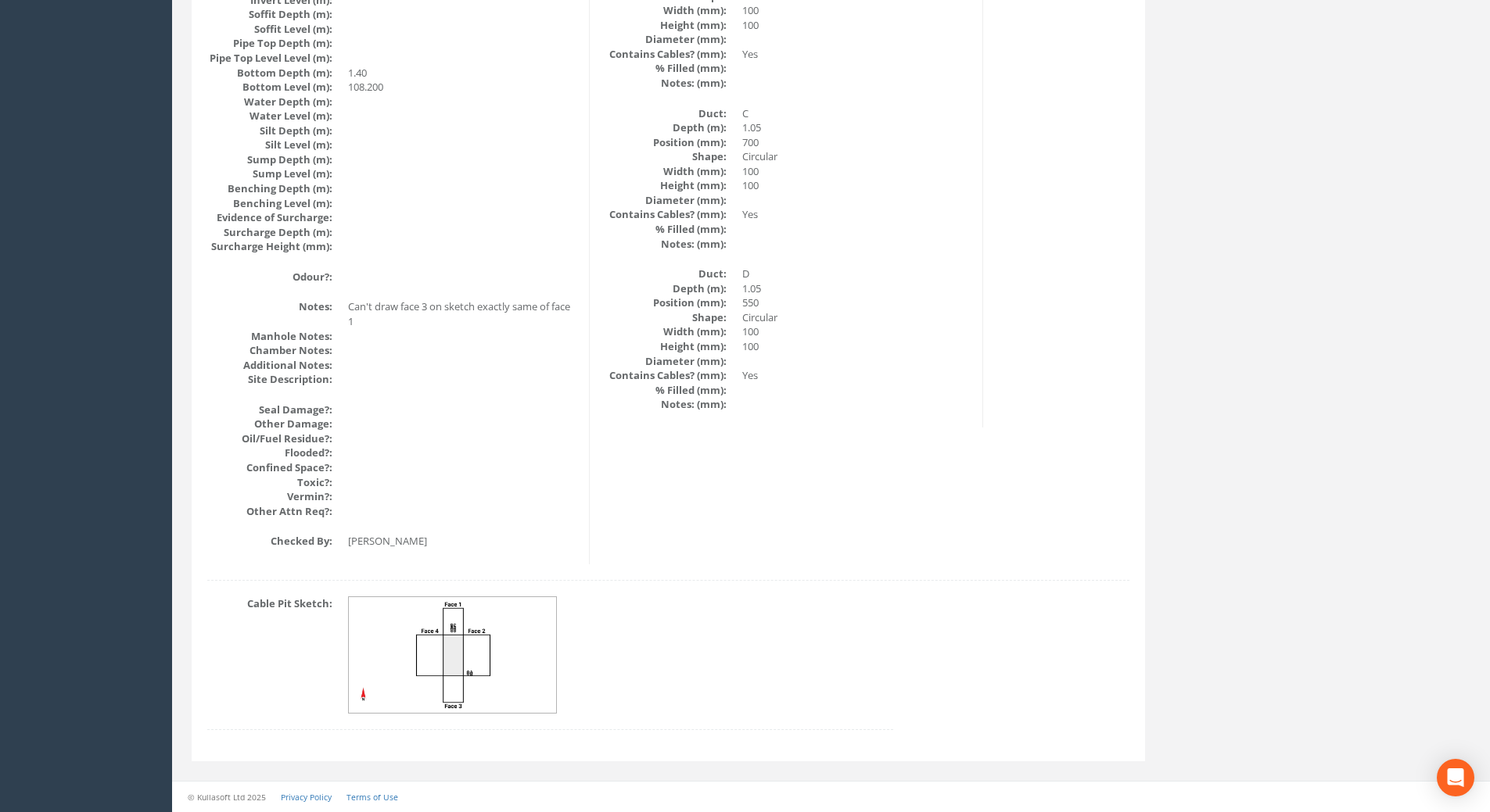
click at [458, 650] on img at bounding box center [454, 655] width 209 height 117
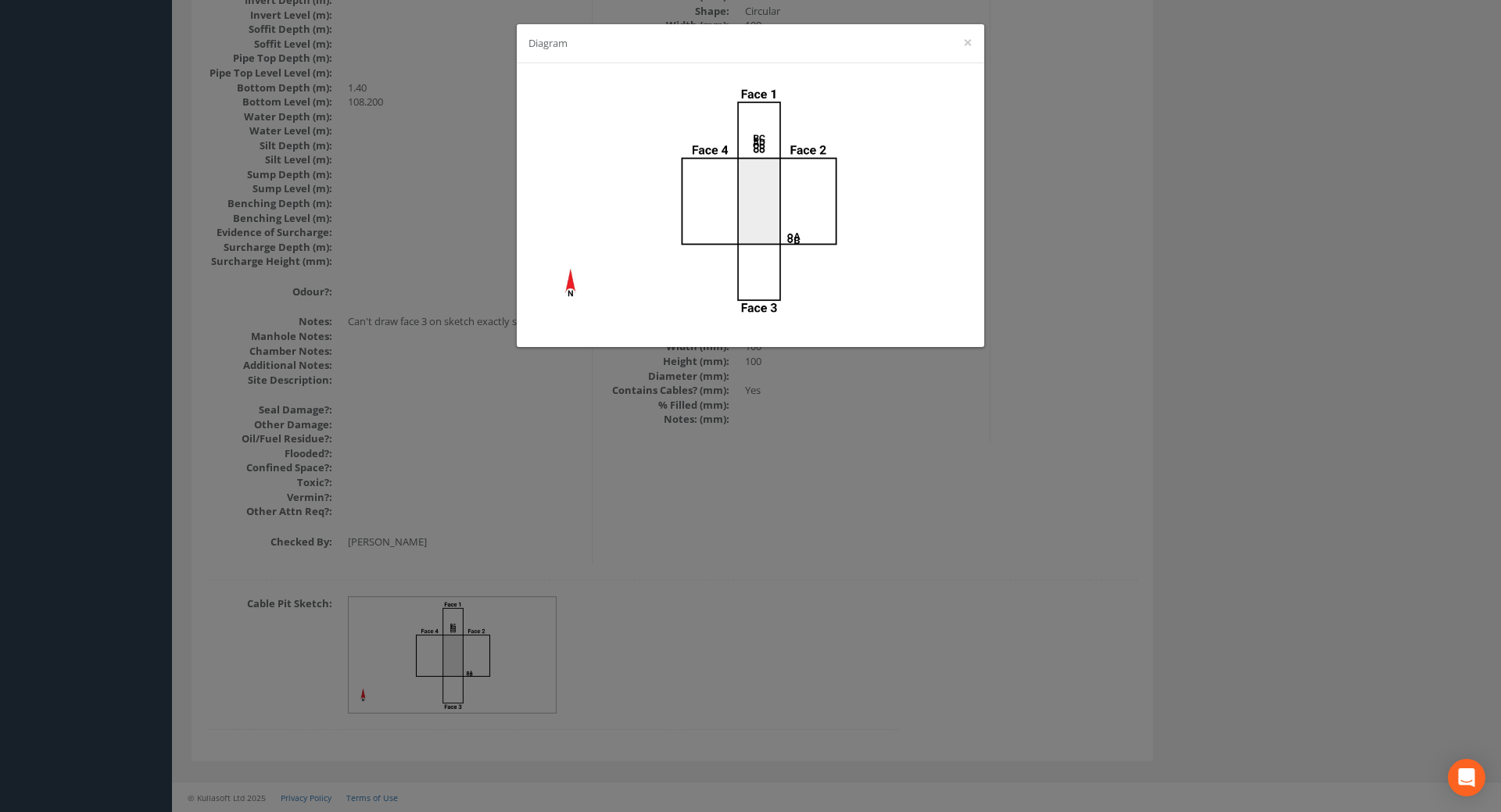
click at [945, 470] on div "Diagram ×" at bounding box center [750, 406] width 1501 height 812
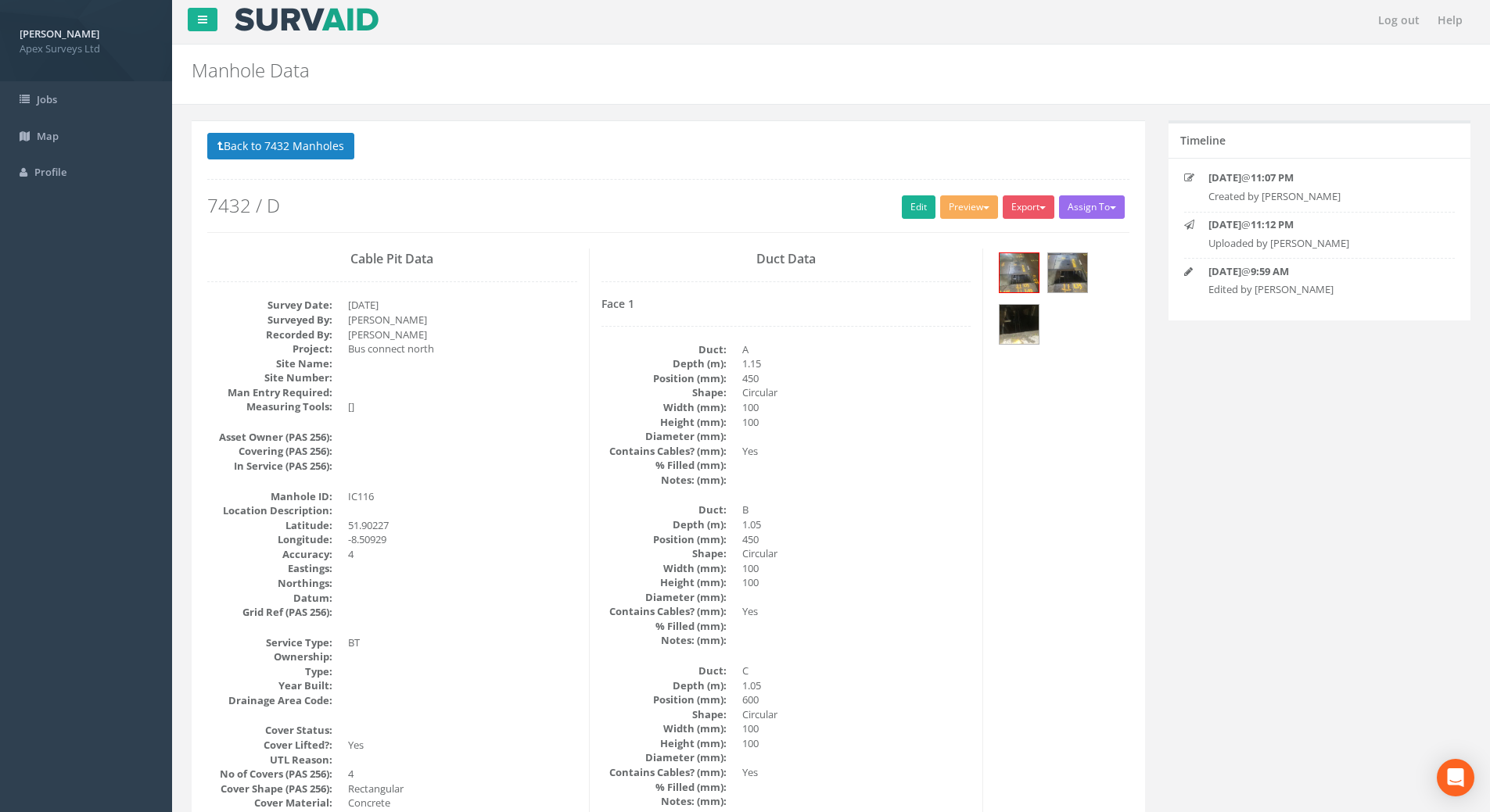
scroll to position [0, 0]
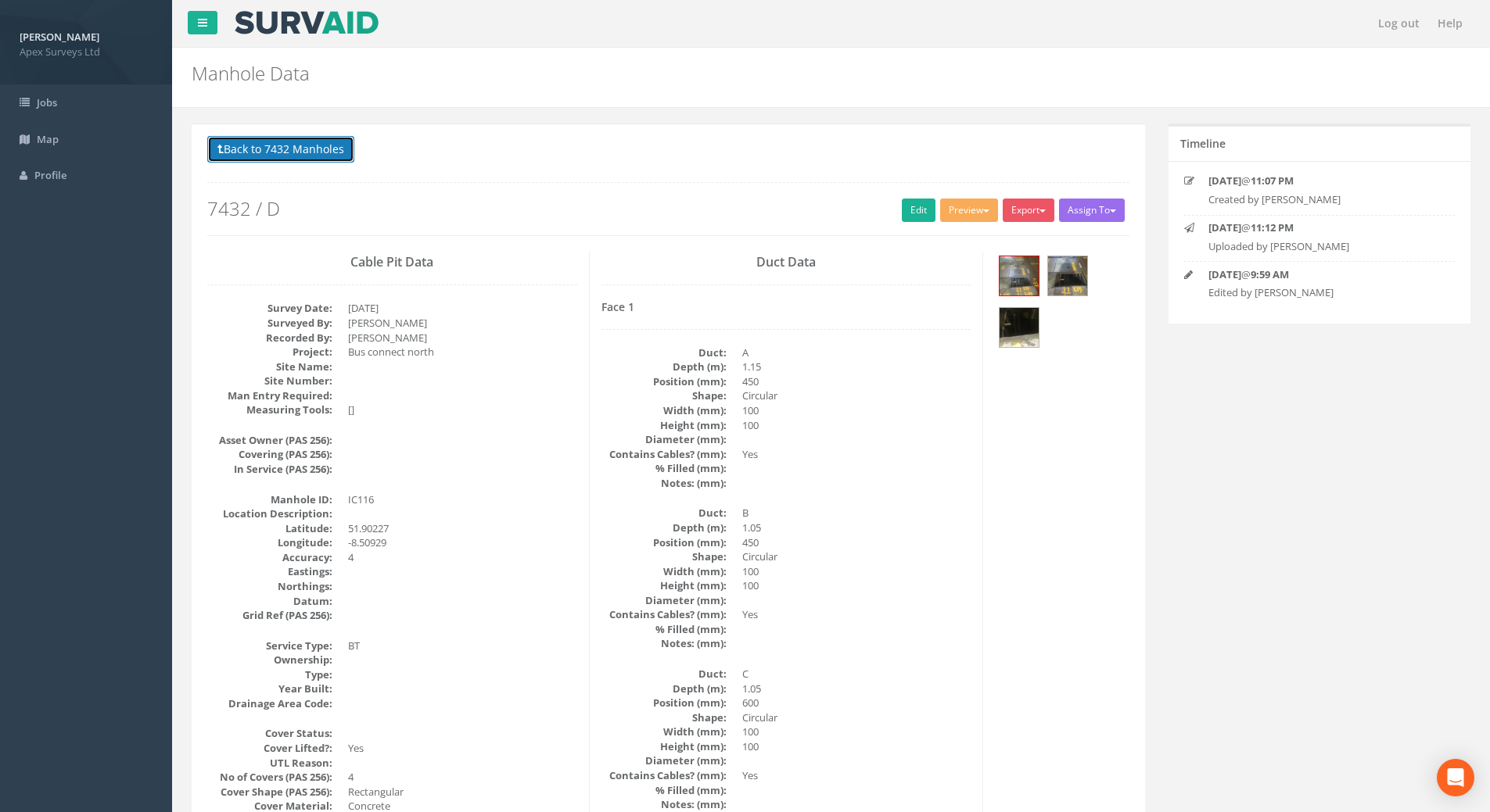
click at [331, 152] on button "Back to 7432 Manholes" at bounding box center [280, 149] width 147 height 27
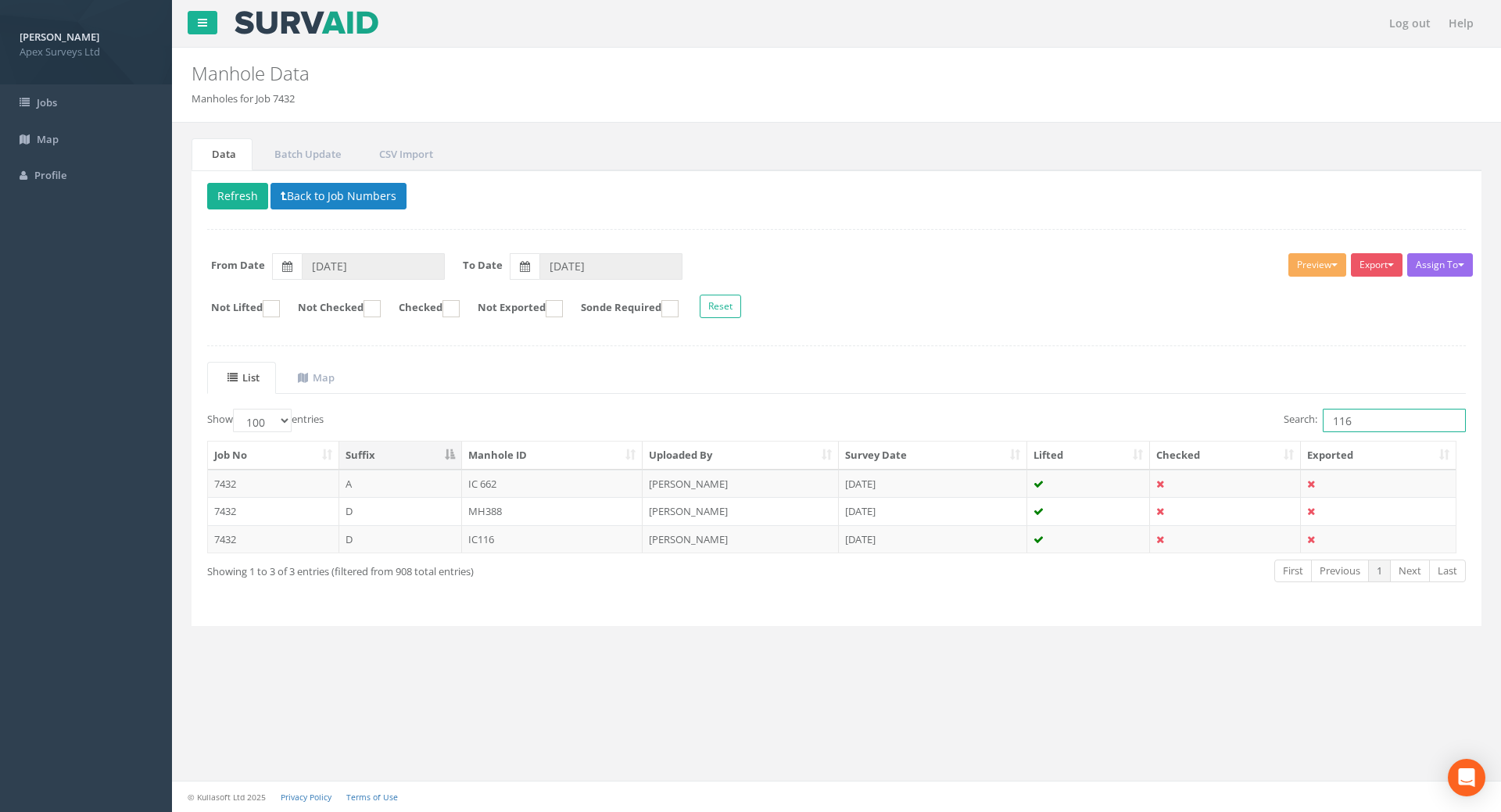
click at [1373, 431] on input "116" at bounding box center [1394, 420] width 143 height 23
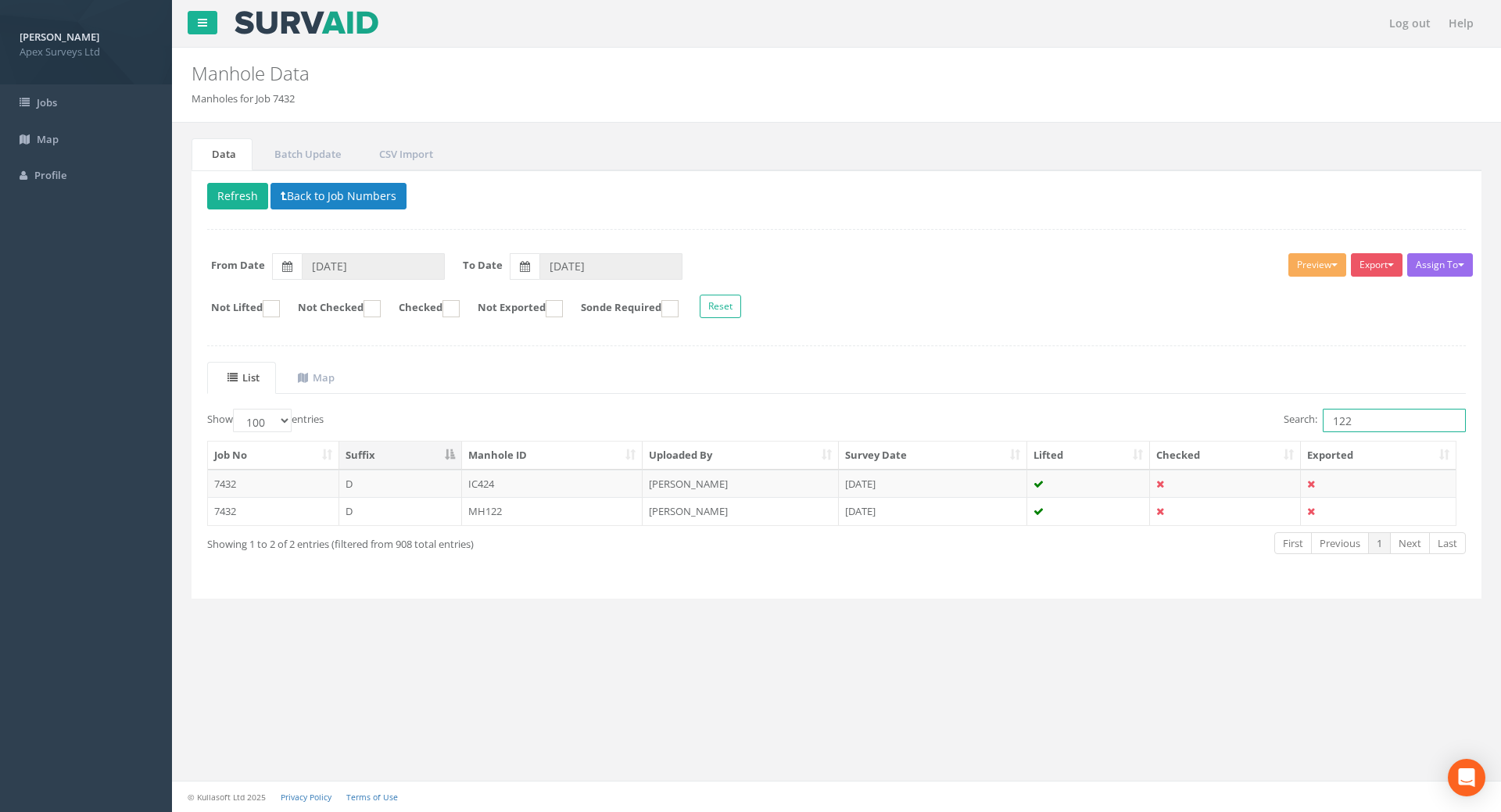
type input "122"
click at [1125, 344] on div "Delete Refresh Back to Job Numbers Assign To No Companies Added Export Heathrow…" at bounding box center [837, 385] width 1290 height 428
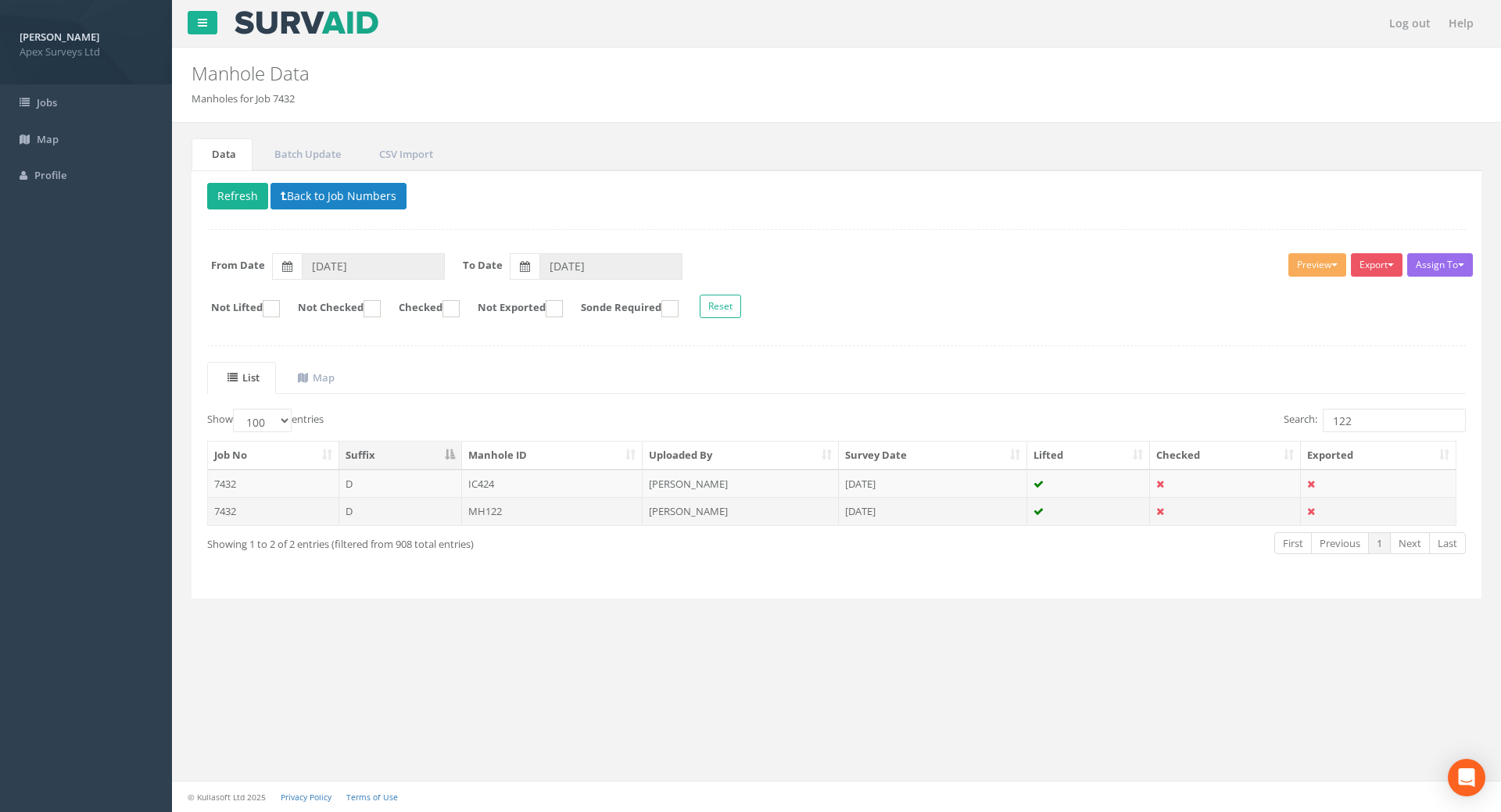
click at [503, 510] on td "MH122" at bounding box center [552, 511] width 181 height 29
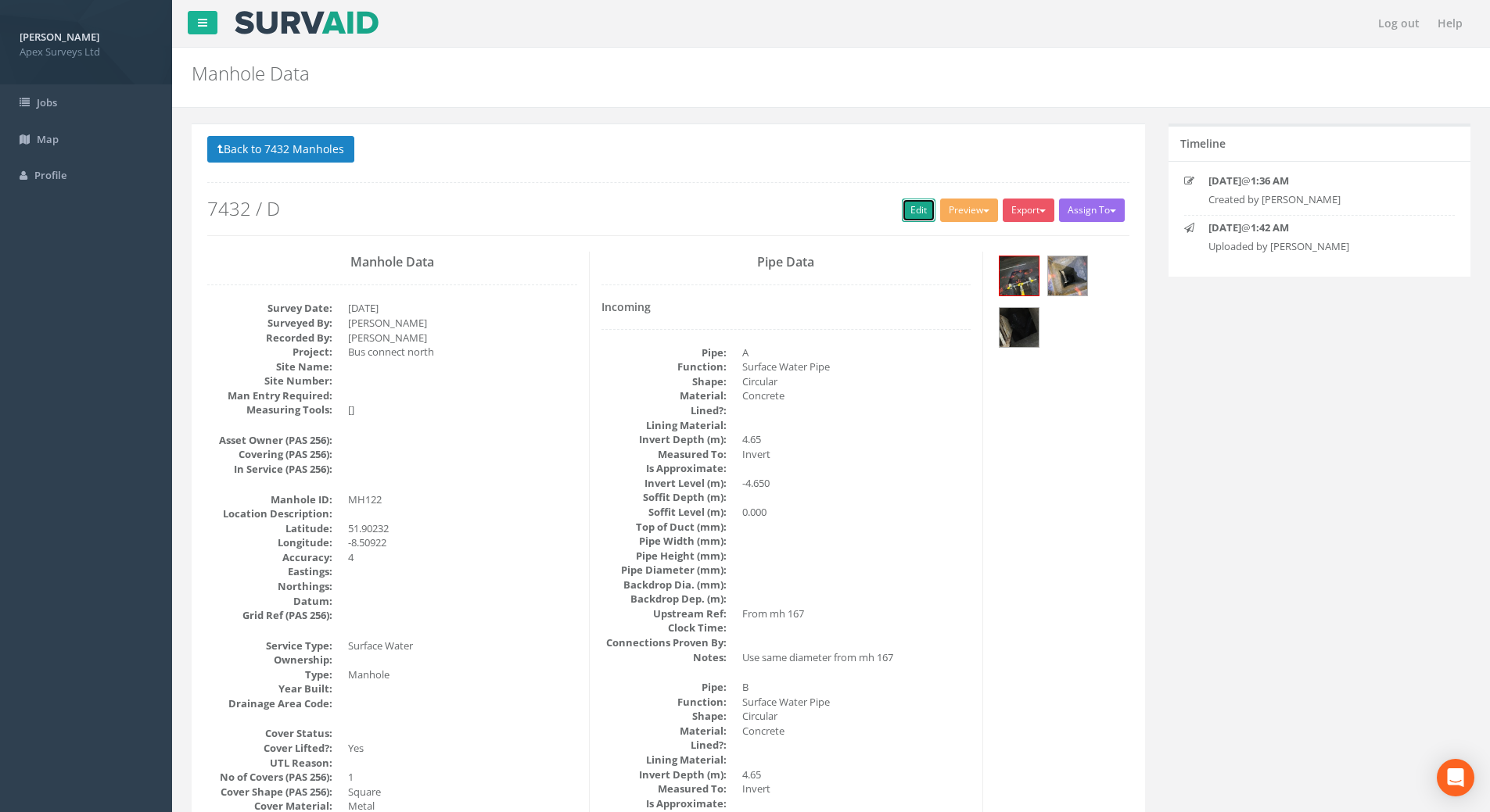
click at [904, 207] on link "Edit" at bounding box center [919, 211] width 34 height 23
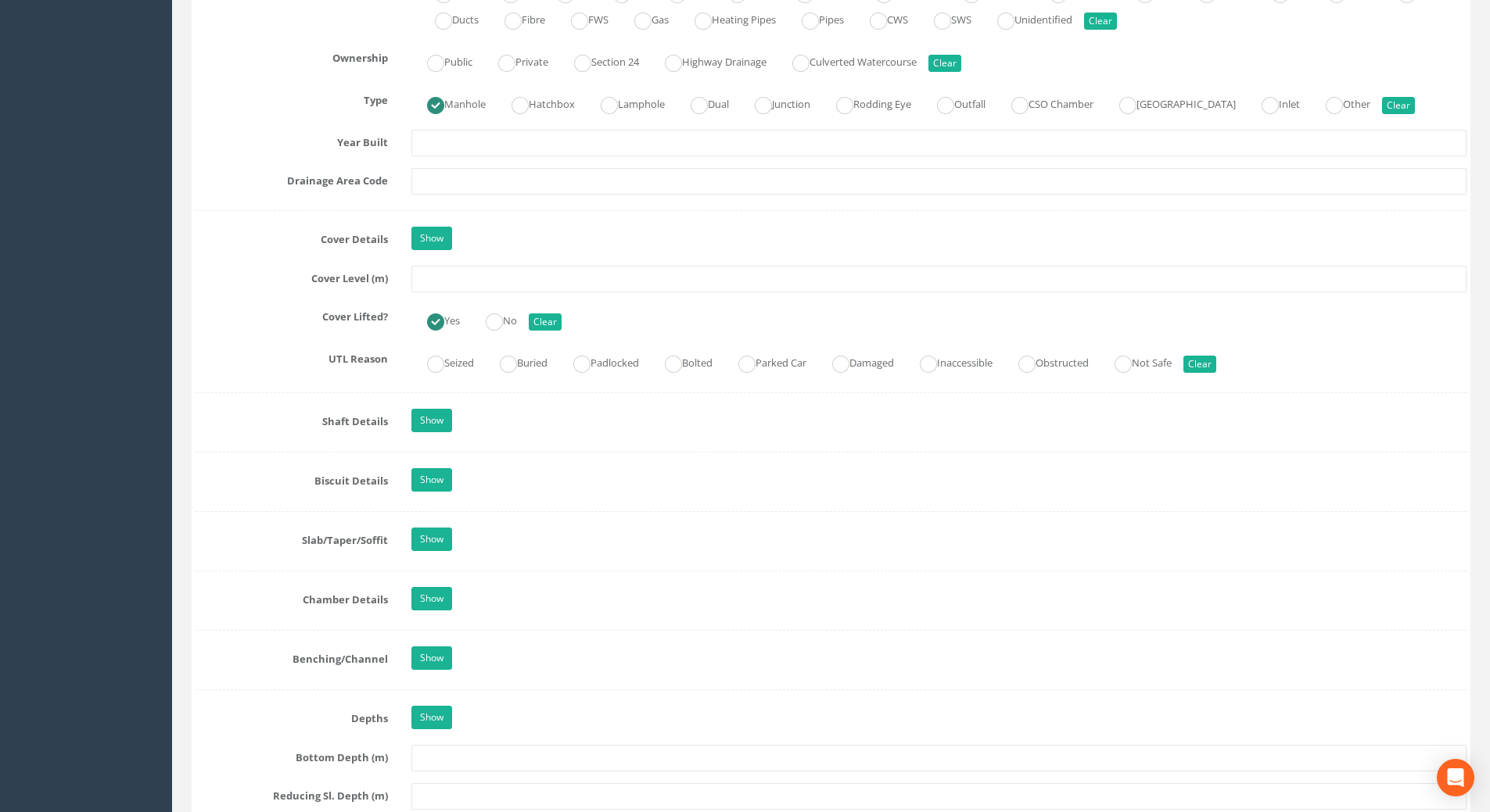
scroll to position [1329, 0]
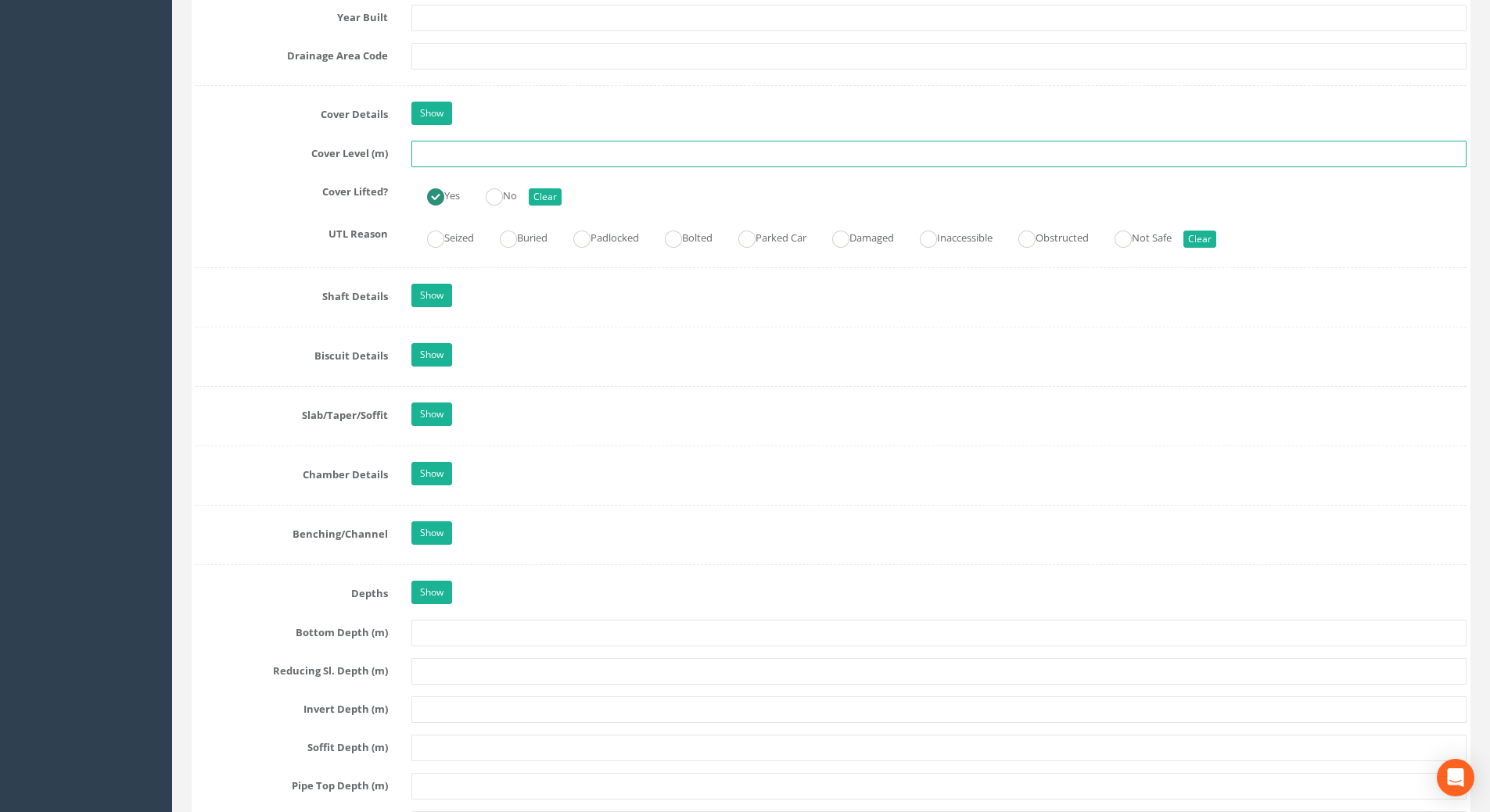
click at [434, 156] on input "text" at bounding box center [939, 154] width 1055 height 27
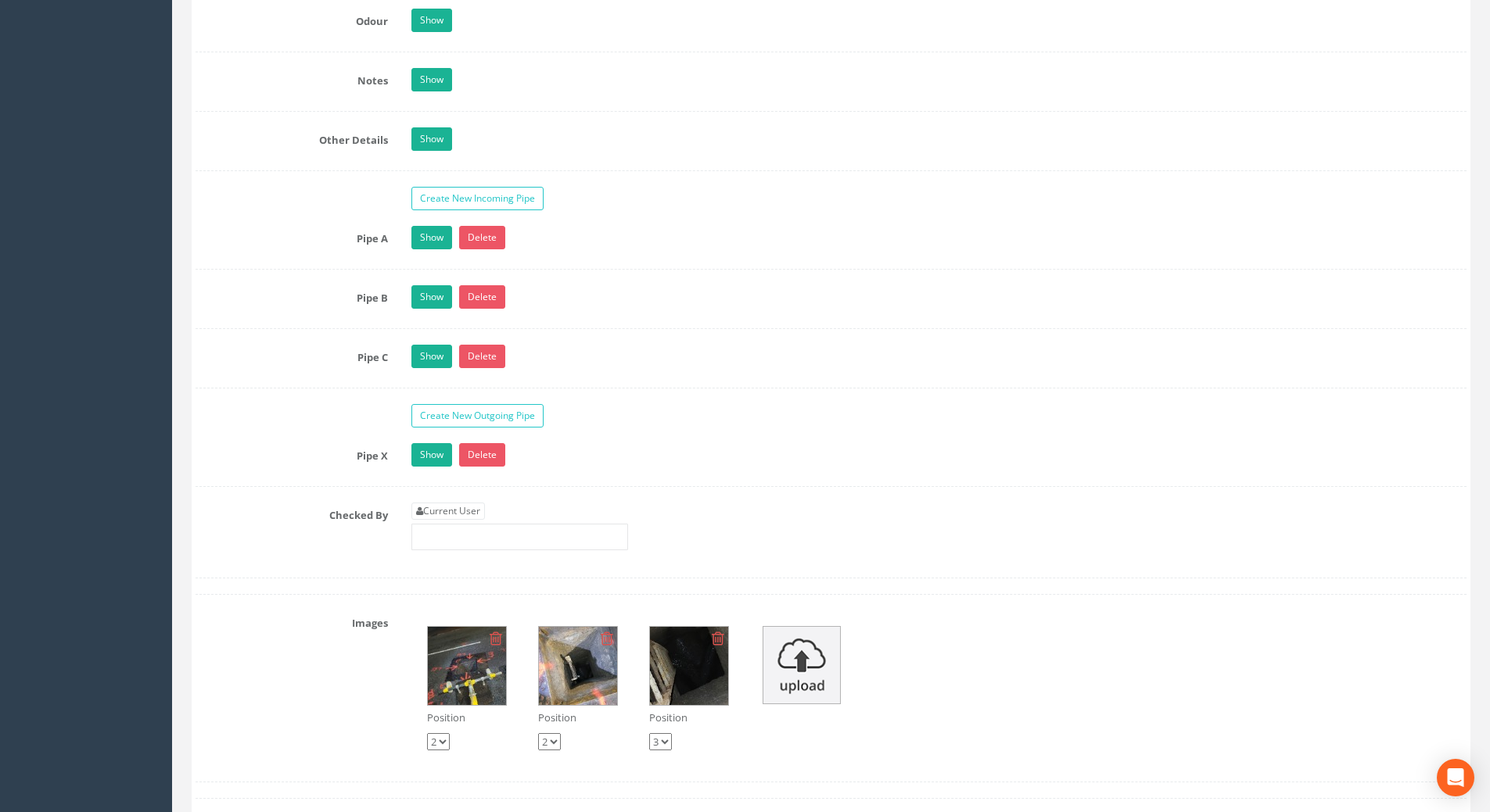
scroll to position [2580, 0]
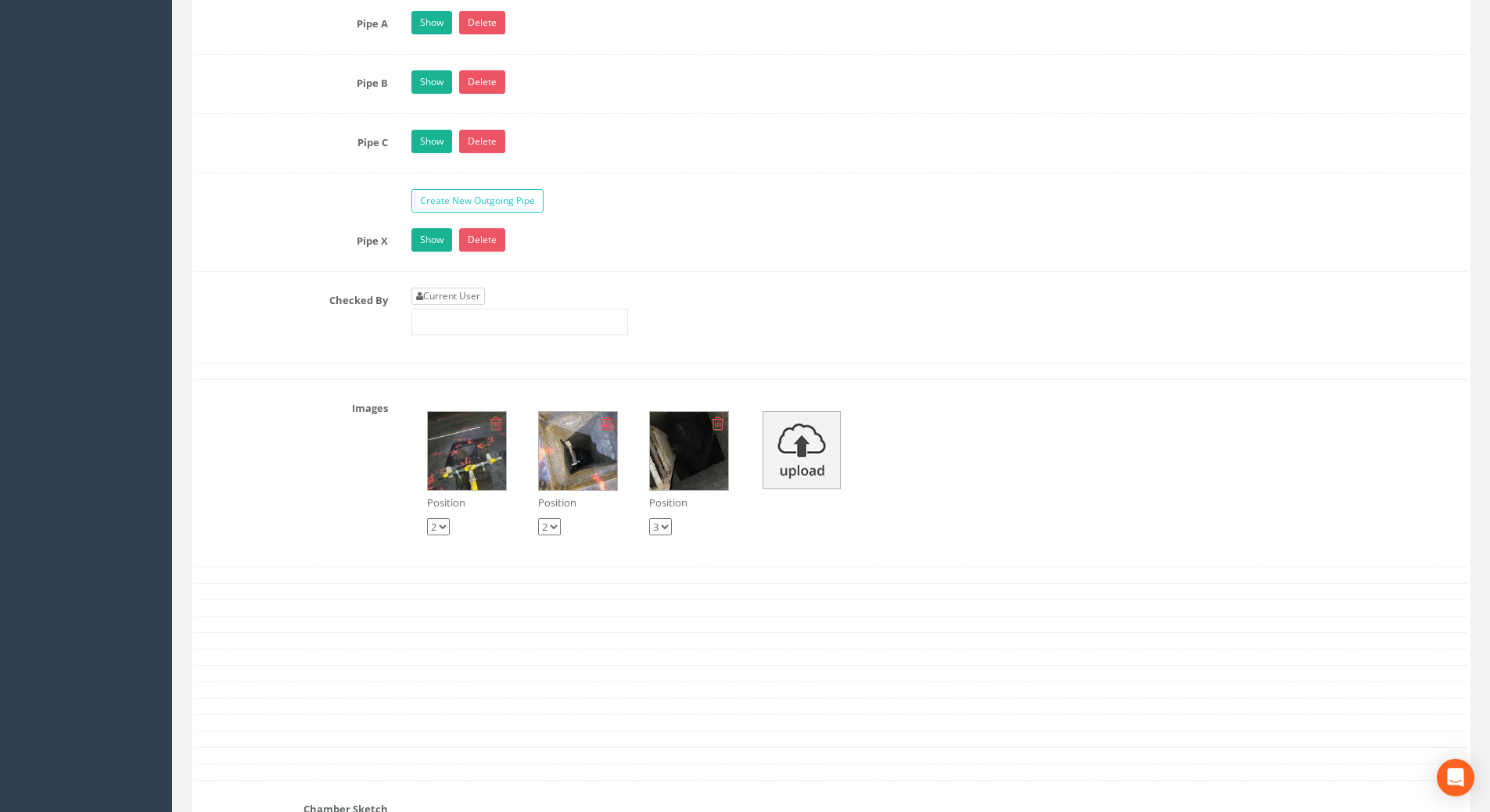
type input "109.43"
click at [453, 295] on link "Current User" at bounding box center [448, 295] width 73 height 17
type input "[PERSON_NAME]"
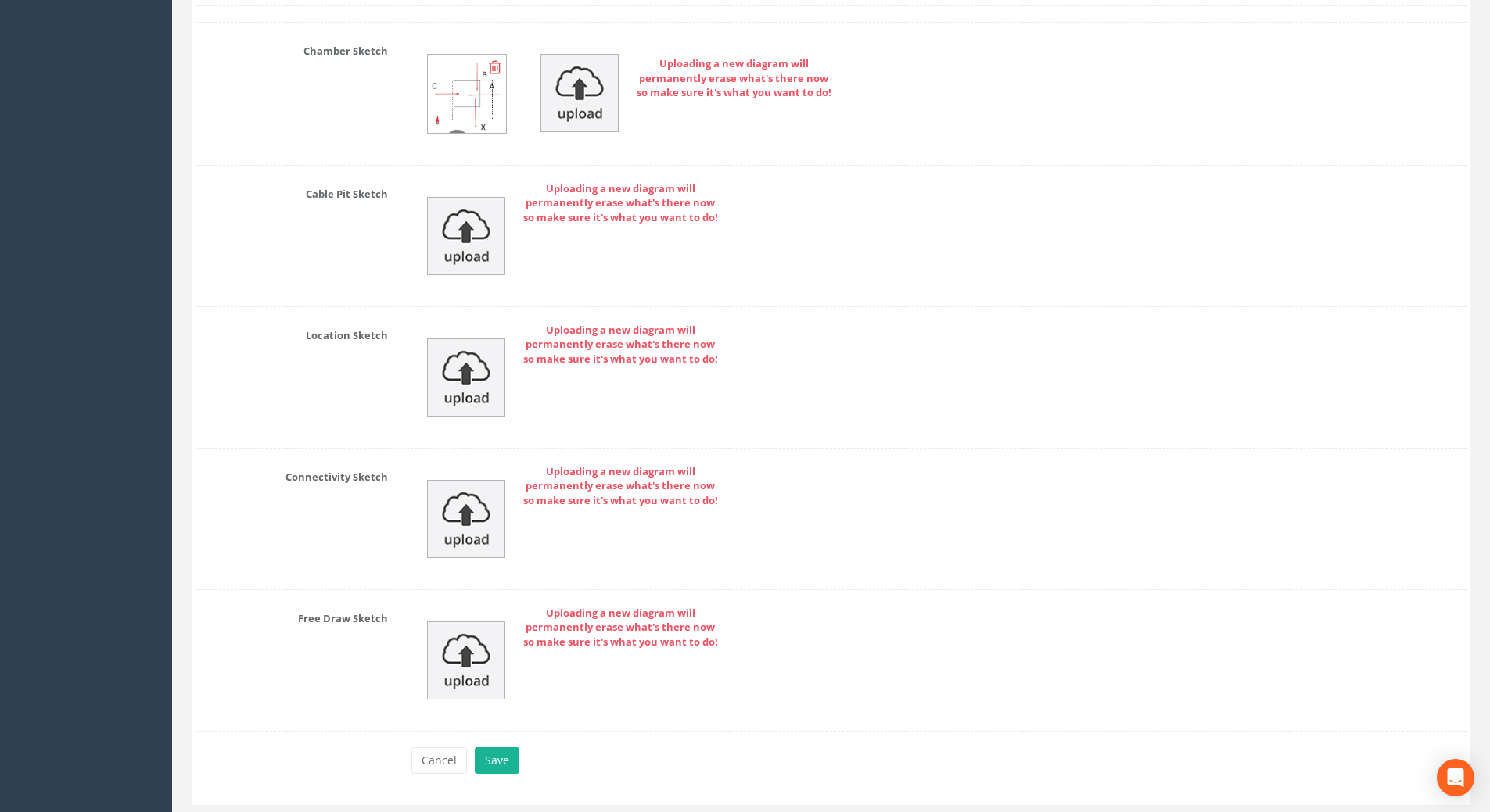
scroll to position [3382, 0]
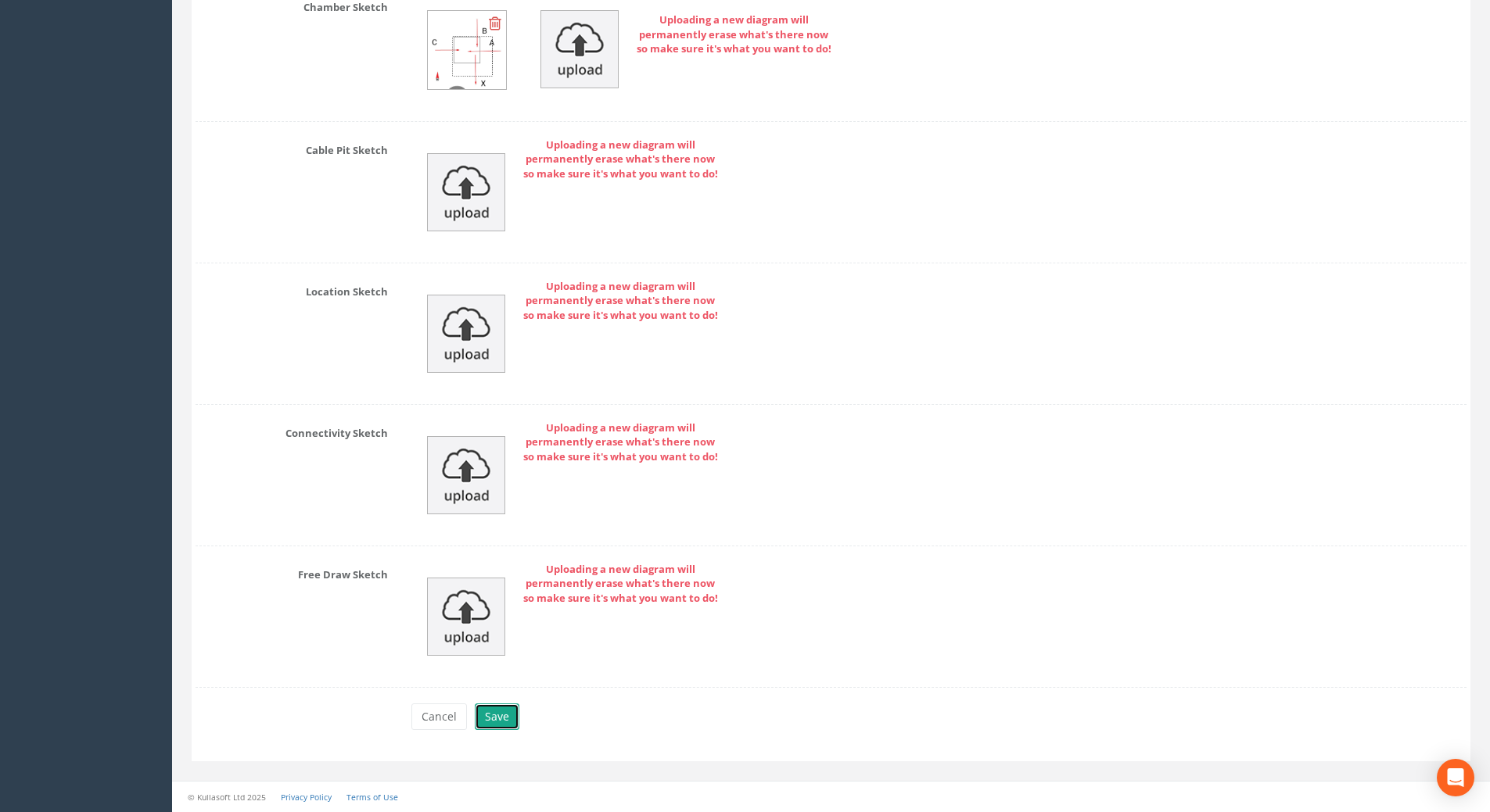
click at [493, 712] on button "Save" at bounding box center [497, 717] width 45 height 27
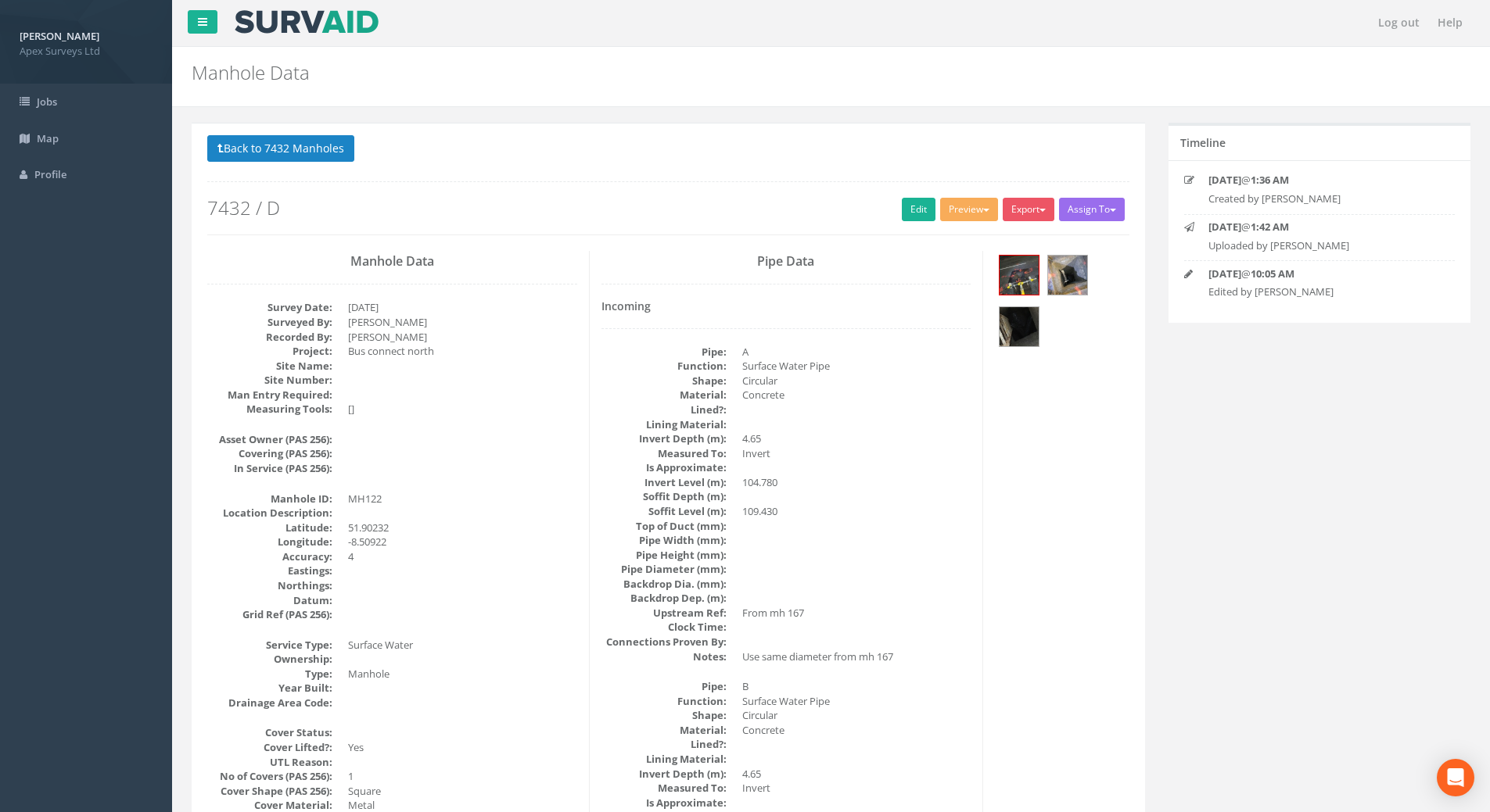
scroll to position [0, 0]
click at [1078, 270] on img at bounding box center [1068, 276] width 39 height 39
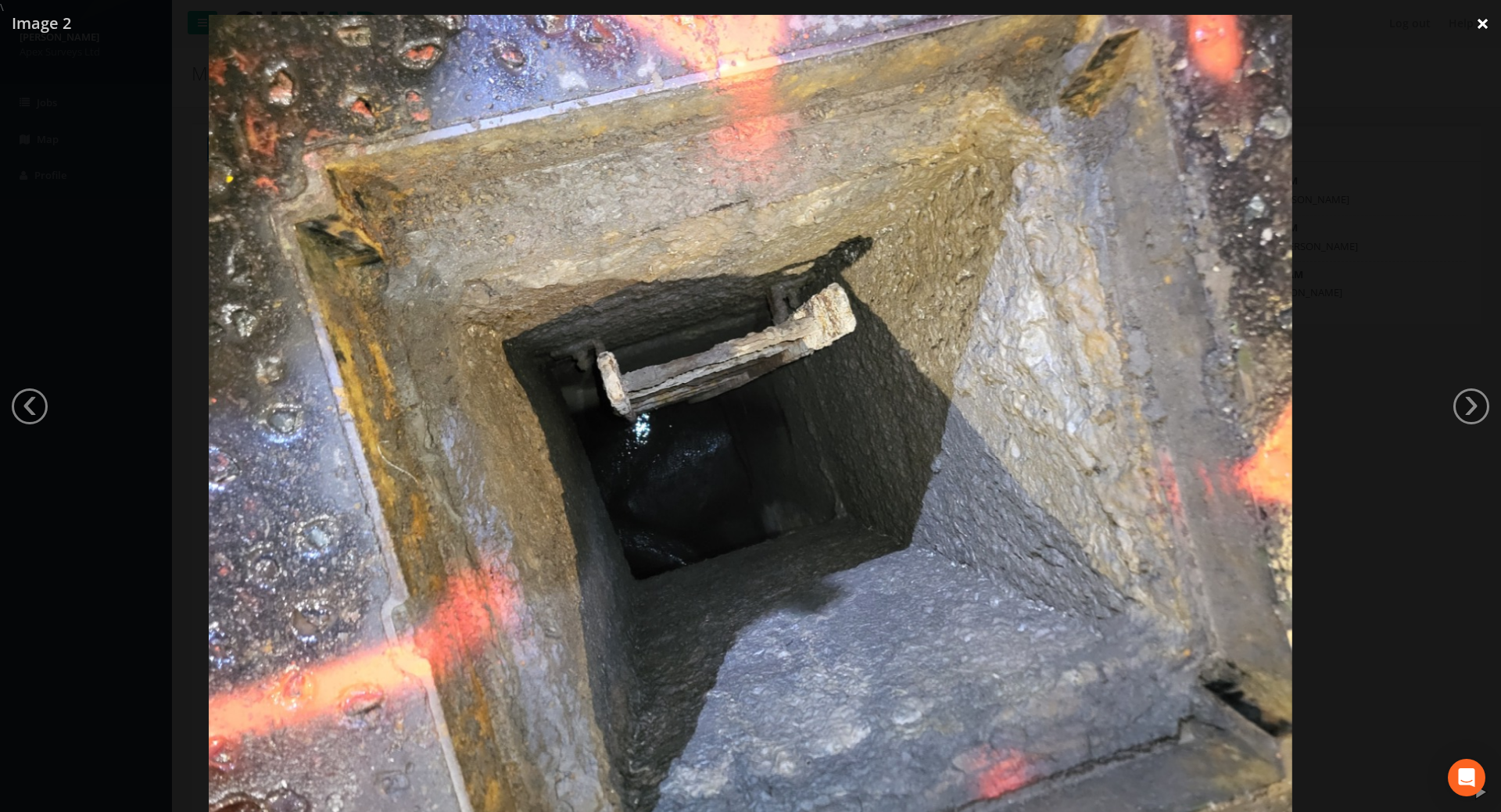
click at [1487, 20] on link "×" at bounding box center [1482, 23] width 37 height 47
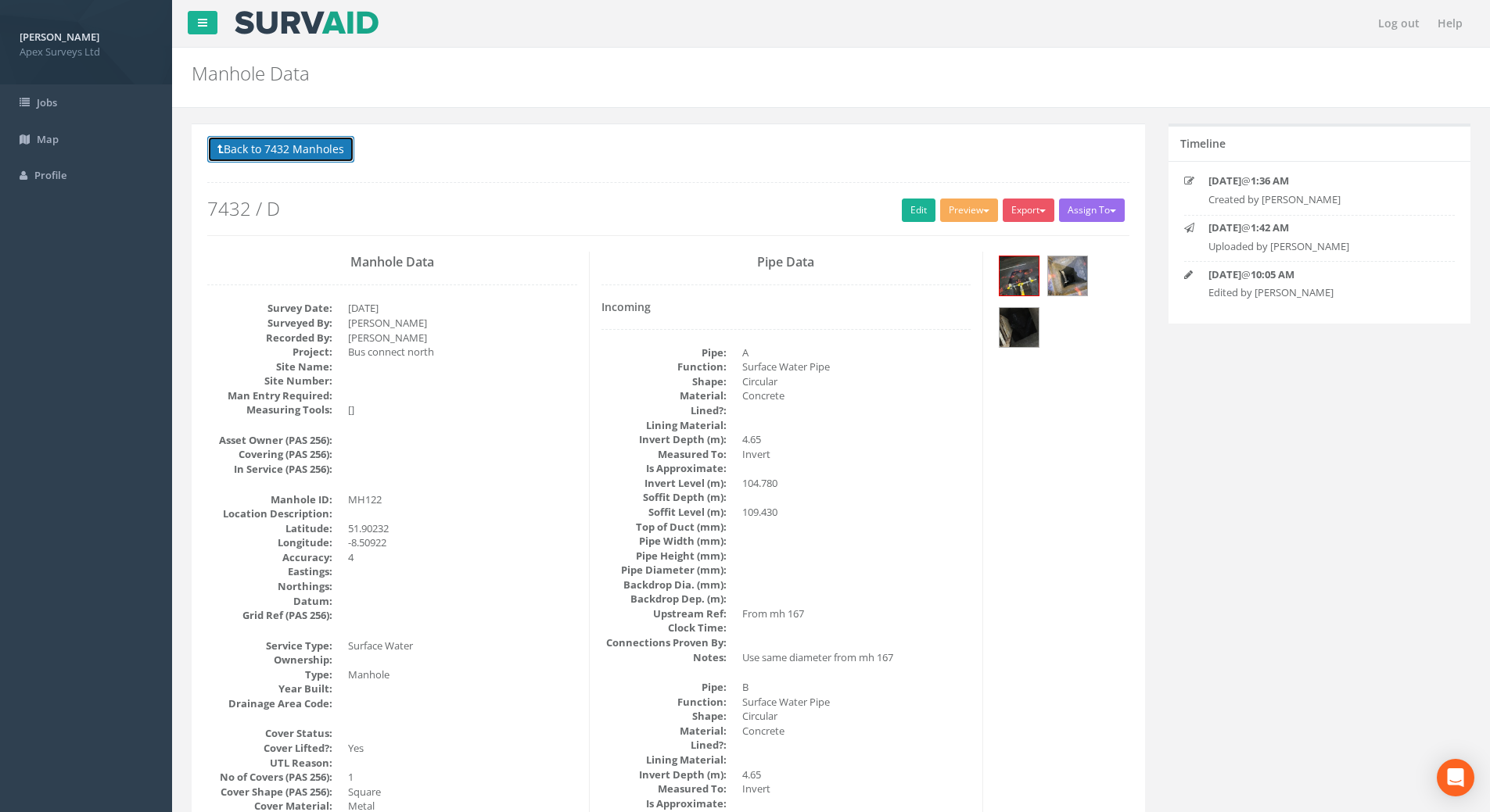
click at [331, 148] on button "Back to 7432 Manholes" at bounding box center [280, 149] width 147 height 27
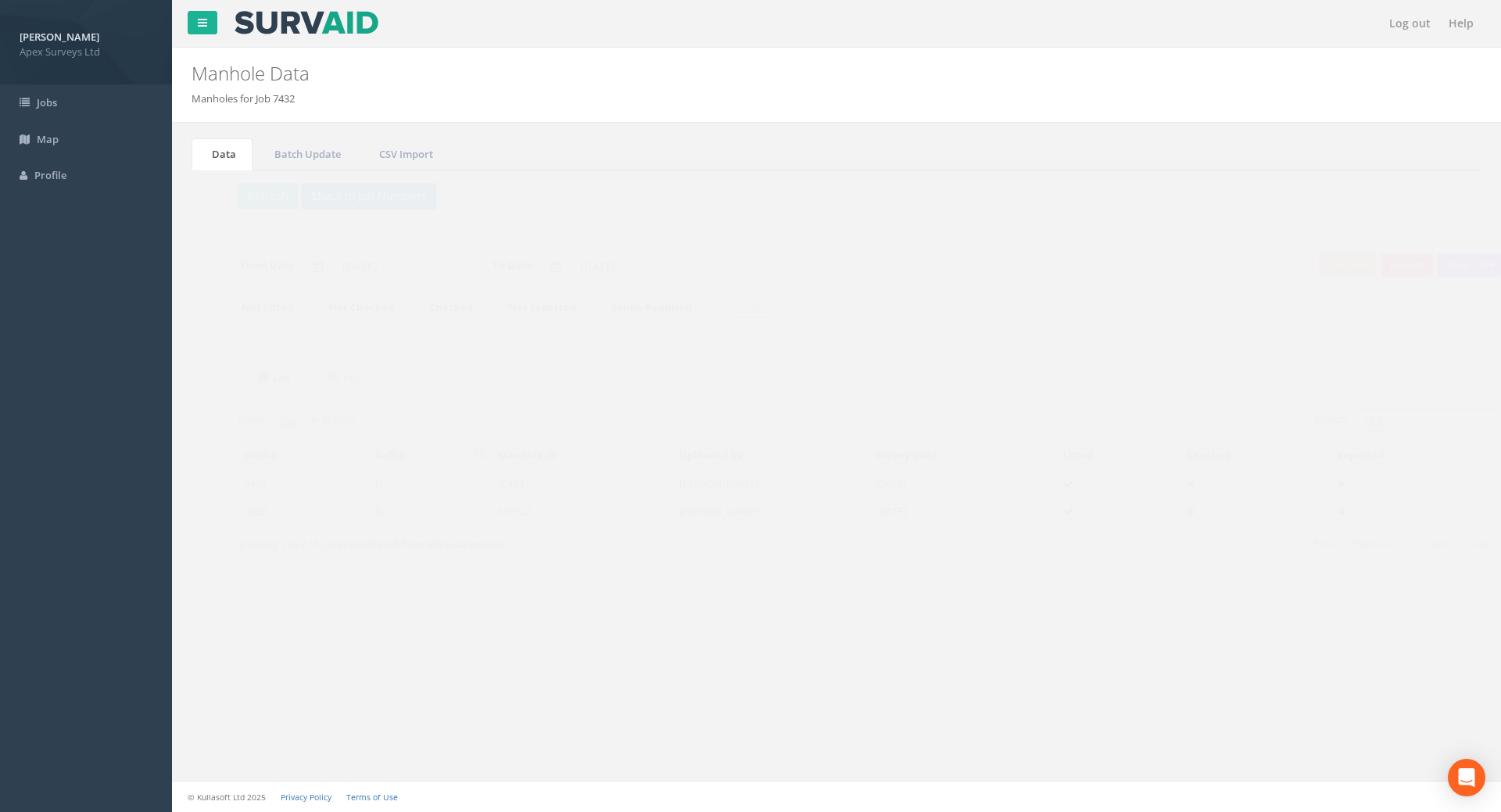
drag, startPoint x: 1354, startPoint y: 417, endPoint x: 1248, endPoint y: 412, distance: 106.1
click at [1248, 411] on div "Search: 122" at bounding box center [1157, 422] width 618 height 28
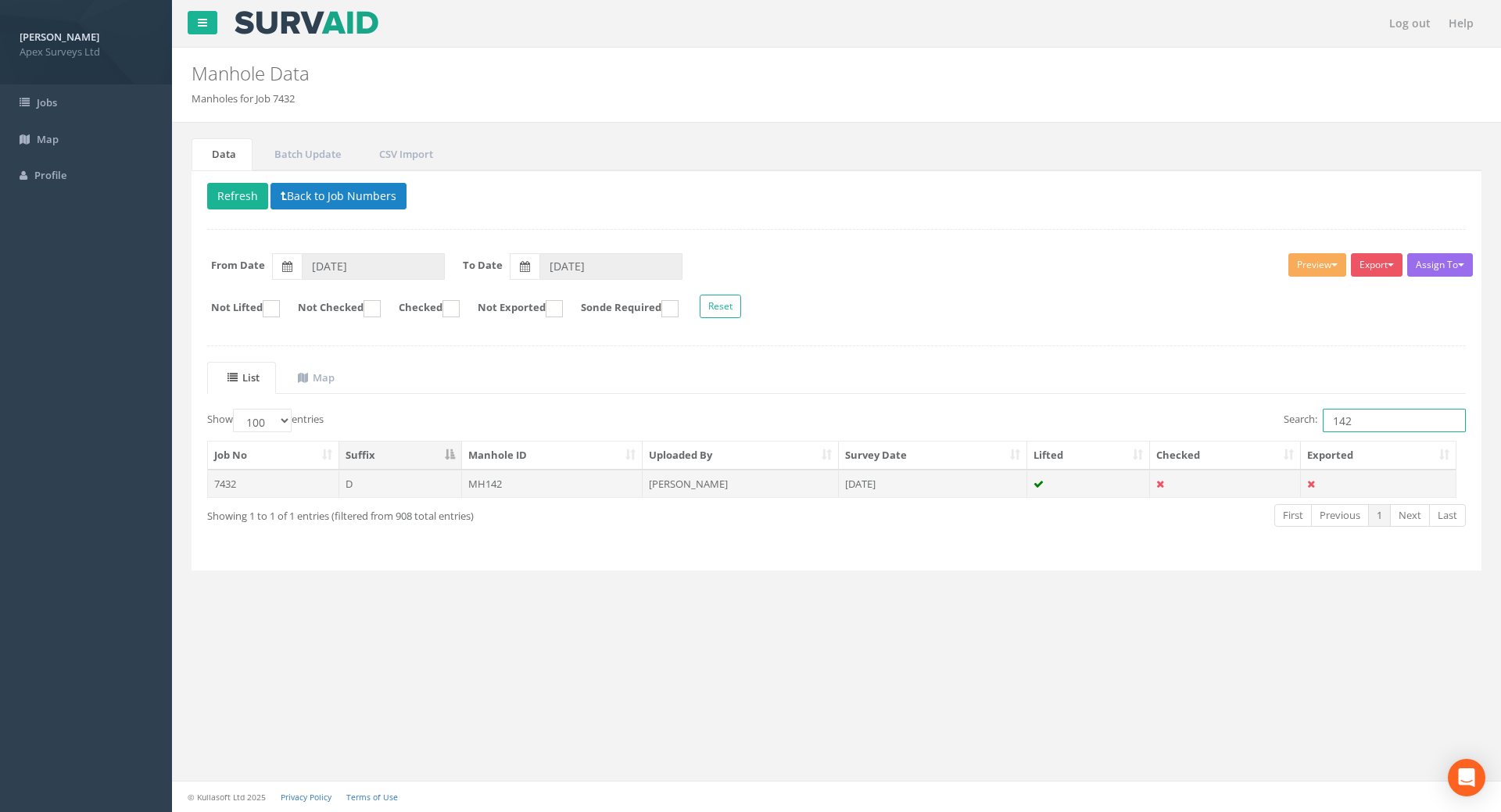
type input "142"
click at [489, 483] on td "MH142" at bounding box center [552, 485] width 181 height 29
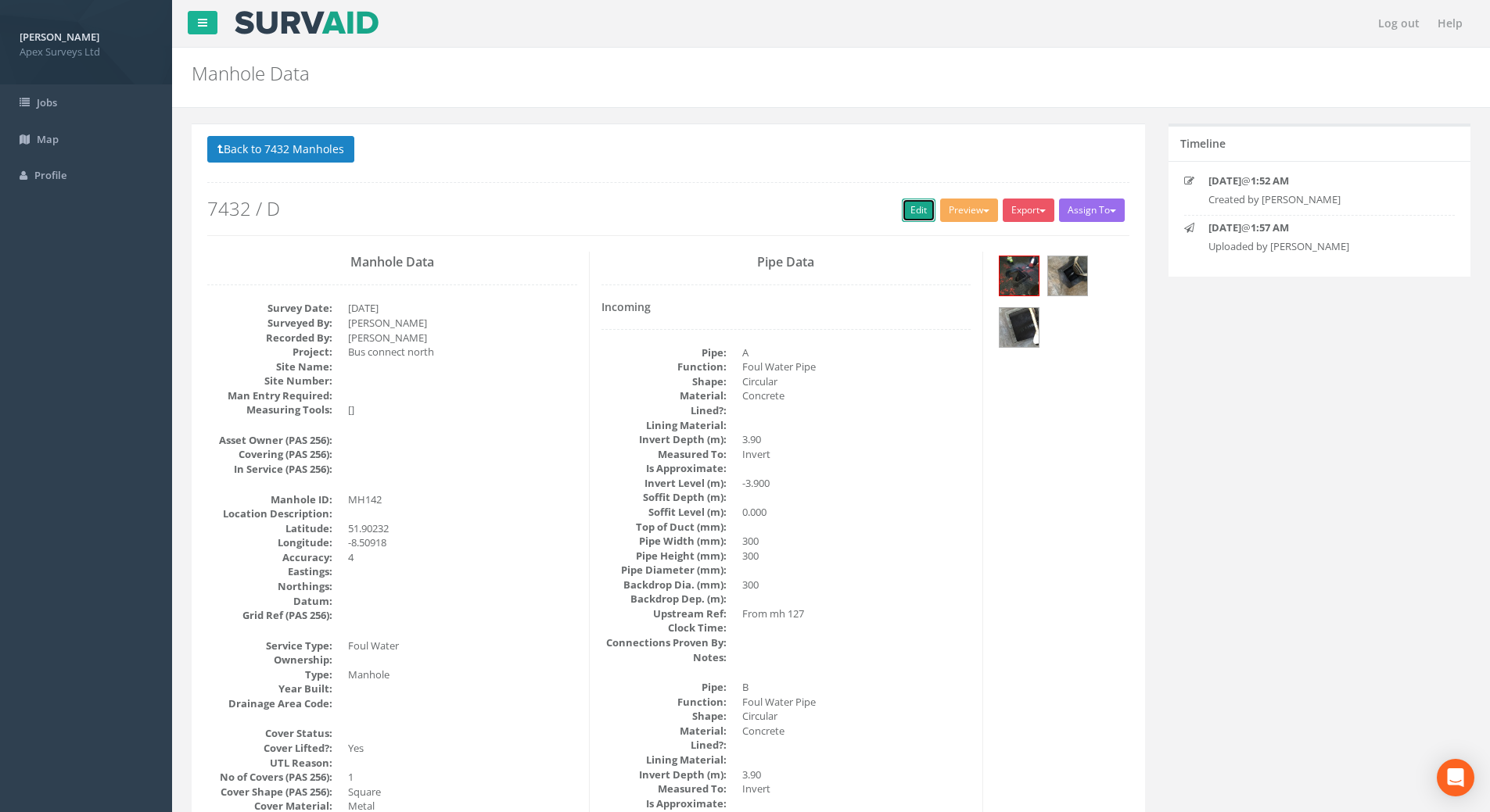
click at [910, 212] on link "Edit" at bounding box center [919, 211] width 34 height 23
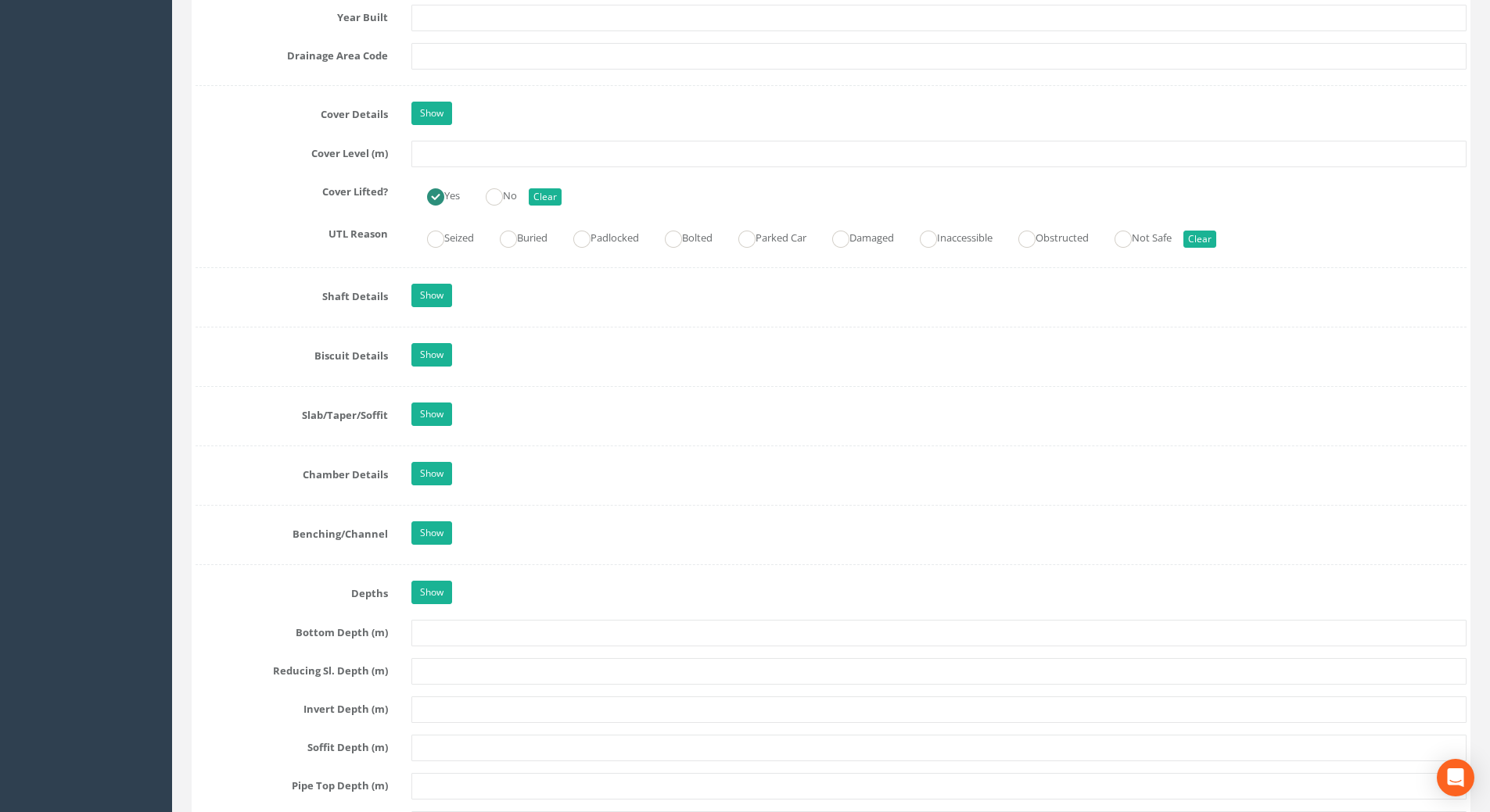
scroll to position [1094, 0]
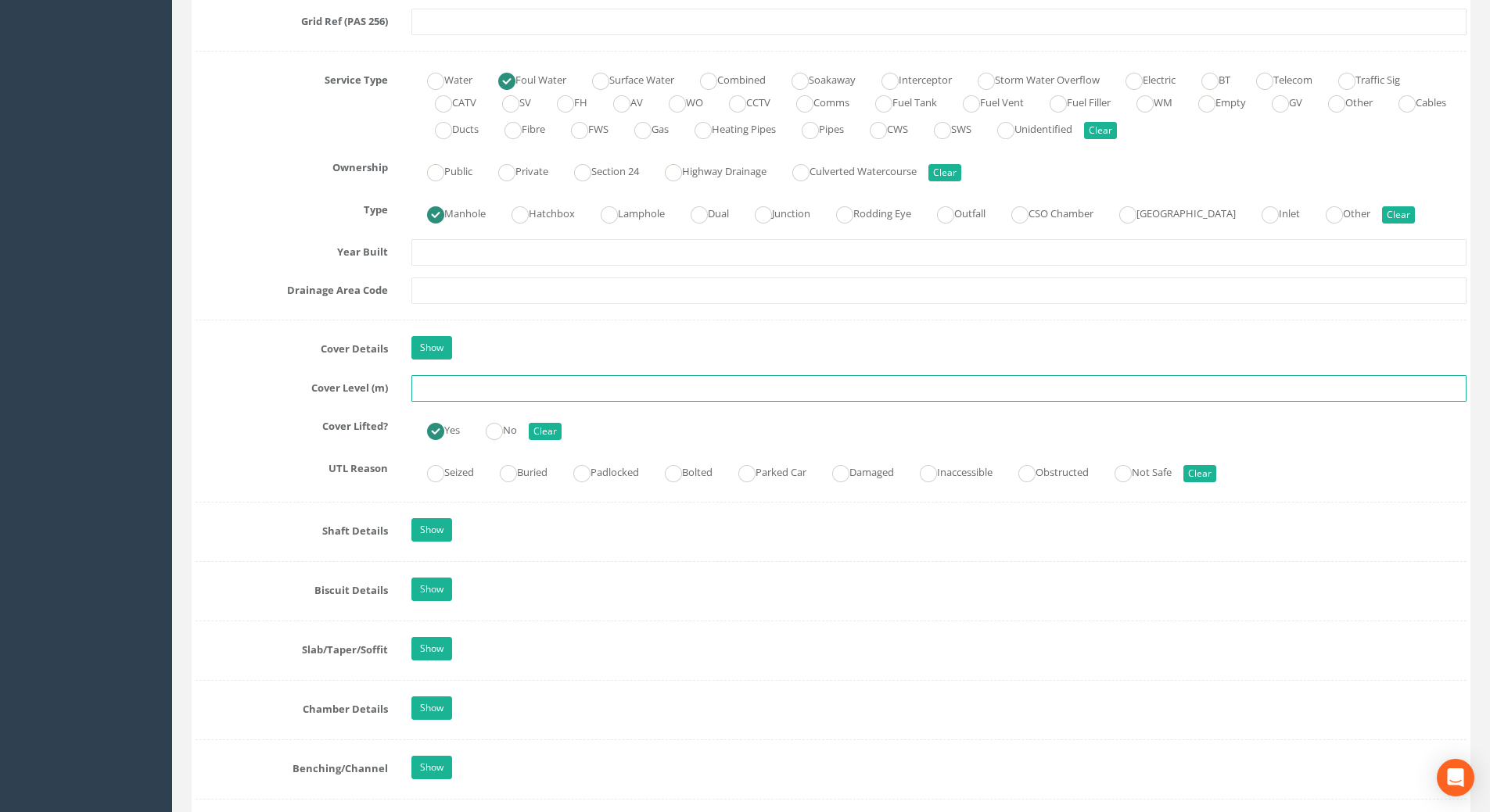
click at [459, 382] on input "text" at bounding box center [939, 389] width 1055 height 27
click at [420, 385] on input "09.41" at bounding box center [939, 389] width 1055 height 27
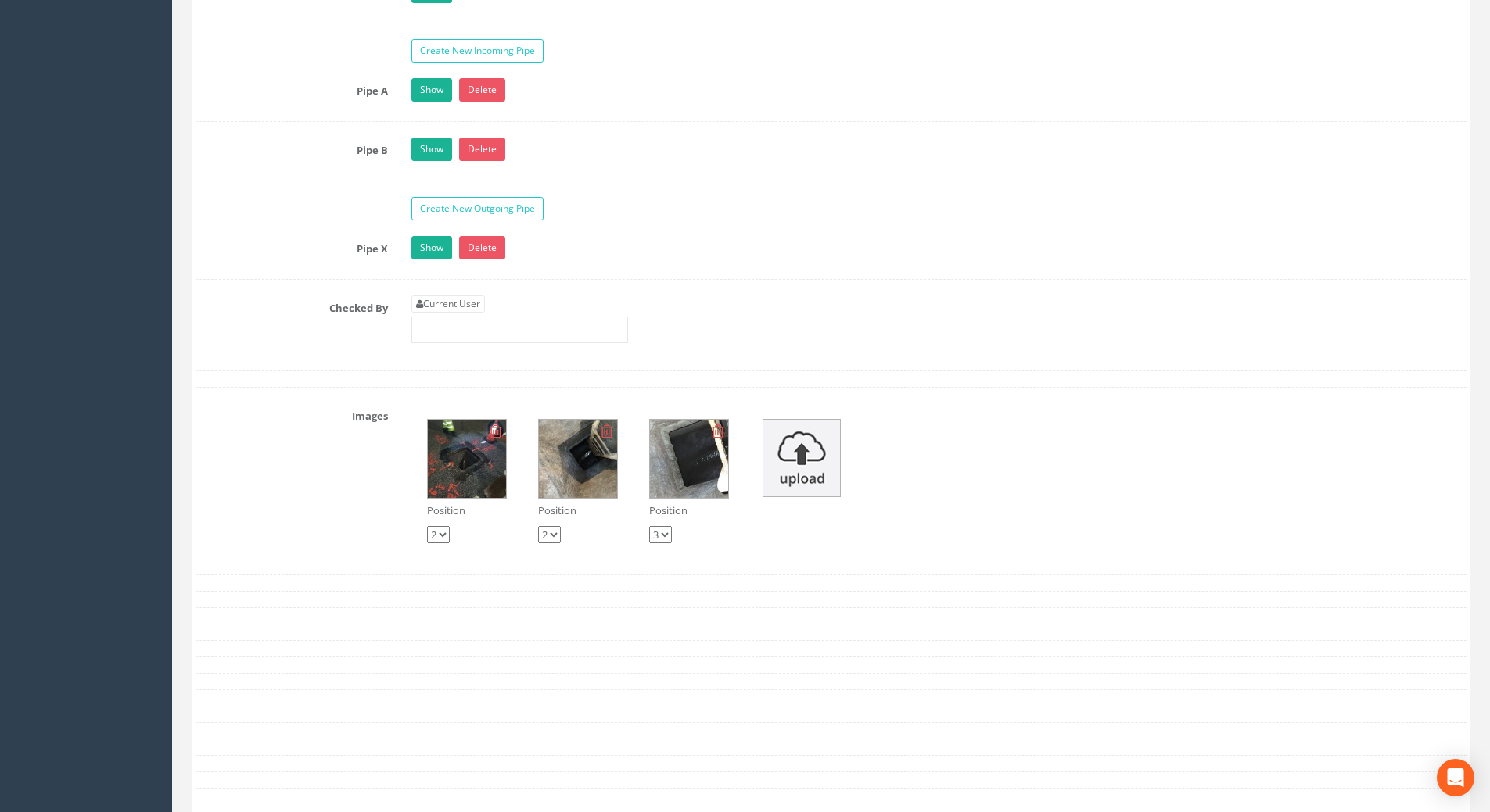
scroll to position [2501, 0]
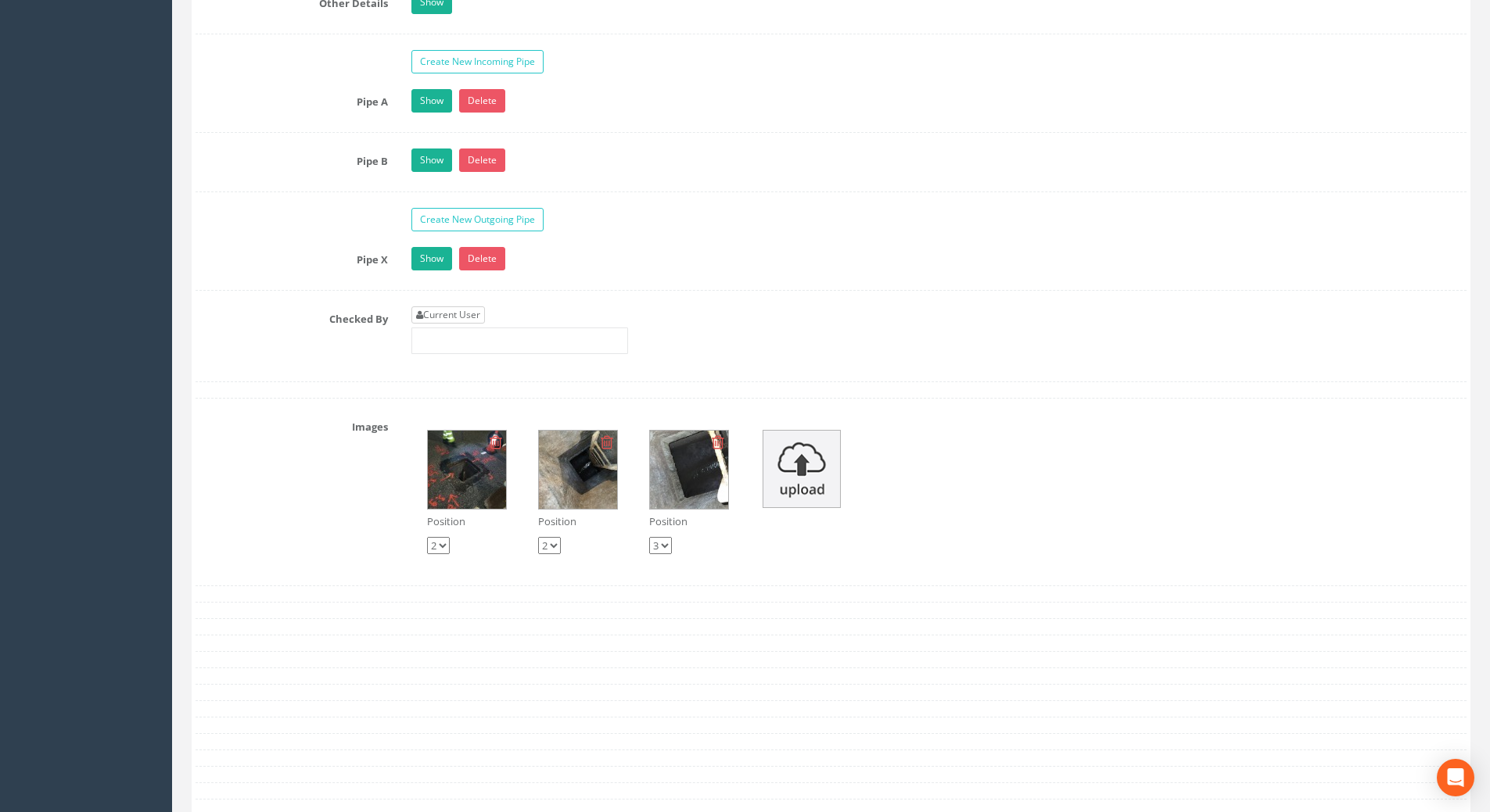
type input "109.41"
click at [468, 314] on link "Current User" at bounding box center [448, 314] width 73 height 17
type input "[PERSON_NAME]"
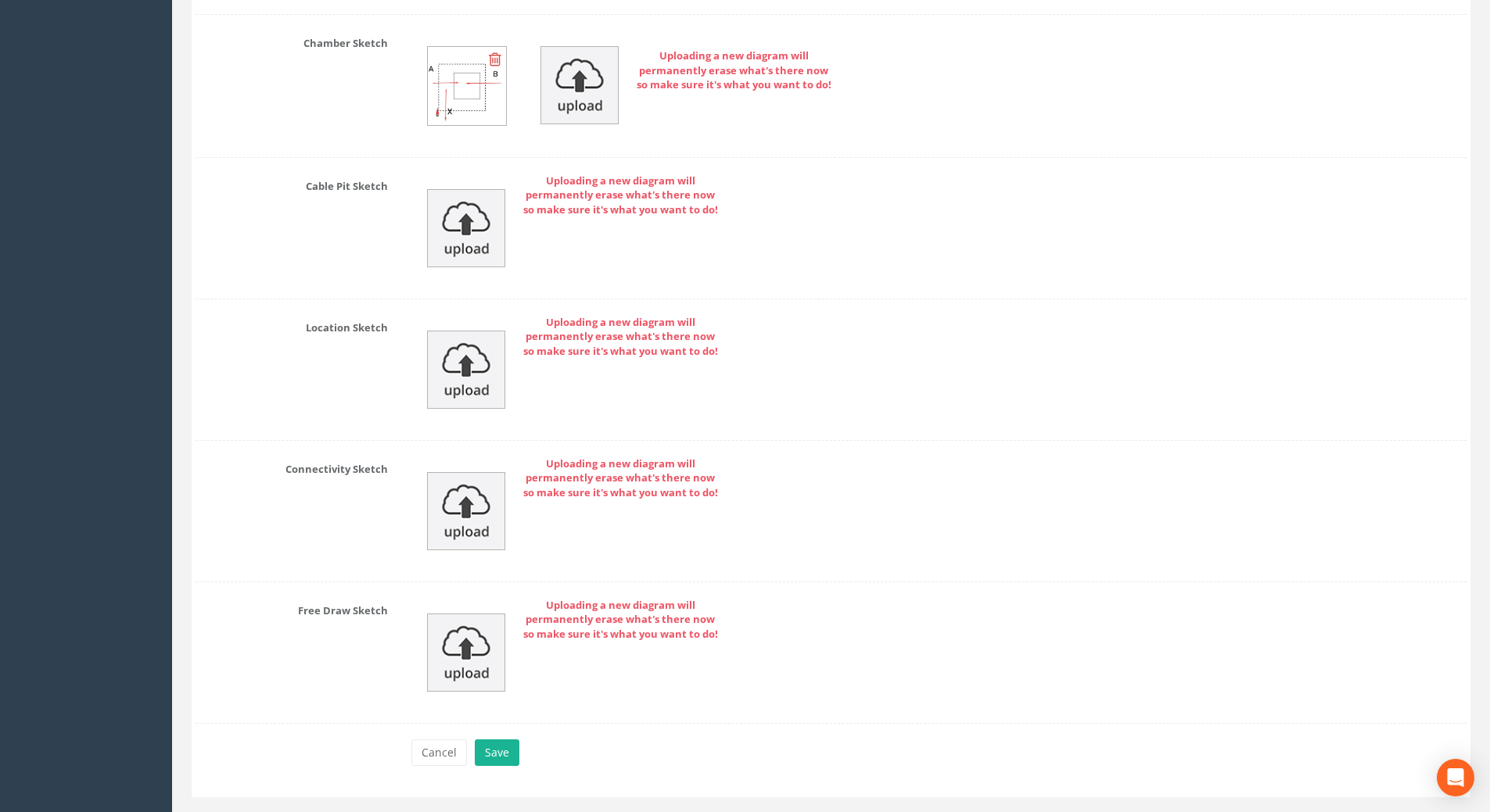
scroll to position [3322, 0]
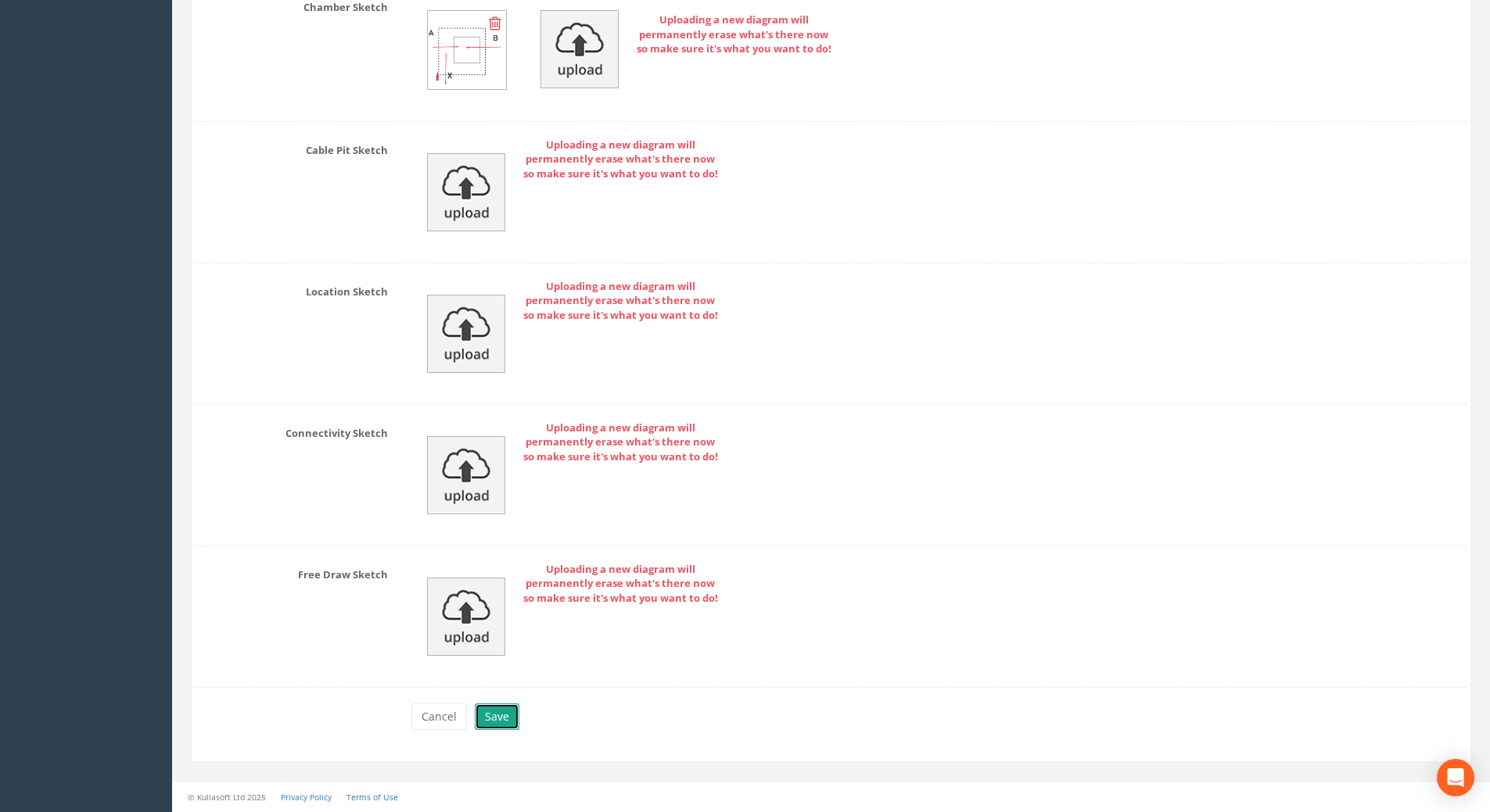
click at [487, 724] on button "Save" at bounding box center [497, 717] width 45 height 27
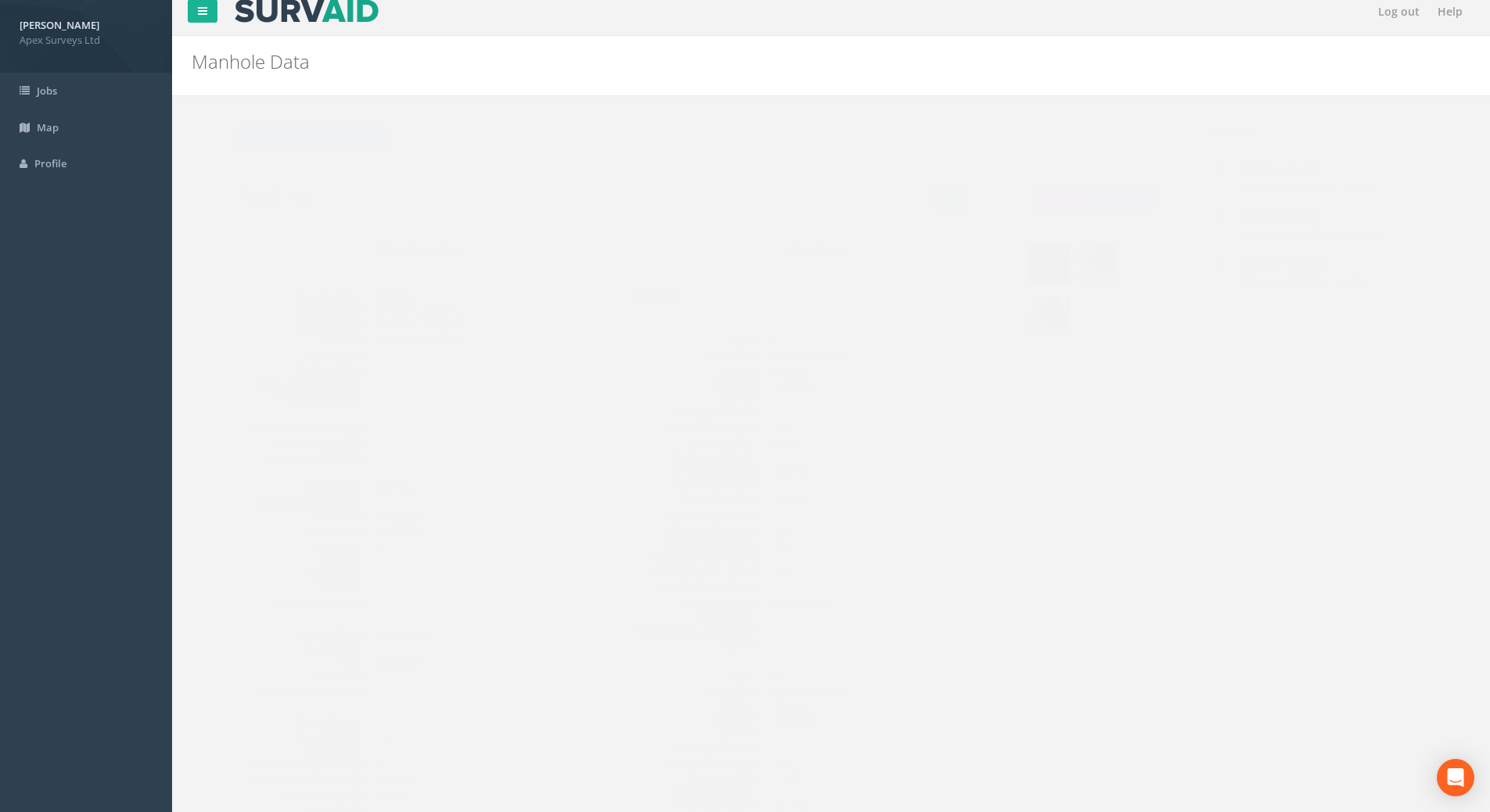
scroll to position [0, 0]
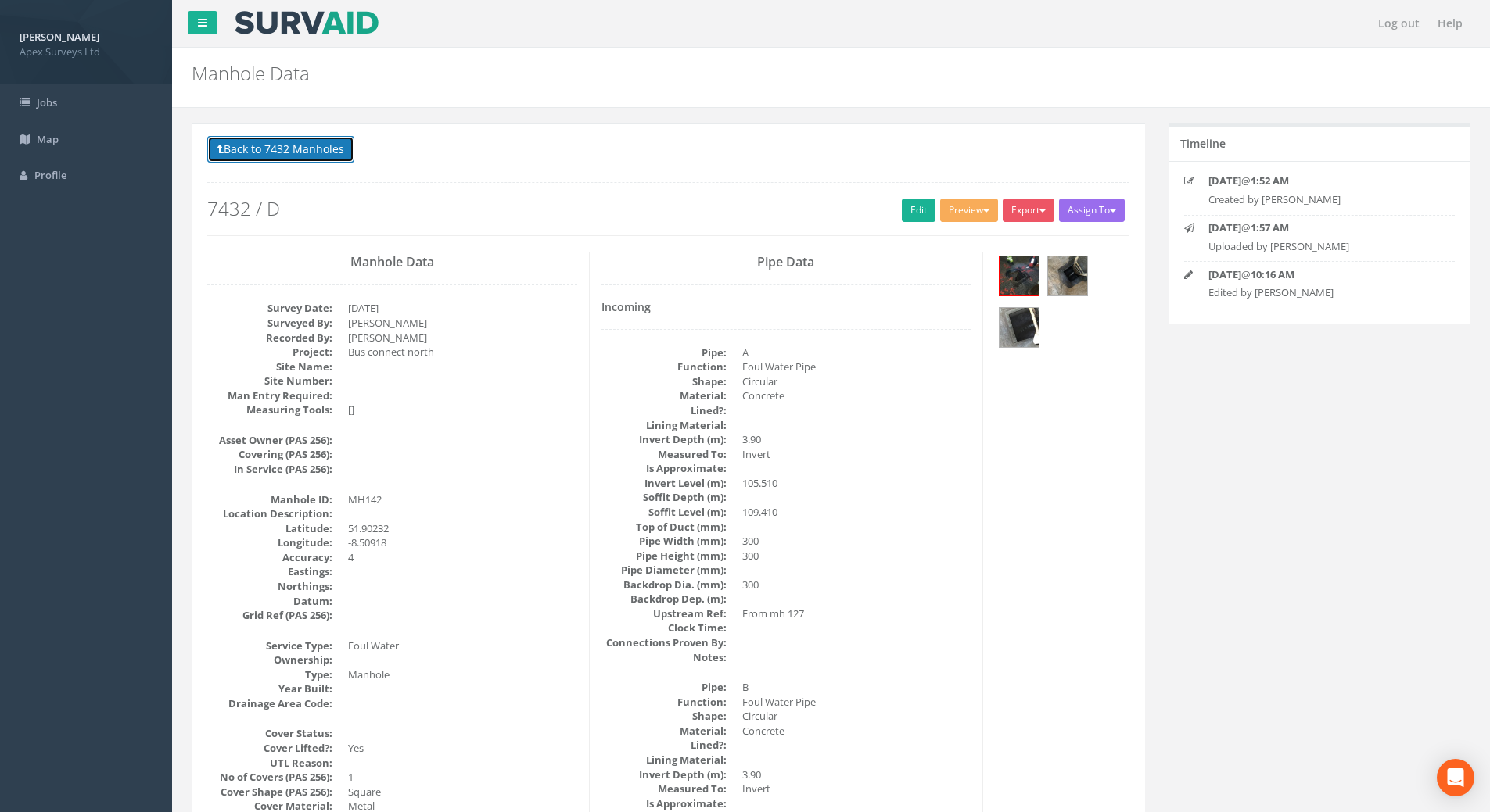
click at [290, 147] on button "Back to 7432 Manholes" at bounding box center [280, 149] width 147 height 27
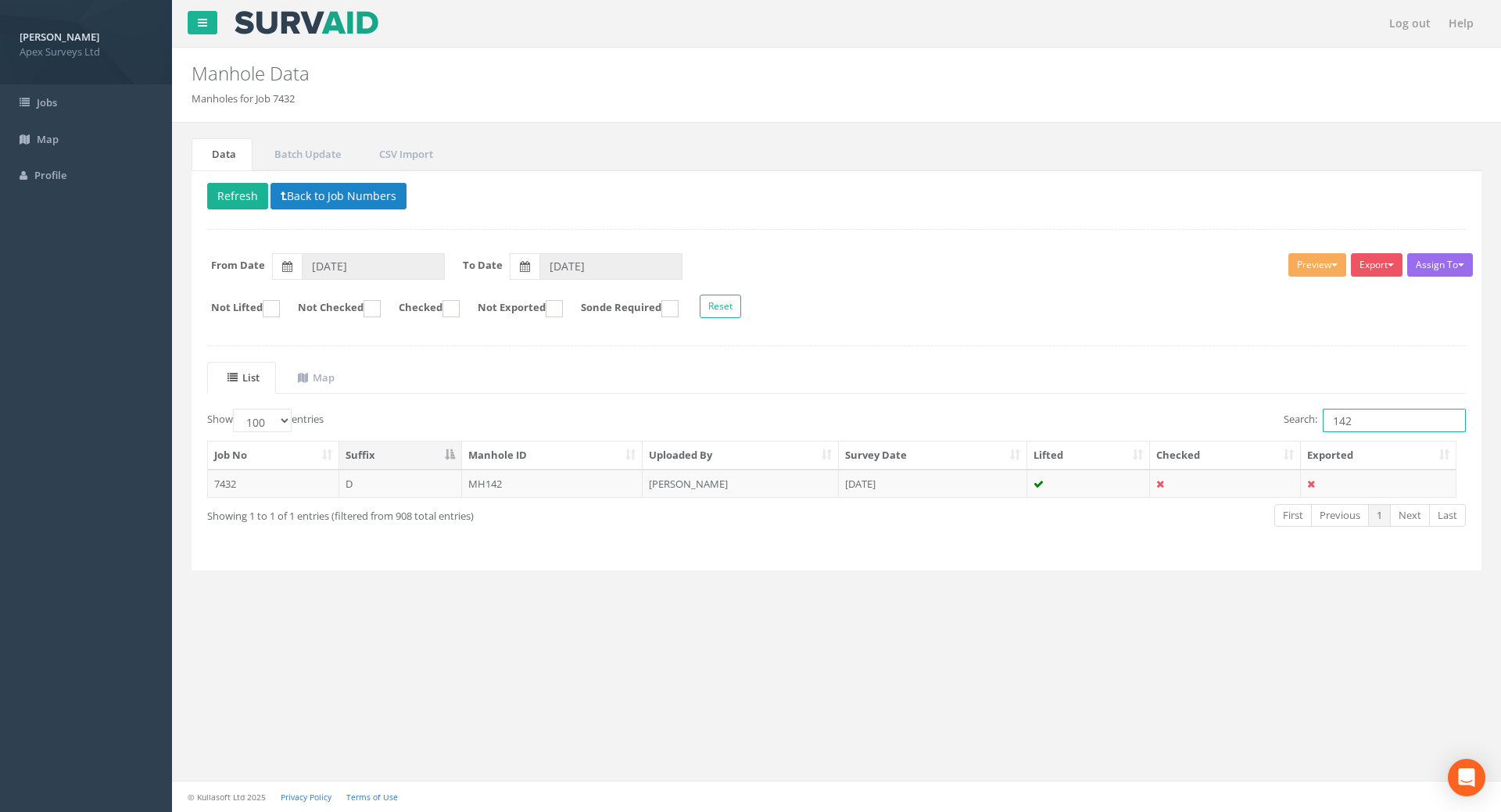
drag, startPoint x: 1368, startPoint y: 430, endPoint x: 1233, endPoint y: 435, distance: 135.1
click at [1233, 435] on div "Search: 142" at bounding box center [1157, 422] width 618 height 28
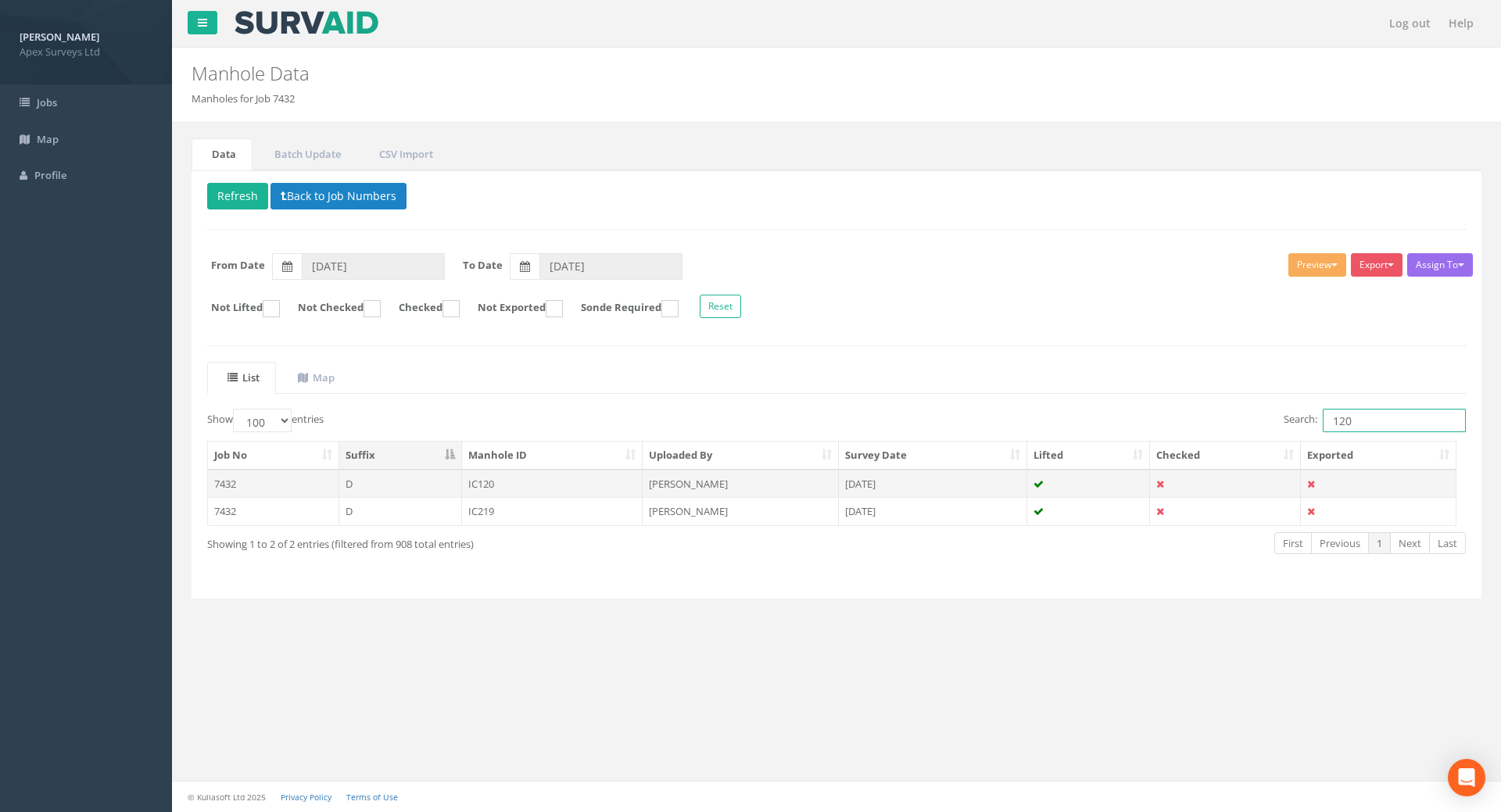
type input "120"
click at [484, 484] on td "IC120" at bounding box center [552, 485] width 181 height 29
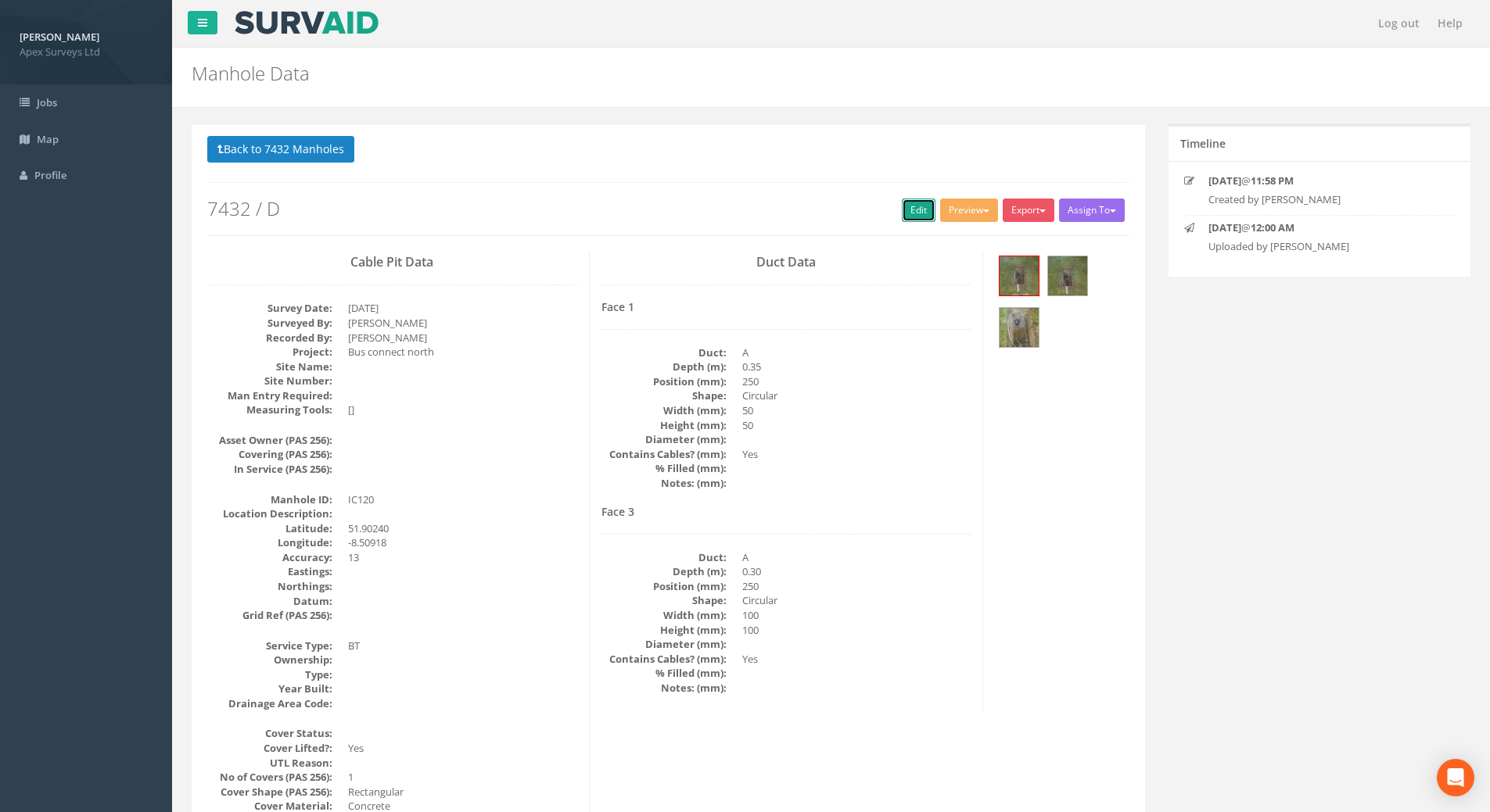
click at [905, 211] on link "Edit" at bounding box center [919, 211] width 34 height 23
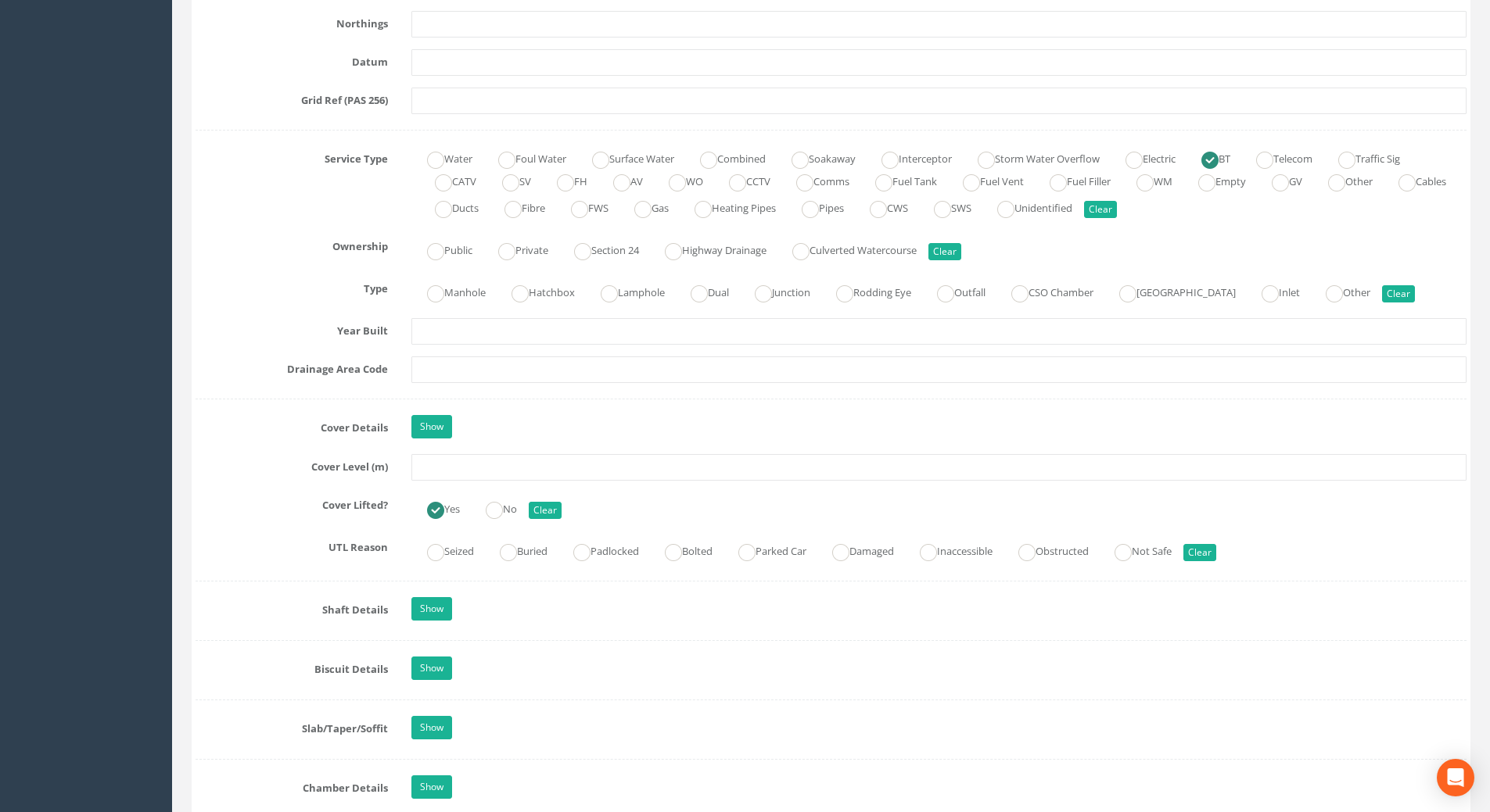
scroll to position [1251, 0]
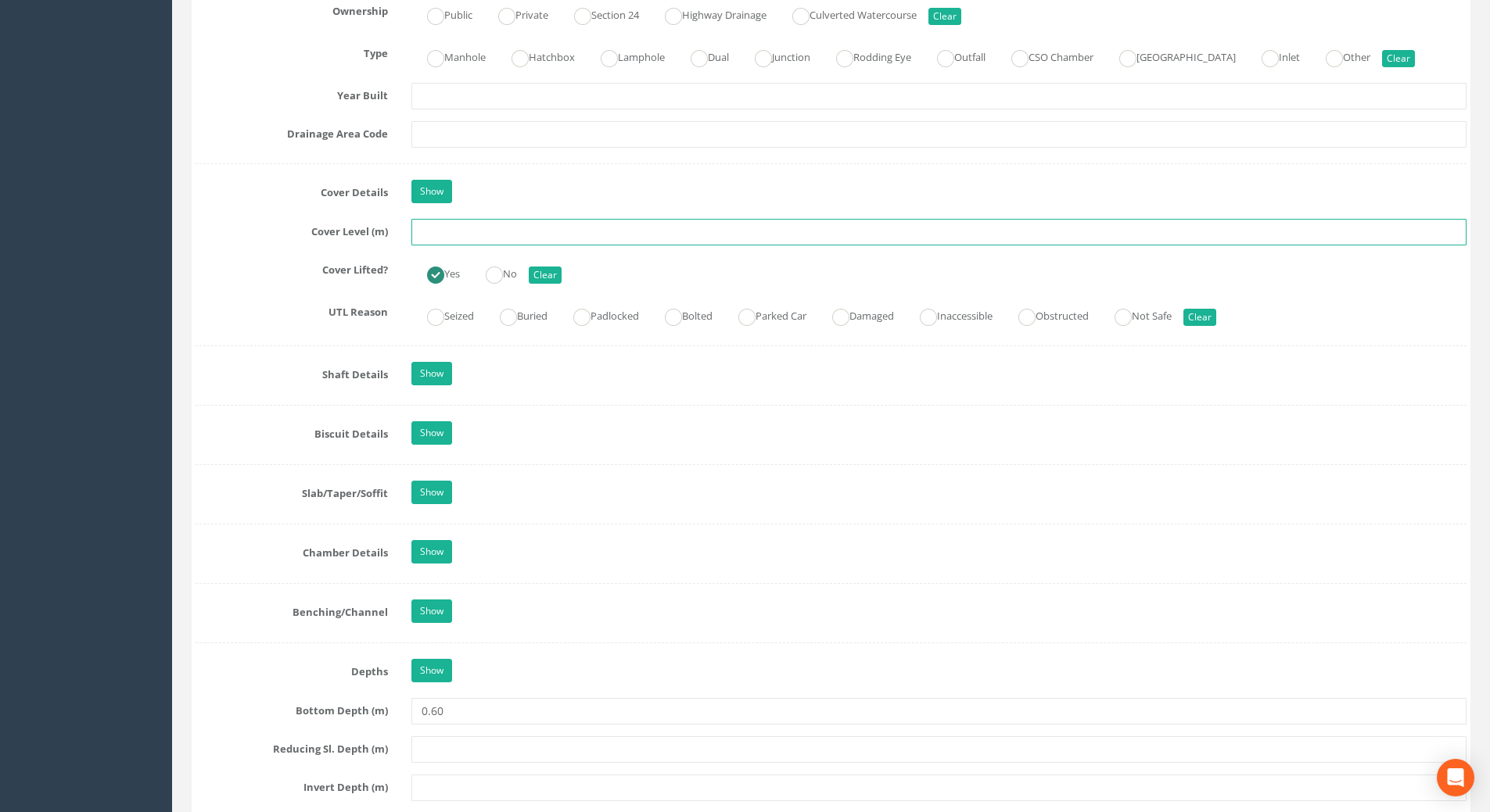
click at [460, 231] on input "text" at bounding box center [939, 232] width 1055 height 27
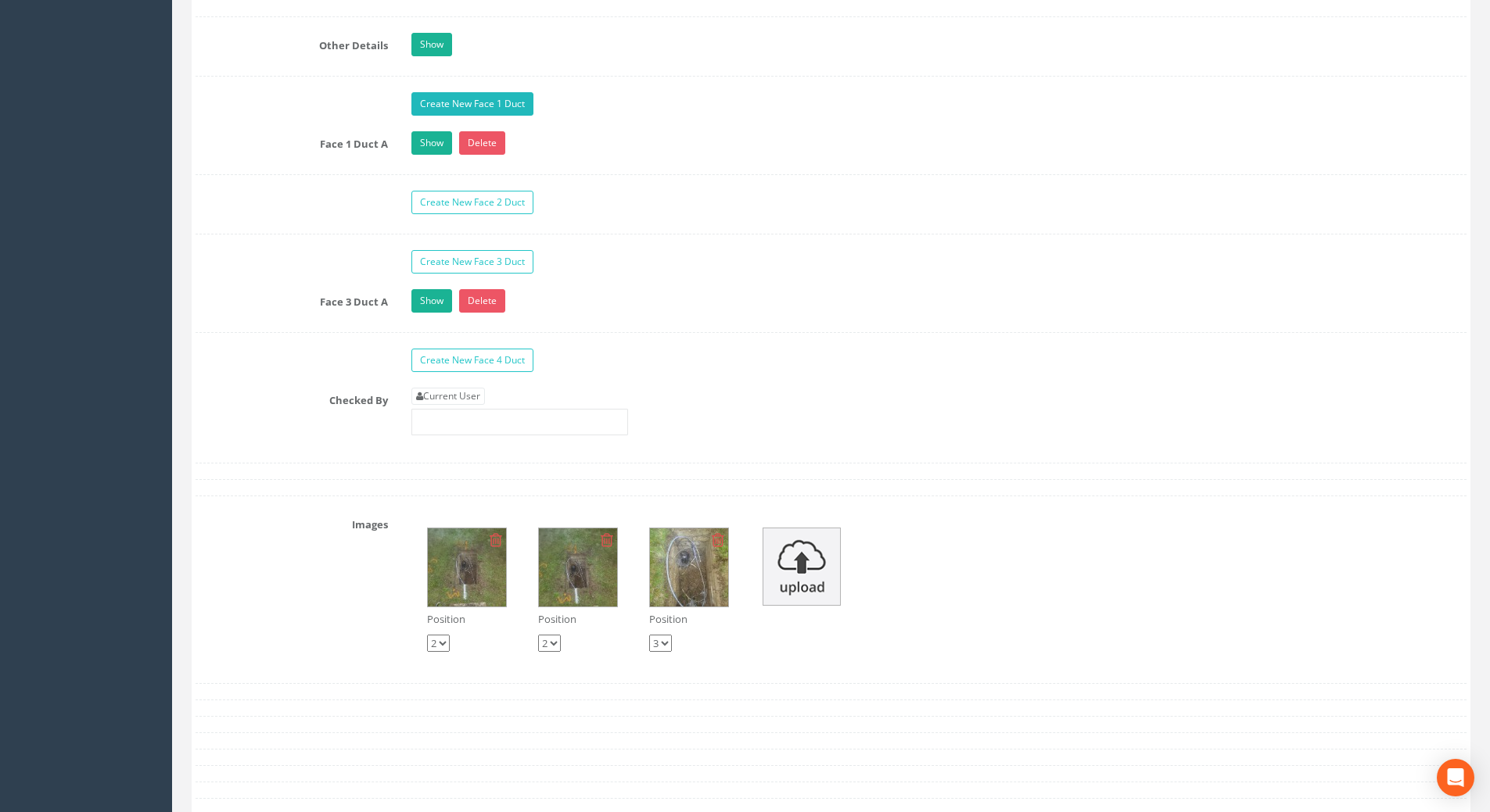
scroll to position [2658, 0]
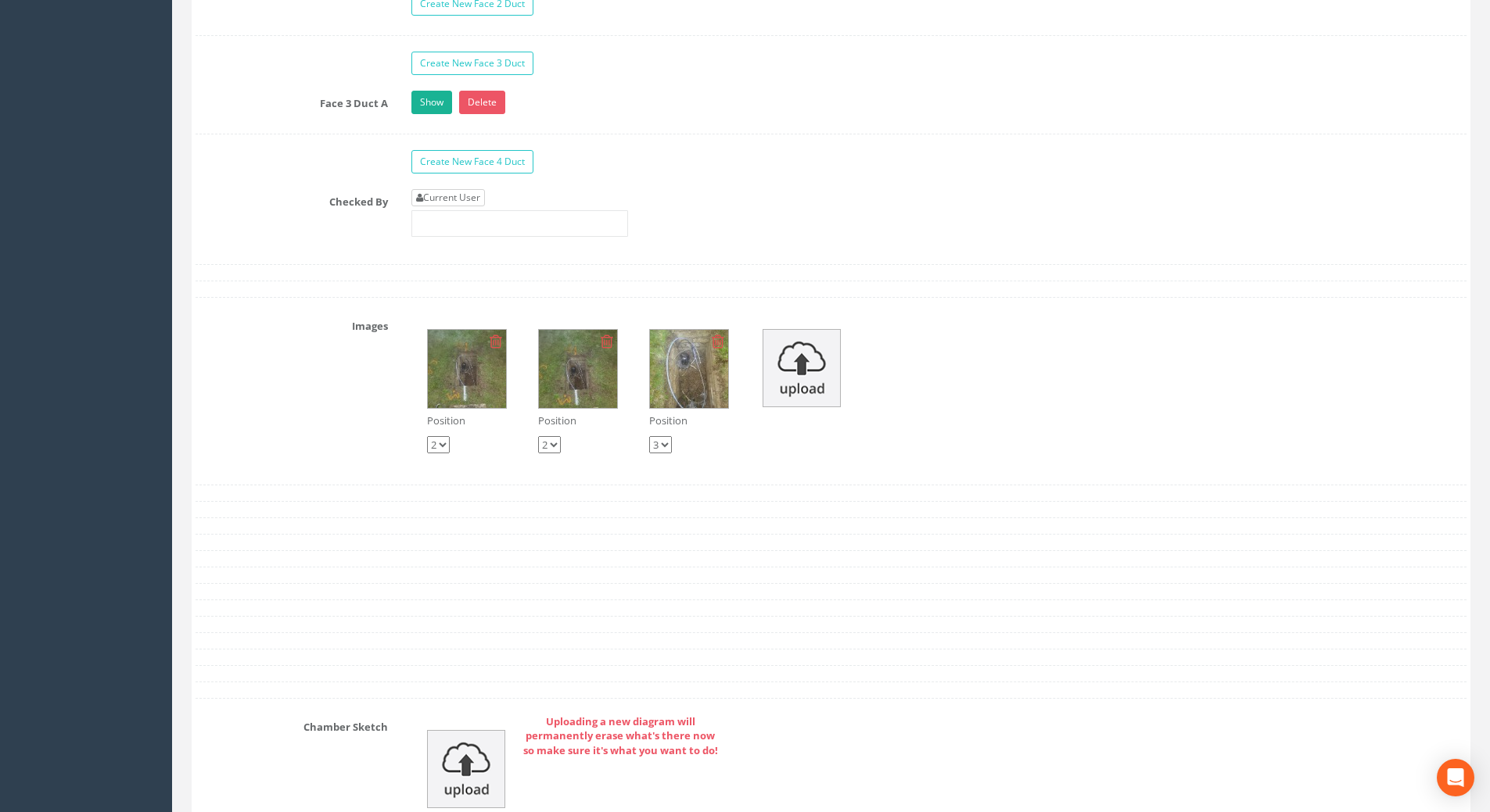
type input "109.55"
click at [464, 193] on link "Current User" at bounding box center [448, 197] width 73 height 17
type input "[PERSON_NAME]"
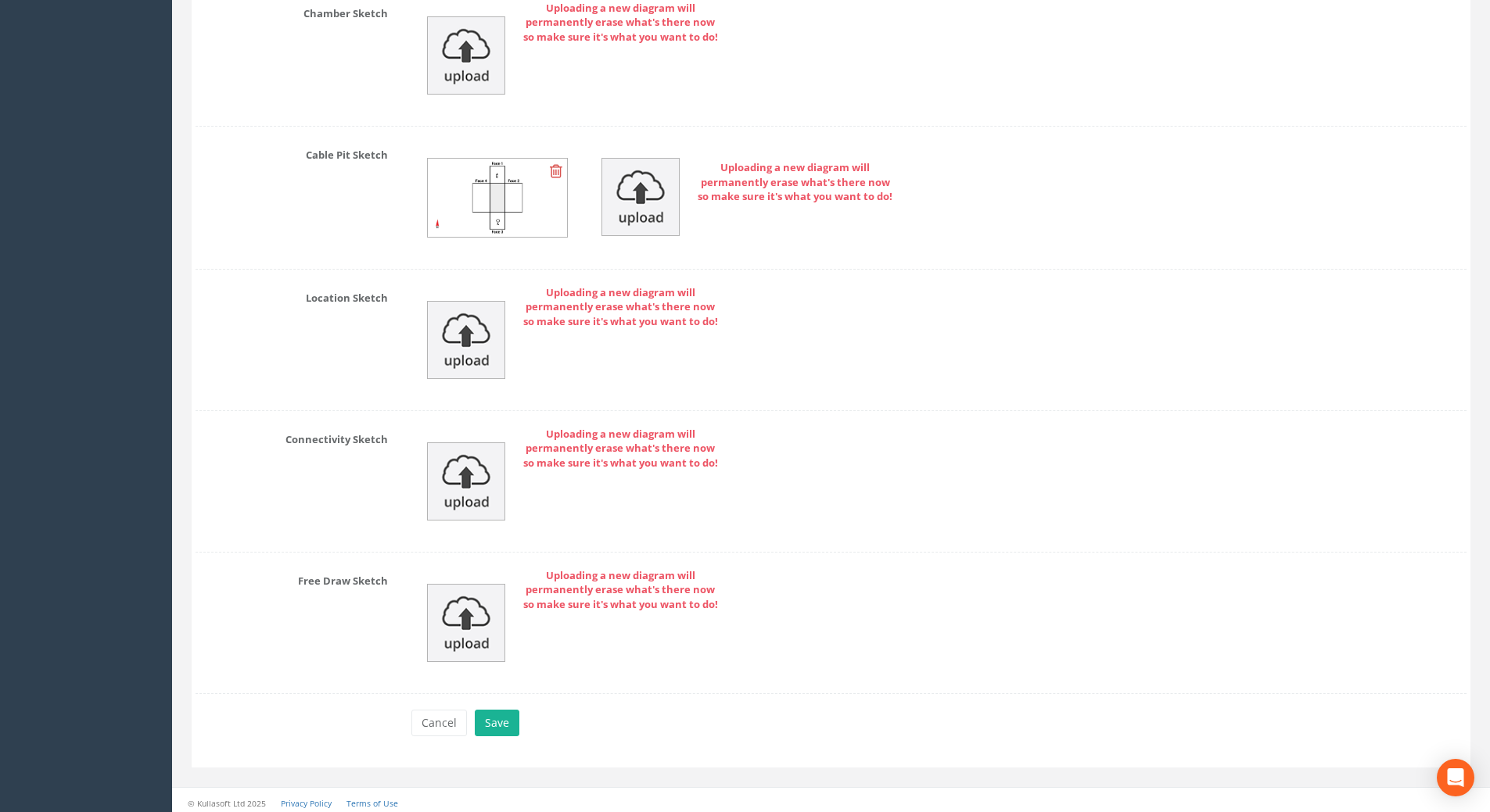
scroll to position [3377, 0]
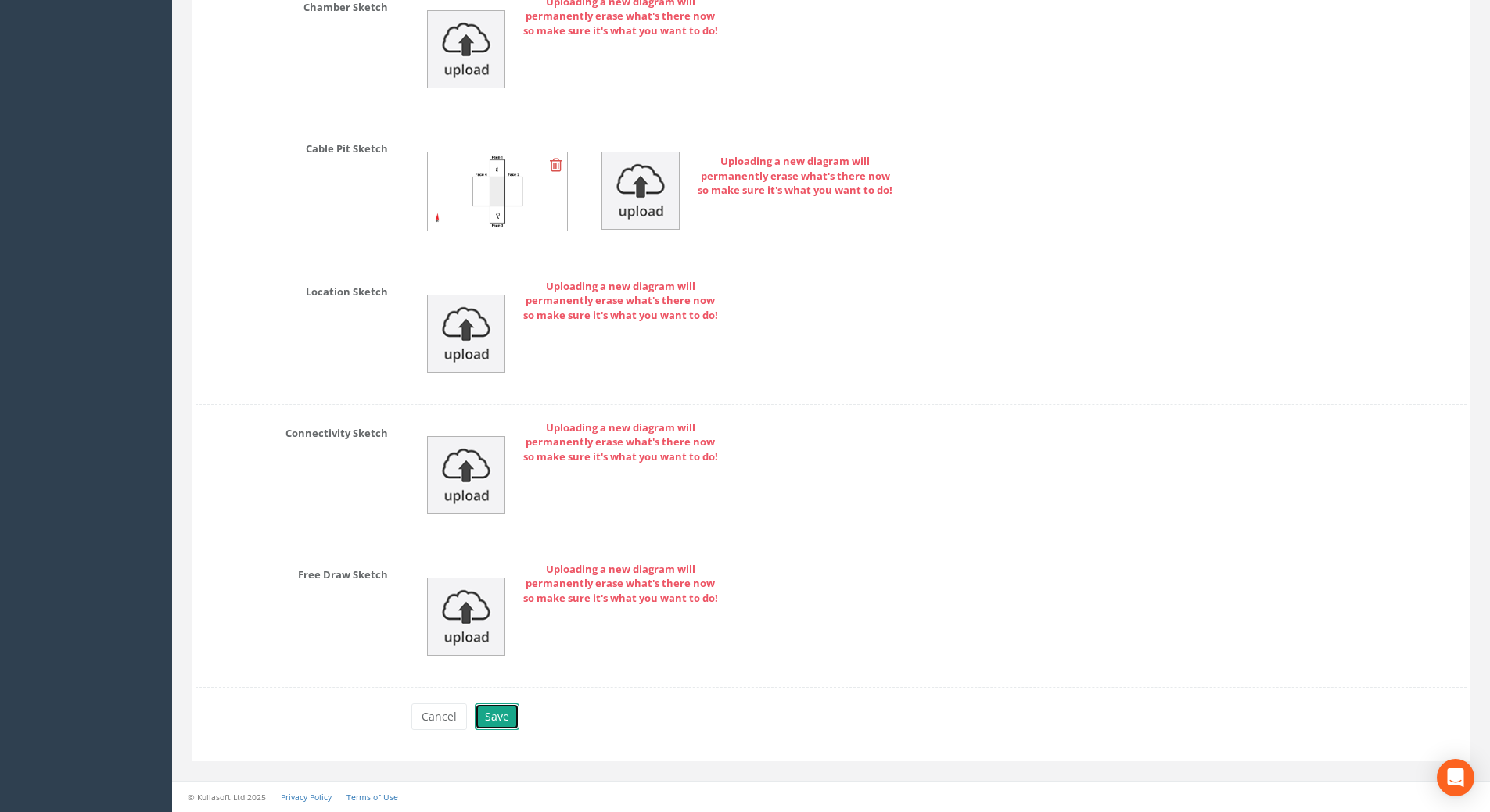
click at [502, 717] on button "Save" at bounding box center [497, 717] width 45 height 27
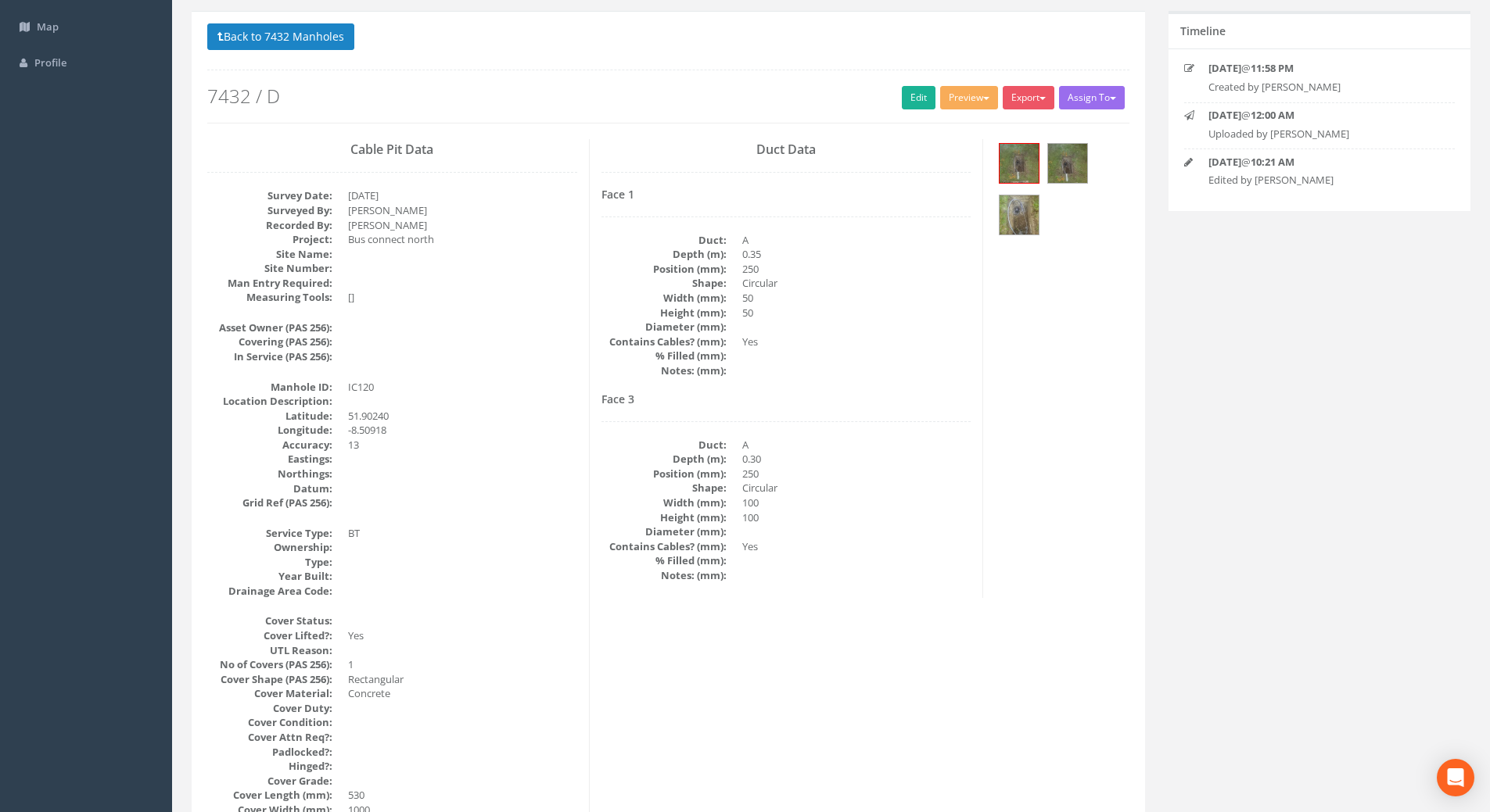
scroll to position [0, 0]
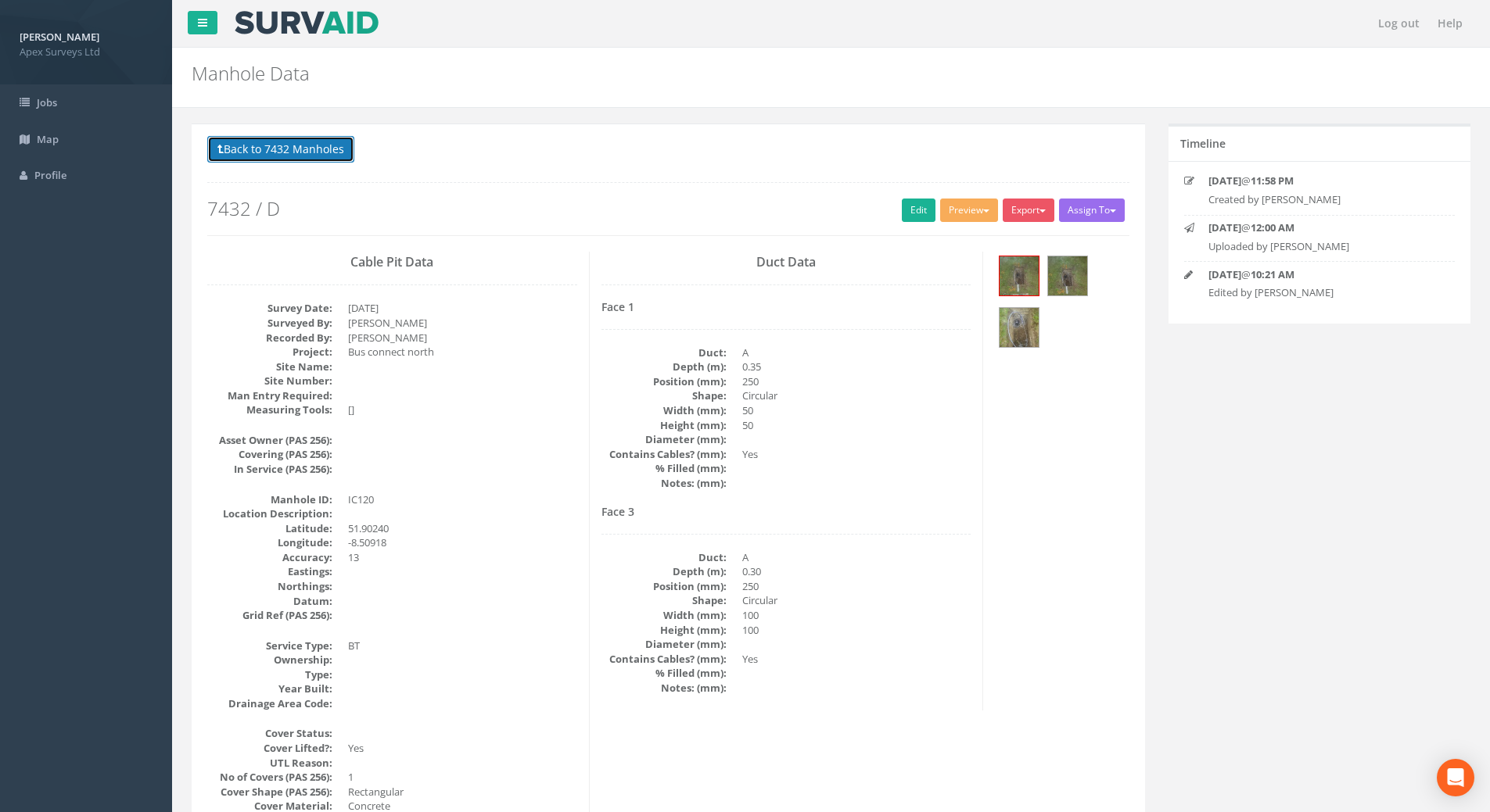
click at [344, 145] on button "Back to 7432 Manholes" at bounding box center [280, 149] width 147 height 27
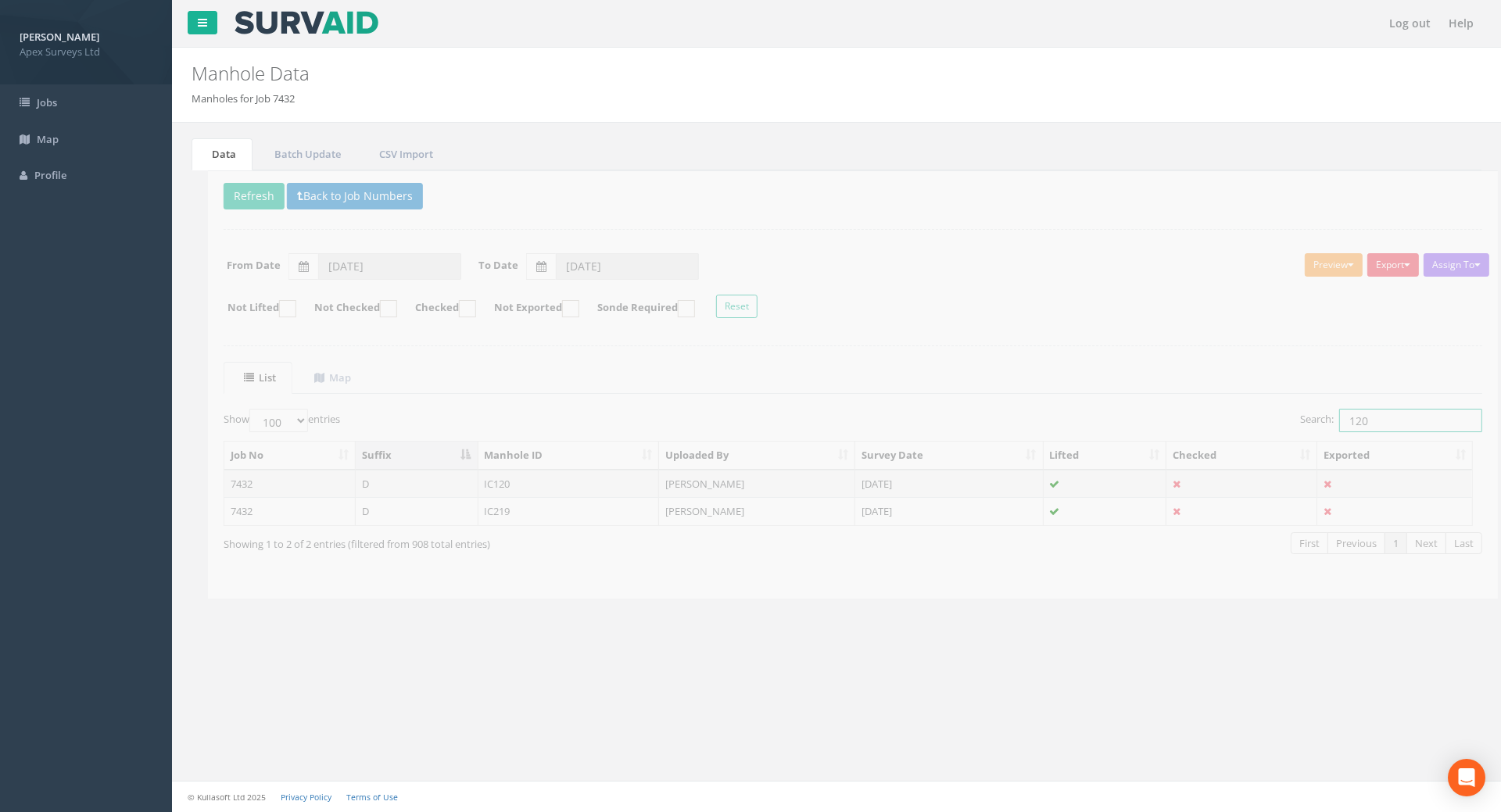
click at [1375, 419] on input "120" at bounding box center [1394, 420] width 143 height 23
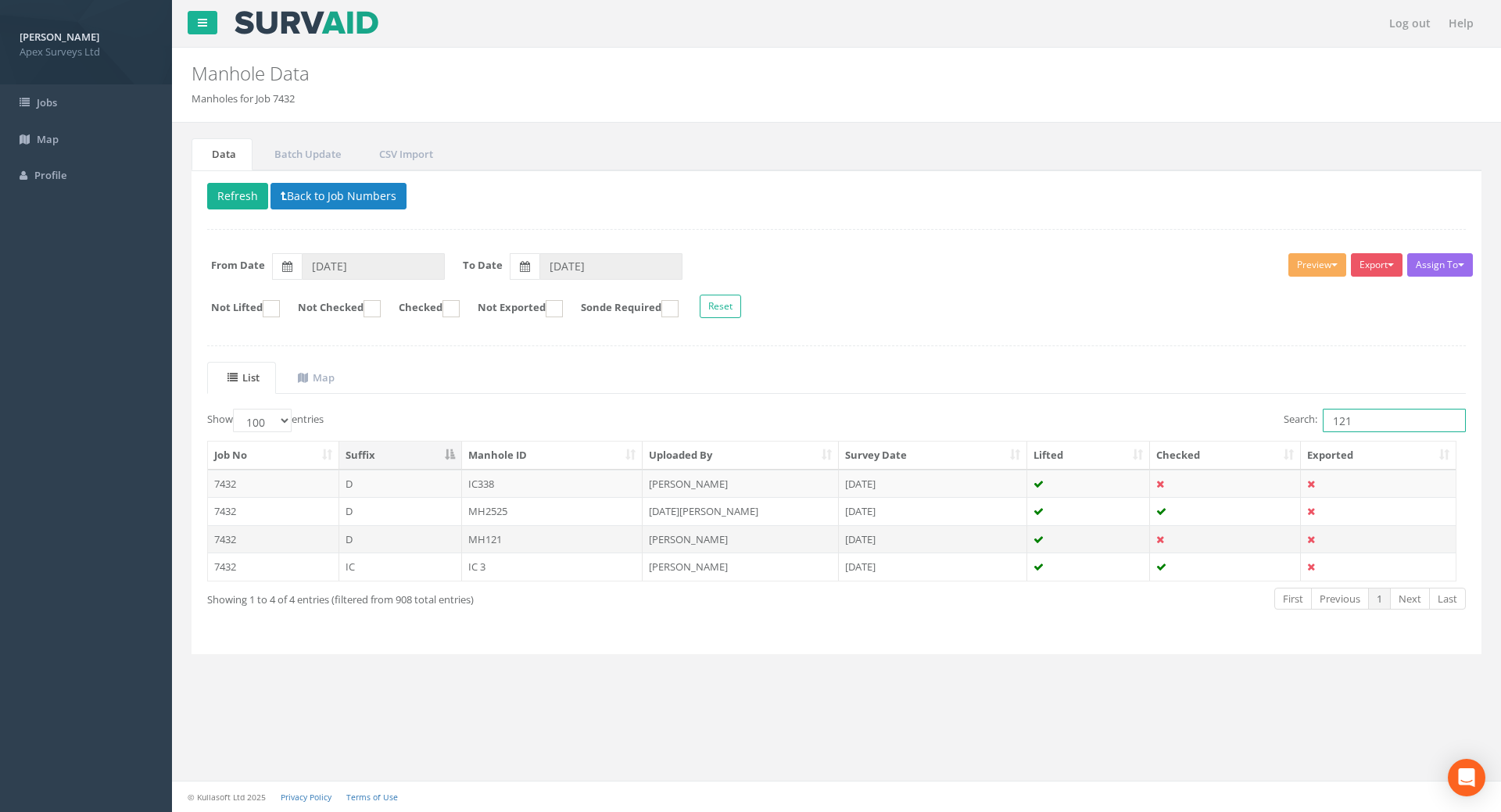
type input "121"
click at [492, 543] on td "MH121" at bounding box center [552, 540] width 181 height 29
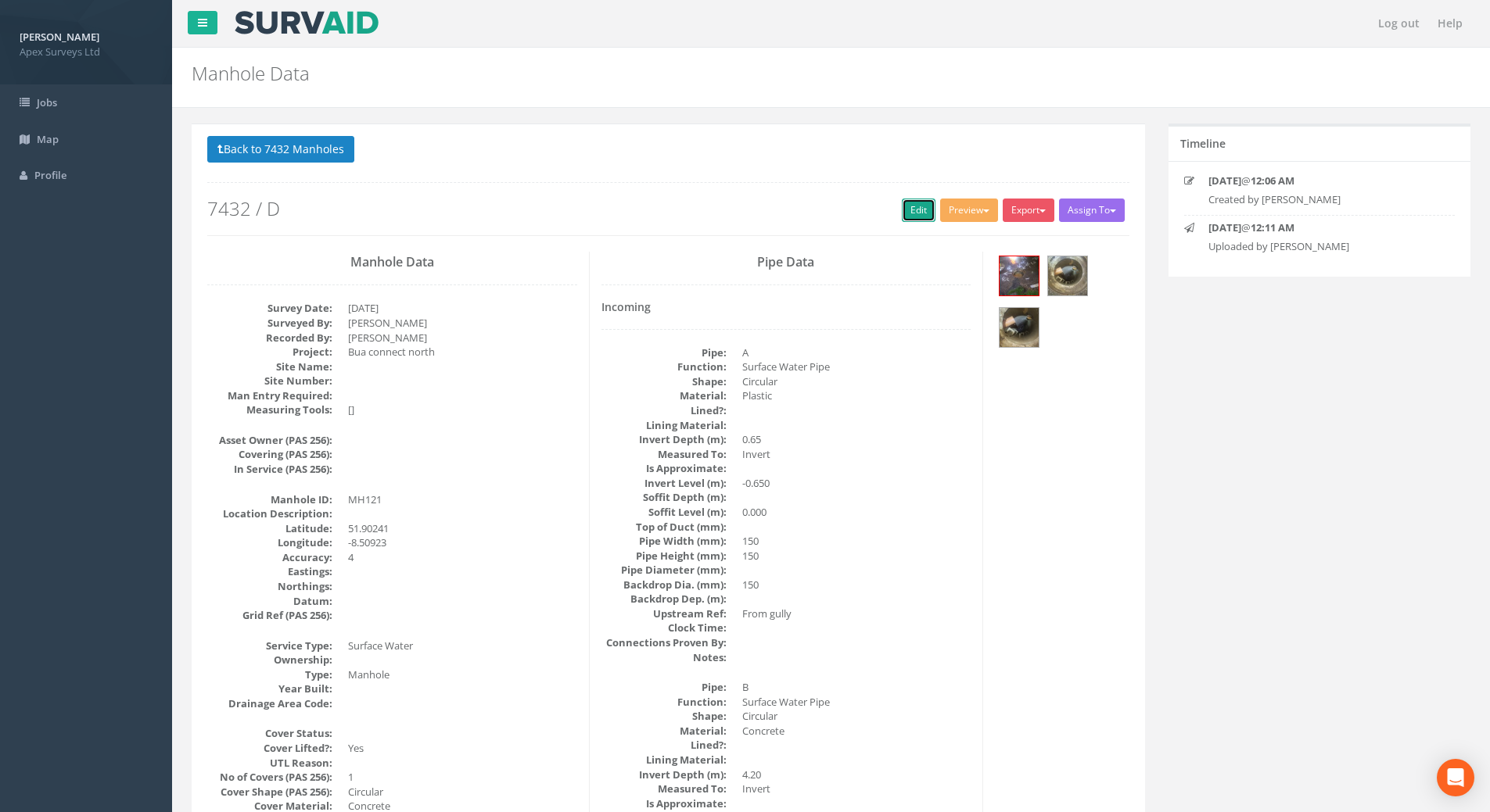
click at [913, 204] on link "Edit" at bounding box center [919, 211] width 34 height 23
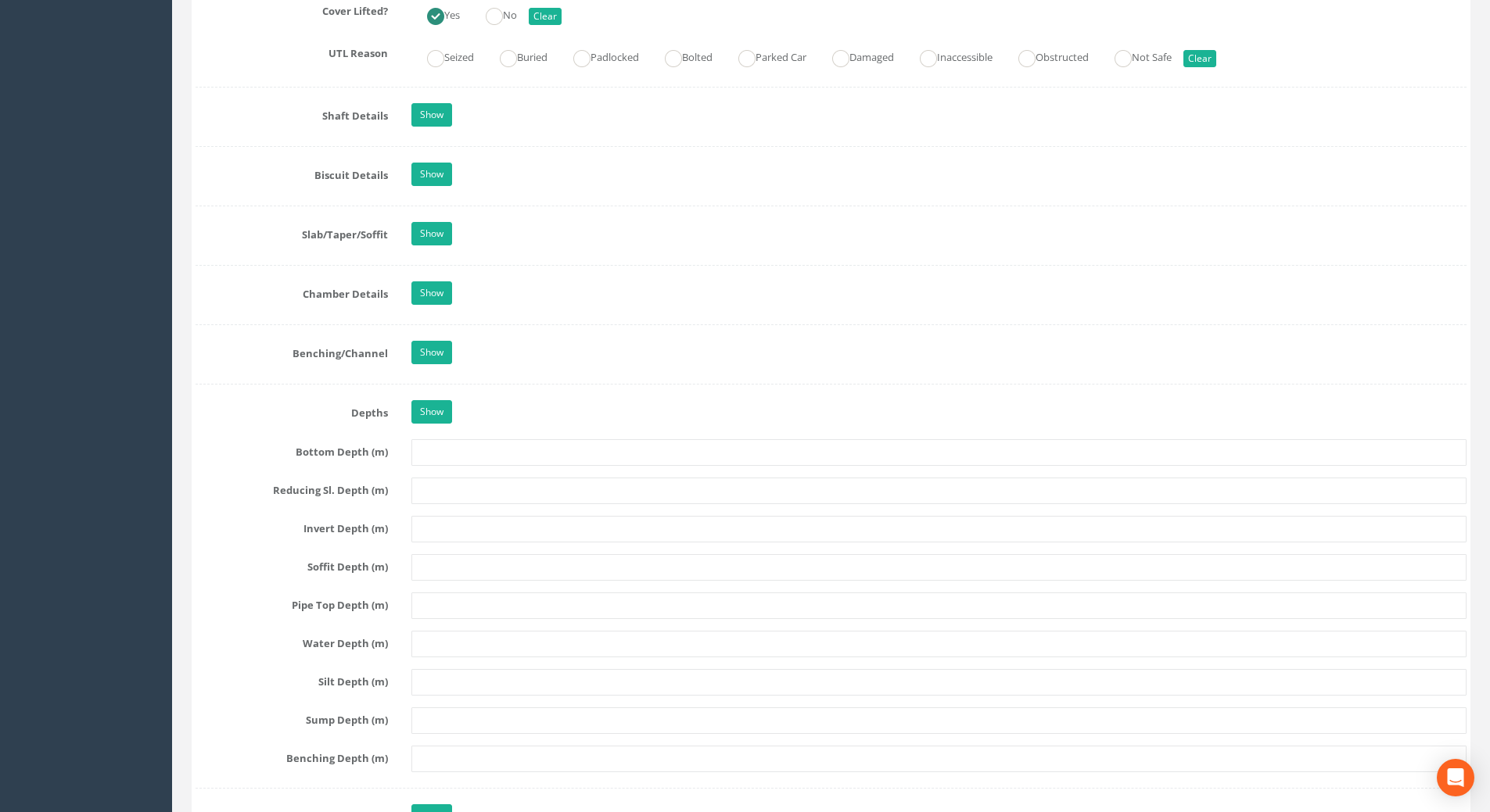
scroll to position [1172, 0]
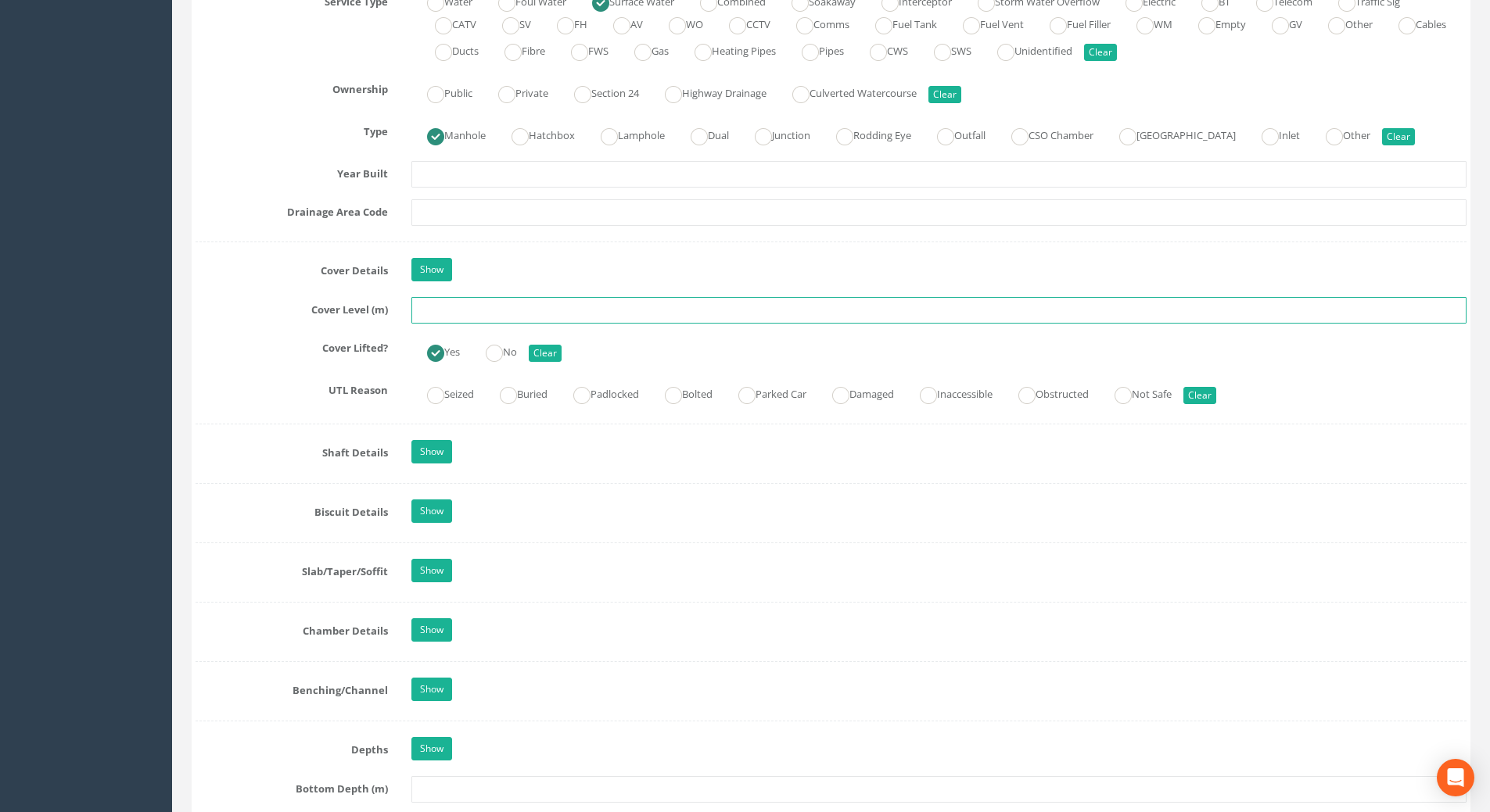
click at [446, 317] on input "text" at bounding box center [939, 311] width 1055 height 27
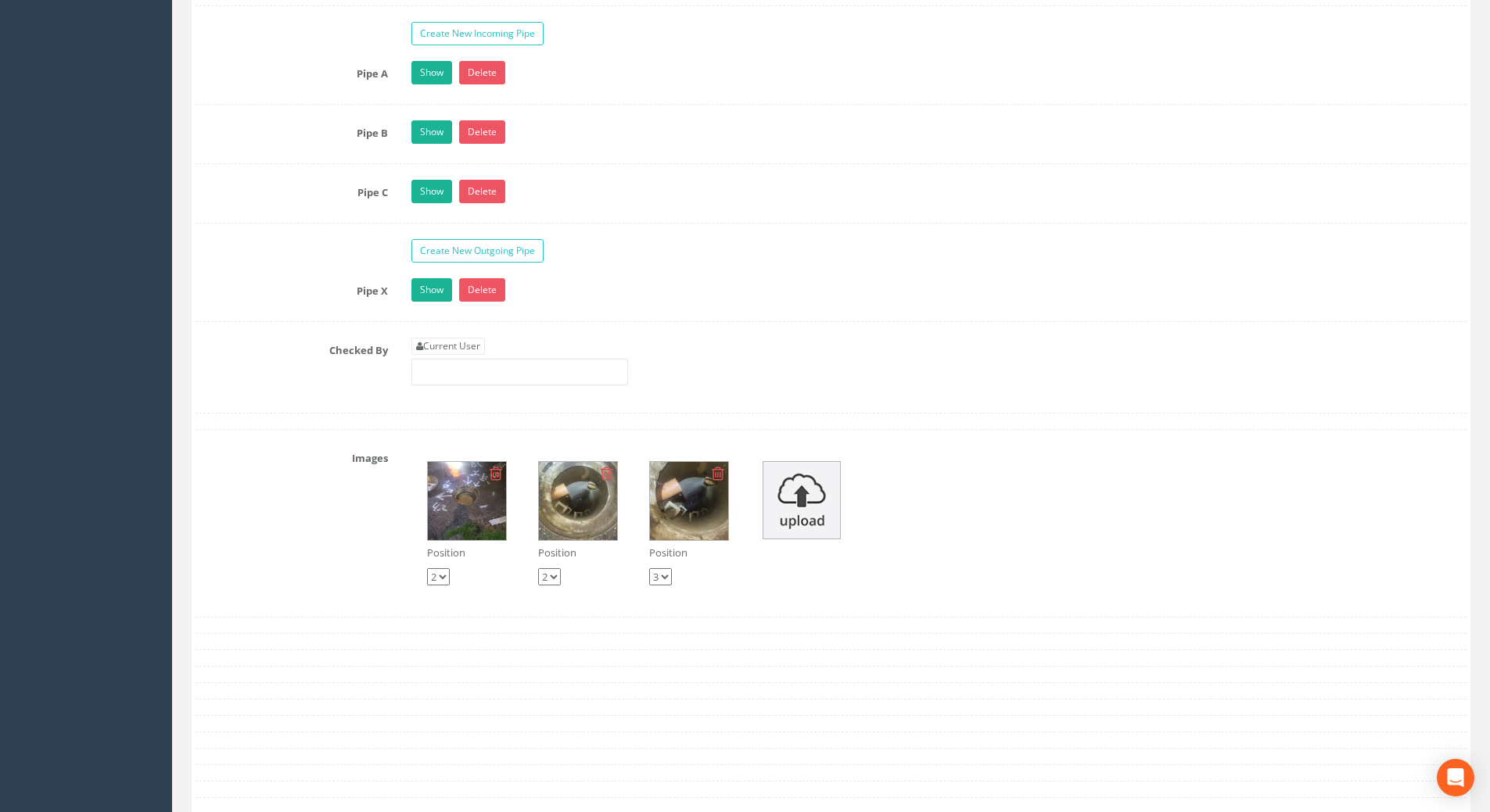
scroll to position [2736, 0]
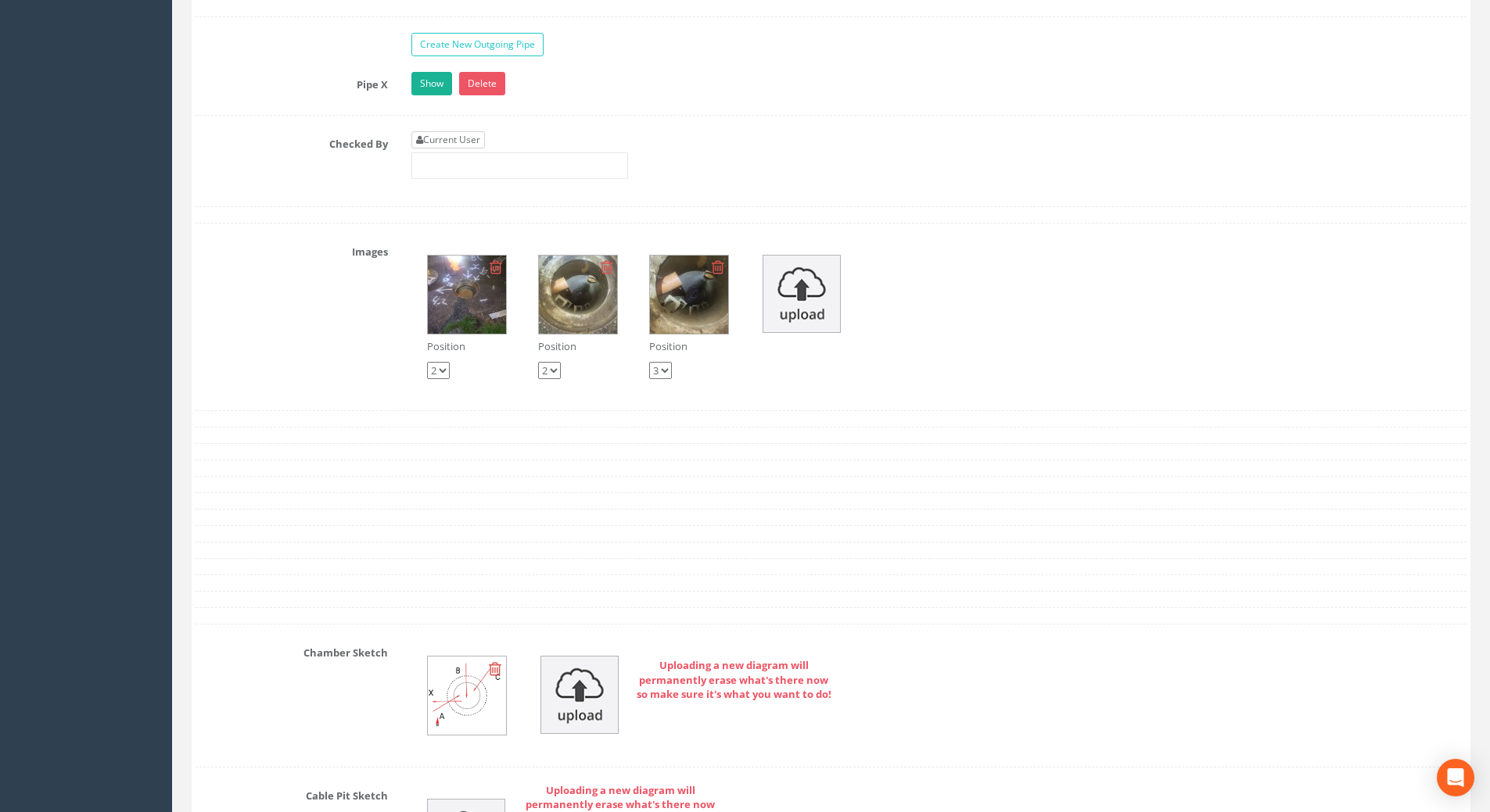
type input "109.35"
click at [433, 133] on link "Current User" at bounding box center [448, 139] width 73 height 17
type input "[PERSON_NAME]"
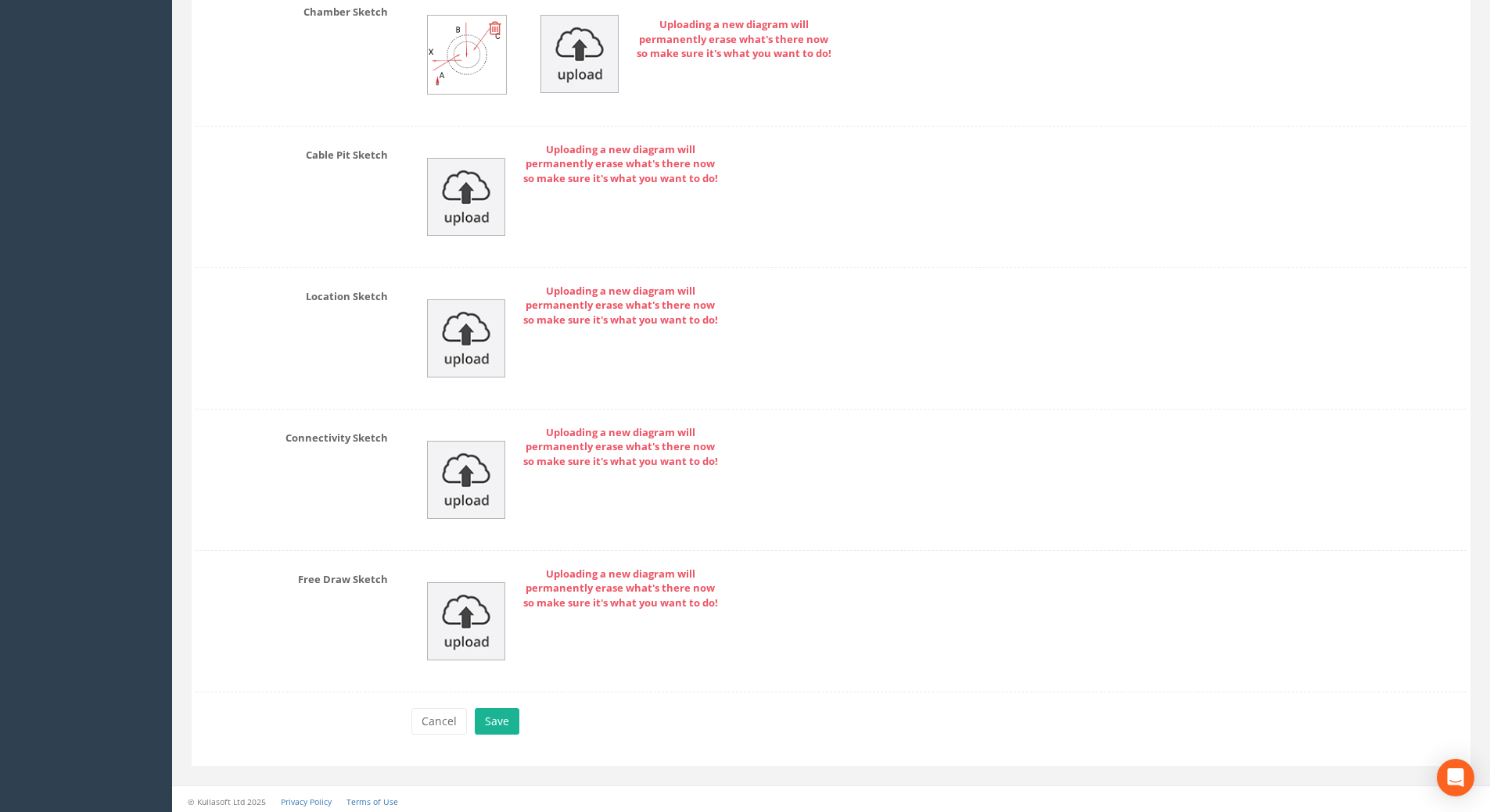
scroll to position [3382, 0]
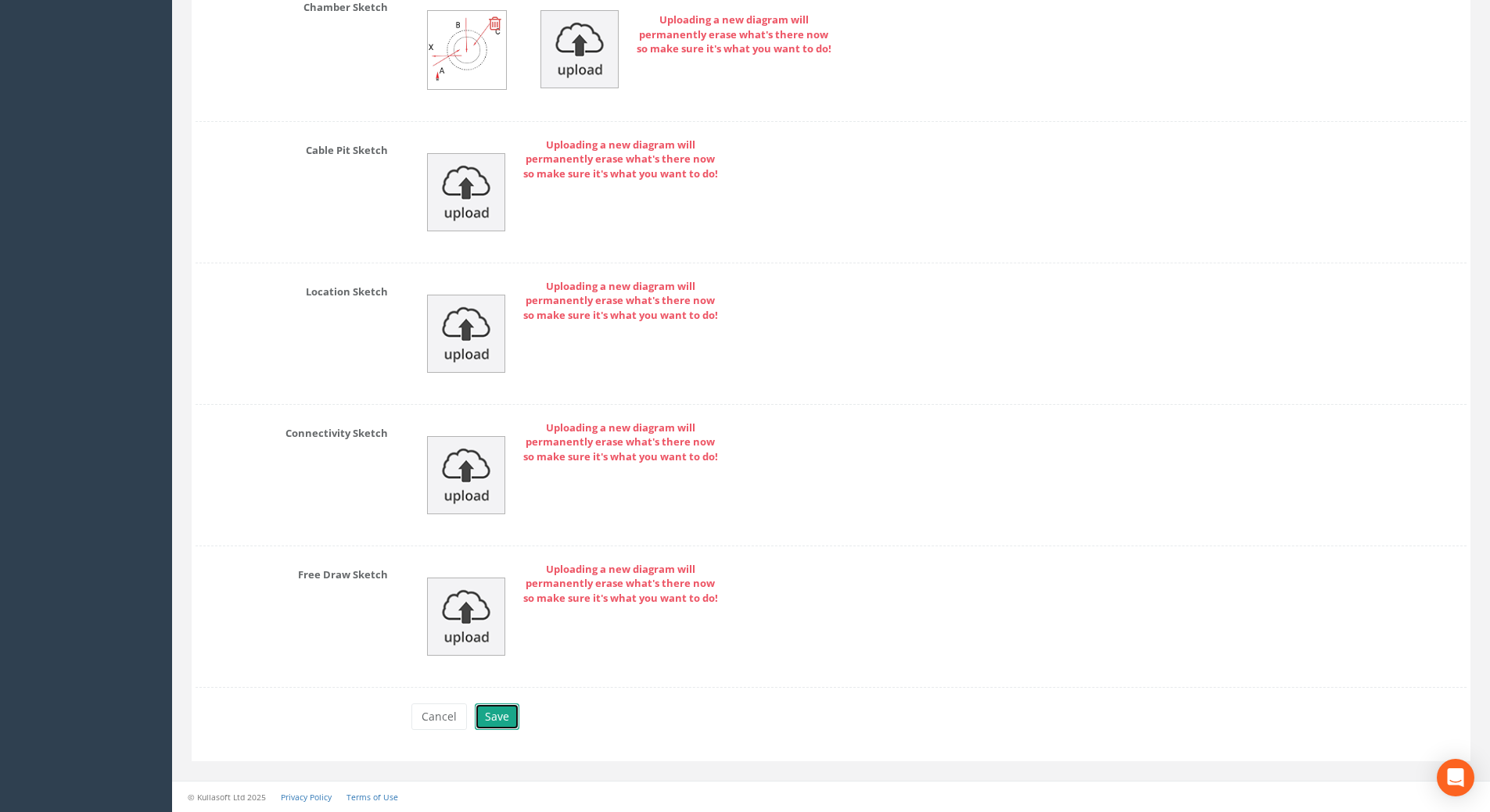
click at [486, 712] on button "Save" at bounding box center [497, 717] width 45 height 27
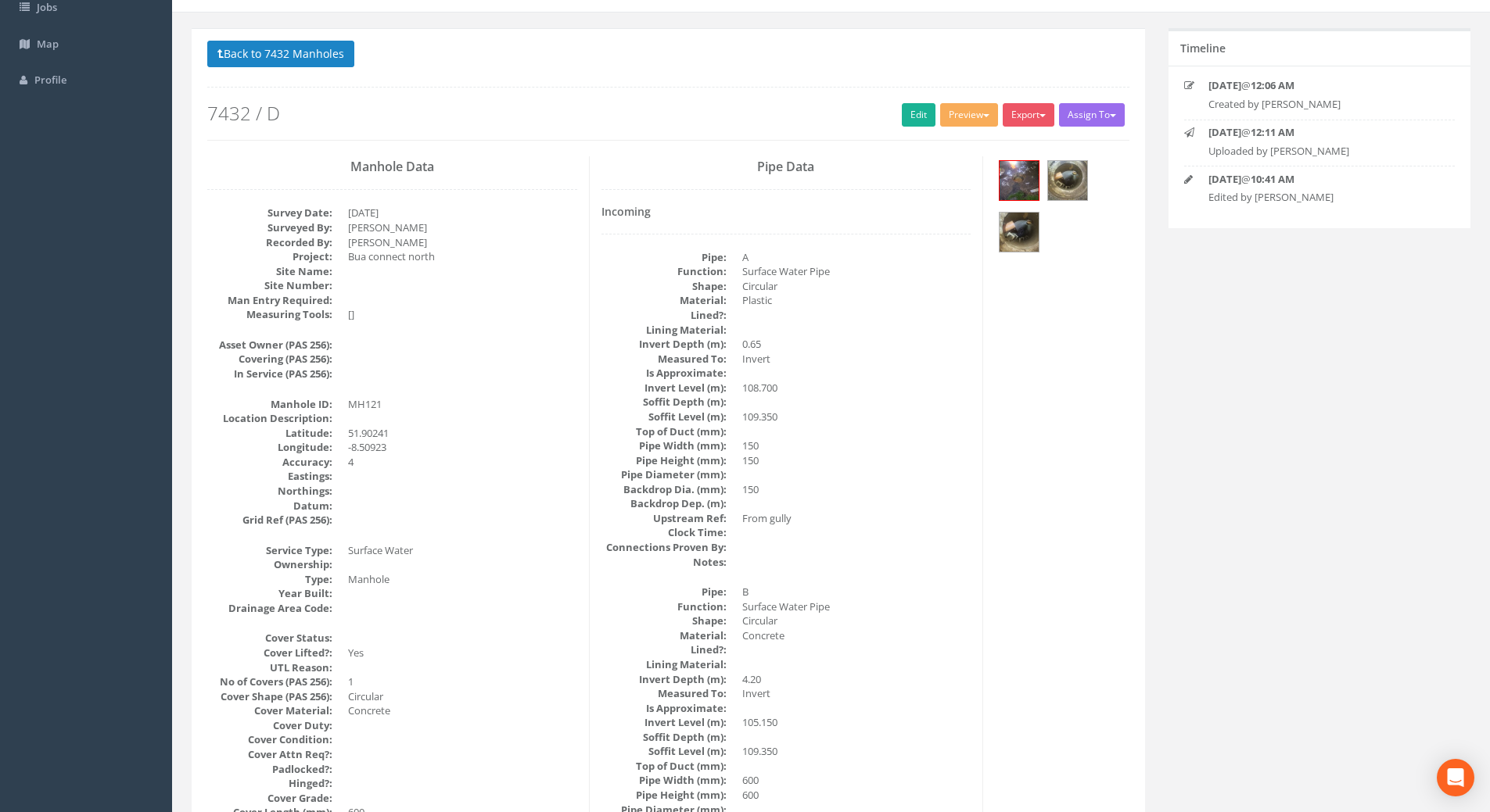
scroll to position [0, 0]
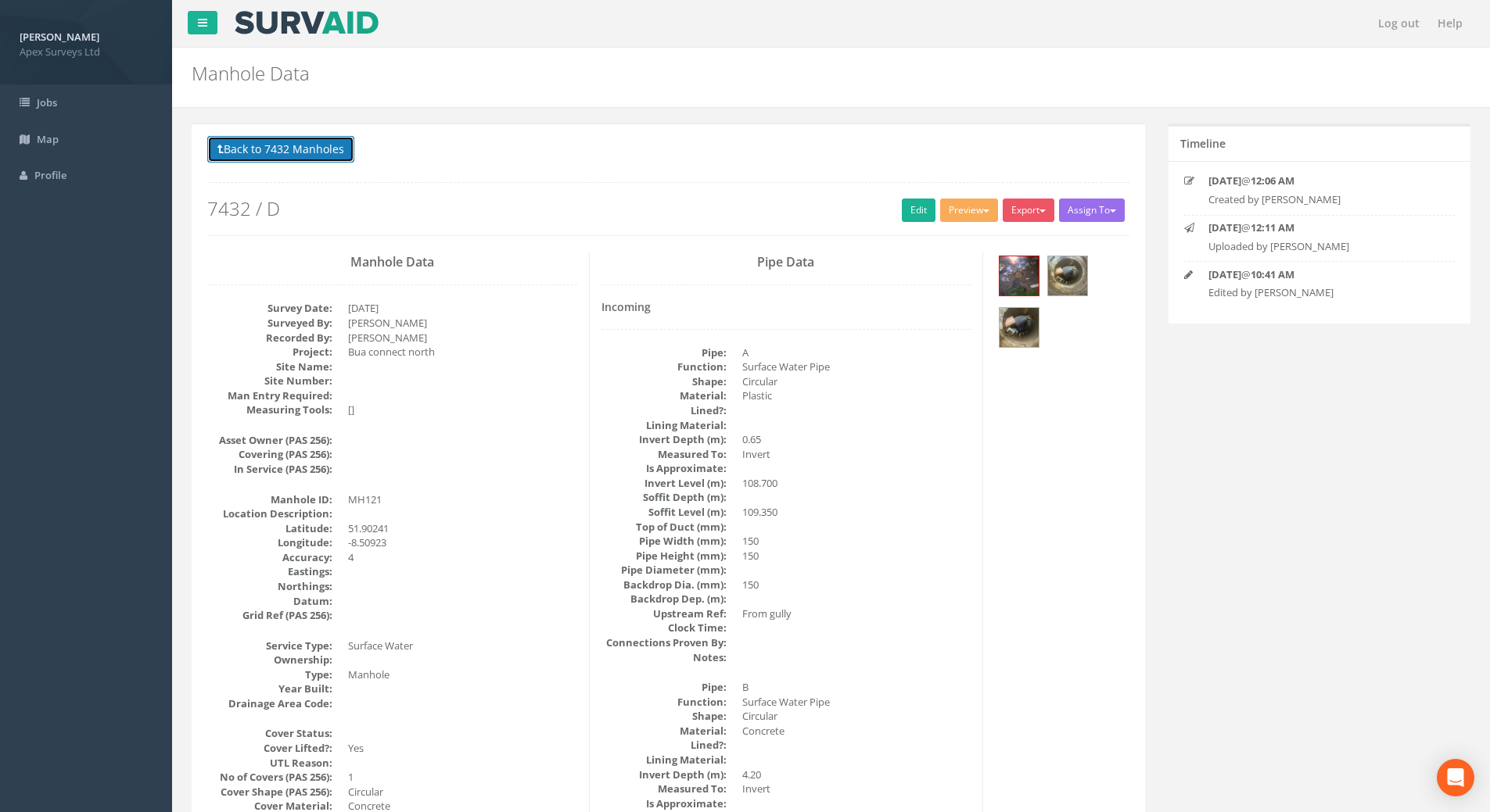
click at [304, 143] on button "Back to 7432 Manholes" at bounding box center [280, 149] width 147 height 27
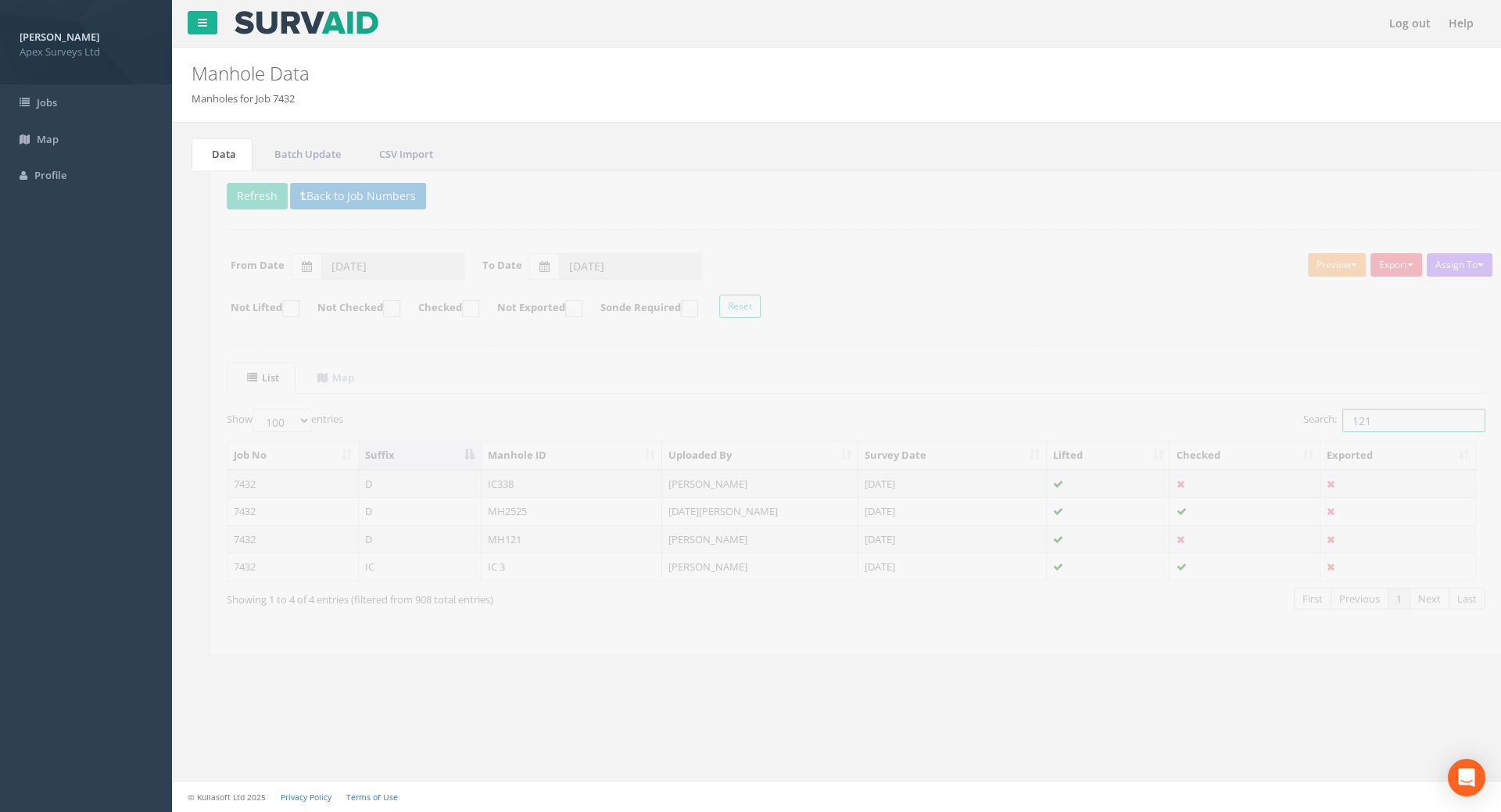
click at [1364, 414] on input "121" at bounding box center [1394, 420] width 143 height 23
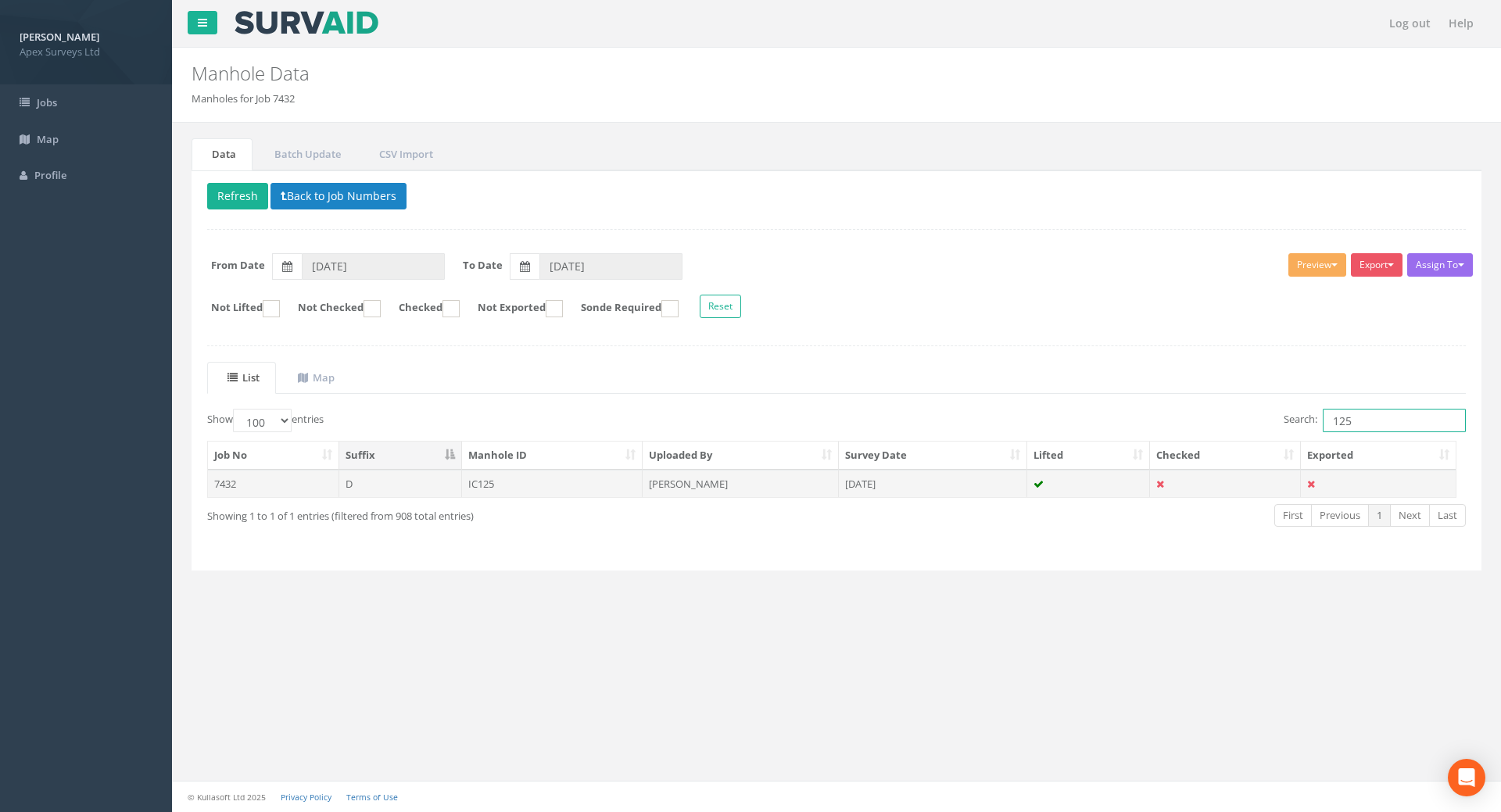
type input "125"
click at [485, 486] on td "IC125" at bounding box center [552, 485] width 181 height 29
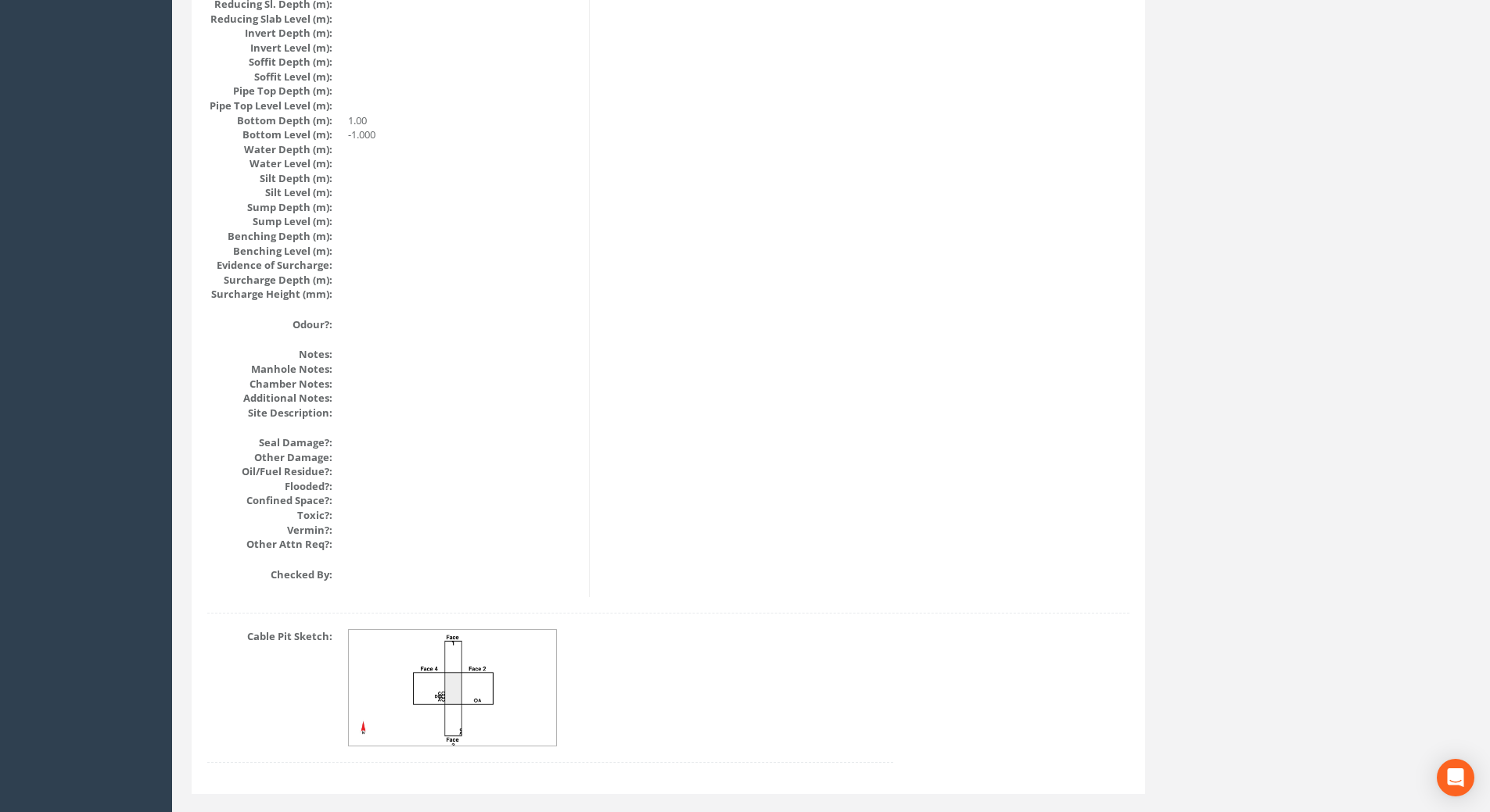
scroll to position [1599, 0]
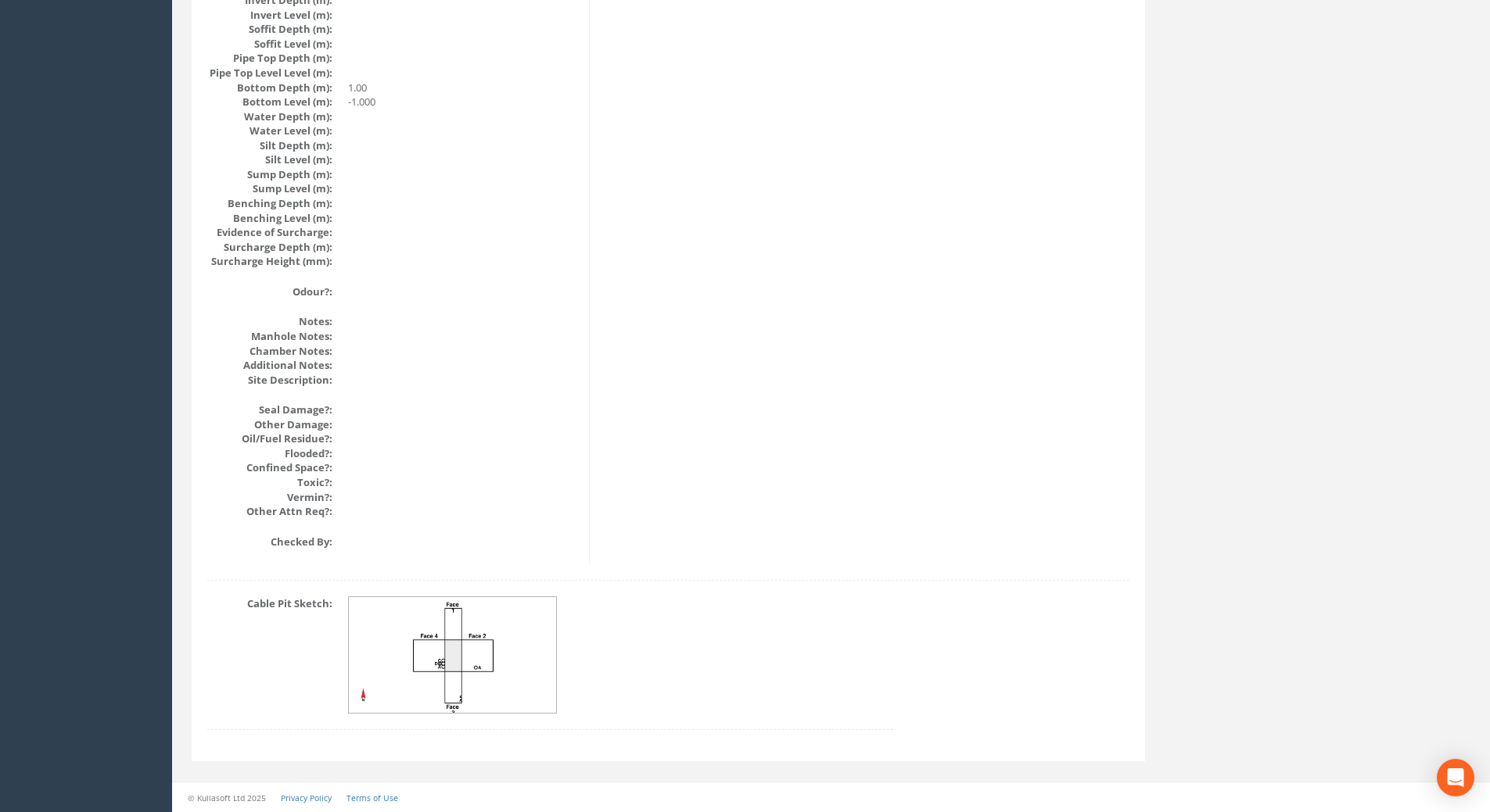
click at [470, 630] on img at bounding box center [454, 655] width 209 height 117
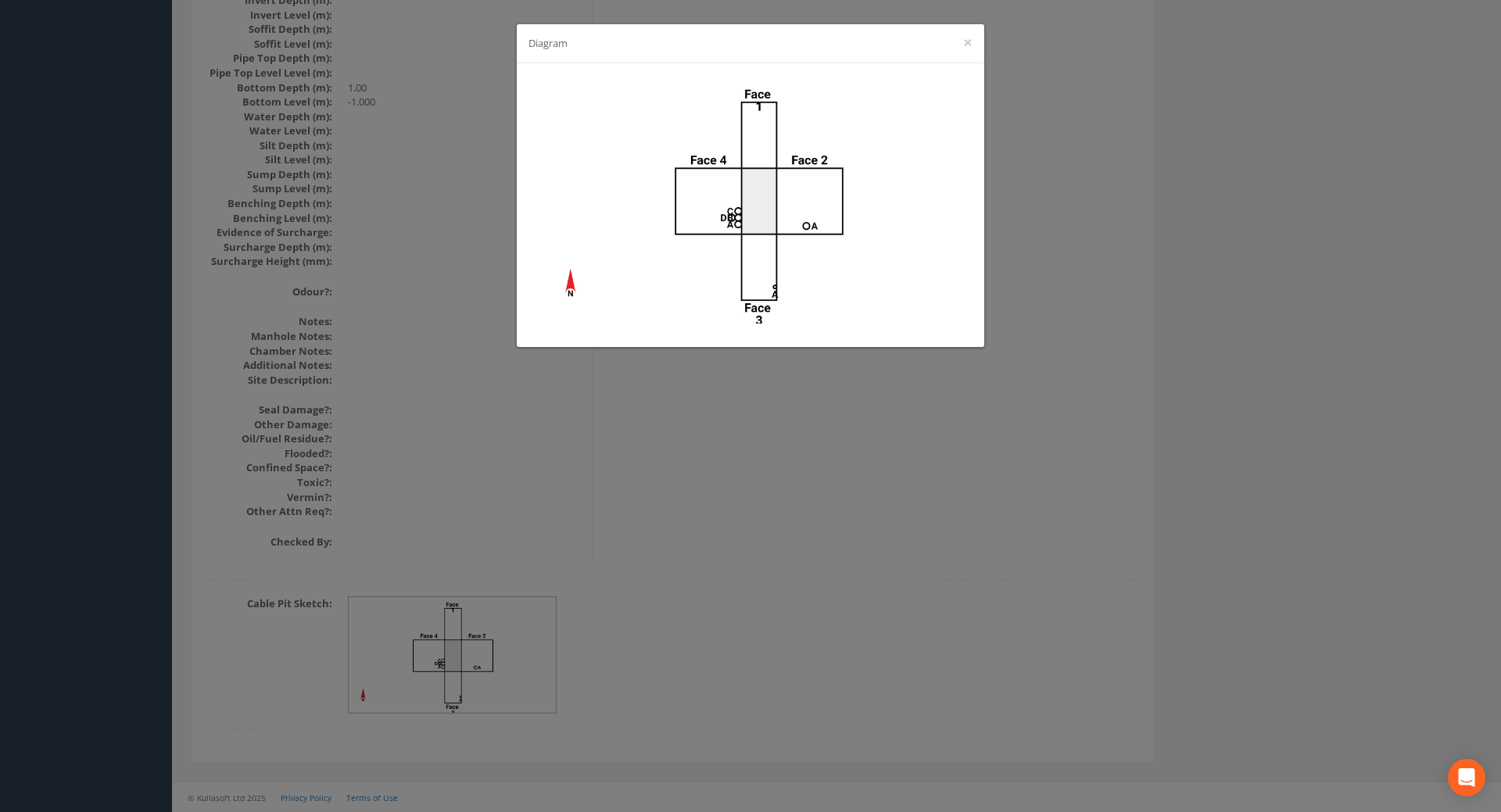
click at [806, 465] on div "Diagram ×" at bounding box center [750, 406] width 1501 height 812
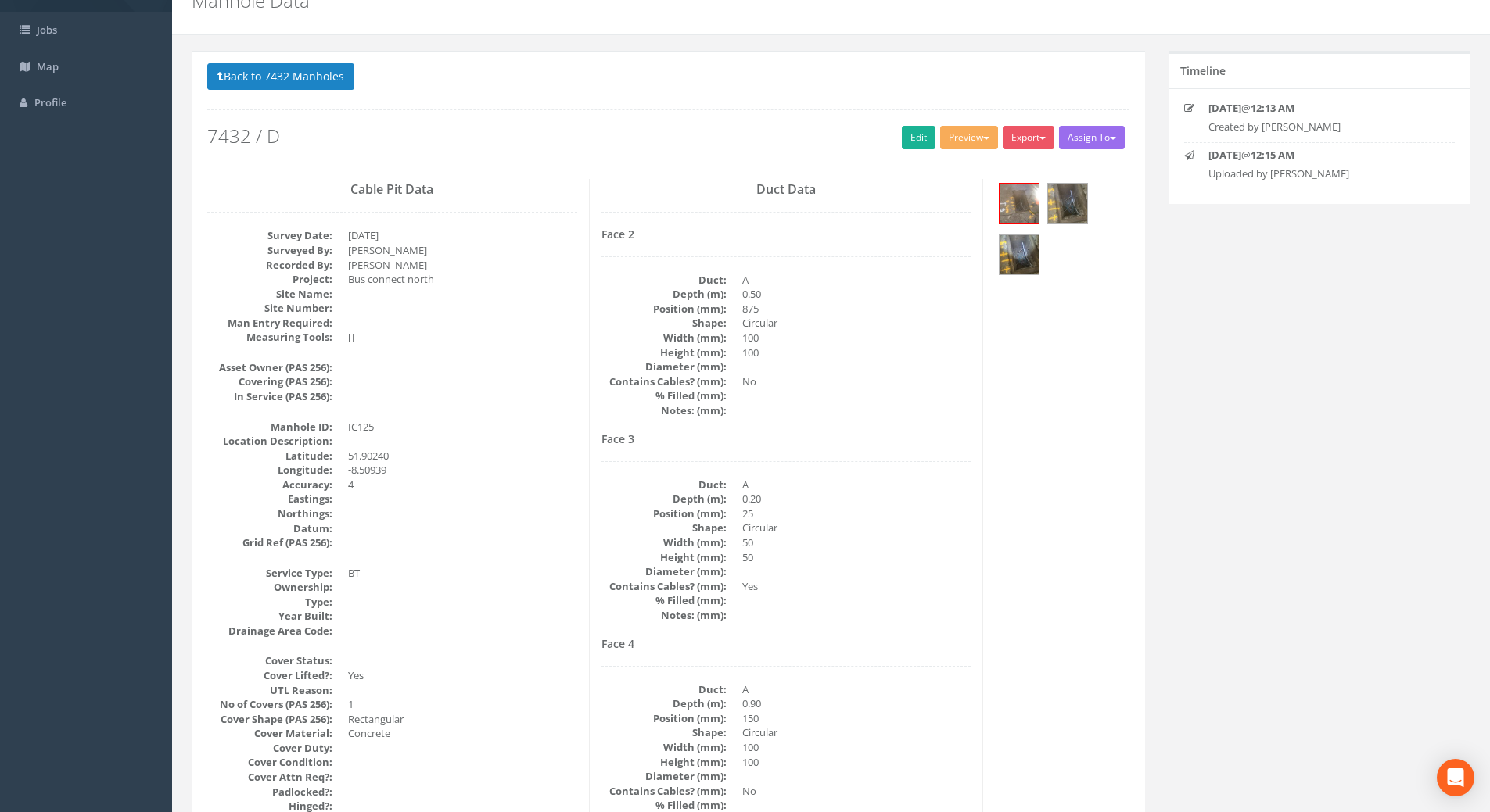
scroll to position [0, 0]
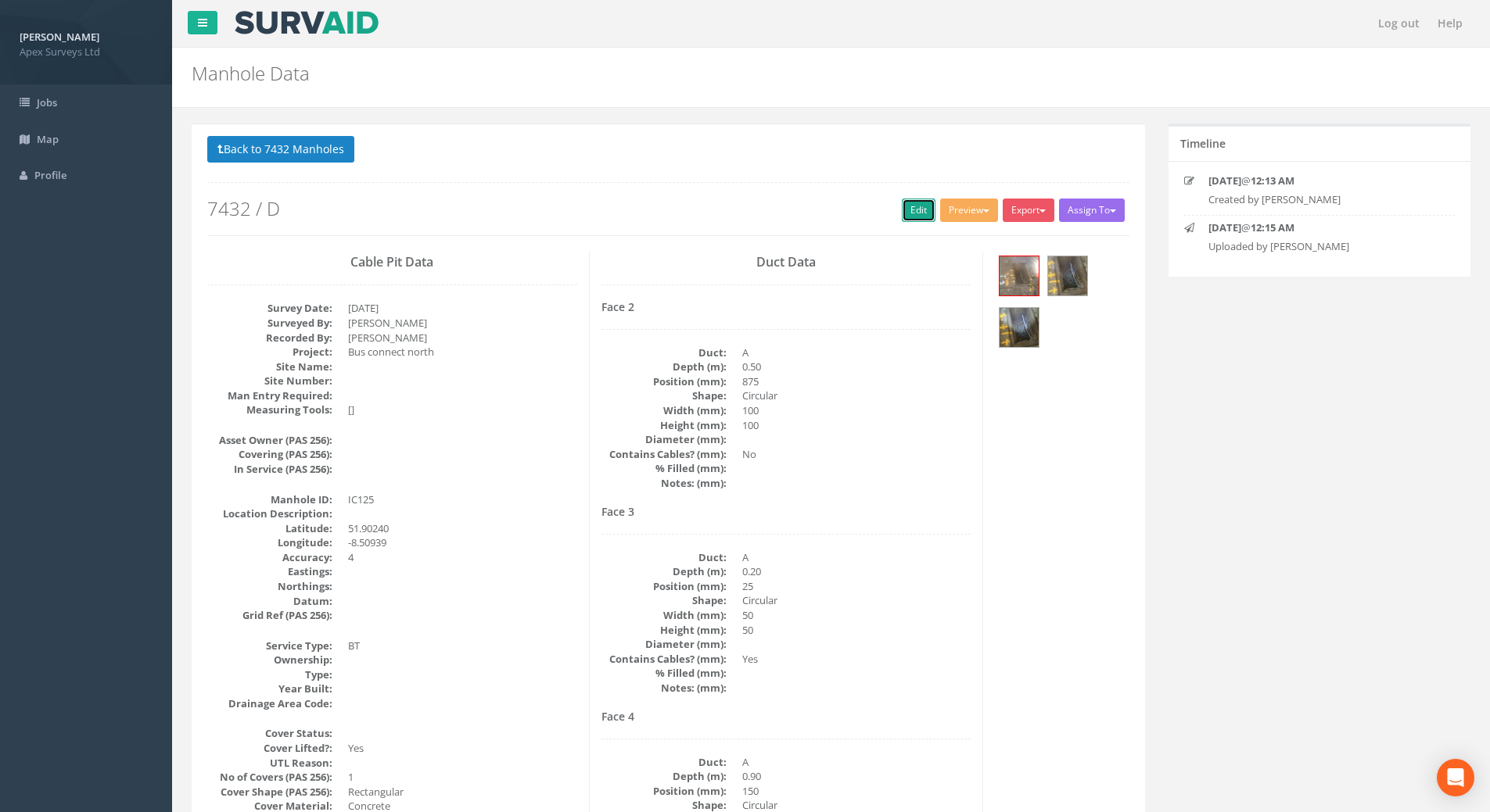
click at [904, 203] on link "Edit" at bounding box center [919, 211] width 34 height 23
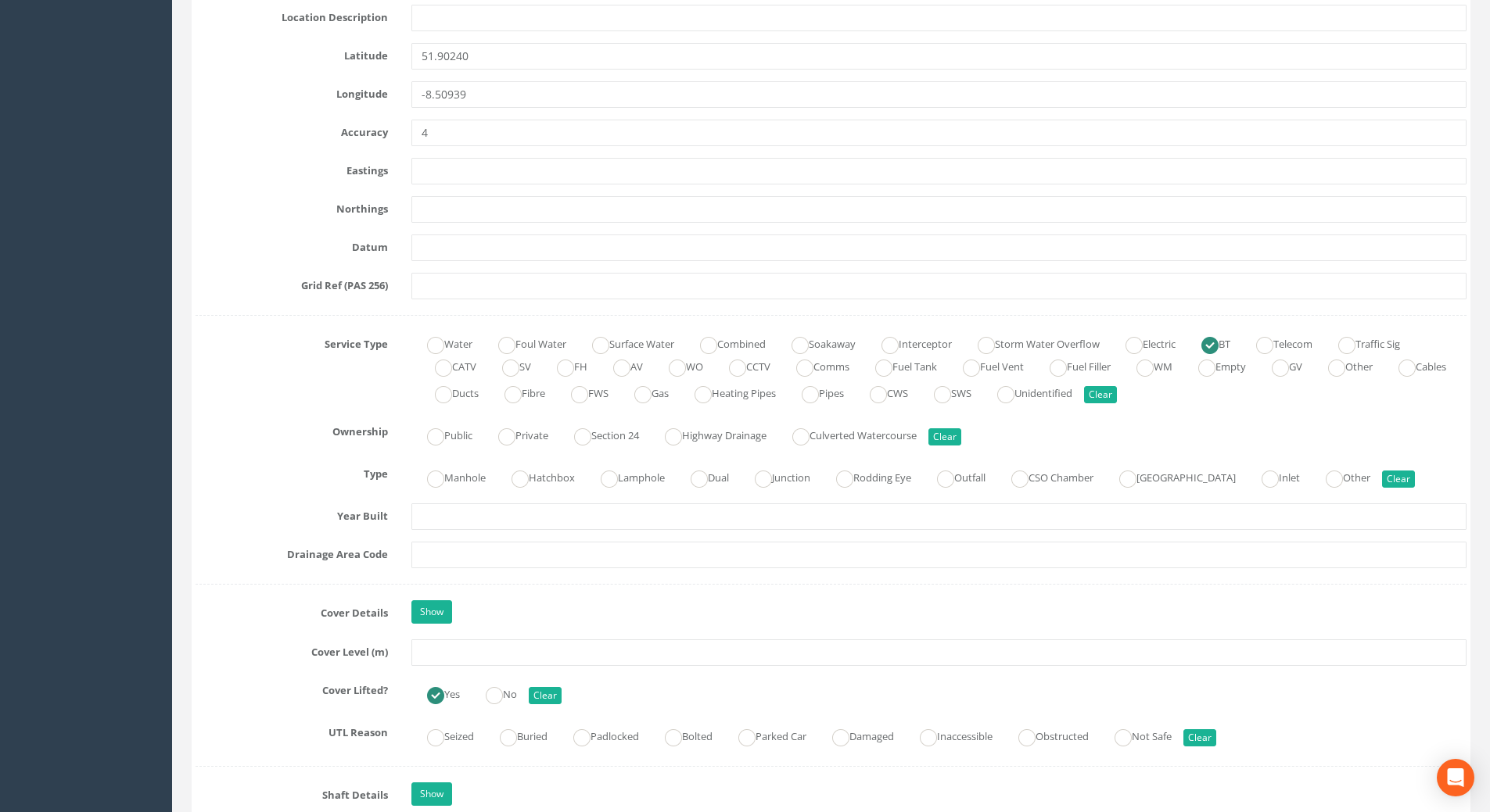
scroll to position [938, 0]
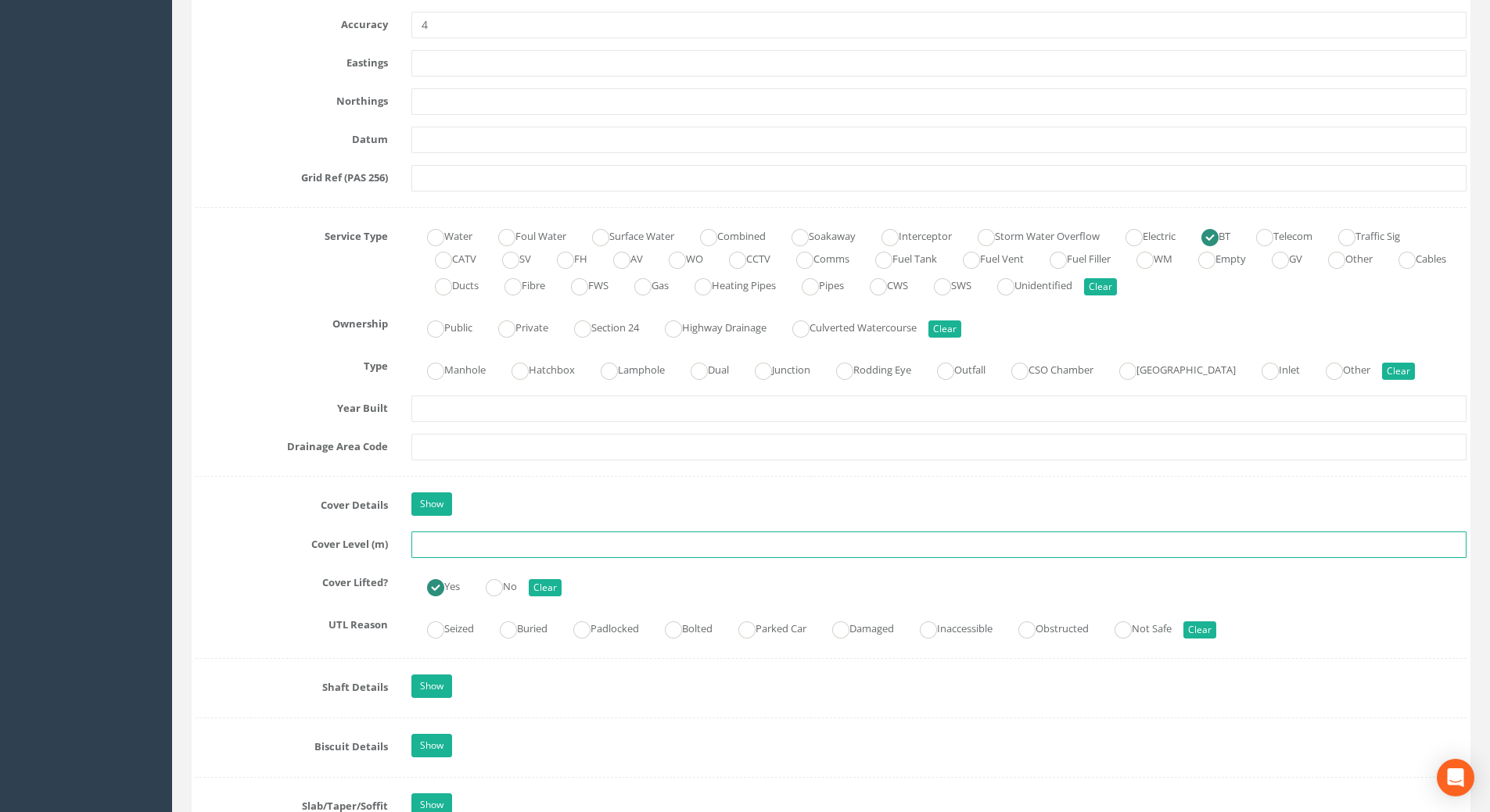
click at [437, 545] on input "text" at bounding box center [939, 545] width 1055 height 27
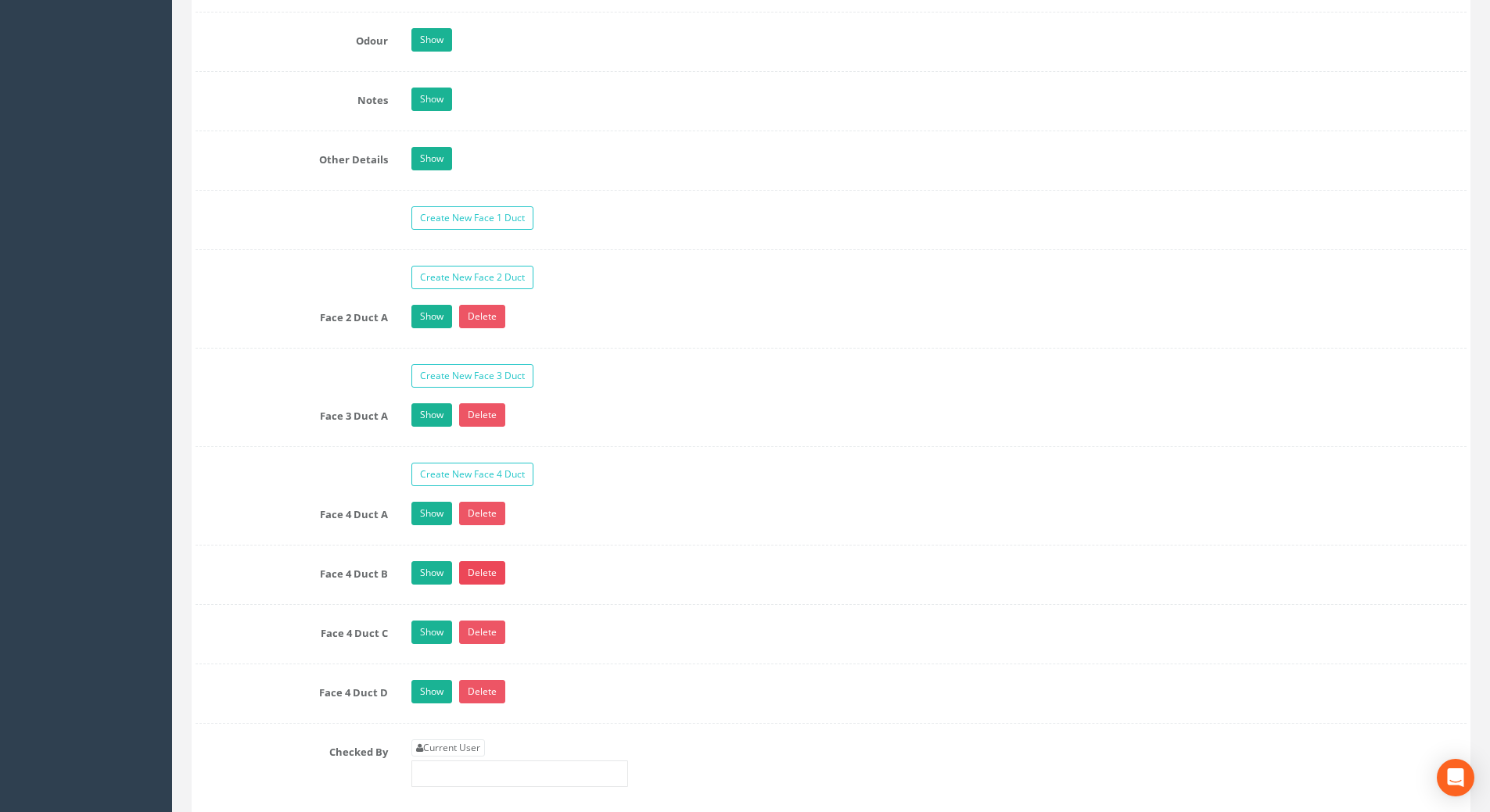
scroll to position [2736, 0]
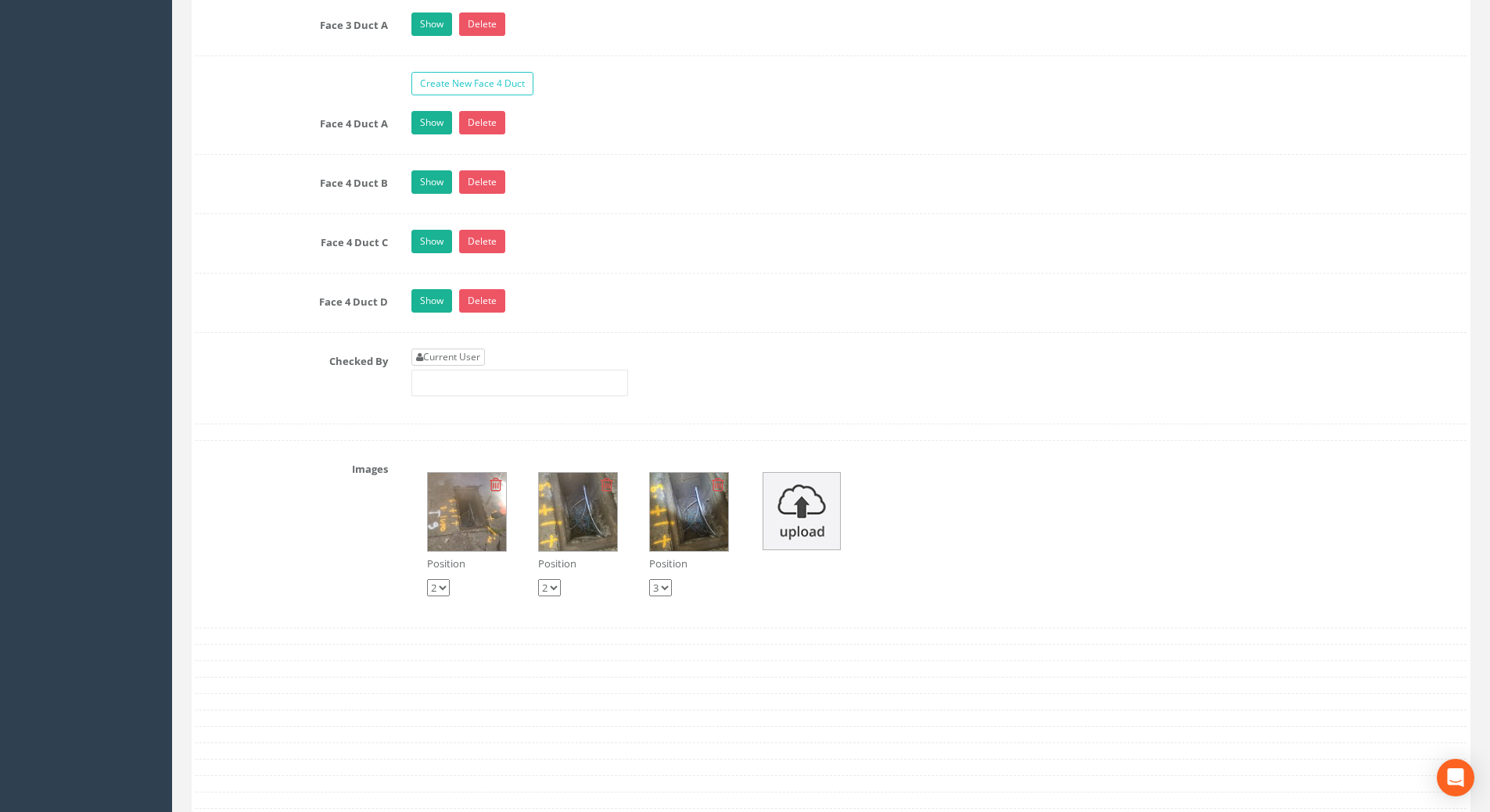
type input "109.58"
click at [467, 357] on link "Current User" at bounding box center [448, 357] width 73 height 17
type input "[PERSON_NAME]"
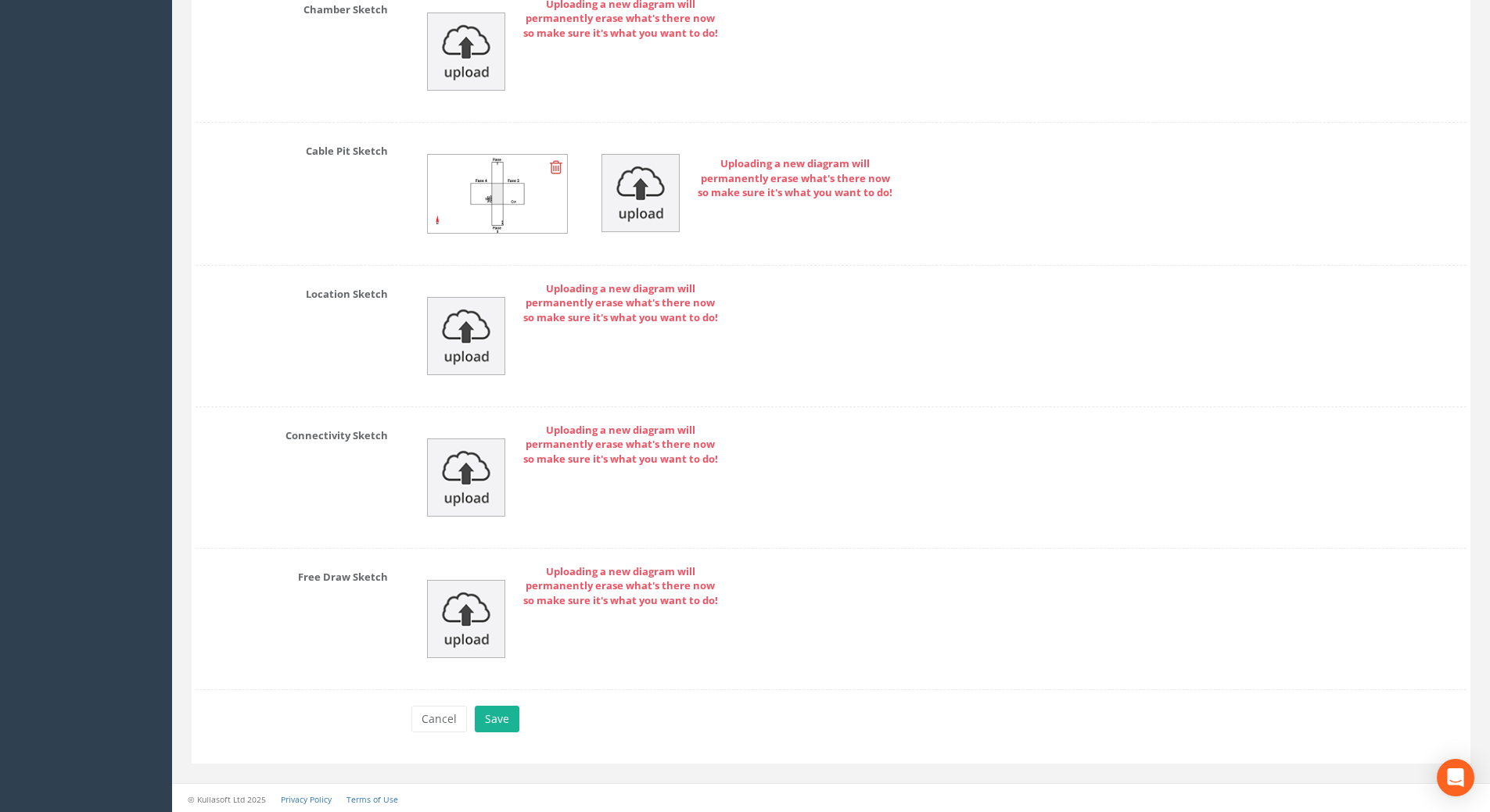
scroll to position [3599, 0]
click at [490, 715] on button "Save" at bounding box center [497, 717] width 45 height 27
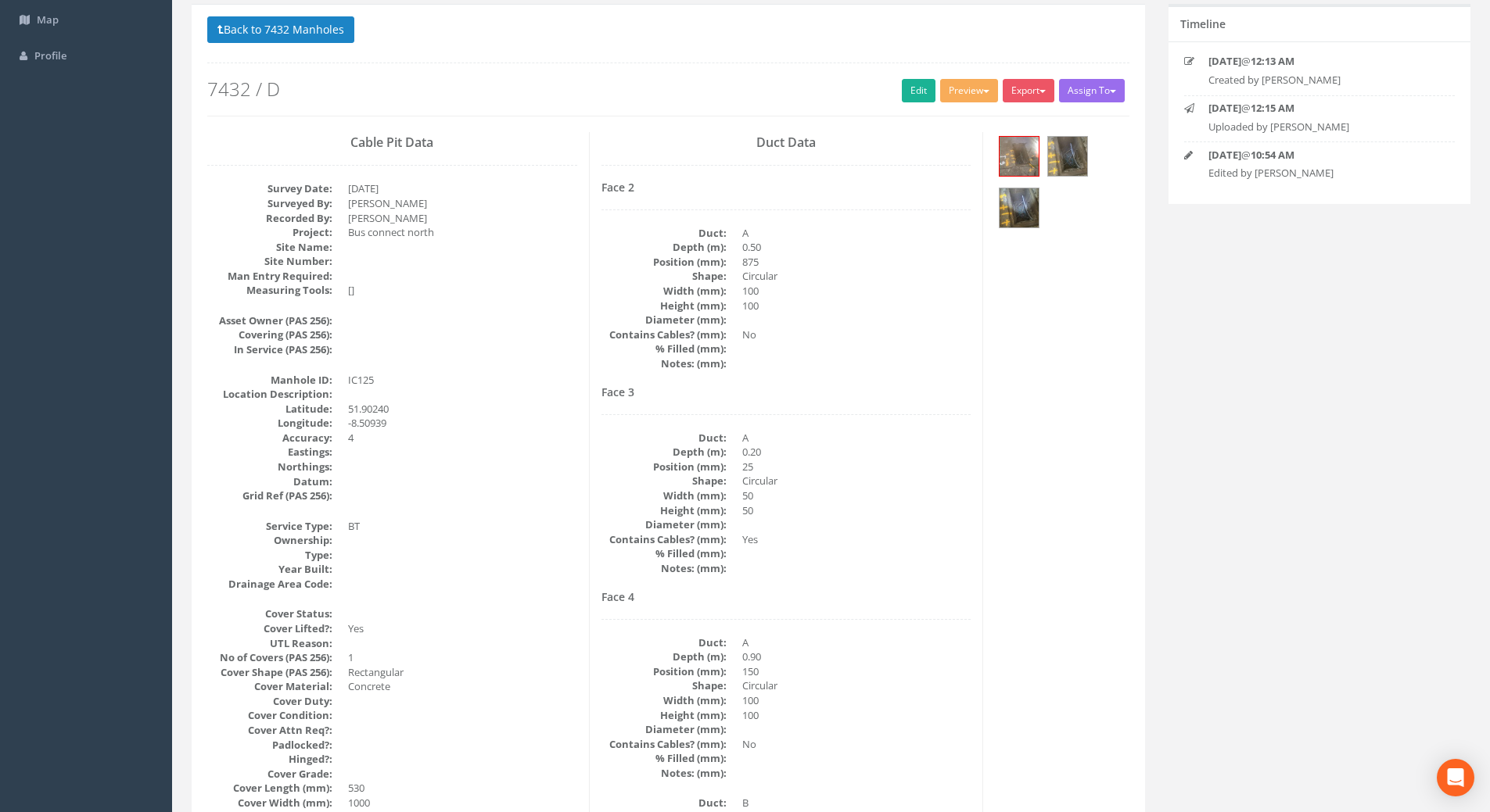
scroll to position [0, 0]
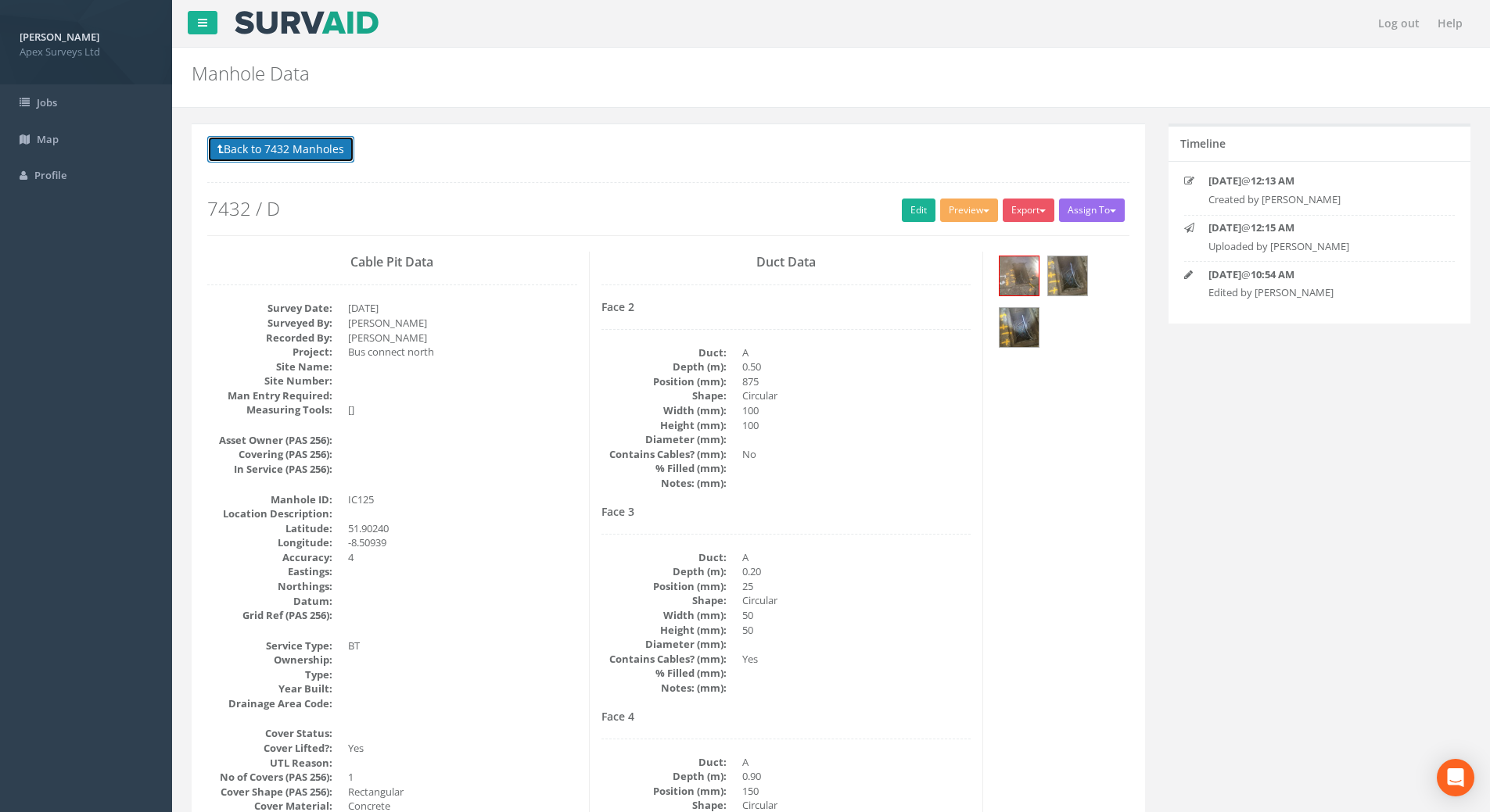
click at [270, 153] on button "Back to 7432 Manholes" at bounding box center [280, 149] width 147 height 27
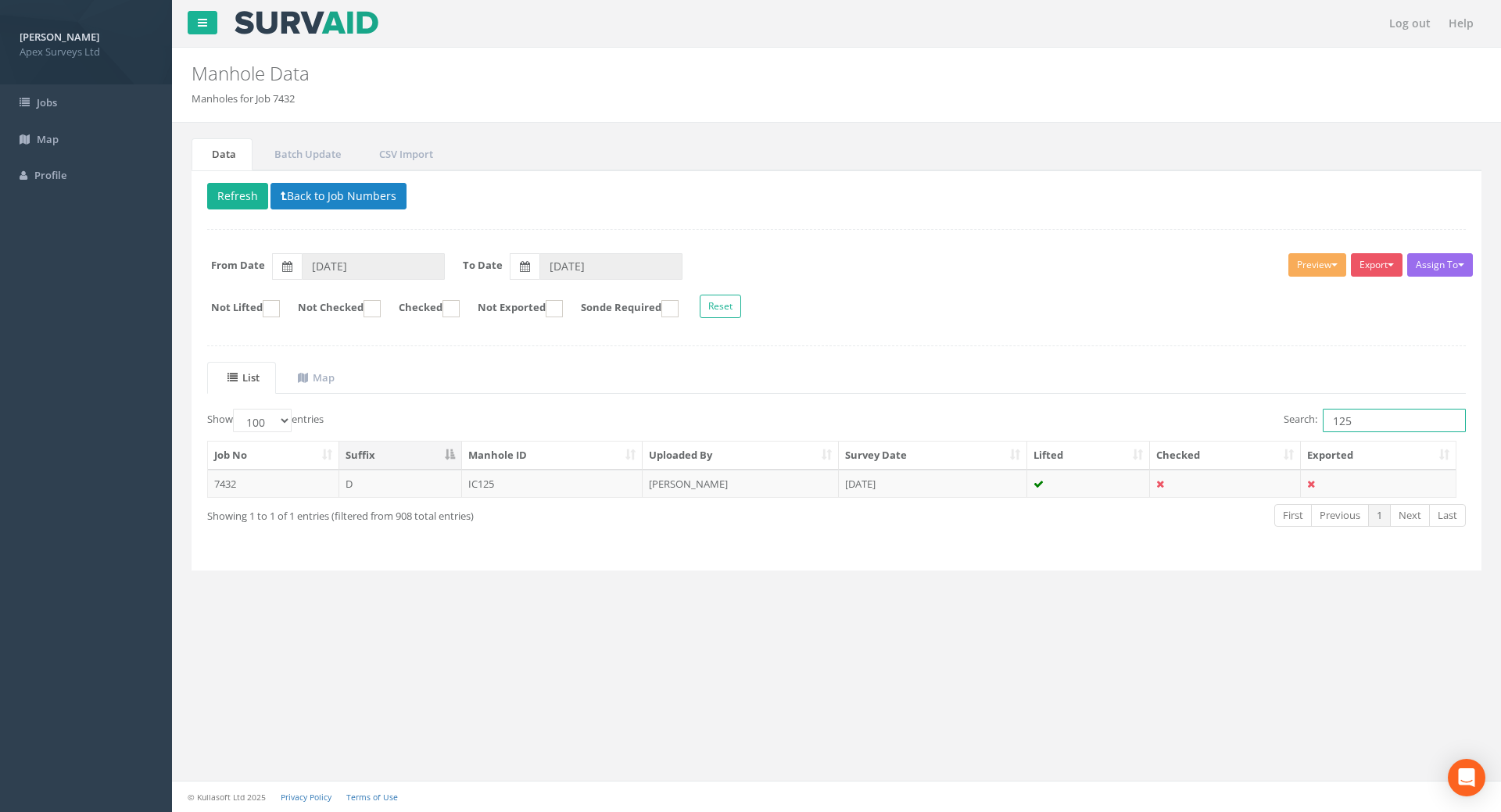
drag, startPoint x: 1361, startPoint y: 422, endPoint x: 1195, endPoint y: 425, distance: 166.0
click at [1195, 423] on div "Search: 125" at bounding box center [1157, 422] width 618 height 28
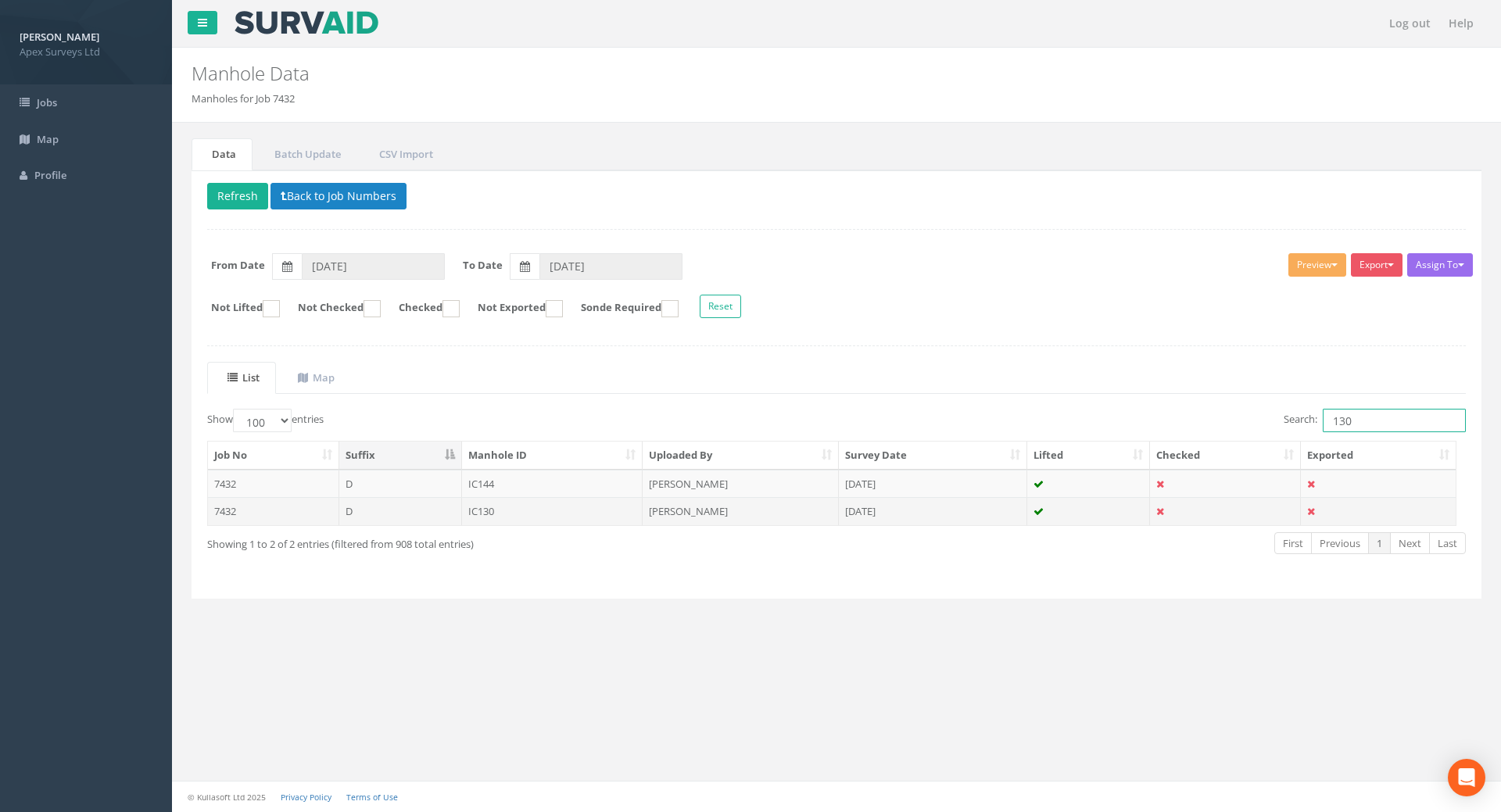
type input "130"
click at [517, 515] on td "IC130" at bounding box center [552, 511] width 181 height 29
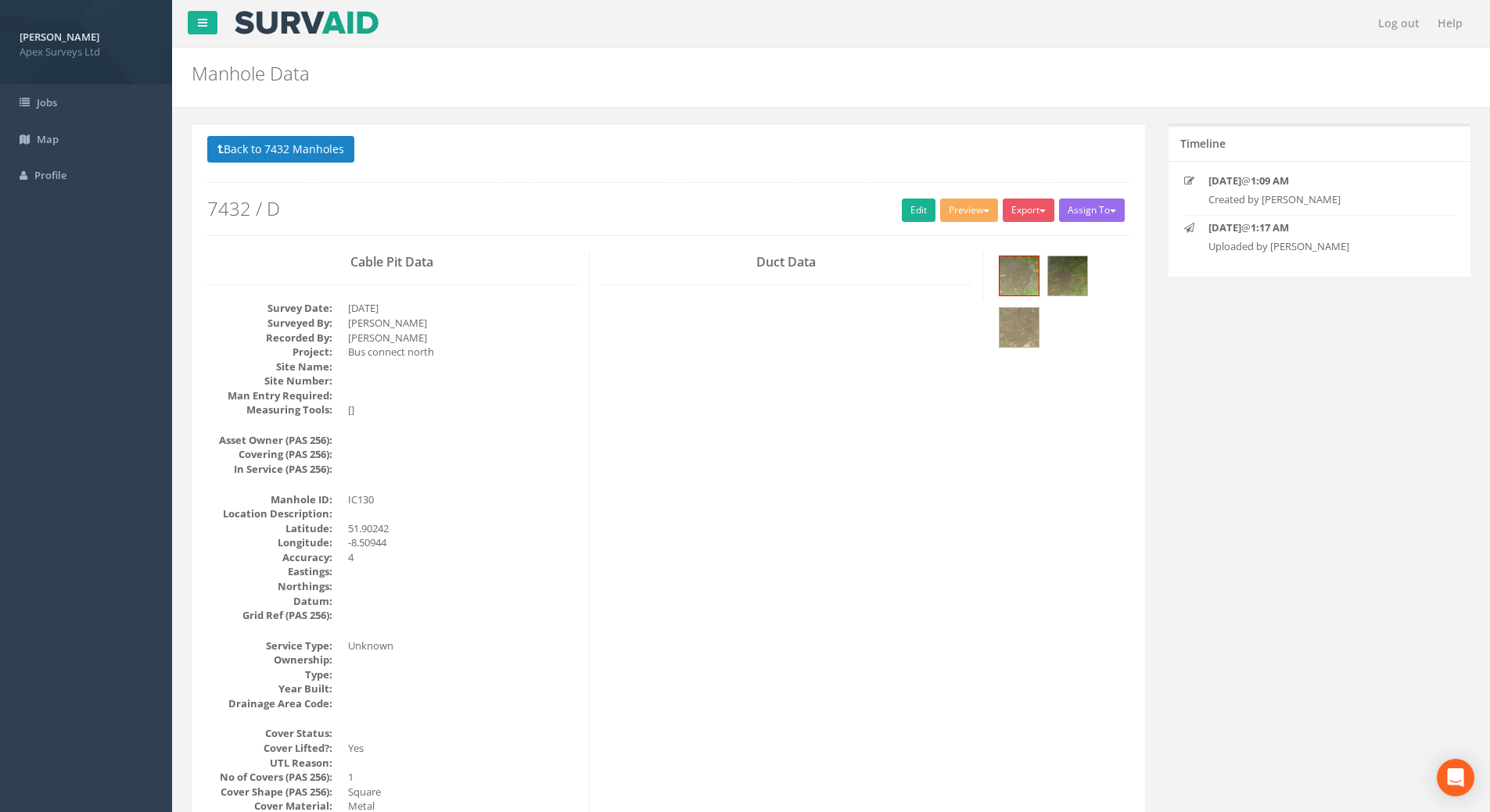
drag, startPoint x: 685, startPoint y: 384, endPoint x: 709, endPoint y: 379, distance: 24.5
click at [909, 212] on link "Edit" at bounding box center [919, 211] width 34 height 23
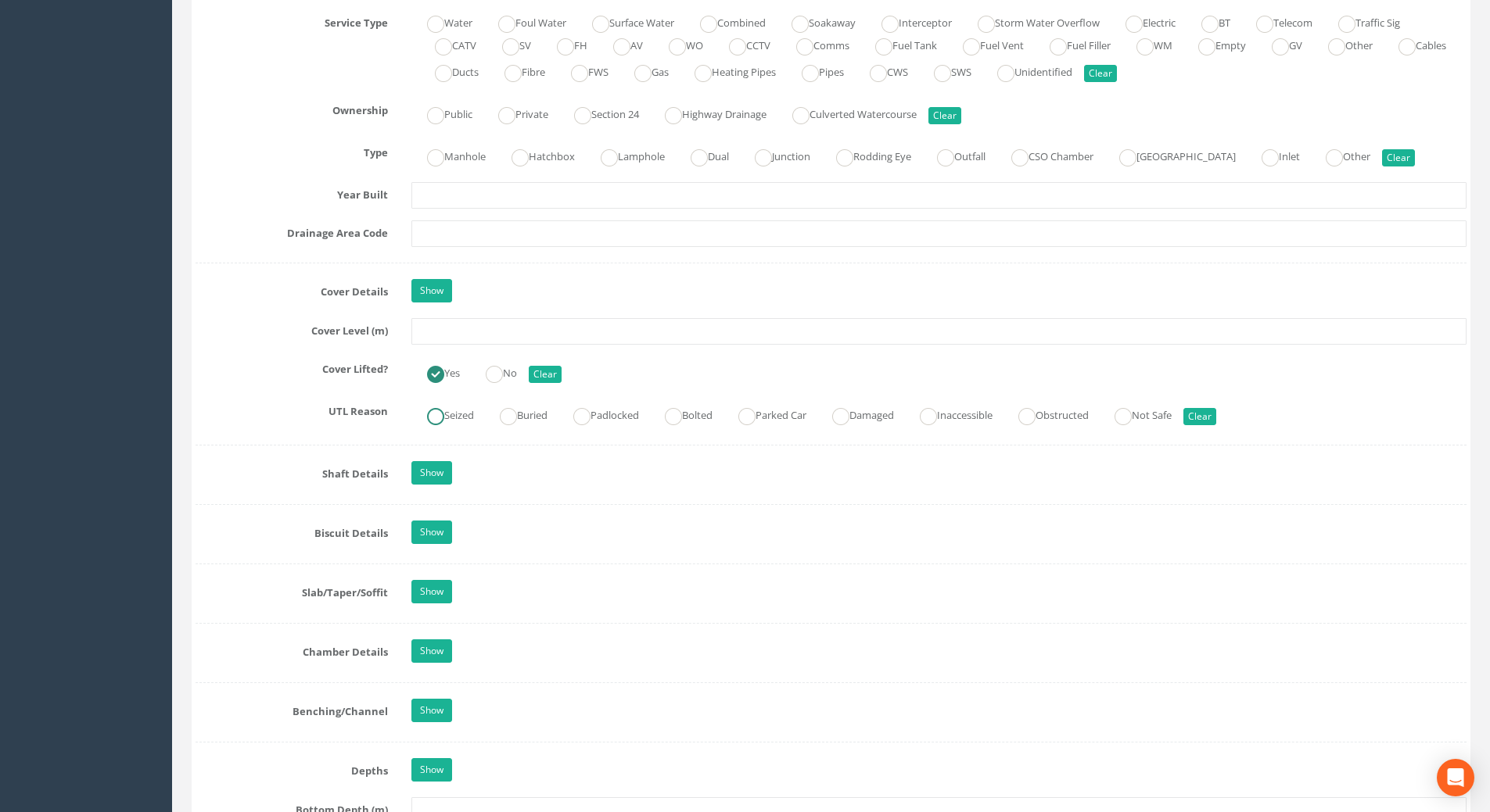
scroll to position [1172, 0]
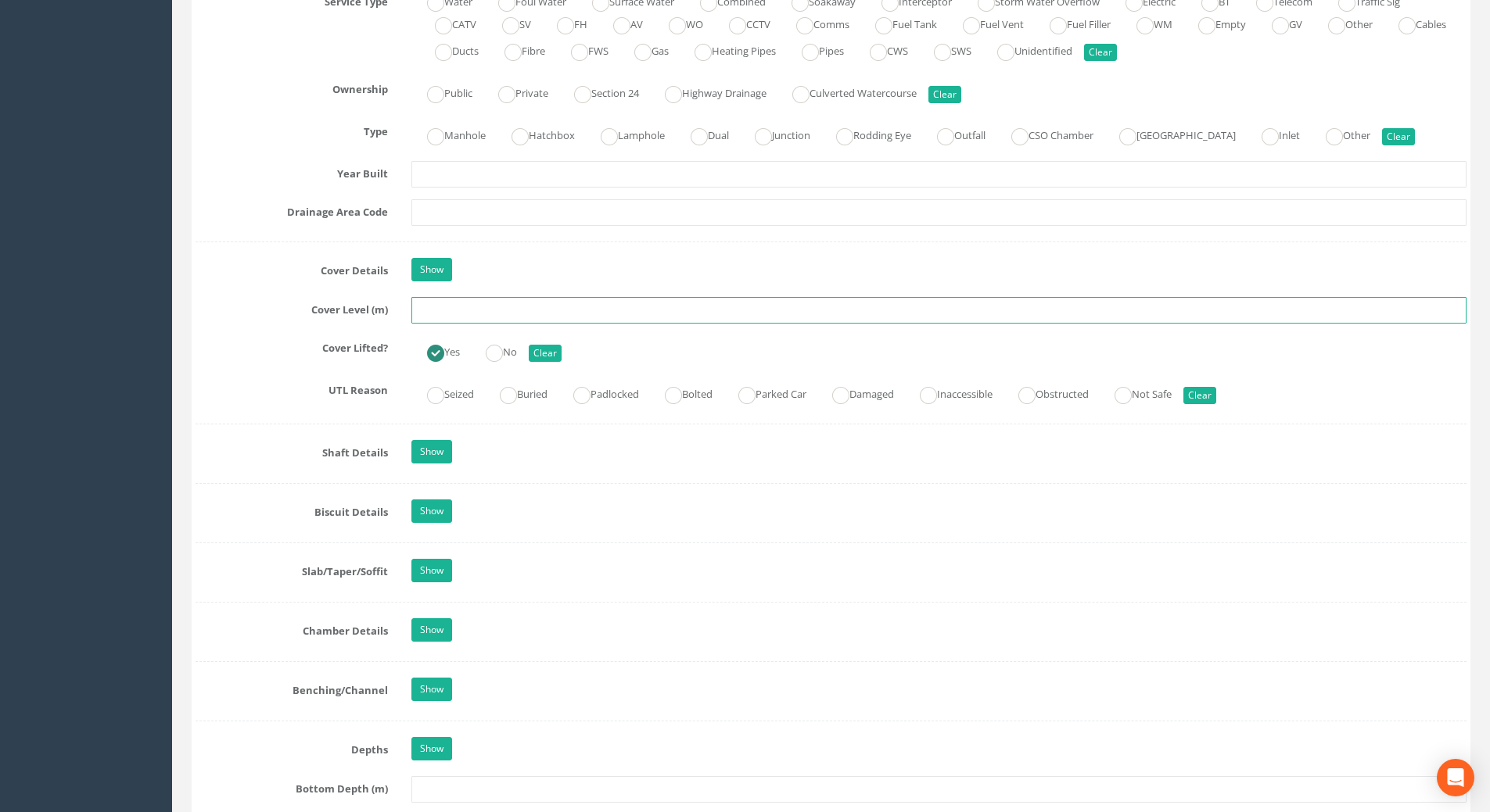
click at [461, 315] on input "text" at bounding box center [939, 311] width 1055 height 27
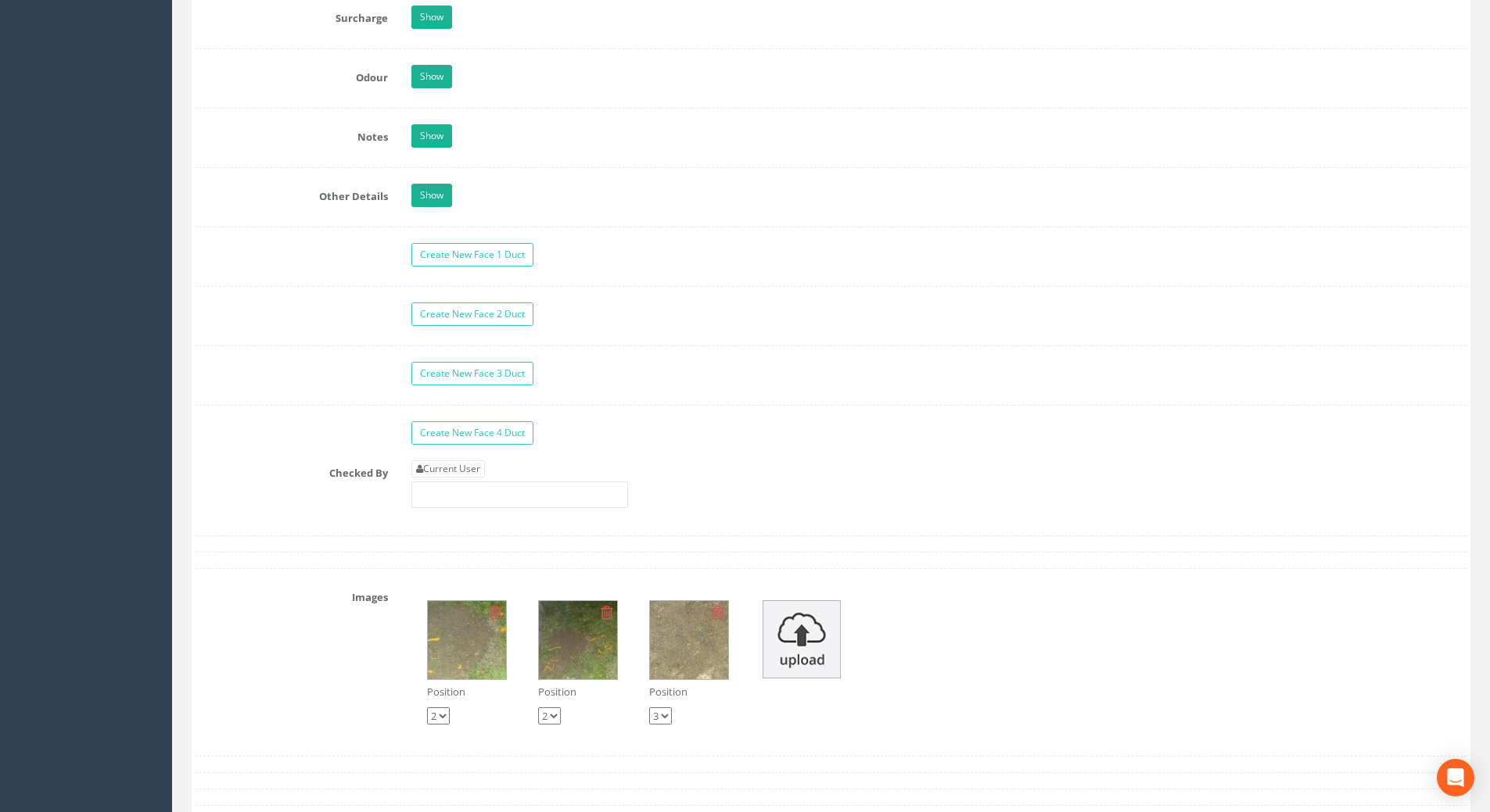
scroll to position [2501, 0]
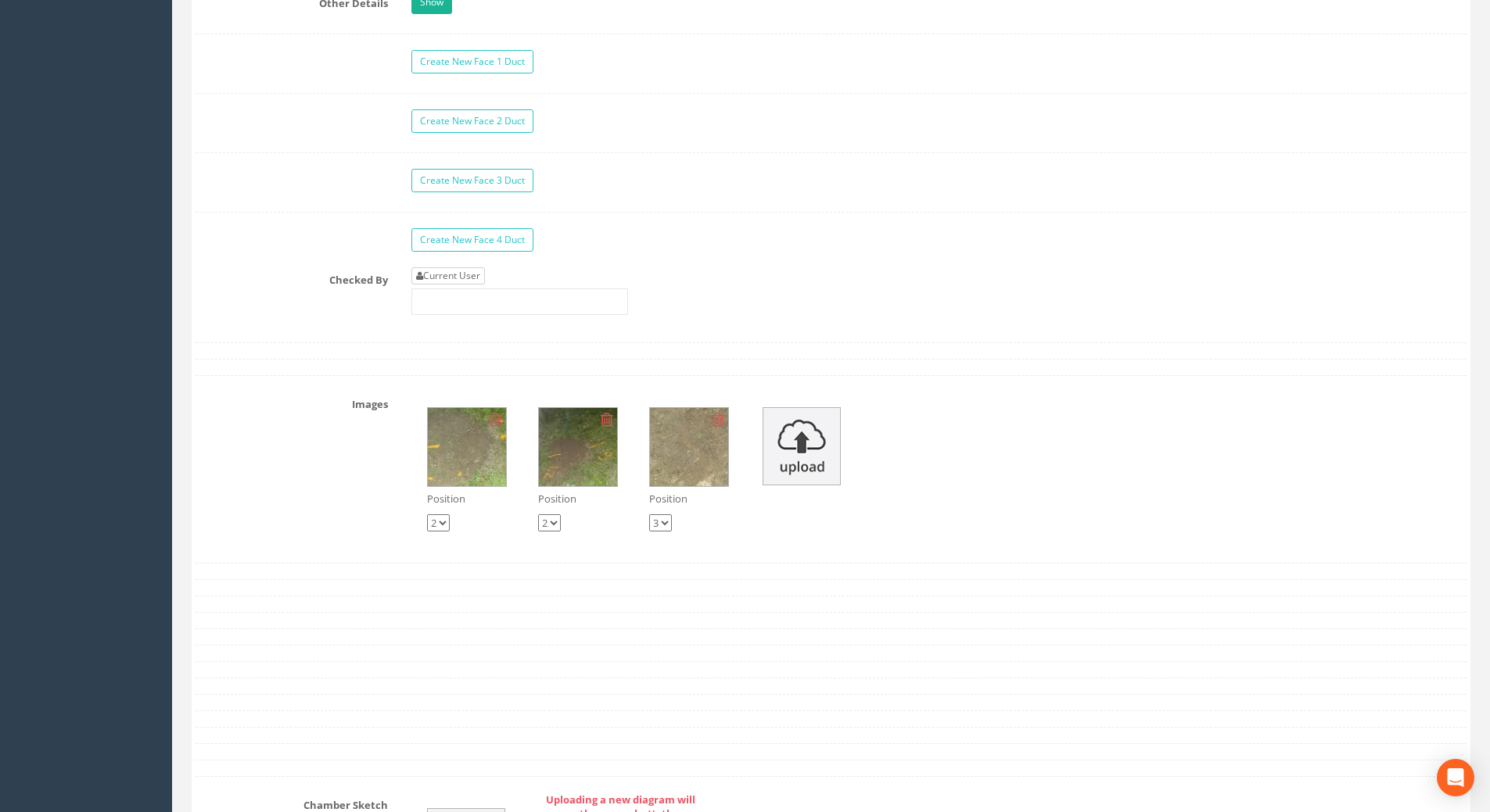
type input "109.80"
click at [460, 278] on link "Current User" at bounding box center [448, 276] width 73 height 17
type input "[PERSON_NAME]"
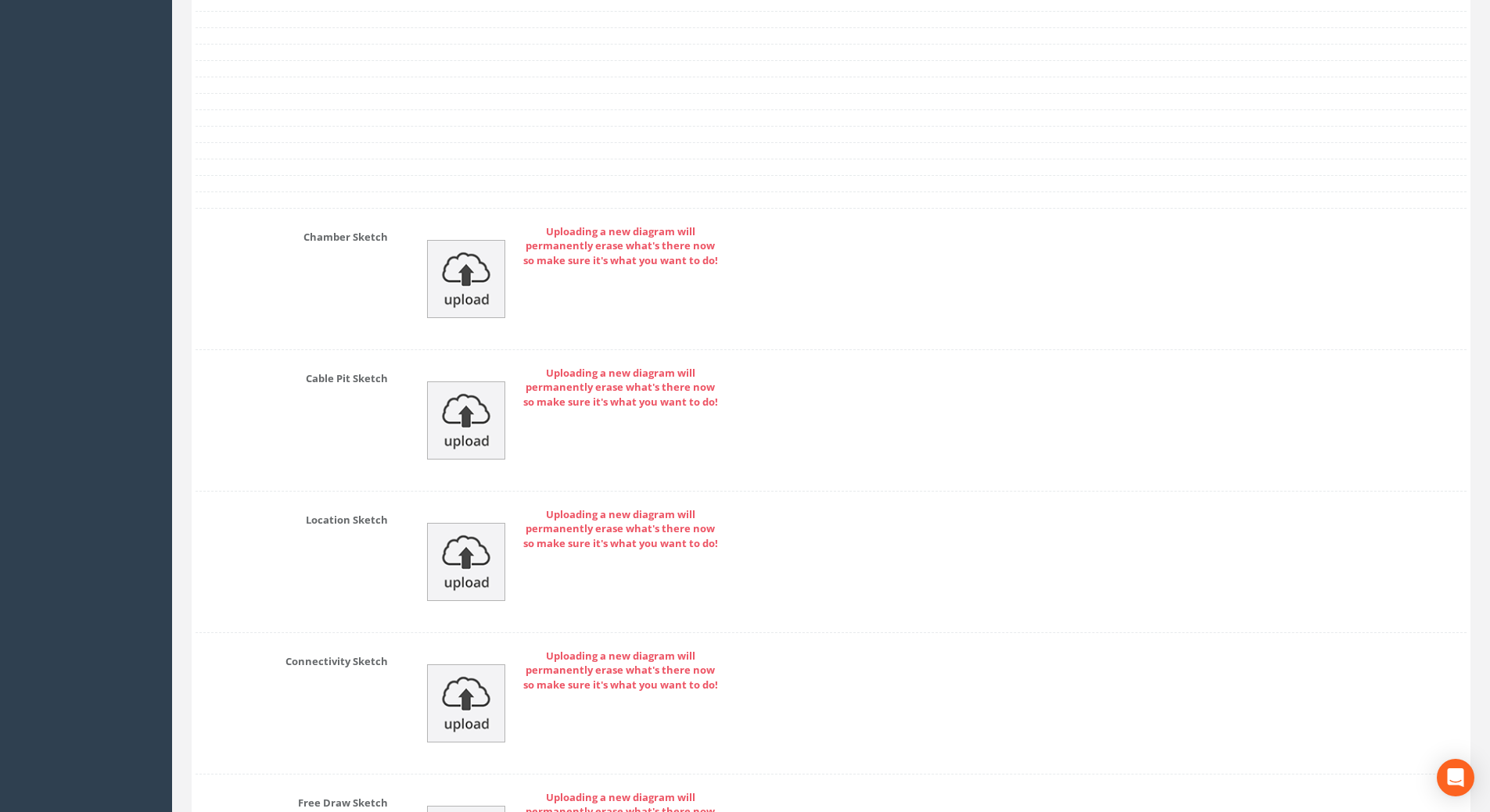
scroll to position [3298, 0]
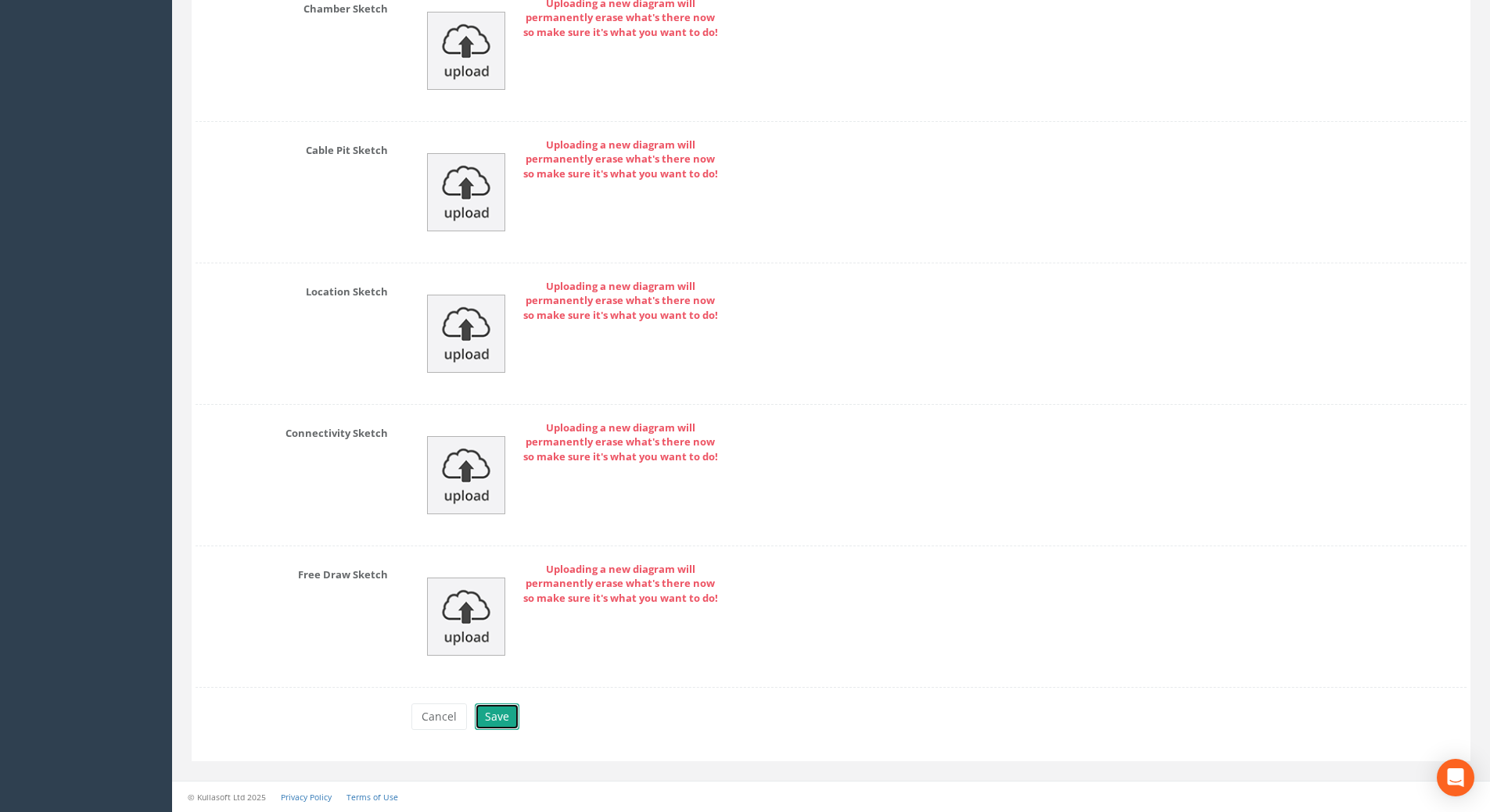
click at [489, 713] on button "Save" at bounding box center [497, 717] width 45 height 27
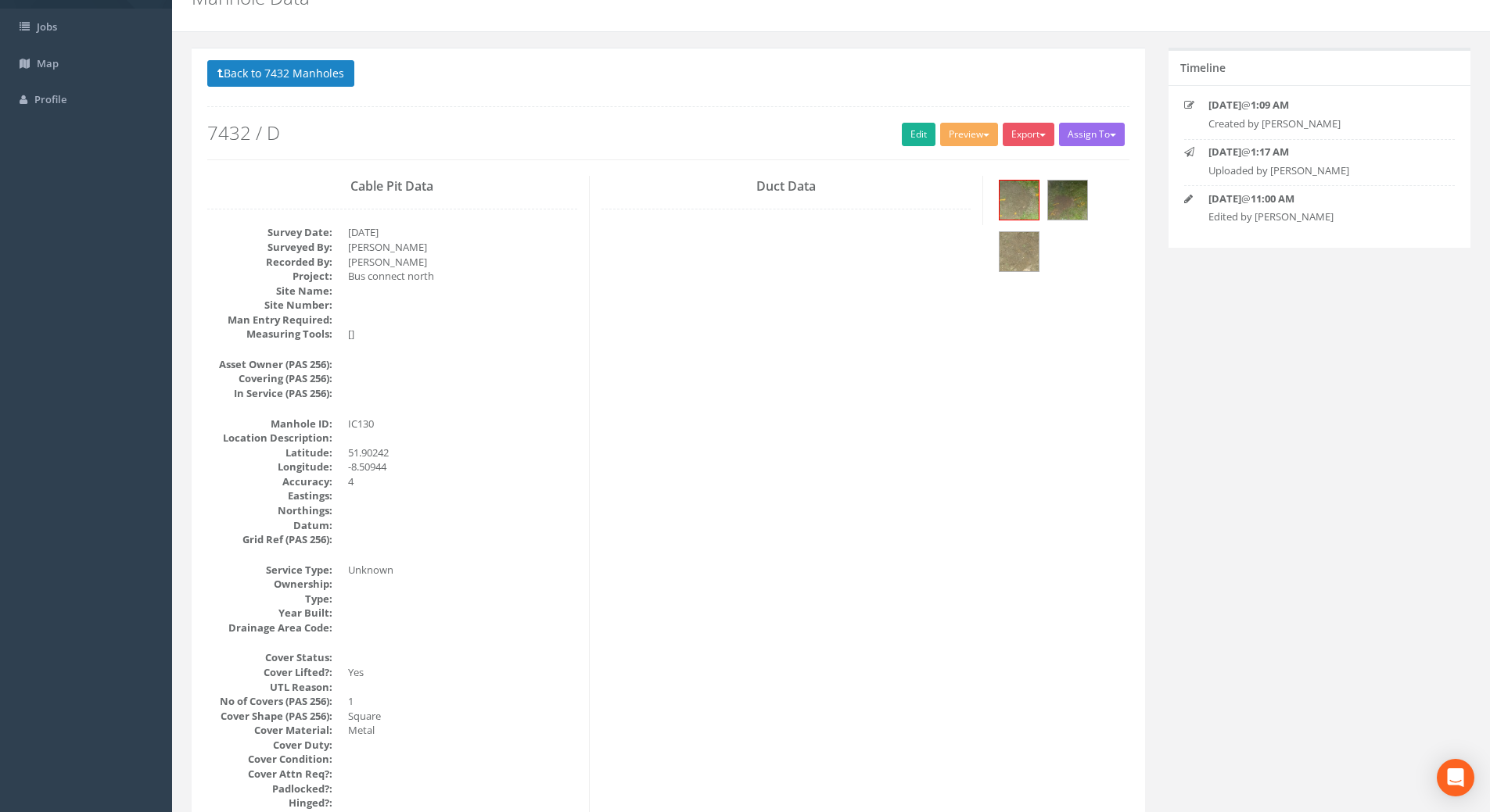
scroll to position [0, 0]
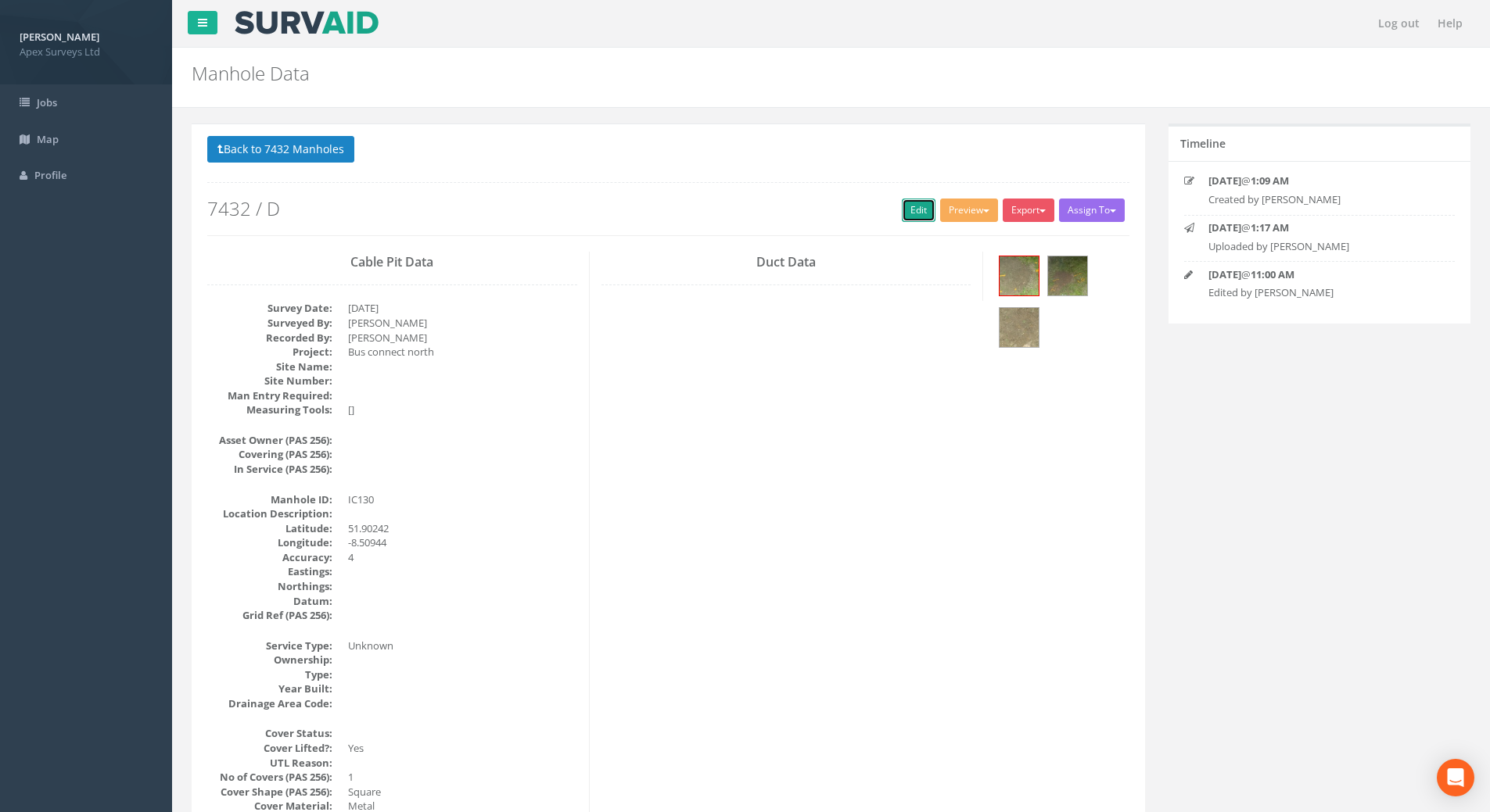
click at [906, 214] on link "Edit" at bounding box center [919, 211] width 34 height 23
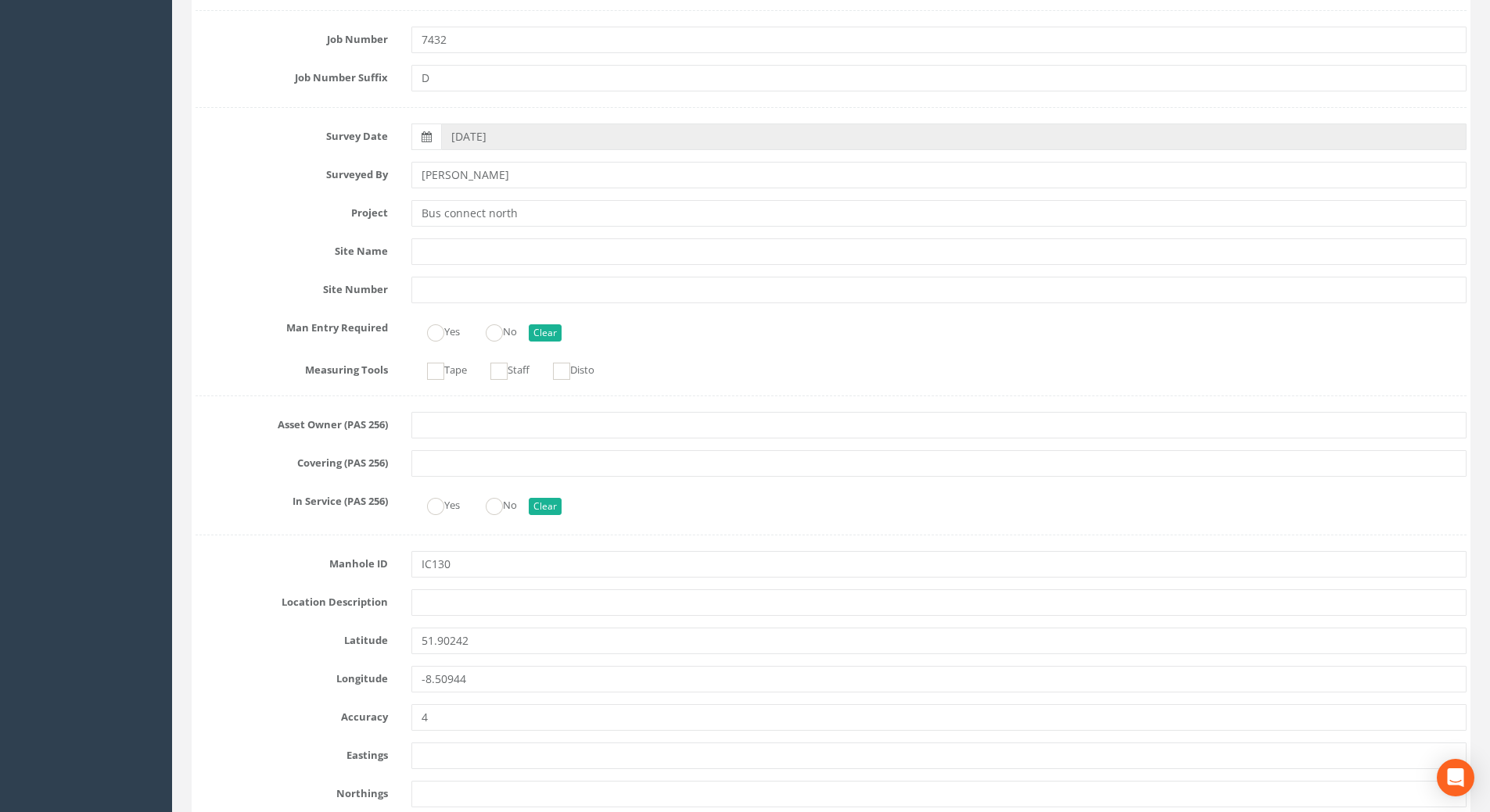
scroll to position [79, 0]
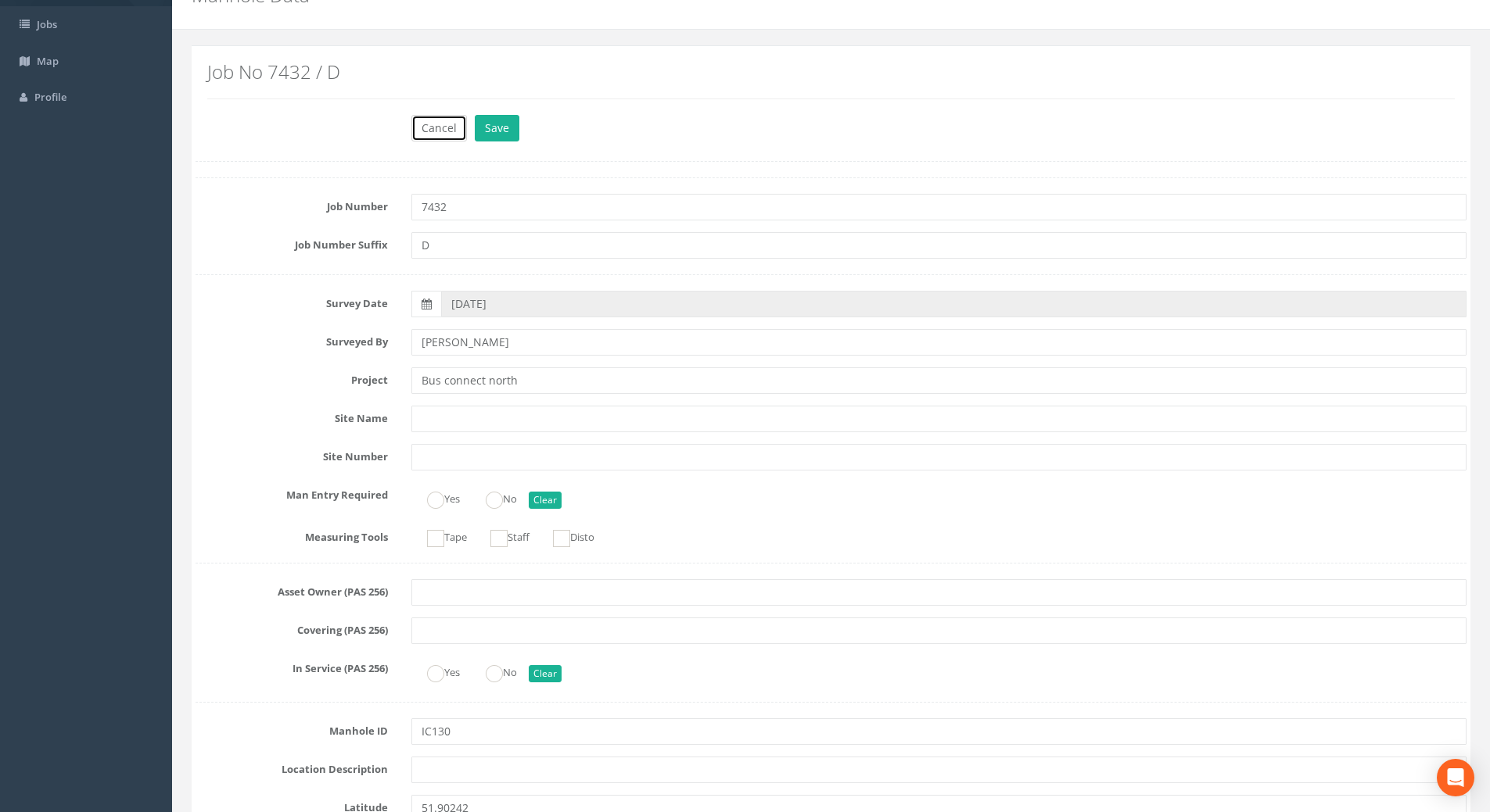
click at [447, 121] on button "Cancel" at bounding box center [439, 128] width 55 height 27
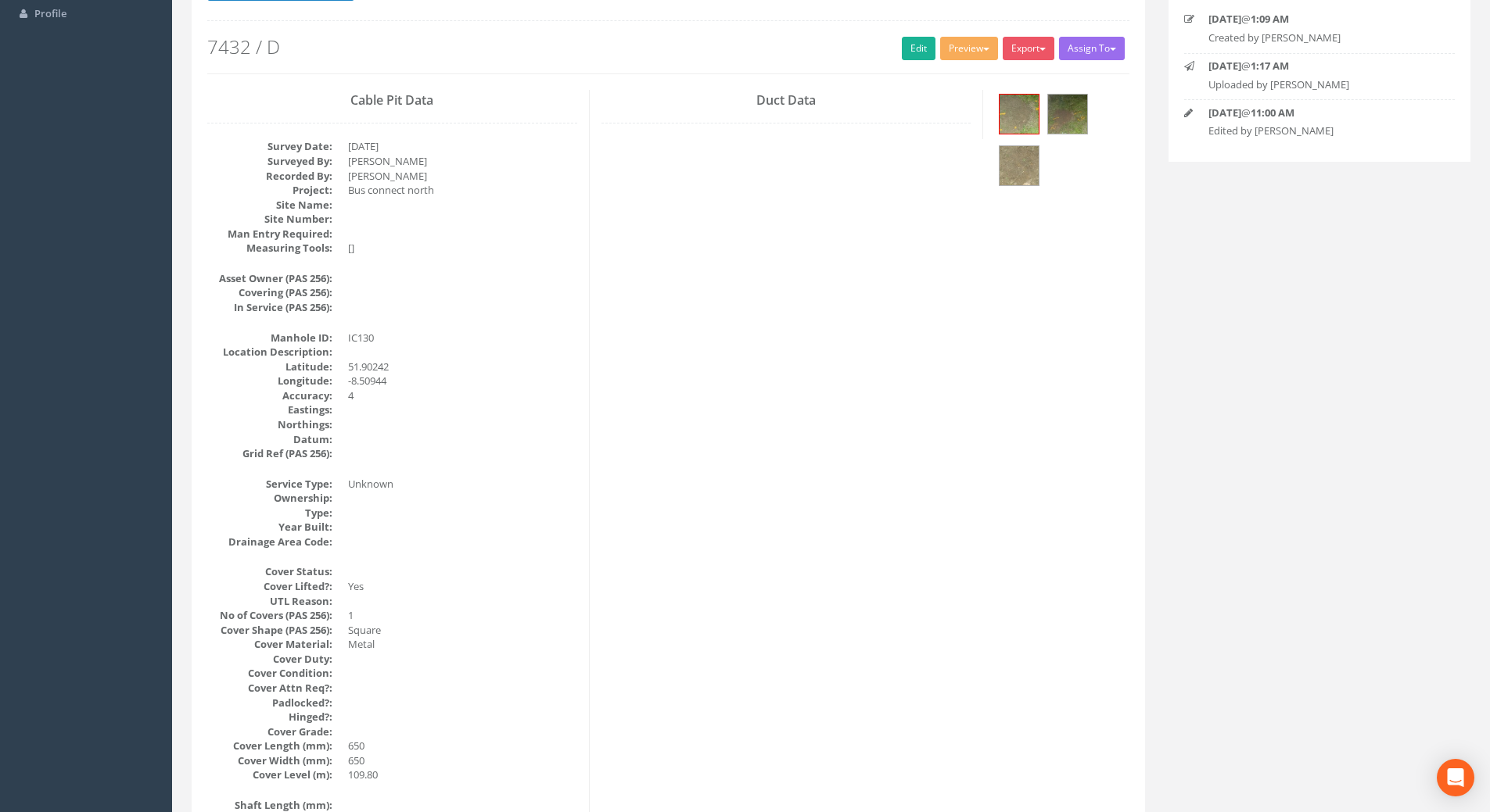
scroll to position [0, 0]
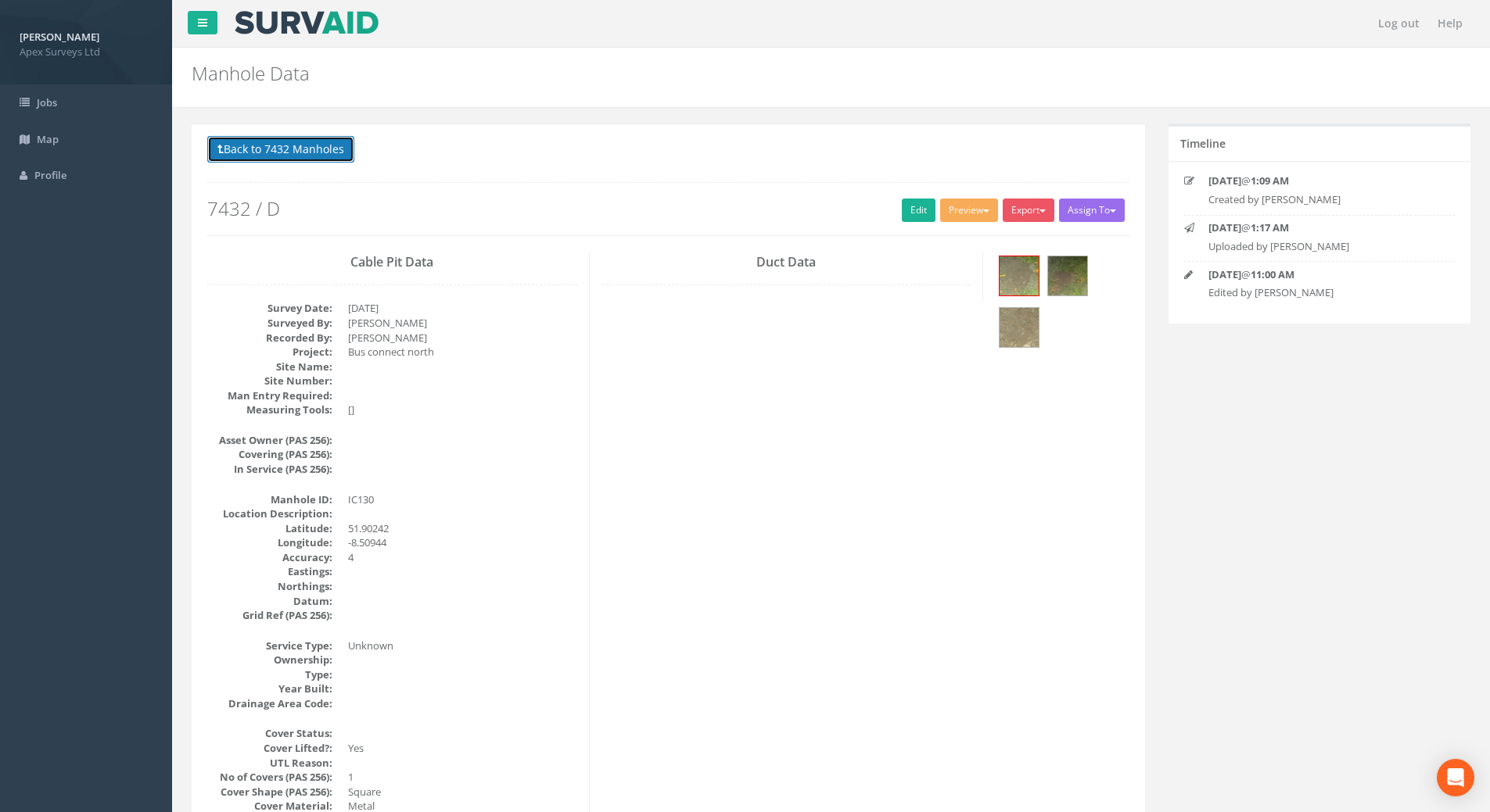
click at [290, 144] on button "Back to 7432 Manholes" at bounding box center [280, 149] width 147 height 27
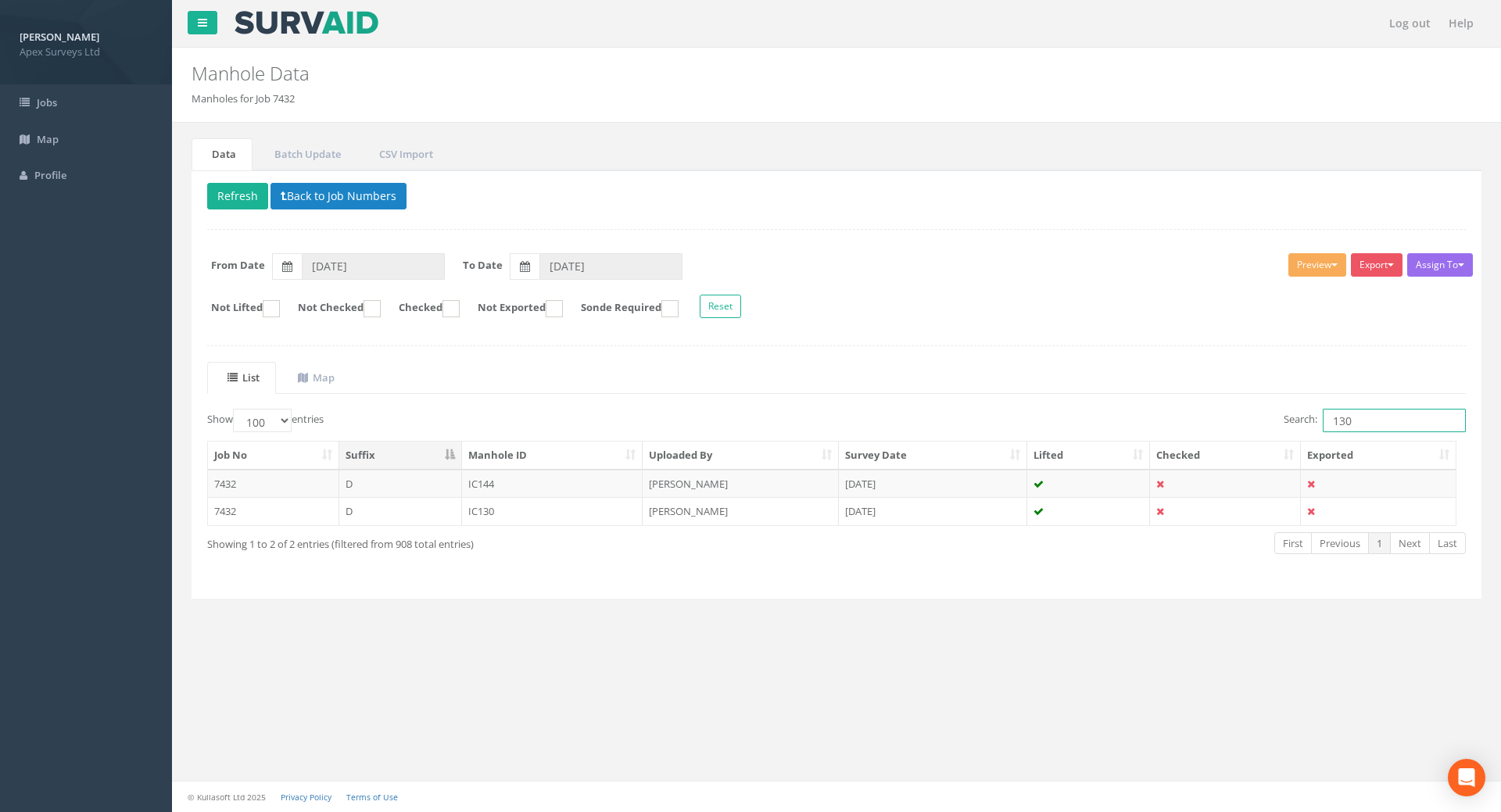
drag, startPoint x: 1373, startPoint y: 419, endPoint x: 1163, endPoint y: 427, distance: 210.2
click at [1163, 427] on div "Search: 130" at bounding box center [1157, 422] width 618 height 28
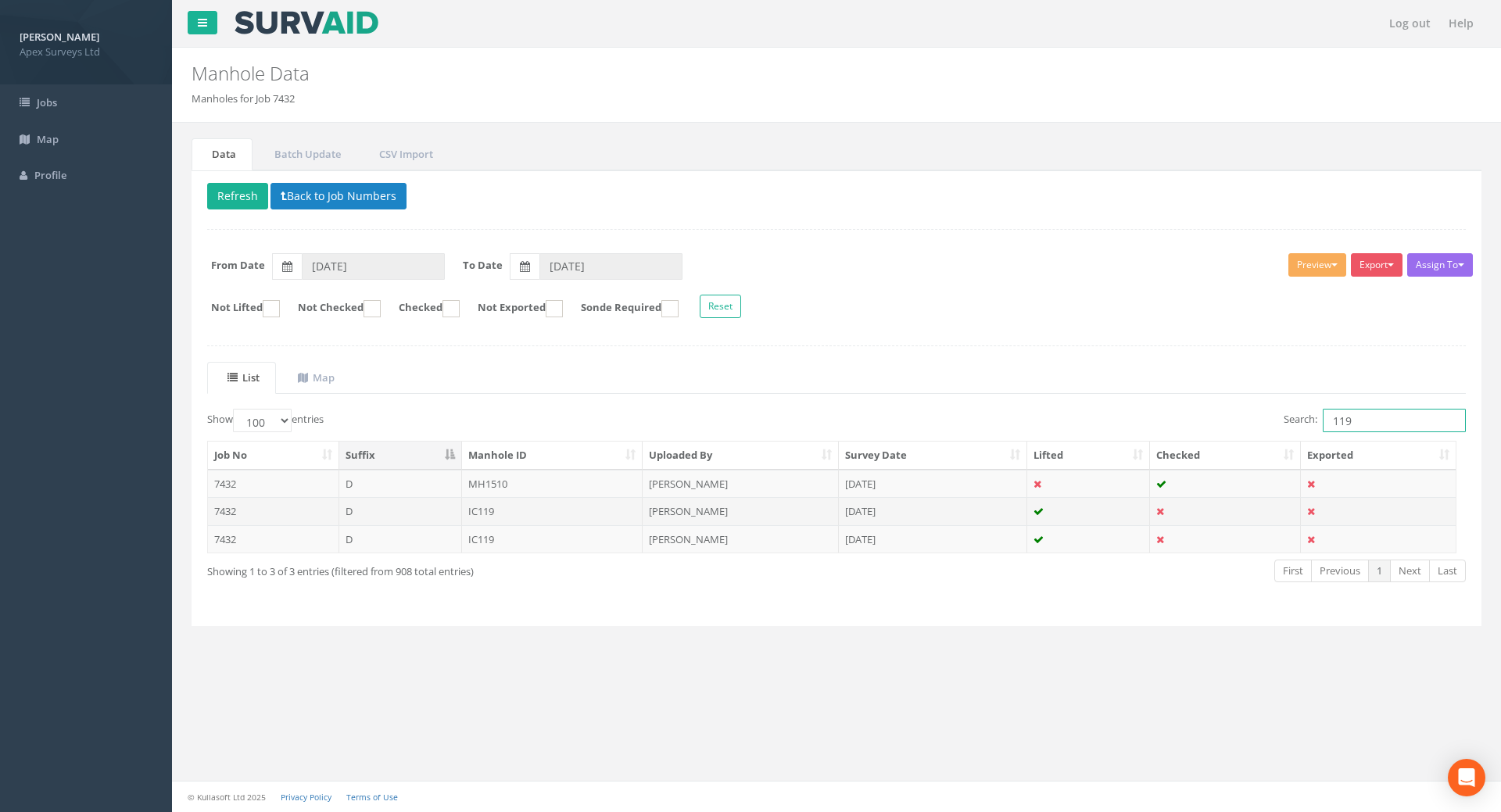
type input "119"
click at [496, 511] on td "IC119" at bounding box center [552, 511] width 181 height 29
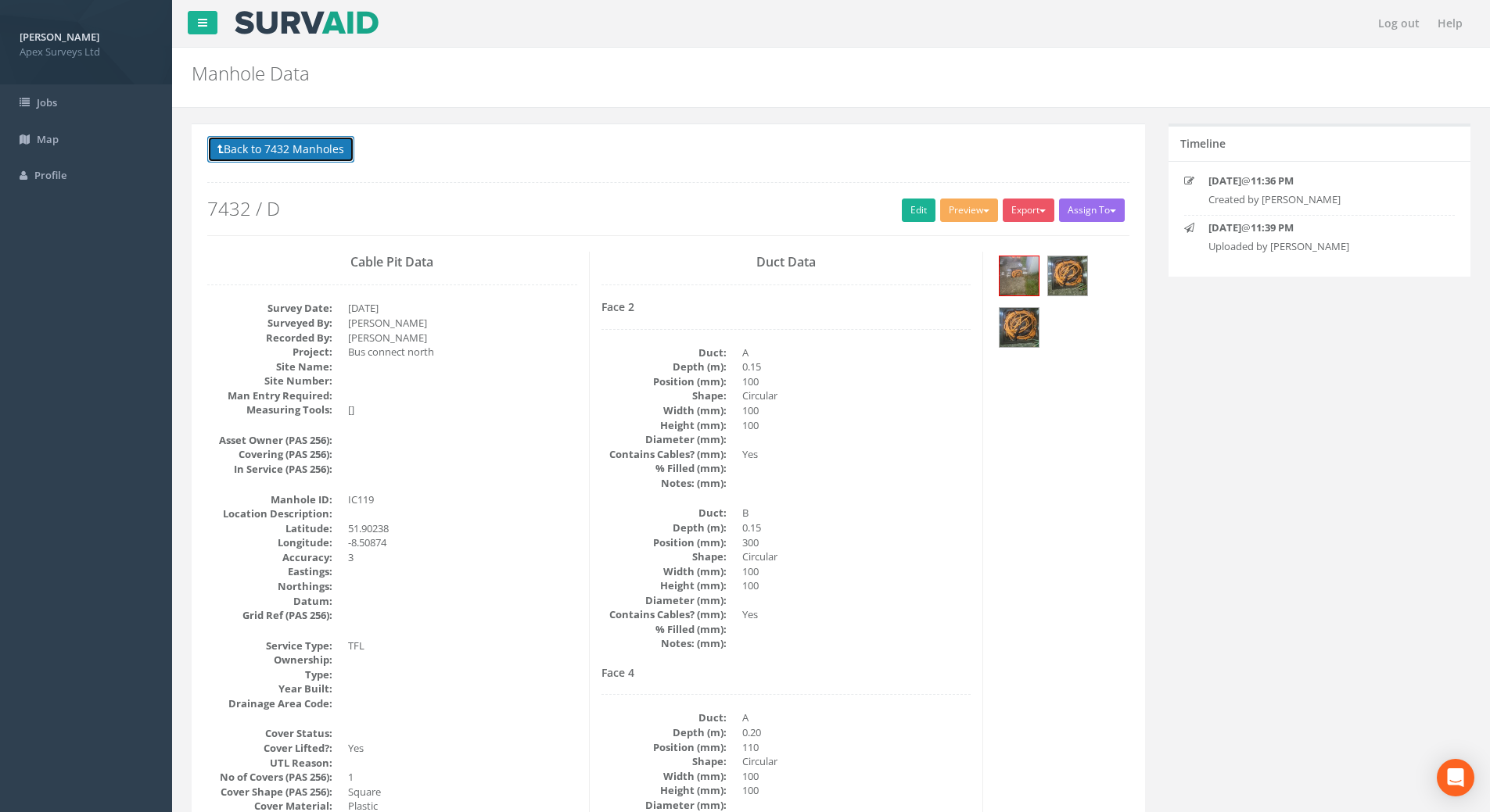
click at [268, 146] on button "Back to 7432 Manholes" at bounding box center [280, 149] width 147 height 27
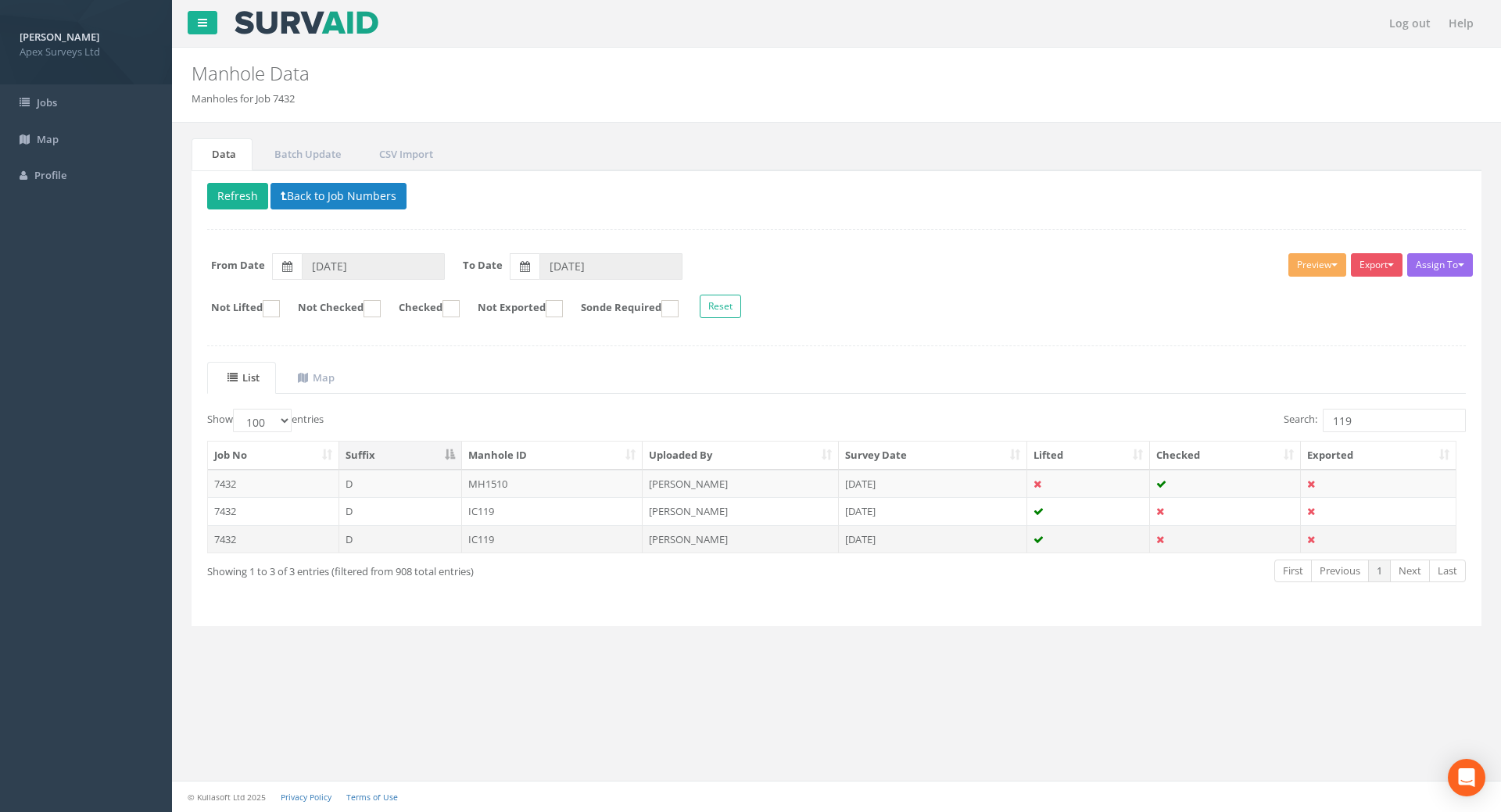
click at [504, 543] on td "IC119" at bounding box center [552, 540] width 181 height 29
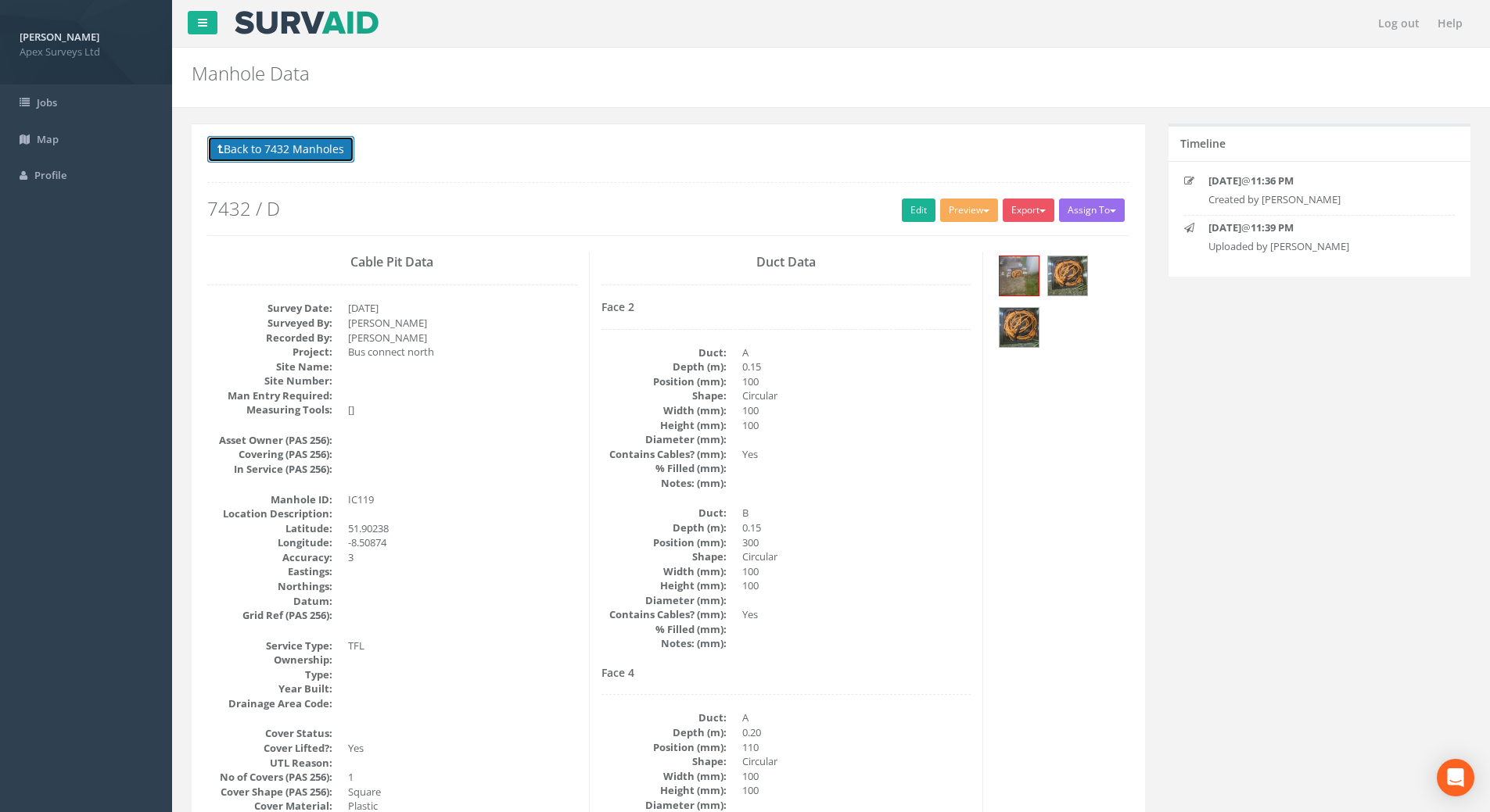
click at [306, 148] on button "Back to 7432 Manholes" at bounding box center [280, 149] width 147 height 27
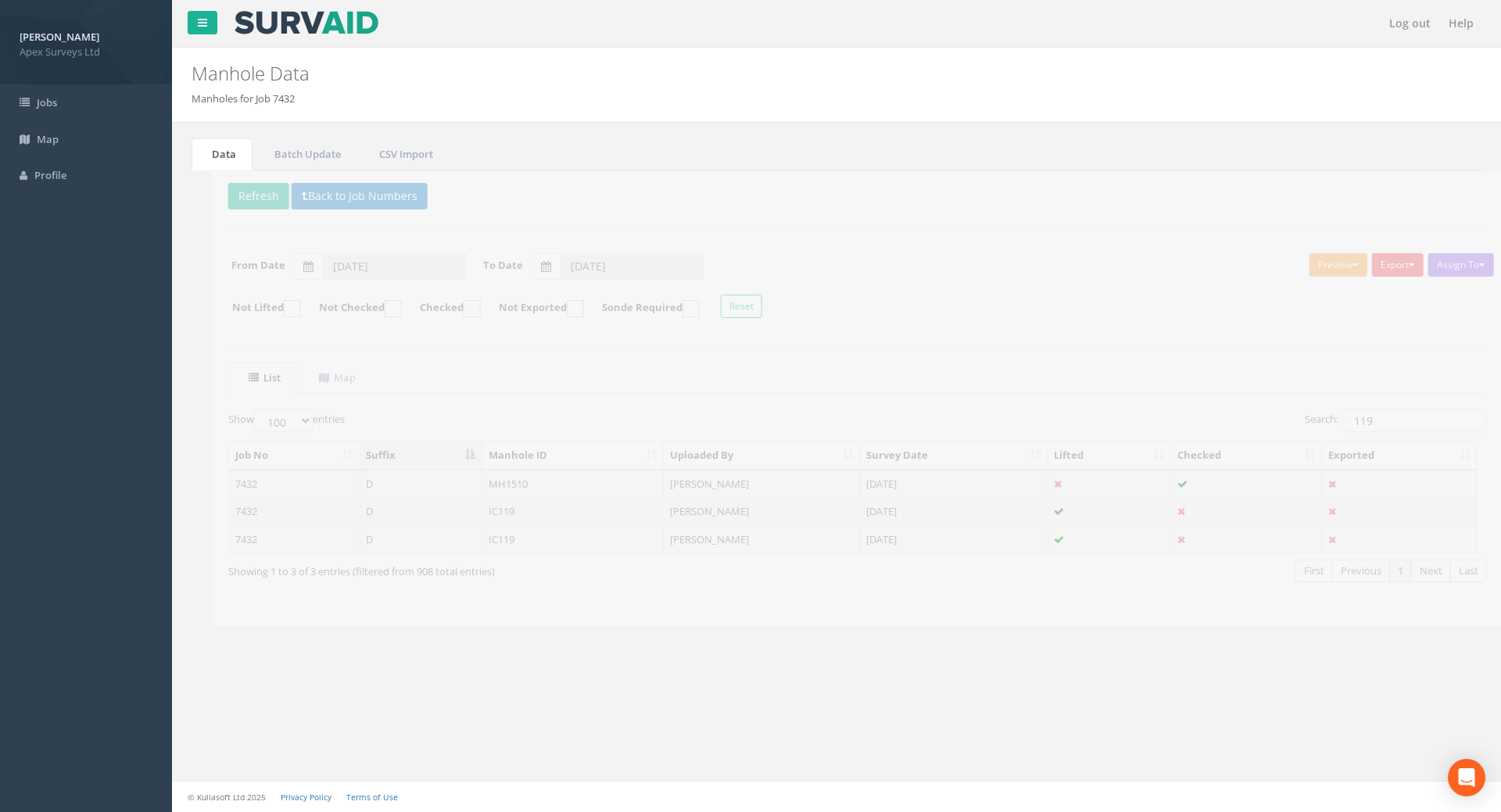
click at [463, 510] on td "IC119" at bounding box center [552, 511] width 181 height 29
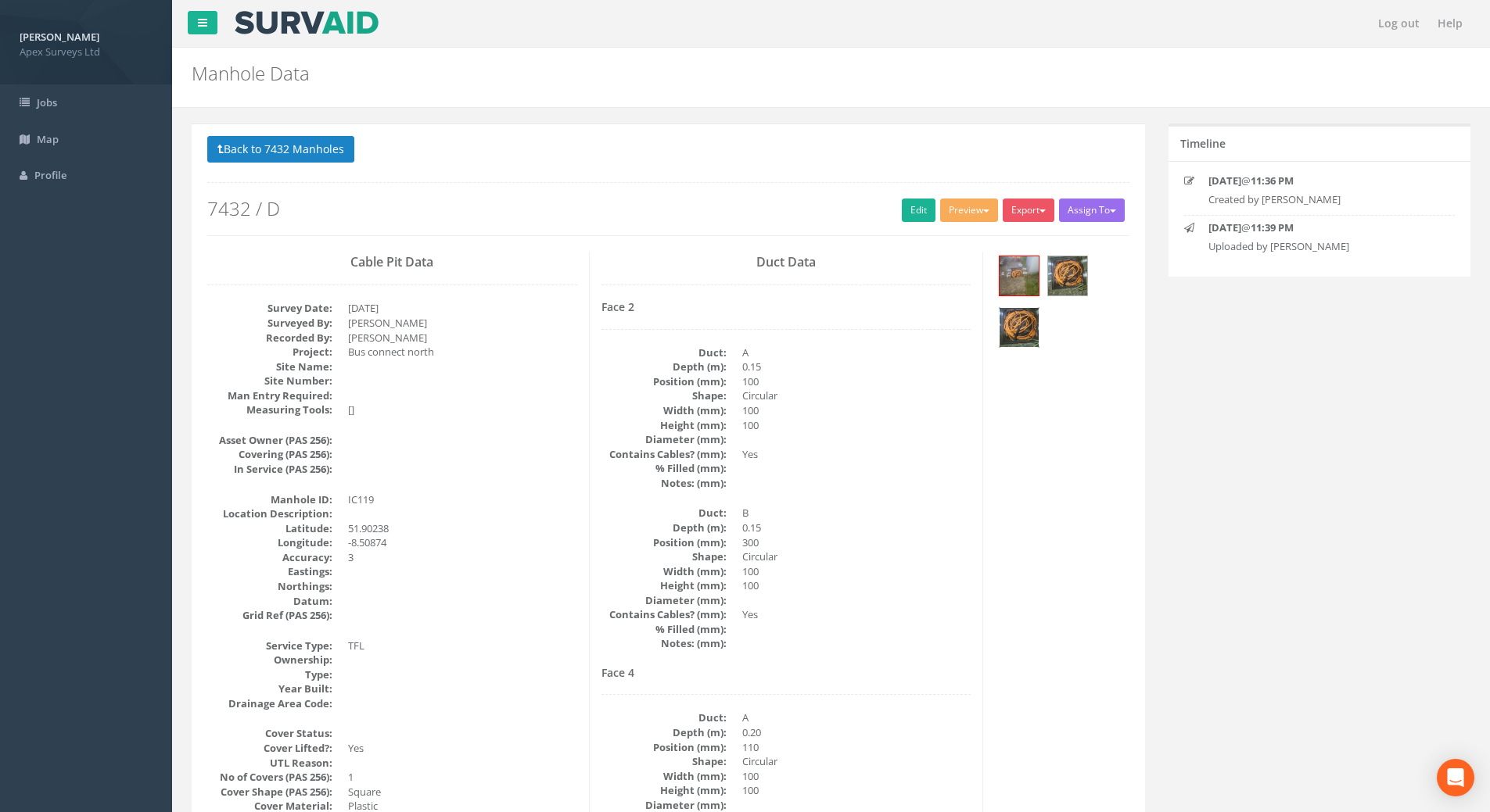
click at [1032, 319] on img at bounding box center [1020, 327] width 39 height 39
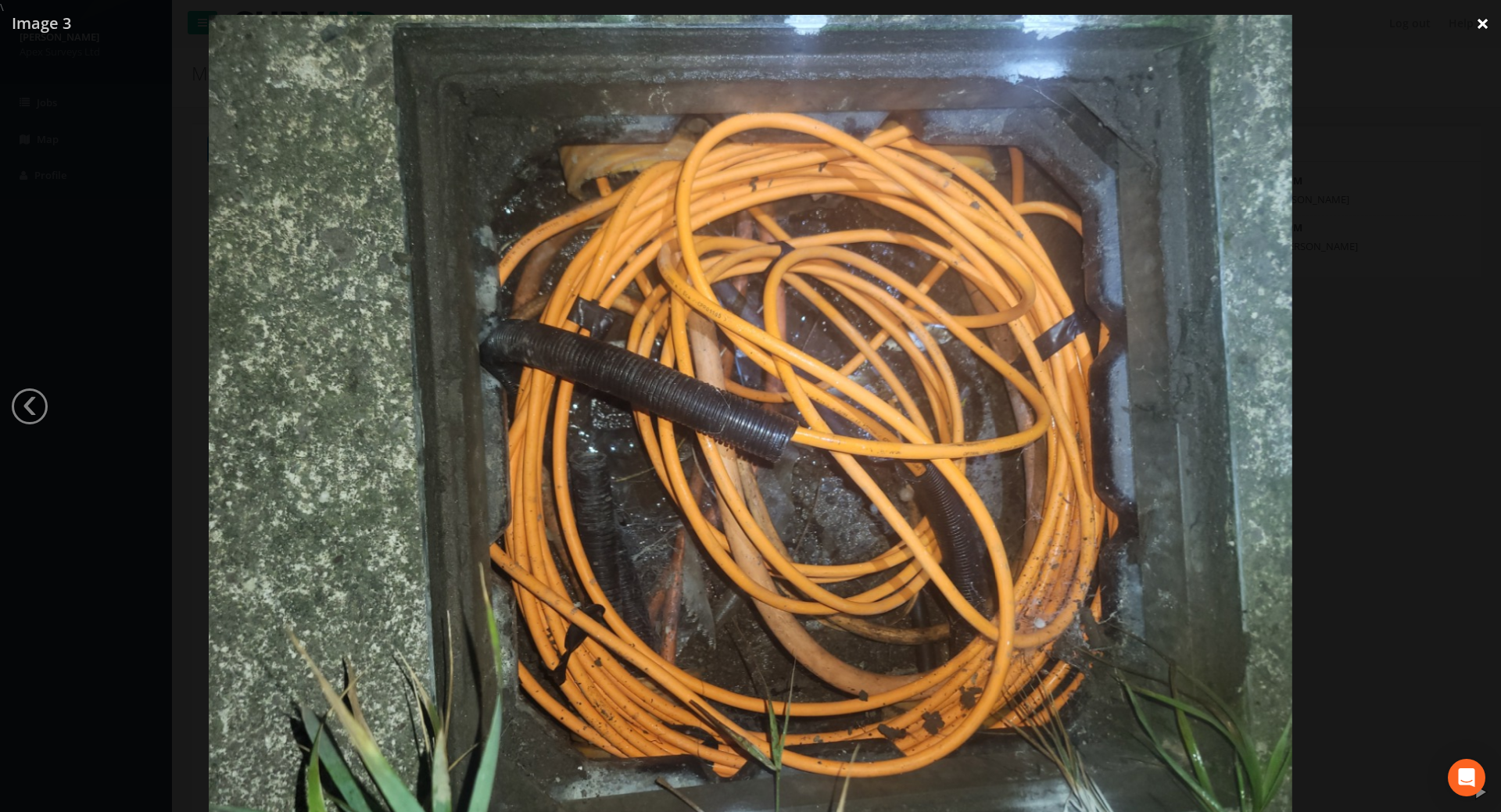
click at [1487, 25] on link "×" at bounding box center [1482, 23] width 37 height 47
